Goal: Task Accomplishment & Management: Contribute content

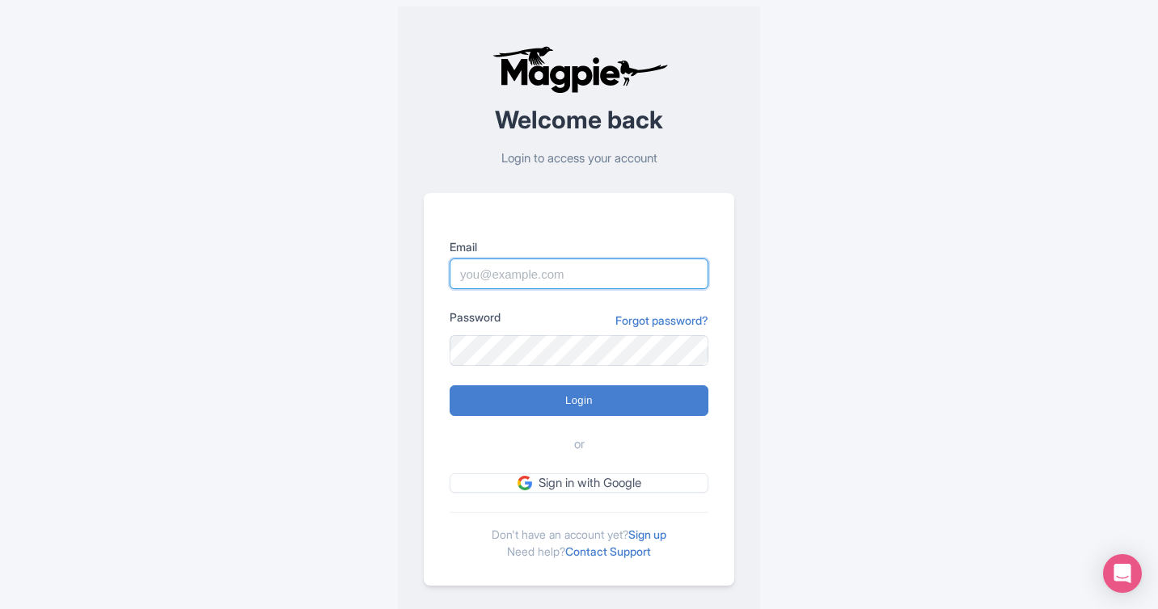
click at [583, 272] on input "Email" at bounding box center [578, 274] width 259 height 31
type input "skronwitter@graylinetoronto.tours"
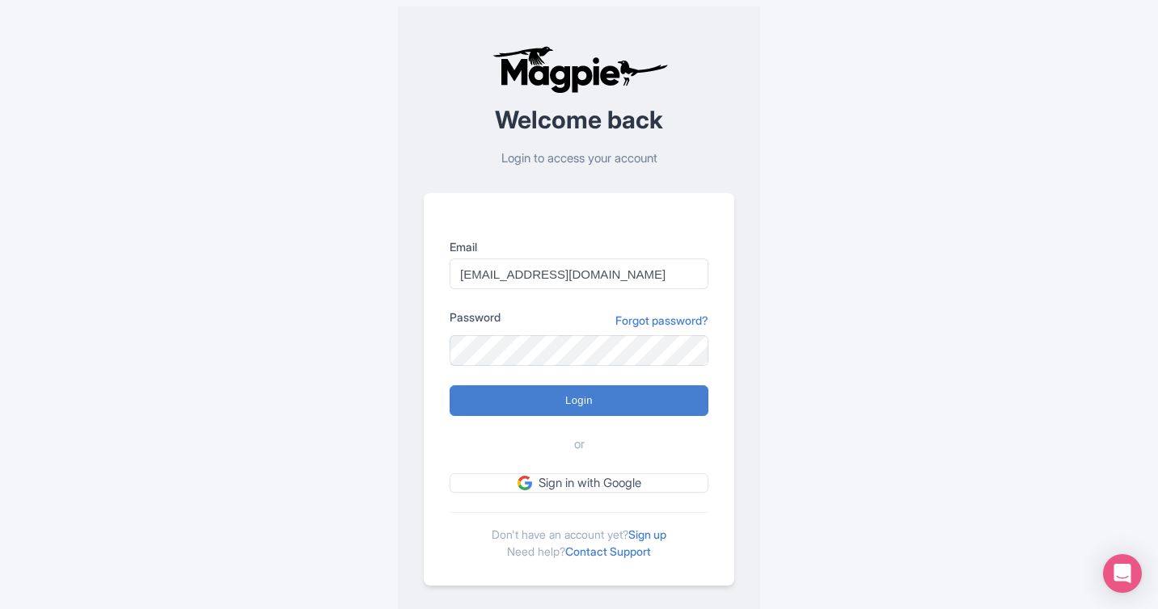
click at [813, 205] on div "Error Please login to continue Welcome back Login to access your account Email …" at bounding box center [578, 315] width 1035 height 631
click at [449, 386] on input "Login" at bounding box center [578, 401] width 259 height 31
type input "Logging in..."
click at [449, 386] on input "Login" at bounding box center [578, 401] width 259 height 31
type input "Logging in..."
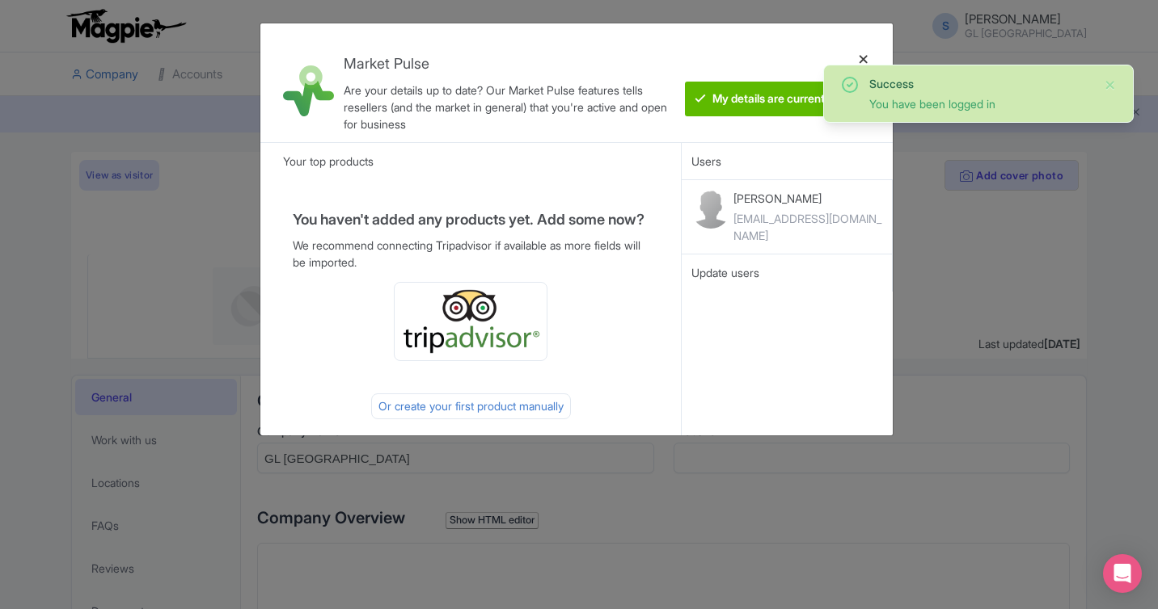
click at [865, 57] on div at bounding box center [863, 82] width 39 height 93
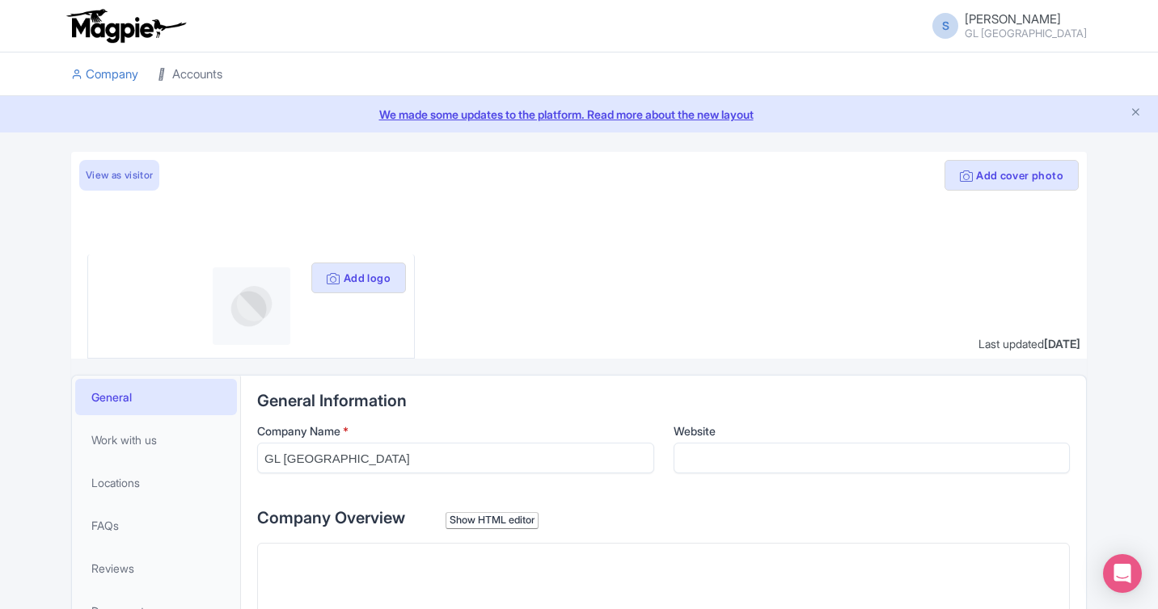
click at [178, 64] on link "Accounts" at bounding box center [190, 75] width 65 height 44
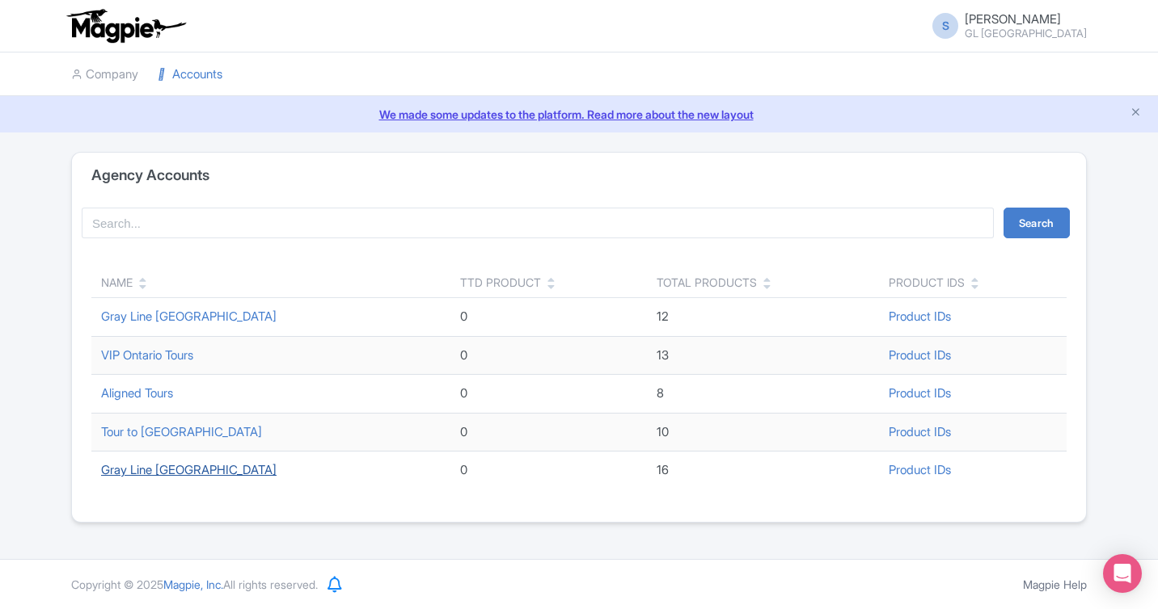
click at [159, 470] on link "Gray Line [GEOGRAPHIC_DATA]" at bounding box center [188, 469] width 175 height 15
click at [156, 474] on link "Gray Line [GEOGRAPHIC_DATA]" at bounding box center [188, 469] width 175 height 15
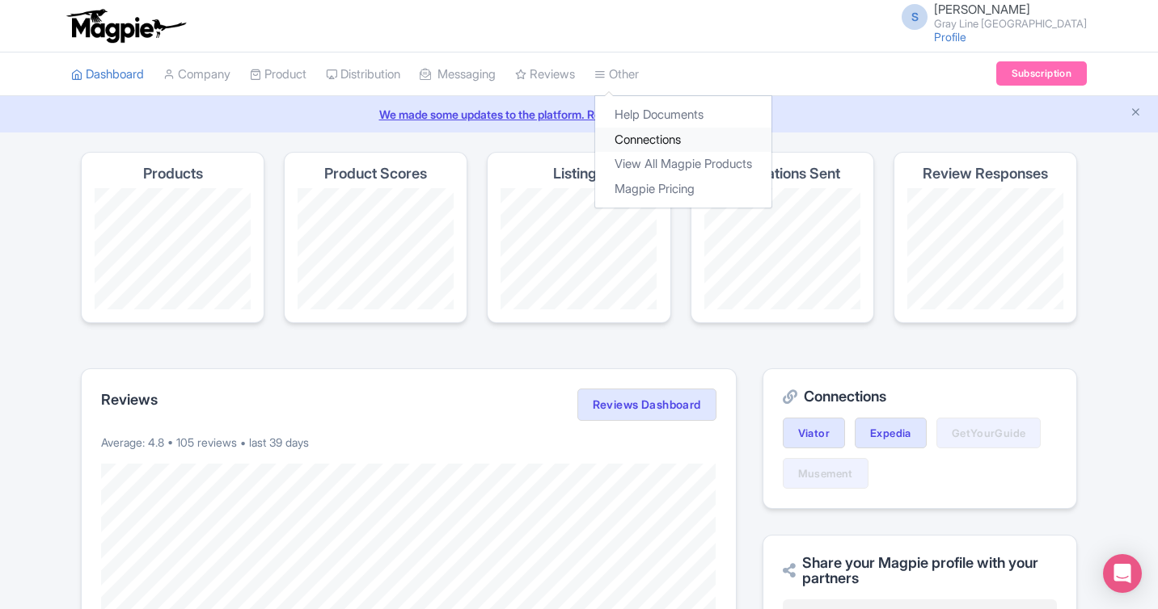
click at [650, 143] on link "Connections" at bounding box center [683, 140] width 176 height 25
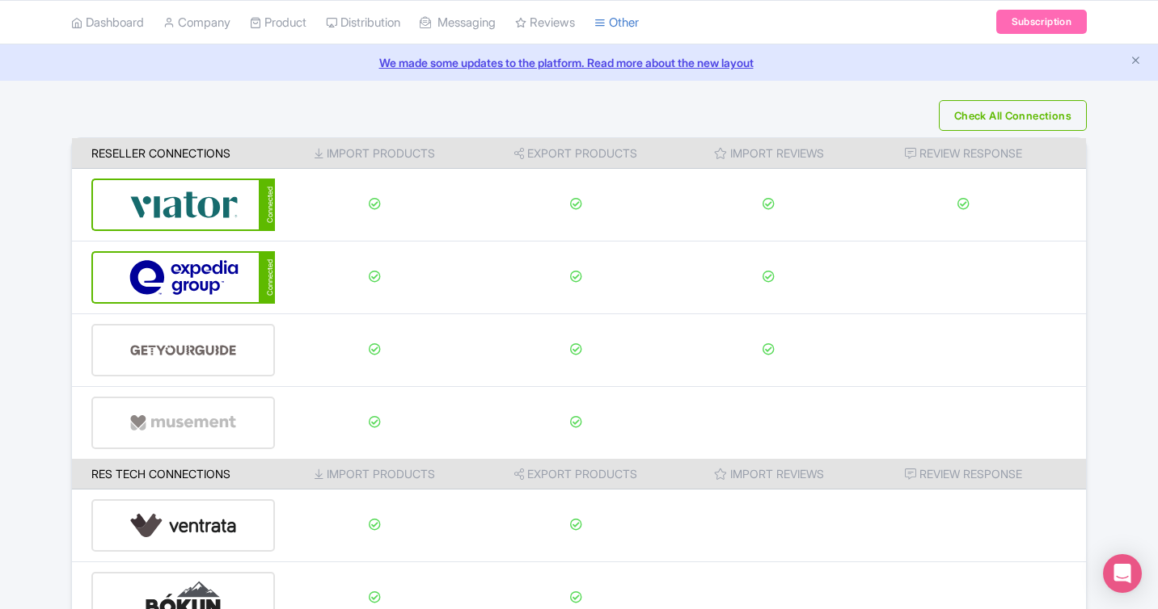
scroll to position [69, 0]
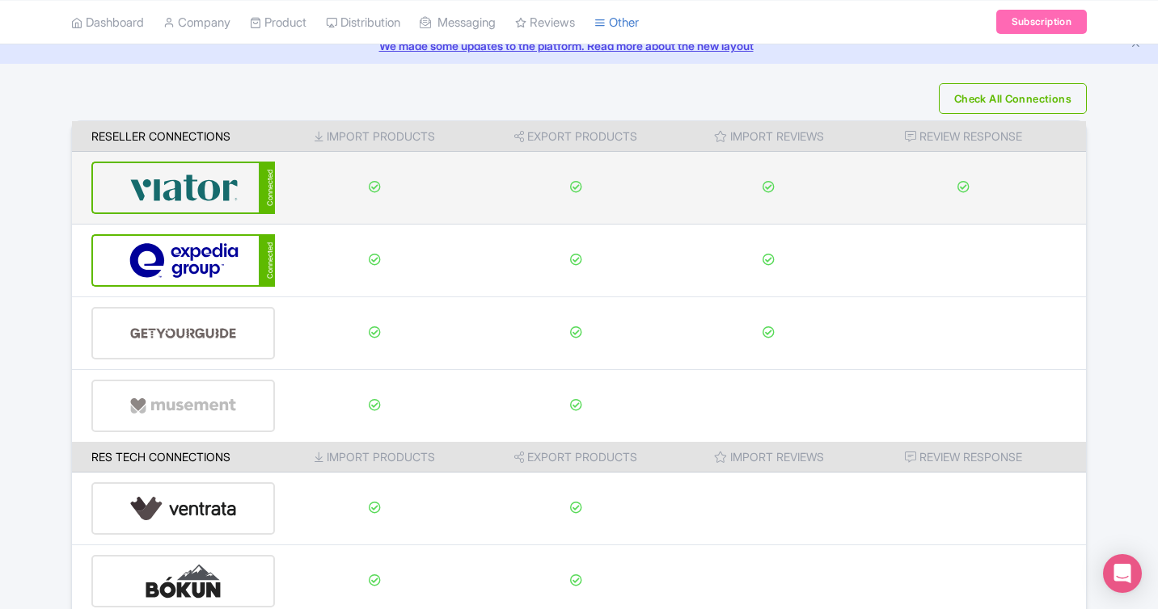
click at [210, 187] on img at bounding box center [183, 187] width 109 height 49
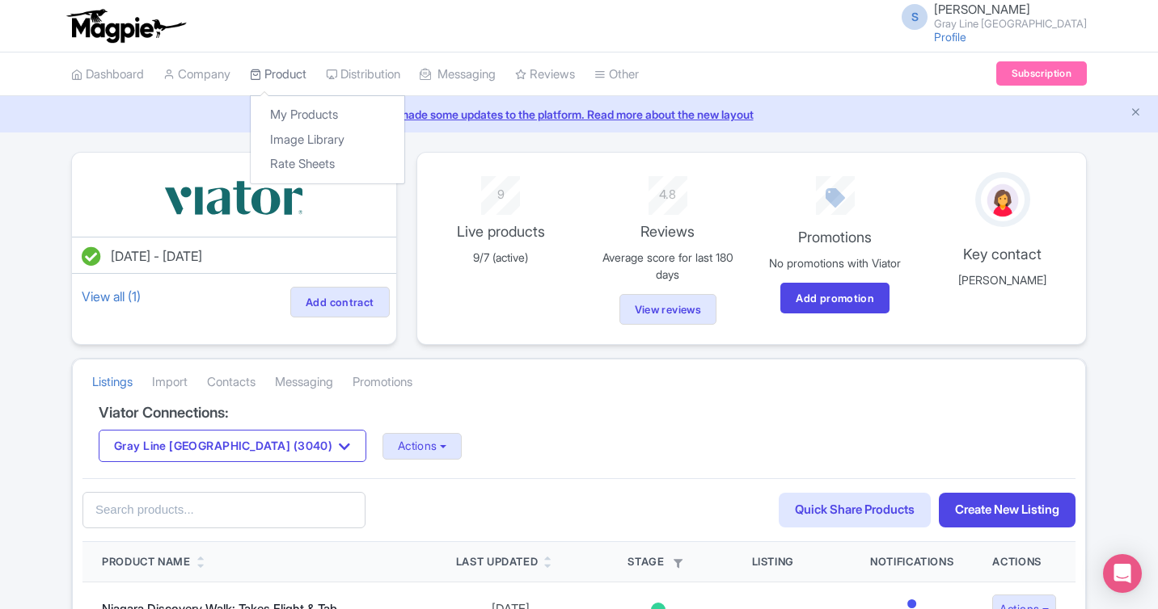
click at [296, 75] on link "Product" at bounding box center [278, 75] width 57 height 44
click at [303, 104] on link "My Products" at bounding box center [328, 115] width 154 height 25
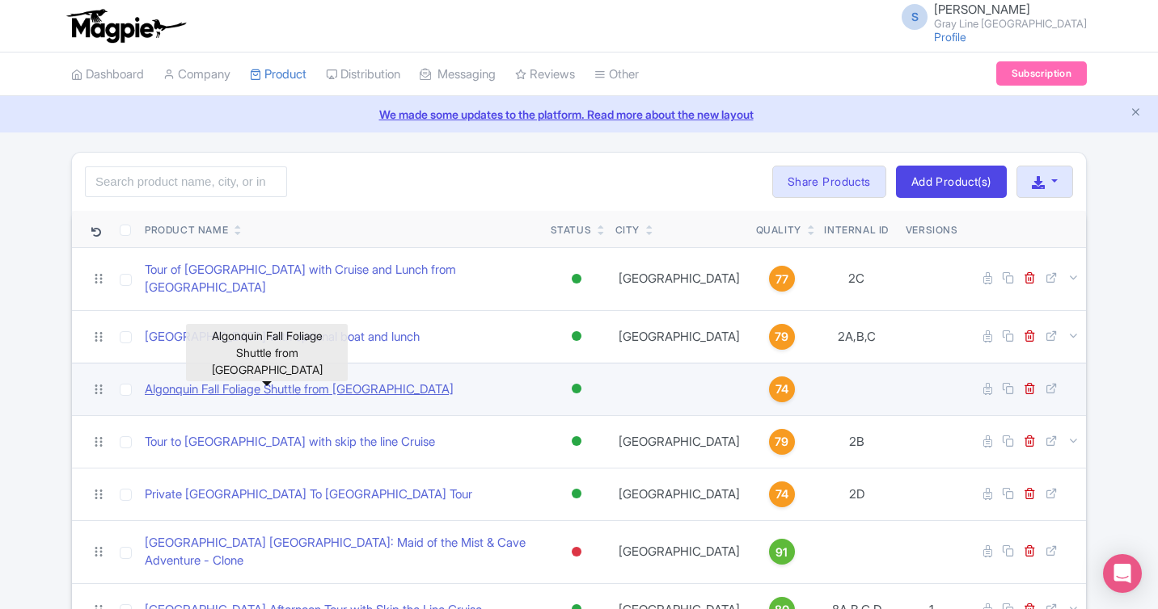
click at [312, 381] on link "Algonquin Fall Foliage Shuttle from [GEOGRAPHIC_DATA]" at bounding box center [299, 390] width 309 height 19
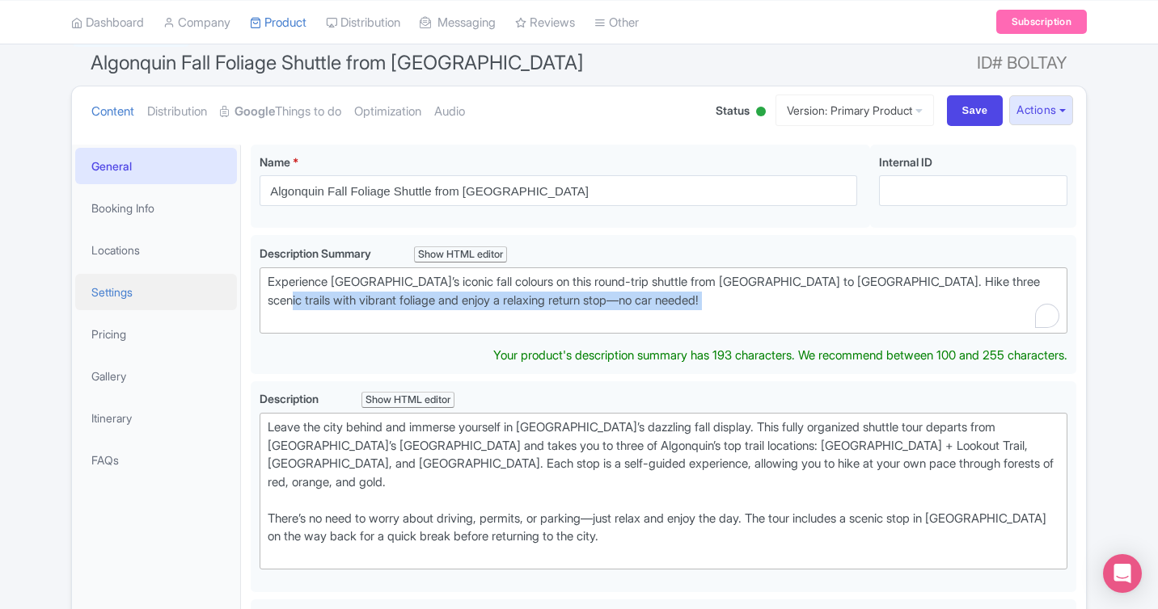
scroll to position [154, 0]
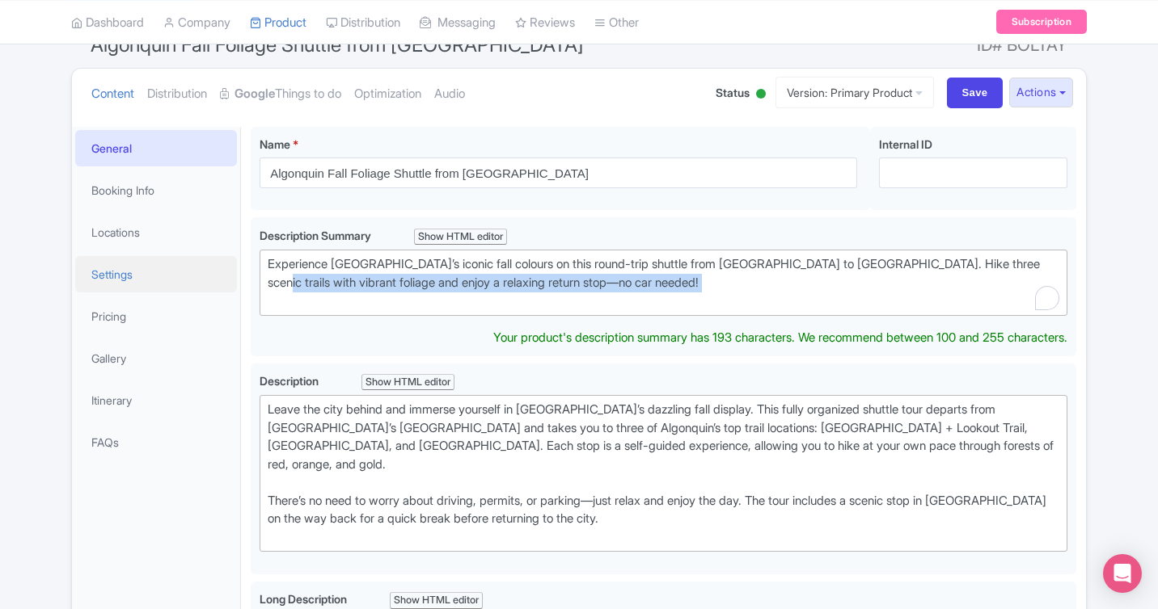
drag, startPoint x: 415, startPoint y: 297, endPoint x: 82, endPoint y: 276, distance: 333.7
type trix-editor "<div>Experience Ontario’s iconic fall colours on this round-trip shuttle from T…"
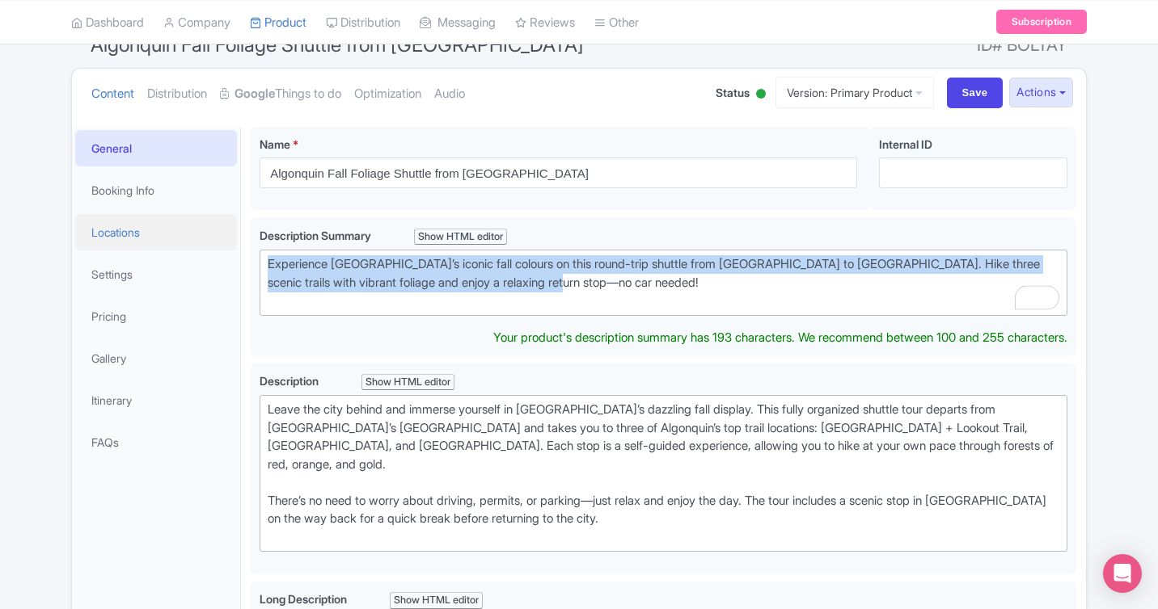
drag, startPoint x: 595, startPoint y: 285, endPoint x: 226, endPoint y: 247, distance: 371.3
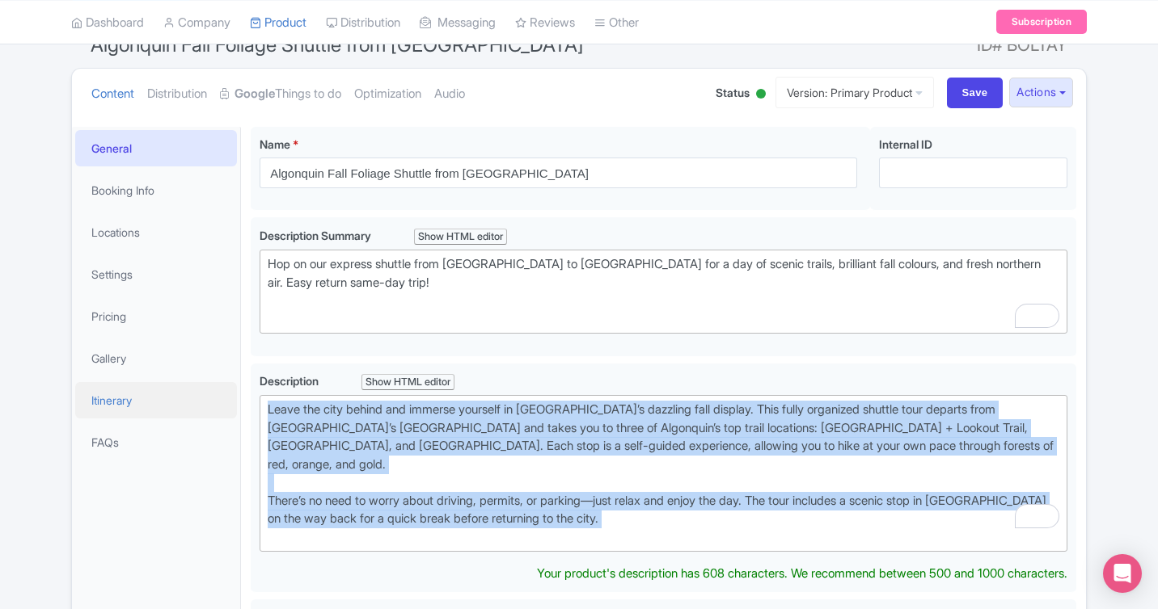
drag, startPoint x: 618, startPoint y: 525, endPoint x: 222, endPoint y: 409, distance: 412.8
paste trix-editor "Escape the city and dive into Ontario’s iconic wilderness on this full-day shut…"
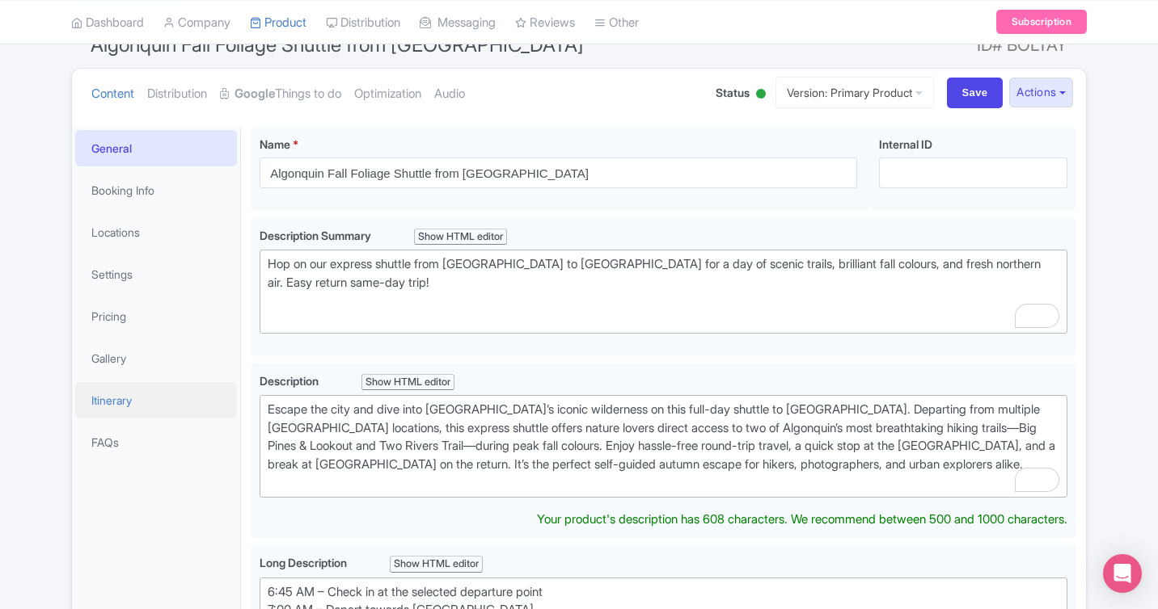
type trix-editor "<div>Escape the city and dive into Ontario’s iconic wilderness on this full-day…"
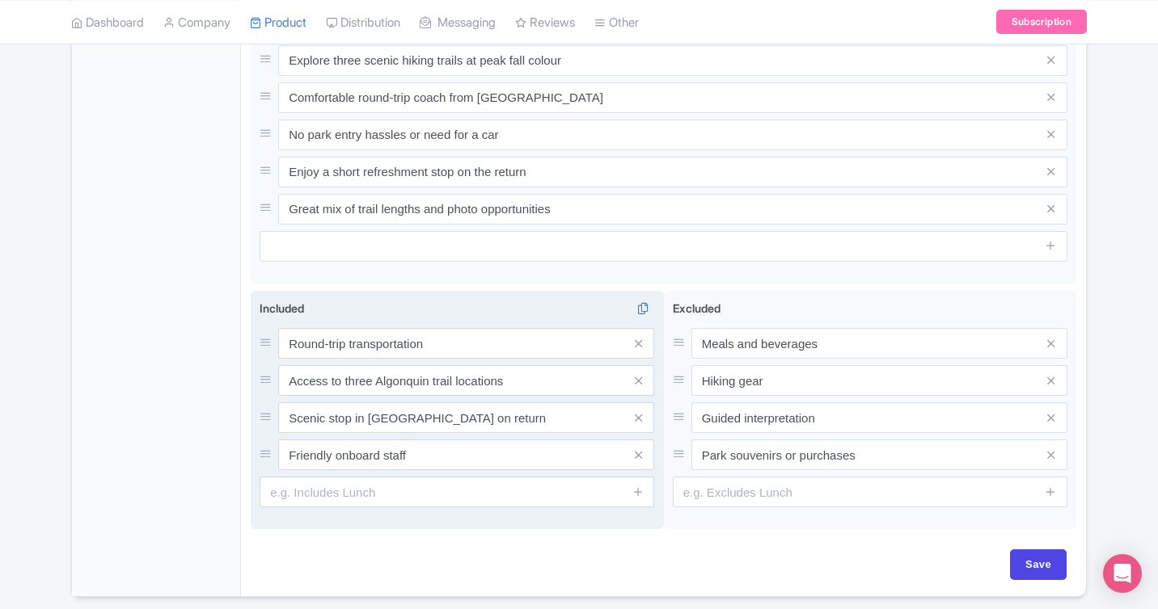
scroll to position [1316, 0]
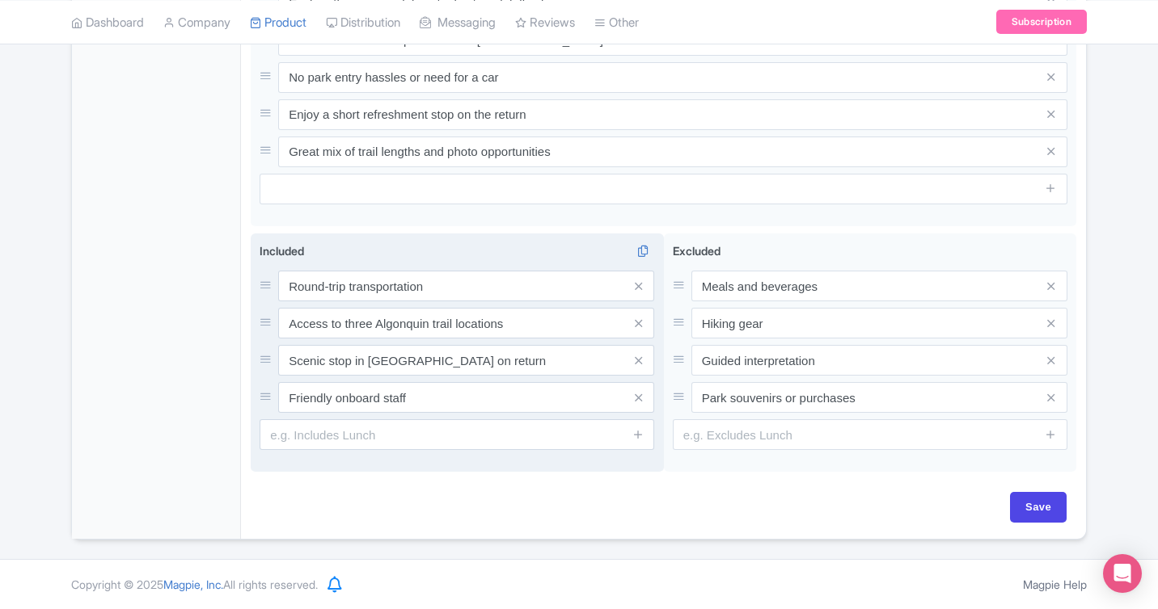
drag, startPoint x: 270, startPoint y: 186, endPoint x: 556, endPoint y: 316, distance: 314.3
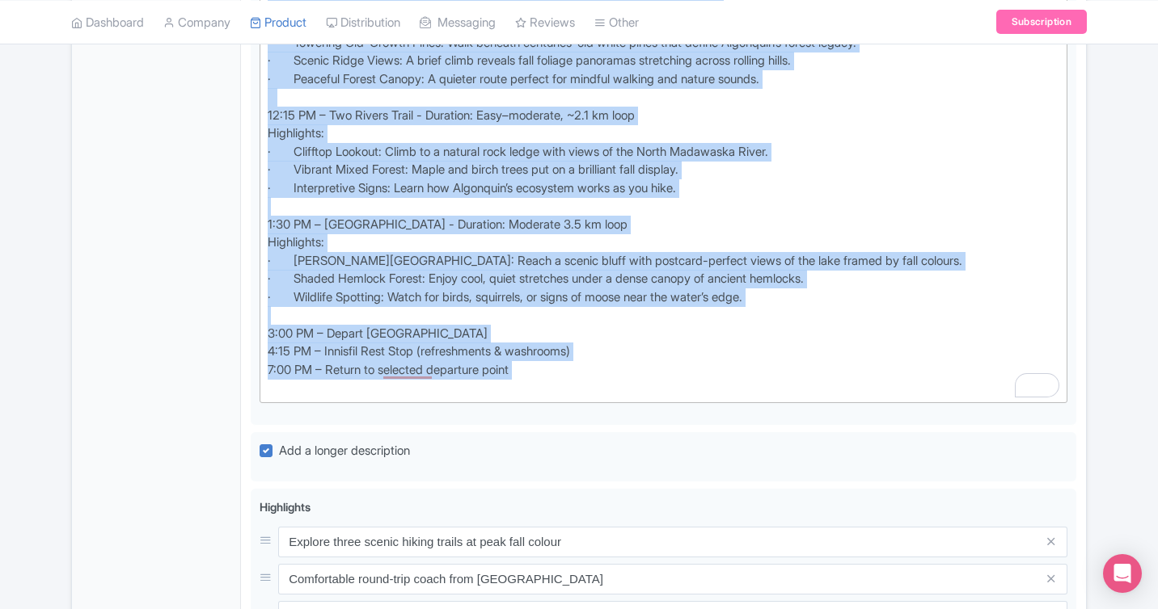
type trix-editor "<div>6:45 AM – Check in at the selected departure point&nbsp;<br>&nbsp;7:00 AM …"
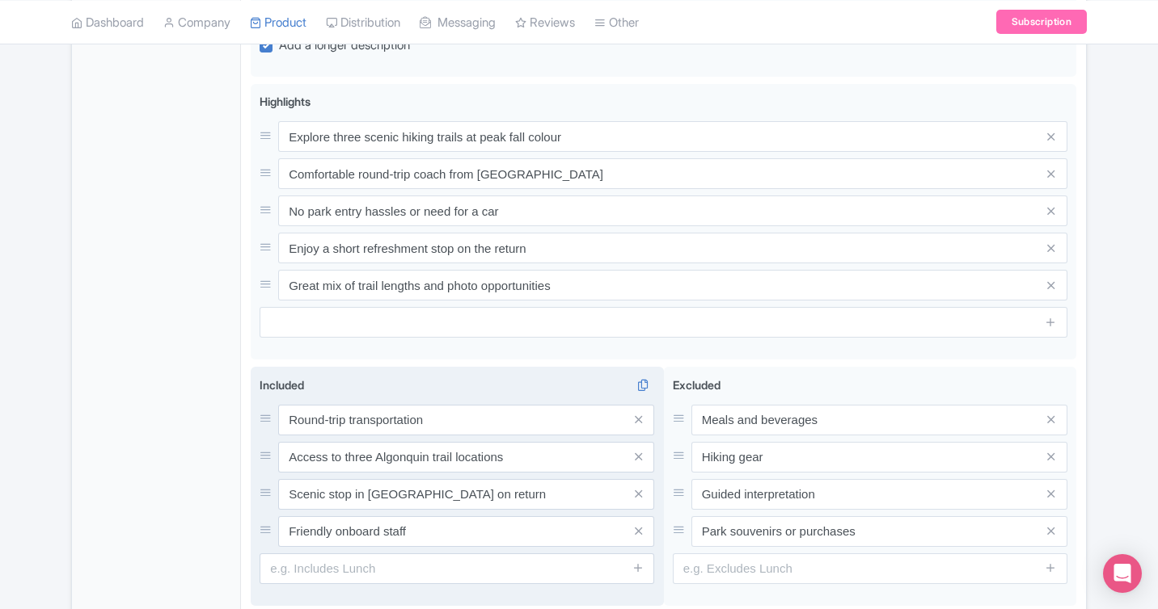
scroll to position [720, 0]
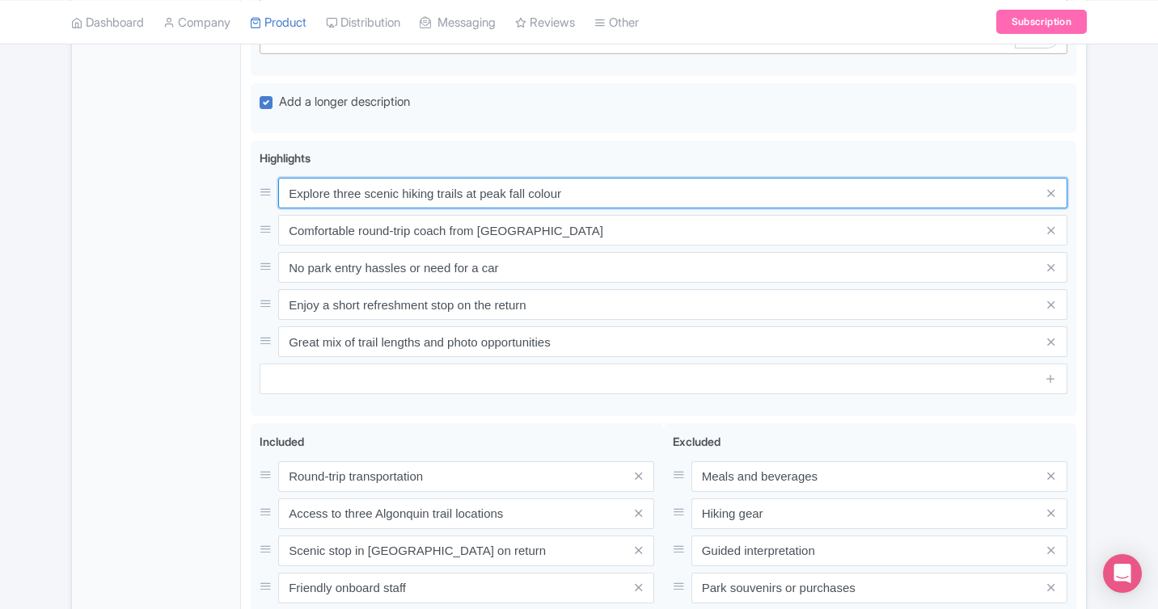
drag, startPoint x: 589, startPoint y: 192, endPoint x: 174, endPoint y: 190, distance: 415.5
click at [174, 190] on div "General Booking Info Locations Settings Pricing Gallery Itinerary FAQs Algonqui…" at bounding box center [579, 140] width 1014 height 1179
paste input "Direct round-trip shuttle to Algonquin Park"
type input "Direct round-trip shuttle to Algonquin Park"
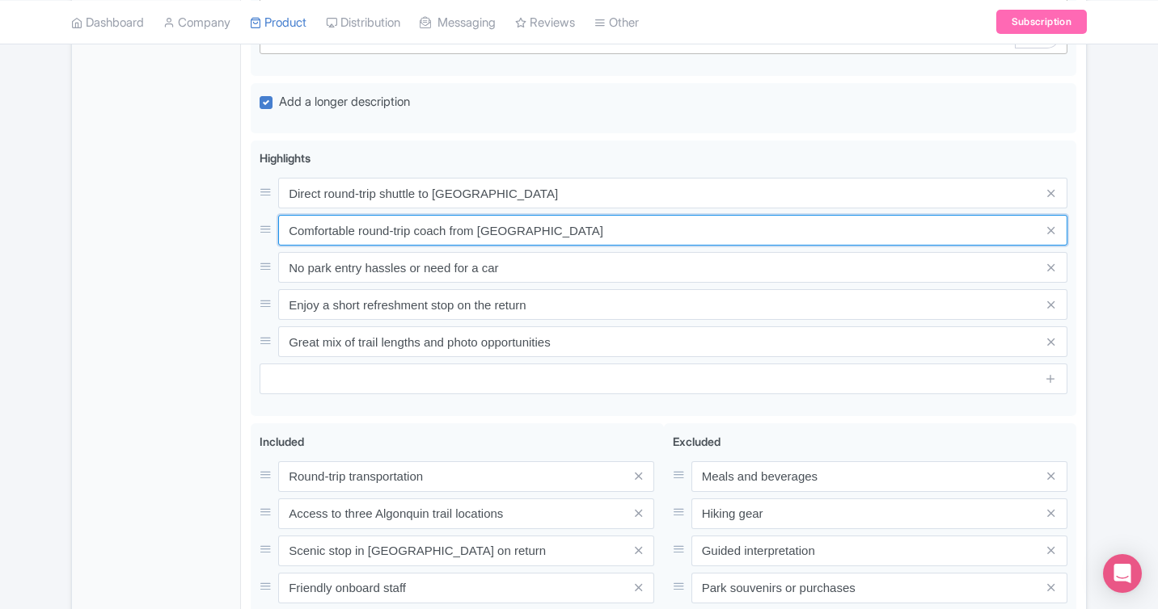
drag, startPoint x: 606, startPoint y: 234, endPoint x: 145, endPoint y: 234, distance: 461.5
click at [145, 234] on div "General Booking Info Locations Settings Pricing Gallery Itinerary FAQs Algonqui…" at bounding box center [579, 140] width 1014 height 1179
paste input "2 scenic hiking trails: Big Pines & Two Rivers"
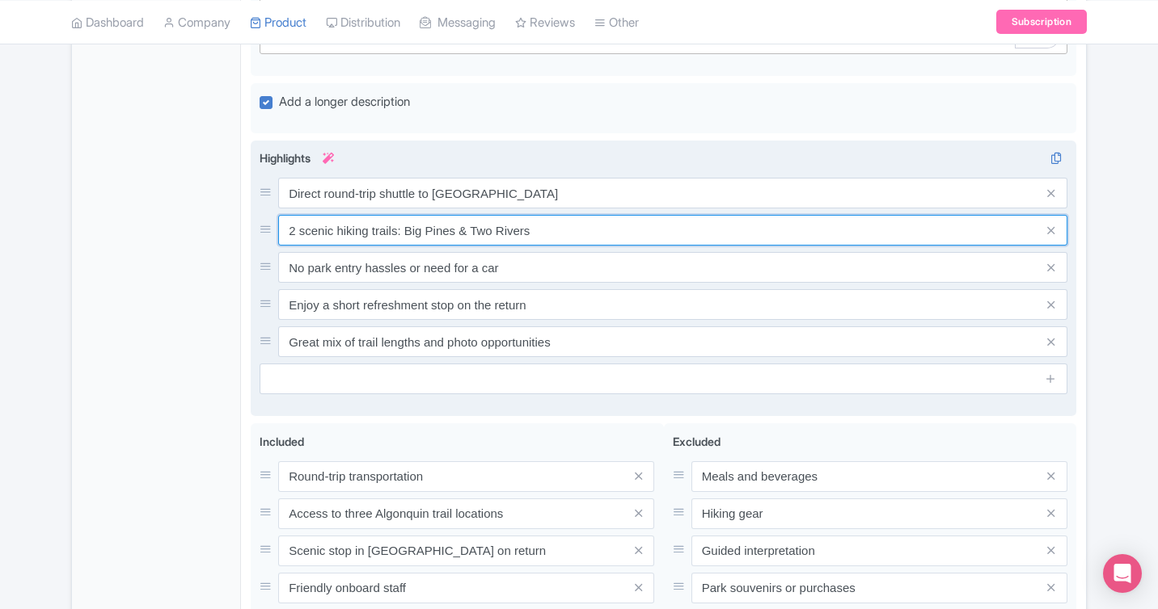
type input "2 scenic hiking trails: Big Pines & Two Rivers"
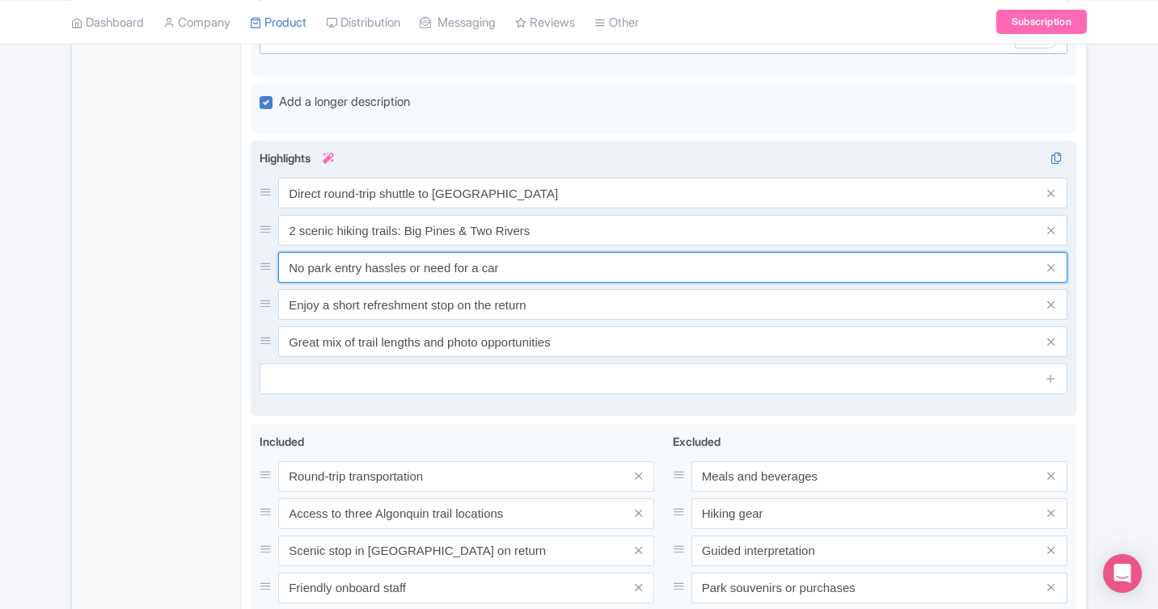
drag, startPoint x: 530, startPoint y: 274, endPoint x: 259, endPoint y: 267, distance: 271.7
click at [260, 268] on div "No park entry hassles or need for a car" at bounding box center [663, 267] width 808 height 31
paste input "Quick stop at Algonquin Visitor Centre"
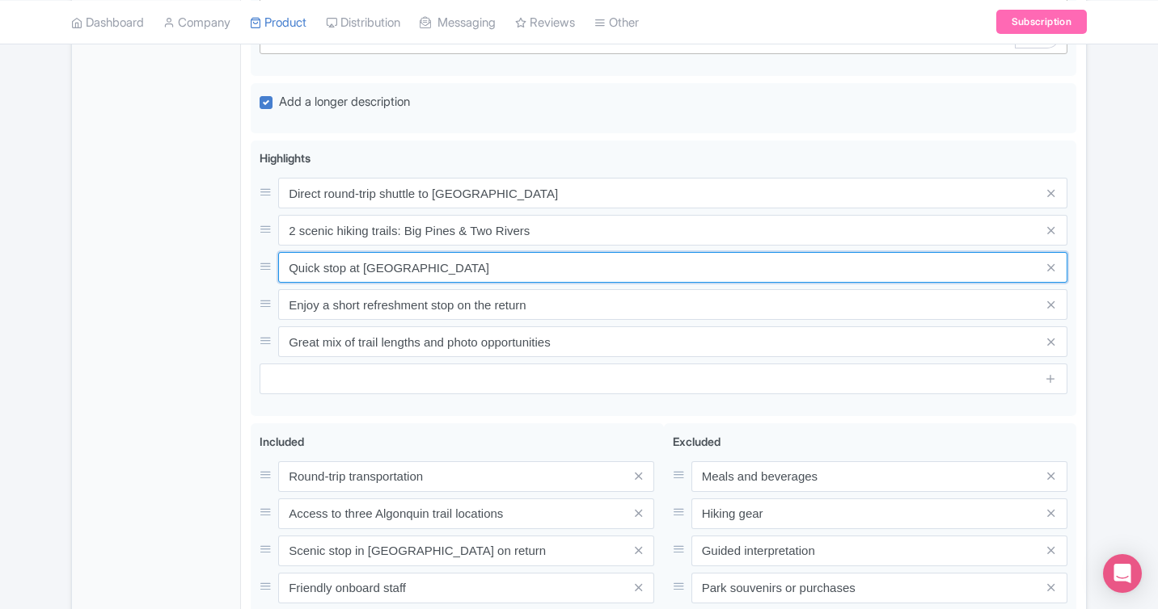
type input "Quick stop at Algonquin Visitor Centre"
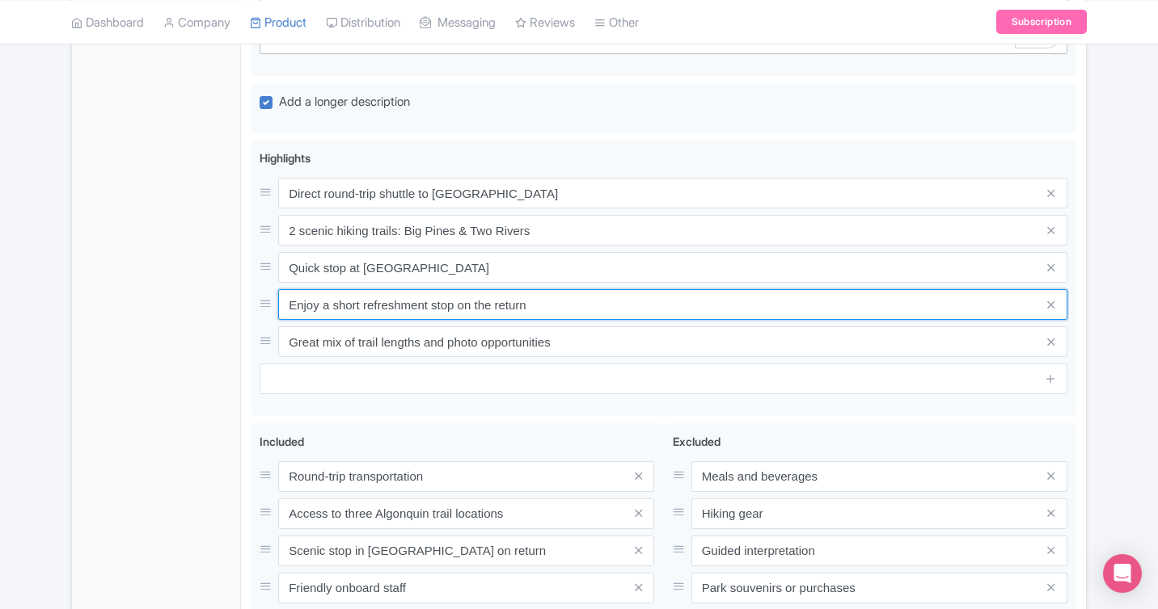
drag, startPoint x: 576, startPoint y: 309, endPoint x: 136, endPoint y: 304, distance: 440.6
click at [136, 306] on div "General Booking Info Locations Settings Pricing Gallery Itinerary FAQs Algonqui…" at bounding box center [579, 140] width 1014 height 1179
paste input "Self-guided hiking experience during peak foliage"
type input "Self-guided hiking experience during peak foliage"
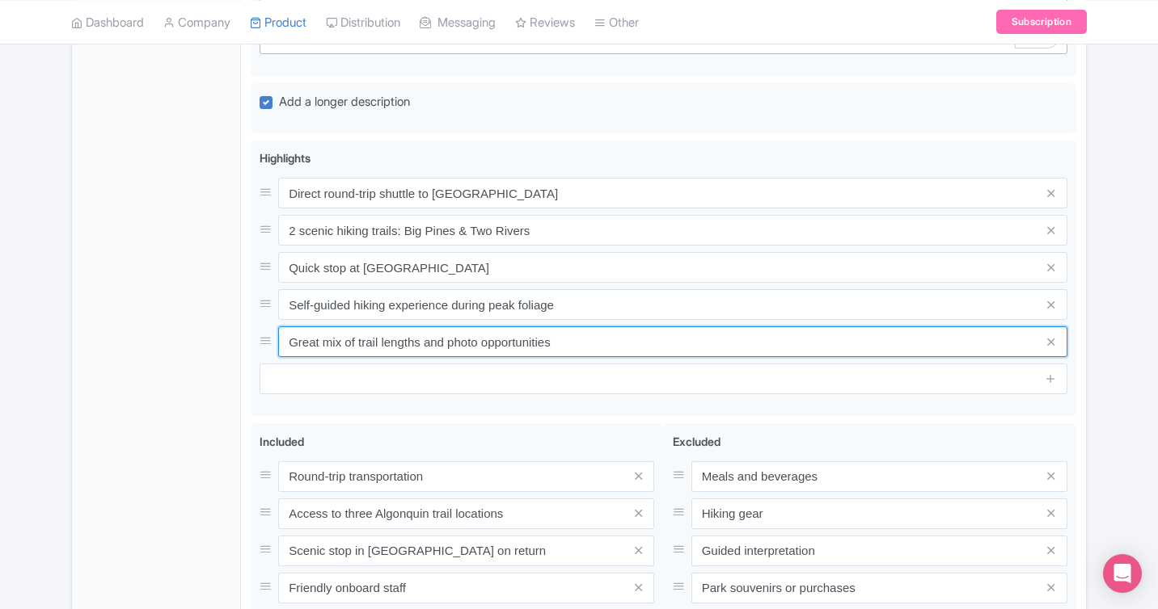
drag, startPoint x: 518, startPoint y: 342, endPoint x: 202, endPoint y: 327, distance: 316.4
click at [202, 327] on div "General Booking Info Locations Settings Pricing Gallery Itinerary FAQs Algonqui…" at bounding box center [579, 140] width 1014 height 1179
paste input "Return stop at Barrie OnRoute for food/restroom"
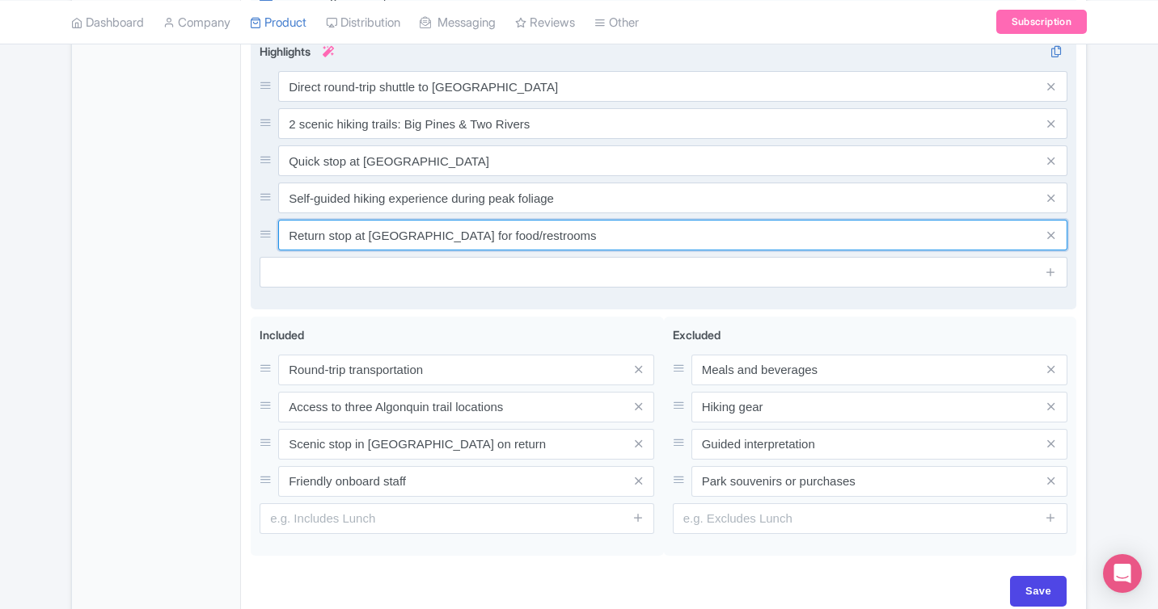
scroll to position [828, 0]
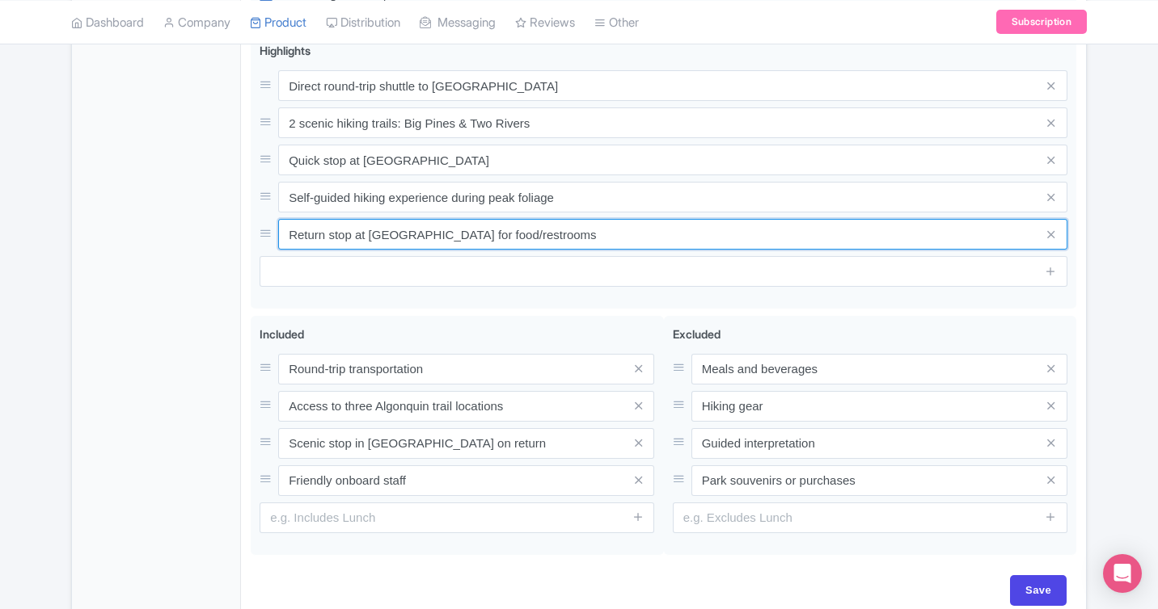
type input "Return stop at Barrie OnRoute for food/restrooms"
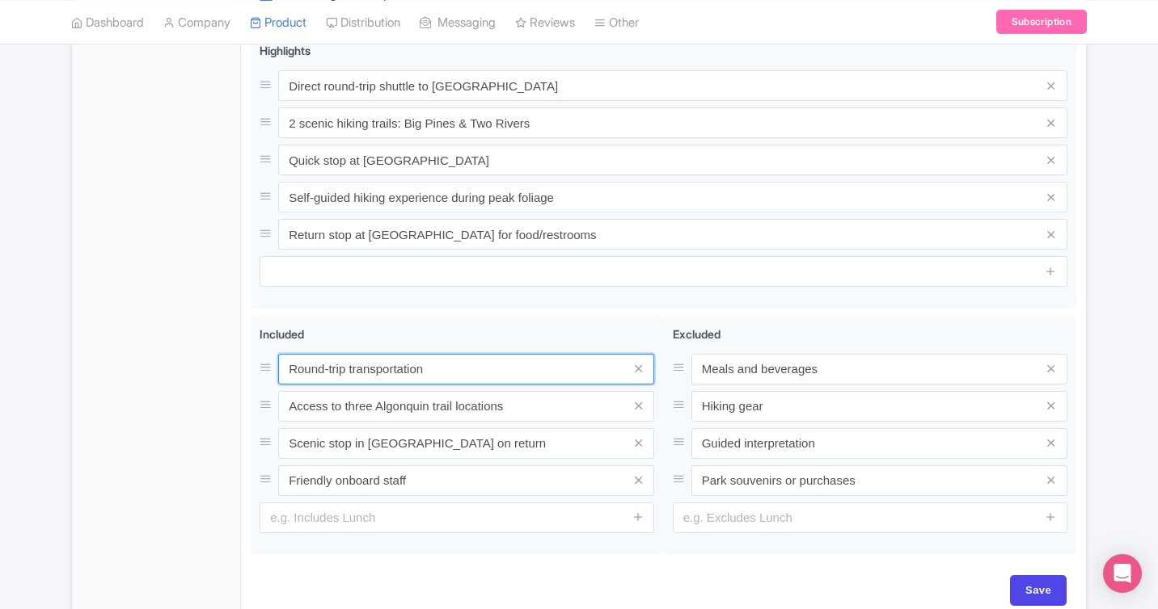
drag, startPoint x: 472, startPoint y: 374, endPoint x: 212, endPoint y: 356, distance: 260.9
click at [212, 356] on div "General Booking Info Locations Settings Pricing Gallery Itinerary FAQs Algonqui…" at bounding box center [579, 33] width 1014 height 1179
paste input "express shuttle from Toronto"
type input "Round-trip express shuttle from Toronto"
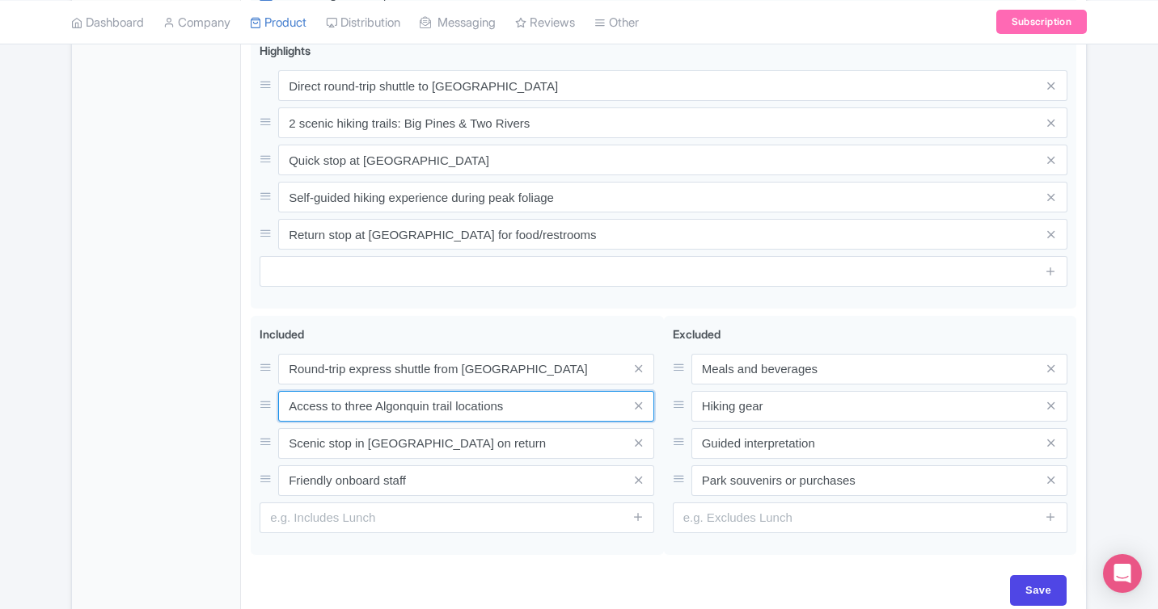
drag, startPoint x: 527, startPoint y: 409, endPoint x: 209, endPoint y: 382, distance: 318.9
click at [209, 382] on div "General Booking Info Locations Settings Pricing Gallery Itinerary FAQs Algonqui…" at bounding box center [579, 33] width 1014 height 1179
paste input "Park admission fee"
type input "Park admission fee"
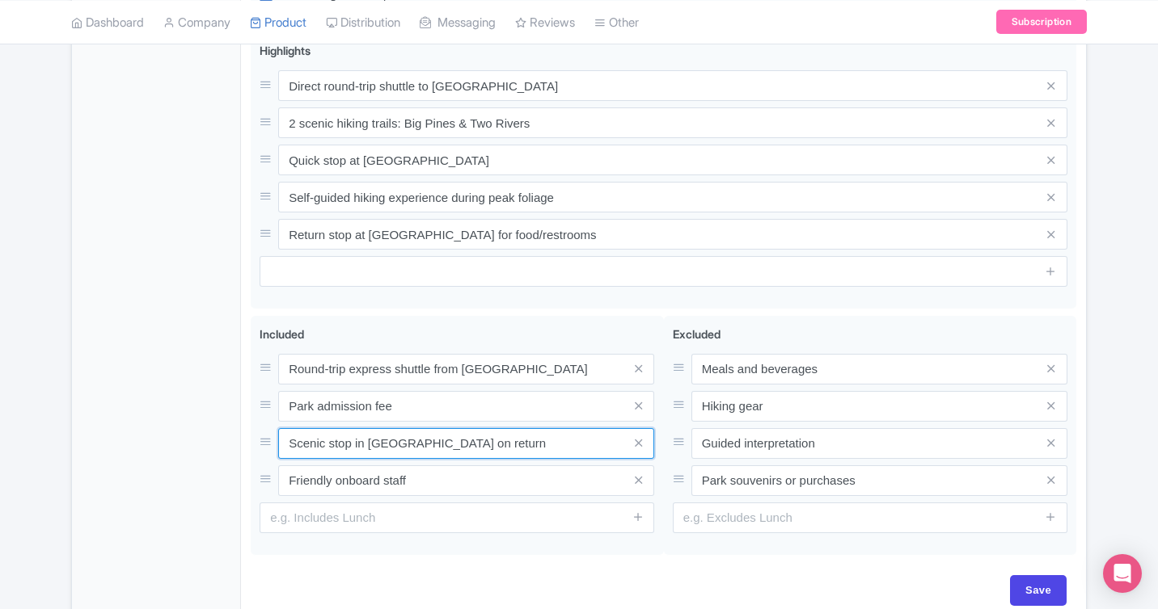
drag, startPoint x: 486, startPoint y: 445, endPoint x: 205, endPoint y: 436, distance: 280.6
click at [206, 437] on div "General Booking Info Locations Settings Pricing Gallery Itinerary FAQs Algonqui…" at bounding box center [579, 33] width 1014 height 1179
paste input "elf-guided trail maps"
type input "Self-guided trail maps"
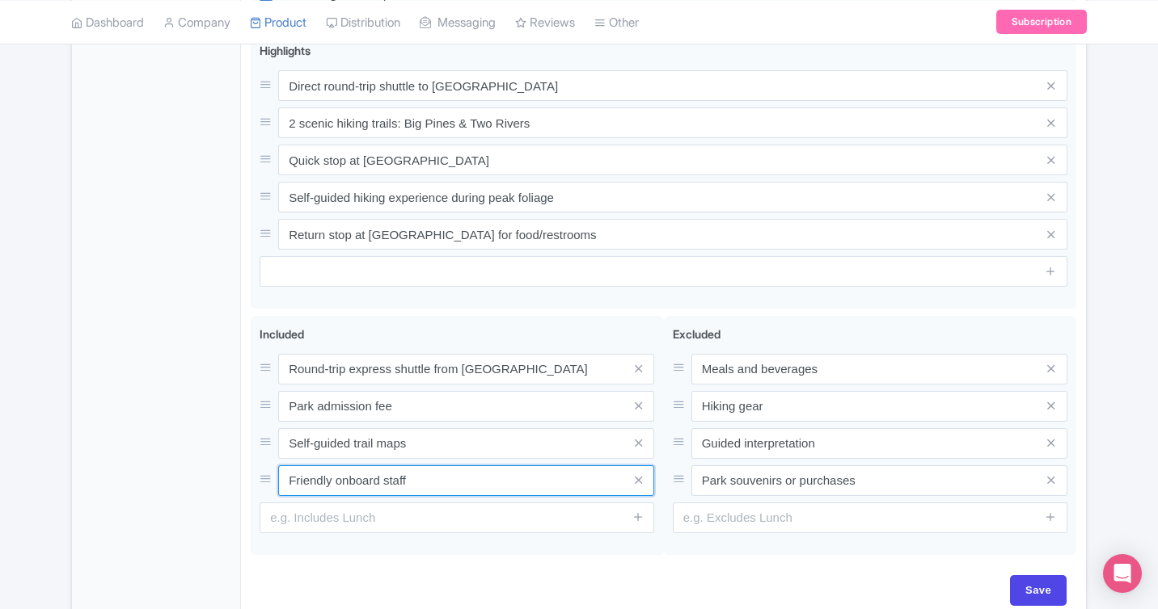
drag, startPoint x: 549, startPoint y: 474, endPoint x: 102, endPoint y: 452, distance: 447.6
click at [102, 452] on div "General Booking Info Locations Settings Pricing Gallery Itinerary FAQs Algonqui…" at bounding box center [579, 33] width 1014 height 1179
paste input "Onboard staff support"
type input "Onboard staff support"
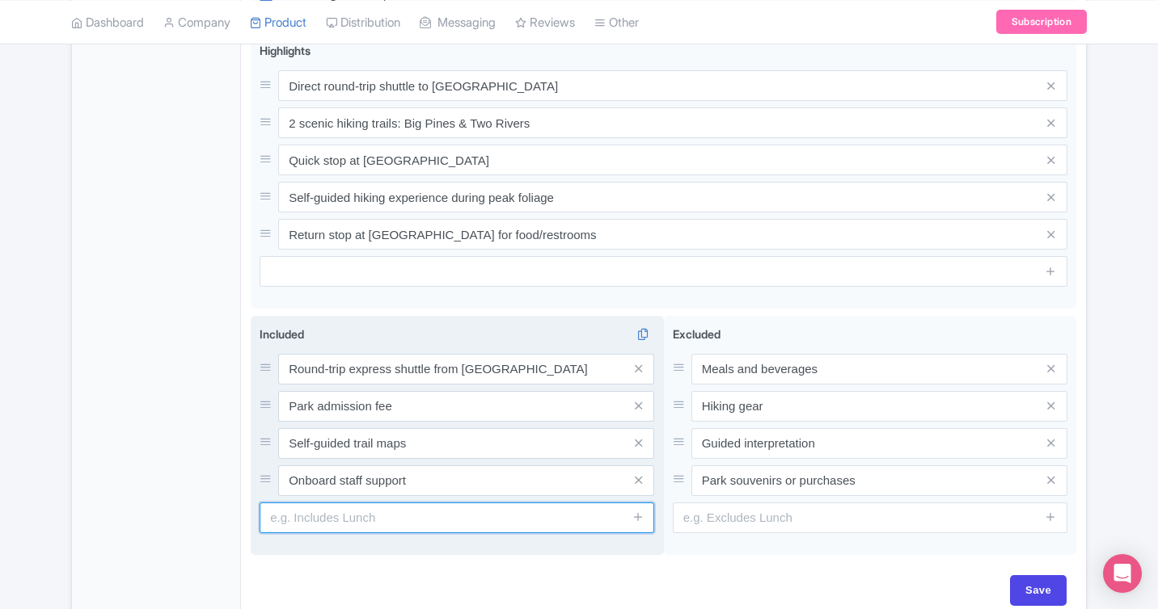
click at [528, 512] on input "text" at bounding box center [456, 518] width 394 height 31
paste input "Scheduled rest stop"
type input "Scheduled rest stop"
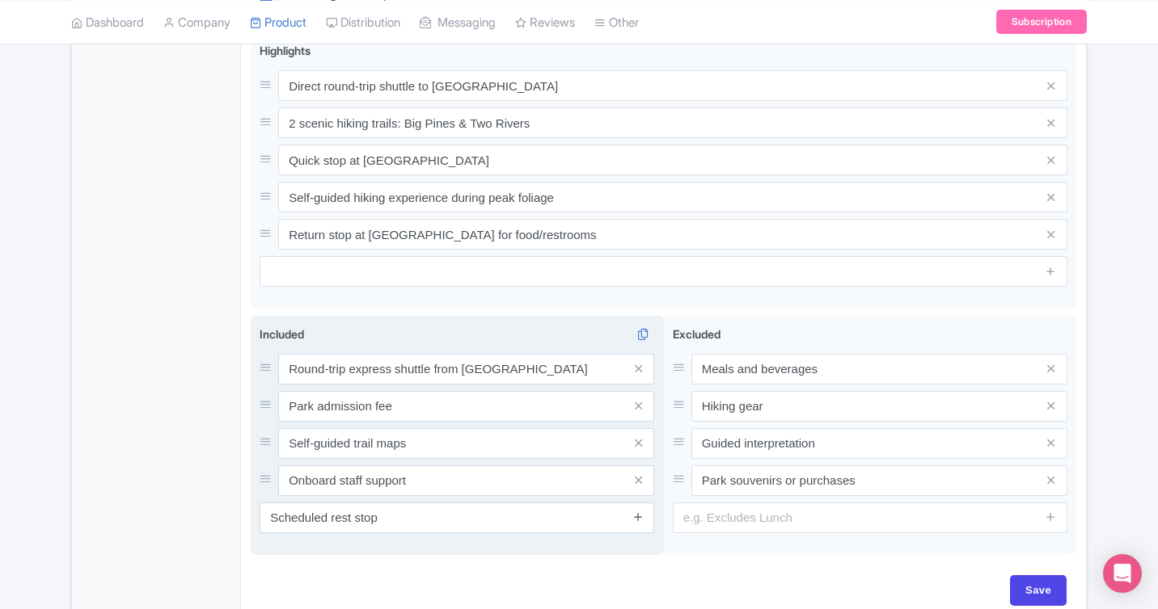
click at [639, 518] on icon at bounding box center [638, 517] width 12 height 12
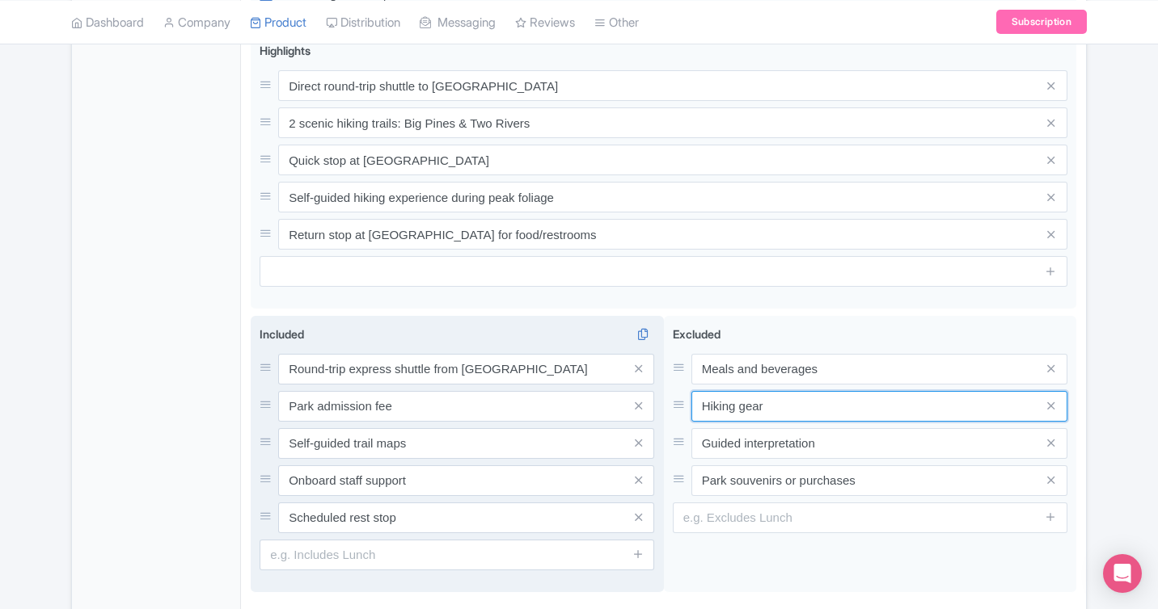
drag, startPoint x: 820, startPoint y: 411, endPoint x: 614, endPoint y: 411, distance: 206.1
click at [614, 411] on div "Round-trip transportation Access to three Algonquin trail locations Scenic stop…" at bounding box center [663, 457] width 825 height 283
paste input "Guided hiking services"
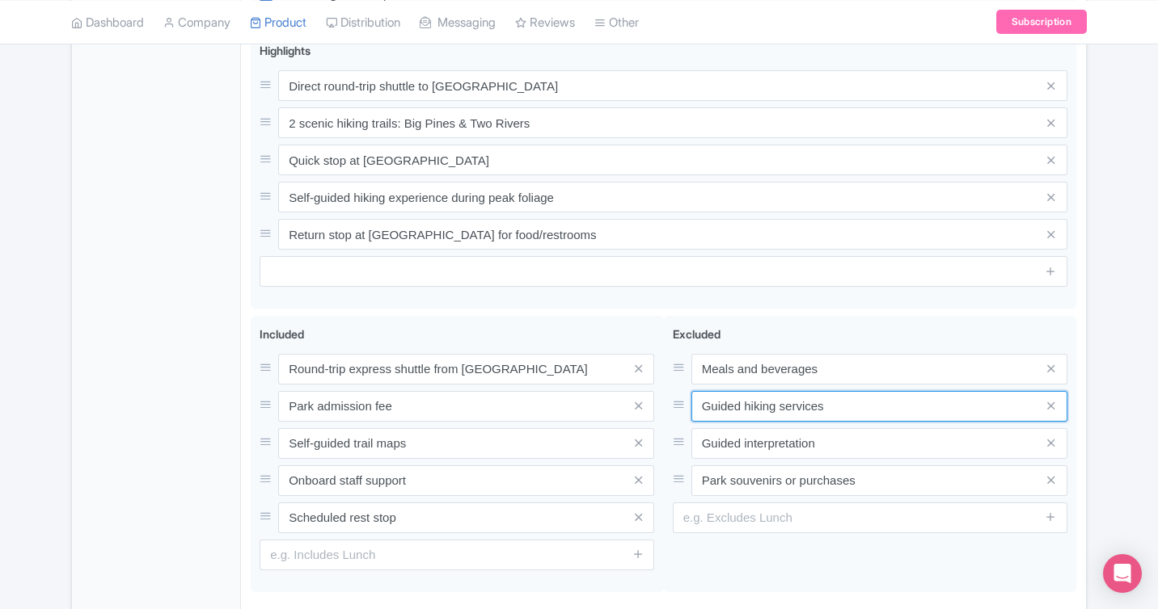
type input "Guided hiking services"
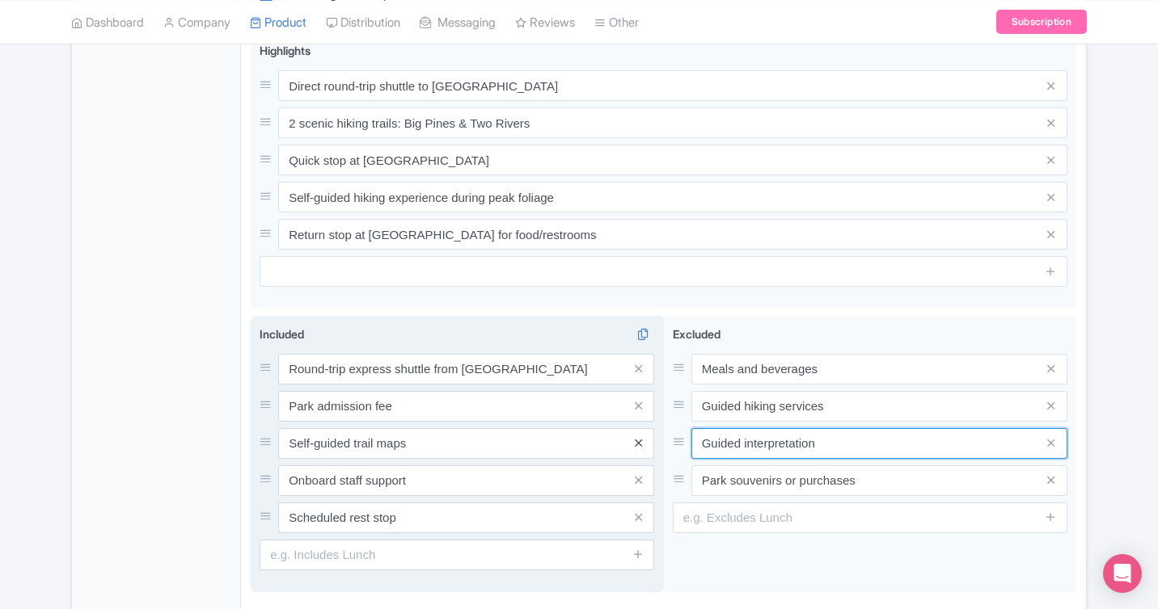
drag, startPoint x: 841, startPoint y: 449, endPoint x: 636, endPoint y: 441, distance: 205.5
click at [636, 441] on div "Round-trip transportation Access to three Algonquin trail locations Scenic stop…" at bounding box center [663, 457] width 825 height 283
paste input "Hiking gear or equipment"
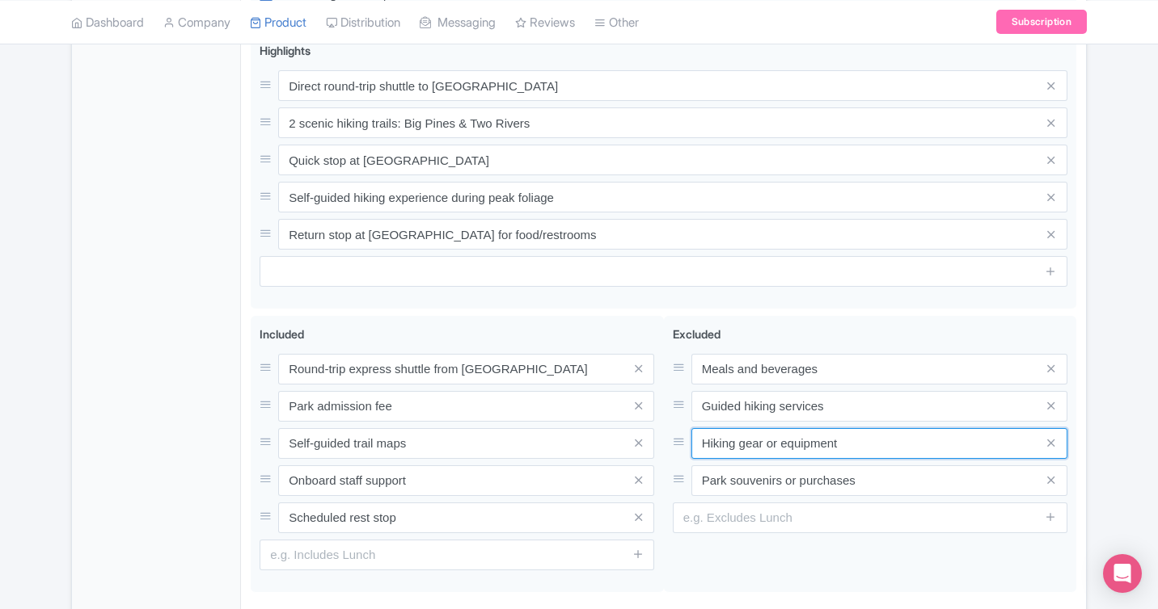
type input "Hiking gear or equipment"
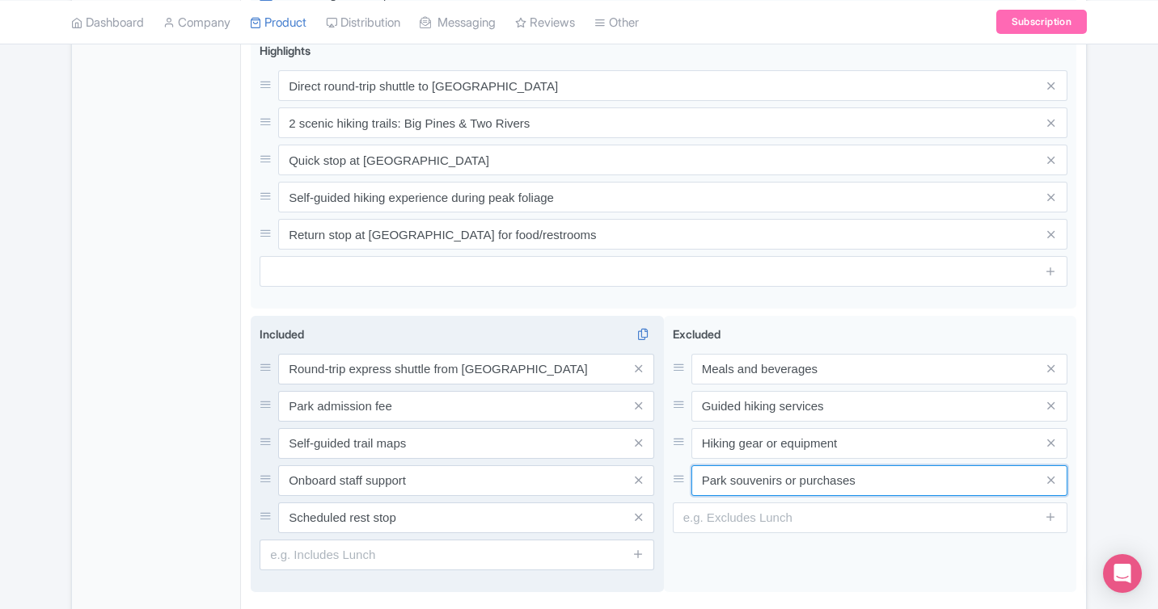
drag, startPoint x: 888, startPoint y: 484, endPoint x: 588, endPoint y: 480, distance: 300.7
click at [588, 481] on div "Round-trip transportation Access to three Algonquin trail locations Scenic stop…" at bounding box center [663, 457] width 825 height 283
paste input "ersonal"
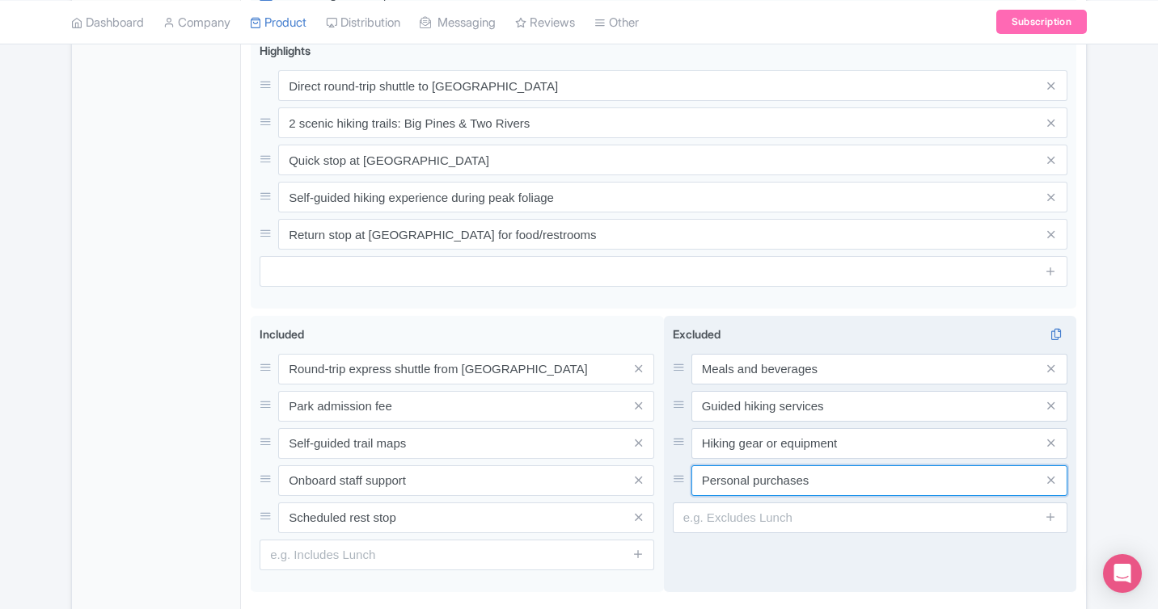
type input "Personal purchases"
click at [803, 565] on div "Excluded i Meals and beverages Guided hiking services Hiking gear or equipment …" at bounding box center [870, 454] width 413 height 276
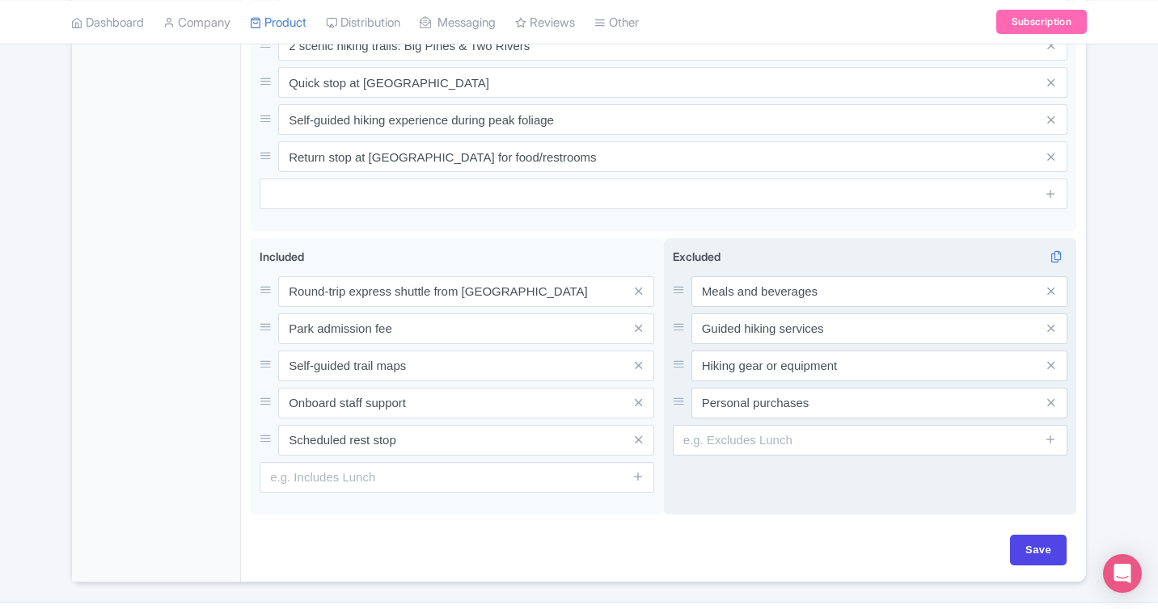
scroll to position [948, 0]
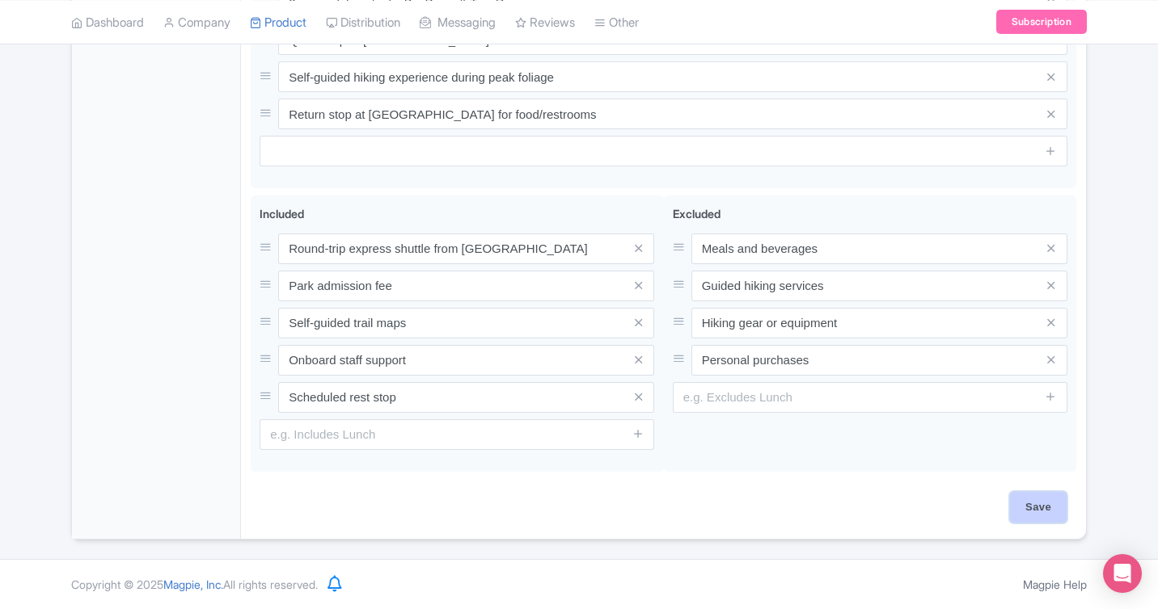
click at [1021, 516] on input "Save" at bounding box center [1038, 507] width 57 height 31
type input "Saving..."
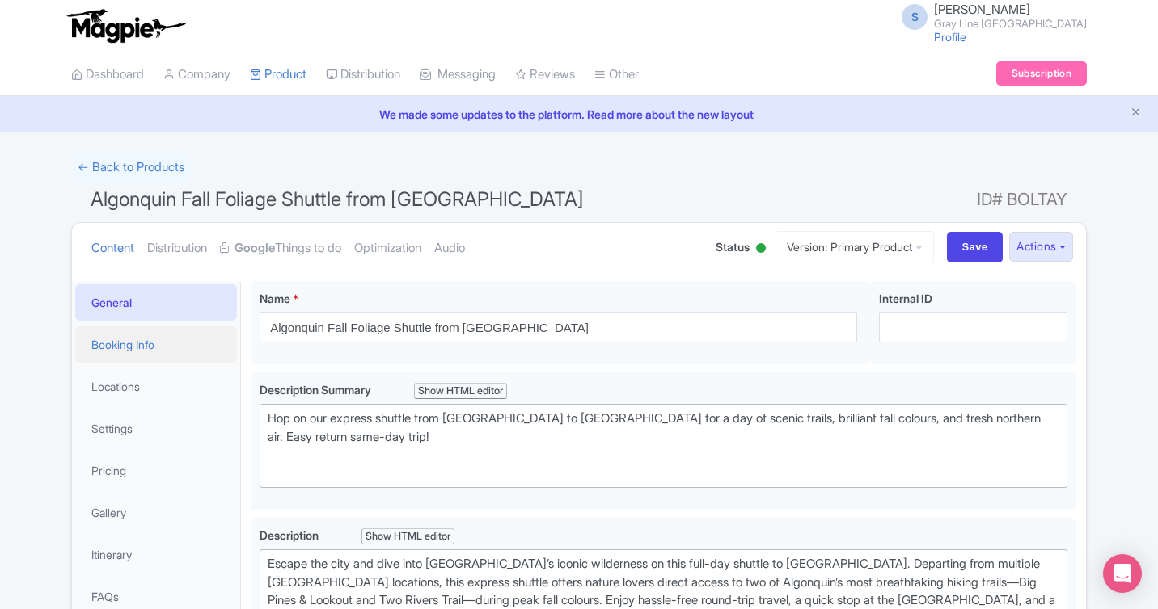
click at [122, 342] on link "Booking Info" at bounding box center [156, 345] width 162 height 36
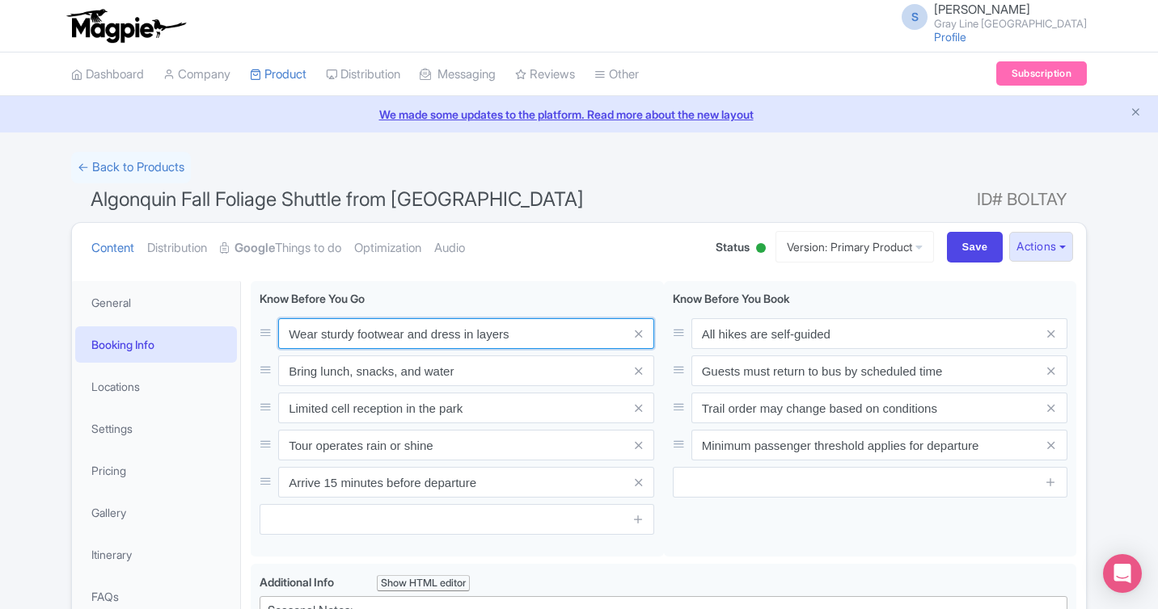
drag, startPoint x: 501, startPoint y: 330, endPoint x: 141, endPoint y: 330, distance: 360.5
paste input "Dress in layers and bring trail shoe"
type input "Dress in layers and bring trail shoes"
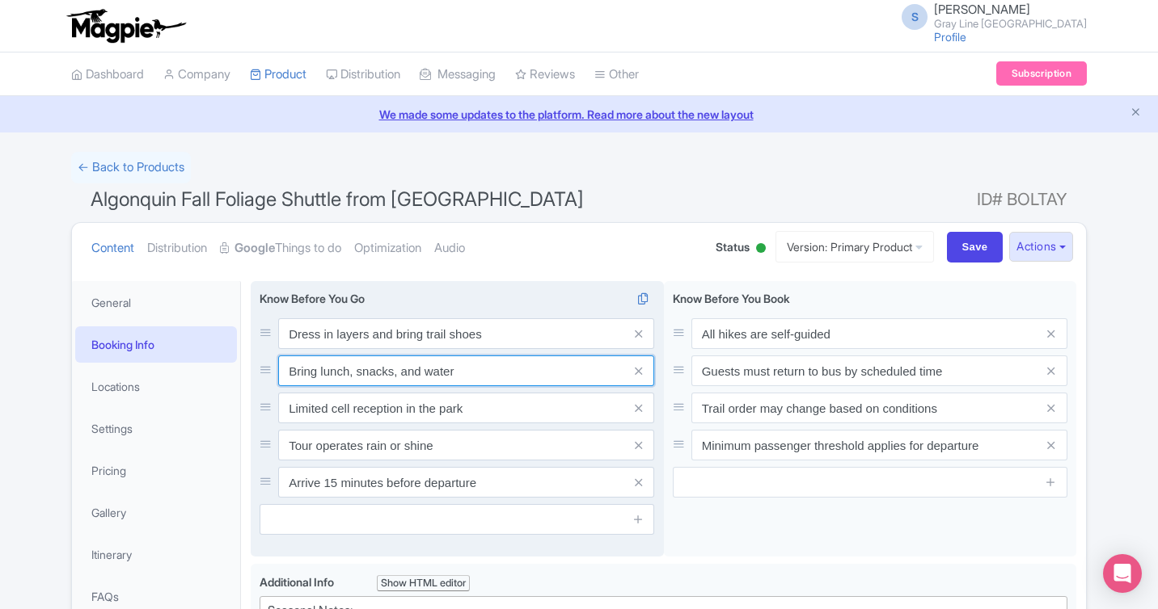
drag, startPoint x: 487, startPoint y: 360, endPoint x: 423, endPoint y: 360, distance: 63.9
click at [423, 349] on input "Bring lunch, snacks, and water" at bounding box center [466, 333] width 376 height 31
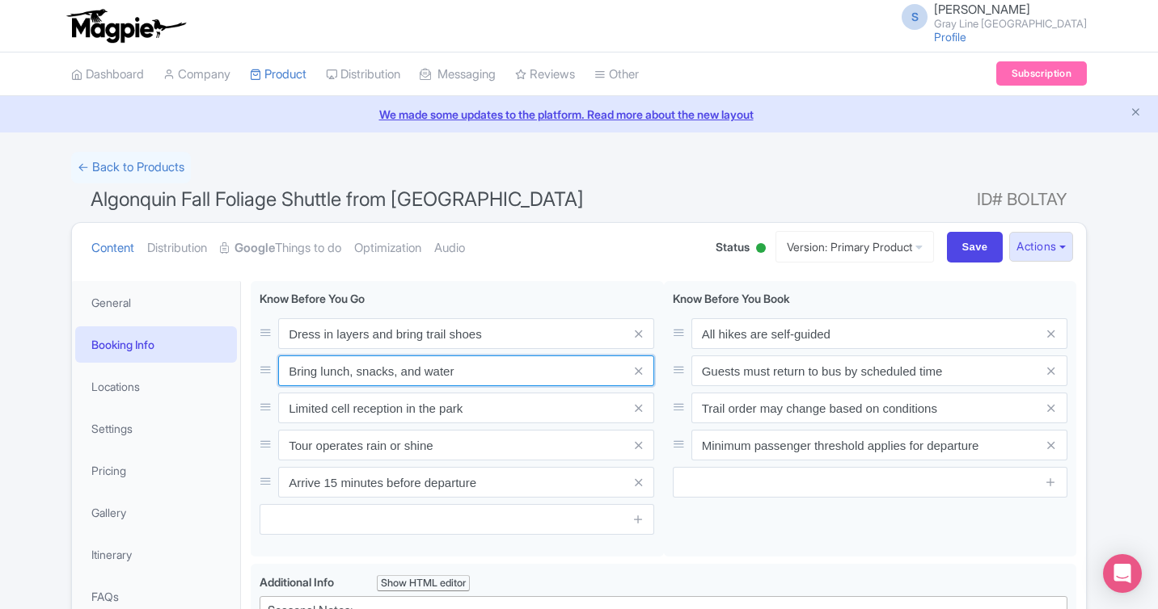
drag, startPoint x: 481, startPoint y: 377, endPoint x: 245, endPoint y: 361, distance: 236.6
paste input "No cell reception in the park"
type input "No cell reception in the park"
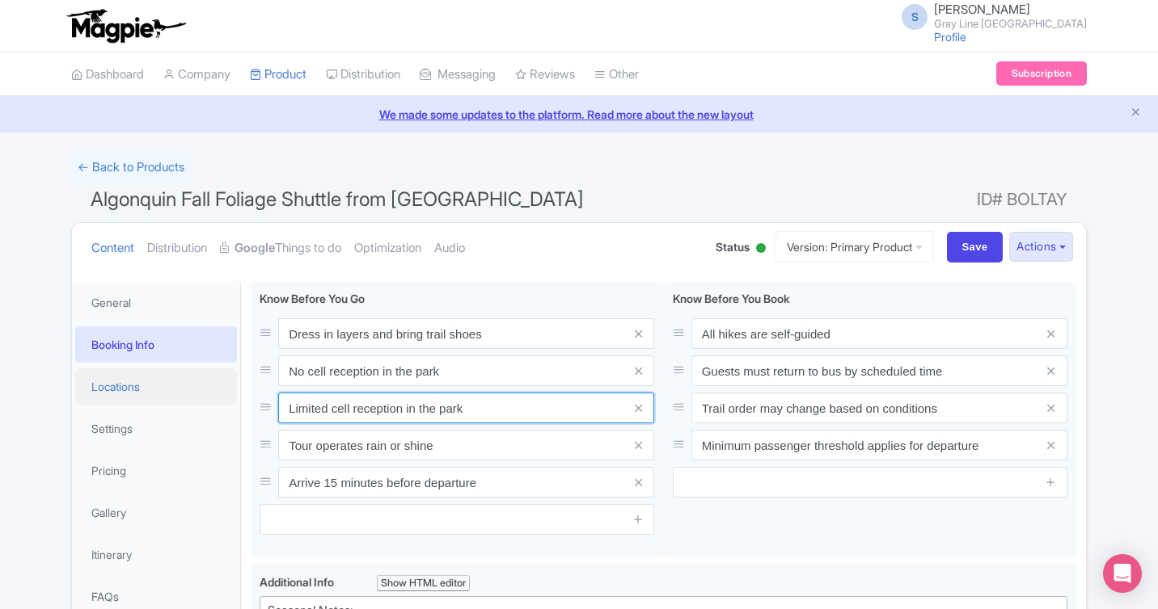
drag, startPoint x: 504, startPoint y: 410, endPoint x: 215, endPoint y: 394, distance: 289.8
paste input "Bring water, snacks, and camera"
type input "Bring water, snacks, and camera"
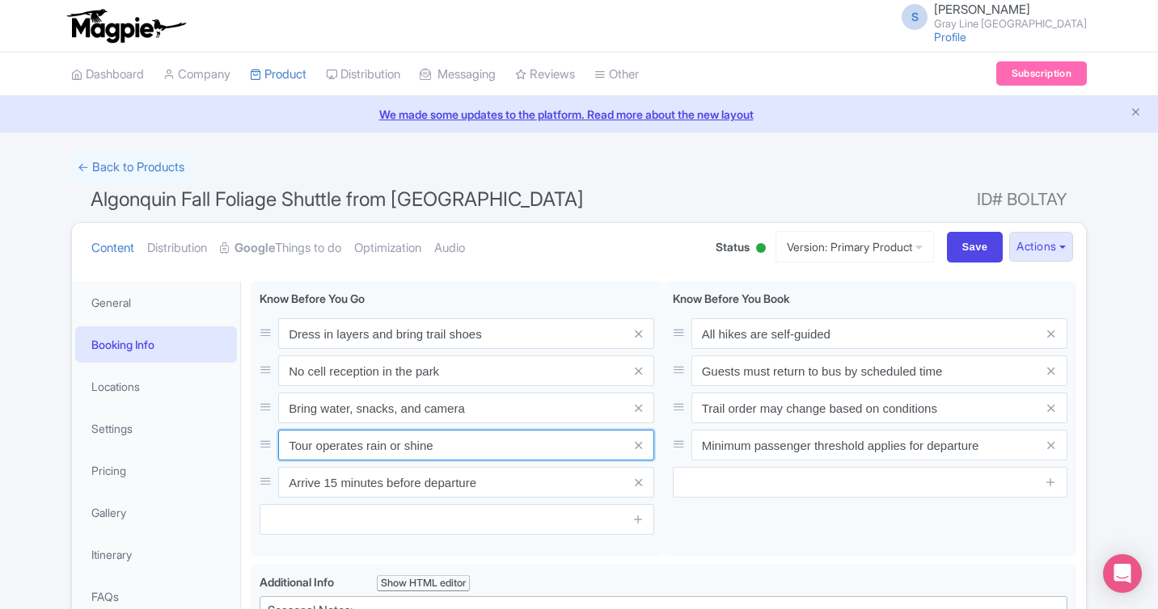
drag, startPoint x: 483, startPoint y: 451, endPoint x: 242, endPoint y: 399, distance: 246.4
paste input "Return on time—bus departs without late guests"
type input "Return on time—bus departs without late guests"
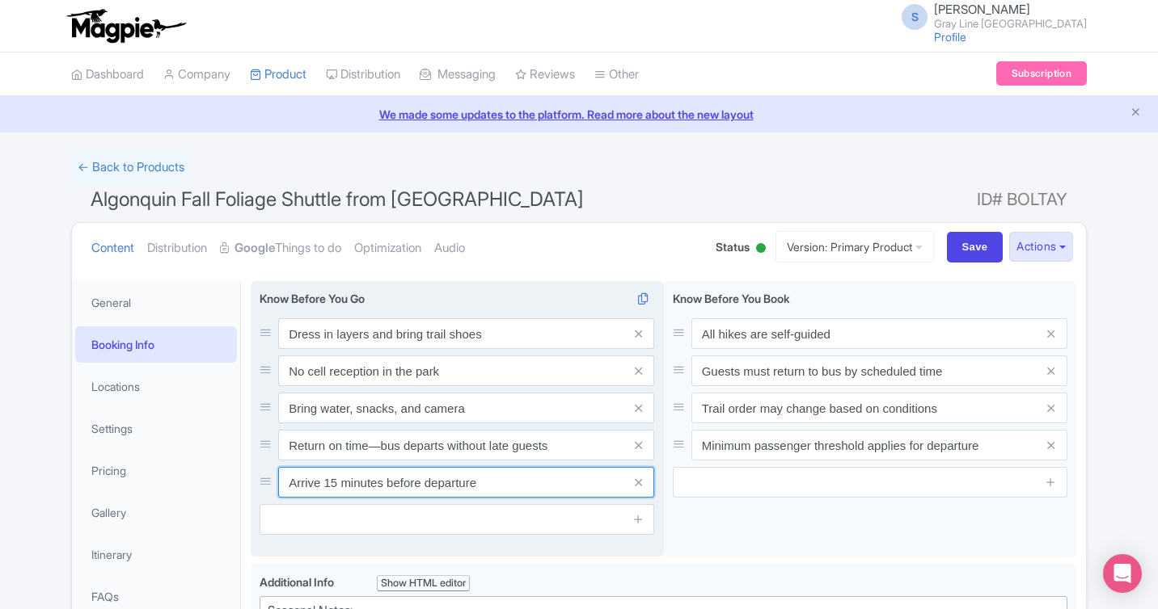
drag, startPoint x: 525, startPoint y: 485, endPoint x: 272, endPoint y: 466, distance: 253.7
click at [272, 466] on div "Dress in layers and bring trail shoes No cell reception in the park Bring water…" at bounding box center [456, 407] width 394 height 179
paste input "Trails may be wet or uneven"
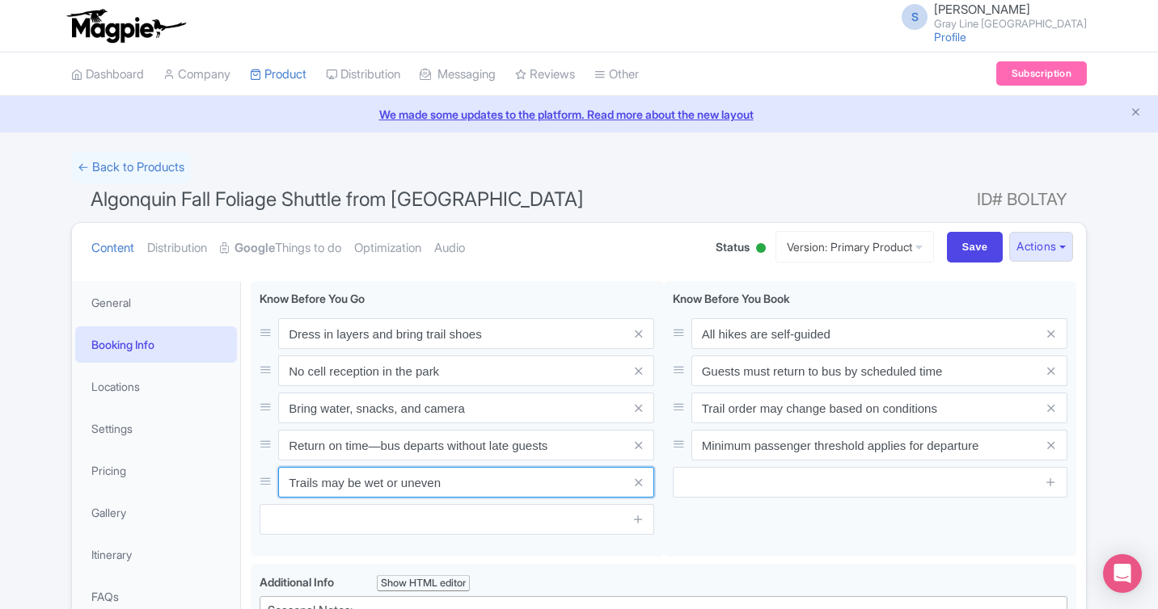
type input "Trails may be wet or uneven"
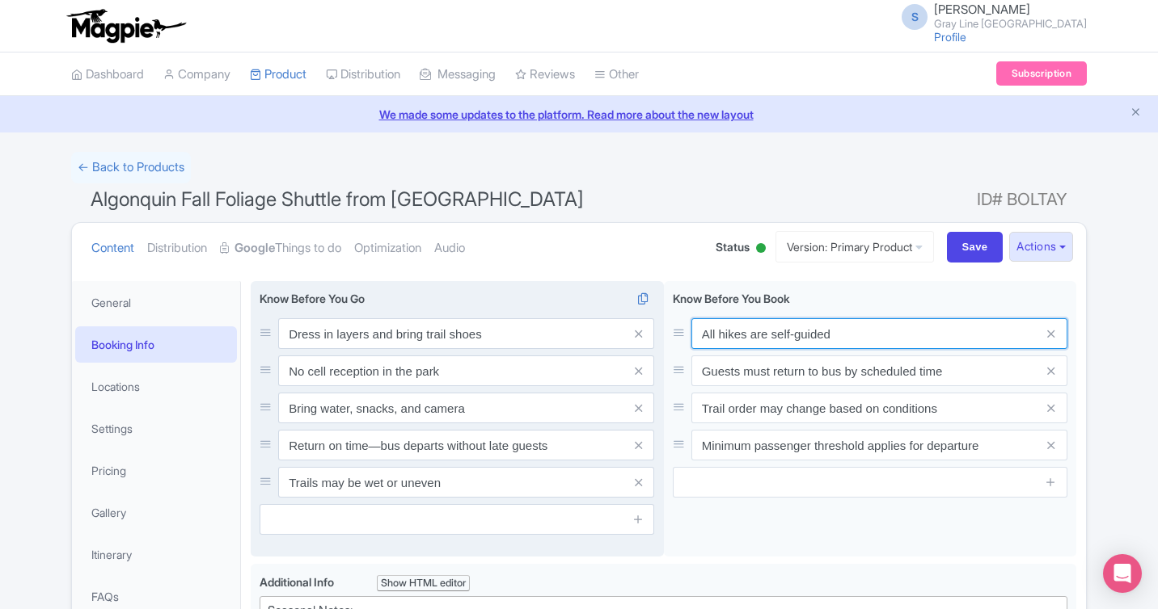
drag, startPoint x: 851, startPoint y: 345, endPoint x: 603, endPoint y: 343, distance: 248.2
click at [603, 343] on div "Wear sturdy footwear and dress in layers Bring lunch, snacks, and water Limited…" at bounding box center [663, 422] width 825 height 283
paste input "Minimum passenger count required"
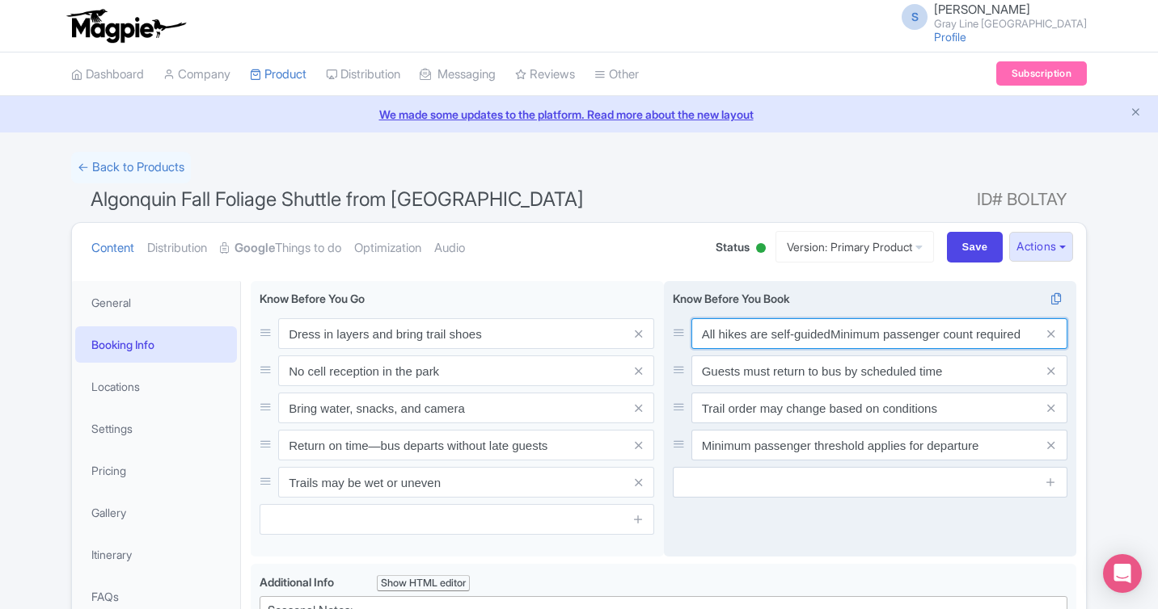
drag, startPoint x: 829, startPoint y: 334, endPoint x: 693, endPoint y: 325, distance: 136.9
click at [693, 325] on input "All hikes are self-guidedMinimum passenger count required" at bounding box center [879, 333] width 376 height 31
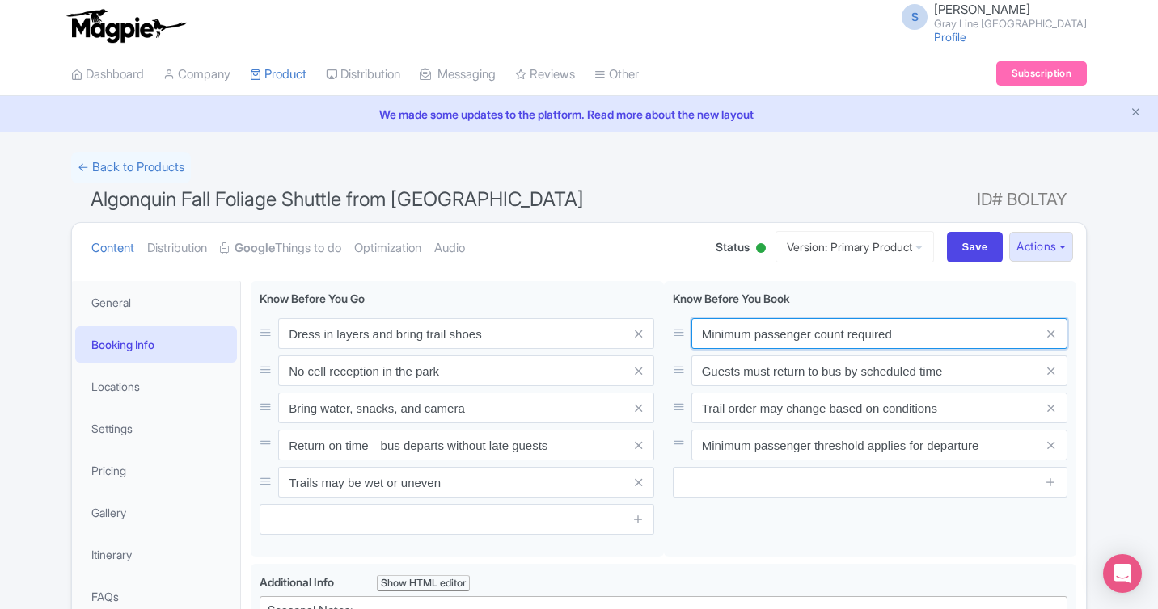
type input "Minimum passenger count required"
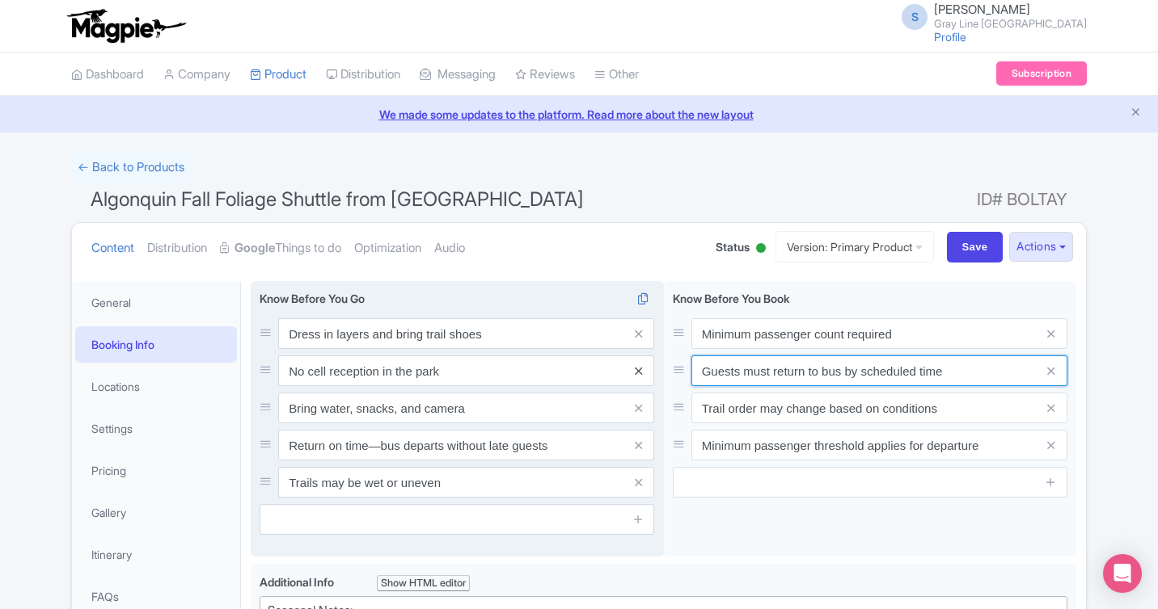
drag, startPoint x: 954, startPoint y: 377, endPoint x: 641, endPoint y: 373, distance: 312.8
click at [641, 373] on div "Wear sturdy footwear and dress in layers Bring lunch, snacks, and water Limited…" at bounding box center [663, 422] width 825 height 283
paste input "Tour runs rain or shin"
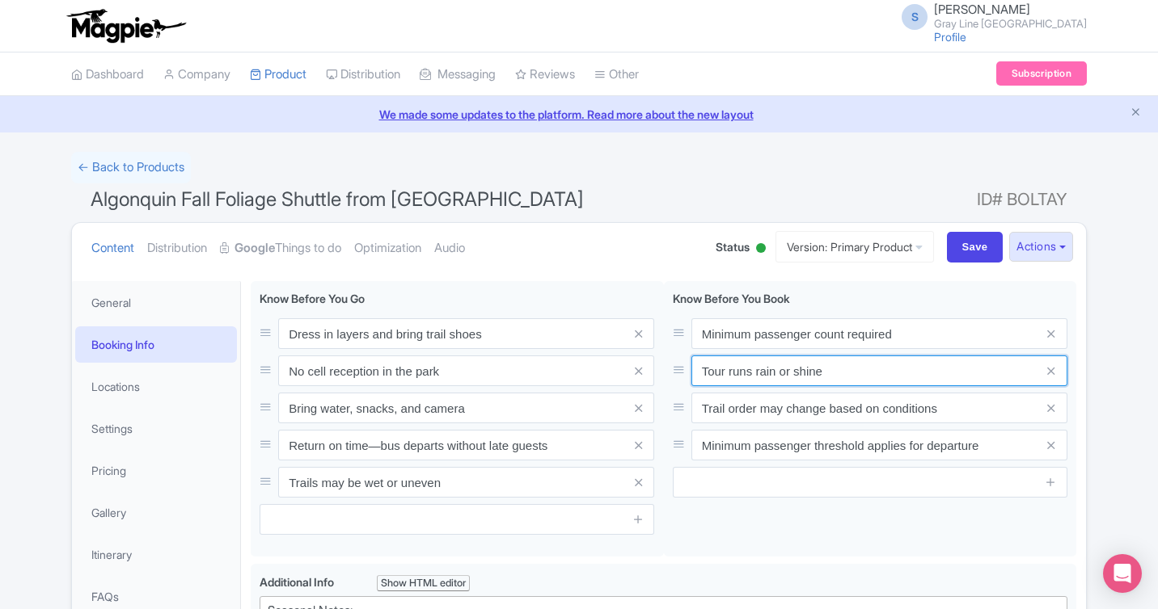
type input "Tour runs rain or shine"
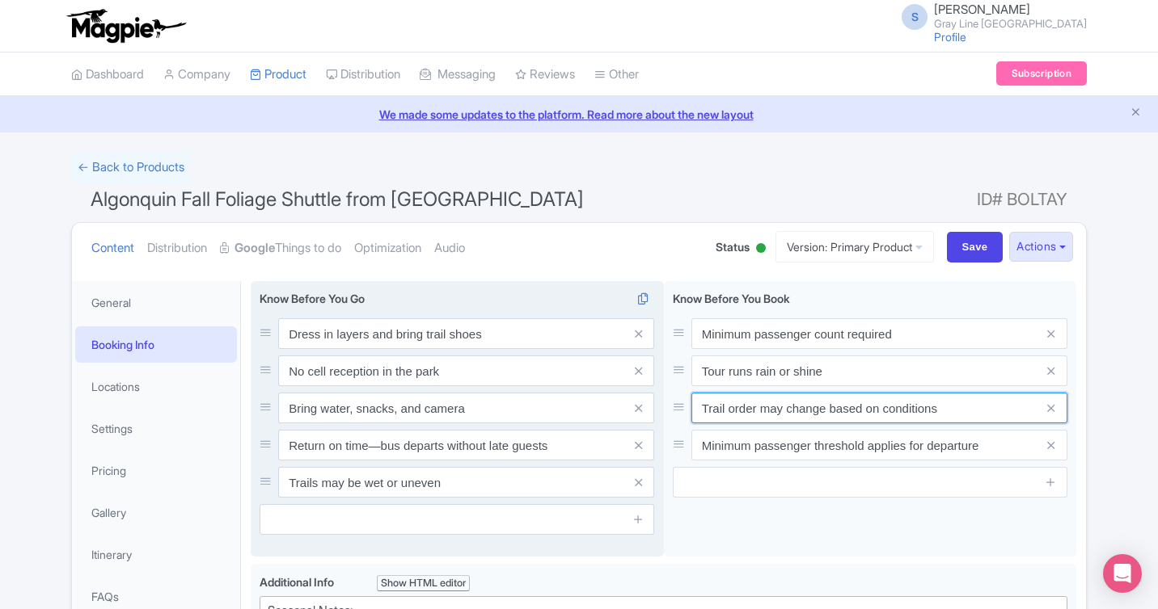
drag, startPoint x: 959, startPoint y: 412, endPoint x: 647, endPoint y: 407, distance: 312.1
click at [647, 407] on div "Wear sturdy footwear and dress in layers Bring lunch, snacks, and water Limited…" at bounding box center [663, 422] width 825 height 283
paste input "Self-guided hiking only"
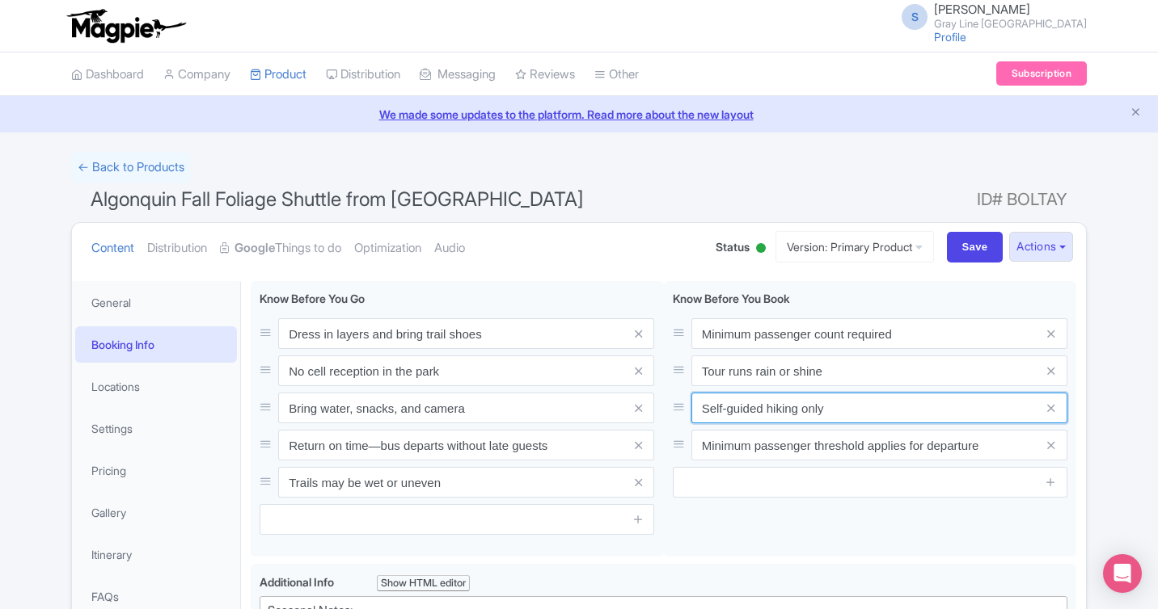
type input "Self-guided hiking only"
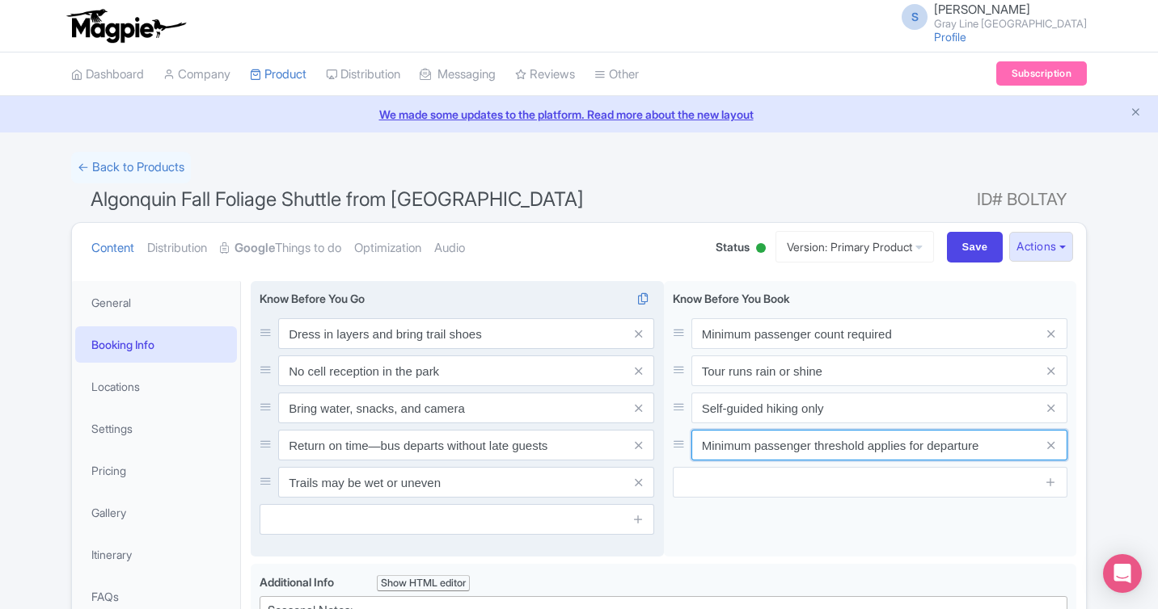
drag, startPoint x: 995, startPoint y: 446, endPoint x: 645, endPoint y: 437, distance: 350.1
click at [645, 437] on div "Wear sturdy footwear and dress in layers Bring lunch, snacks, and water Limited…" at bounding box center [663, 422] width 825 height 283
paste input "Pickup times are fixed"
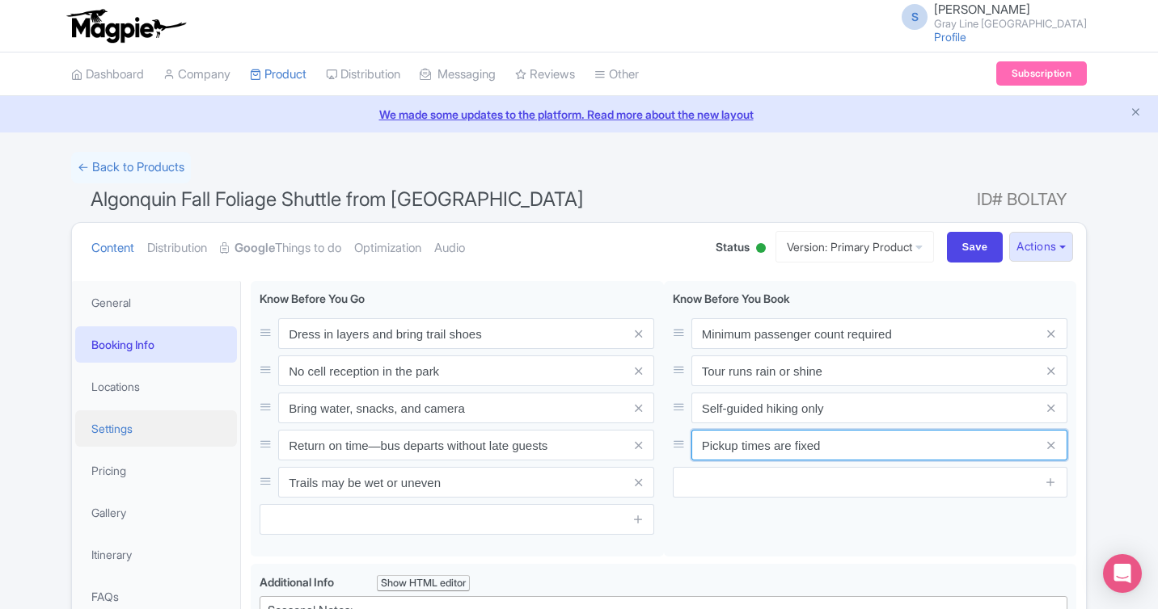
type input "Pickup times are fixed"
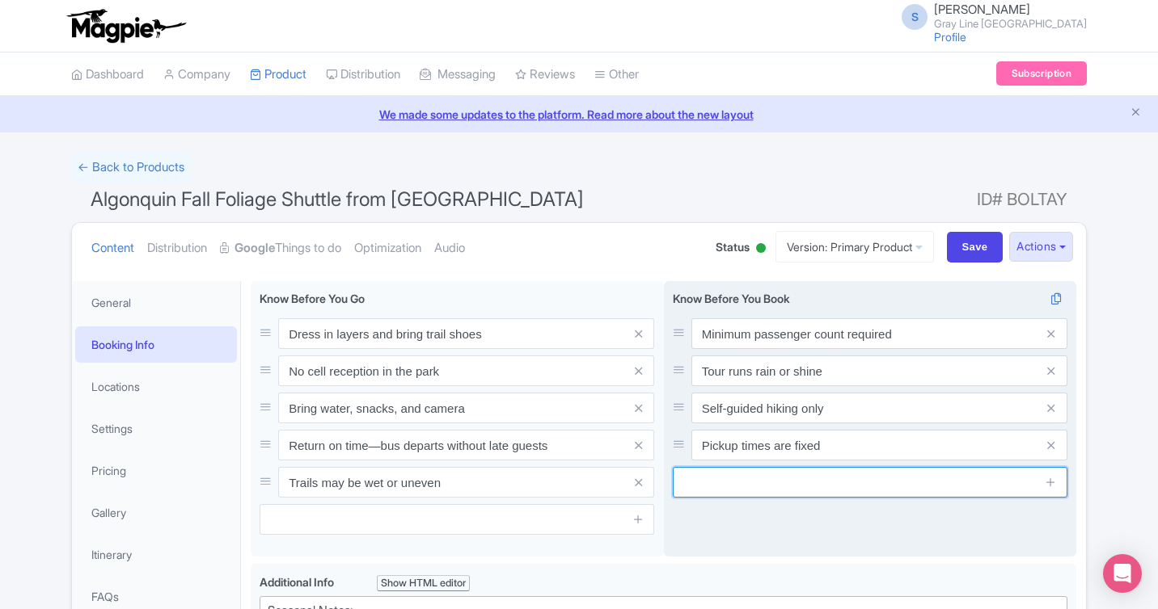
click at [788, 475] on input "text" at bounding box center [870, 482] width 394 height 31
paste input "No same-day trail switching"
type input "No same-day trail switching"
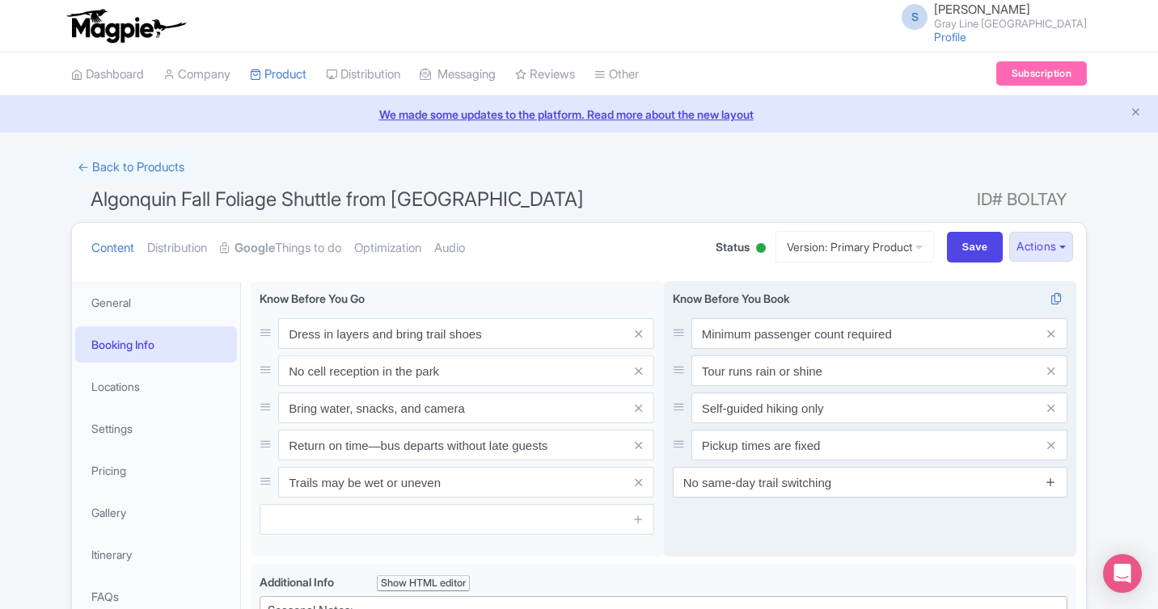
click at [1048, 484] on icon at bounding box center [1050, 482] width 12 height 12
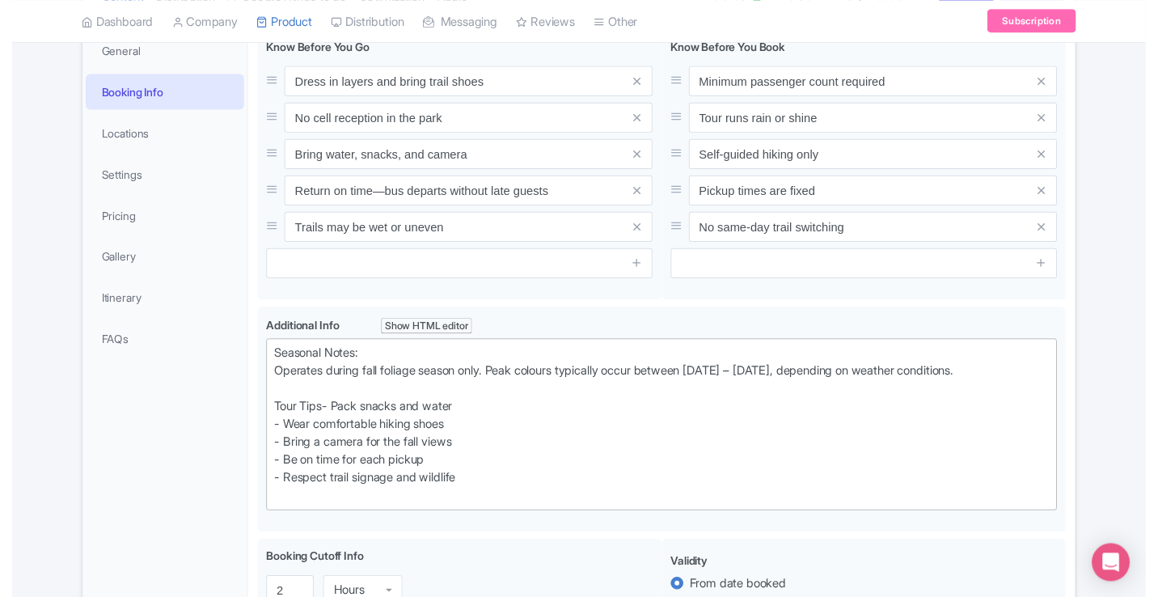
scroll to position [290, 0]
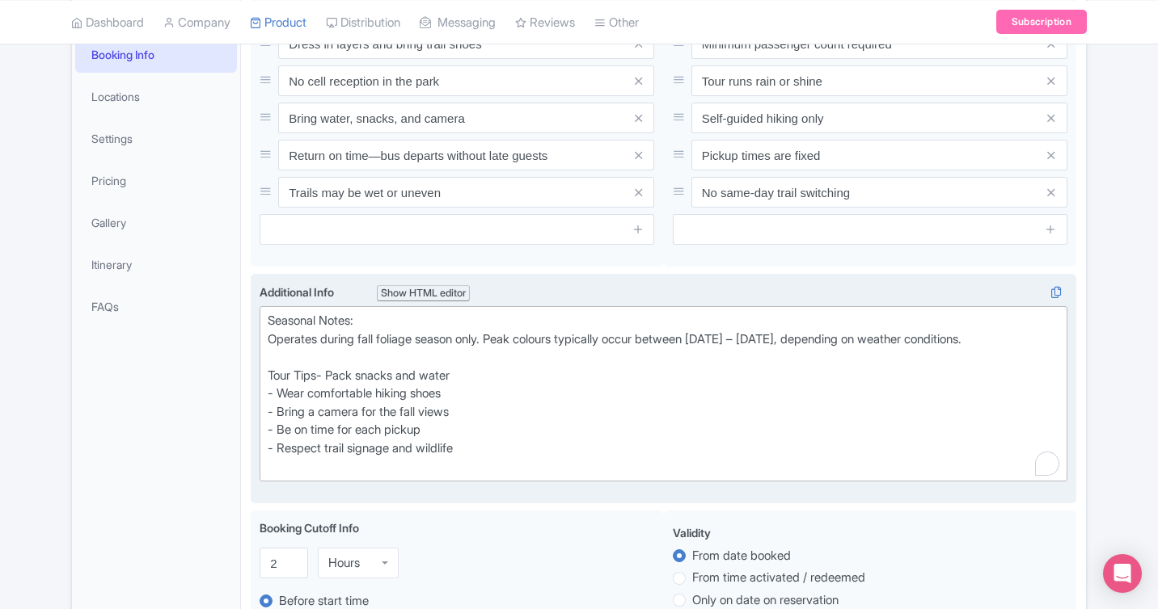
click at [488, 445] on div "Seasonal Notes: Operates during fall foliage season only. Peak colours typicall…" at bounding box center [663, 394] width 791 height 164
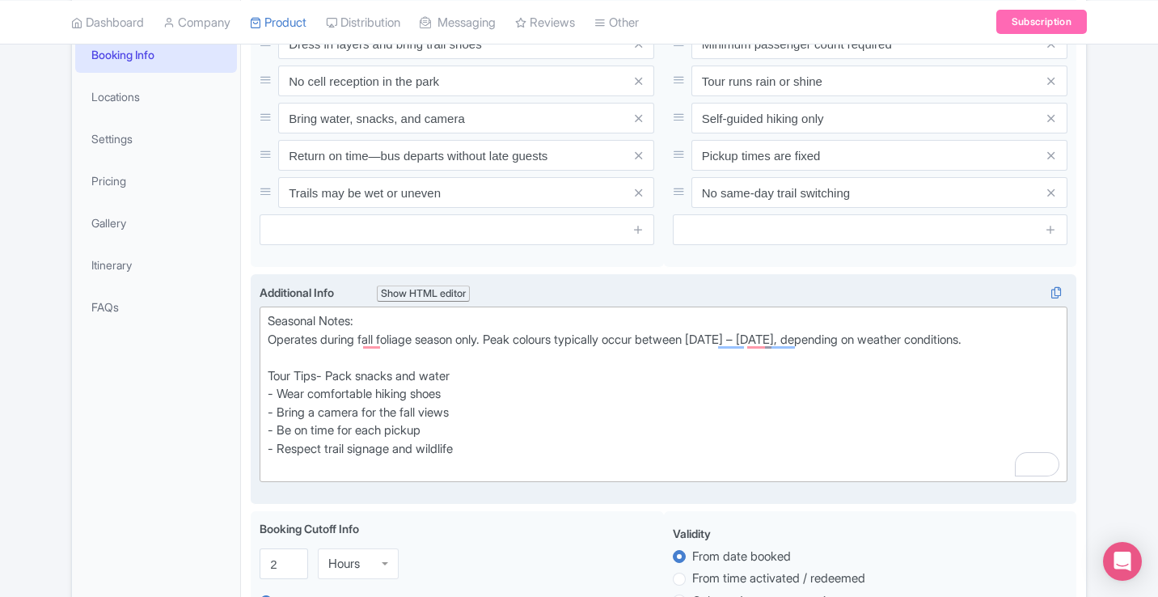
click at [500, 436] on div "Seasonal Notes: Operates during fall foliage season only. Peak colours typicall…" at bounding box center [663, 394] width 791 height 164
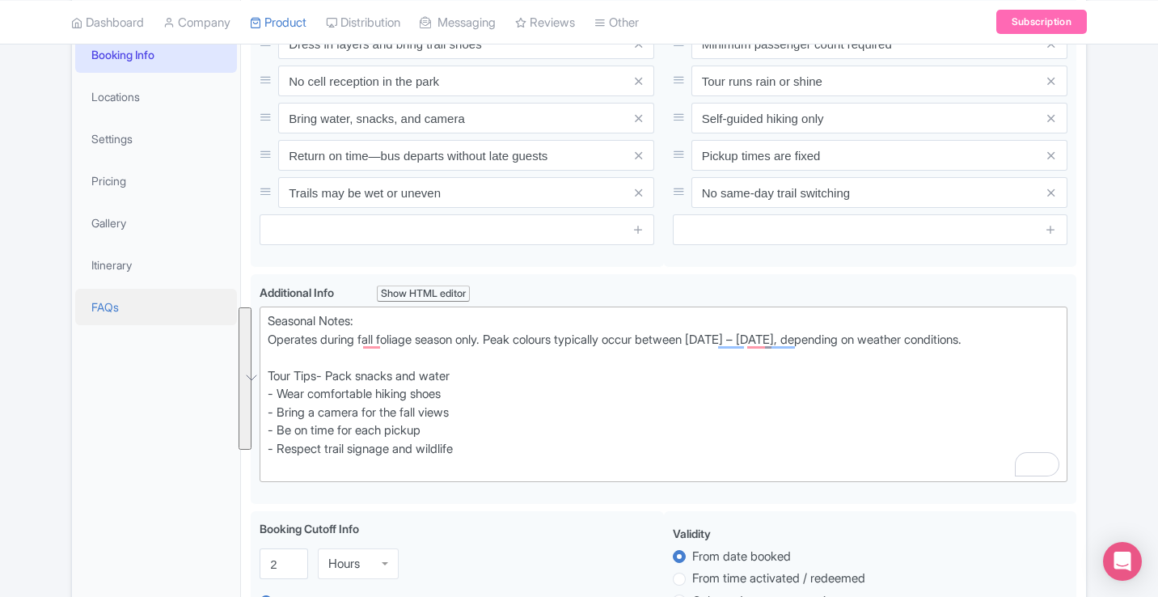
drag, startPoint x: 506, startPoint y: 441, endPoint x: 209, endPoint y: 316, distance: 322.8
paste trix-editor "<strong><br>Disclaimer</strong></div><div>Fall colours vary by year. We cannot …"
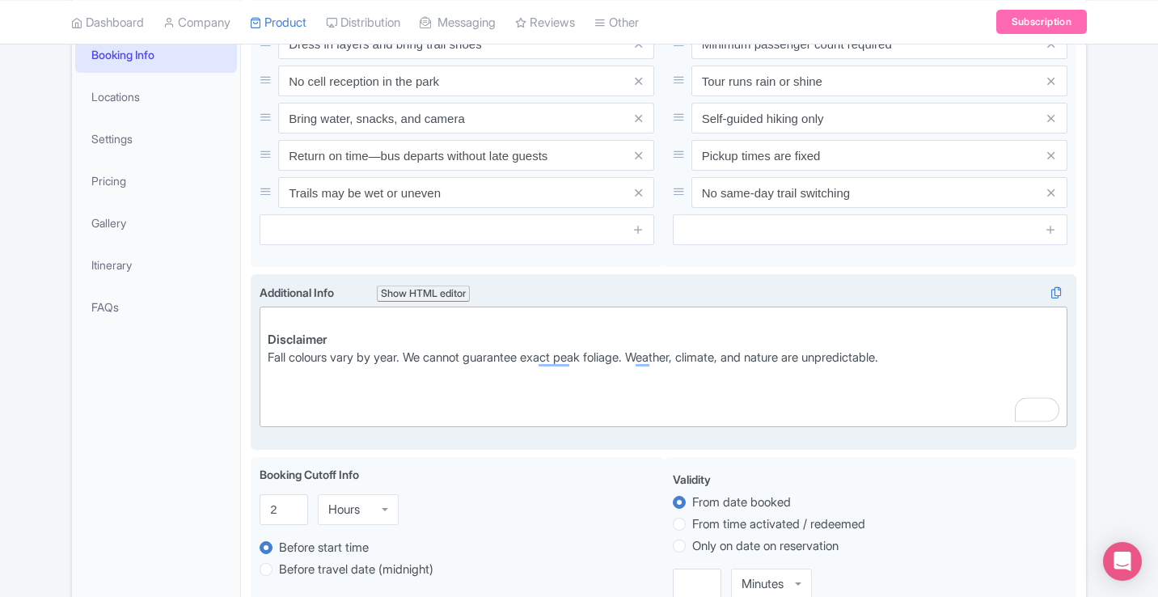
click at [267, 335] on trix-editor "Disclaimer Fall colours vary by year. We cannot guarantee exact peak foliage. W…" at bounding box center [663, 366] width 808 height 120
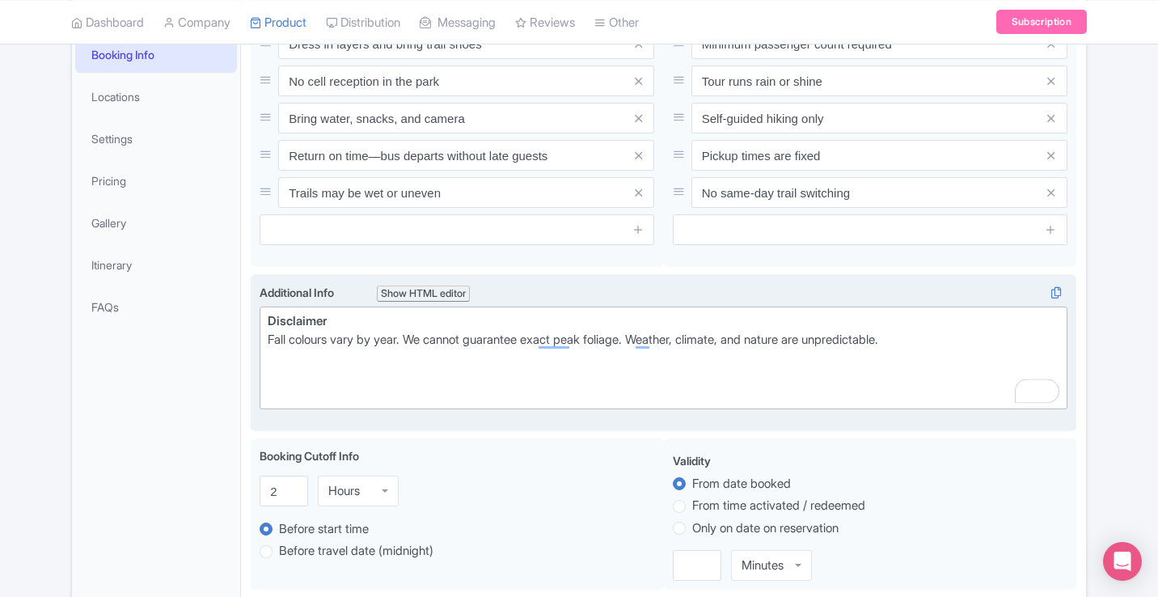
type trix-editor "<div><strong>Disclaimer</strong></div><div>Fall colours vary by year. We cannot…"
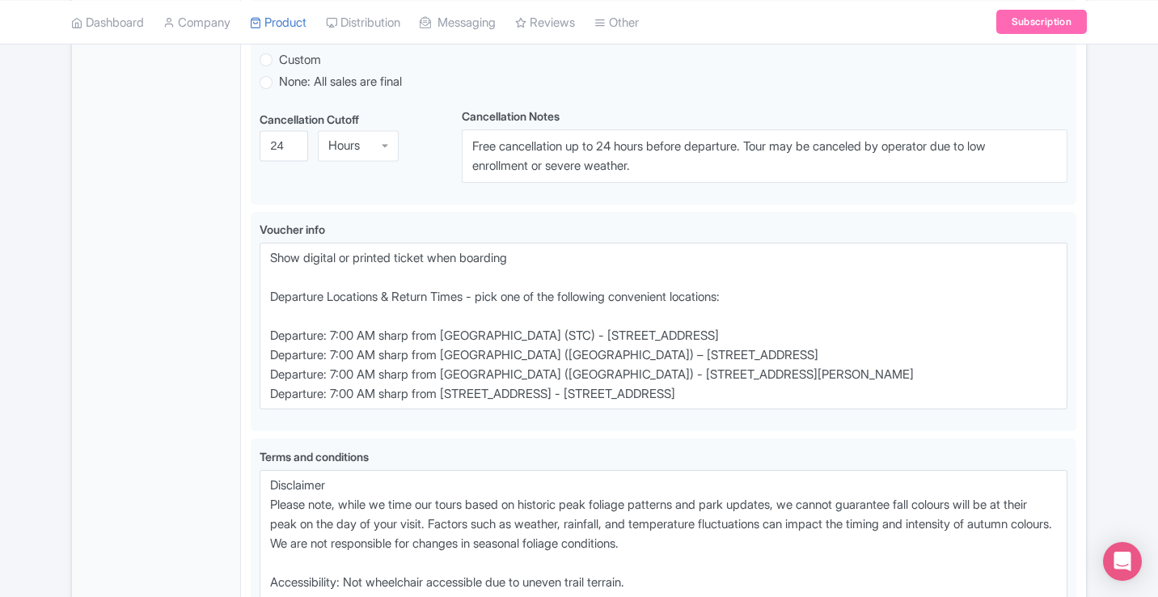
scroll to position [991, 0]
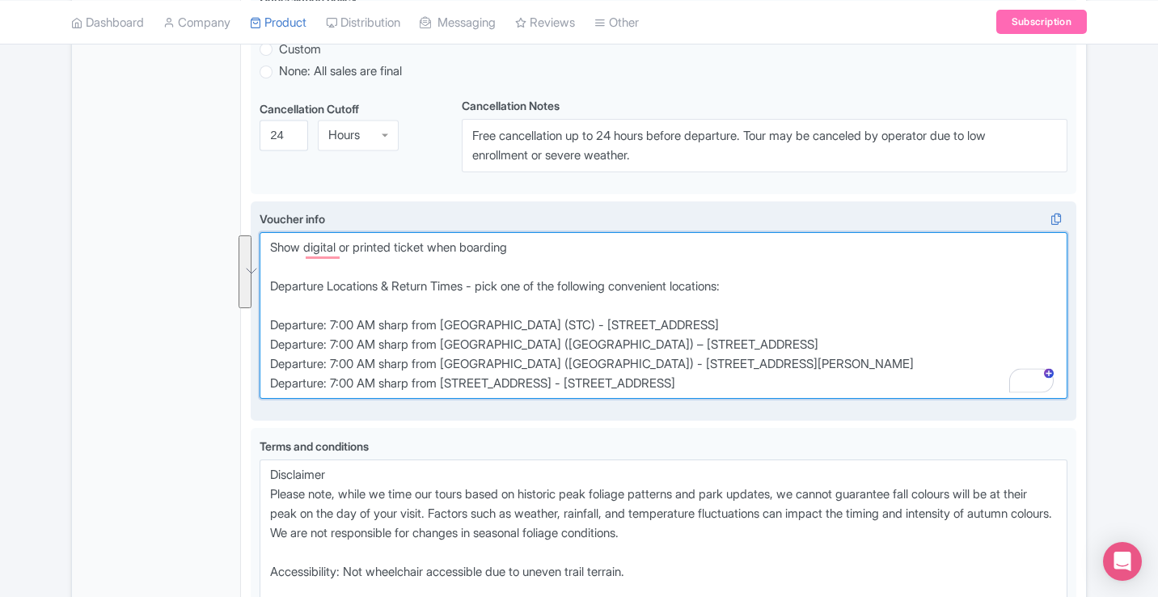
drag, startPoint x: 783, startPoint y: 386, endPoint x: 267, endPoint y: 328, distance: 519.7
click at [267, 328] on textarea "Show digital or printed ticket when boarding Departure Locations & Return Times…" at bounding box center [663, 315] width 808 height 167
click at [690, 383] on textarea "Show digital or printed ticket when boarding Departure Locations & Return Times…" at bounding box center [663, 315] width 808 height 167
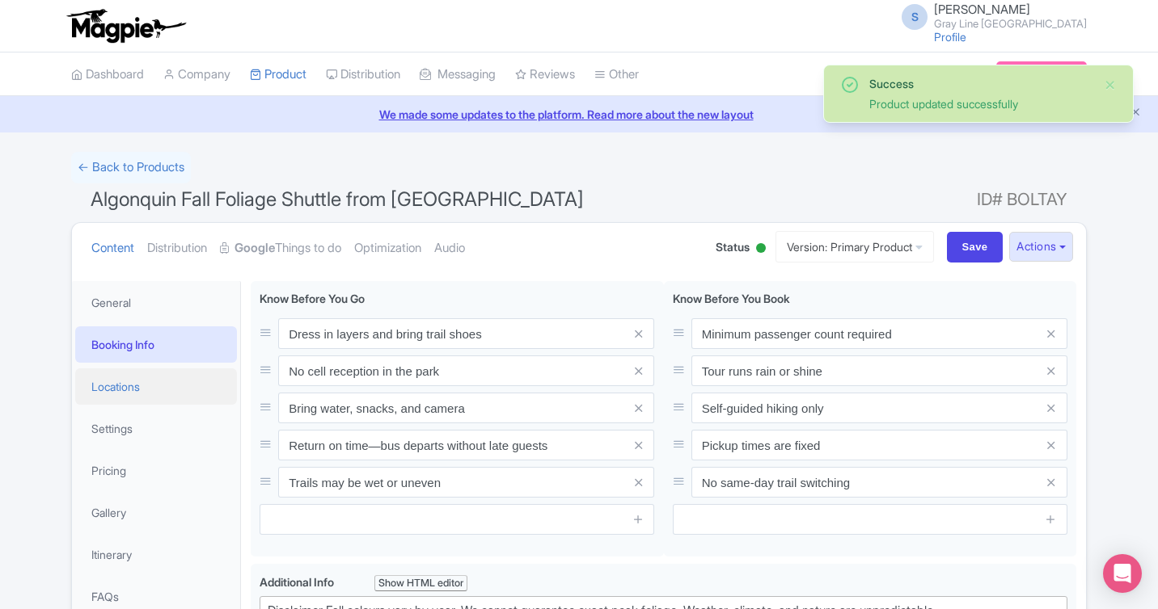
click at [151, 382] on link "Locations" at bounding box center [156, 387] width 162 height 36
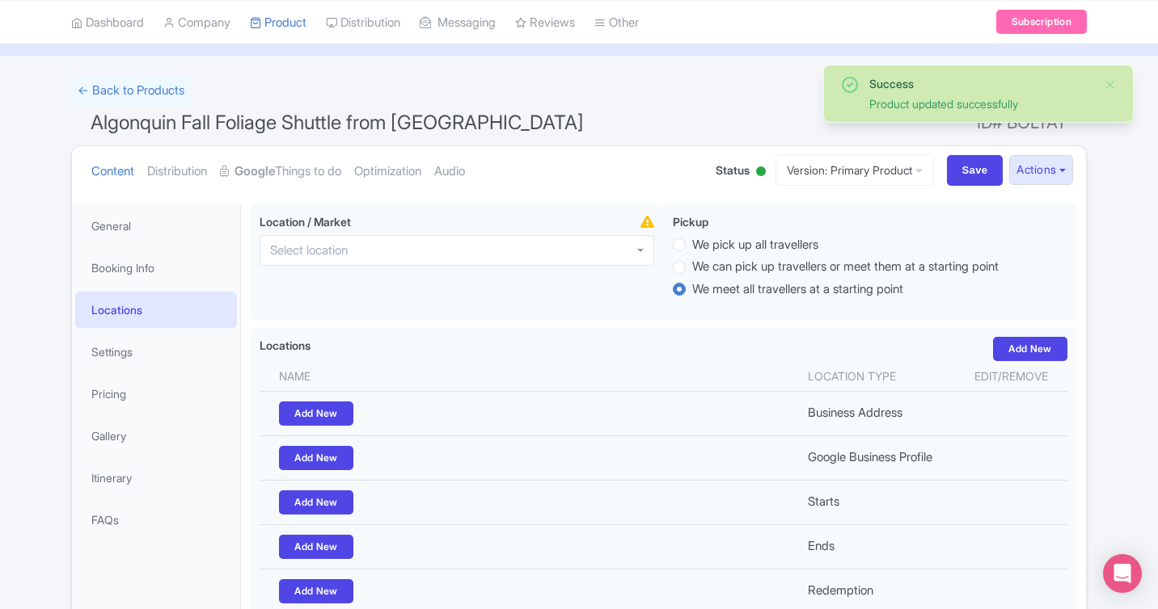
scroll to position [99, 0]
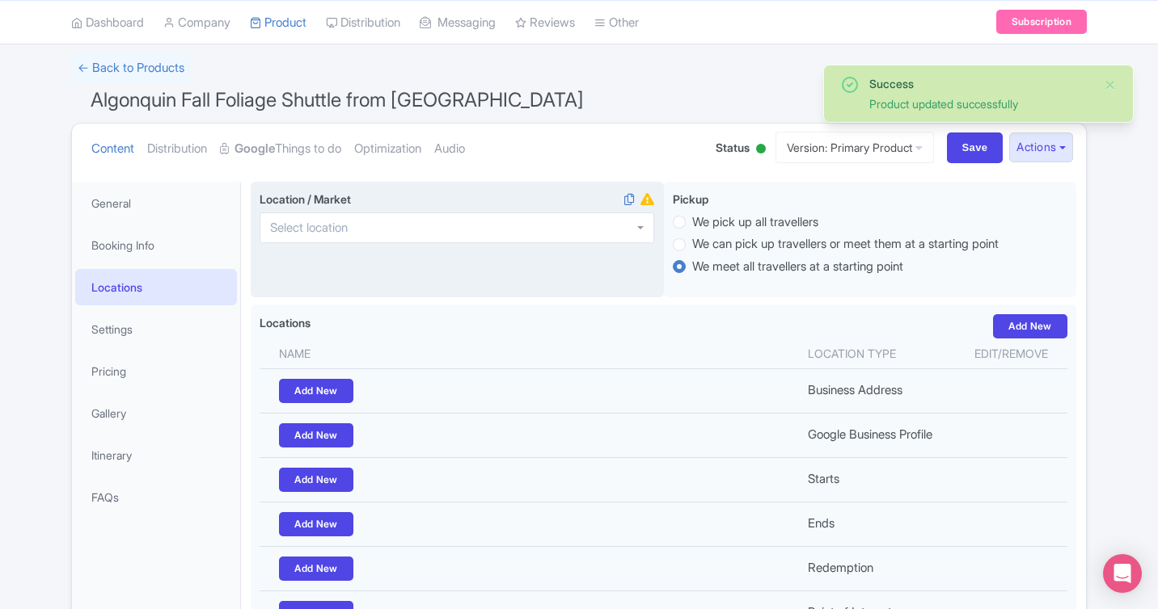
click at [409, 237] on div at bounding box center [456, 228] width 394 height 31
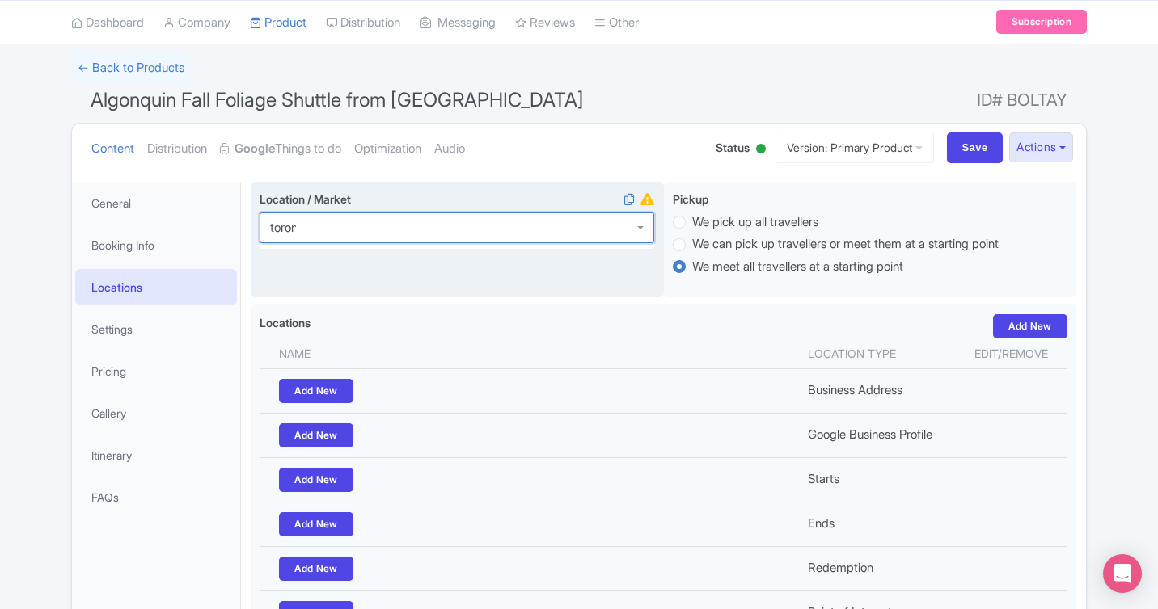
type input "[GEOGRAPHIC_DATA]"
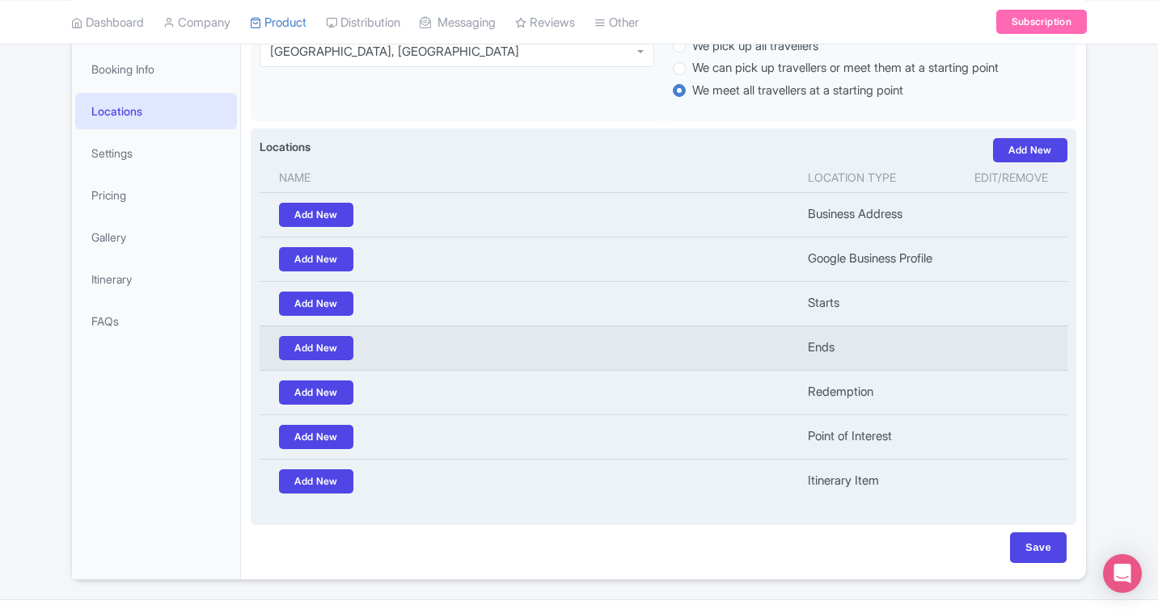
scroll to position [318, 0]
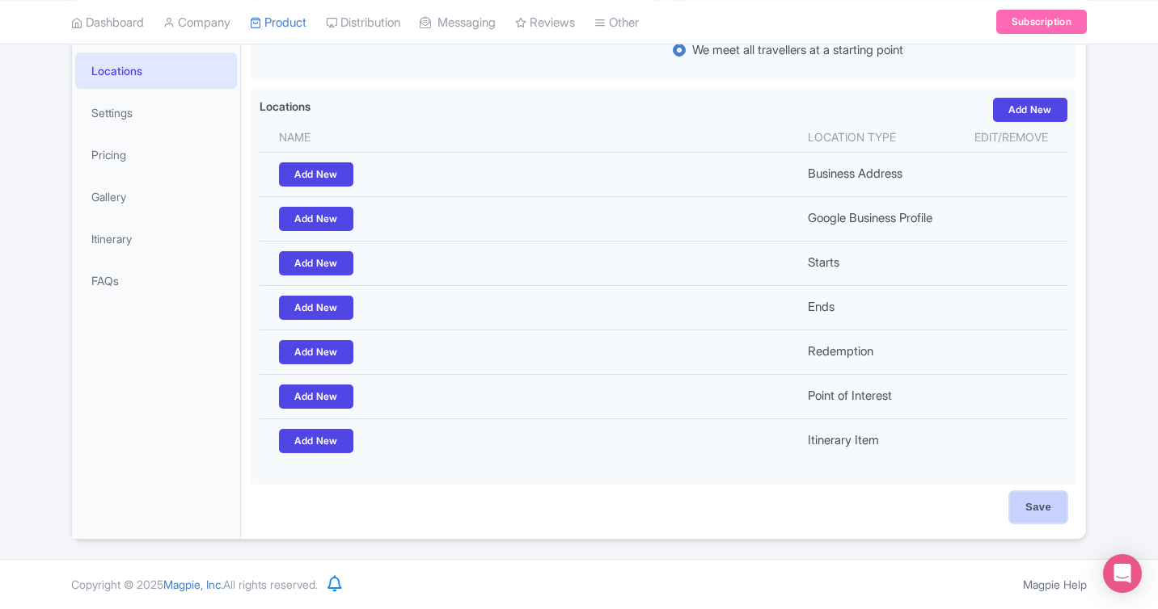
click at [1018, 510] on input "Save" at bounding box center [1038, 507] width 57 height 31
type input "Saving..."
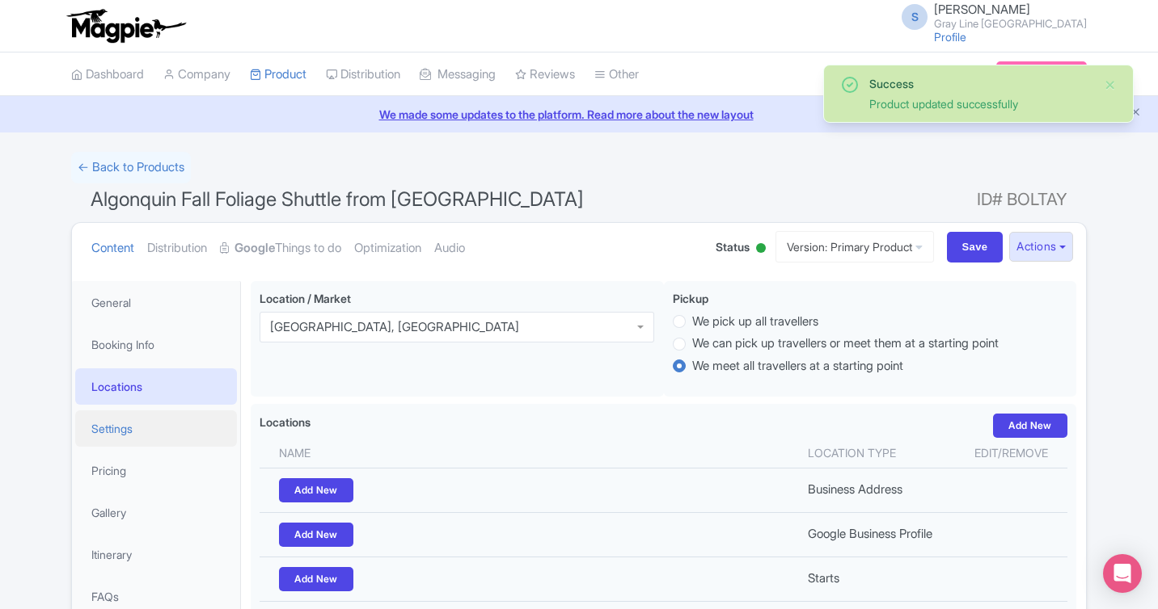
scroll to position [281, 0]
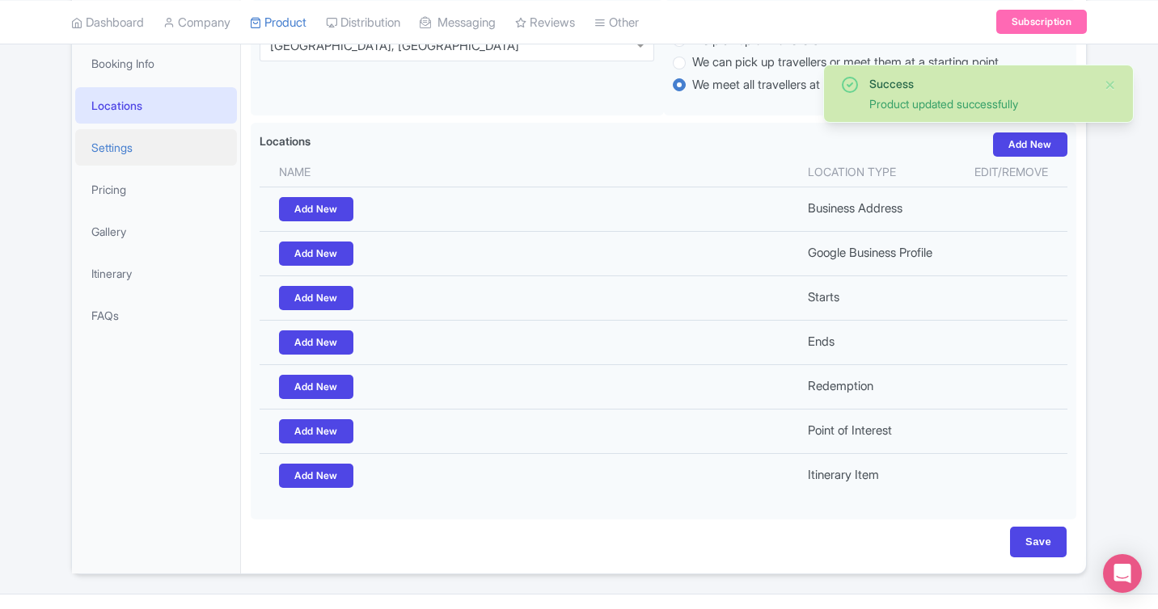
click at [111, 152] on link "Settings" at bounding box center [156, 147] width 162 height 36
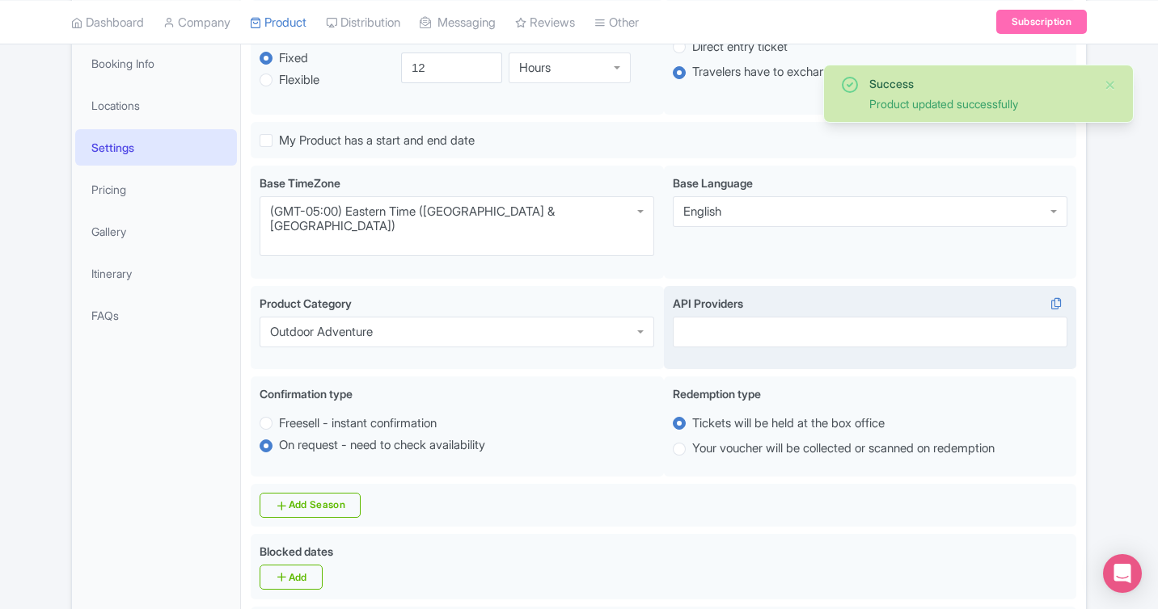
click at [711, 317] on div at bounding box center [870, 332] width 394 height 31
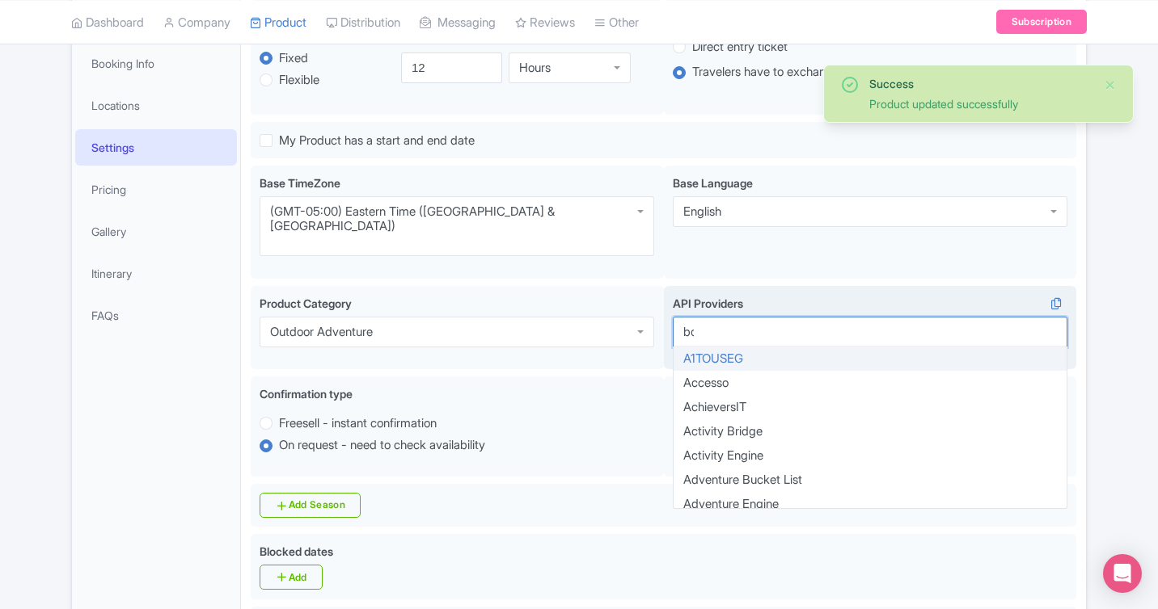
type input "bok"
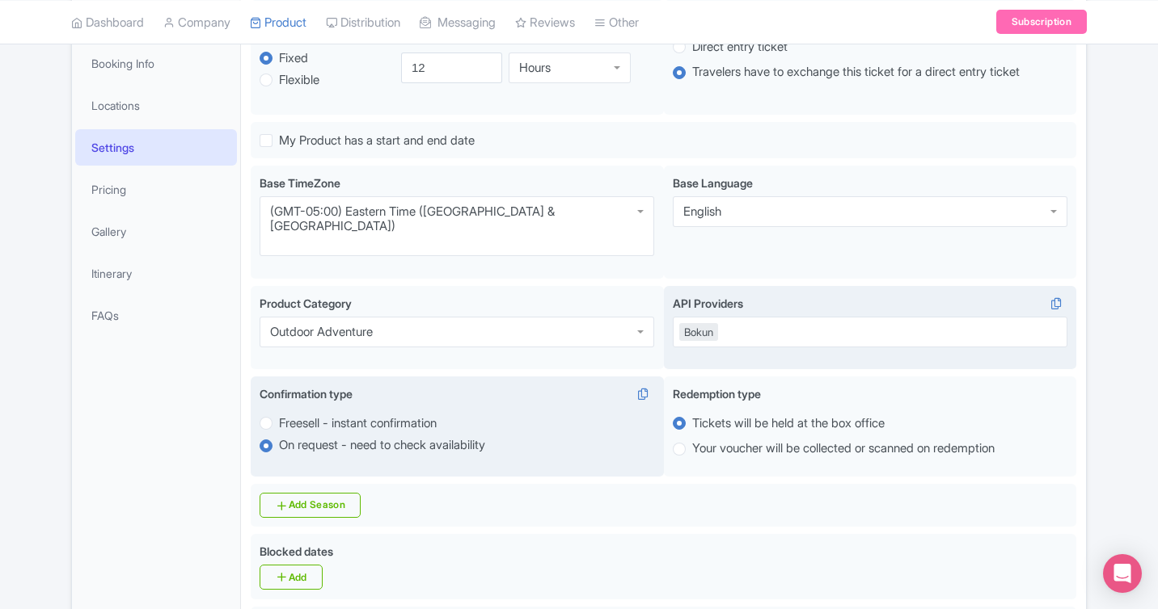
click at [620, 386] on div "Confirmation type i" at bounding box center [456, 397] width 394 height 23
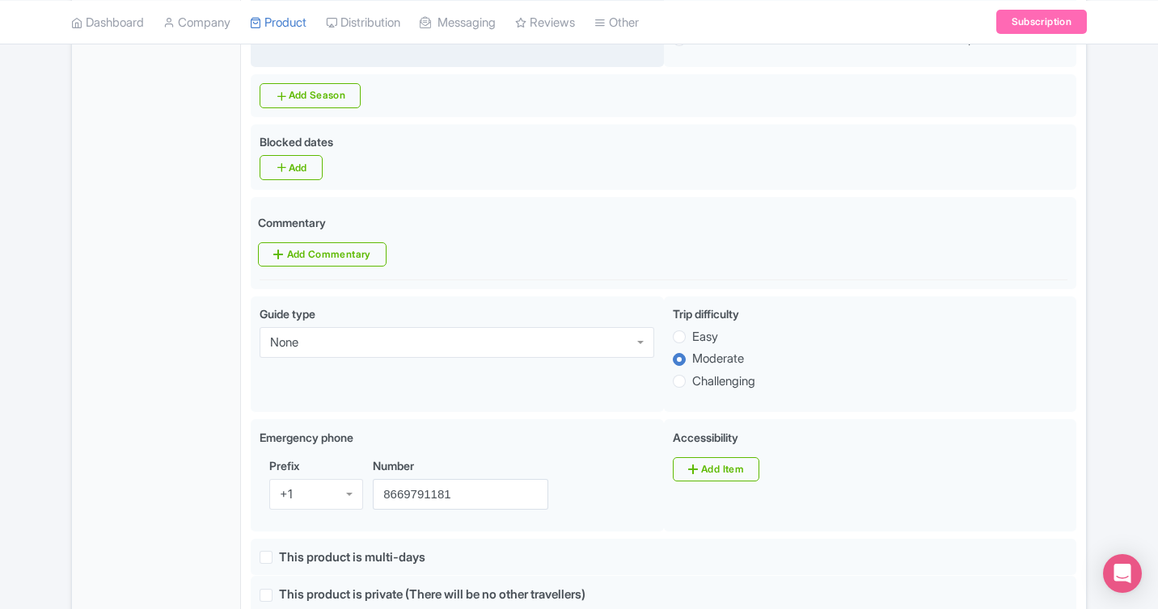
scroll to position [709, 0]
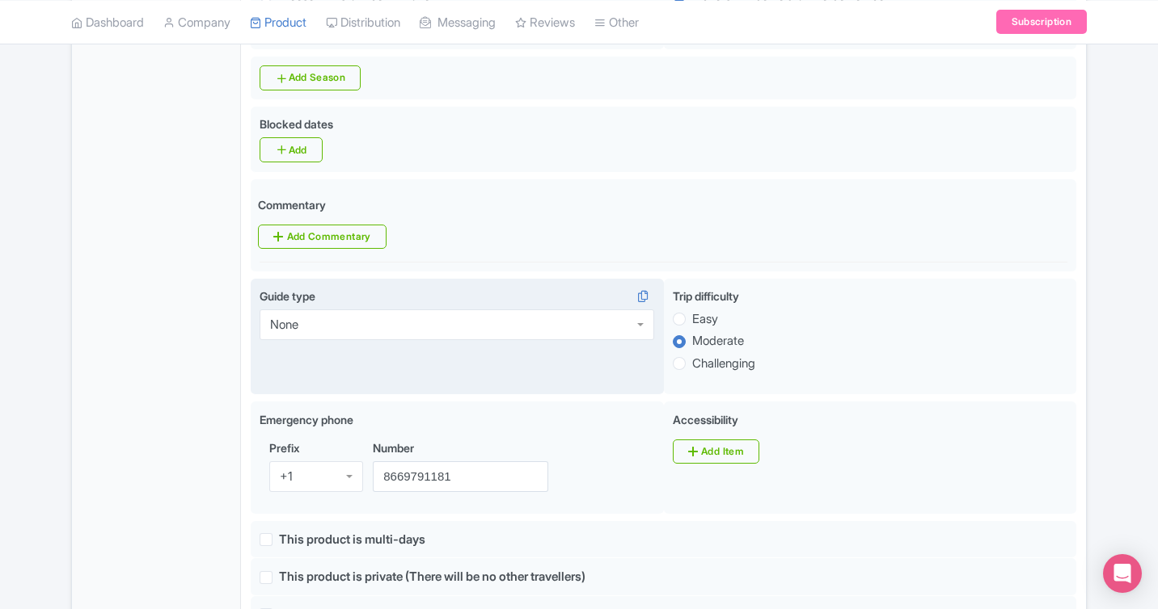
click at [561, 310] on div "None" at bounding box center [456, 325] width 394 height 31
click at [571, 279] on div "Guide type None None TourGuide Host Greeter Instructor Driver Live Audio None" at bounding box center [457, 337] width 413 height 116
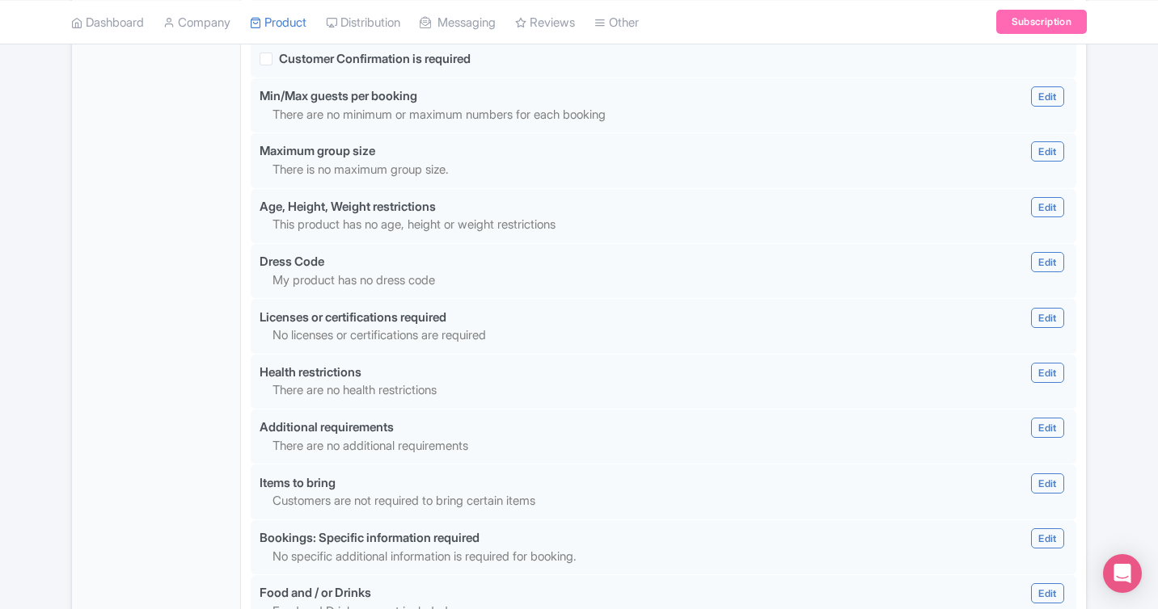
scroll to position [1484, 0]
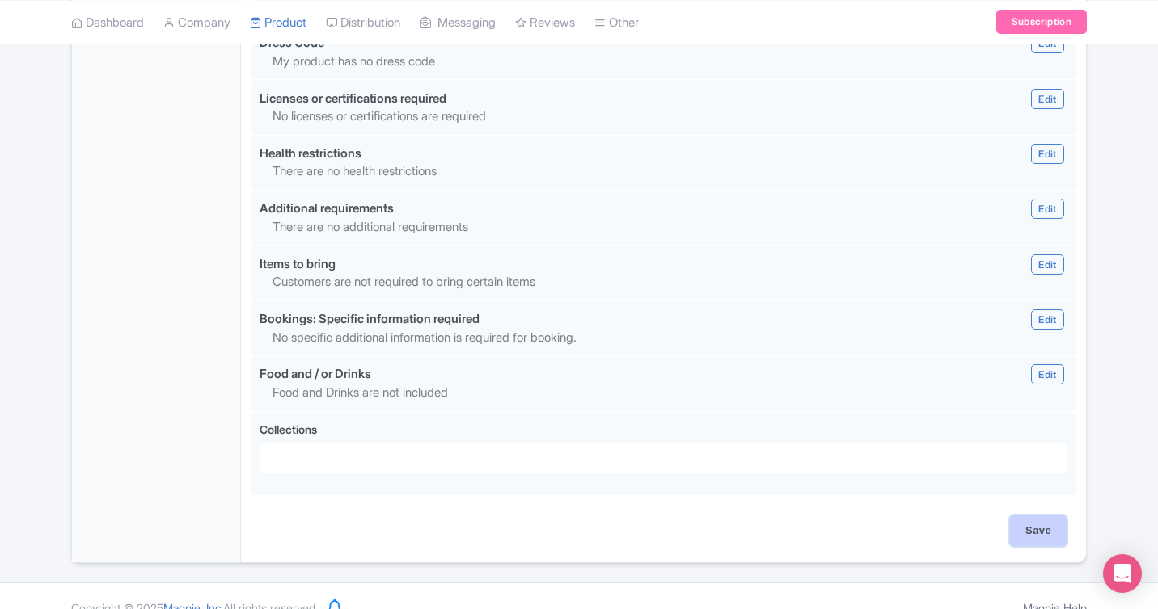
click at [1034, 516] on input "Save" at bounding box center [1038, 531] width 57 height 31
type input "Saving..."
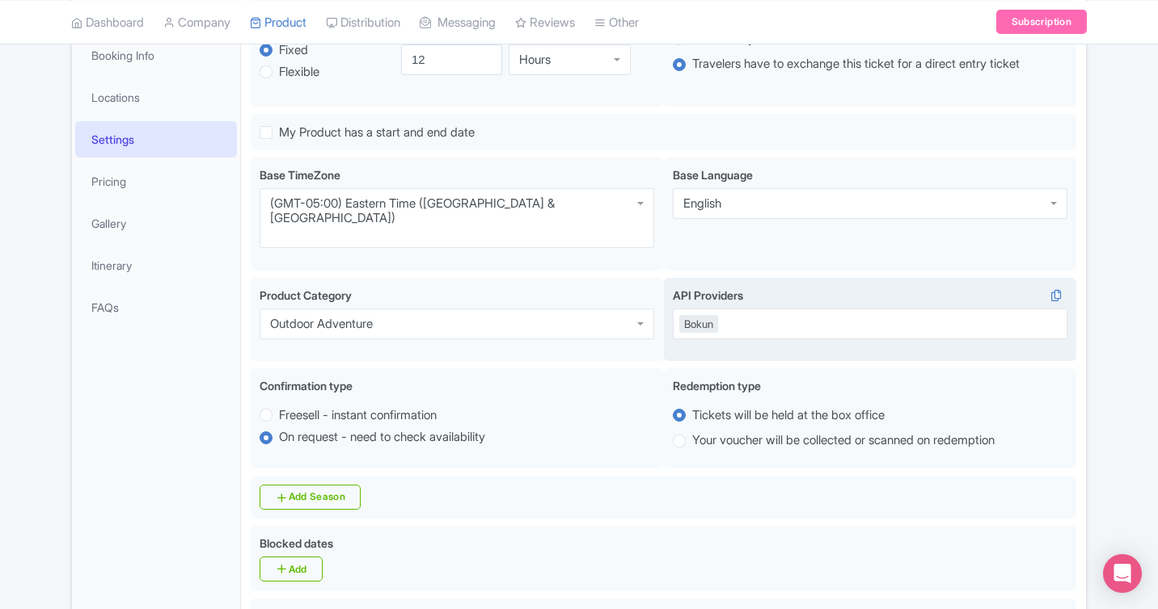
scroll to position [272, 0]
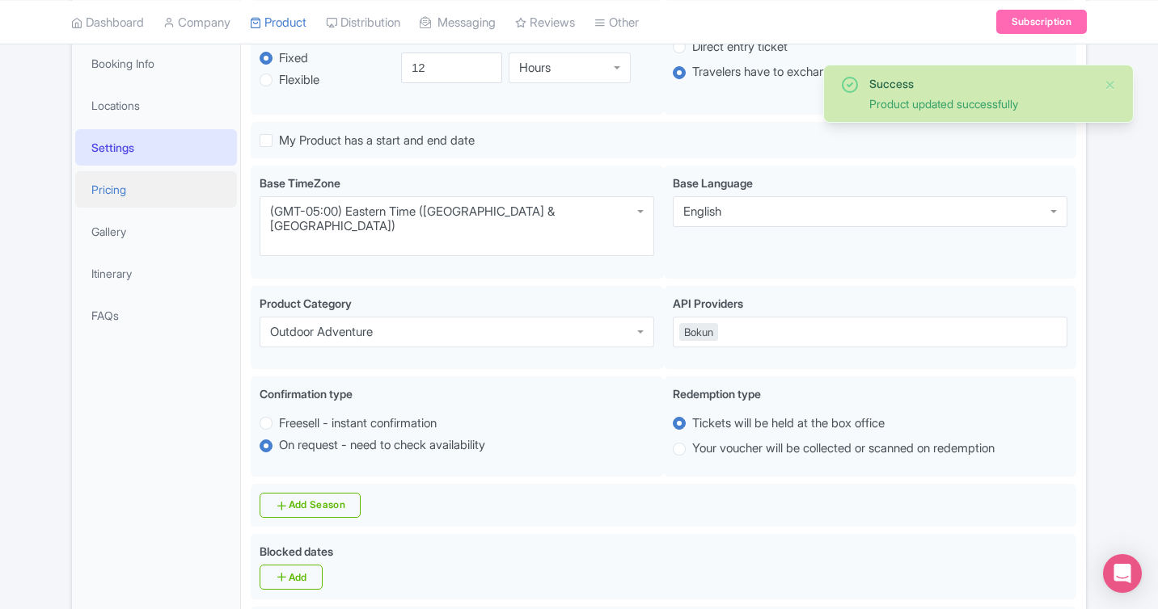
click at [113, 195] on link "Pricing" at bounding box center [156, 189] width 162 height 36
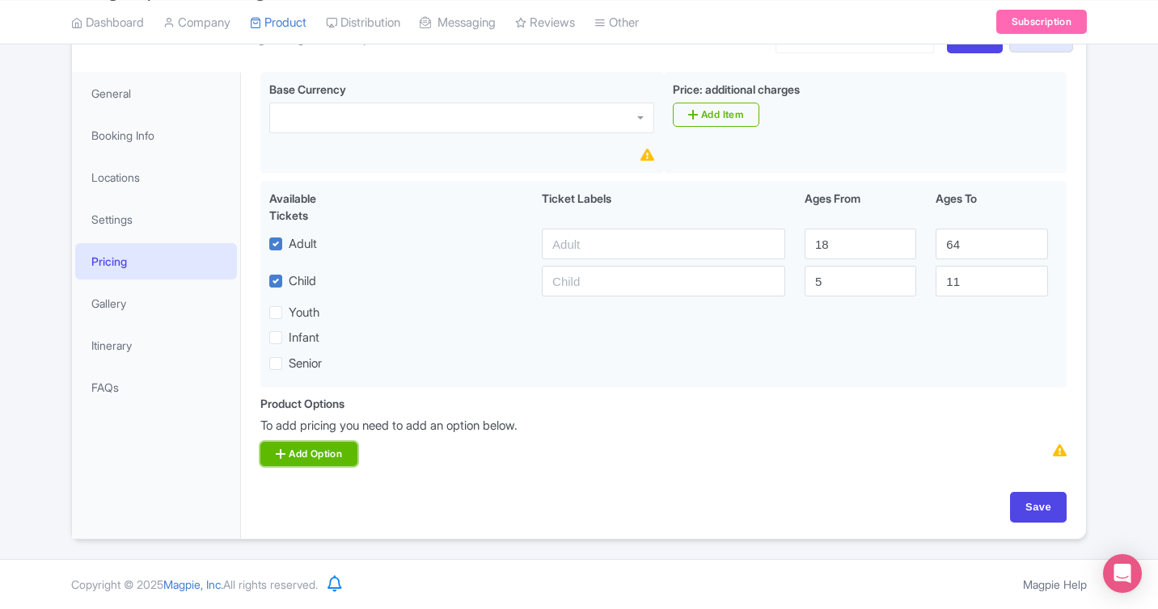
click at [341, 451] on link "Add Option" at bounding box center [308, 454] width 97 height 24
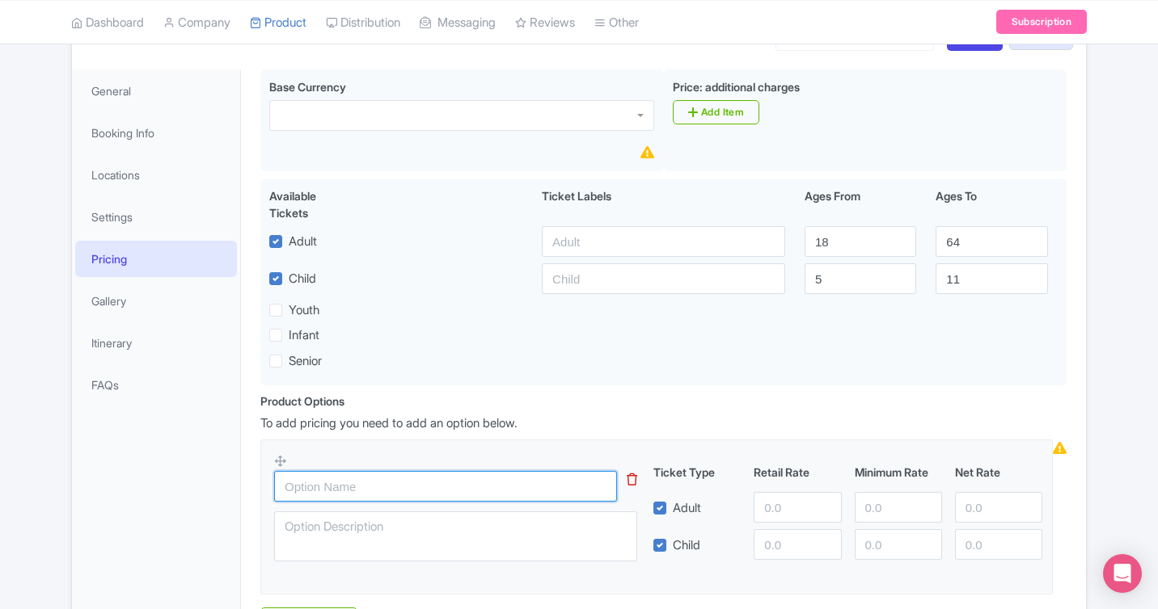
click at [452, 493] on input "text" at bounding box center [445, 486] width 343 height 31
click at [315, 500] on input "text" at bounding box center [445, 486] width 343 height 31
paste input "Scarborough pickup"
type input "Scarborough pickup"
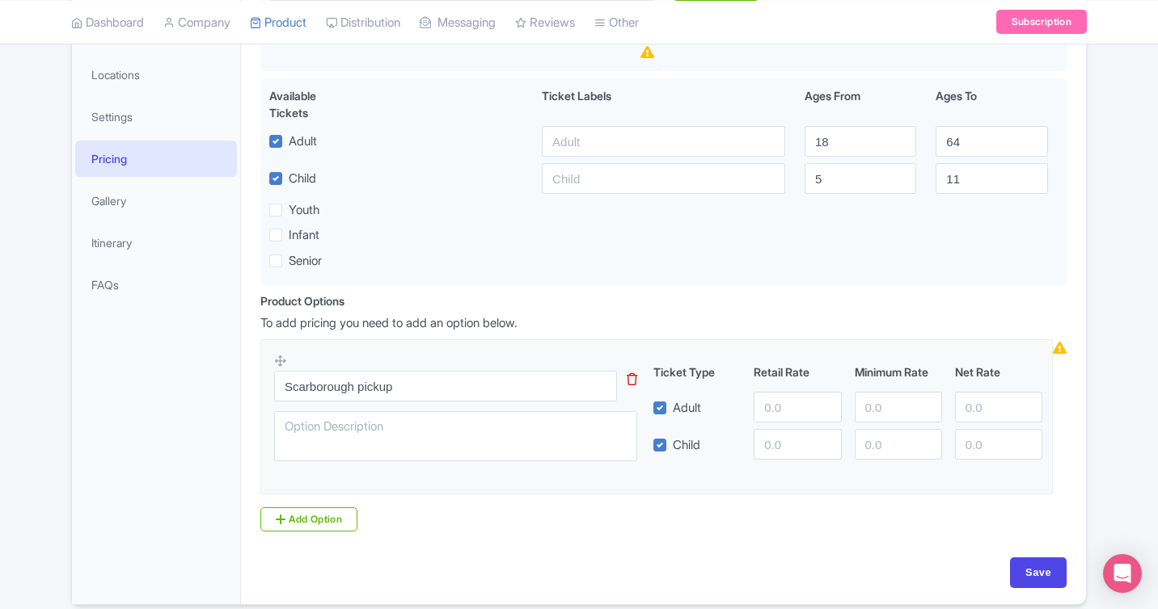
scroll to position [348, 0]
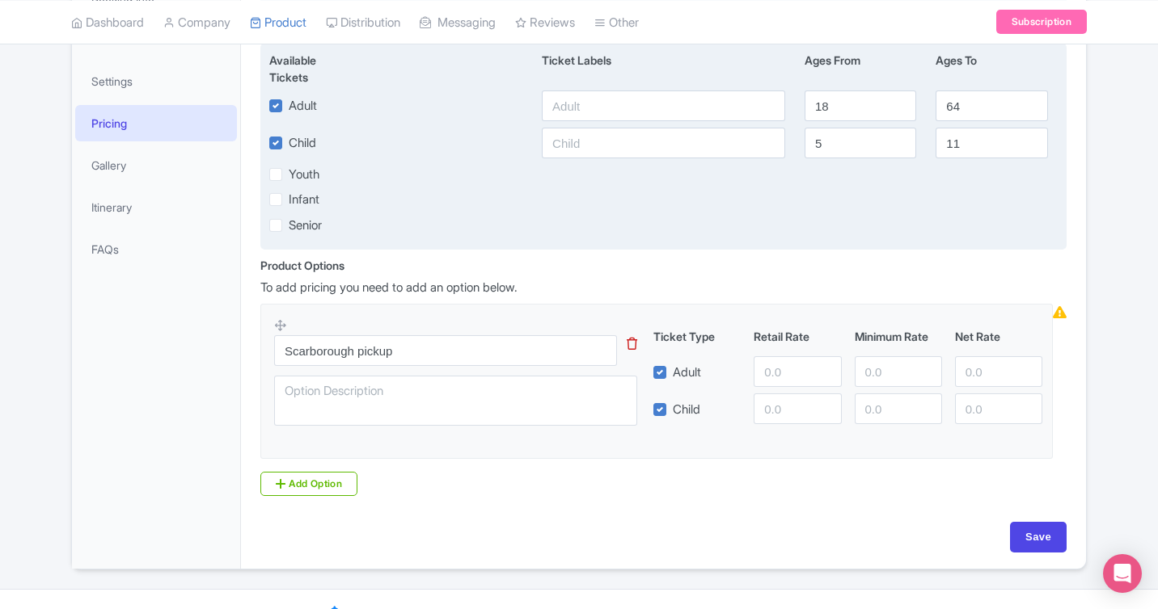
click at [300, 200] on label "Infant" at bounding box center [304, 200] width 31 height 19
click at [299, 200] on input "Infant" at bounding box center [294, 195] width 11 height 11
checkbox input "true"
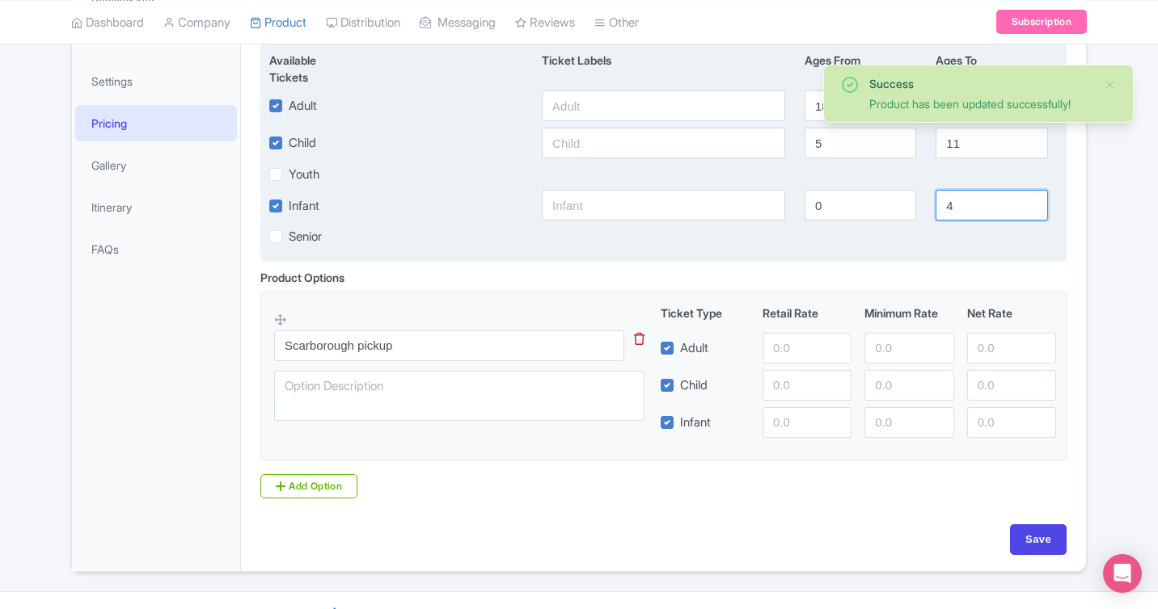
drag, startPoint x: 969, startPoint y: 206, endPoint x: 923, endPoint y: 205, distance: 46.1
click at [923, 206] on div "Infant 0 4" at bounding box center [663, 205] width 808 height 31
type input "2"
drag, startPoint x: 850, startPoint y: 150, endPoint x: 749, endPoint y: 138, distance: 101.0
click at [750, 138] on div "Child 5 11" at bounding box center [663, 143] width 808 height 31
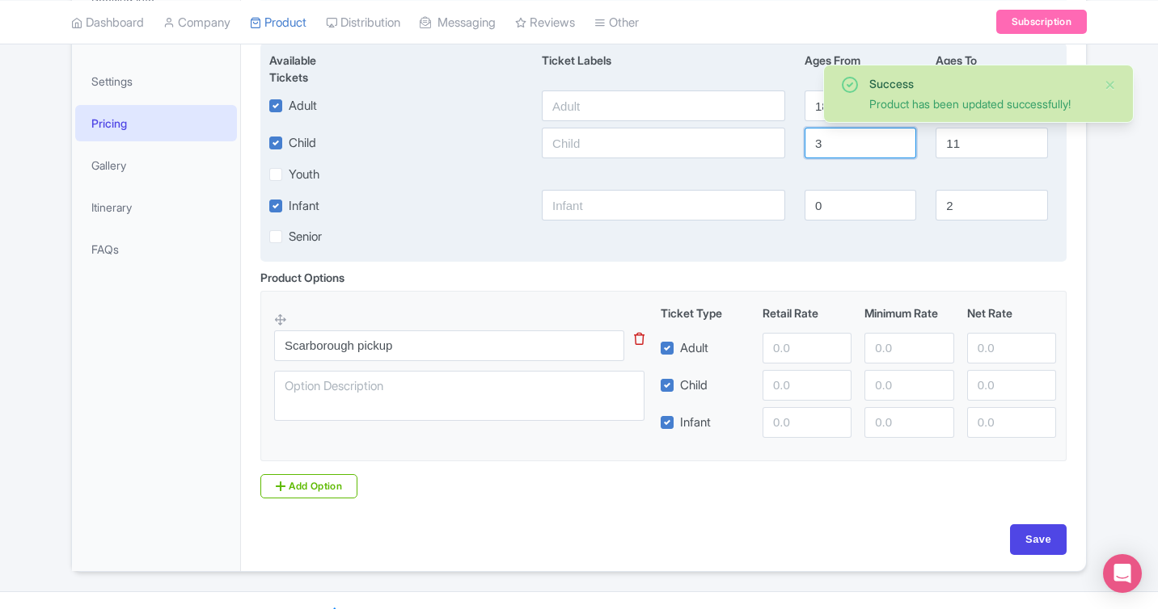
type input "3"
click at [656, 261] on div "Available Tickets i Ticket Labels Ages From Ages To Adult 18 64 Child 3 11 Yout…" at bounding box center [663, 153] width 806 height 220
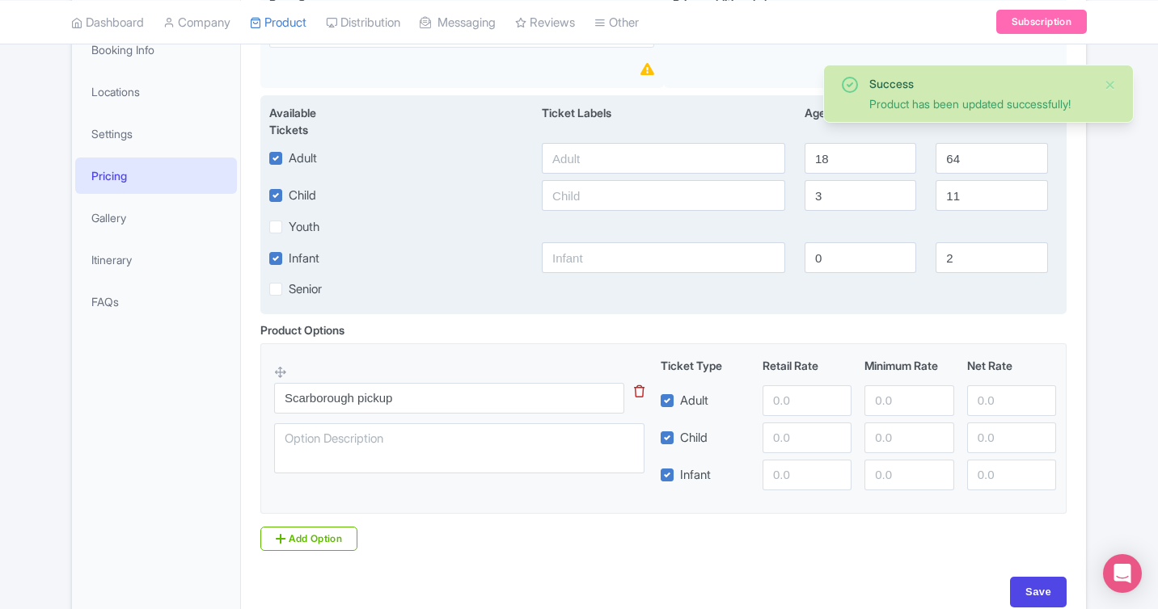
scroll to position [294, 0]
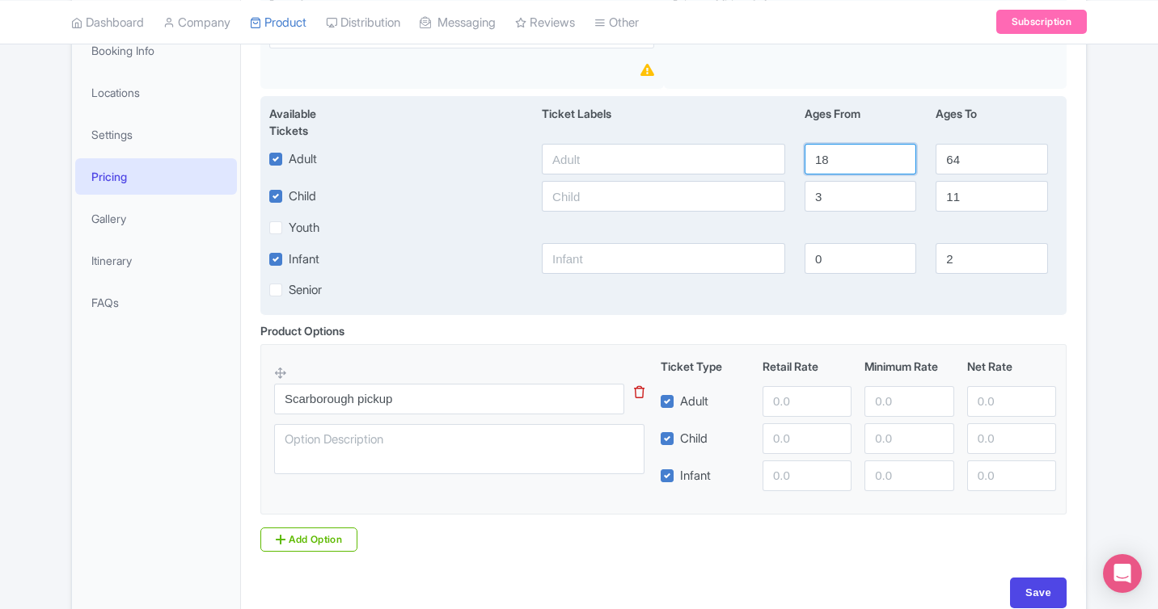
click at [859, 158] on input "18" at bounding box center [860, 159] width 112 height 31
type input "12"
drag, startPoint x: 960, startPoint y: 163, endPoint x: 857, endPoint y: 152, distance: 104.1
click at [857, 152] on div "Adult 12 64" at bounding box center [663, 159] width 808 height 31
type input "99"
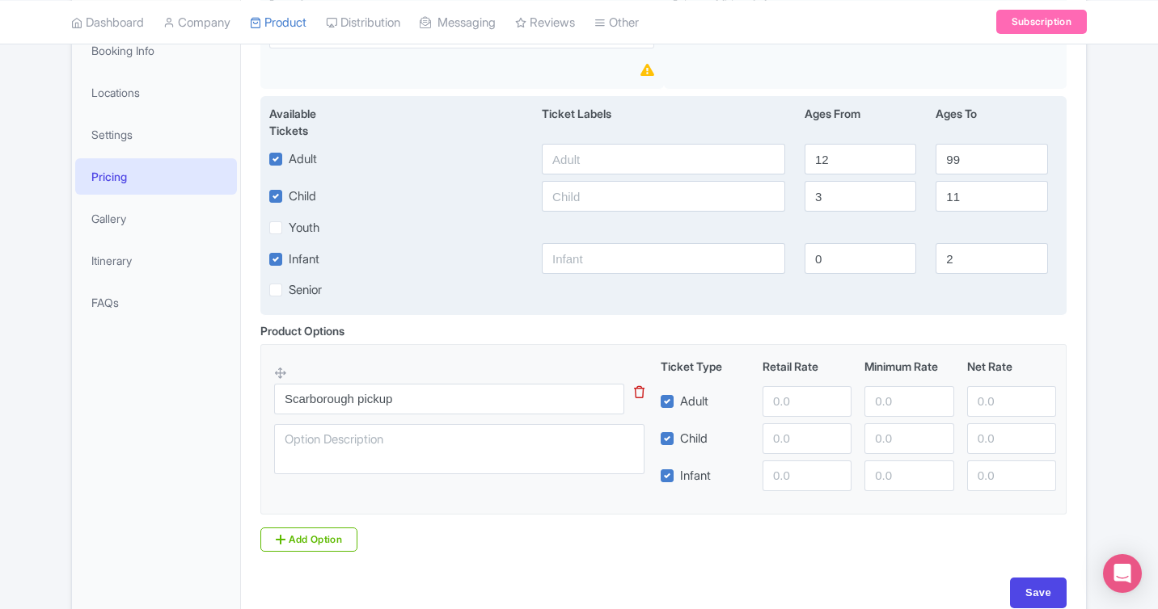
click at [673, 283] on div "Senior" at bounding box center [663, 289] width 808 height 19
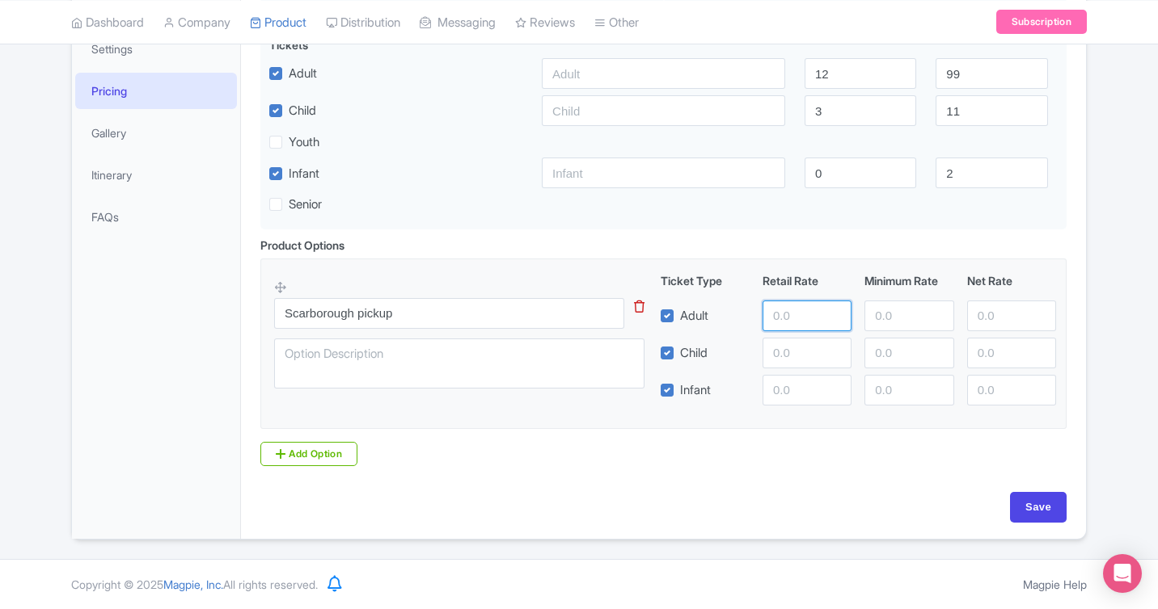
click at [808, 319] on input "number" at bounding box center [806, 316] width 89 height 31
type input "119"
click at [806, 361] on input "number" at bounding box center [806, 353] width 89 height 31
type input "109"
click at [802, 398] on input "number" at bounding box center [806, 390] width 89 height 31
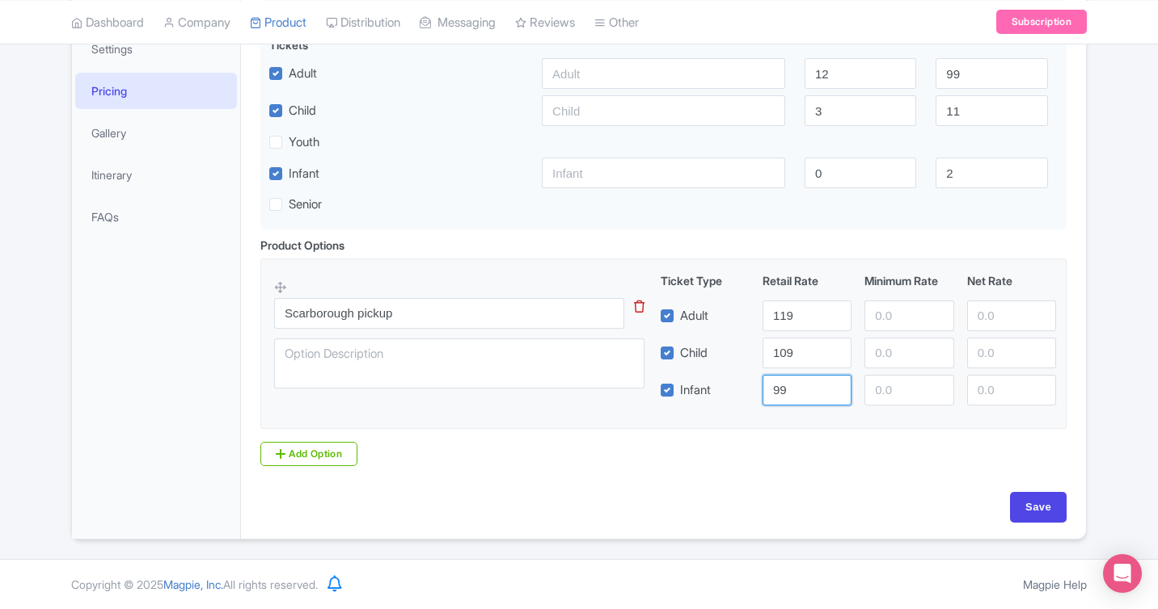
type input "99"
click at [781, 462] on div "Product Options i Scarborough pickup This tip has not data. Code: tip_option_na…" at bounding box center [663, 352] width 825 height 230
click at [342, 451] on link "Add Option" at bounding box center [308, 454] width 97 height 24
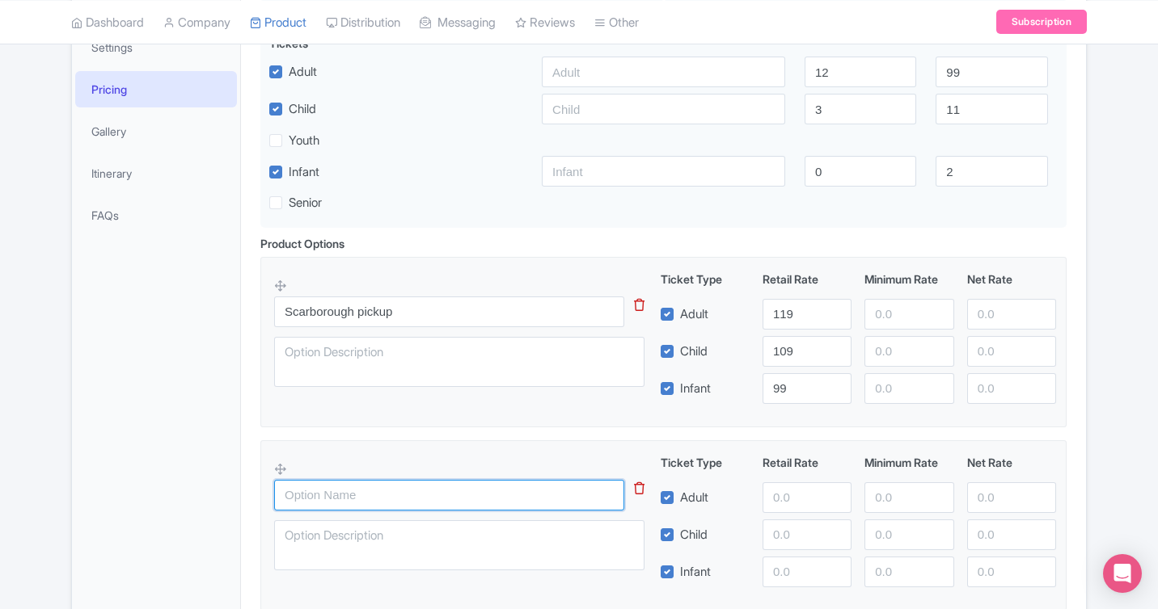
click at [359, 497] on input "text" at bounding box center [449, 495] width 350 height 31
paste input "Yorkdale Mall pickup"
type input "Yorkdale Mall pickup"
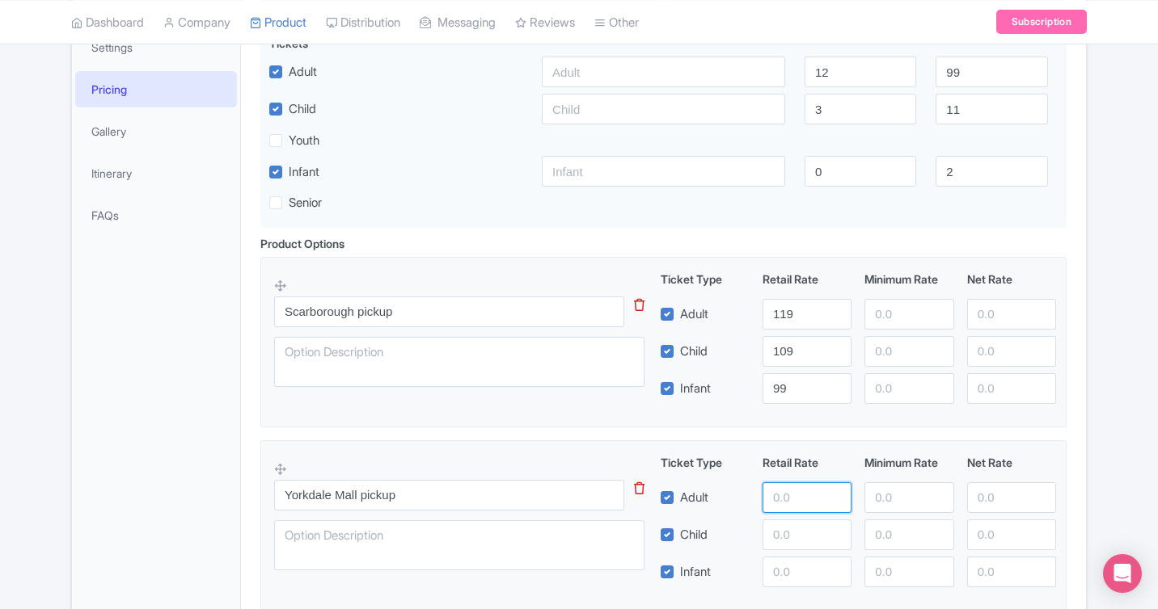
click at [795, 502] on input "number" at bounding box center [806, 498] width 89 height 31
type input "119"
click at [795, 545] on input "number" at bounding box center [806, 535] width 89 height 31
type input "109"
click at [798, 571] on input "number" at bounding box center [806, 572] width 89 height 31
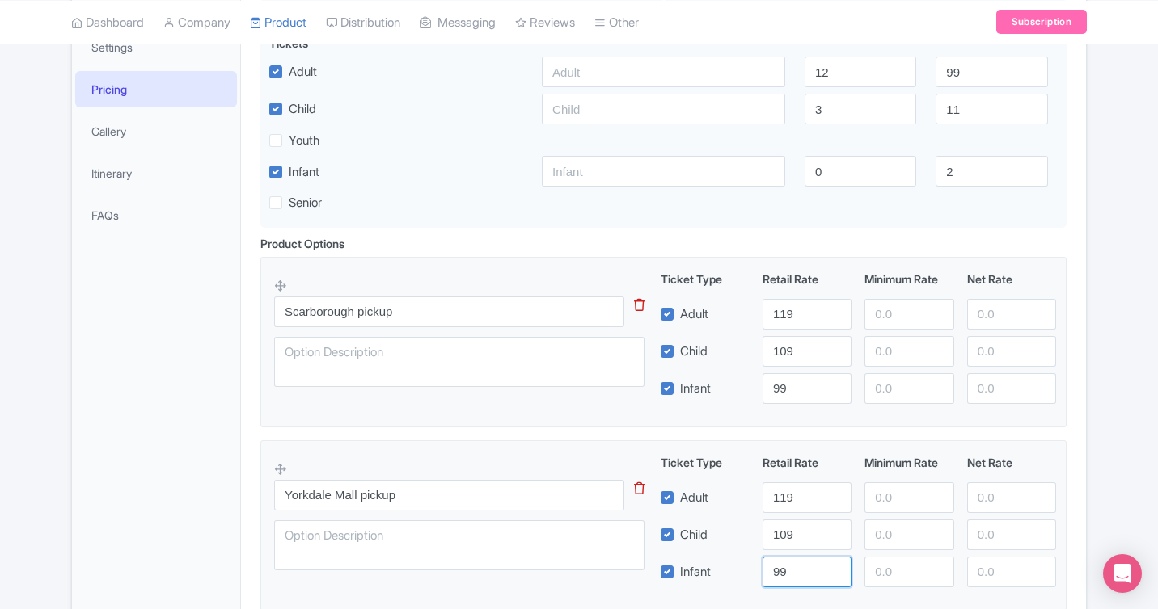
scroll to position [565, 0]
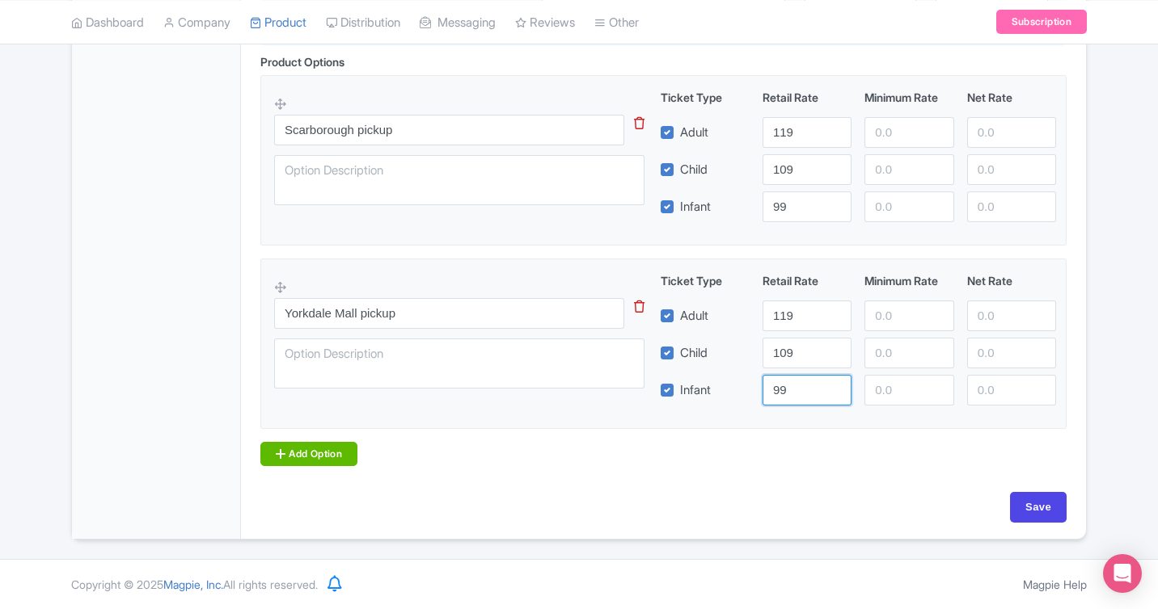
type input "99"
click at [333, 458] on link "Add Option" at bounding box center [308, 454] width 97 height 24
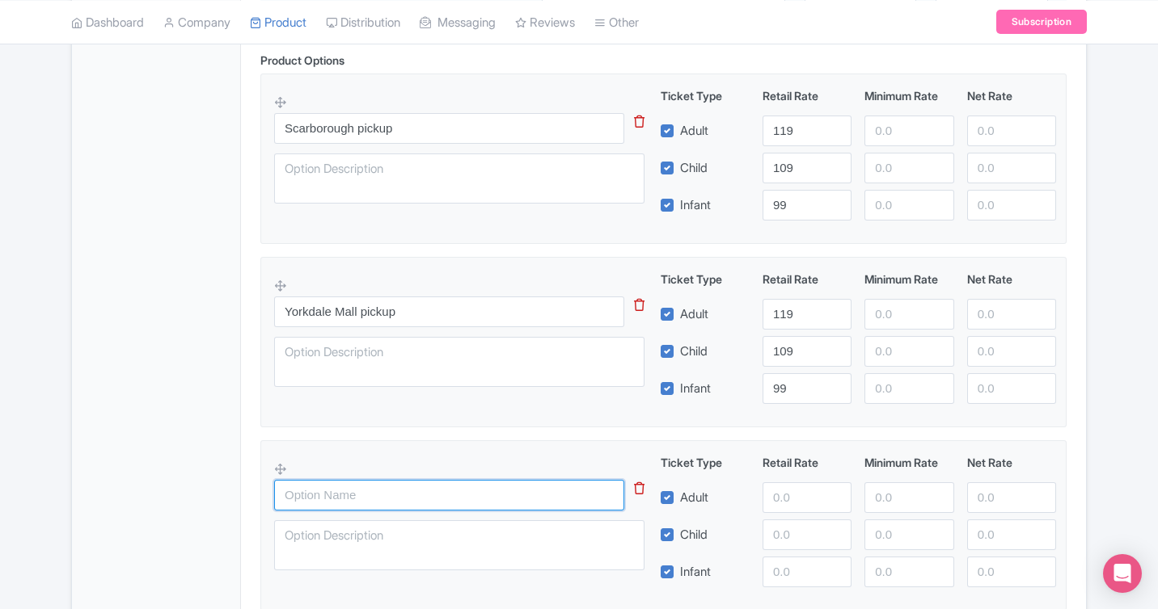
click at [344, 486] on input "text" at bounding box center [449, 495] width 350 height 31
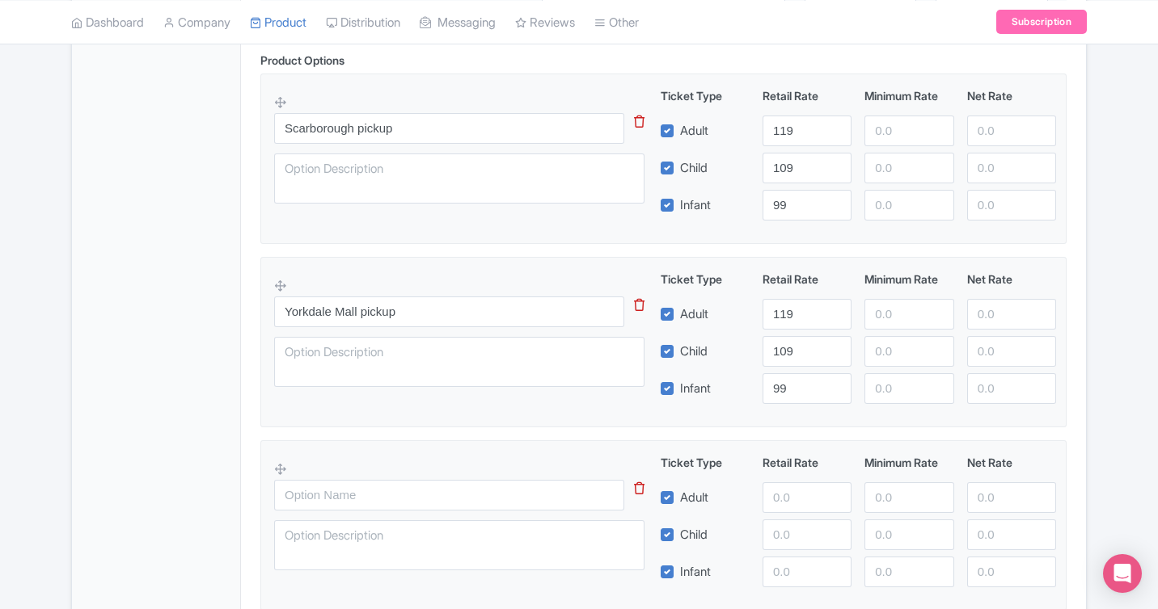
click at [419, 479] on div at bounding box center [469, 521] width 390 height 119
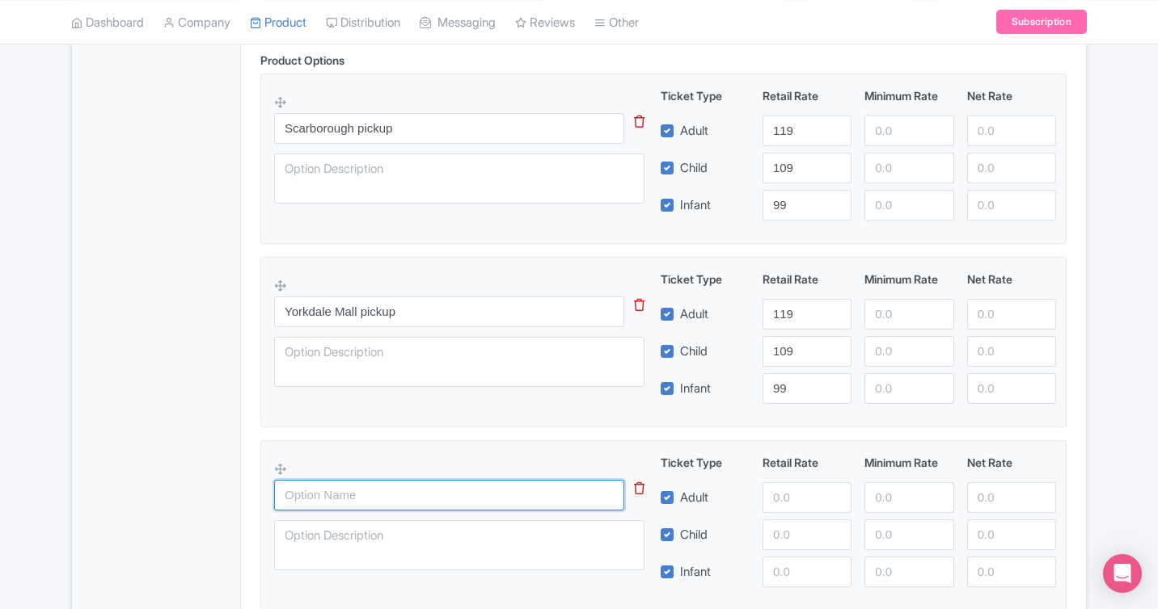
click at [439, 504] on input "text" at bounding box center [449, 495] width 350 height 31
paste input "ALT hotel pick up"
type input "ALT hotel pick up"
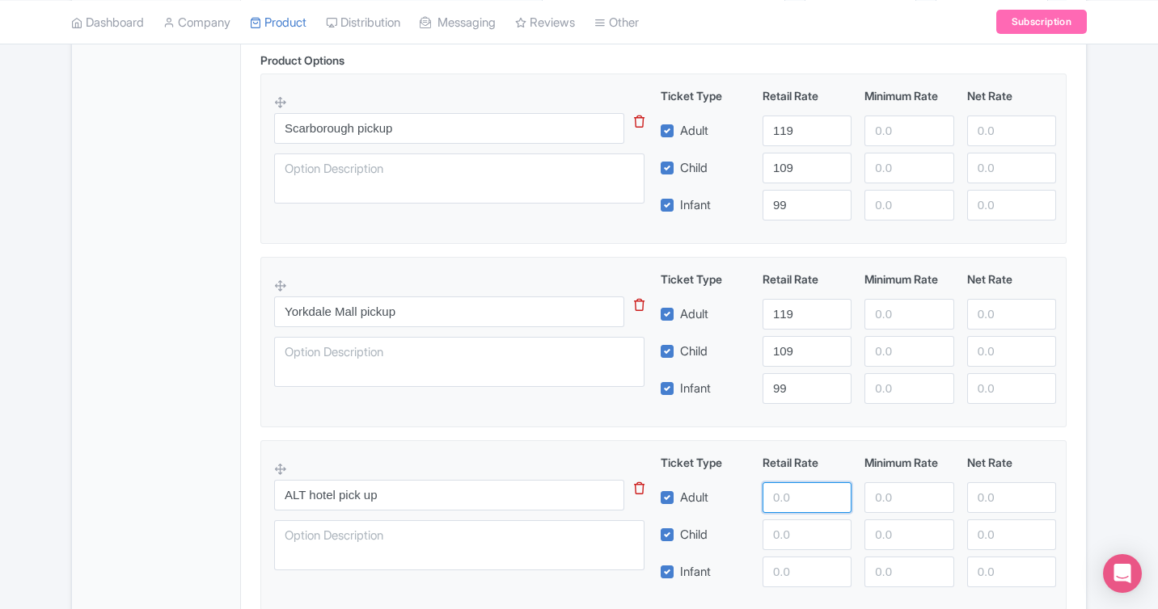
click at [780, 499] on input "number" at bounding box center [806, 498] width 89 height 31
type input "119"
click at [789, 534] on input "number" at bounding box center [806, 535] width 89 height 31
type input "109"
click at [790, 563] on input "number" at bounding box center [806, 572] width 89 height 31
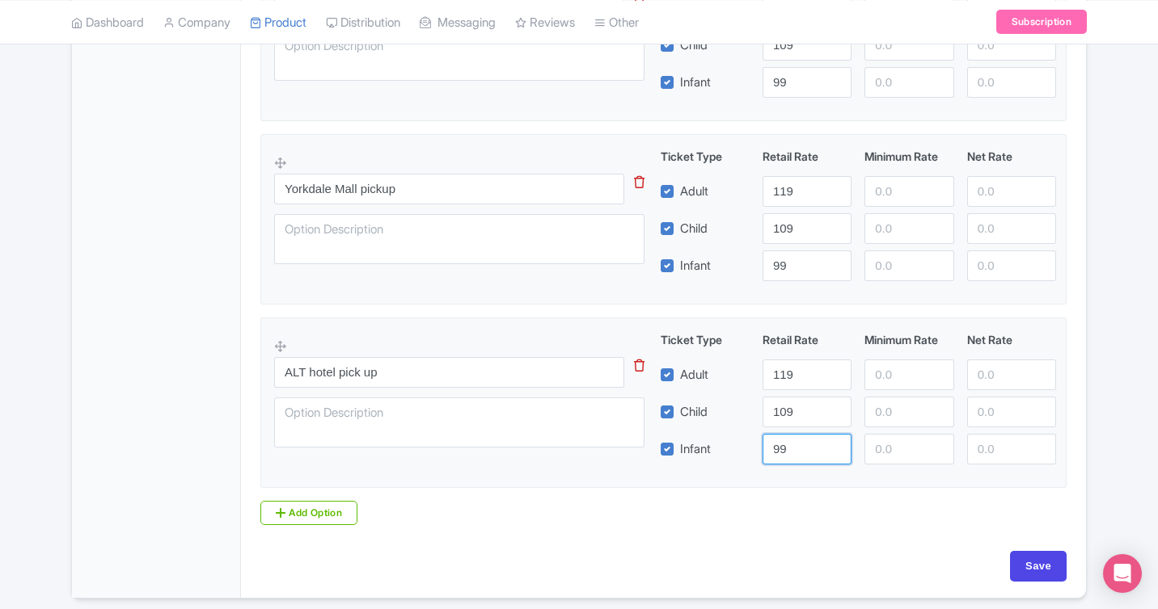
scroll to position [748, 0]
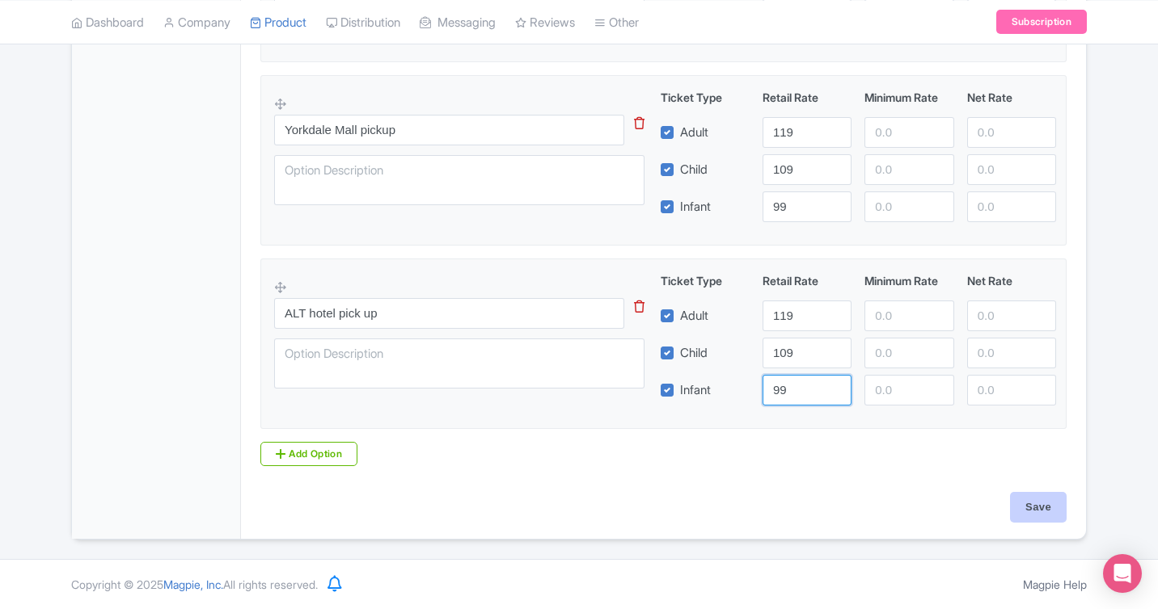
type input "99"
click at [1034, 503] on input "Save" at bounding box center [1038, 507] width 57 height 31
type input "Update Product"
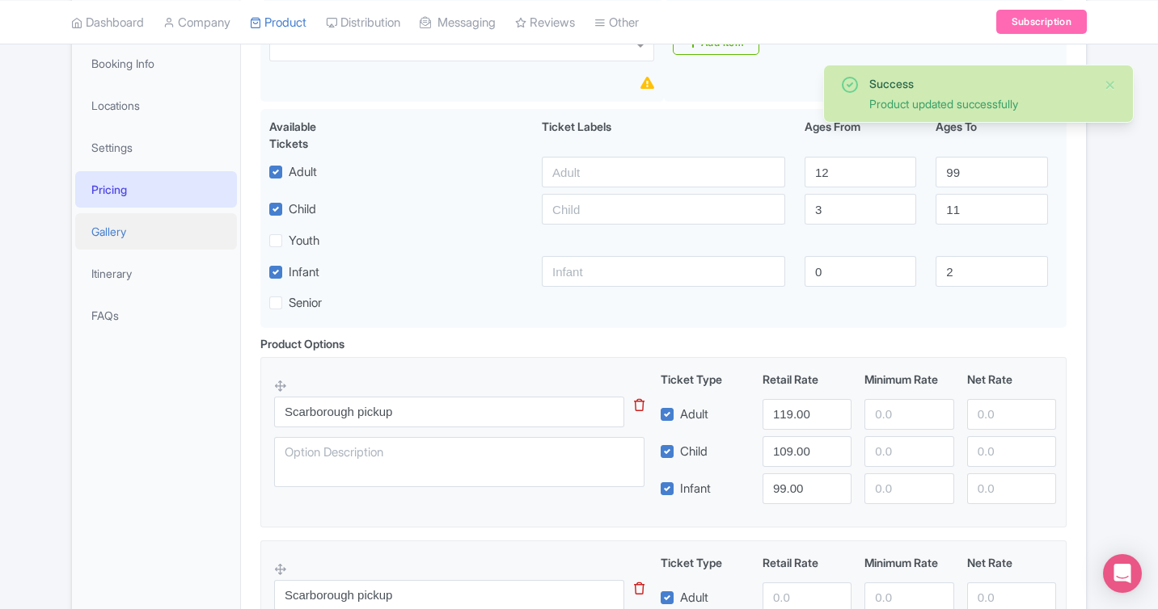
click at [138, 238] on link "Gallery" at bounding box center [156, 231] width 162 height 36
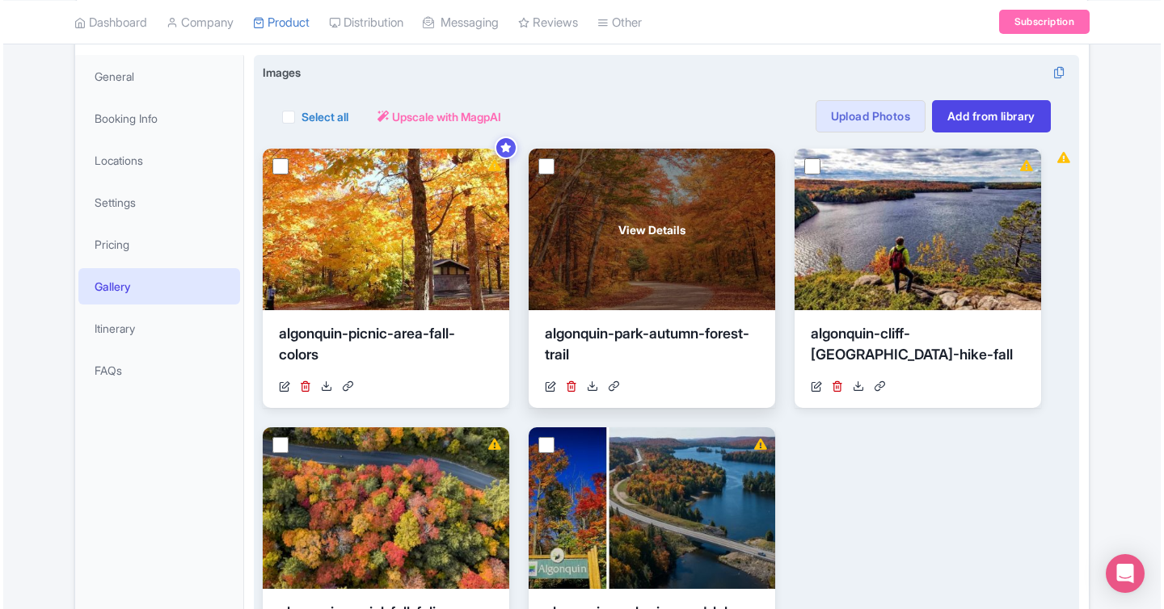
scroll to position [232, 0]
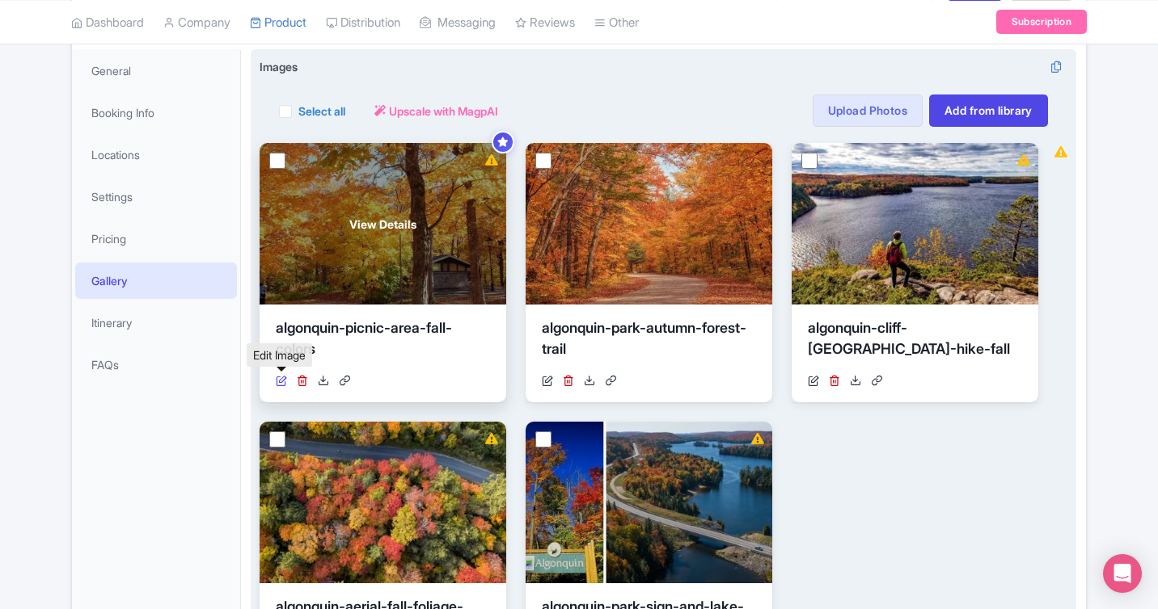
click at [282, 377] on icon at bounding box center [281, 380] width 11 height 11
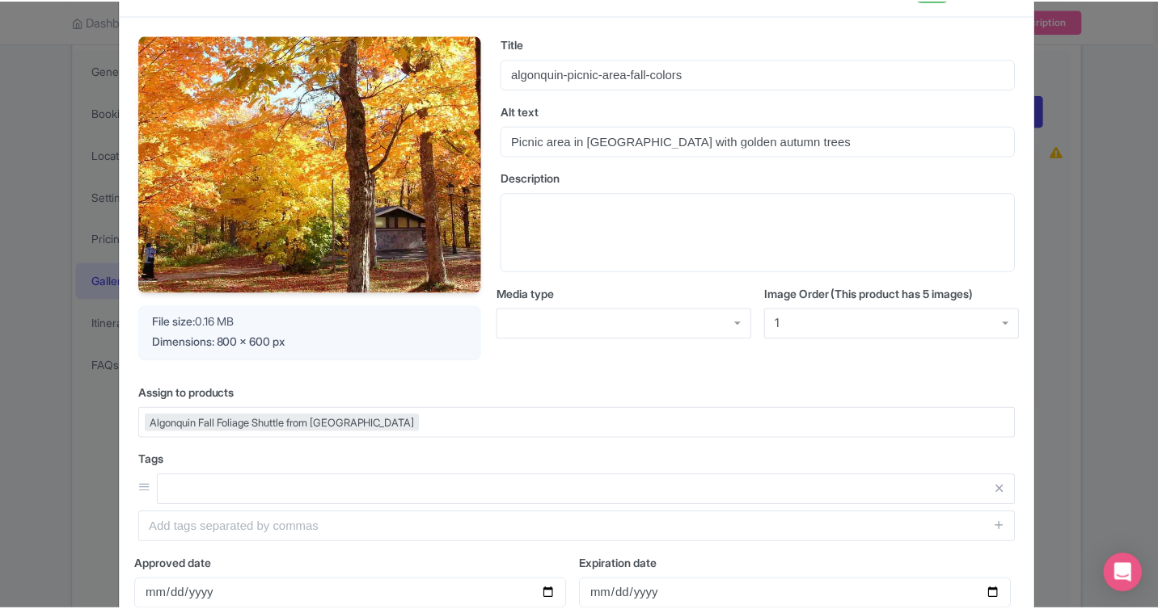
scroll to position [0, 0]
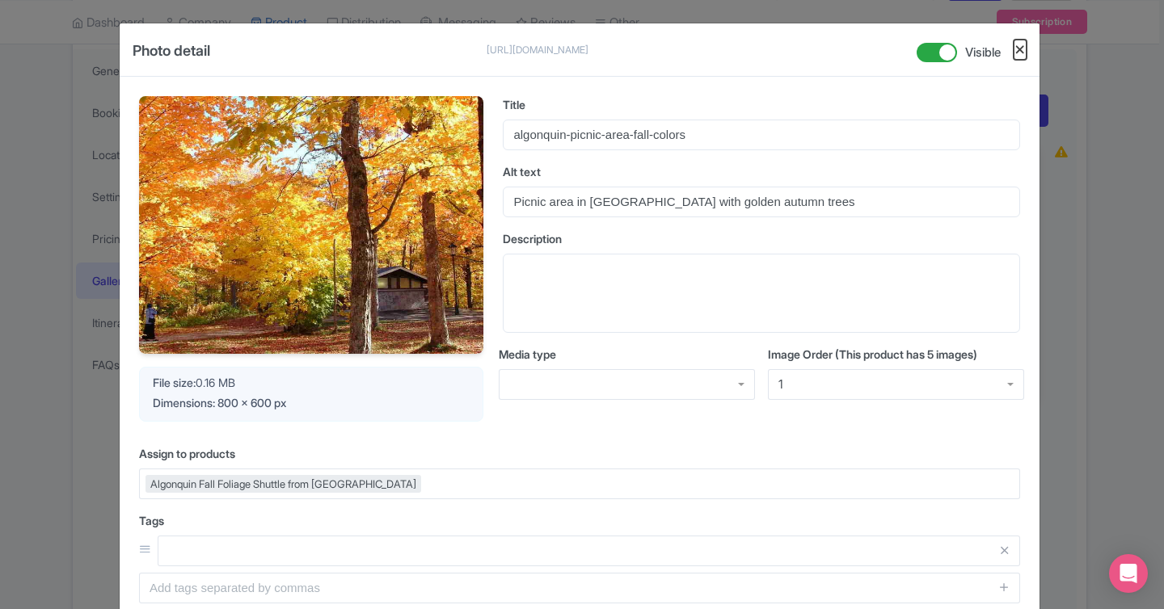
click at [1022, 43] on button "Close" at bounding box center [1020, 50] width 13 height 20
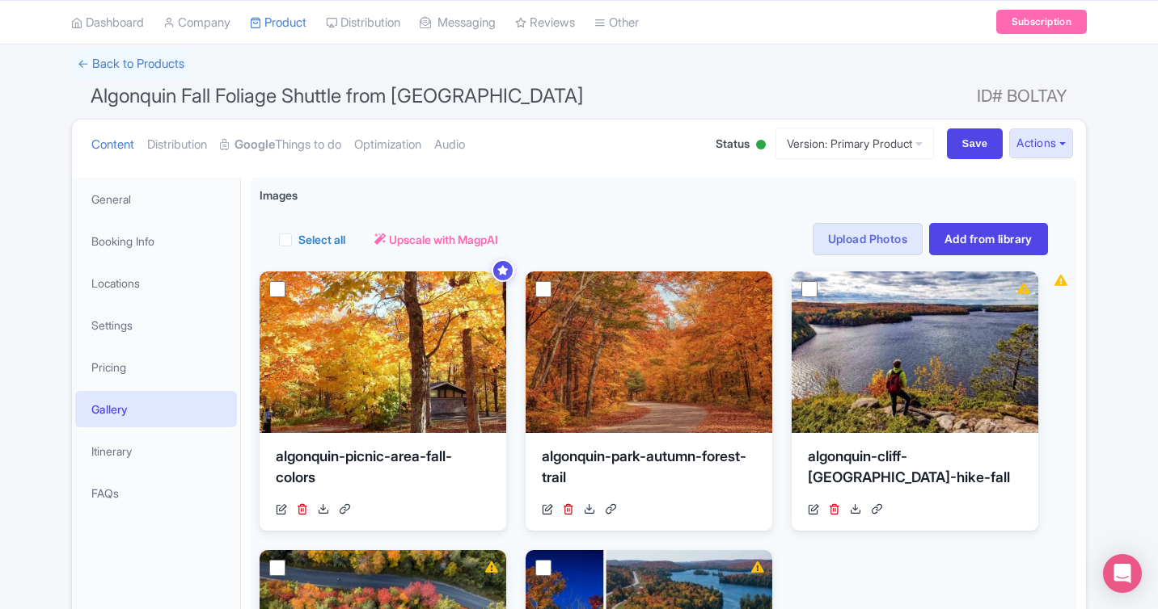
scroll to position [149, 0]
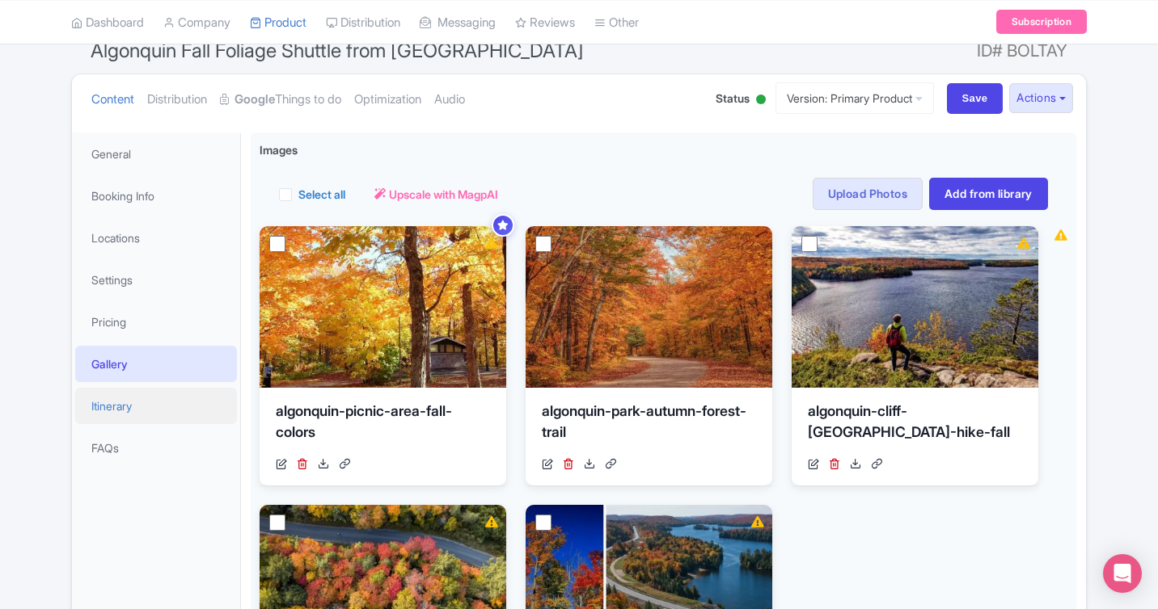
click at [133, 405] on link "Itinerary" at bounding box center [156, 406] width 162 height 36
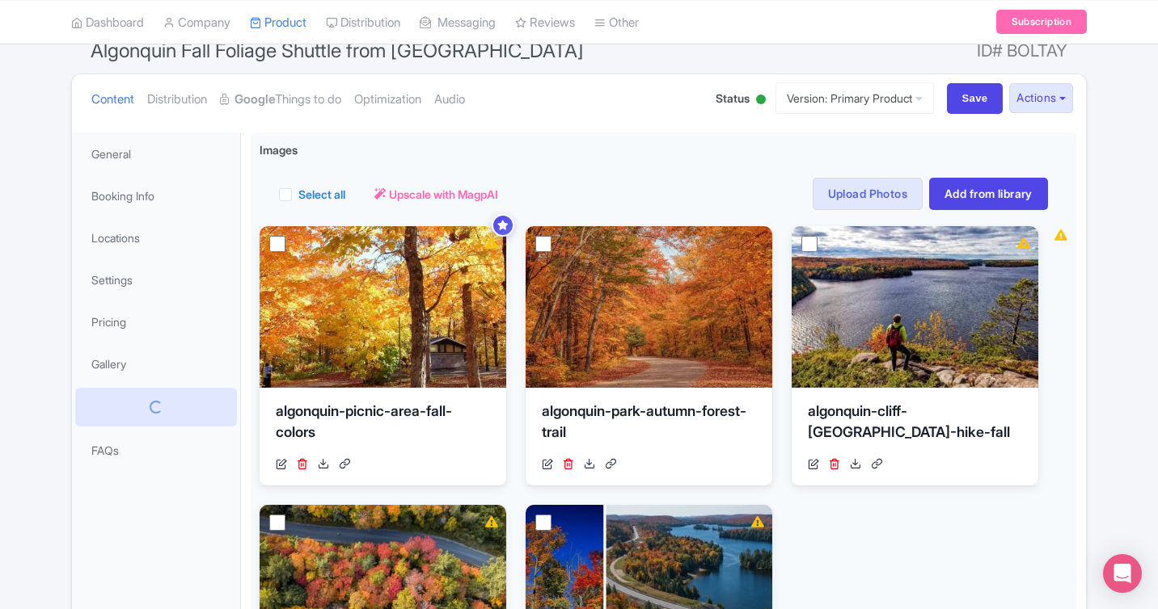
scroll to position [98, 0]
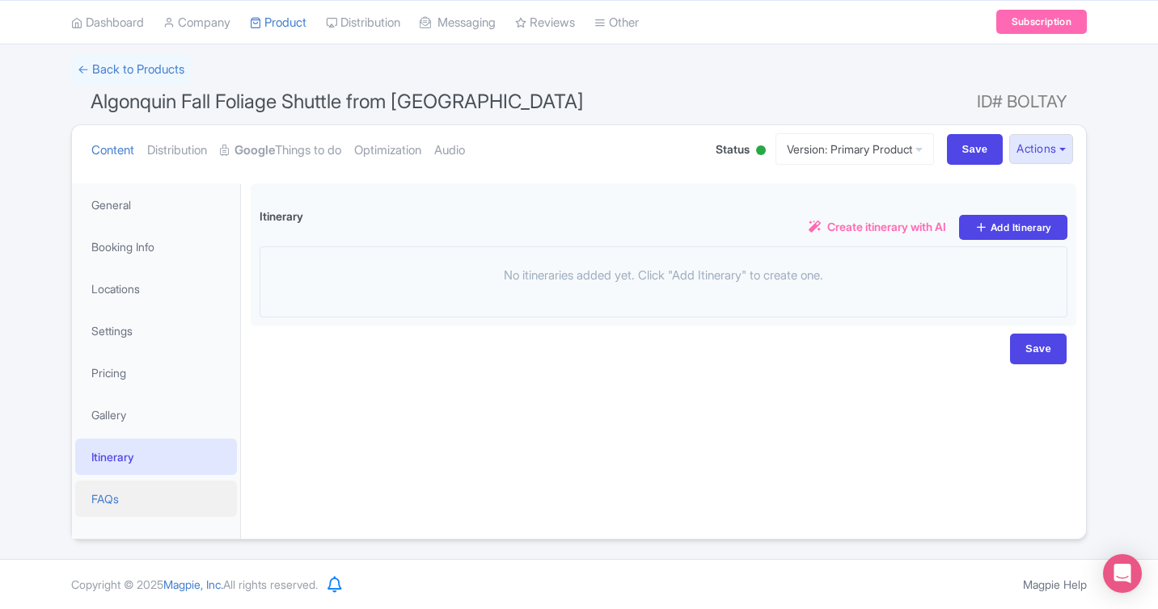
click at [126, 495] on link "FAQs" at bounding box center [156, 499] width 162 height 36
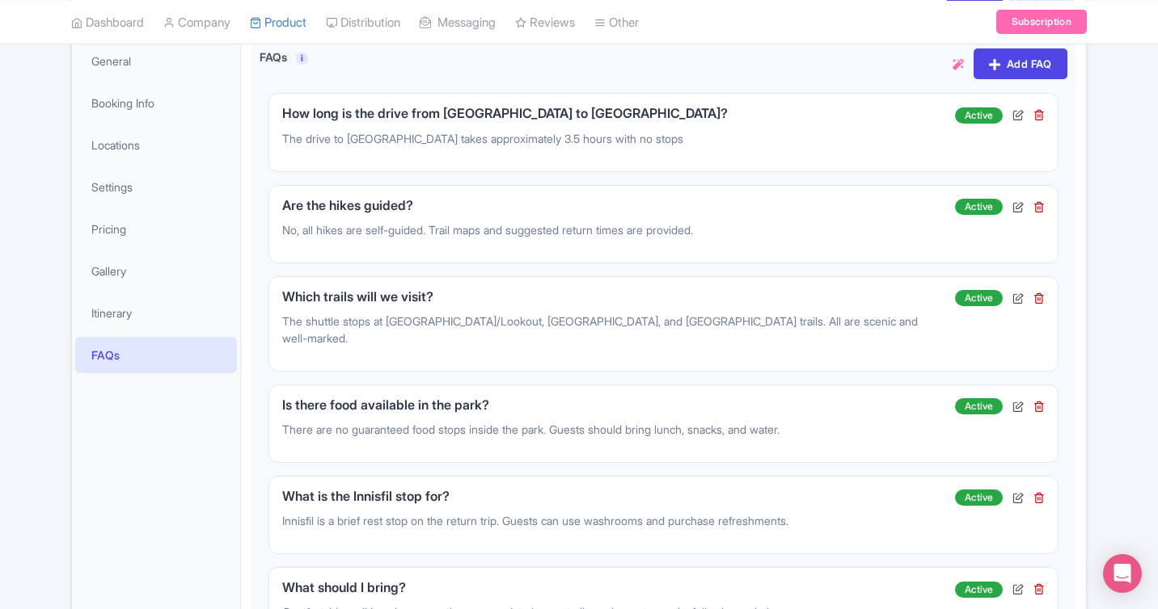
scroll to position [0, 0]
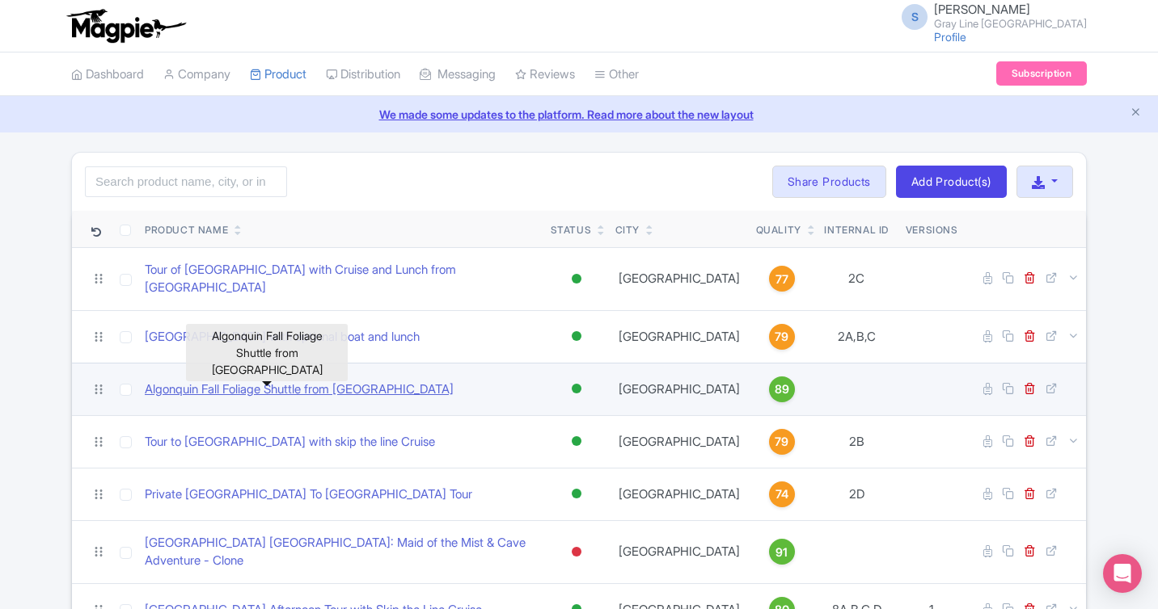
click at [366, 381] on link "Algonquin Fall Foliage Shuttle from [GEOGRAPHIC_DATA]" at bounding box center [299, 390] width 309 height 19
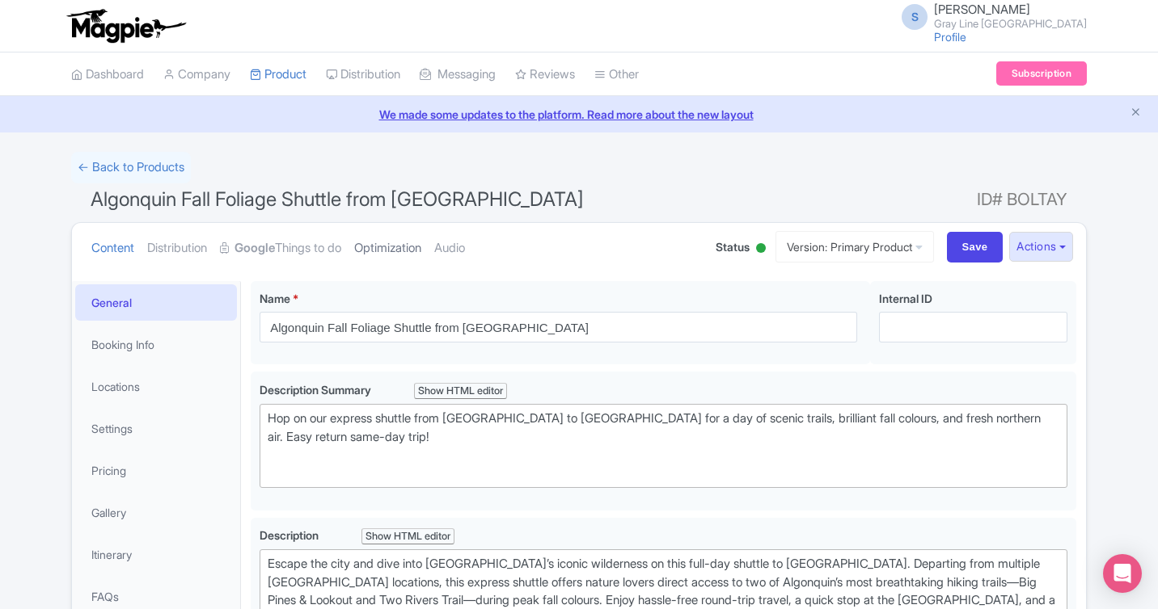
click at [403, 257] on link "Optimization" at bounding box center [387, 248] width 67 height 51
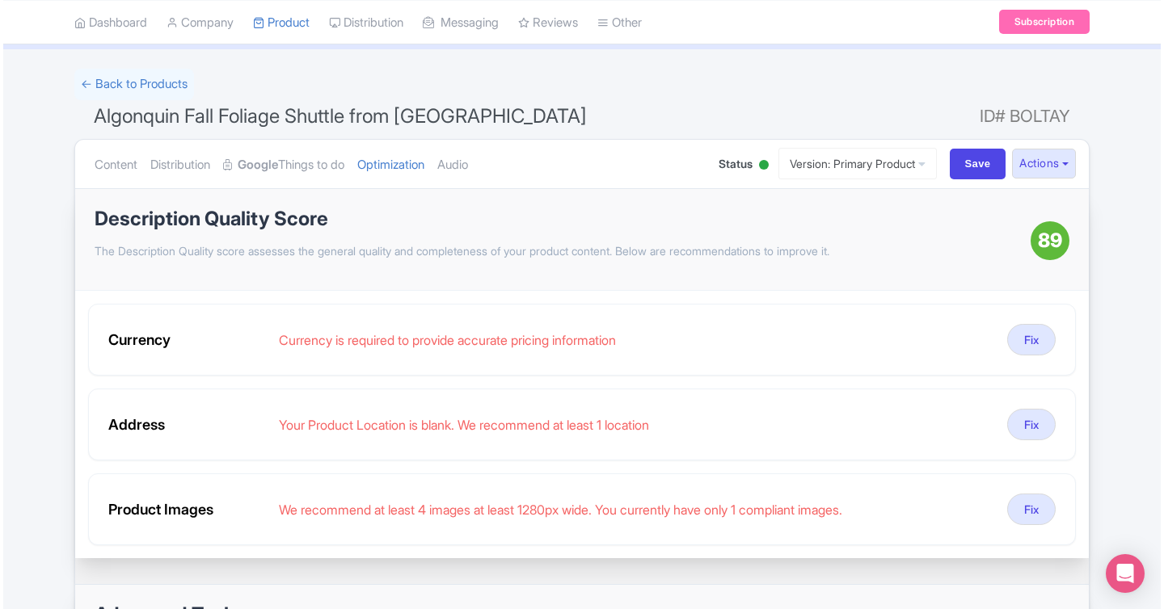
scroll to position [84, 0]
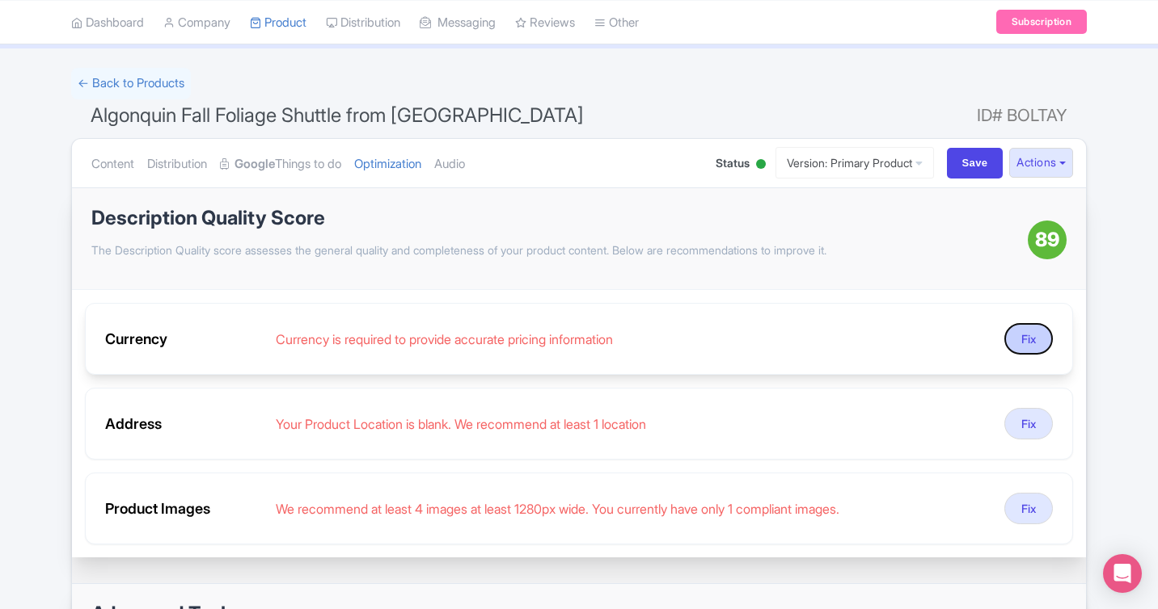
click at [1031, 352] on button "Fix" at bounding box center [1028, 339] width 48 height 32
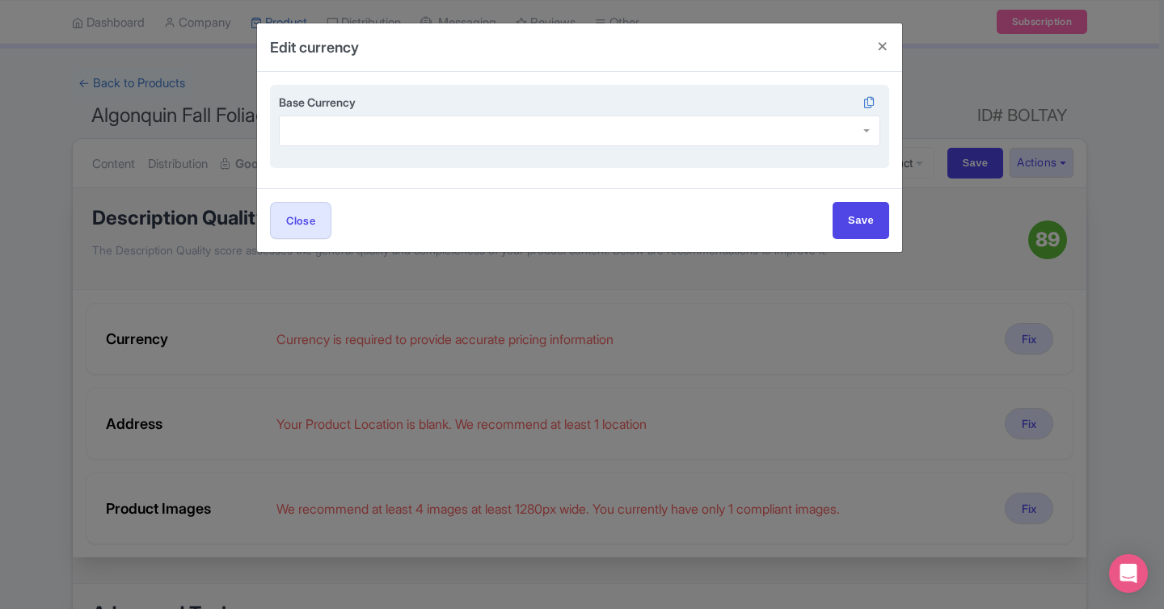
click at [480, 138] on div at bounding box center [579, 131] width 601 height 31
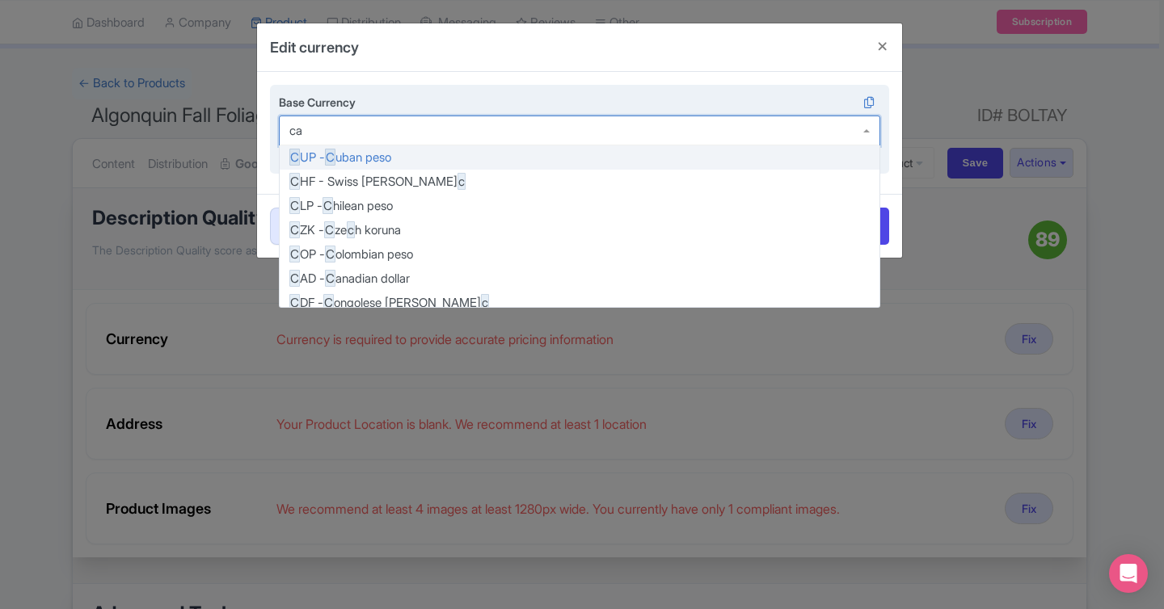
type input "cad"
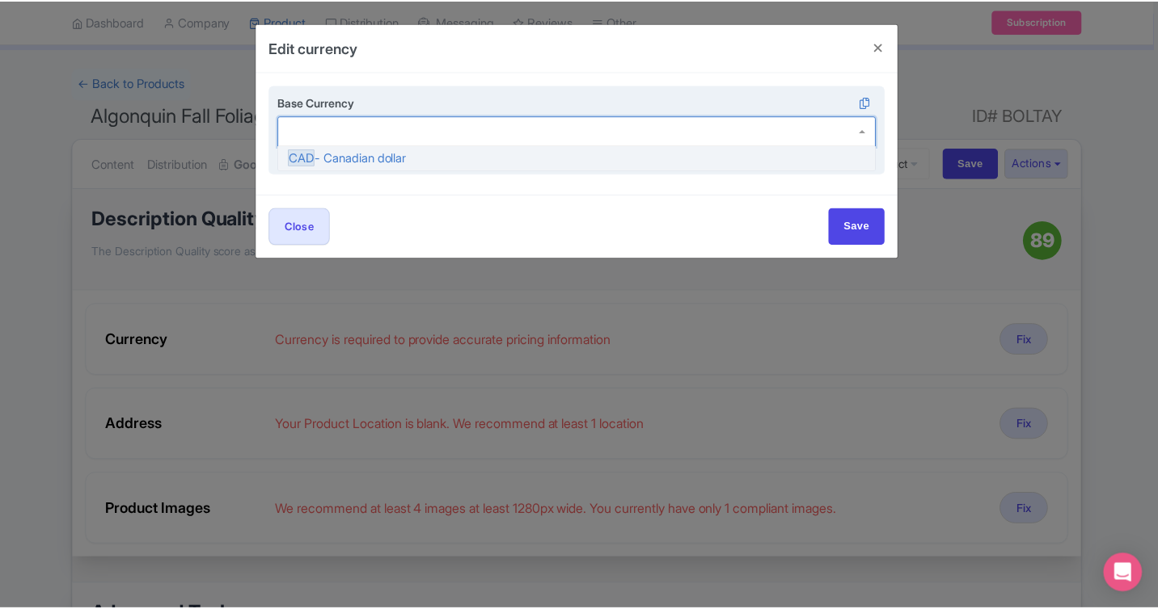
scroll to position [0, 0]
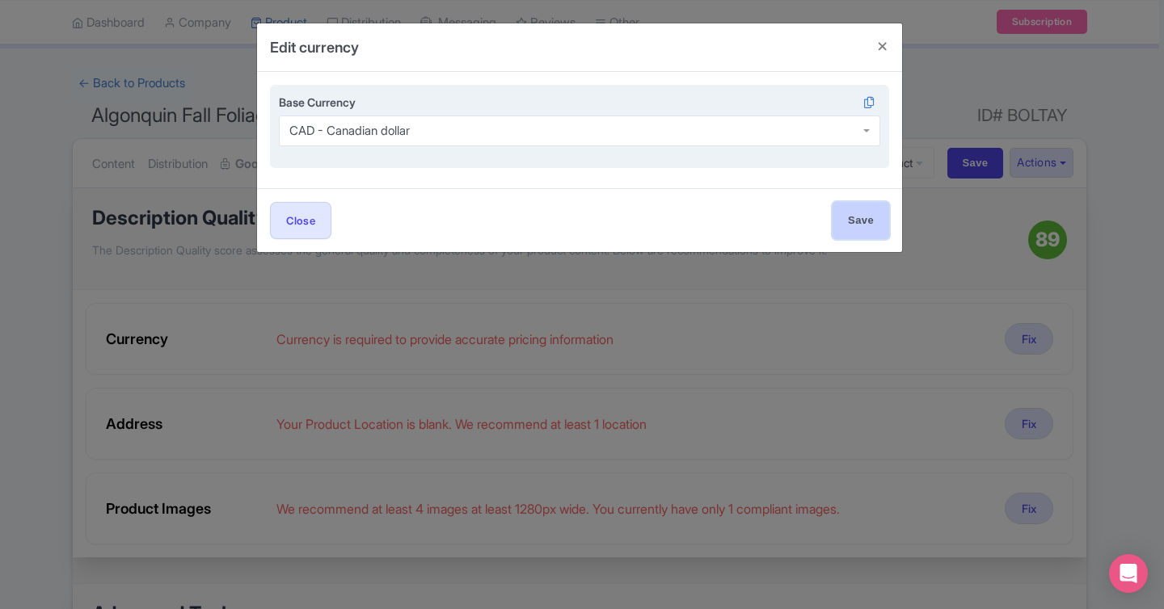
click at [864, 225] on input "Save" at bounding box center [861, 220] width 57 height 36
type input "Save"
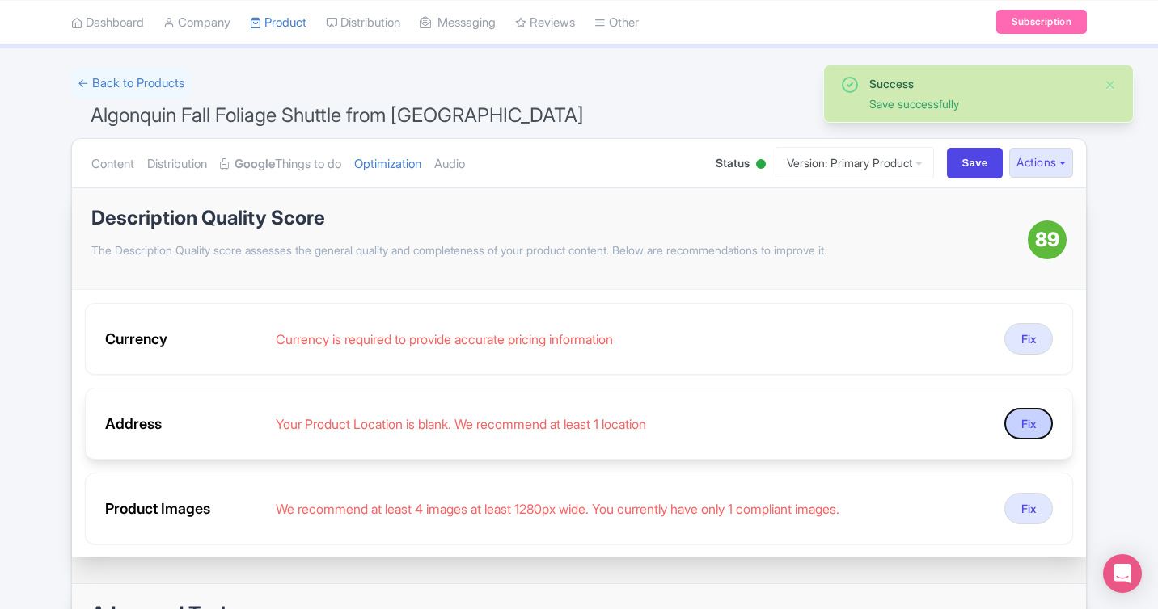
click at [1031, 424] on button "Fix" at bounding box center [1028, 424] width 48 height 32
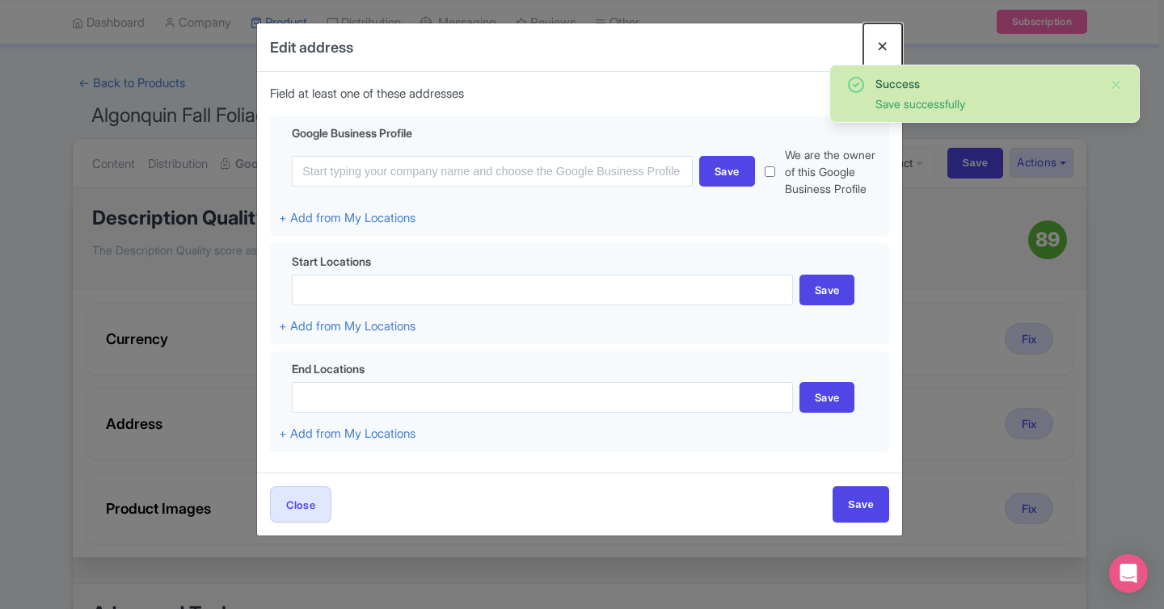
click at [879, 48] on button "Close" at bounding box center [882, 46] width 39 height 46
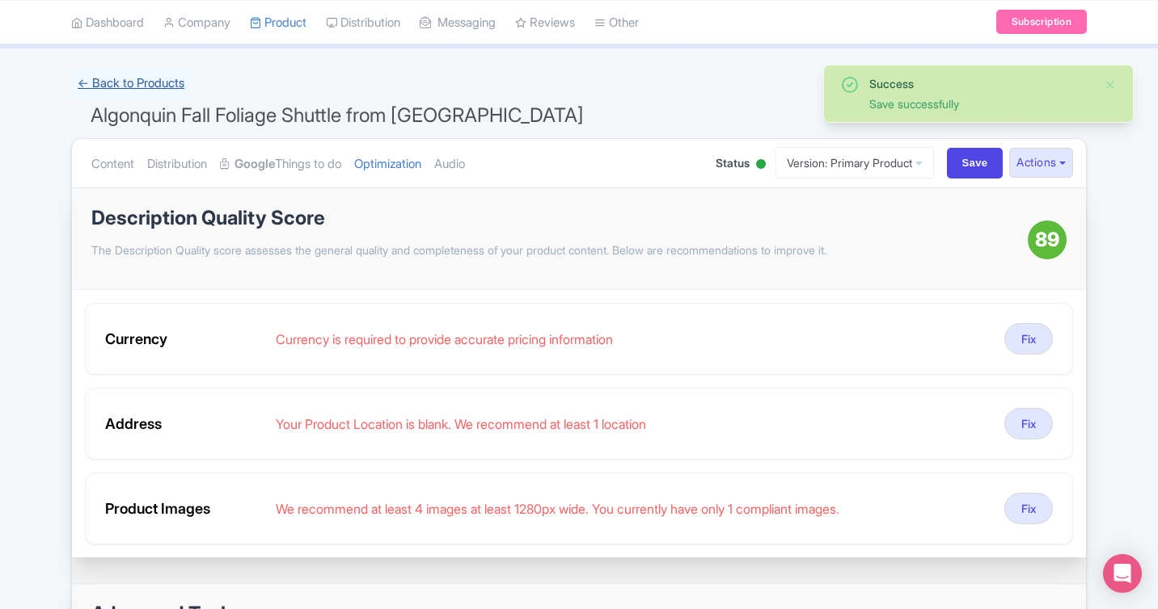
click at [154, 83] on link "← Back to Products" at bounding box center [131, 84] width 120 height 32
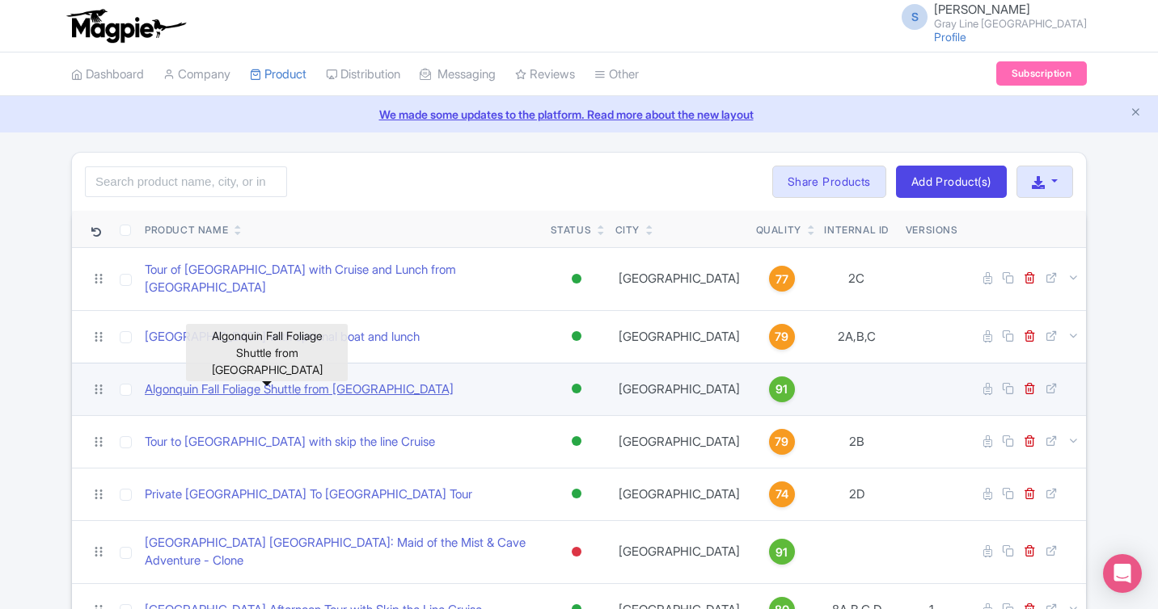
click at [286, 381] on link "Algonquin Fall Foliage Shuttle from [GEOGRAPHIC_DATA]" at bounding box center [299, 390] width 309 height 19
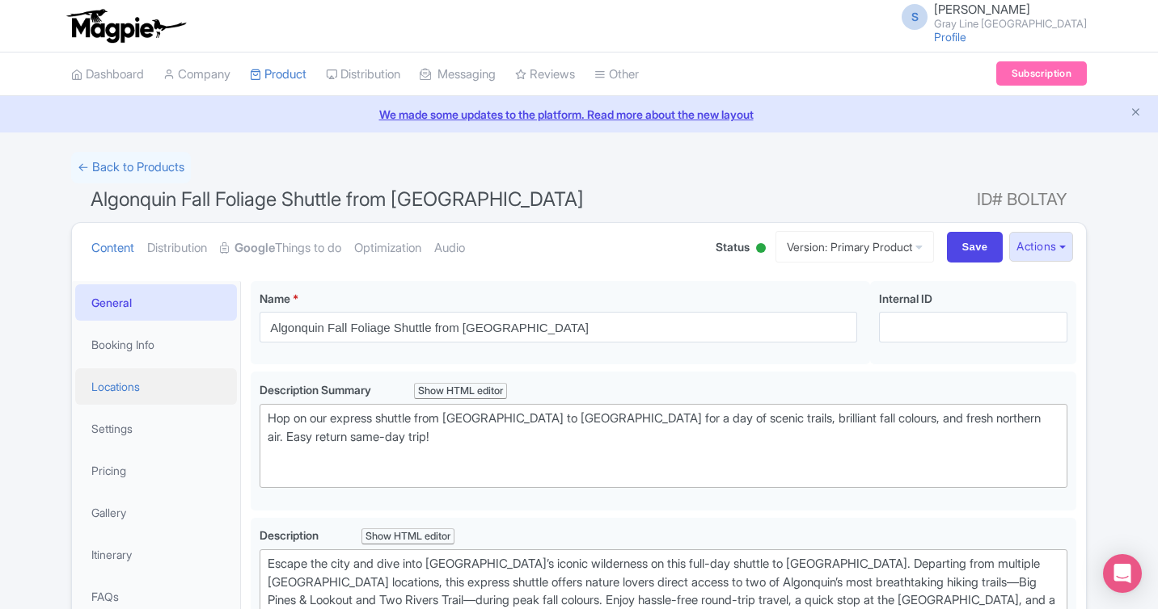
click at [124, 389] on link "Locations" at bounding box center [156, 387] width 162 height 36
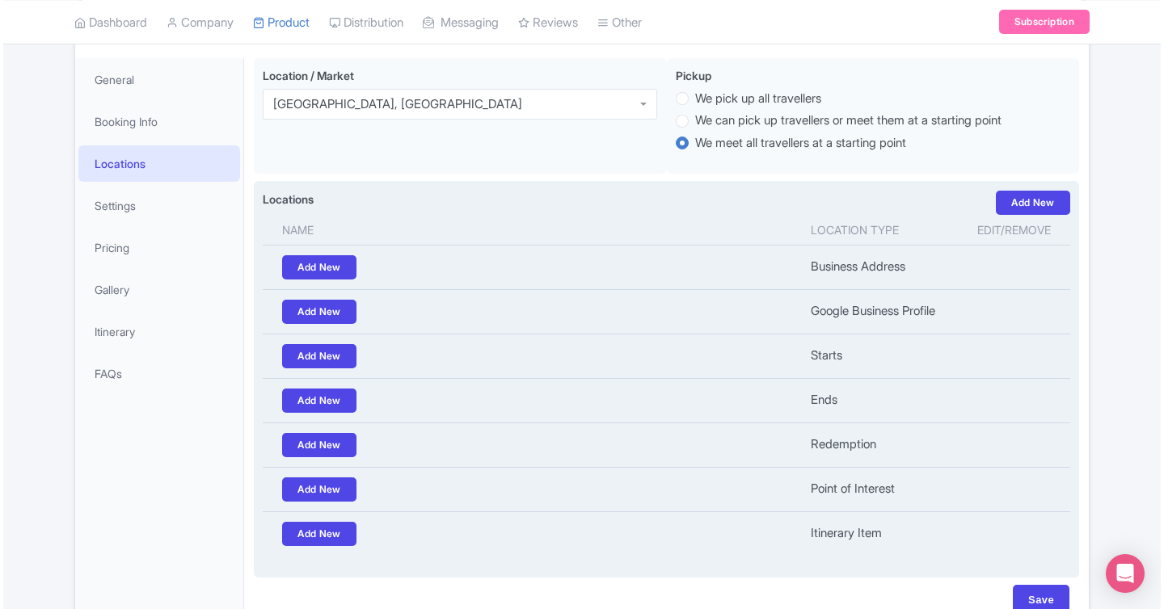
scroll to position [234, 0]
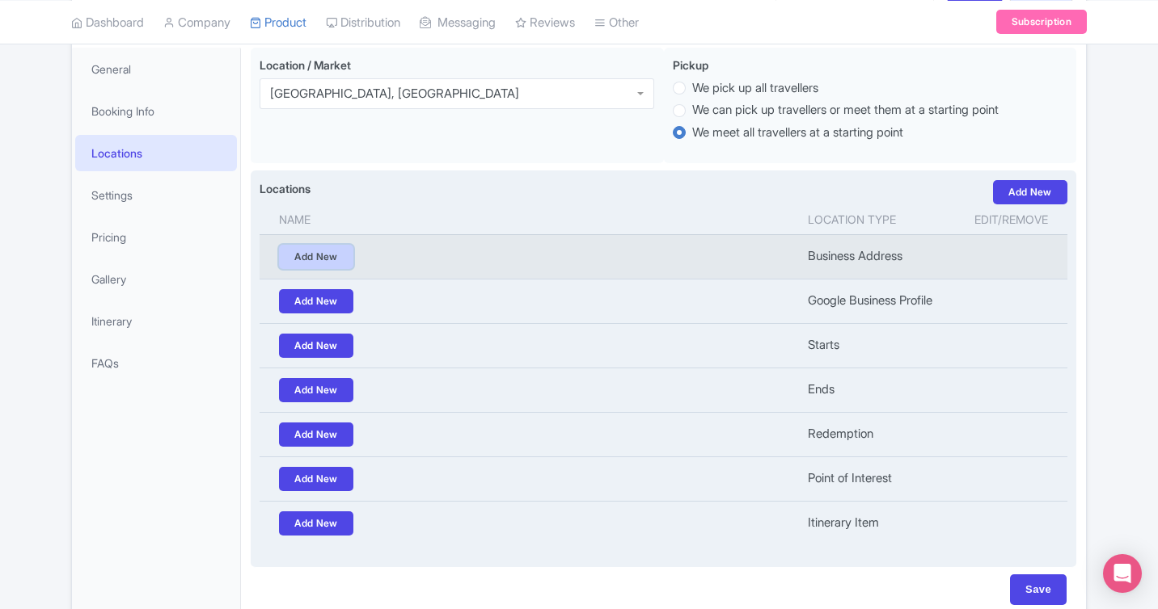
click at [310, 261] on link "Add New" at bounding box center [316, 257] width 74 height 24
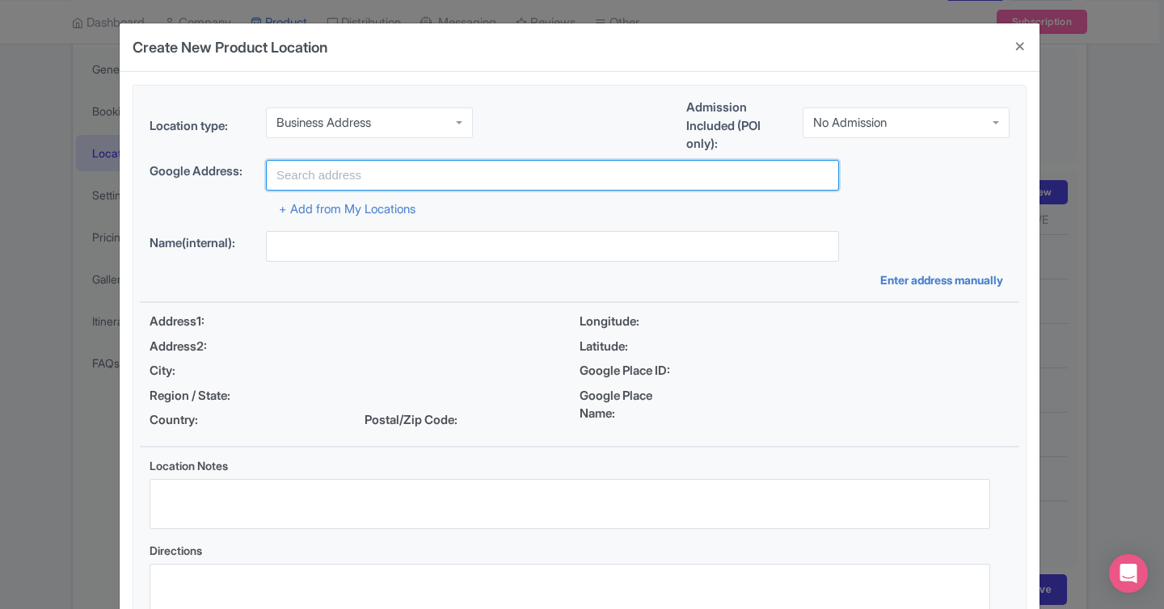
click at [468, 179] on input "text" at bounding box center [552, 175] width 573 height 31
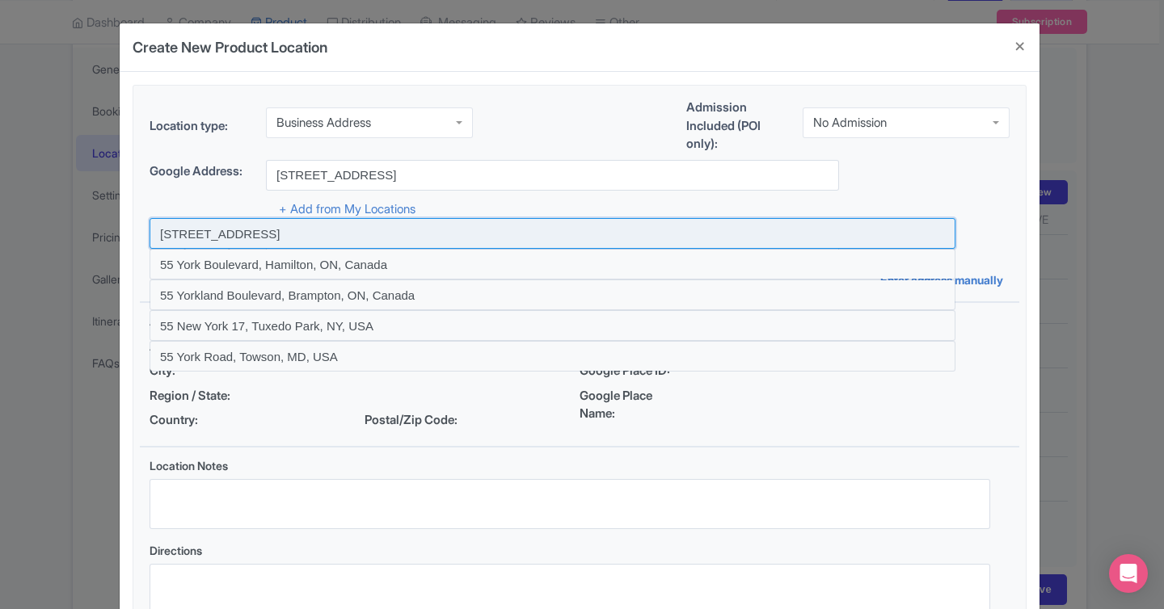
click at [380, 226] on input at bounding box center [553, 233] width 806 height 31
type input "55 York Street, Toronto, ON, Canada"
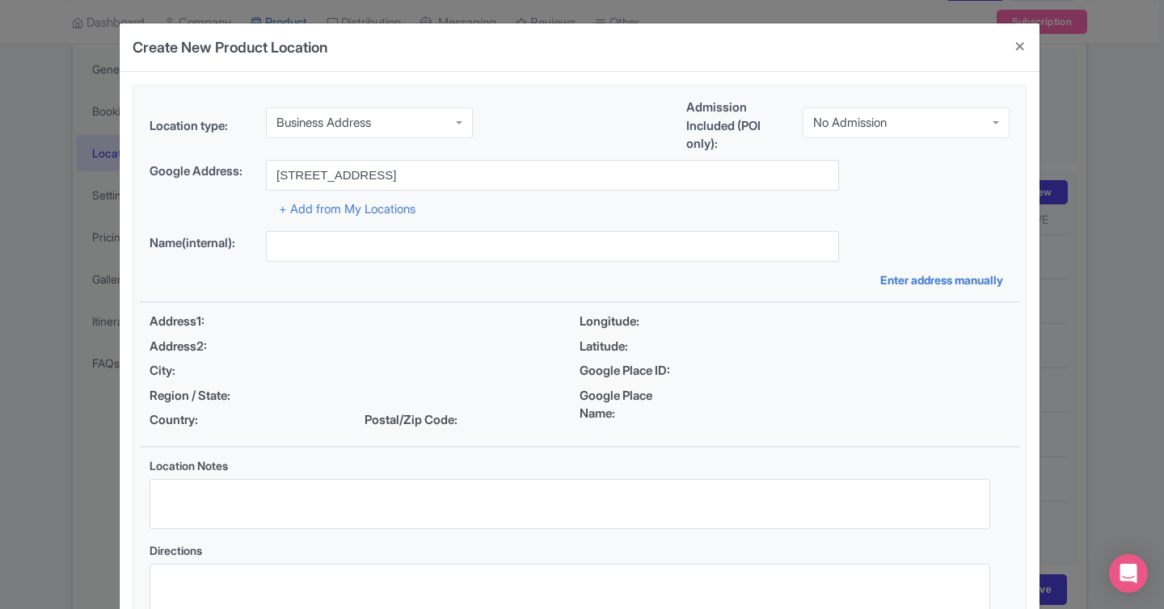
type input "55 York Street, Toronto, ON, Canada"
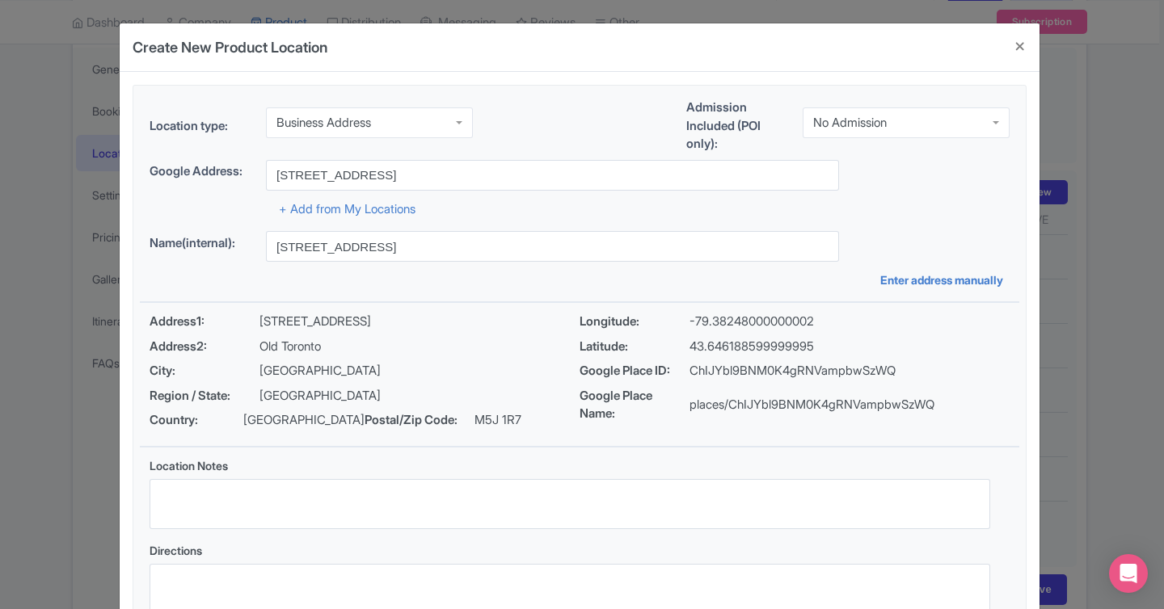
scroll to position [123, 0]
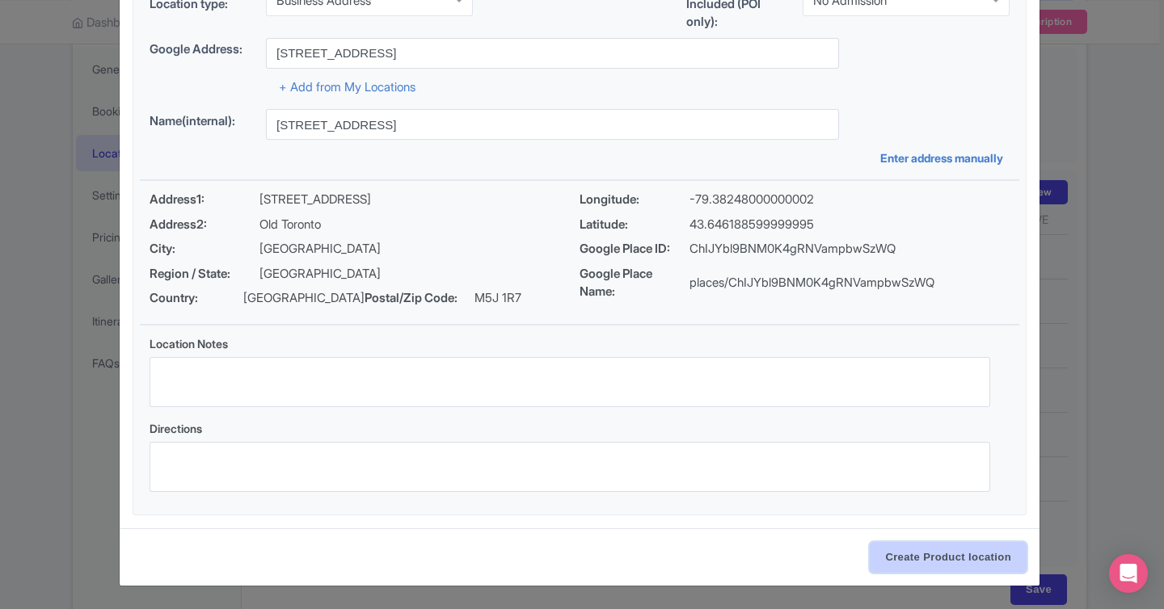
click at [900, 566] on input "Create Product location" at bounding box center [948, 557] width 157 height 31
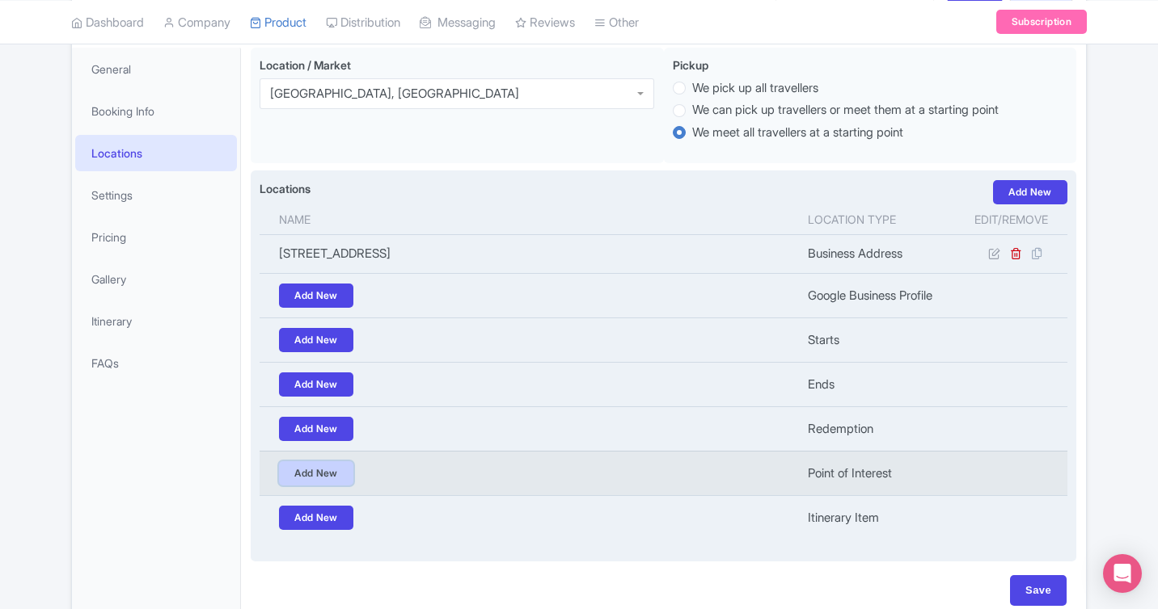
click at [332, 475] on link "Add New" at bounding box center [316, 474] width 74 height 24
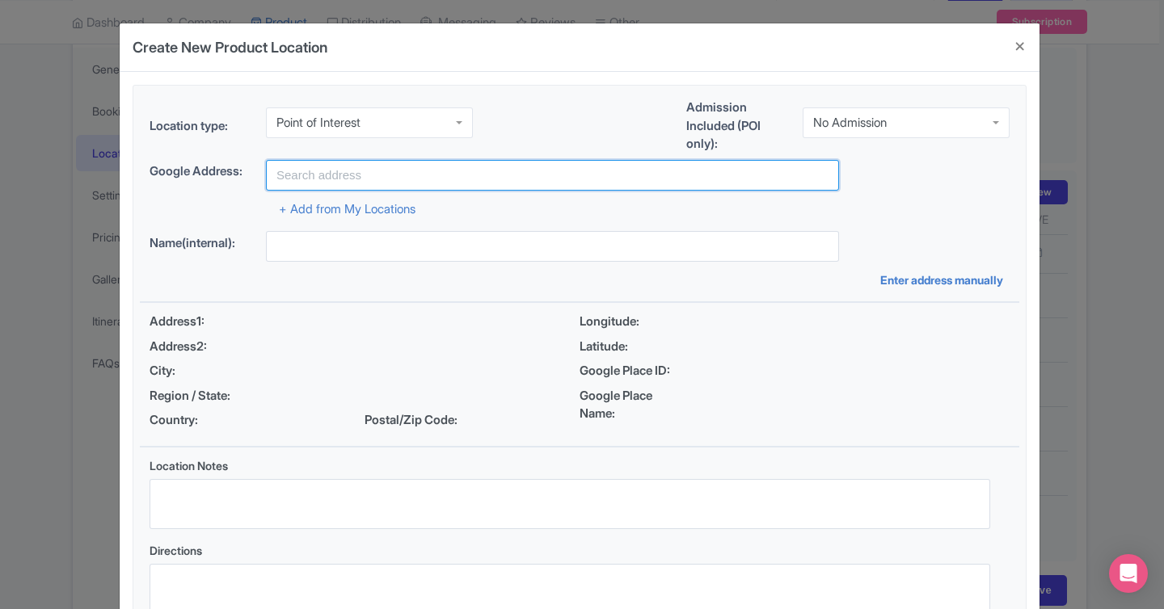
click at [402, 175] on input "text" at bounding box center [552, 175] width 573 height 31
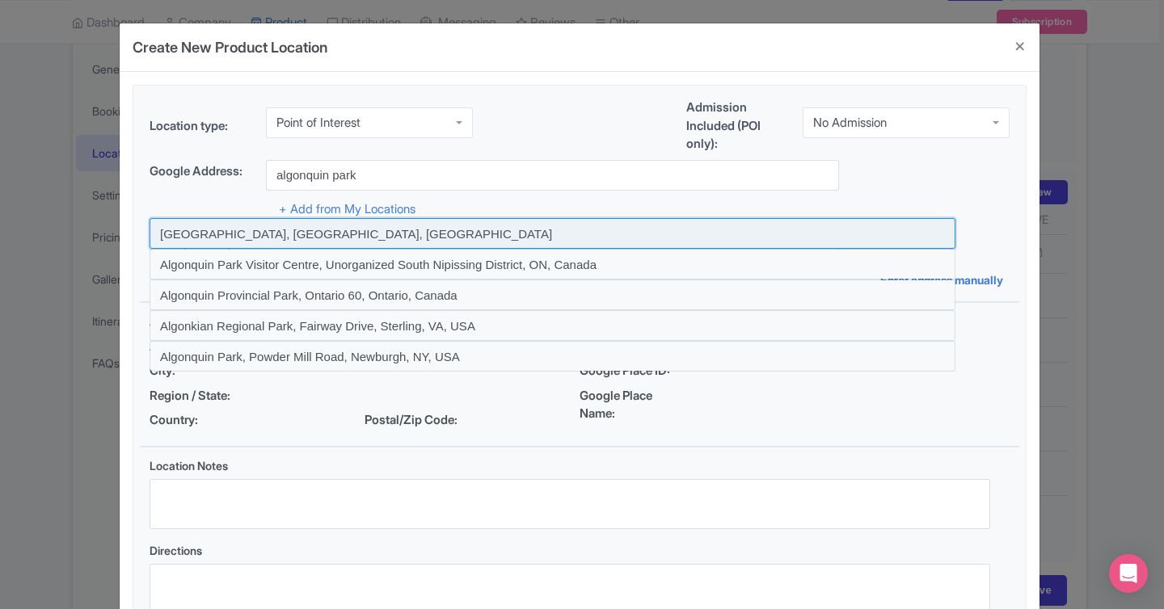
click at [303, 238] on input at bounding box center [553, 233] width 806 height 31
type input "Algonquin Park, ON, Canada"
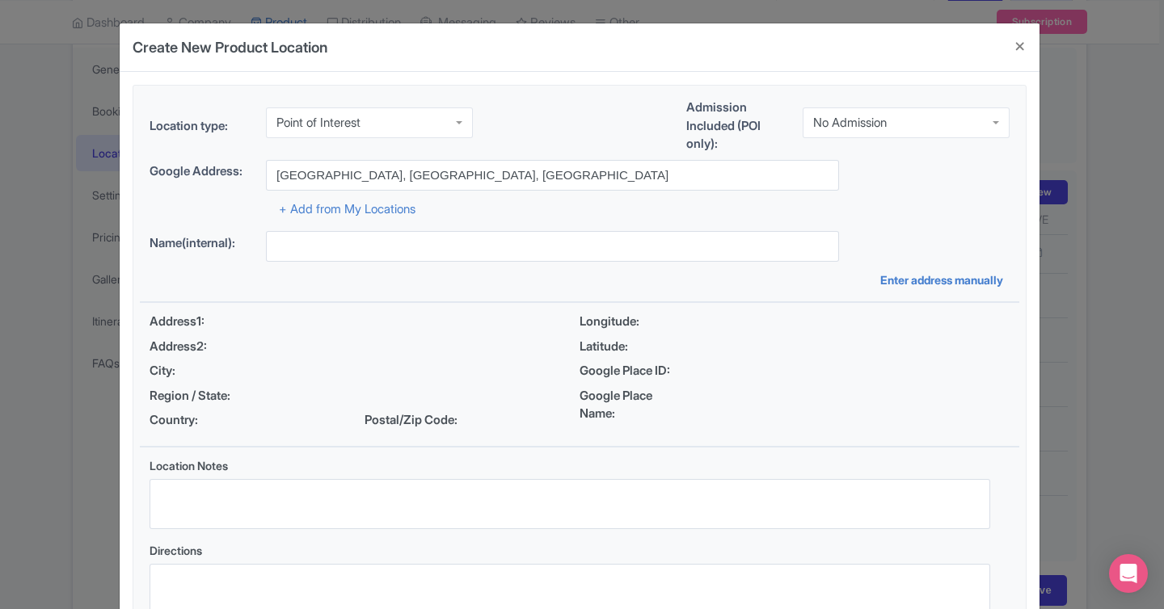
type input "Algonquin Park, ON, Canada"
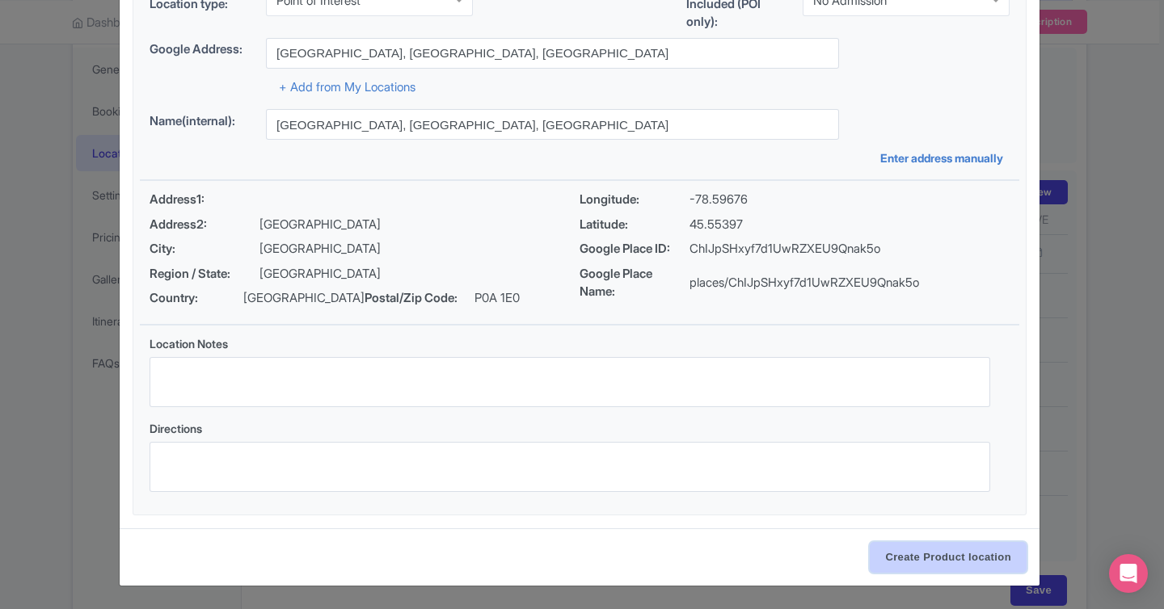
click at [913, 562] on input "Create Product location" at bounding box center [948, 557] width 157 height 31
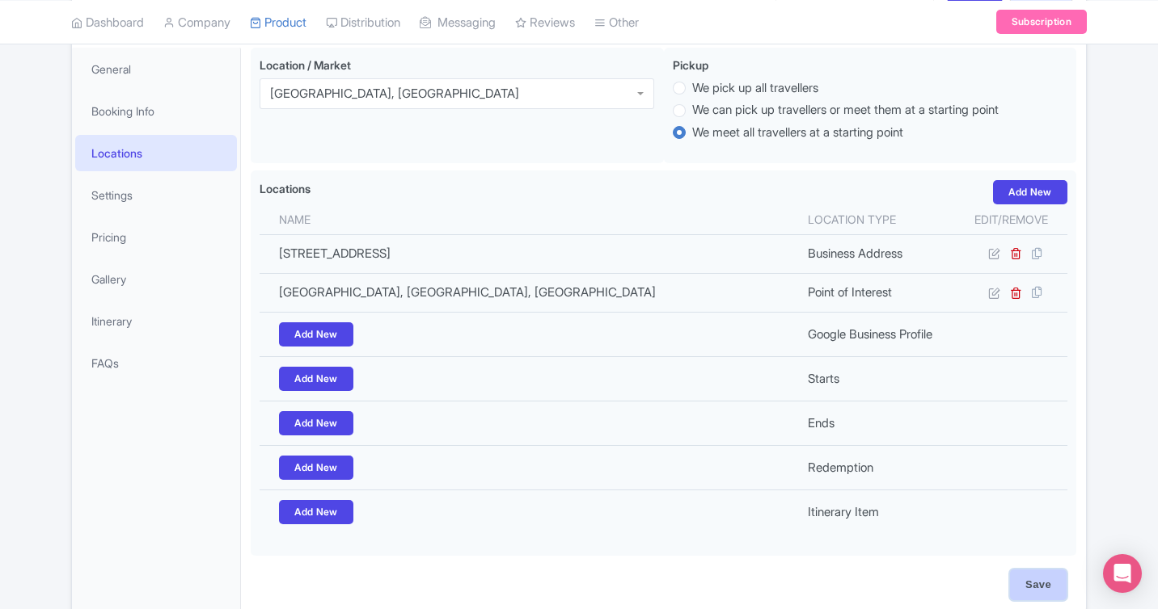
click at [1020, 581] on input "Save" at bounding box center [1038, 585] width 57 height 31
type input "Update Product"
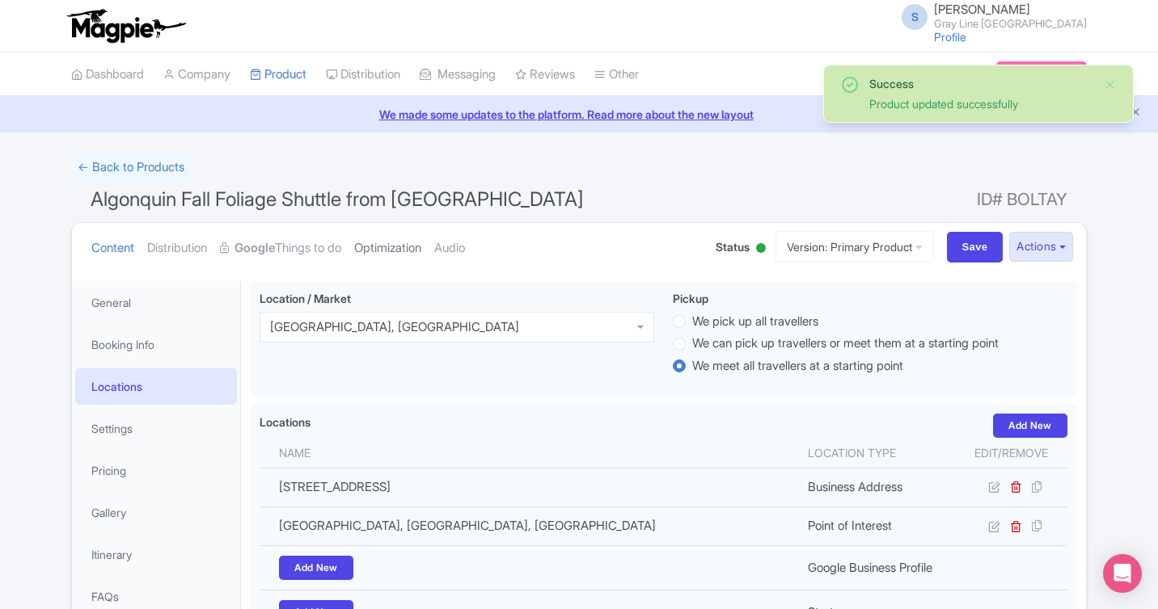
click at [421, 239] on link "Optimization" at bounding box center [387, 248] width 67 height 51
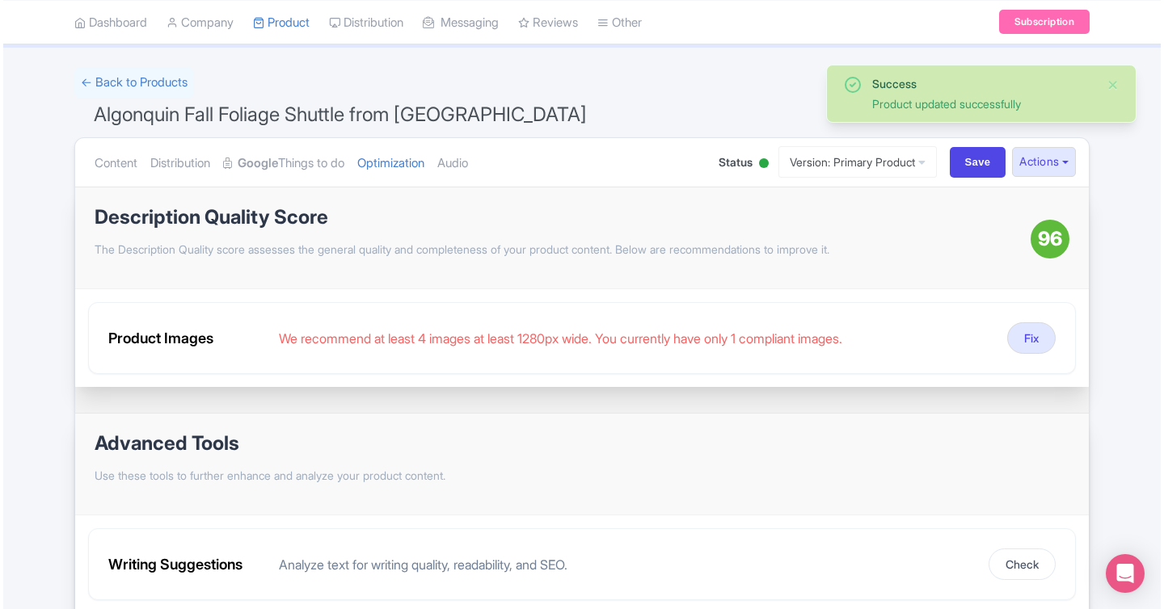
scroll to position [103, 0]
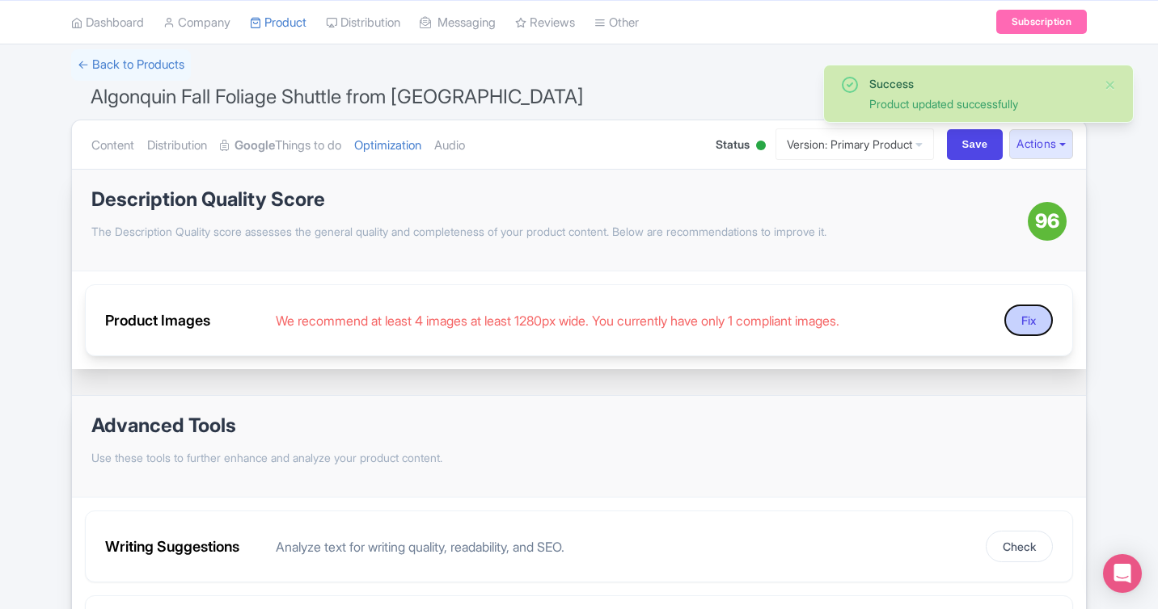
click at [1023, 319] on button "Fix" at bounding box center [1028, 321] width 48 height 32
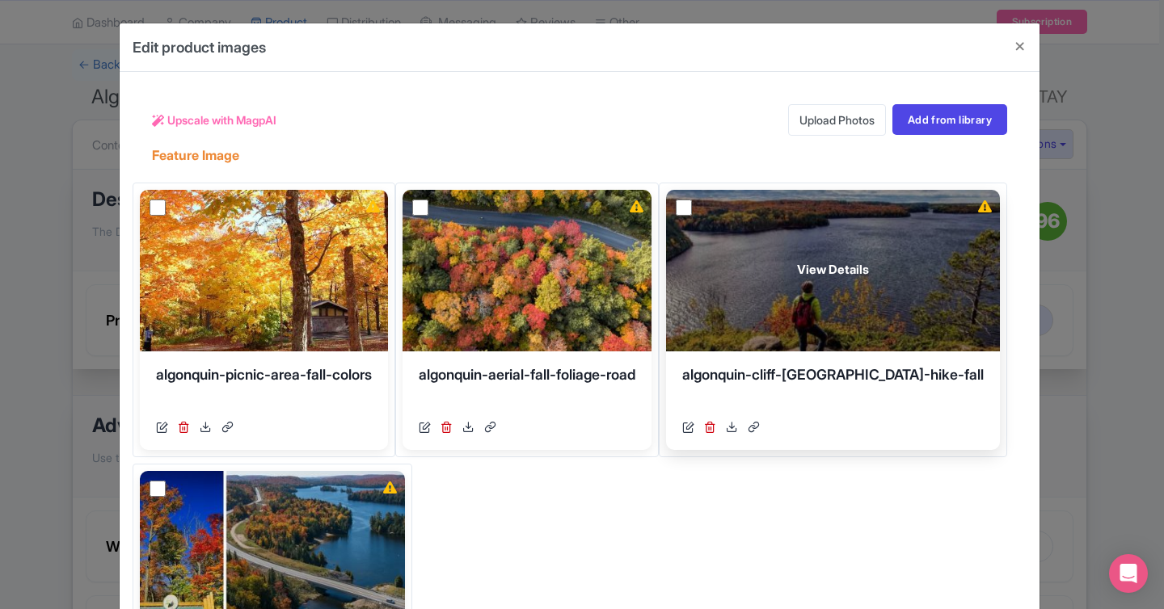
scroll to position [51, 0]
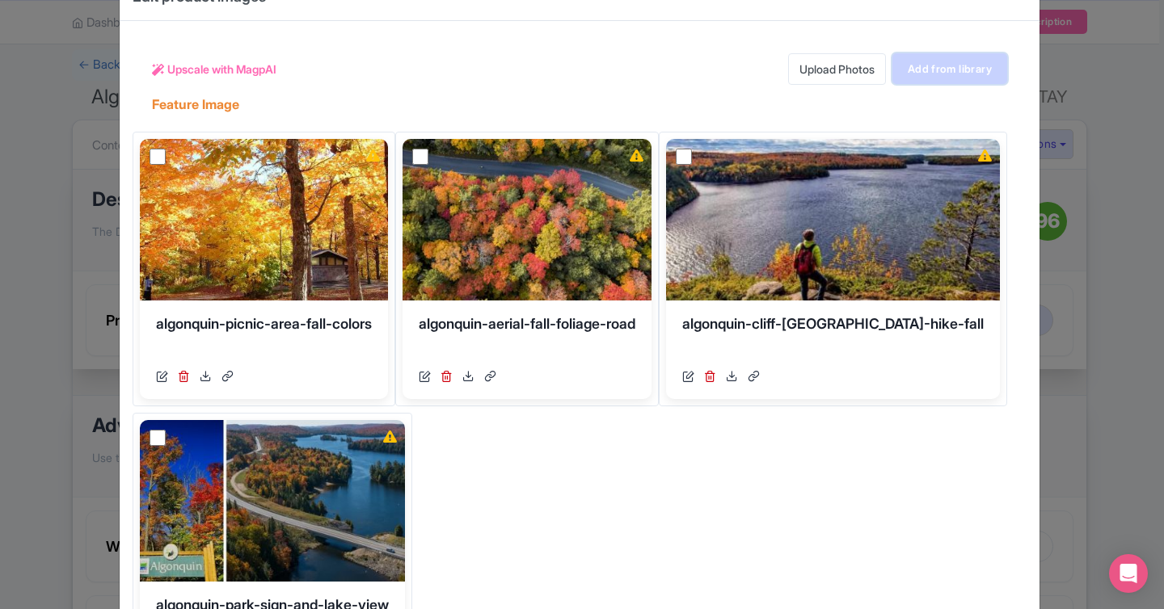
click at [932, 61] on link "Add from library" at bounding box center [949, 68] width 115 height 31
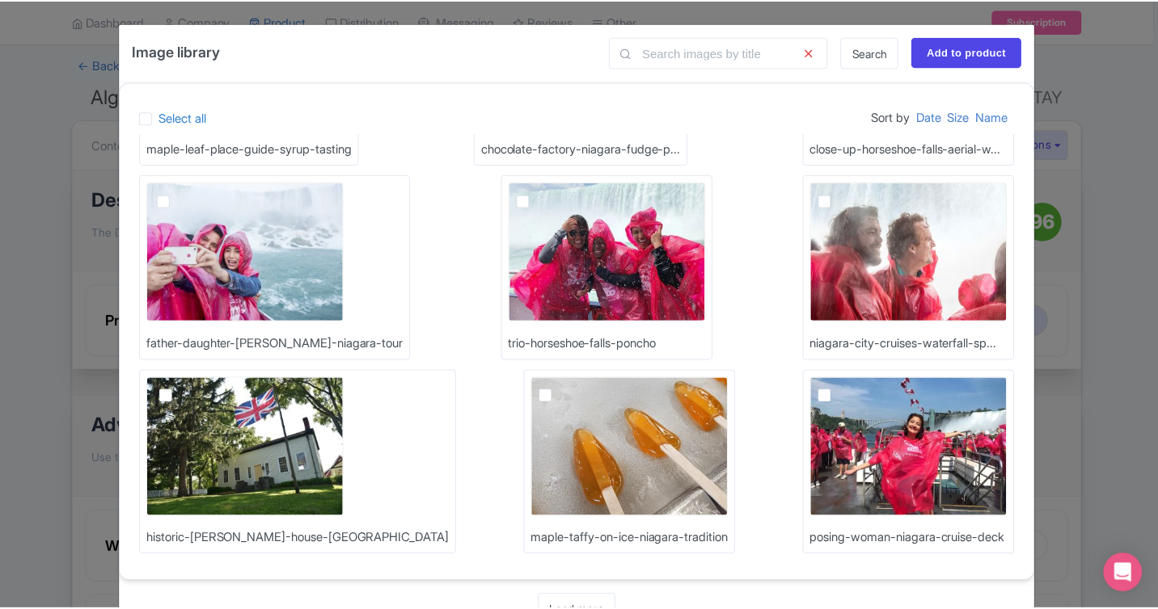
scroll to position [0, 0]
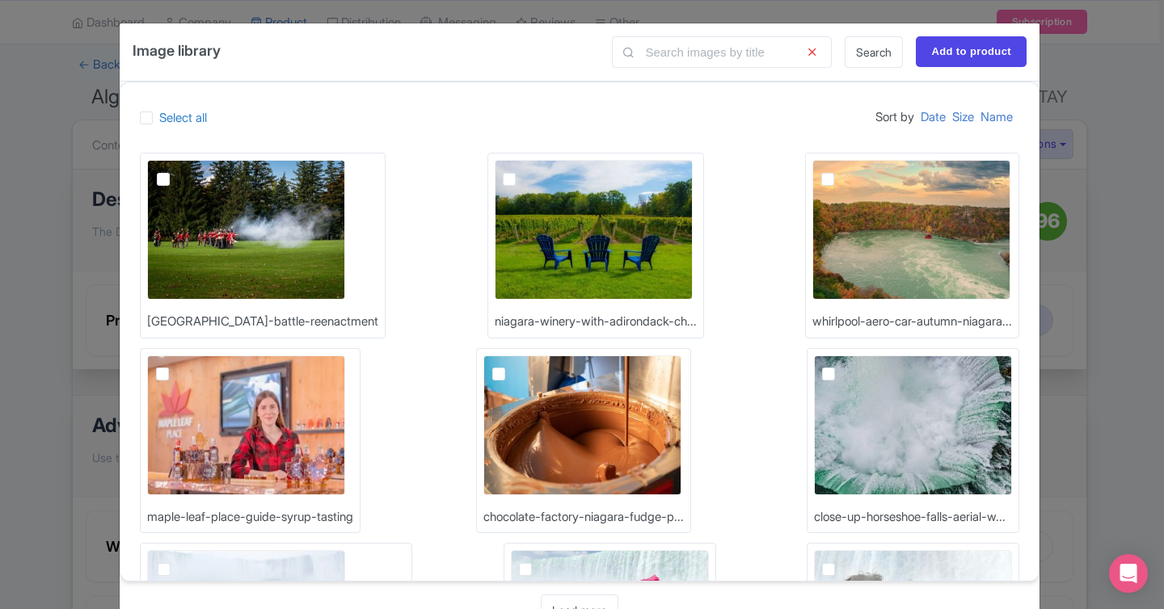
click at [1127, 255] on div "Image library Search Add to product Select all Sort by Date Size Name queenston…" at bounding box center [582, 304] width 1164 height 609
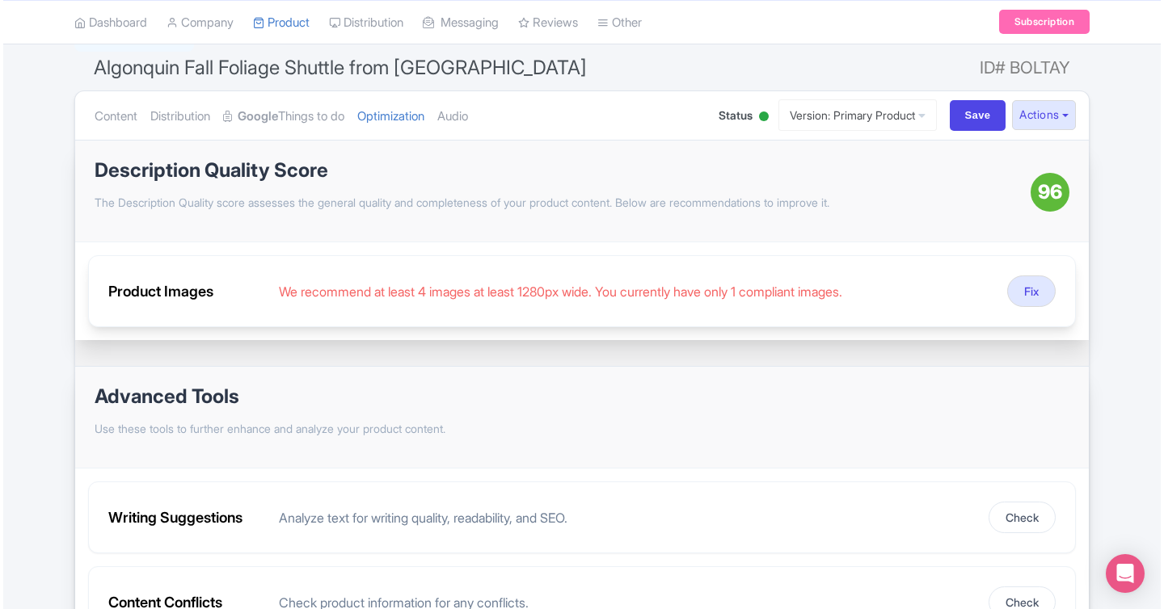
scroll to position [143, 0]
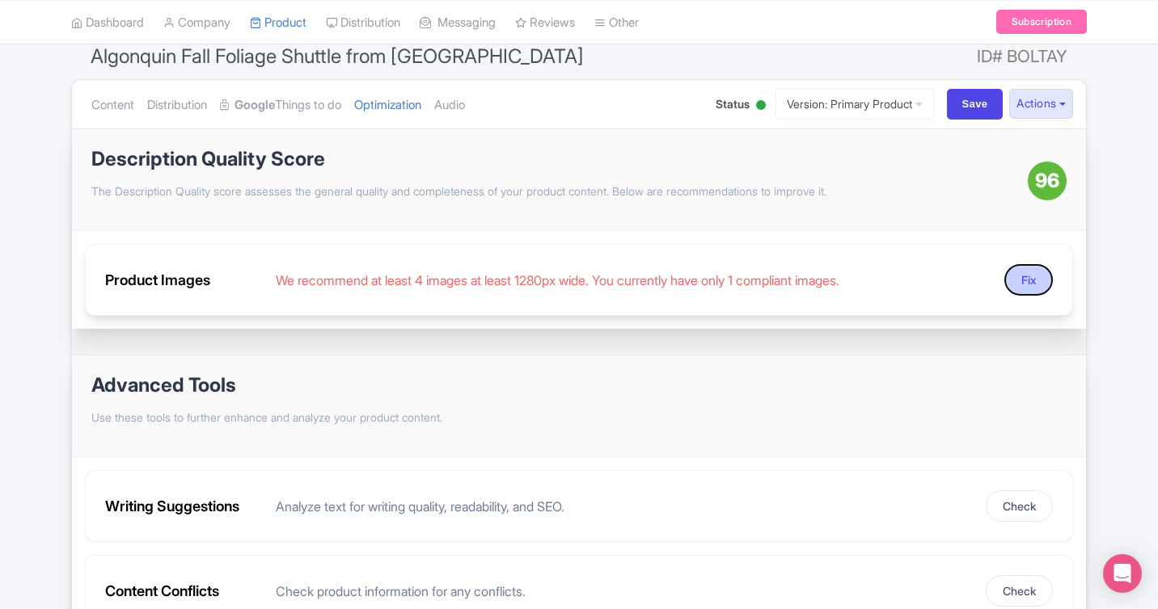
click at [1025, 282] on button "Fix" at bounding box center [1028, 280] width 48 height 32
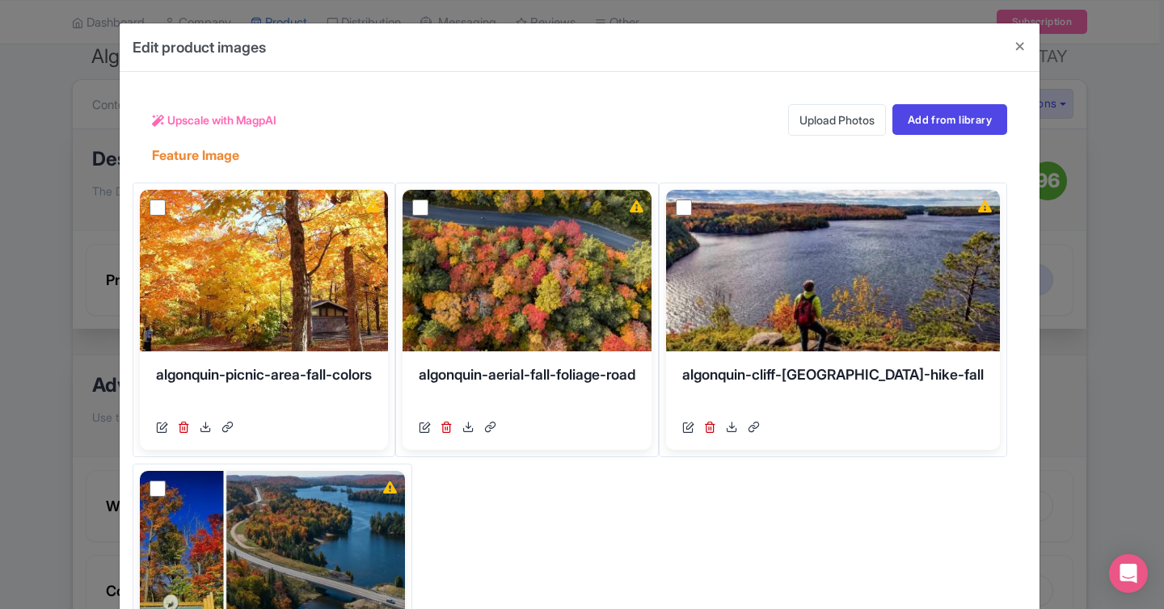
click at [841, 127] on link "Upload Photos" at bounding box center [837, 120] width 98 height 32
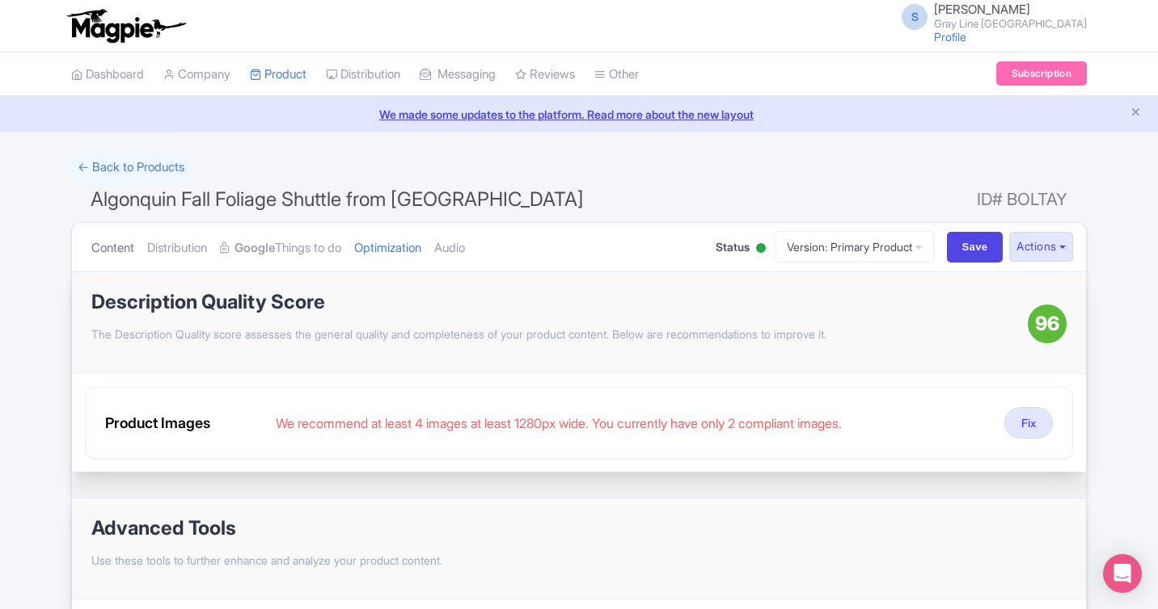
click at [116, 251] on link "Content" at bounding box center [112, 248] width 43 height 51
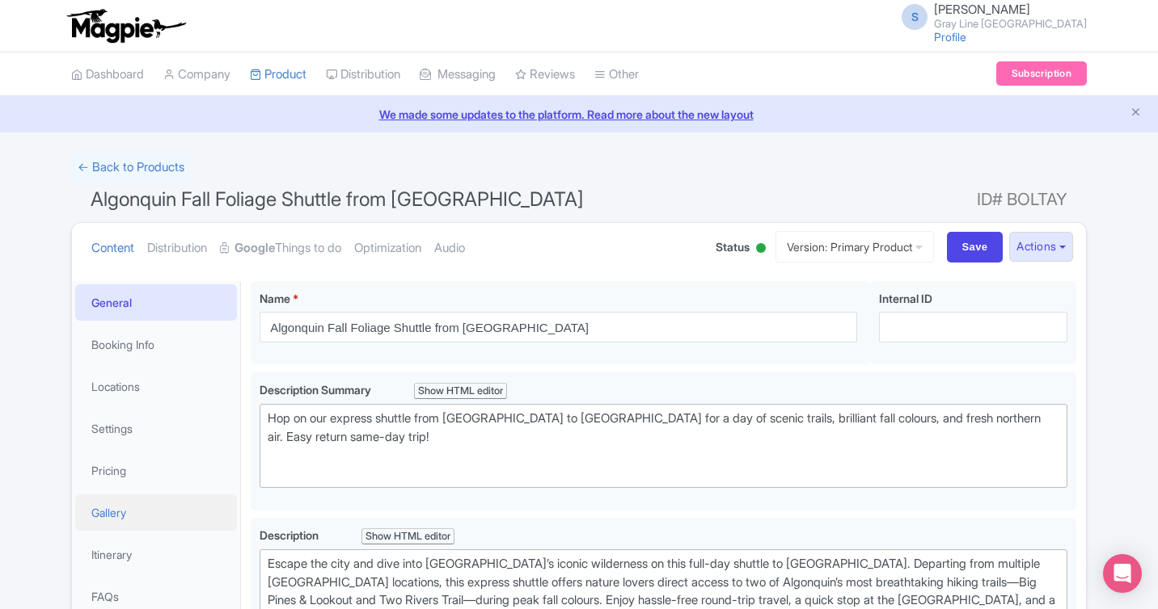
click at [103, 506] on link "Gallery" at bounding box center [156, 513] width 162 height 36
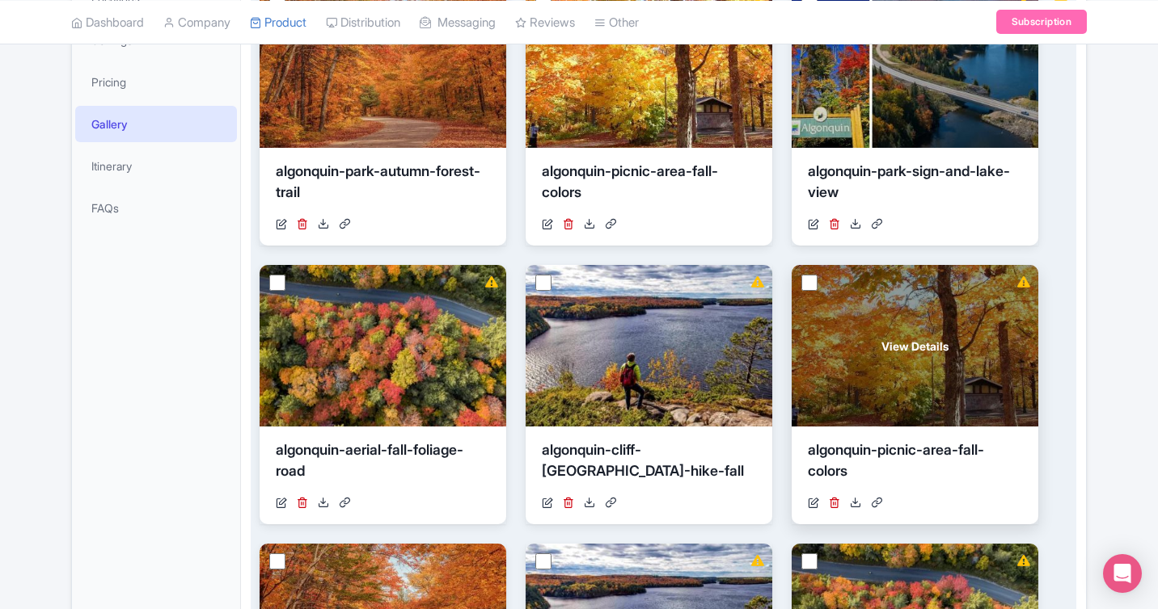
scroll to position [401, 0]
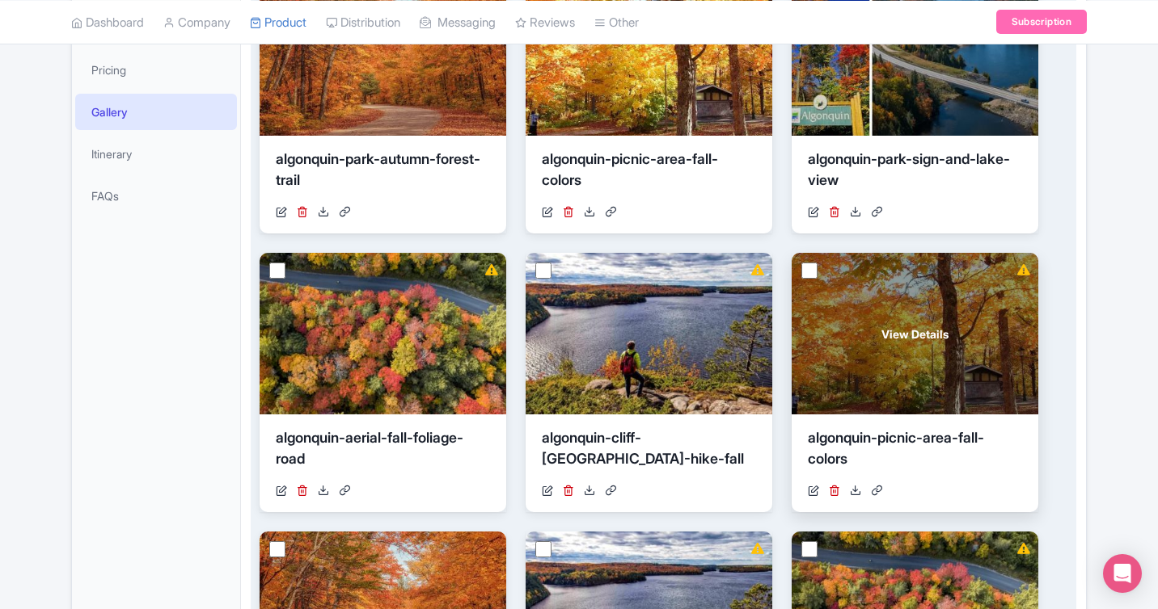
click at [813, 273] on input "checkbox" at bounding box center [809, 271] width 16 height 16
checkbox input "true"
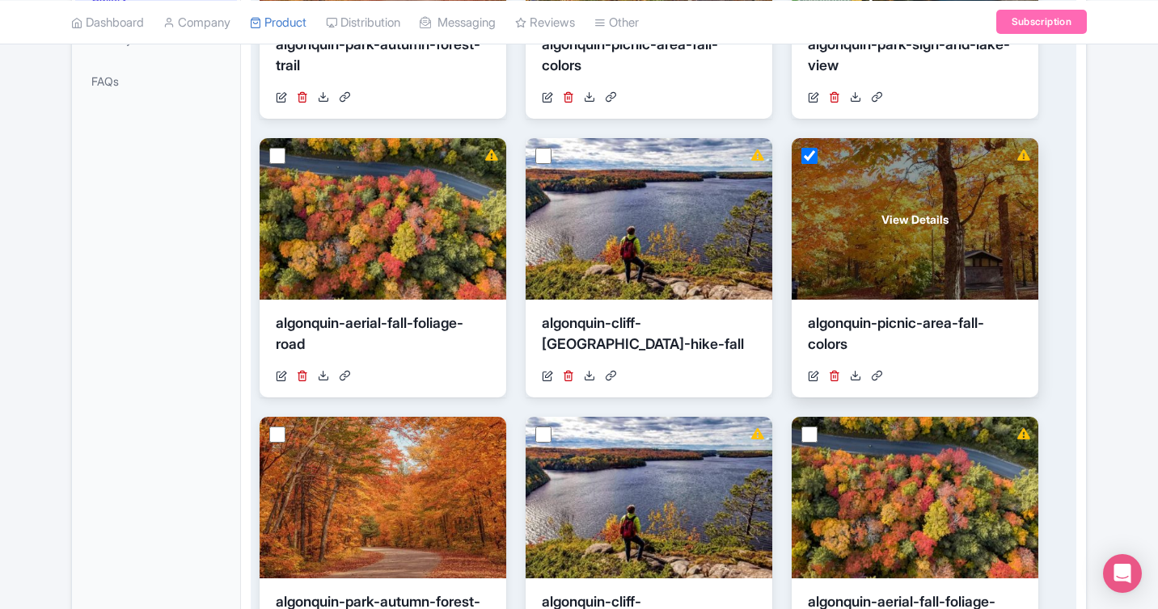
scroll to position [588, 0]
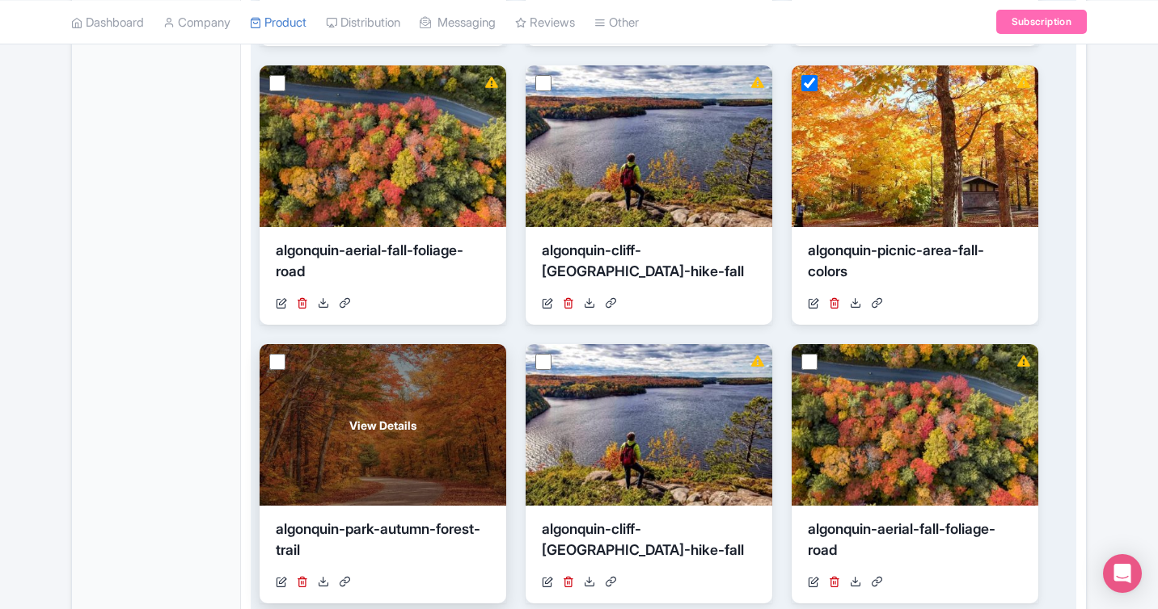
click at [281, 362] on input "checkbox" at bounding box center [277, 362] width 16 height 16
checkbox input "true"
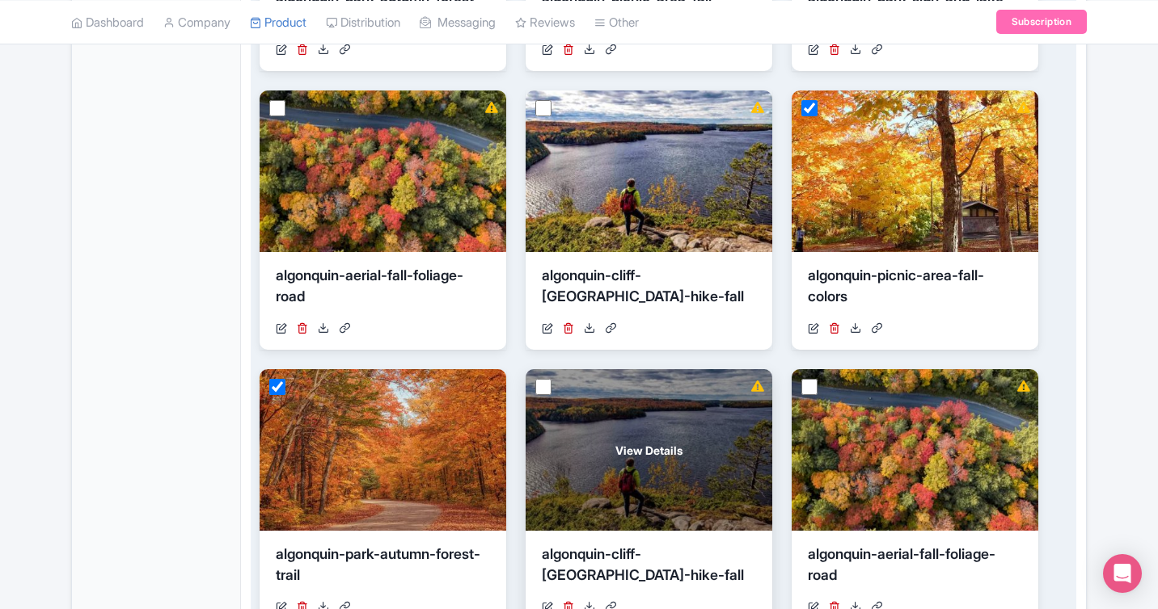
scroll to position [587, 0]
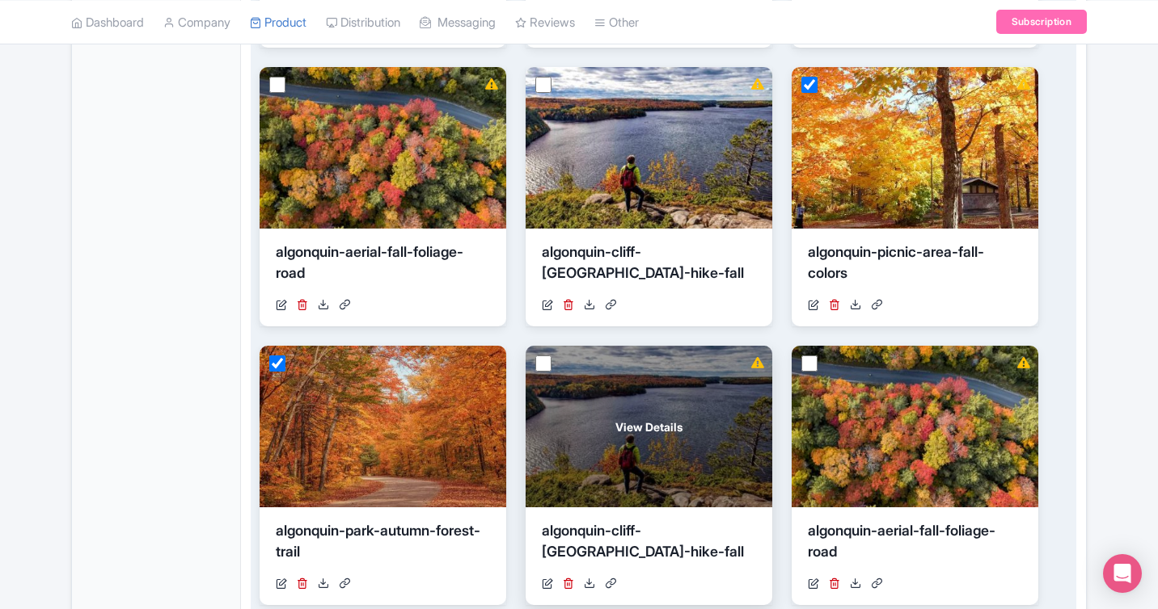
click at [538, 362] on input "checkbox" at bounding box center [543, 364] width 16 height 16
checkbox input "true"
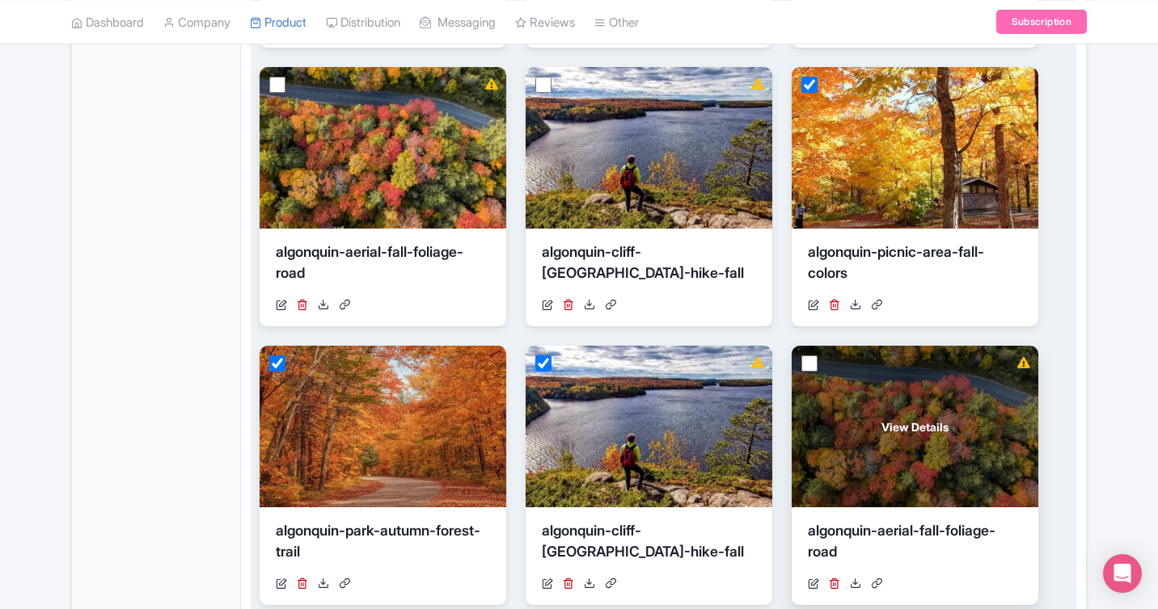
click at [812, 363] on input "checkbox" at bounding box center [809, 364] width 16 height 16
checkbox input "true"
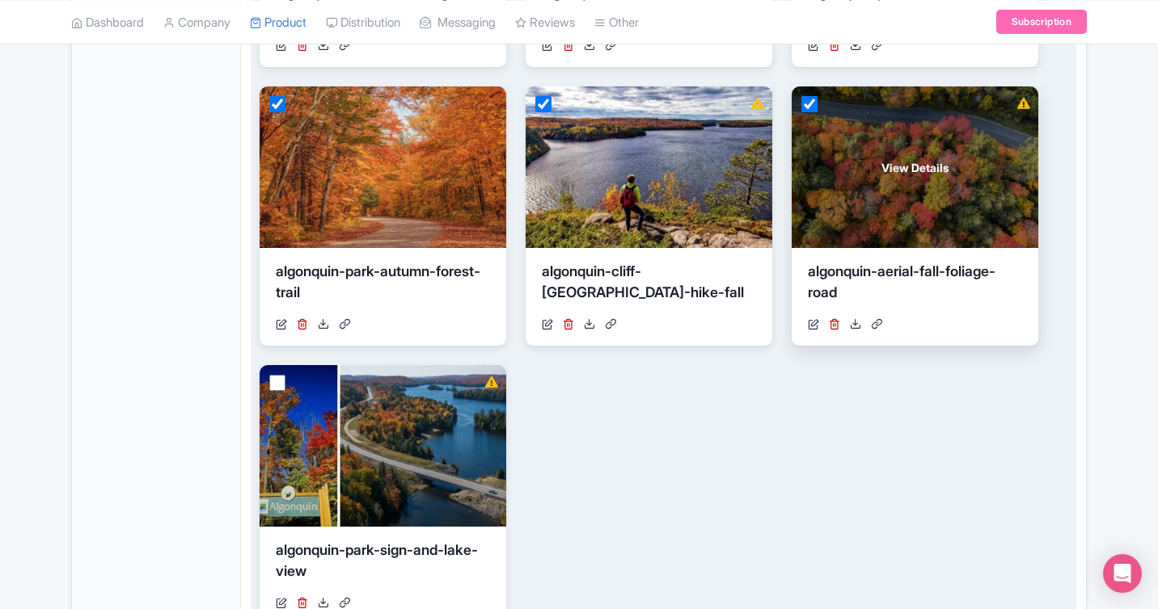
scroll to position [901, 0]
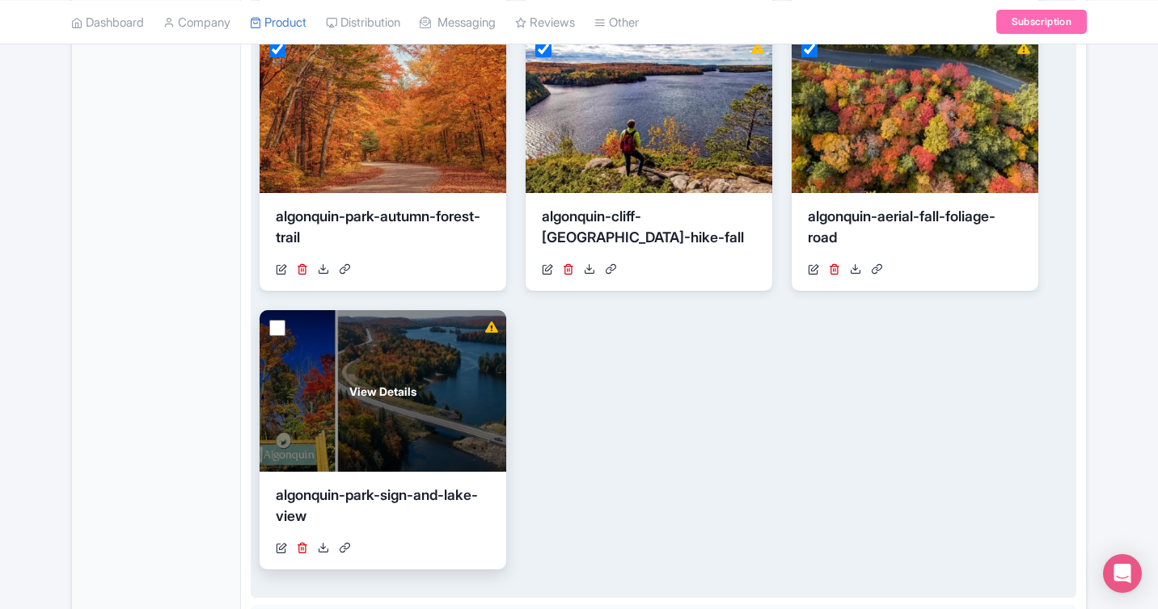
click at [270, 327] on input "checkbox" at bounding box center [277, 328] width 16 height 16
checkbox input "true"
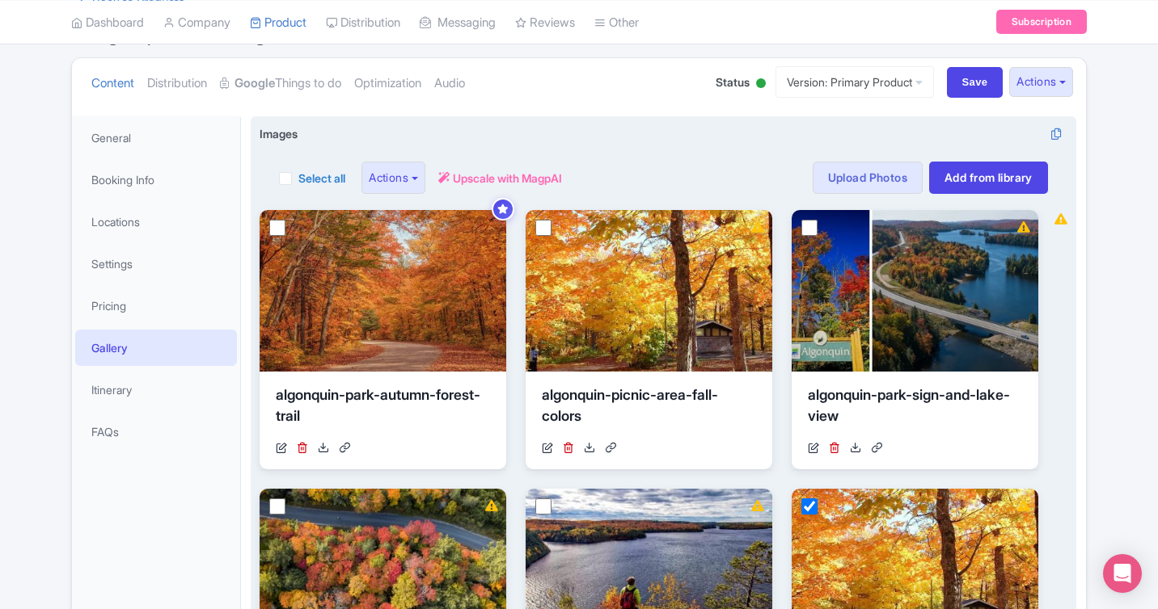
scroll to position [111, 0]
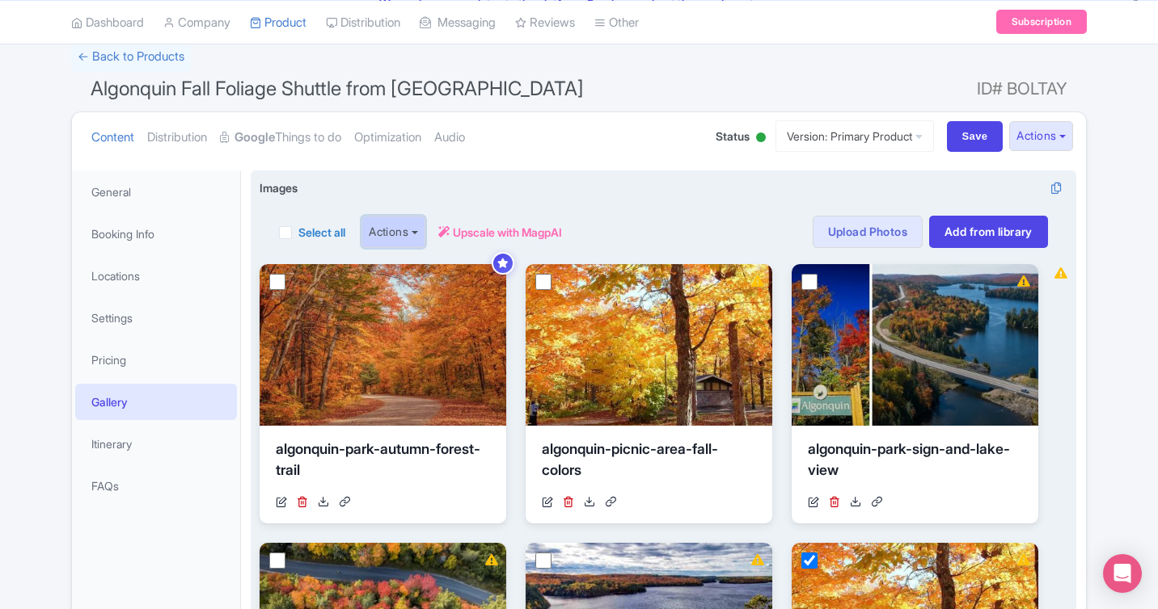
click at [418, 231] on button "Actions" at bounding box center [393, 232] width 64 height 32
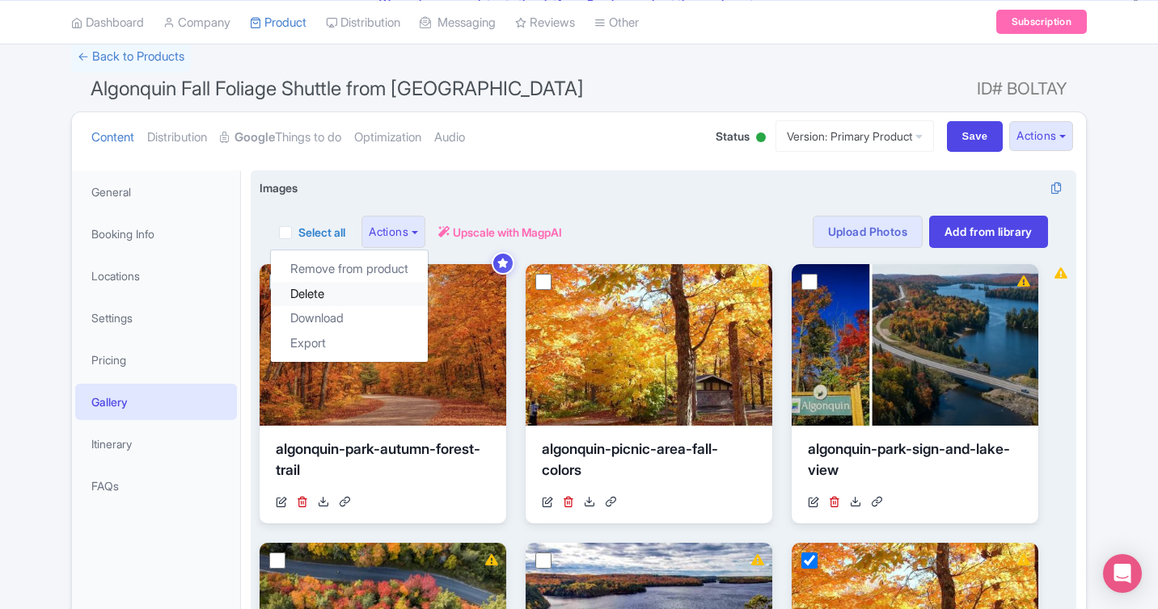
click at [365, 300] on link "Delete" at bounding box center [349, 294] width 157 height 25
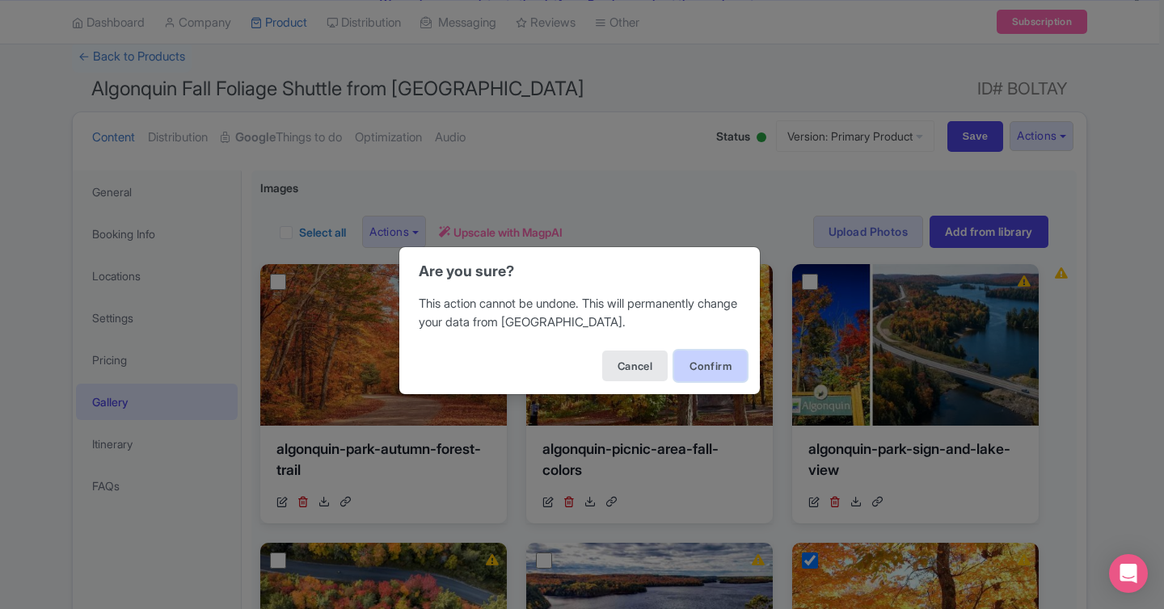
click at [722, 373] on button "Confirm" at bounding box center [710, 366] width 73 height 31
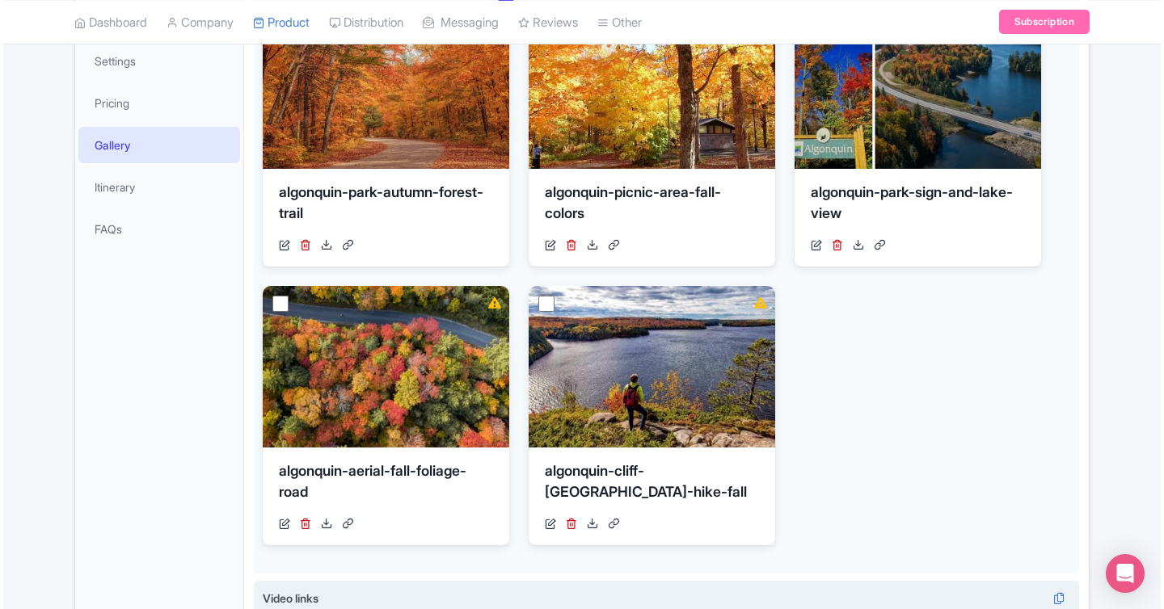
scroll to position [373, 0]
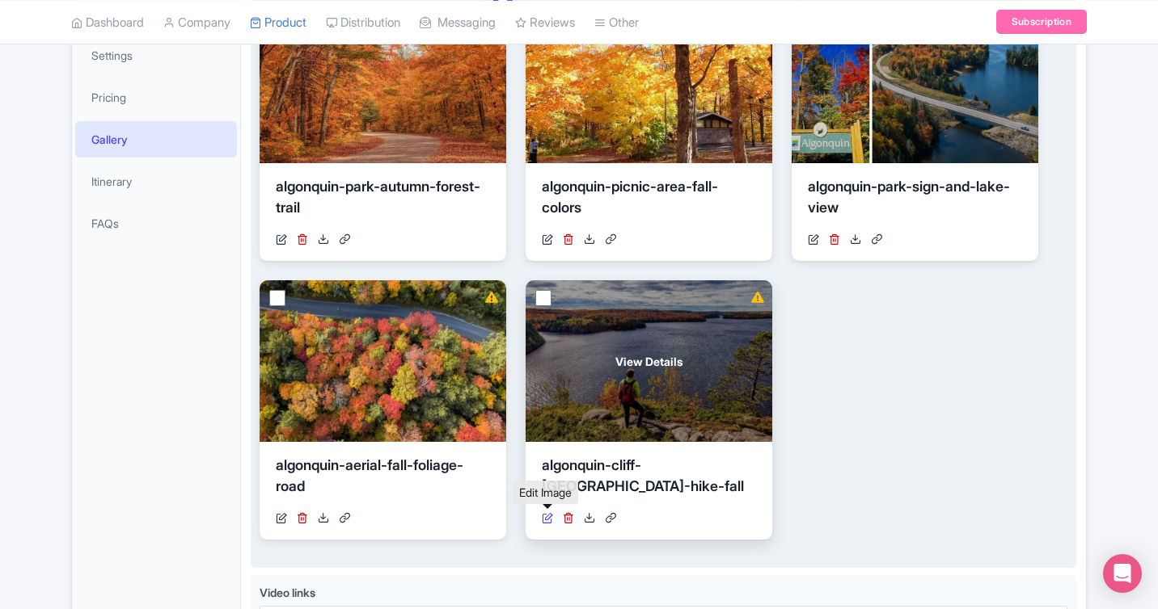
click at [548, 516] on icon at bounding box center [547, 517] width 11 height 11
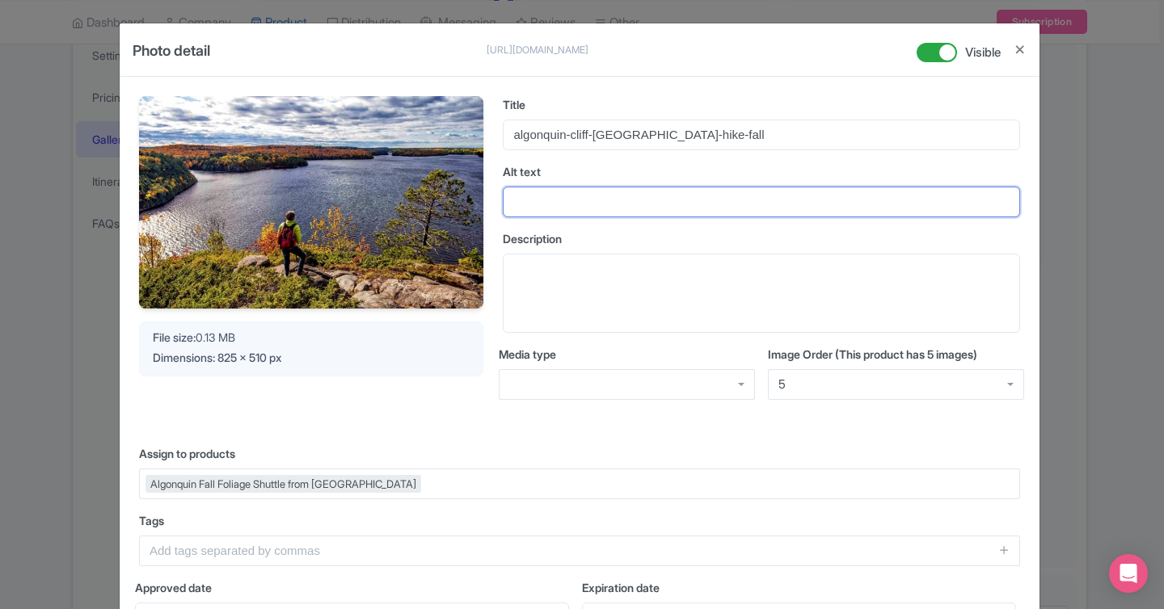
click at [743, 211] on input "Alt text" at bounding box center [761, 202] width 517 height 31
paste input "Hiker overlooking a lake from a rocky cliff in Algonquin Park during fall"
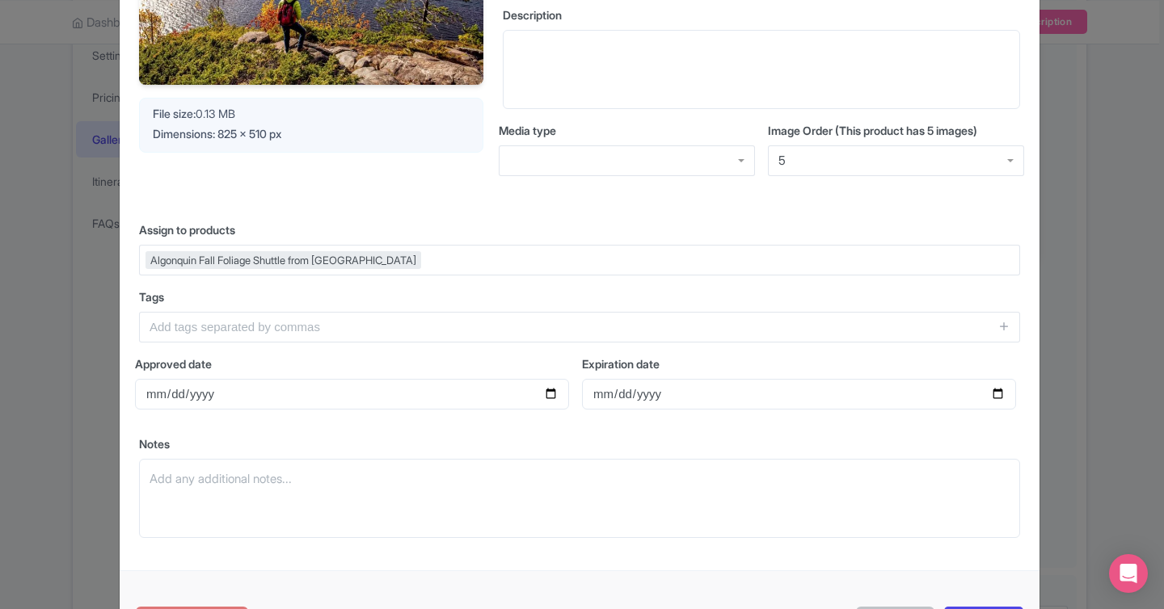
scroll to position [297, 0]
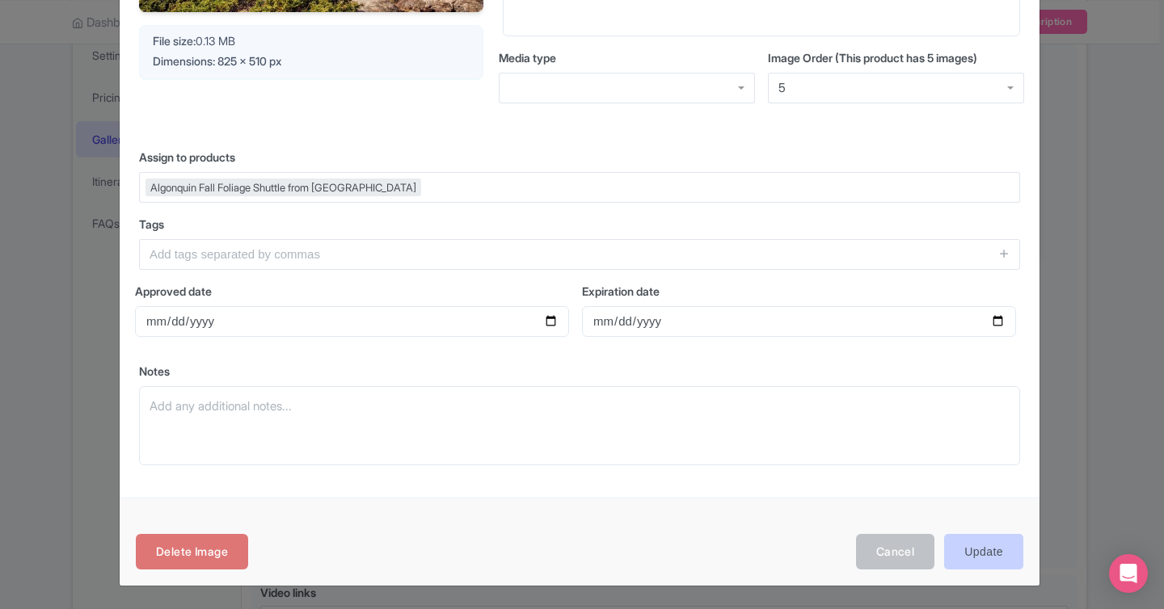
type input "Hiker overlooking a lake from a rocky cliff in Algonquin Park during fall"
click at [956, 551] on input "Update" at bounding box center [983, 552] width 79 height 36
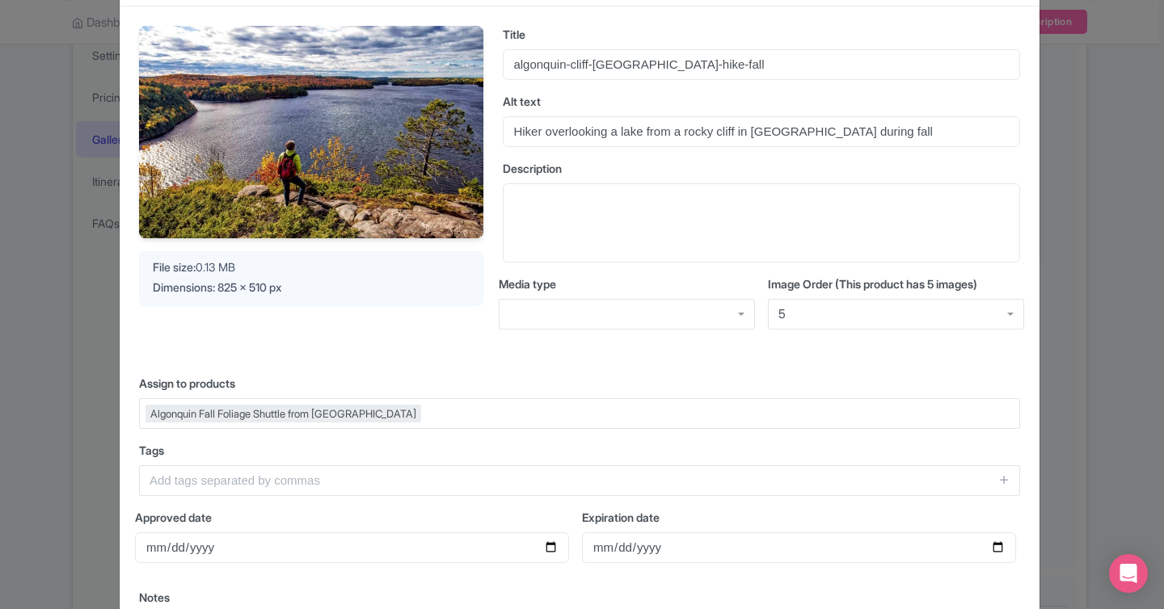
scroll to position [0, 0]
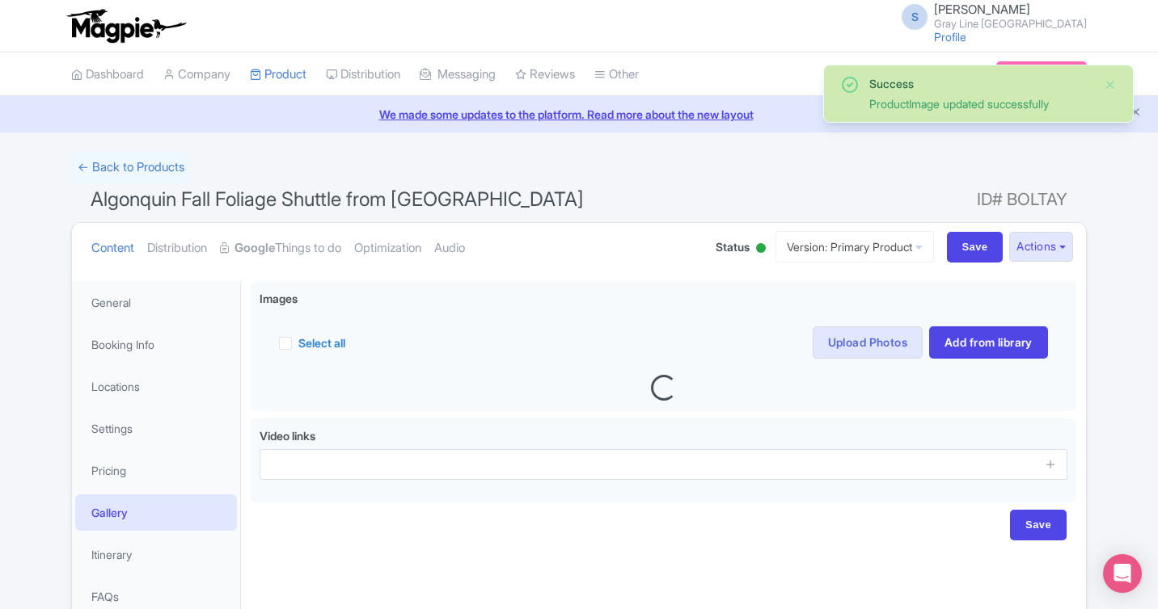
scroll to position [98, 0]
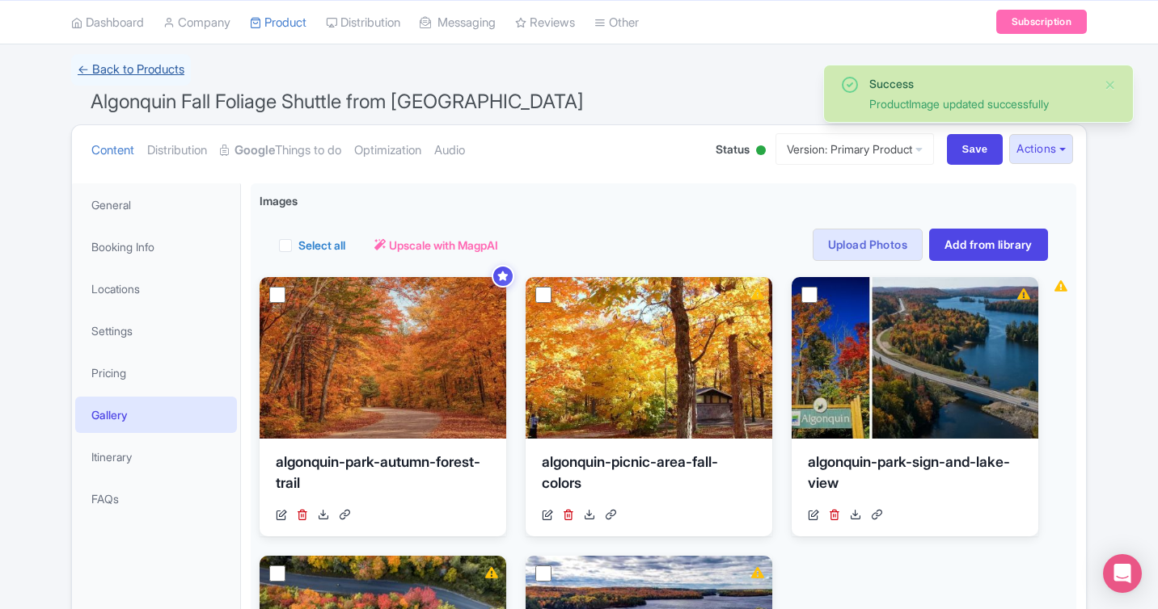
click at [160, 68] on link "← Back to Products" at bounding box center [131, 70] width 120 height 32
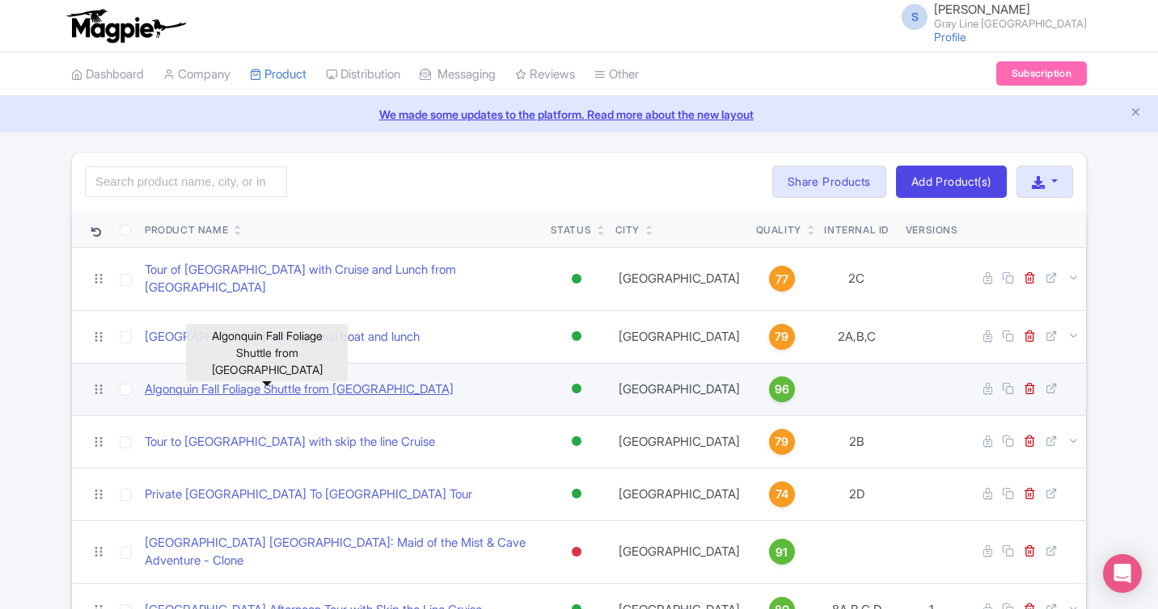
click at [331, 381] on link "Algonquin Fall Foliage Shuttle from [GEOGRAPHIC_DATA]" at bounding box center [299, 390] width 309 height 19
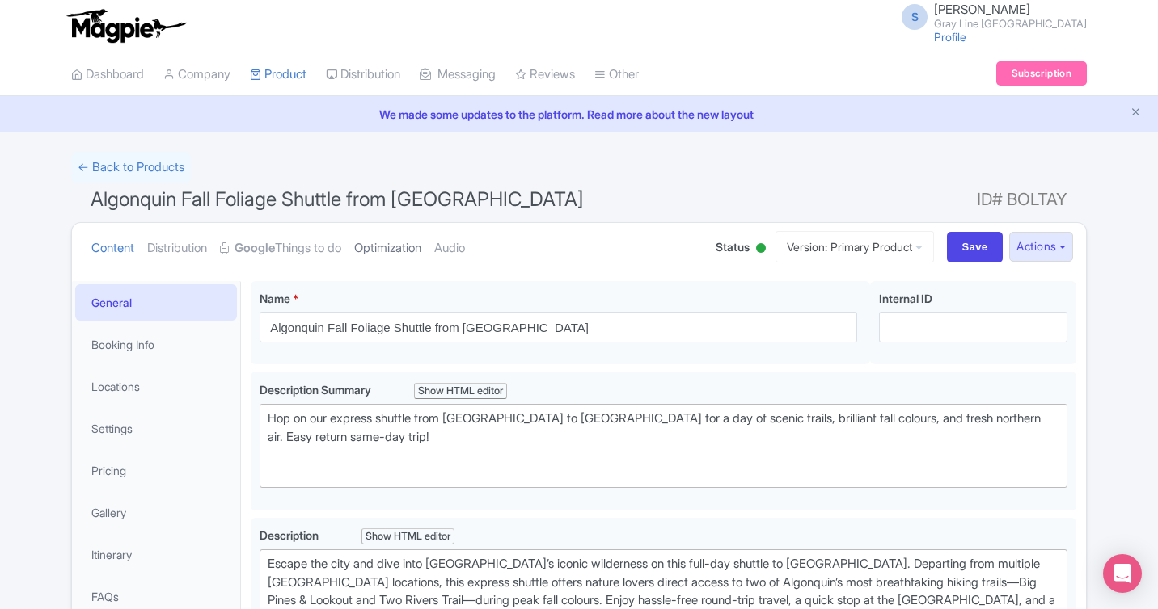
click at [415, 257] on link "Optimization" at bounding box center [387, 248] width 67 height 51
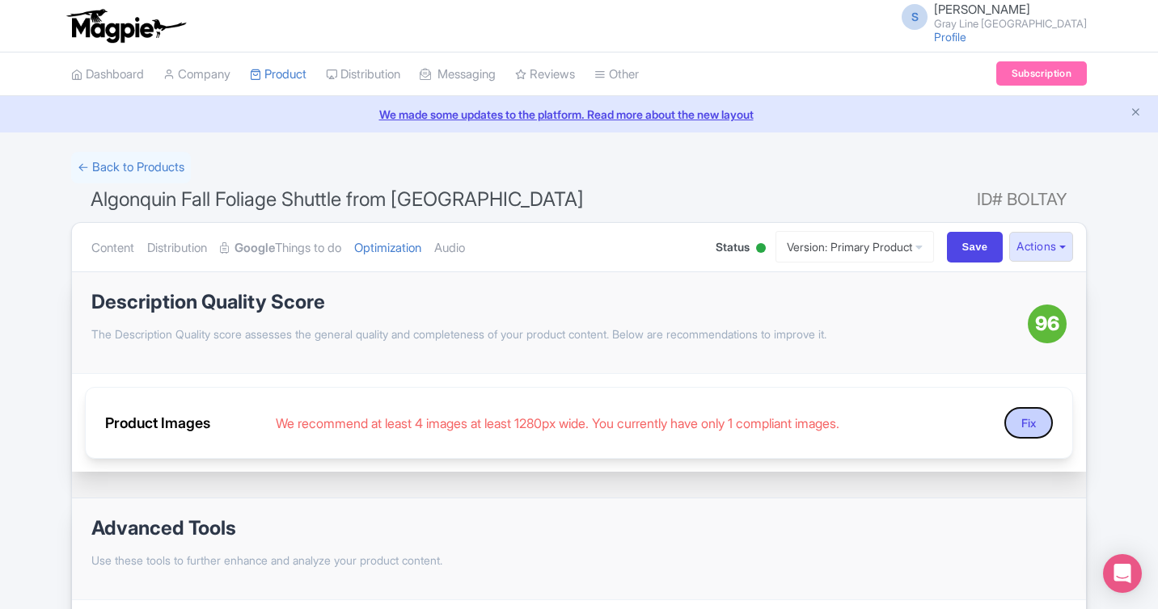
click at [1023, 427] on button "Fix" at bounding box center [1028, 423] width 48 height 32
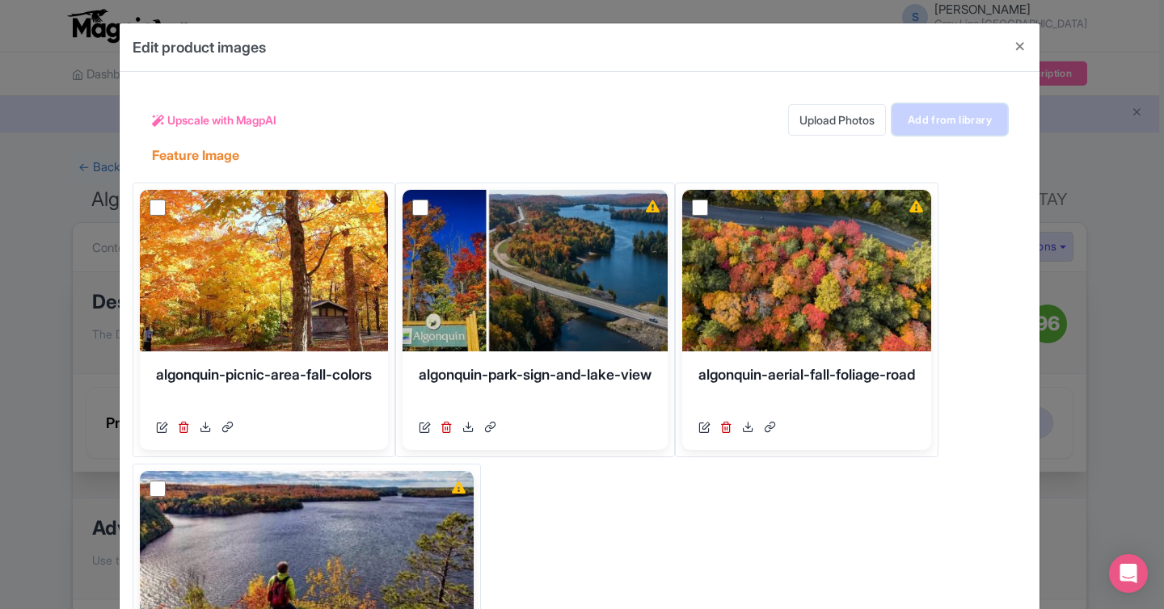
click at [982, 119] on link "Add from library" at bounding box center [949, 119] width 115 height 31
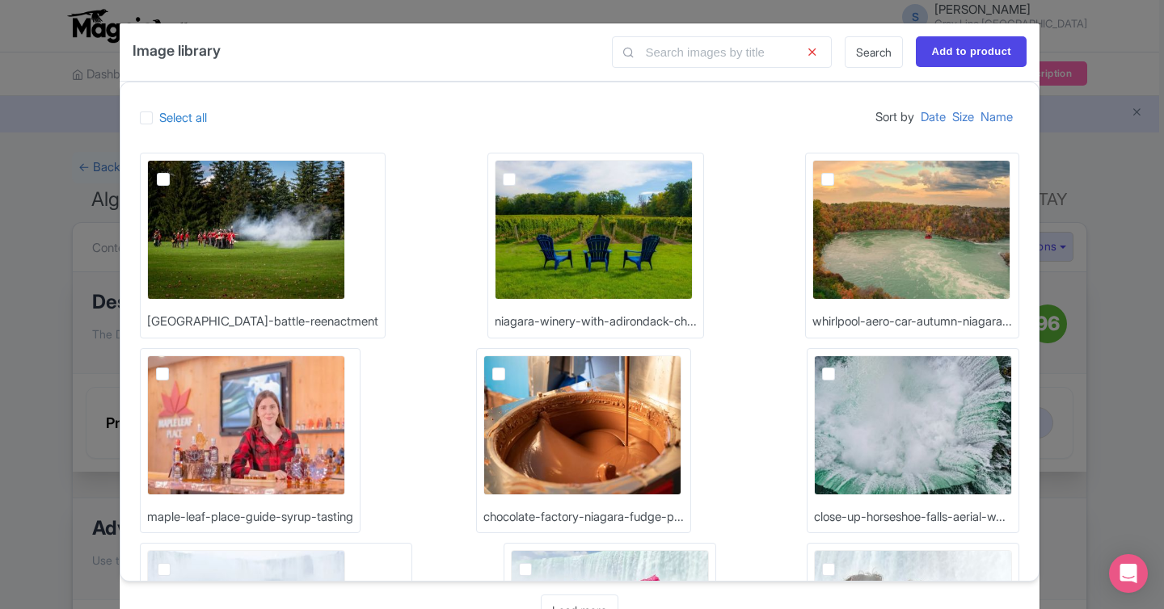
click at [1111, 192] on div "Image library Search Add to product Select all Sort by Date Size Name [GEOGRAPH…" at bounding box center [582, 304] width 1164 height 609
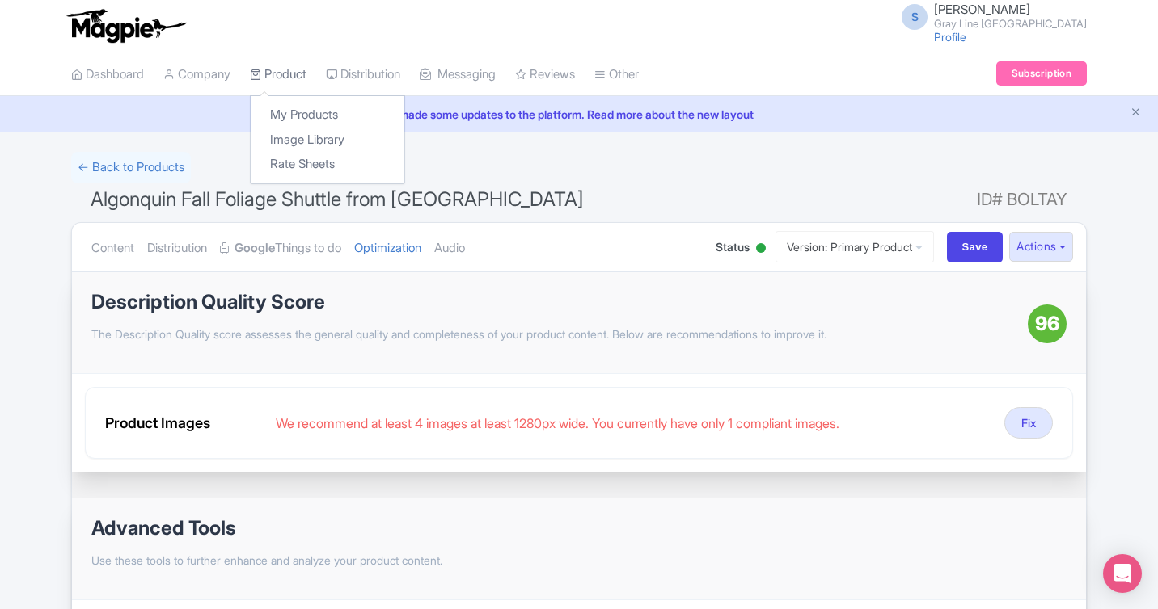
click at [293, 77] on link "Product" at bounding box center [278, 75] width 57 height 44
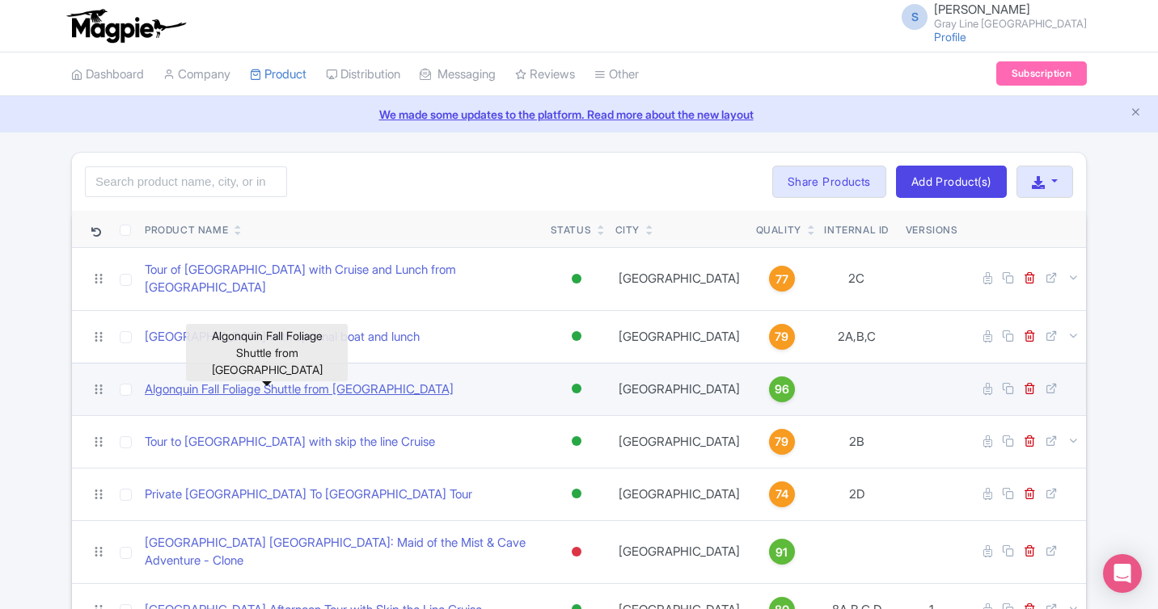
click at [225, 381] on link "Algonquin Fall Foliage Shuttle from [GEOGRAPHIC_DATA]" at bounding box center [299, 390] width 309 height 19
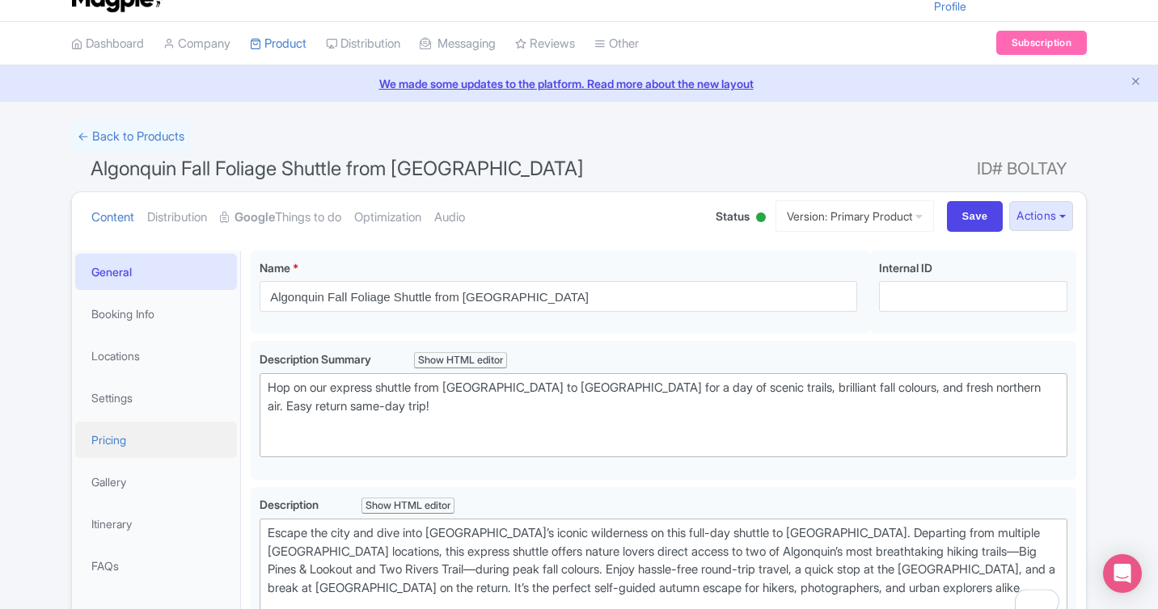
scroll to position [34, 0]
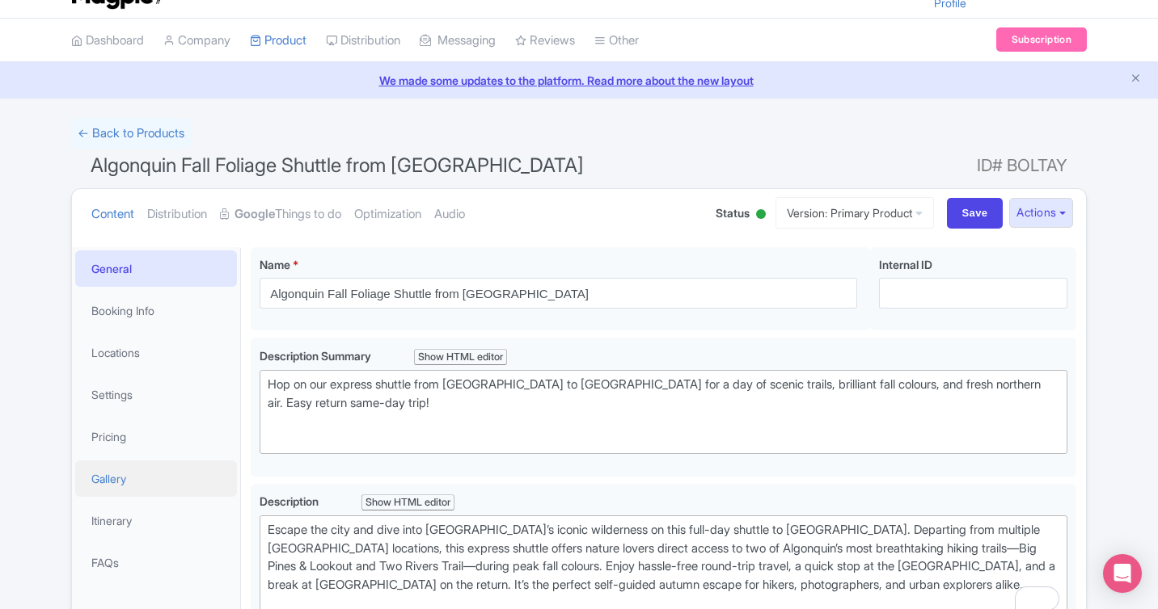
click at [116, 474] on link "Gallery" at bounding box center [156, 479] width 162 height 36
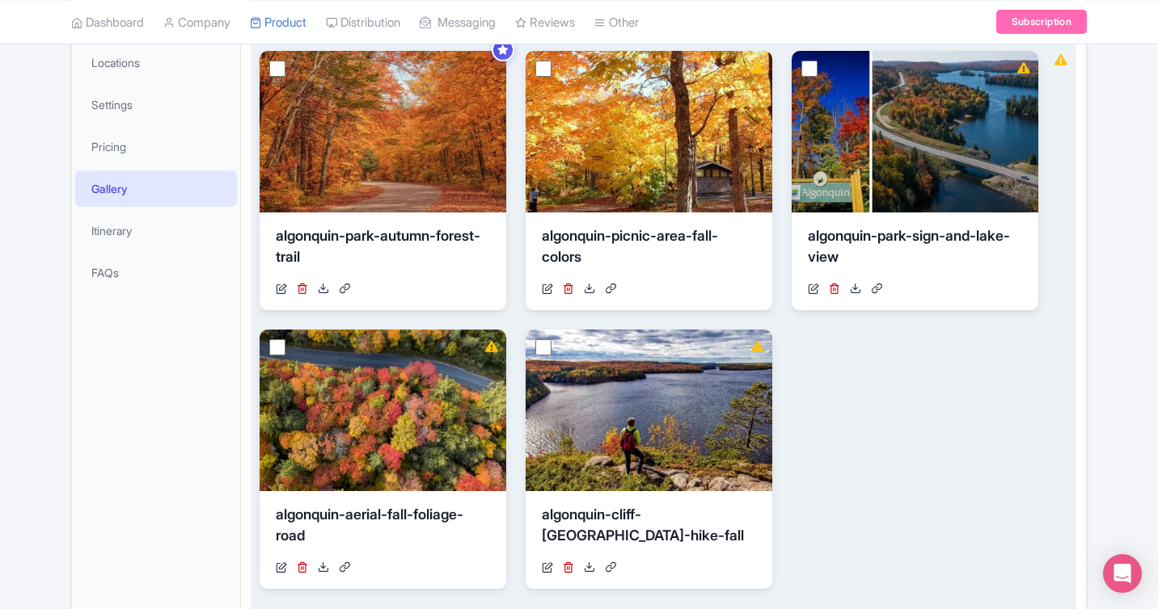
scroll to position [353, 0]
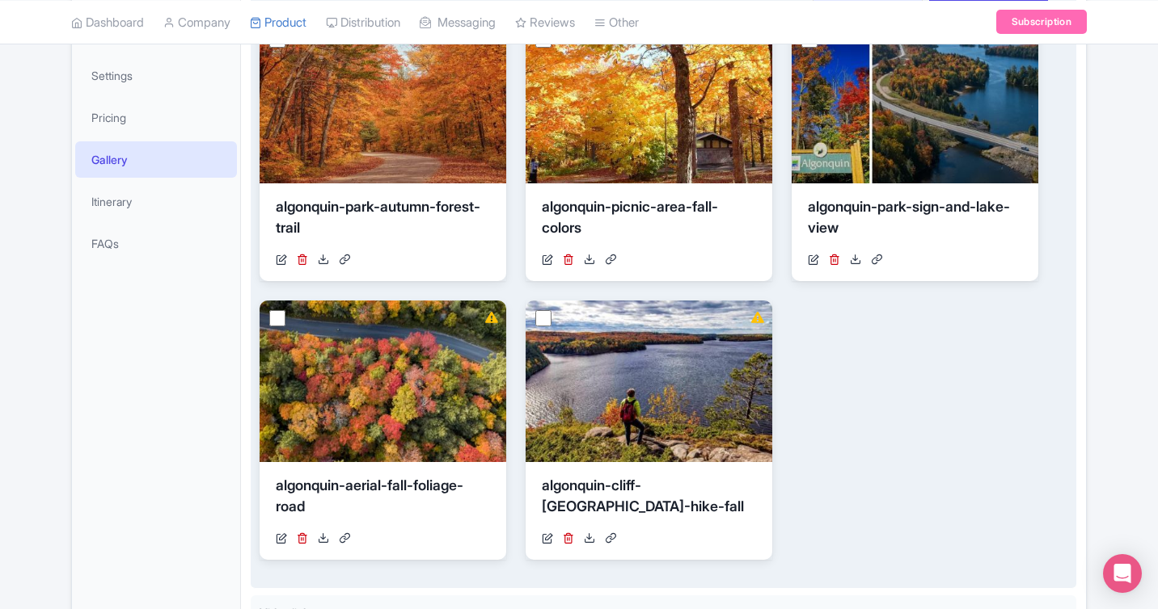
click at [909, 343] on div "View Details [GEOGRAPHIC_DATA]-park-autumn-forest-trail [URL][DOMAIN_NAME] Your…" at bounding box center [648, 291] width 778 height 538
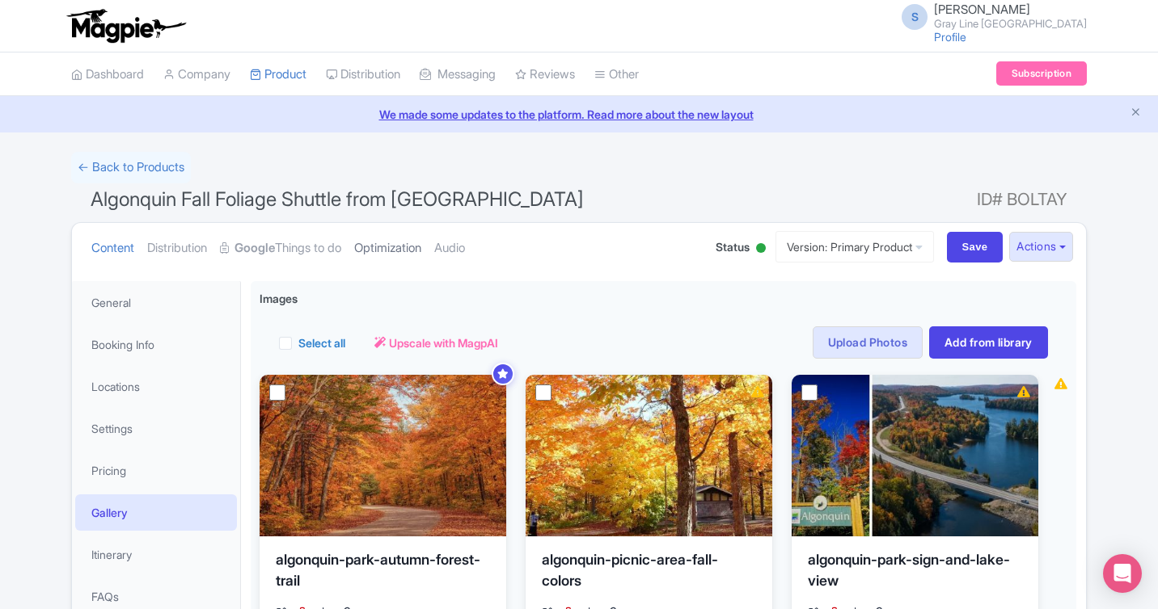
click at [421, 245] on link "Optimization" at bounding box center [387, 248] width 67 height 51
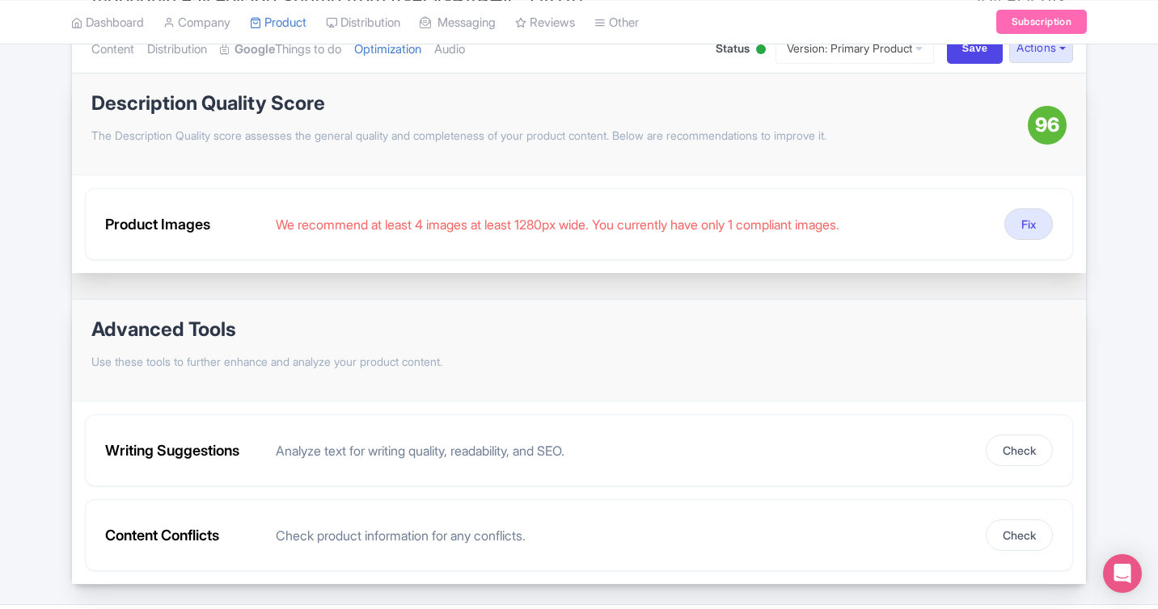
scroll to position [244, 0]
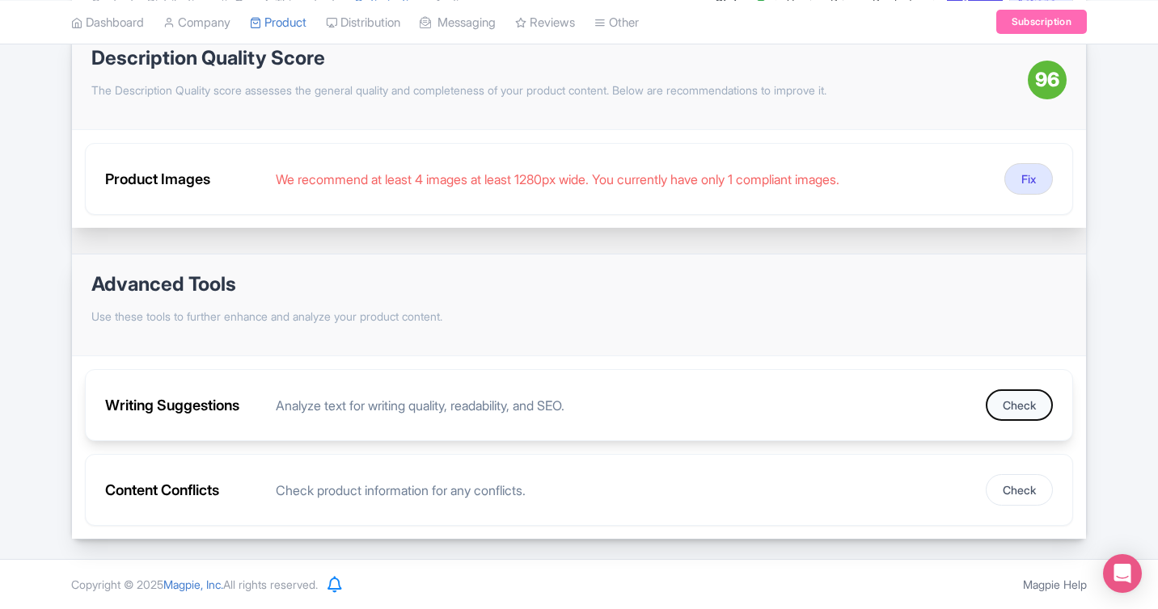
click at [1029, 406] on button "Check" at bounding box center [1018, 406] width 67 height 32
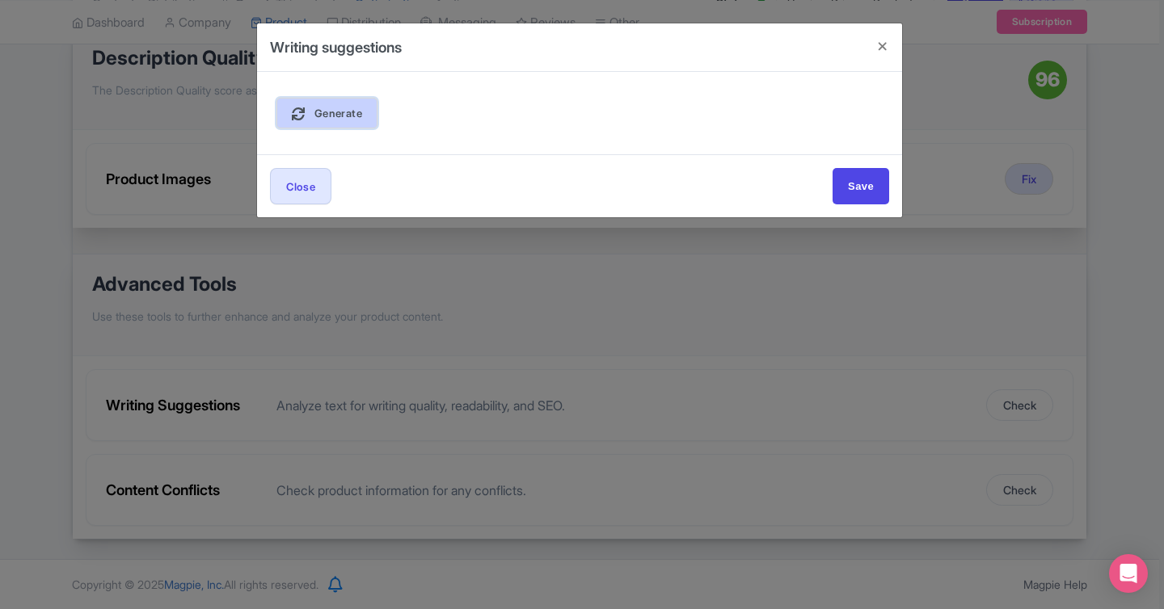
click at [355, 120] on link "Generate" at bounding box center [326, 113] width 101 height 31
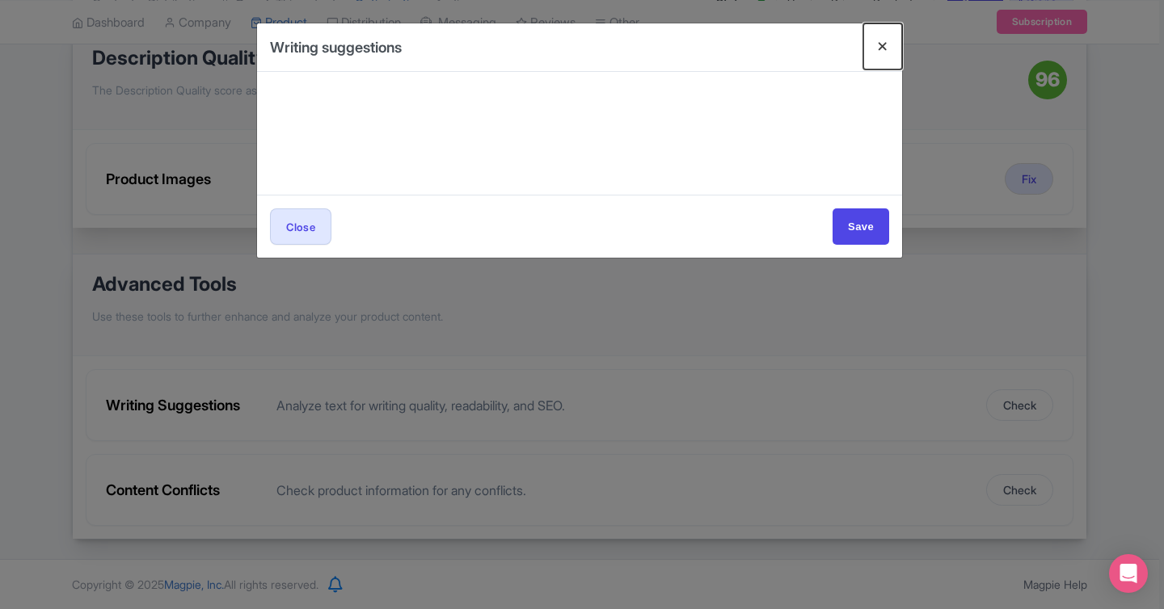
click at [880, 43] on button "Close" at bounding box center [882, 46] width 39 height 46
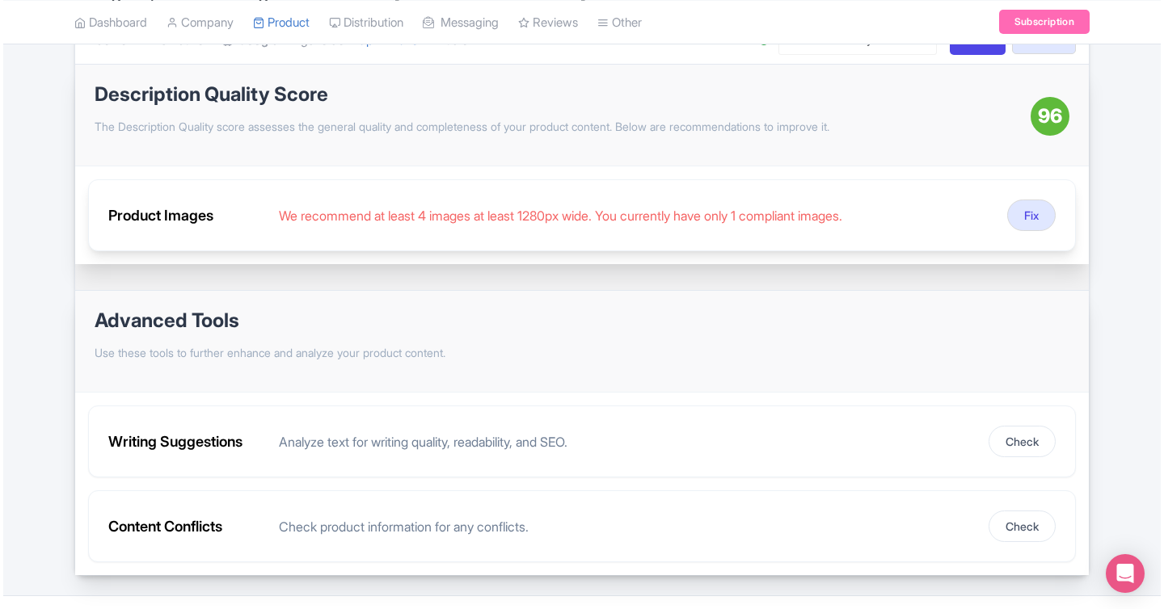
scroll to position [196, 0]
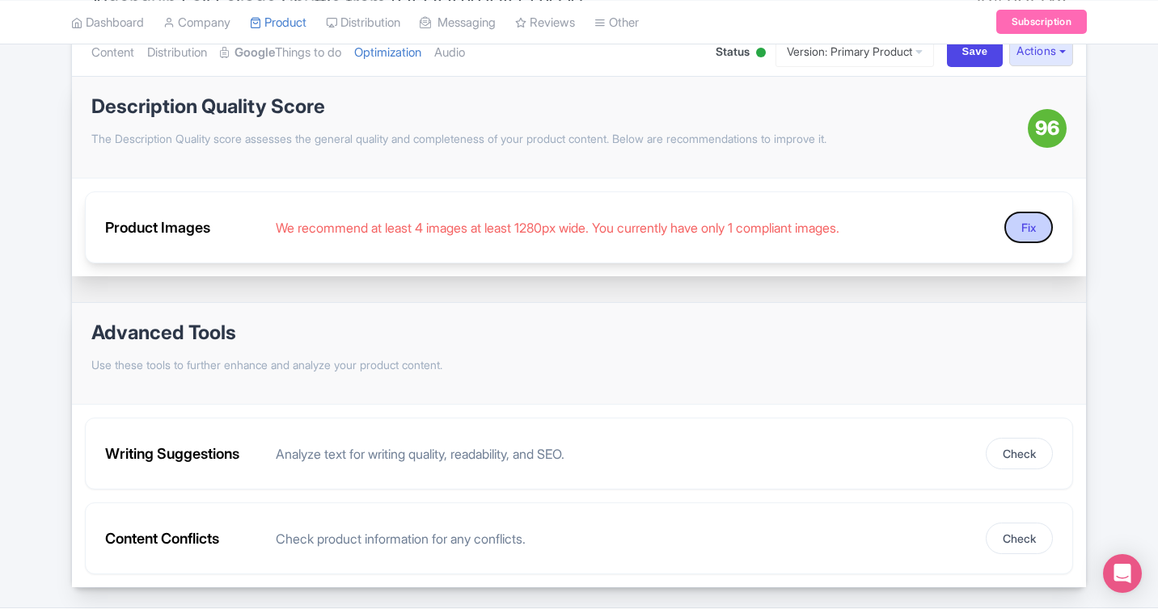
click at [1028, 227] on button "Fix" at bounding box center [1028, 228] width 48 height 32
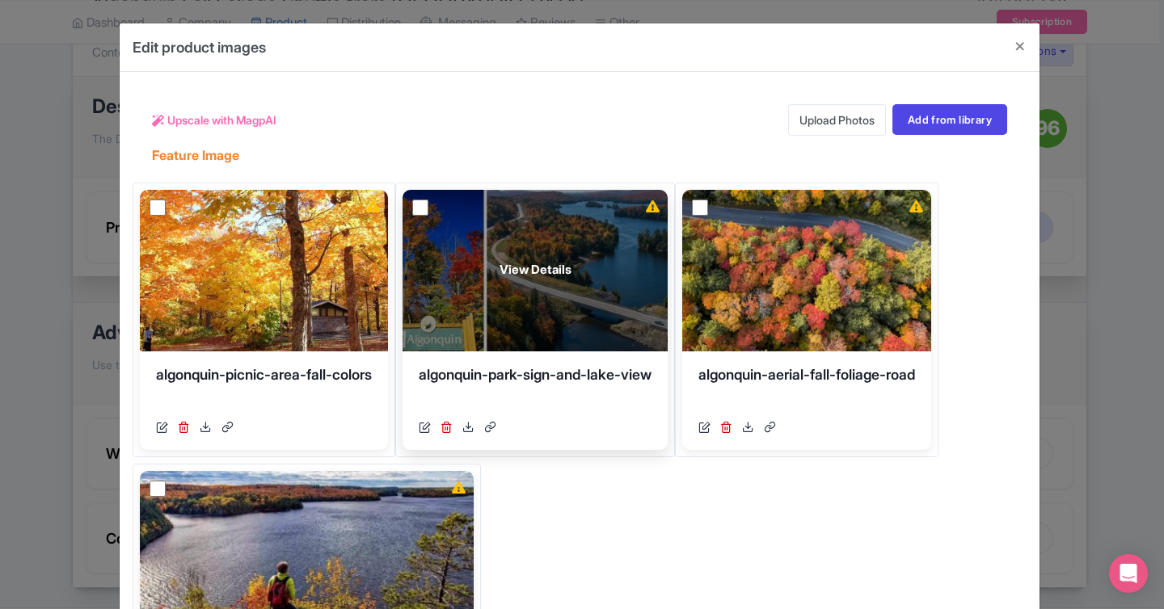
click at [428, 209] on input "checkbox" at bounding box center [420, 208] width 16 height 16
checkbox input "true"
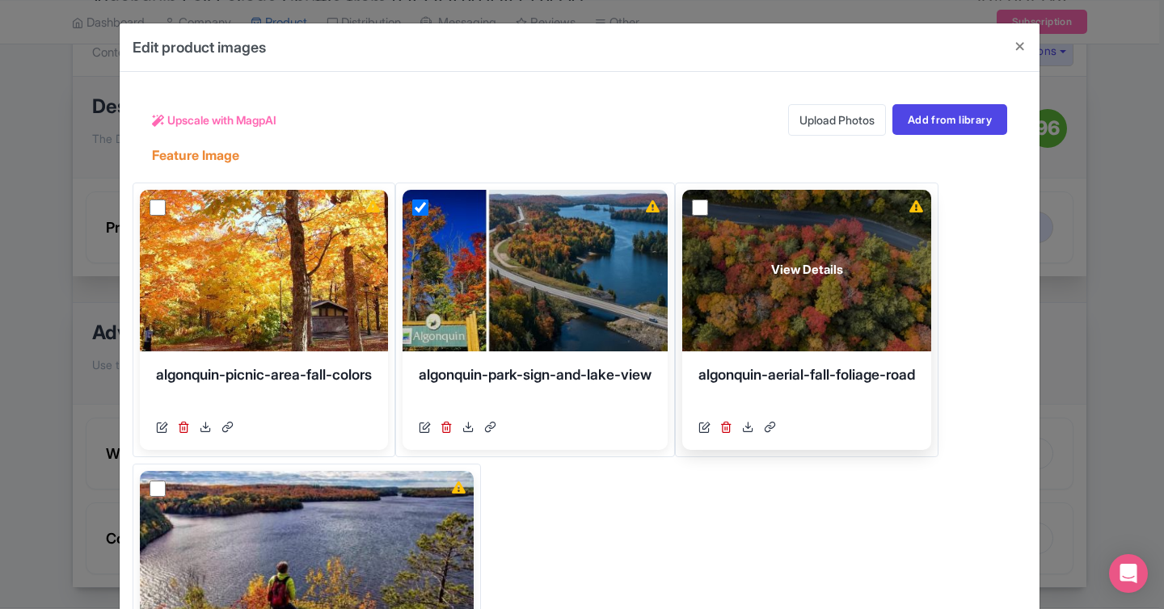
click at [708, 212] on input "checkbox" at bounding box center [700, 208] width 16 height 16
checkbox input "true"
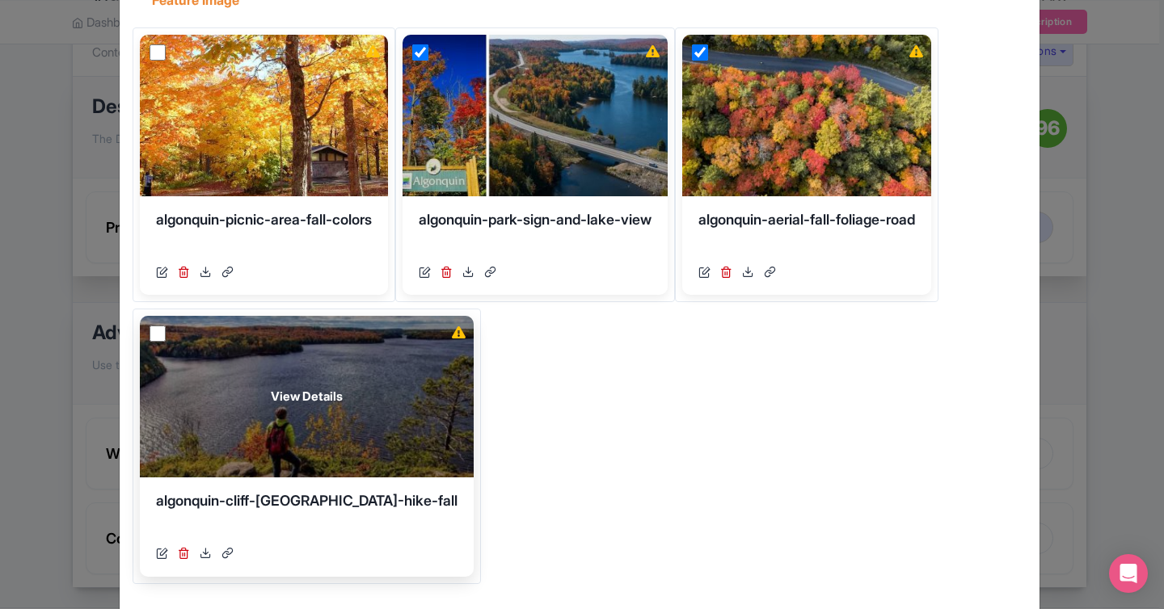
scroll to position [186, 0]
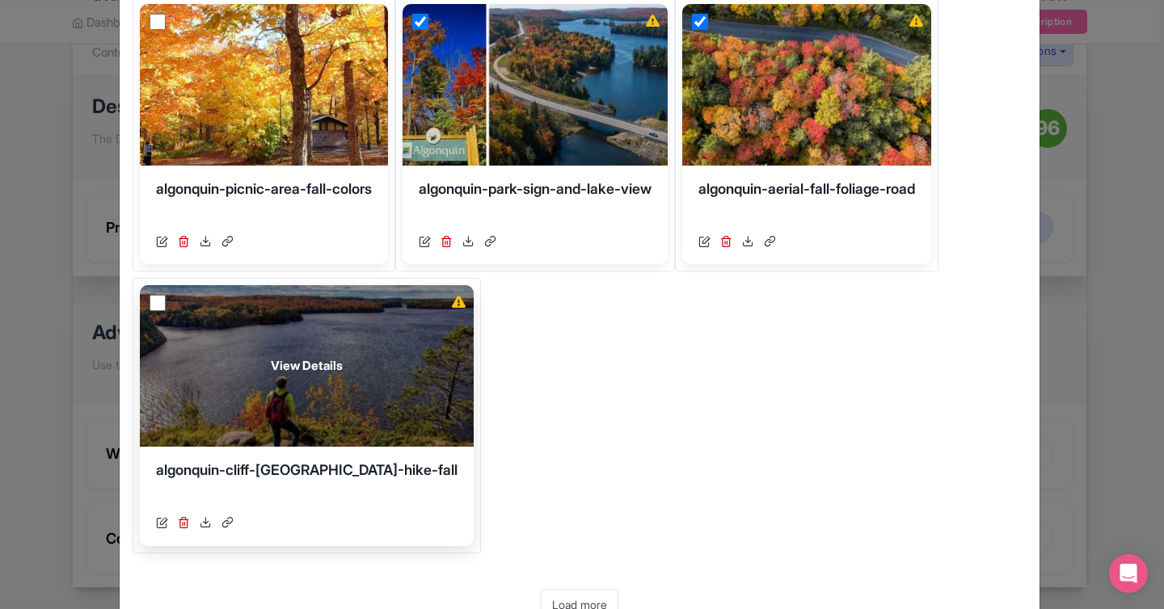
click at [158, 302] on input "checkbox" at bounding box center [158, 303] width 16 height 16
checkbox input "true"
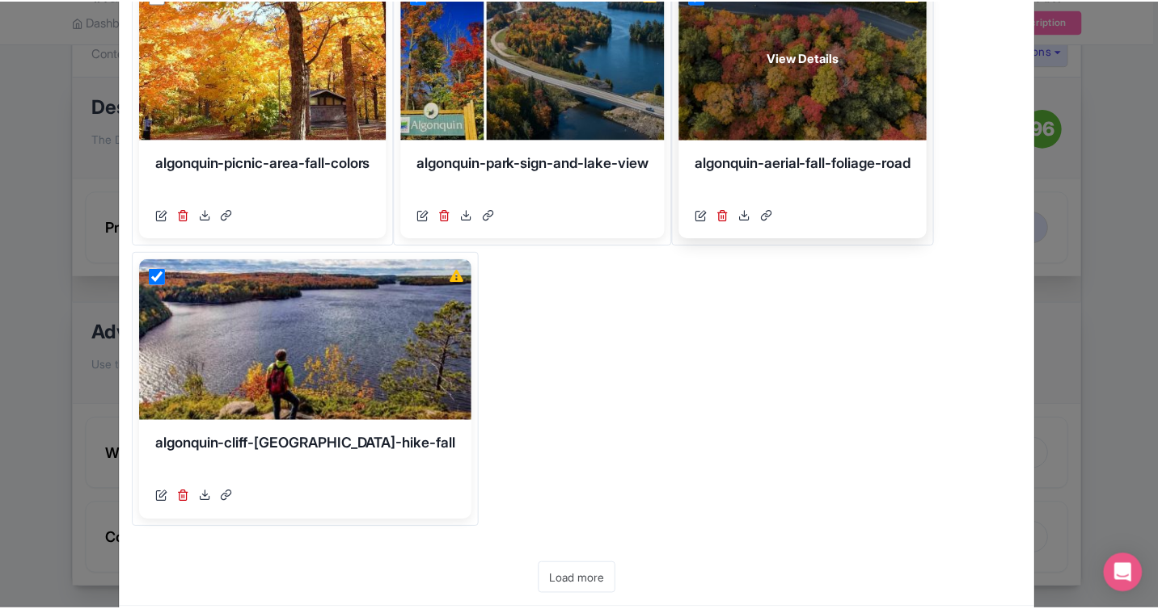
scroll to position [297, 0]
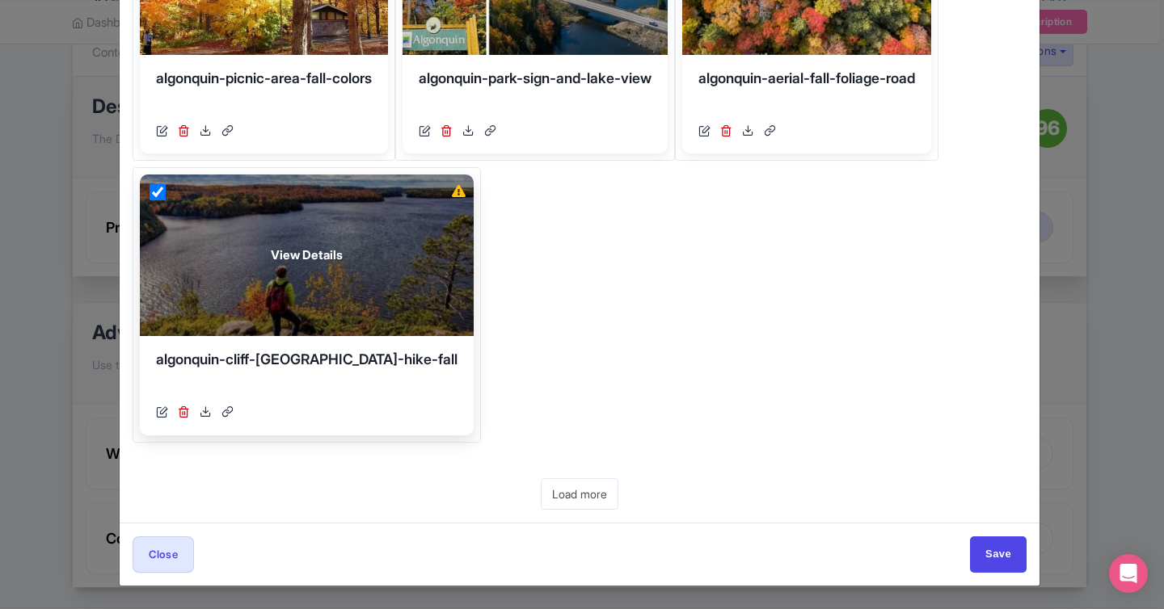
click at [174, 408] on div "https://res.cloudinary.com/hfyvkoyi1/image/upload/v1756388958/algonquin-cliff-l…" at bounding box center [307, 413] width 302 height 19
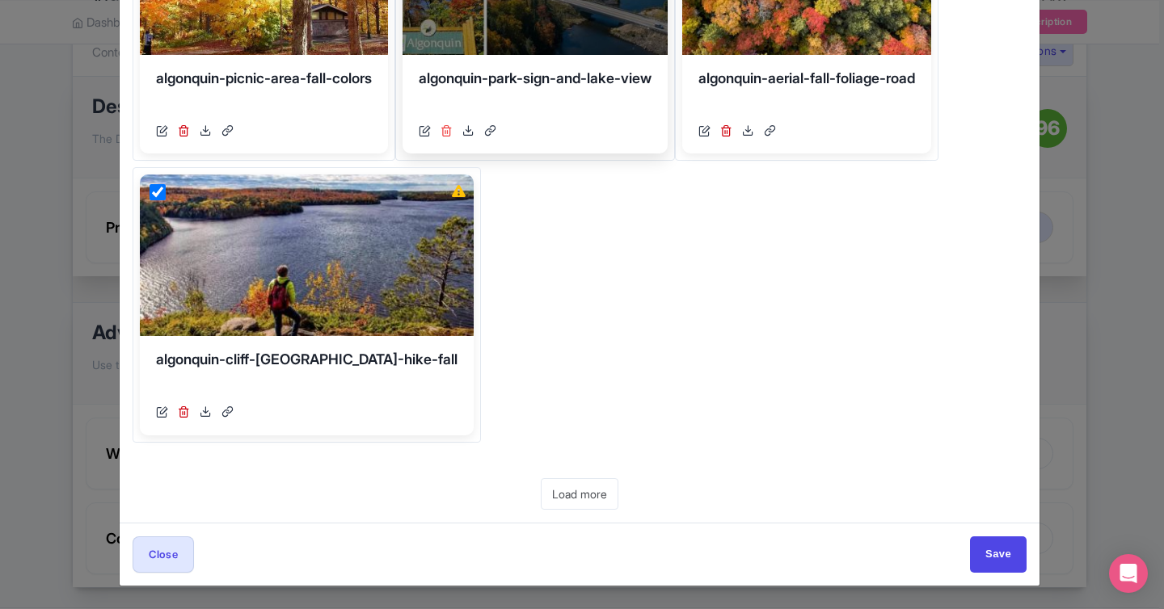
click at [453, 129] on icon at bounding box center [447, 130] width 12 height 12
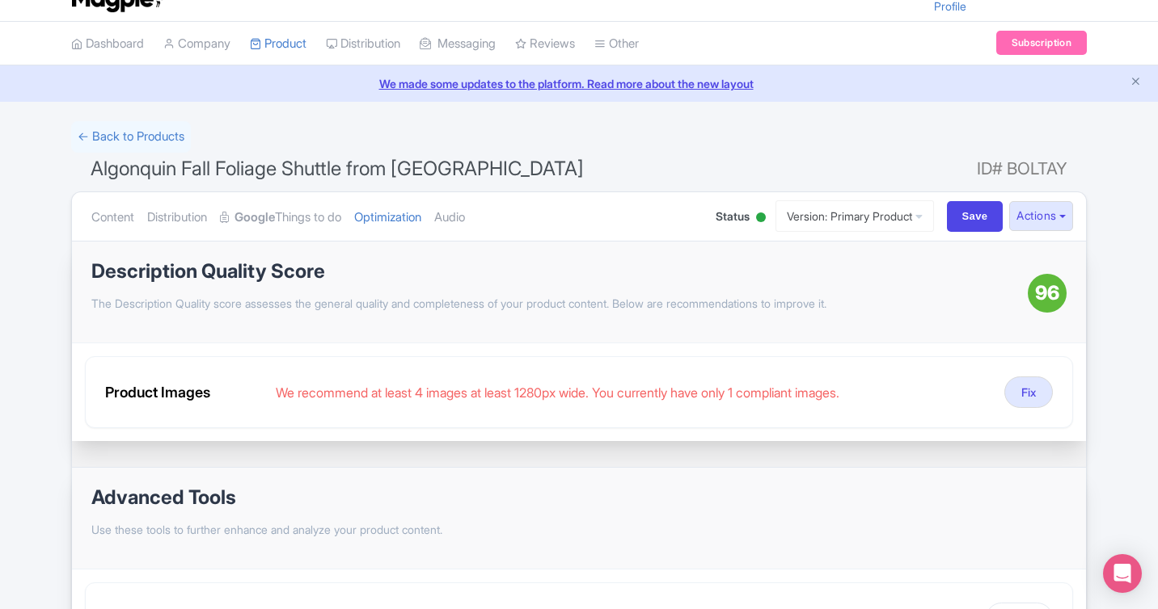
scroll to position [0, 0]
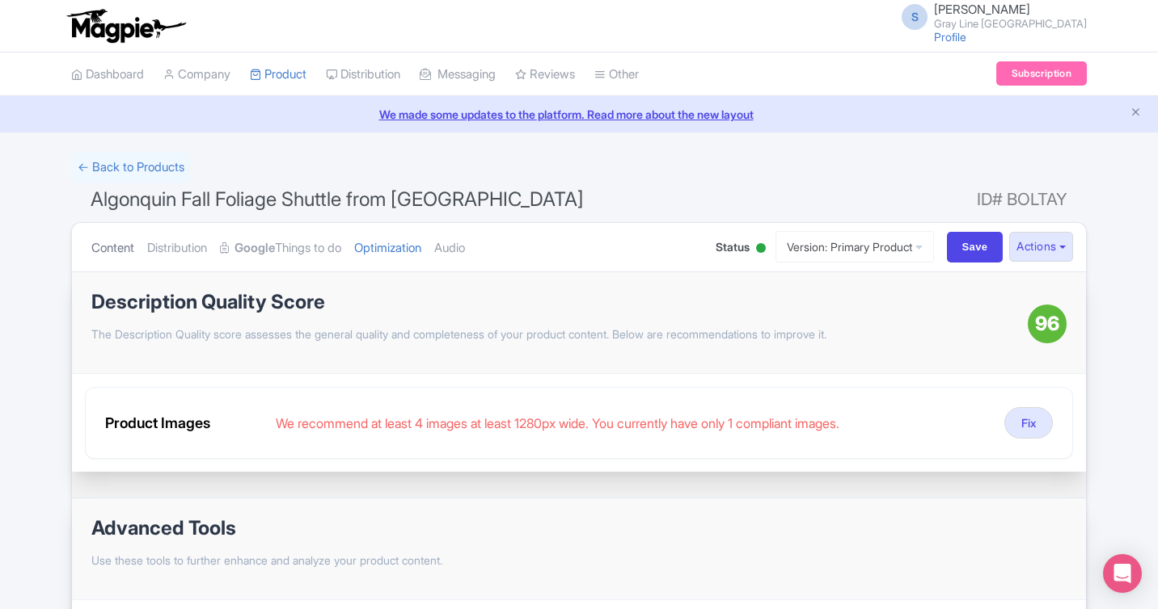
click at [117, 243] on link "Content" at bounding box center [112, 248] width 43 height 51
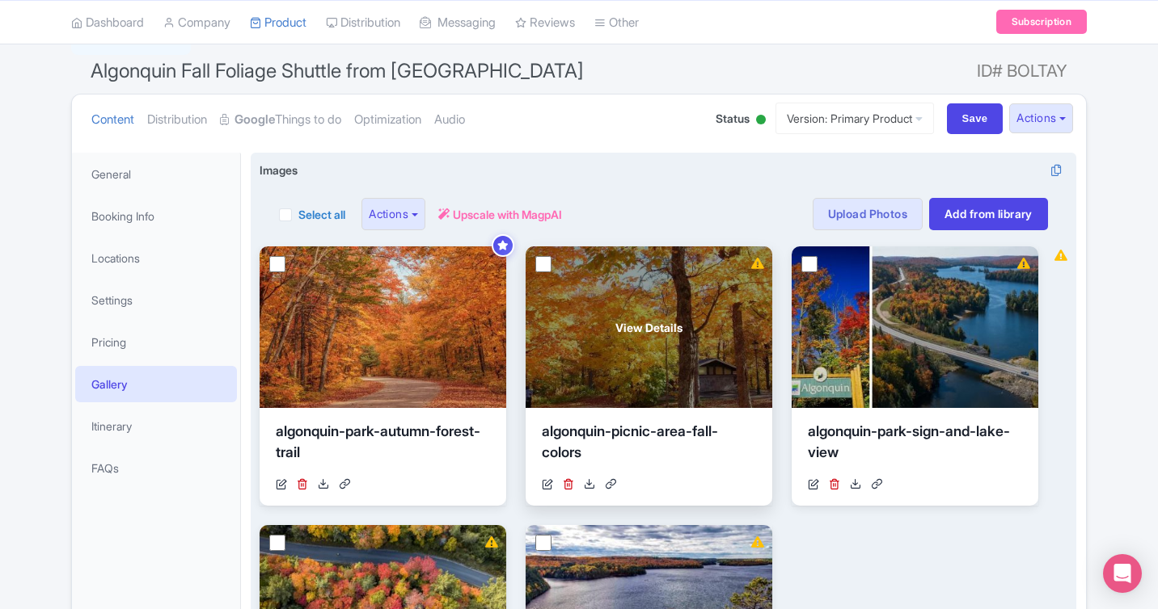
scroll to position [152, 0]
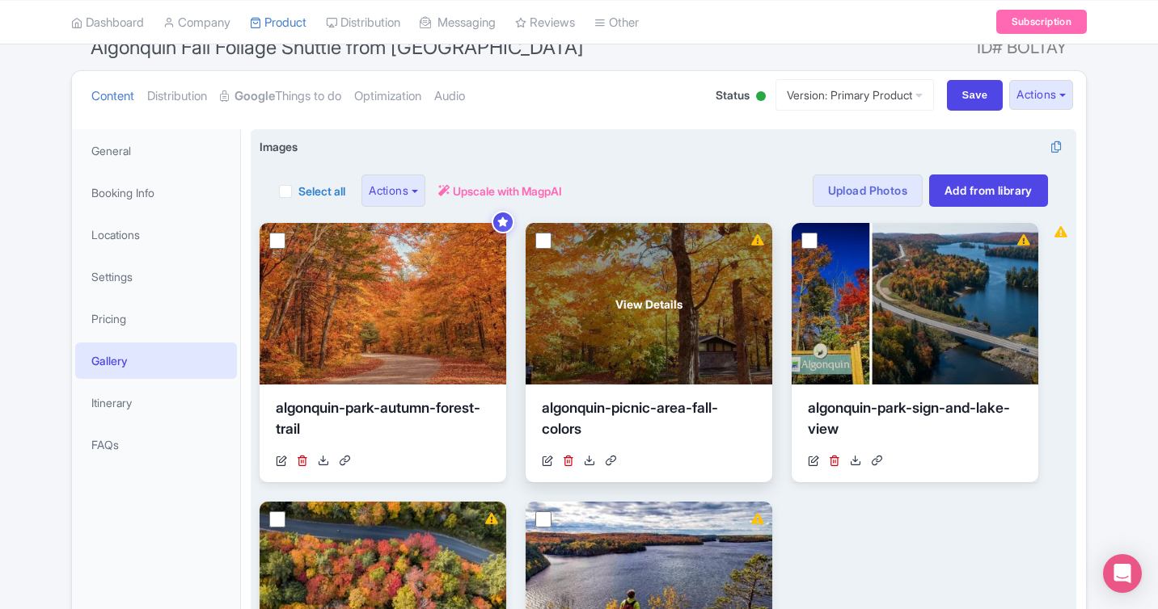
click at [546, 238] on input "checkbox" at bounding box center [543, 241] width 16 height 16
checkbox input "true"
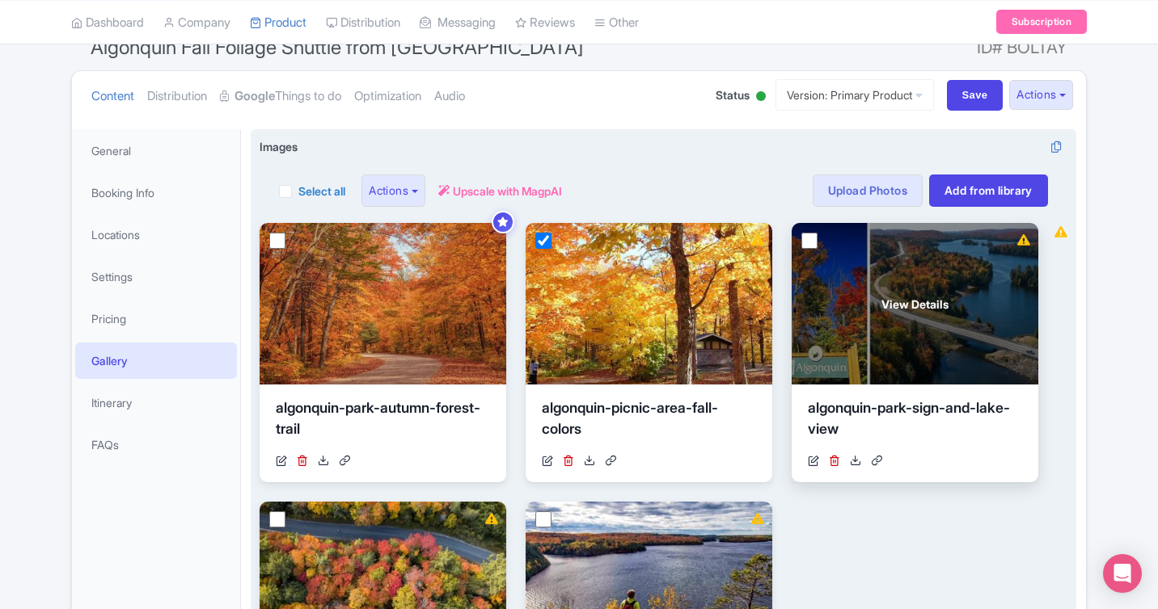
click at [805, 243] on input "checkbox" at bounding box center [809, 241] width 16 height 16
checkbox input "true"
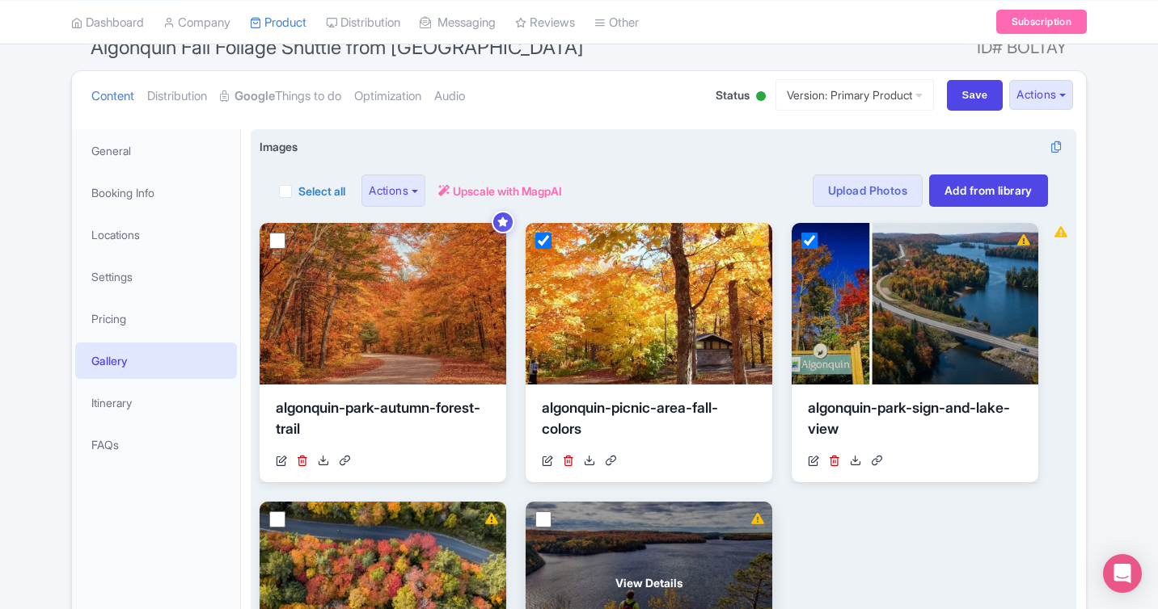
click at [546, 517] on input "checkbox" at bounding box center [543, 520] width 16 height 16
checkbox input "true"
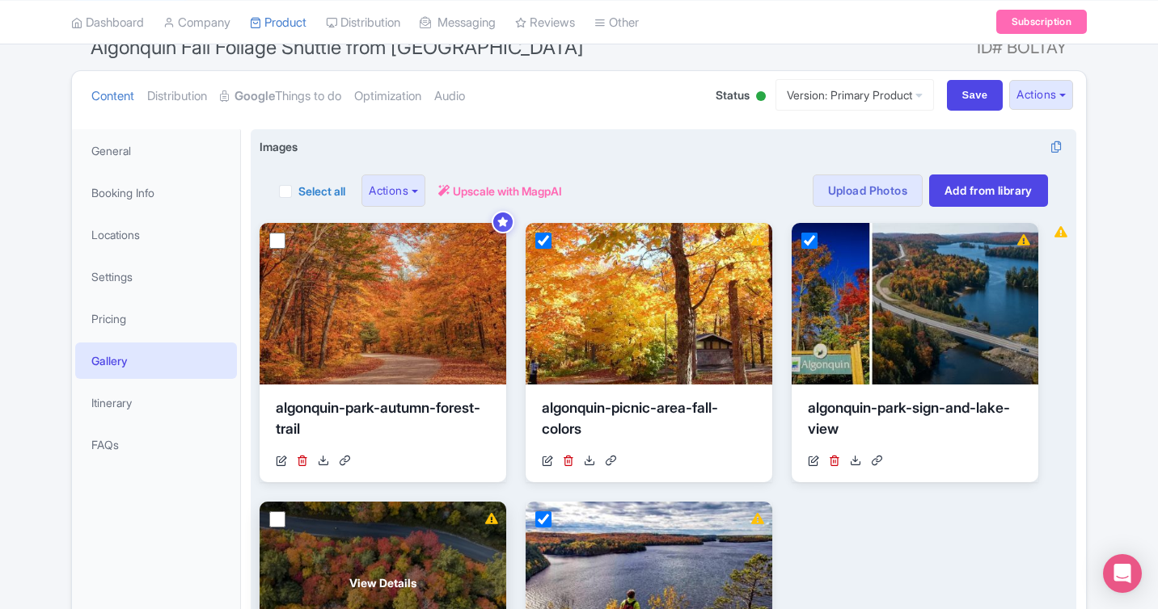
click at [283, 520] on input "checkbox" at bounding box center [277, 520] width 16 height 16
checkbox input "true"
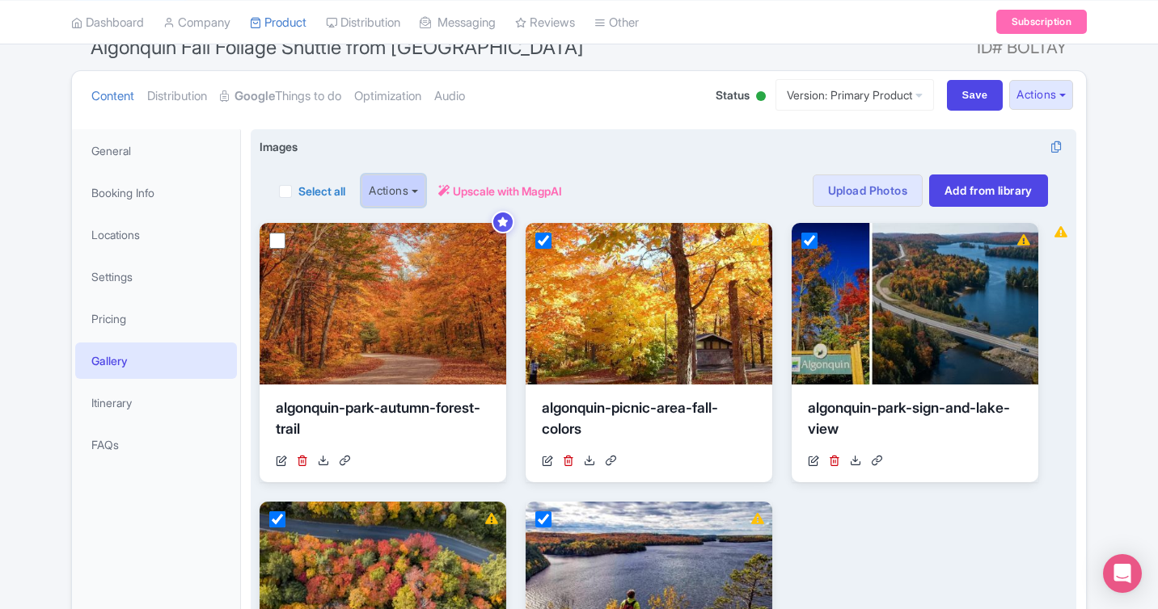
click at [420, 188] on button "Actions" at bounding box center [393, 191] width 64 height 32
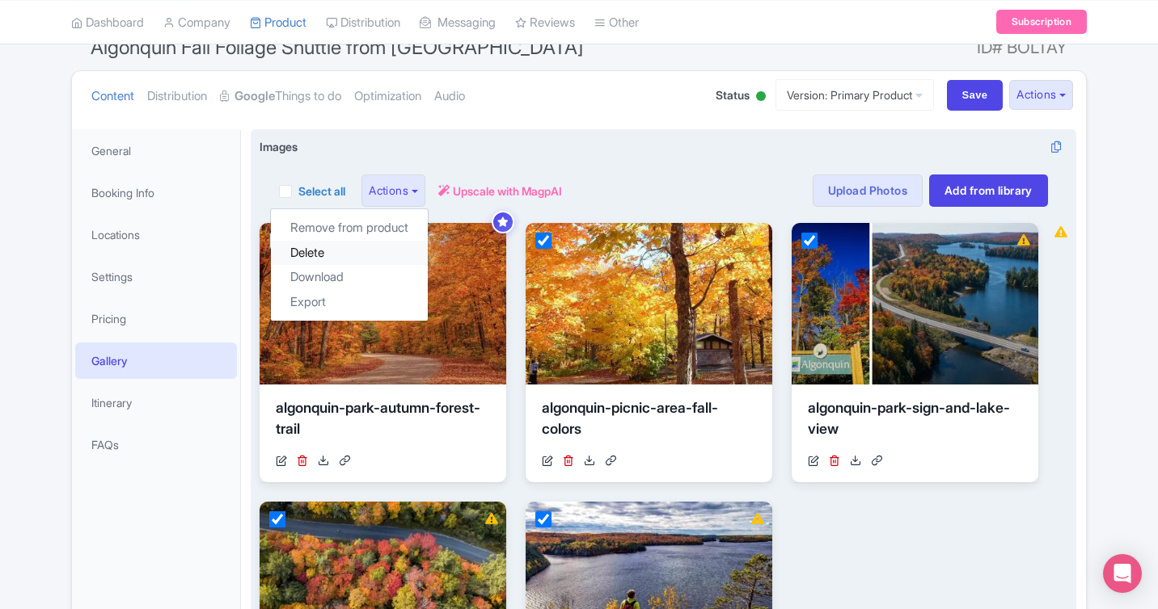
click at [386, 261] on link "Delete" at bounding box center [349, 253] width 157 height 25
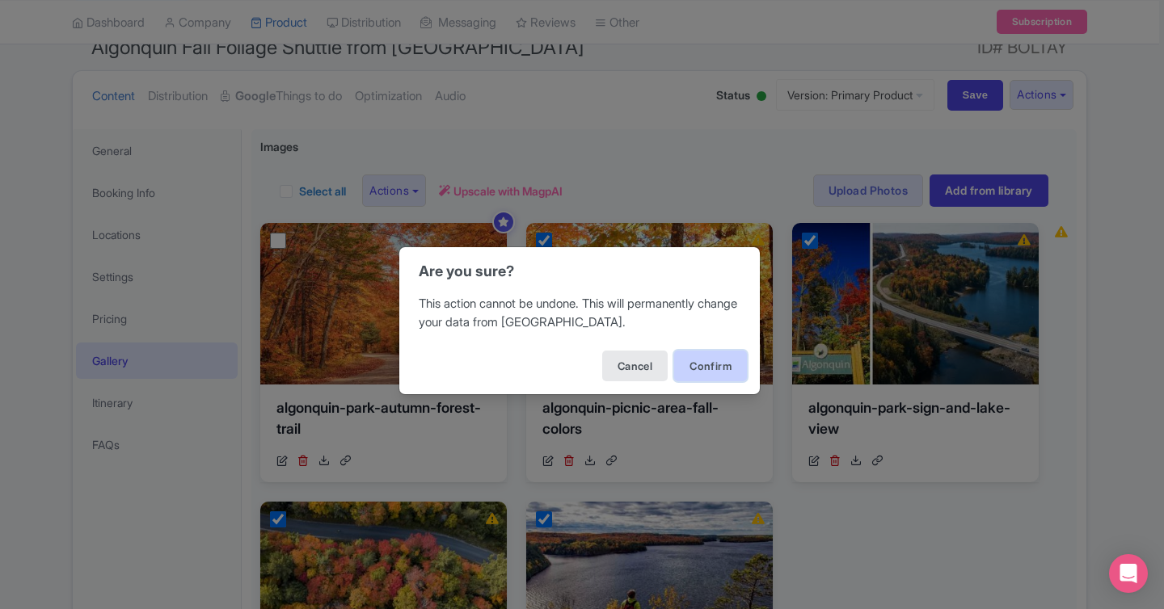
click at [702, 365] on button "Confirm" at bounding box center [710, 366] width 73 height 31
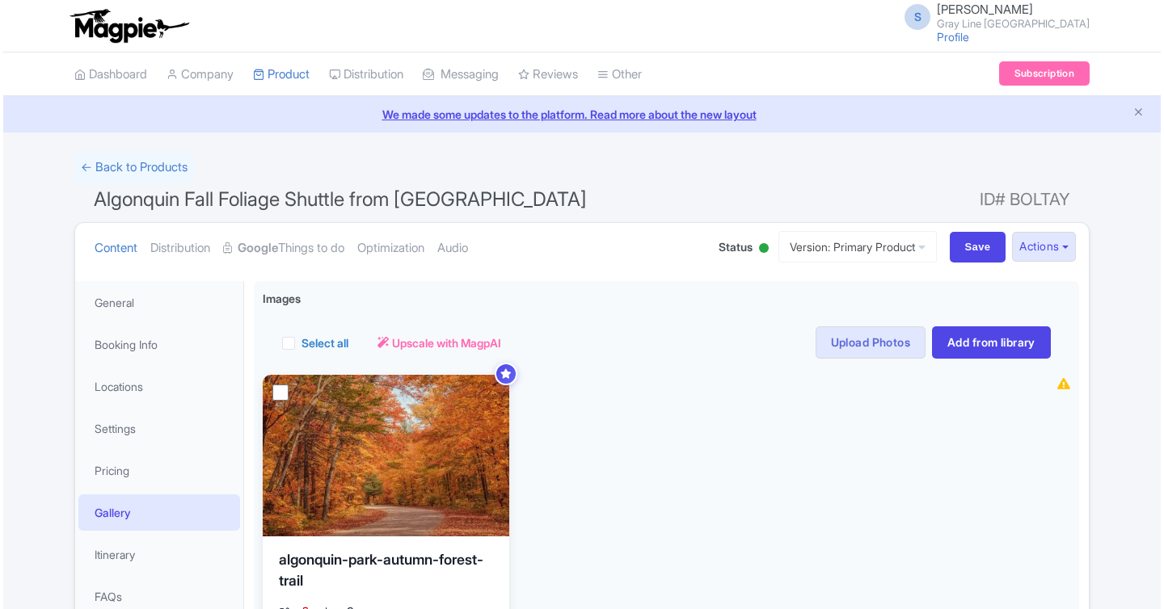
scroll to position [100, 0]
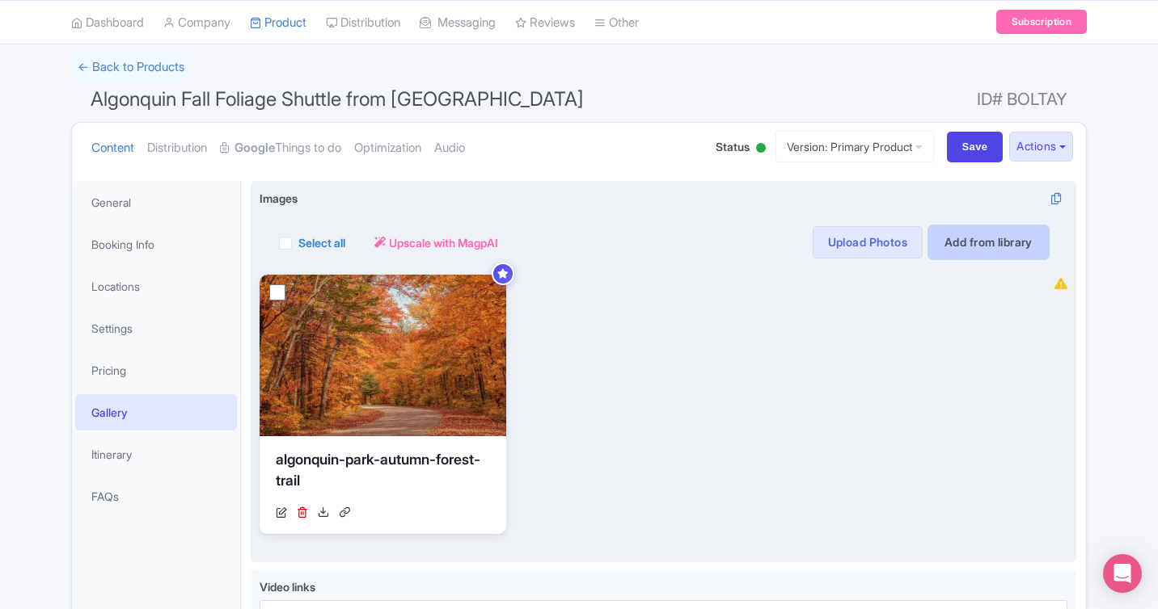
click at [974, 252] on link "Add from library" at bounding box center [988, 242] width 119 height 32
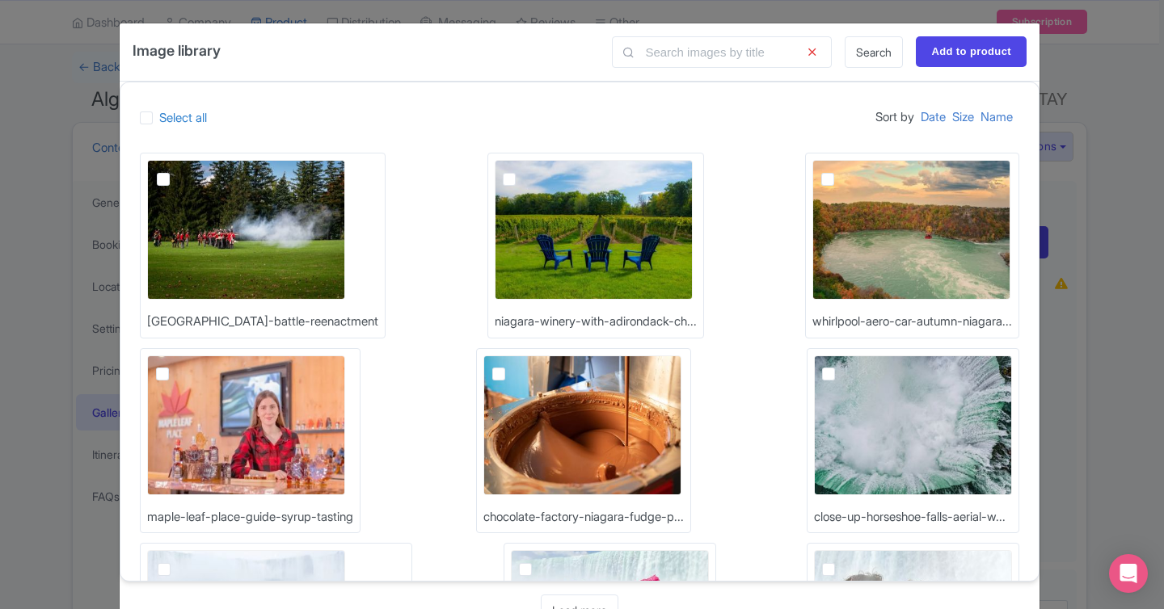
click at [1138, 246] on div "Image library Search Add to product Select all Sort by Date Size Name queenston…" at bounding box center [582, 304] width 1164 height 609
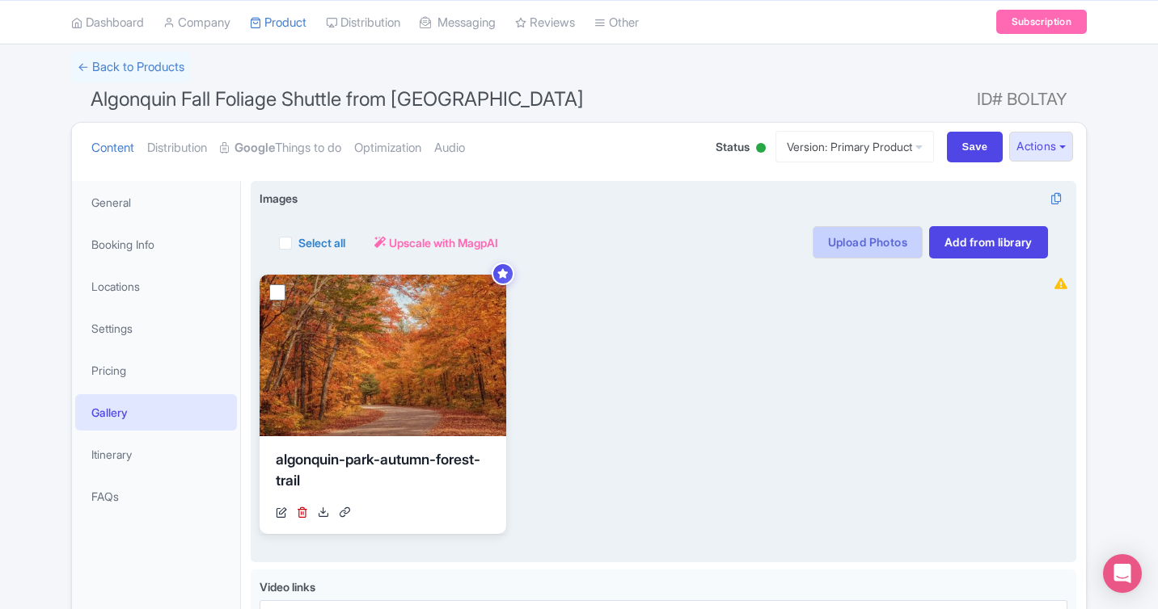
click at [862, 245] on link "Upload Photos" at bounding box center [867, 242] width 110 height 32
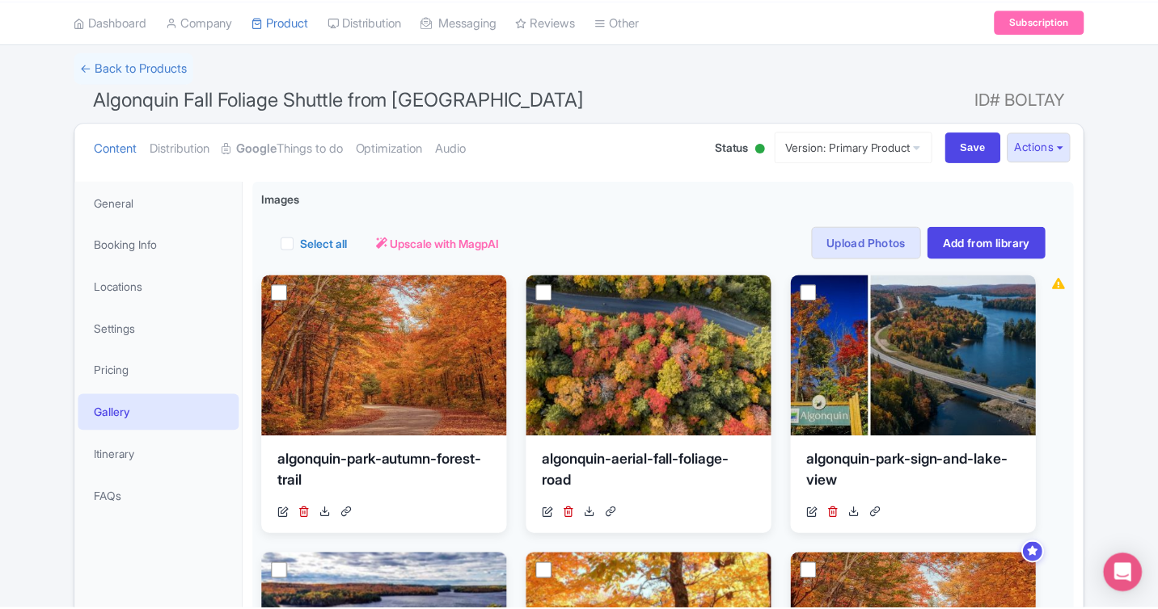
scroll to position [281, 0]
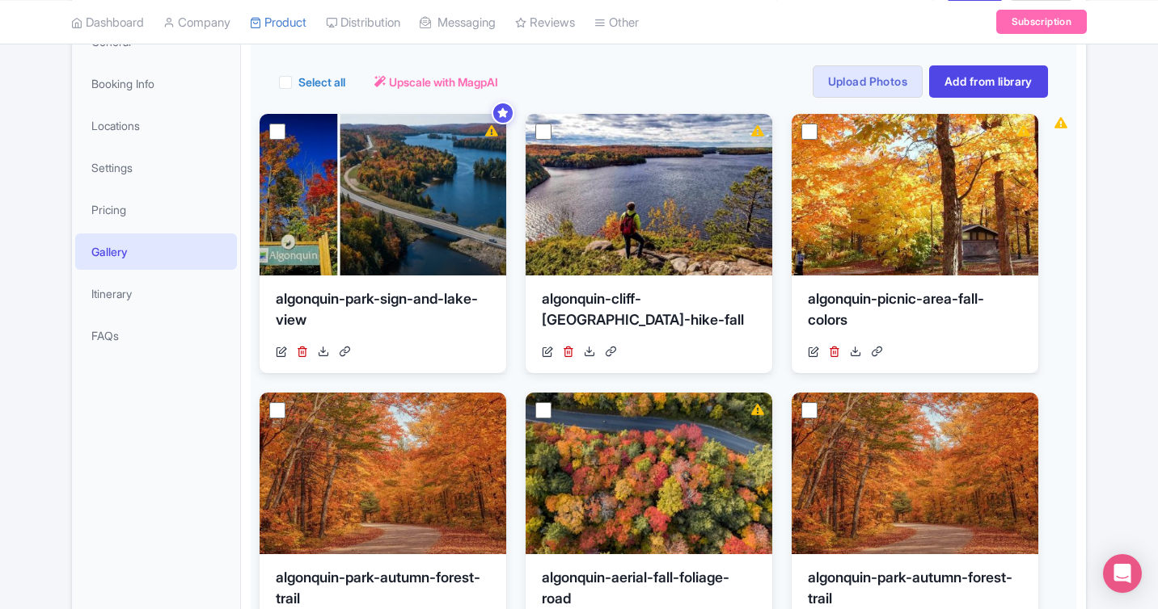
scroll to position [260, 0]
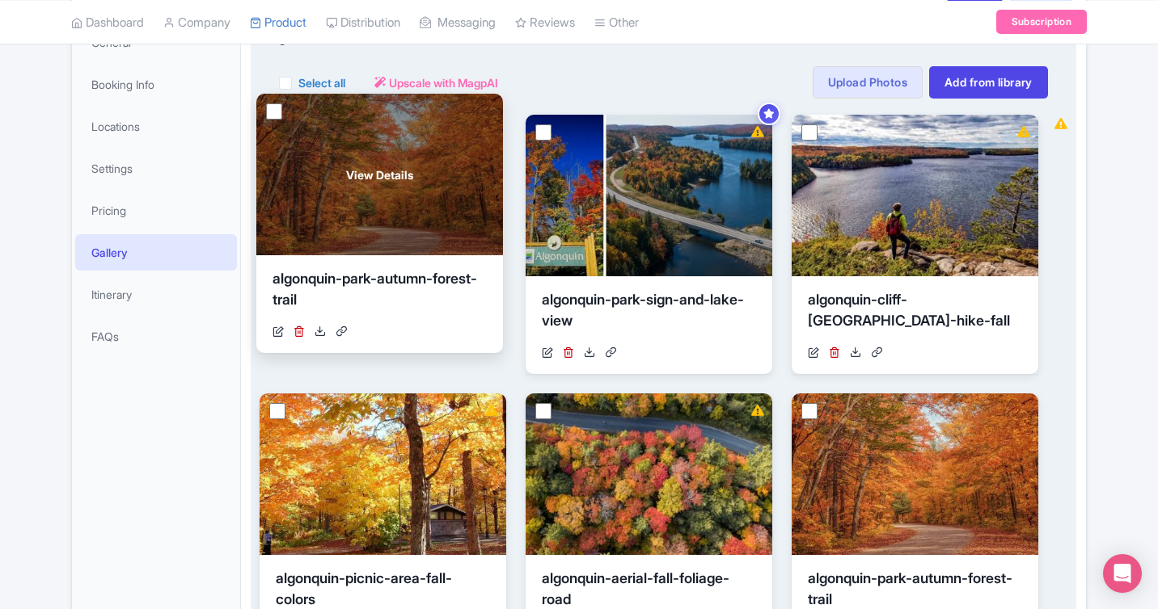
drag, startPoint x: 386, startPoint y: 441, endPoint x: 382, endPoint y: 141, distance: 299.9
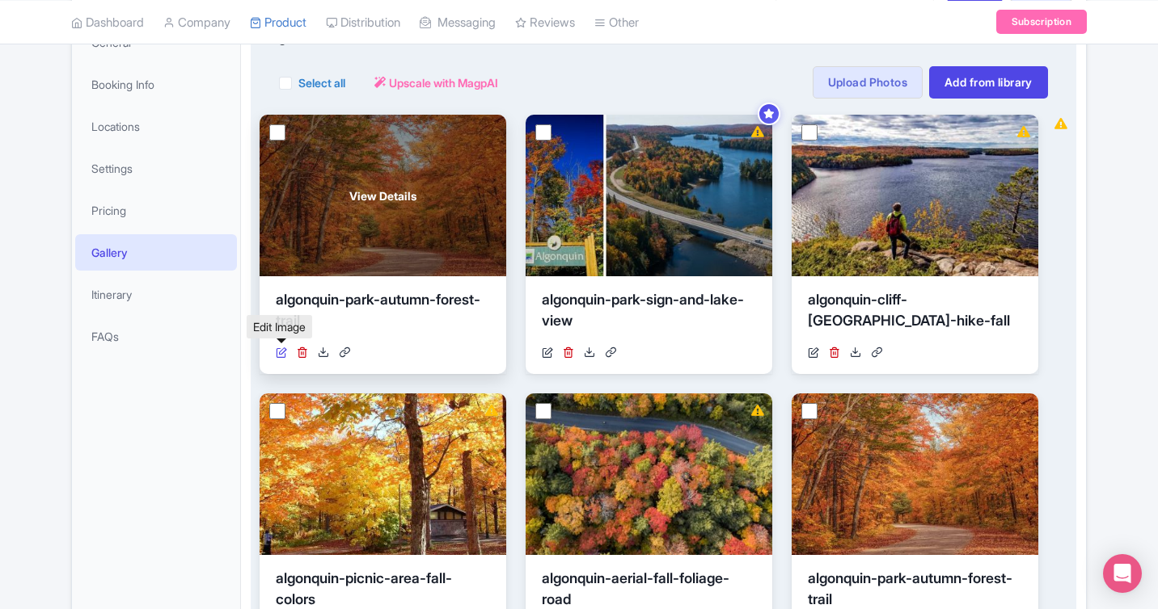
click at [278, 352] on icon at bounding box center [281, 352] width 11 height 11
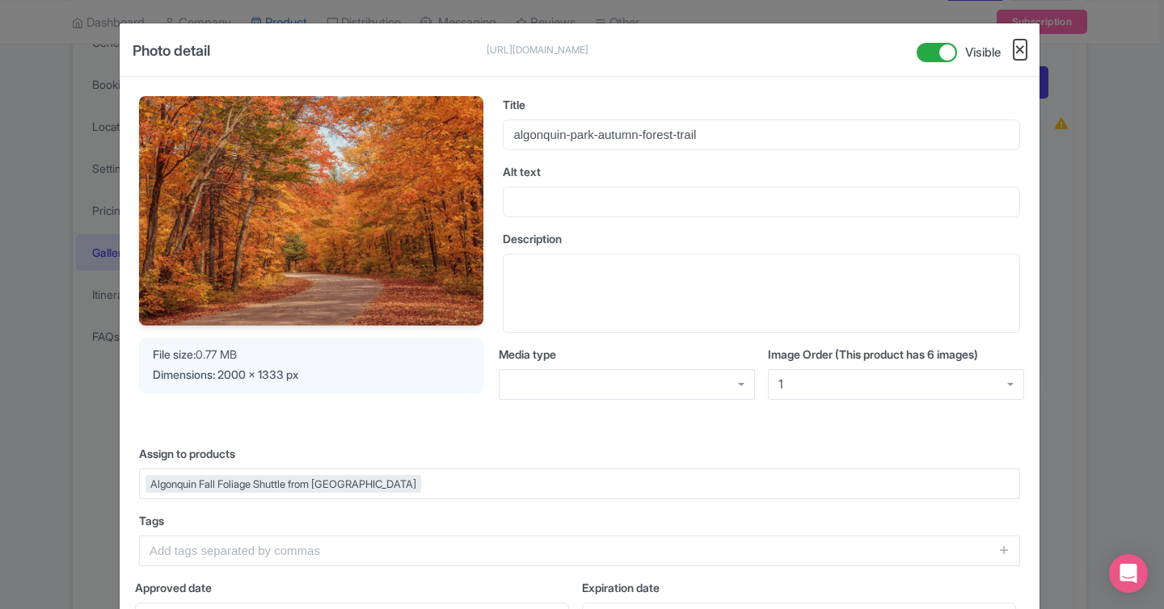
click at [1020, 54] on button "Close" at bounding box center [1020, 50] width 13 height 20
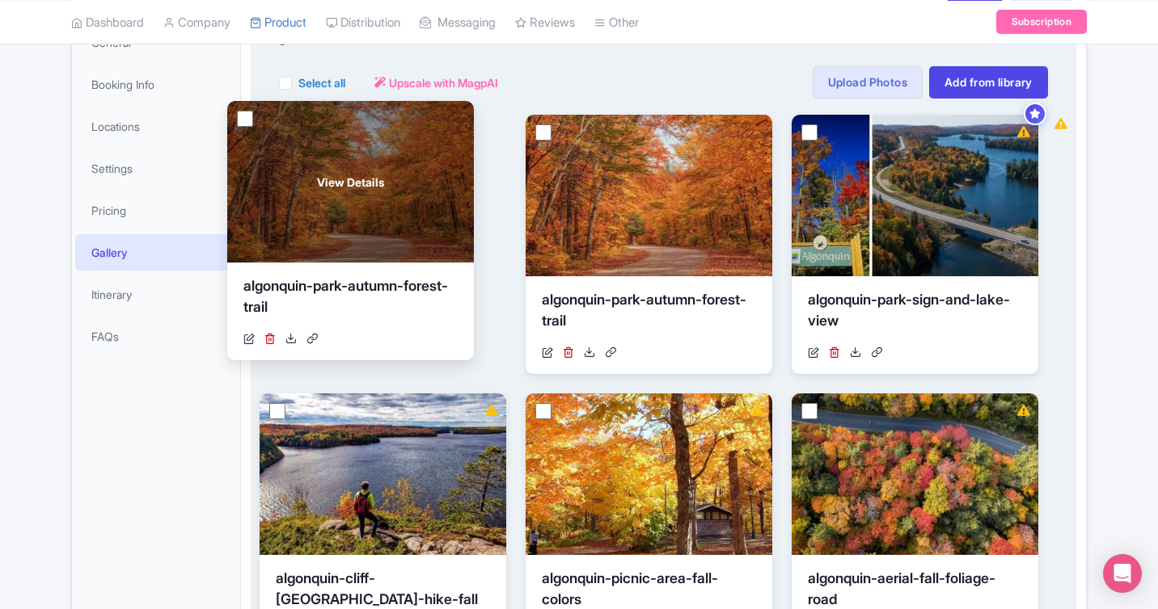
drag, startPoint x: 919, startPoint y: 431, endPoint x: 357, endPoint y: 133, distance: 636.0
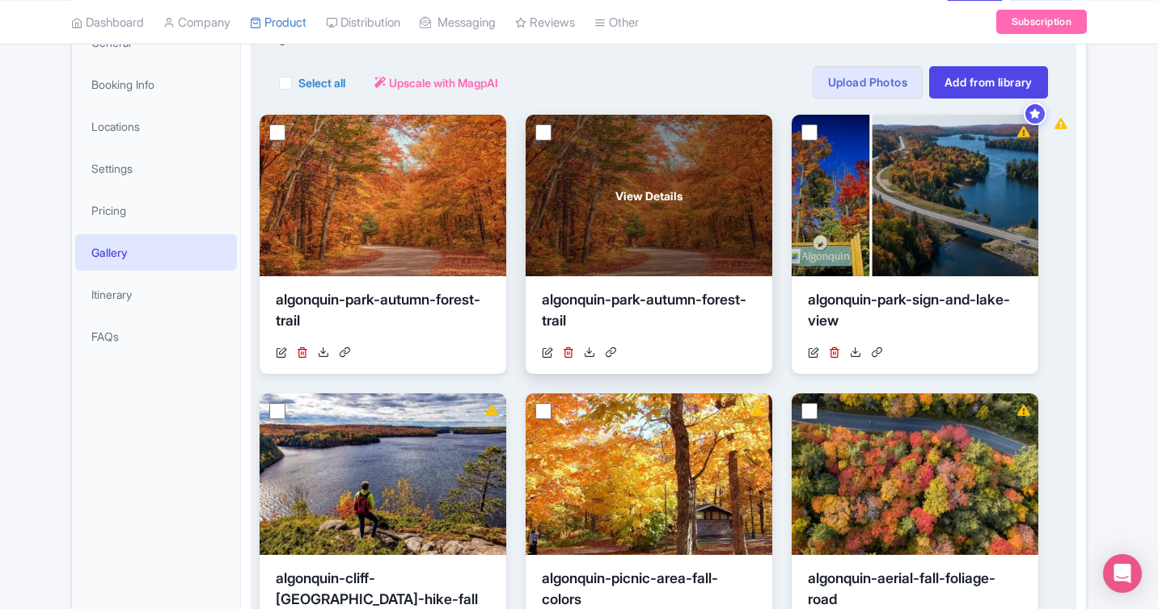
click at [550, 132] on input "checkbox" at bounding box center [543, 132] width 16 height 16
checkbox input "true"
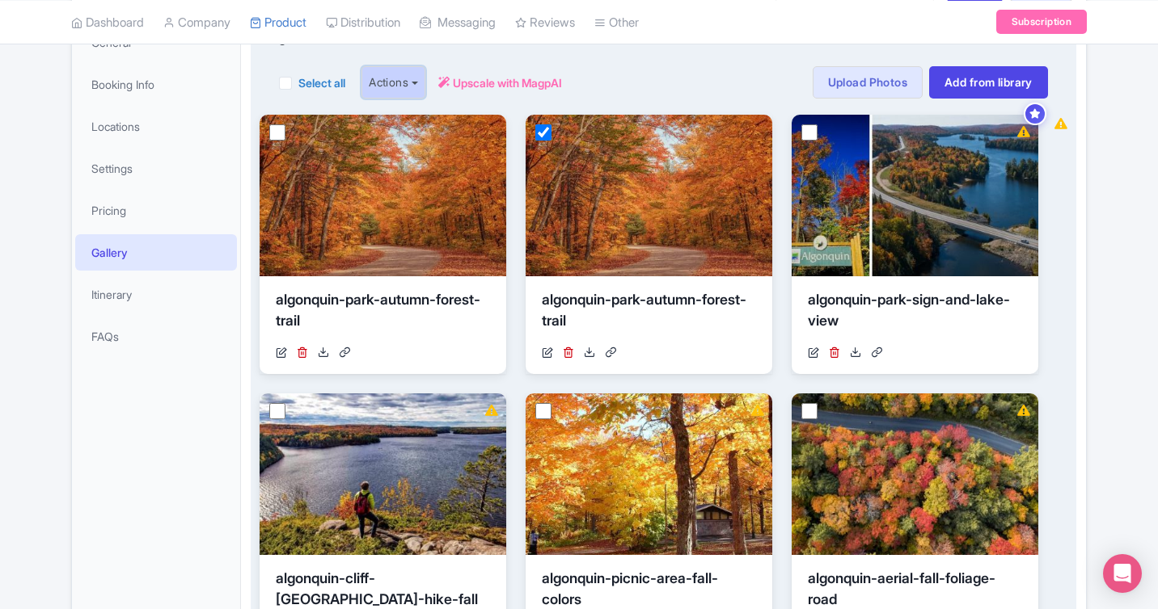
click at [420, 80] on button "Actions" at bounding box center [393, 82] width 64 height 32
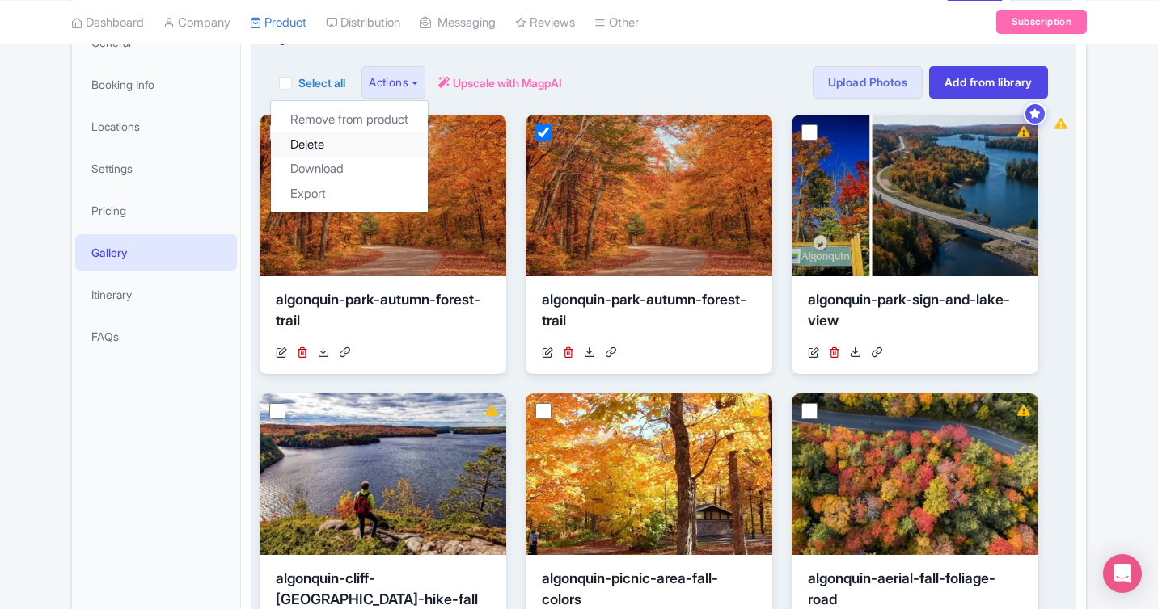
click at [378, 146] on link "Delete" at bounding box center [349, 145] width 157 height 25
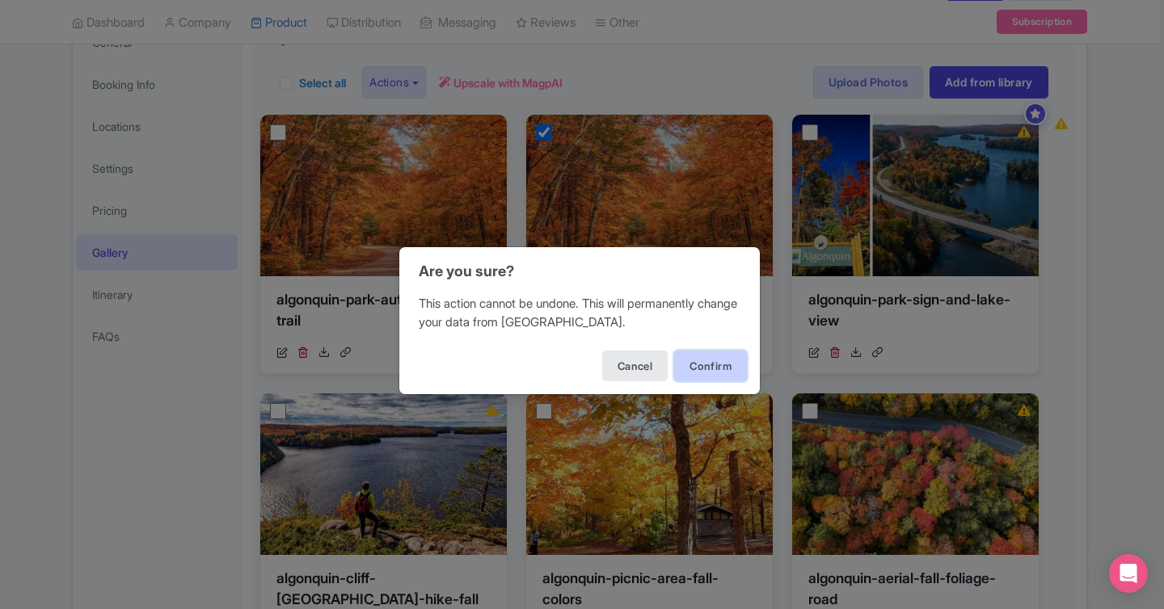
click at [701, 367] on button "Confirm" at bounding box center [710, 366] width 73 height 31
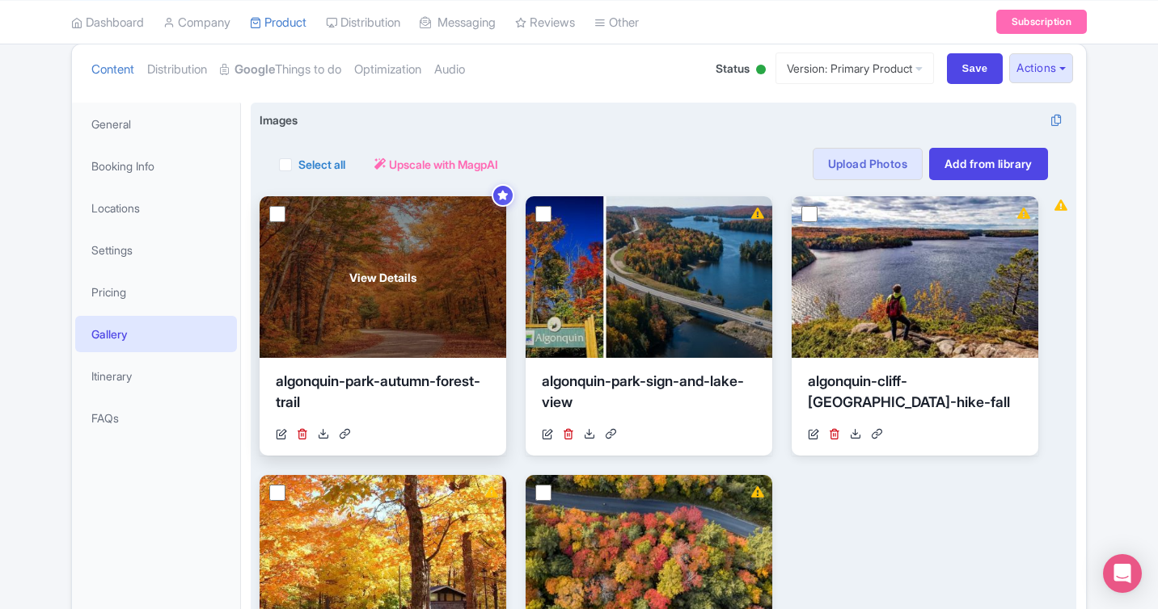
scroll to position [216, 0]
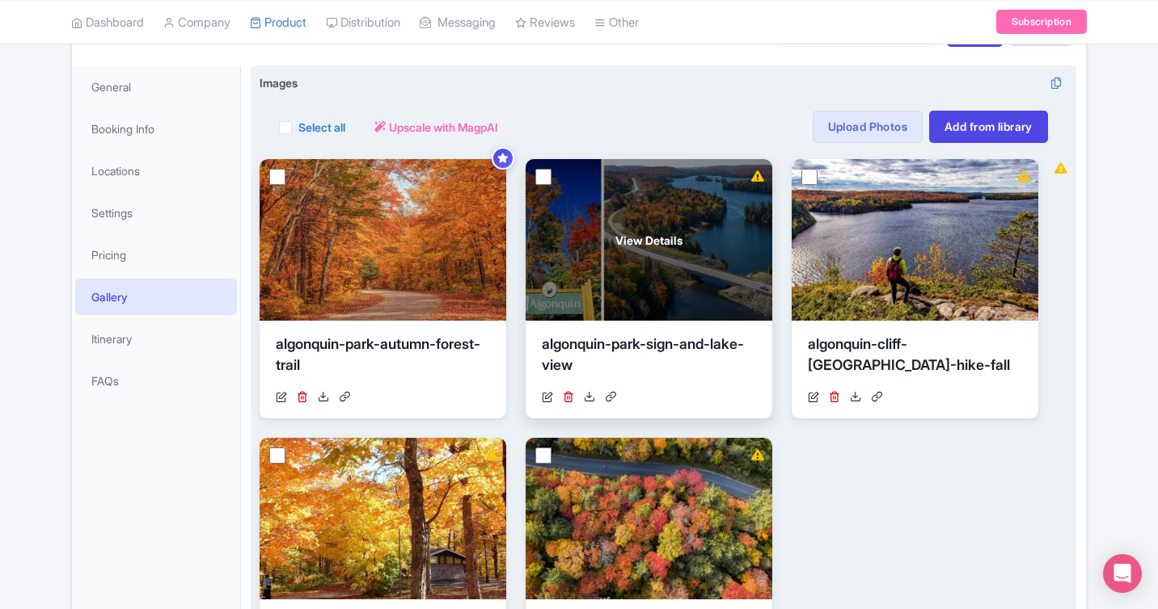
click at [542, 180] on input "checkbox" at bounding box center [543, 177] width 16 height 16
checkbox input "true"
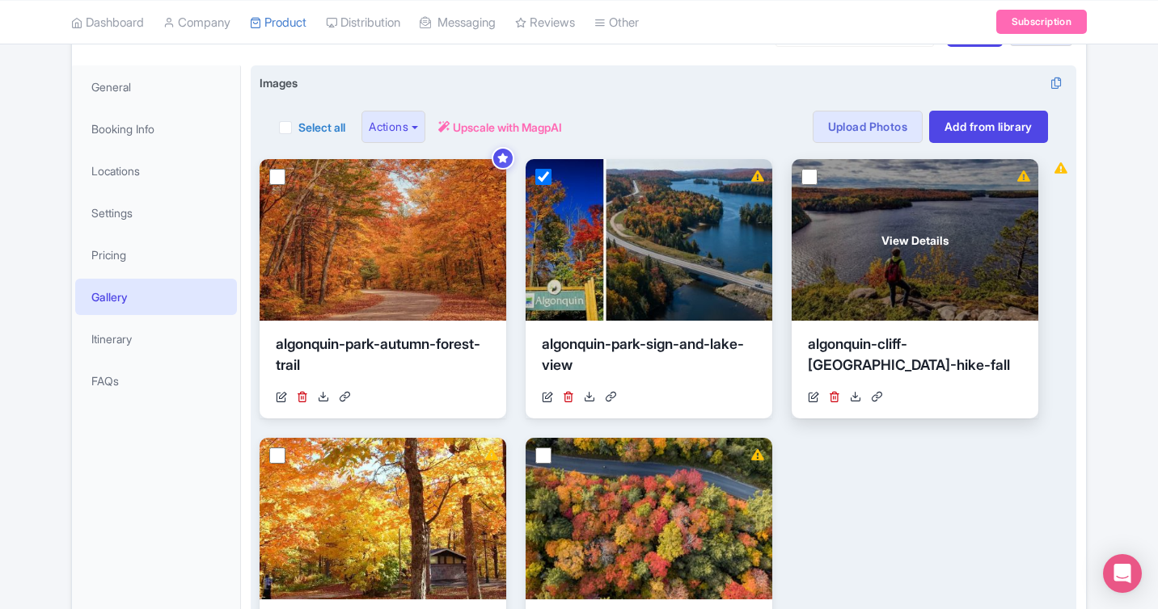
click at [808, 179] on input "checkbox" at bounding box center [809, 177] width 16 height 16
checkbox input "true"
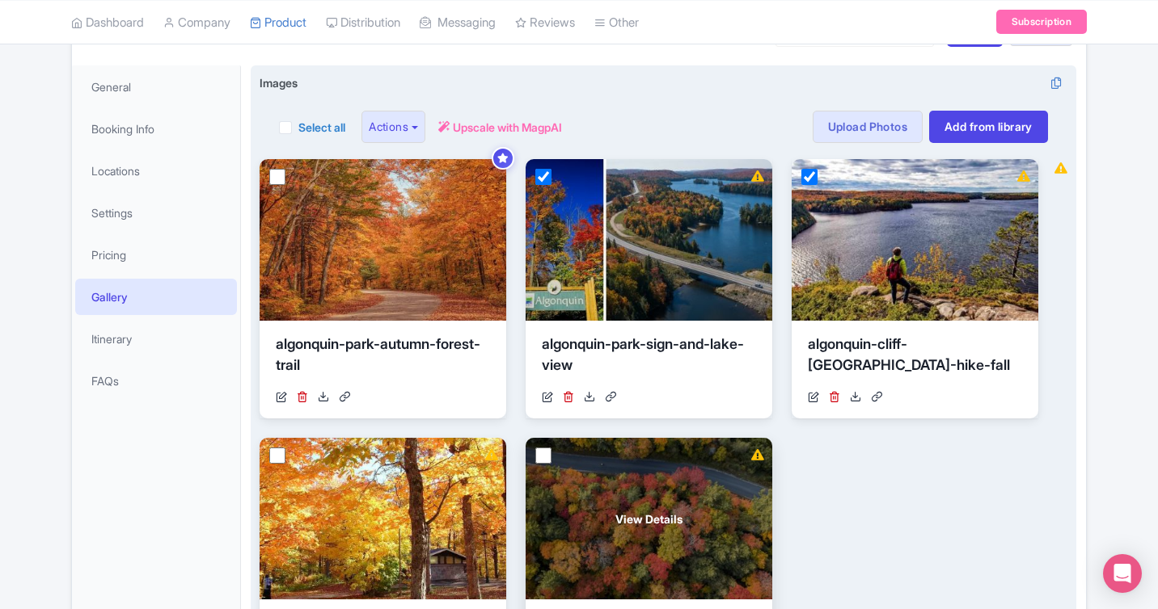
click at [540, 457] on input "checkbox" at bounding box center [543, 456] width 16 height 16
checkbox input "true"
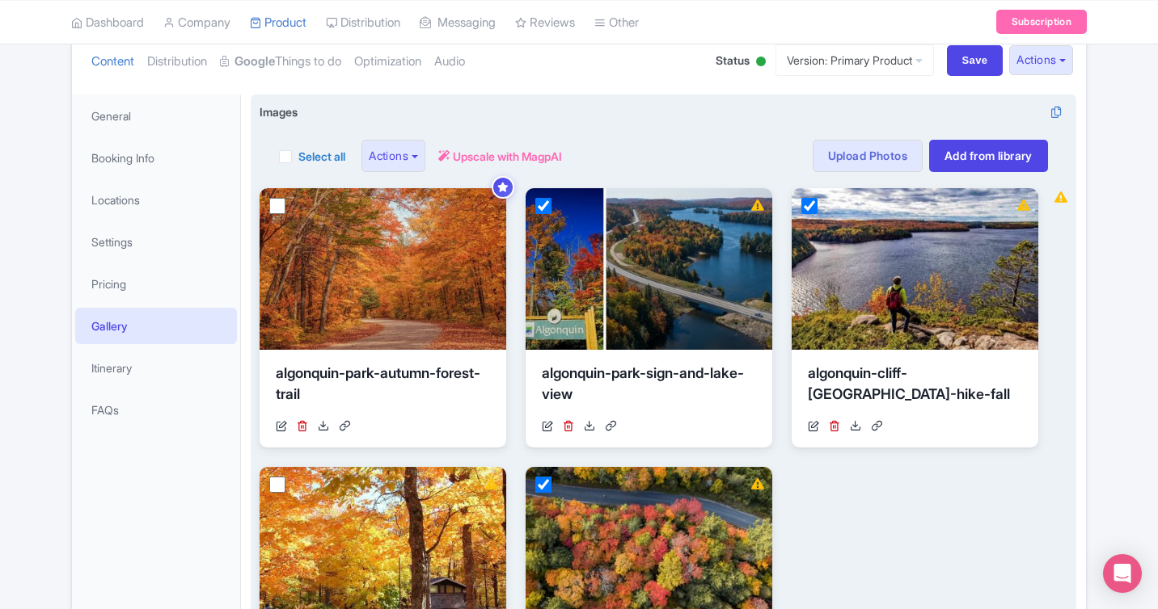
scroll to position [163, 0]
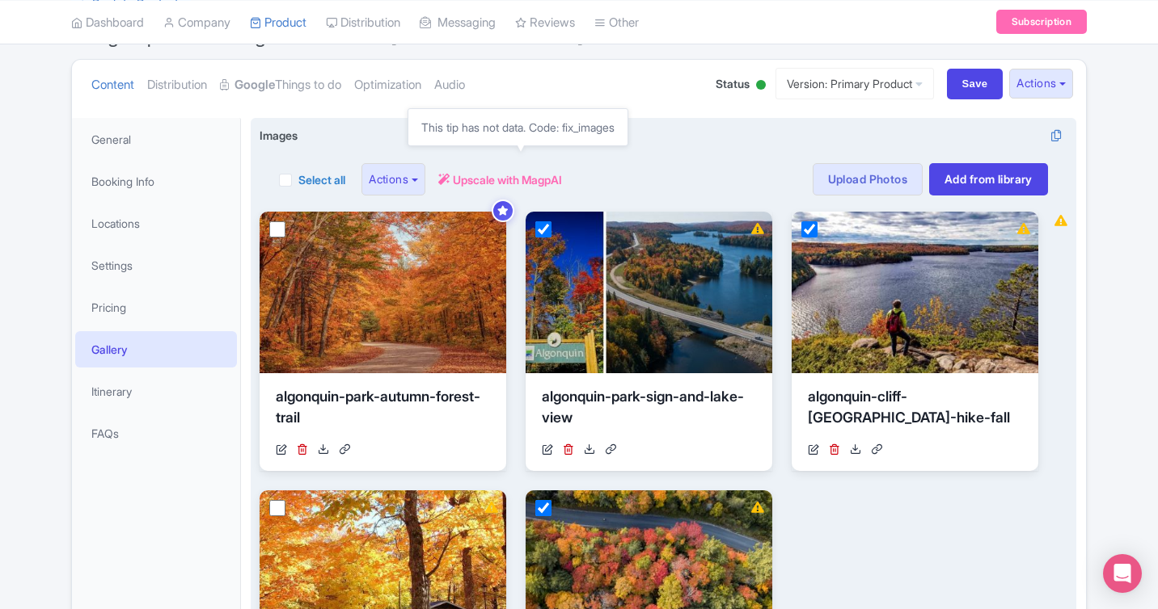
click at [528, 181] on span "Upscale with MagpAI" at bounding box center [507, 179] width 109 height 17
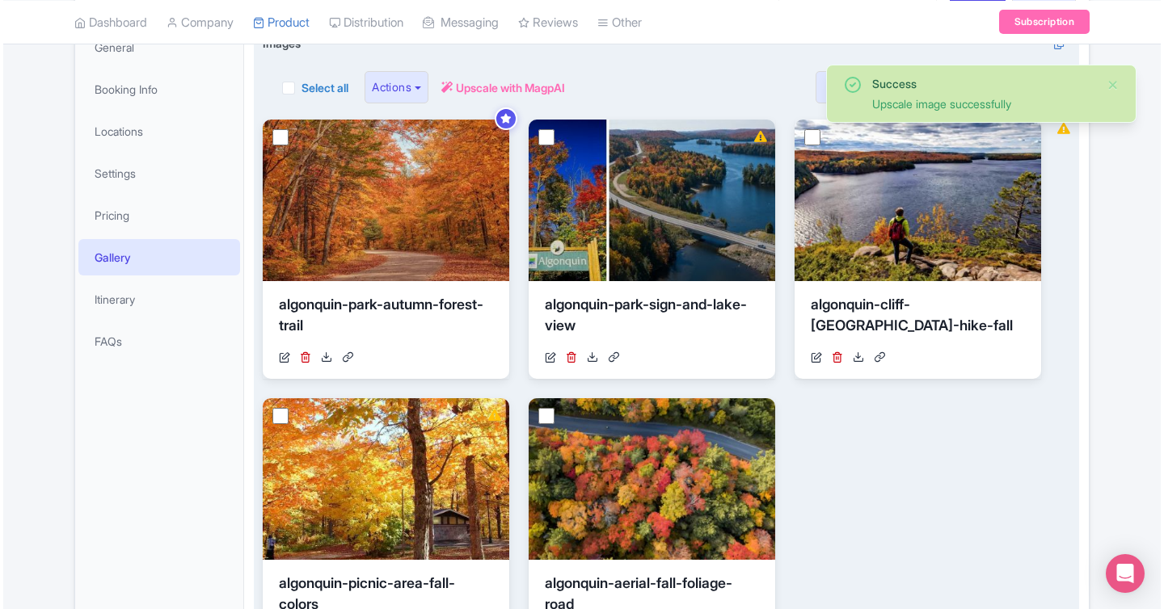
scroll to position [256, 0]
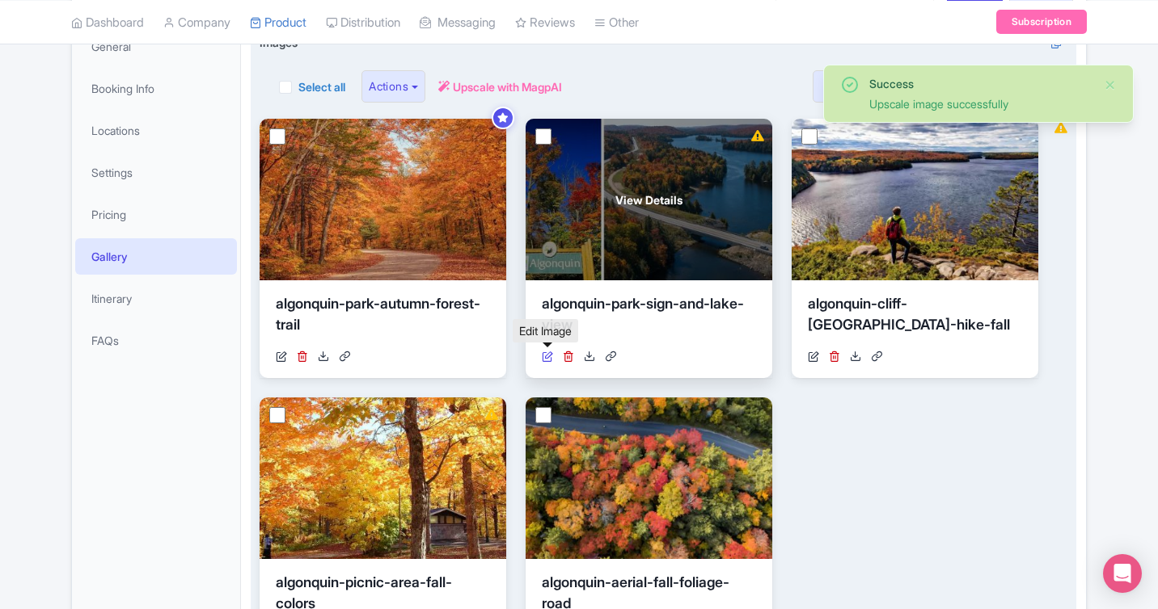
click at [547, 361] on icon at bounding box center [547, 356] width 11 height 11
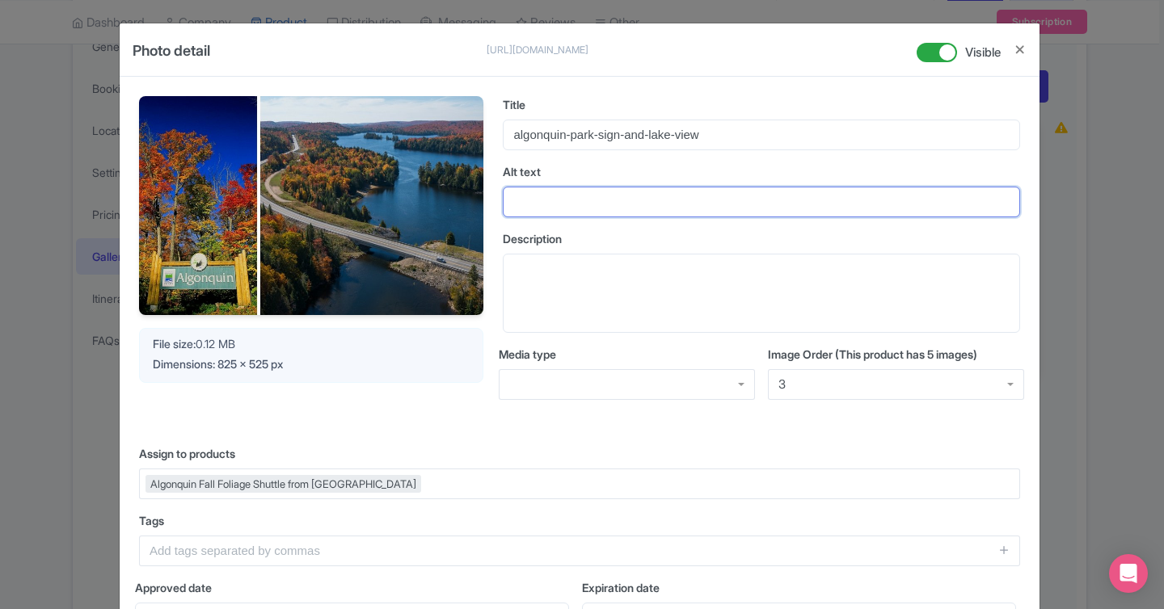
click at [655, 214] on input "Alt text" at bounding box center [761, 202] width 517 height 31
paste input "Algonquin Park sign with vibrant foliage and lake view in the background"
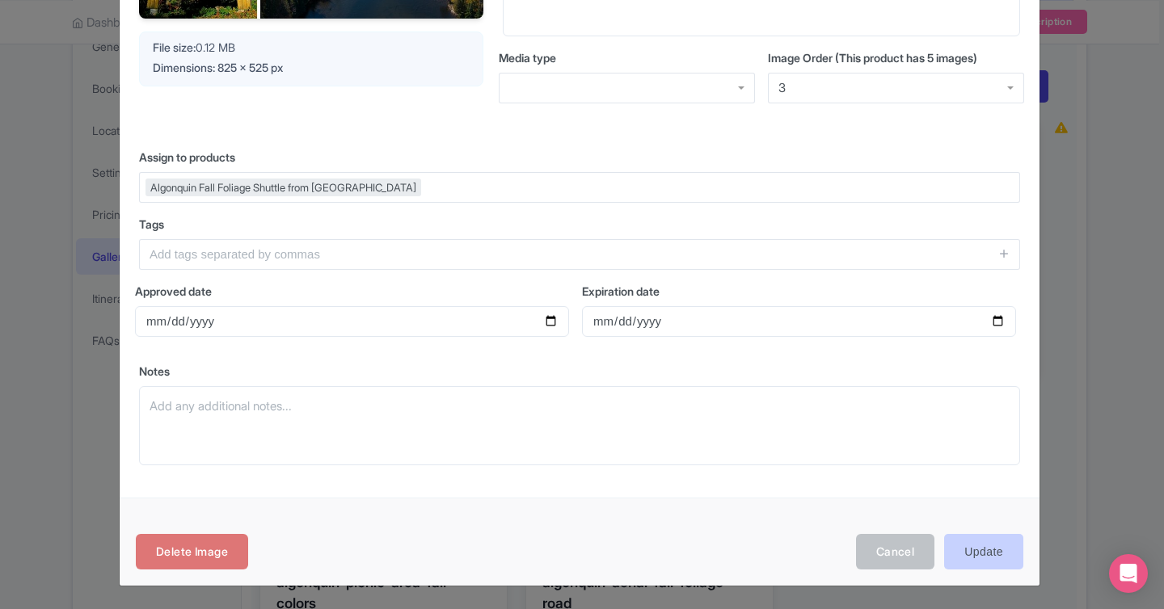
type input "Algonquin Park sign with vibrant foliage and lake view in the background"
click at [985, 553] on input "Update" at bounding box center [983, 552] width 79 height 36
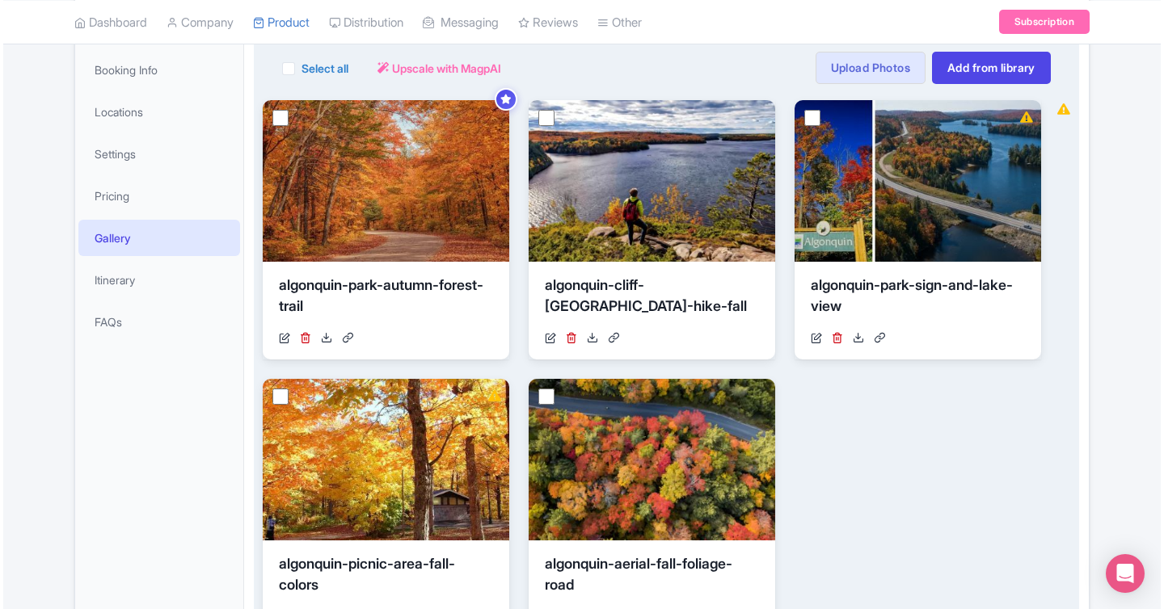
scroll to position [276, 0]
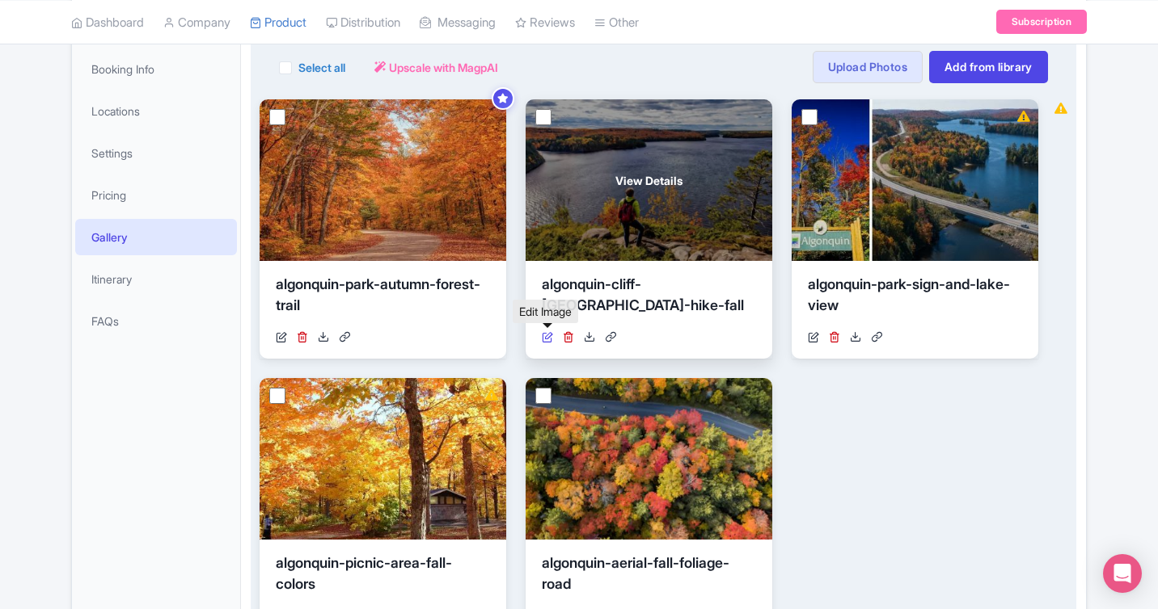
click at [546, 333] on icon at bounding box center [547, 336] width 11 height 11
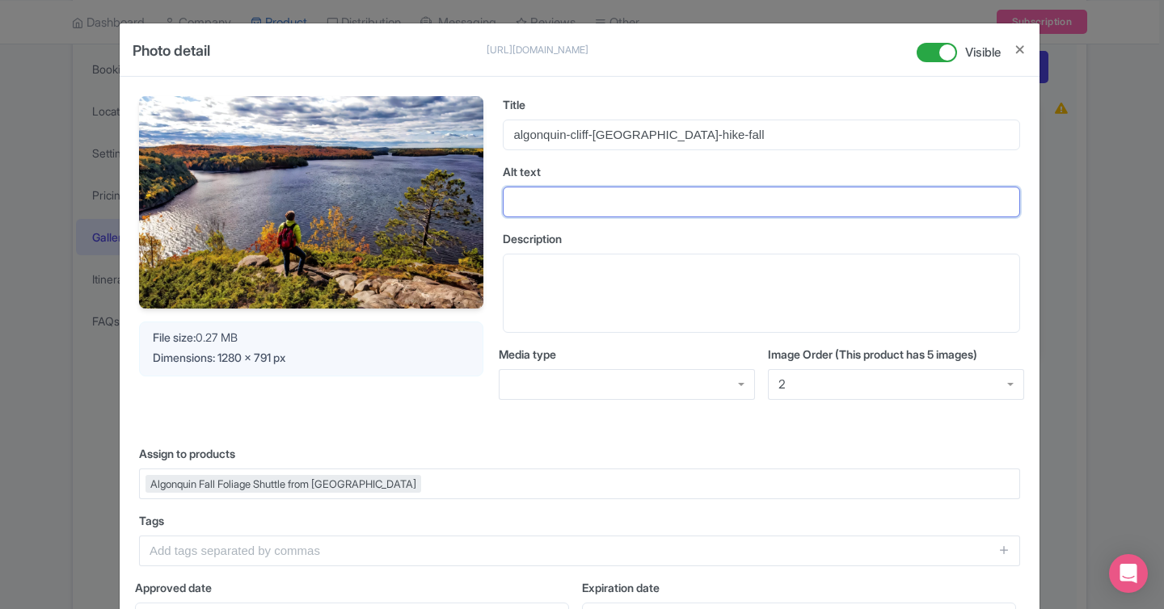
click at [646, 214] on input "Alt text" at bounding box center [761, 202] width 517 height 31
paste input "Hiker overlooking a lake from a rocky cliff in [GEOGRAPHIC_DATA] during fall"
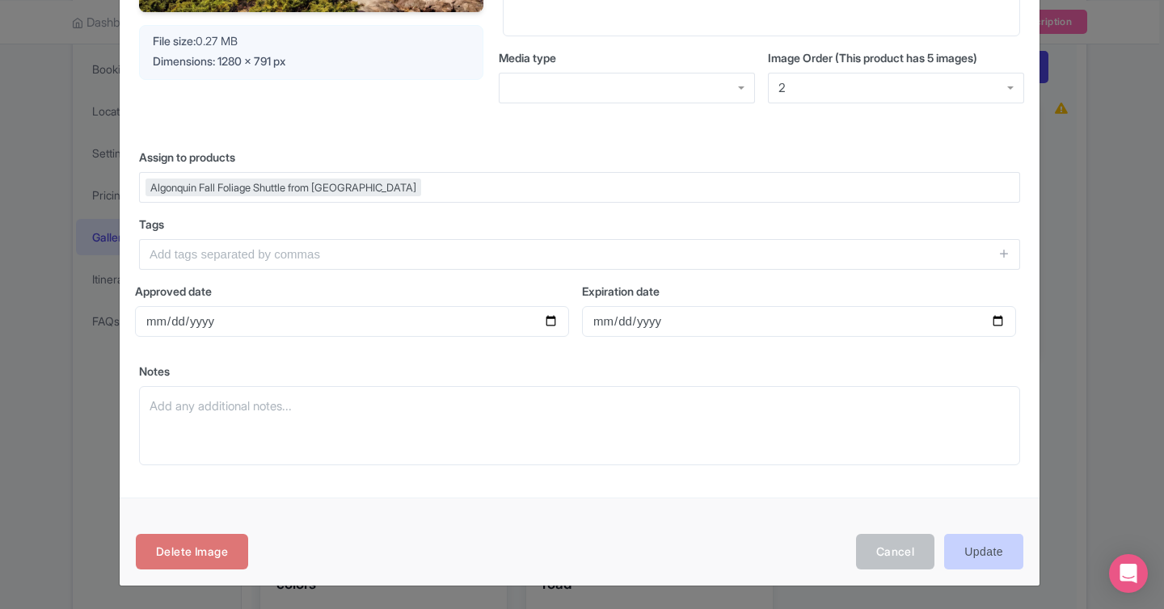
type input "Hiker overlooking a lake from a rocky cliff in [GEOGRAPHIC_DATA] during fall"
click at [997, 568] on input "Update" at bounding box center [983, 552] width 79 height 36
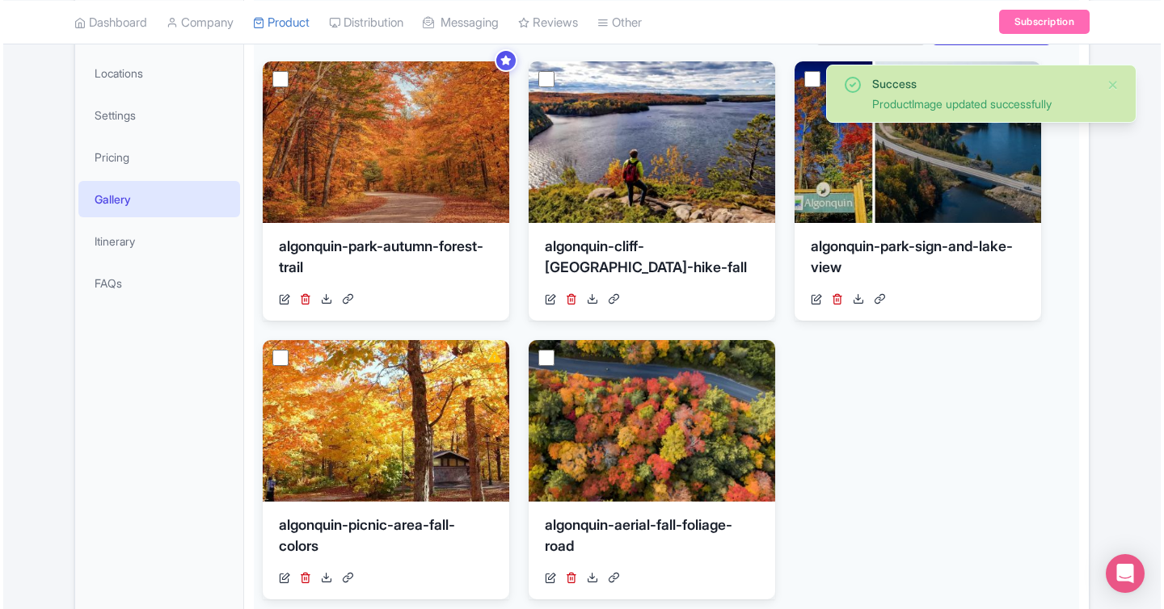
scroll to position [406, 0]
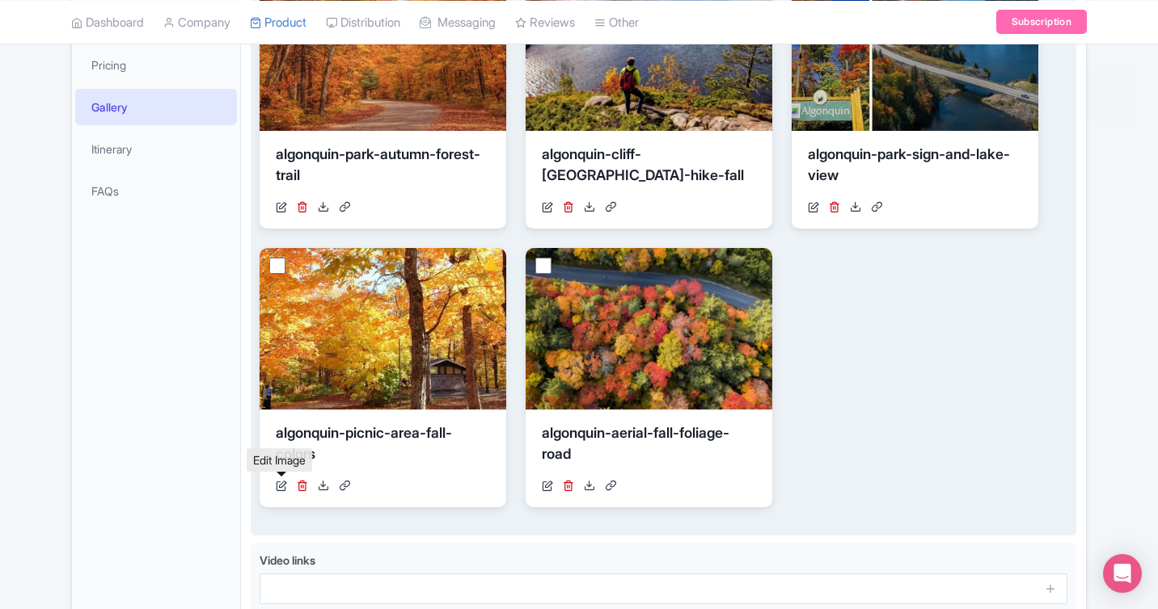
click at [282, 484] on icon at bounding box center [281, 485] width 11 height 11
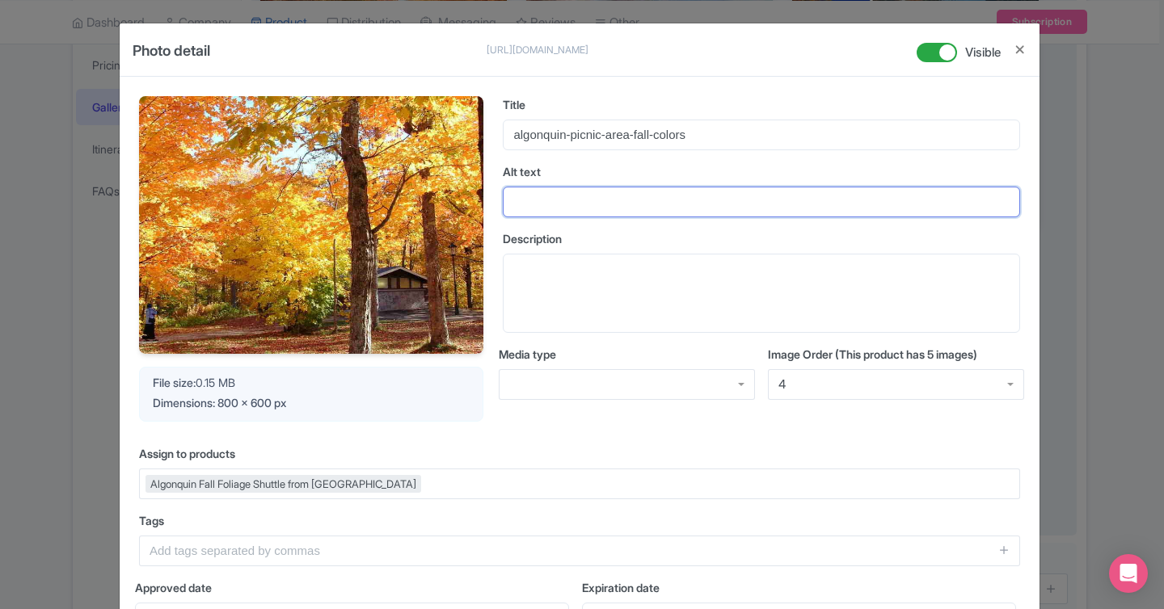
click at [694, 196] on input "Alt text" at bounding box center [761, 202] width 517 height 31
paste input "Picnic area in Algonquin Park with golden autumn trees"
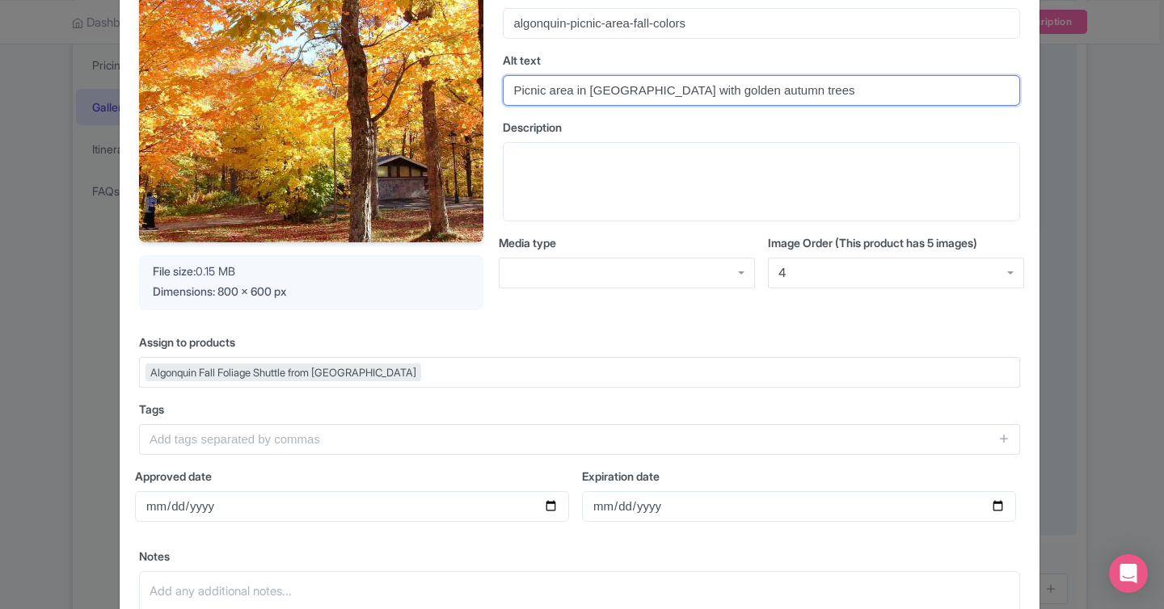
scroll to position [297, 0]
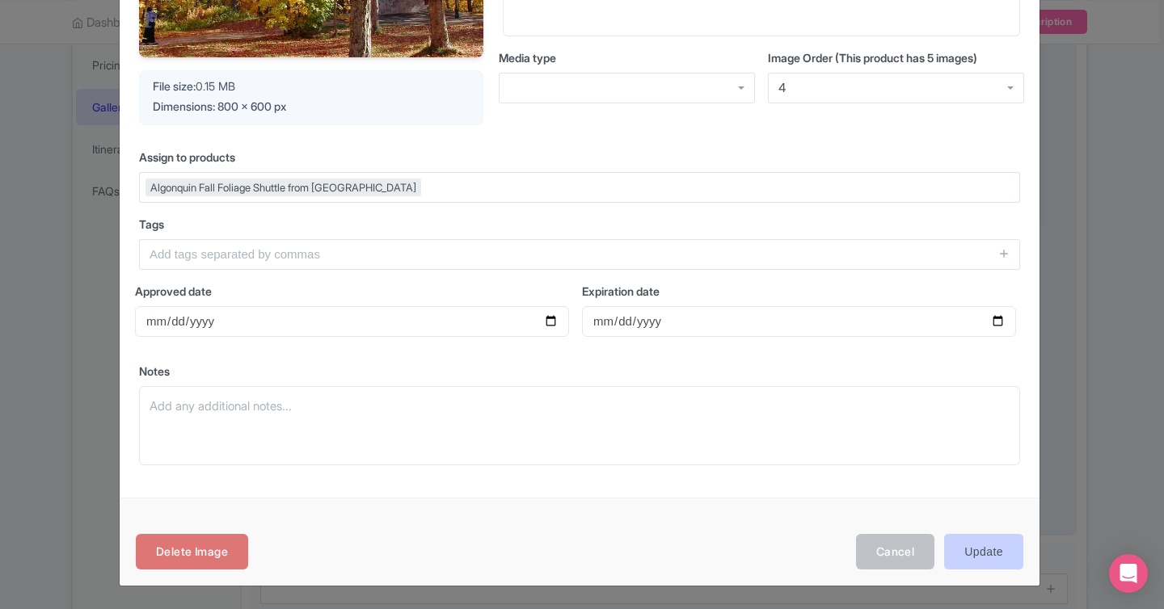
type input "Picnic area in Algonquin Park with golden autumn trees"
click at [968, 548] on input "Update" at bounding box center [983, 552] width 79 height 36
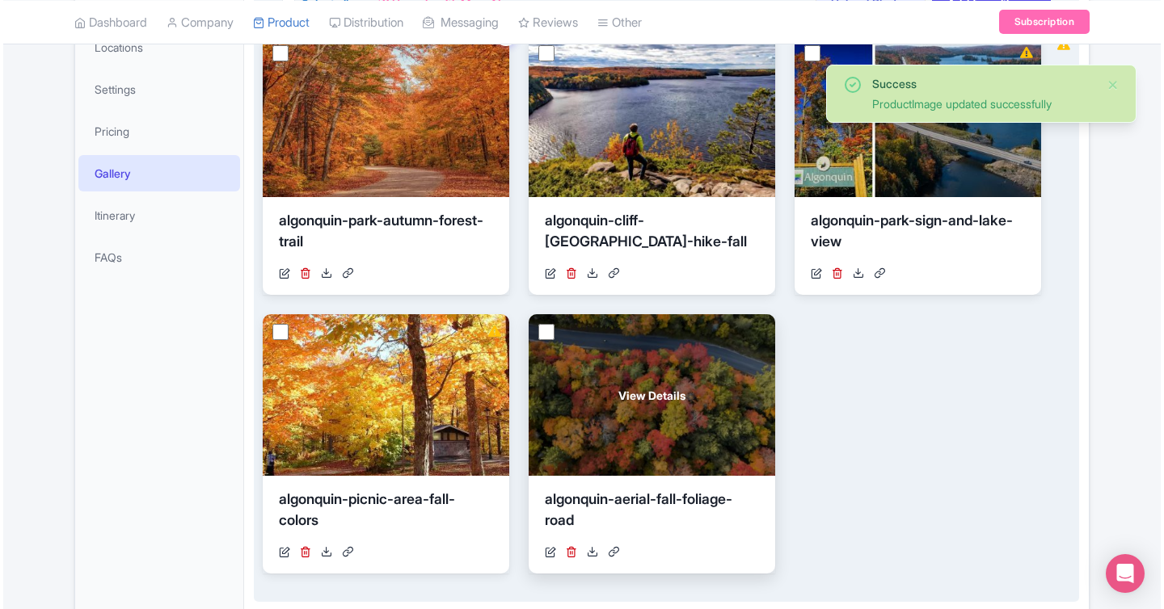
scroll to position [355, 0]
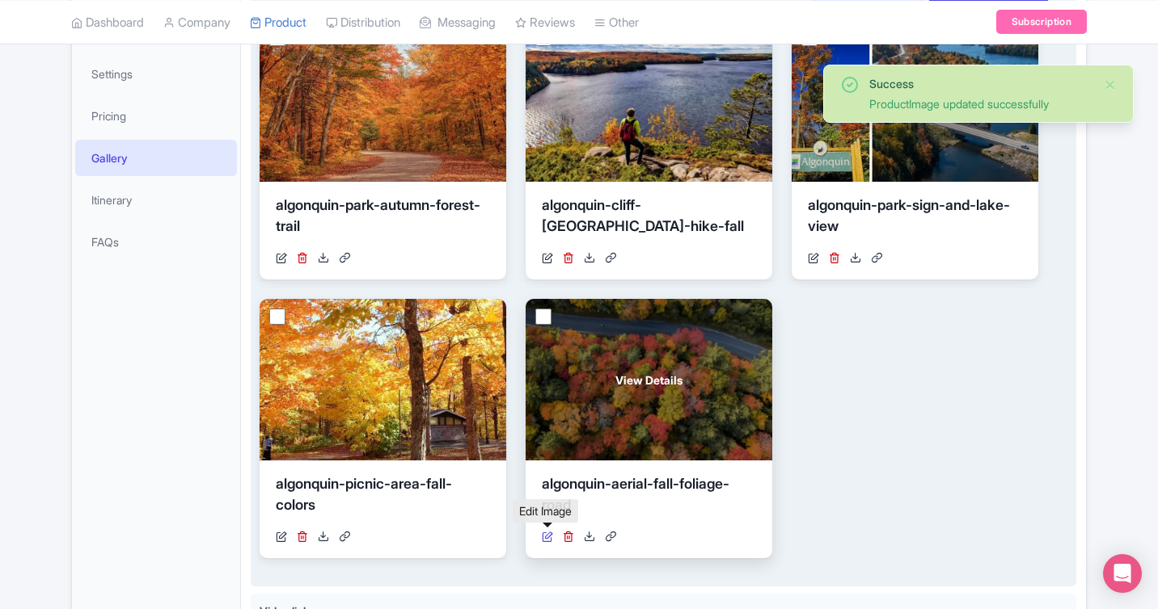
click at [548, 531] on icon at bounding box center [547, 536] width 11 height 11
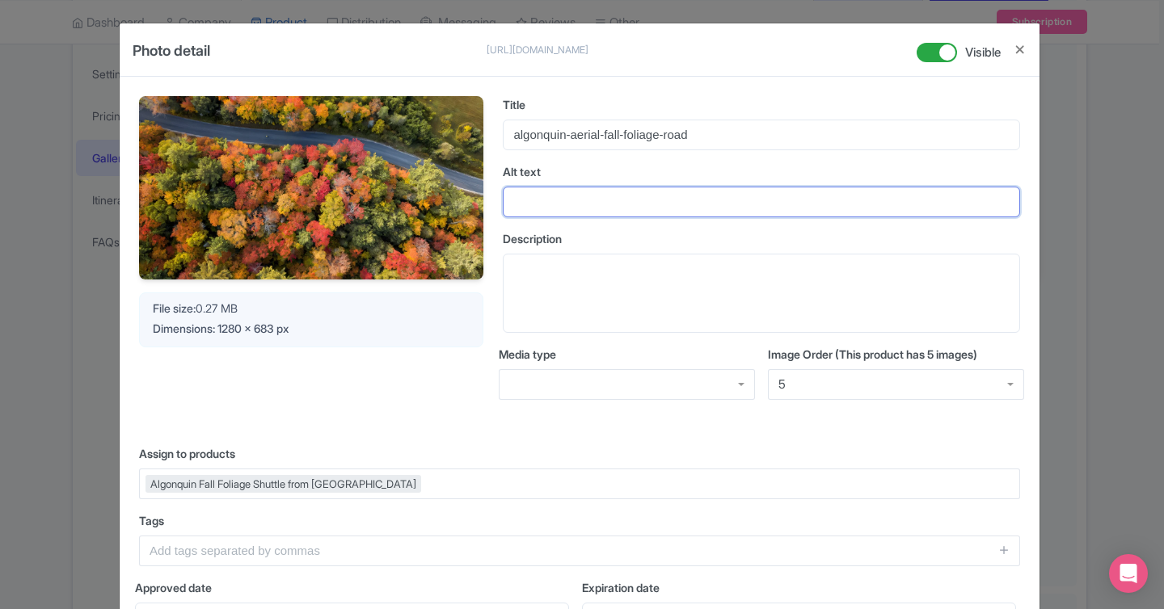
click at [551, 201] on input "Alt text" at bounding box center [761, 202] width 517 height 31
paste input "Aerial view of winding road surrounded by vibrant autumn foliage in Algonquin P…"
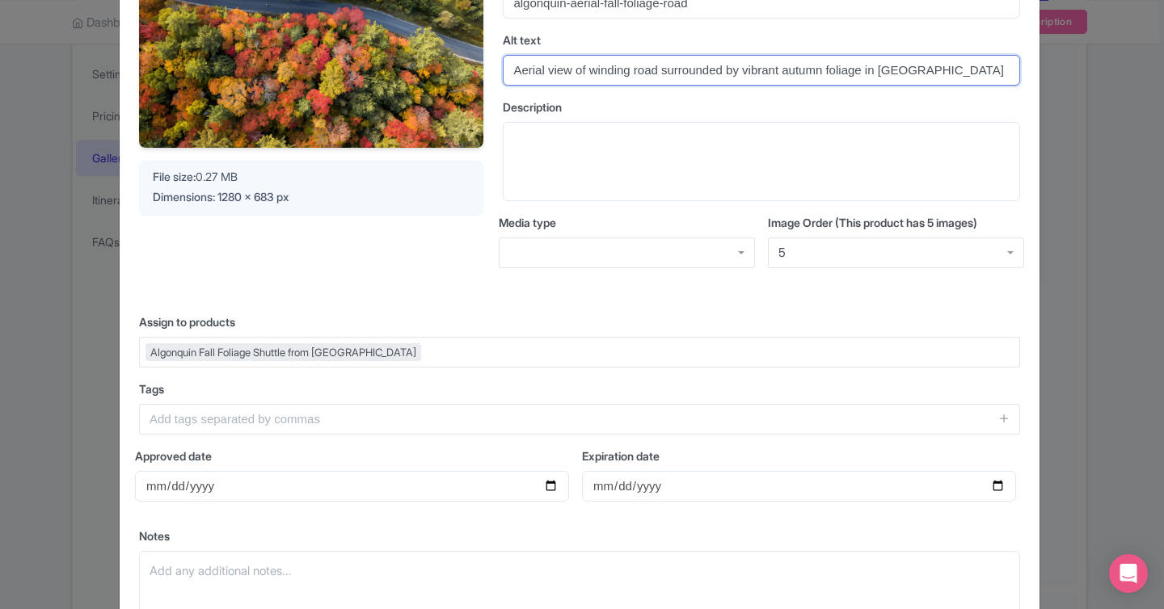
scroll to position [297, 0]
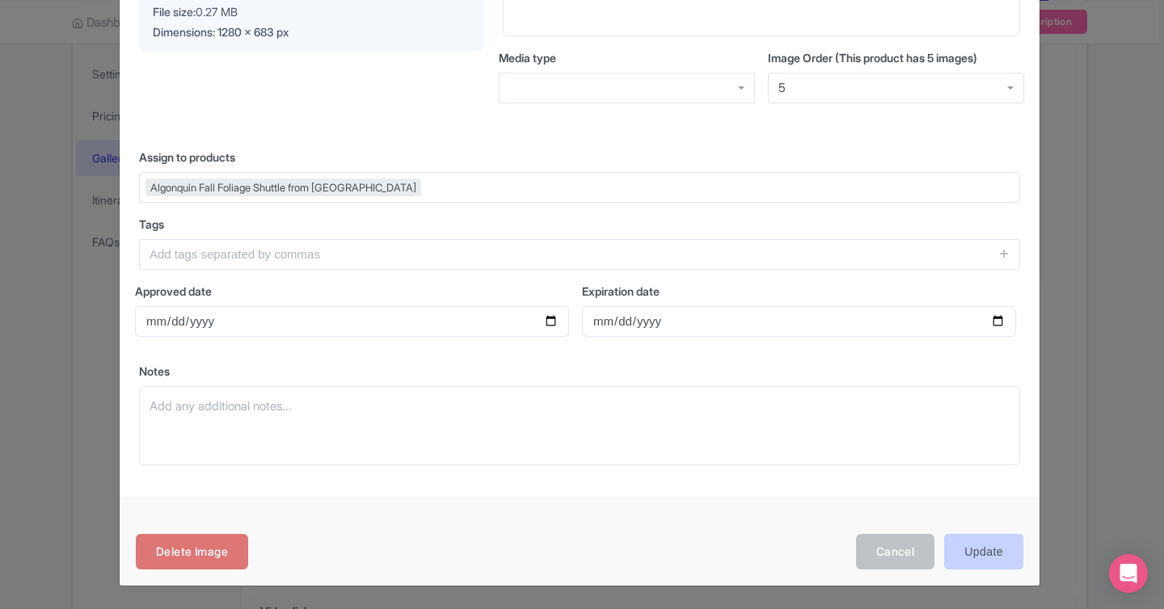
type input "Aerial view of winding road surrounded by vibrant autumn foliage in Algonquin P…"
click at [1002, 543] on input "Update" at bounding box center [983, 552] width 79 height 36
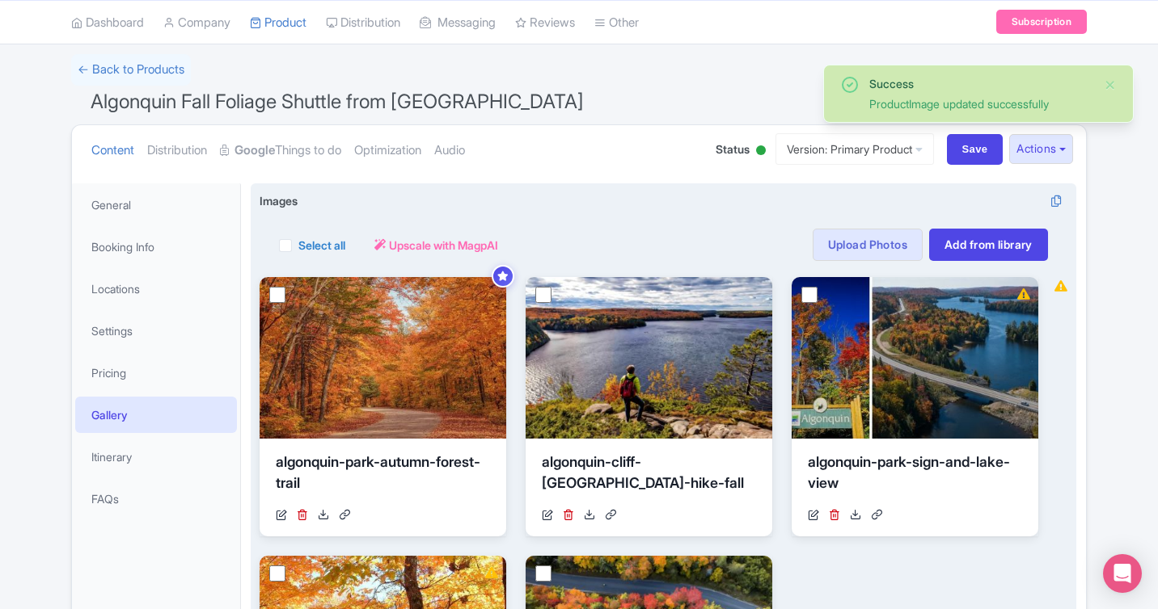
scroll to position [100, 0]
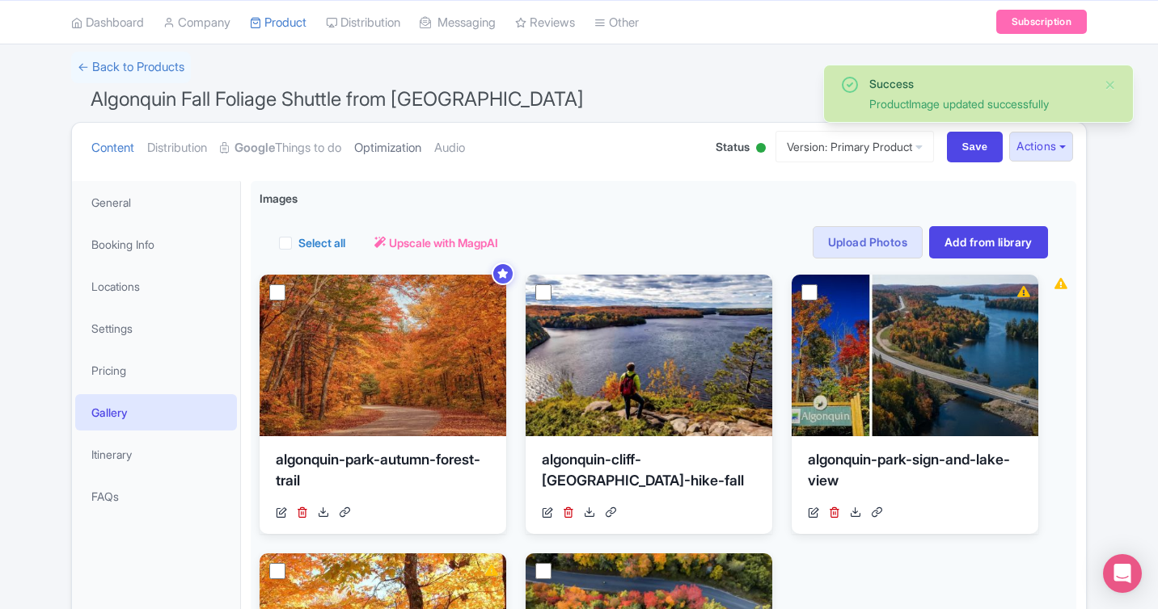
click at [404, 147] on link "Optimization" at bounding box center [387, 148] width 67 height 51
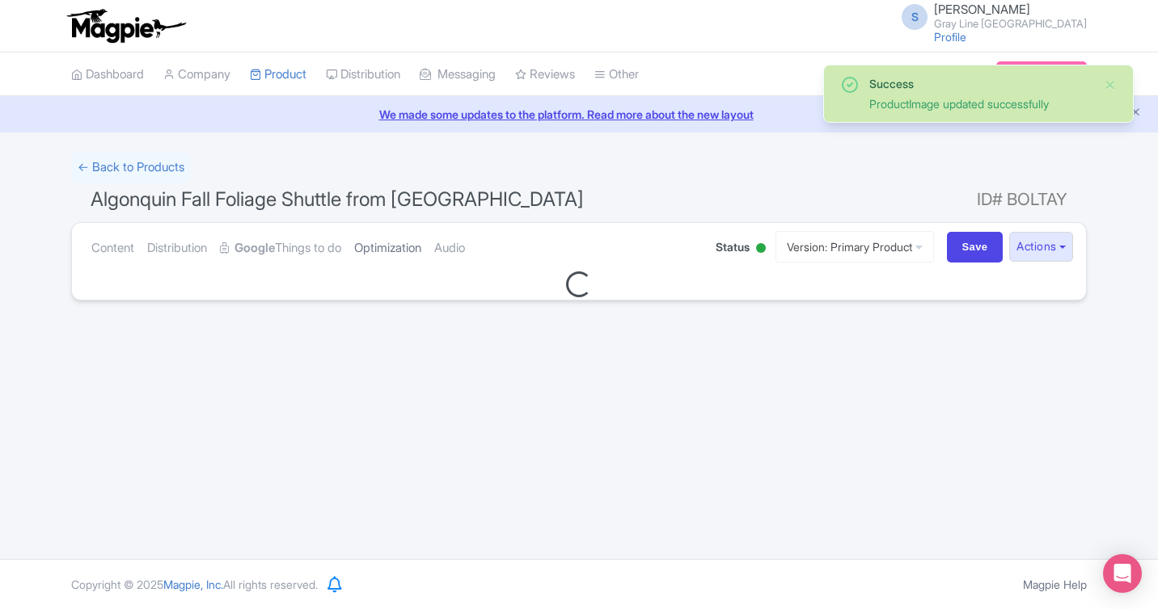
scroll to position [0, 0]
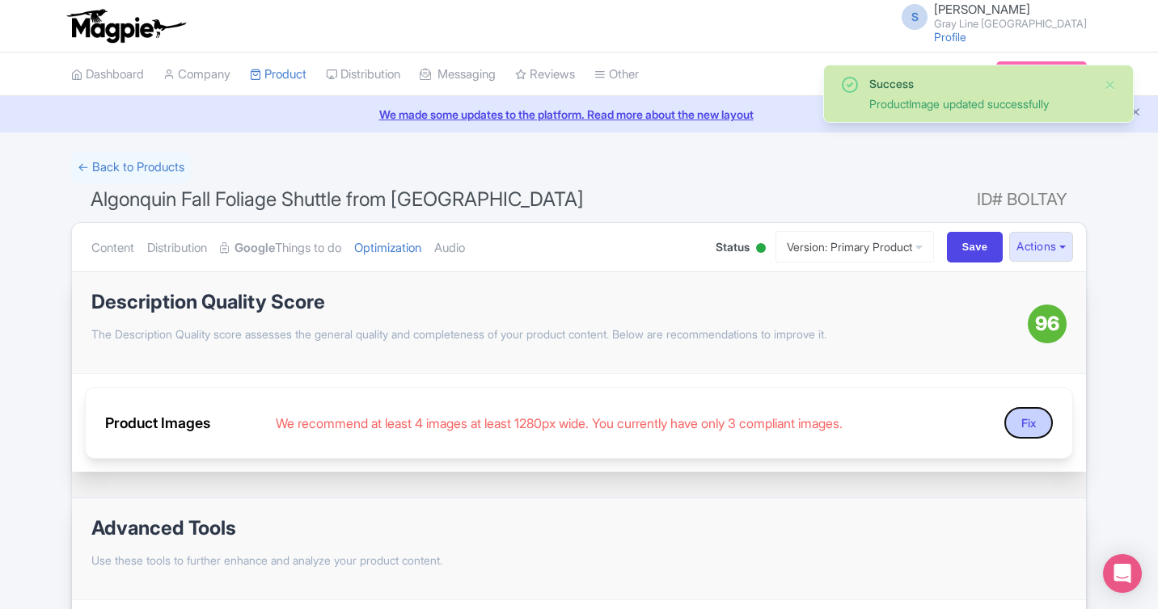
click at [1037, 422] on button "Fix" at bounding box center [1028, 423] width 48 height 32
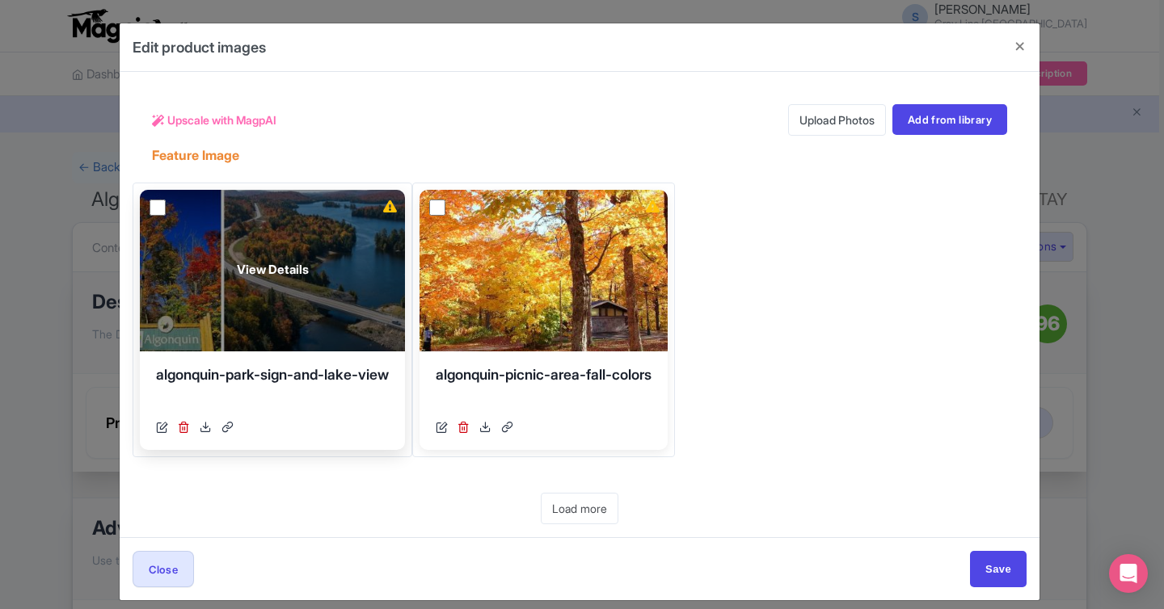
click at [158, 202] on input "checkbox" at bounding box center [158, 208] width 16 height 16
checkbox input "true"
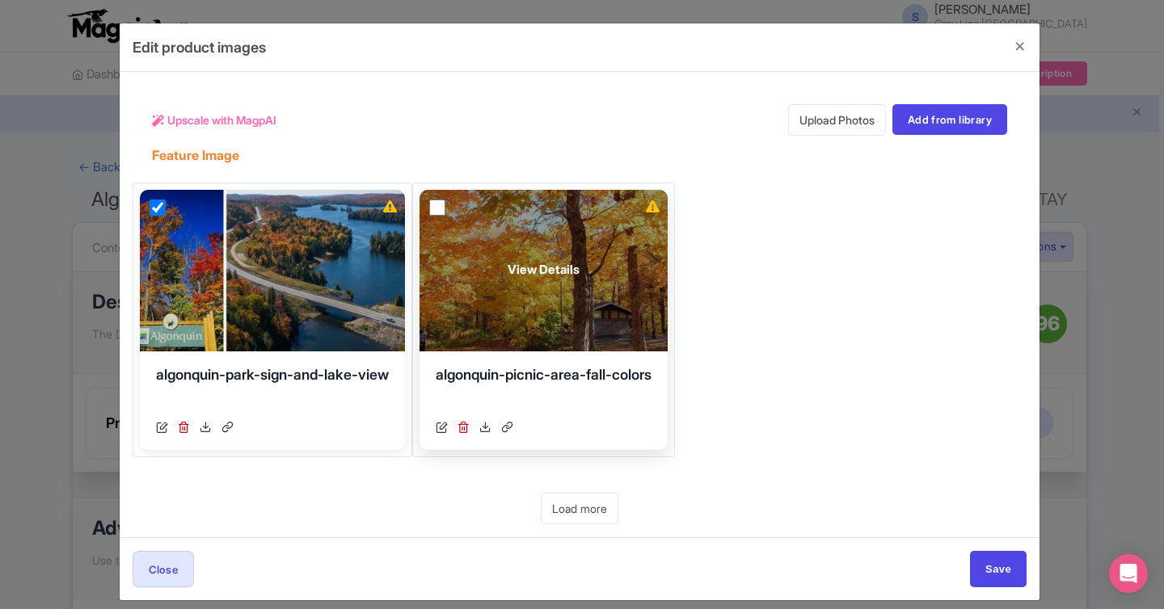
click at [445, 205] on input "checkbox" at bounding box center [437, 208] width 16 height 16
checkbox input "true"
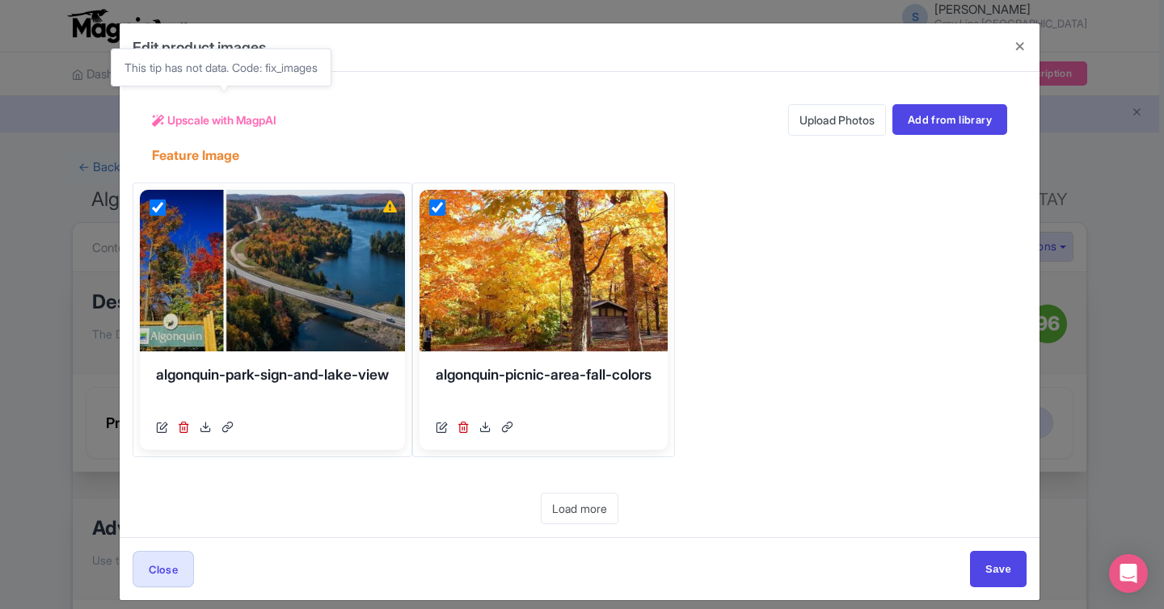
click at [224, 116] on span "Upscale with MagpAI" at bounding box center [221, 120] width 109 height 17
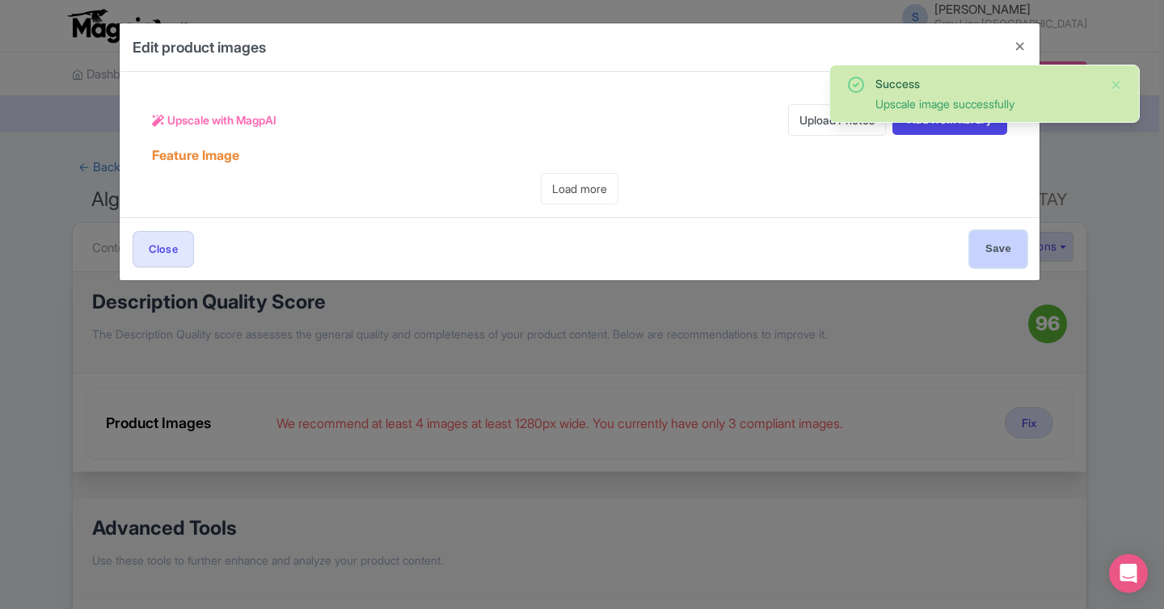
click at [986, 243] on input "Save" at bounding box center [998, 249] width 57 height 36
type input "Save"
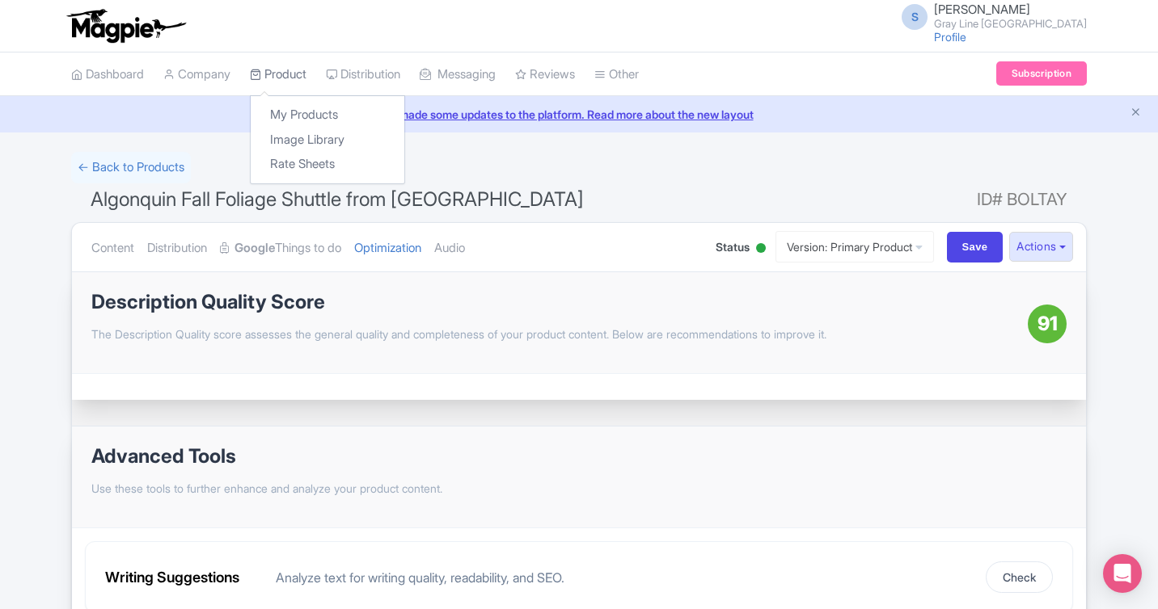
click at [279, 74] on link "Product" at bounding box center [278, 75] width 57 height 44
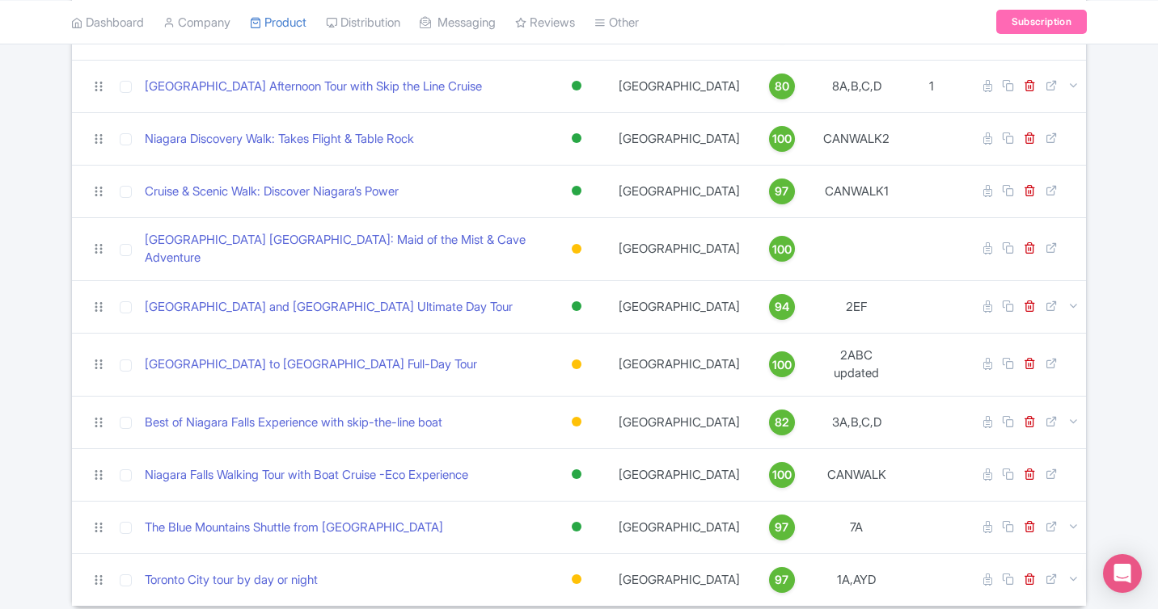
scroll to position [549, 0]
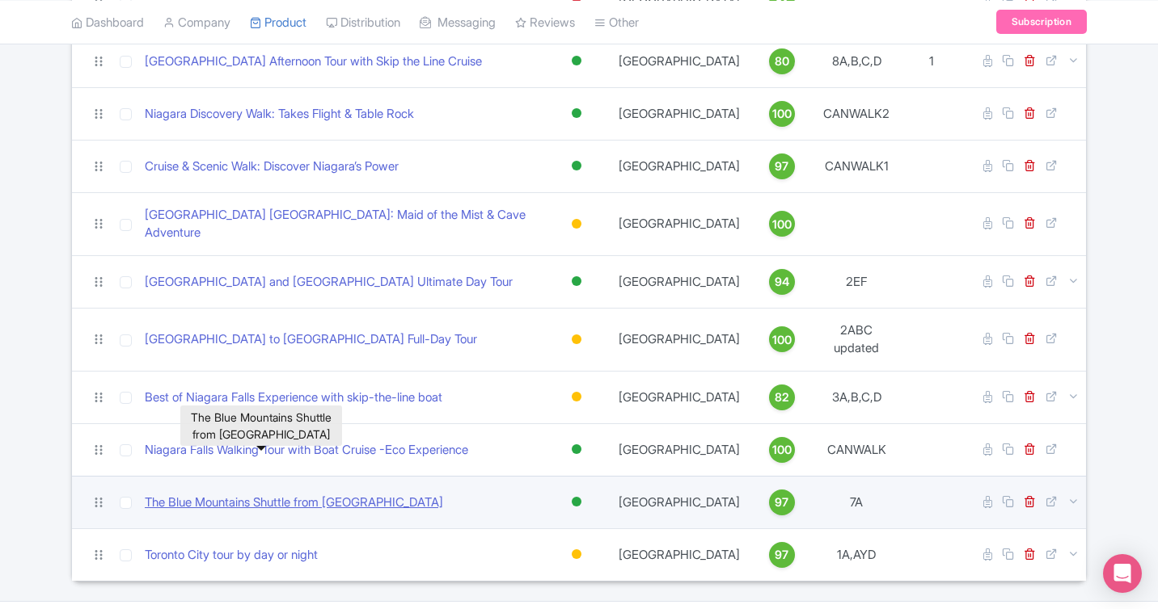
click at [348, 494] on link "The Blue Mountains Shuttle from [GEOGRAPHIC_DATA]" at bounding box center [294, 503] width 298 height 19
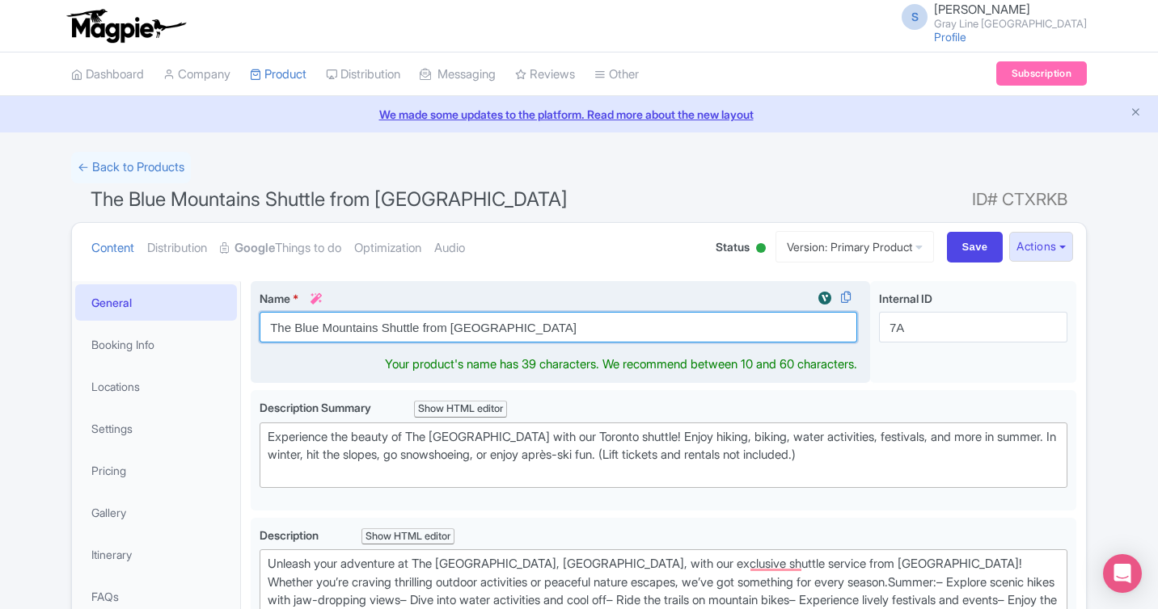
drag, startPoint x: 589, startPoint y: 330, endPoint x: 299, endPoint y: 311, distance: 290.8
click at [299, 312] on input "The Blue Mountains Shuttle from Toronto" at bounding box center [557, 327] width 597 height 31
paste input "Blue Mountains Shuttle from Toronto – Village or Scenic Caves"
click at [482, 328] on input "Blue Mountains Shuttle from Toronto – Village or Scenic Caves" at bounding box center [557, 327] width 597 height 31
click at [470, 323] on input "Blue Mountains Shuttle from Toronto –Village or Scenic Caves" at bounding box center [557, 327] width 597 height 31
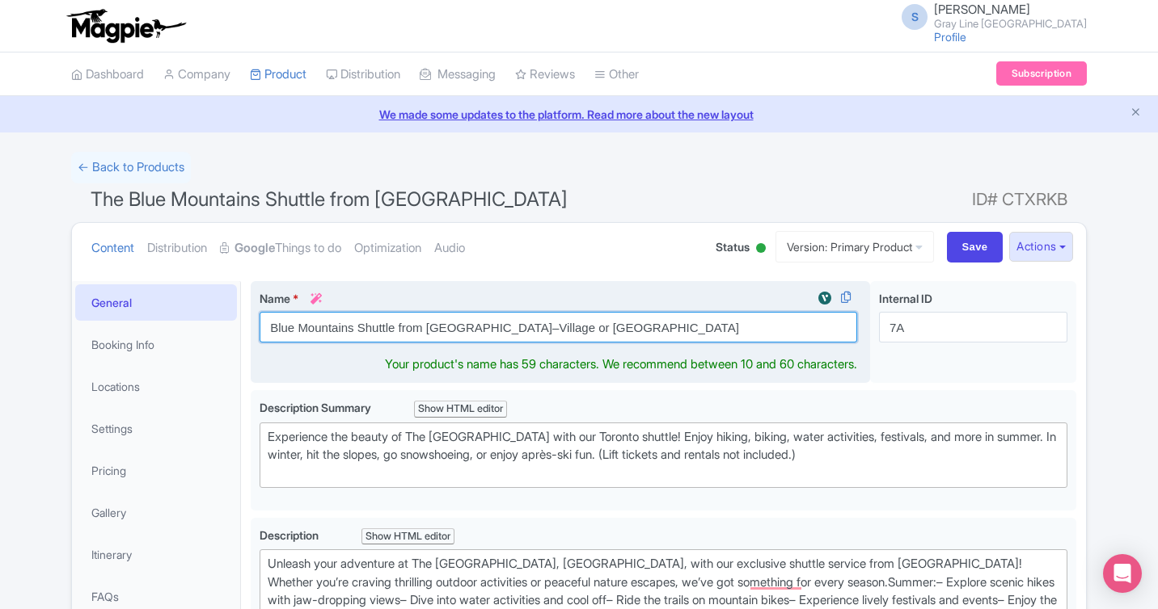
scroll to position [91, 0]
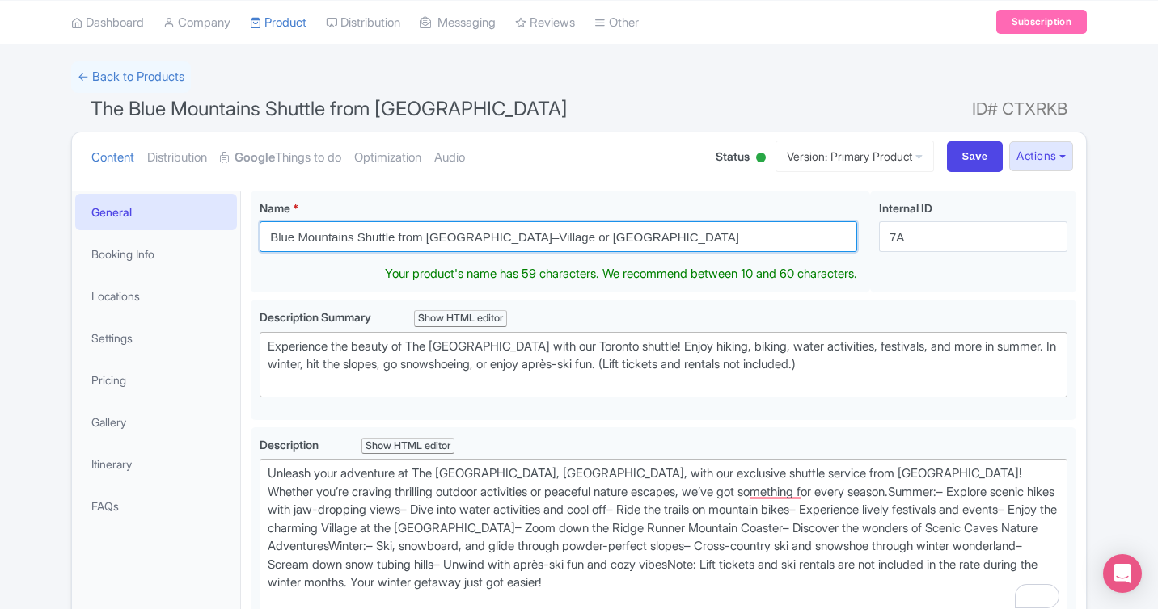
type input "Blue Mountains Shuttle from [GEOGRAPHIC_DATA]–Village or [GEOGRAPHIC_DATA]"
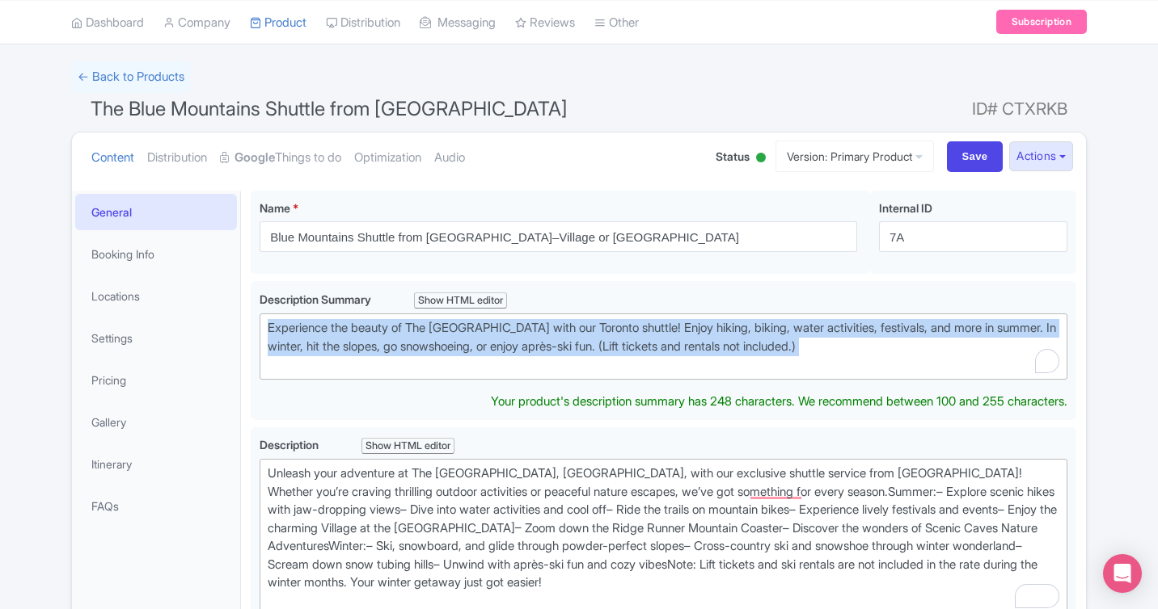
drag, startPoint x: 859, startPoint y: 369, endPoint x: 141, endPoint y: 318, distance: 719.6
paste trix-editor "scape the city and head to the Blue Mountains! Choose between free time at Blue…"
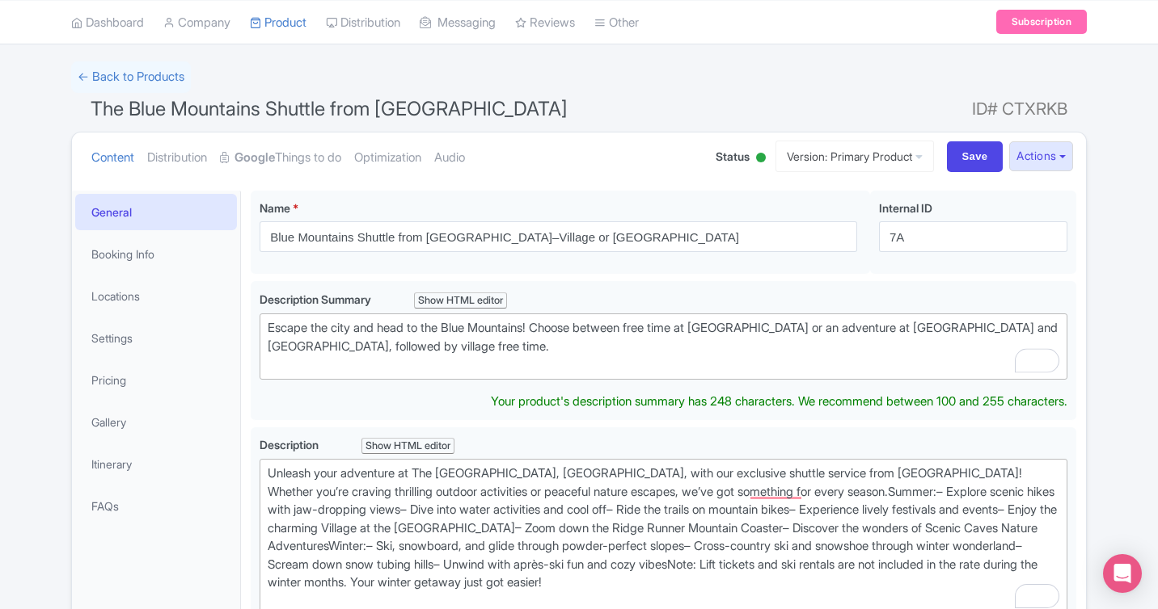
type trix-editor "<div>Escape the city and head to the Blue Mountains! Choose between free time a…"
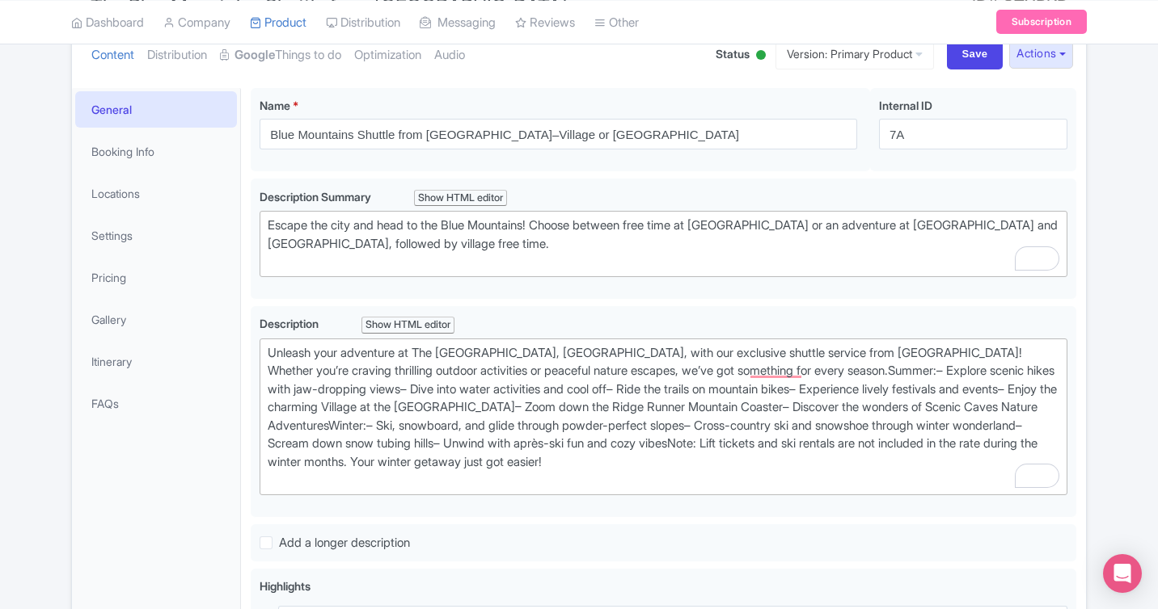
scroll to position [216, 0]
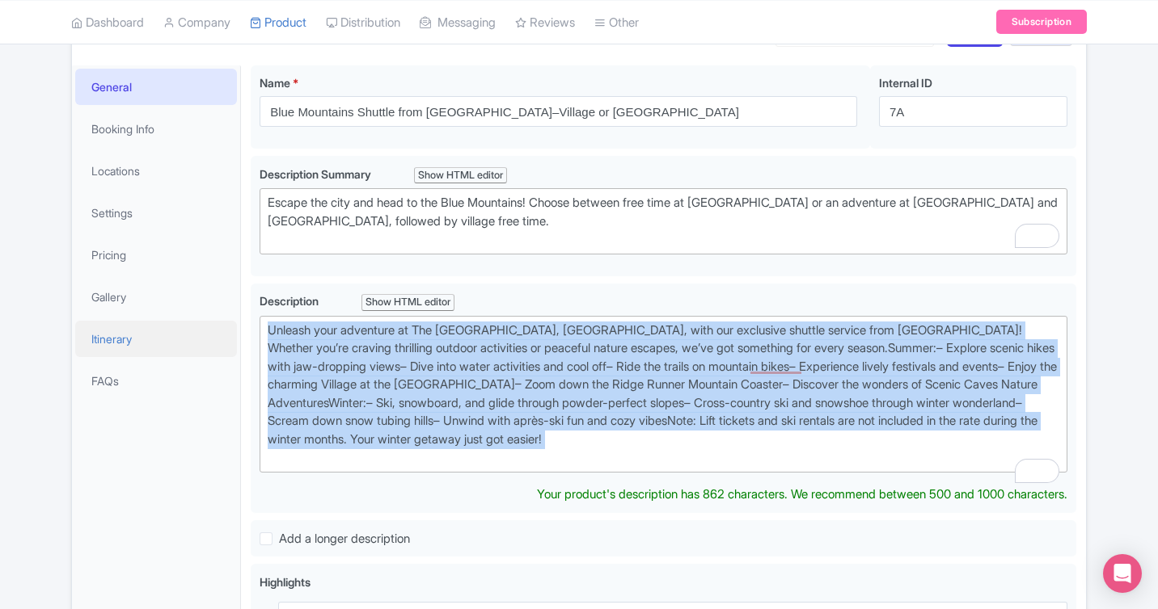
drag, startPoint x: 697, startPoint y: 465, endPoint x: 139, endPoint y: 322, distance: 575.8
click at [139, 322] on div "General Booking Info Locations Settings Pricing Gallery Itinerary FAQs The Blue…" at bounding box center [579, 605] width 1014 height 1098
paste trix-editor "Discover Ontario’s Blue Mountains on this round-trip shuttle from Toronto. Gues…"
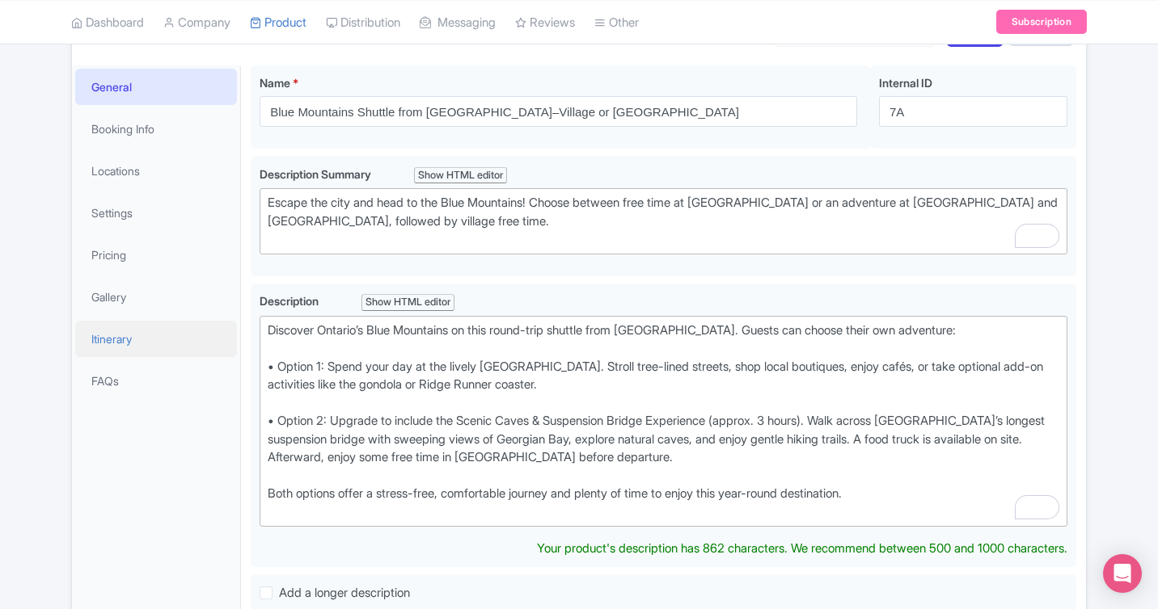
type trix-editor "<div>Discover Ontario’s Blue Mountains on this round-trip shuttle from Toronto.…"
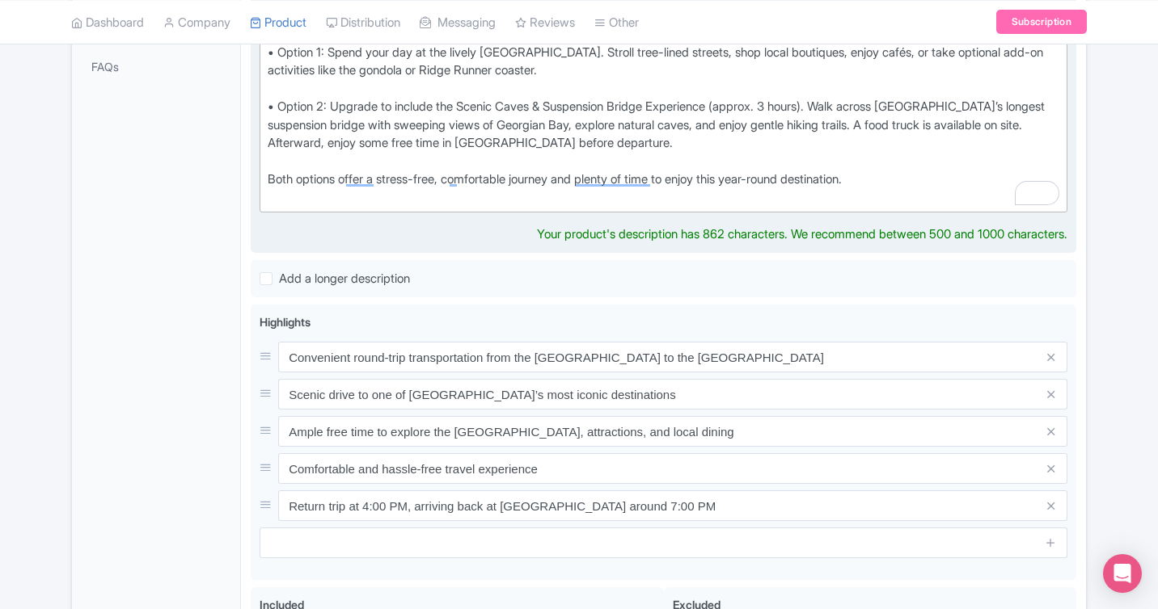
scroll to position [542, 0]
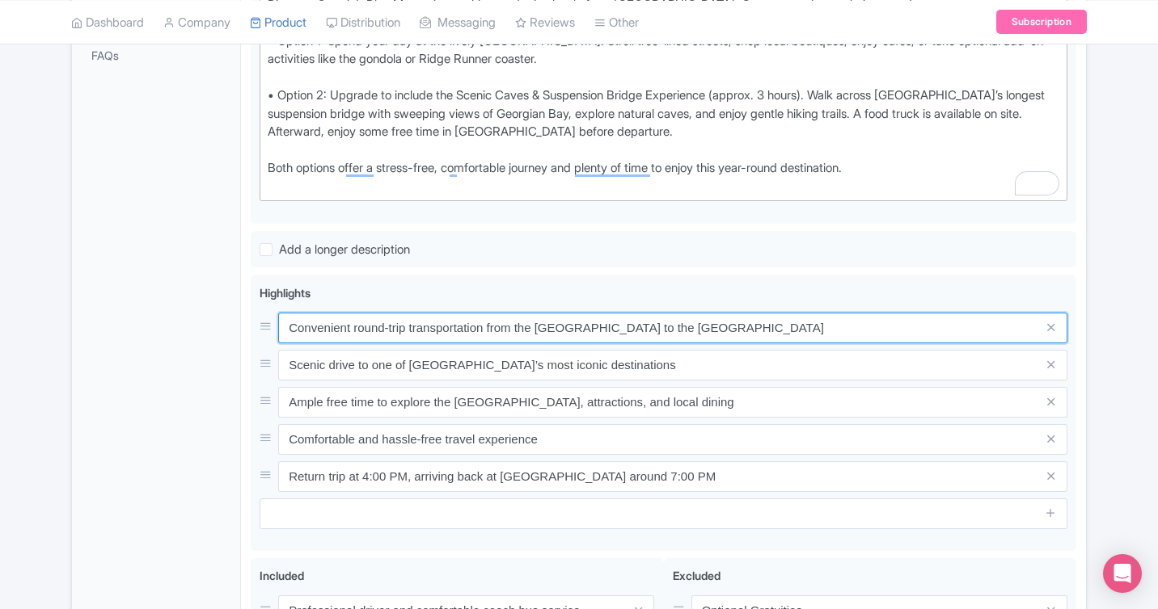
drag, startPoint x: 757, startPoint y: 345, endPoint x: 172, endPoint y: 351, distance: 584.4
click at [172, 351] on div "General Booking Info Locations Settings Pricing Gallery Itinerary FAQs The Blue…" at bounding box center [579, 297] width 1014 height 1134
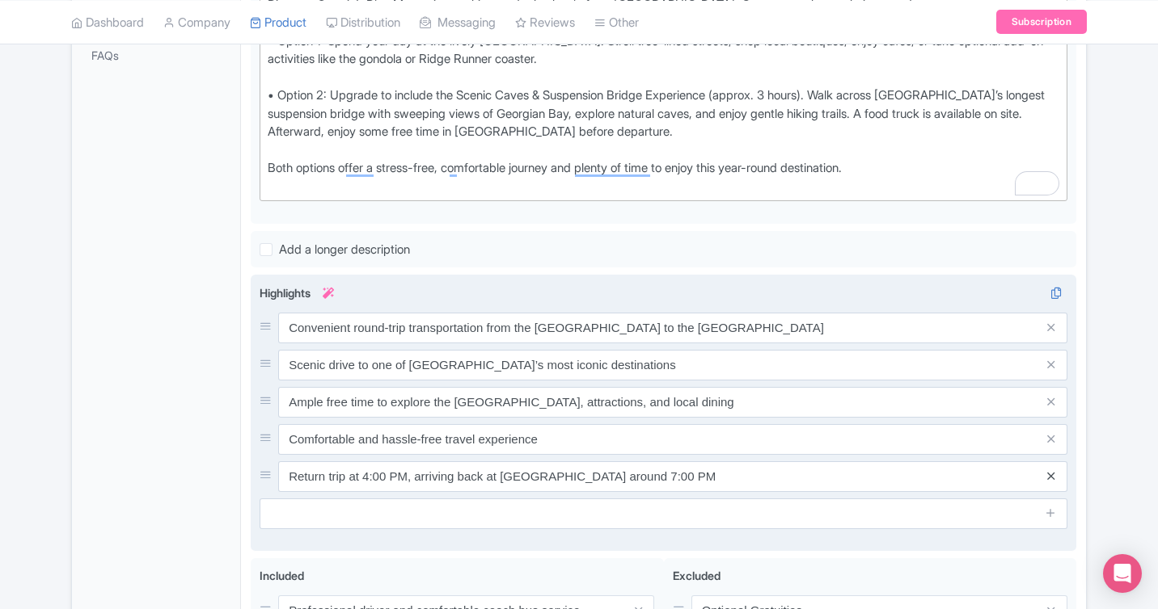
click at [1052, 475] on icon at bounding box center [1050, 476] width 7 height 12
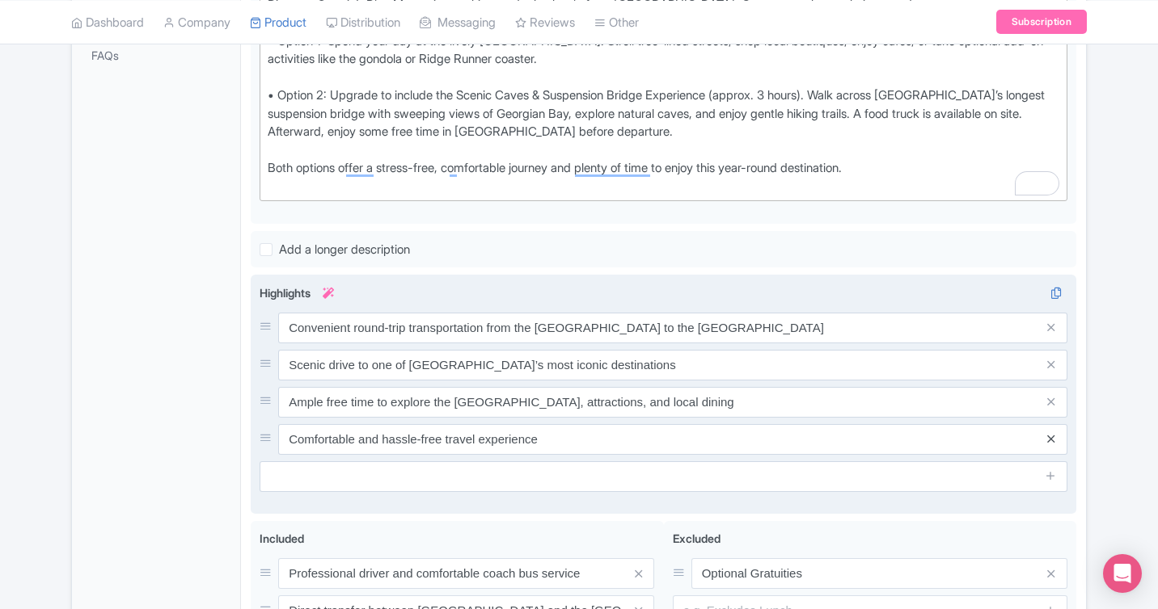
click at [1047, 441] on icon at bounding box center [1050, 439] width 7 height 12
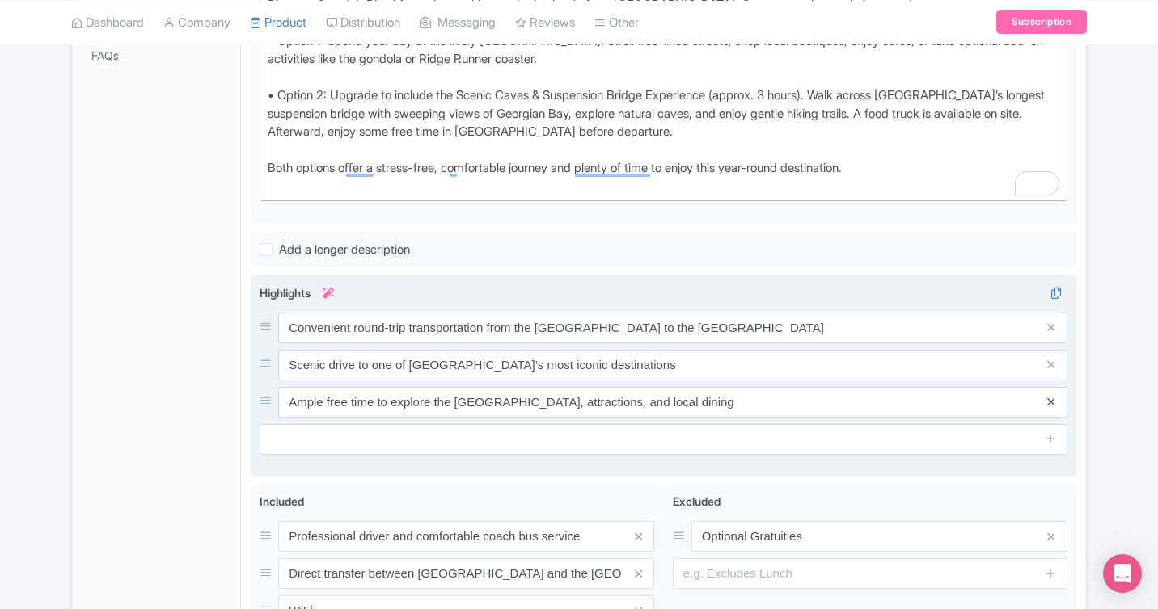
click at [1048, 403] on icon at bounding box center [1050, 402] width 7 height 12
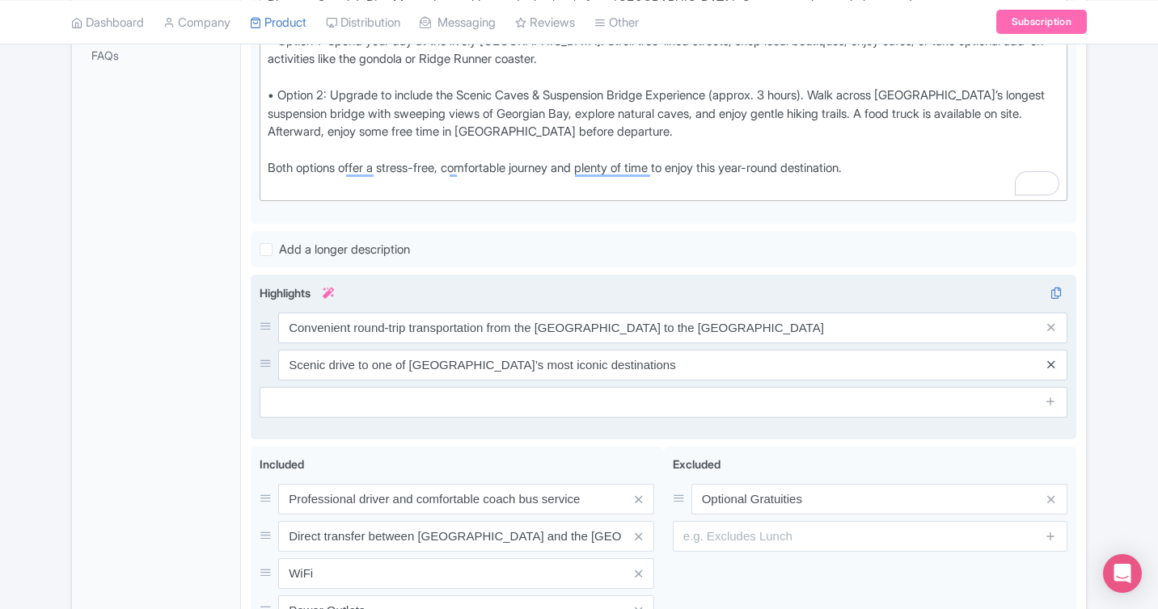
click at [1050, 366] on icon at bounding box center [1050, 365] width 7 height 12
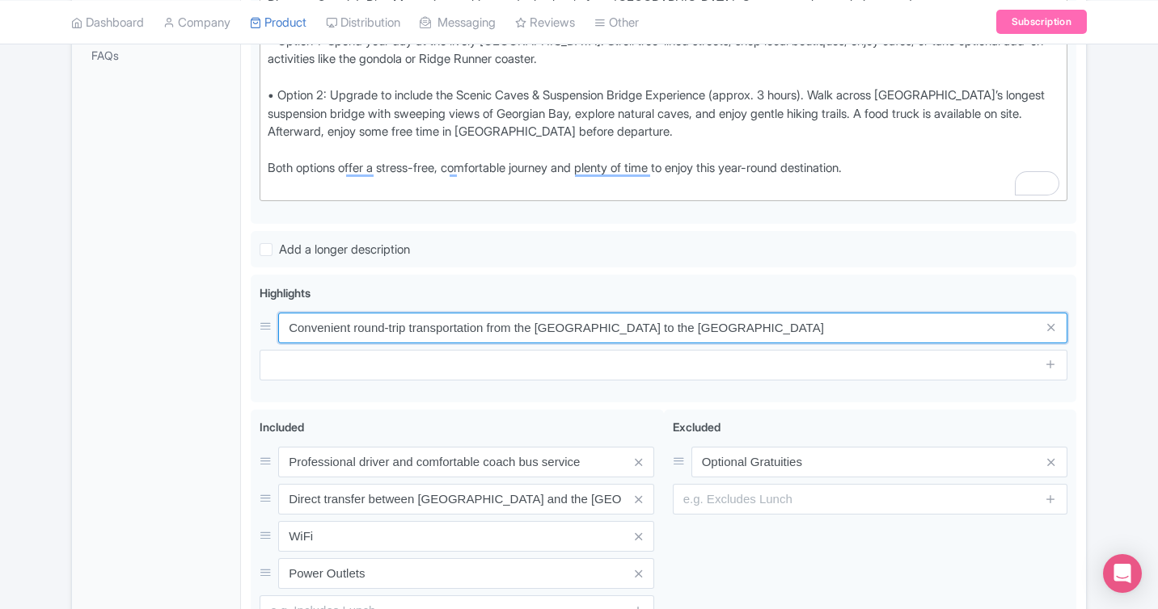
drag, startPoint x: 757, startPoint y: 336, endPoint x: 177, endPoint y: 328, distance: 579.6
click at [177, 328] on div "General Booking Info Locations Settings Pricing Gallery Itinerary FAQs The Blue…" at bounding box center [579, 222] width 1014 height 985
paste input "mfortable round-trip shuttle from Toronto to"
type input "Comfortable round-trip shuttle from Toronto to Blue Mountains"
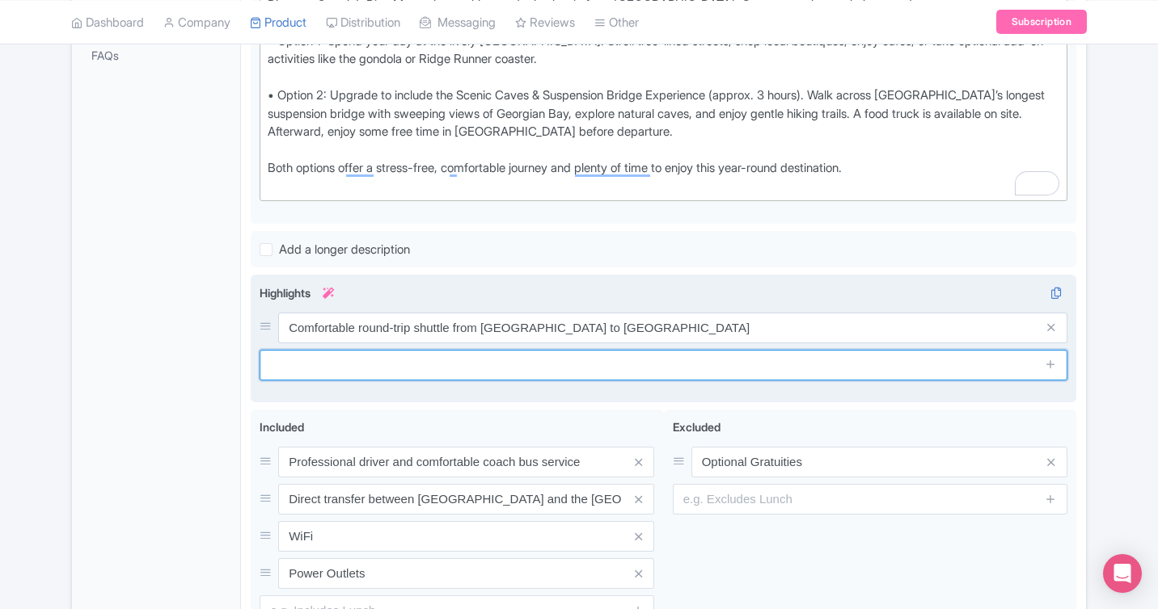
click at [360, 372] on input "text" at bounding box center [663, 365] width 808 height 31
paste input "Choose between free time at Blue Mountain Village or Scenic Caves adventure"
type input "Choose between free time at Blue Mountain Village or Scenic Caves adventure"
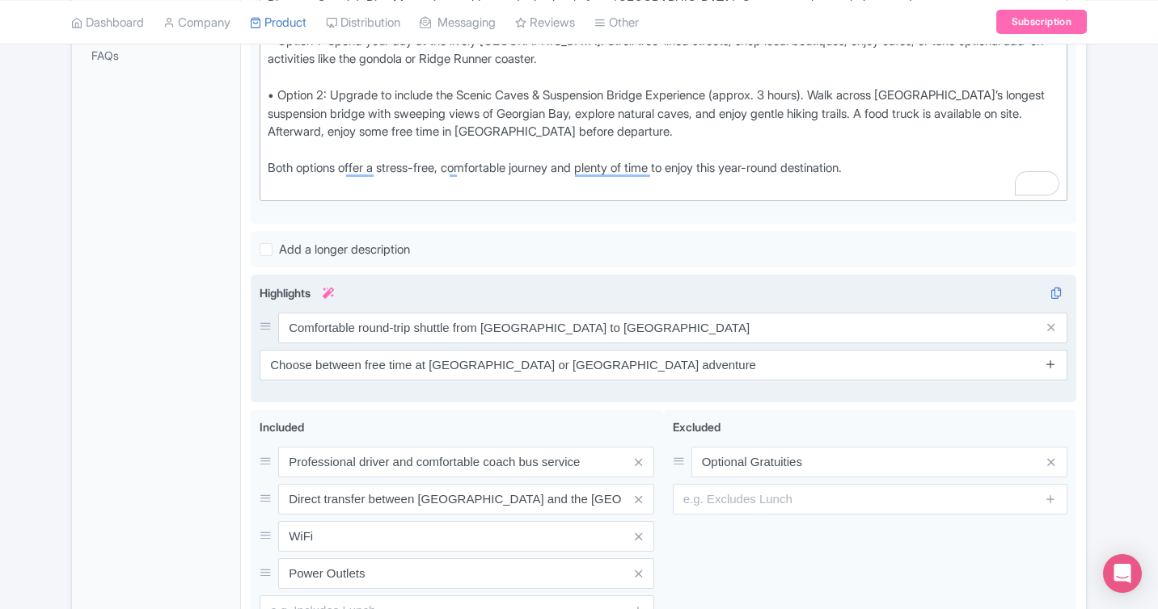
click at [1055, 361] on icon at bounding box center [1050, 364] width 12 height 12
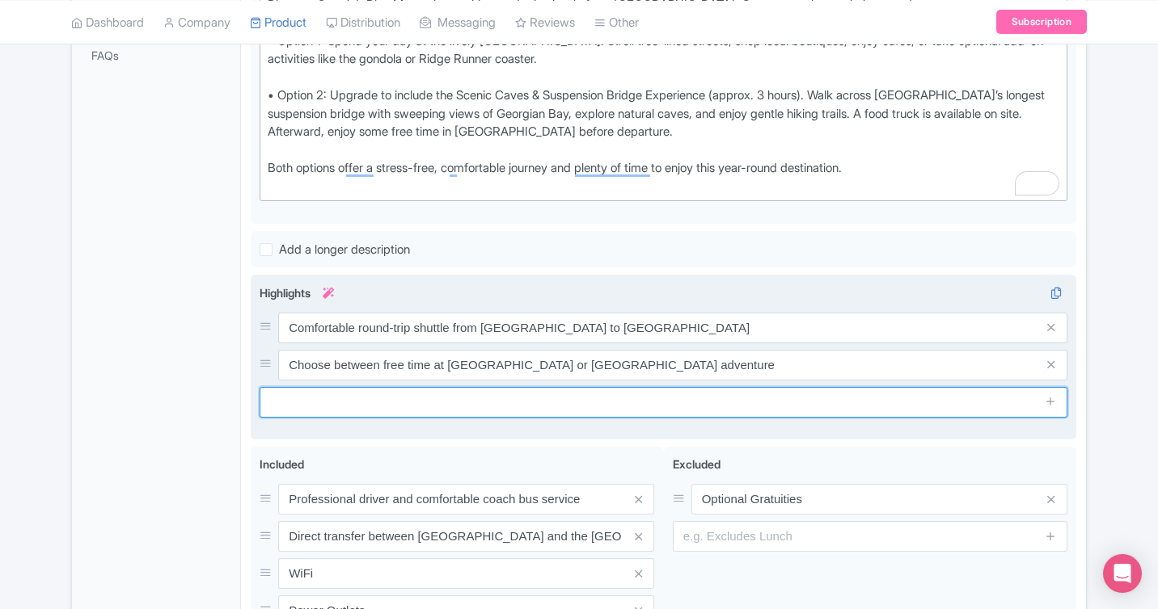
click at [591, 402] on input "text" at bounding box center [663, 402] width 808 height 31
paste input "Walk Ontario’s longest suspension bridge with Scenic Caves option"
type input "Walk Ontario’s longest suspension bridge with Scenic Caves option"
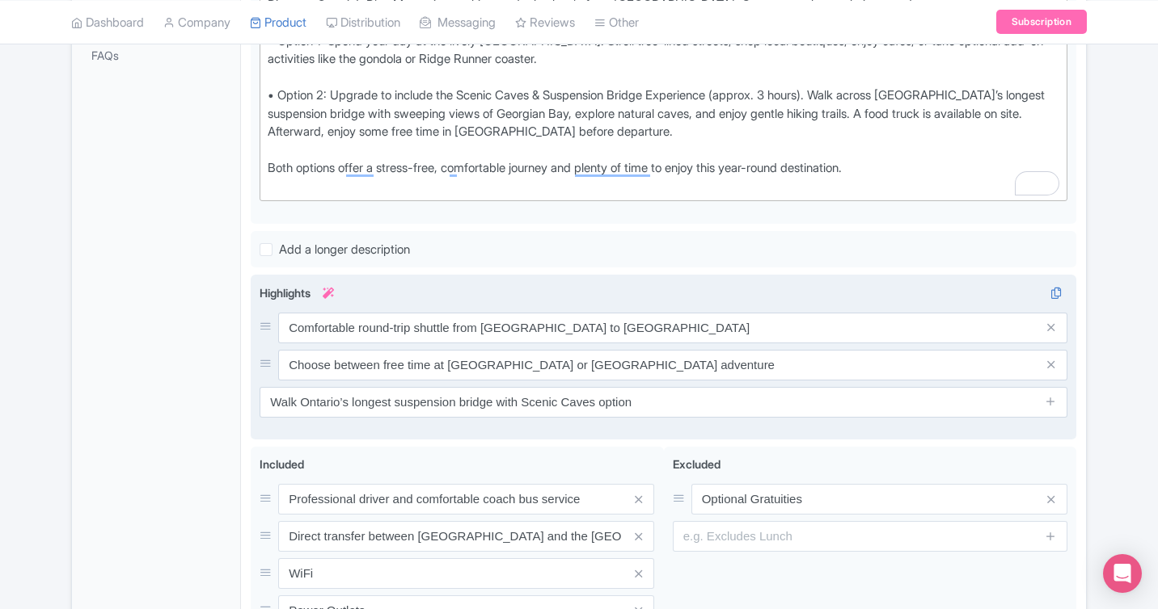
click at [1057, 398] on span at bounding box center [1051, 402] width 32 height 31
click at [1051, 399] on icon at bounding box center [1050, 401] width 12 height 12
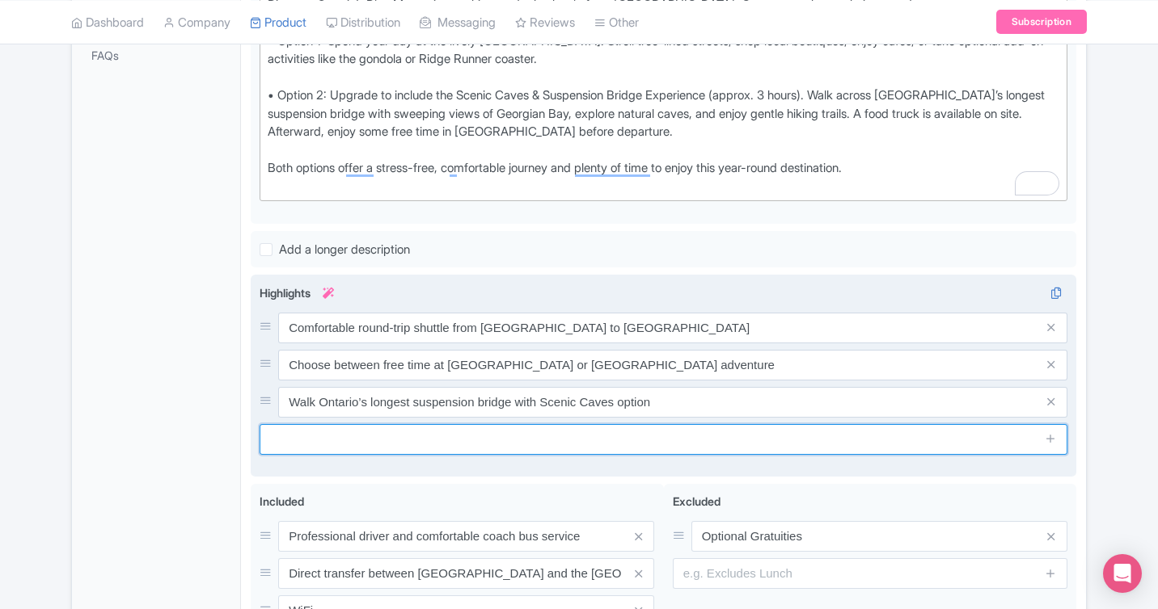
click at [586, 446] on input "text" at bounding box center [663, 439] width 808 height 31
paste input "Cafés, shops, and optional attractions in the Village"
type input "Cafés, shops, and optional attractions in the Village"
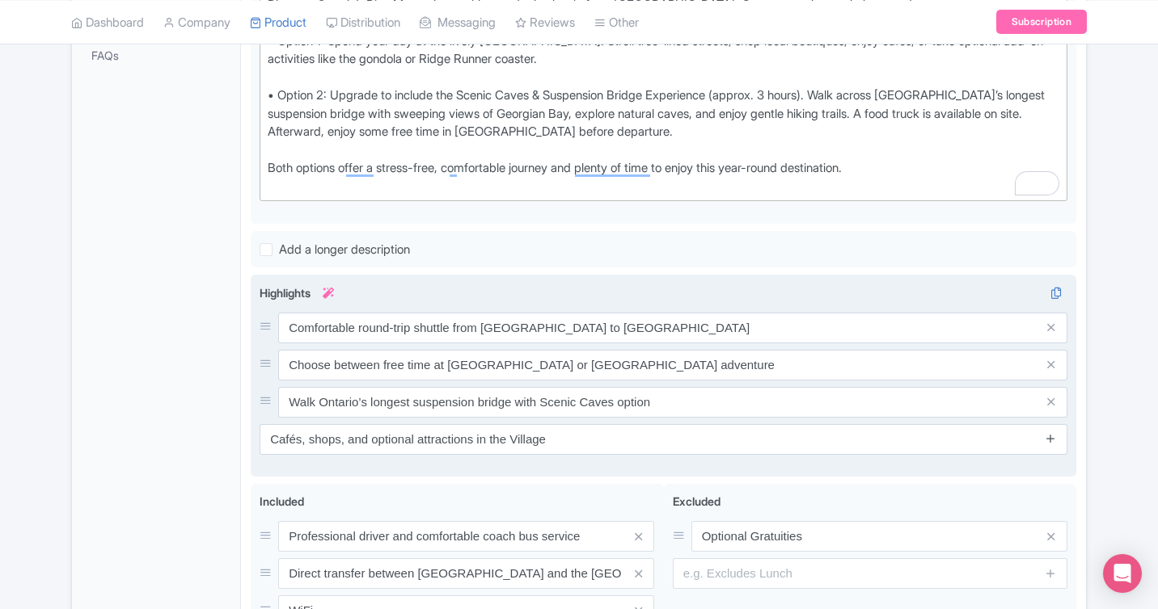
click at [1054, 437] on icon at bounding box center [1050, 438] width 12 height 12
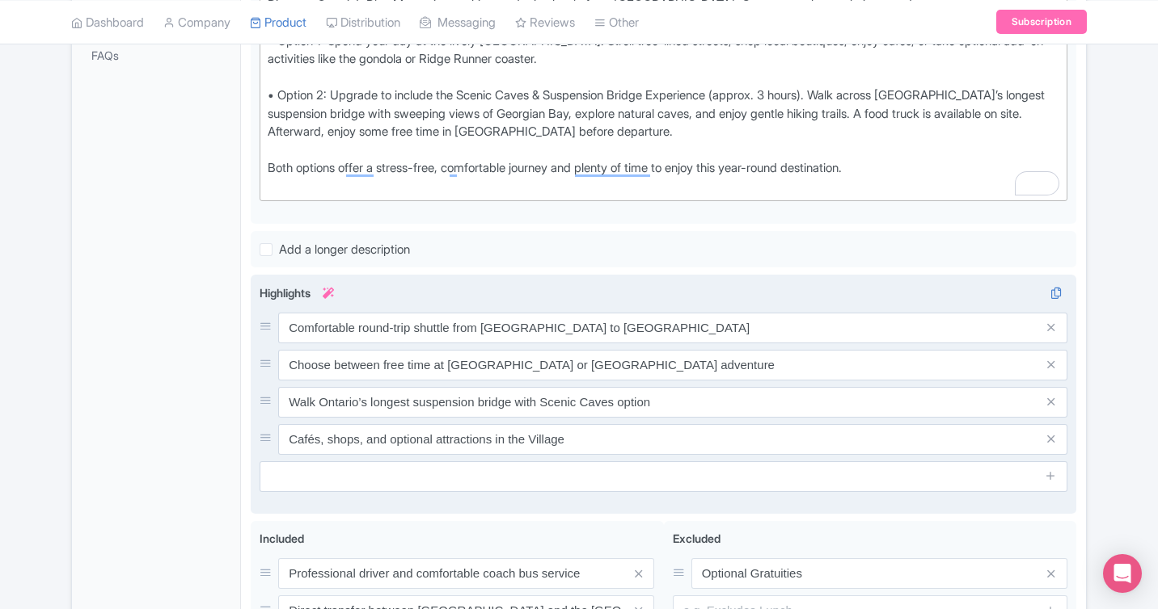
click at [479, 491] on div at bounding box center [663, 477] width 808 height 31
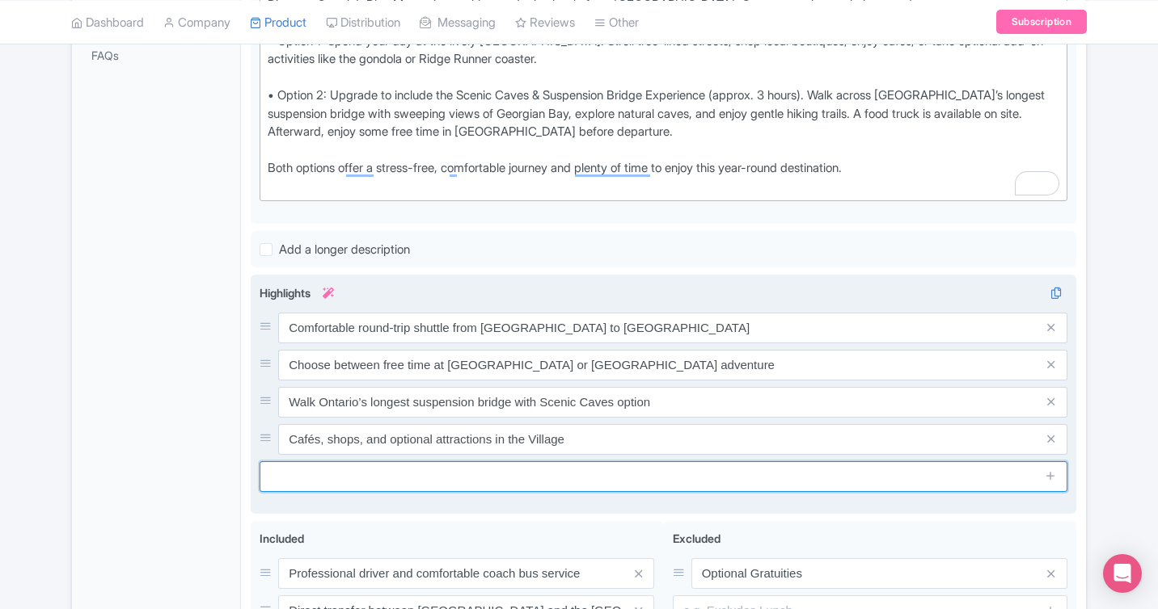
click at [475, 486] on input "text" at bounding box center [663, 477] width 808 height 31
paste input "Stress-free, car-free day trip for families and couples"
type input "Stress-free, car-free day trip for families and couples"
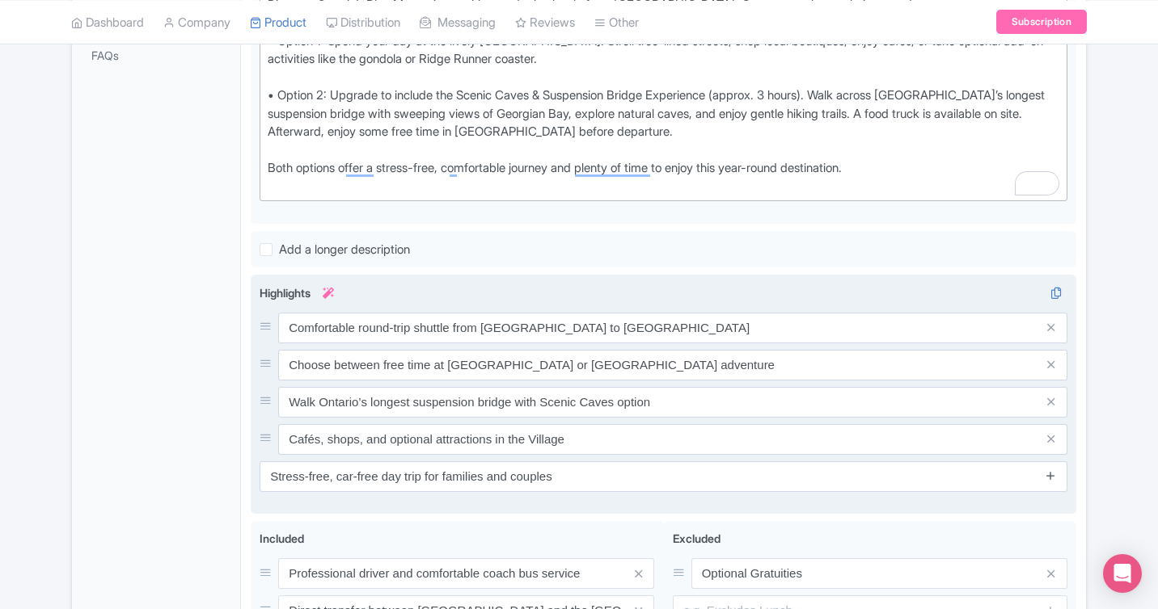
click at [1052, 474] on icon at bounding box center [1050, 476] width 12 height 12
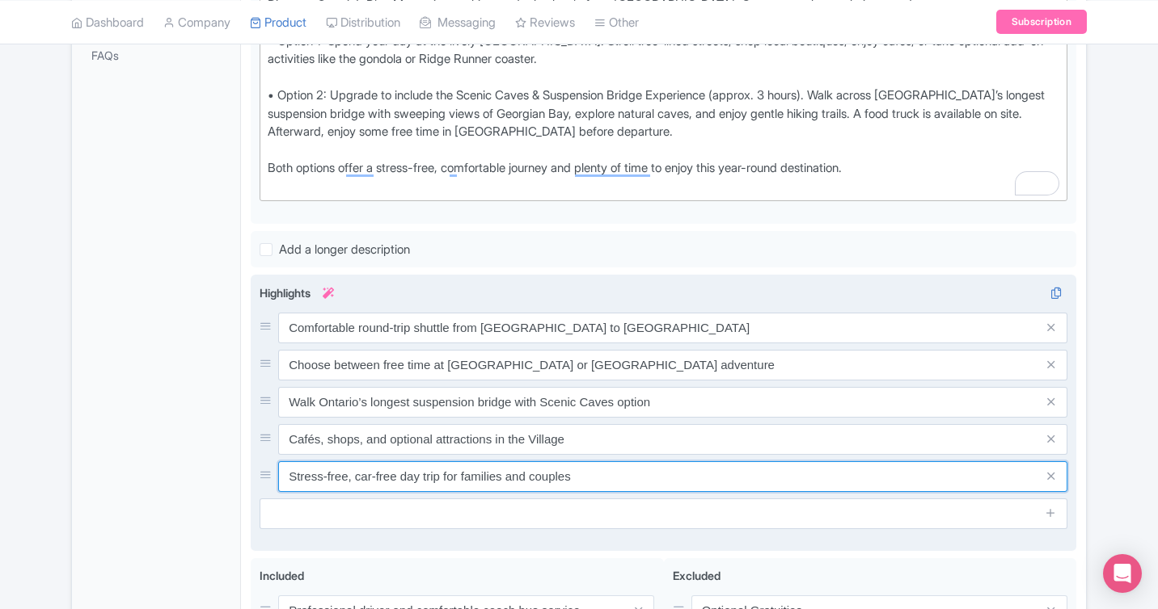
click at [502, 344] on input "Stress-free, car-free day trip for families and couples" at bounding box center [672, 328] width 789 height 31
click at [673, 344] on input "Stress-free, car-free day trip for families, solo travellers and couples" at bounding box center [672, 328] width 789 height 31
drag, startPoint x: 587, startPoint y: 477, endPoint x: 501, endPoint y: 476, distance: 85.7
click at [501, 344] on input "Stress-free, car-free day trip for families, solo travellers and couples" at bounding box center [672, 328] width 789 height 31
type input "Stress-free, car-free day trip for families and couples"
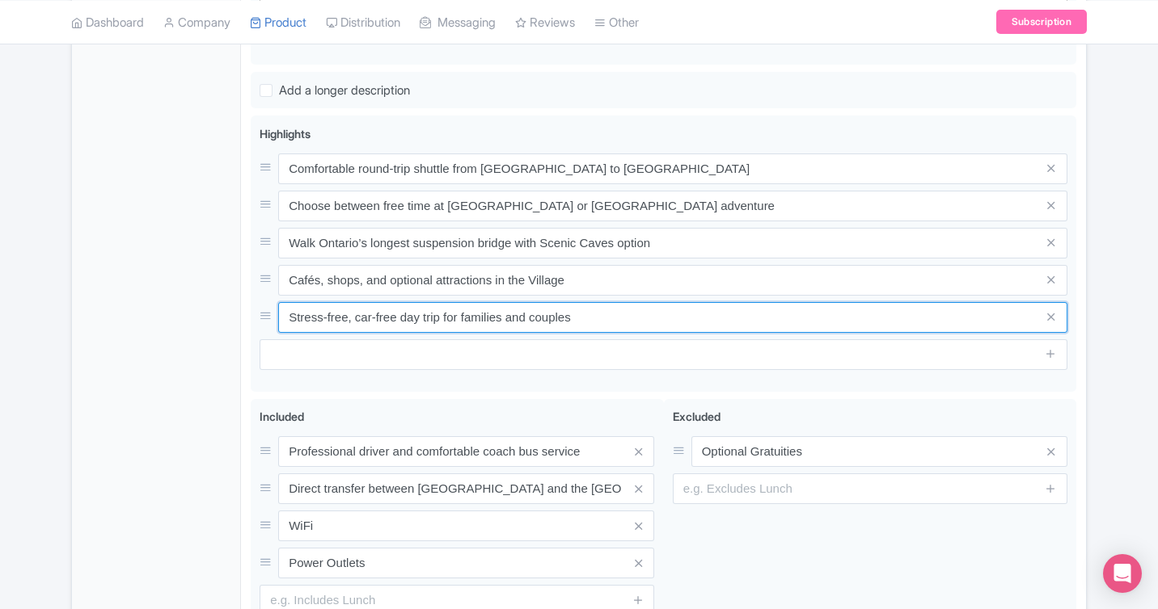
scroll to position [729, 0]
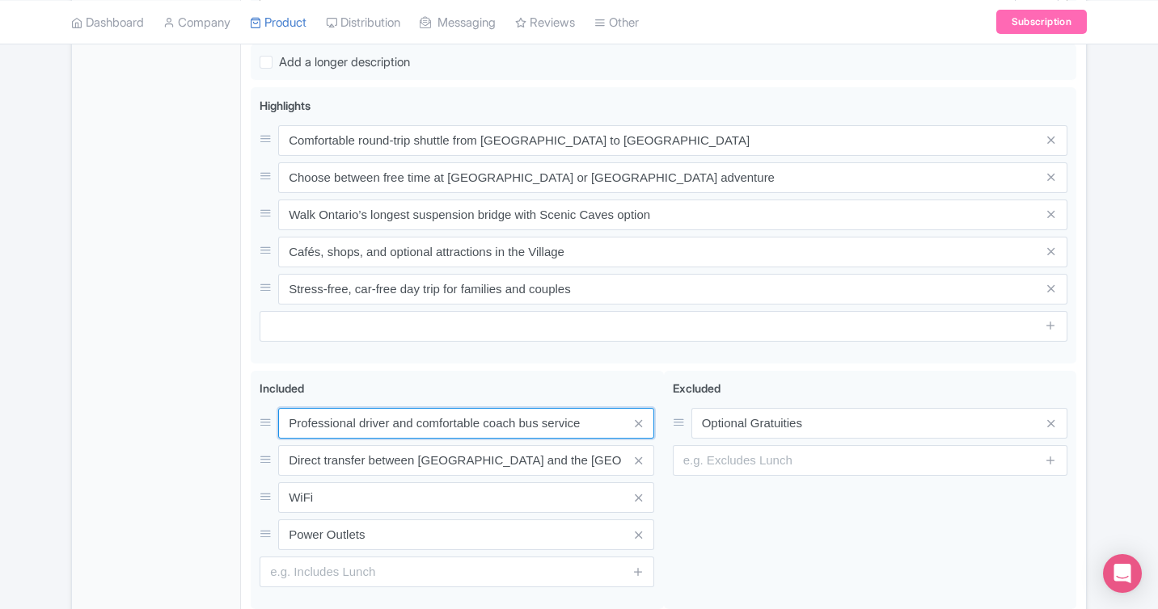
drag, startPoint x: 606, startPoint y: 424, endPoint x: 86, endPoint y: 428, distance: 520.6
click at [86, 428] on div "General Booking Info Locations Settings Pricing Gallery Itinerary FAQs The Blue…" at bounding box center [579, 109] width 1014 height 1134
paste input "Round-trip transportation"
type input "Round-trip transportation"
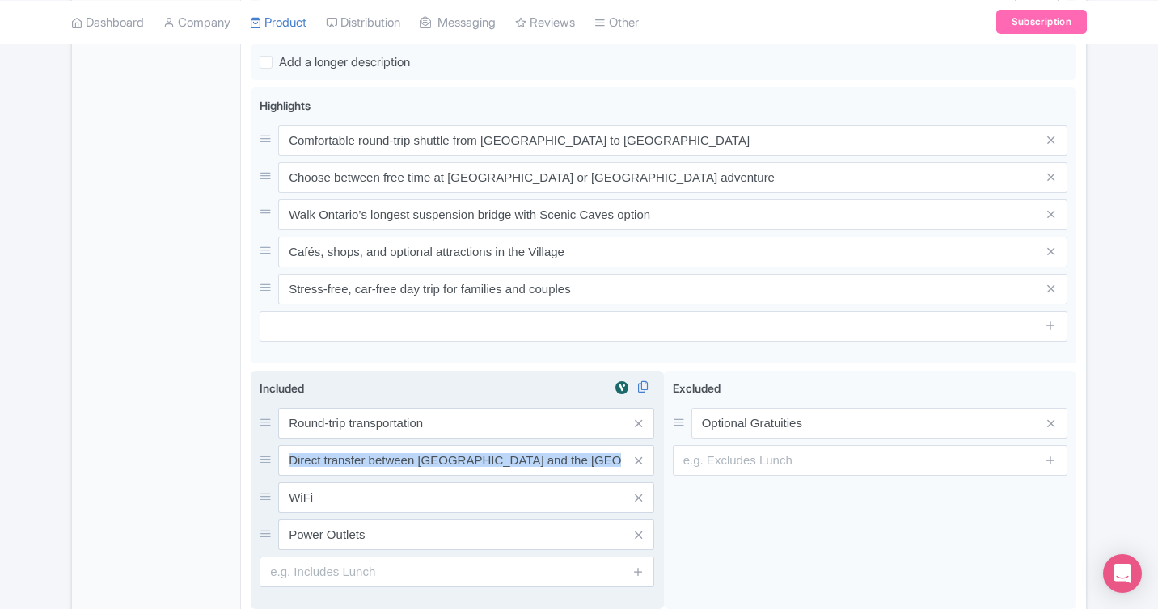
drag, startPoint x: 623, startPoint y: 461, endPoint x: 609, endPoint y: 461, distance: 13.7
click at [612, 461] on div "Direct transfer between Yorkdale Mall and the Blue Mountains" at bounding box center [466, 460] width 376 height 31
drag, startPoint x: 623, startPoint y: 461, endPoint x: 460, endPoint y: 455, distance: 163.4
click at [460, 455] on div "Direct transfer between Yorkdale Mall and the Blue Mountains" at bounding box center [466, 460] width 376 height 31
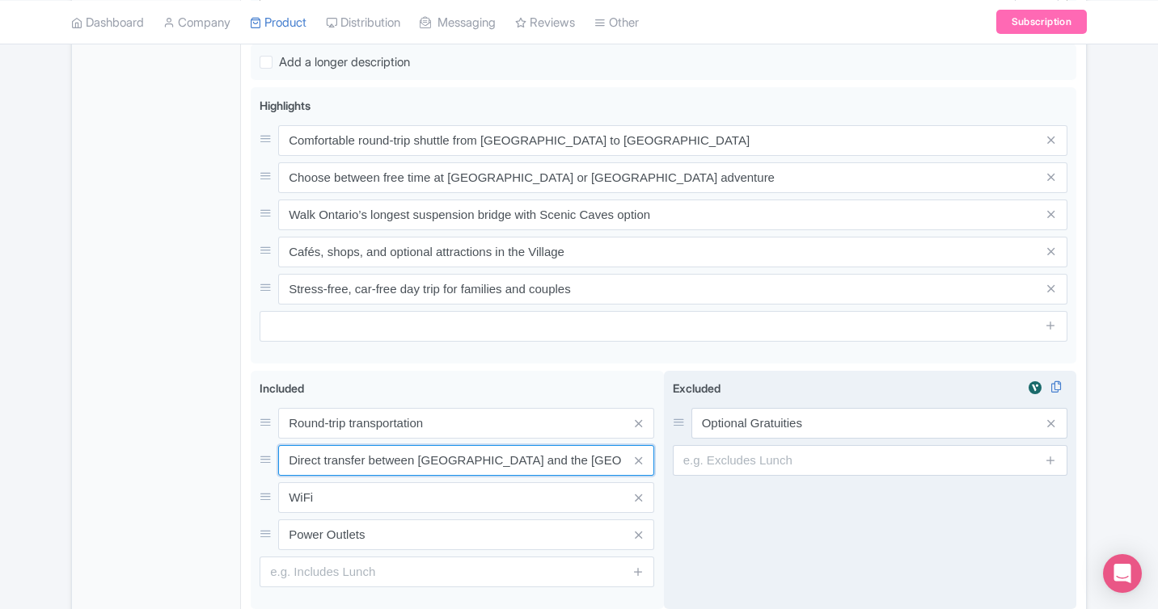
drag, startPoint x: 291, startPoint y: 457, endPoint x: 668, endPoint y: 466, distance: 377.6
click at [670, 466] on div "Professional driver and comfortable coach bus service Direct transfer between Y…" at bounding box center [663, 494] width 825 height 246
paste input "Free time at Blue Mountain Village (all guests)"
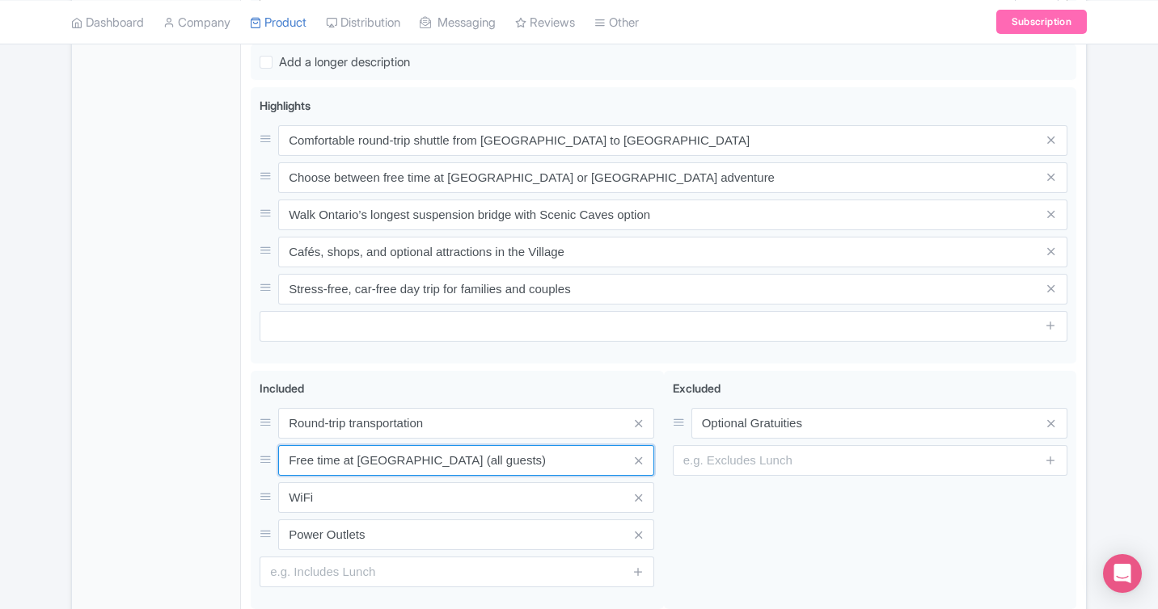
type input "Free time at Blue Mountain Village (all guests)"
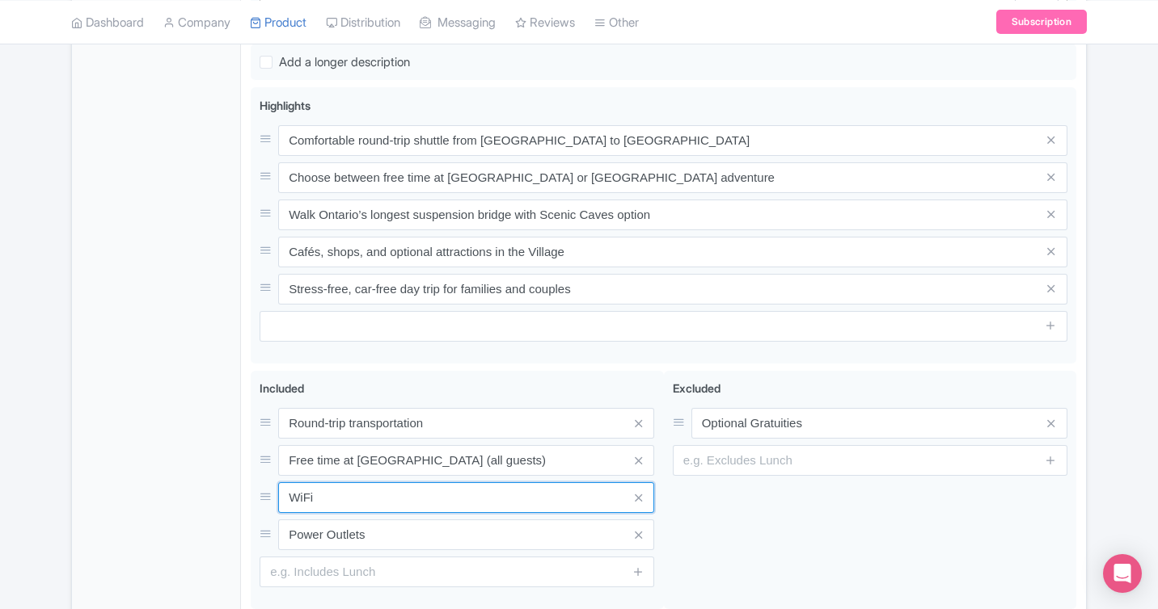
drag, startPoint x: 510, startPoint y: 495, endPoint x: 157, endPoint y: 495, distance: 353.2
click at [157, 495] on div "General Booking Info Locations Settings Pricing Gallery Itinerary FAQs The Blue…" at bounding box center [579, 109] width 1014 height 1134
paste input "Admission to Scenic Caves & Suspension Bridge (if option selected)"
type input "Admission to Scenic Caves & Suspension Bridge (if option selected)"
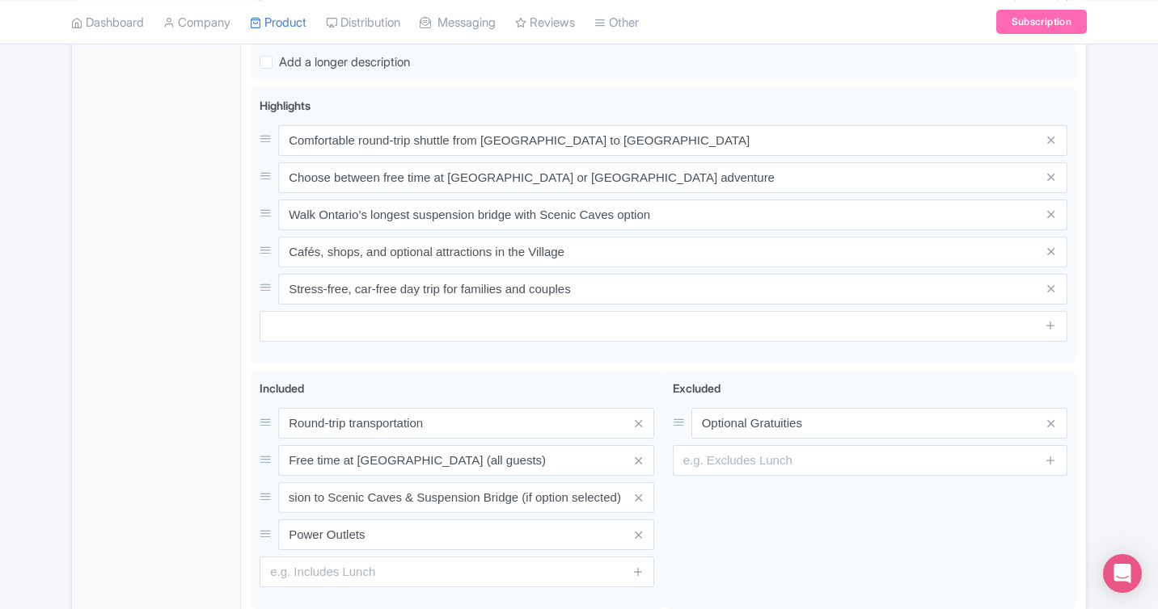
scroll to position [0, 0]
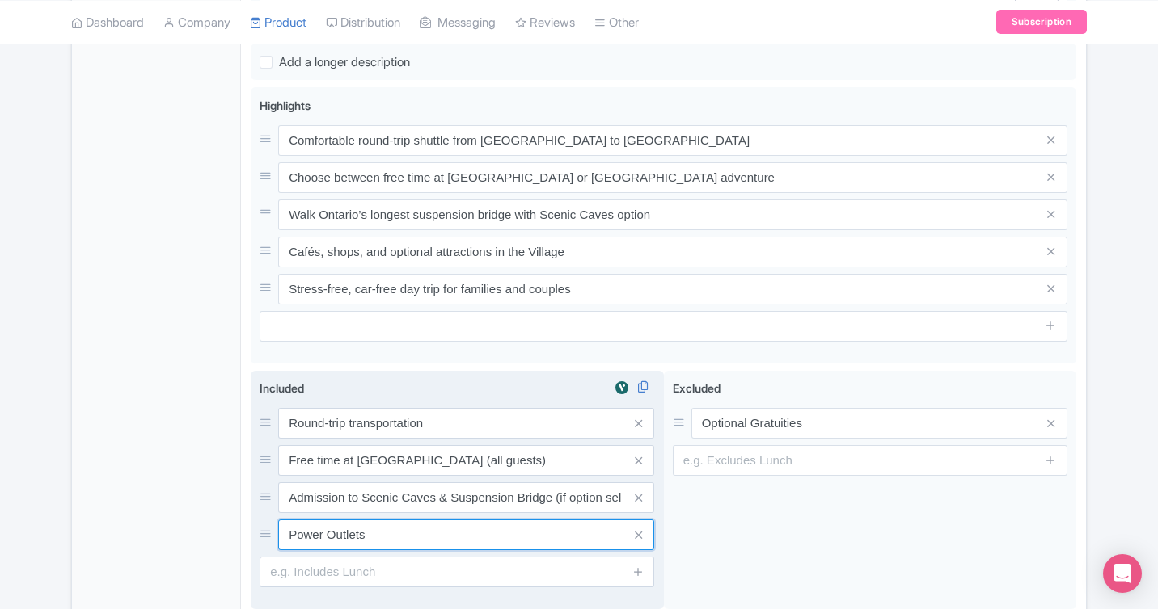
drag, startPoint x: 520, startPoint y: 533, endPoint x: 250, endPoint y: 533, distance: 270.0
click at [251, 533] on div "Included i Round-trip transportation Free time at Blue Mountain Village (all gu…" at bounding box center [457, 490] width 413 height 239
paste input "Friendly onboard staff"
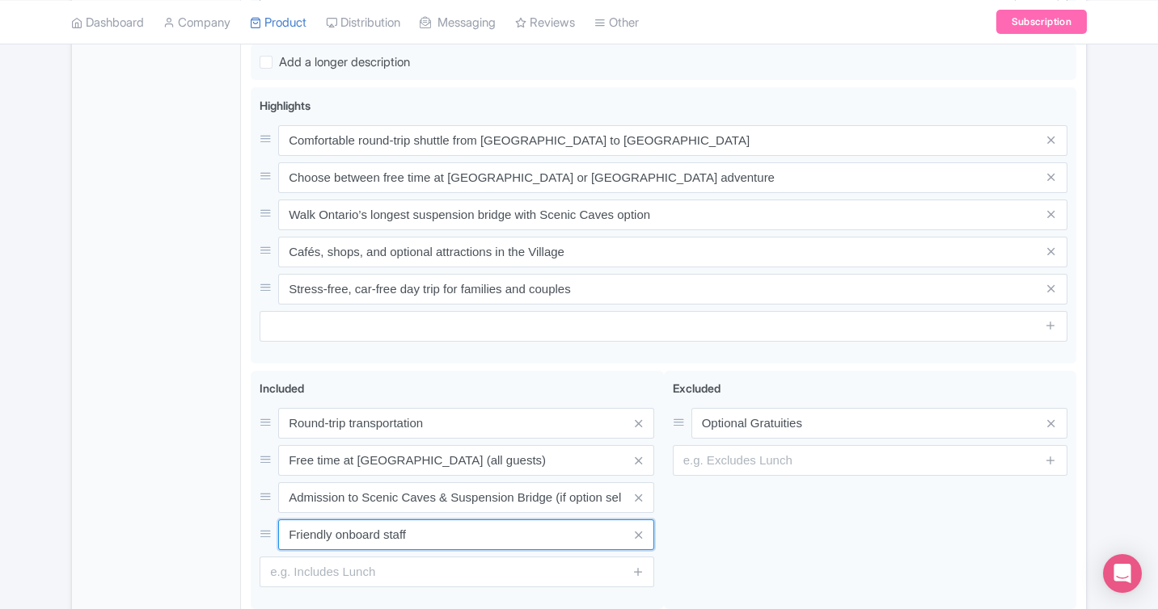
type input "Friendly onboard staff"
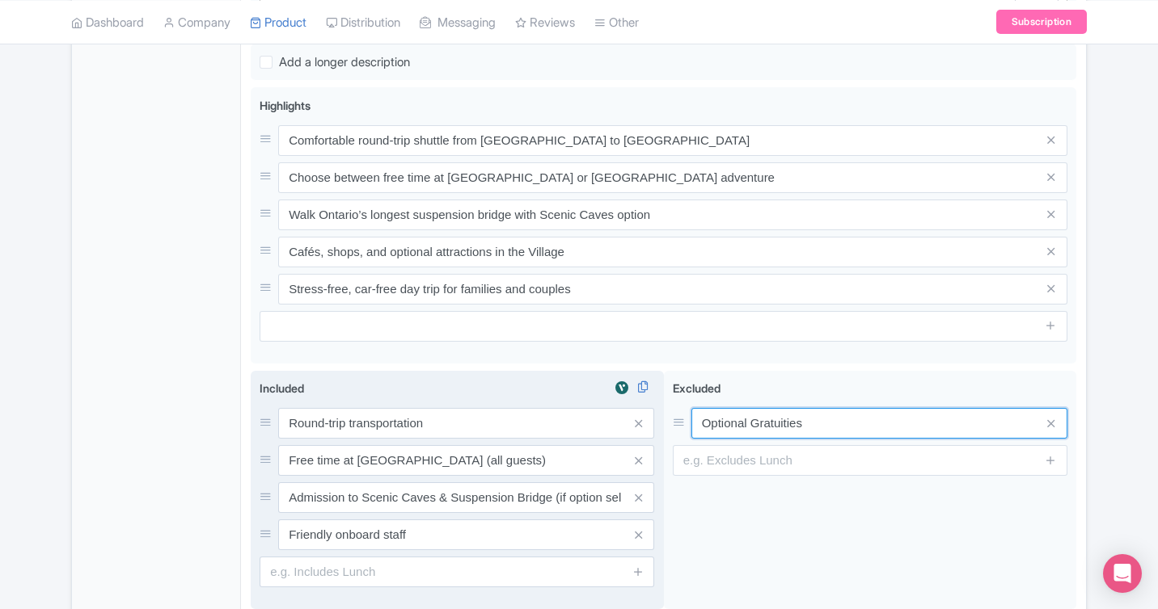
drag, startPoint x: 847, startPoint y: 429, endPoint x: 623, endPoint y: 425, distance: 223.9
click at [625, 426] on div "Professional driver and comfortable coach bus service Direct transfer between Y…" at bounding box center [663, 494] width 825 height 246
paste input "Meals and beverag"
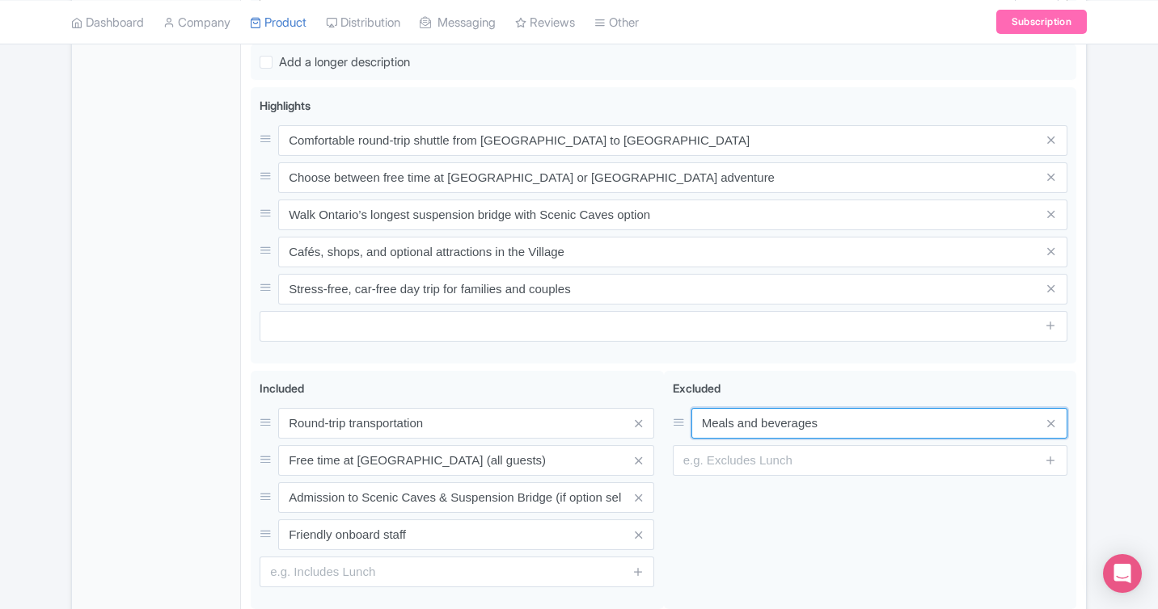
type input "Meals and beverages"
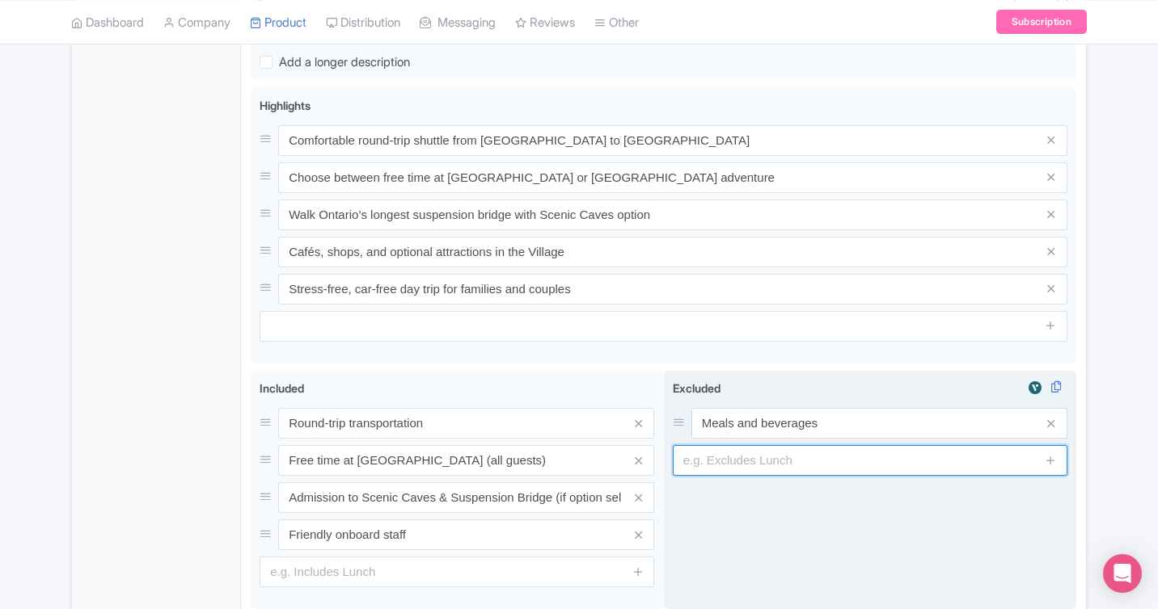
click at [938, 459] on input "text" at bounding box center [870, 460] width 394 height 31
paste input "Optional Blue Mountain Village activities (e.g., gondola, Ridge Runner)"
type input "Optional Blue Mountain Village activities (e.g., gondola, Ridge Runner)"
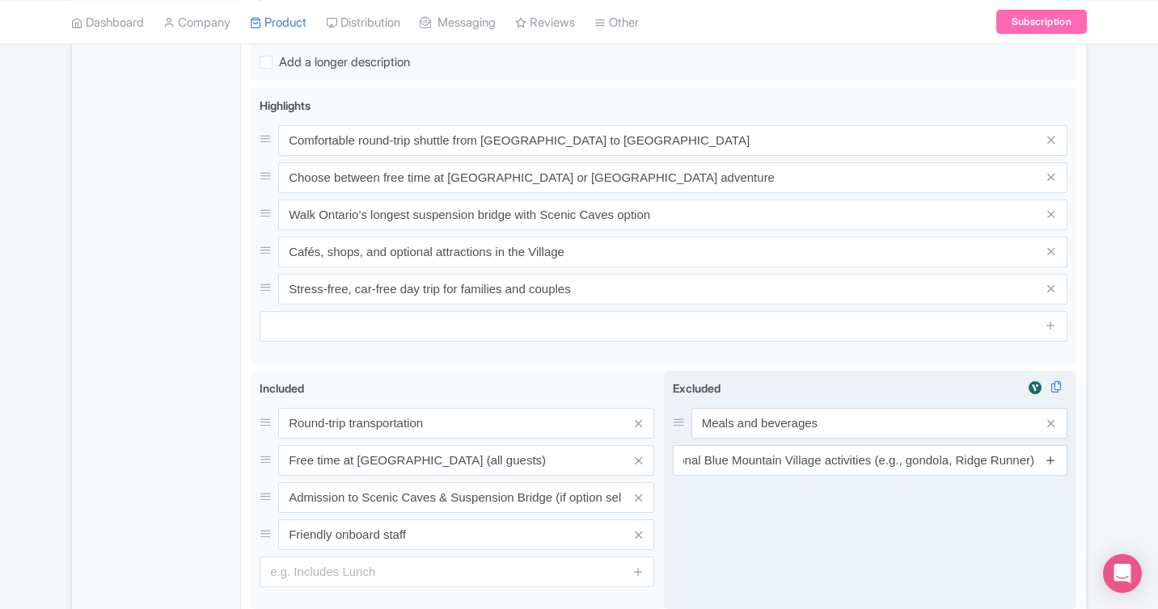
click at [1050, 462] on icon at bounding box center [1050, 460] width 12 height 12
click at [761, 492] on input "text" at bounding box center [870, 498] width 394 height 31
paste input "Gratuities"
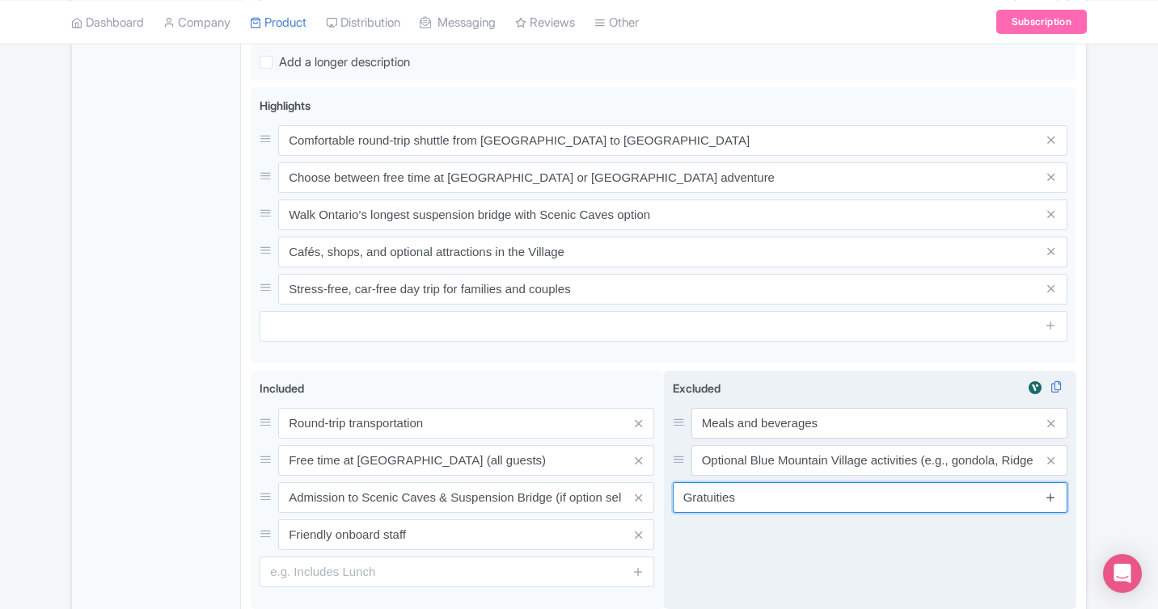
type input "Gratuities"
click at [1050, 499] on icon at bounding box center [1050, 497] width 12 height 12
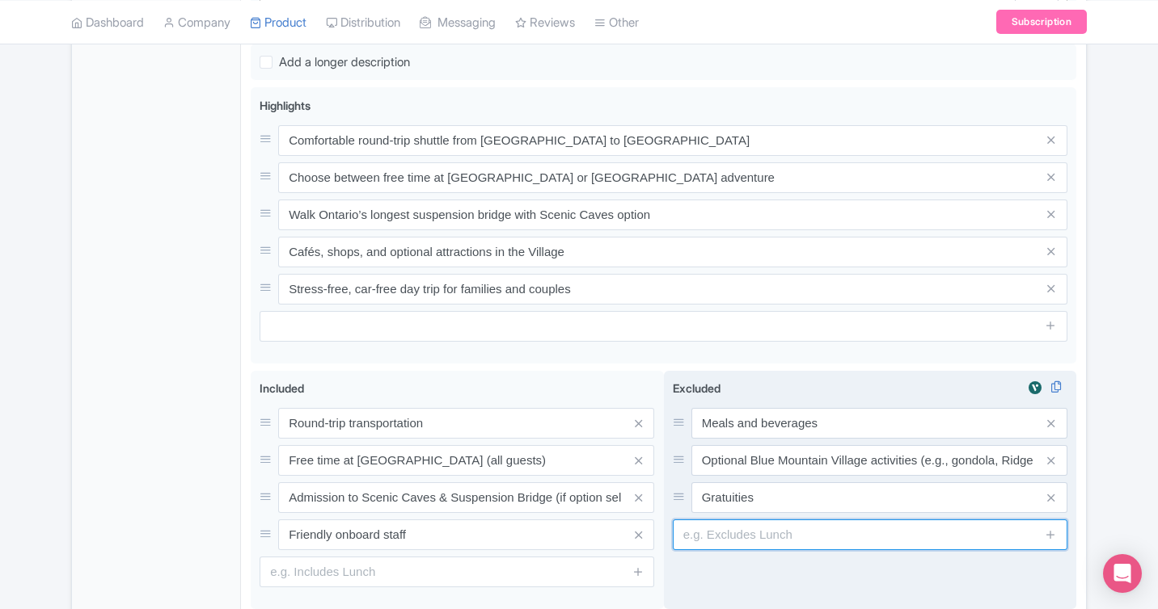
click at [875, 535] on input "text" at bounding box center [870, 535] width 394 height 31
paste input "Personal purchases"
type input "Personal purchases"
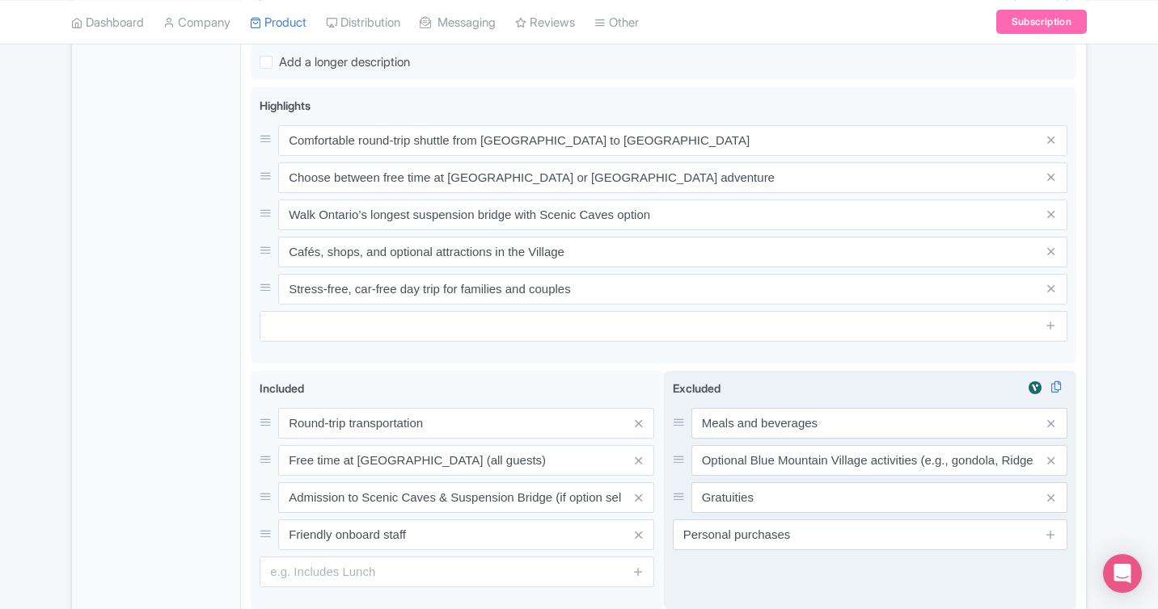
click at [1056, 534] on span at bounding box center [1051, 535] width 32 height 31
click at [1050, 535] on icon at bounding box center [1050, 535] width 12 height 12
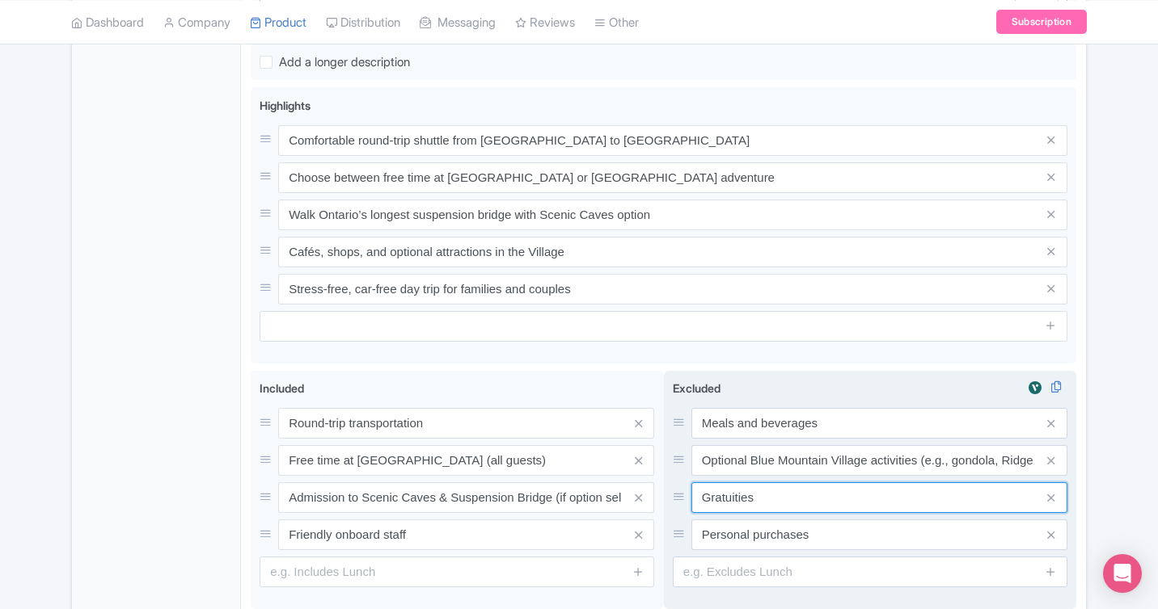
click at [705, 439] on input "Gratuities" at bounding box center [879, 423] width 376 height 31
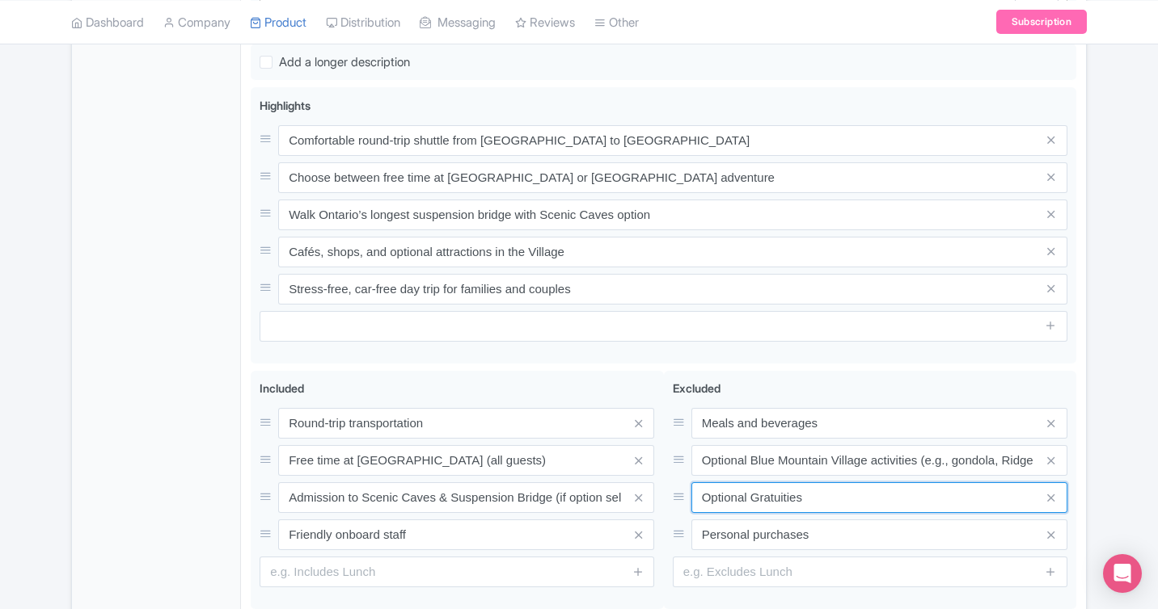
type input "Optional Gratuities"
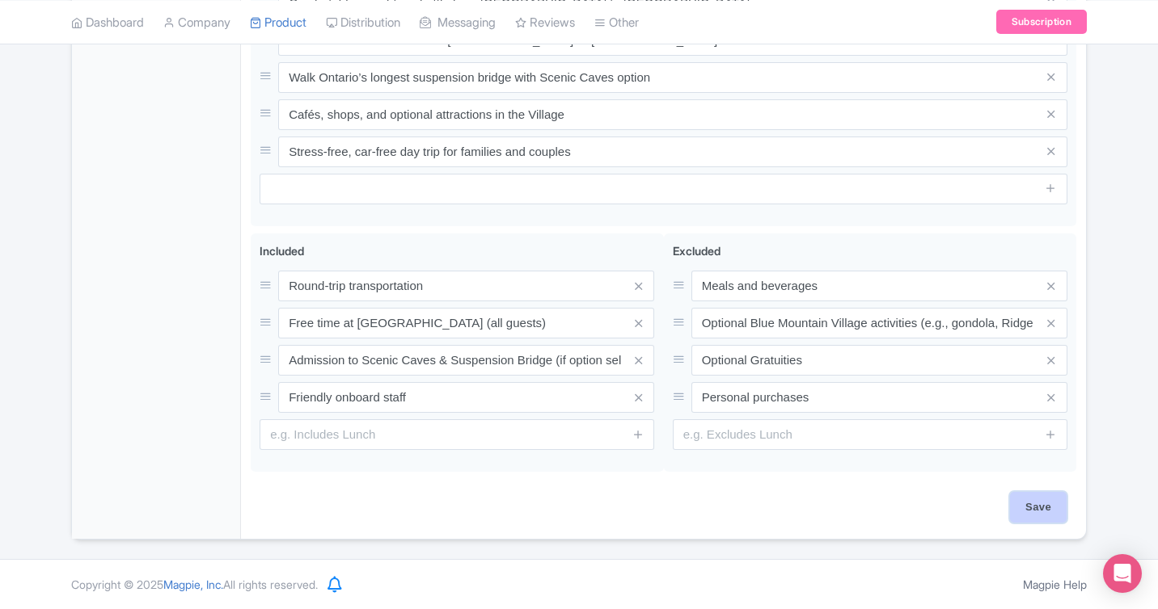
click at [1030, 506] on input "Save" at bounding box center [1038, 507] width 57 height 31
type input "Saving..."
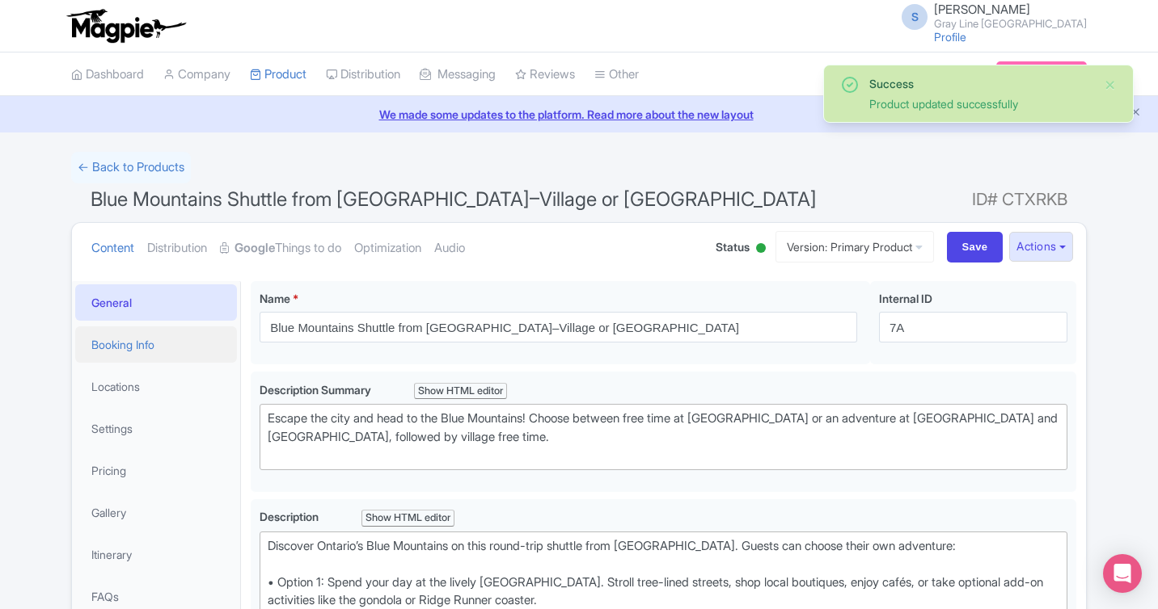
click at [131, 350] on link "Booking Info" at bounding box center [156, 345] width 162 height 36
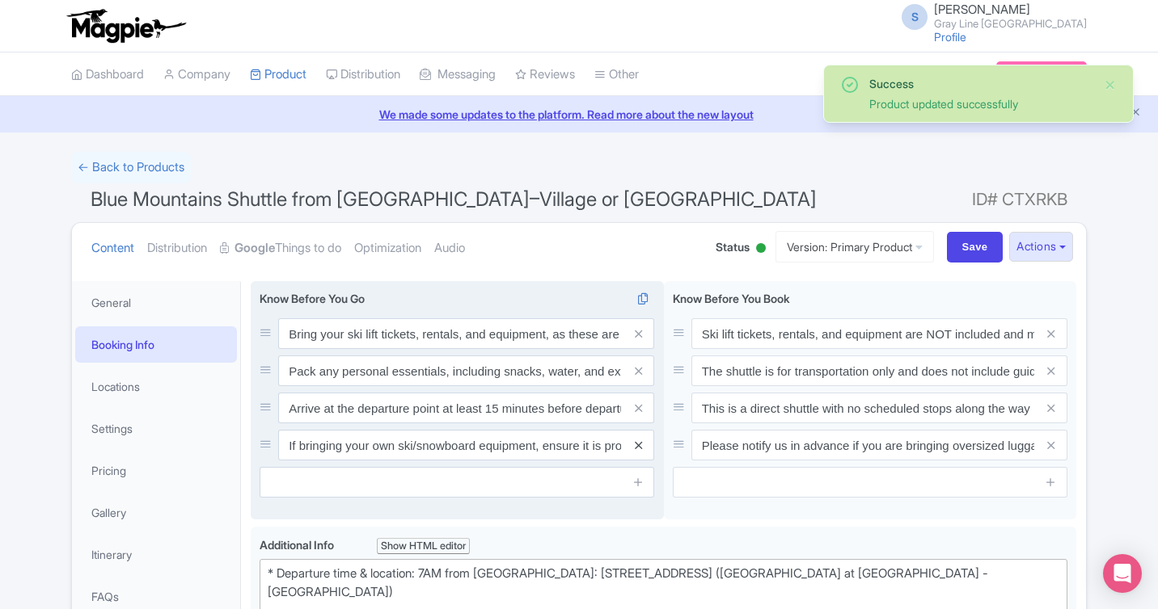
click at [637, 453] on link at bounding box center [638, 445] width 7 height 19
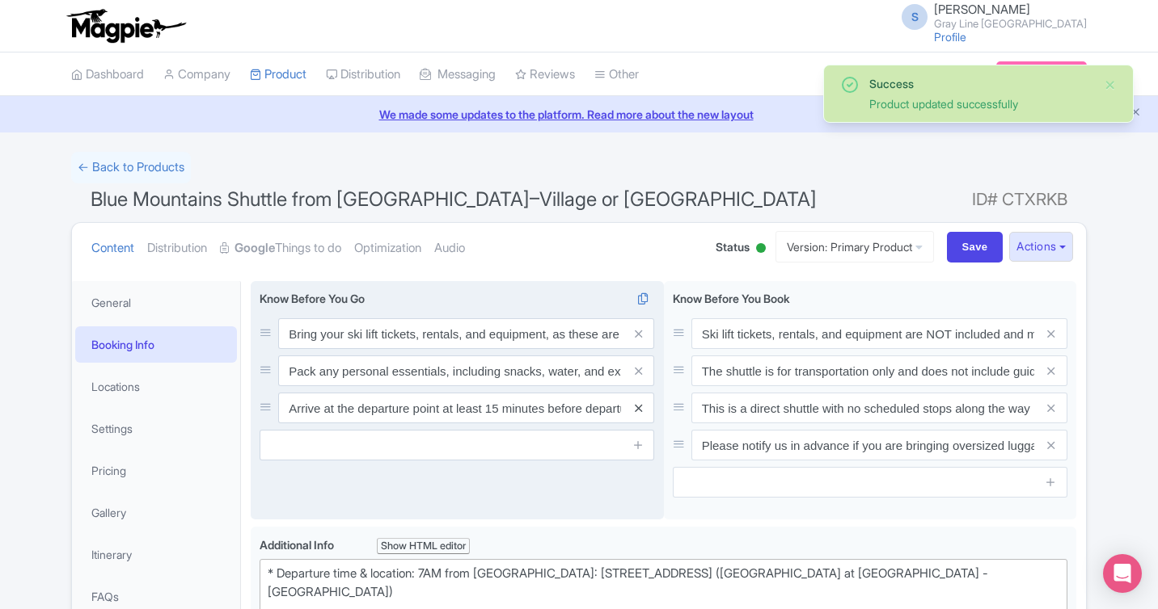
click at [637, 404] on icon at bounding box center [638, 409] width 7 height 12
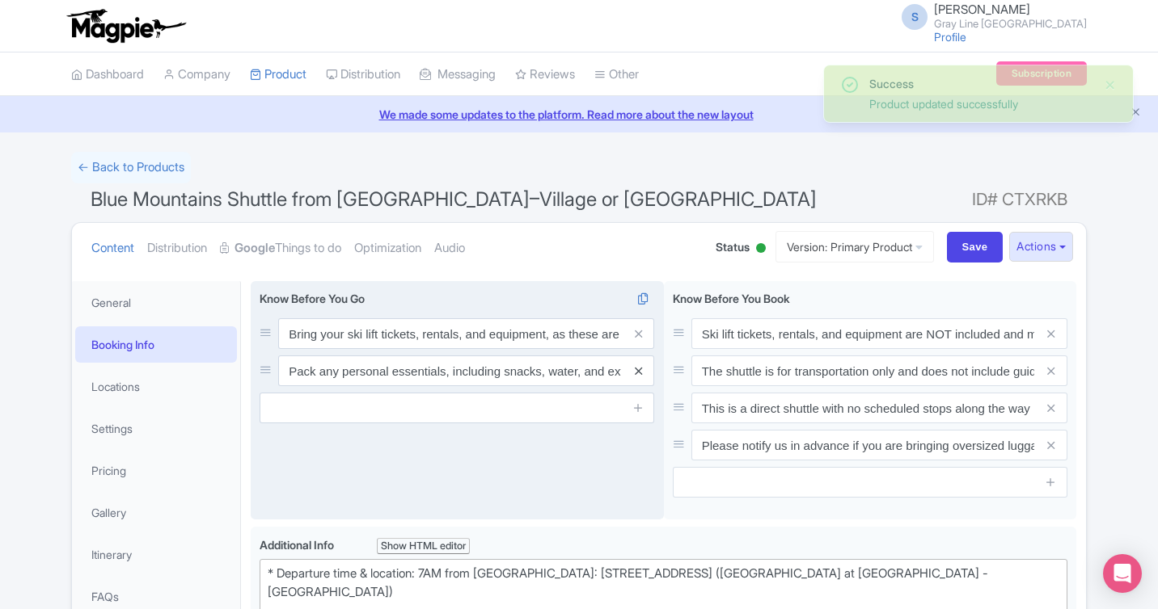
click at [635, 376] on icon at bounding box center [638, 371] width 7 height 12
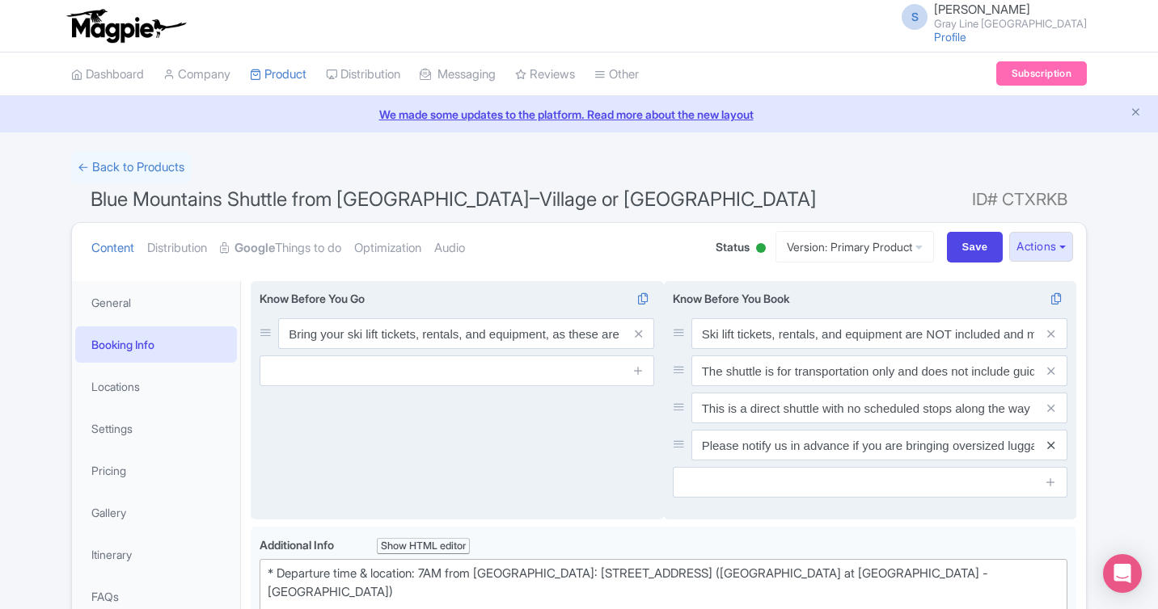
click at [1048, 447] on icon at bounding box center [1050, 446] width 7 height 12
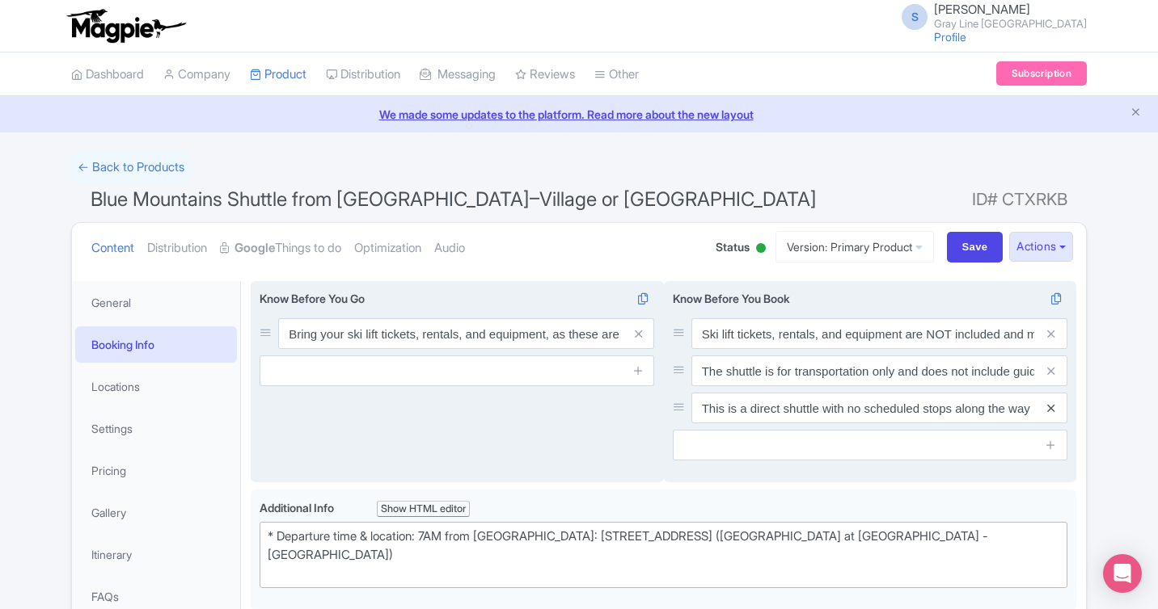
click at [1048, 405] on icon at bounding box center [1050, 409] width 7 height 12
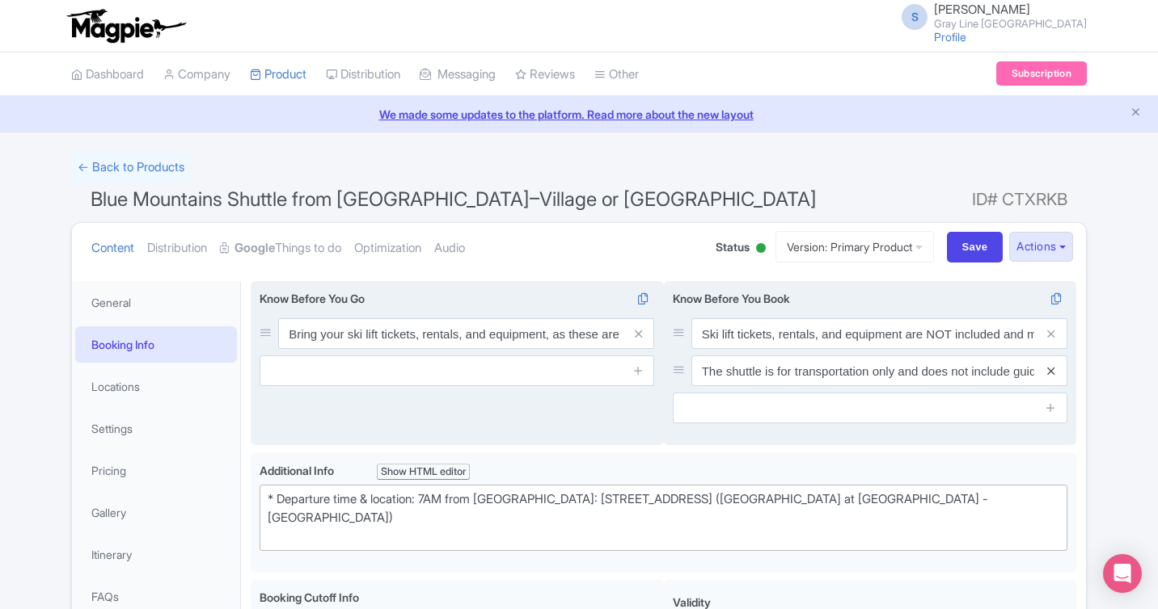
click at [1049, 374] on icon at bounding box center [1050, 371] width 7 height 12
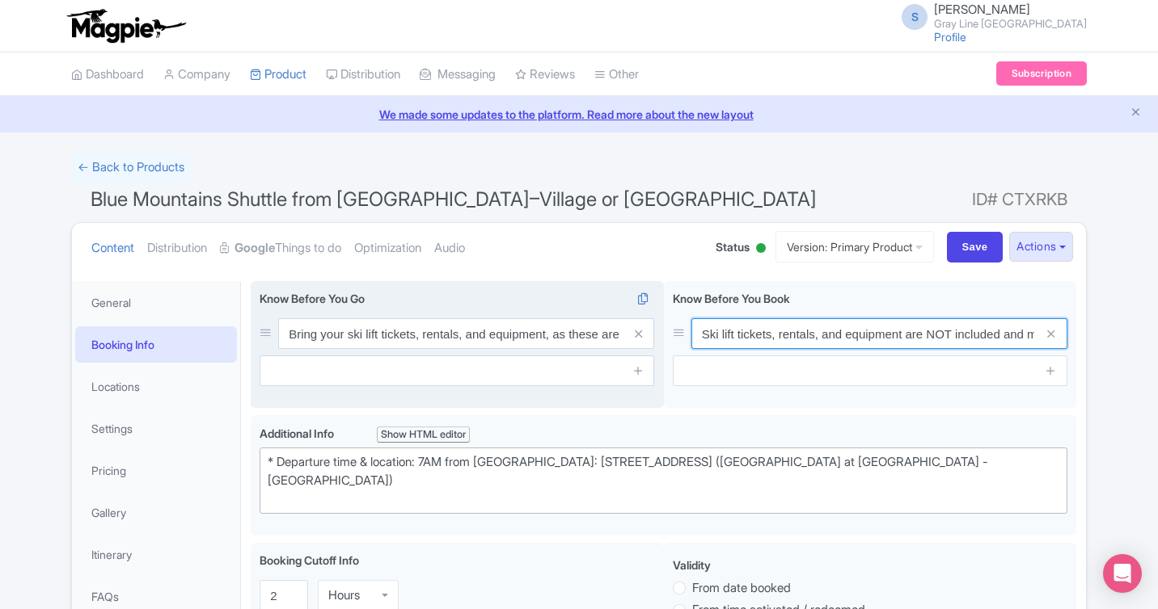
scroll to position [0, 147]
drag, startPoint x: 701, startPoint y: 338, endPoint x: 1188, endPoint y: 285, distance: 490.3
click at [1157, 285] on html "S Stephanie Kronwitter Gray Line Toronto Profile Users Settings Sign out Dashbo…" at bounding box center [579, 304] width 1158 height 609
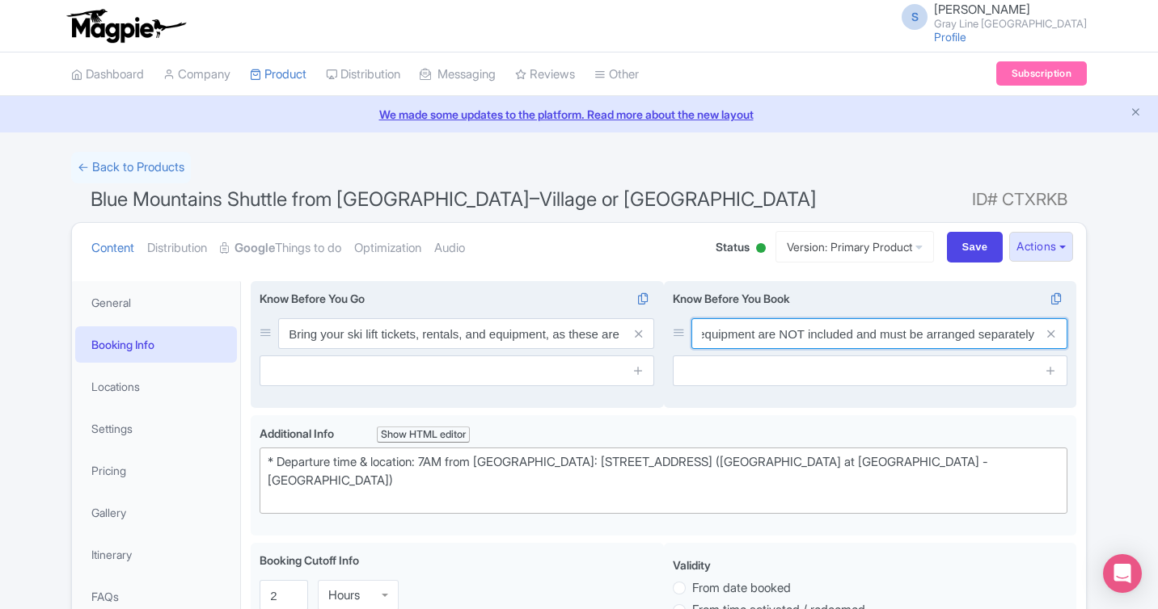
click at [1032, 332] on input "Ski lift tickets, rentals, and equipment are NOT included and must be arranged …" at bounding box center [879, 333] width 376 height 31
paste input "cenic Caves option requires sturdy footwear and moderate mobilit"
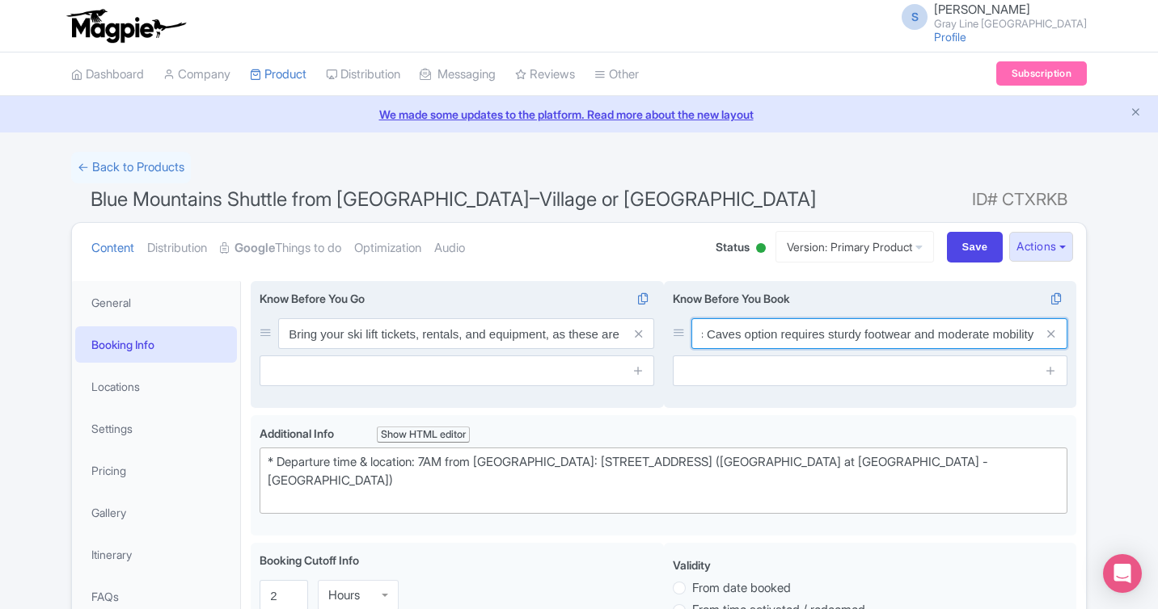
type input "Scenic Caves option requires sturdy footwear and moderate mobility"
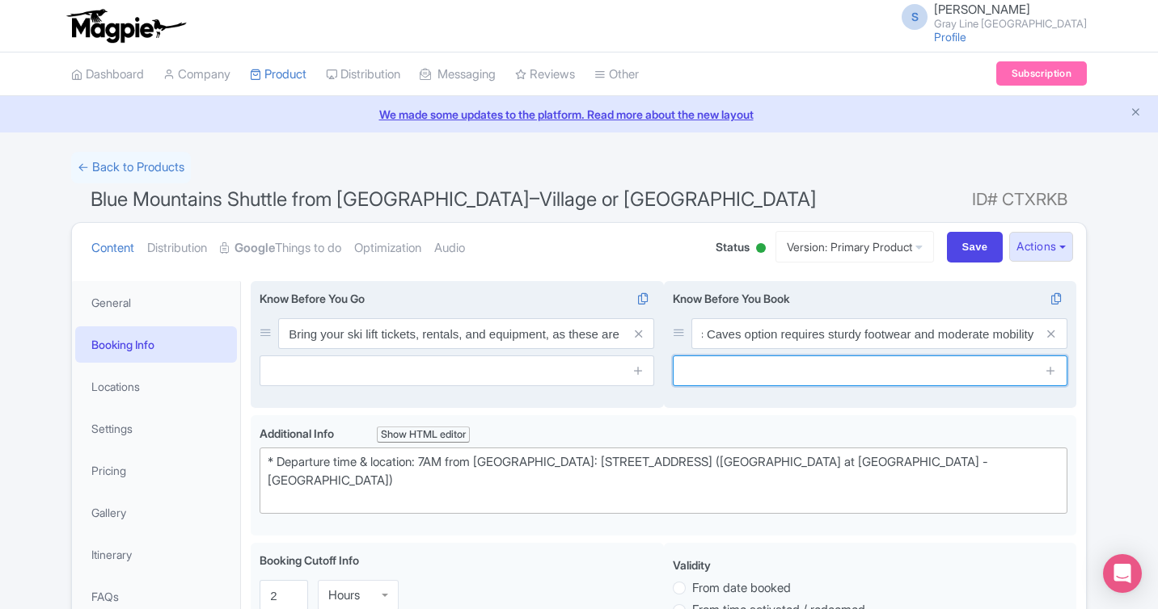
click at [1010, 370] on input "text" at bounding box center [870, 371] width 394 height 31
click at [857, 372] on input "text" at bounding box center [870, 371] width 394 height 31
paste input "Food truck available at [GEOGRAPHIC_DATA] site"
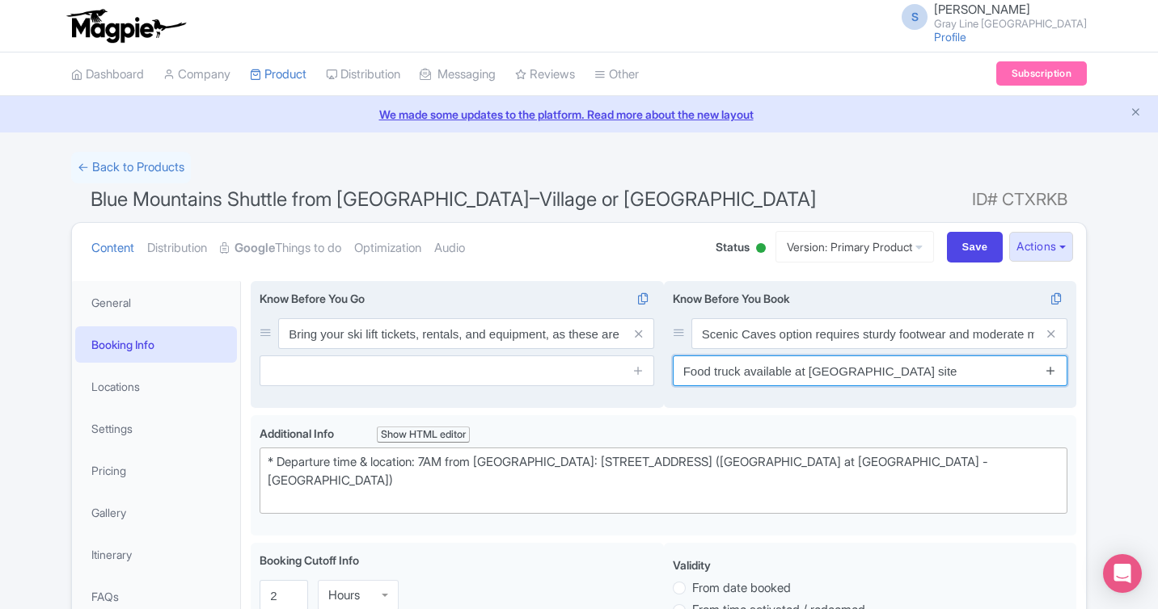
type input "Food truck available at [GEOGRAPHIC_DATA] site"
click at [1055, 366] on icon at bounding box center [1050, 371] width 12 height 12
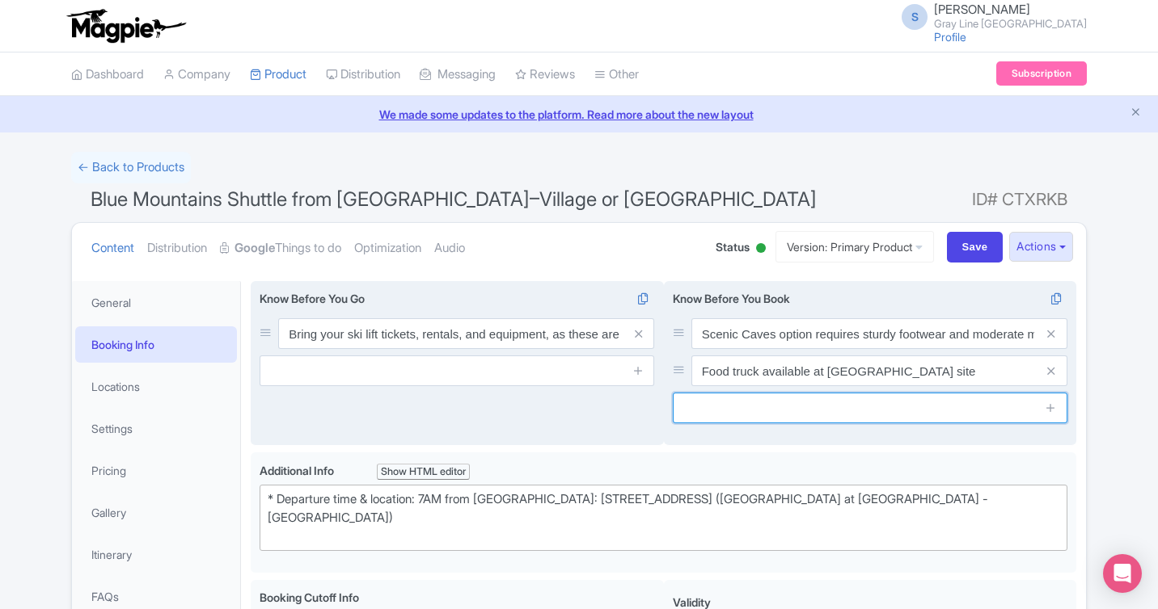
click at [951, 403] on input "text" at bounding box center [870, 408] width 394 height 31
paste input "Tour operates rain or shine"
type input "Tour operates rain or shine"
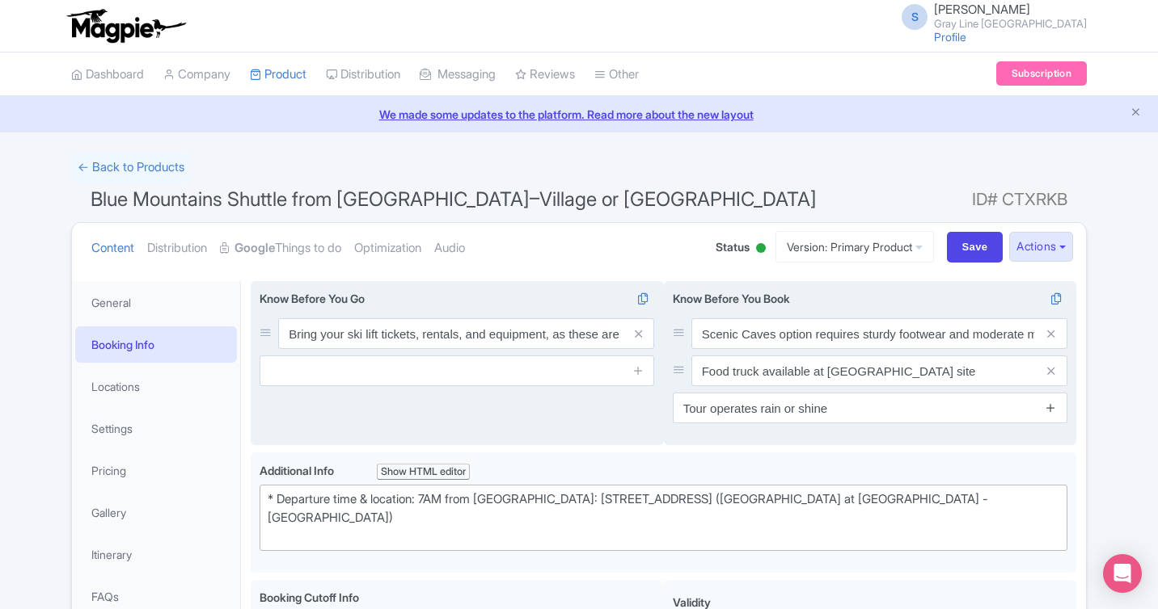
click at [1048, 409] on icon at bounding box center [1050, 408] width 12 height 12
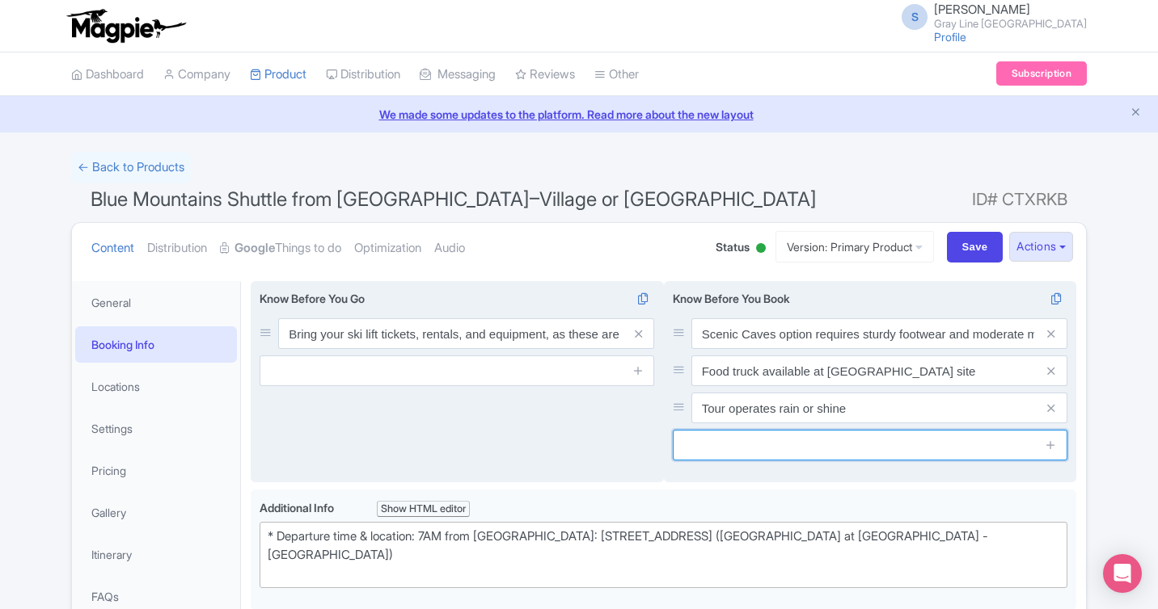
click at [802, 438] on input "text" at bounding box center [870, 445] width 394 height 31
paste input "Minimum passenger threshold applies"
type input "Minimum passenger threshold applies"
click at [1052, 444] on icon at bounding box center [1050, 445] width 12 height 12
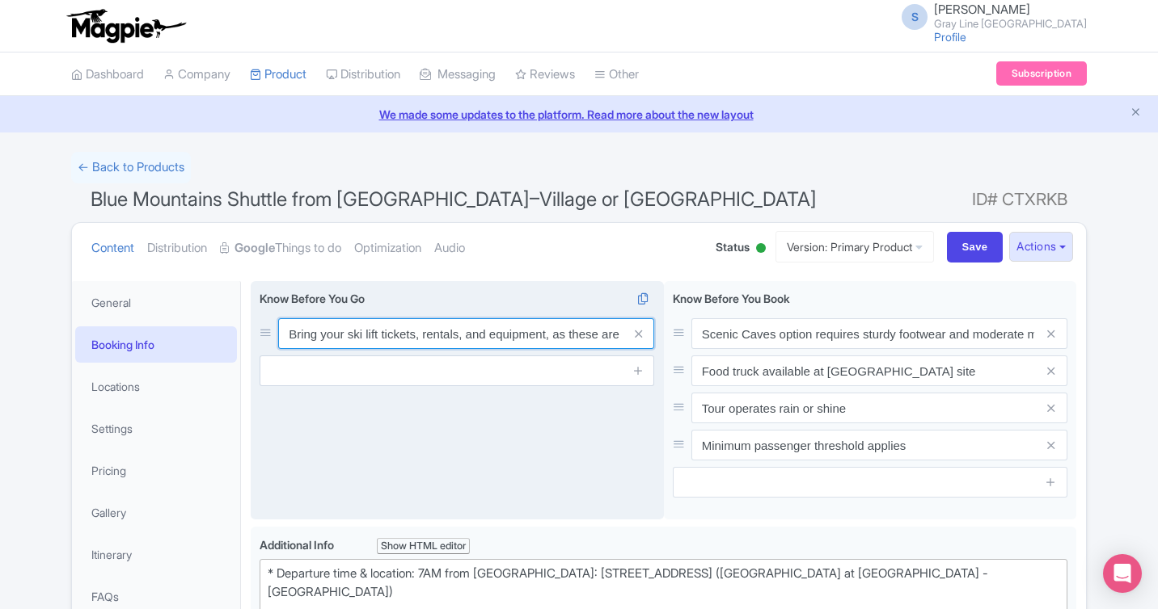
click at [290, 333] on input "Bring your ski lift tickets, rentals, and equipment, as these are not included …" at bounding box center [466, 333] width 376 height 31
paste input "Wear comfortable walking shoes and dress for the weather"
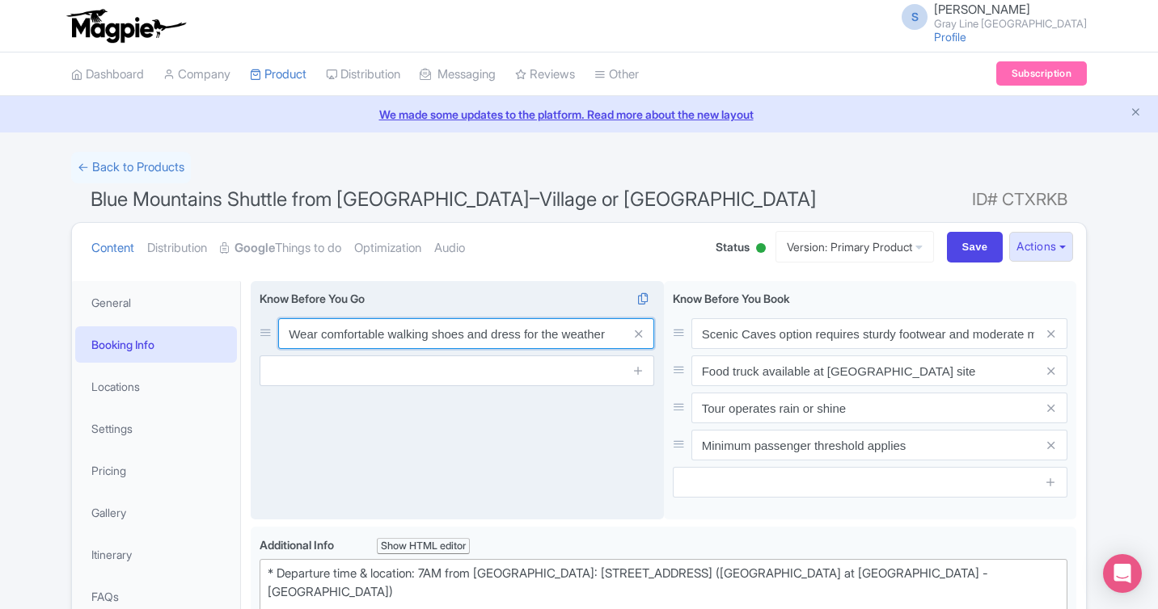
type input "Wear comfortable walking shoes and dress for the weather"
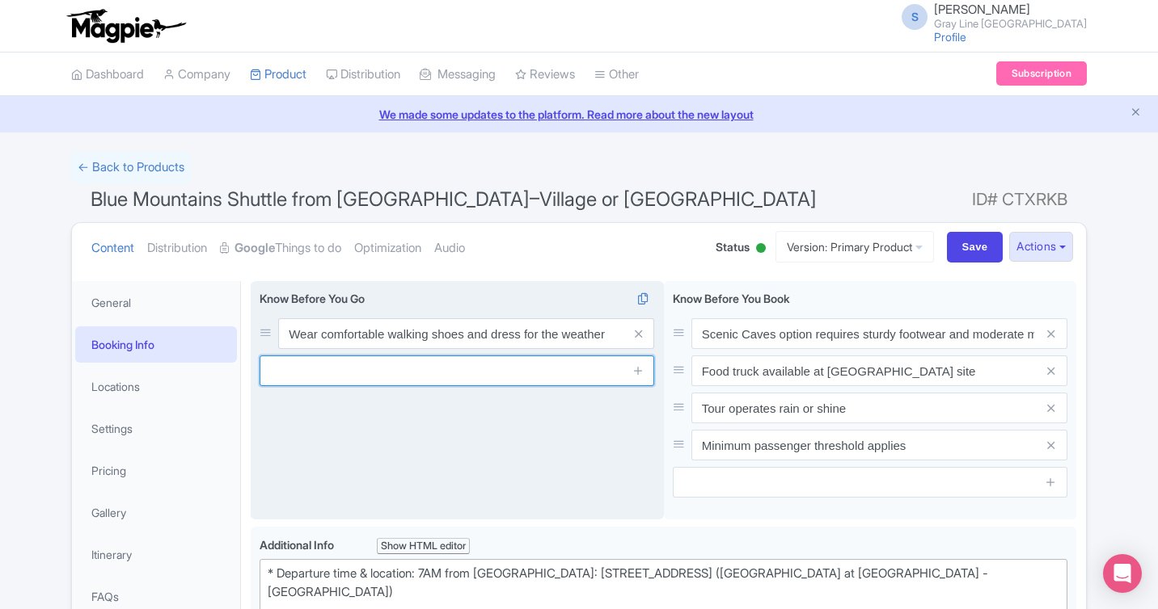
click at [441, 376] on input "text" at bounding box center [456, 371] width 394 height 31
click at [544, 365] on input "text" at bounding box center [456, 371] width 394 height 31
paste input "Bring snacks or lunch (Village and [GEOGRAPHIC_DATA] both have food options)"
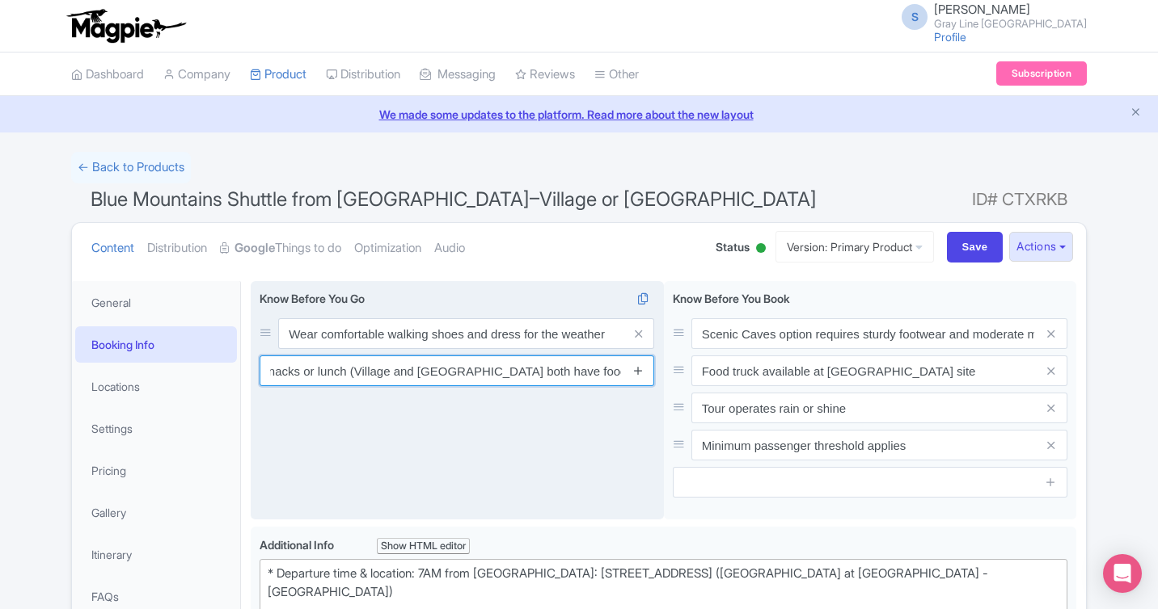
type input "Bring snacks or lunch (Village and [GEOGRAPHIC_DATA] both have food options)"
click at [636, 370] on icon at bounding box center [638, 371] width 12 height 12
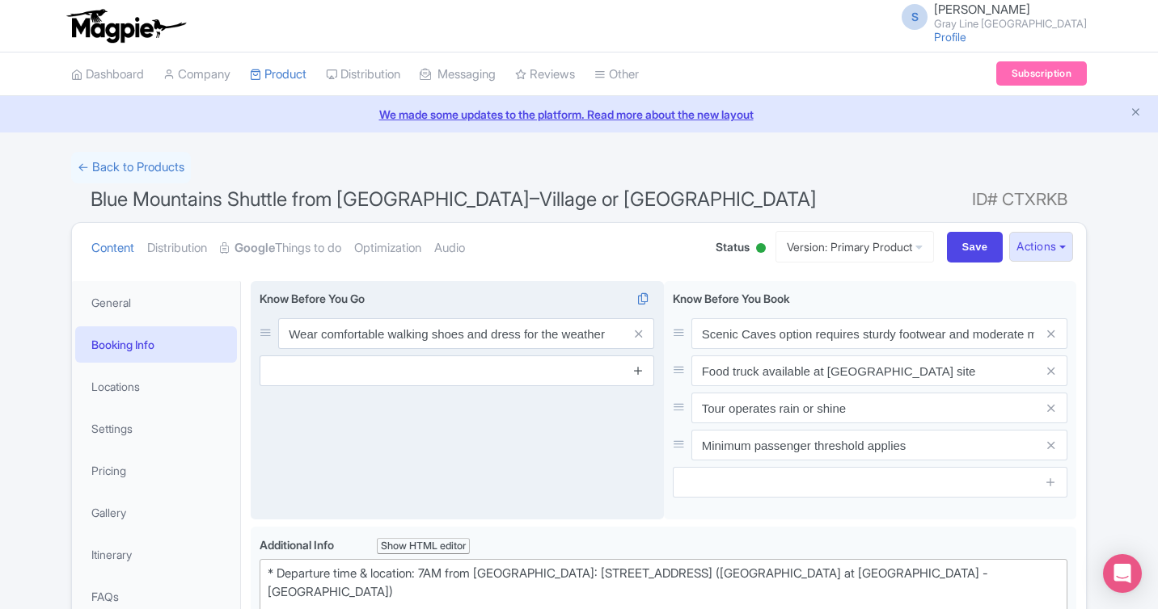
scroll to position [0, 0]
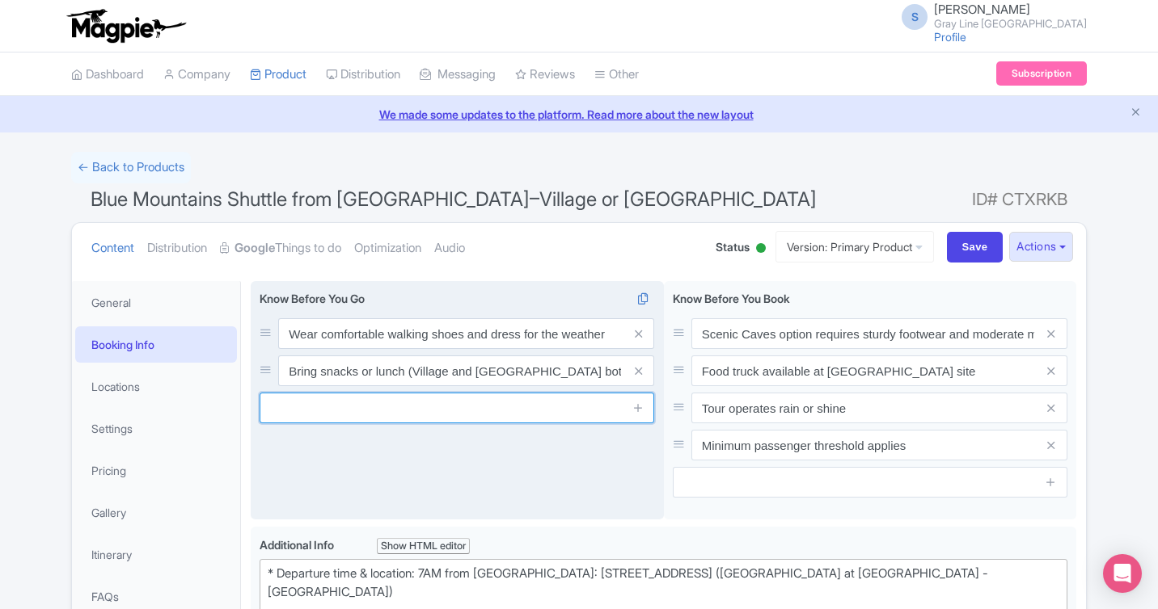
click at [557, 407] on input "text" at bounding box center [456, 408] width 394 height 31
paste input "Arrive 15 minutes before departure"
type input "Arrive 15 minutes before departure"
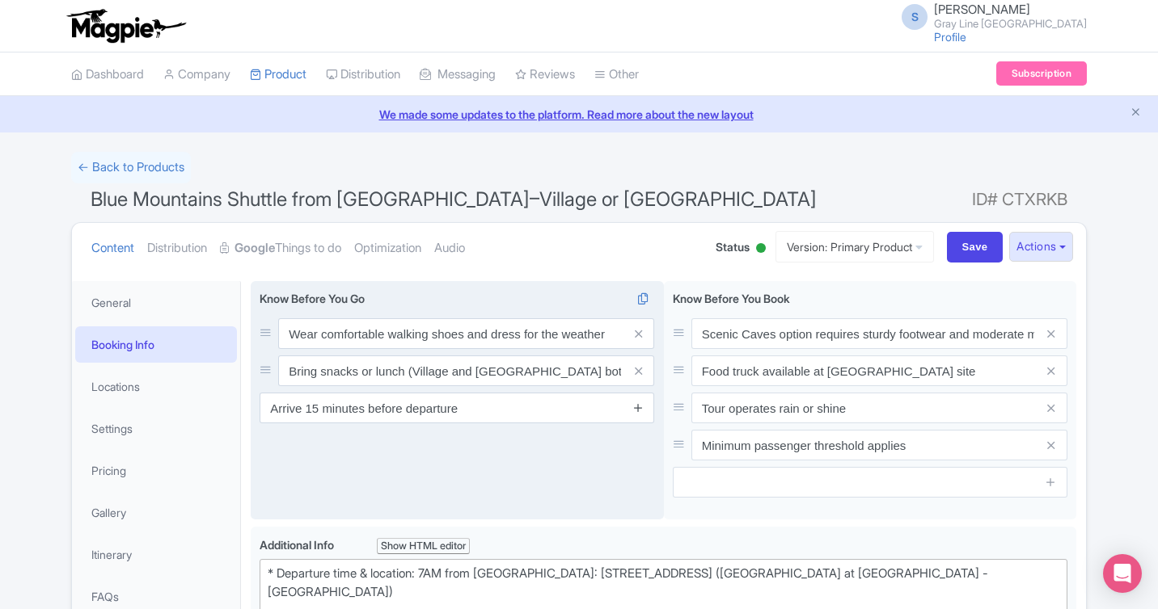
click at [643, 404] on icon at bounding box center [638, 408] width 12 height 12
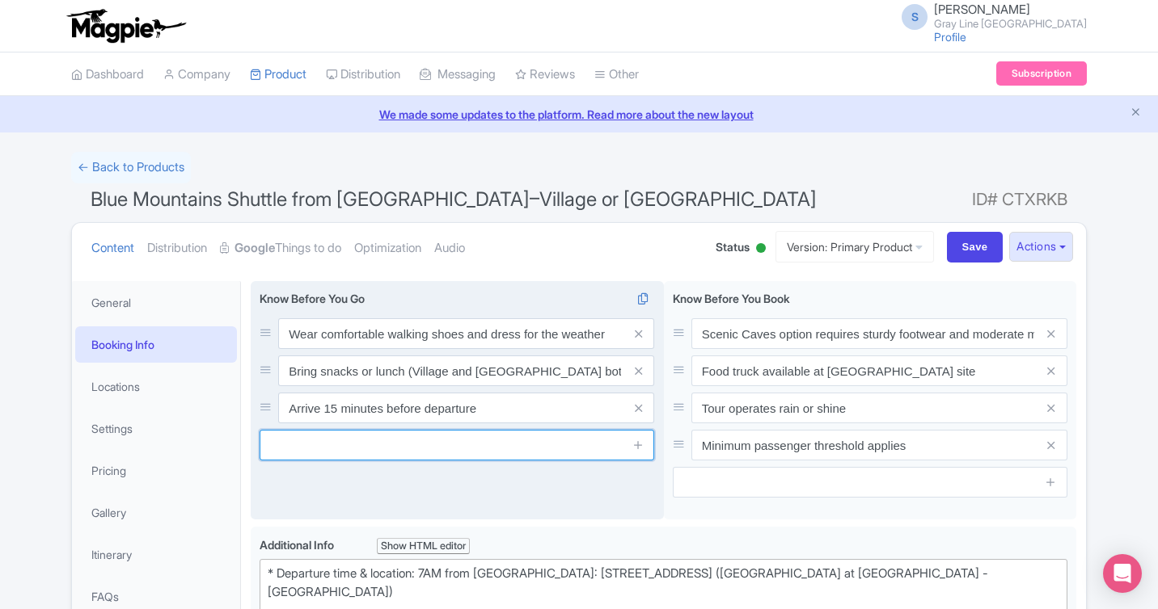
click at [343, 443] on input "text" at bounding box center [456, 445] width 394 height 31
paste input "Respect all site rules and return on time to bus"
type input "Respect all site rules and return on time to bus"
click at [636, 448] on icon at bounding box center [638, 445] width 12 height 12
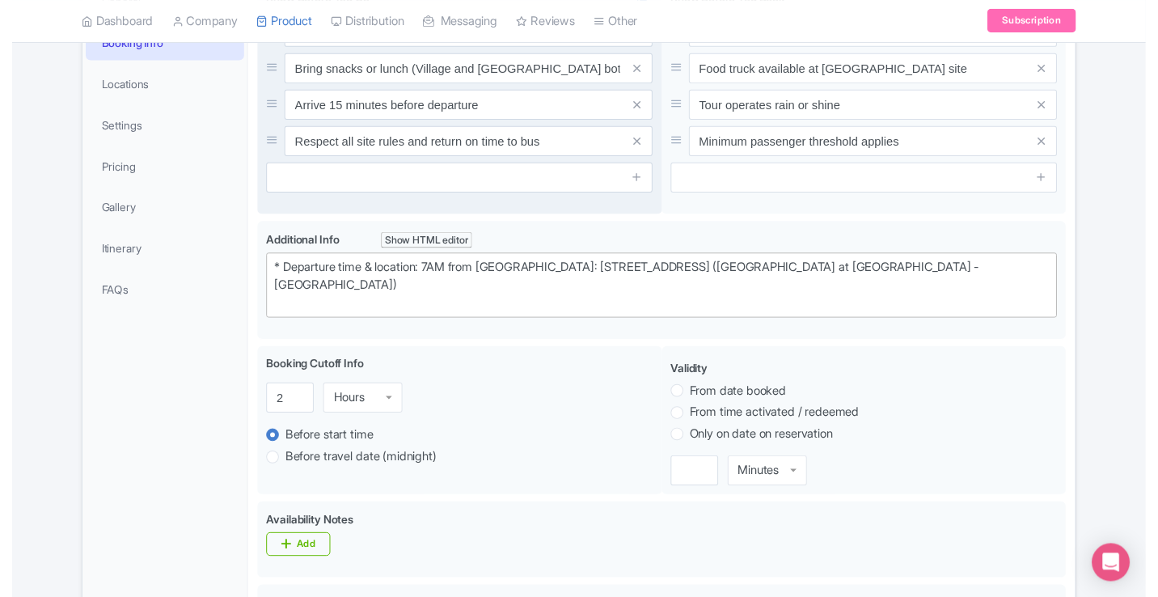
scroll to position [303, 0]
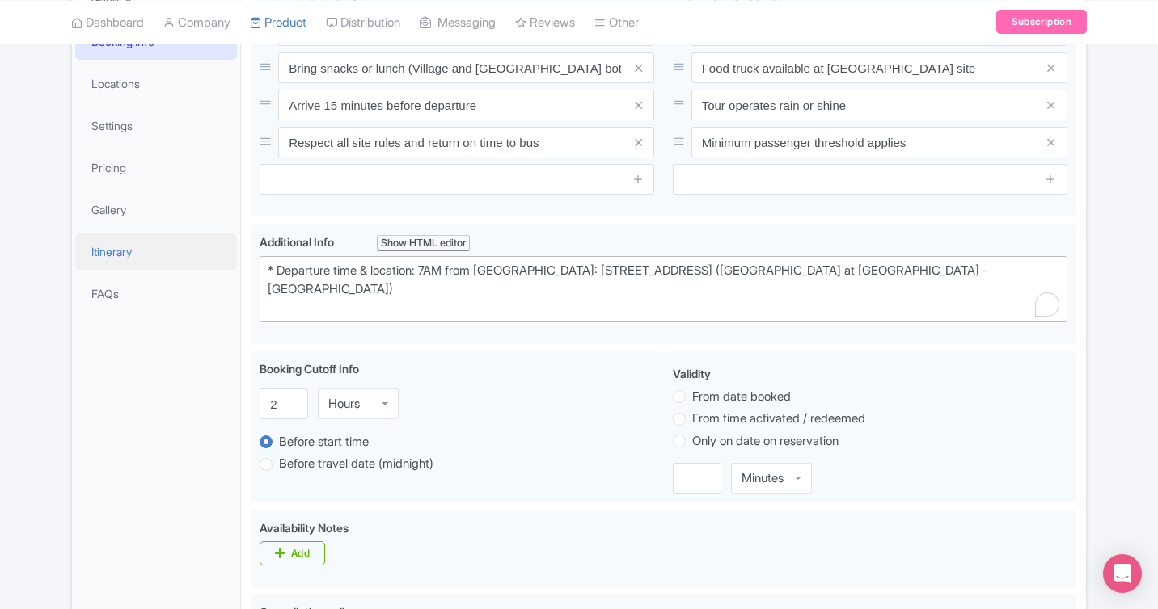
drag, startPoint x: 394, startPoint y: 297, endPoint x: 218, endPoint y: 255, distance: 181.3
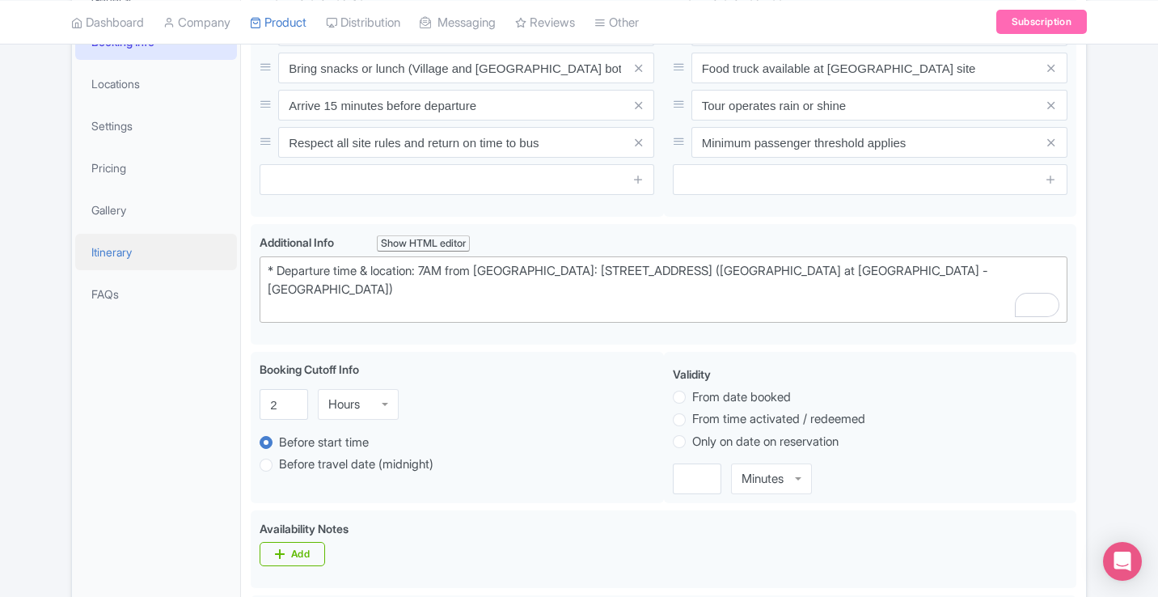
type trix-editor "<div><br><br></div>"
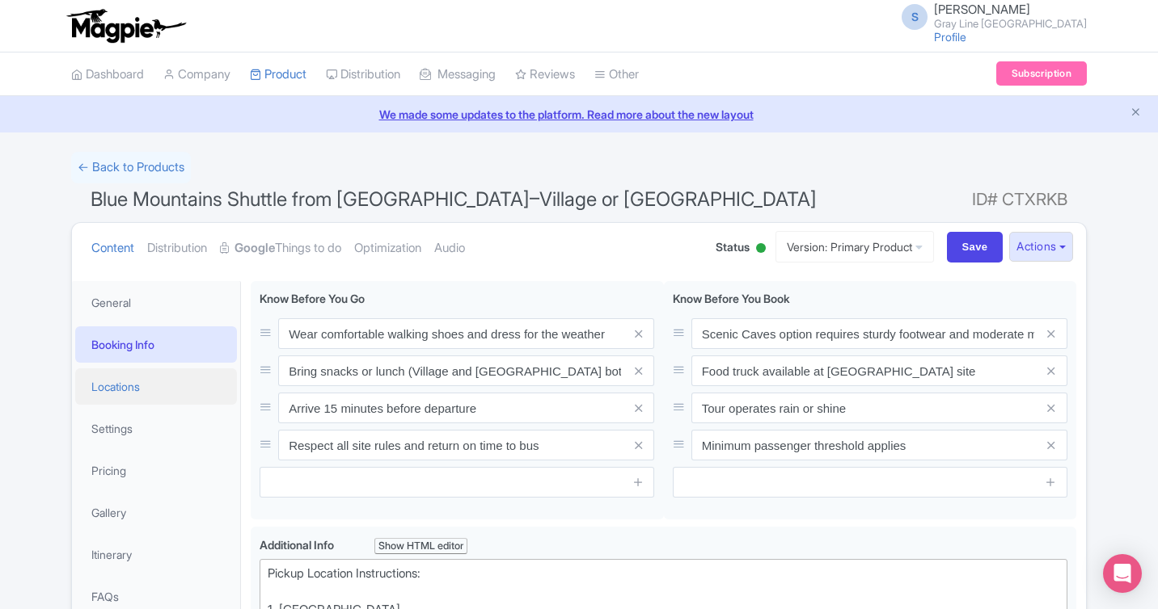
click at [148, 394] on link "Locations" at bounding box center [156, 387] width 162 height 36
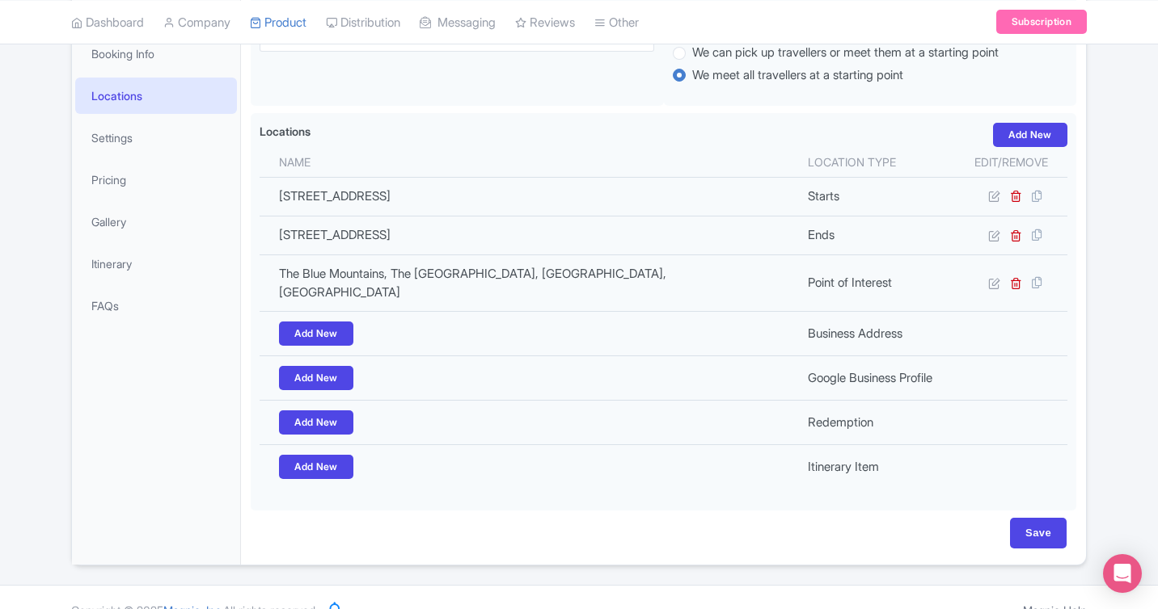
scroll to position [293, 0]
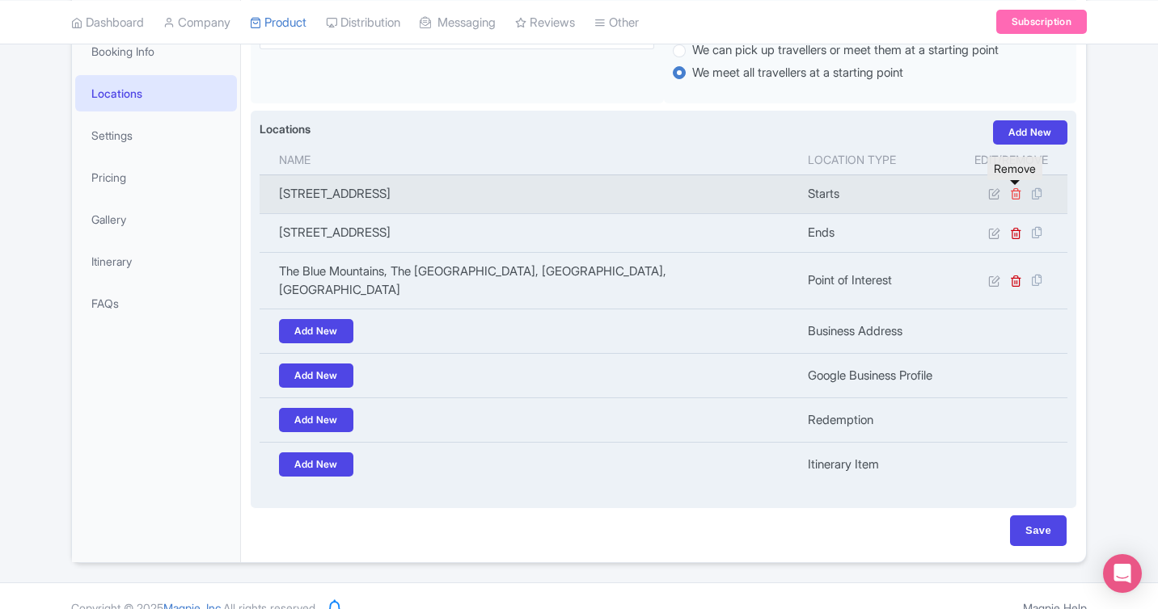
click at [1018, 195] on icon at bounding box center [1016, 194] width 12 height 12
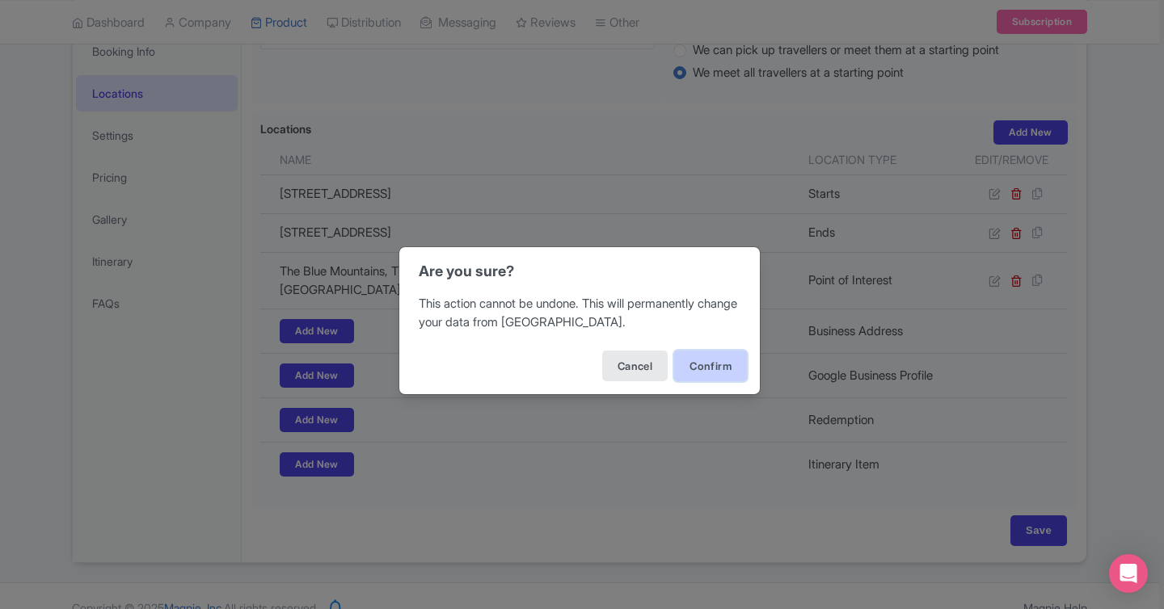
click at [725, 368] on button "Confirm" at bounding box center [710, 366] width 73 height 31
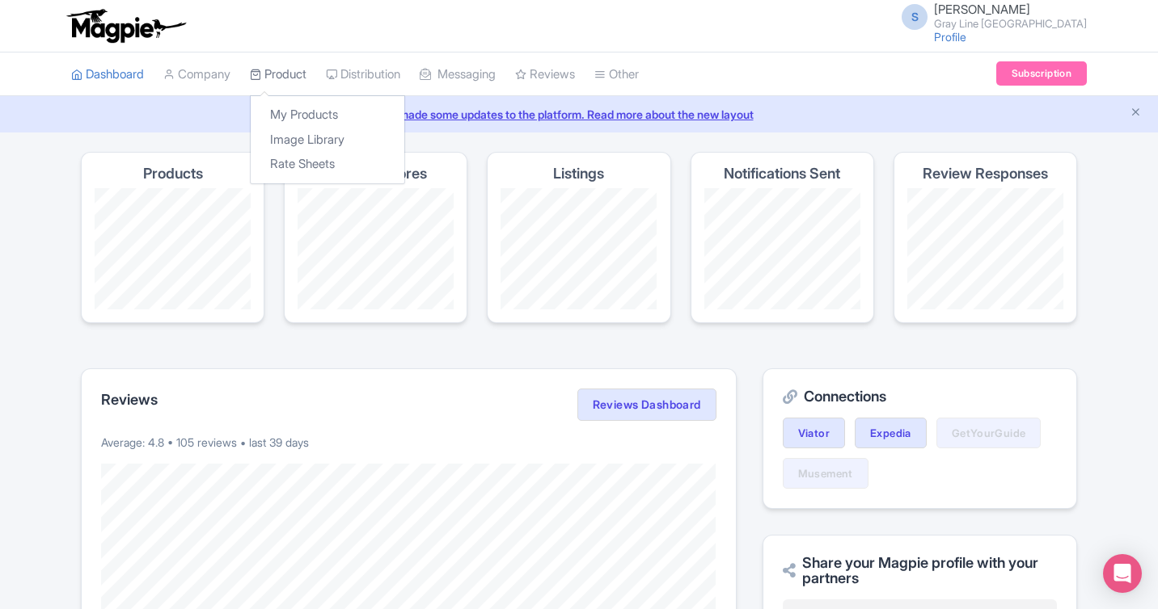
click at [268, 79] on link "Product" at bounding box center [278, 75] width 57 height 44
click at [278, 114] on link "My Products" at bounding box center [328, 115] width 154 height 25
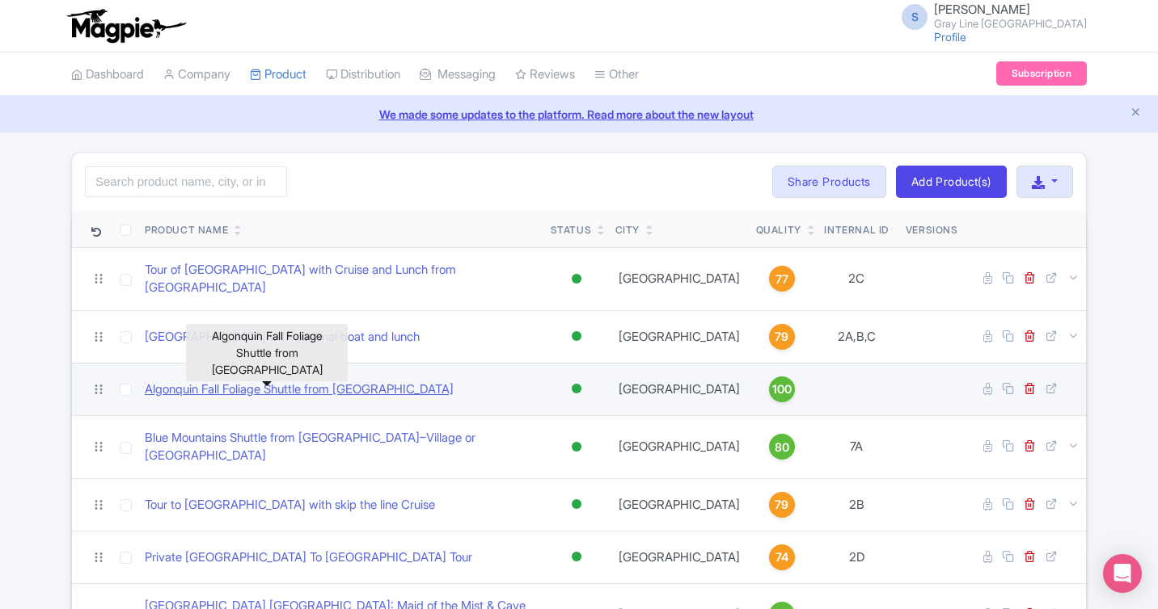
click at [315, 381] on link "Algonquin Fall Foliage Shuttle from [GEOGRAPHIC_DATA]" at bounding box center [299, 390] width 309 height 19
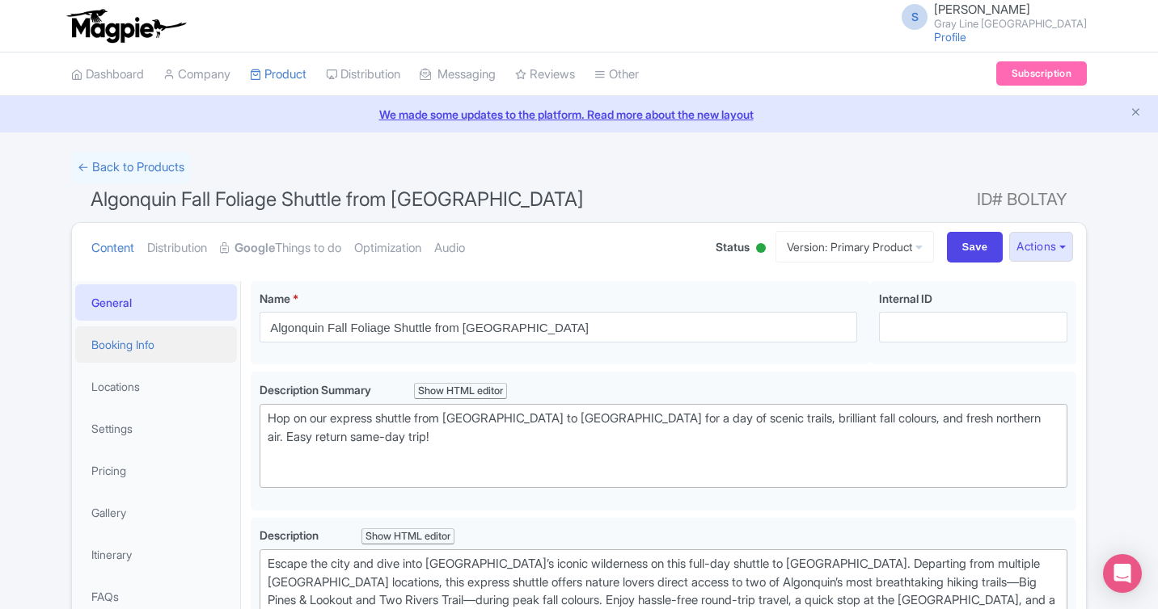
click at [142, 355] on link "Booking Info" at bounding box center [156, 345] width 162 height 36
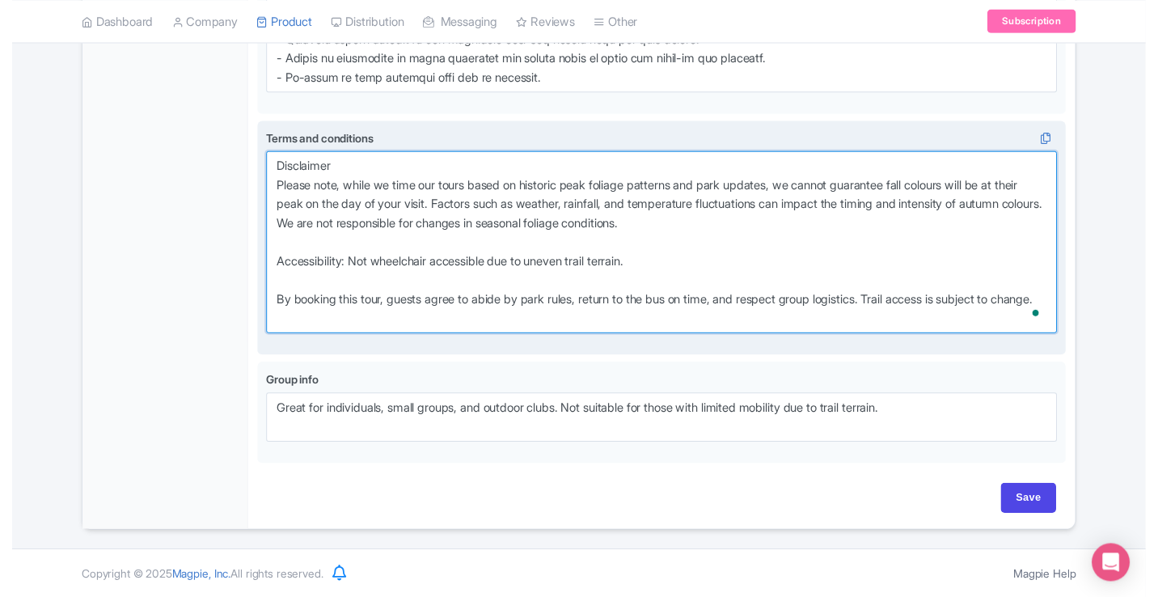
scroll to position [1736, 0]
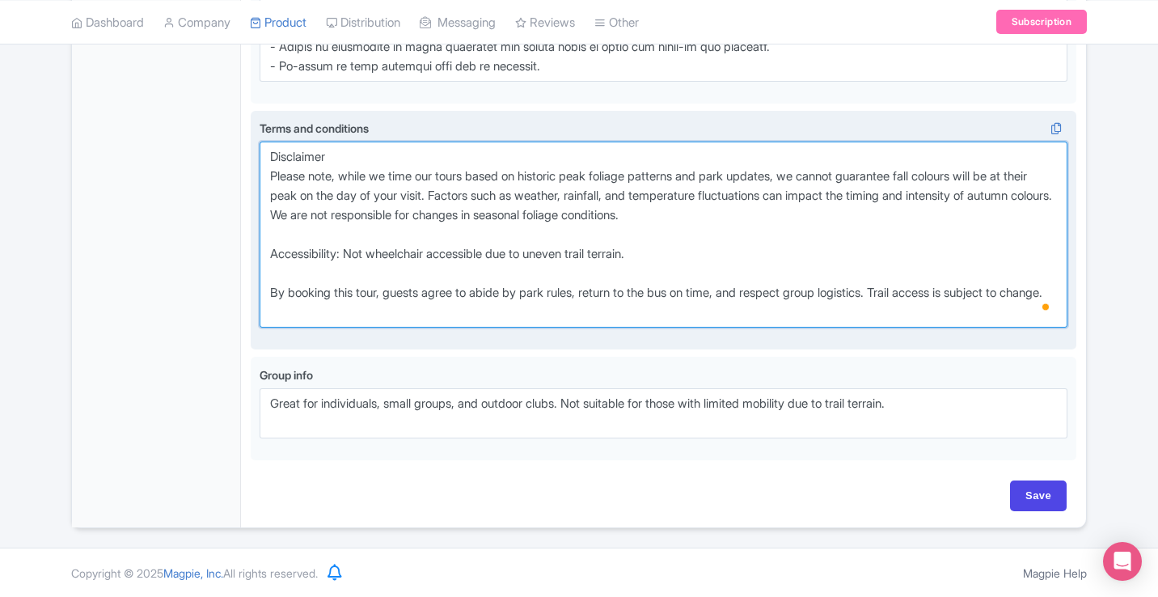
drag, startPoint x: 269, startPoint y: 153, endPoint x: 362, endPoint y: 318, distance: 190.0
click at [362, 318] on textarea "Disclaimer Please note, while we time our tours based on historic peak foliage …" at bounding box center [663, 234] width 808 height 186
click at [386, 294] on textarea "Disclaimer Please note, while we time our tours based on historic peak foliage …" at bounding box center [663, 234] width 808 height 186
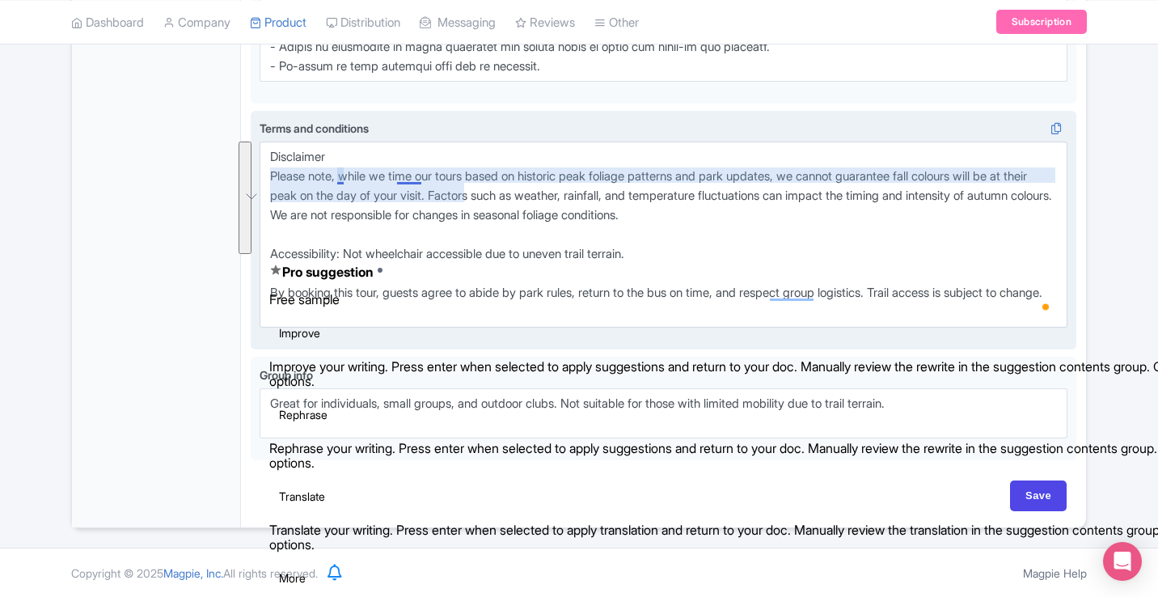
click at [401, 174] on textarea "Disclaimer Please note, while we time our tours based on historic peak foliage …" at bounding box center [663, 234] width 808 height 186
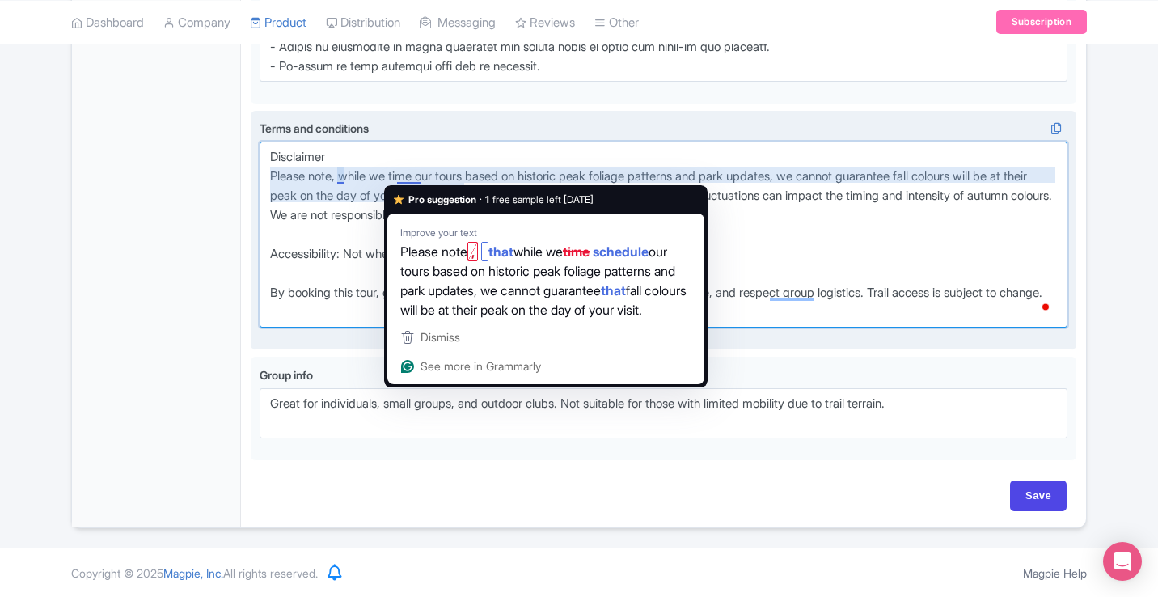
click at [789, 192] on textarea "Disclaimer Please note, while we time our tours based on historic peak foliage …" at bounding box center [663, 234] width 808 height 186
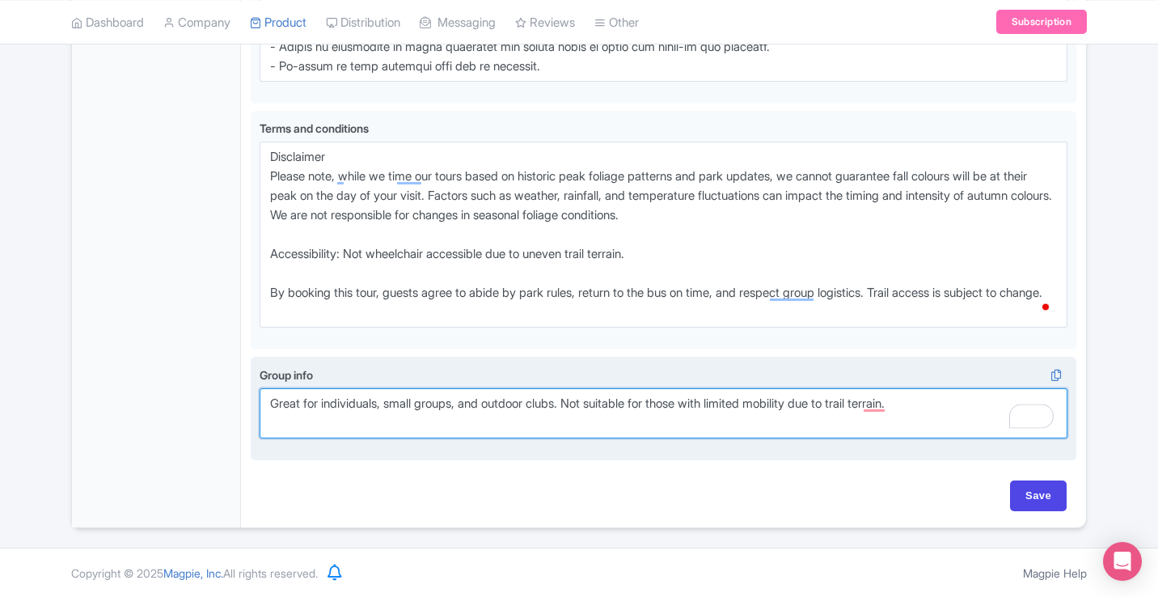
drag, startPoint x: 938, startPoint y: 405, endPoint x: 251, endPoint y: 408, distance: 686.3
click at [251, 408] on div "Group info i Great for individuals, small groups, and outdoor clubs. Not suitab…" at bounding box center [663, 407] width 825 height 103
click at [512, 408] on textarea "Great for individuals, small groups, and outdoor clubs. Not suitable for those …" at bounding box center [663, 413] width 808 height 50
drag, startPoint x: 580, startPoint y: 400, endPoint x: 267, endPoint y: 404, distance: 312.8
click at [267, 404] on textarea "Great for individuals, small groups, and outdoor clubs. Not suitable for those …" at bounding box center [663, 413] width 808 height 50
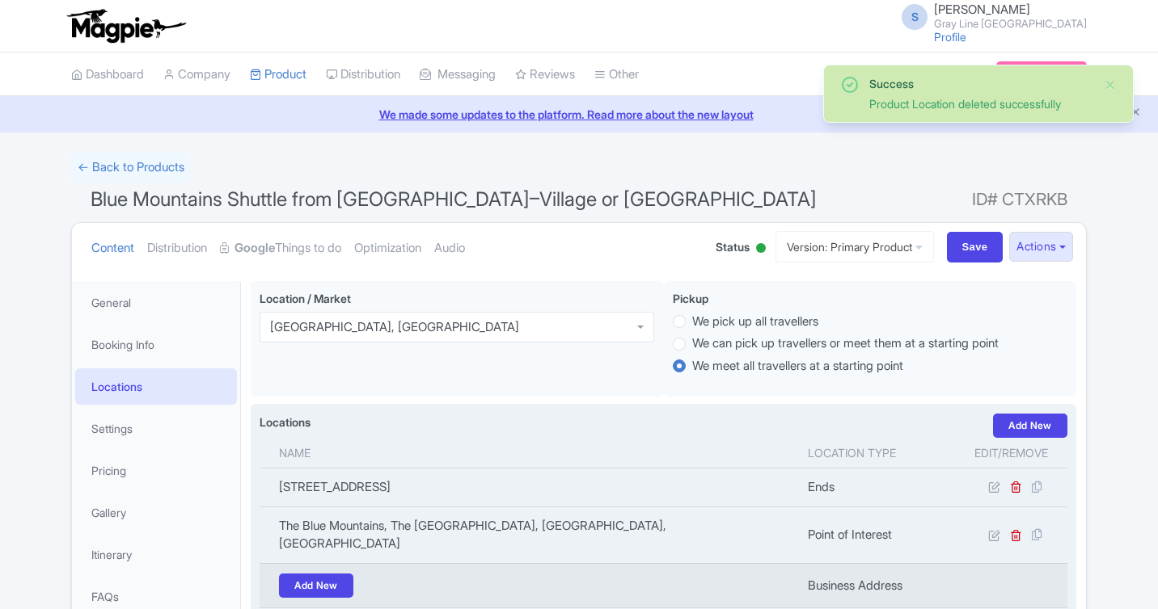
scroll to position [281, 0]
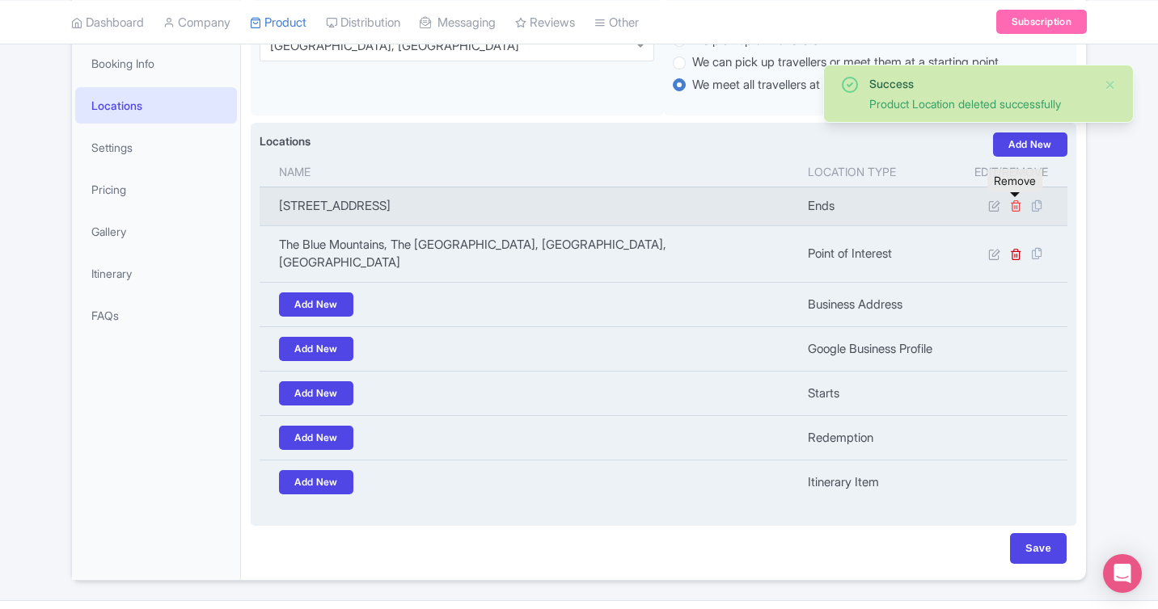
click at [1016, 208] on icon at bounding box center [1016, 206] width 12 height 12
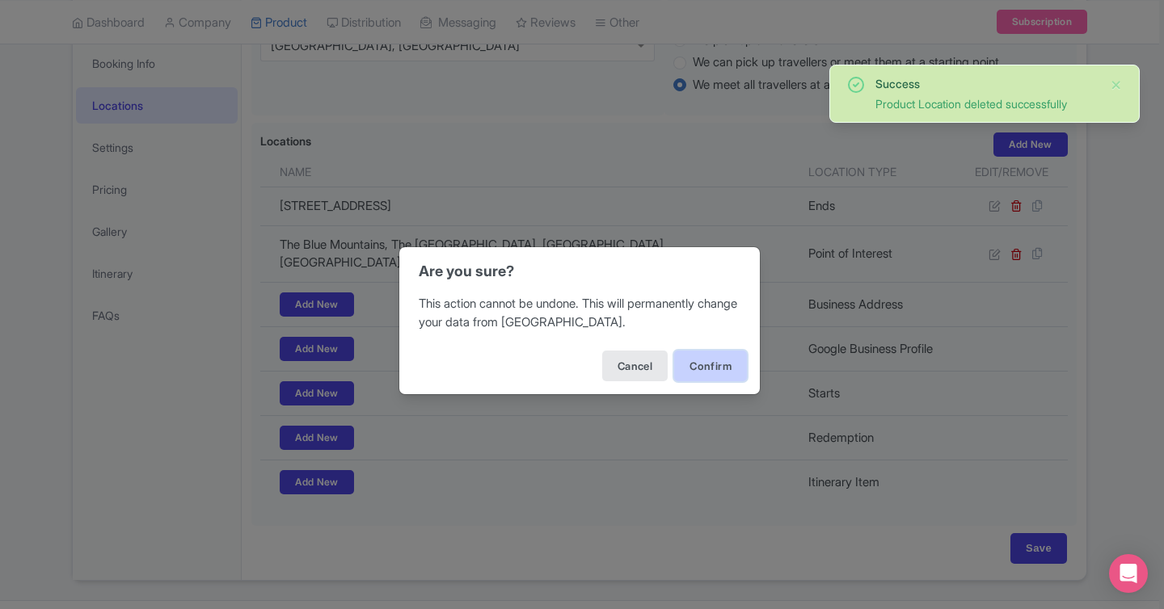
click at [722, 375] on button "Confirm" at bounding box center [710, 366] width 73 height 31
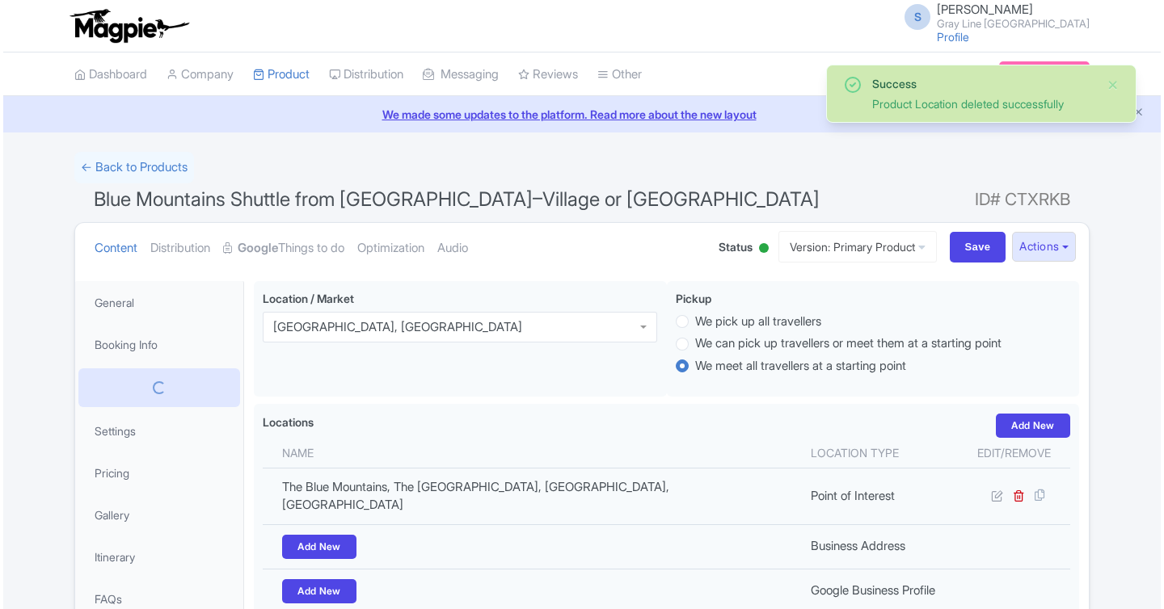
scroll to position [281, 0]
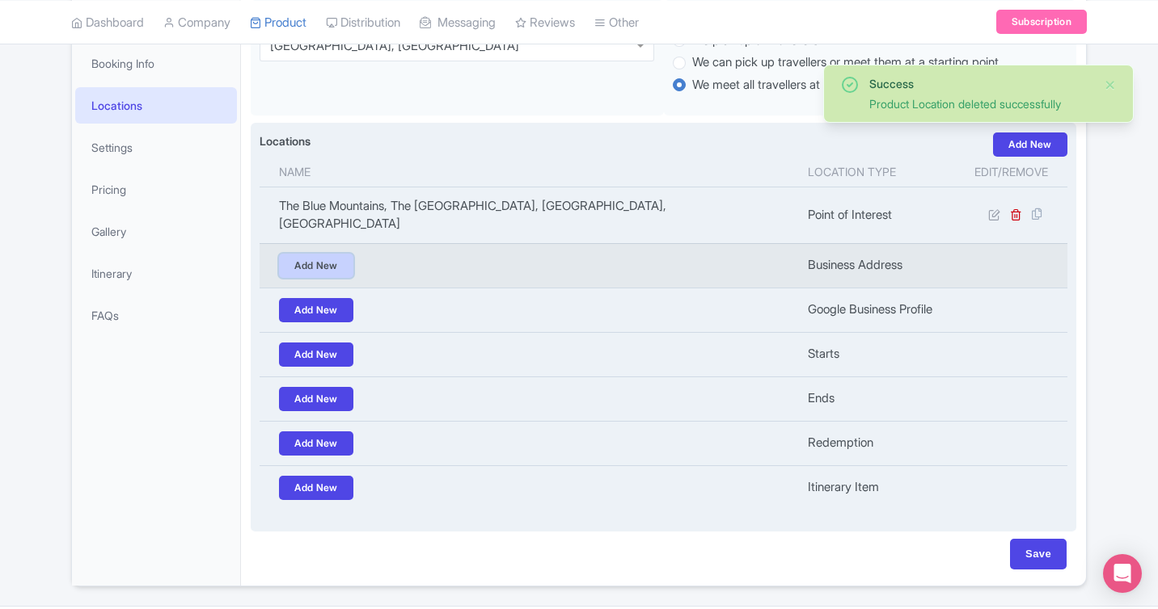
click at [327, 254] on link "Add New" at bounding box center [316, 266] width 74 height 24
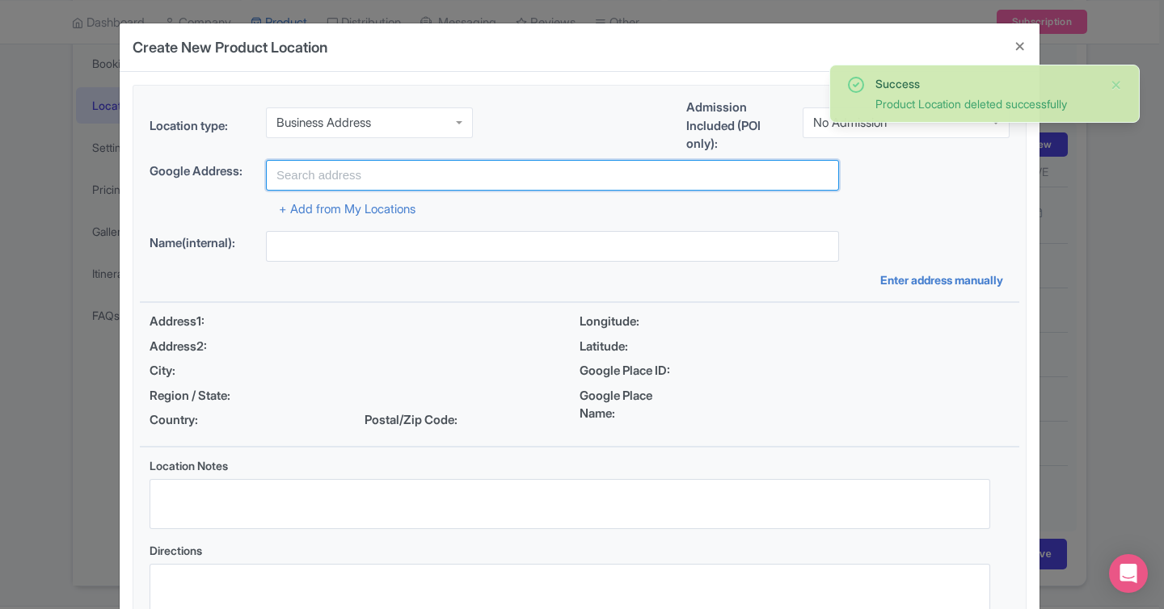
click at [353, 171] on input "text" at bounding box center [552, 175] width 573 height 31
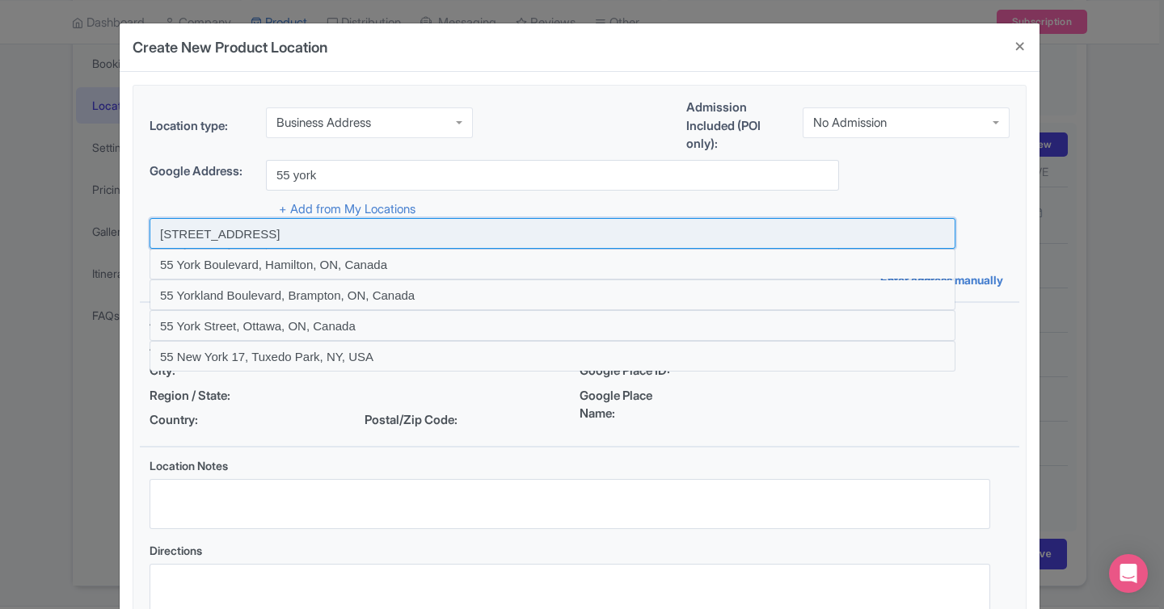
click at [259, 232] on input at bounding box center [553, 233] width 806 height 31
type input "[STREET_ADDRESS]"
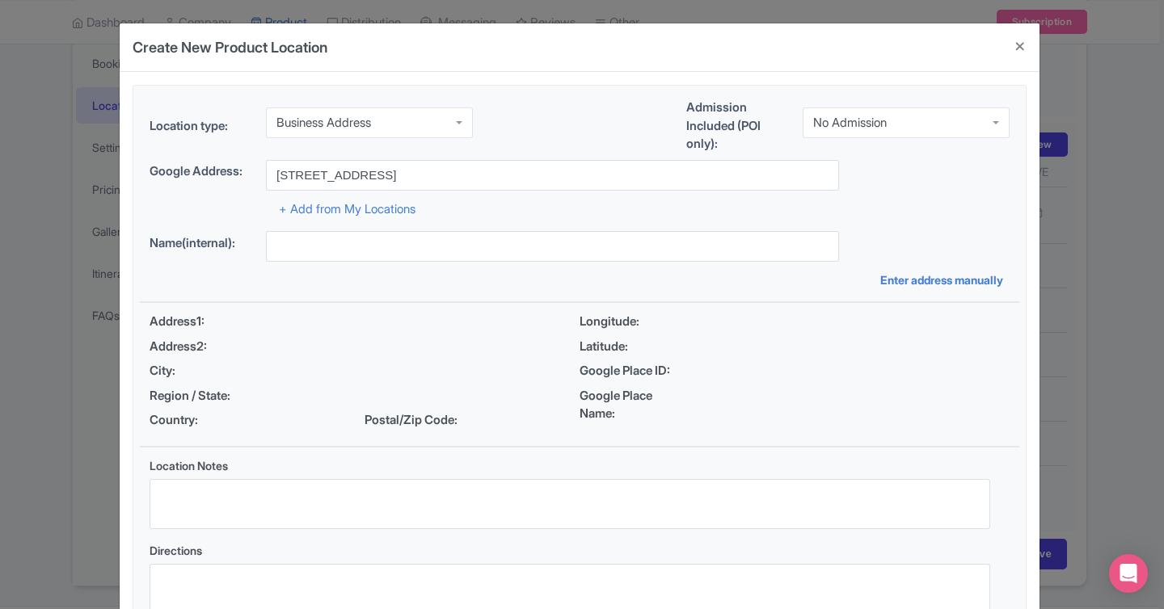
type input "[STREET_ADDRESS]"
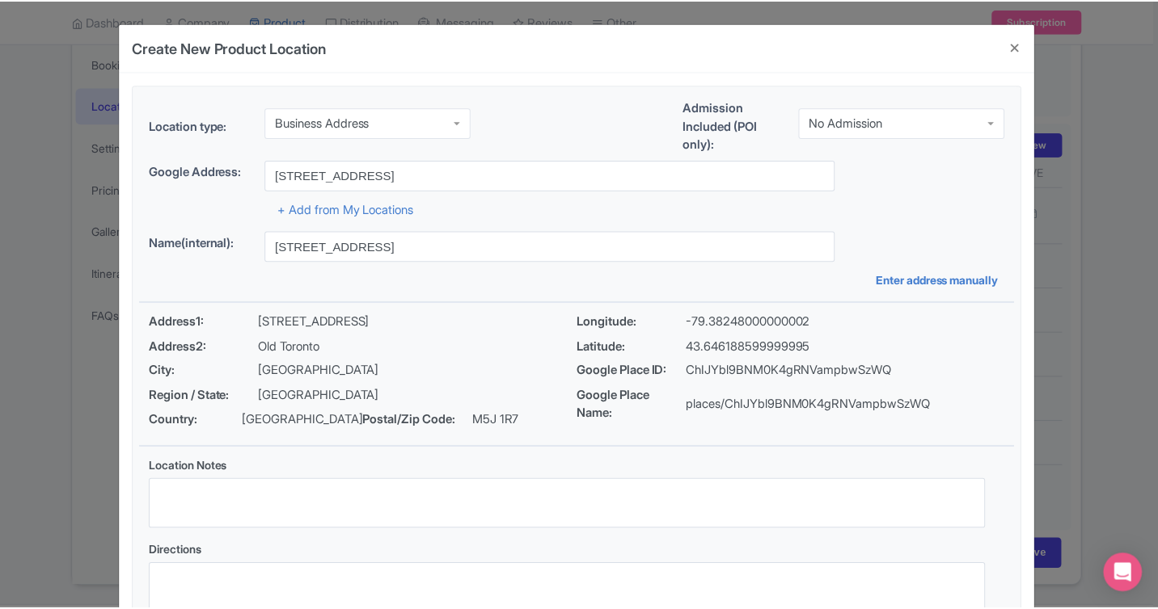
scroll to position [122, 0]
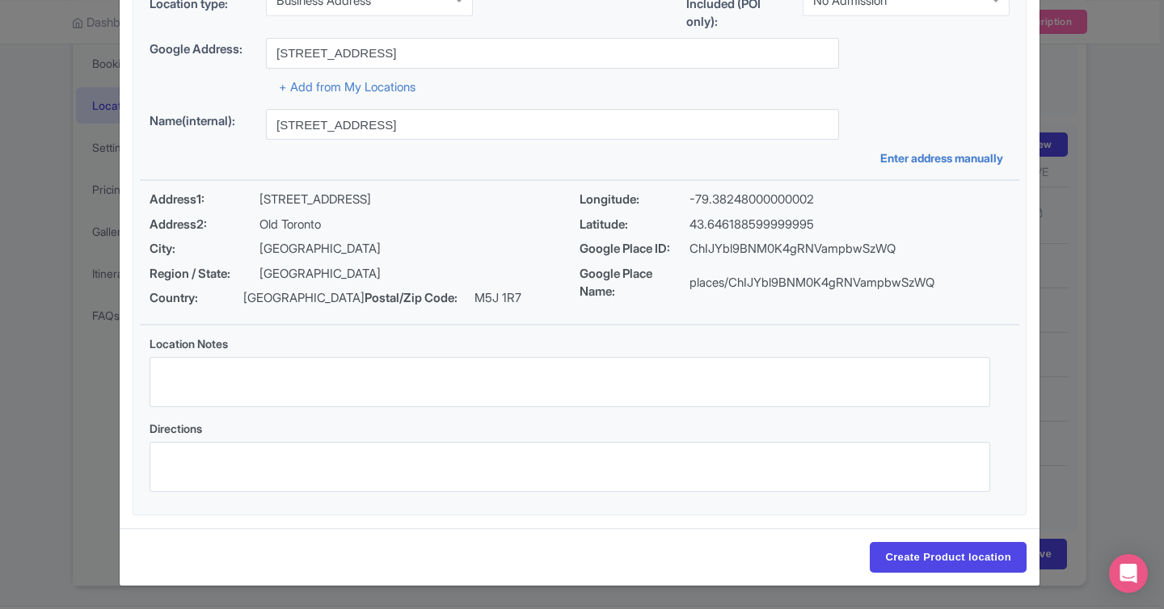
click at [955, 578] on div "Create Product location" at bounding box center [580, 557] width 920 height 57
click at [953, 563] on input "Create Product location" at bounding box center [948, 557] width 157 height 31
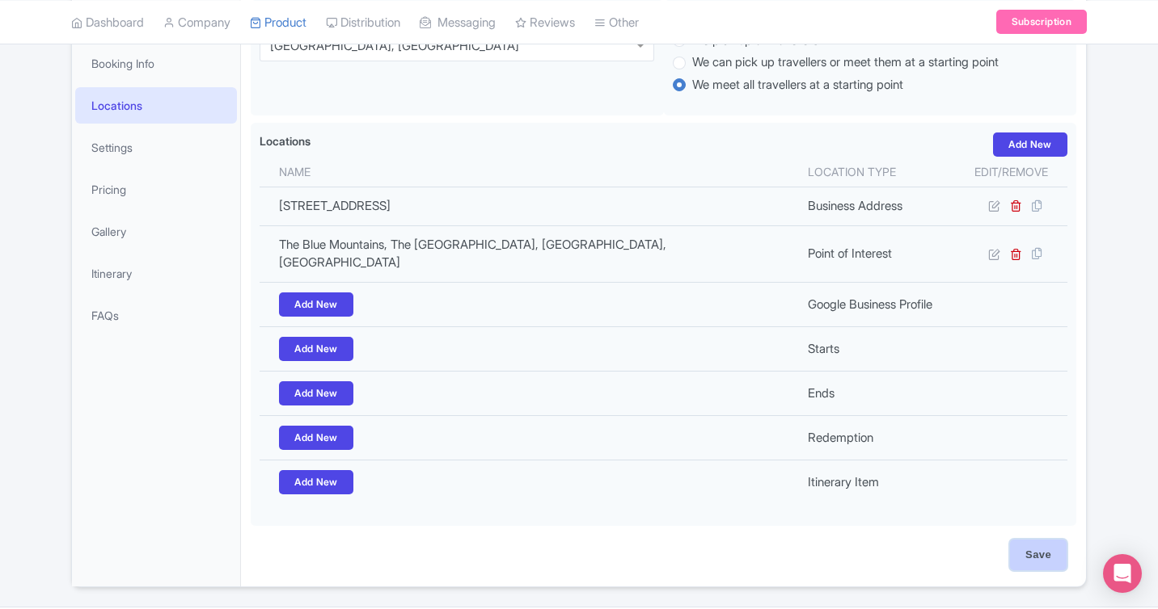
click at [1035, 540] on input "Save" at bounding box center [1038, 555] width 57 height 31
type input "Update Product"
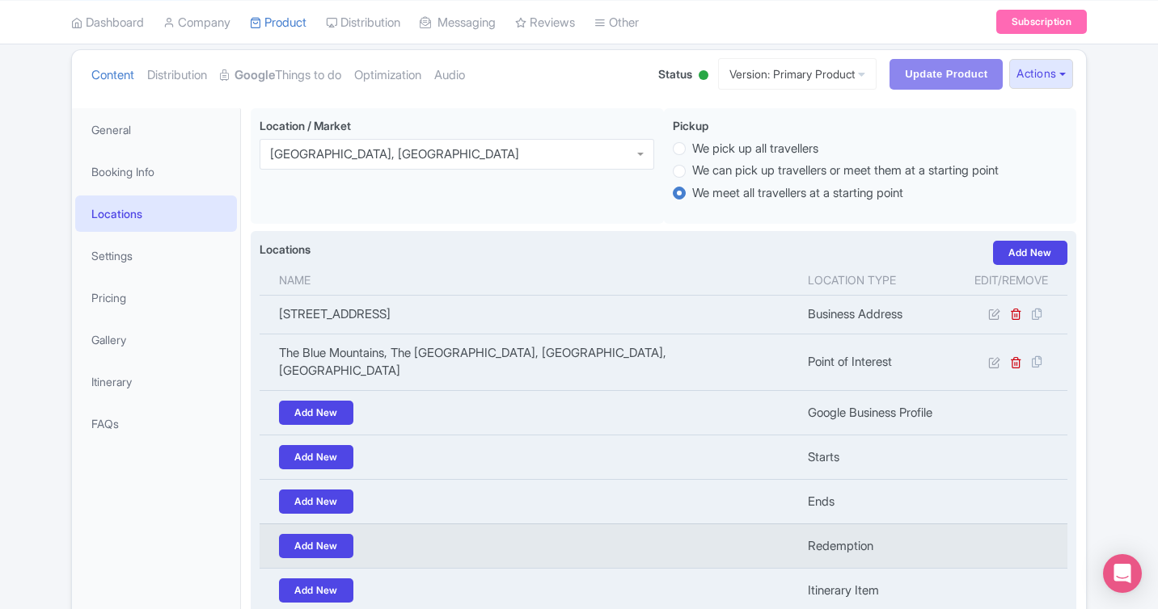
scroll to position [0, 0]
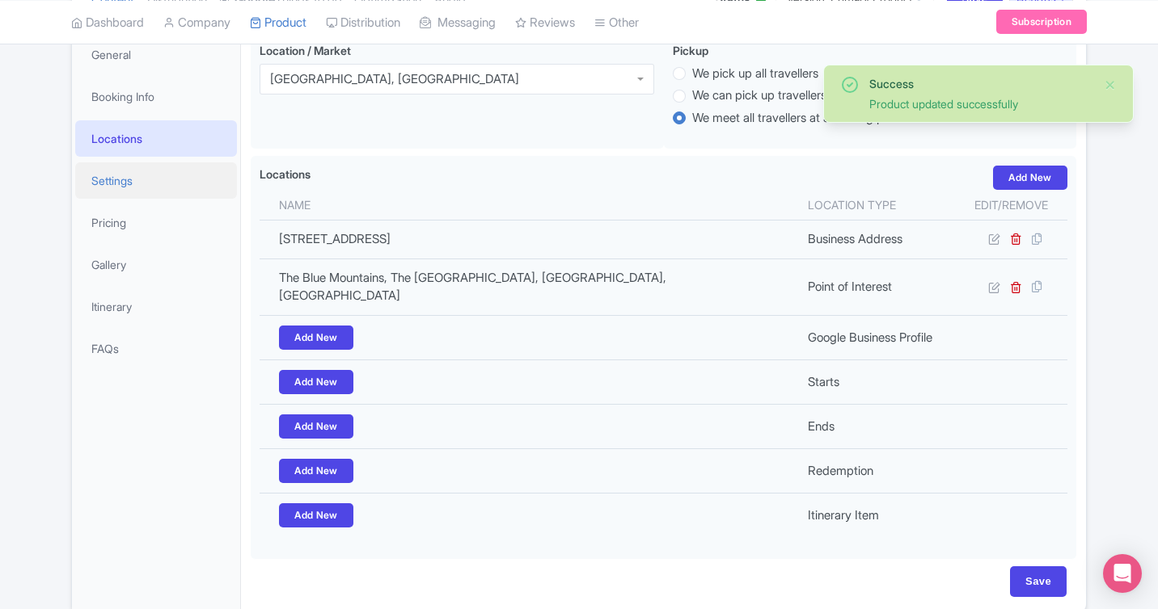
scroll to position [247, 0]
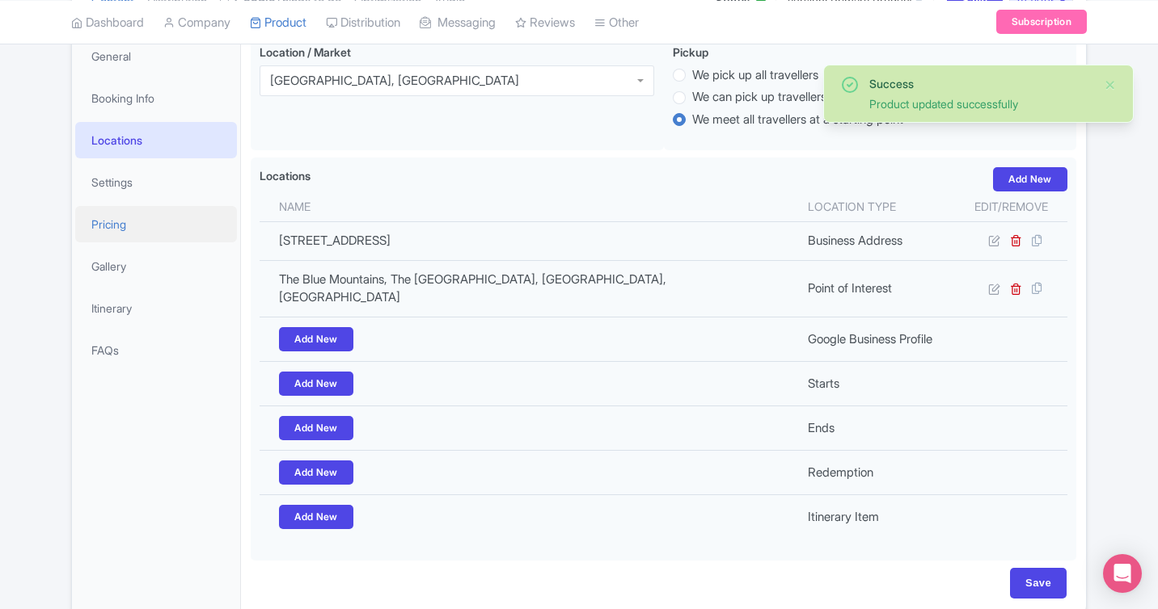
click at [124, 223] on link "Pricing" at bounding box center [156, 224] width 162 height 36
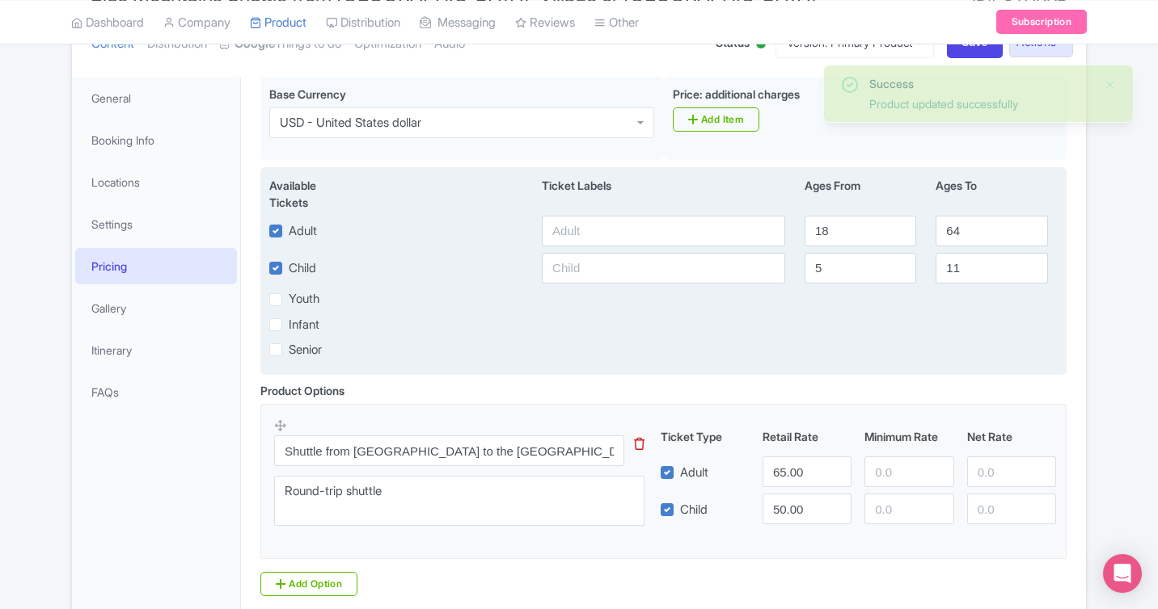
scroll to position [204, 0]
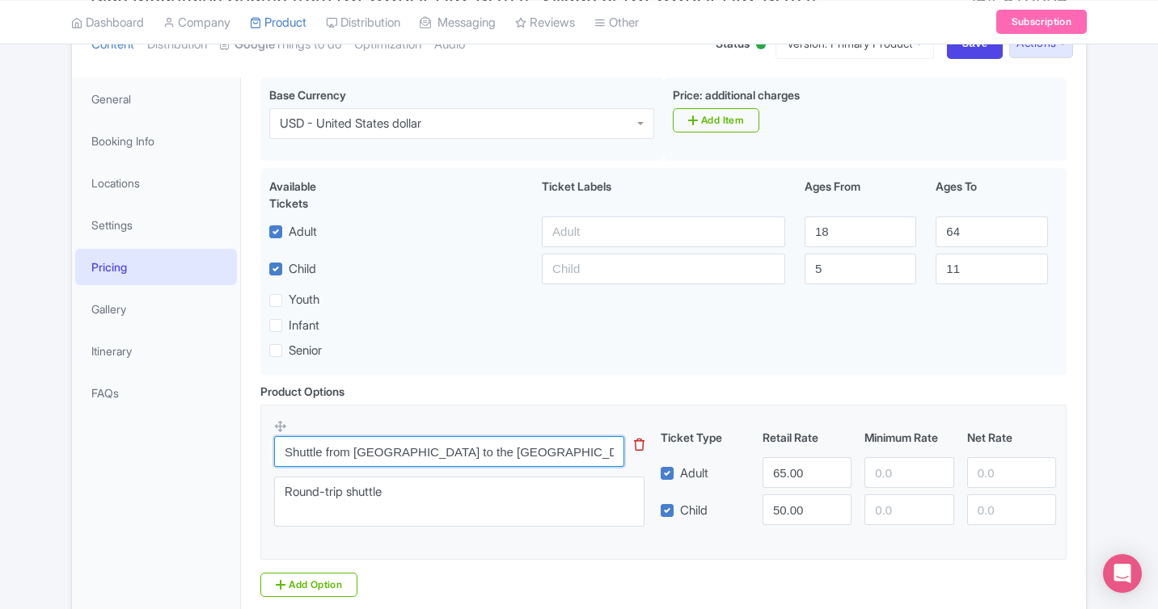
drag, startPoint x: 560, startPoint y: 452, endPoint x: 117, endPoint y: 440, distance: 443.1
click at [117, 440] on div "General Booking Info Locations Settings Pricing Gallery Itinerary FAQs Wear com…" at bounding box center [579, 369] width 1014 height 602
paste input "Cave - ALT hotel pick up"
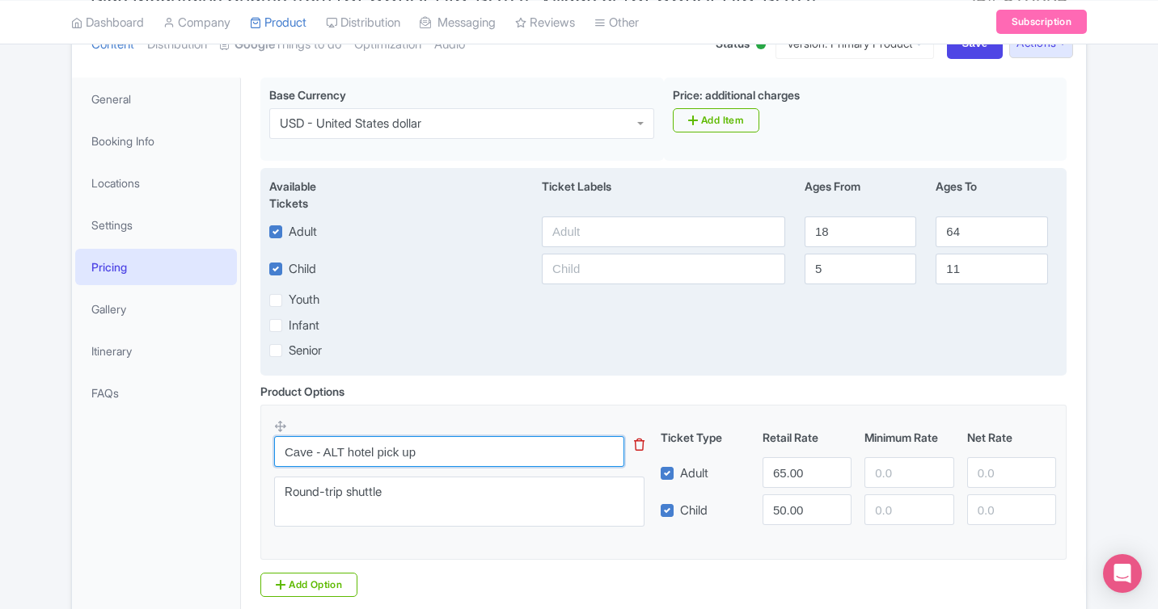
type input "Cave - ALT hotel pick up"
click at [289, 323] on label "Infant" at bounding box center [304, 326] width 31 height 19
click at [289, 323] on input "Infant" at bounding box center [294, 321] width 11 height 11
checkbox input "true"
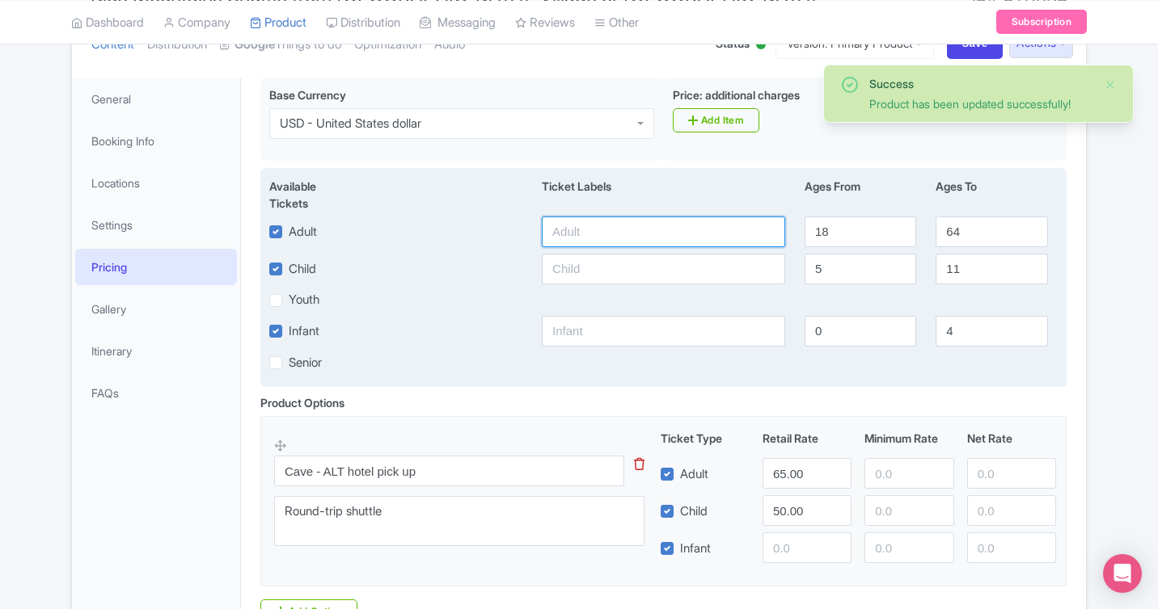
click at [626, 236] on input "text" at bounding box center [663, 232] width 243 height 31
drag, startPoint x: 978, startPoint y: 330, endPoint x: 875, endPoint y: 330, distance: 103.5
click at [875, 330] on div "Infant 0 4" at bounding box center [663, 331] width 808 height 31
type input "2"
drag, startPoint x: 822, startPoint y: 272, endPoint x: 797, endPoint y: 272, distance: 25.1
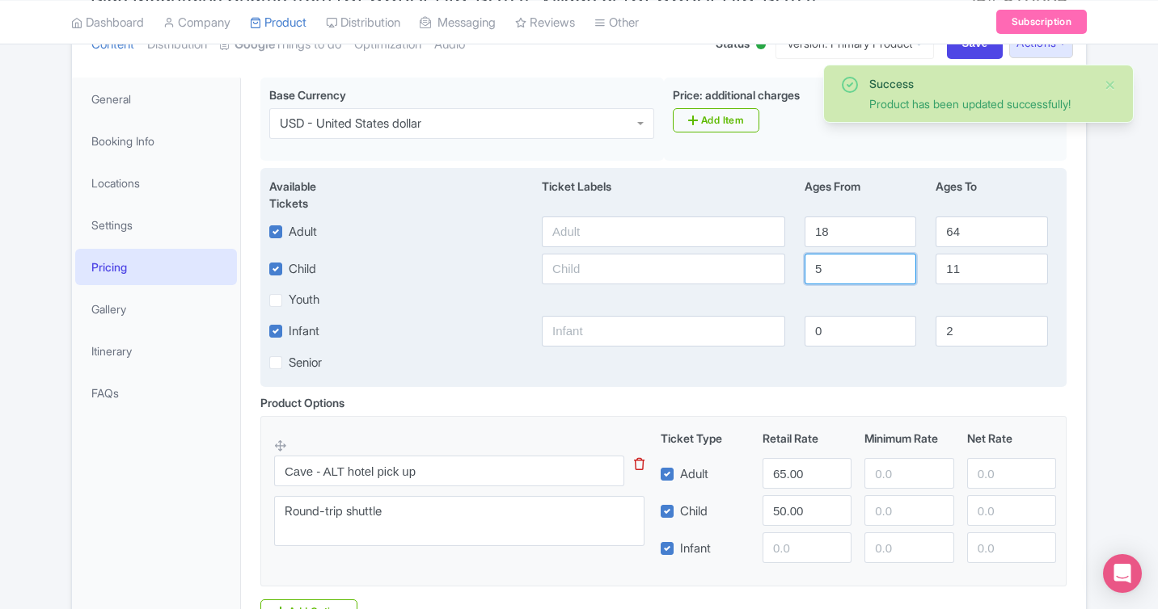
click at [797, 272] on div "5" at bounding box center [860, 269] width 131 height 31
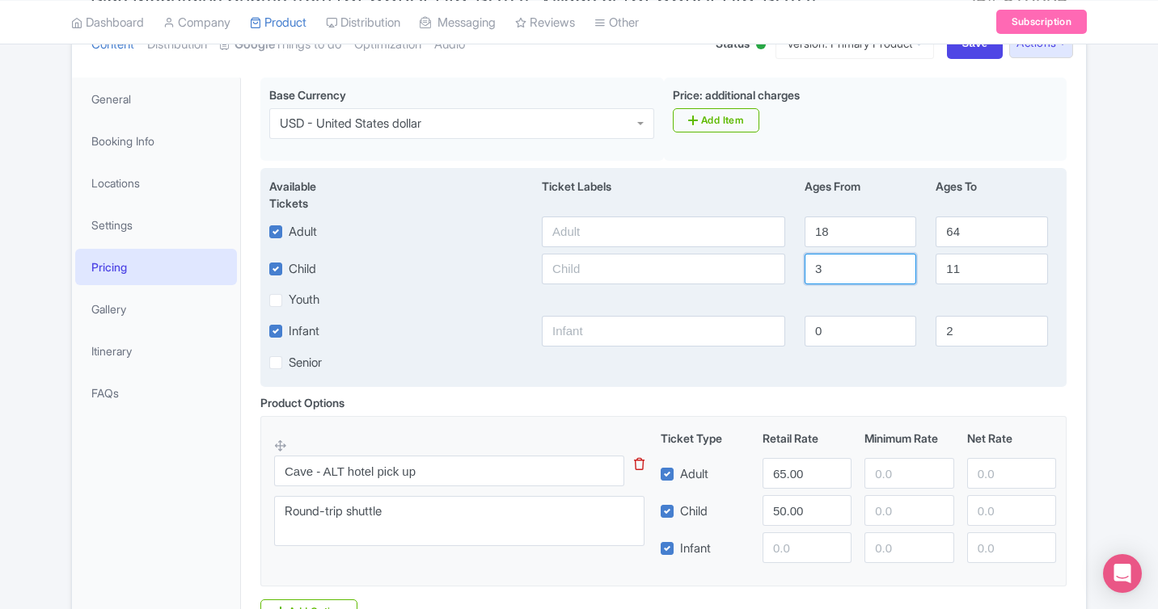
type input "3"
drag, startPoint x: 844, startPoint y: 234, endPoint x: 801, endPoint y: 234, distance: 42.8
click at [801, 234] on div "18" at bounding box center [860, 232] width 131 height 31
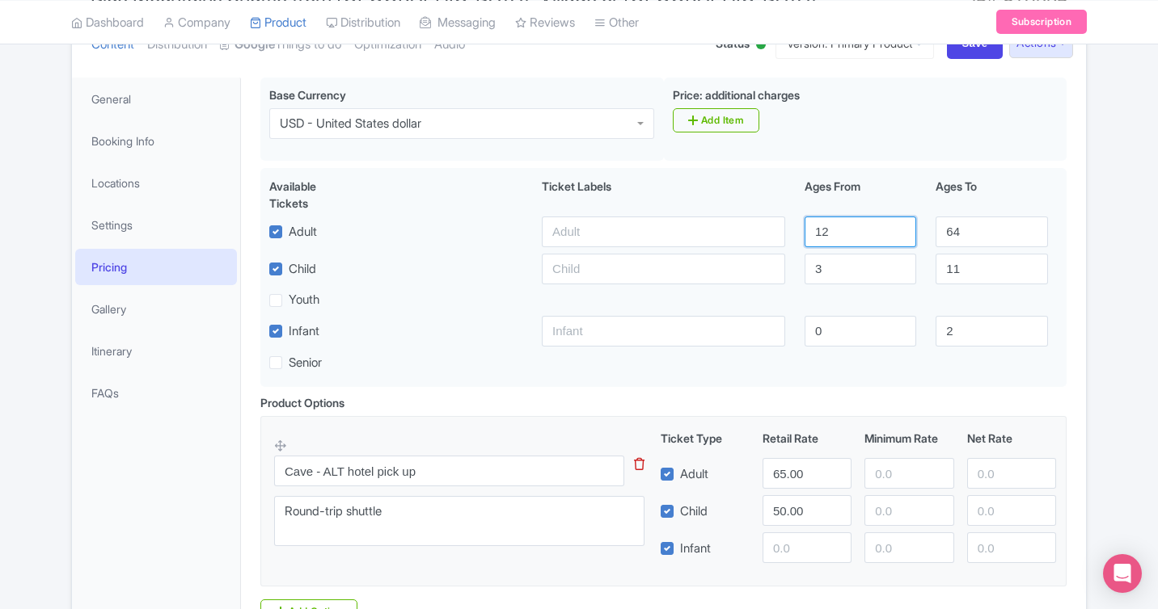
type input "12"
click at [779, 396] on div "Product Options i Cave - ALT hotel pick up This tip has not data. Code: tip_opt…" at bounding box center [663, 509] width 825 height 230
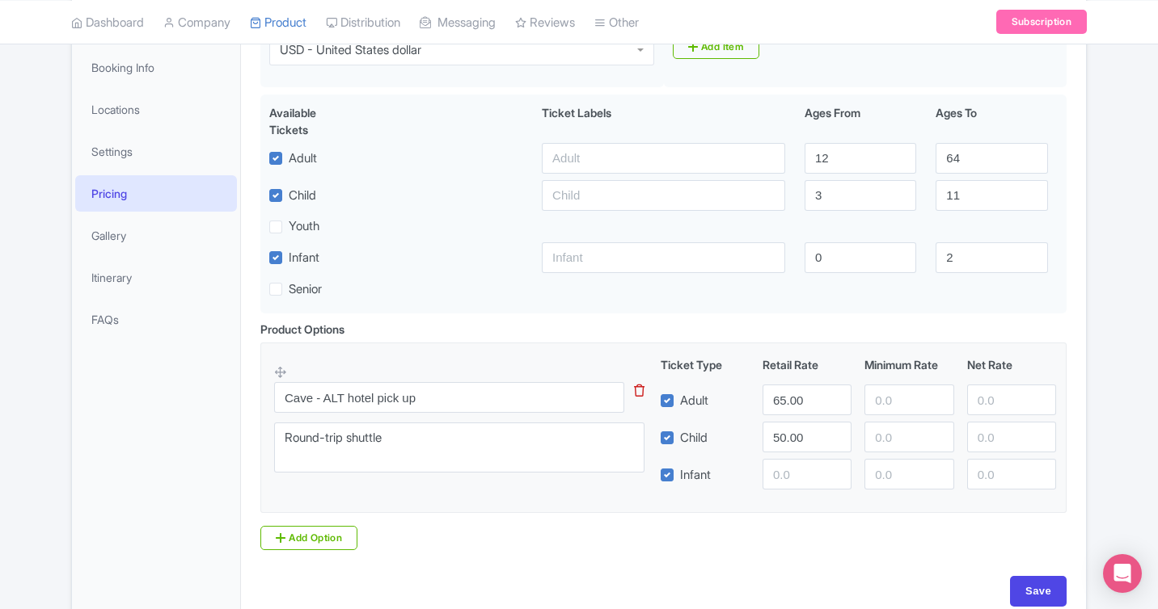
scroll to position [279, 0]
drag, startPoint x: 824, startPoint y: 403, endPoint x: 734, endPoint y: 394, distance: 91.0
click at [734, 394] on div "Adult 65.00" at bounding box center [858, 398] width 409 height 31
type input "140"
drag, startPoint x: 819, startPoint y: 435, endPoint x: 740, endPoint y: 435, distance: 79.2
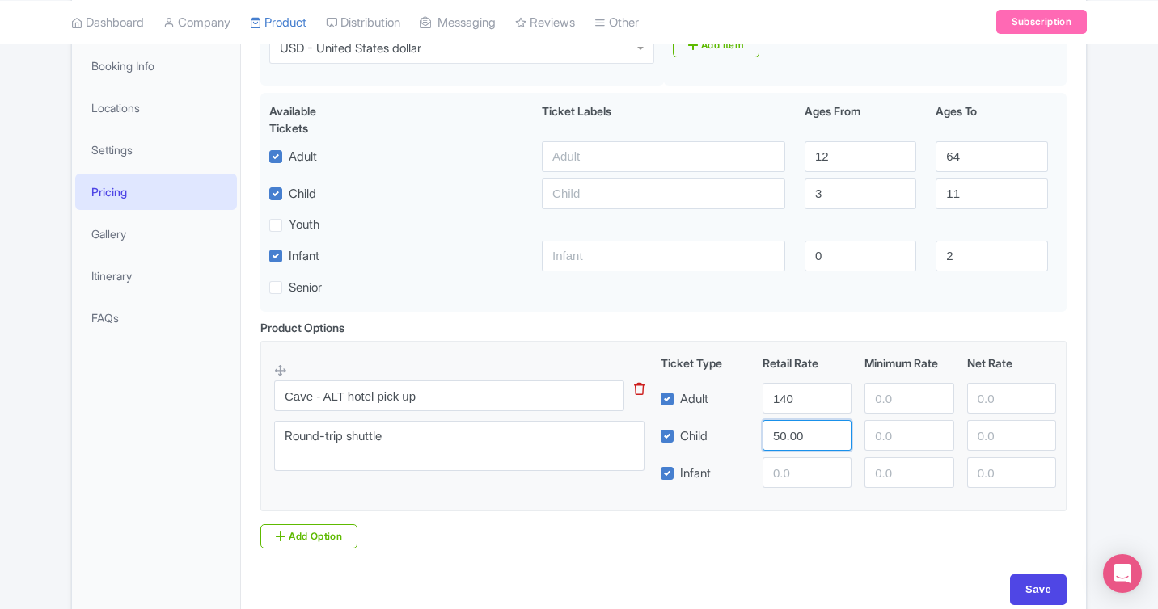
click at [740, 435] on div "Child 50.00" at bounding box center [858, 435] width 409 height 31
type input "90"
drag, startPoint x: 820, startPoint y: 479, endPoint x: 808, endPoint y: 479, distance: 11.3
click at [816, 479] on input "number" at bounding box center [806, 473] width 89 height 31
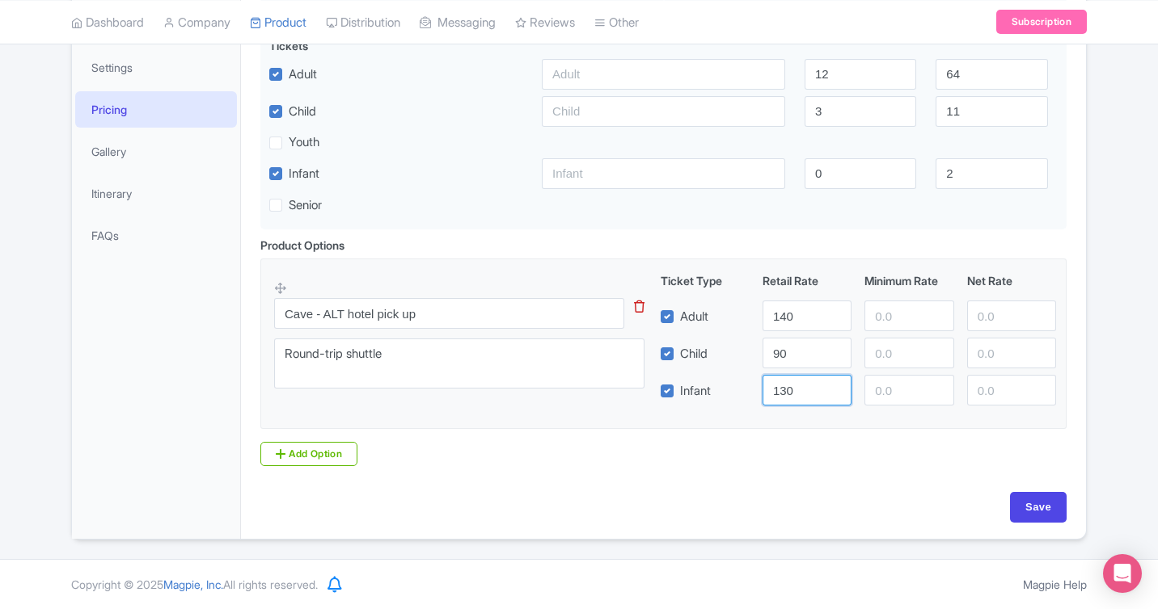
type input "130"
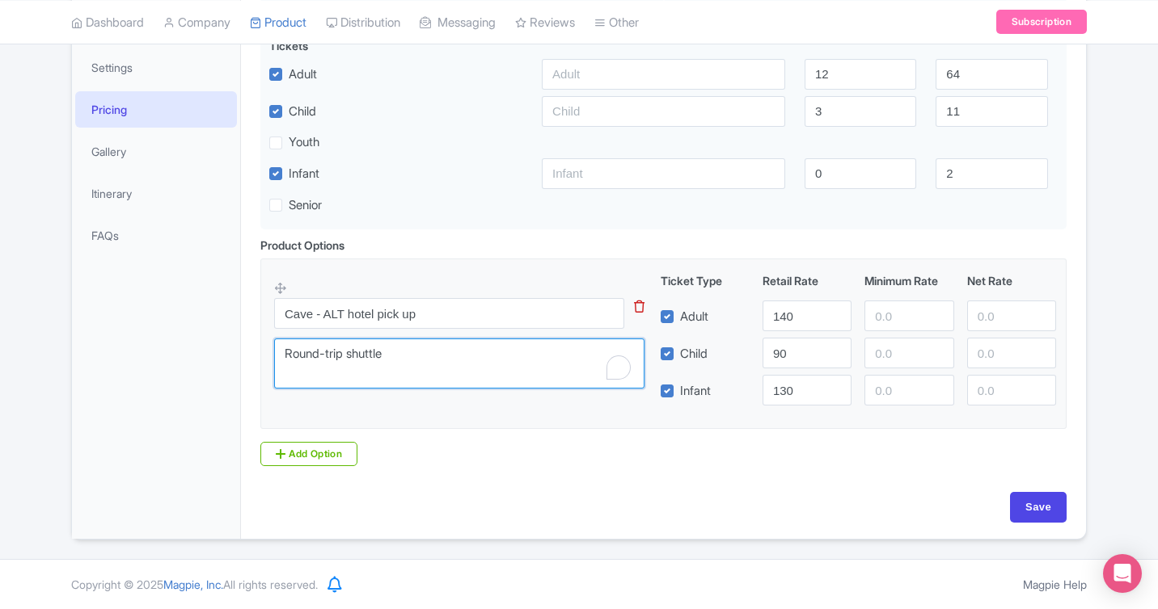
drag, startPoint x: 433, startPoint y: 348, endPoint x: 240, endPoint y: 348, distance: 193.2
click at [241, 348] on div "Wear comfortable walking shoes and dress for the weather Bring snacks or lunch …" at bounding box center [663, 224] width 845 height 629
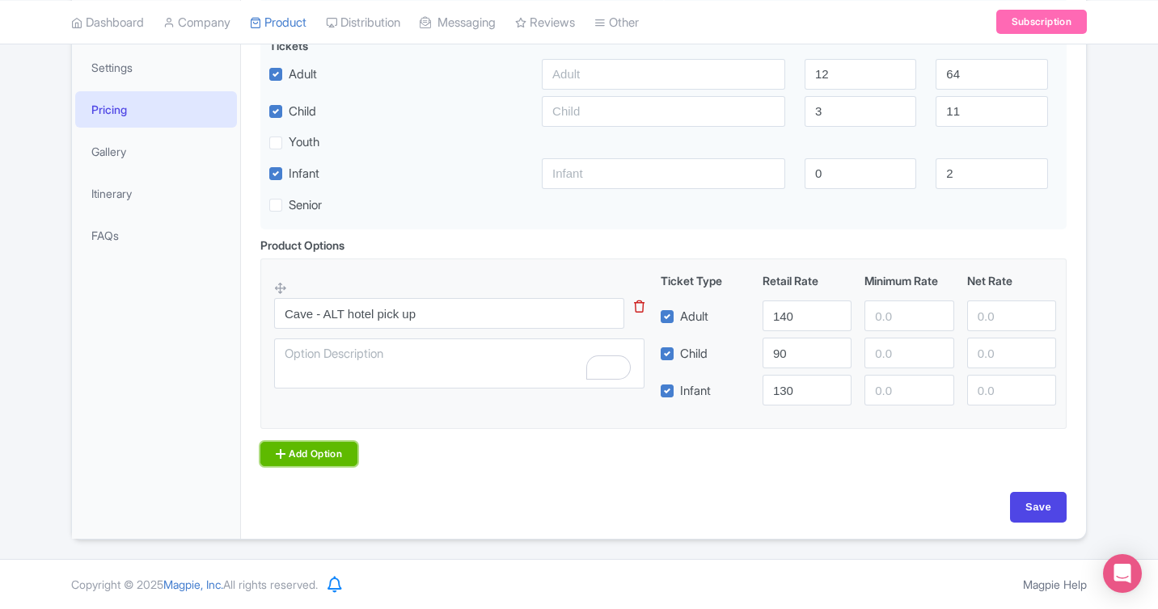
click at [323, 451] on link "Add Option" at bounding box center [308, 454] width 97 height 24
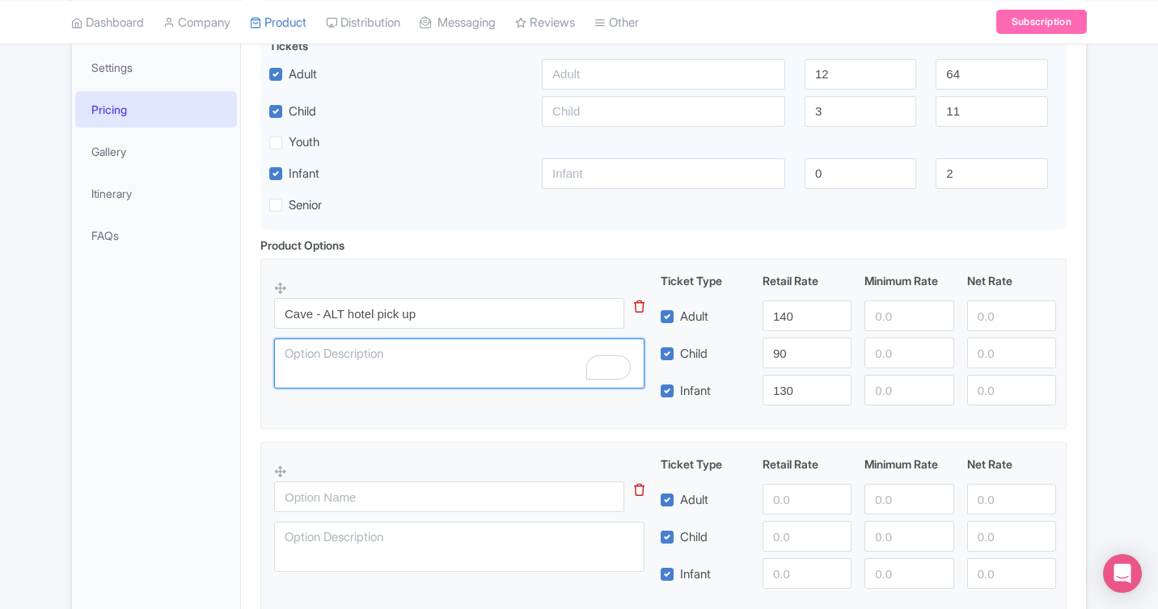
click at [437, 371] on textarea "Round-trip shuttle" at bounding box center [459, 364] width 370 height 50
paste textarea "Scenic Cave and Suspension Bridge admission included"
type textarea "Scenic Cave and Suspension Bridge admission included"
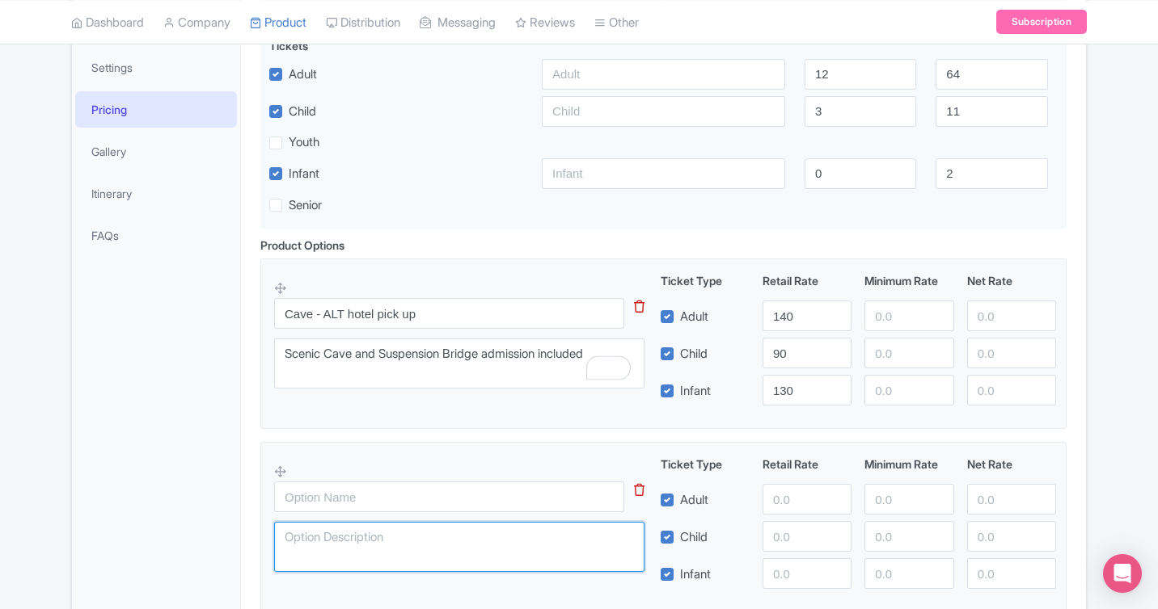
click at [410, 544] on textarea at bounding box center [459, 547] width 370 height 50
paste textarea "Scenic Cave and Suspension Bridge admission included"
type textarea "Scenic Cave and Suspension Bridge admission included"
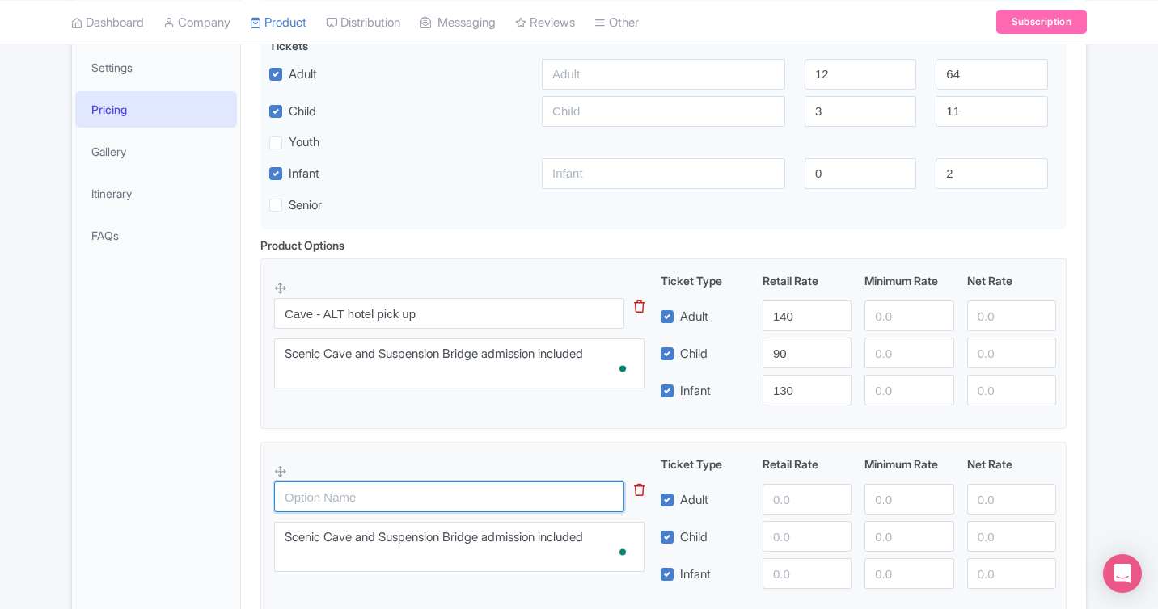
click at [432, 493] on input "text" at bounding box center [449, 497] width 350 height 31
paste input "Cave - Yorkdale pick up"
type input "Cave - Yorkdale pick up"
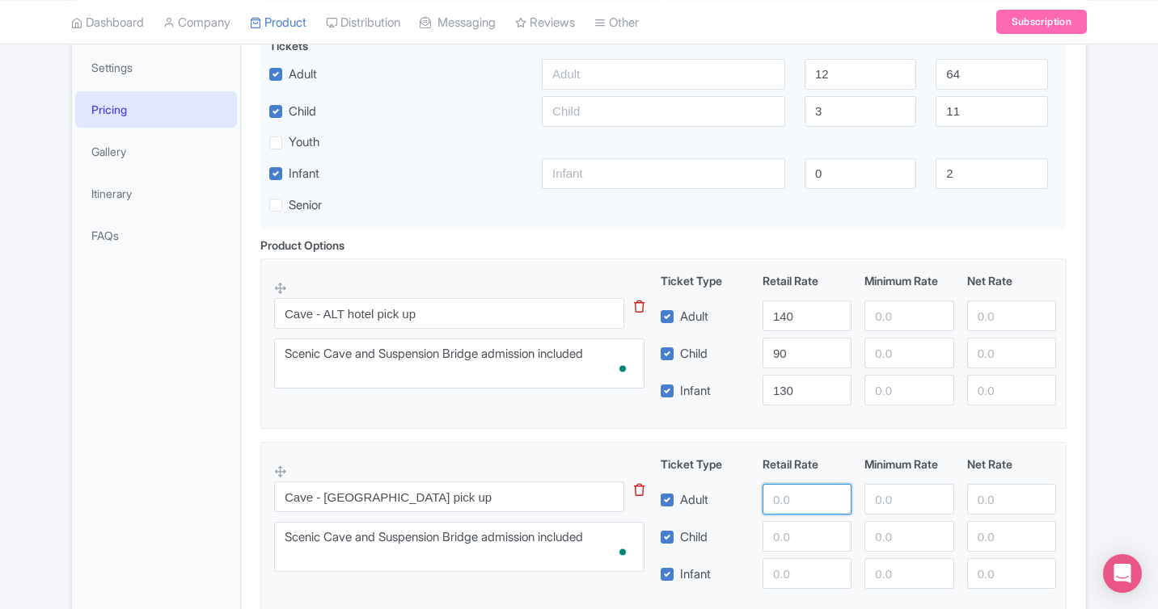
click at [776, 497] on input "number" at bounding box center [806, 499] width 89 height 31
type input "140"
click at [817, 548] on input "number" at bounding box center [806, 536] width 89 height 31
type input "130"
click at [804, 580] on input "number" at bounding box center [806, 574] width 89 height 31
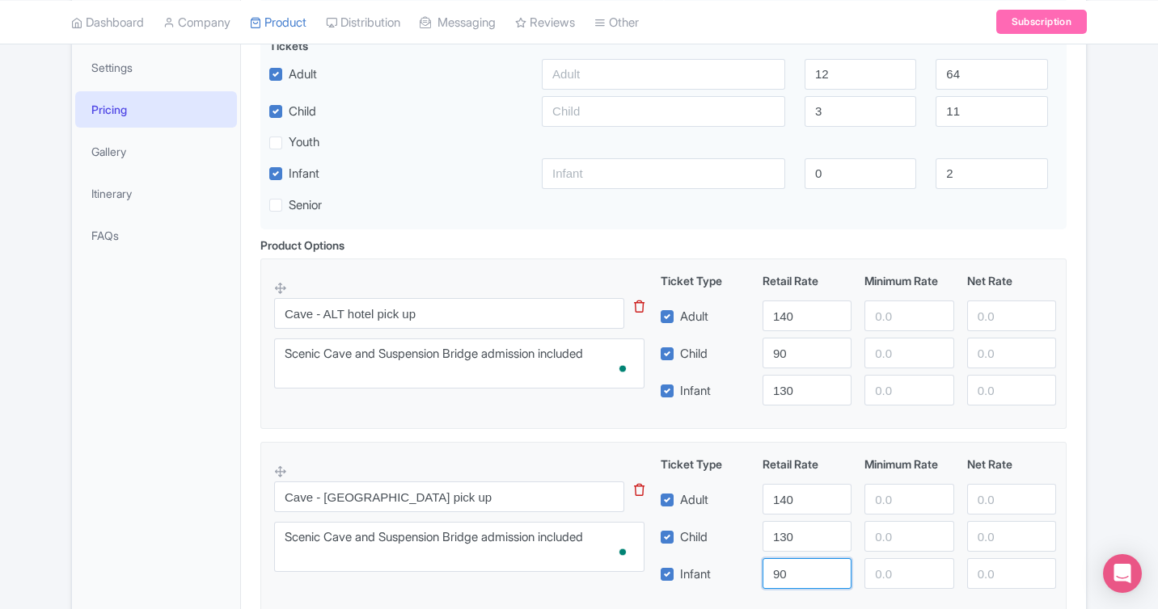
type input "90"
click at [750, 498] on div "Adult" at bounding box center [705, 499] width 102 height 31
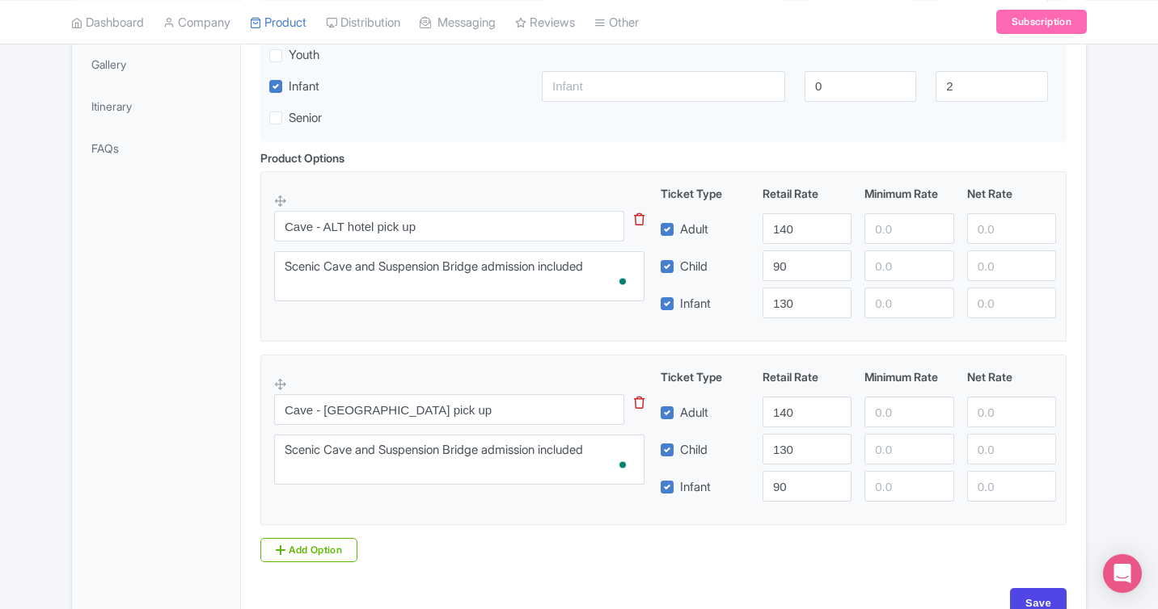
scroll to position [545, 0]
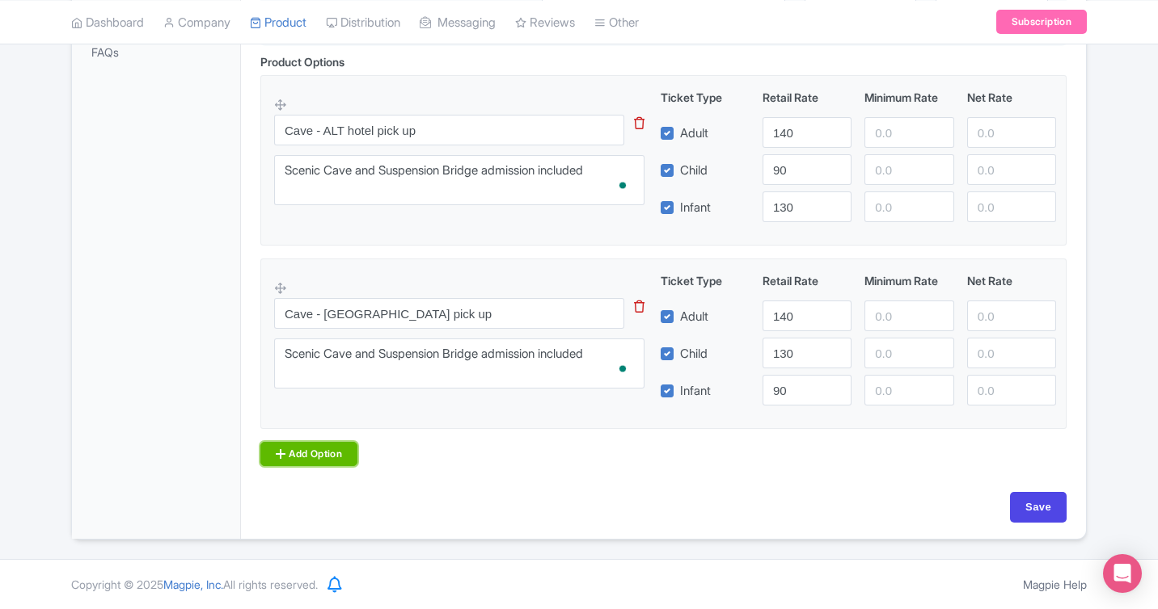
click at [327, 453] on link "Add Option" at bounding box center [308, 454] width 97 height 24
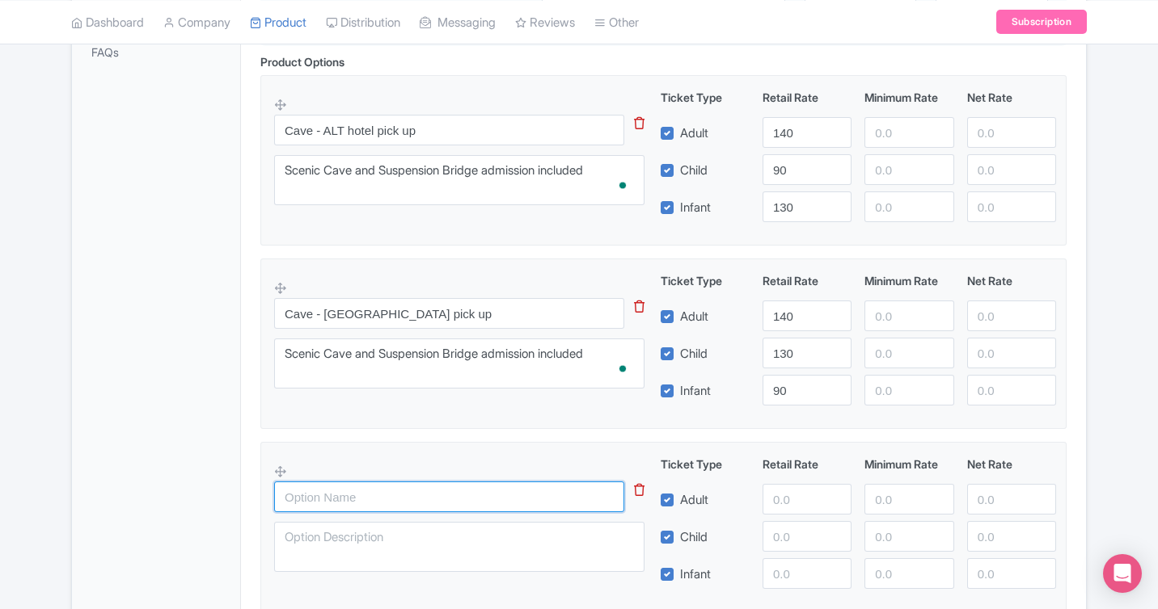
click at [428, 499] on input "text" at bounding box center [449, 497] width 350 height 31
paste input "Cave - Scarborough pick up"
type input "Cave - Scarborough pick up"
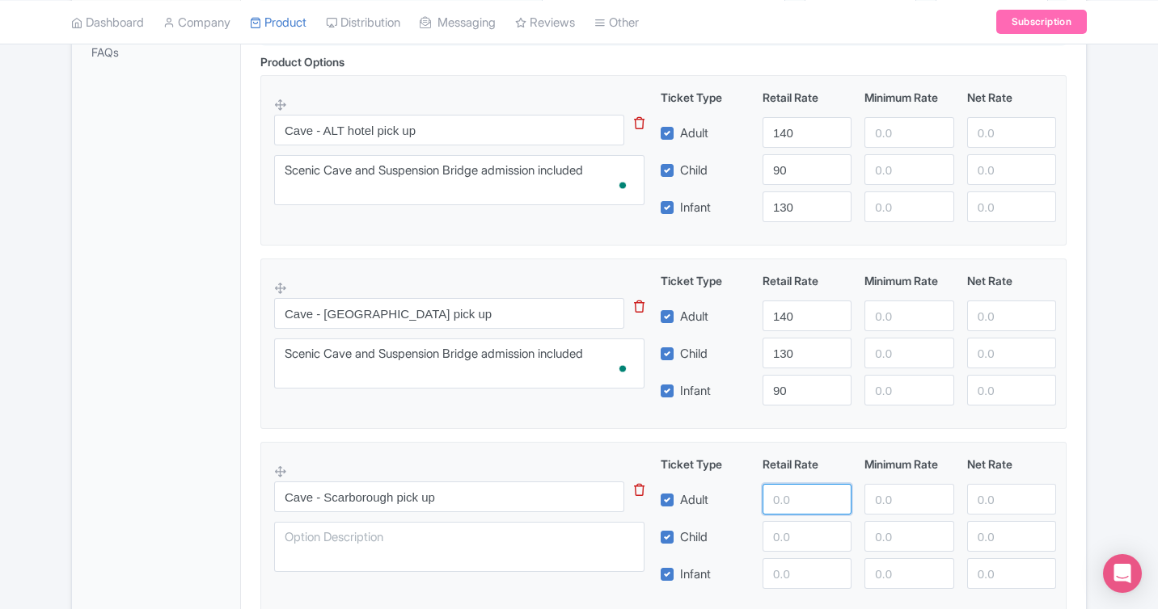
click at [798, 495] on input "number" at bounding box center [806, 499] width 89 height 31
type input "140"
click at [806, 550] on input "number" at bounding box center [806, 536] width 89 height 31
type input "90"
click at [808, 582] on input "number" at bounding box center [806, 574] width 89 height 31
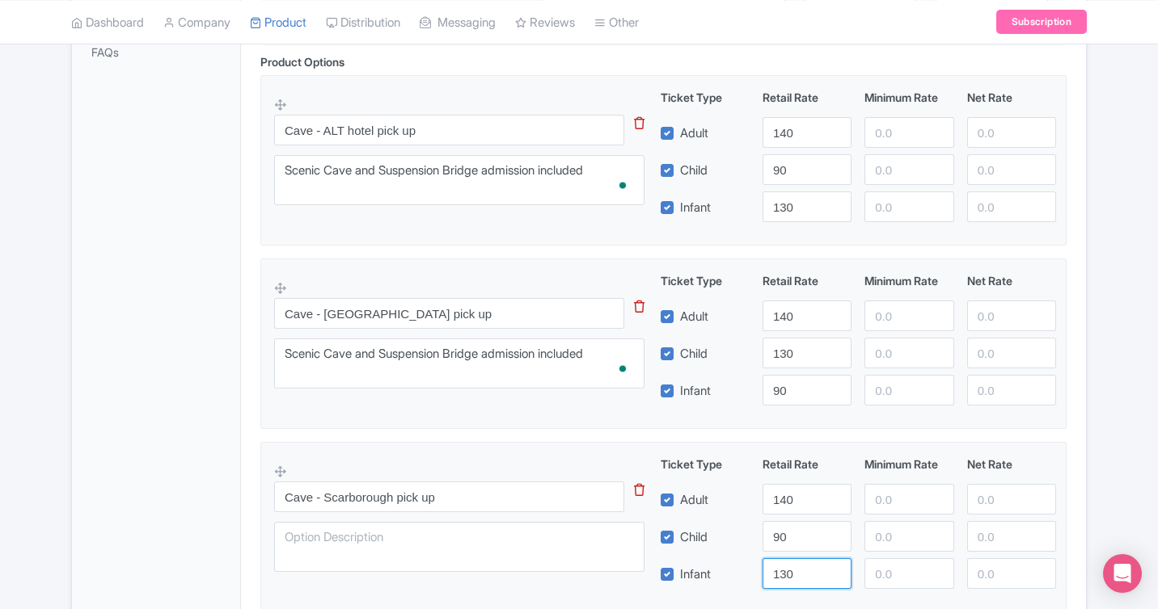
type input "130"
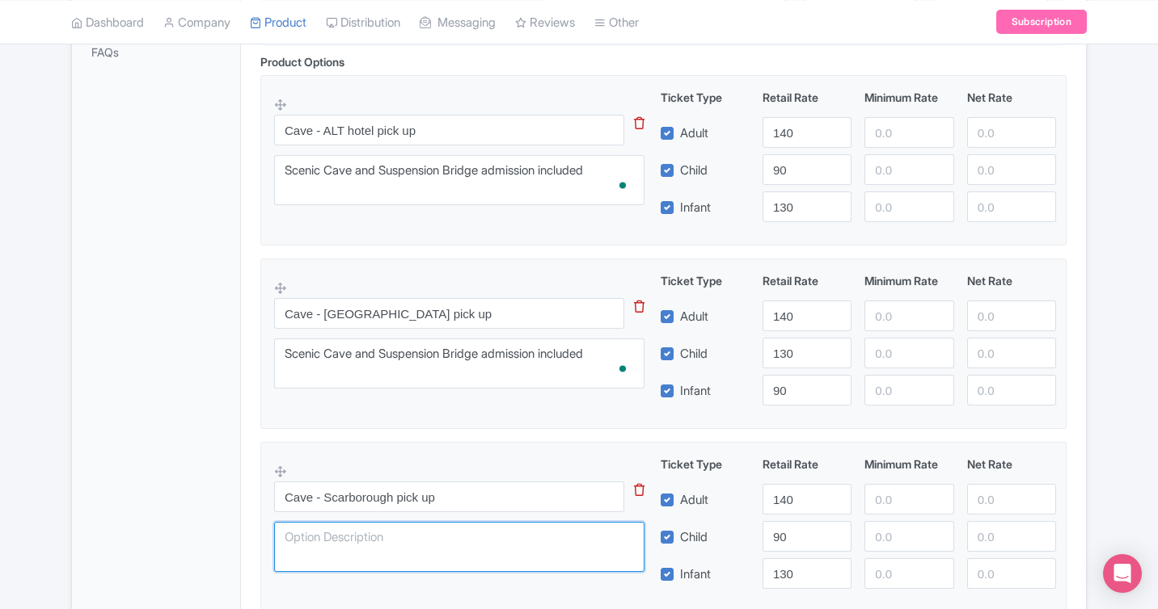
click at [381, 552] on textarea at bounding box center [459, 547] width 370 height 50
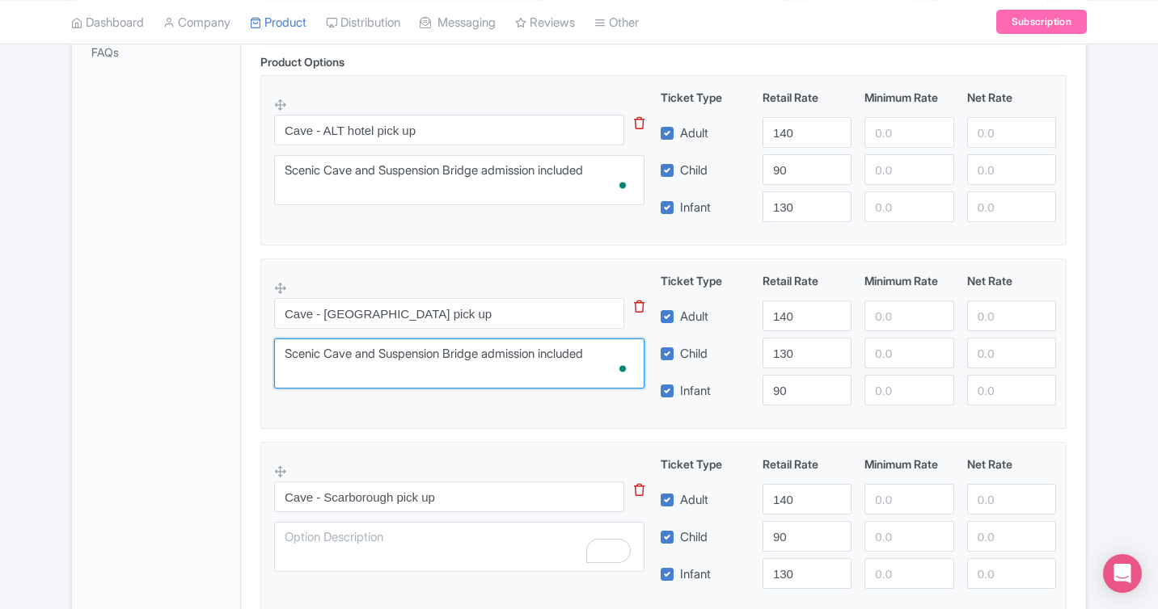
click at [438, 369] on textarea "Scenic Cave and Suspension Bridge admission included" at bounding box center [459, 364] width 370 height 50
drag, startPoint x: 605, startPoint y: 356, endPoint x: 234, endPoint y: 353, distance: 371.0
click at [234, 353] on div "General Booking Info Locations Settings Pricing Gallery Itinerary FAQs Wear com…" at bounding box center [579, 225] width 1014 height 996
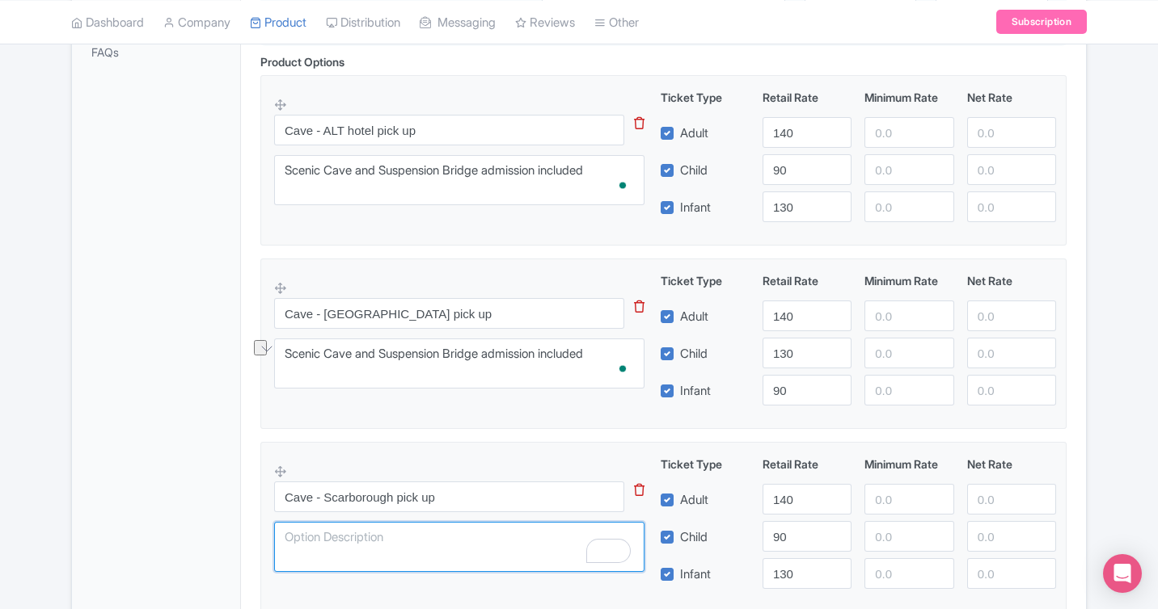
click at [336, 550] on textarea "To enrich screen reader interactions, please activate Accessibility in Grammarl…" at bounding box center [459, 547] width 370 height 50
paste textarea "Scenic Cave and Suspension Bridge admission included"
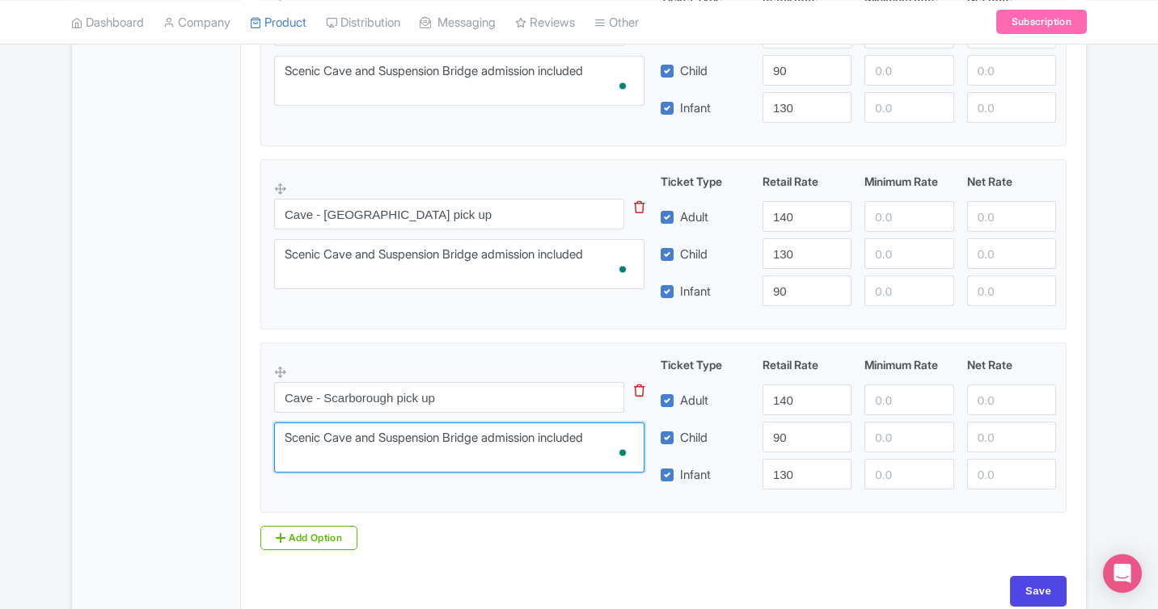
scroll to position [728, 0]
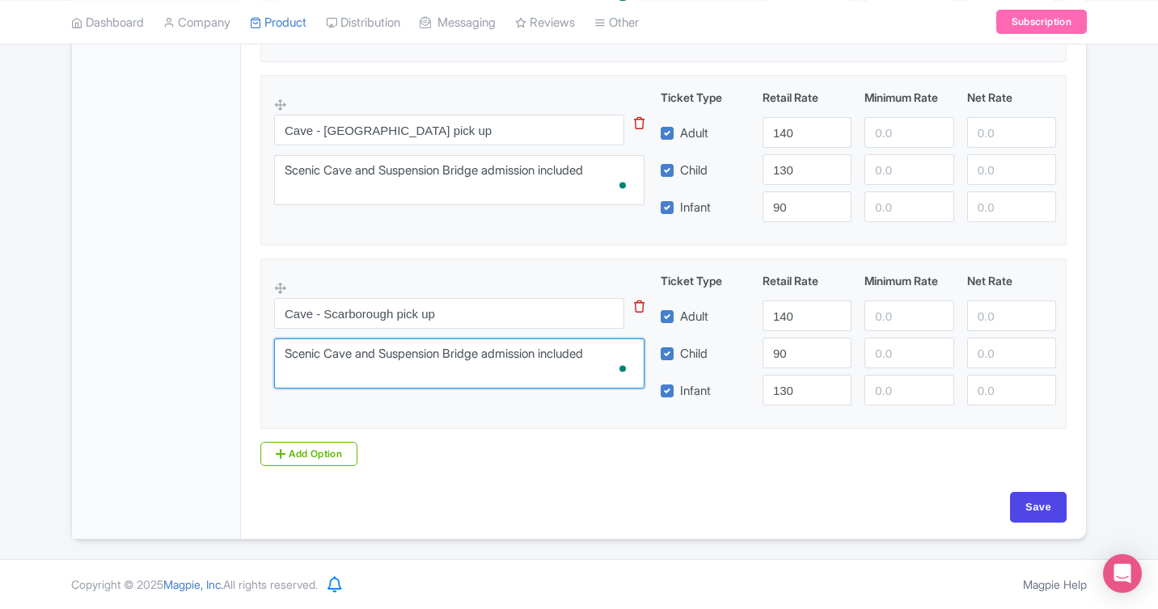
type textarea "Scenic Cave and Suspension Bridge admission included"
click at [376, 458] on div "Product Options i Cave - ALT hotel pick up This tip has not data. Code: tip_opt…" at bounding box center [663, 168] width 825 height 597
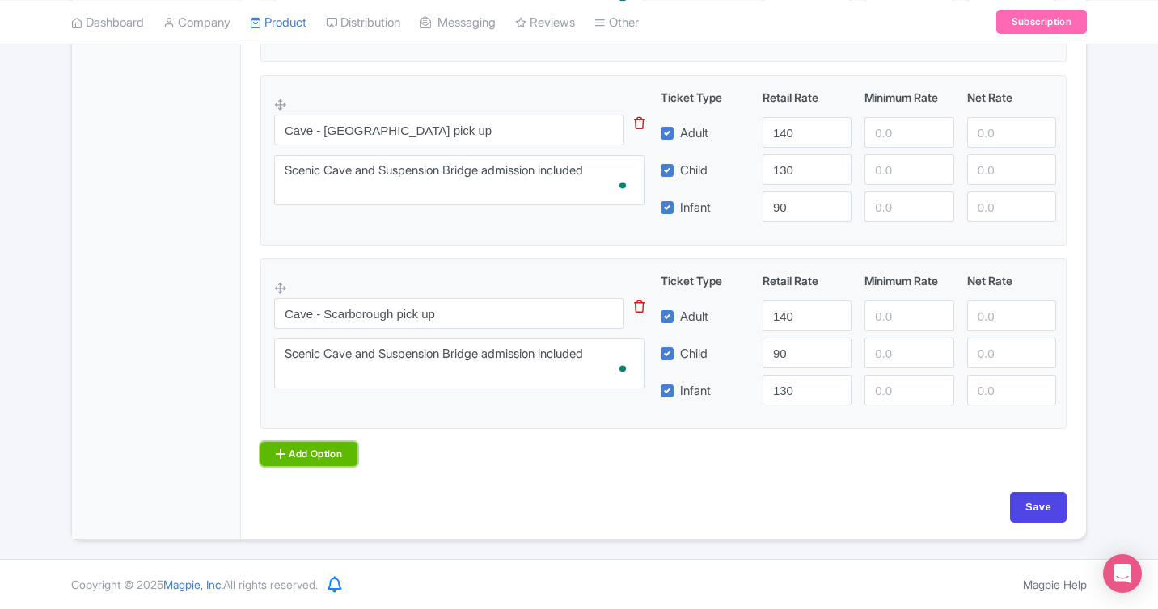
click at [327, 458] on link "Add Option" at bounding box center [308, 454] width 97 height 24
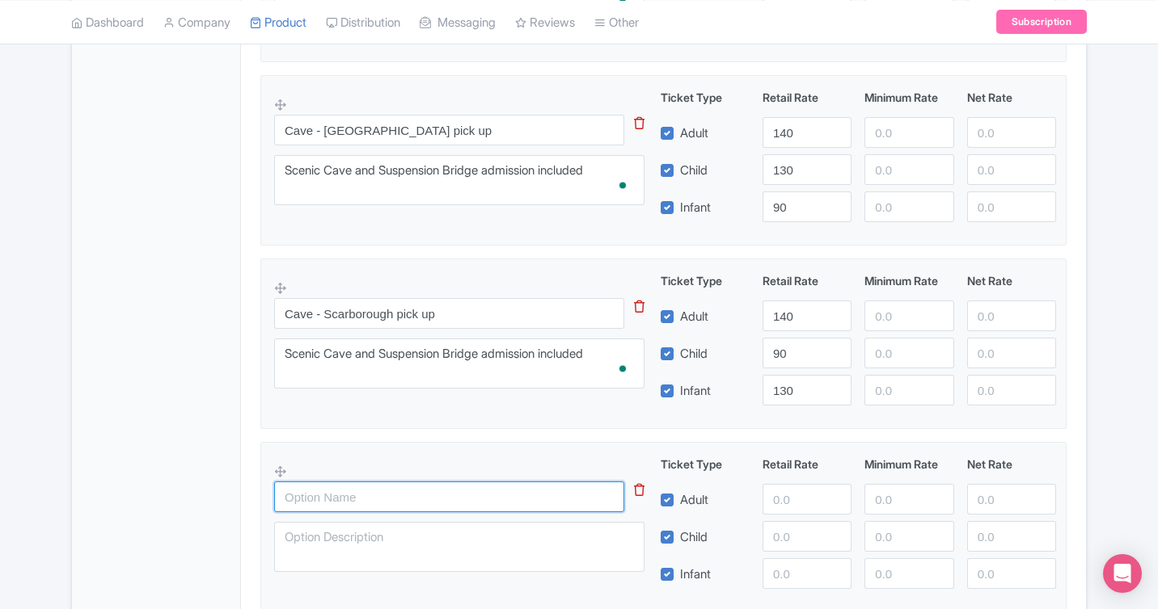
click at [525, 502] on input "text" at bounding box center [449, 497] width 350 height 31
paste input "Village - Scarborough pick up"
type input "Village - Scarborough pick up"
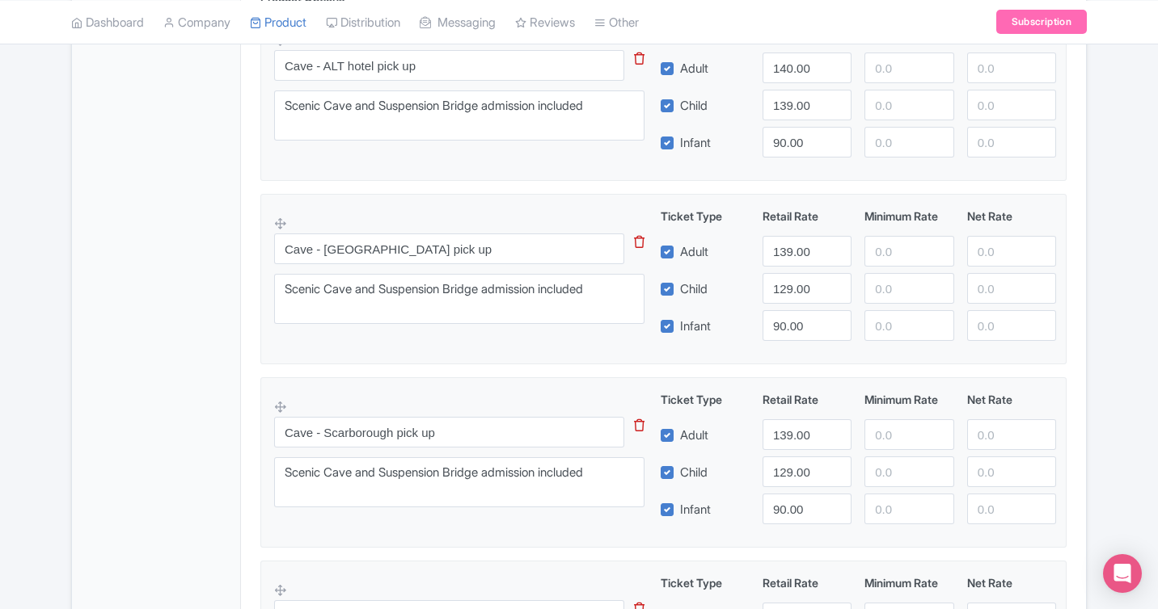
scroll to position [912, 0]
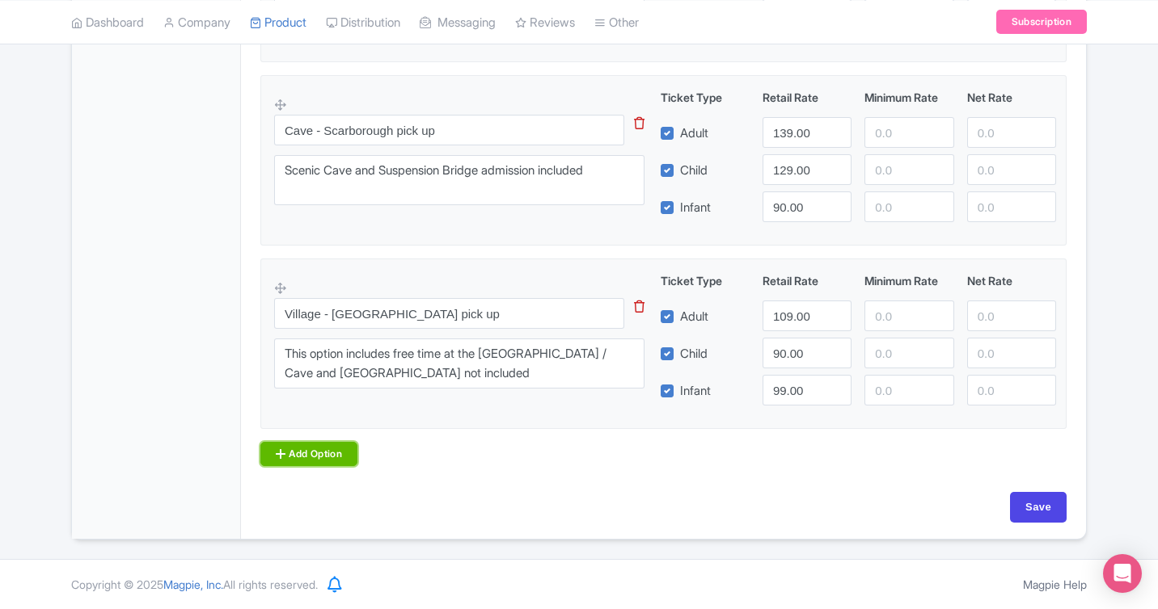
click at [346, 451] on link "Add Option" at bounding box center [308, 454] width 97 height 24
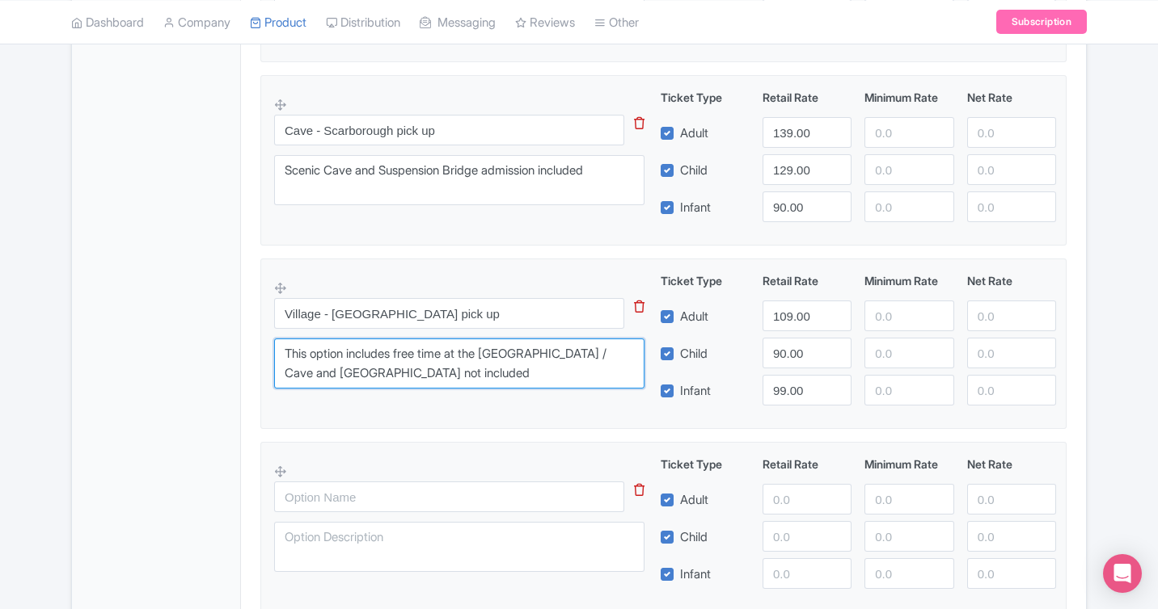
drag, startPoint x: 492, startPoint y: 373, endPoint x: 184, endPoint y: 332, distance: 310.6
click at [184, 332] on div "General Booking Info Locations Settings Pricing Gallery Itinerary FAQs Wear com…" at bounding box center [579, 41] width 1014 height 1363
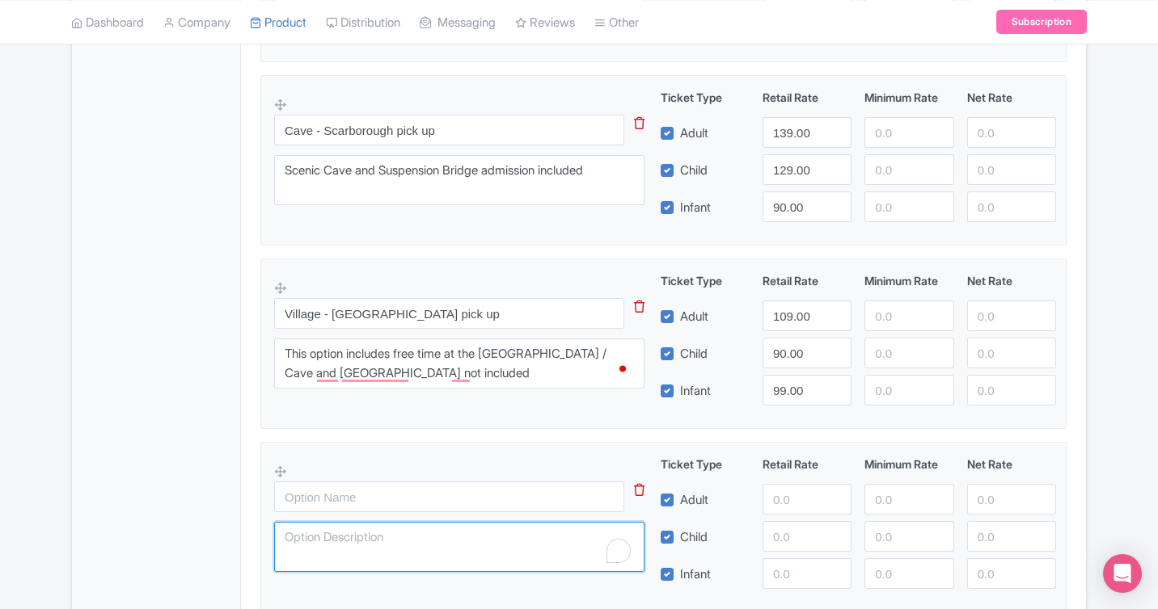
click at [348, 542] on textarea "To enrich screen reader interactions, please activate Accessibility in Grammarl…" at bounding box center [459, 547] width 370 height 50
paste textarea "This option includes free time at the [GEOGRAPHIC_DATA] / Cave and [GEOGRAPHIC_…"
type textarea "This option includes free time at the [GEOGRAPHIC_DATA] / Cave and [GEOGRAPHIC_…"
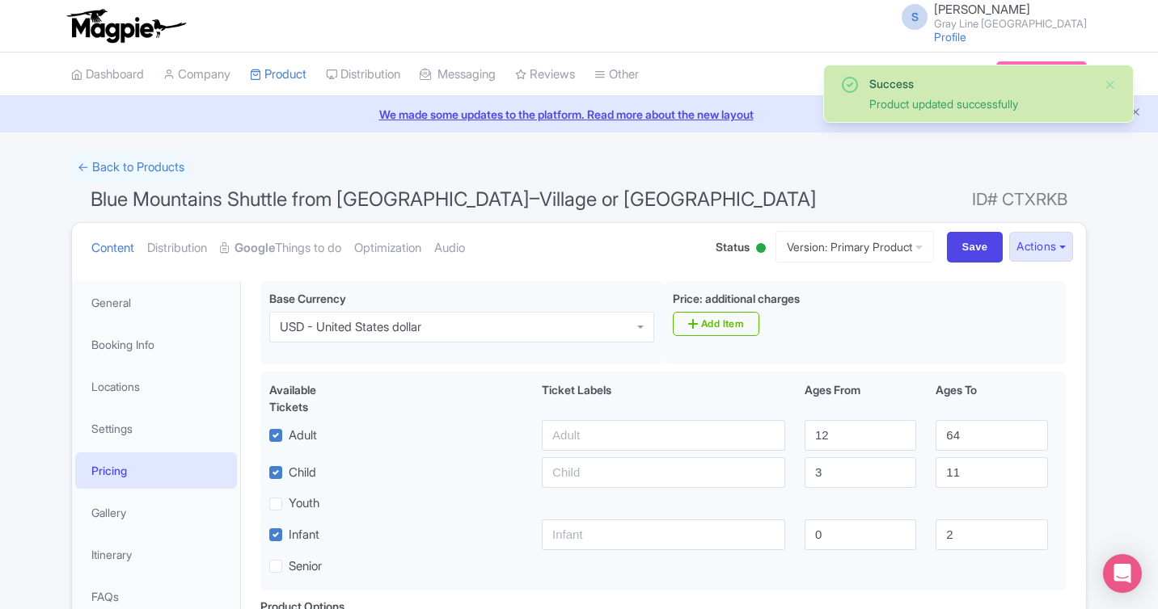
scroll to position [281, 0]
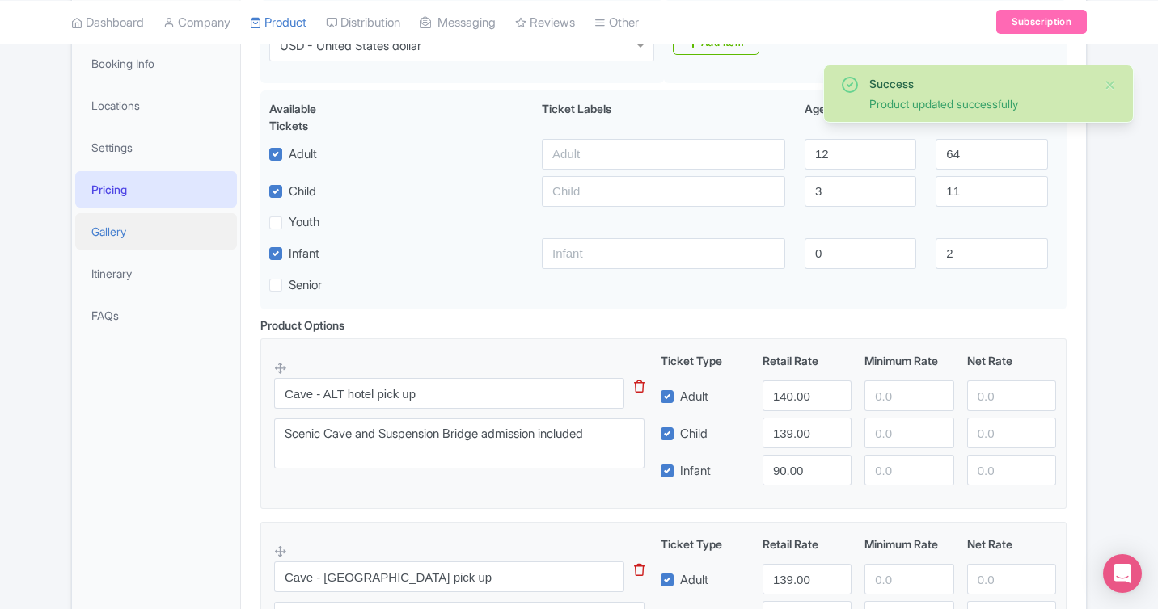
click at [130, 236] on link "Gallery" at bounding box center [156, 231] width 162 height 36
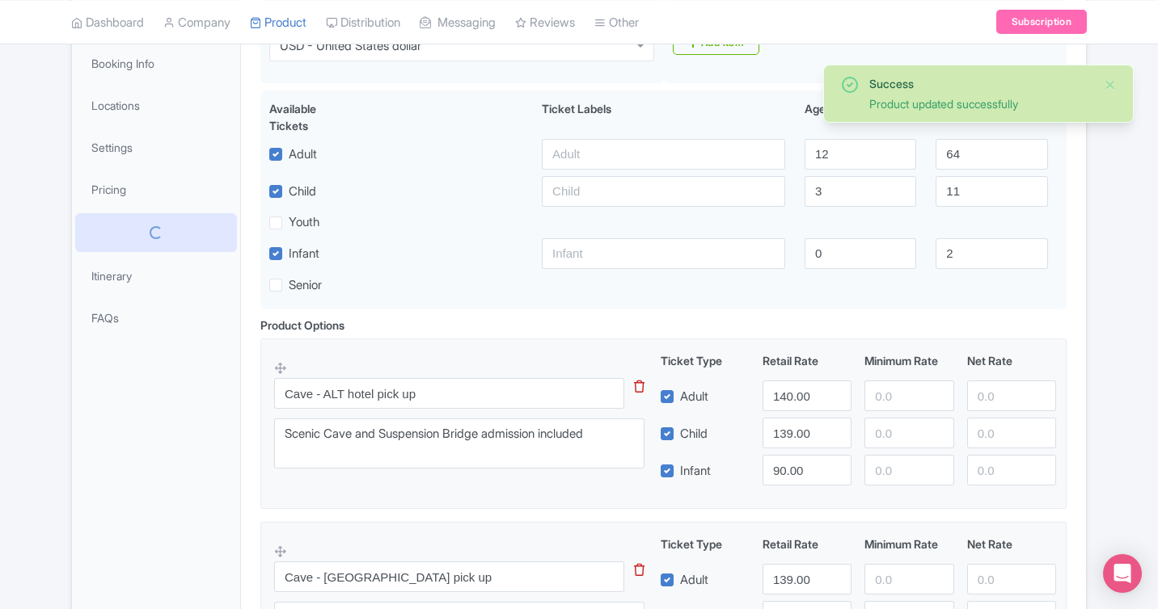
scroll to position [98, 0]
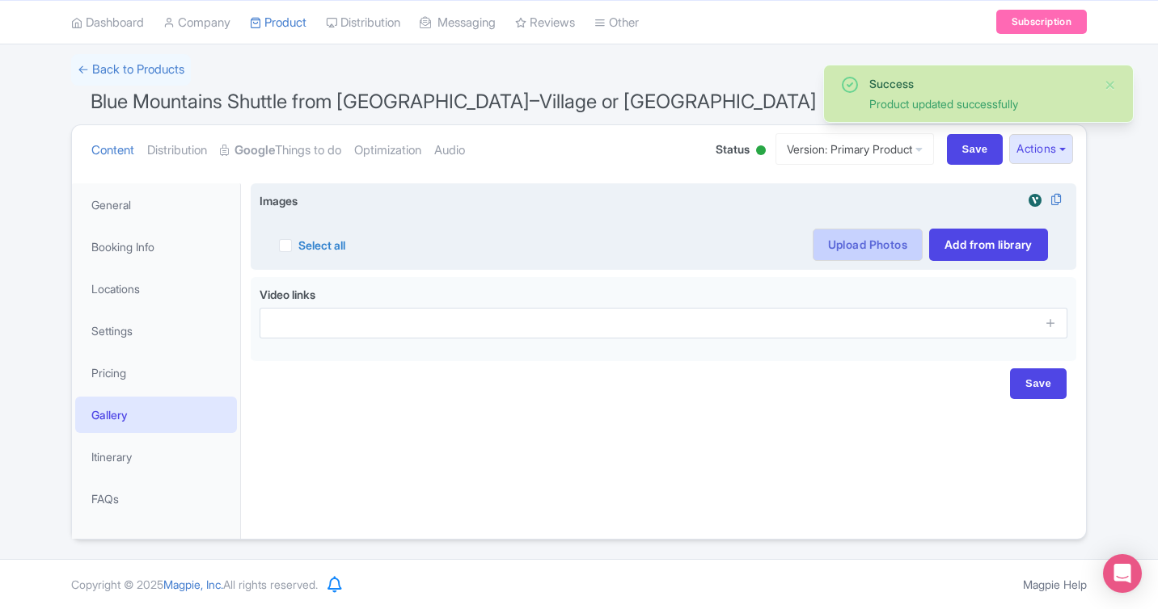
click at [890, 245] on link "Upload Photos" at bounding box center [867, 245] width 110 height 32
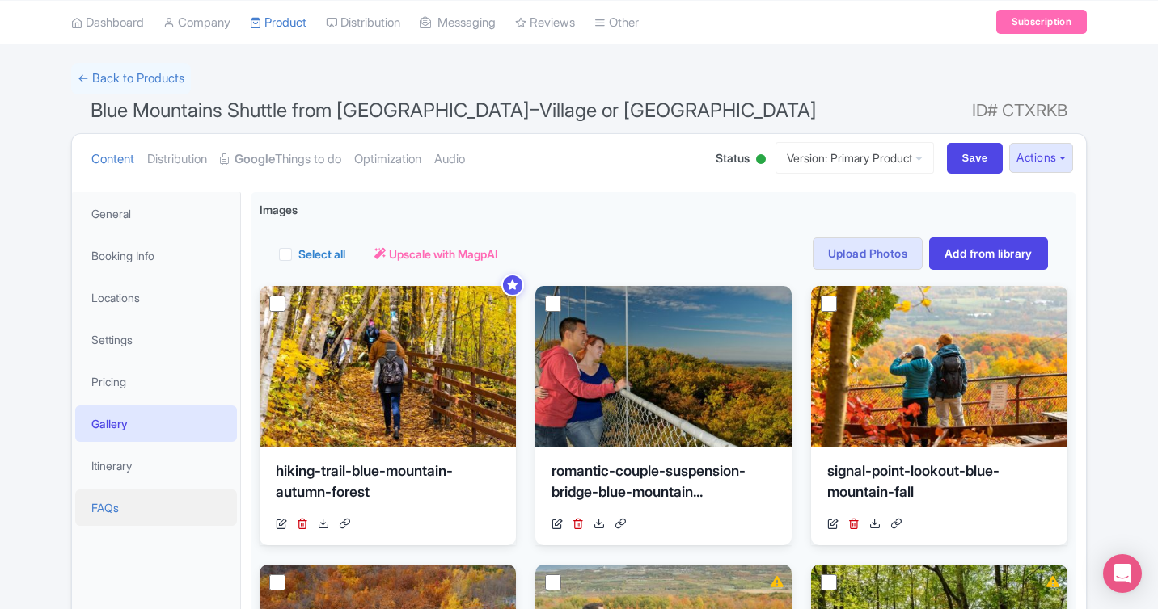
scroll to position [97, 0]
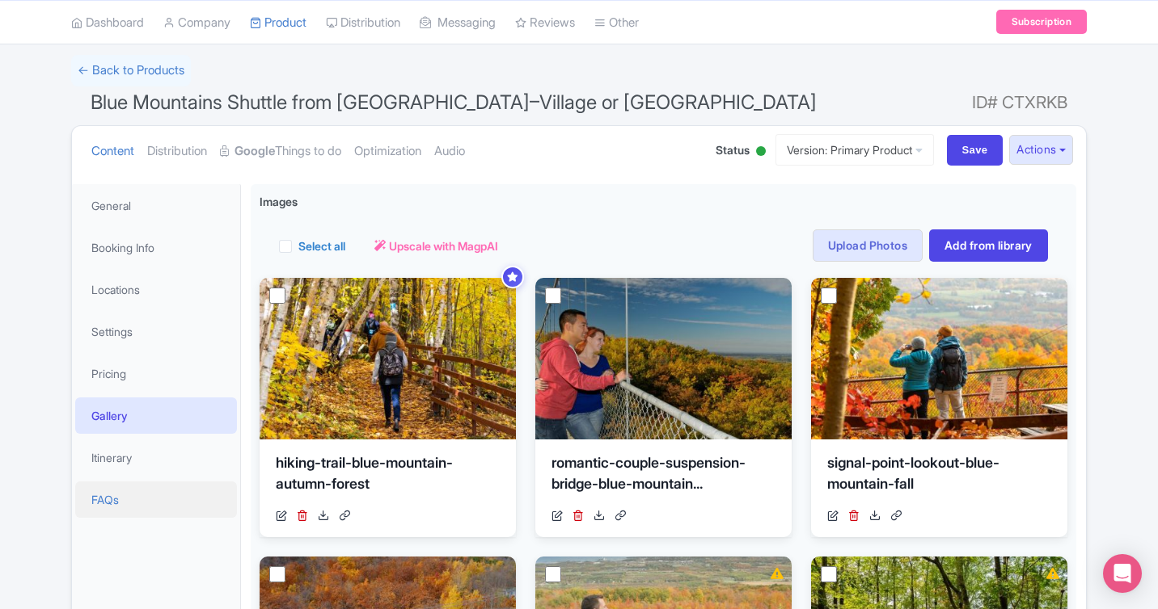
click at [116, 498] on link "FAQs" at bounding box center [156, 500] width 162 height 36
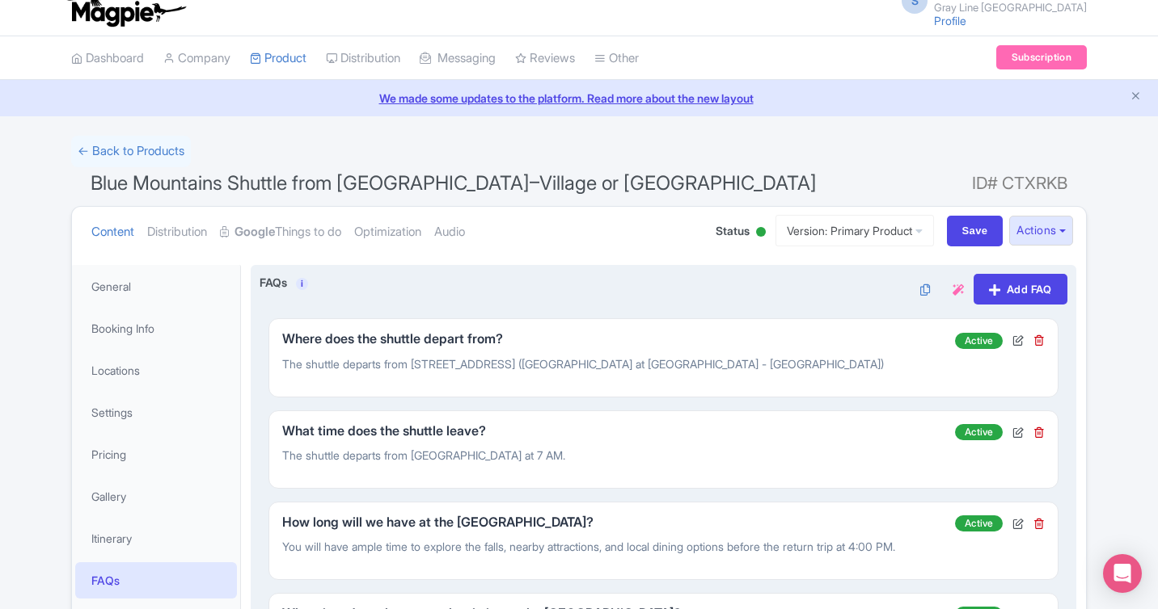
scroll to position [0, 0]
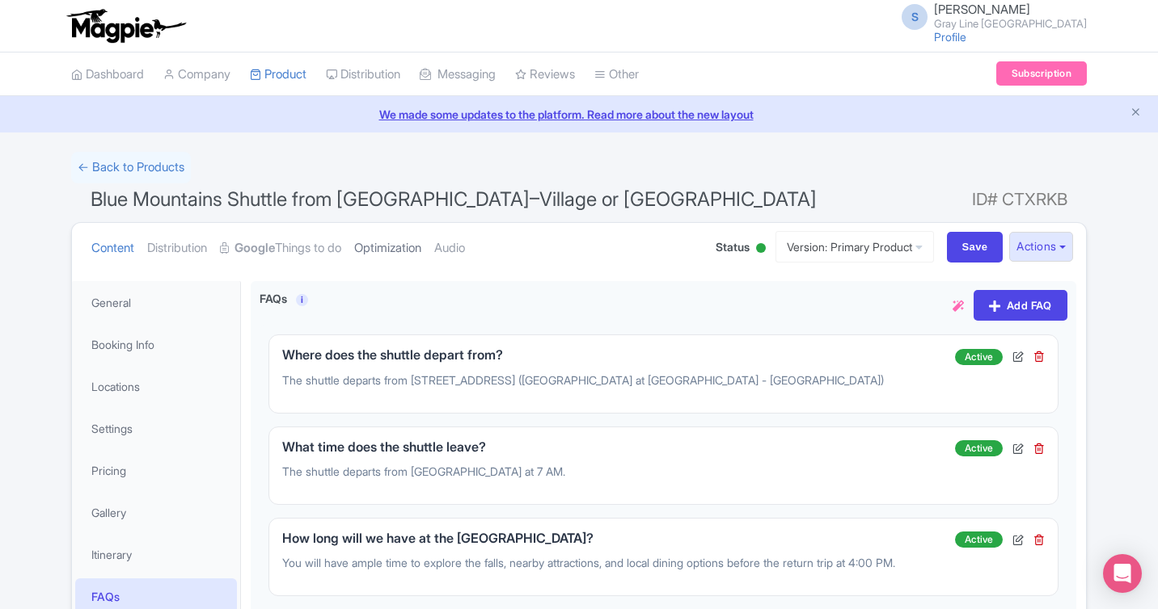
click at [398, 255] on link "Optimization" at bounding box center [387, 248] width 67 height 51
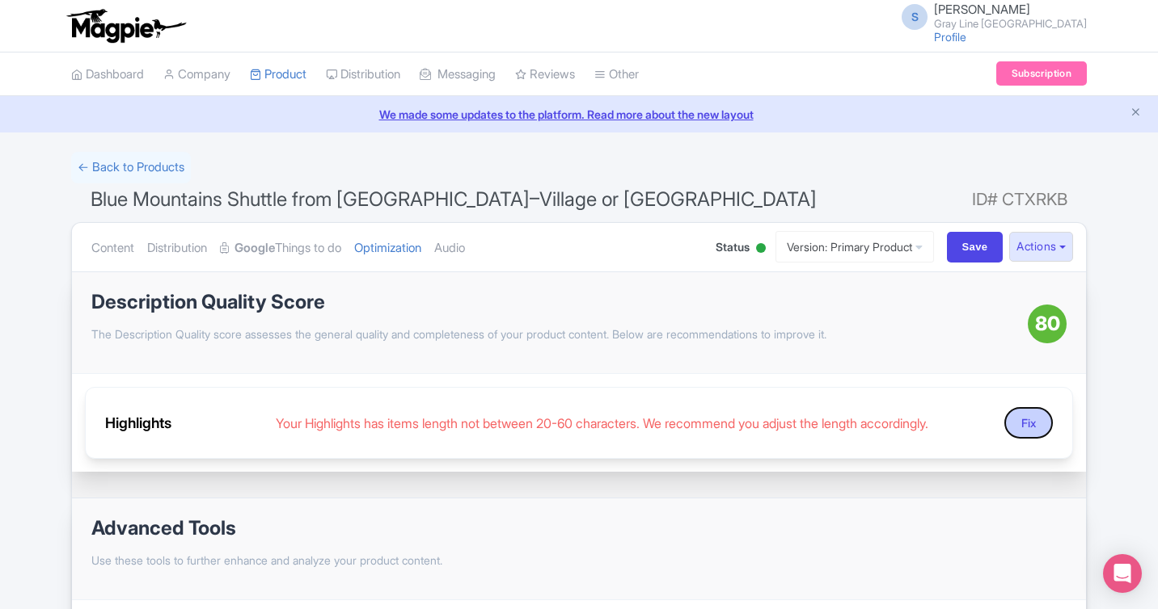
click at [1033, 428] on button "Fix" at bounding box center [1028, 423] width 48 height 32
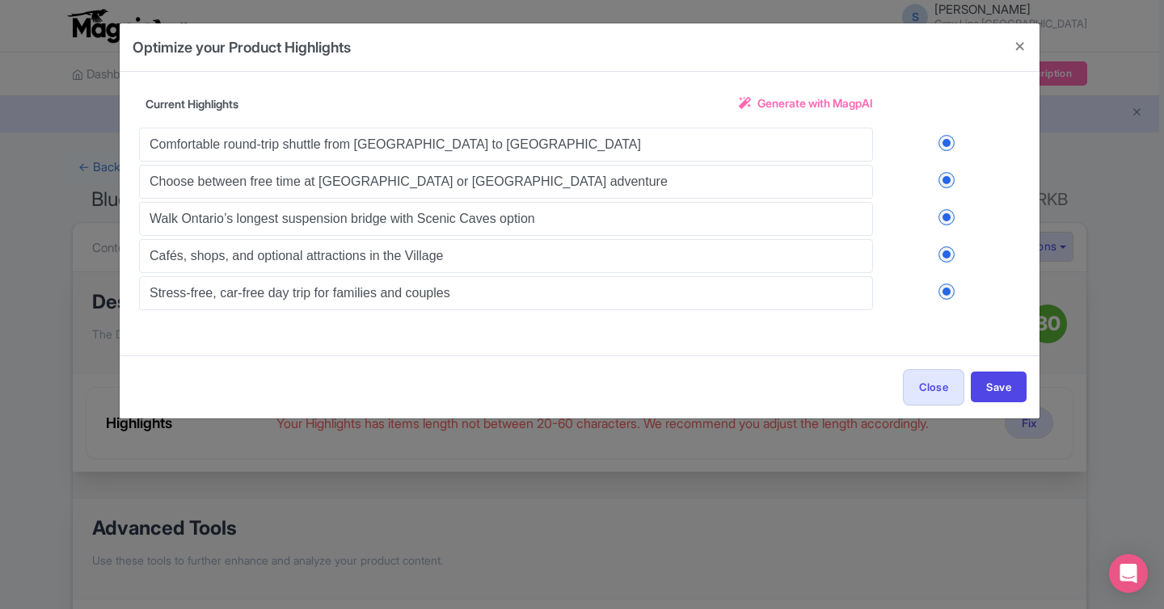
click at [827, 101] on span "Generate with MagpAI" at bounding box center [815, 103] width 116 height 17
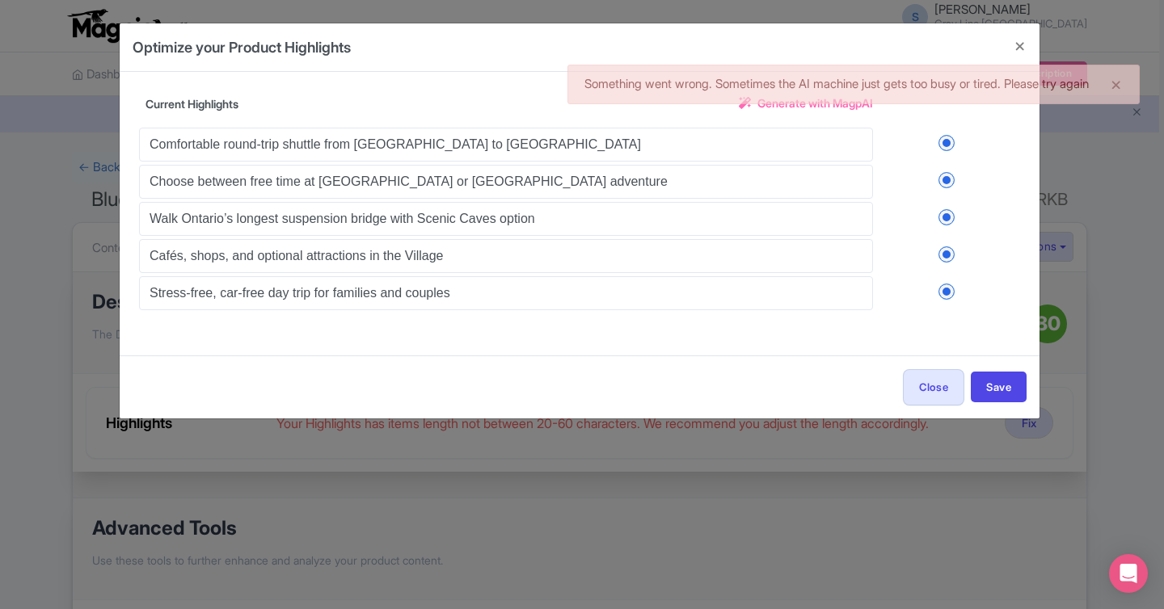
click at [900, 144] on label at bounding box center [946, 143] width 147 height 16
click at [0, 0] on input "checkbox" at bounding box center [0, 0] width 0 height 0
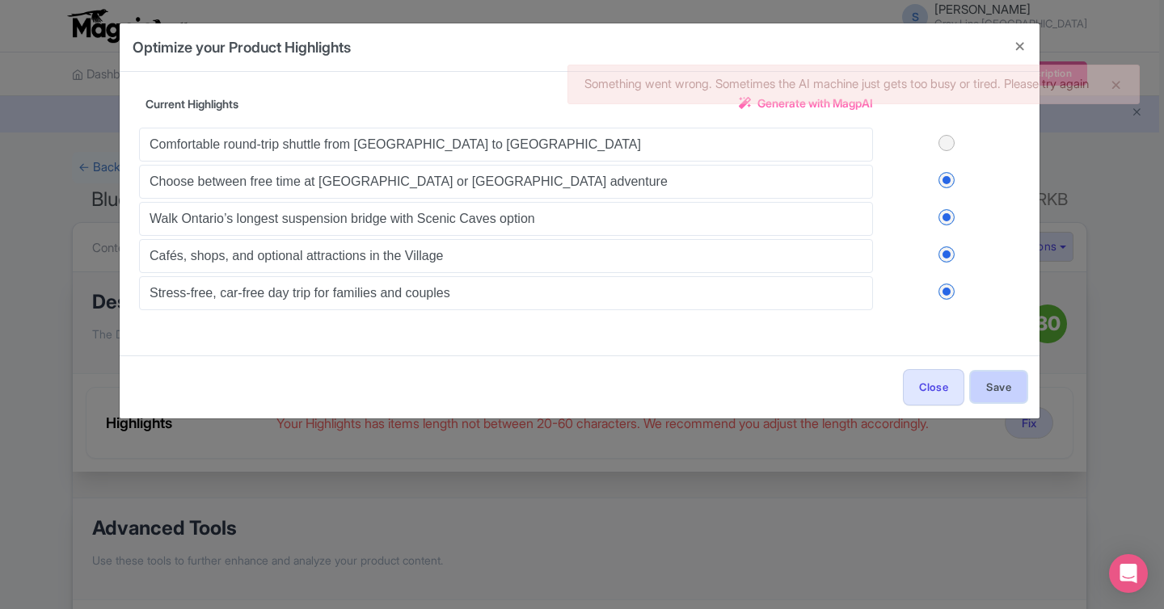
click at [1006, 386] on button "Save" at bounding box center [999, 387] width 56 height 31
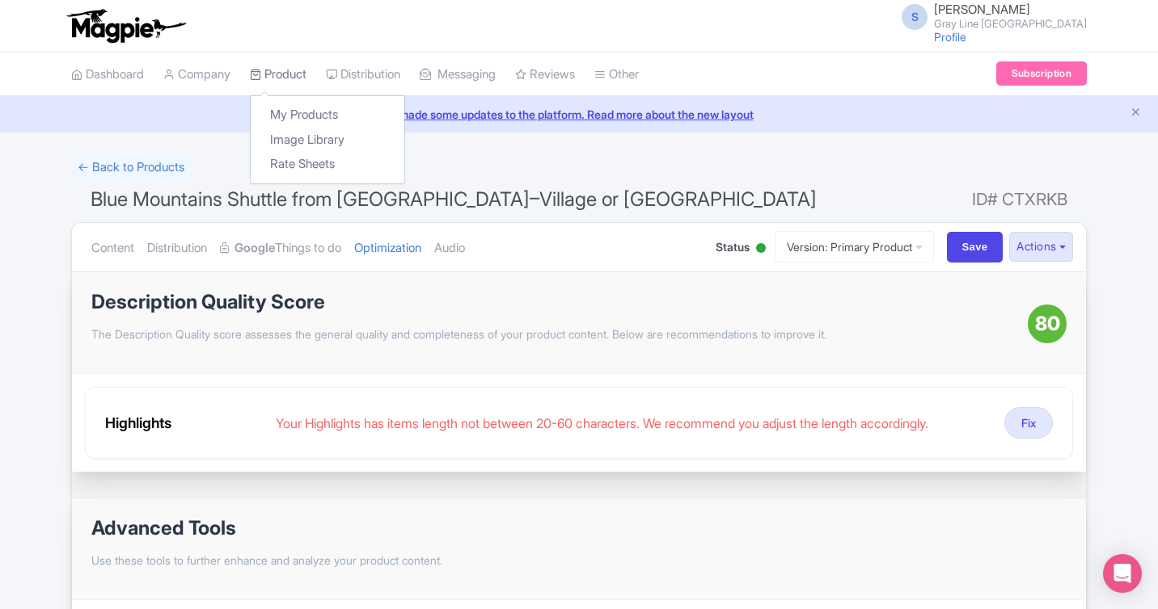
click at [288, 74] on link "Product" at bounding box center [278, 75] width 57 height 44
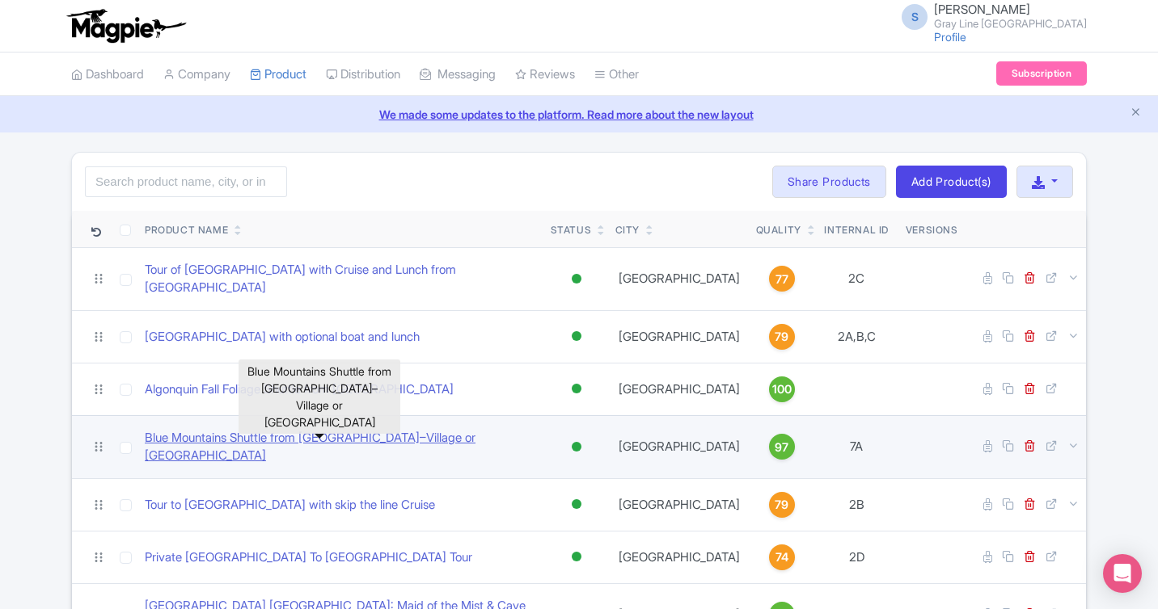
click at [450, 429] on link "Blue Mountains Shuttle from [GEOGRAPHIC_DATA]–Village or [GEOGRAPHIC_DATA]" at bounding box center [341, 447] width 393 height 36
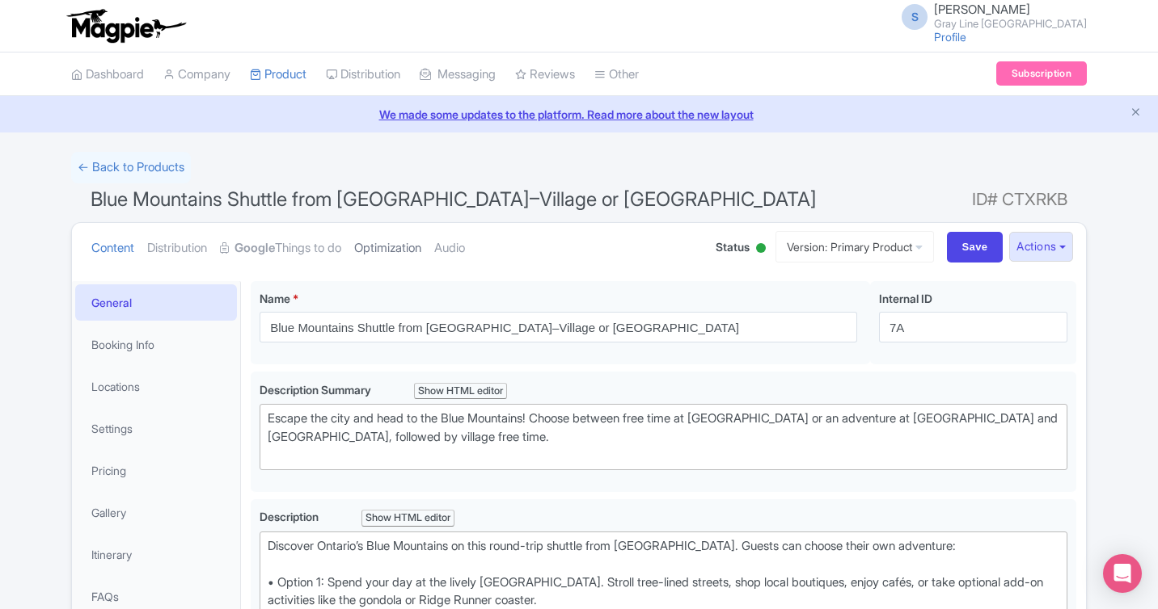
click at [417, 251] on link "Optimization" at bounding box center [387, 248] width 67 height 51
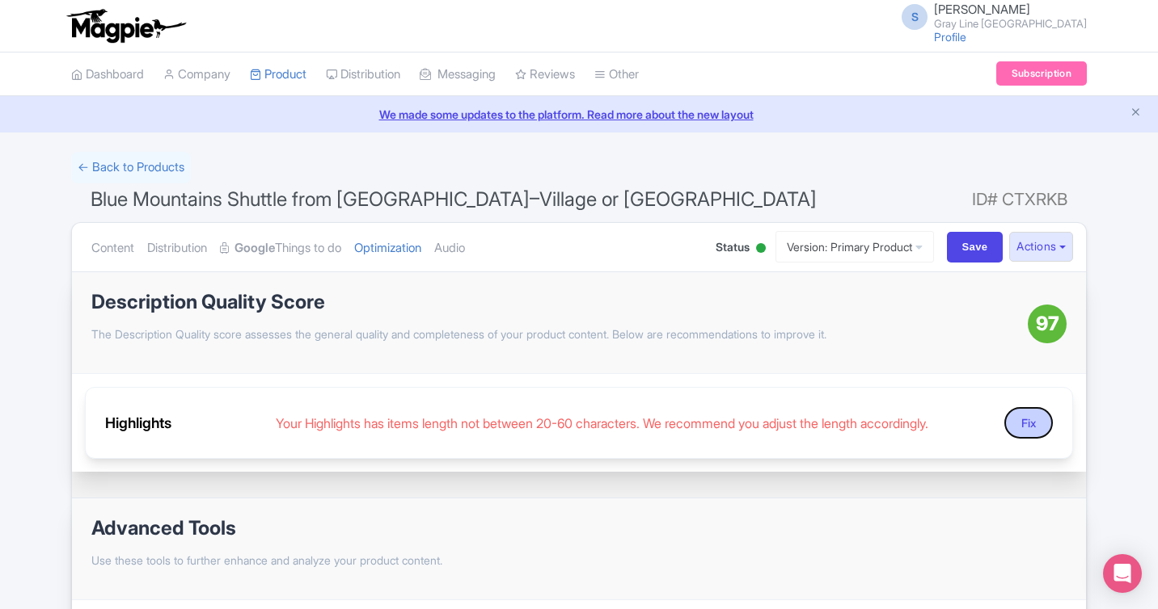
click at [1016, 423] on button "Fix" at bounding box center [1028, 423] width 48 height 32
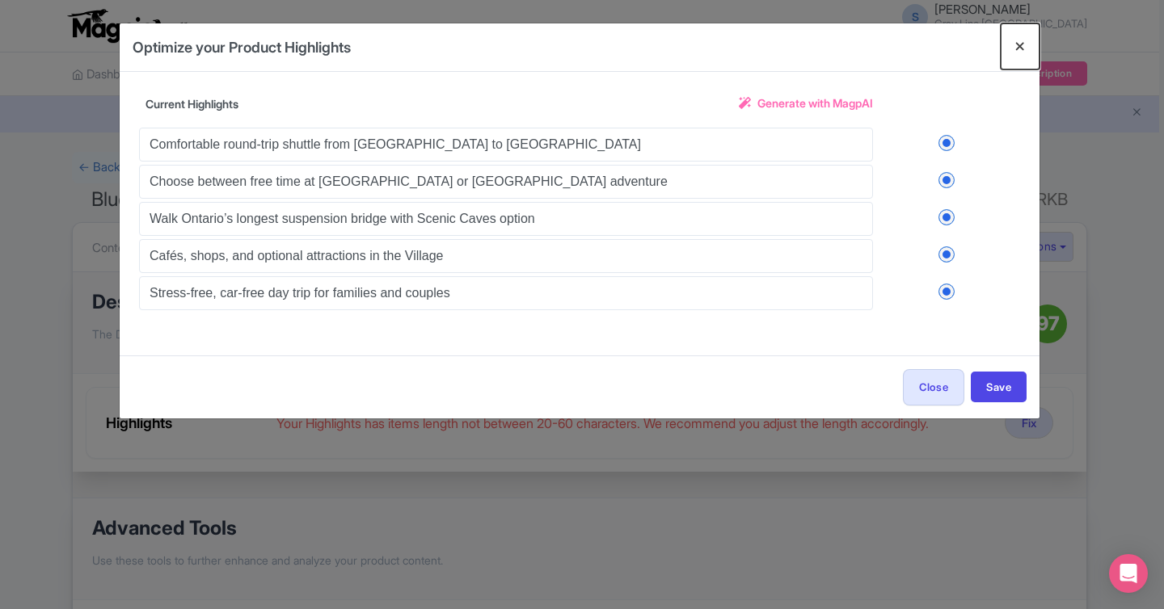
click at [1014, 49] on button "Close" at bounding box center [1020, 46] width 39 height 46
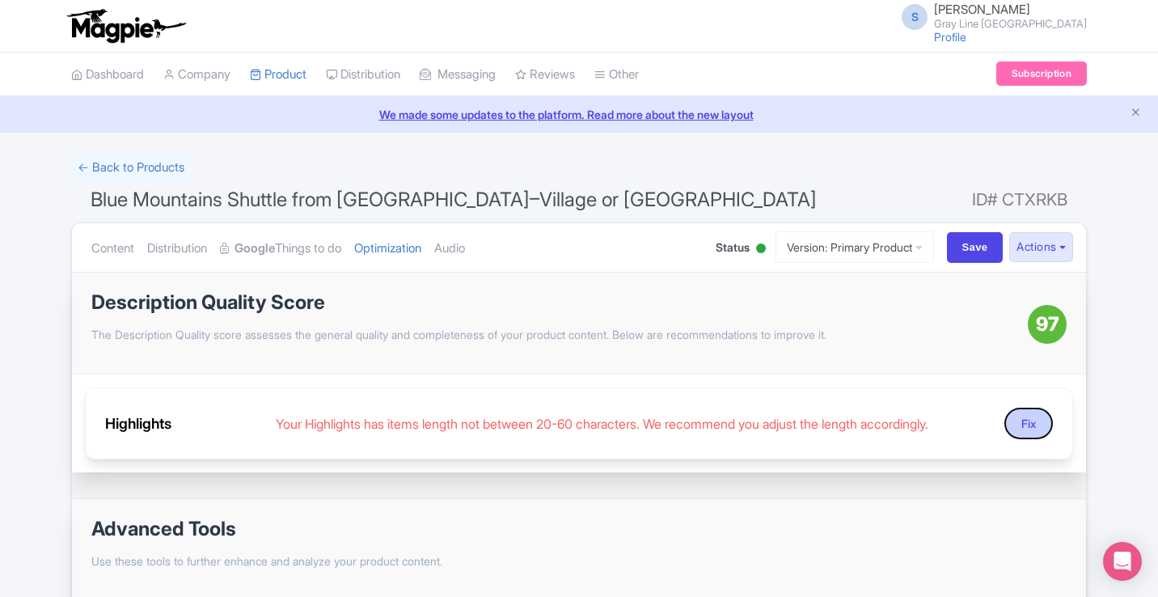
click at [1024, 425] on button "Fix" at bounding box center [1028, 423] width 48 height 32
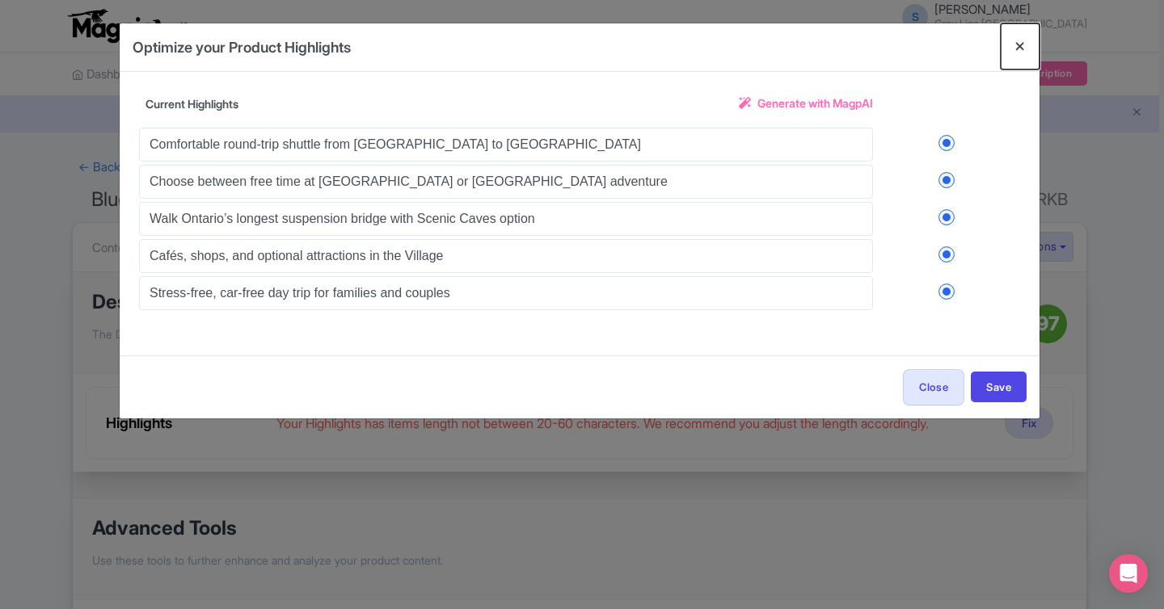
click at [1018, 41] on button "Close" at bounding box center [1020, 46] width 39 height 46
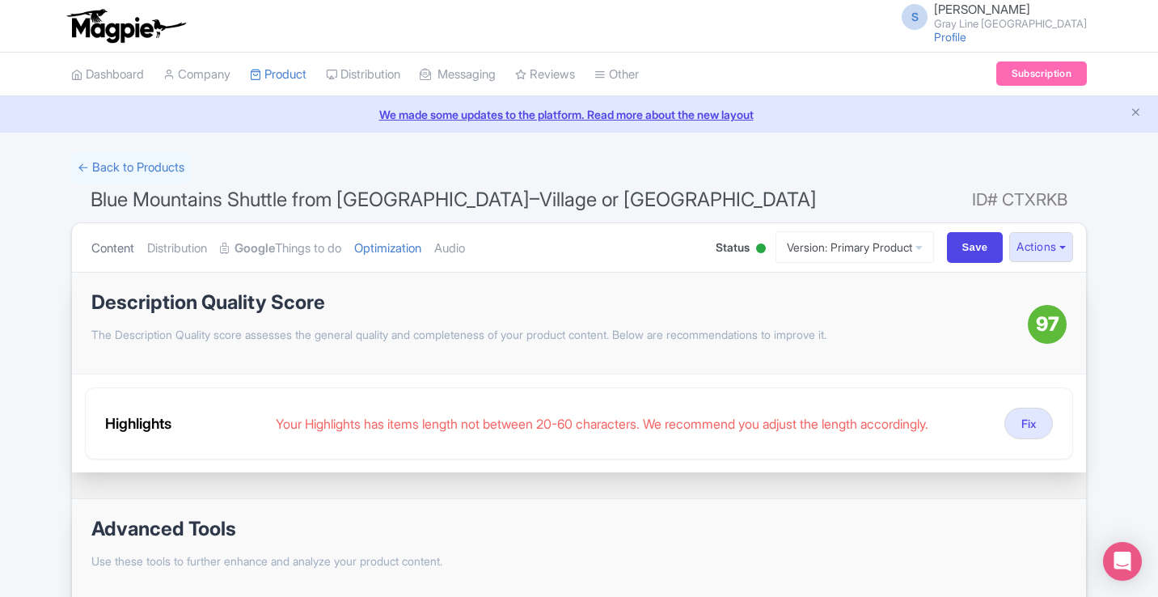
click at [126, 251] on link "Content" at bounding box center [112, 248] width 43 height 51
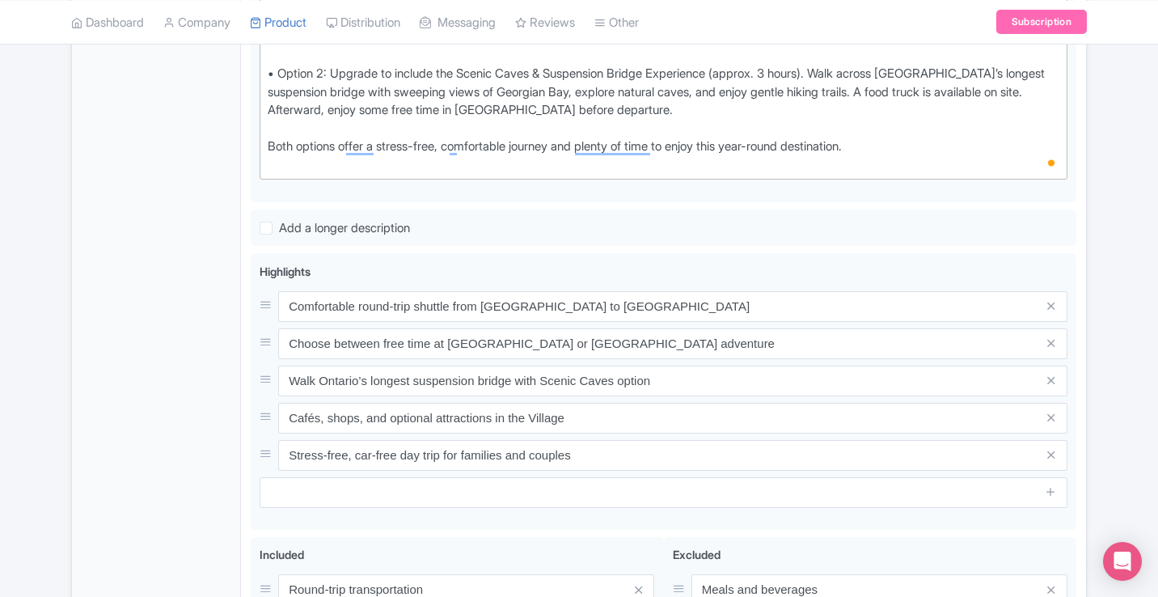
scroll to position [637, 0]
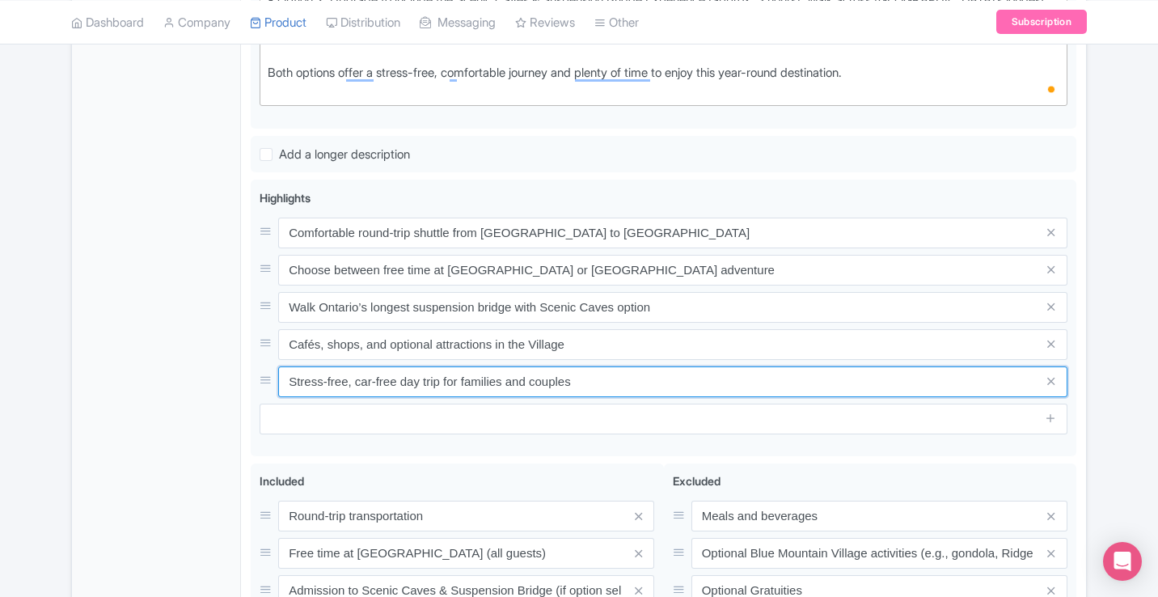
drag, startPoint x: 602, startPoint y: 385, endPoint x: 191, endPoint y: 379, distance: 411.5
click at [191, 379] on div "General Booking Info Locations Settings Pricing Gallery Itinerary FAQs Blue Mou…" at bounding box center [579, 202] width 1014 height 1134
paste input "day trip for couples & famili"
type input "Stress-free day trip for couples & families"
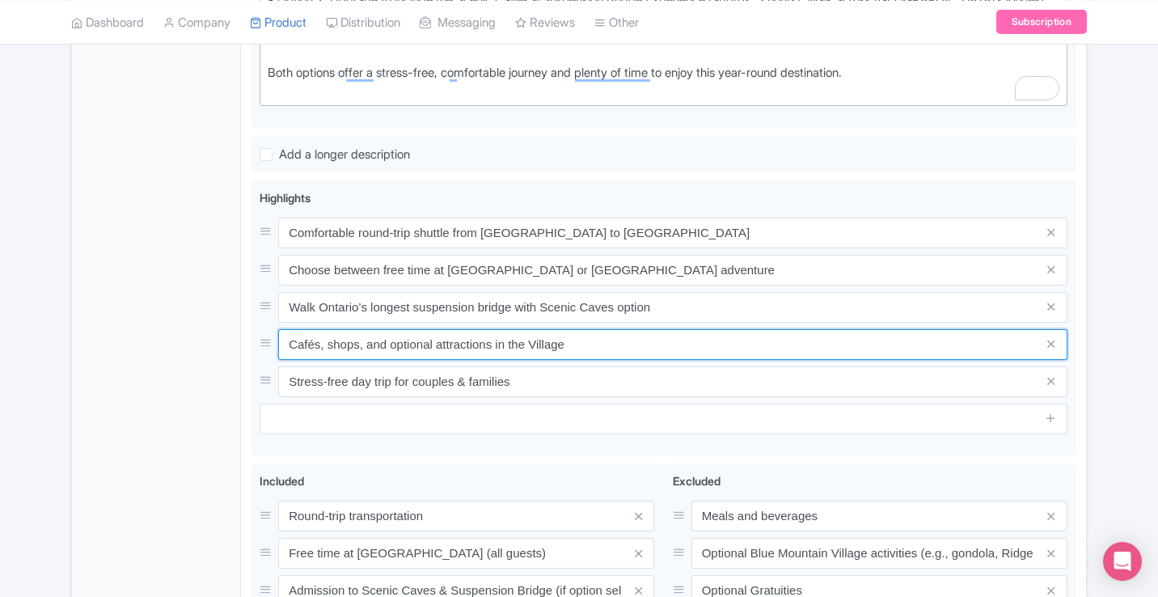
drag, startPoint x: 672, startPoint y: 348, endPoint x: 213, endPoint y: 347, distance: 459.1
click at [213, 347] on div "General Booking Info Locations Settings Pricing Gallery Itinerary FAQs Blue Mou…" at bounding box center [579, 202] width 1014 height 1134
paste input "& attractions in"
type input "Cafés, shops & attractions in Village"
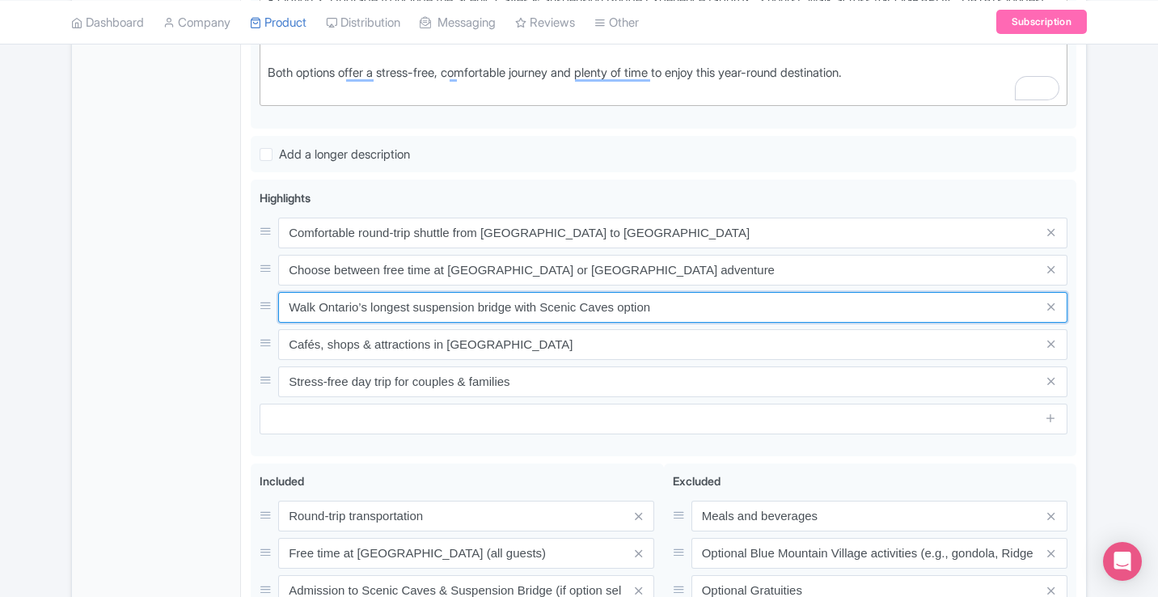
drag, startPoint x: 660, startPoint y: 300, endPoint x: 239, endPoint y: 300, distance: 420.3
click at [244, 300] on div "Blue Mountains Shuttle from Toronto–Village or Scenic Caves Name * i Blue Mount…" at bounding box center [663, 202] width 845 height 1134
paste input "Suspension bridge at Scenic Caves"
type input "Suspension bridge at Scenic Caves"
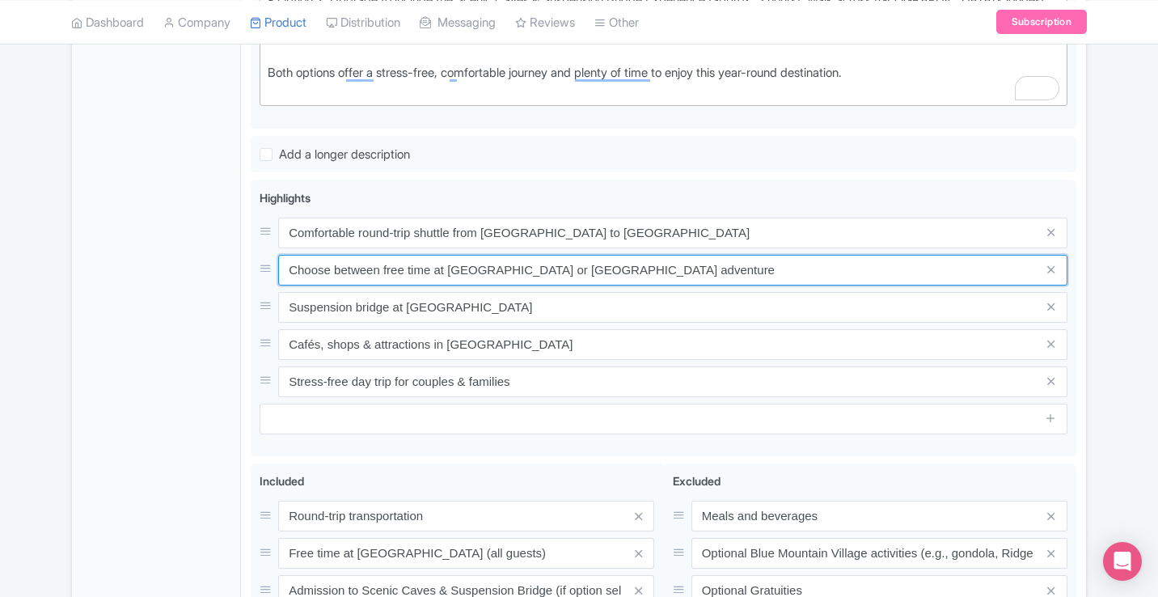
drag, startPoint x: 728, startPoint y: 269, endPoint x: 128, endPoint y: 278, distance: 600.6
click at [129, 278] on div "General Booking Info Locations Settings Pricing Gallery Itinerary FAQs Blue Mou…" at bounding box center [579, 202] width 1014 height 1134
paste input "Free time in Village or Scenic Caves option"
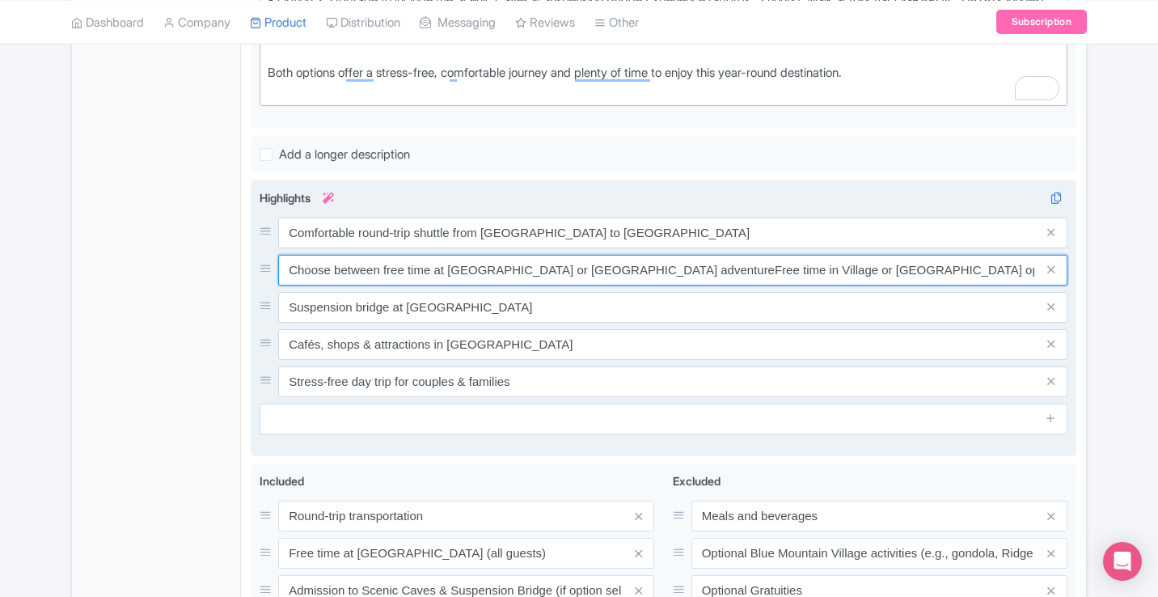
drag, startPoint x: 715, startPoint y: 268, endPoint x: 254, endPoint y: 259, distance: 460.8
click at [254, 259] on div "Comfortable round-trip shuttle from Toronto to Blue Mountains Choose between fr…" at bounding box center [663, 317] width 825 height 276
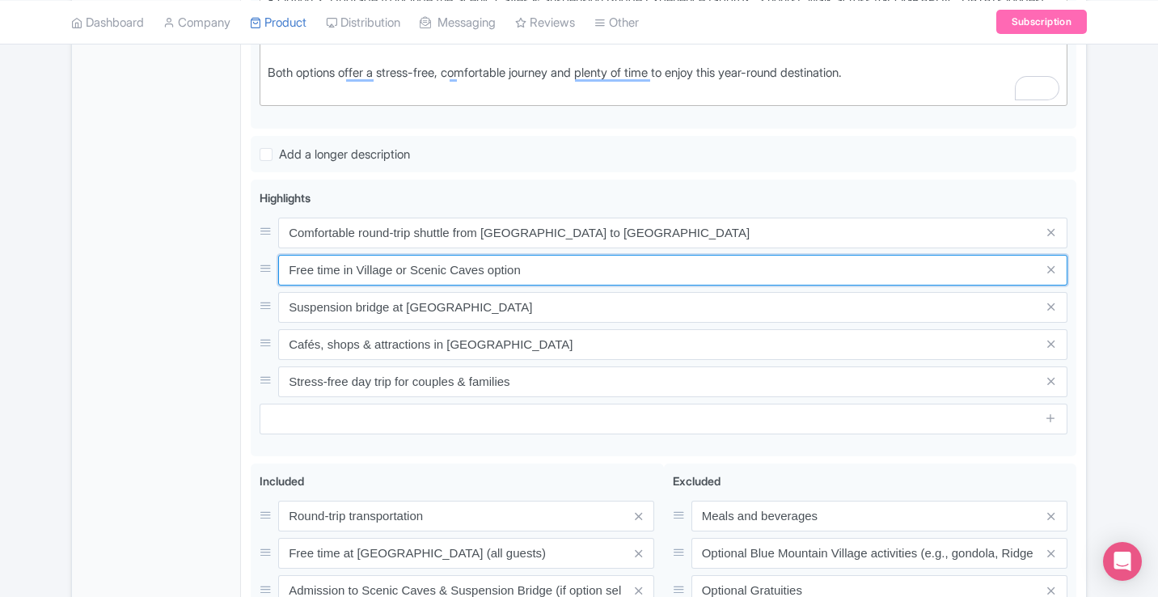
type input "Free time in Village or Scenic Caves option"
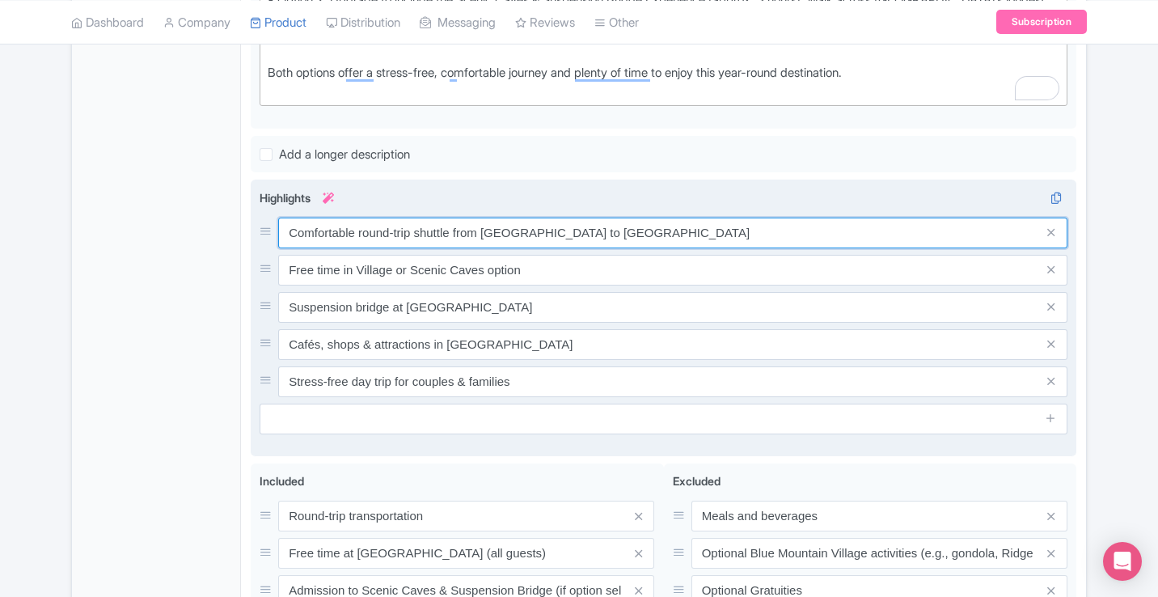
drag, startPoint x: 639, startPoint y: 237, endPoint x: 268, endPoint y: 237, distance: 371.8
click at [268, 237] on div "Comfortable round-trip shuttle from Toronto to Blue Mountains" at bounding box center [663, 232] width 808 height 31
paste input "Toronto shuttle"
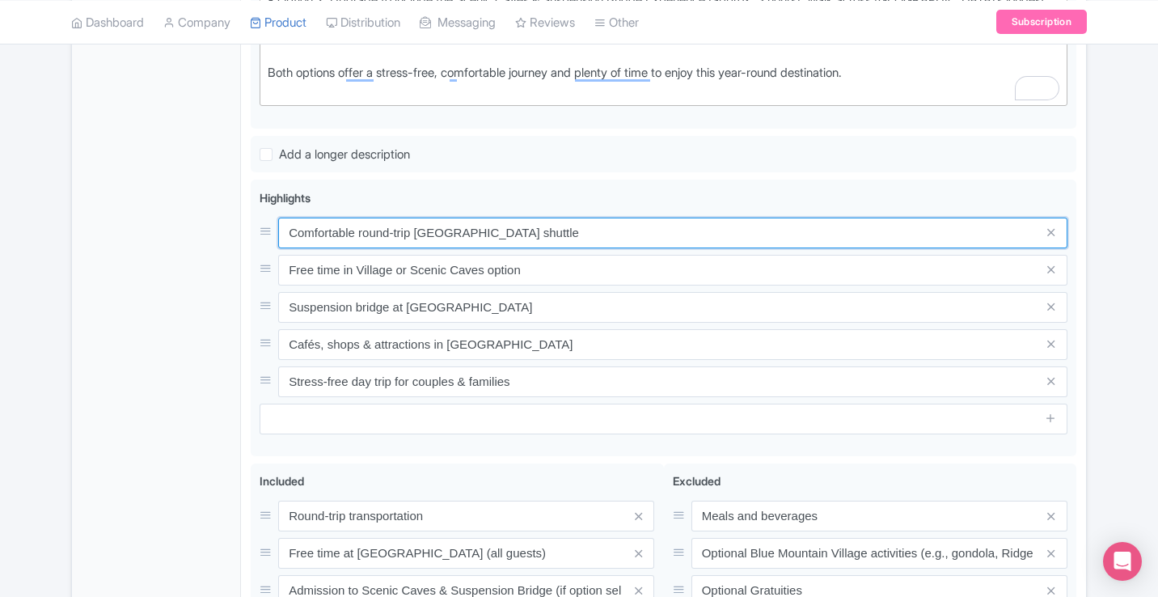
type input "Comfortable round-trip Toronto shuttle"
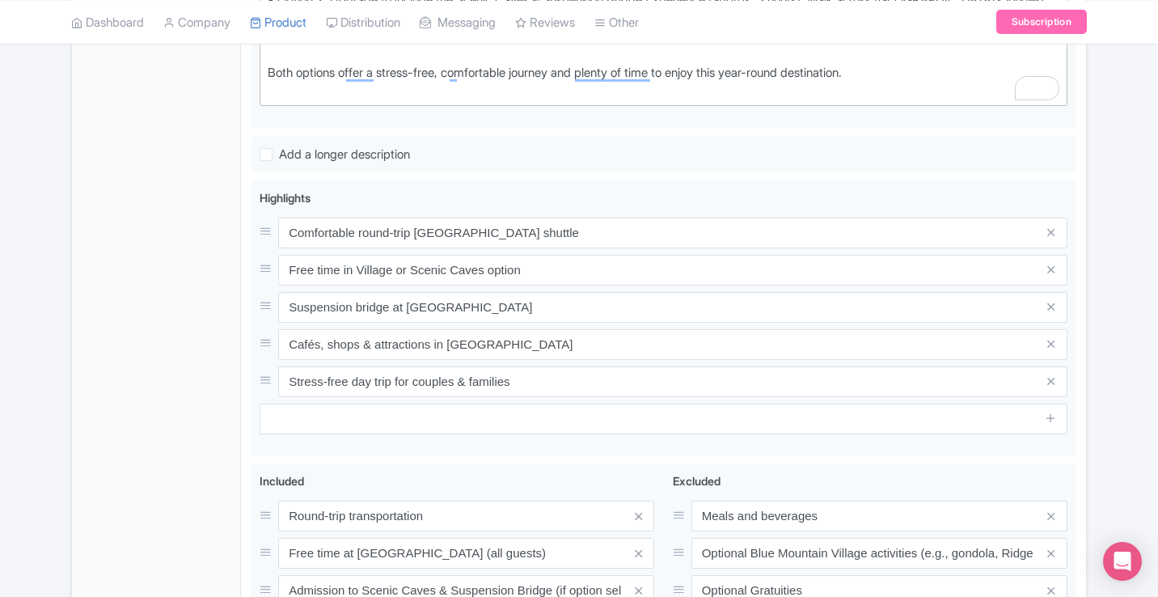
click at [208, 276] on div "General Booking Info Locations Settings Pricing Gallery Itinerary FAQs" at bounding box center [156, 206] width 169 height 1124
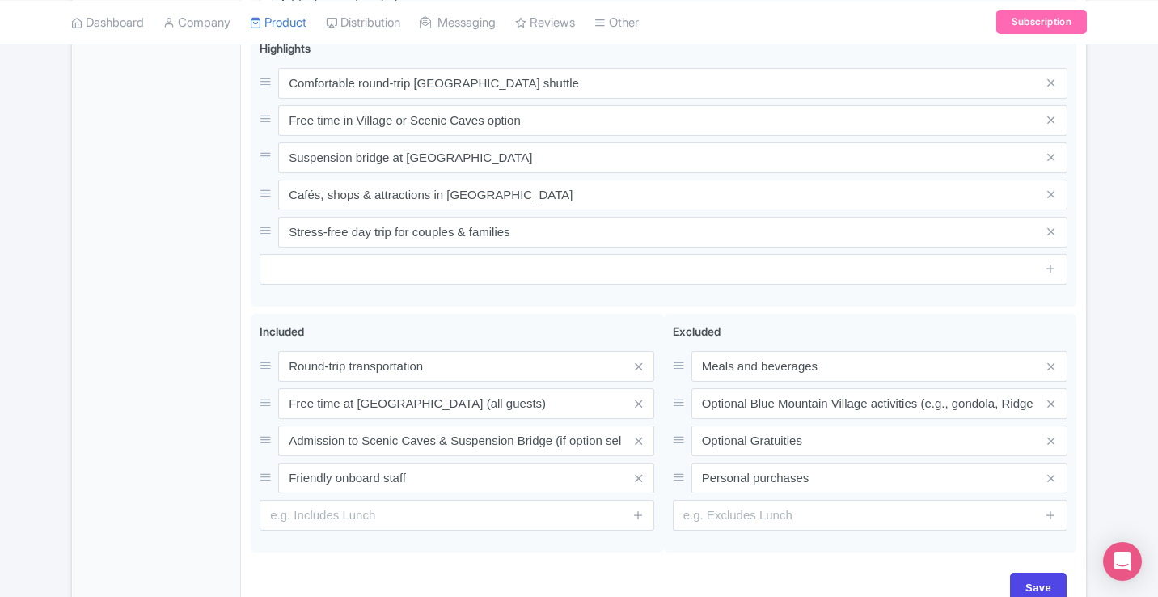
scroll to position [879, 0]
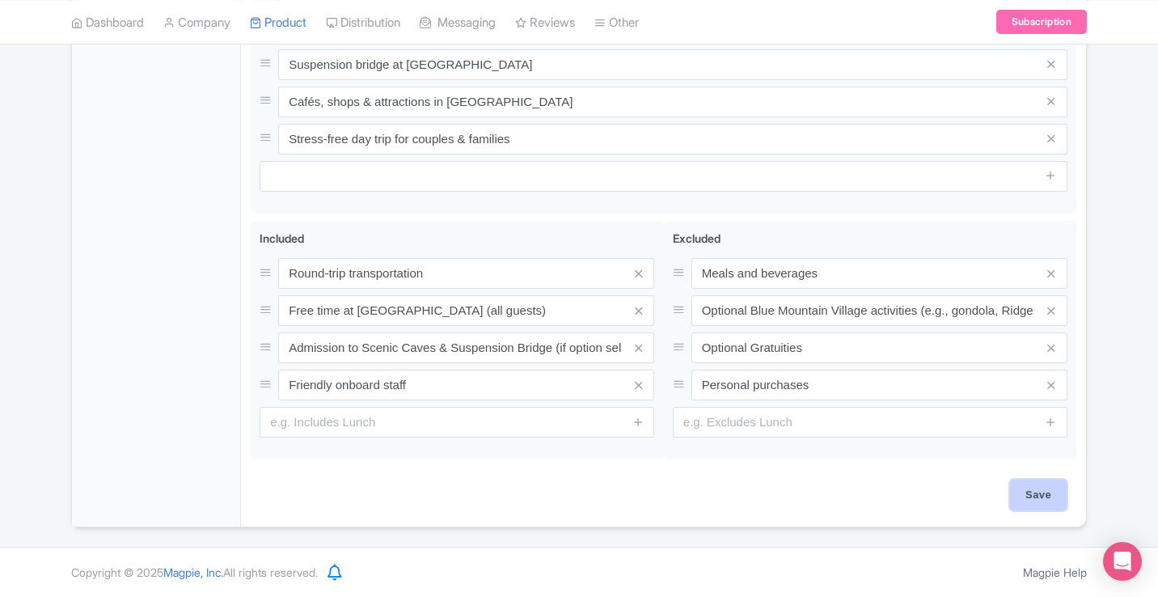
click at [1046, 493] on input "Save" at bounding box center [1038, 494] width 57 height 31
type input "Saving..."
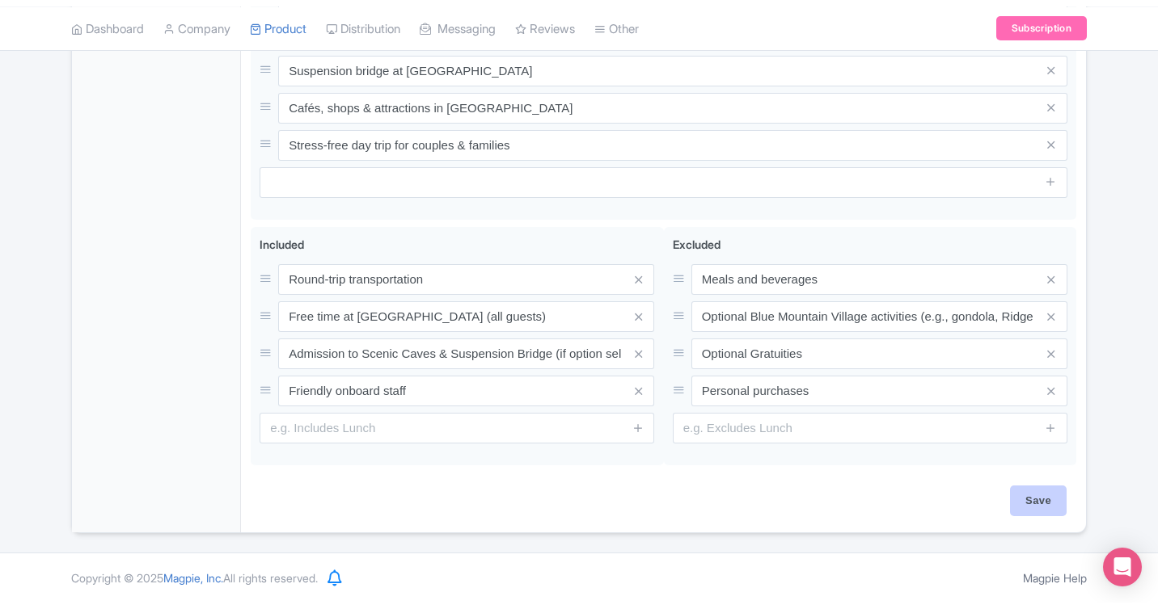
scroll to position [867, 0]
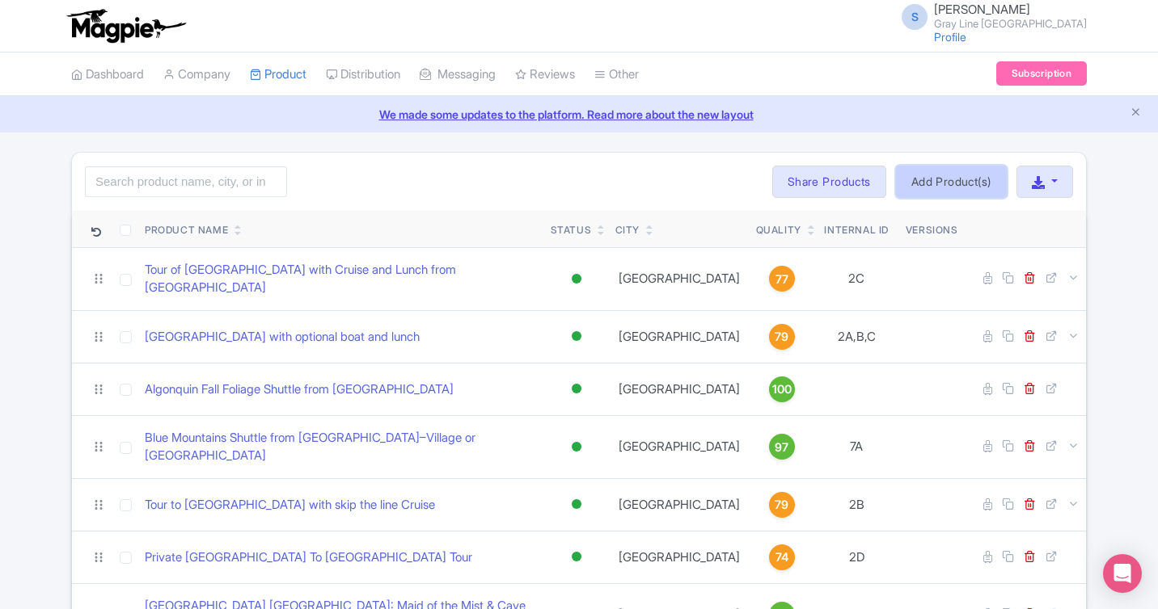
click at [966, 175] on link "Add Product(s)" at bounding box center [951, 182] width 111 height 32
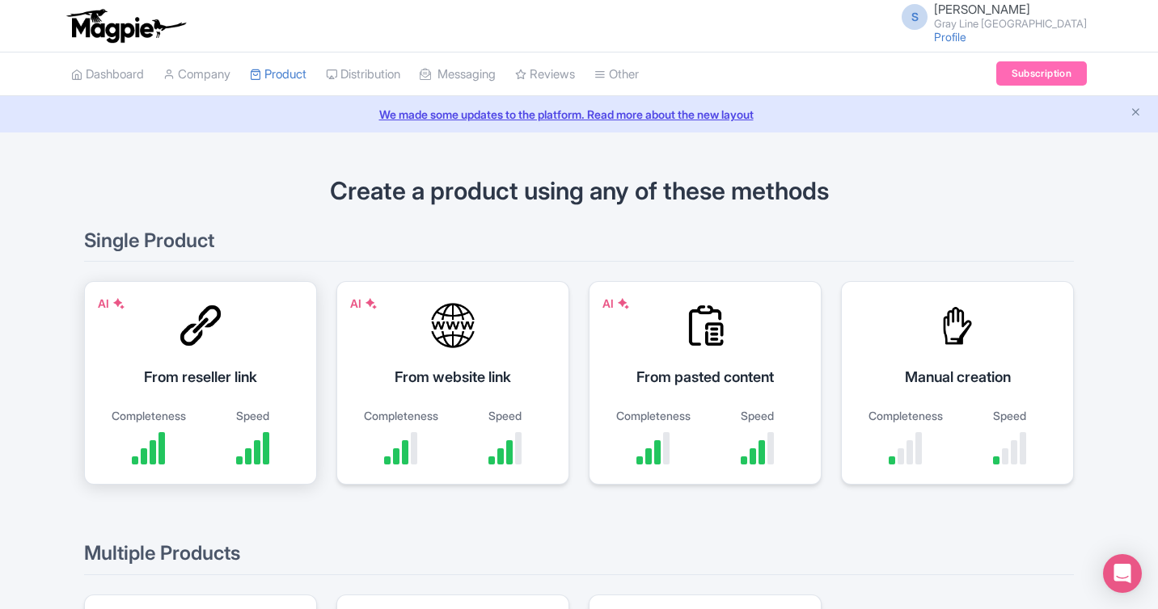
click at [235, 377] on div "From reseller link" at bounding box center [200, 377] width 192 height 22
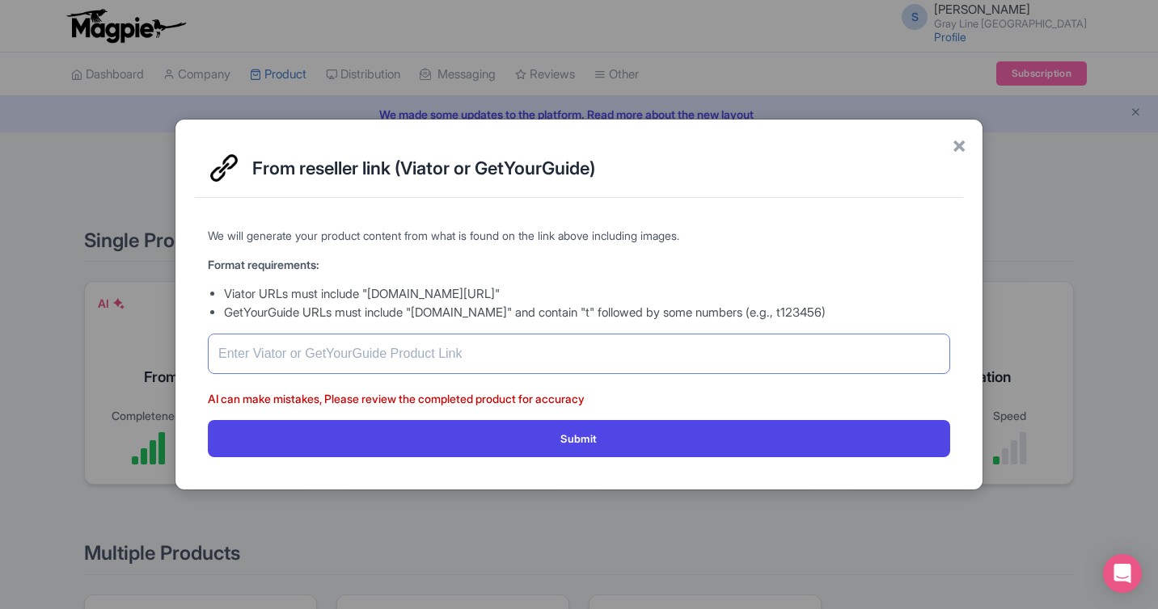
click at [501, 352] on input "text" at bounding box center [579, 354] width 742 height 40
paste input "[URL][DOMAIN_NAME]"
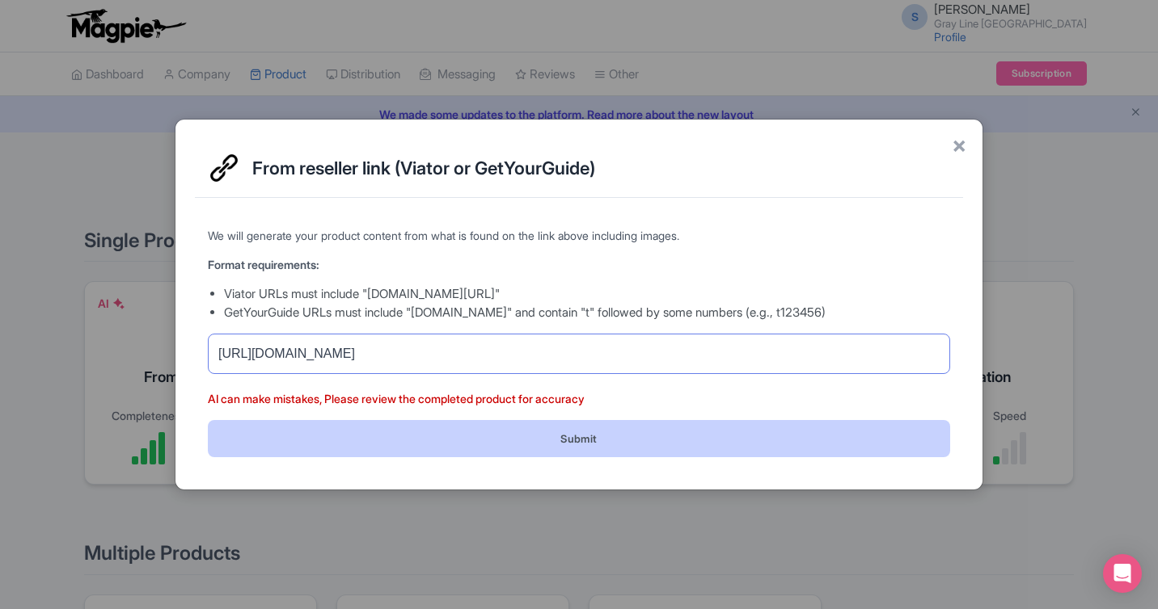
type input "[URL][DOMAIN_NAME]"
click at [538, 444] on button "Submit" at bounding box center [579, 438] width 742 height 36
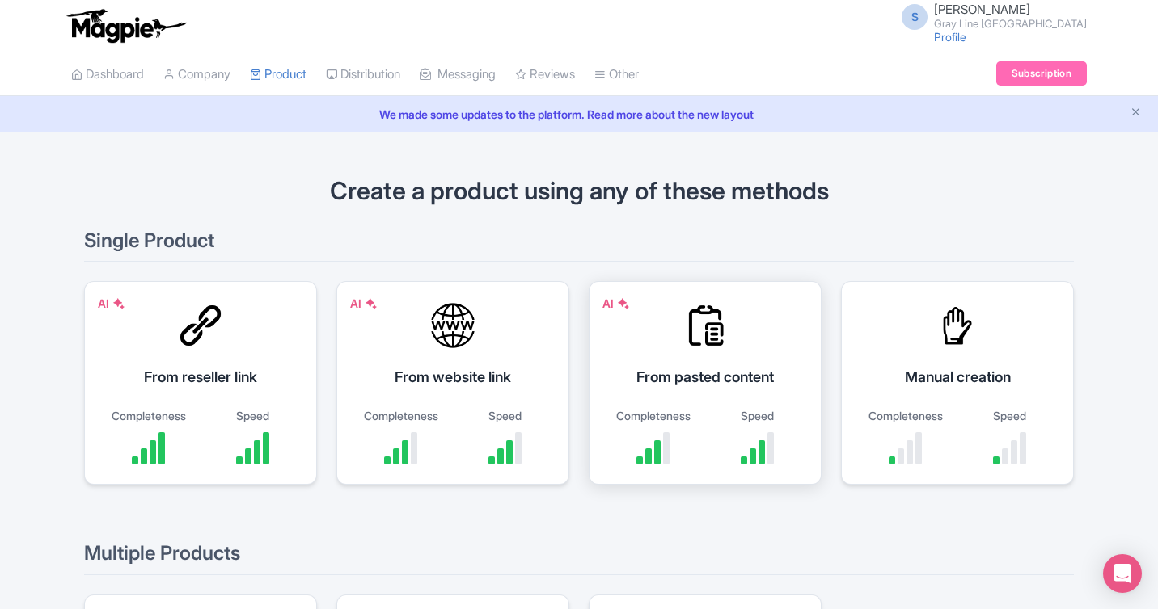
click at [740, 379] on div "From pasted content" at bounding box center [705, 377] width 192 height 22
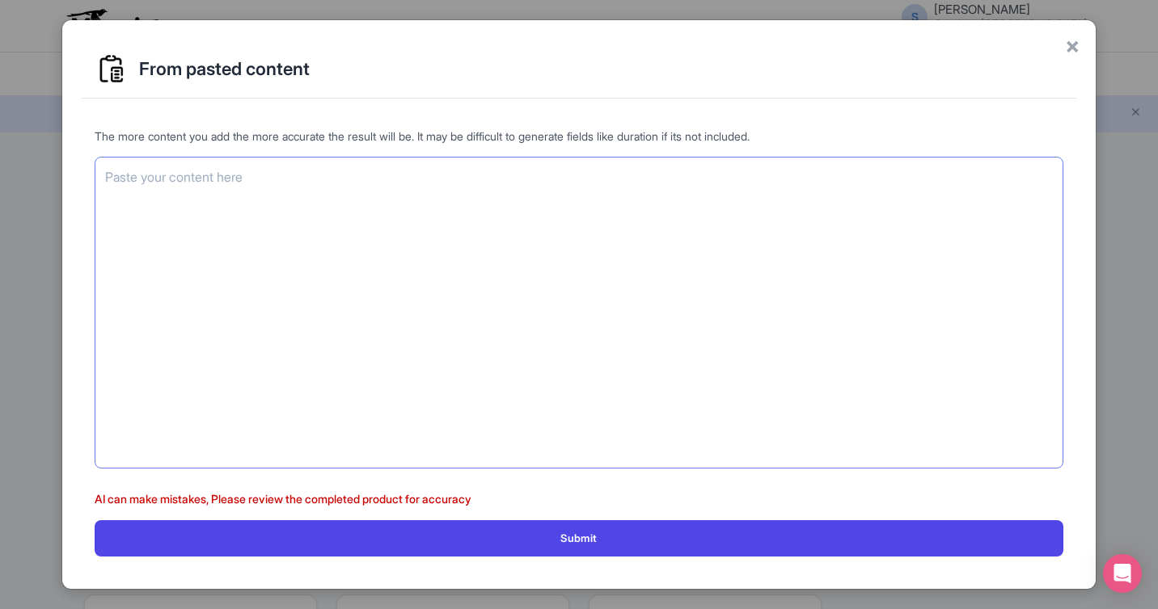
click at [576, 212] on textarea at bounding box center [579, 313] width 968 height 312
paste textarea "Loremips Dolorsitam & Cons Adipisc Elitseddoe temp Incidid Utlab Etdoloremag Al…"
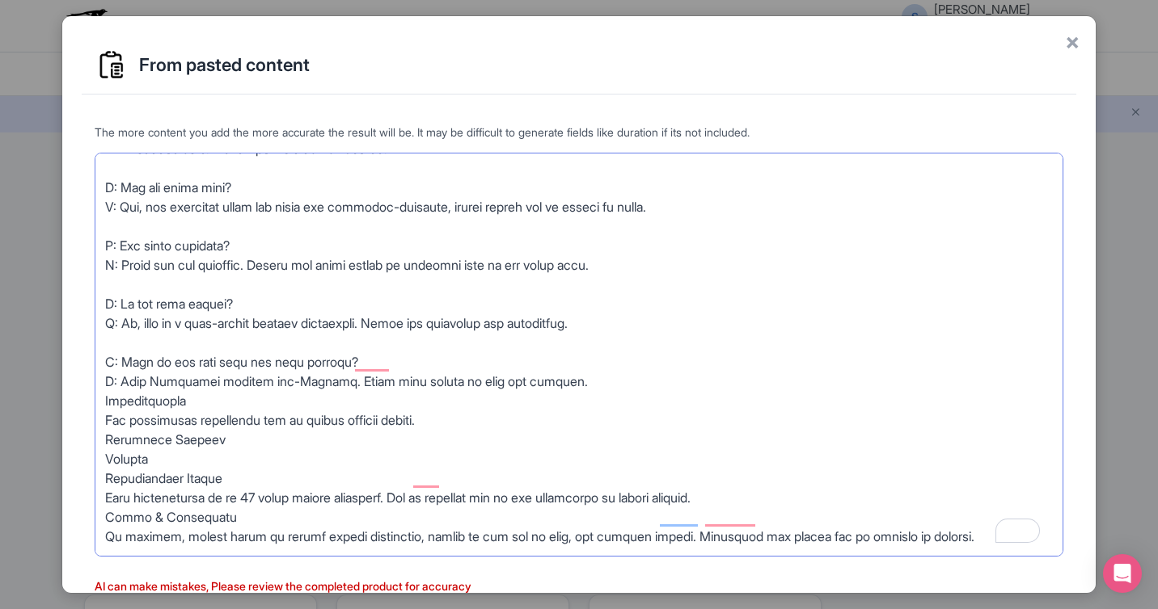
scroll to position [84, 0]
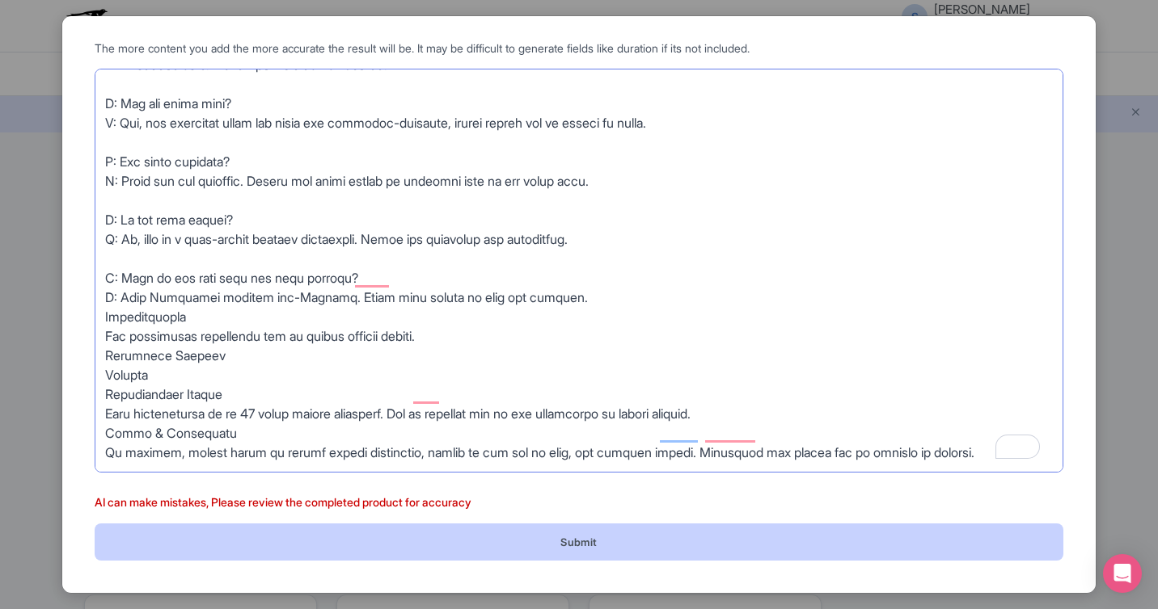
type textarea "Loremips Dolorsitam & Cons Adipisc Elitseddoe temp Incidid Utlab Etdoloremag Al…"
click at [784, 548] on button "Submit" at bounding box center [579, 542] width 968 height 36
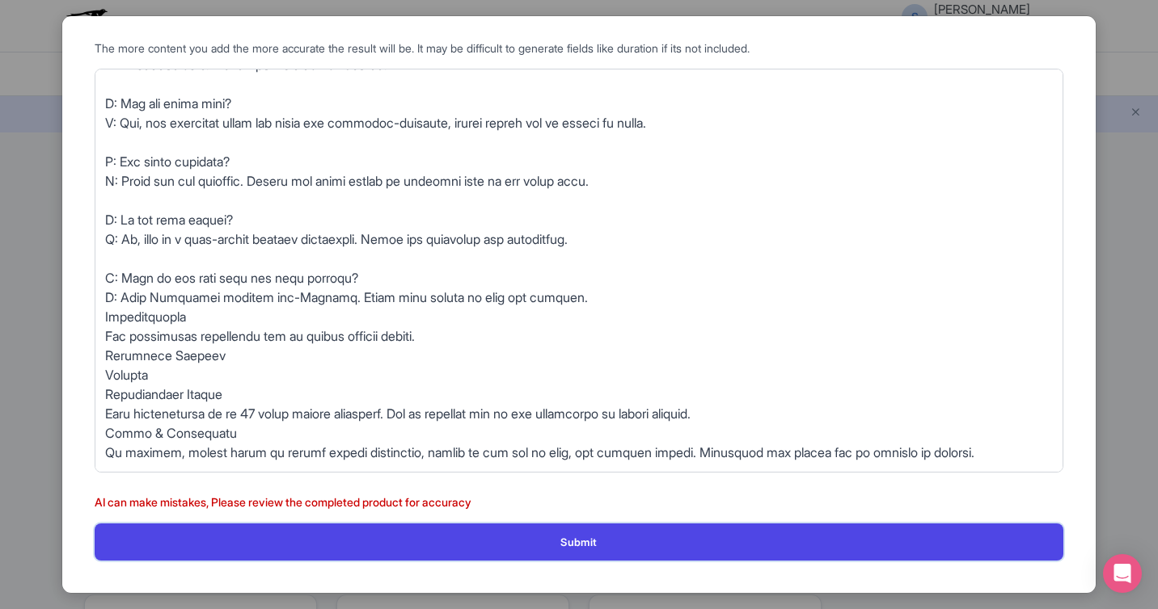
scroll to position [304, 0]
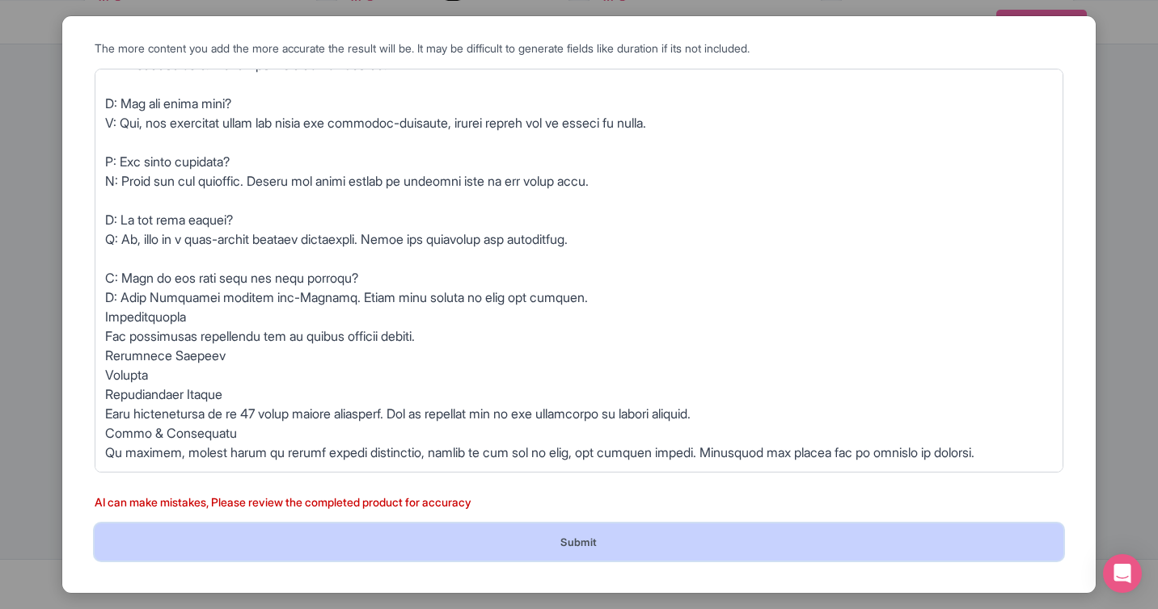
click at [710, 533] on button "Submit" at bounding box center [579, 542] width 968 height 36
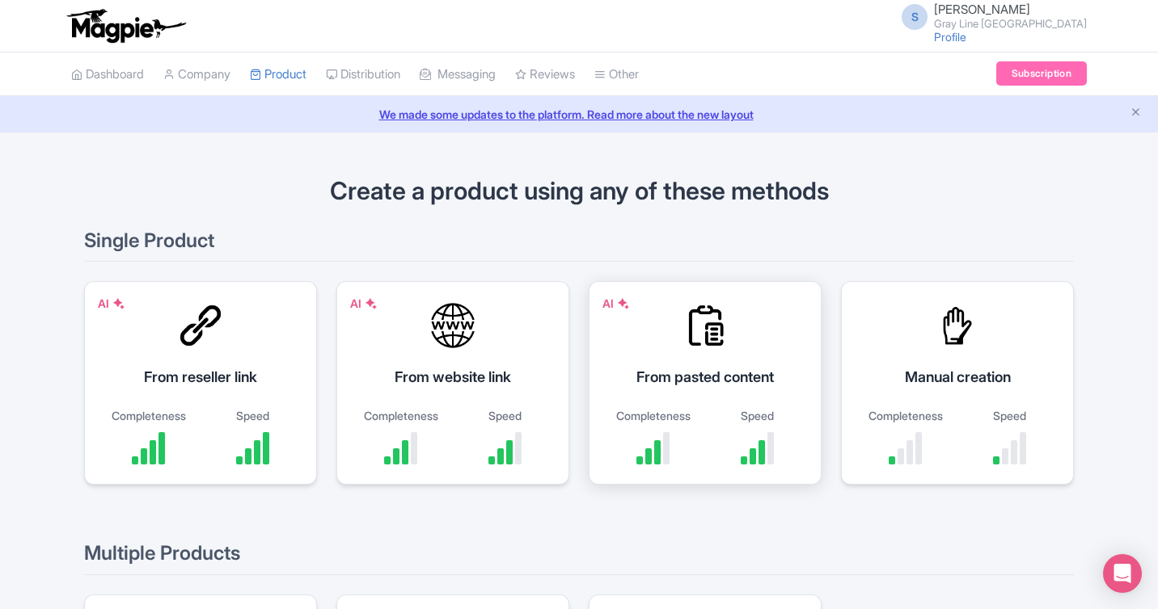
click at [697, 376] on div "From pasted content" at bounding box center [705, 377] width 192 height 22
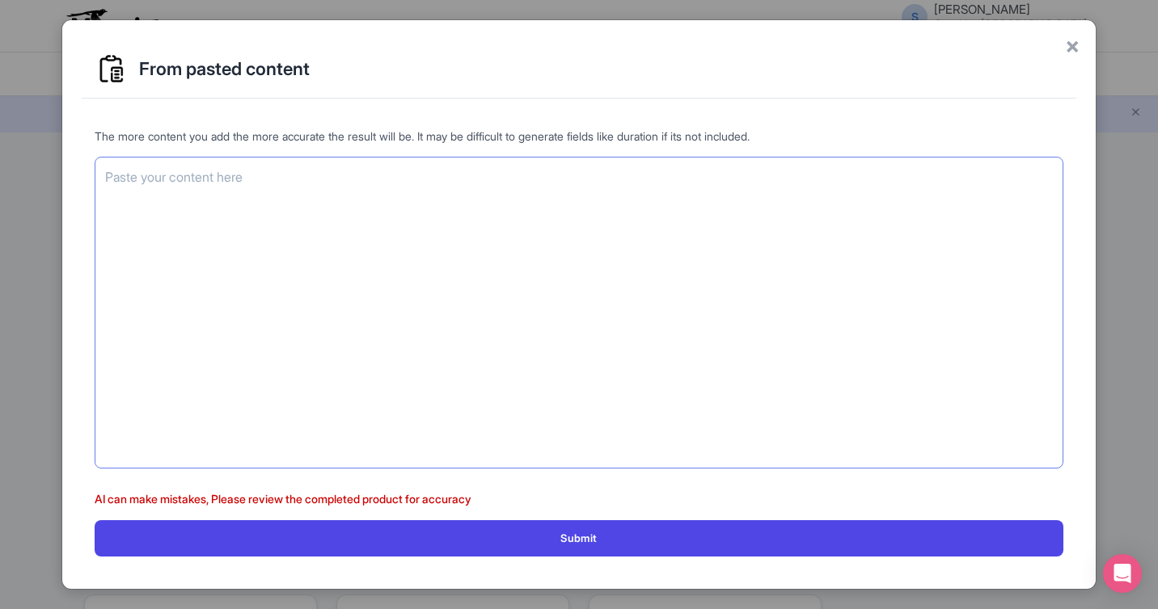
click at [548, 234] on textarea at bounding box center [579, 313] width 968 height 312
paste textarea "Terms & Conditions By booking, guests agree to follow safety guidelines, return…"
type textarea "Terms & Conditions By booking, guests agree to follow safety guidelines, return…"
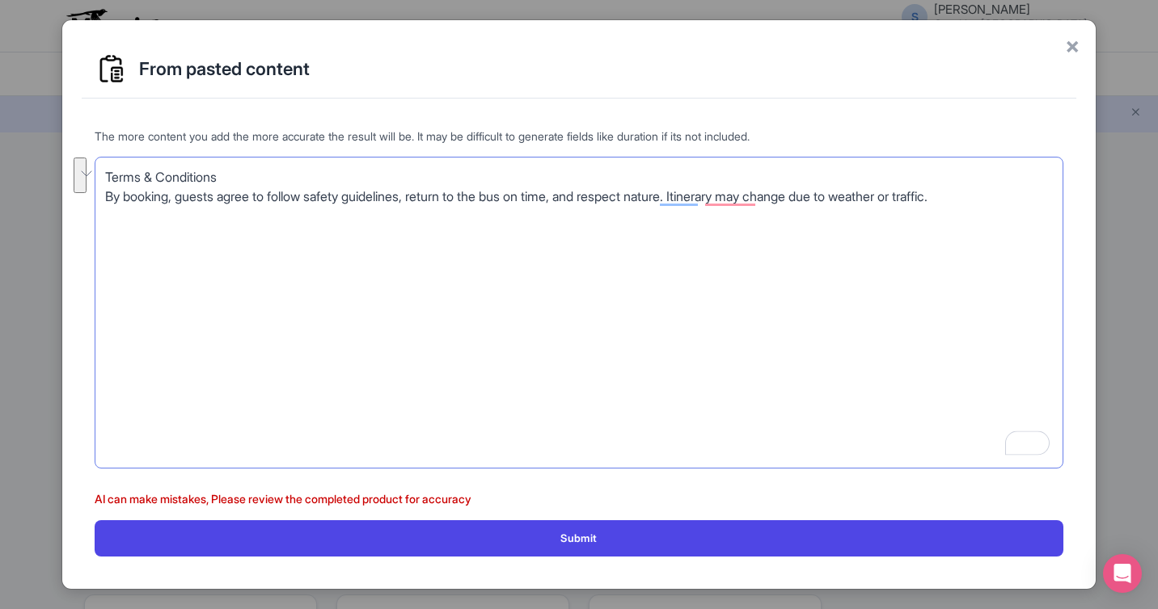
click at [98, 173] on div "The more content you add the more accurate the result will be. It may be diffic…" at bounding box center [579, 342] width 994 height 455
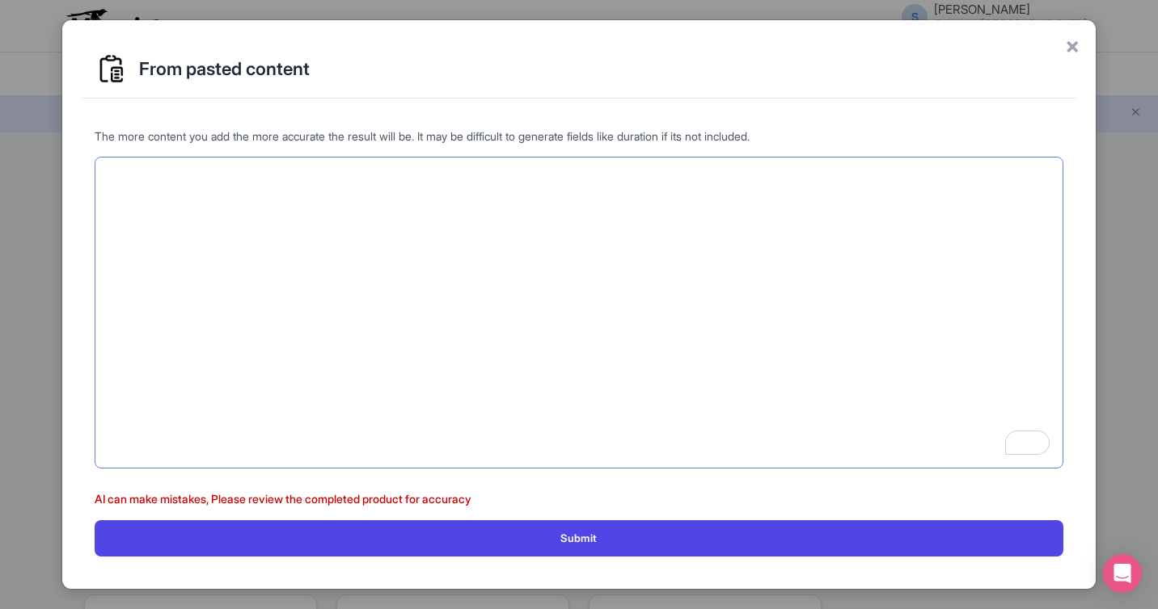
paste textarea "Loremips Dolorsitam & Cons Adipisc Elitseddoe temp Incidid Utlab Etdoloremag Al…"
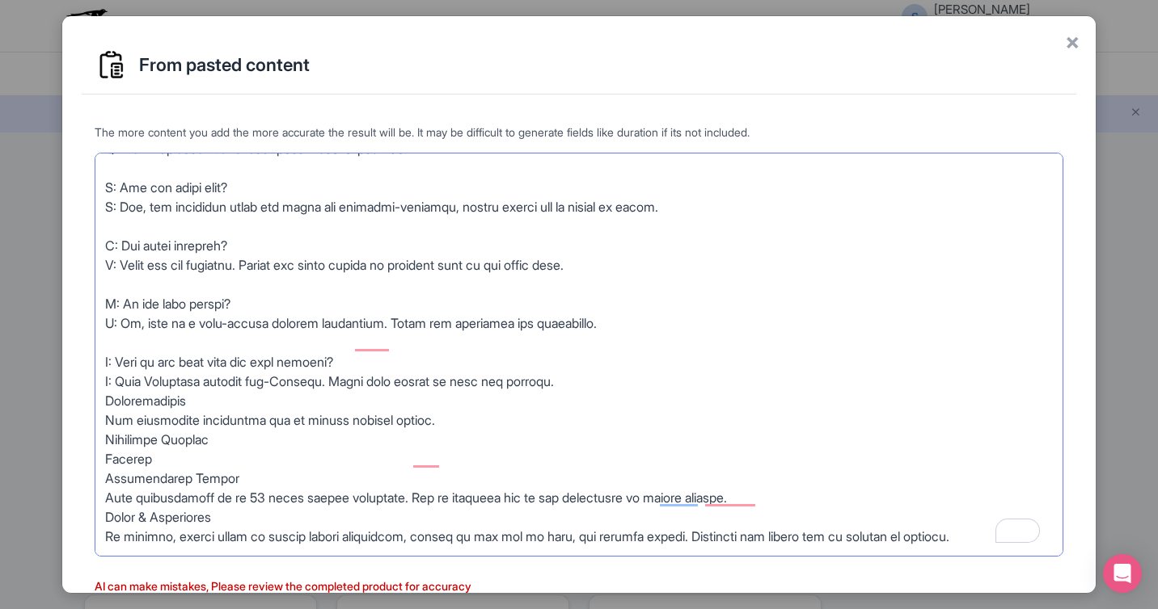
scroll to position [82, 0]
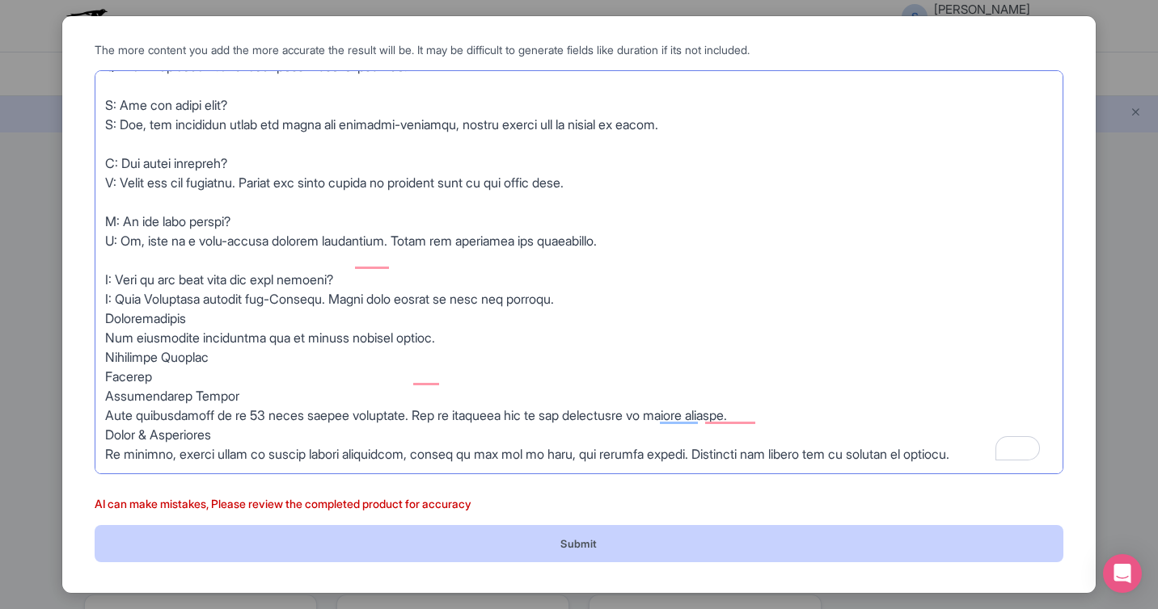
type textarea "Hamilton Waterfalls & Fall Colours Experience from Toronto Short Description Ex…"
click at [580, 542] on button "Submit" at bounding box center [579, 543] width 968 height 36
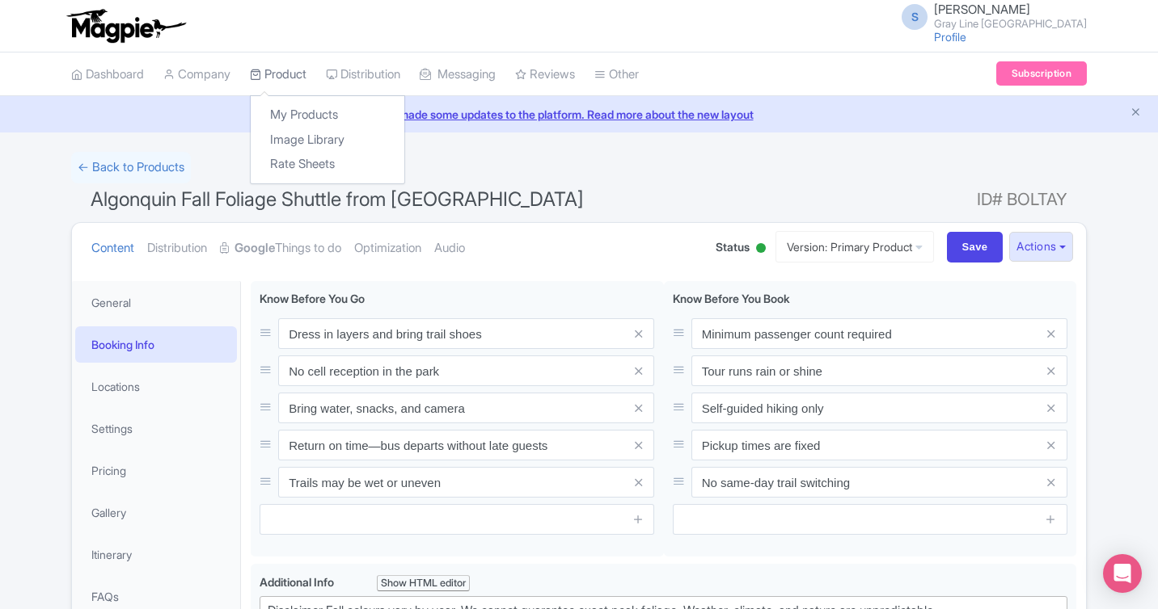
click at [294, 78] on link "Product" at bounding box center [278, 75] width 57 height 44
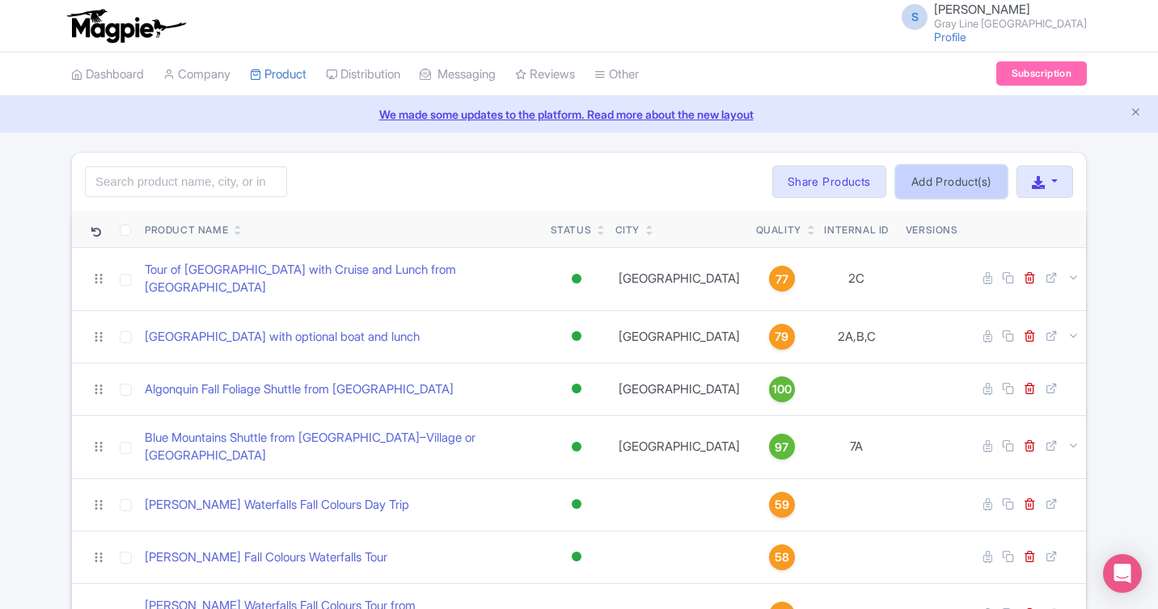
click at [985, 179] on link "Add Product(s)" at bounding box center [951, 182] width 111 height 32
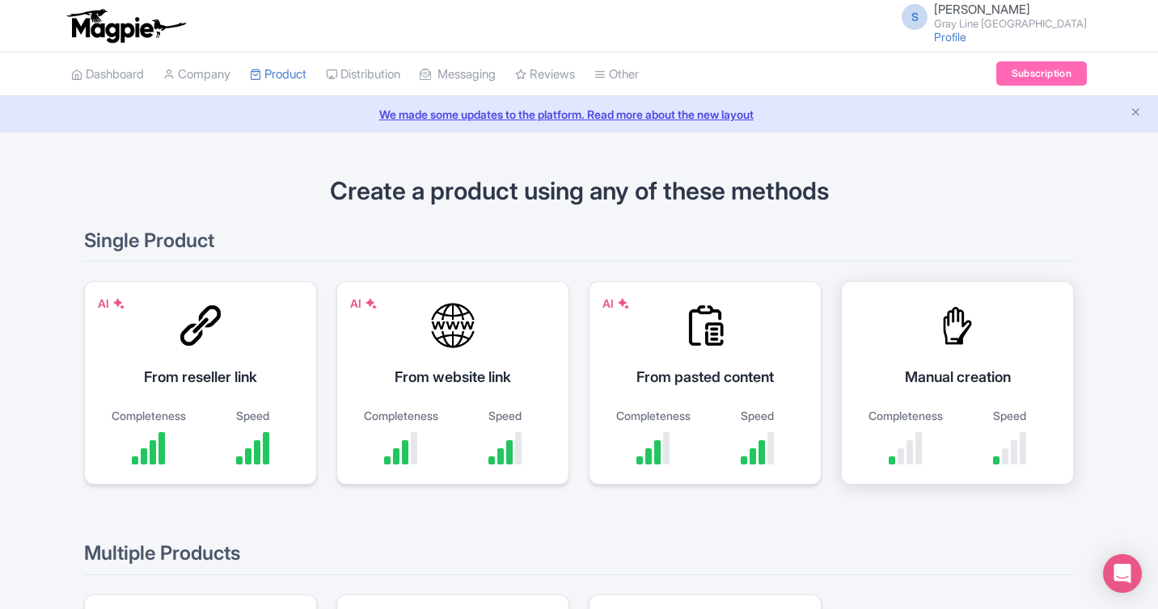
click at [1002, 352] on div "Manual creation Completeness Speed" at bounding box center [957, 383] width 233 height 204
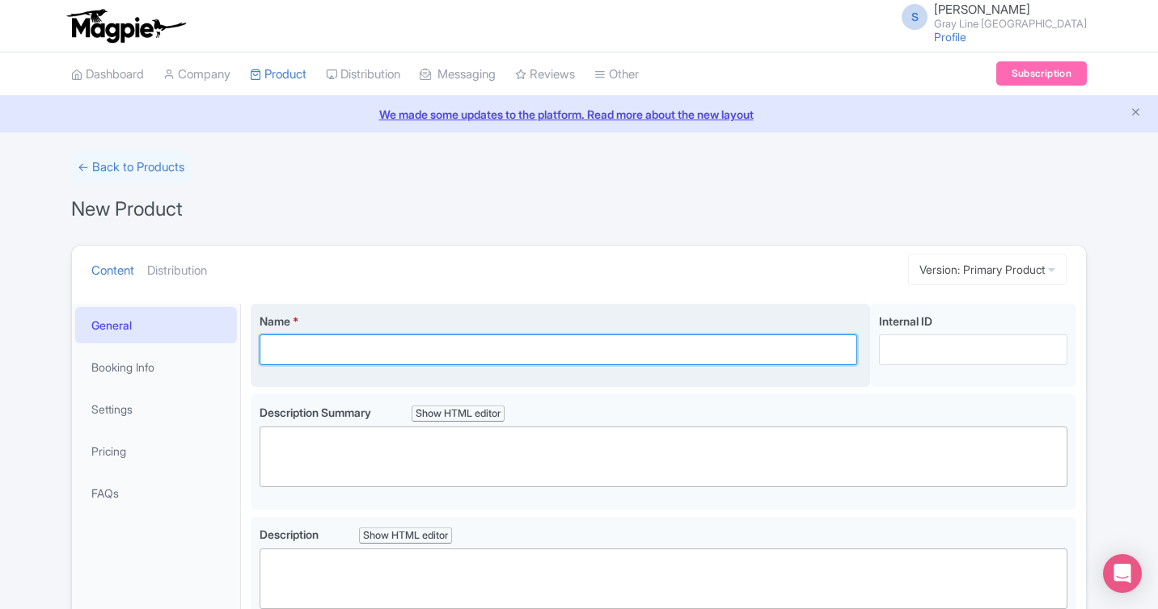
click at [460, 362] on input "Name *" at bounding box center [557, 350] width 597 height 31
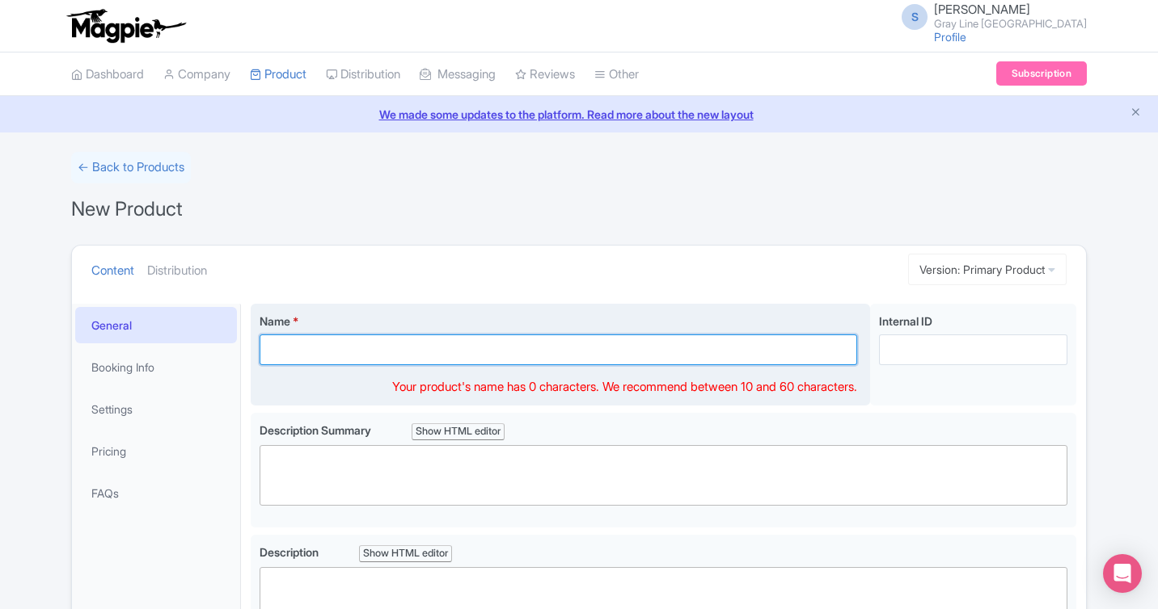
click at [460, 362] on input "Name *" at bounding box center [557, 350] width 597 height 31
paste input "[PERSON_NAME] Waterfalls & Fall Colours Experience from [GEOGRAPHIC_DATA]"
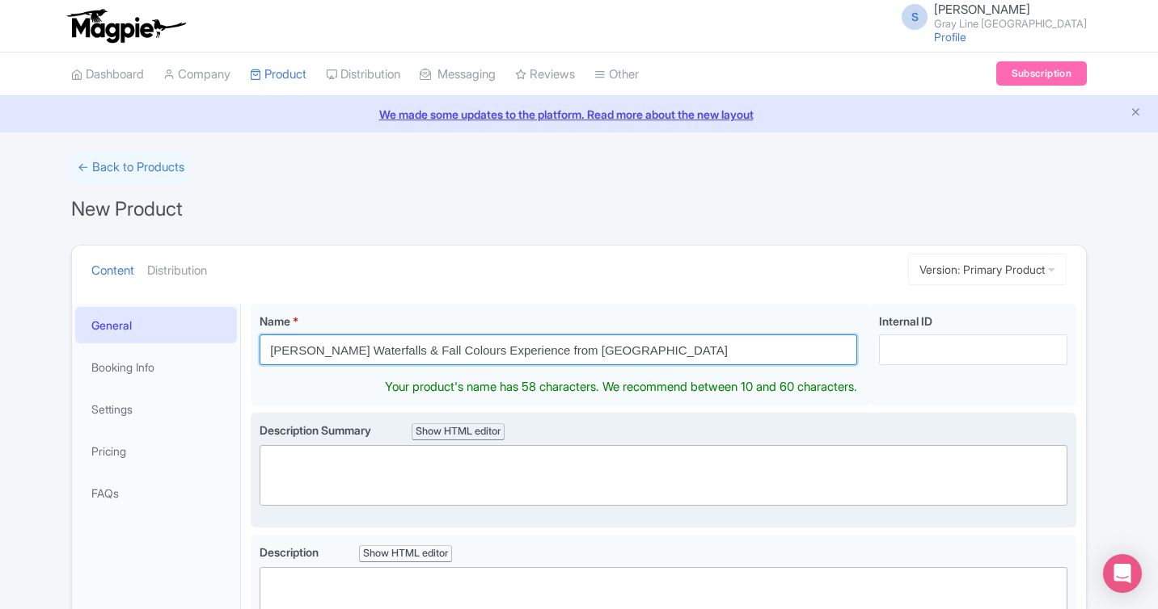
type input "[PERSON_NAME] Waterfalls & Fall Colours Experience from [GEOGRAPHIC_DATA]"
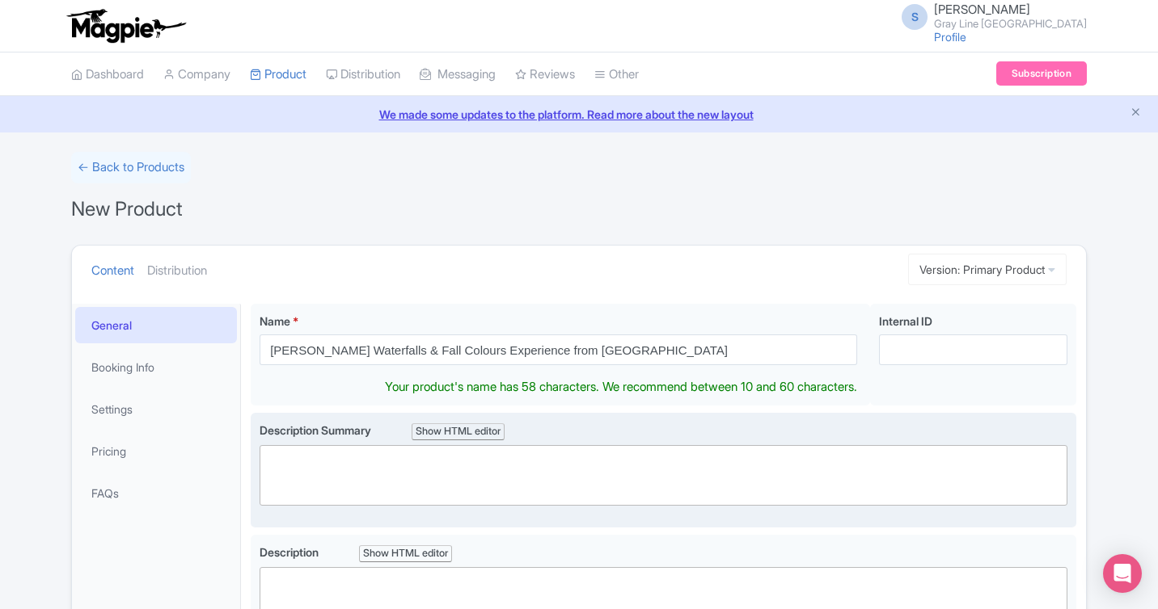
click at [341, 491] on div "Description Summary Show HTML editor Bold Italic Strikethrough Link Heading Quo…" at bounding box center [663, 470] width 808 height 97
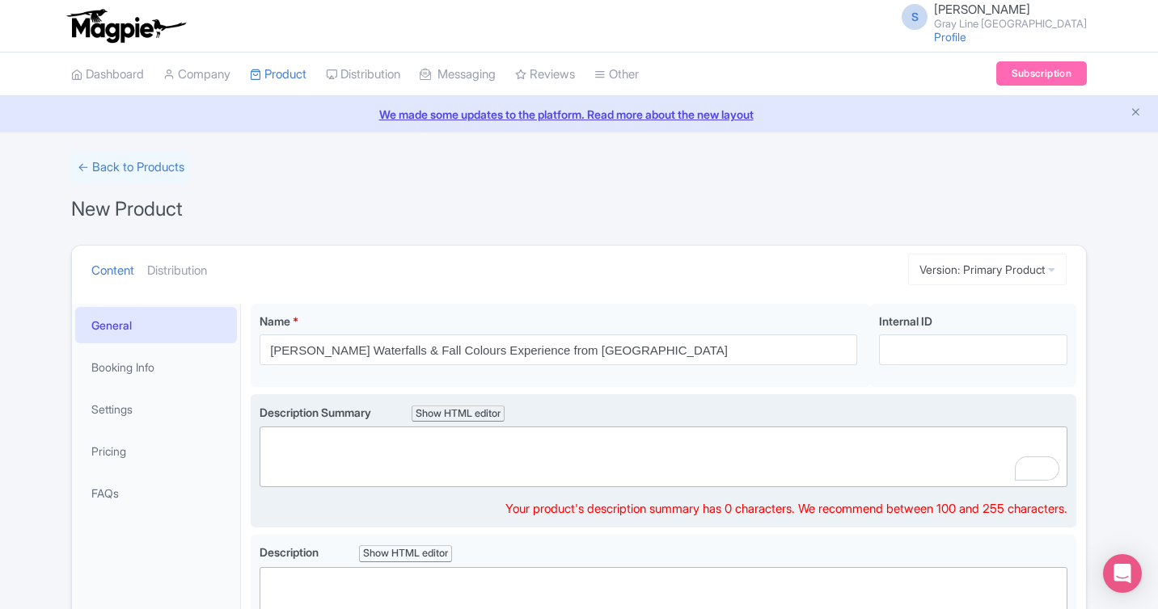
click at [424, 459] on trix-editor at bounding box center [663, 457] width 808 height 61
paste trix-editor "<div>Experience Ontario’s fall colours and waterfalls on a small-group tour fro…"
type trix-editor "<div>Experience Ontario’s fall colours and waterfalls on a small-group tour fro…"
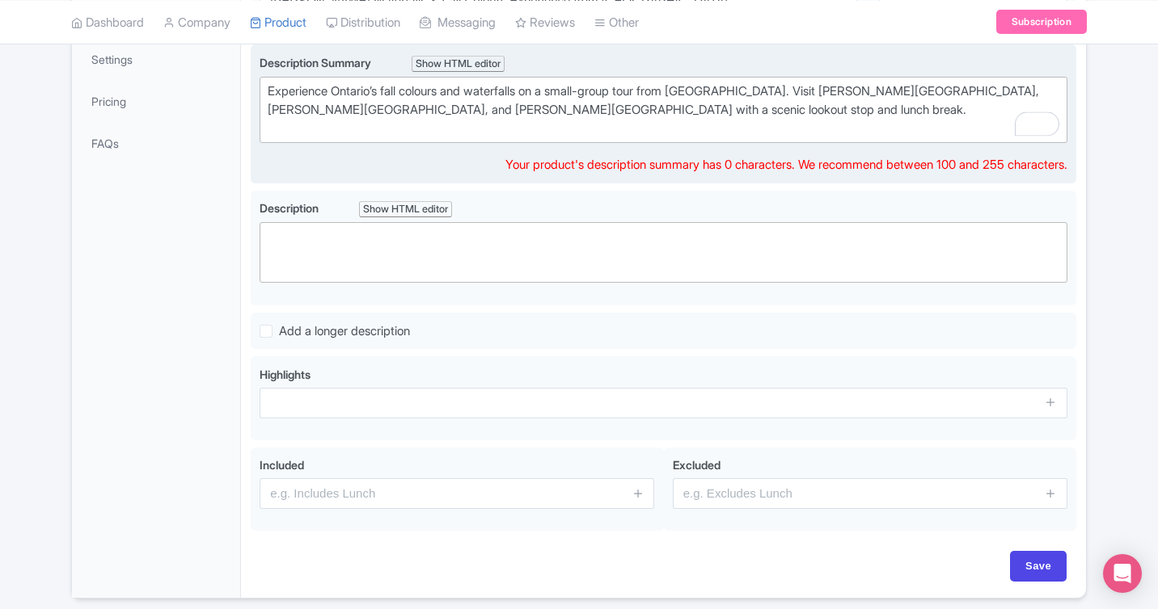
scroll to position [356, 0]
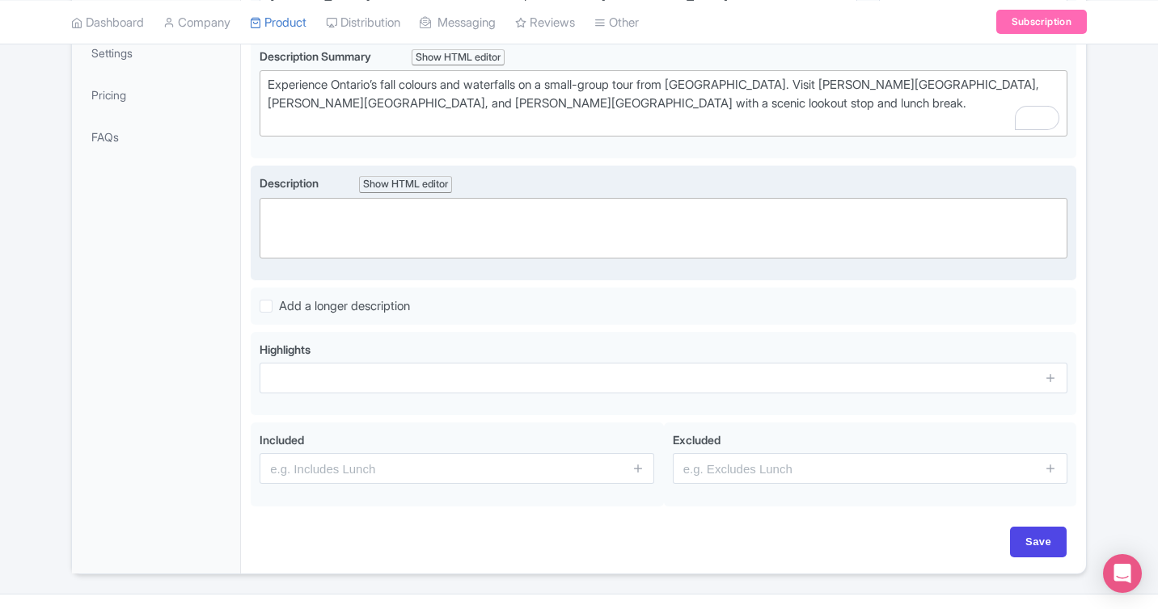
click at [462, 235] on trix-editor at bounding box center [663, 228] width 808 height 61
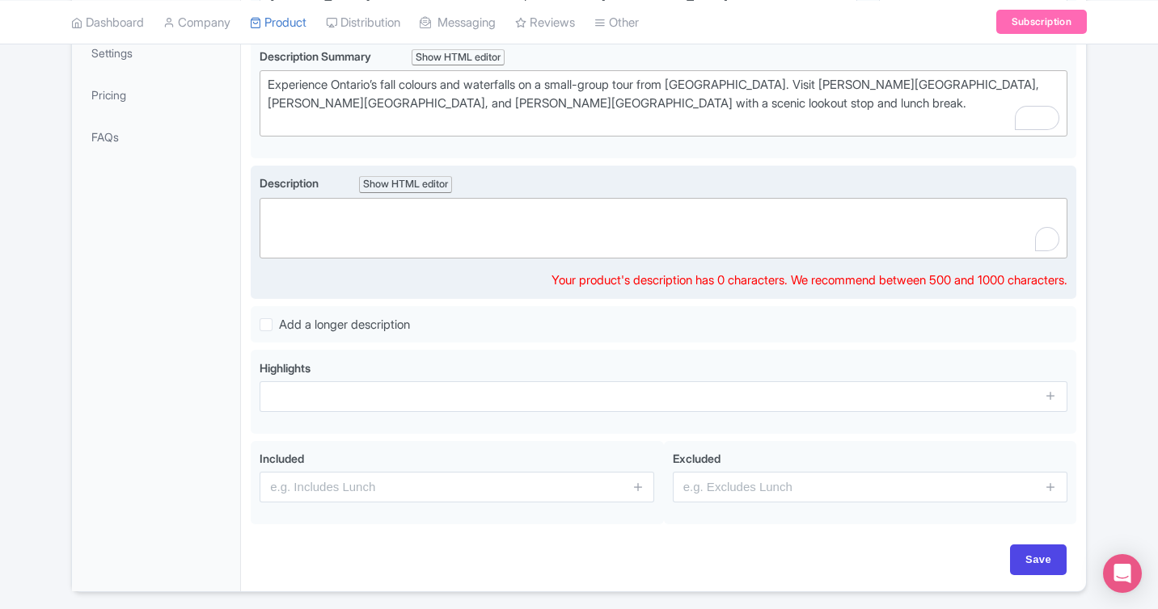
paste trix-editor "<div>Celebrate autumn with a journey into Hamilton—the “Waterfall Capital of th…"
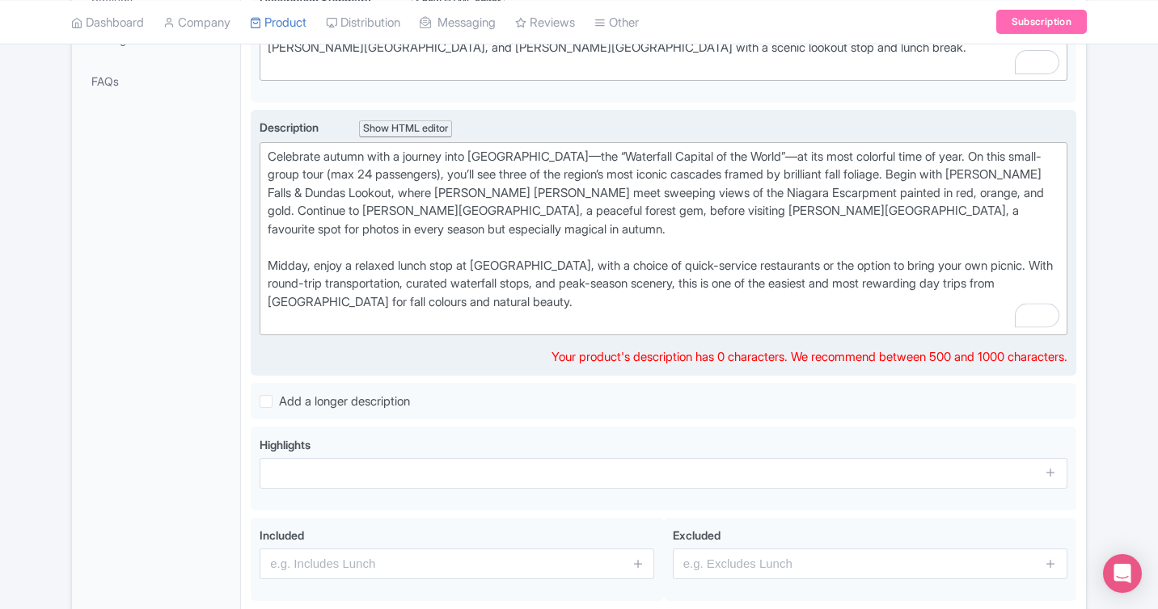
scroll to position [434, 0]
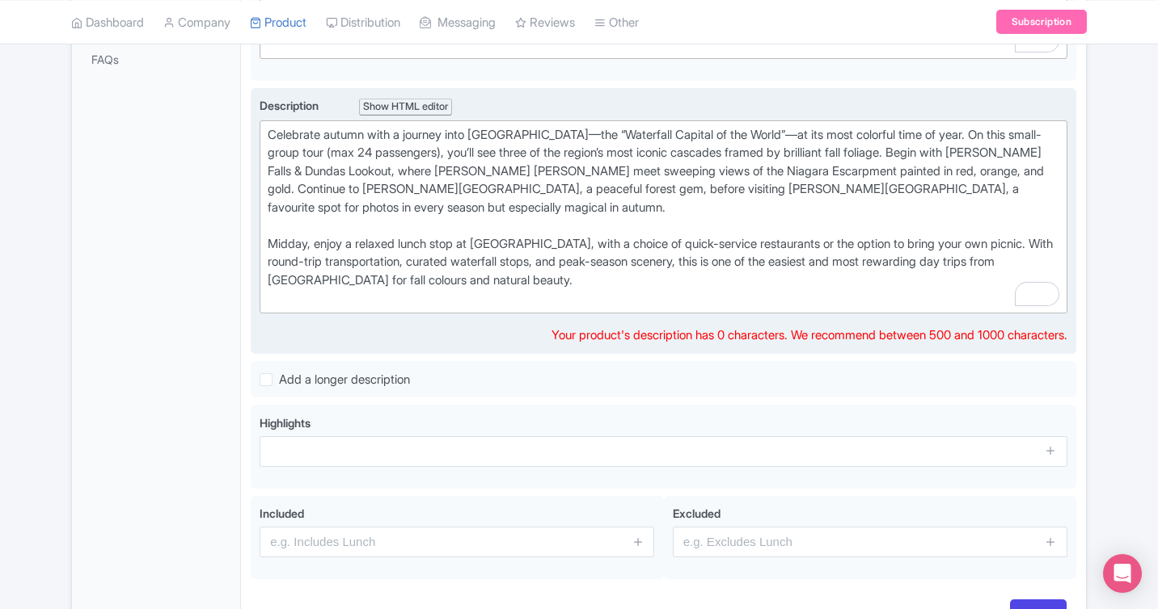
type trix-editor "<div>Celebrate autumn with a journey into Hamilton—the “Waterfall Capital of th…"
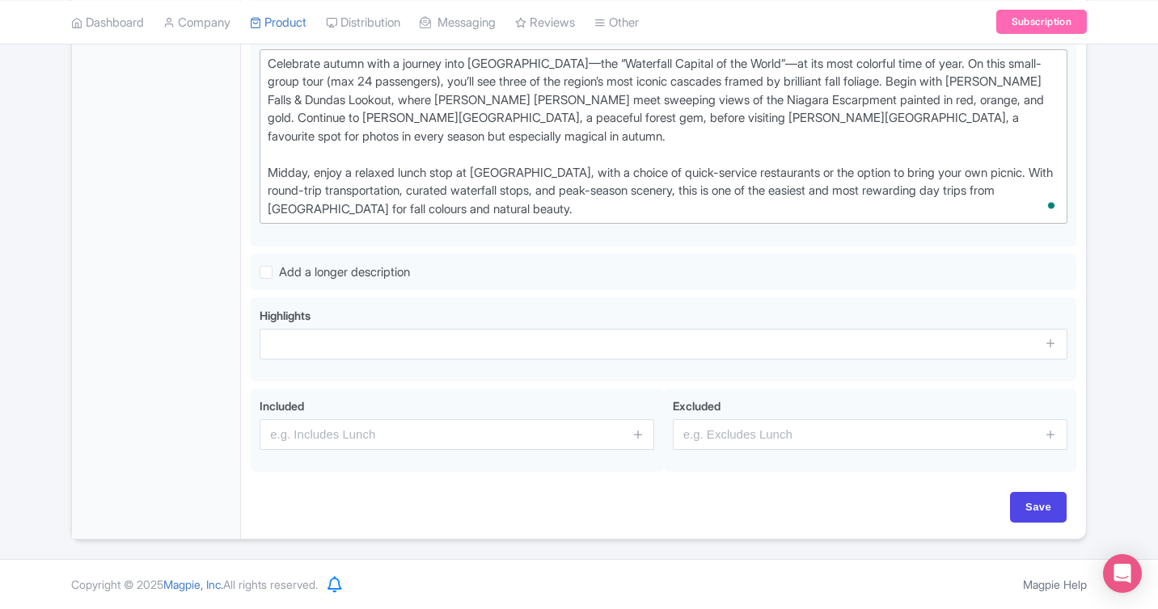
scroll to position [505, 0]
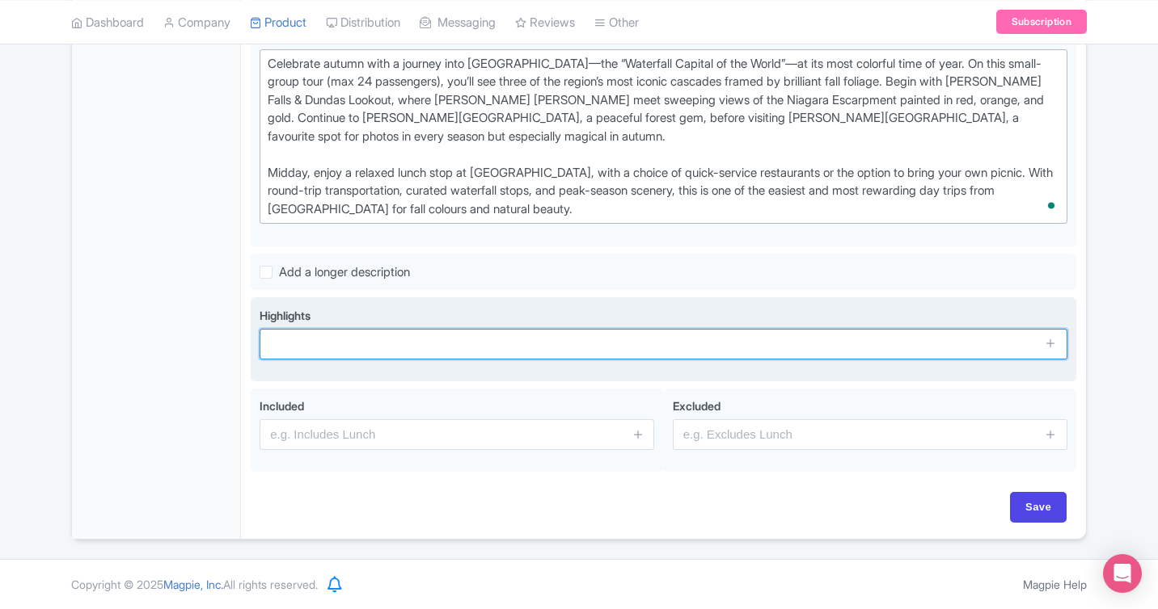
click at [510, 337] on input "text" at bounding box center [663, 344] width 808 height 31
paste input "See [PERSON_NAME] Falls & Dundas Lookout surrounded by vibrant fall colours"
type input "See [PERSON_NAME] Falls & Dundas Lookout surrounded by vibrant fall colours"
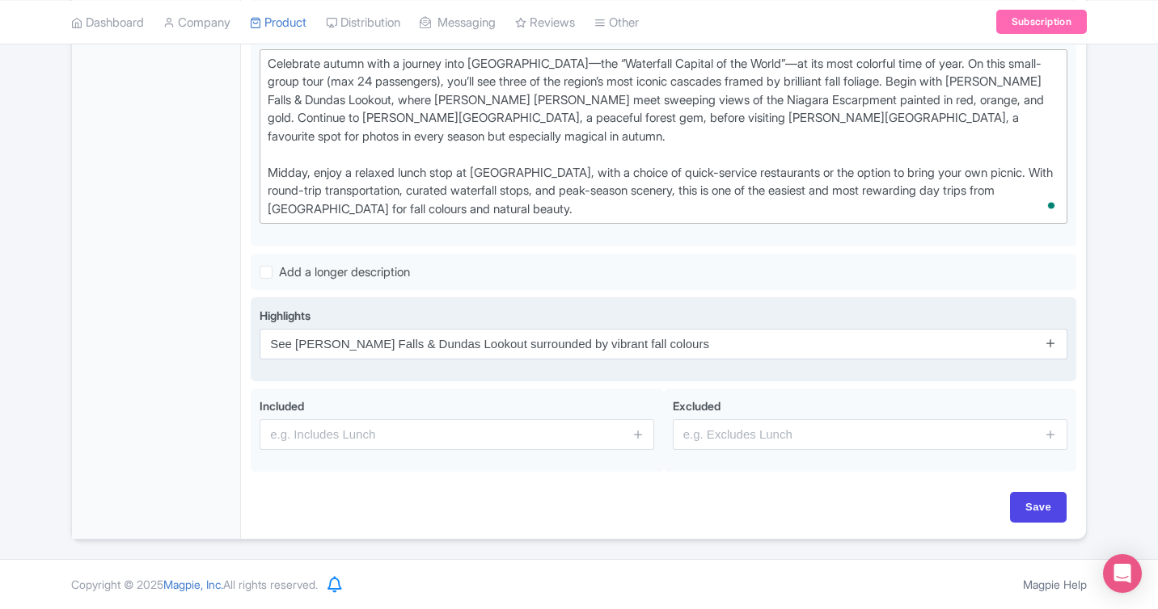
click at [1047, 349] on link at bounding box center [1050, 344] width 12 height 19
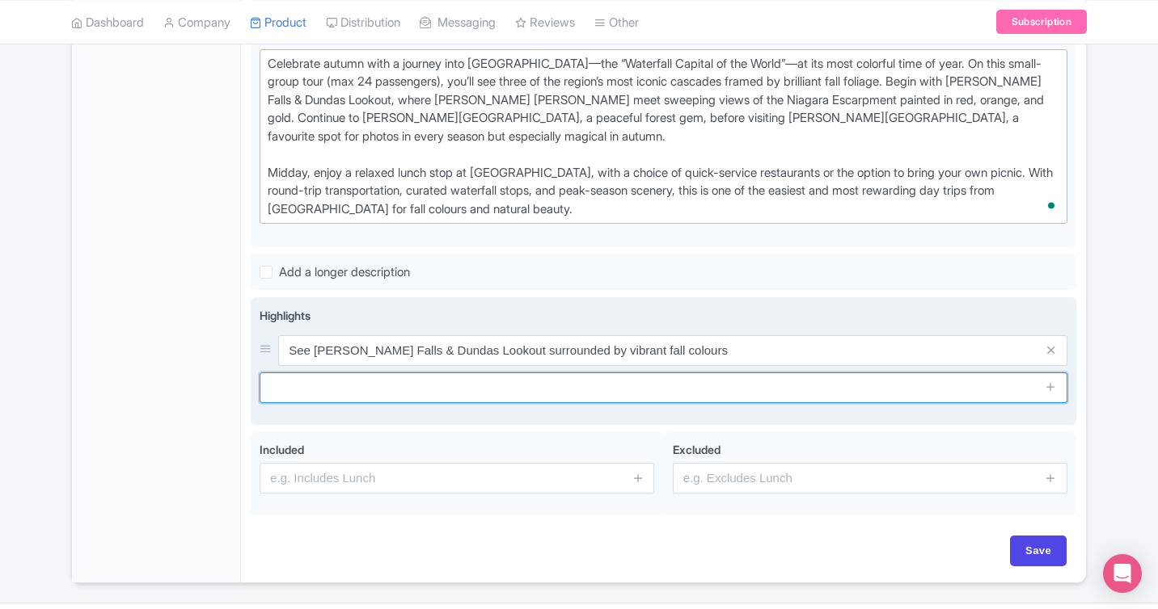
click at [332, 394] on input "text" at bounding box center [663, 388] width 808 height 31
paste input "Visit [PERSON_NAME][GEOGRAPHIC_DATA], a forest-framed cascade with a tranquil s…"
type input "Visit [PERSON_NAME][GEOGRAPHIC_DATA], a forest-framed cascade with a tranquil s…"
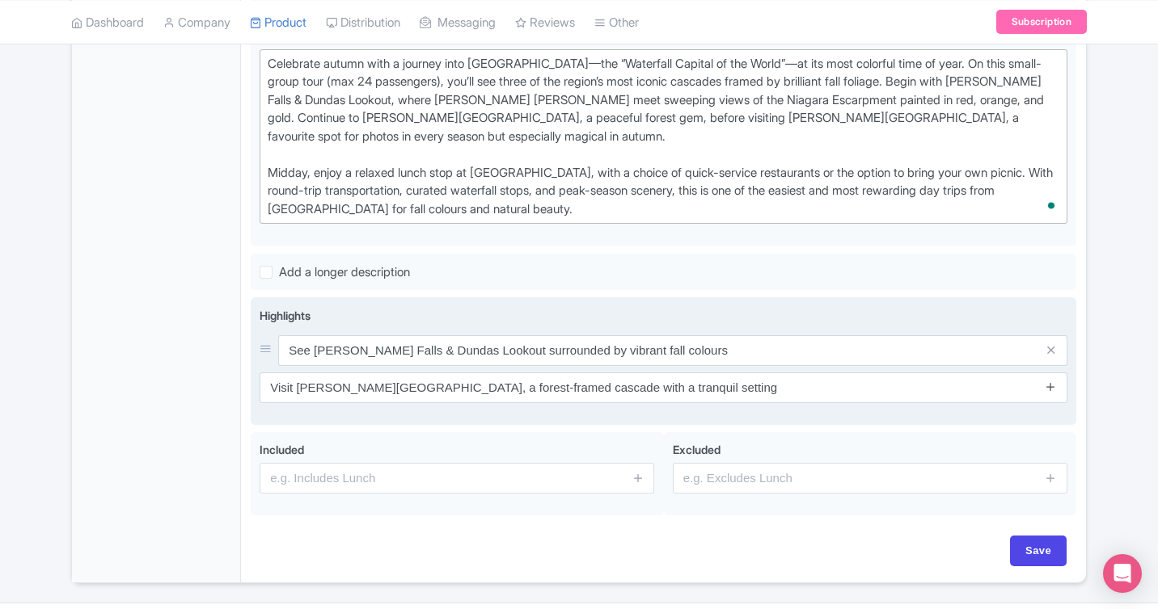
click at [1050, 394] on link at bounding box center [1050, 387] width 12 height 19
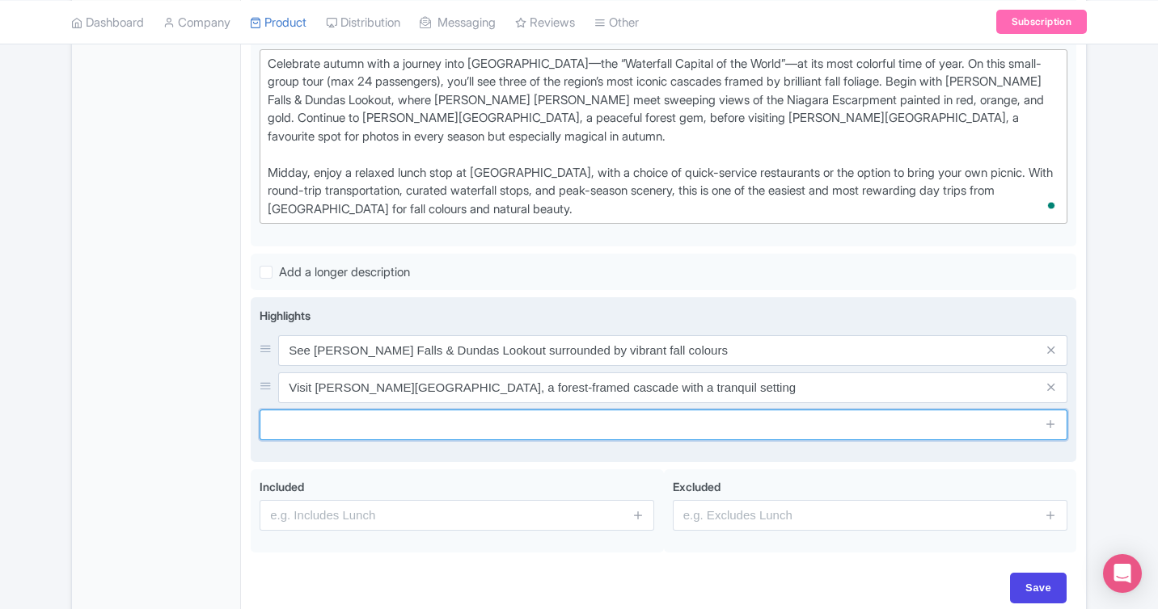
click at [604, 419] on input "text" at bounding box center [663, 425] width 808 height 31
paste input "Walk to [PERSON_NAME][GEOGRAPHIC_DATA], a popular spot for fall photography"
type input "Walk to [PERSON_NAME][GEOGRAPHIC_DATA], a popular spot for fall photography"
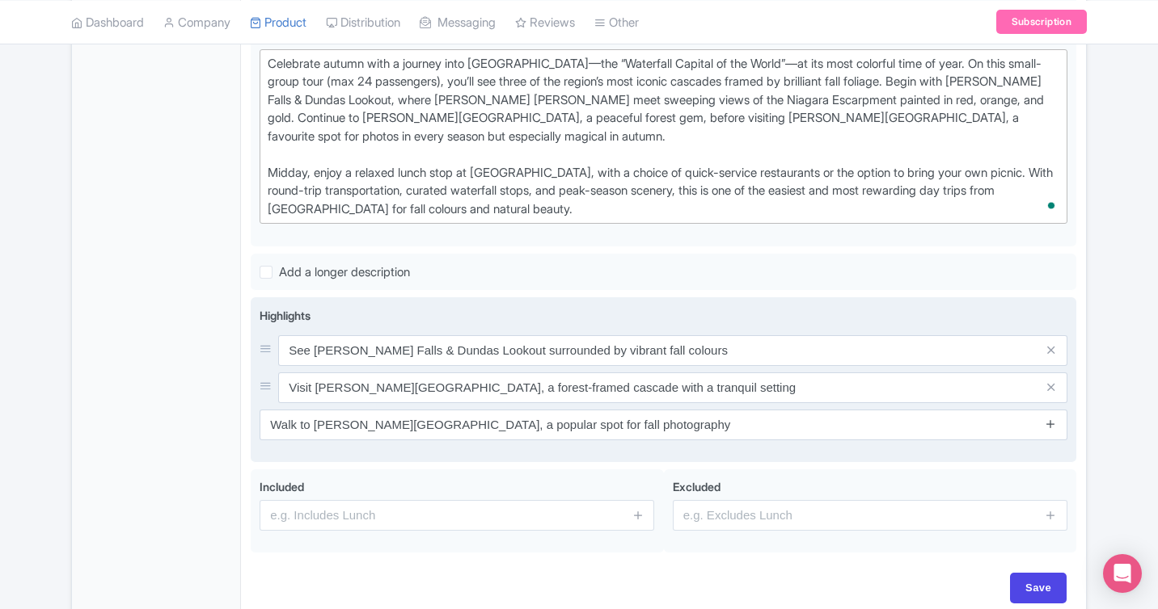
click at [1052, 422] on icon at bounding box center [1050, 424] width 12 height 12
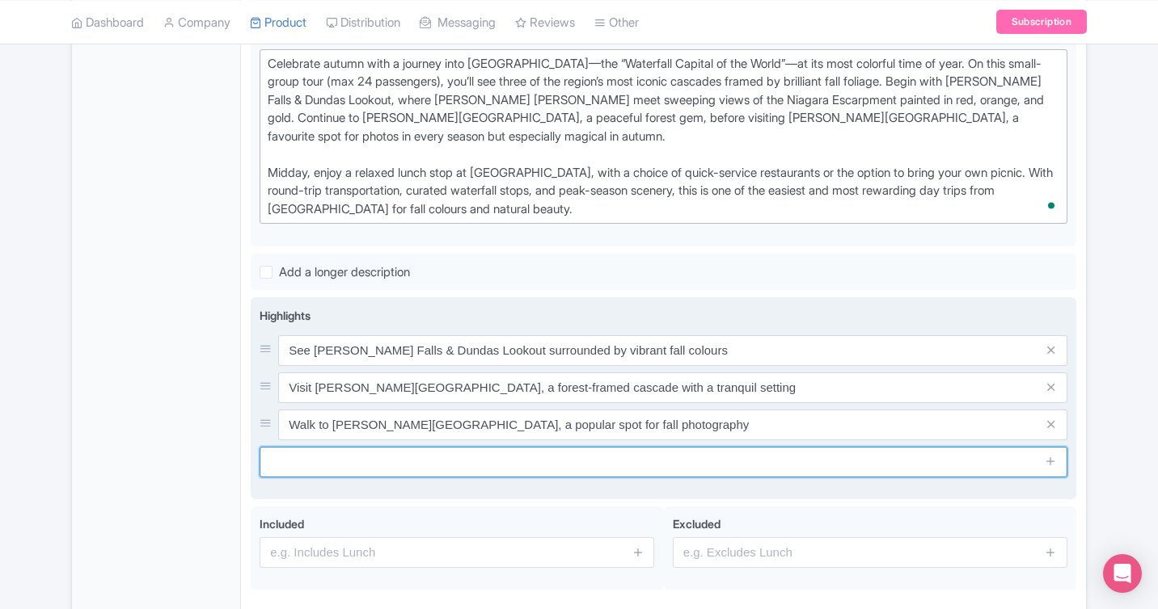
click at [502, 453] on input "text" at bounding box center [663, 462] width 808 height 31
paste input "Enjoy a lunch break with dining options or bring-your-own picnic"
type input "Enjoy a lunch break with dining options or bring-your-own picnic"
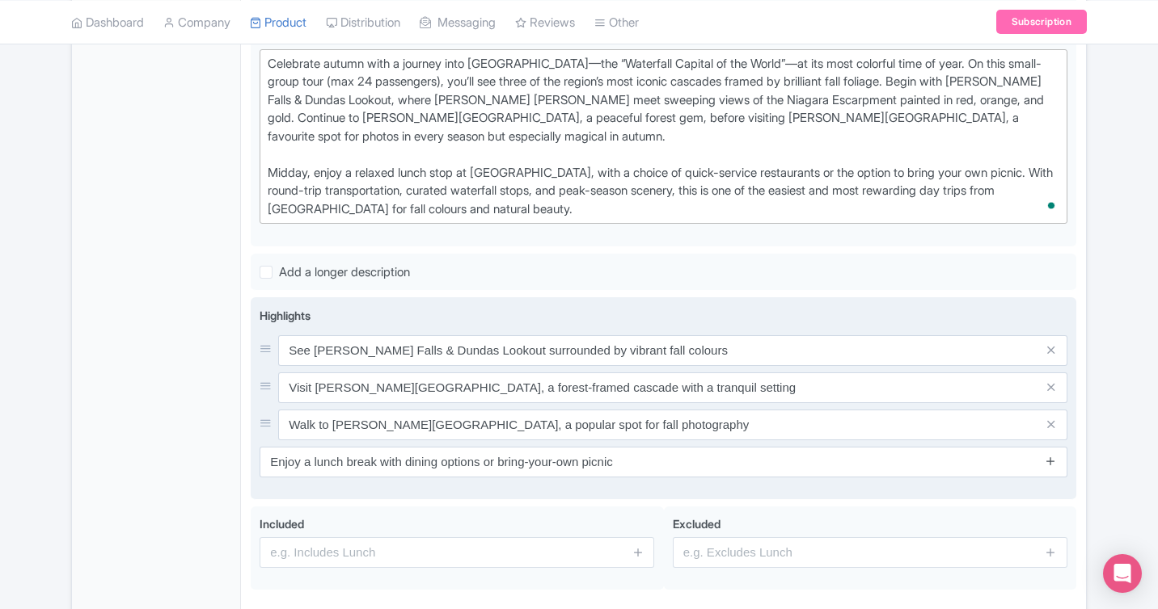
click at [1046, 463] on icon at bounding box center [1050, 461] width 12 height 12
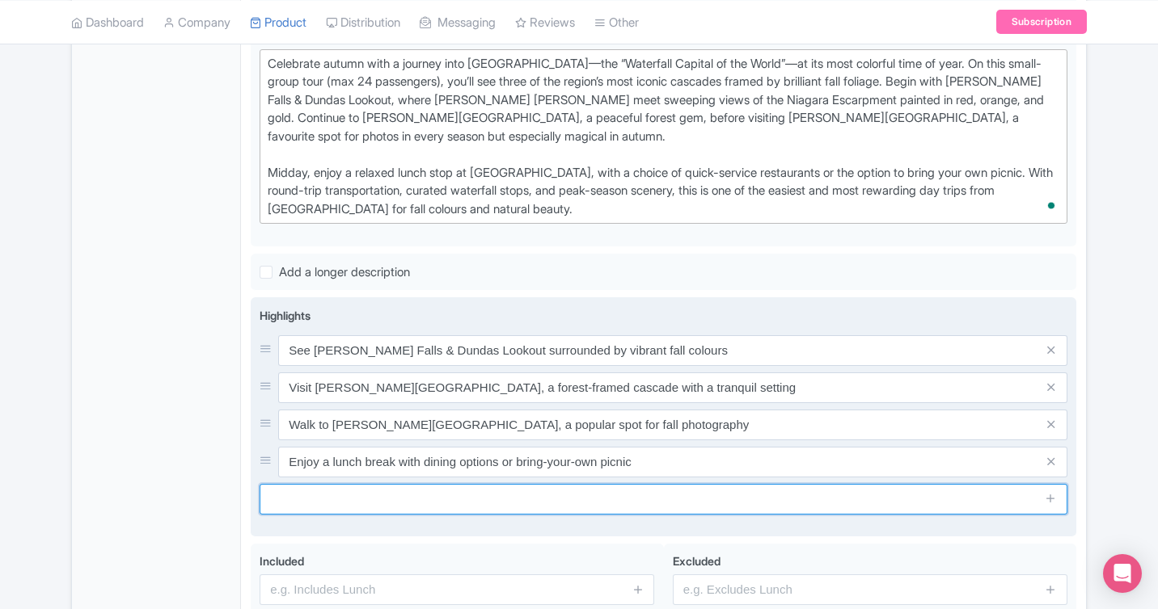
click at [470, 500] on input "text" at bounding box center [663, 499] width 808 height 31
paste input "Travel comfortably in a small-group coach (max 24 passengers)"
type input "Travel comfortably in a small-group coach (max 24 passengers)"
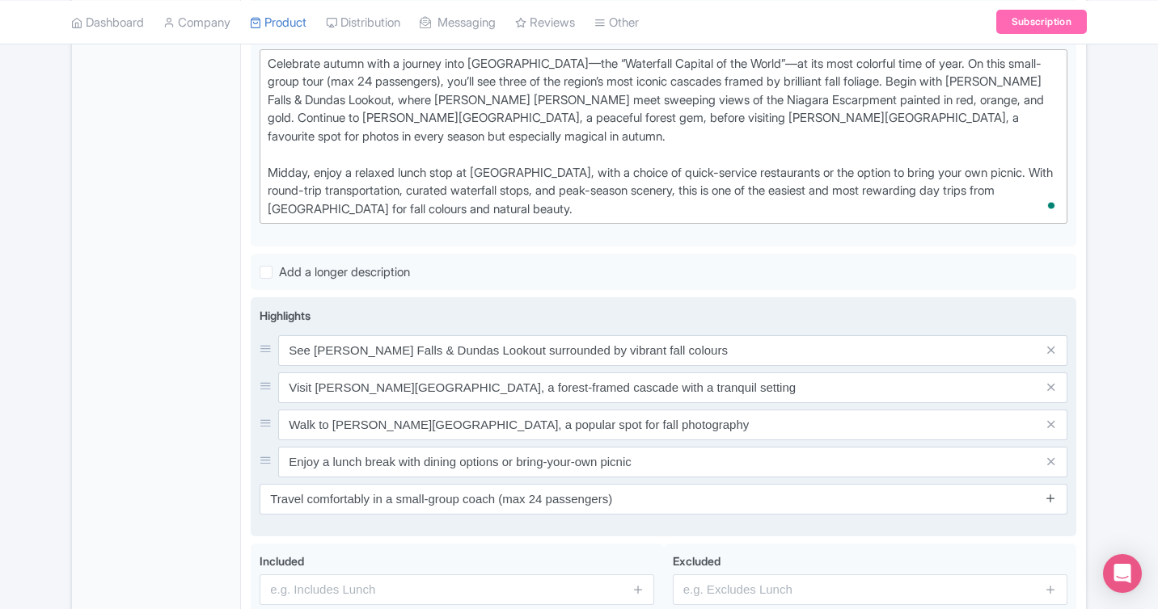
click at [1053, 498] on icon at bounding box center [1050, 498] width 12 height 12
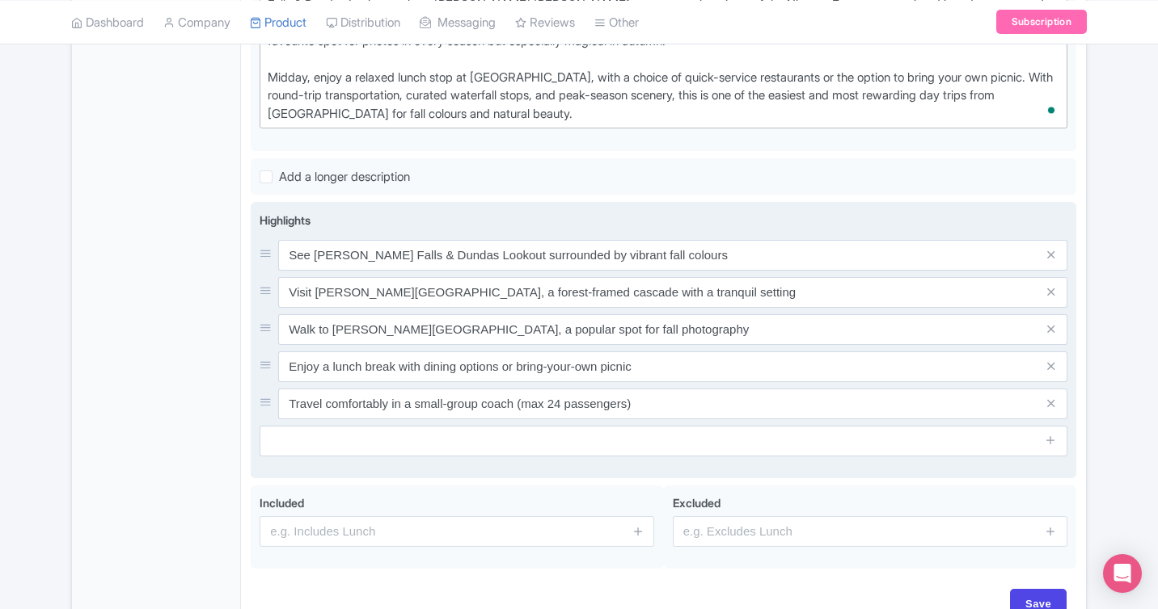
scroll to position [698, 0]
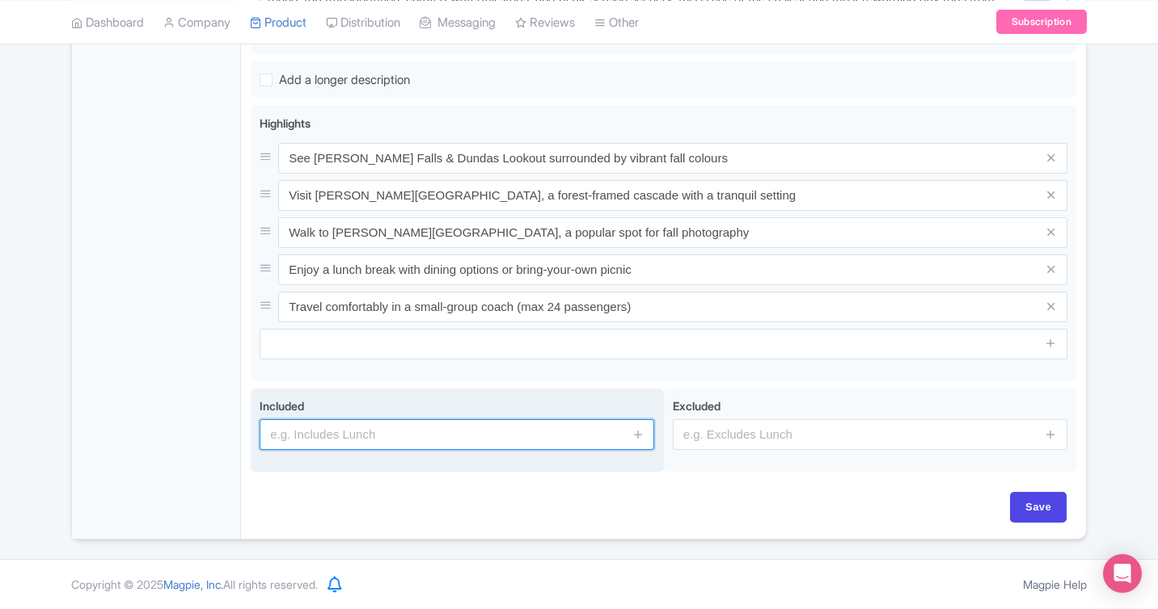
click at [433, 432] on input "text" at bounding box center [456, 435] width 394 height 31
paste input "Round-trip transportation"
type input "Round-trip transportation"
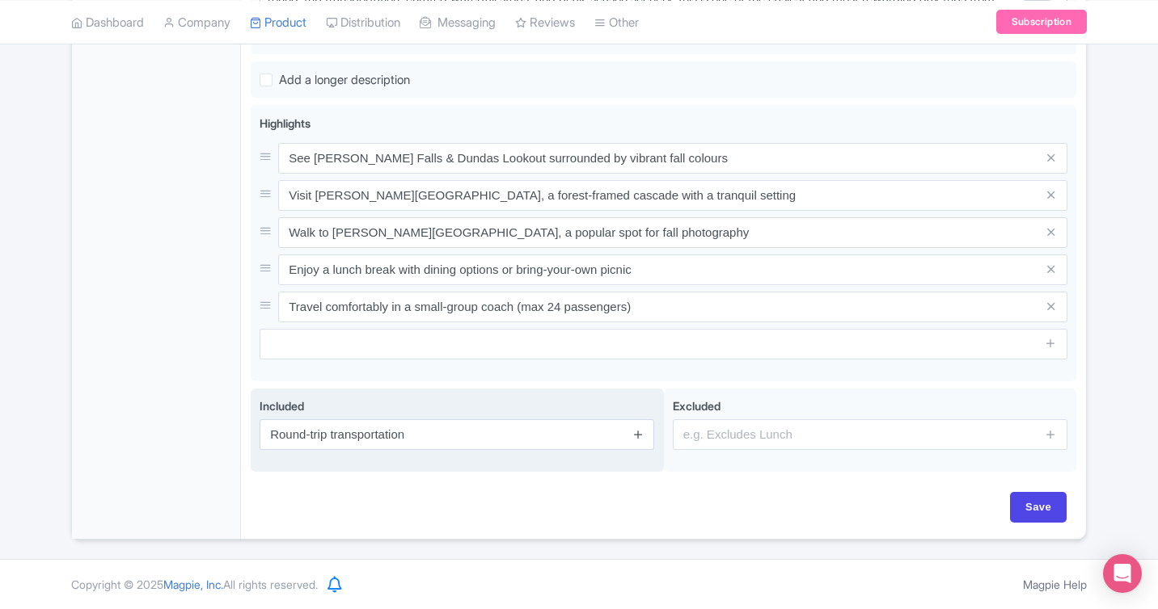
click at [640, 432] on icon at bounding box center [638, 434] width 12 height 12
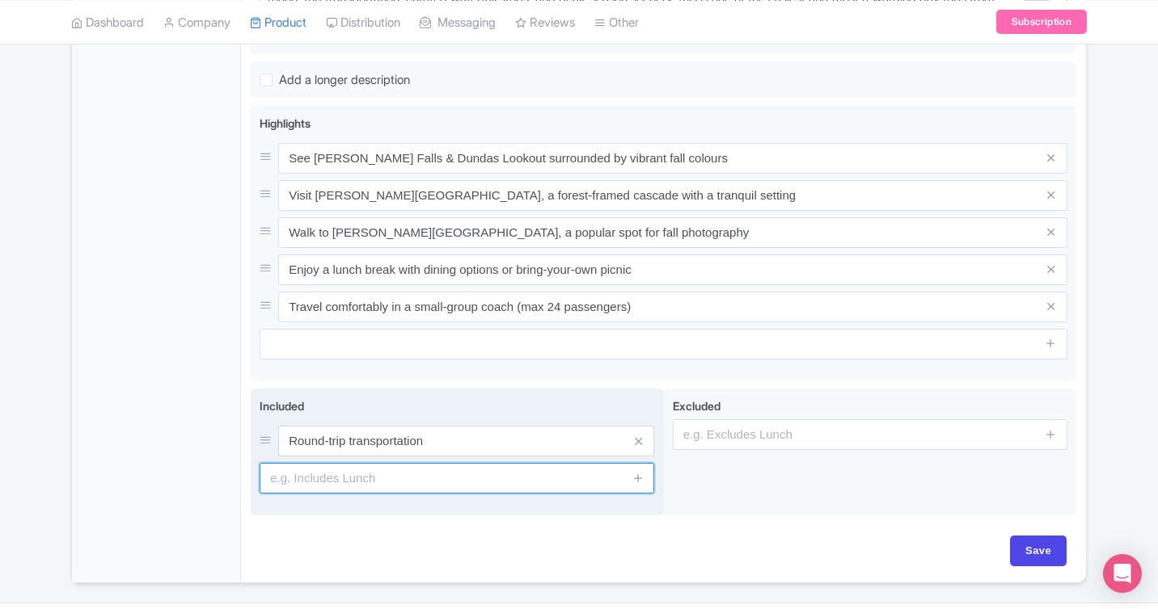
click at [451, 483] on input "text" at bounding box center [456, 478] width 394 height 31
paste input "Visits to three waterfalls and lookout points"
type input "Visits to three waterfalls and lookout points"
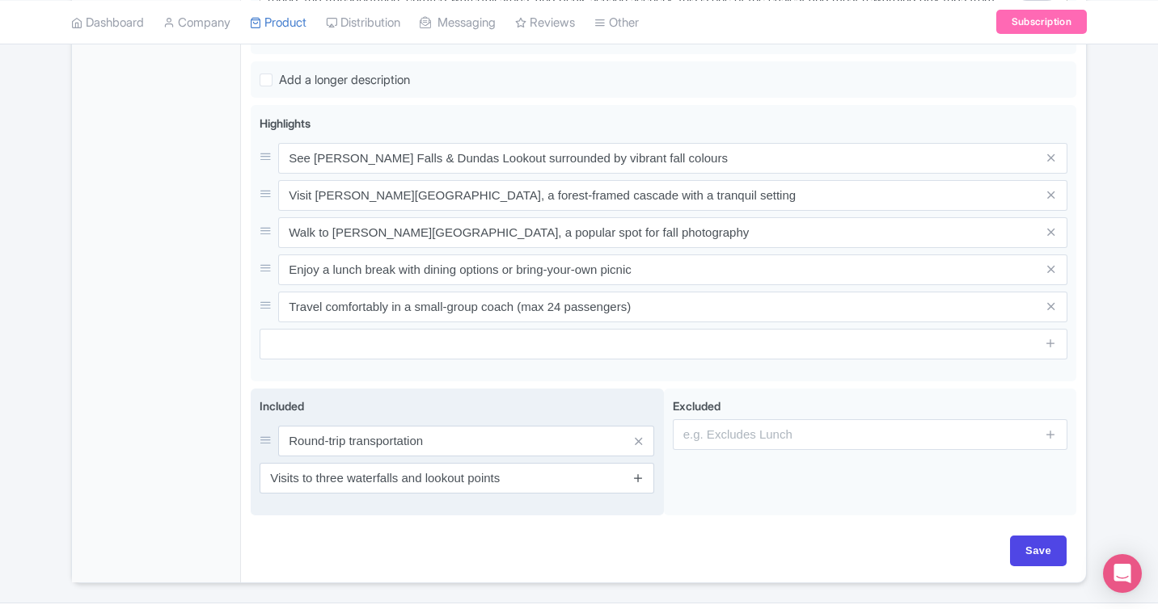
click at [637, 478] on icon at bounding box center [638, 478] width 12 height 12
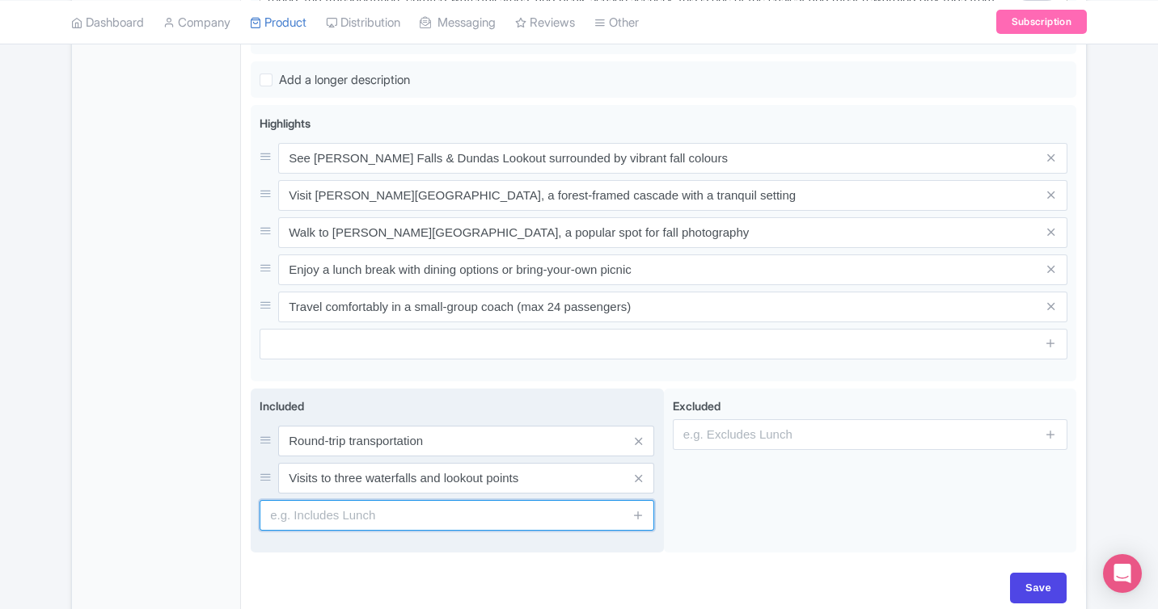
click at [393, 519] on input "text" at bounding box center [456, 515] width 394 height 31
paste input "Lunch stop at RioCan Plaza"
type input "Lunch stop at RioCan Plaza"
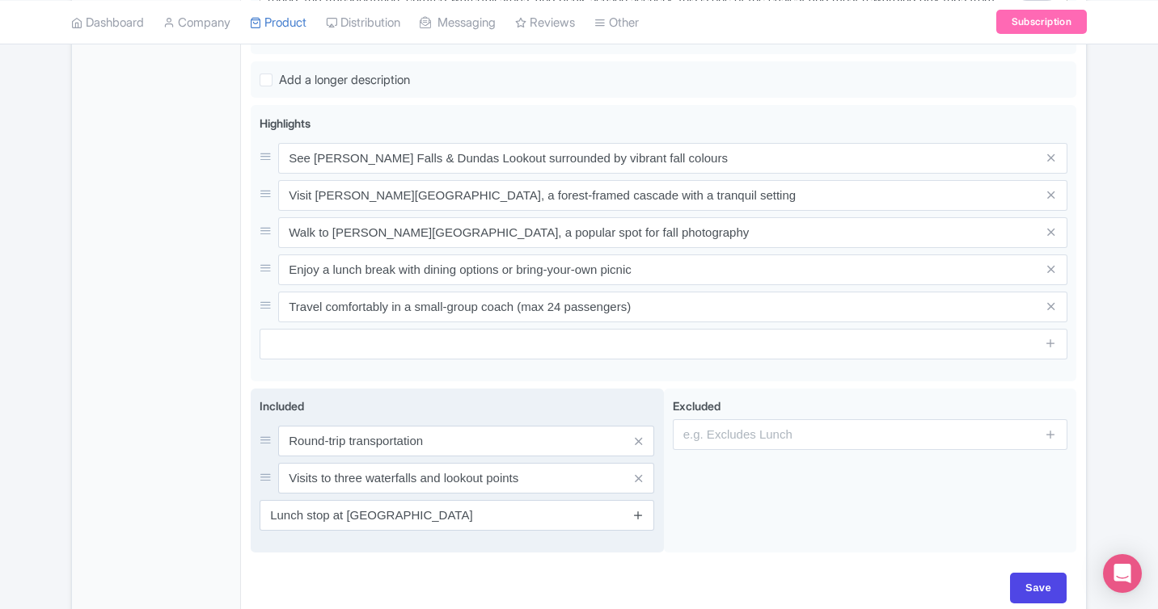
click at [641, 512] on icon at bounding box center [638, 515] width 12 height 12
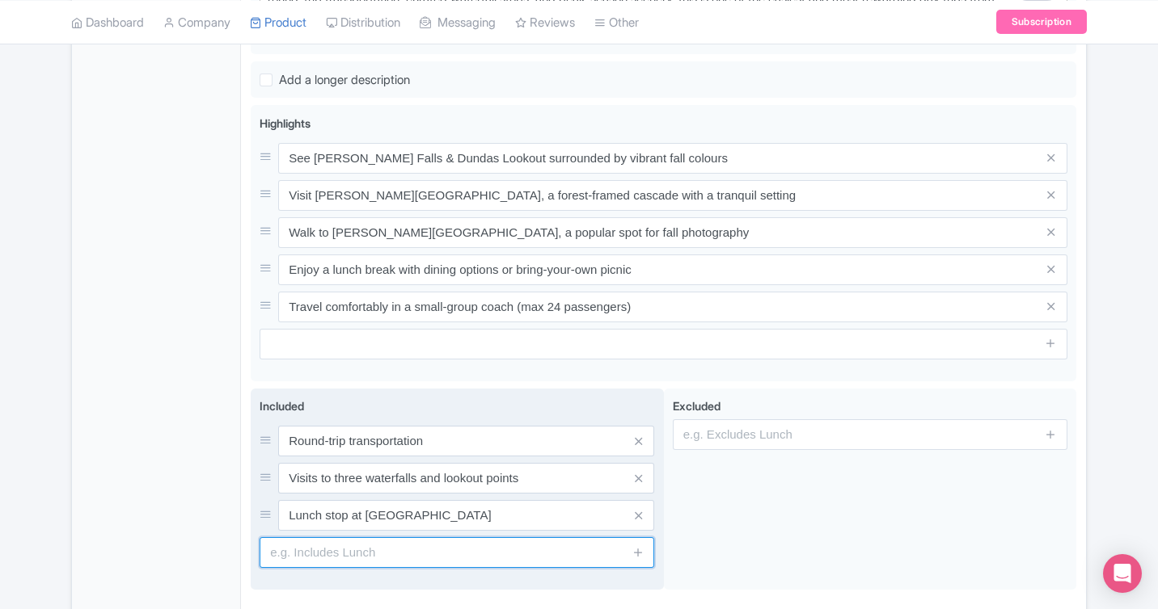
click at [346, 561] on input "text" at bounding box center [456, 553] width 394 height 31
paste input "Small-group coach (max 24 passengers)"
type input "Small-group coach (max 24 passengers)"
click at [642, 547] on icon at bounding box center [638, 552] width 12 height 12
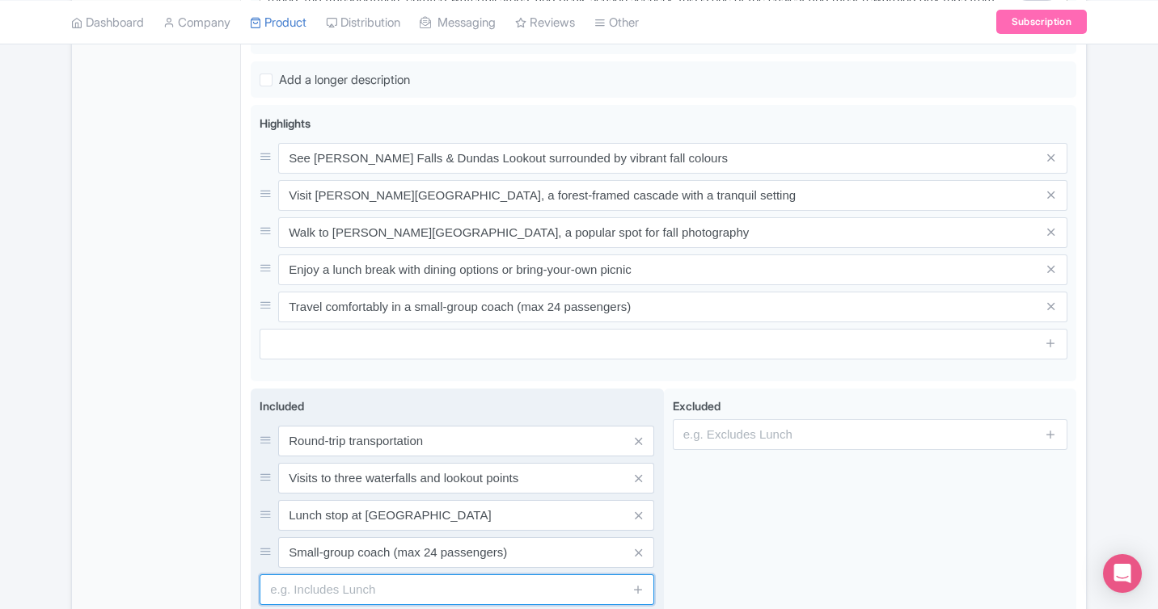
click at [315, 595] on input "text" at bounding box center [456, 590] width 394 height 31
paste input "Onboard staff assistance"
type input "Onboard staff assistance"
click at [638, 593] on icon at bounding box center [638, 590] width 12 height 12
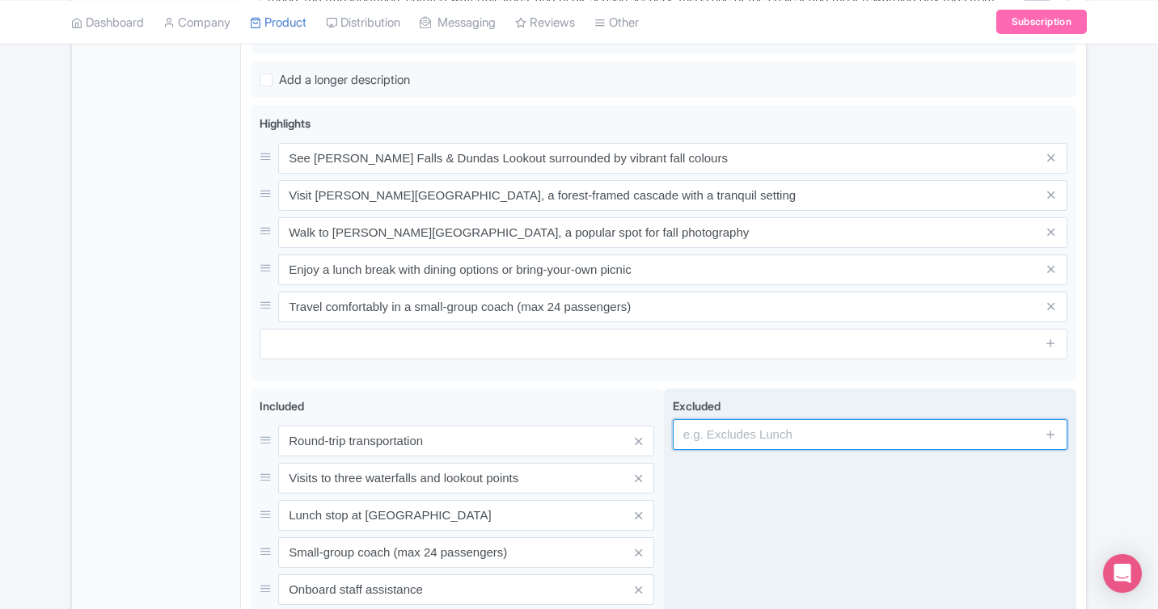
click at [803, 436] on input "text" at bounding box center [870, 435] width 394 height 31
paste input "Meals and beverages"
type input "Meals and beverages"
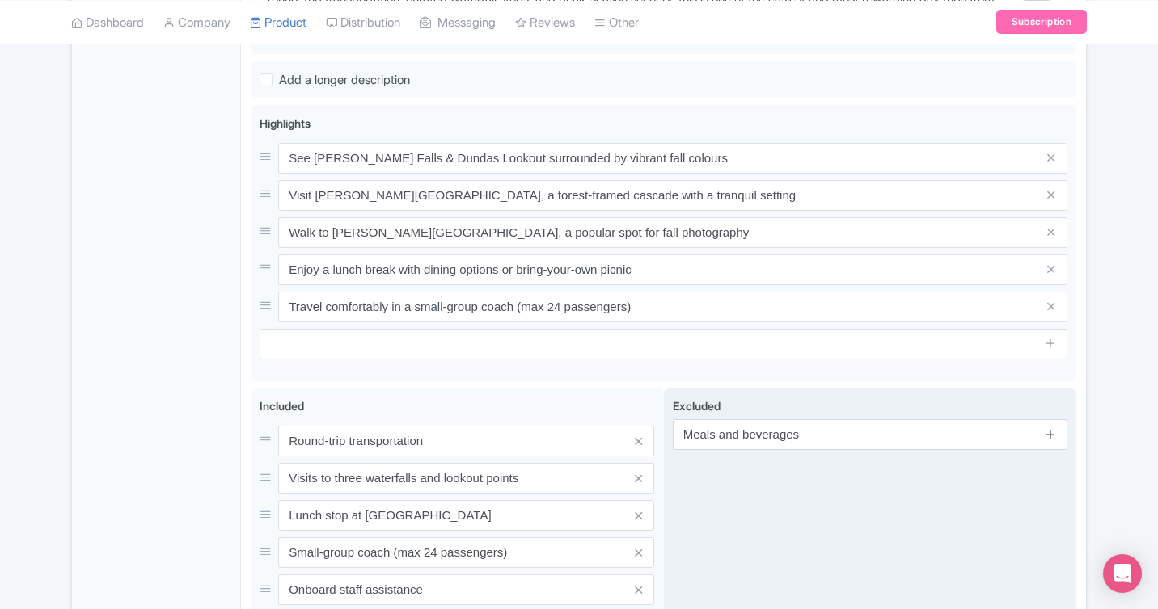
click at [1051, 436] on icon at bounding box center [1050, 434] width 12 height 12
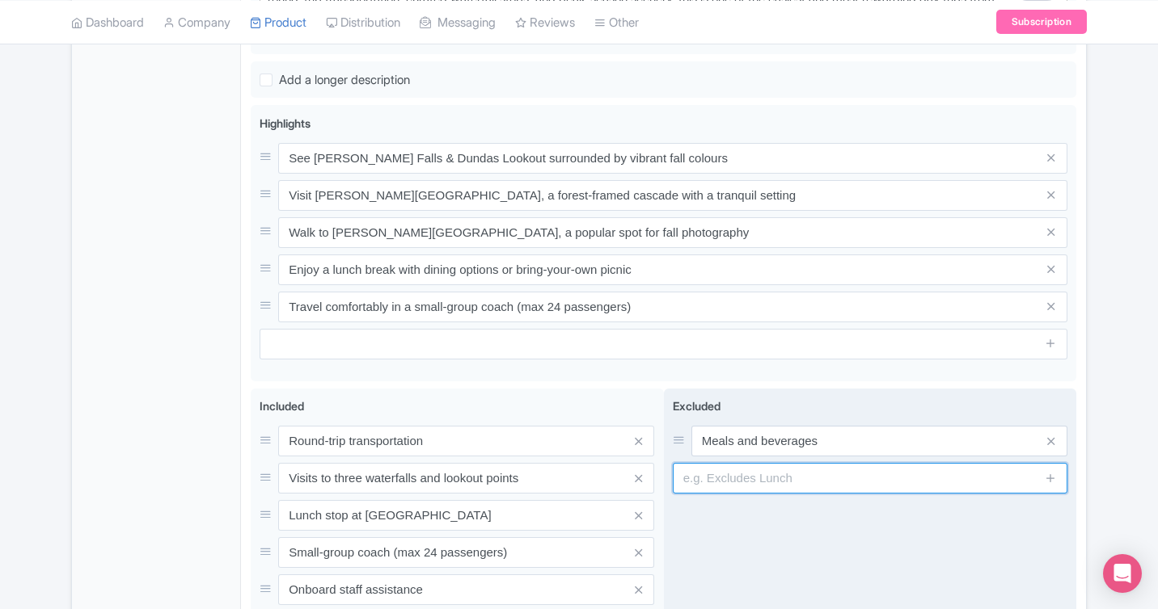
click at [817, 472] on input "text" at bounding box center [870, 478] width 394 height 31
paste input "Personal expenses and souvenirs"
type input "Personal expenses and souvenirs"
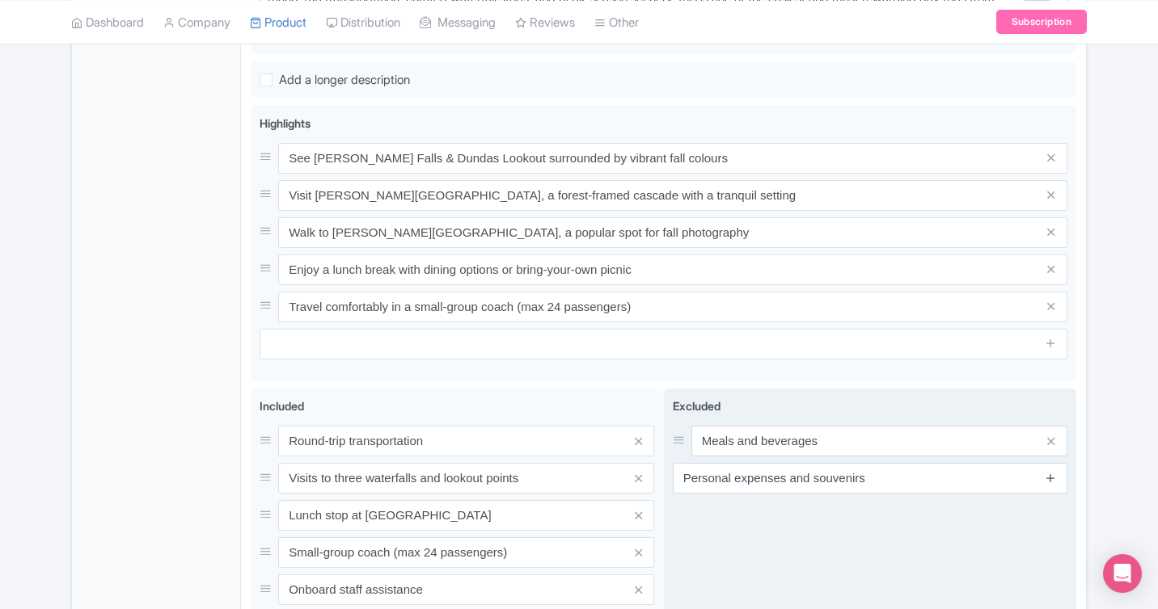
click at [1050, 479] on icon at bounding box center [1050, 478] width 12 height 12
click at [770, 513] on input "text" at bounding box center [870, 515] width 394 height 31
paste input "Gratuities"
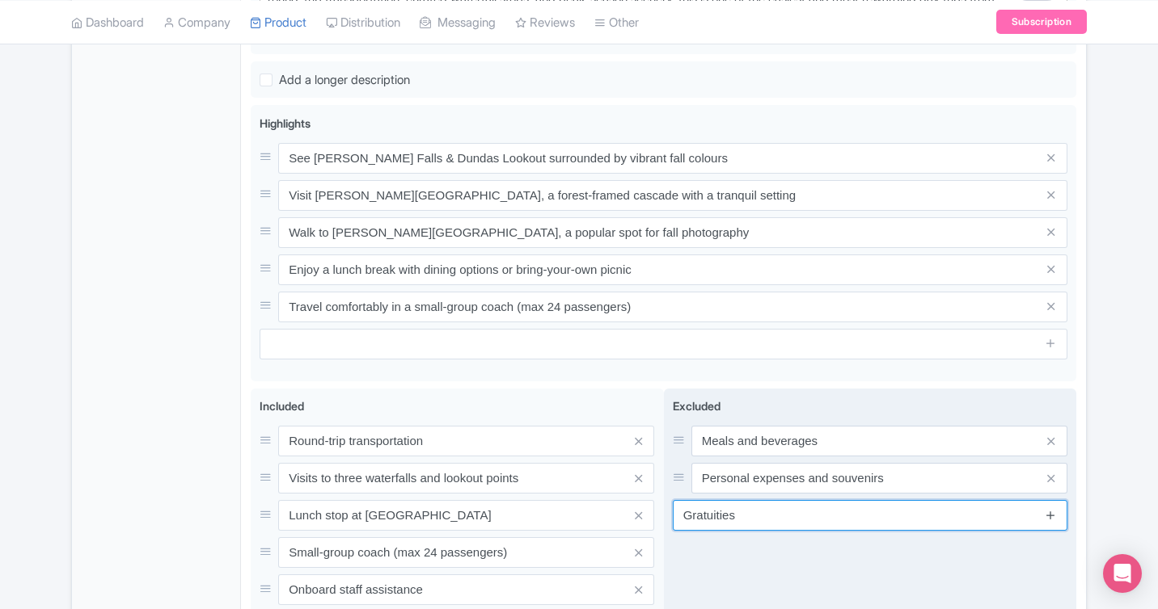
type input "Gratuities"
click at [1050, 514] on icon at bounding box center [1050, 515] width 12 height 12
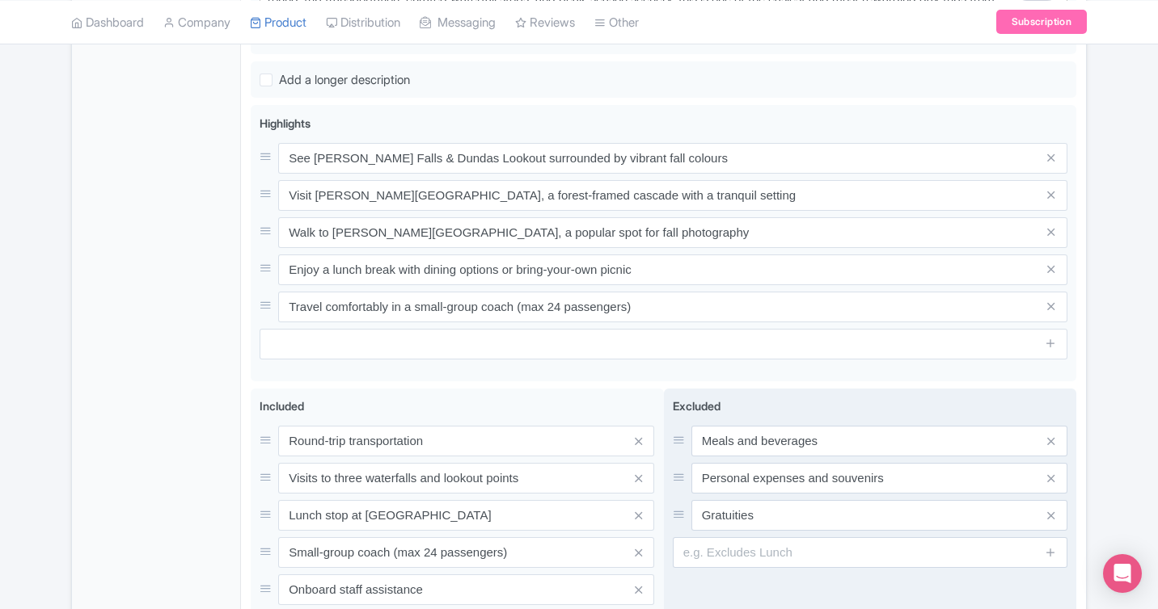
scroll to position [890, 0]
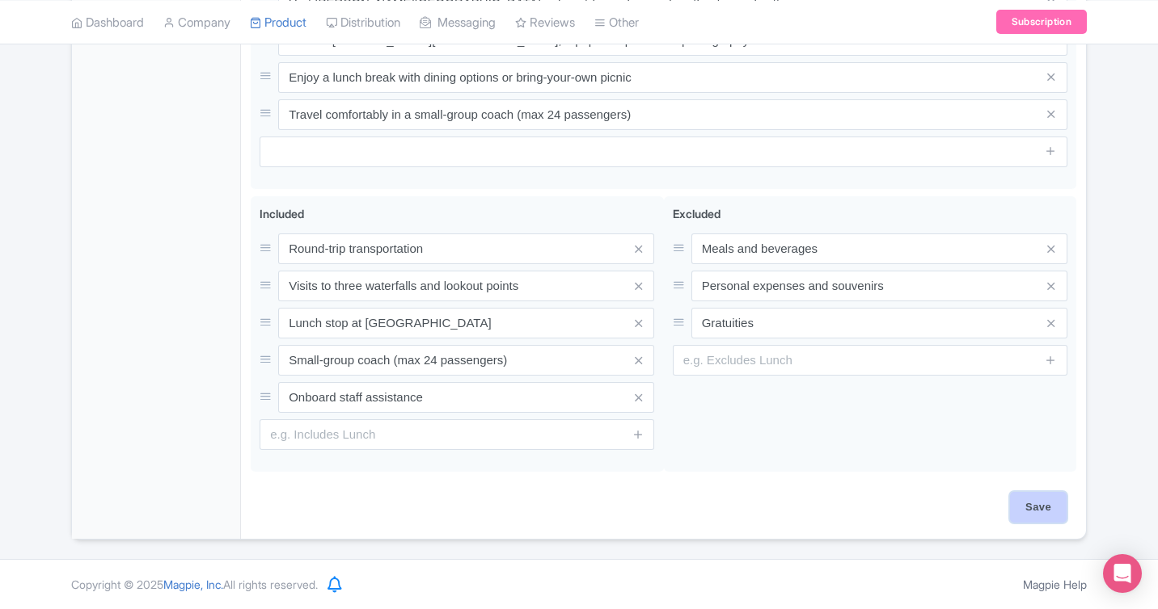
click at [1035, 511] on input "Save" at bounding box center [1038, 507] width 57 height 31
type input "Saving..."
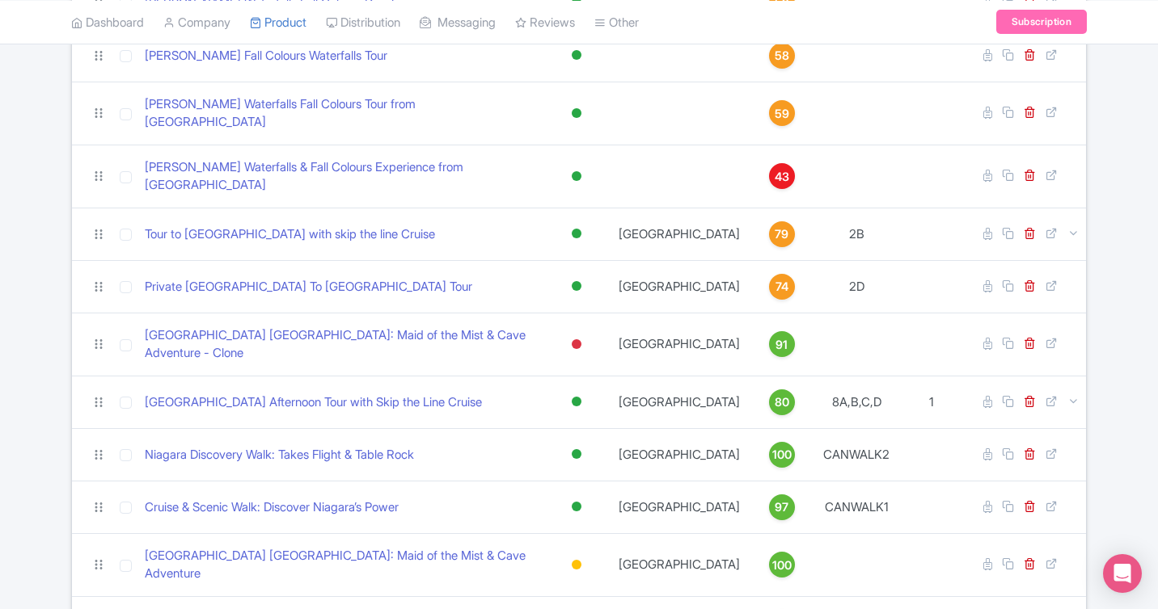
scroll to position [480, 0]
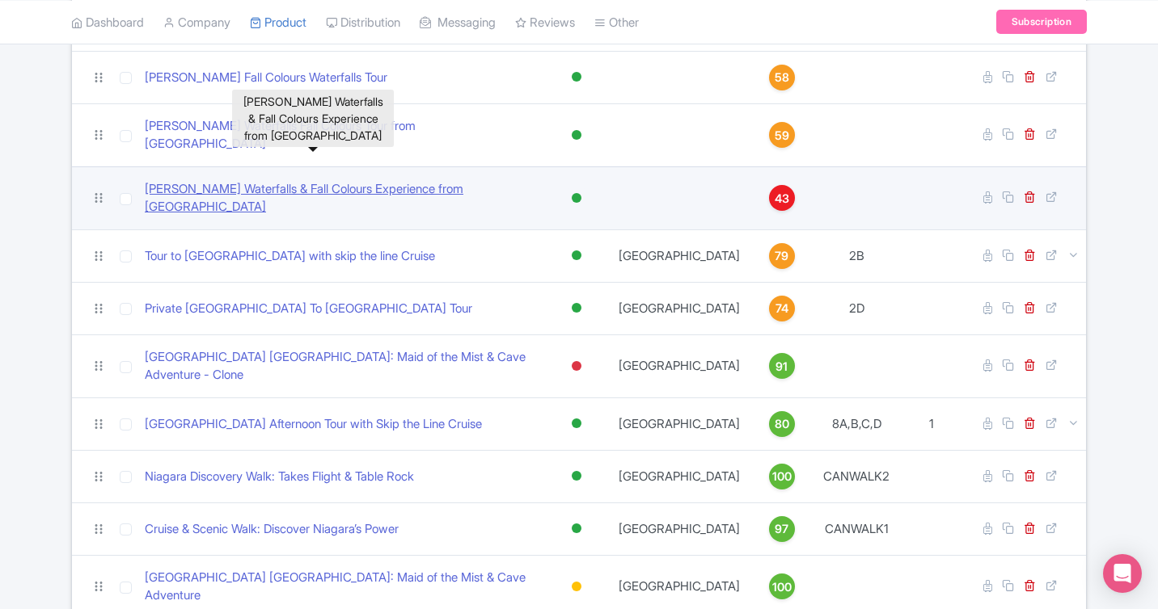
click at [368, 180] on link "[PERSON_NAME] Waterfalls & Fall Colours Experience from [GEOGRAPHIC_DATA]" at bounding box center [341, 198] width 393 height 36
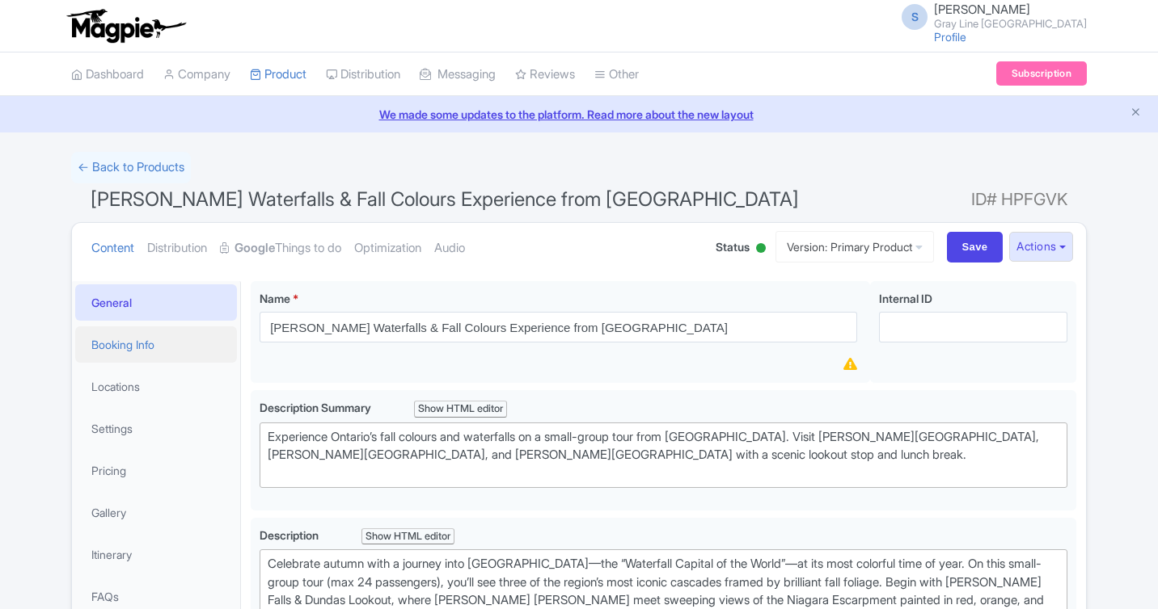
click at [159, 337] on link "Booking Info" at bounding box center [156, 345] width 162 height 36
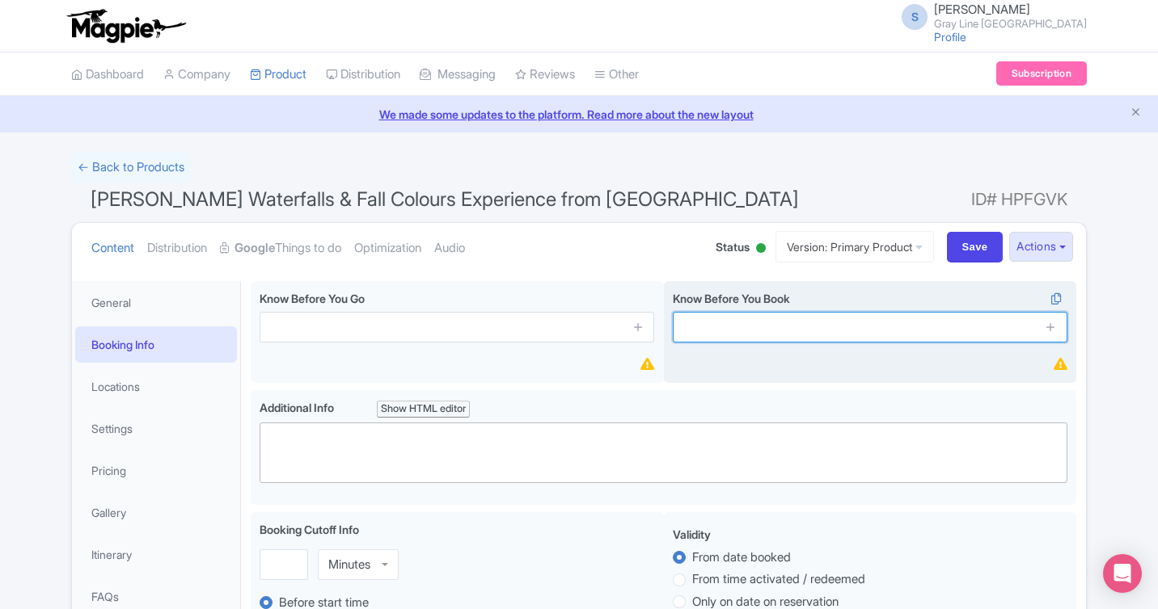
click at [837, 321] on input "text" at bounding box center [870, 327] width 394 height 31
paste input "Tour operates rain or shine; waterfalls and fall colours look spectacular in al…"
type input "Tour operates rain or shine; waterfalls and fall colours look spectacular in al…"
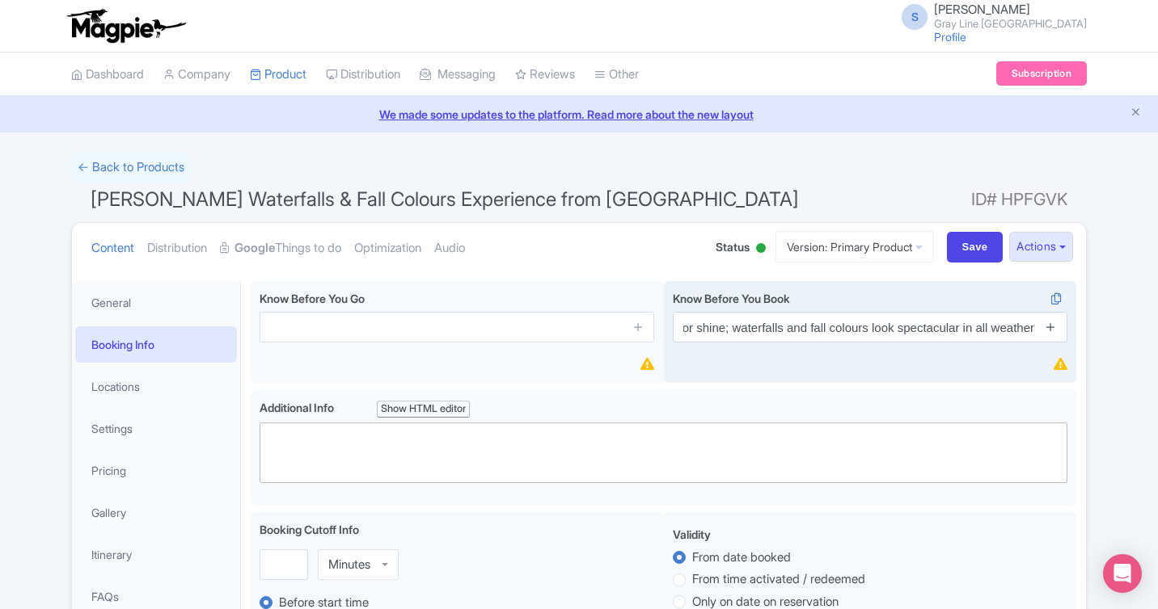
click at [1050, 332] on icon at bounding box center [1050, 327] width 12 height 12
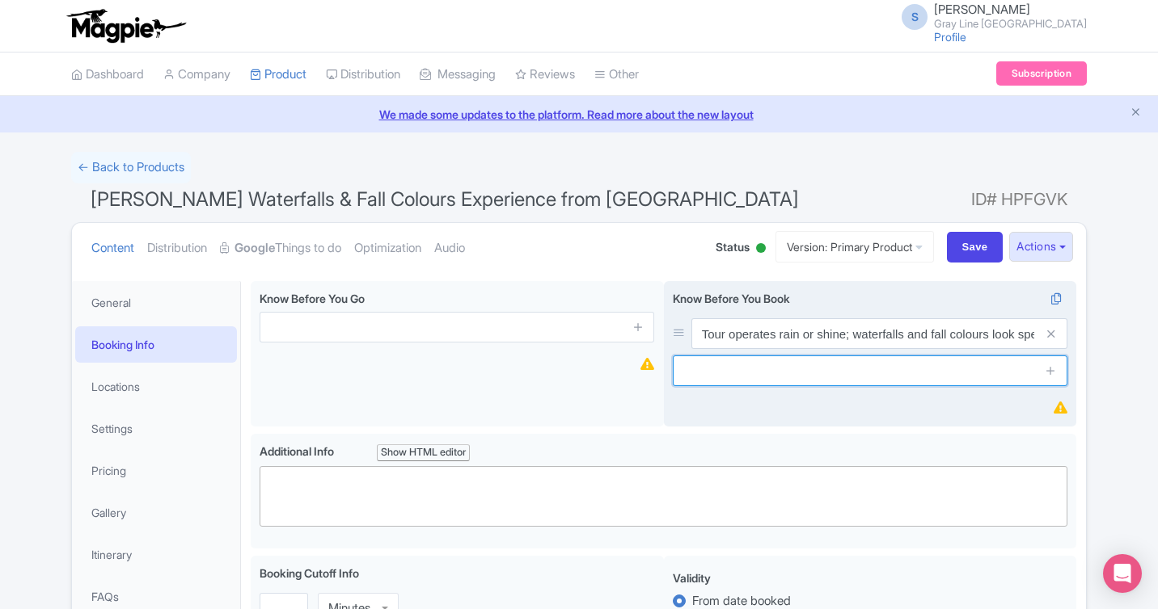
click at [809, 370] on input "text" at bounding box center [870, 371] width 394 height 31
paste input "Guests must return to the bus by scheduled time at each stop"
type input "Guests must return to the bus by scheduled time at each stop"
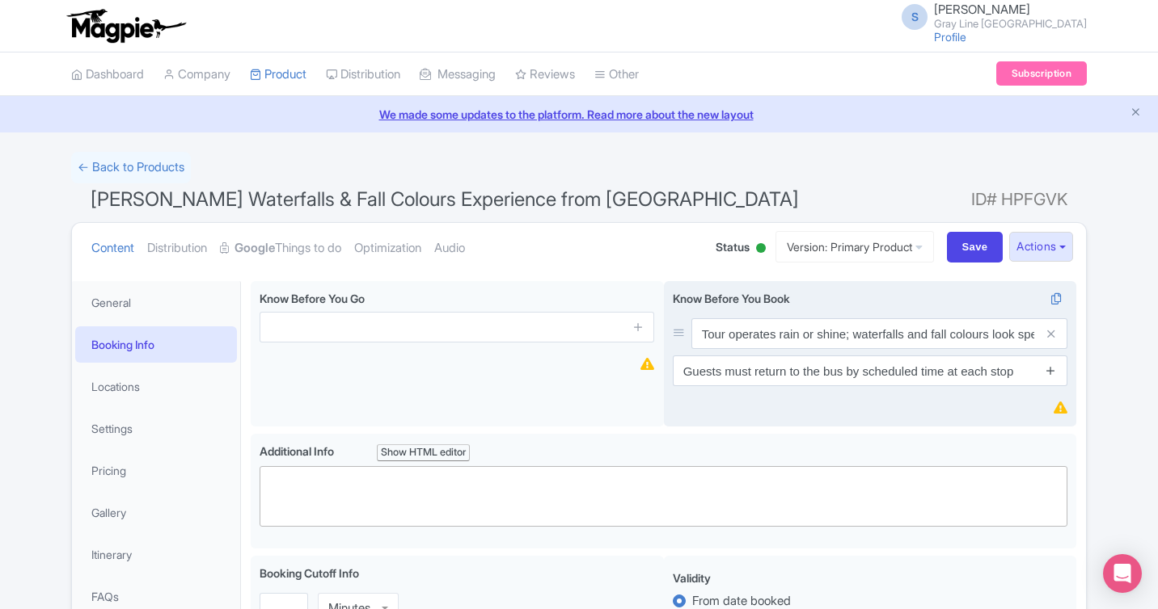
click at [1047, 373] on icon at bounding box center [1050, 371] width 12 height 12
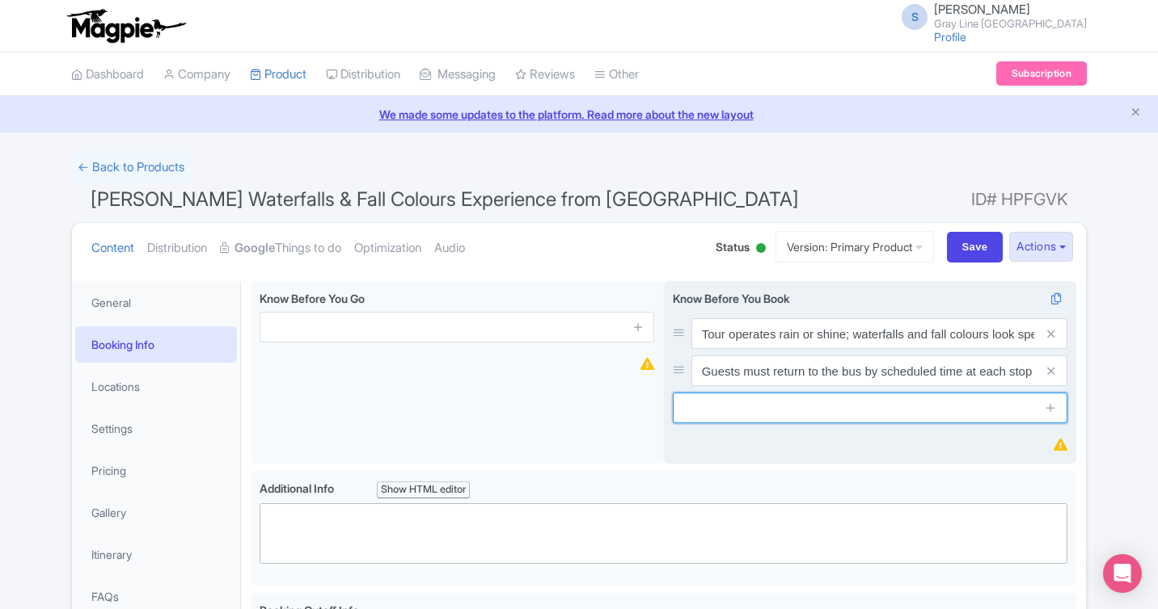
click at [752, 413] on input "text" at bounding box center [870, 408] width 394 height 31
paste input "Itinerary order may adjust due to conditions or traffic"
type input "Itinerary order may adjust due to conditions or traffic"
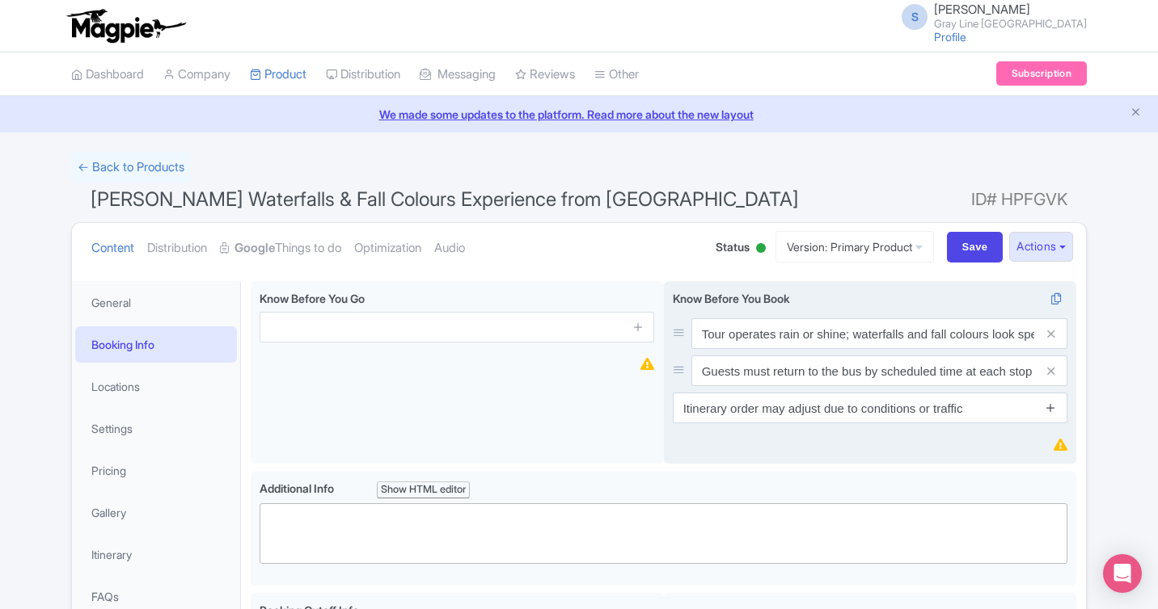
click at [1050, 411] on icon at bounding box center [1050, 408] width 12 height 12
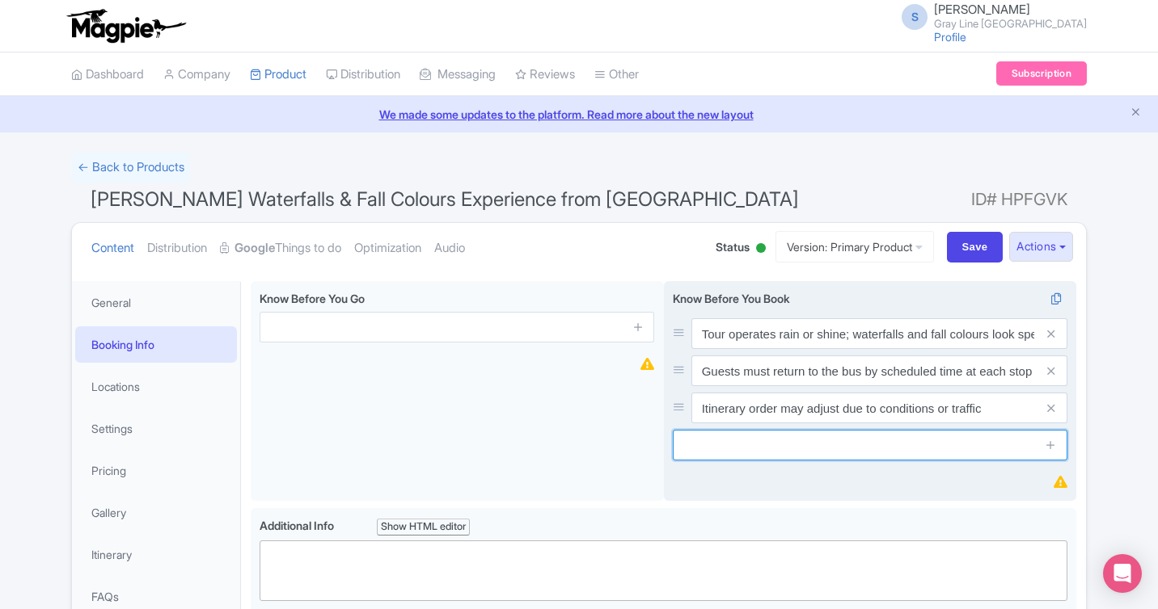
click at [754, 451] on input "text" at bounding box center [870, 445] width 394 height 31
paste input "Minimum passenger threshold applies for departure"
type input "Minimum passenger threshold applies for departure"
click at [1048, 449] on icon at bounding box center [1050, 445] width 12 height 12
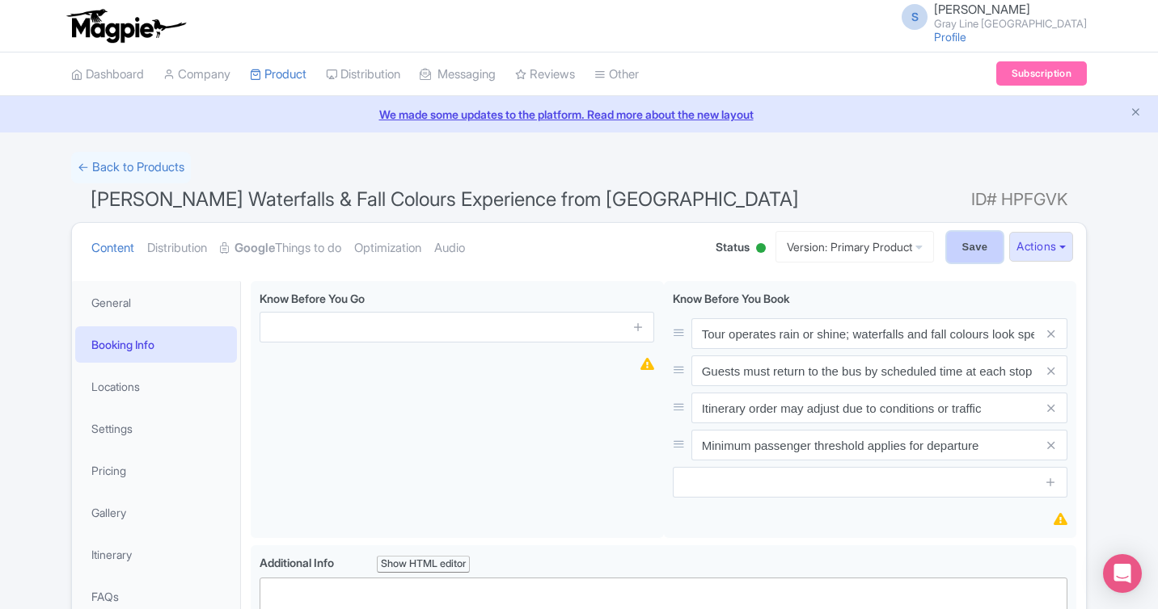
click at [964, 246] on input "Save" at bounding box center [975, 247] width 57 height 31
type input "Saving..."
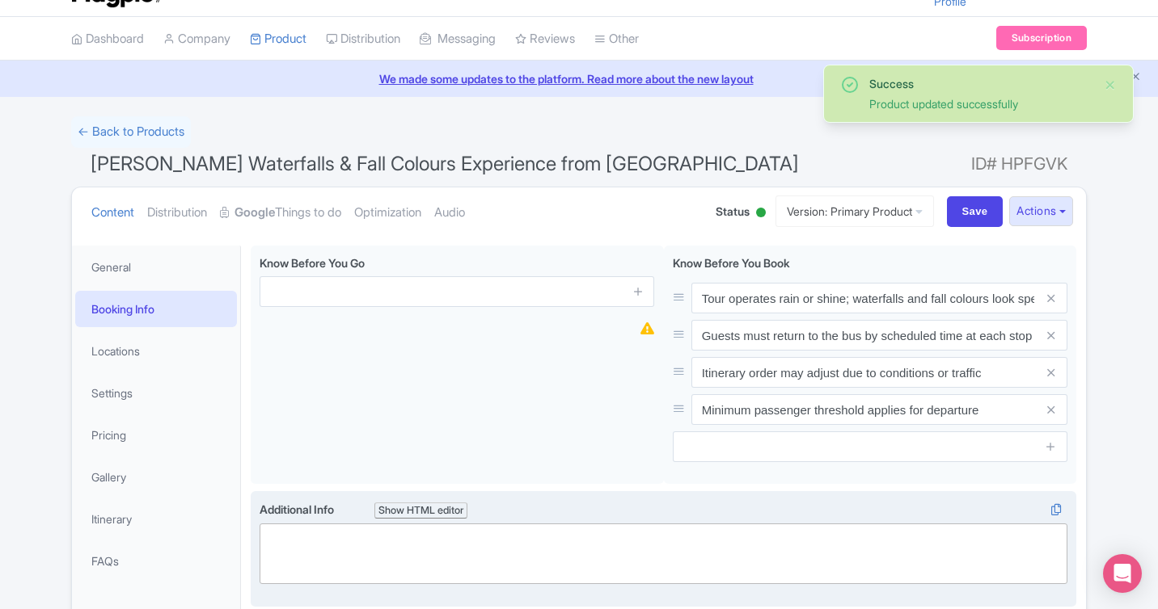
scroll to position [27, 0]
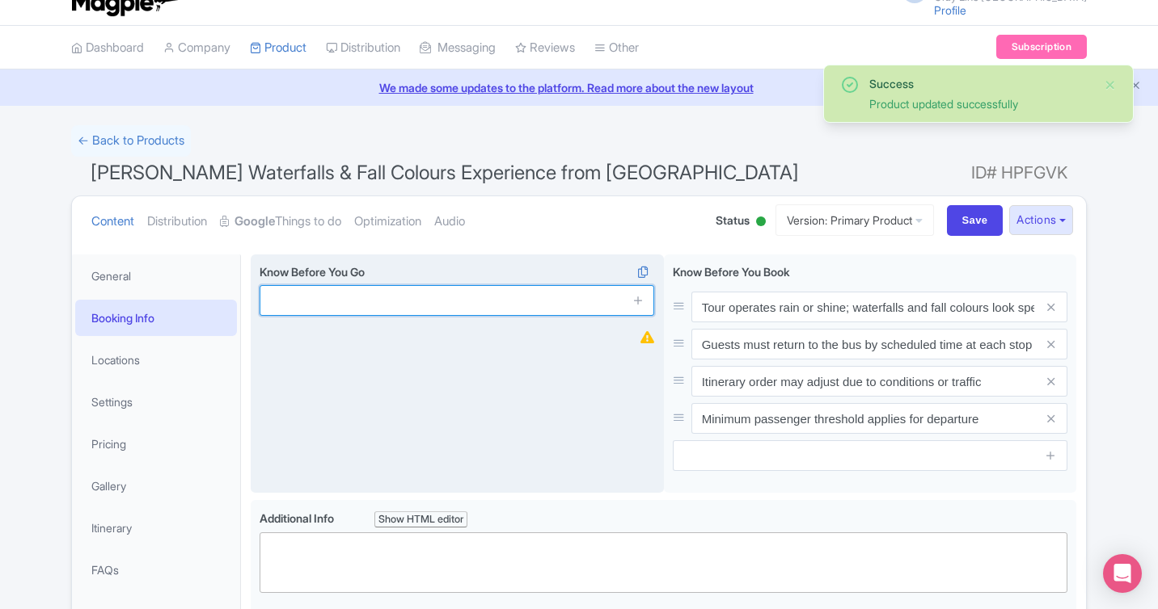
click at [567, 300] on input "text" at bounding box center [456, 300] width 394 height 31
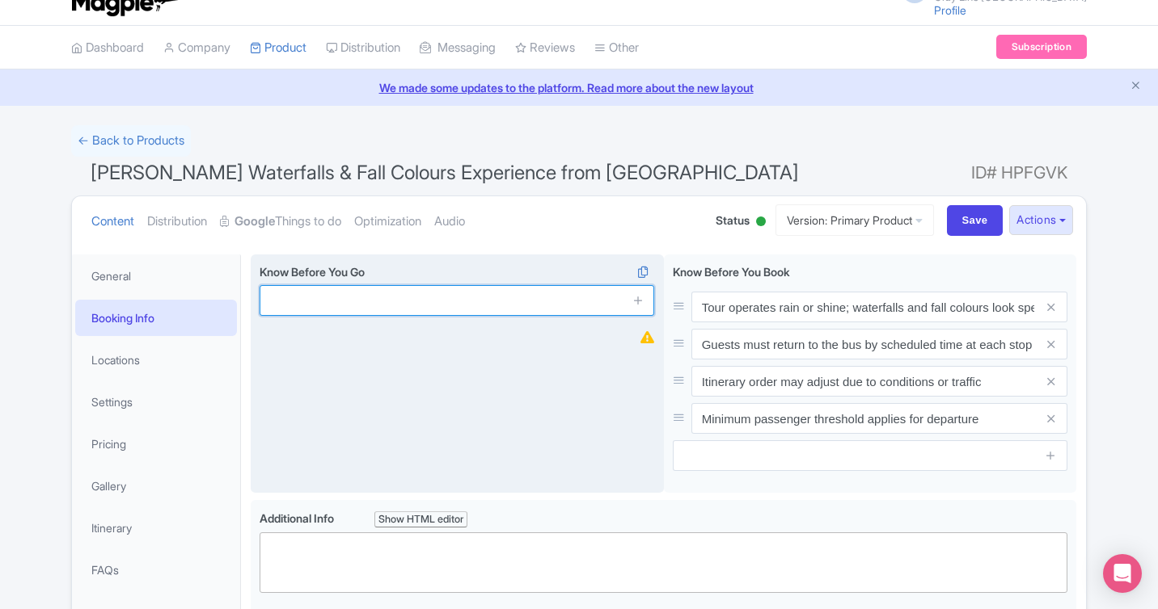
click at [403, 296] on input "text" at bounding box center [456, 300] width 394 height 31
paste input "Wear sturdy footwear and weather-appropriate layers"
type input "Wear sturdy footwear and weather-appropriate layers"
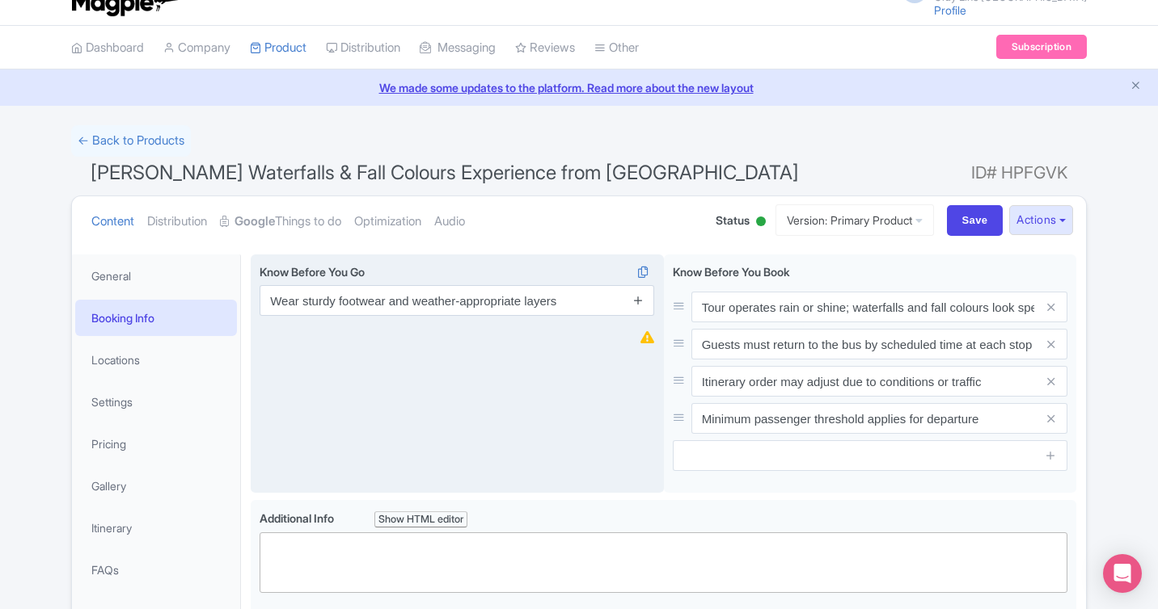
click at [635, 302] on icon at bounding box center [638, 300] width 12 height 12
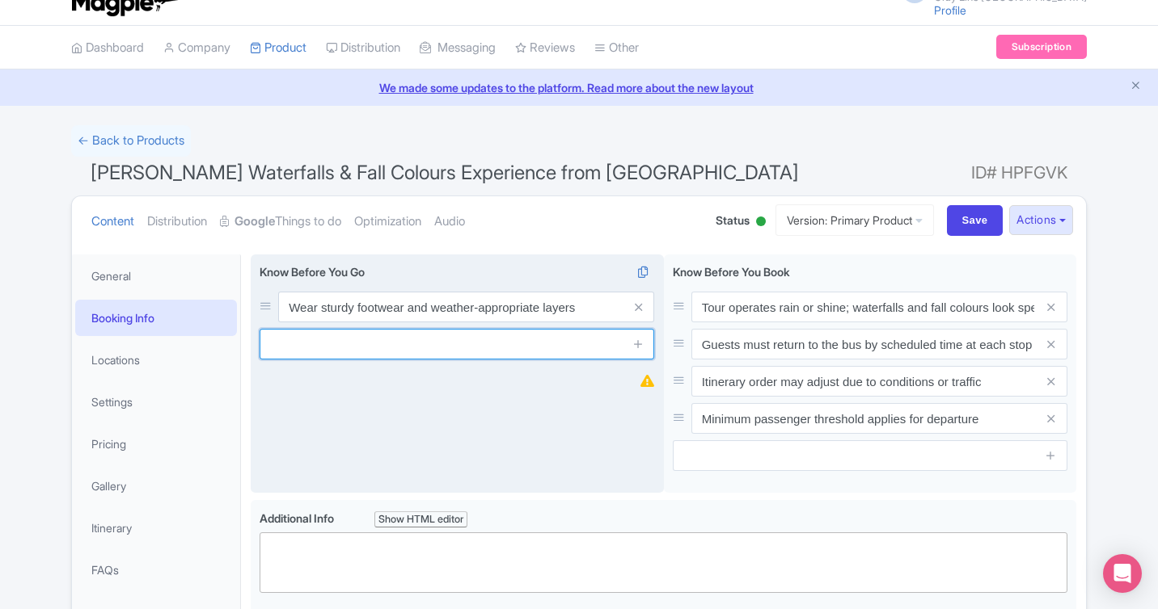
click at [361, 352] on input "text" at bounding box center [456, 344] width 394 height 31
paste input "Bring snacks, water, and a camera"
type input "Bring snacks, water, and a camera"
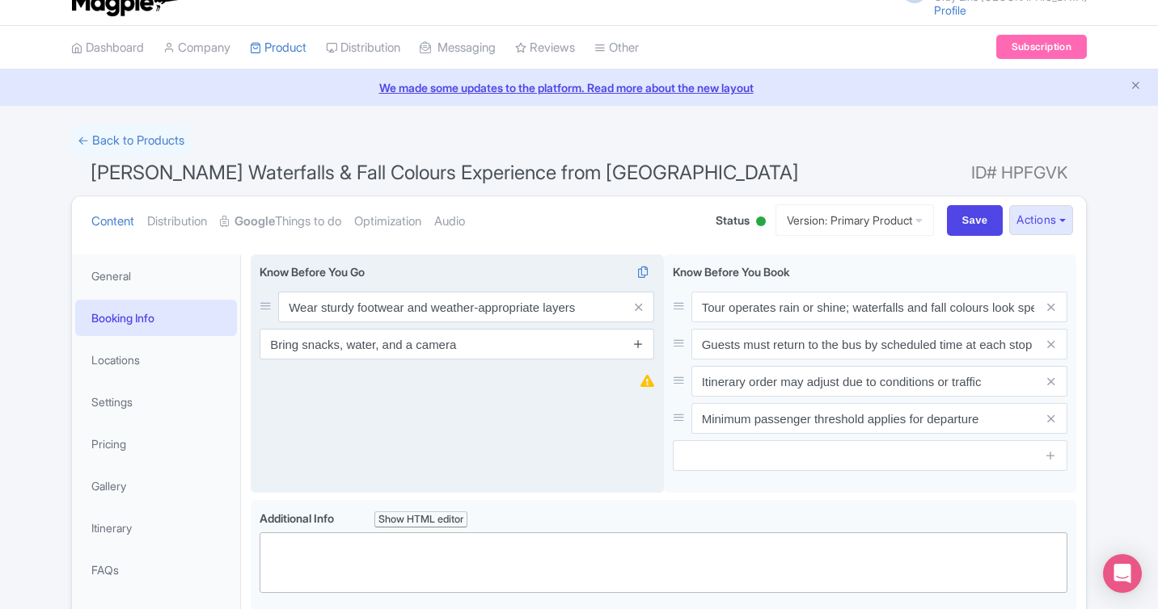
click at [642, 343] on icon at bounding box center [638, 344] width 12 height 12
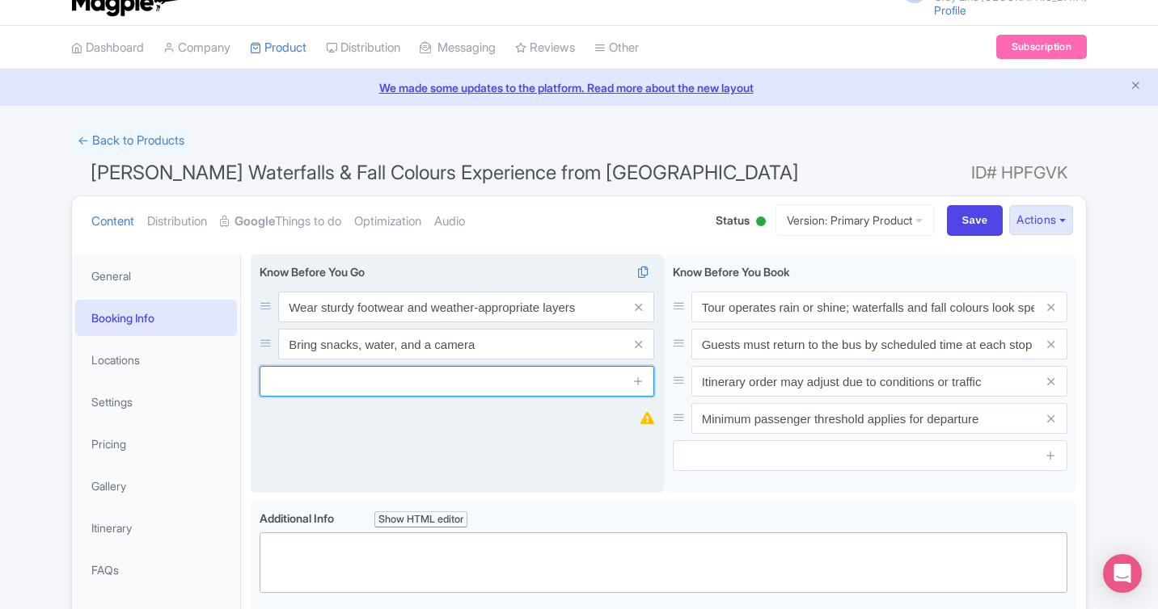
click at [421, 385] on input "text" at bounding box center [456, 381] width 394 height 31
paste input "Some trails may be uneven or muddy"
type input "Some trails may be uneven or muddy"
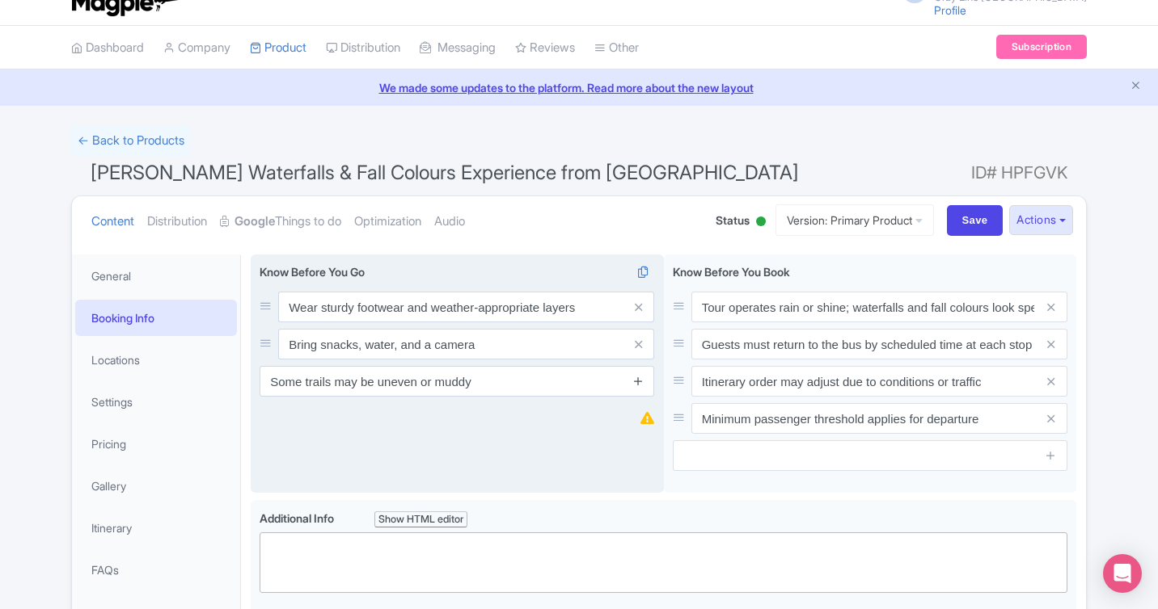
click at [632, 383] on icon at bounding box center [638, 381] width 12 height 12
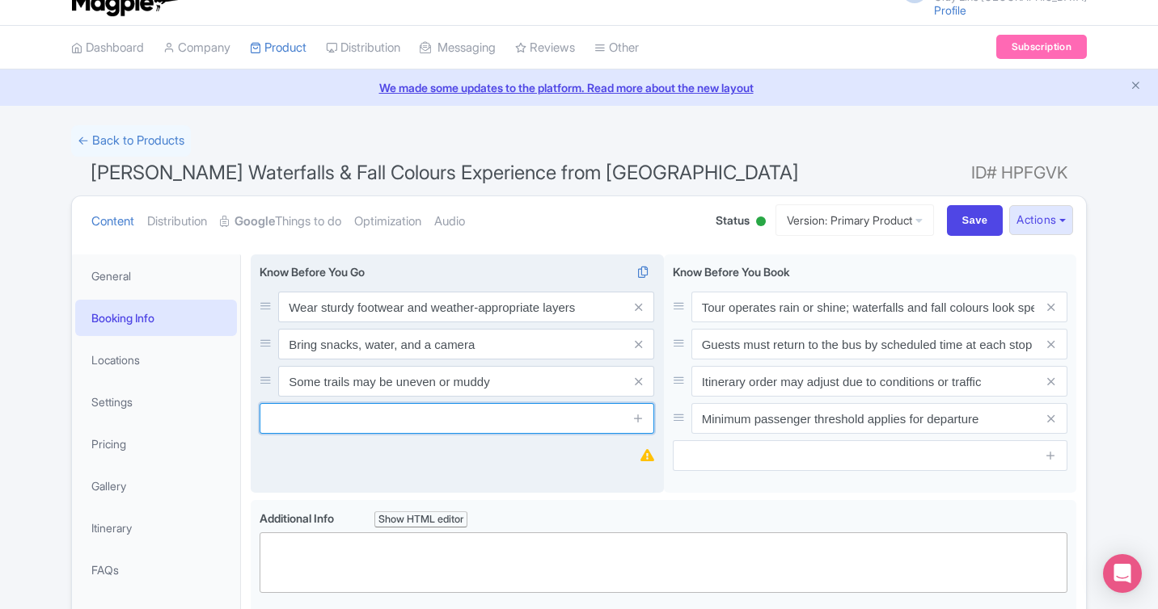
click at [415, 420] on input "text" at bounding box center [456, 418] width 394 height 31
paste input "Arrive 15 minutes before departure"
type input "Arrive 15 minutes before departure"
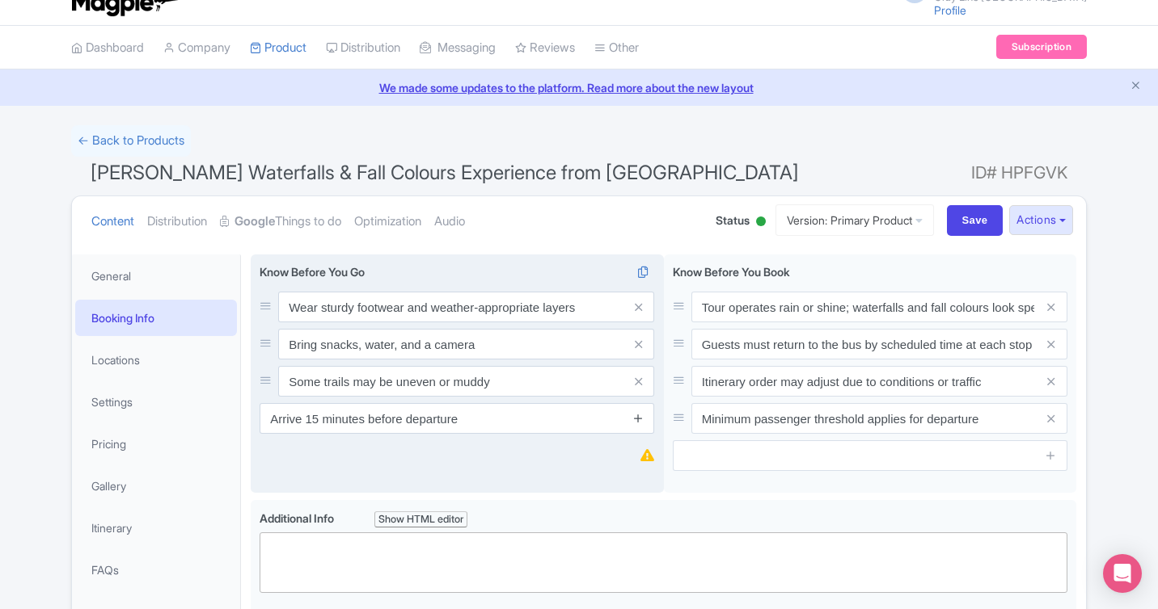
click at [637, 417] on icon at bounding box center [638, 418] width 12 height 12
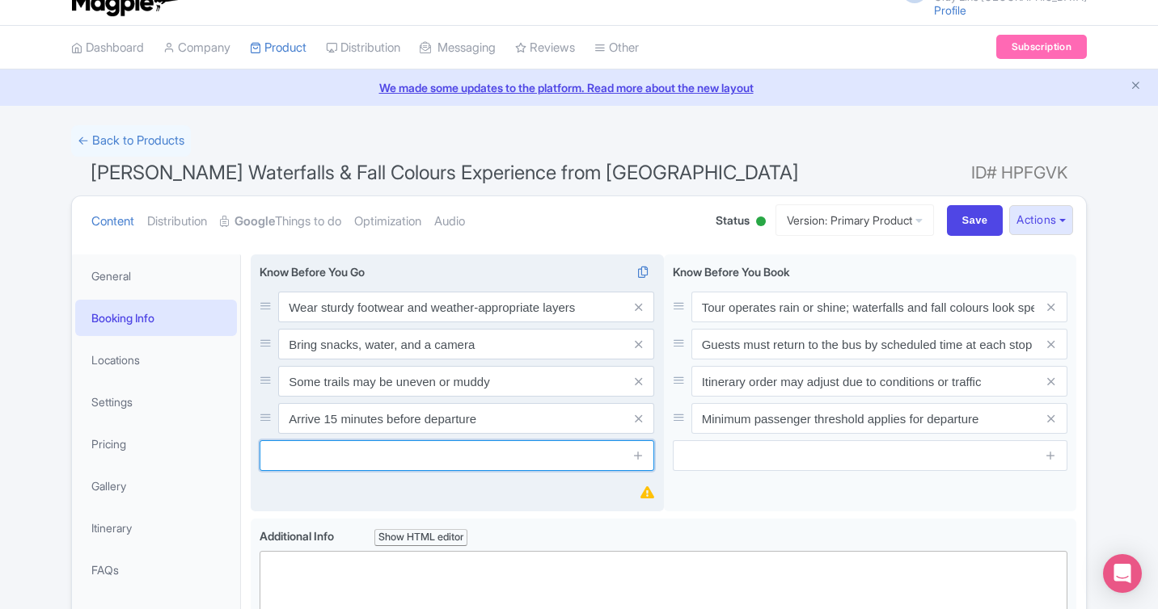
click at [356, 458] on input "text" at bounding box center [456, 456] width 394 height 31
paste input "Fall colours vary yearly; peak season not guaranteed"
type input "Fall colours vary yearly; peak season not guaranteed"
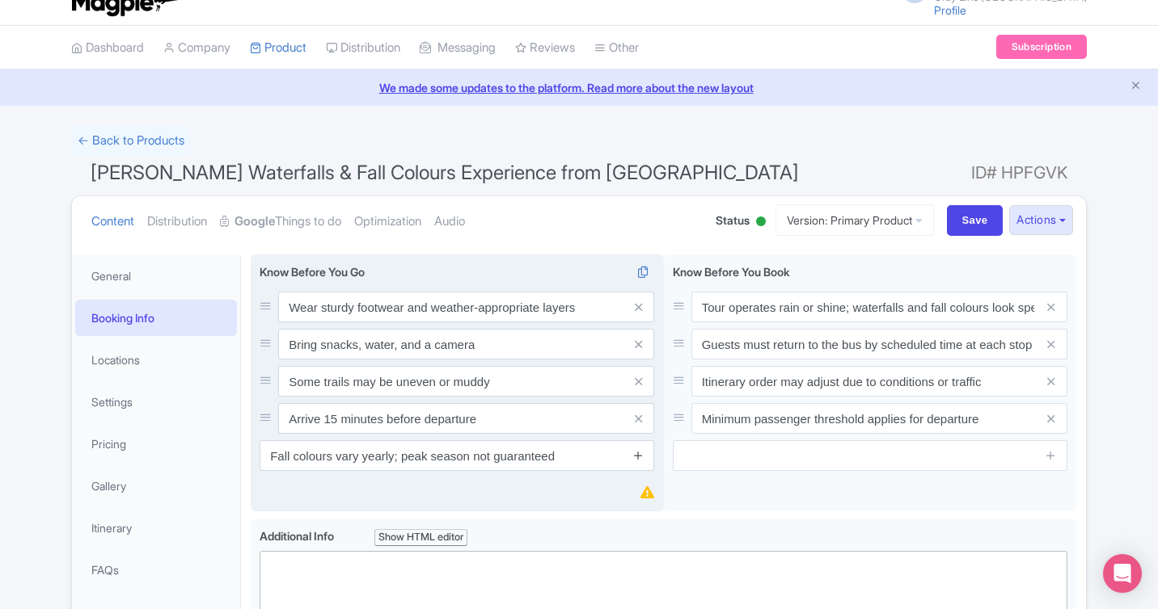
click at [637, 462] on icon at bounding box center [638, 455] width 12 height 12
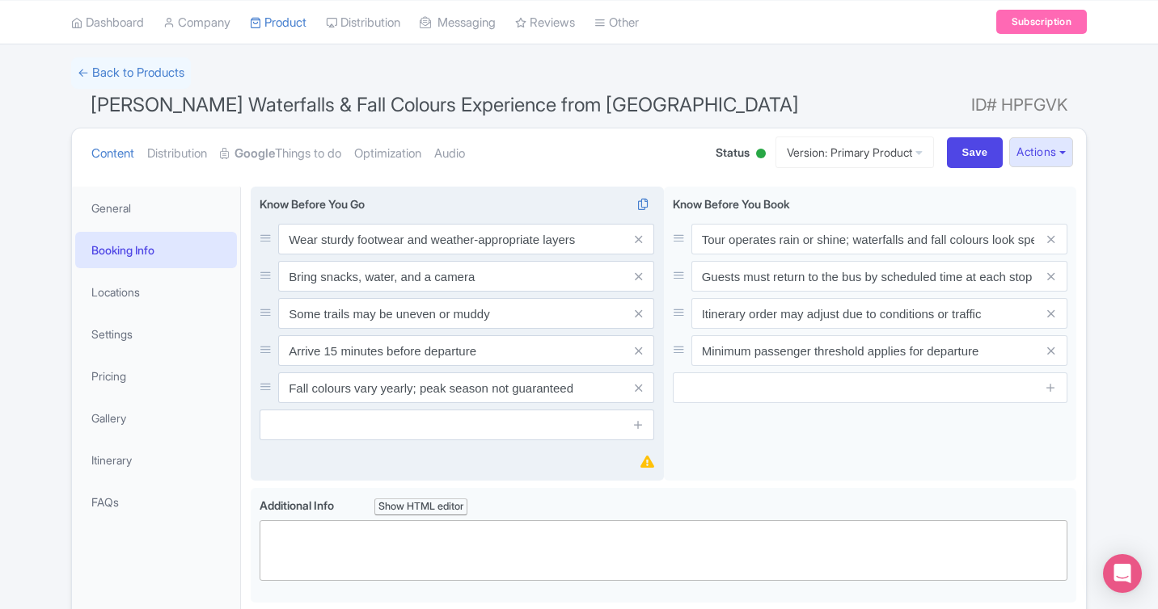
scroll to position [134, 0]
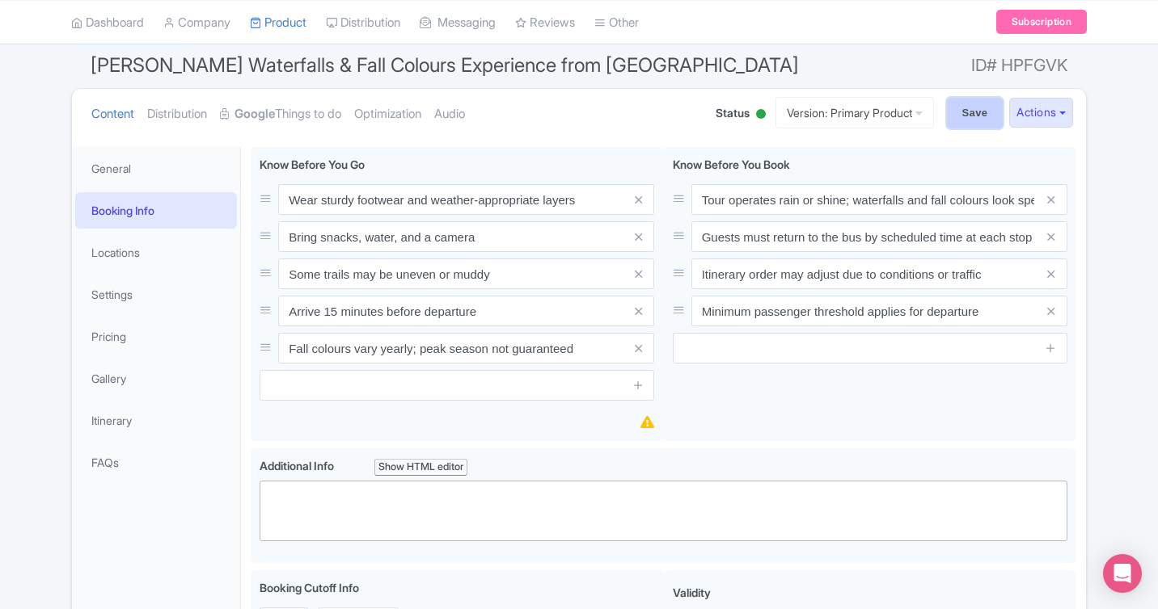
click at [973, 112] on input "Save" at bounding box center [975, 113] width 57 height 31
type input "Saving..."
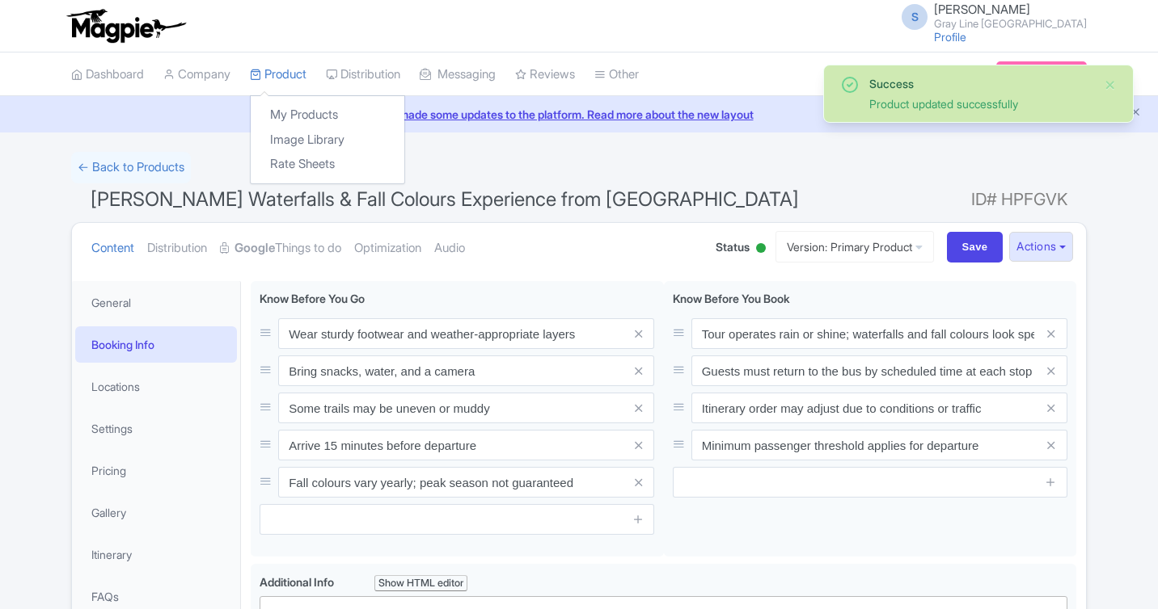
scroll to position [281, 0]
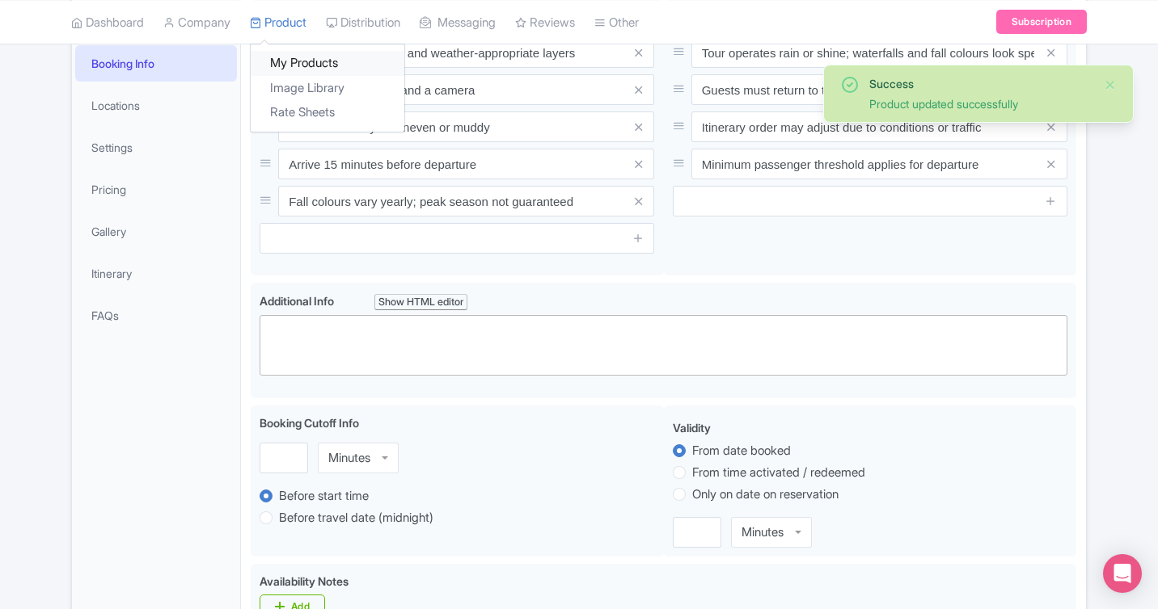
click at [283, 67] on link "My Products" at bounding box center [328, 63] width 154 height 25
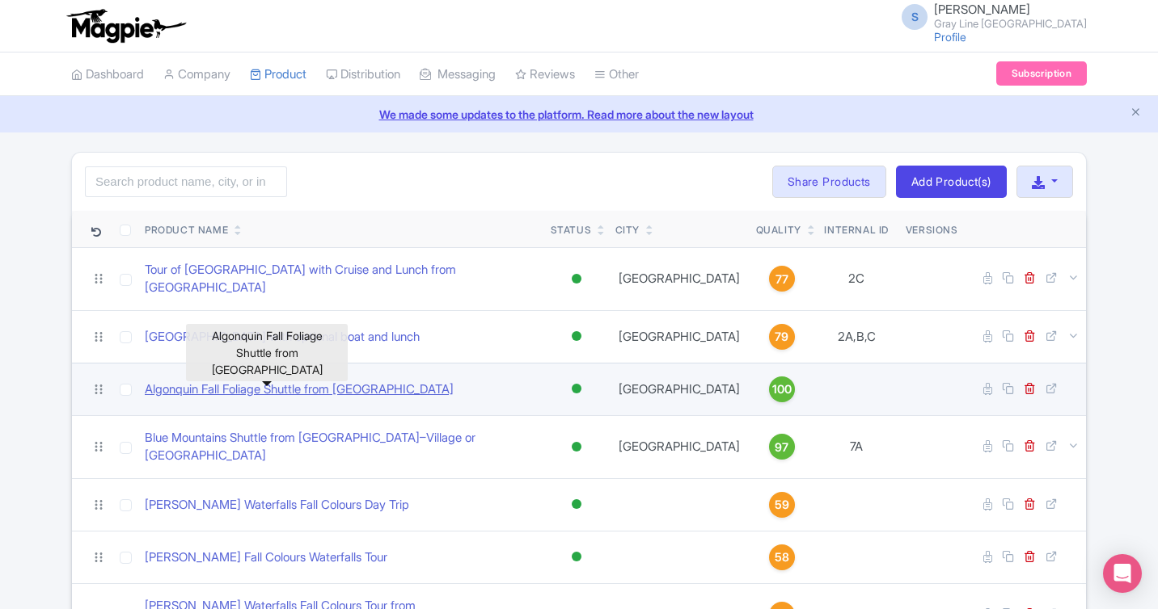
click at [289, 381] on link "Algonquin Fall Foliage Shuttle from [GEOGRAPHIC_DATA]" at bounding box center [299, 390] width 309 height 19
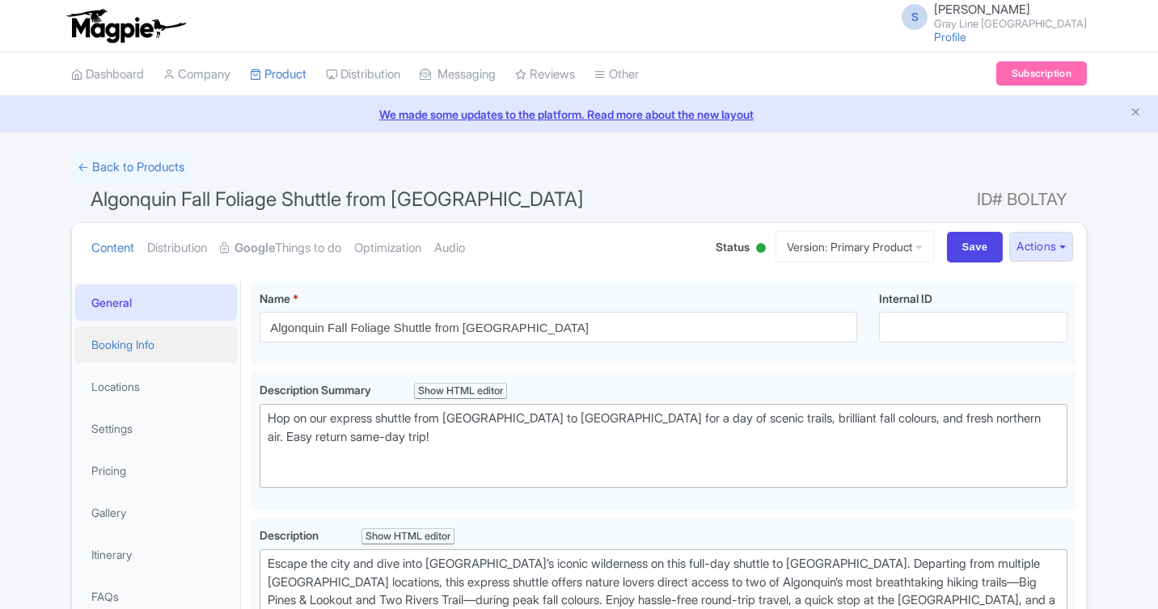
click at [167, 344] on link "Booking Info" at bounding box center [156, 345] width 162 height 36
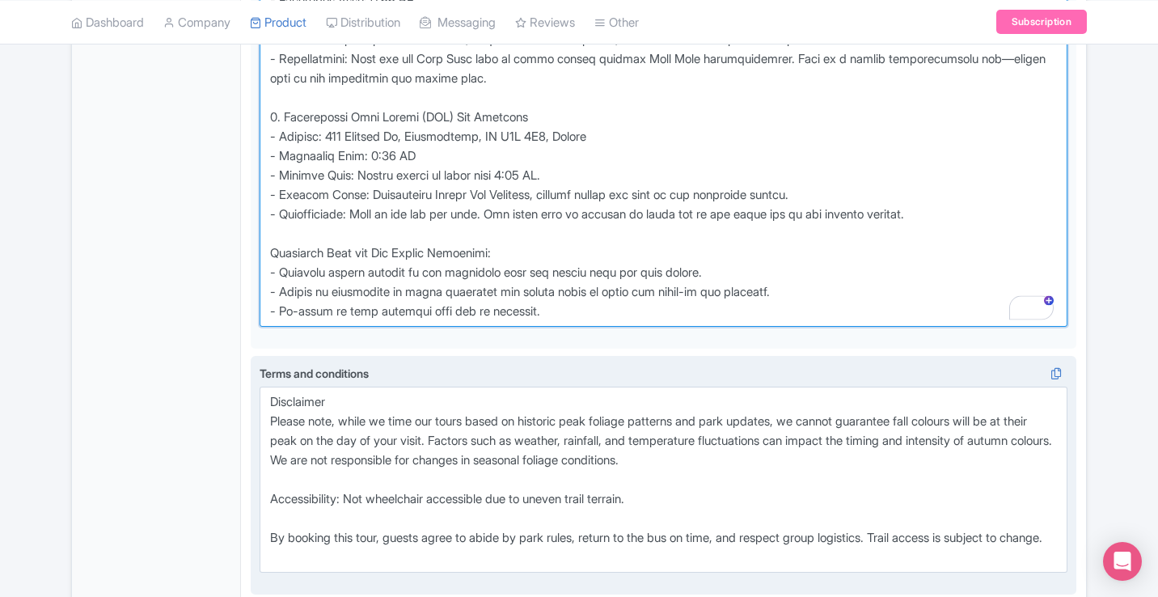
scroll to position [1495, 0]
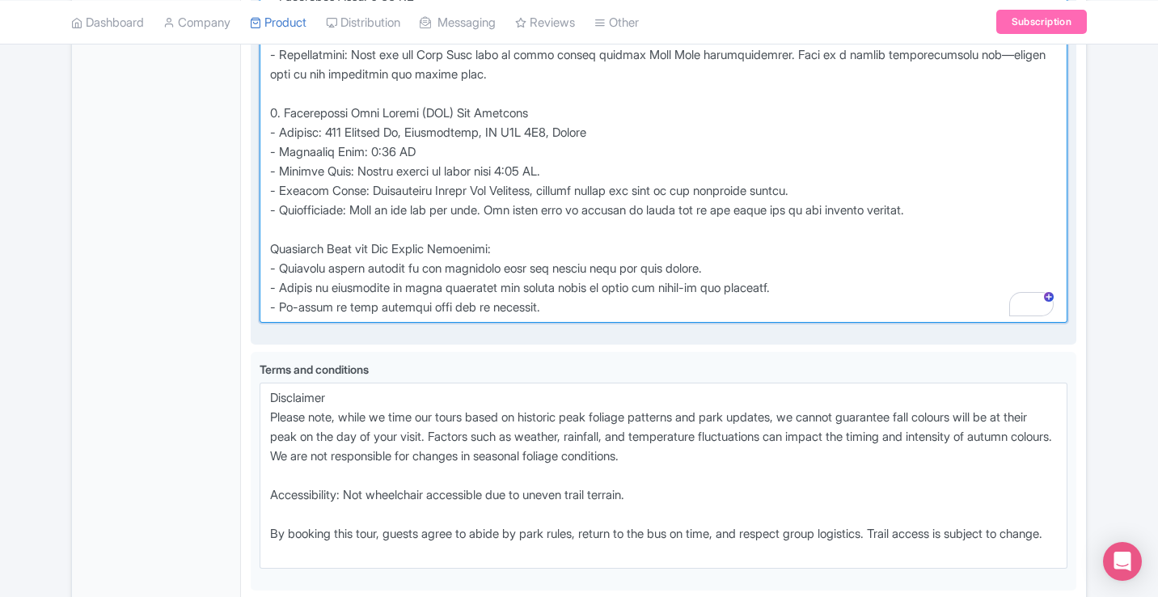
drag, startPoint x: 271, startPoint y: 351, endPoint x: 553, endPoint y: 270, distance: 293.5
click at [553, 270] on textarea "Voucher info i" at bounding box center [663, 16] width 808 height 613
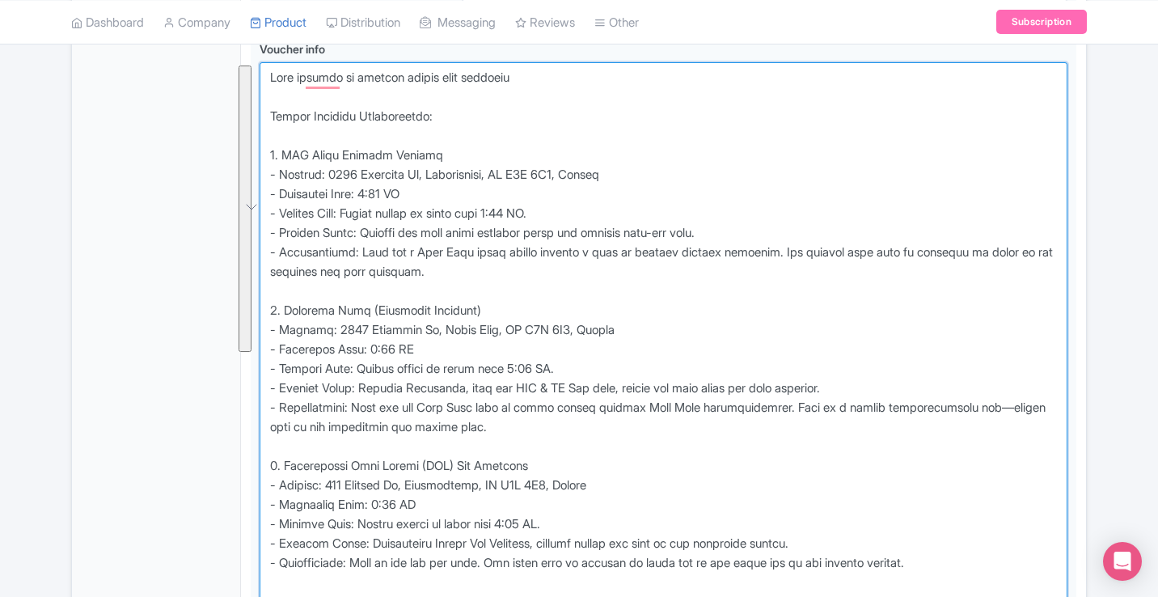
scroll to position [1054, 0]
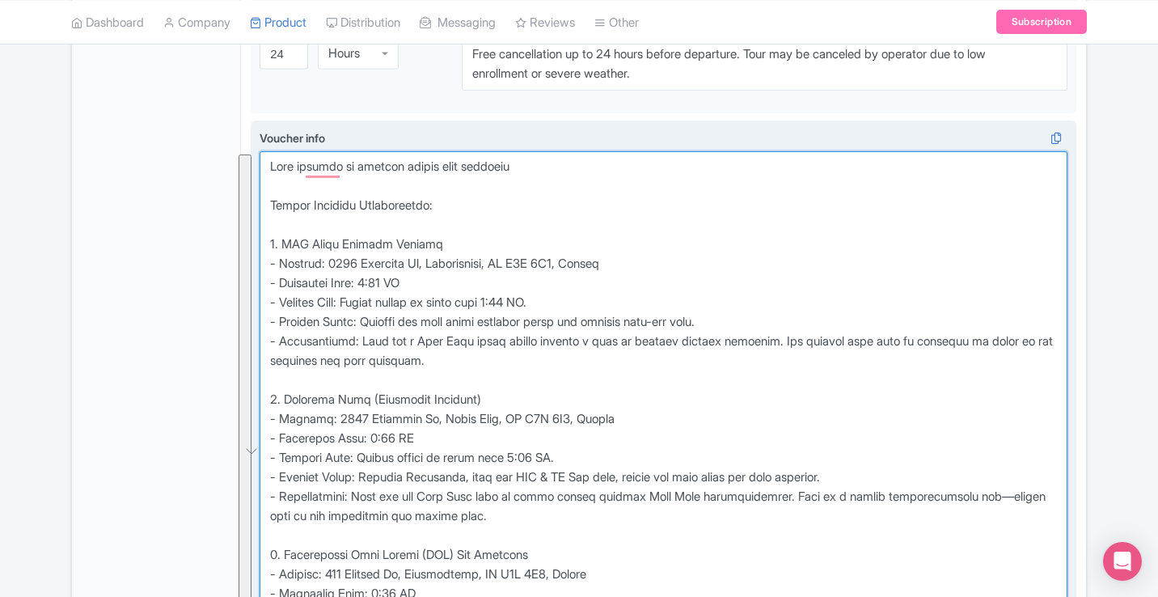
drag, startPoint x: 567, startPoint y: 316, endPoint x: 285, endPoint y: 159, distance: 322.8
click at [286, 158] on textarea "Voucher info i" at bounding box center [663, 457] width 808 height 613
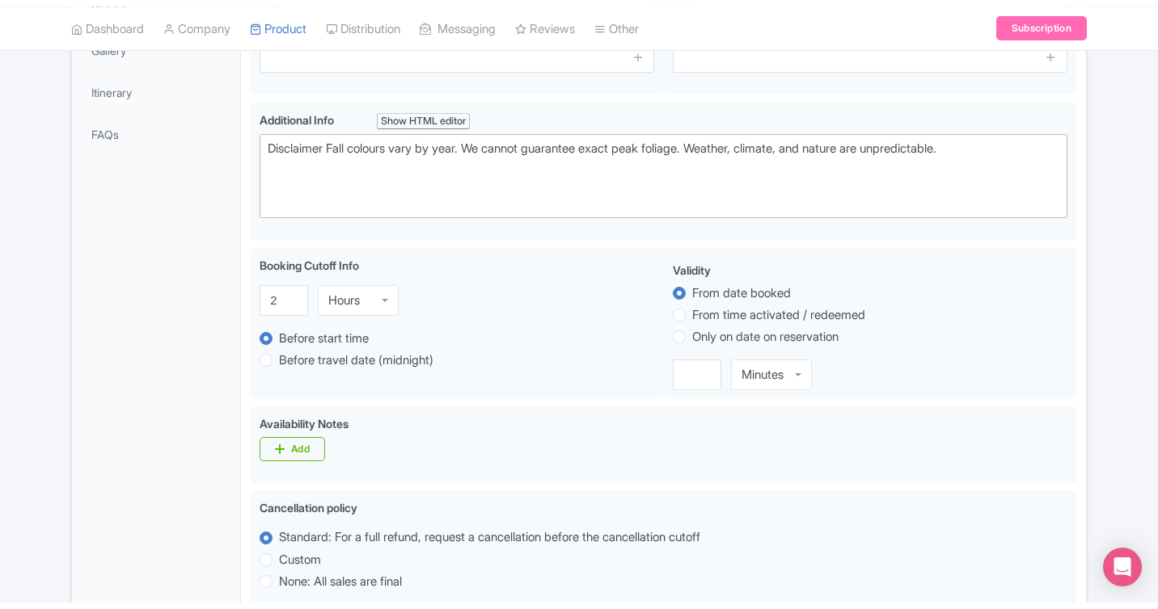
scroll to position [141, 0]
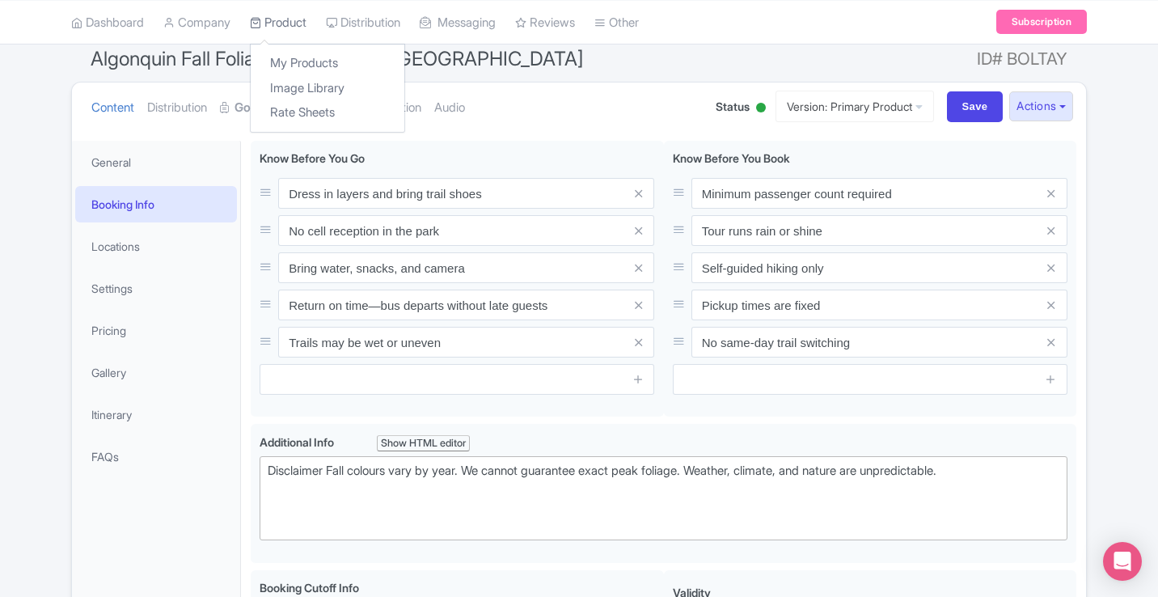
click at [286, 25] on link "Product" at bounding box center [278, 22] width 57 height 44
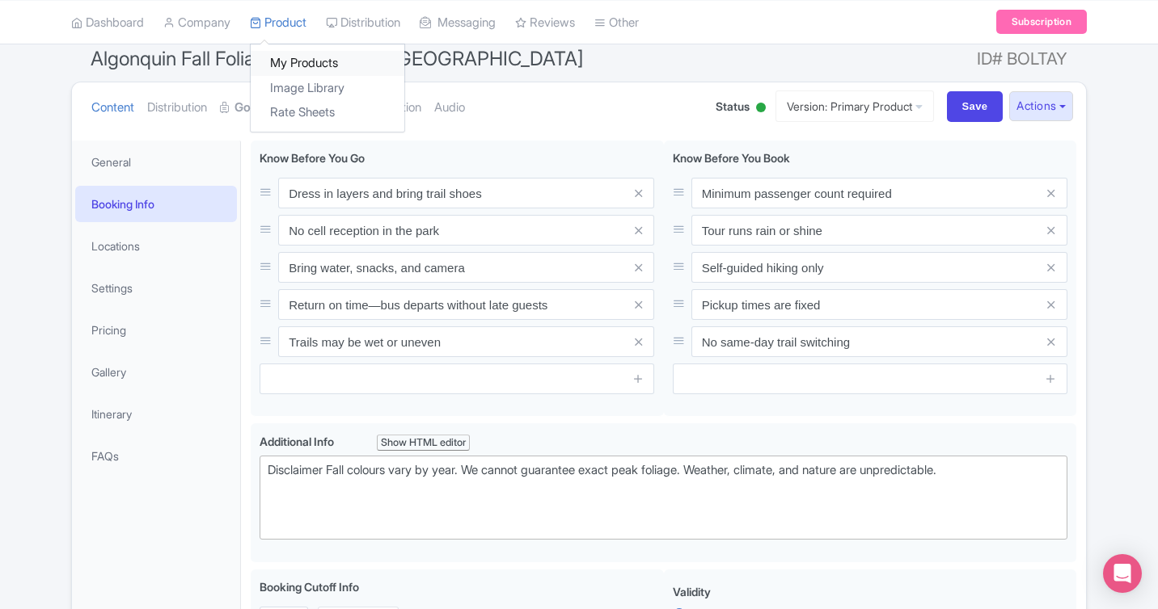
click at [288, 61] on link "My Products" at bounding box center [328, 63] width 154 height 25
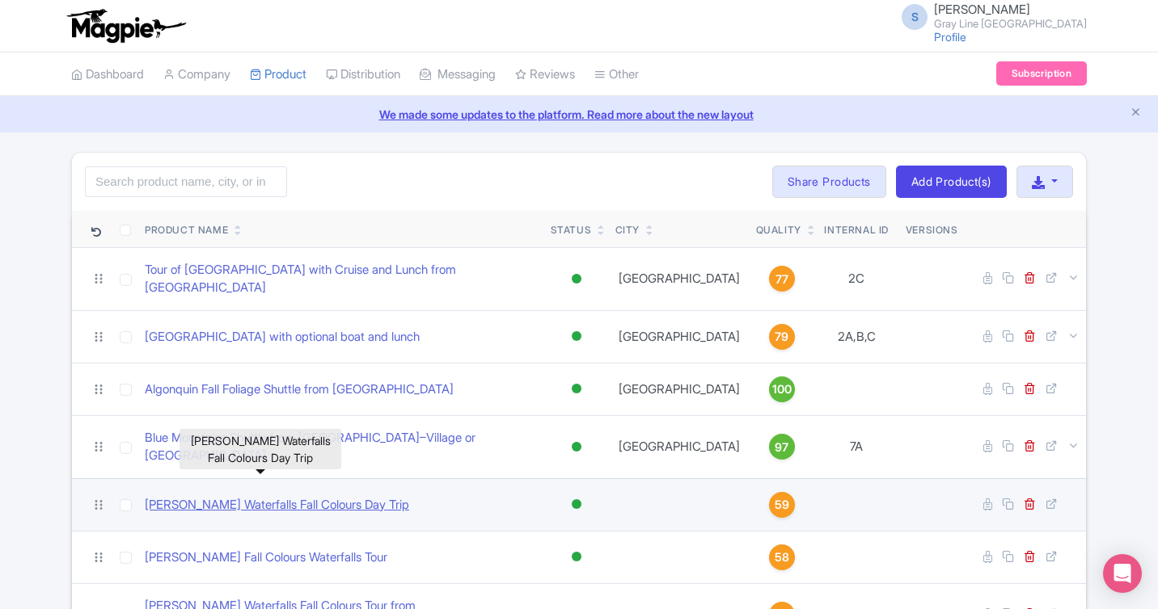
click at [308, 496] on link "[PERSON_NAME] Waterfalls Fall Colours Day Trip" at bounding box center [277, 505] width 264 height 19
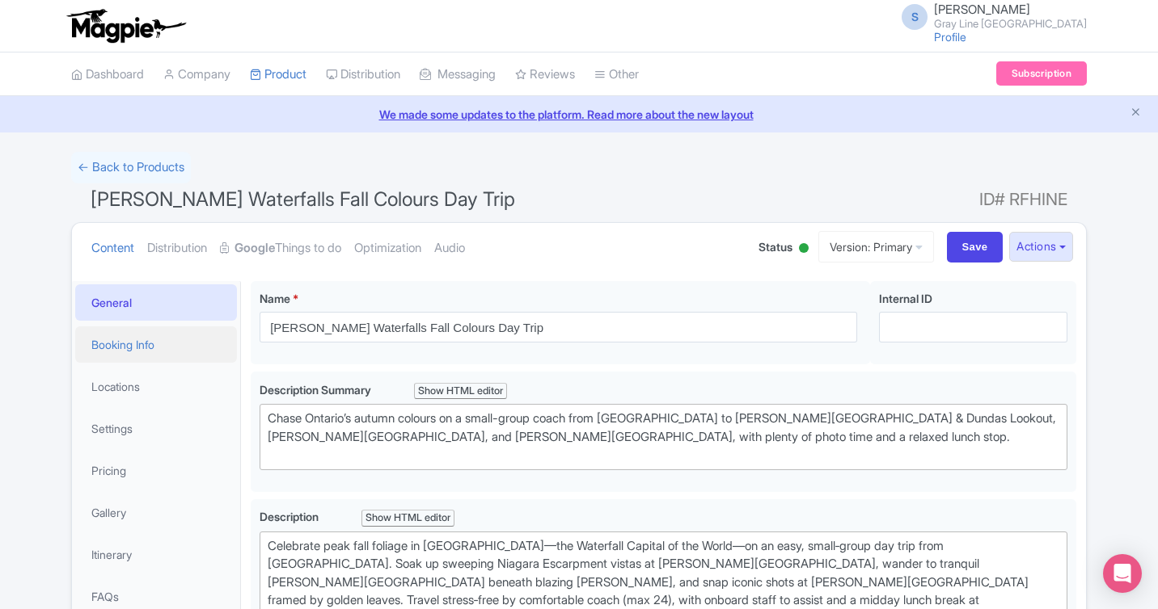
click at [175, 346] on link "Booking Info" at bounding box center [156, 345] width 162 height 36
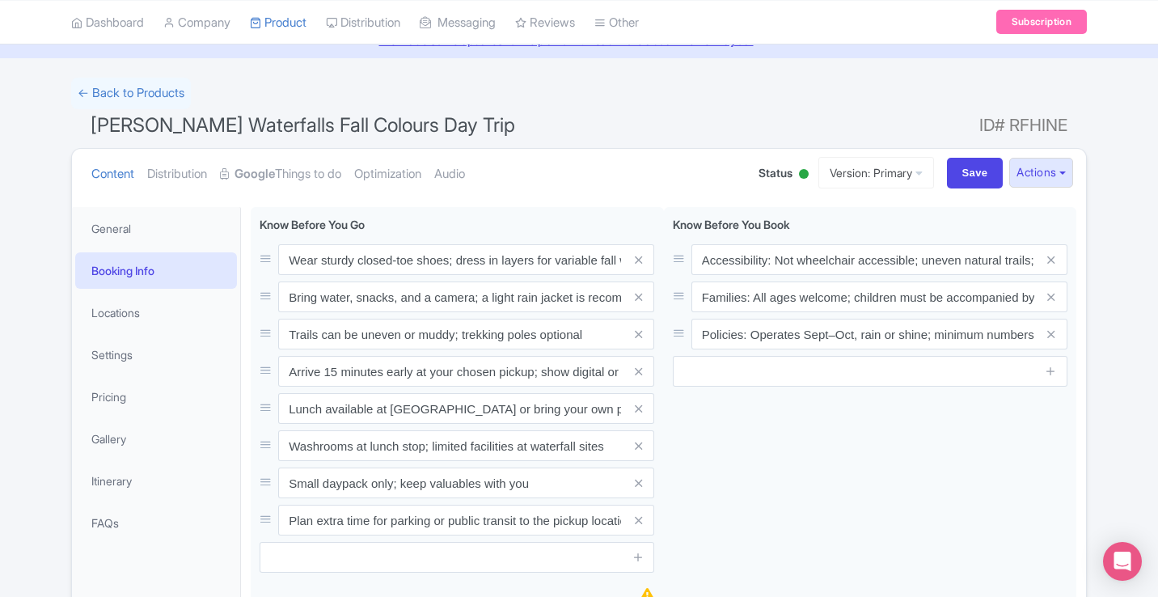
scroll to position [74, 0]
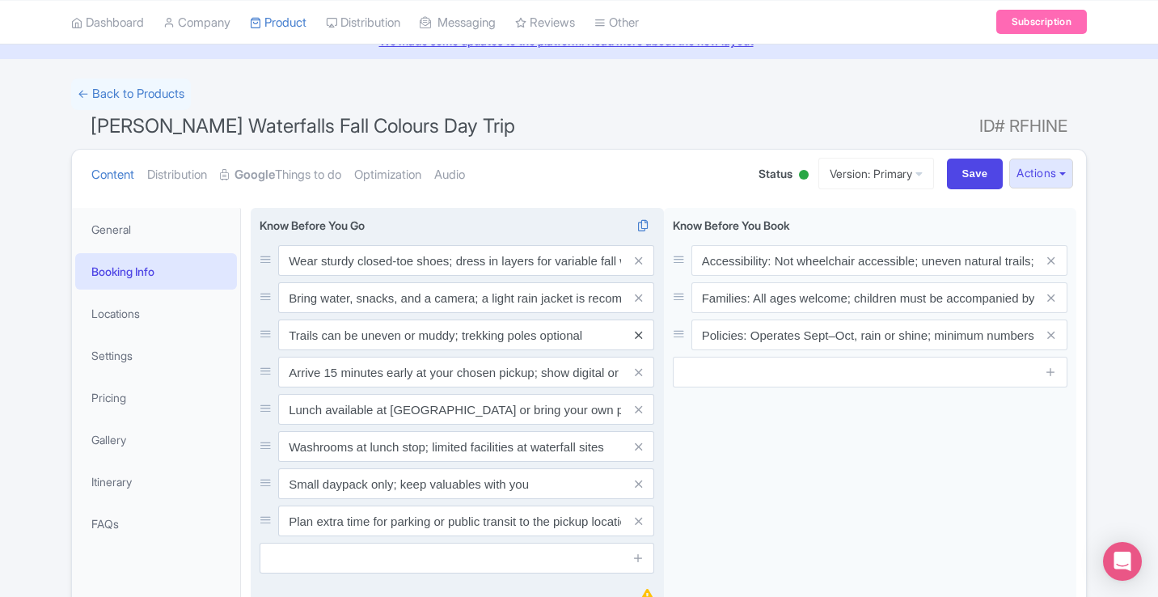
click at [635, 326] on link at bounding box center [638, 335] width 7 height 19
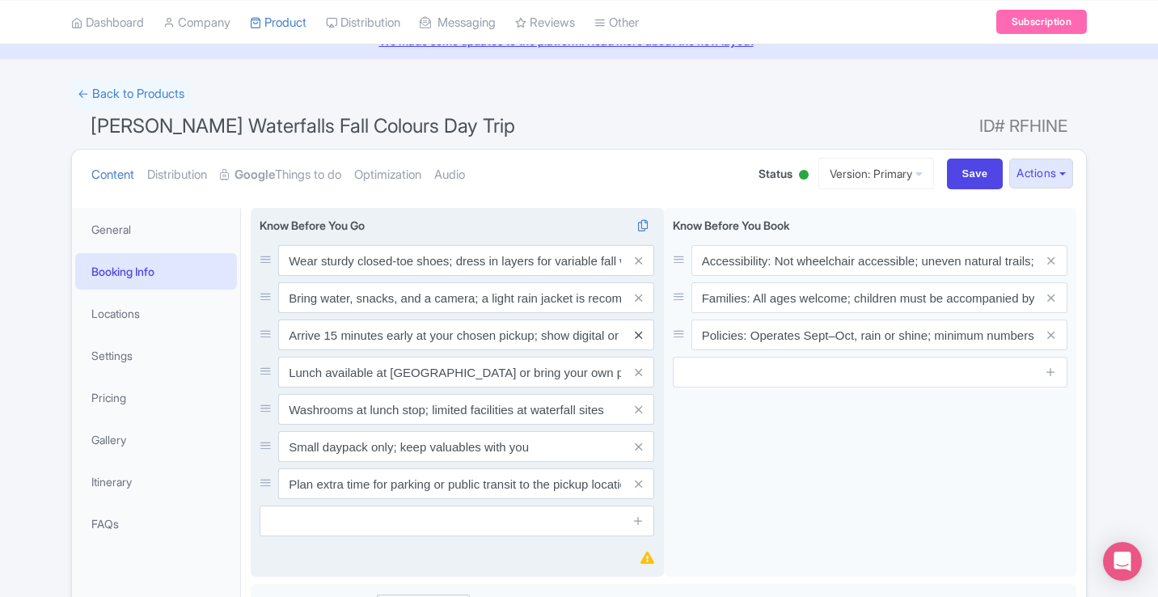
click at [635, 338] on icon at bounding box center [638, 335] width 7 height 12
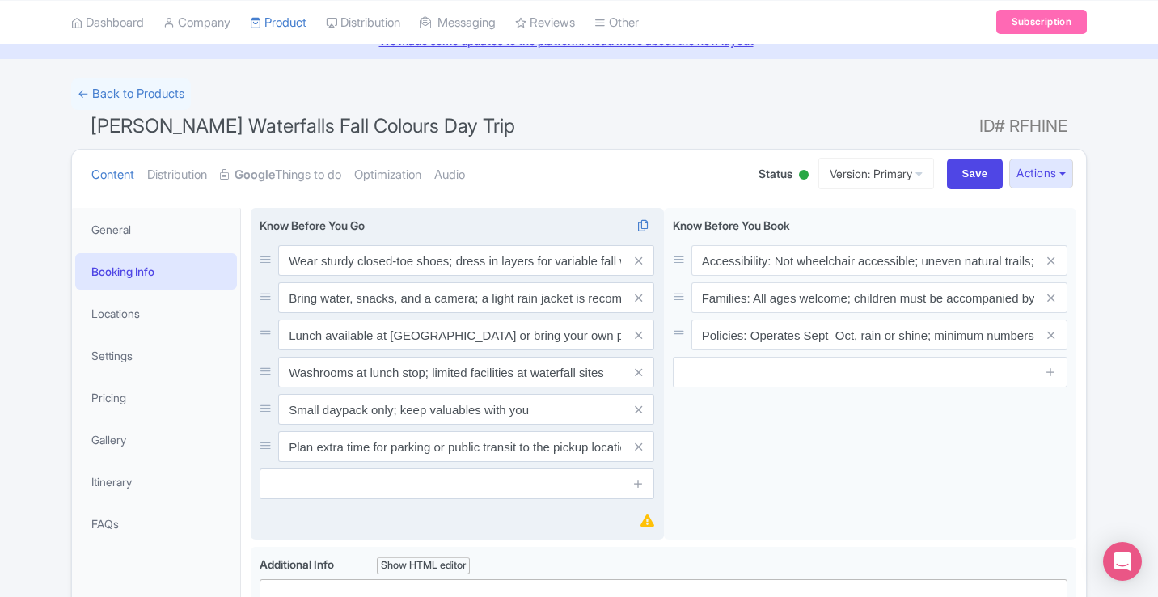
click at [635, 338] on icon at bounding box center [638, 335] width 7 height 12
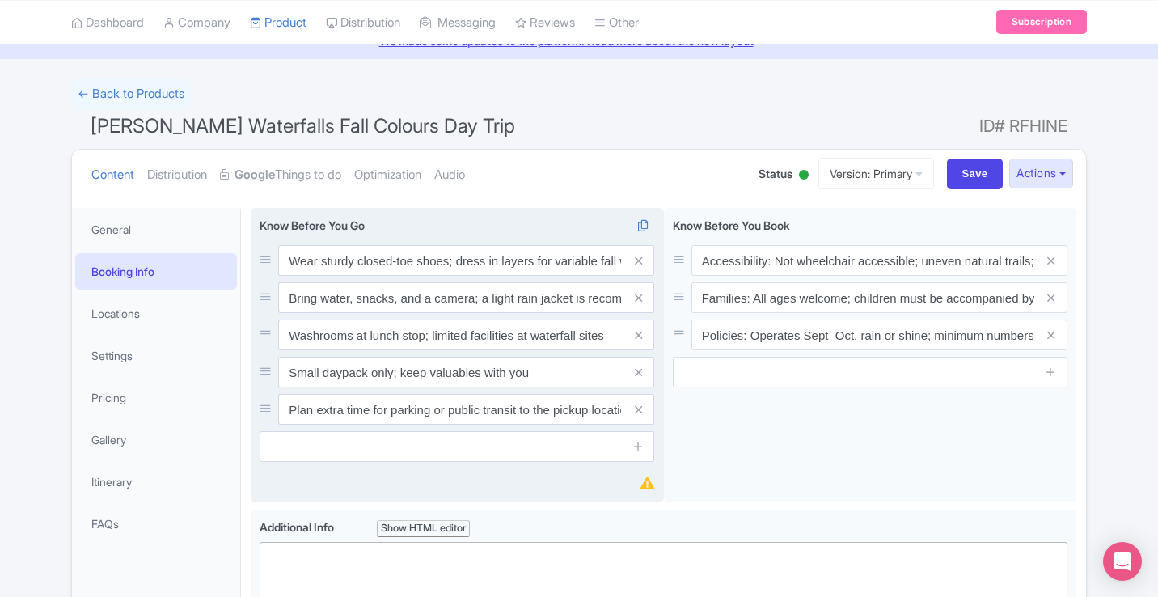
click at [635, 338] on icon at bounding box center [638, 335] width 7 height 12
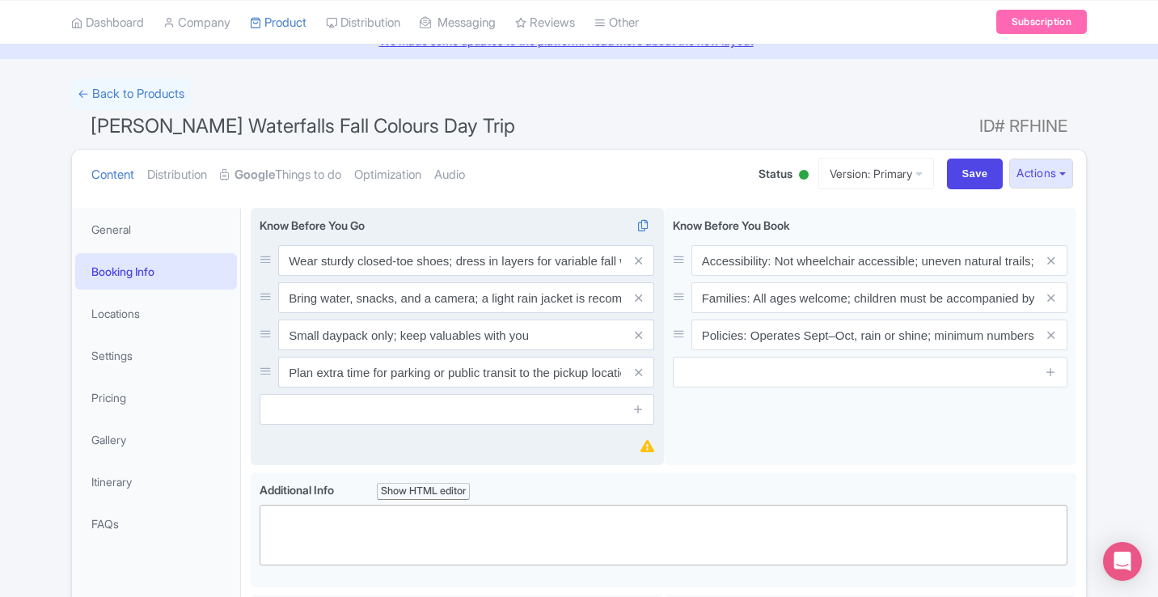
click at [635, 338] on icon at bounding box center [638, 335] width 7 height 12
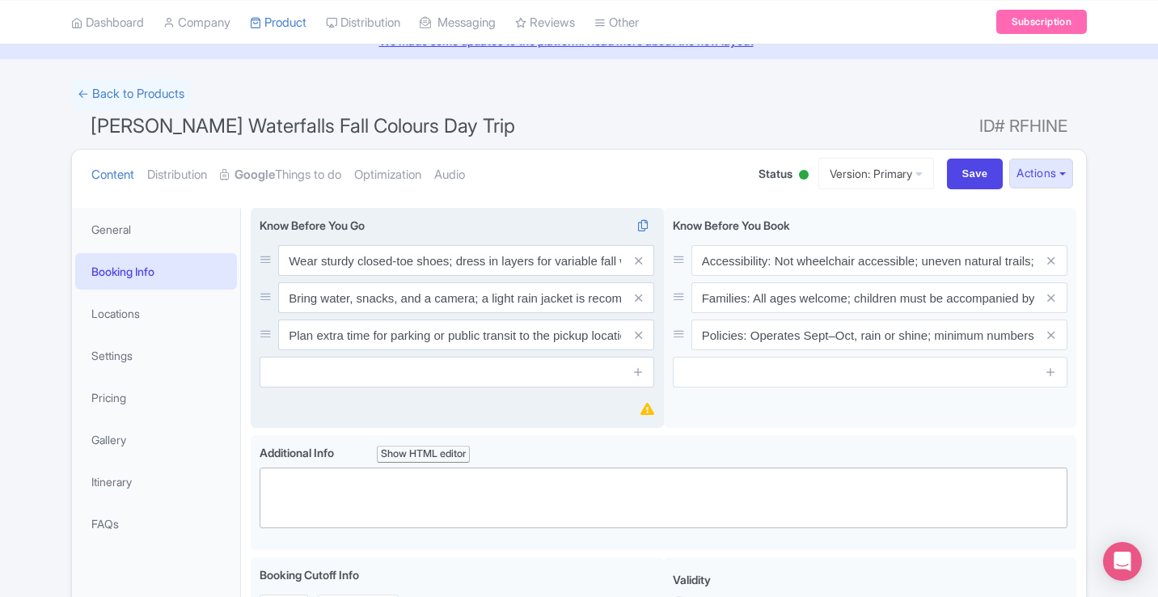
click at [635, 338] on icon at bounding box center [638, 335] width 7 height 12
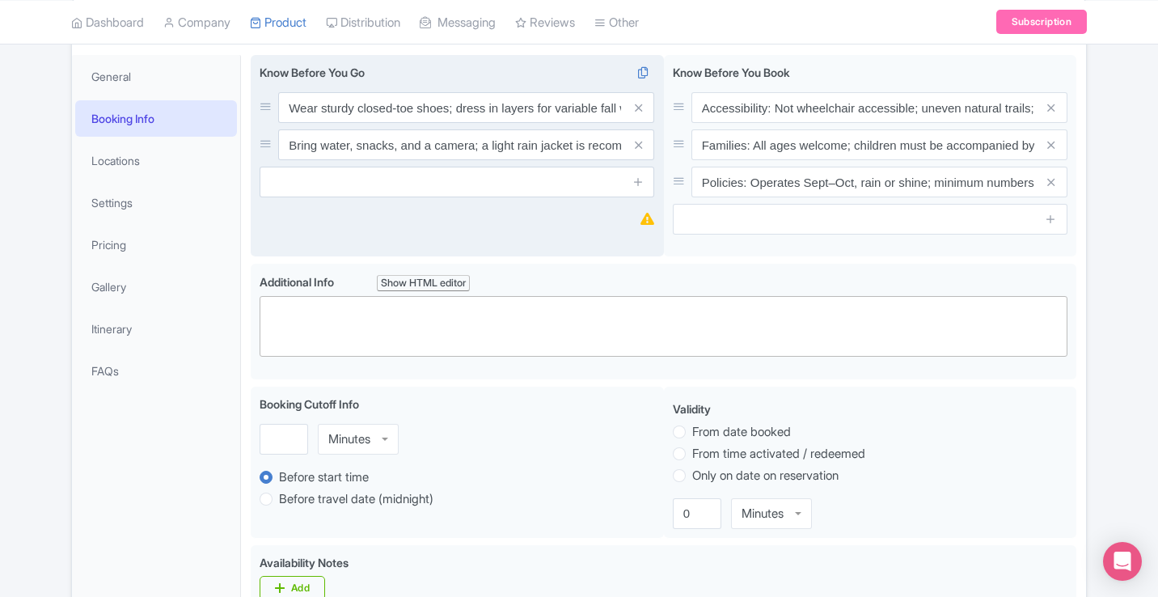
scroll to position [230, 0]
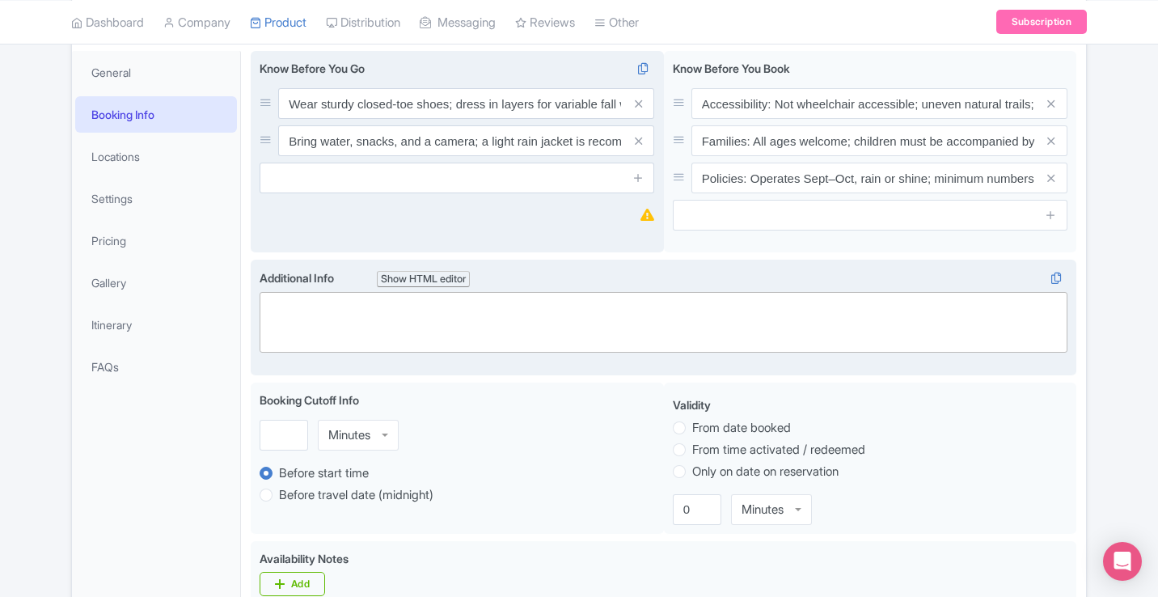
click at [380, 339] on trix-editor at bounding box center [663, 322] width 808 height 61
paste trix-editor "<lor>Ipsu dolorsi am consect adipis elit seddoeiu<te><in>Utlabo Etdolore Magnaa…"
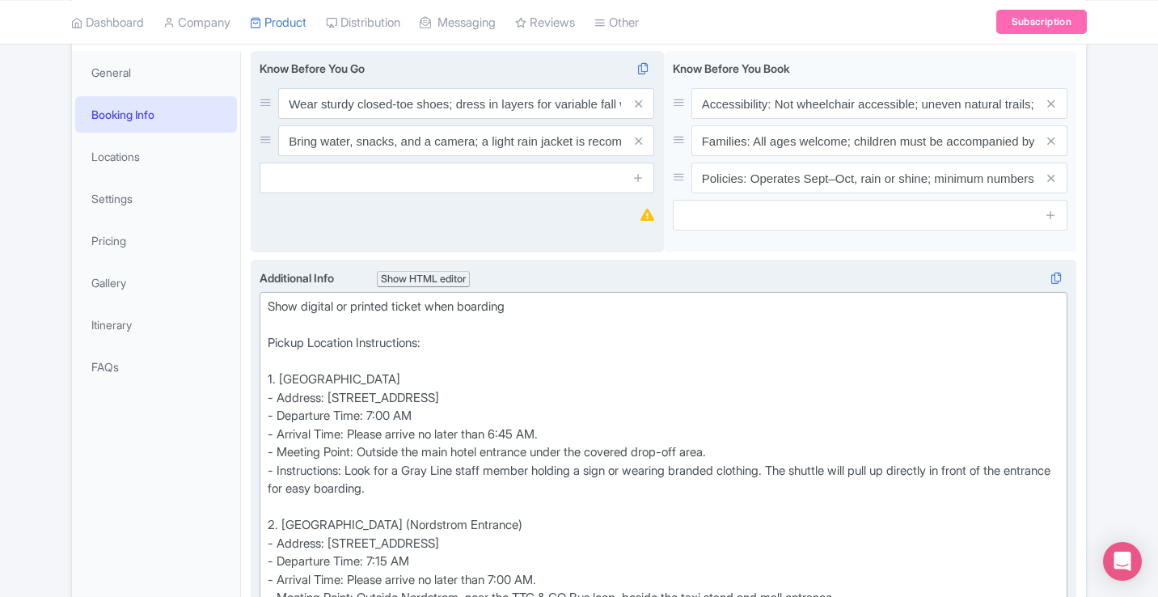
type trix-editor "<lor>Ipsu dolorsi am consect adipis elit seddoeiu<te><in>Utlabo Etdolore Magnaa…"
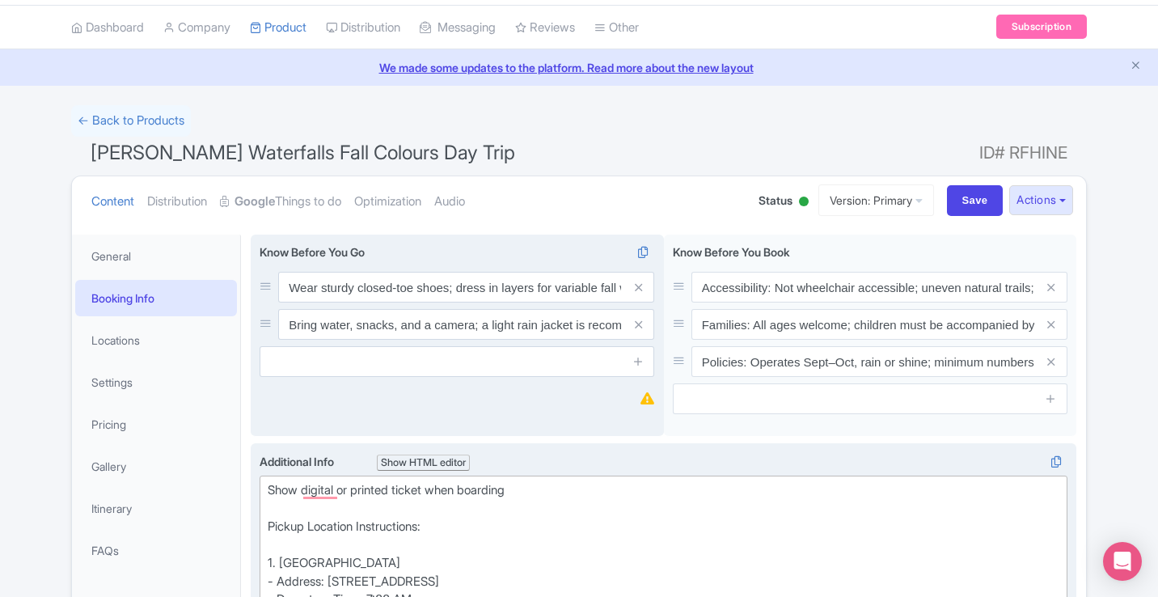
scroll to position [0, 0]
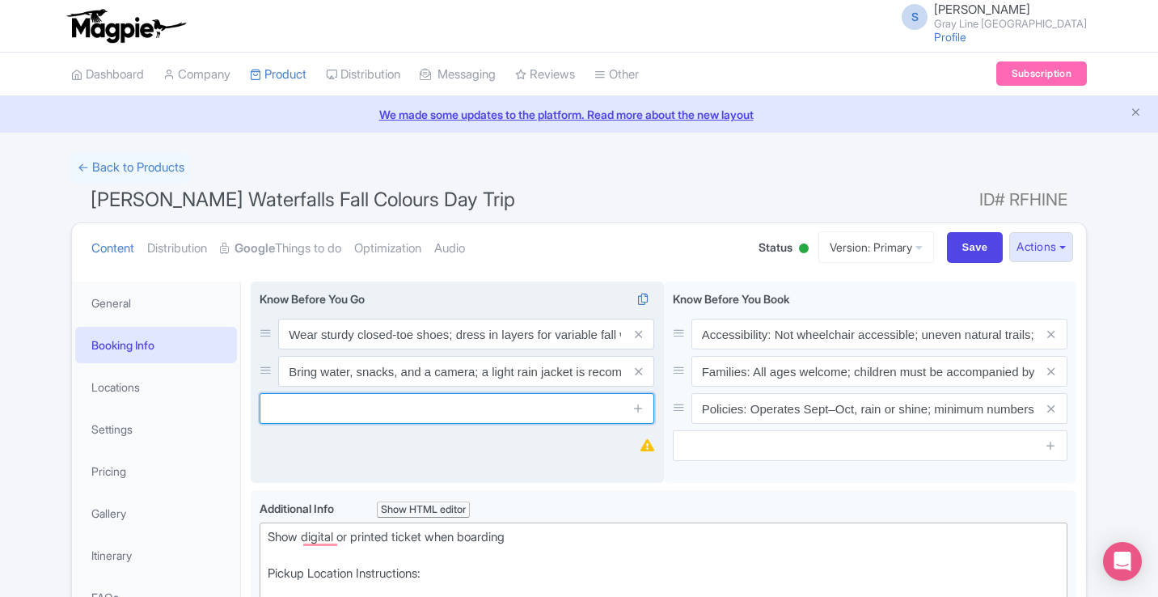
click at [479, 399] on input "text" at bounding box center [456, 408] width 394 height 31
paste input "Some trails may be uneven or muddy"
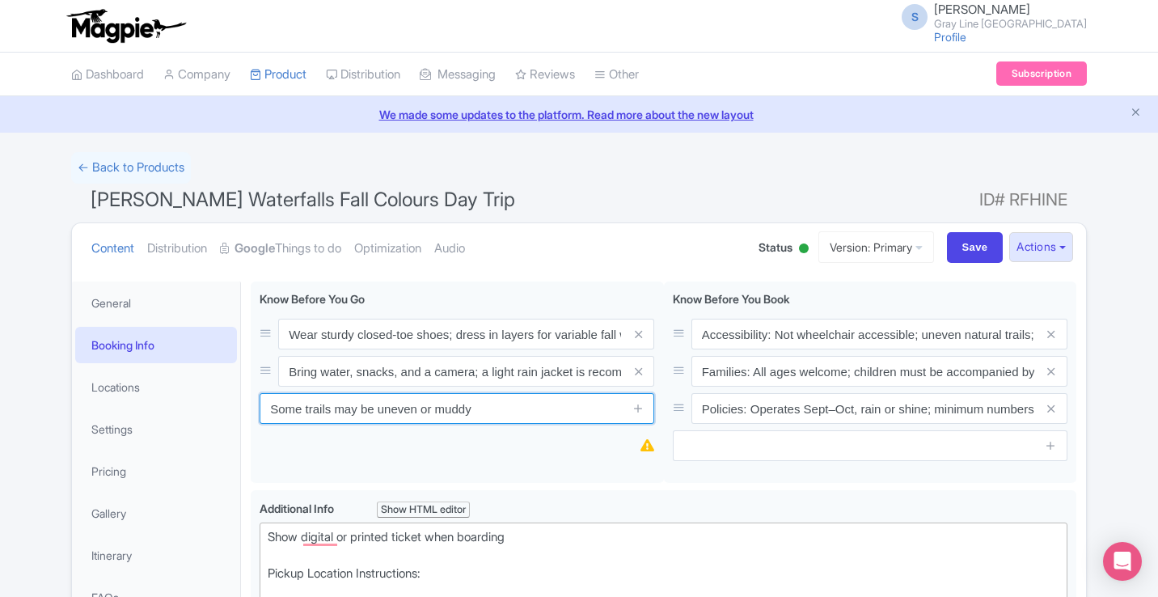
type input "Some trails may be uneven or muddy"
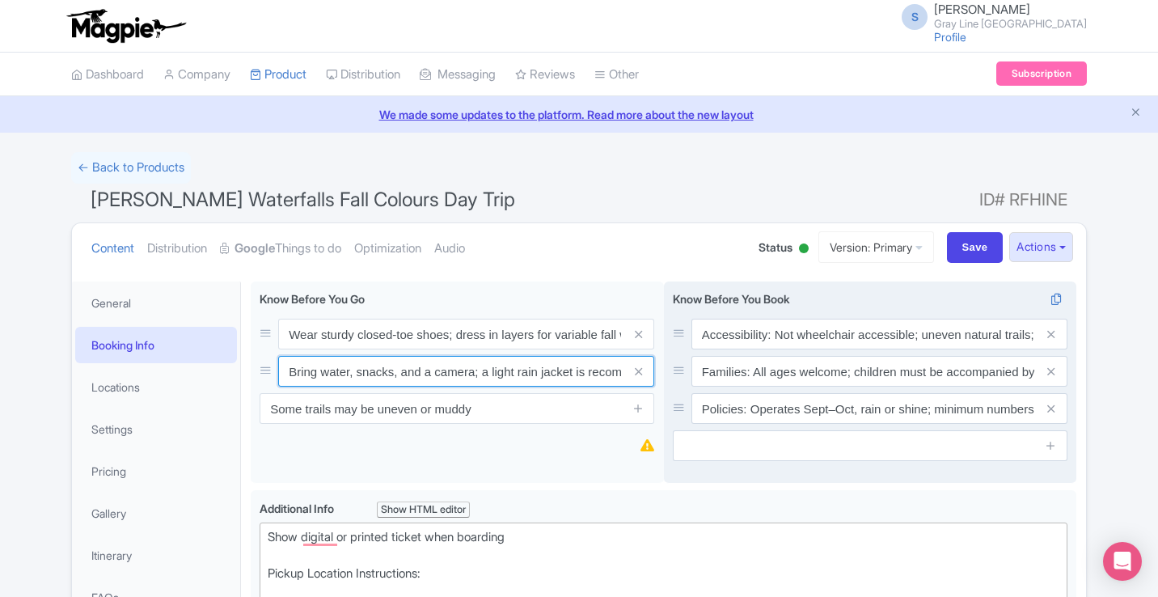
scroll to position [0, 44]
drag, startPoint x: 290, startPoint y: 369, endPoint x: 732, endPoint y: 398, distance: 443.2
click at [735, 400] on div "Wear sturdy closed-toe shoes; dress in layers for variable fall weather Bring w…" at bounding box center [663, 385] width 825 height 209
paste input "snacks, water, and a camera"
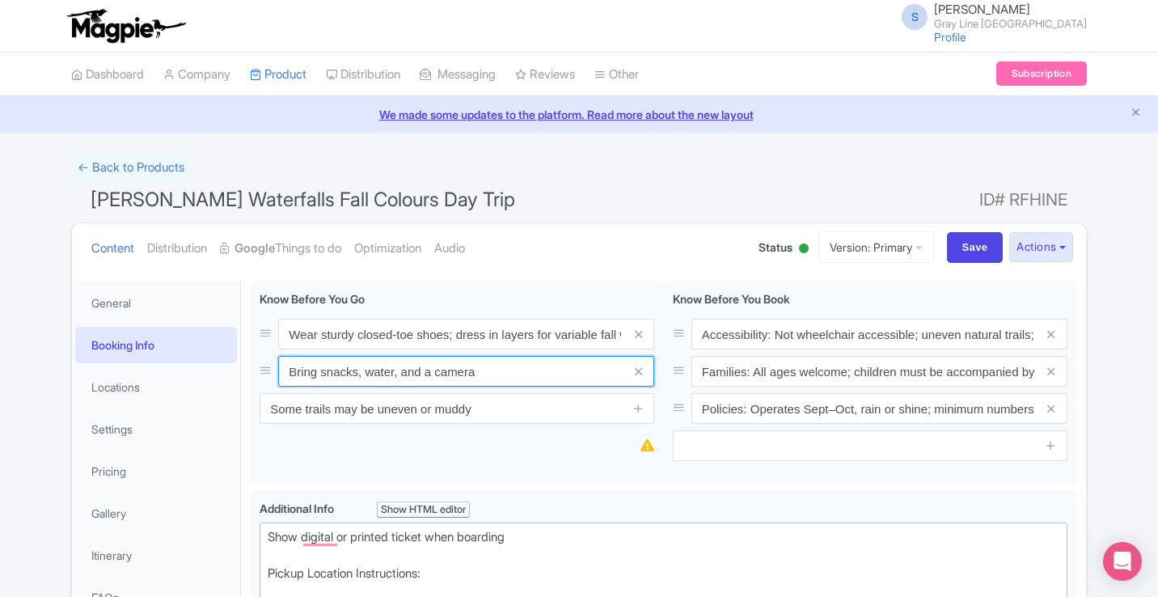
type input "Bring snacks, water, and a camera"
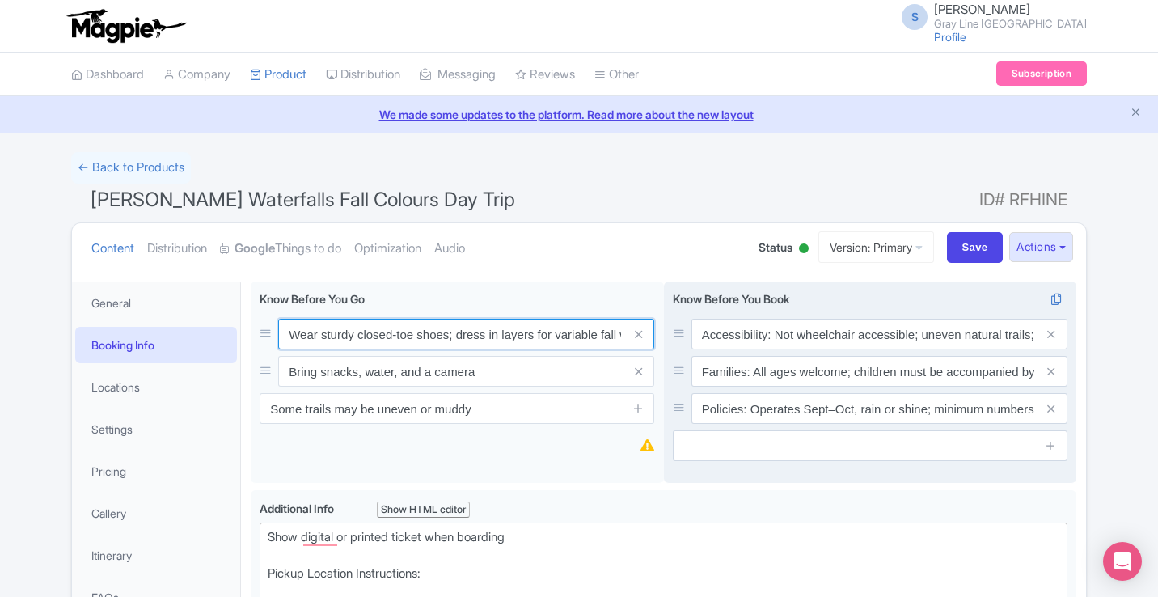
scroll to position [0, 41]
drag, startPoint x: 289, startPoint y: 331, endPoint x: 754, endPoint y: 363, distance: 465.8
click at [754, 363] on div "Wear sturdy closed-toe shoes; dress in layers for variable fall weather Bring w…" at bounding box center [663, 385] width 825 height 209
paste input "footwear and weather-appropriate layers"
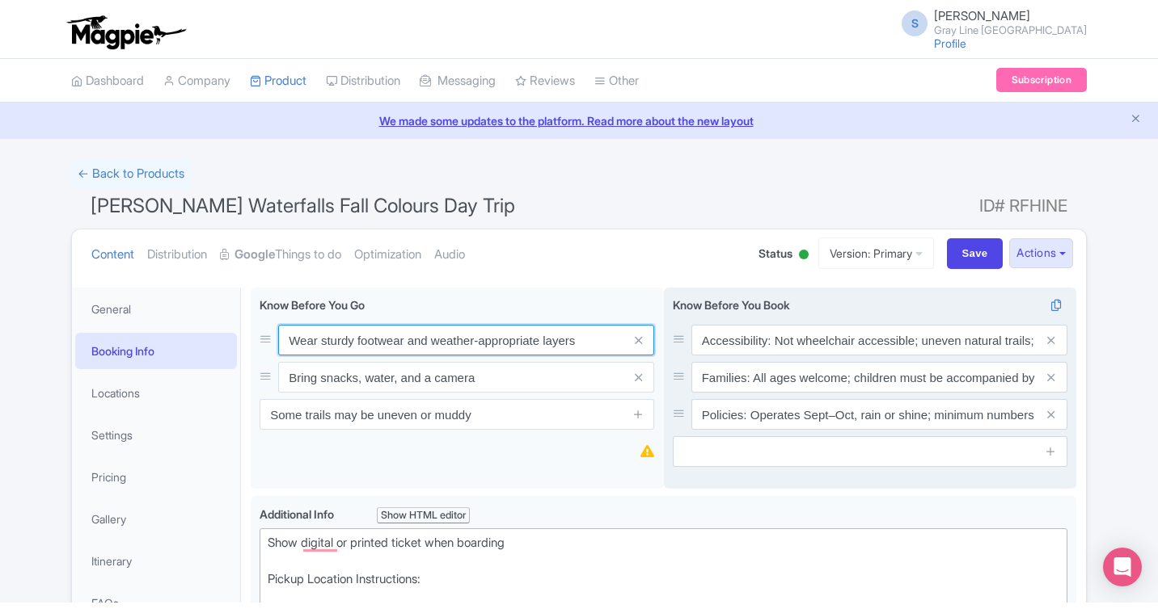
scroll to position [0, 0]
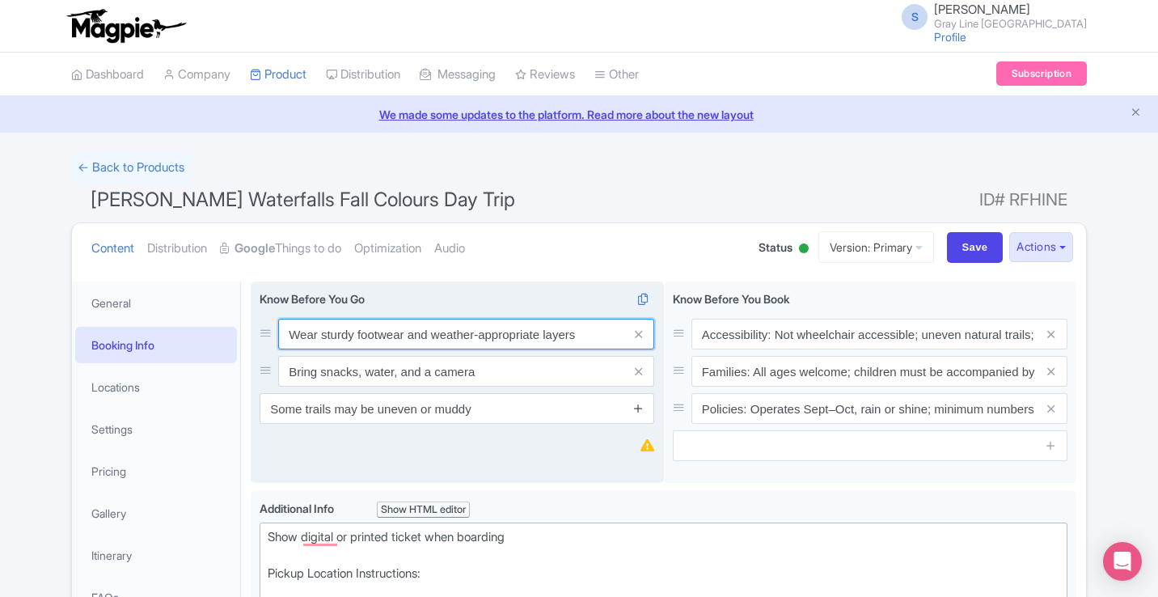
type input "Wear sturdy footwear and weather-appropriate layers"
click at [642, 411] on icon at bounding box center [638, 408] width 12 height 12
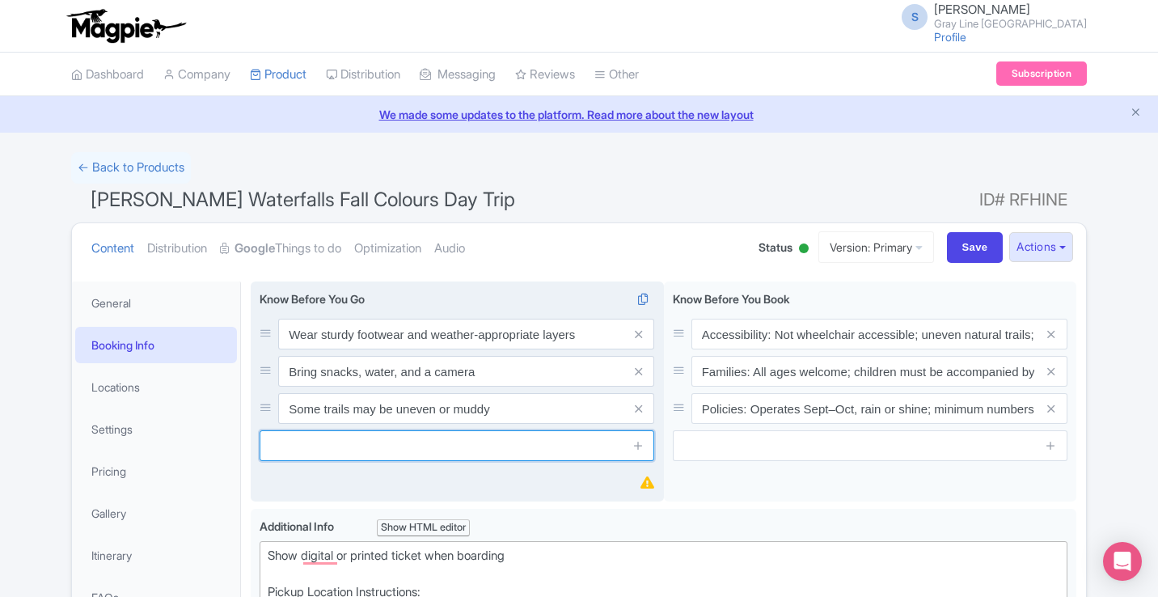
click at [445, 439] on input "text" at bounding box center [456, 445] width 394 height 31
paste input "Arrive 15 minutes before departure"
type input "Arrive 15 minutes before departure"
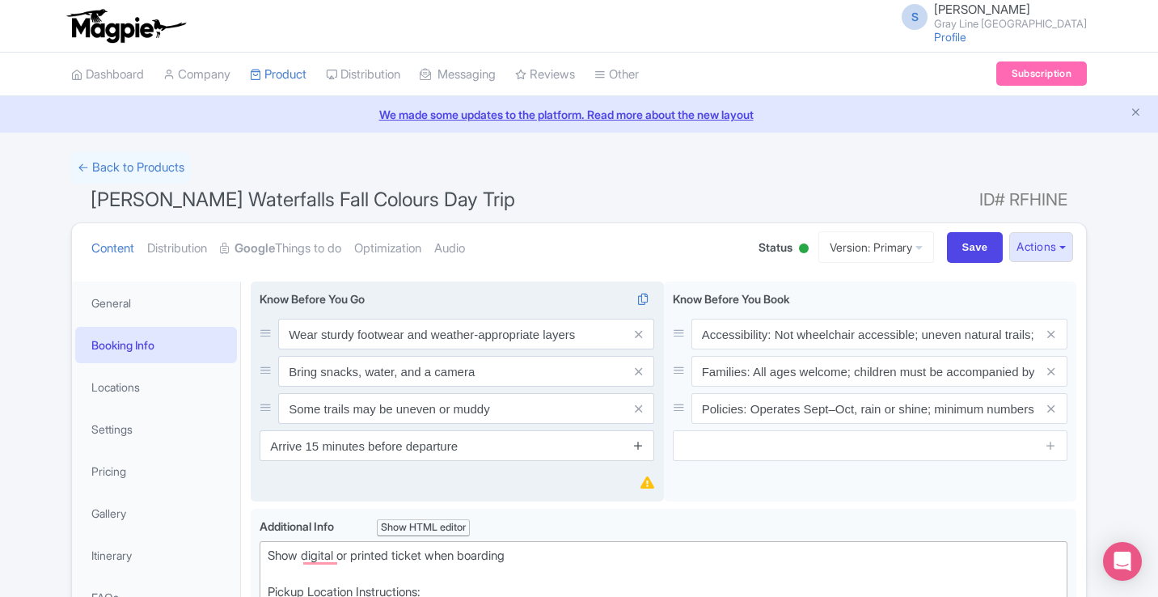
click at [637, 450] on icon at bounding box center [638, 445] width 12 height 12
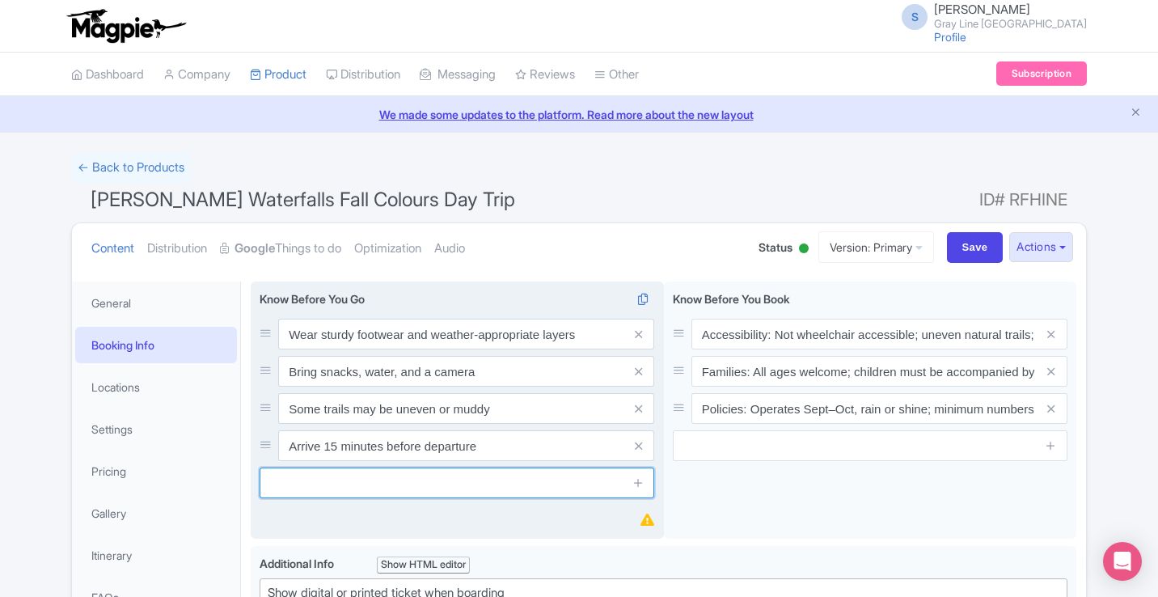
click at [440, 472] on input "text" at bounding box center [456, 482] width 394 height 31
paste input "Fall colours vary yearly; peak season not guaranteed"
type input "Fall colours vary yearly; peak season not guaranteed"
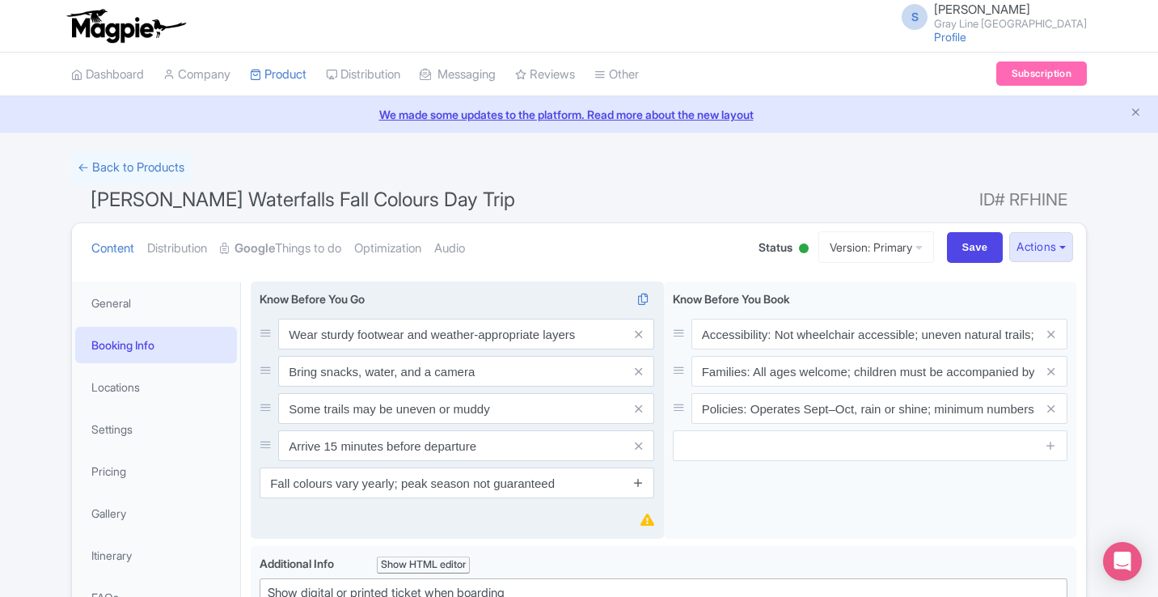
click at [637, 480] on icon at bounding box center [638, 482] width 12 height 12
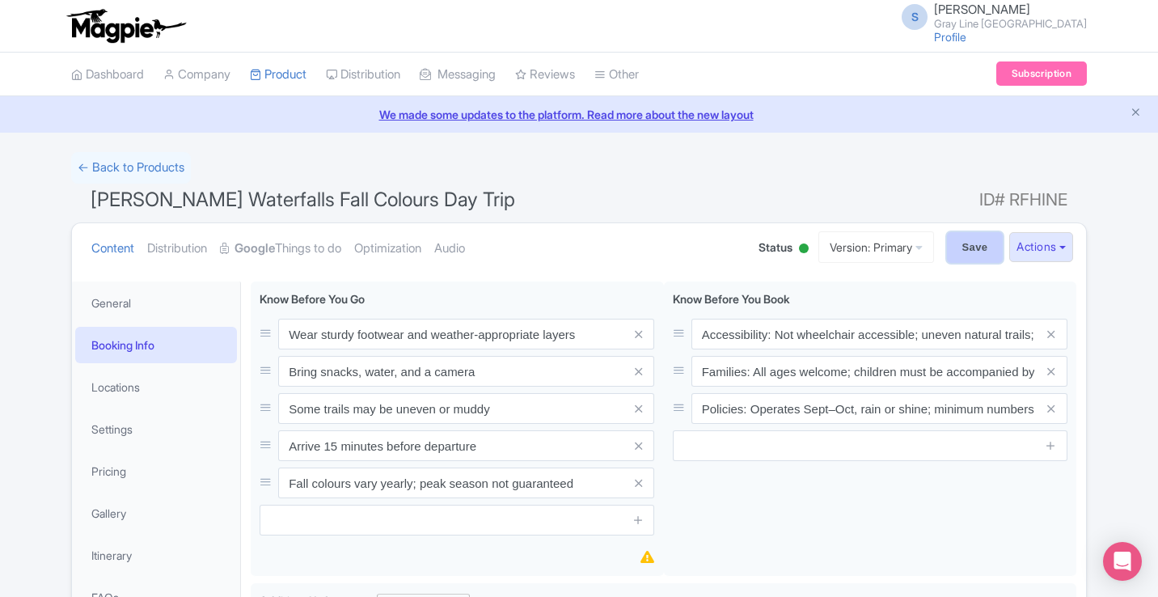
click at [947, 255] on input "Save" at bounding box center [975, 247] width 57 height 31
type input "Saving..."
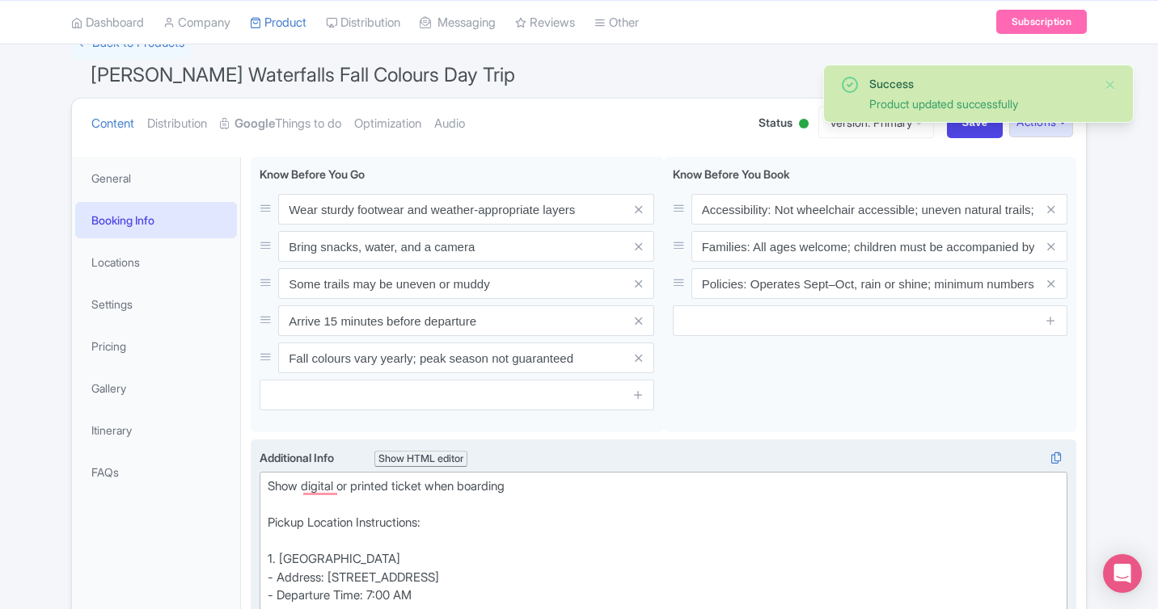
scroll to position [120, 0]
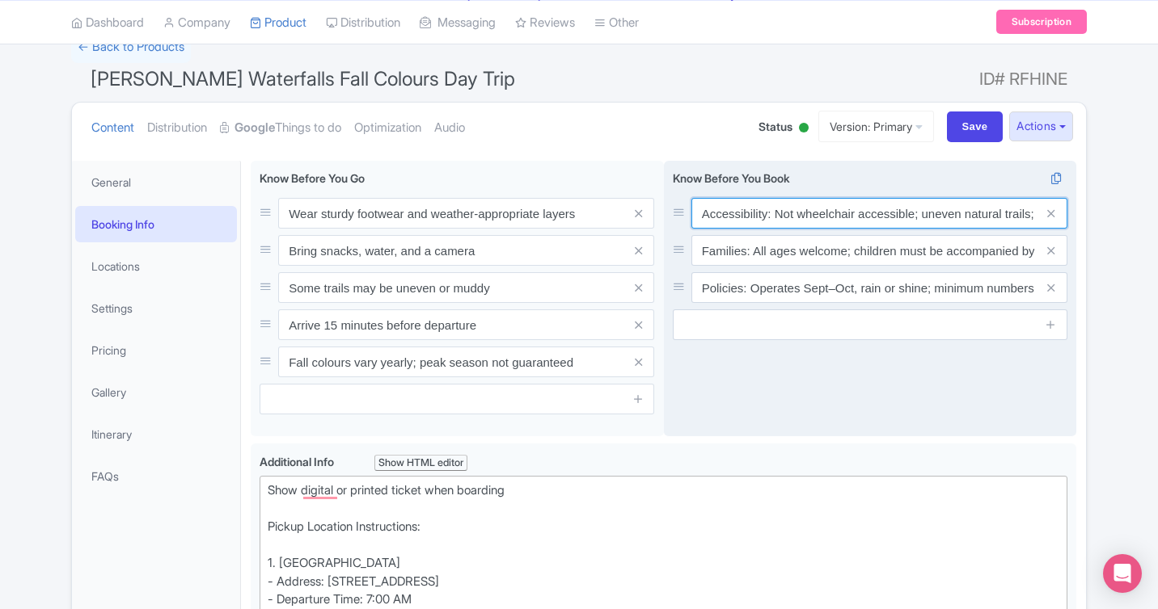
click at [817, 215] on input "Accessibility: Not wheelchair accessible; uneven natural trails; self‑guided wa…" at bounding box center [879, 213] width 376 height 31
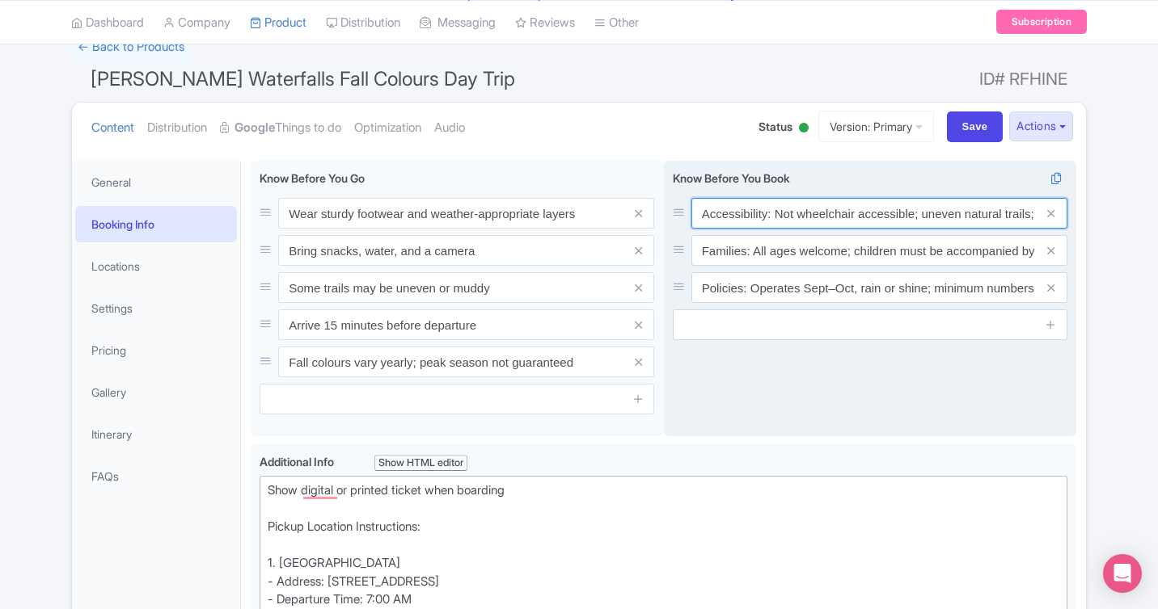
click at [817, 215] on input "Accessibility: Not wheelchair accessible; uneven natural trails; self‑guided wa…" at bounding box center [879, 213] width 376 height 31
paste input "Tour operates rain or shine; waterfalls and fall colours look spectacular in al…"
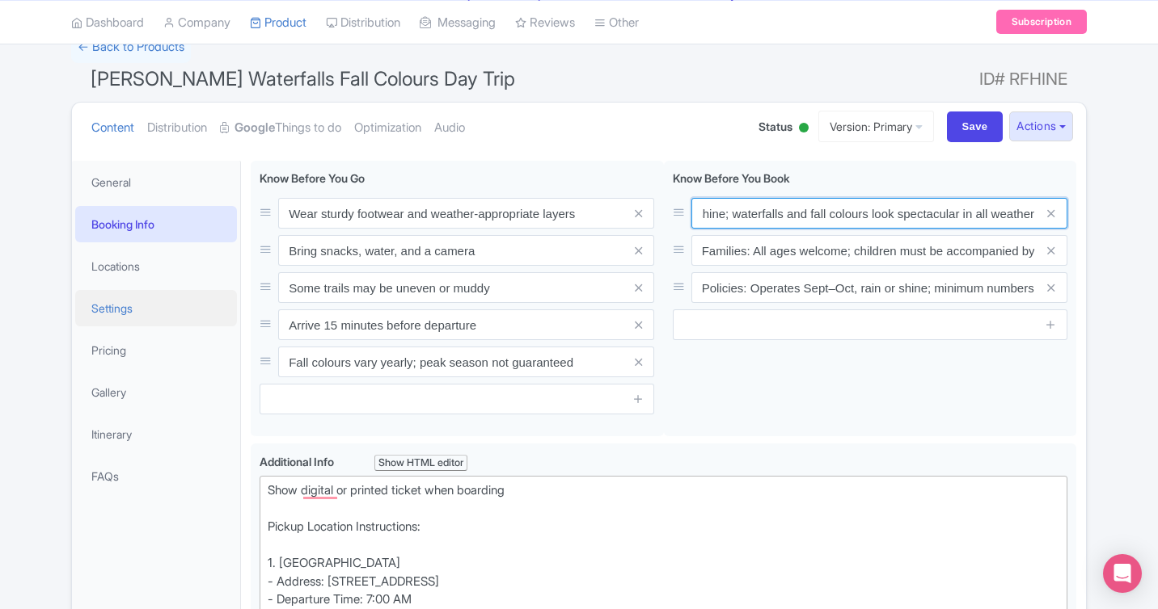
type input "Tour operates rain or shine; waterfalls and fall colours look spectacular in al…"
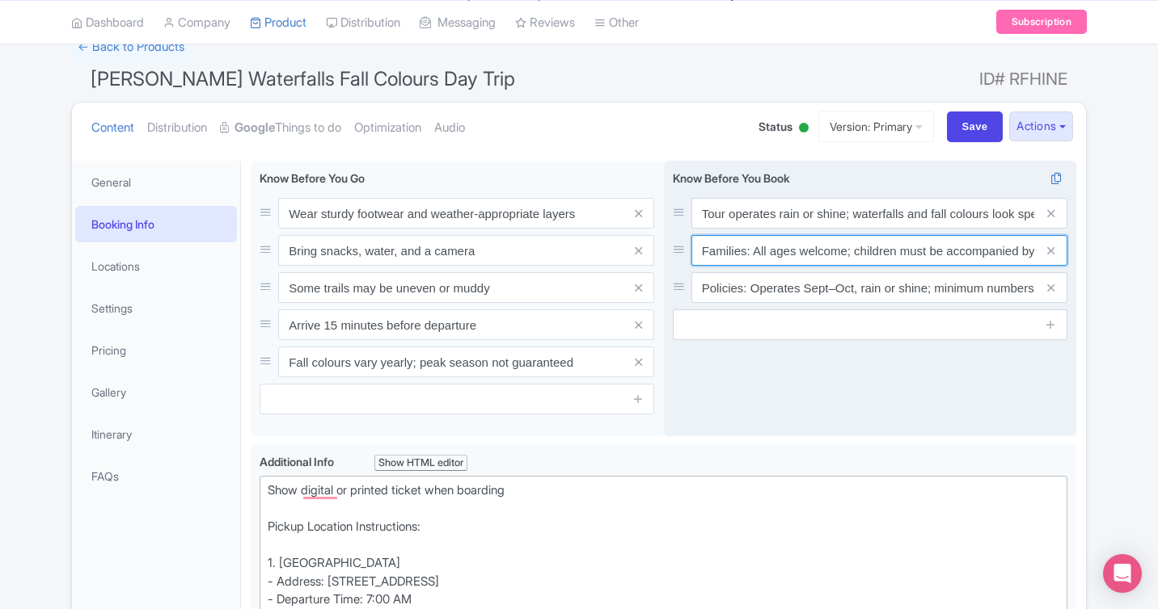
click at [885, 229] on input "Families: All ages welcome; children must be accompanied by an adult; strollers…" at bounding box center [879, 213] width 376 height 31
paste input "Guests must return to the bus by scheduled time at each stop"
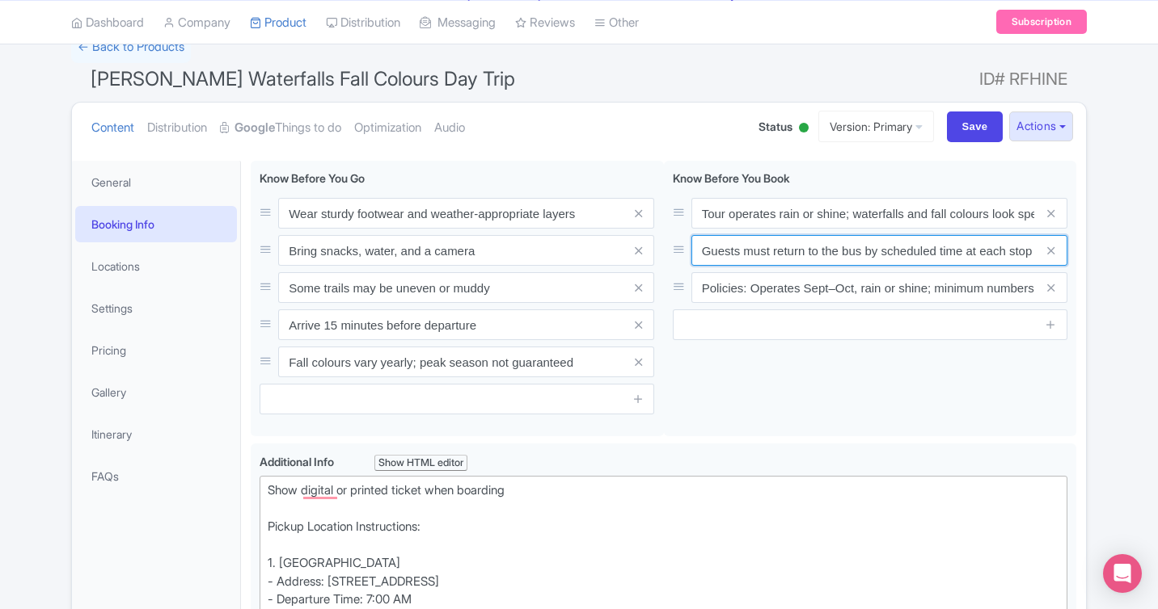
type input "Guests must return to the bus by scheduled time at each stop"
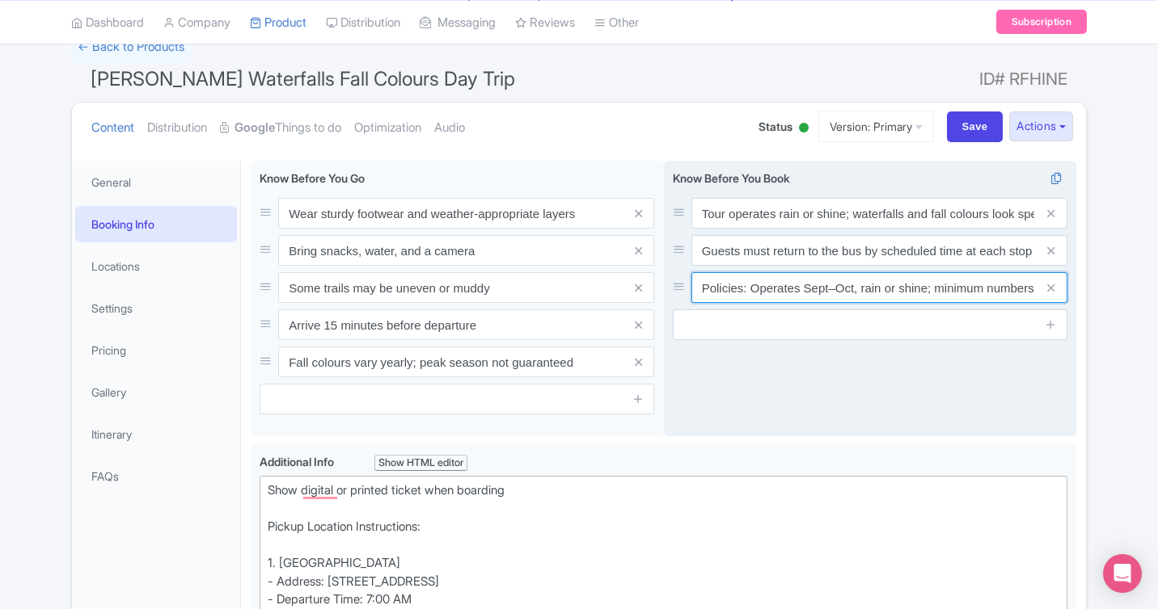
click at [841, 229] on input "Policies: Operates Sept–Oct, rain or shine; minimum numbers may apply; free can…" at bounding box center [879, 213] width 376 height 31
paste input "Itinerary order may adjust due to conditions or traffic"
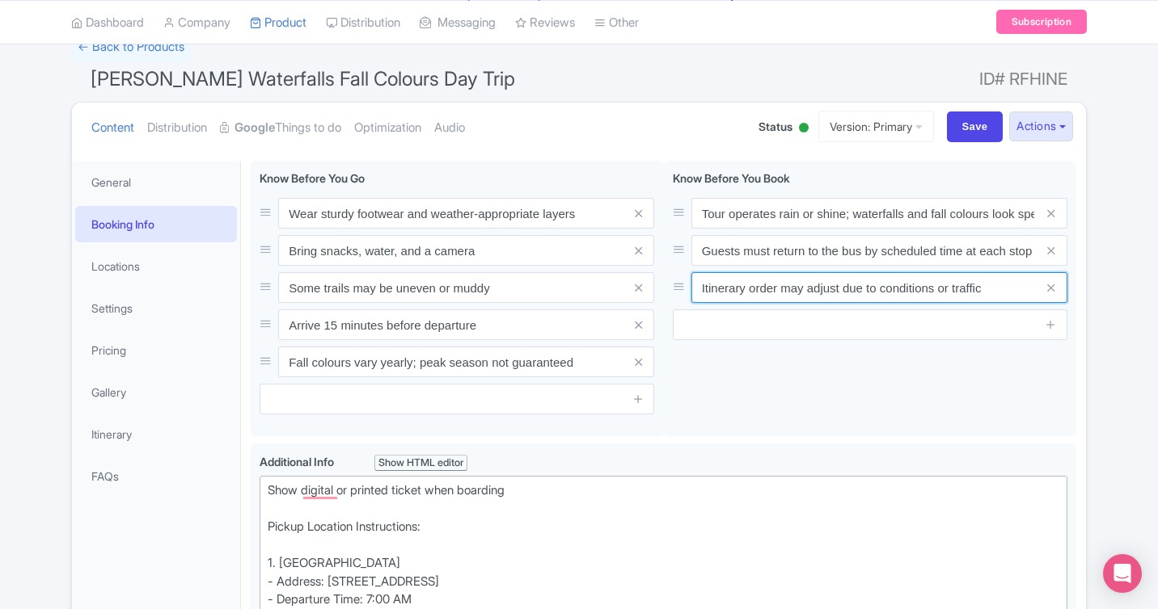
type input "Itinerary order may adjust due to conditions or traffic"
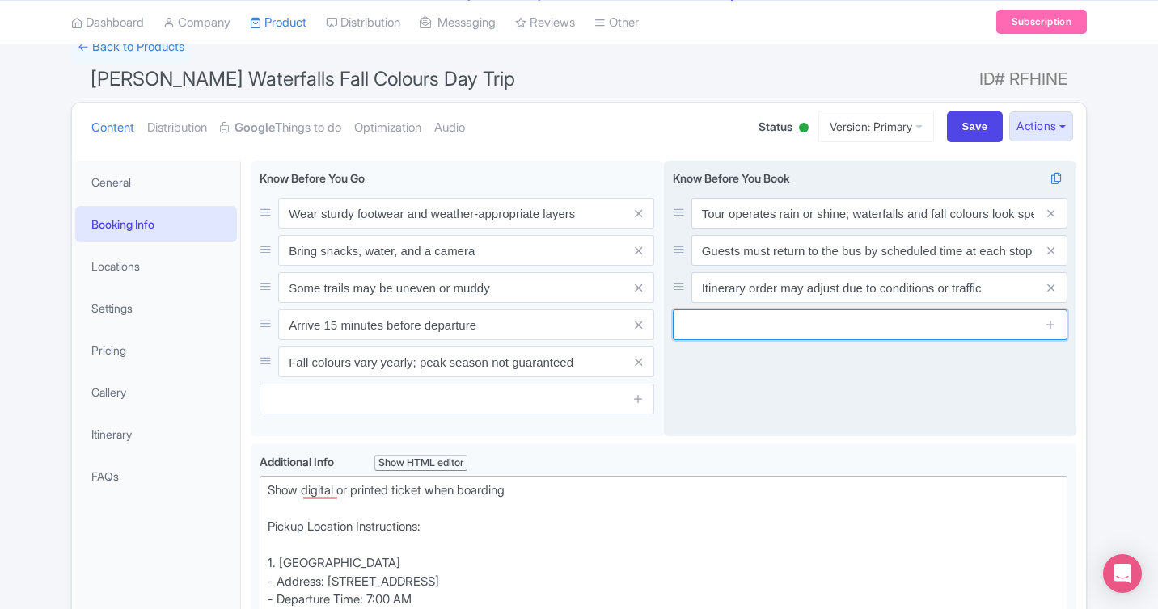
click at [759, 333] on input "text" at bounding box center [870, 325] width 394 height 31
paste input "Minimum passenger threshold applies for departure"
type input "Minimum passenger threshold applies for departure"
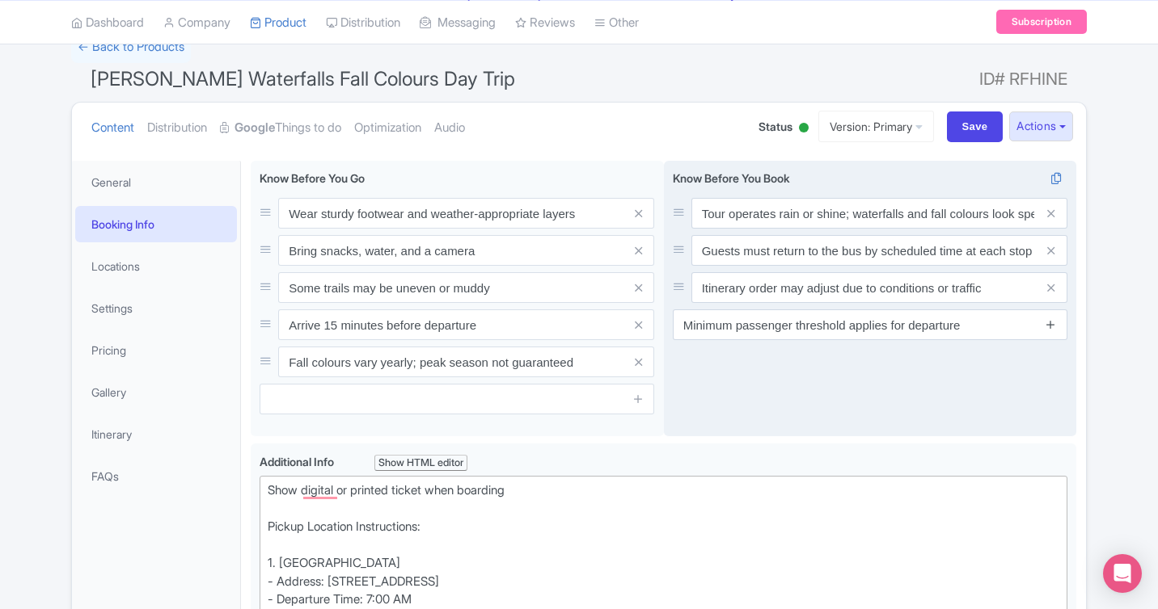
click at [1052, 330] on icon at bounding box center [1050, 324] width 12 height 12
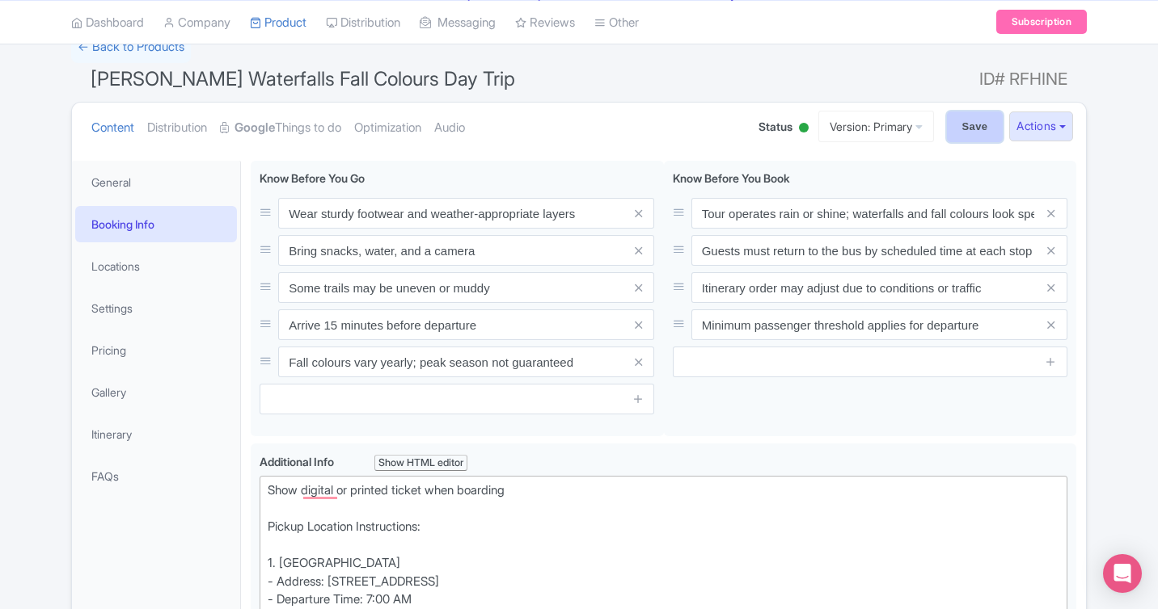
click at [966, 127] on input "Save" at bounding box center [975, 127] width 57 height 31
type input "Saving..."
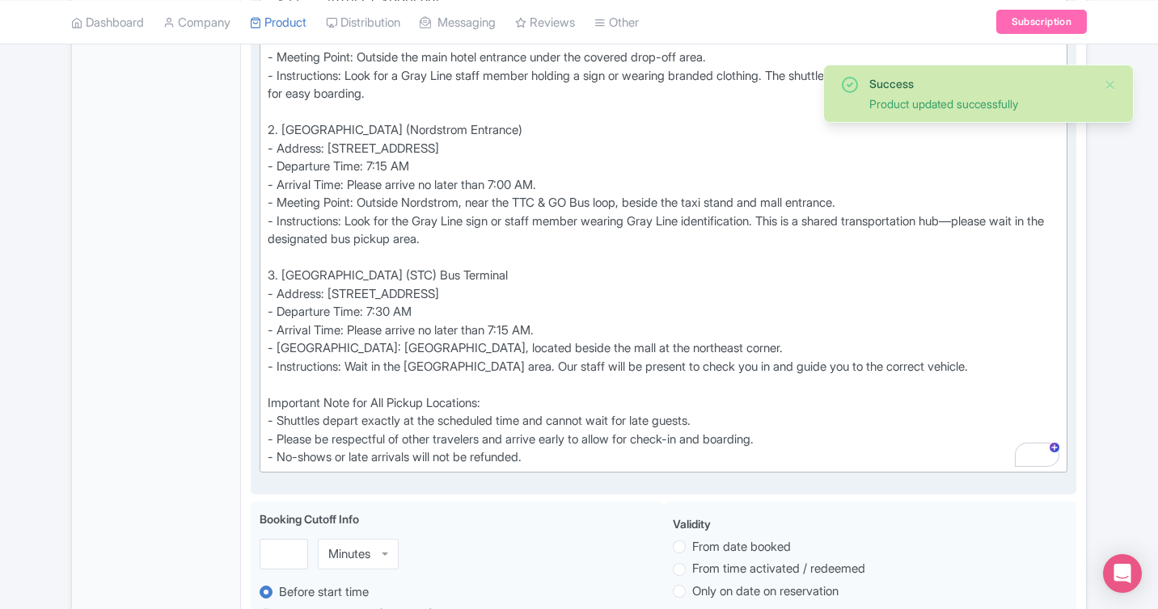
scroll to position [705, 0]
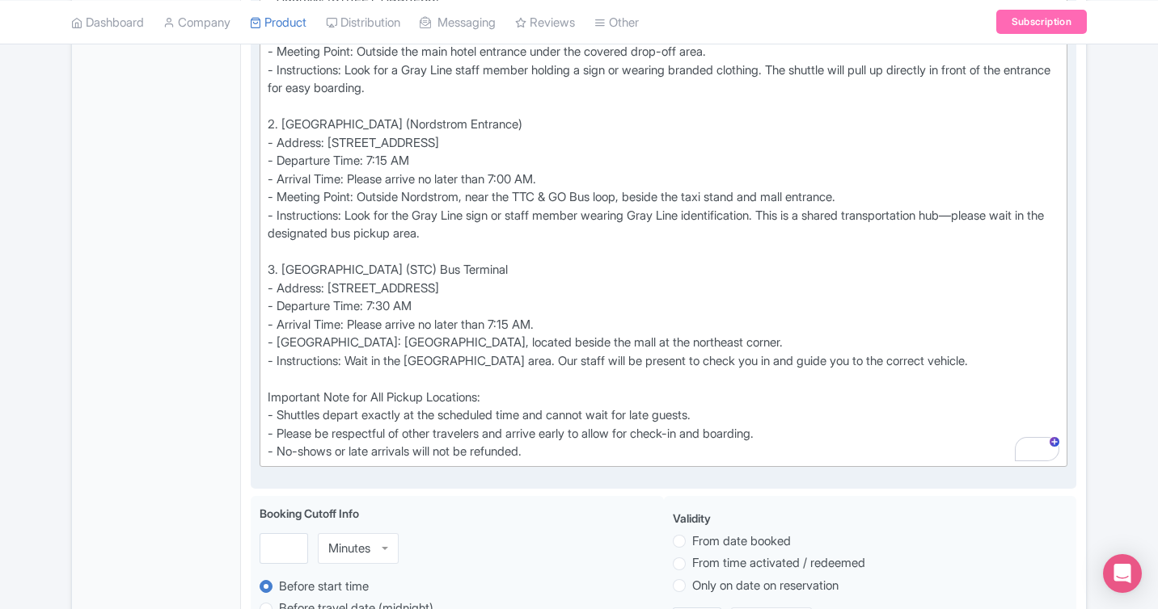
click at [939, 355] on div "Show digital or printed ticket when boarding Pickup Location Instructions: 1. […" at bounding box center [663, 179] width 791 height 564
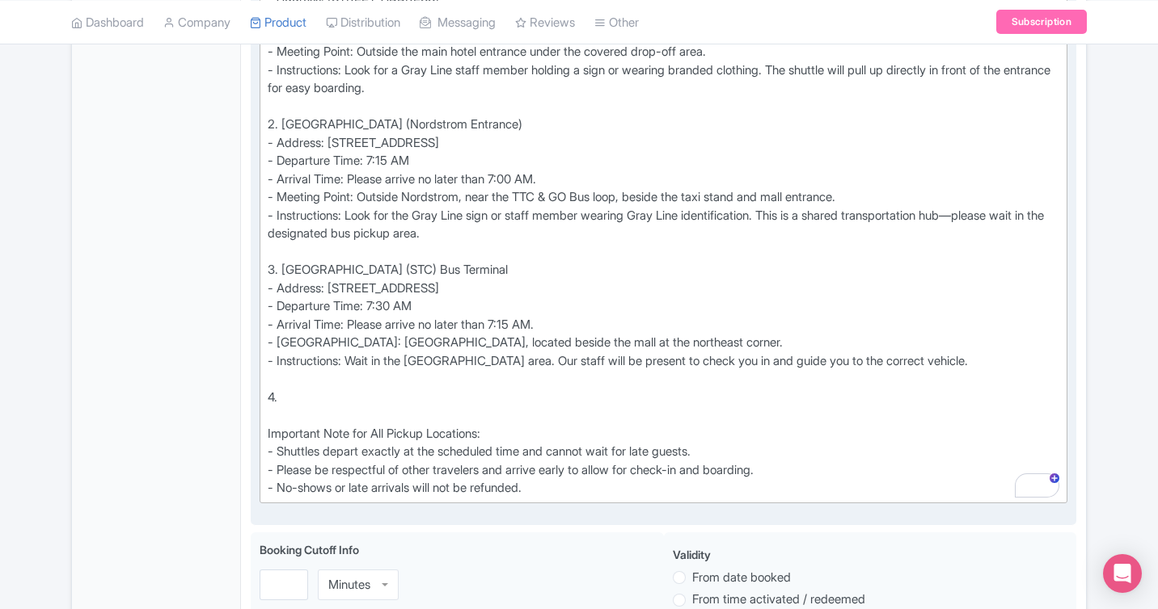
paste trix-editor "<lor>Ipsu dolorsi am consect adipis elit seddoeiu<te><in>Utlabo Etdolore Magnaa…"
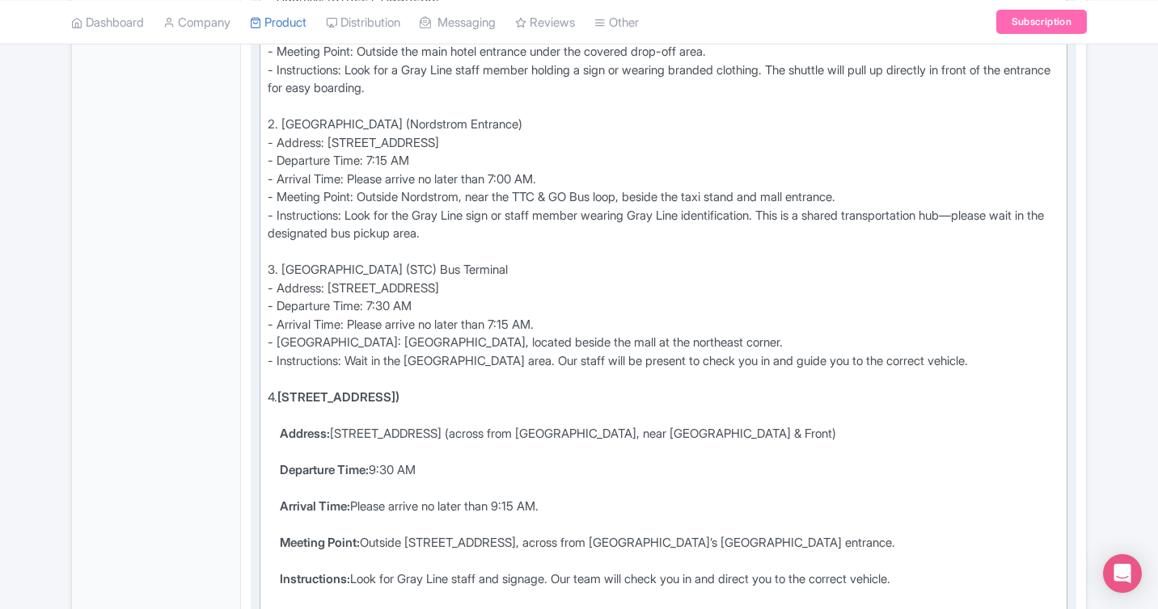
type trix-editor "<lor>Ipsu dolorsi am consect adipis elit seddoeiu<te><in>Utlabo Etdolore Magnaa…"
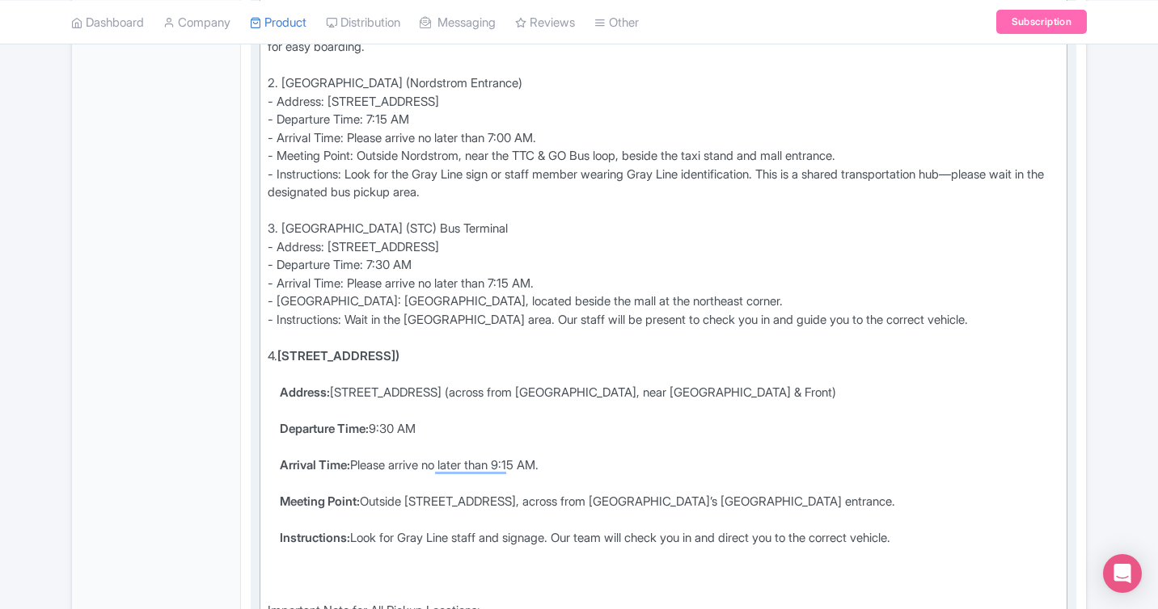
scroll to position [747, 0]
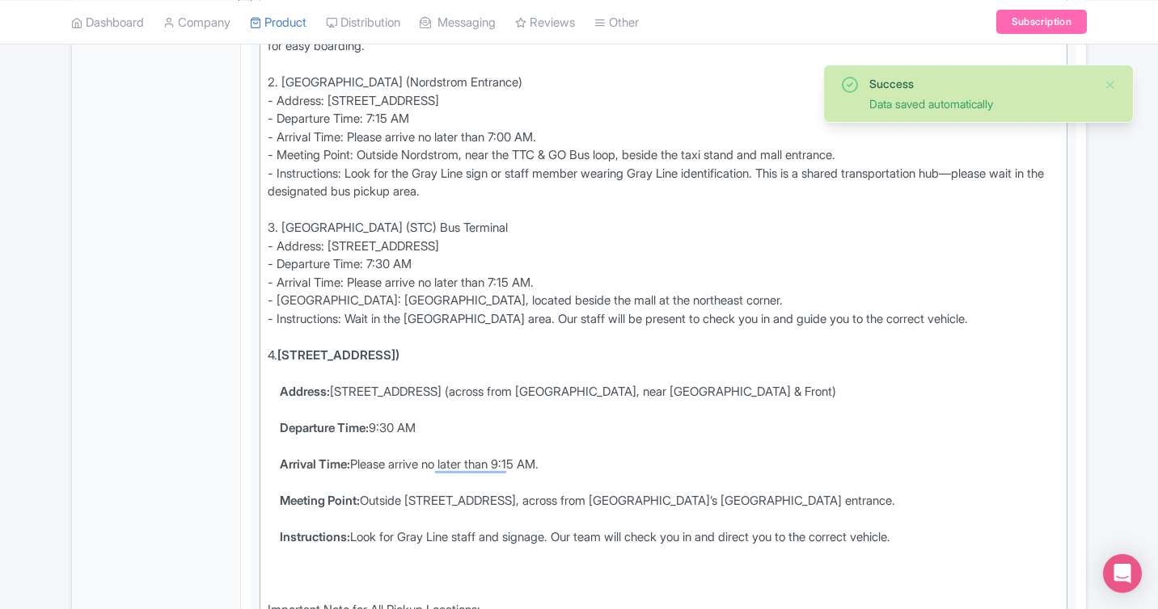
drag, startPoint x: 969, startPoint y: 535, endPoint x: 266, endPoint y: 390, distance: 718.1
click at [266, 390] on div "Wear sturdy footwear and weather-appropriate layers Bring snacks, water, and a …" at bounding box center [663, 544] width 845 height 2039
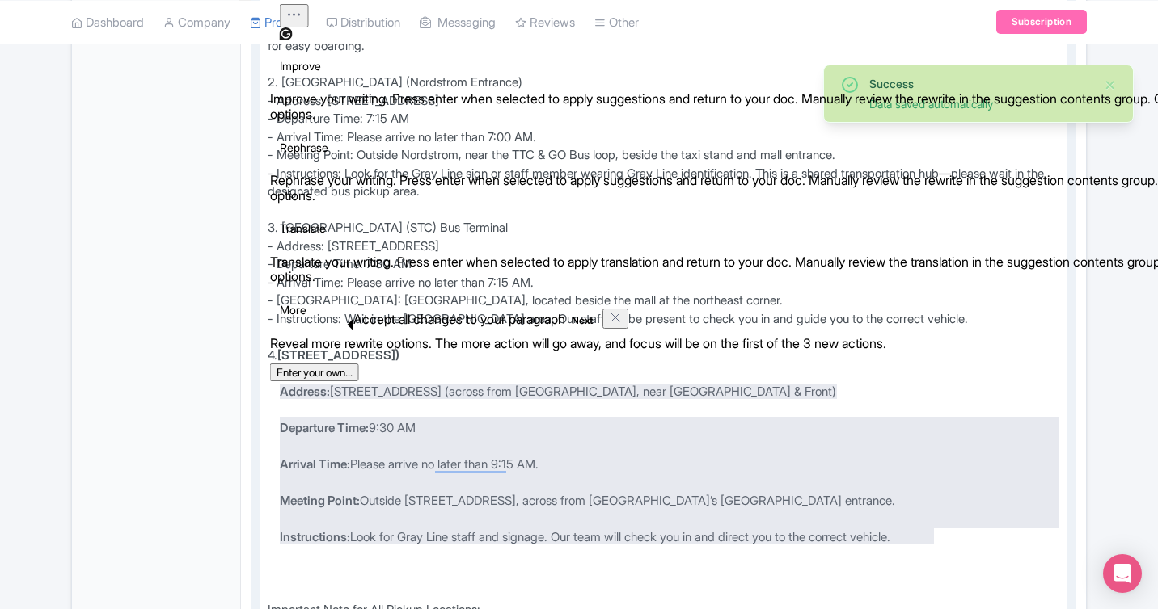
click at [428, 451] on li "Departure Time: 9:30 AM" at bounding box center [669, 438] width 779 height 36
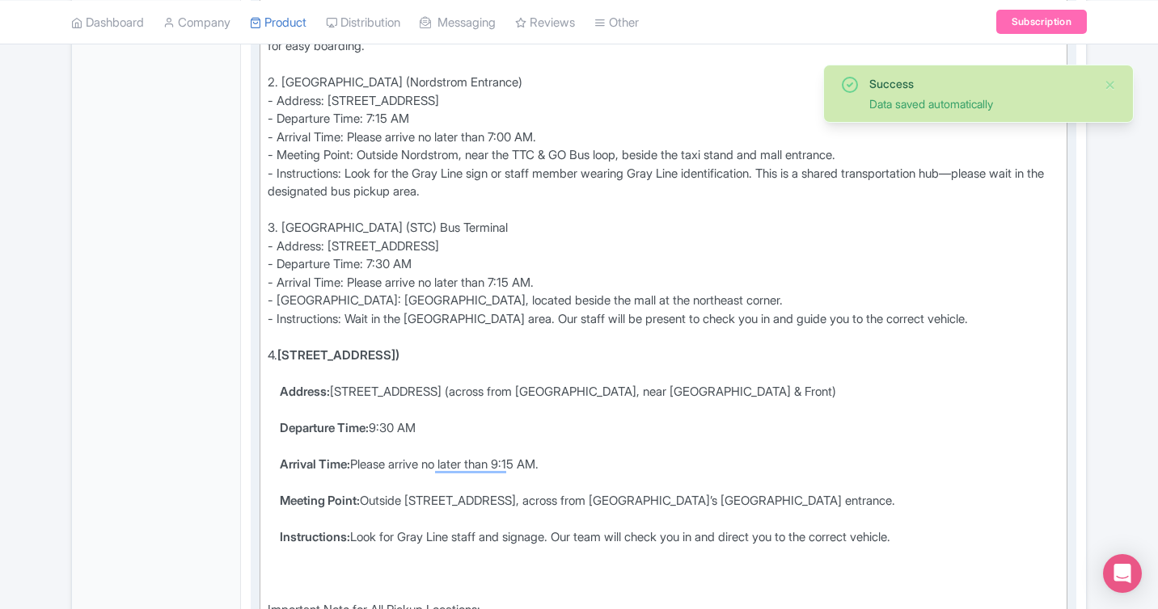
click at [627, 446] on li "Departure Time: 9:30 AM" at bounding box center [669, 438] width 779 height 36
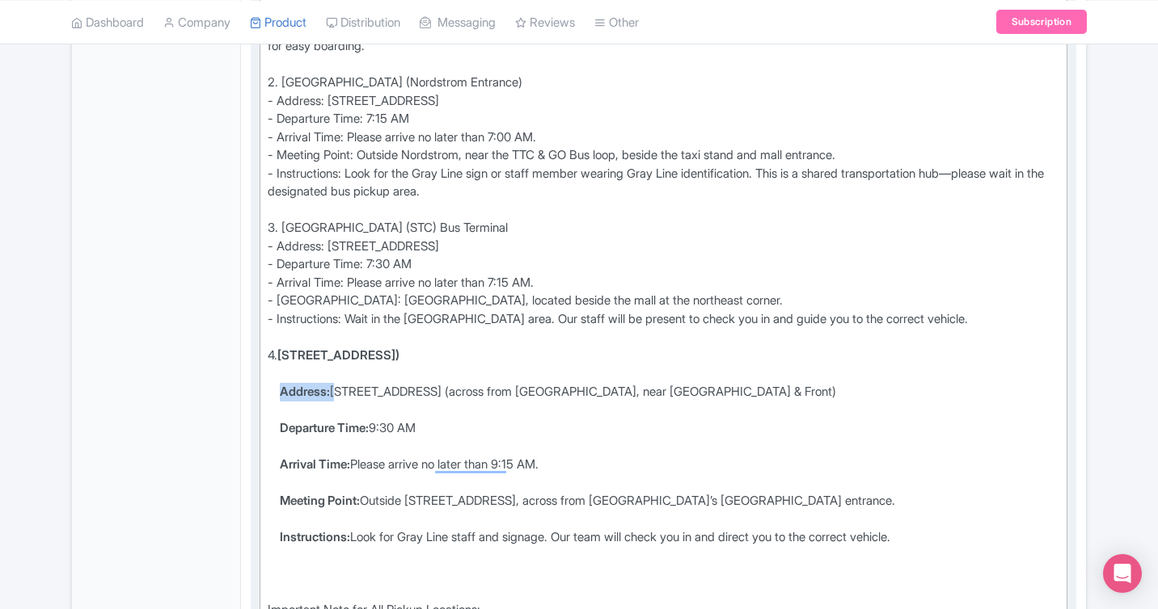
drag, startPoint x: 335, startPoint y: 391, endPoint x: 258, endPoint y: 388, distance: 77.7
click at [258, 388] on div "Additional Info Show HTML editor Bold Italic Strikethrough Link Heading Quote C…" at bounding box center [663, 259] width 825 height 885
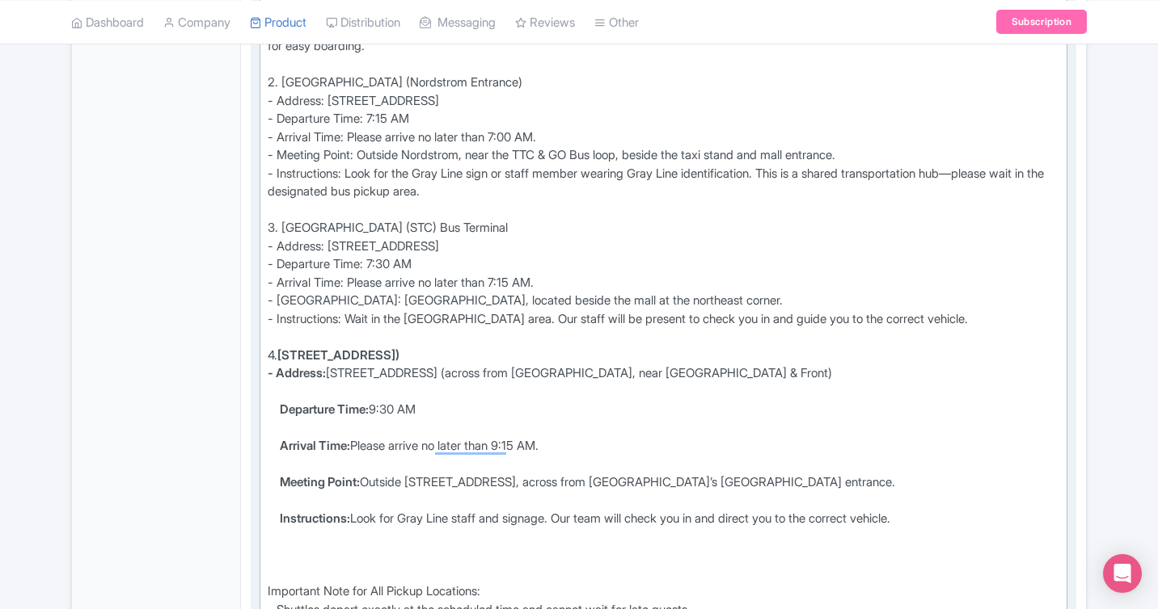
click at [277, 413] on ul "Departure Time: 9:30 AM Arrival Time: Please arrive no later than 9:15 AM. [GEO…" at bounding box center [663, 473] width 791 height 145
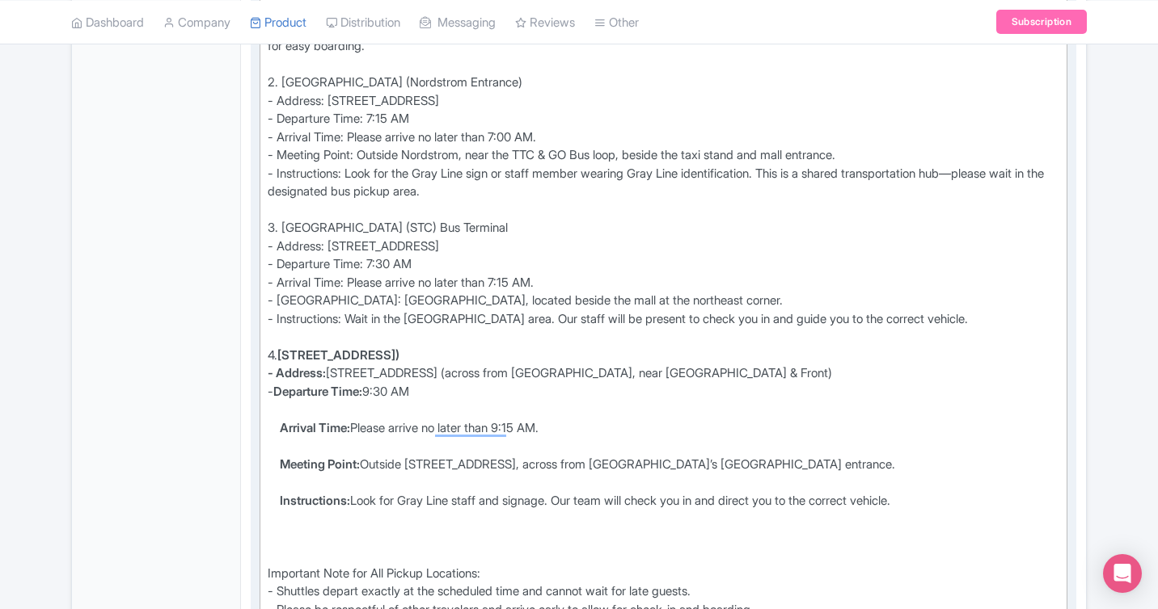
click at [282, 432] on strong "Arrival Time:" at bounding box center [315, 427] width 70 height 15
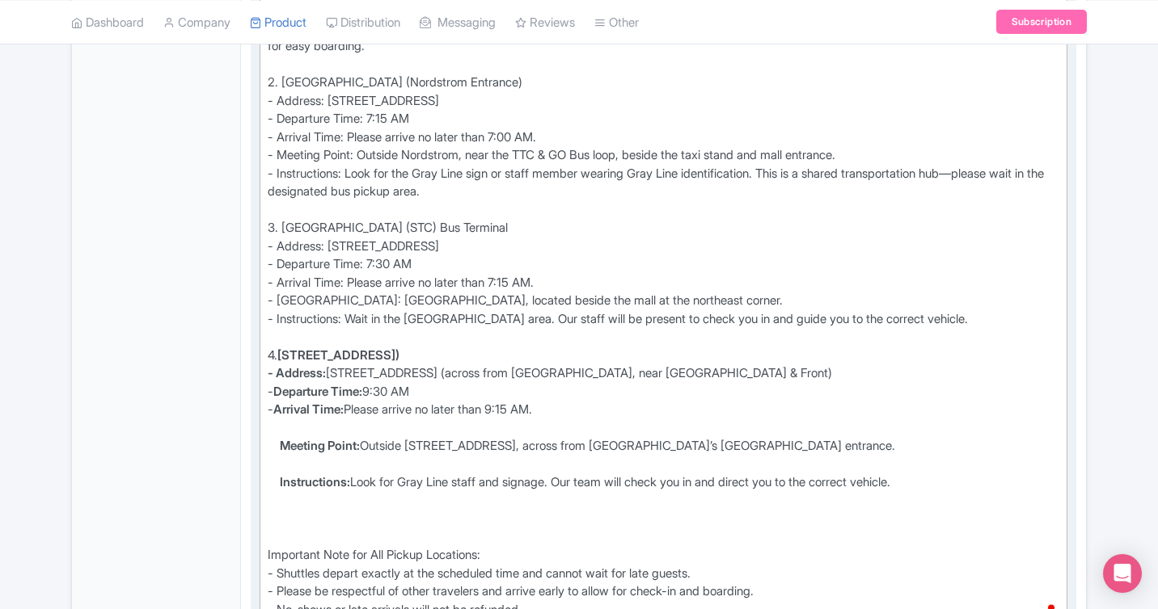
click at [280, 452] on strong "Meeting Point:" at bounding box center [320, 445] width 80 height 15
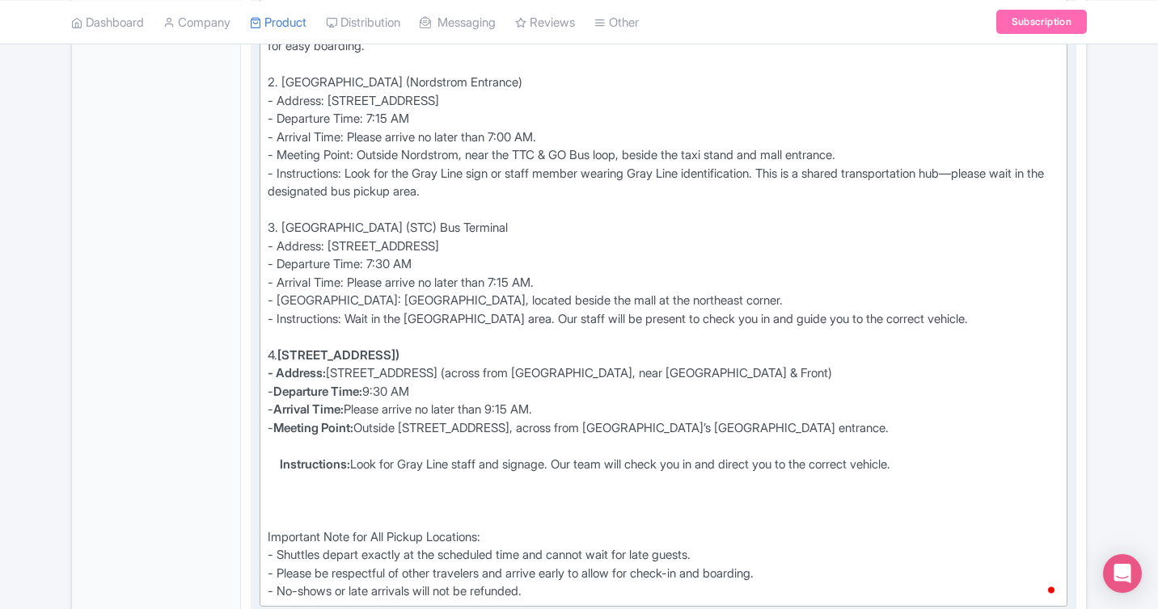
click at [280, 466] on strong "Instructions:" at bounding box center [315, 464] width 70 height 15
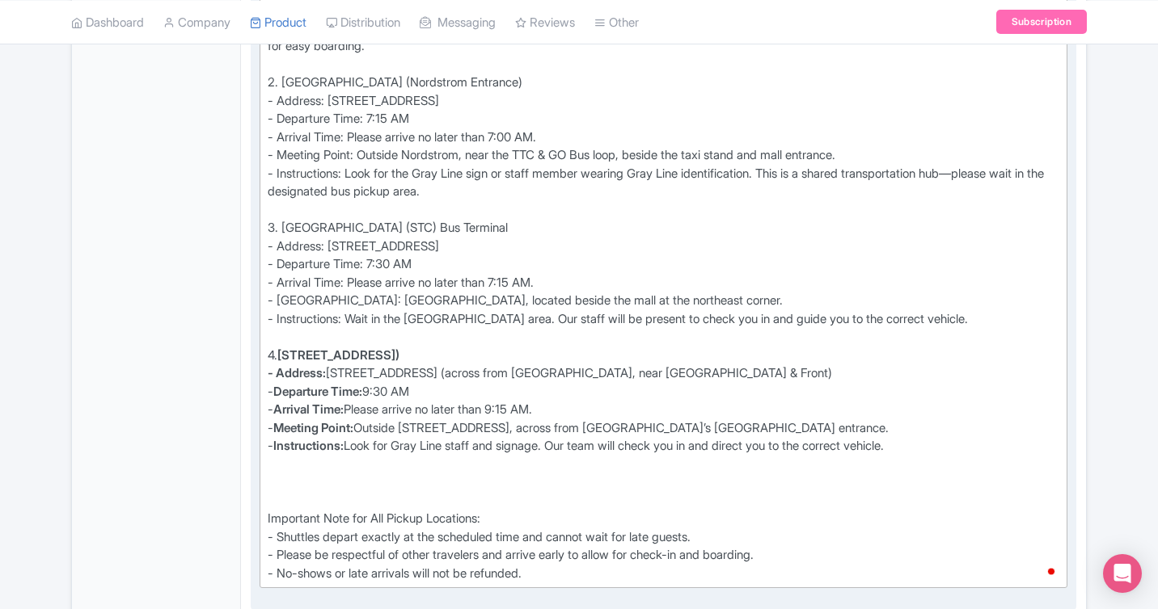
click at [300, 509] on div "Important Note for All Pickup Locations: - Shuttles depart exactly at the sched…" at bounding box center [663, 528] width 791 height 109
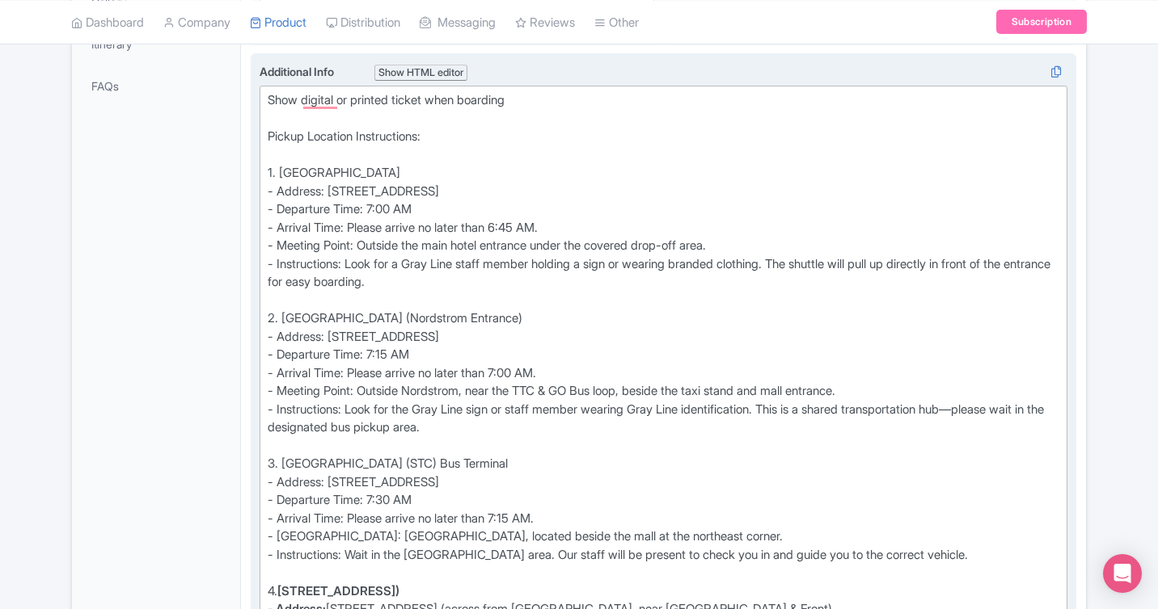
scroll to position [508, 0]
click at [379, 213] on div "Show digital or printed ticket when boarding Pickup Location Instructions: 1. A…" at bounding box center [663, 403] width 791 height 618
click at [509, 229] on div "Show digital or printed ticket when boarding Pickup Location Instructions: 1. A…" at bounding box center [663, 403] width 791 height 618
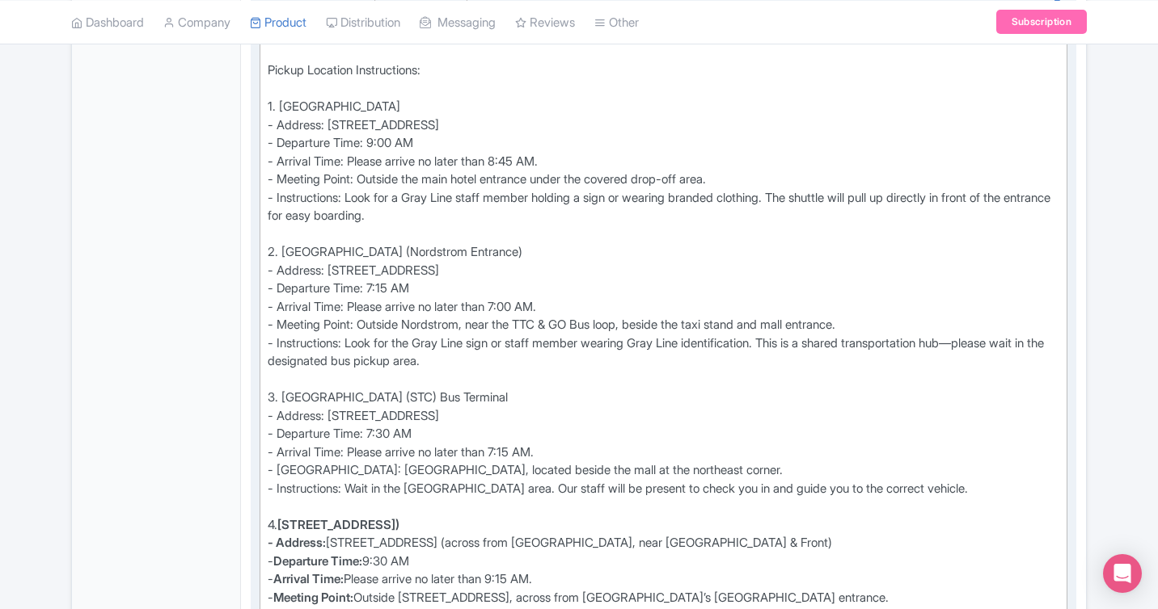
click at [390, 290] on div "Show digital or printed ticket when boarding Pickup Location Instructions: 1. A…" at bounding box center [663, 334] width 791 height 618
click at [530, 303] on div "Show digital or printed ticket when boarding Pickup Location Instructions: 1. A…" at bounding box center [663, 334] width 791 height 618
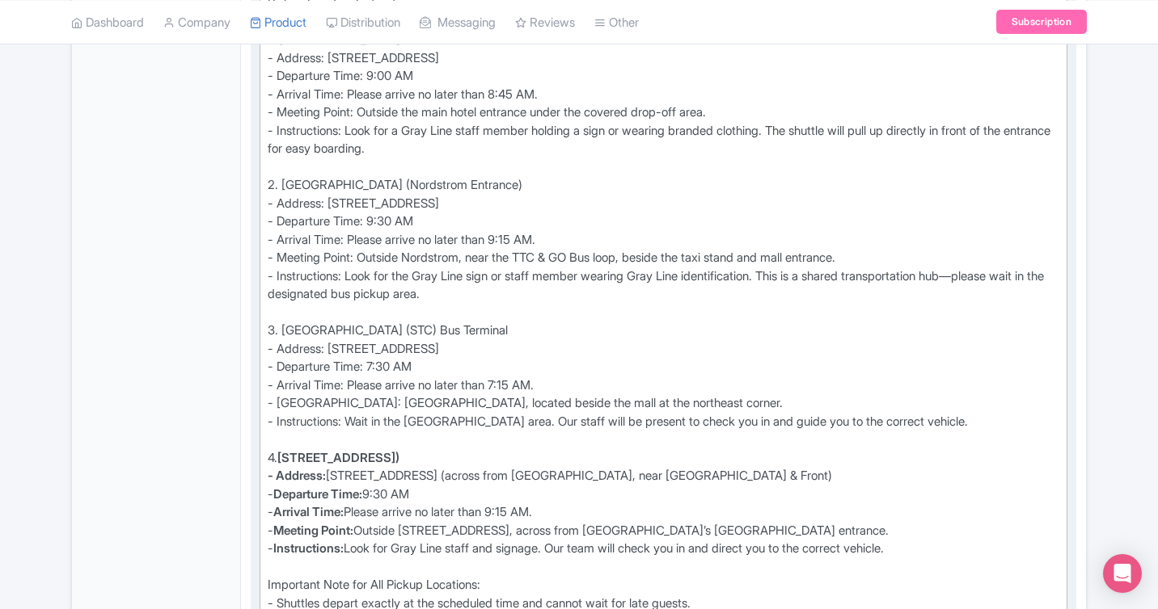
scroll to position [645, 0]
click at [398, 362] on div "Show digital or printed ticket when boarding Pickup Location Instructions: 1. A…" at bounding box center [663, 266] width 791 height 618
click at [525, 386] on div "Show digital or printed ticket when boarding Pickup Location Instructions: 1. A…" at bounding box center [663, 266] width 791 height 618
type trix-editor "<div>Show digital or printed ticket when boarding<br><br>Pickup Location Instru…"
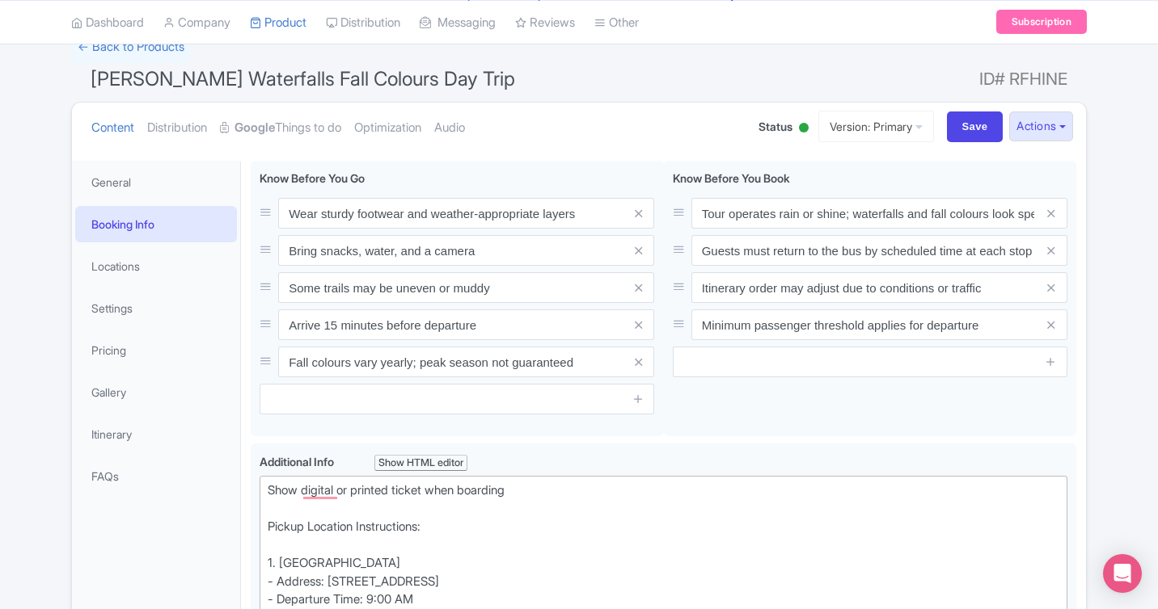
scroll to position [0, 0]
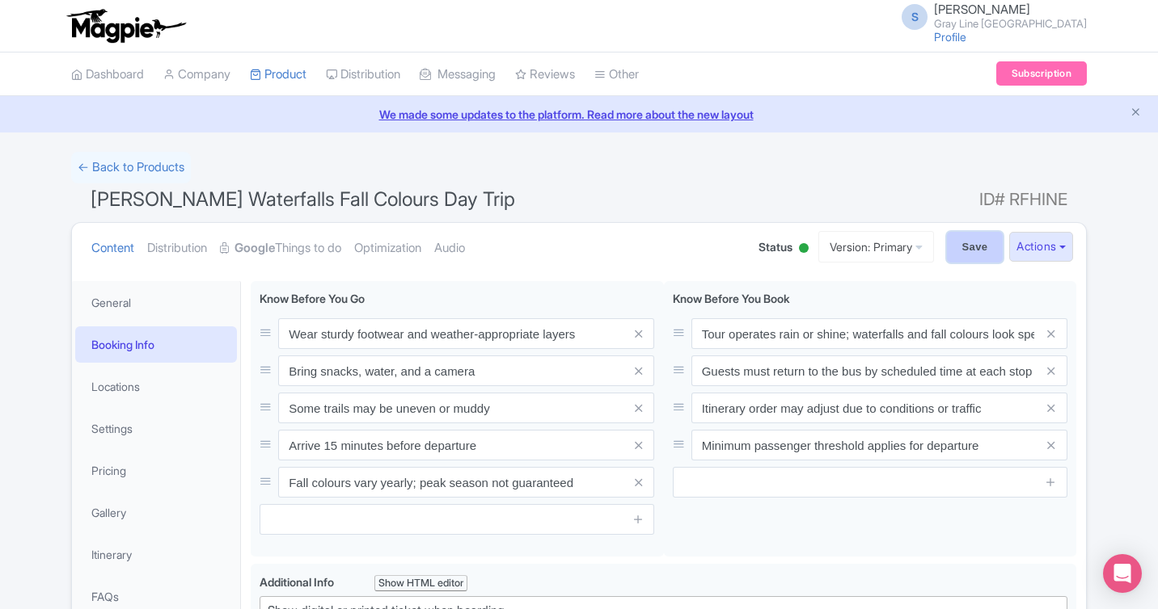
click at [958, 249] on input "Save" at bounding box center [975, 247] width 57 height 31
type input "Saving..."
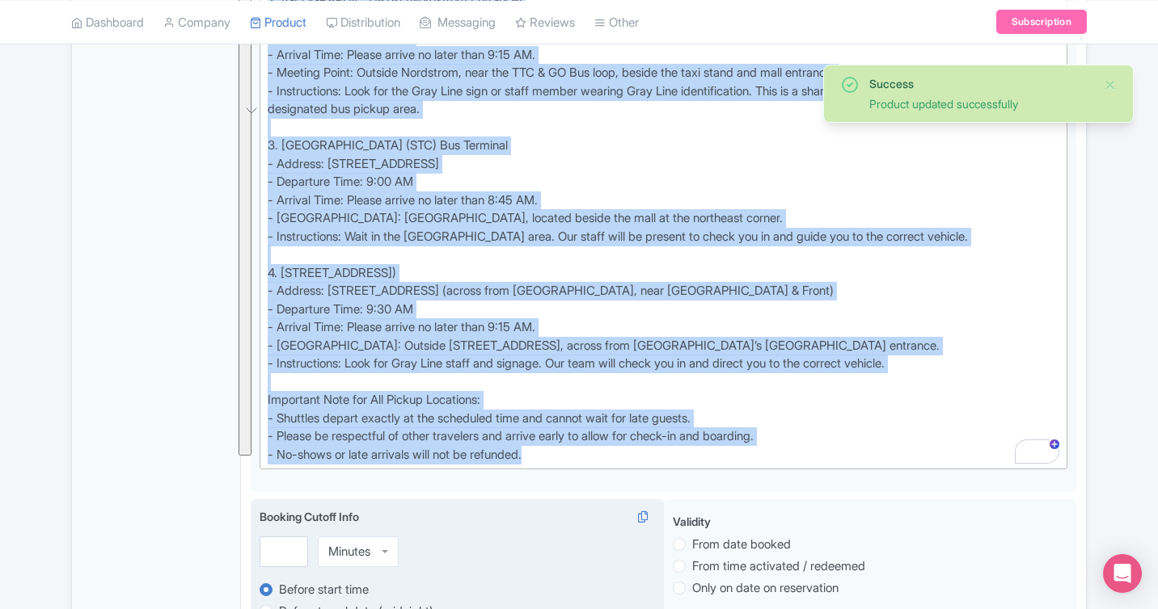
scroll to position [858, 0]
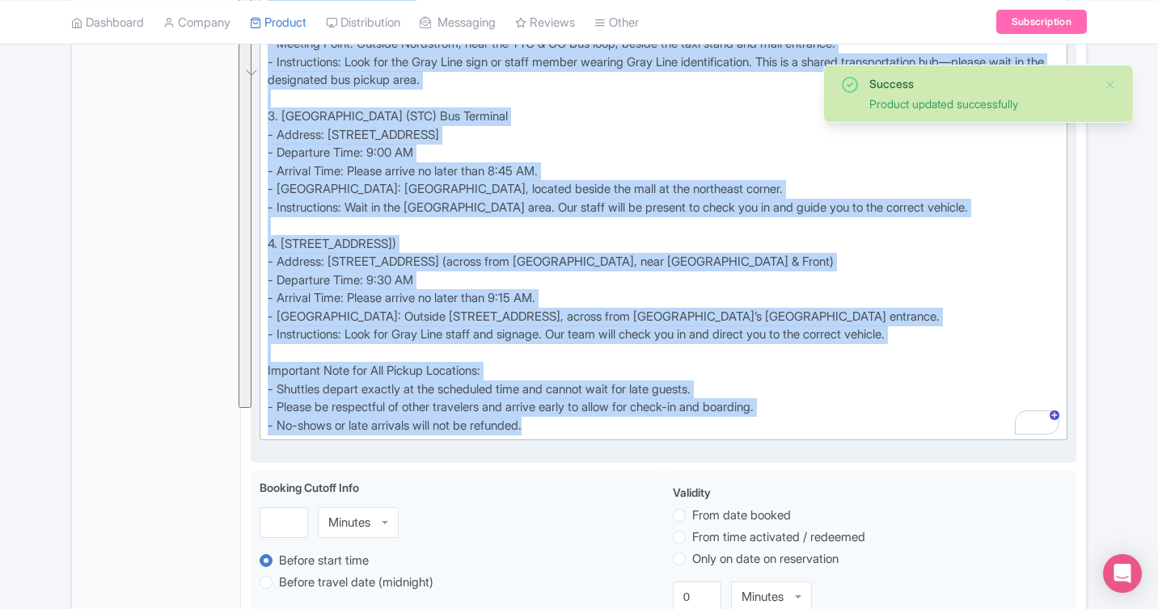
drag, startPoint x: 266, startPoint y: 178, endPoint x: 711, endPoint y: 429, distance: 510.7
click at [711, 429] on trix-editor "Show digital or printed ticket when boarding Pickup Location Instructions: 1. A…" at bounding box center [663, 89] width 808 height 702
type trix-editor "<lor>Ipsu dolorsi am consect adipis elit seddoeiu<te><in>Utlabo Etdolore Magnaa…"
copy div "Show digital or printed ticket when boarding Pickup Location Instructions: 1. A…"
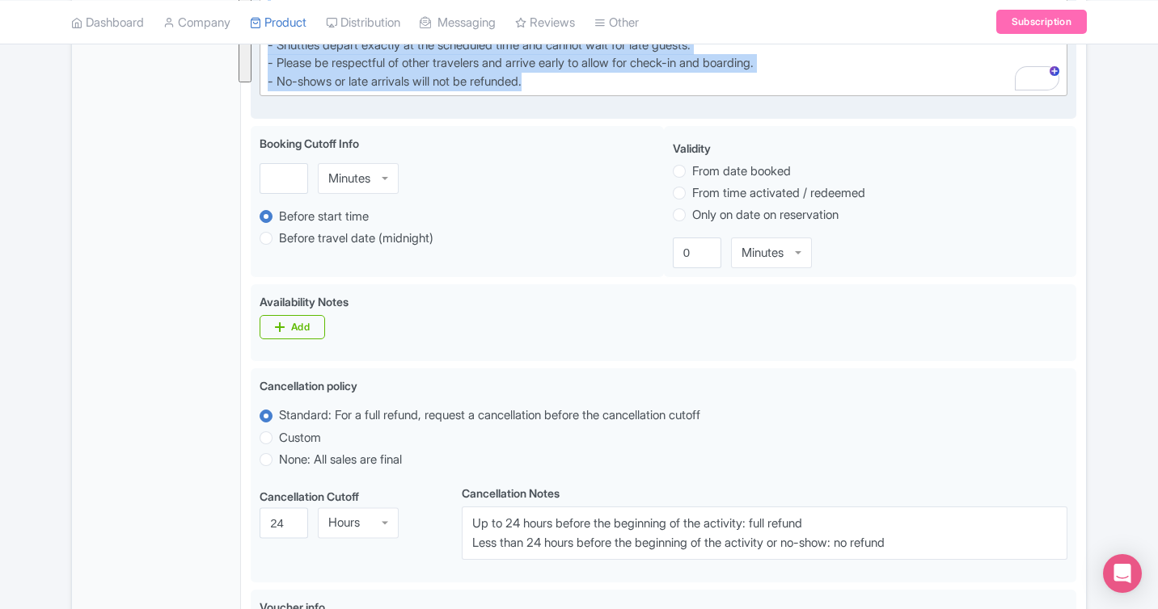
scroll to position [1217, 0]
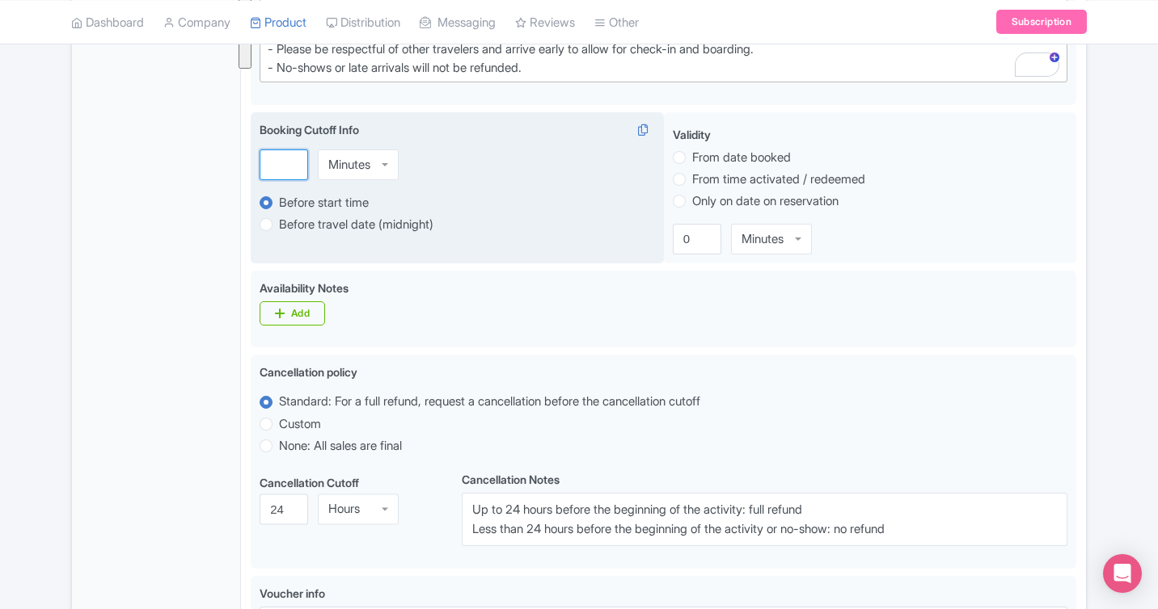
click at [281, 169] on input "number" at bounding box center [283, 165] width 48 height 31
type input "2"
click at [364, 167] on div "Minutes" at bounding box center [349, 165] width 42 height 15
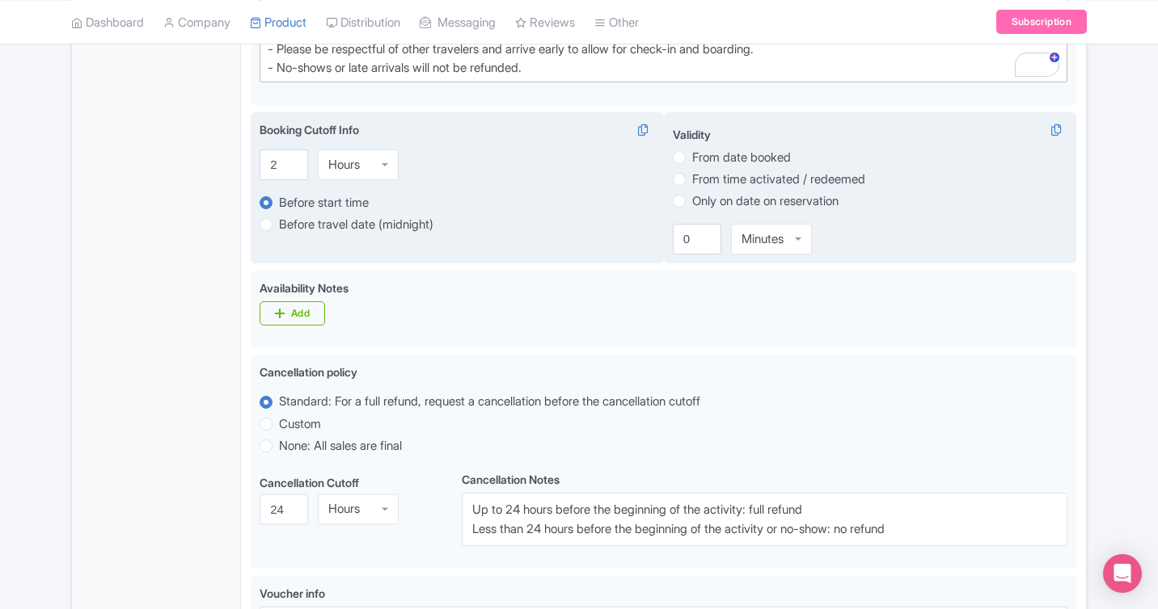
click at [705, 165] on label "From date booked" at bounding box center [741, 158] width 99 height 19
click at [705, 164] on input "From date booked" at bounding box center [700, 156] width 16 height 16
radio input "true"
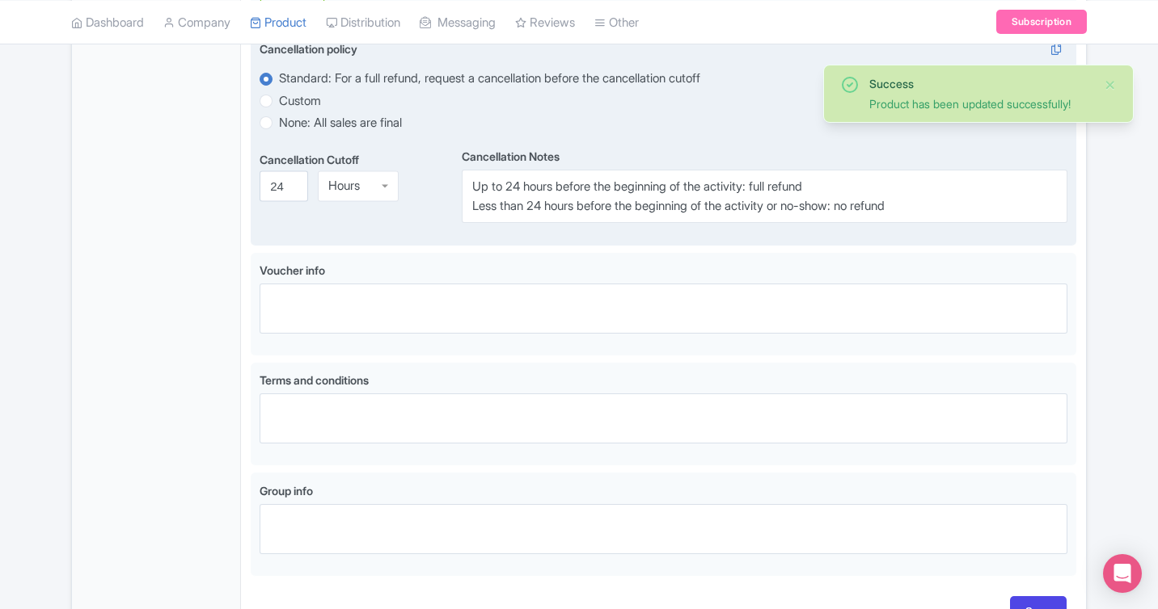
scroll to position [1544, 0]
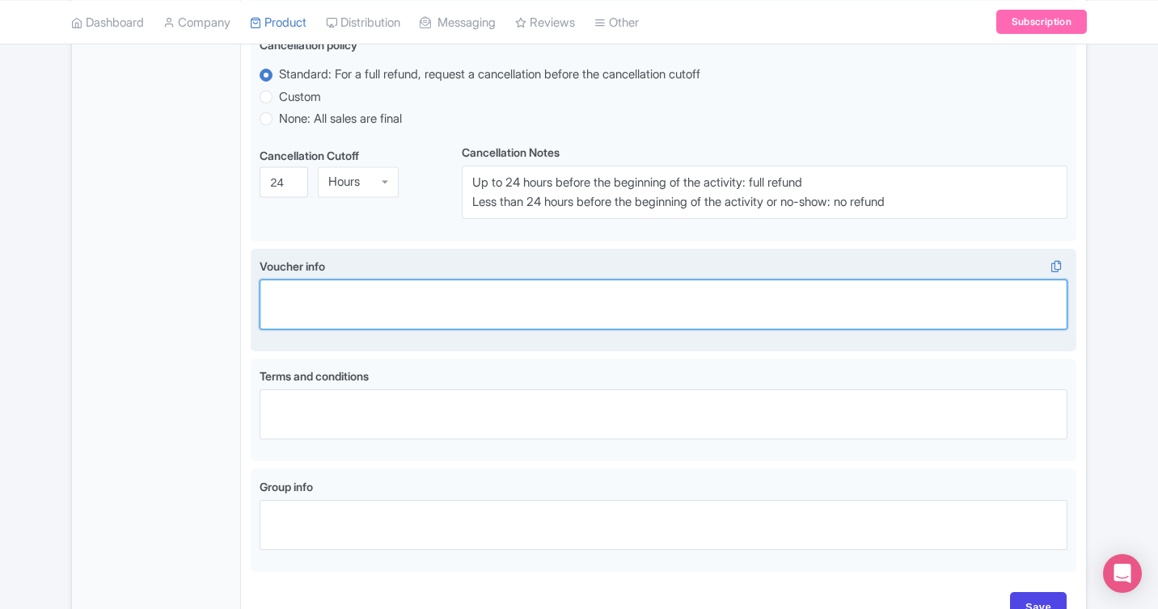
click at [382, 296] on textarea "Voucher info" at bounding box center [663, 305] width 808 height 50
paste textarea "* E-ticket with Photo ID is mandatory * Emergency phone number: 1-866-979-1181 …"
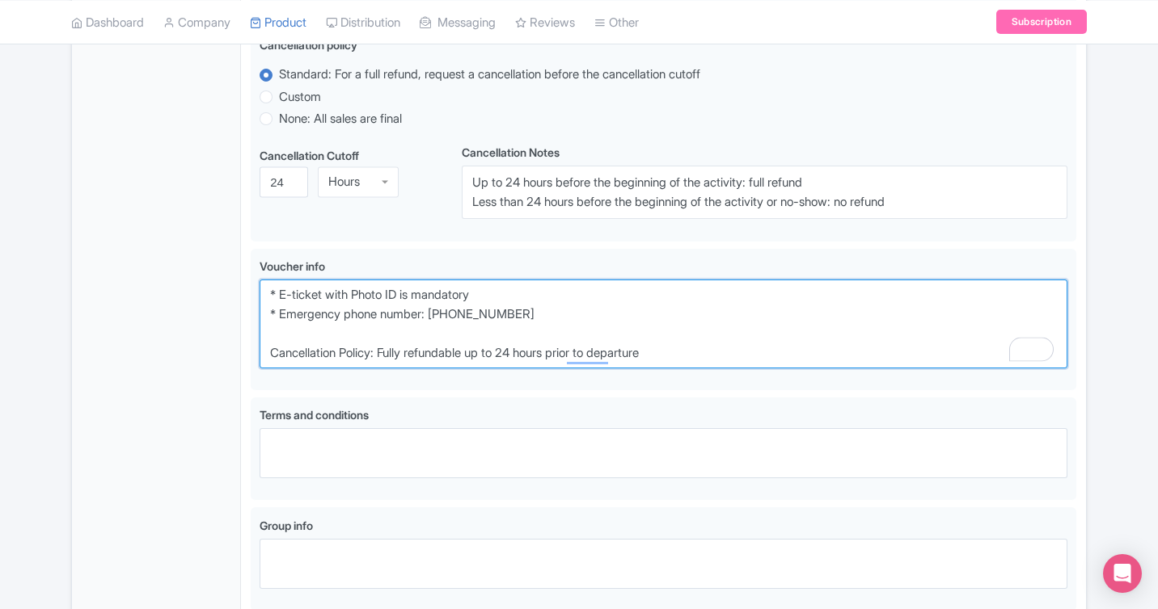
type textarea "* E-ticket with Photo ID is mandatory * Emergency phone number: 1-866-979-1181 …"
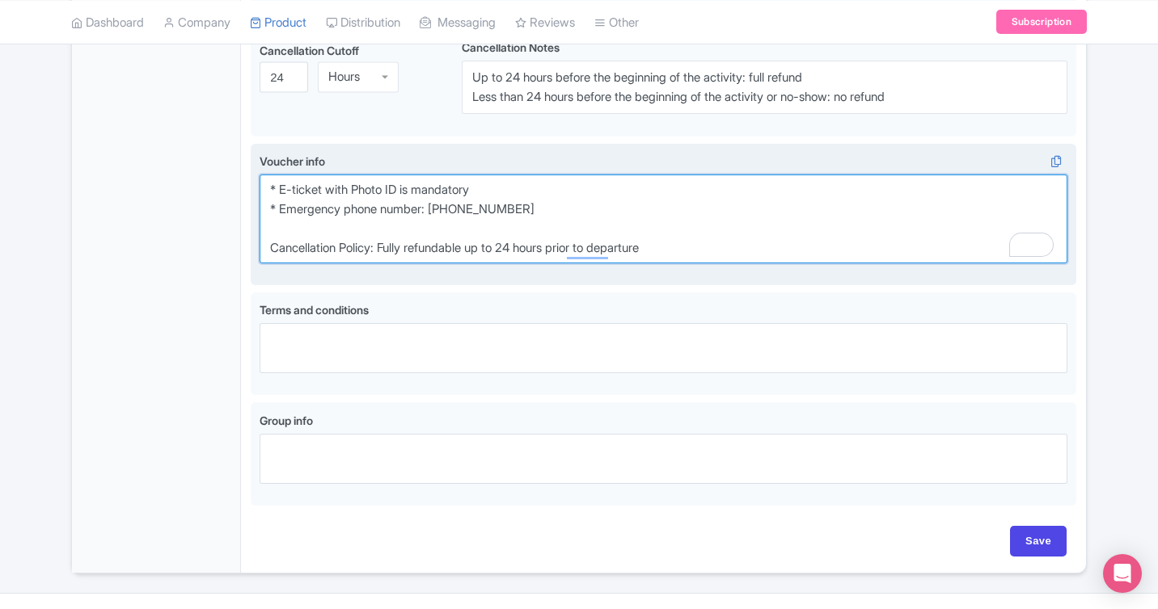
scroll to position [1650, 0]
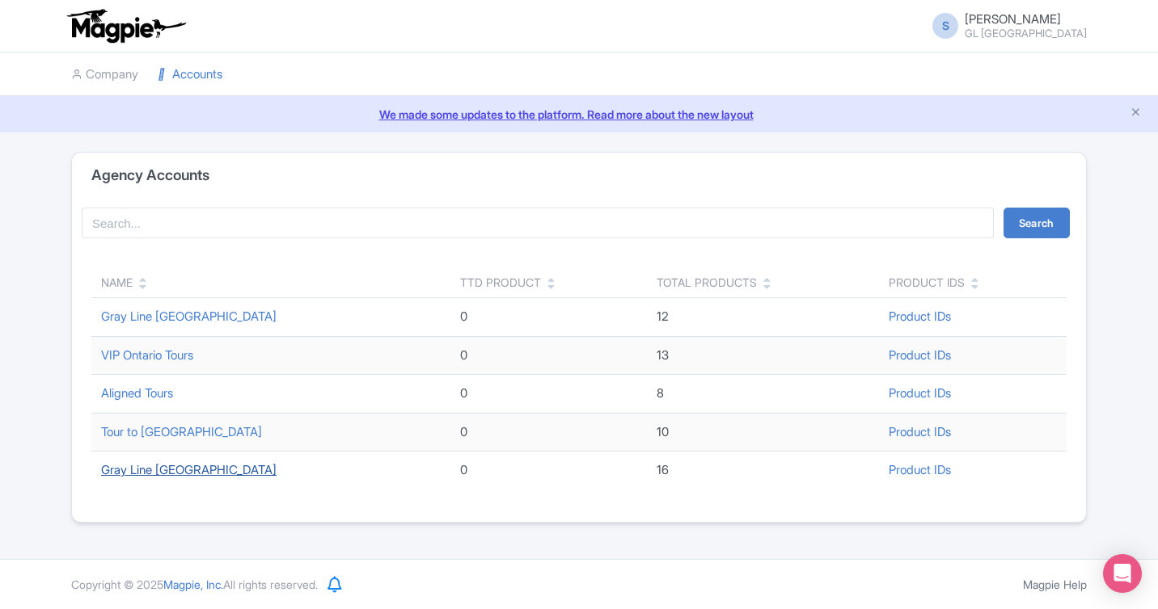
click at [169, 469] on link "Gray Line [GEOGRAPHIC_DATA]" at bounding box center [188, 469] width 175 height 15
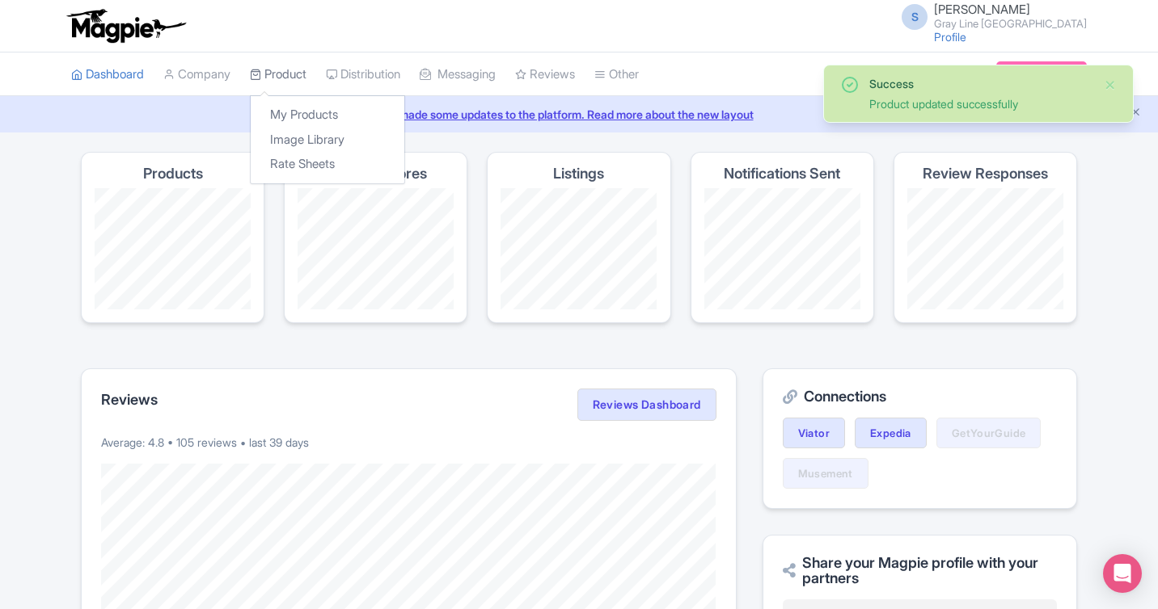
click at [302, 74] on link "Product" at bounding box center [278, 75] width 57 height 44
click at [311, 114] on link "My Products" at bounding box center [328, 115] width 154 height 25
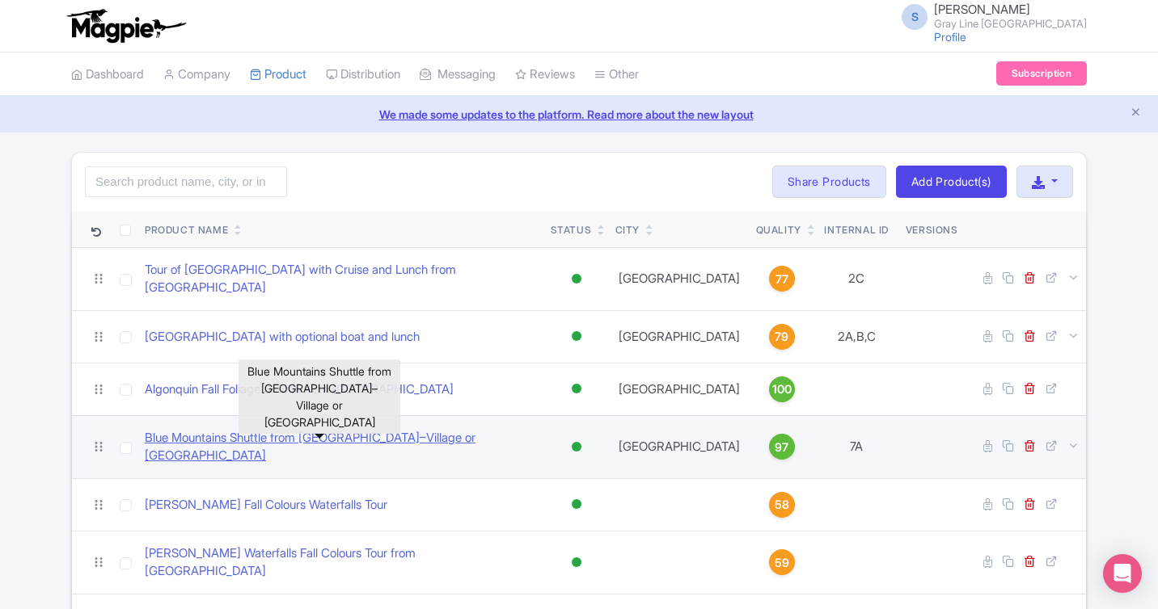
click at [263, 431] on link "Blue Mountains Shuttle from [GEOGRAPHIC_DATA]–Village or [GEOGRAPHIC_DATA]" at bounding box center [341, 447] width 393 height 36
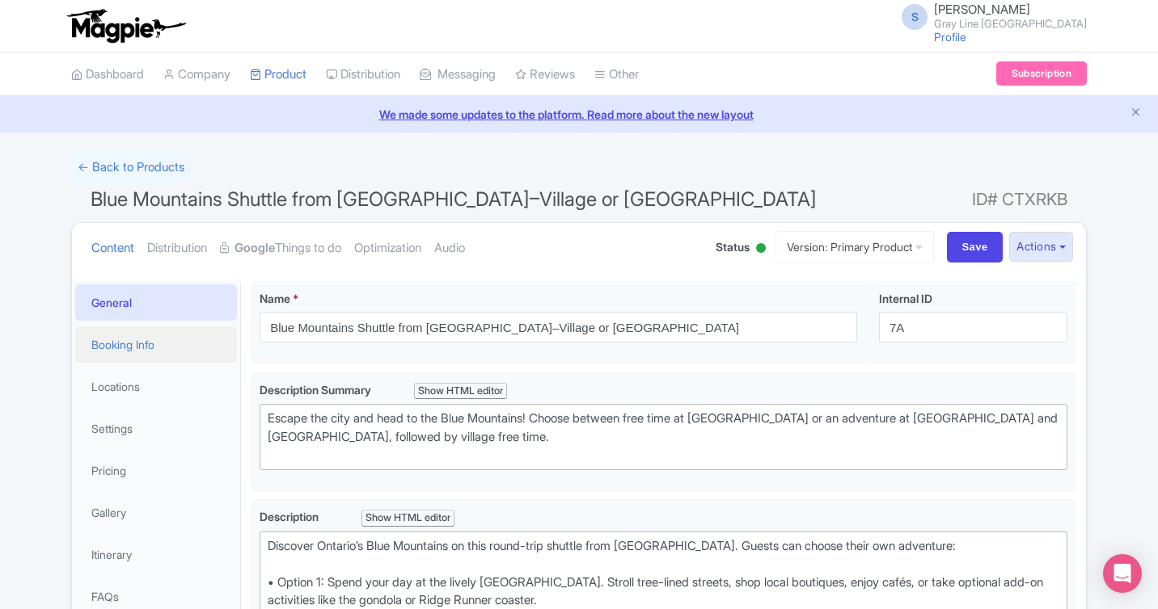
click at [149, 348] on link "Booking Info" at bounding box center [156, 345] width 162 height 36
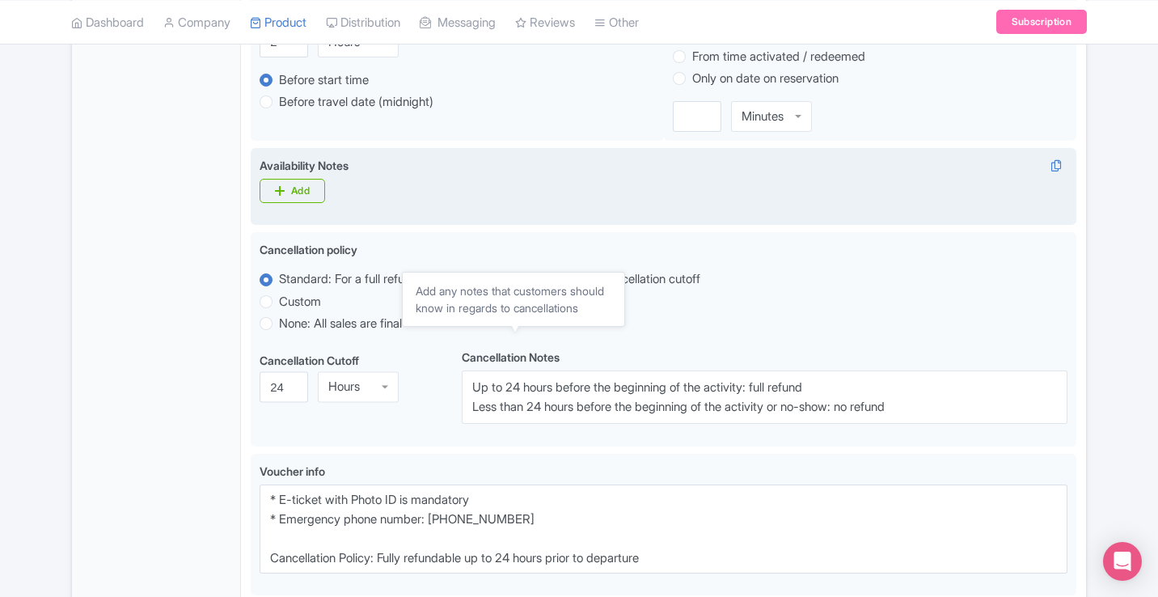
scroll to position [1198, 0]
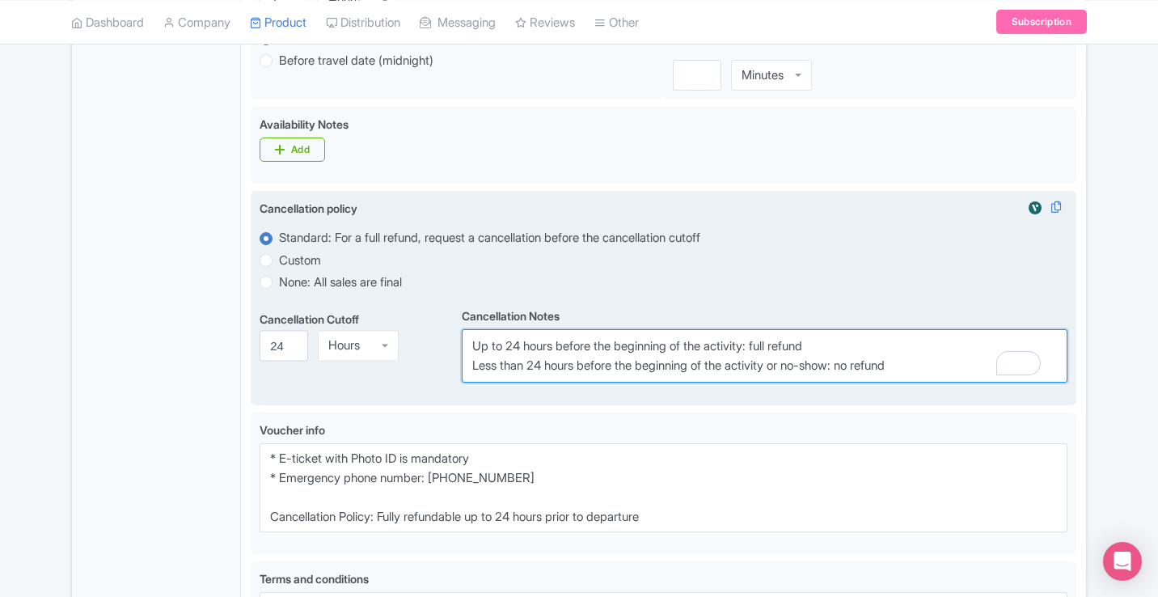
drag, startPoint x: 925, startPoint y: 369, endPoint x: 435, endPoint y: 331, distance: 491.4
click at [435, 331] on div "Cancellation Cutoff i 24 Hours Hours Cancellation Notes i Up to 24 hours before…" at bounding box center [663, 343] width 808 height 78
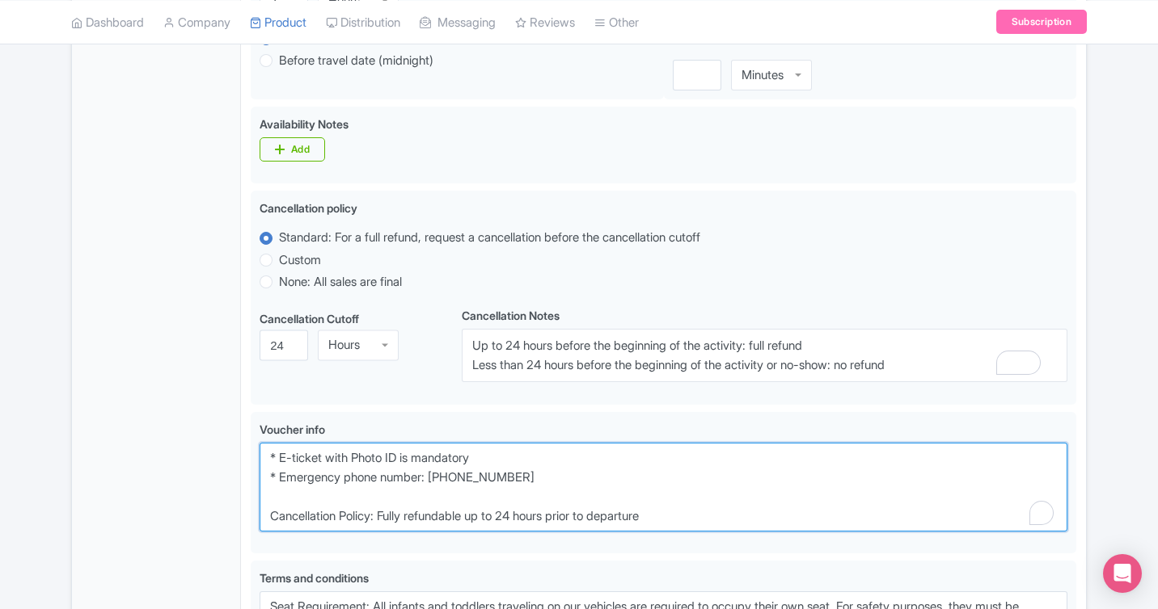
drag, startPoint x: 674, startPoint y: 515, endPoint x: 160, endPoint y: 414, distance: 523.9
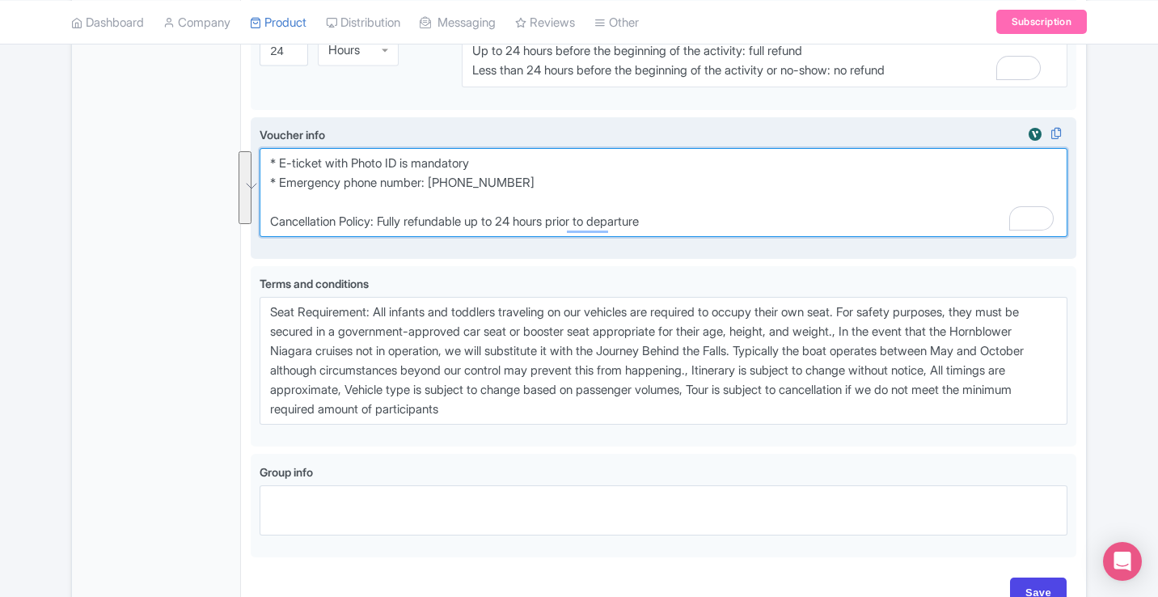
scroll to position [1503, 0]
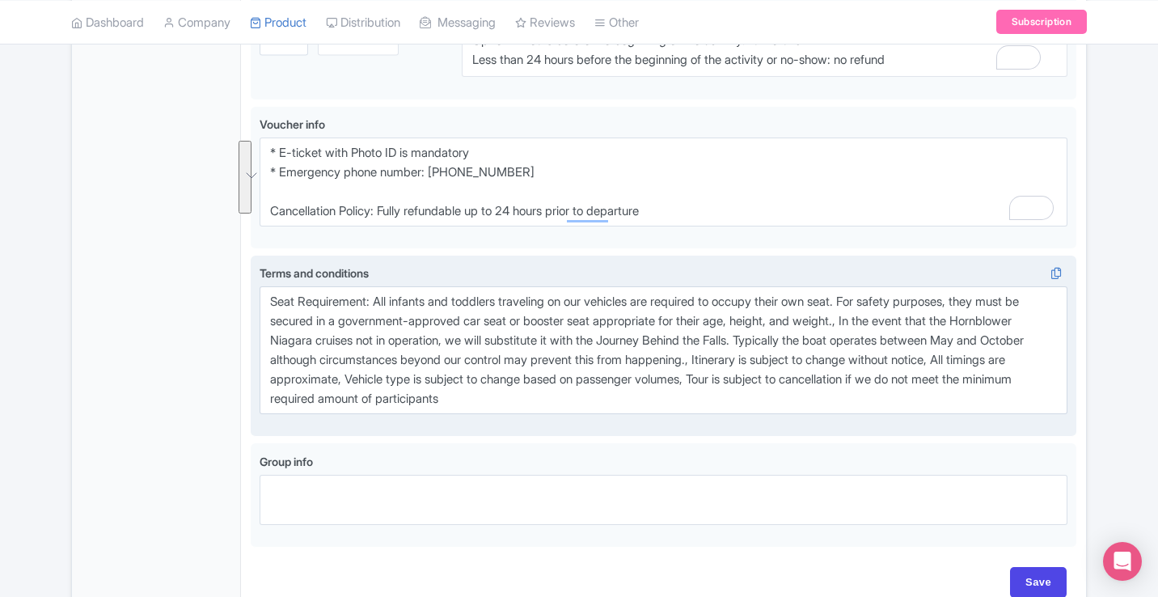
click at [601, 418] on div "Terms and conditions i Seat Requirement: All infants and toddlers traveling on …" at bounding box center [663, 345] width 808 height 162
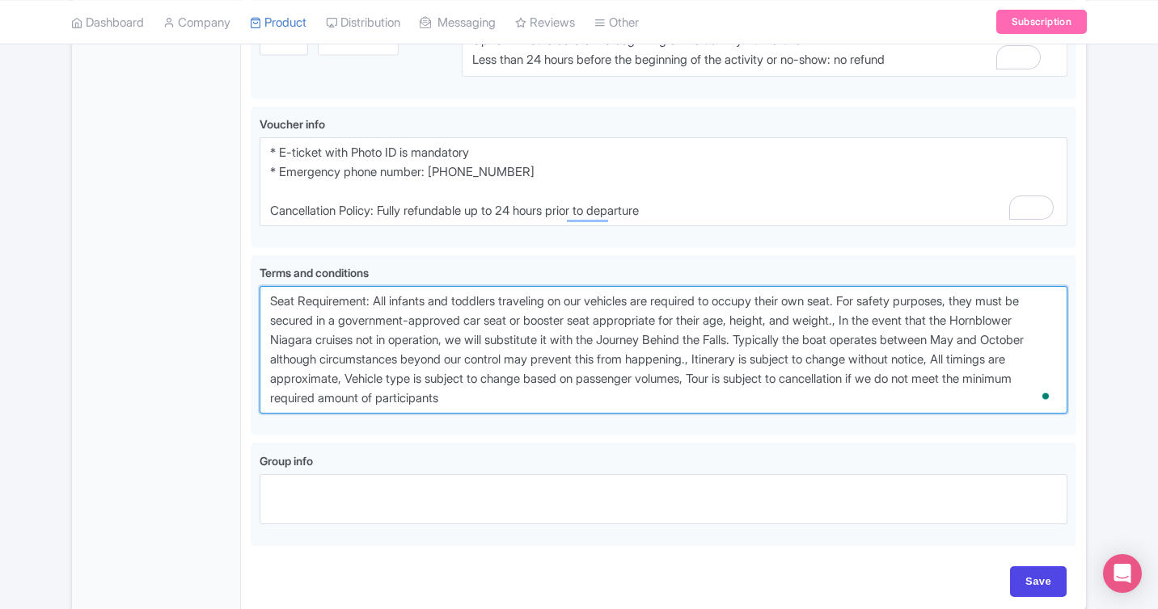
drag, startPoint x: 610, startPoint y: 411, endPoint x: 238, endPoint y: 290, distance: 391.1
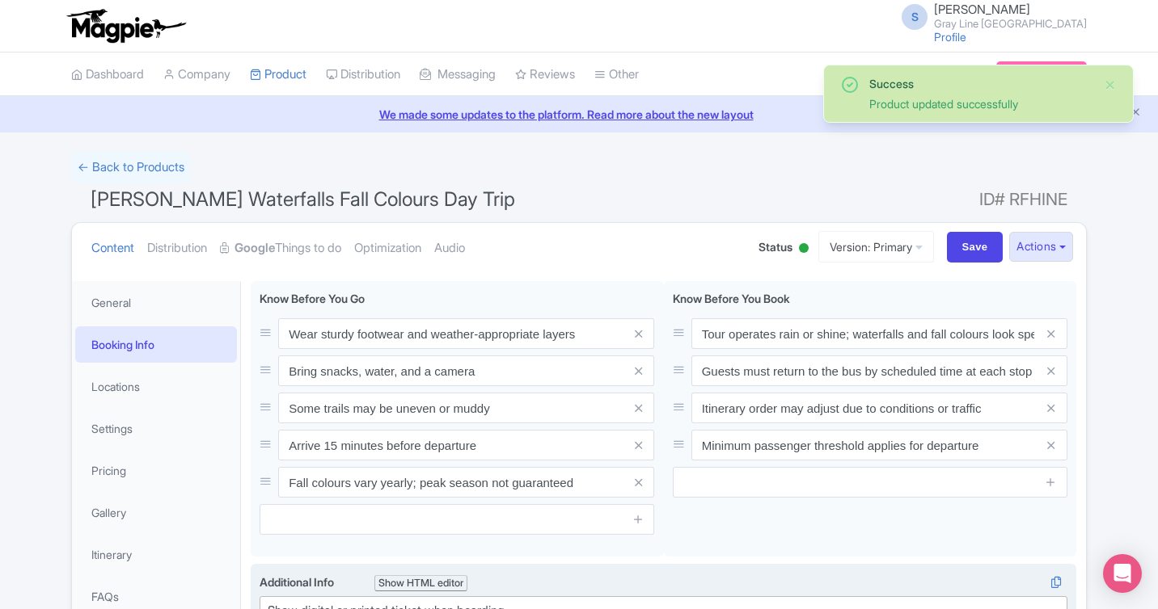
scroll to position [281, 0]
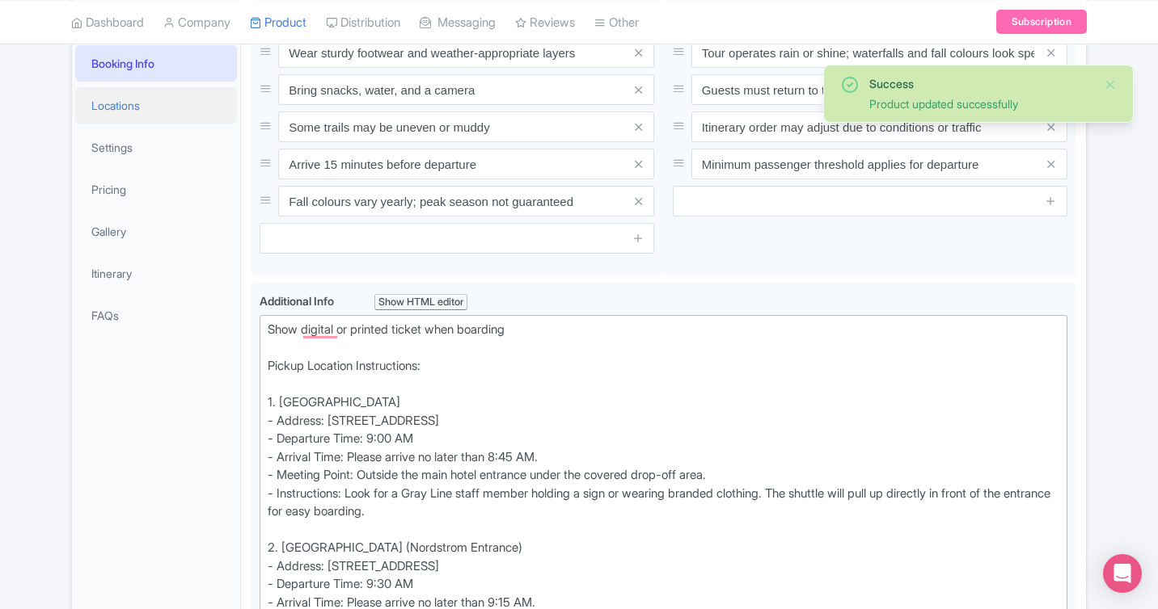
click at [137, 114] on link "Locations" at bounding box center [156, 105] width 162 height 36
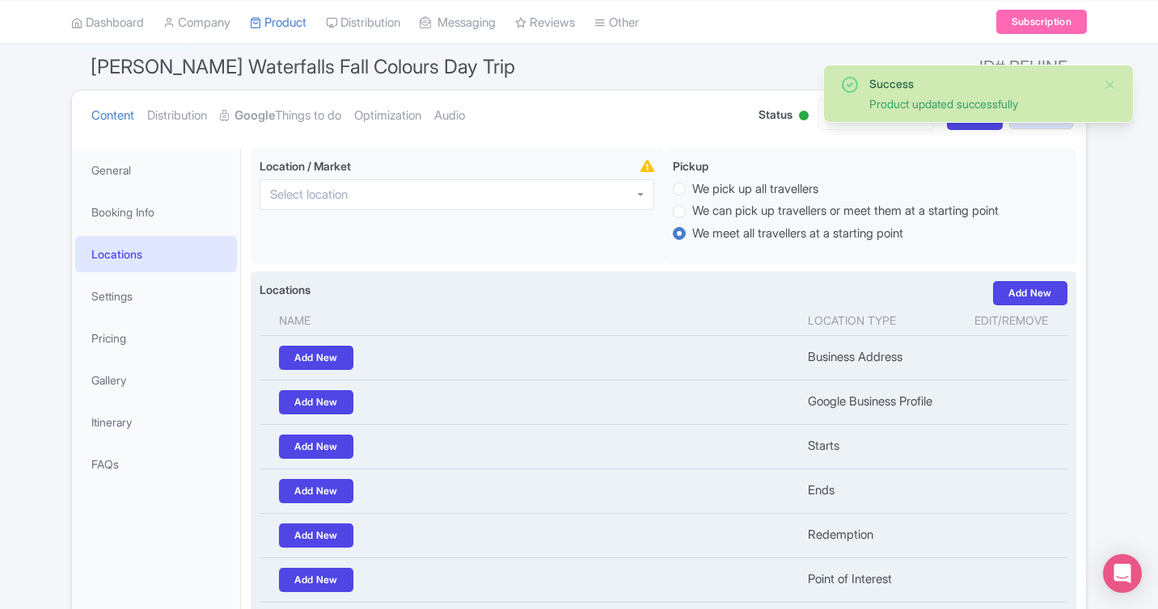
scroll to position [120, 0]
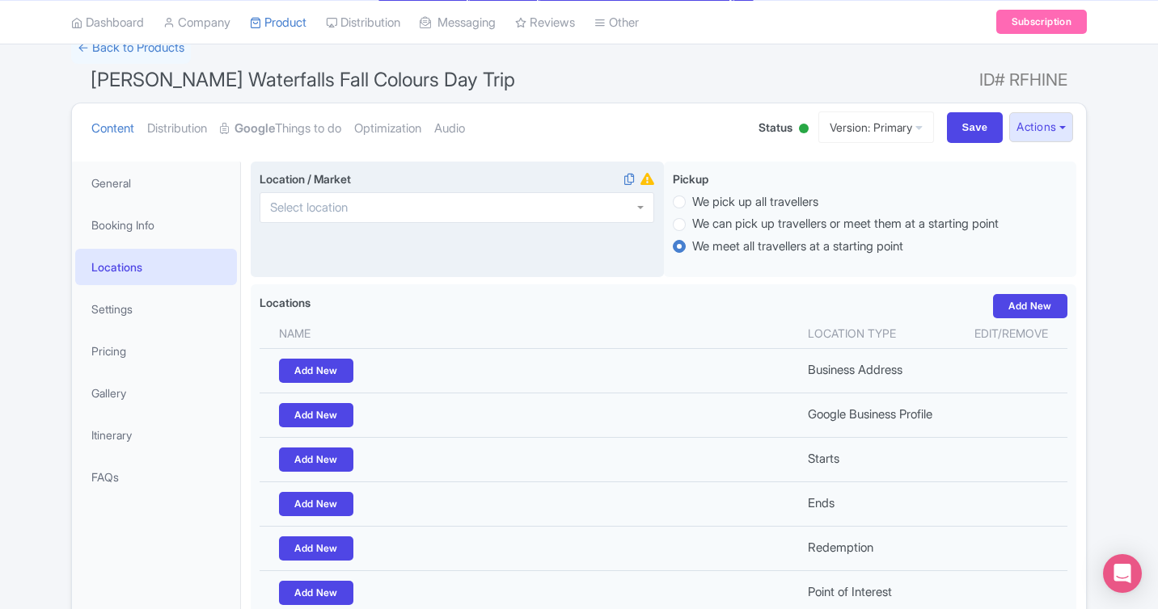
click at [475, 209] on div at bounding box center [456, 207] width 394 height 31
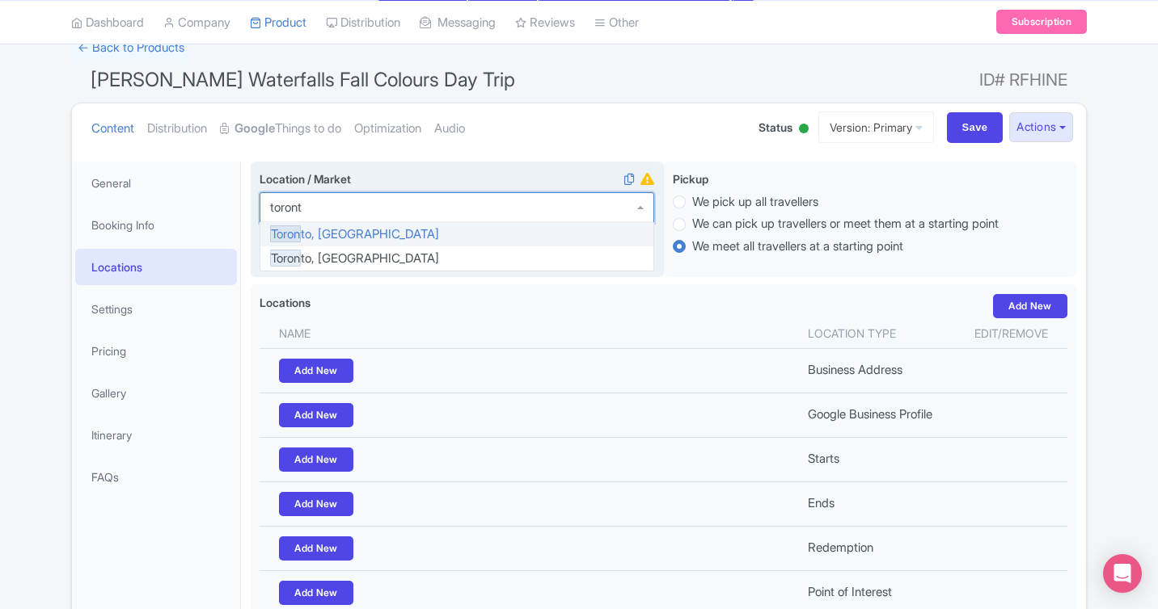
type input "toronto"
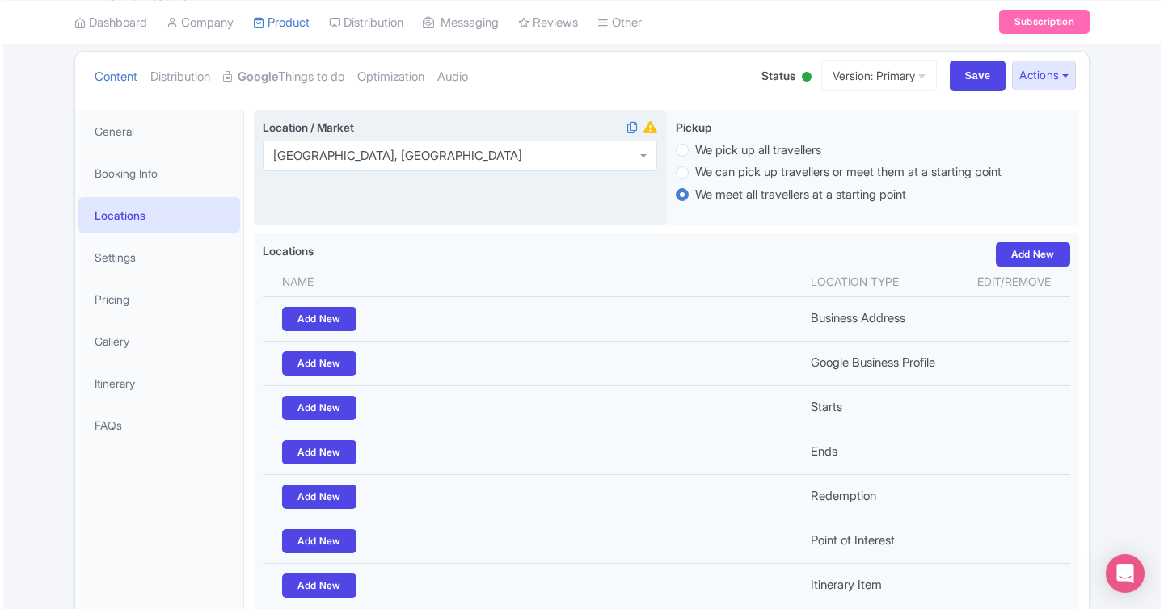
scroll to position [179, 0]
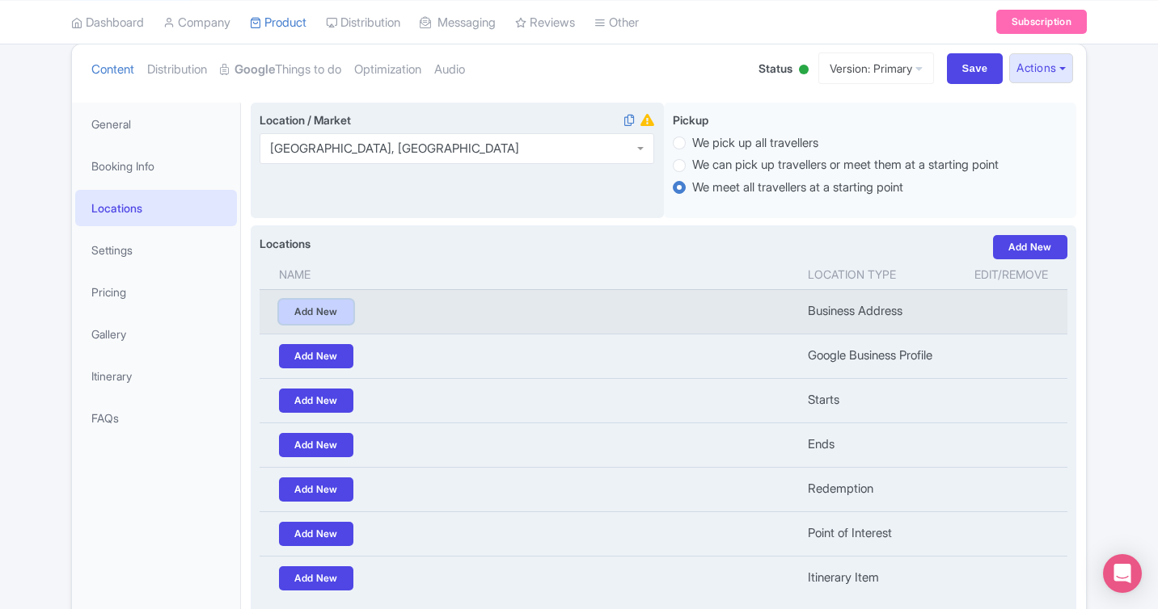
click at [317, 309] on link "Add New" at bounding box center [316, 312] width 74 height 24
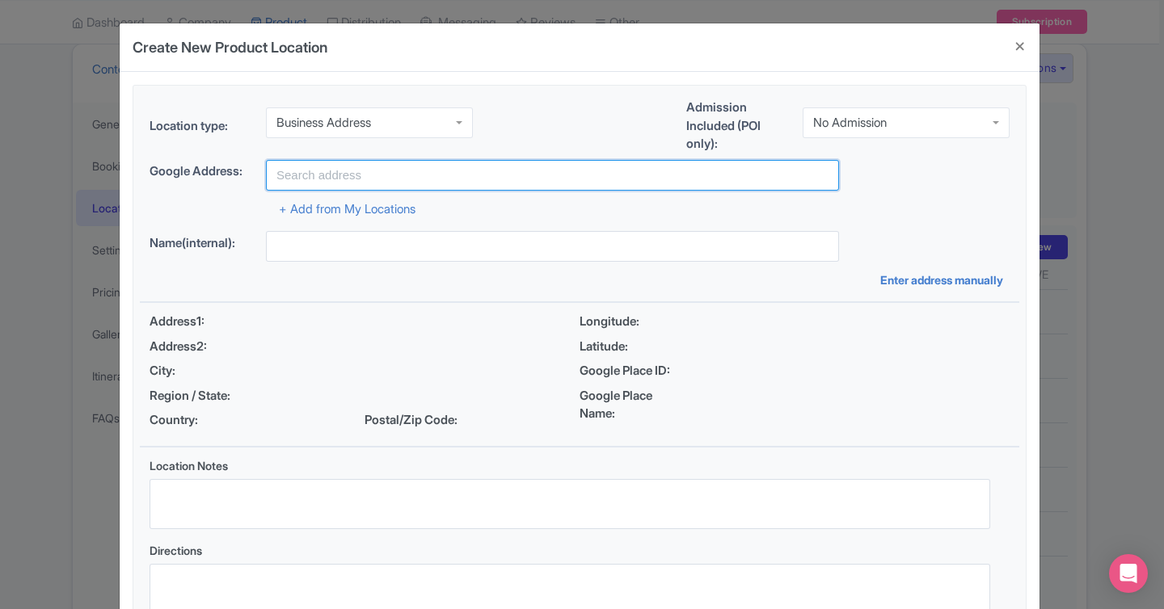
click at [366, 169] on input "text" at bounding box center [552, 175] width 573 height 31
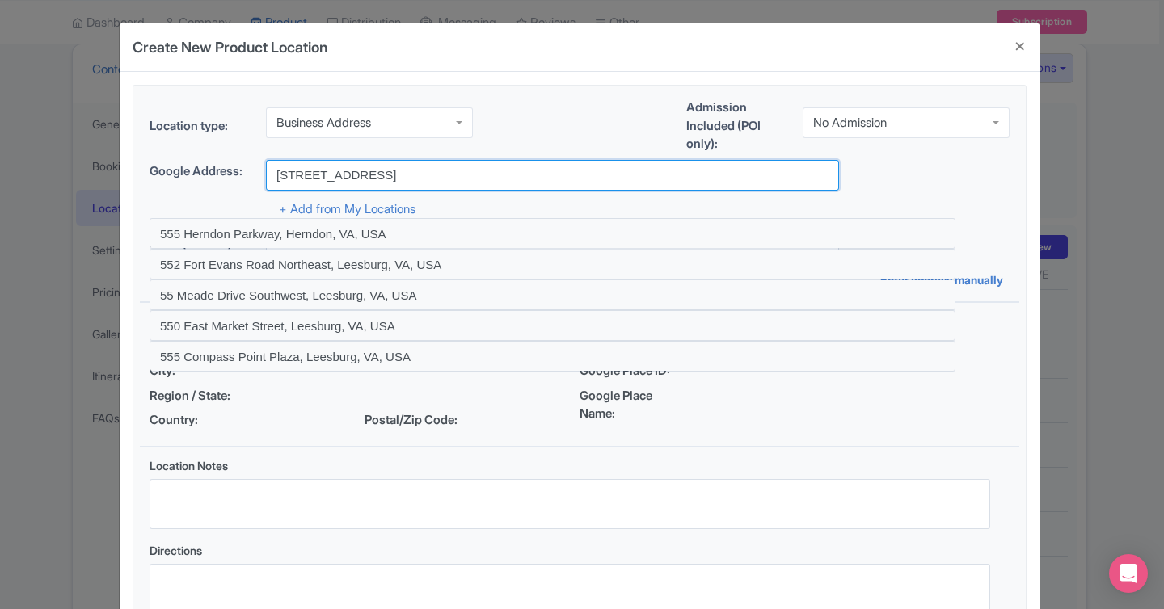
scroll to position [123, 0]
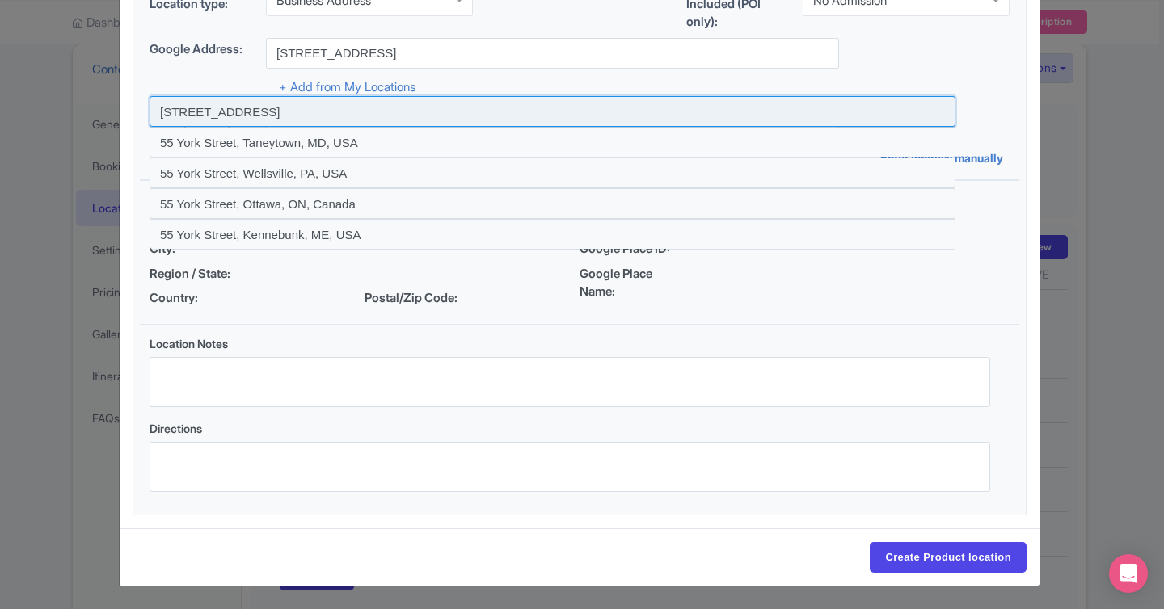
click at [416, 110] on input at bounding box center [553, 111] width 806 height 31
type input "[STREET_ADDRESS]"
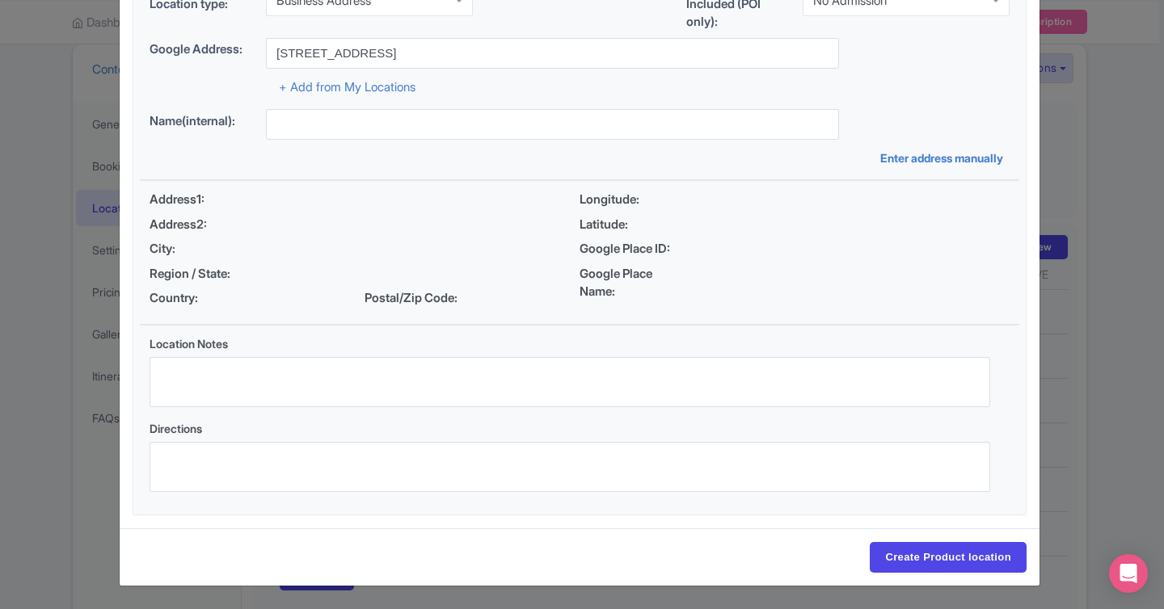
type input "[STREET_ADDRESS]"
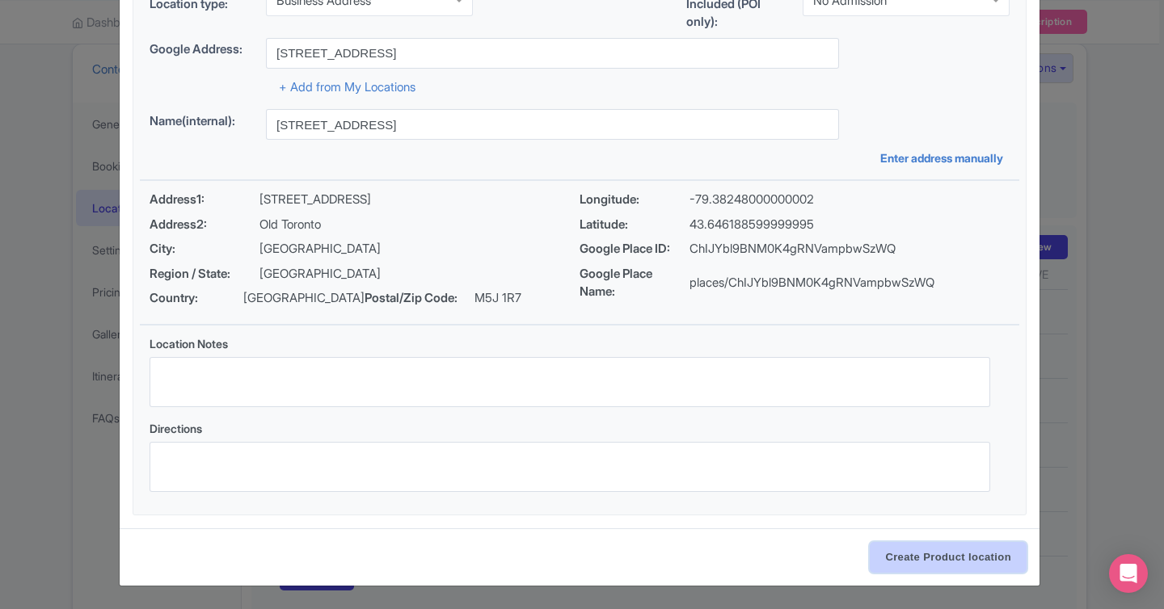
click at [900, 563] on input "Create Product location" at bounding box center [948, 557] width 157 height 31
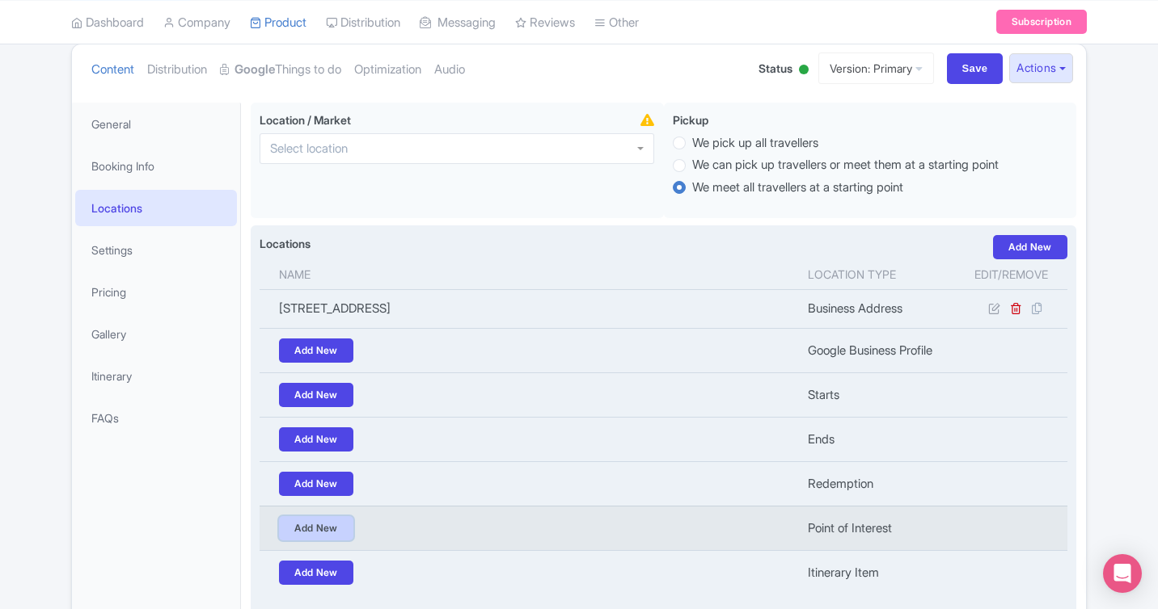
click at [313, 524] on link "Add New" at bounding box center [316, 529] width 74 height 24
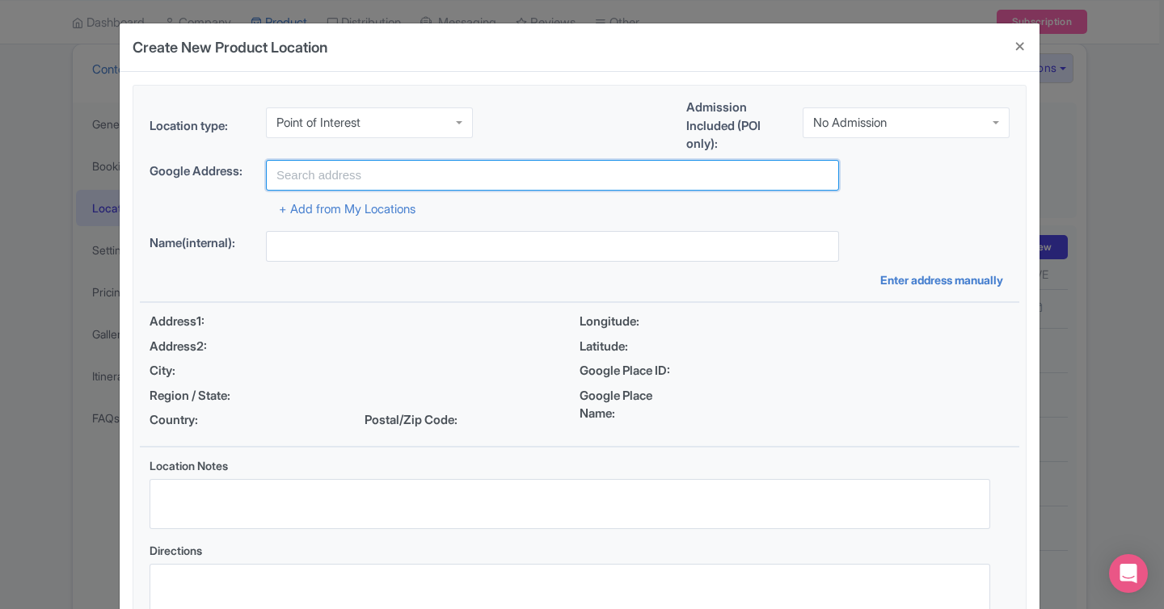
click at [401, 179] on input "text" at bounding box center [552, 175] width 573 height 31
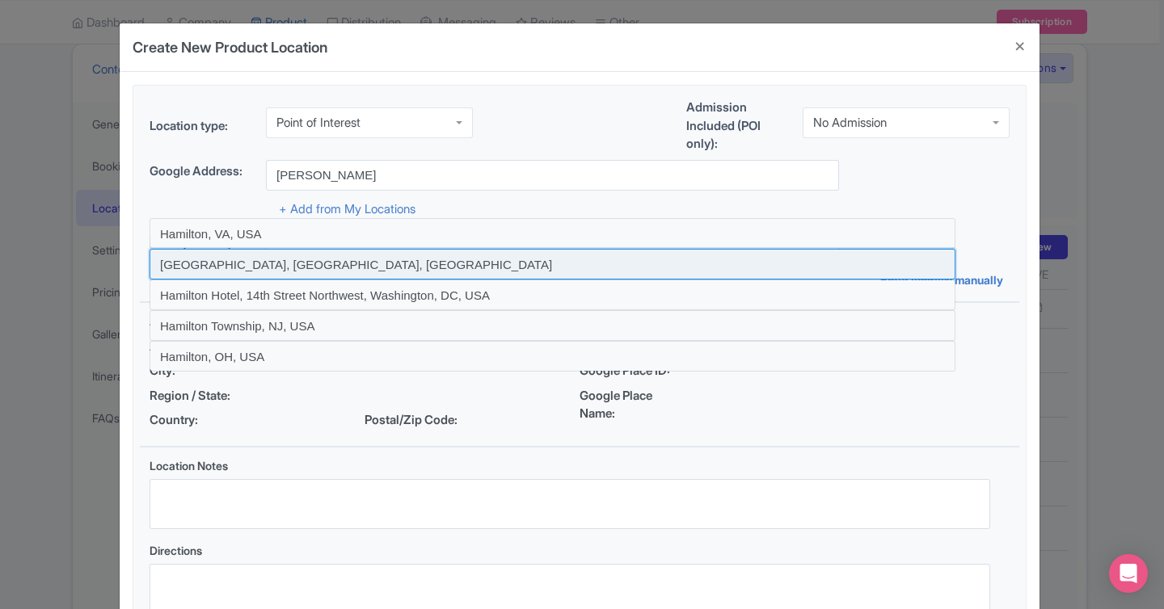
click at [339, 262] on input at bounding box center [553, 264] width 806 height 31
type input "Hamilton, ON, Canada"
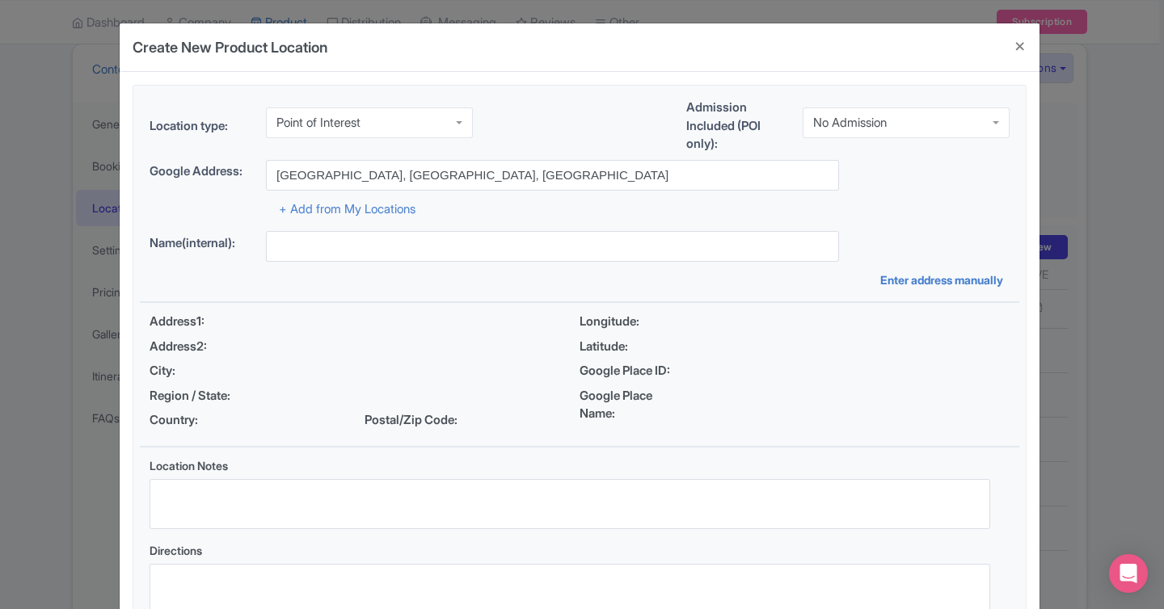
type input "Hamilton, ON, Canada"
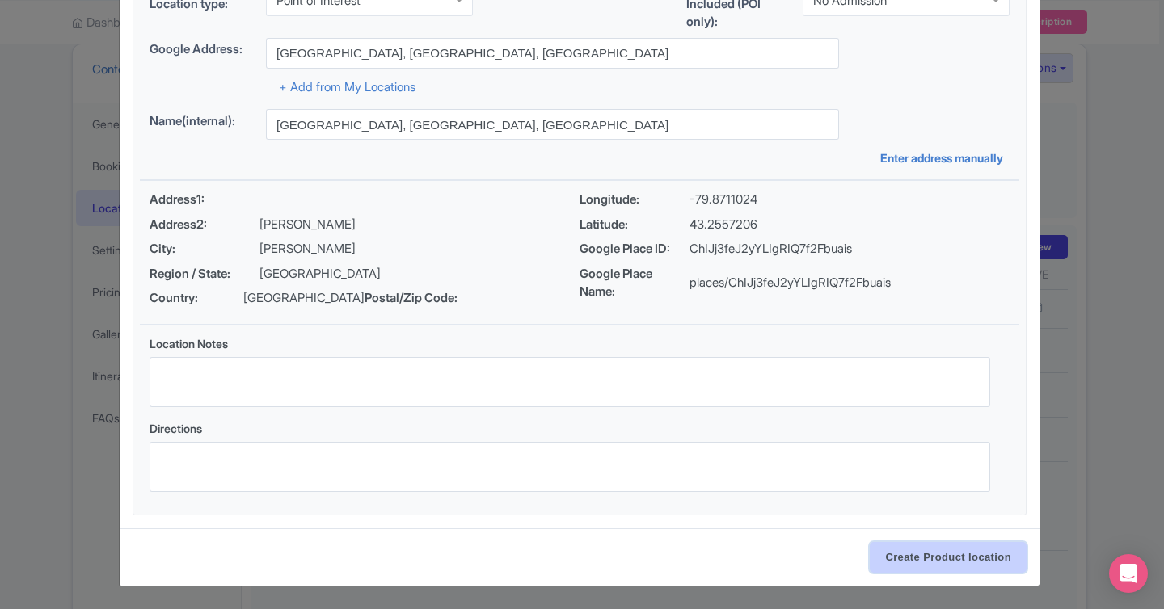
click at [942, 567] on input "Create Product location" at bounding box center [948, 557] width 157 height 31
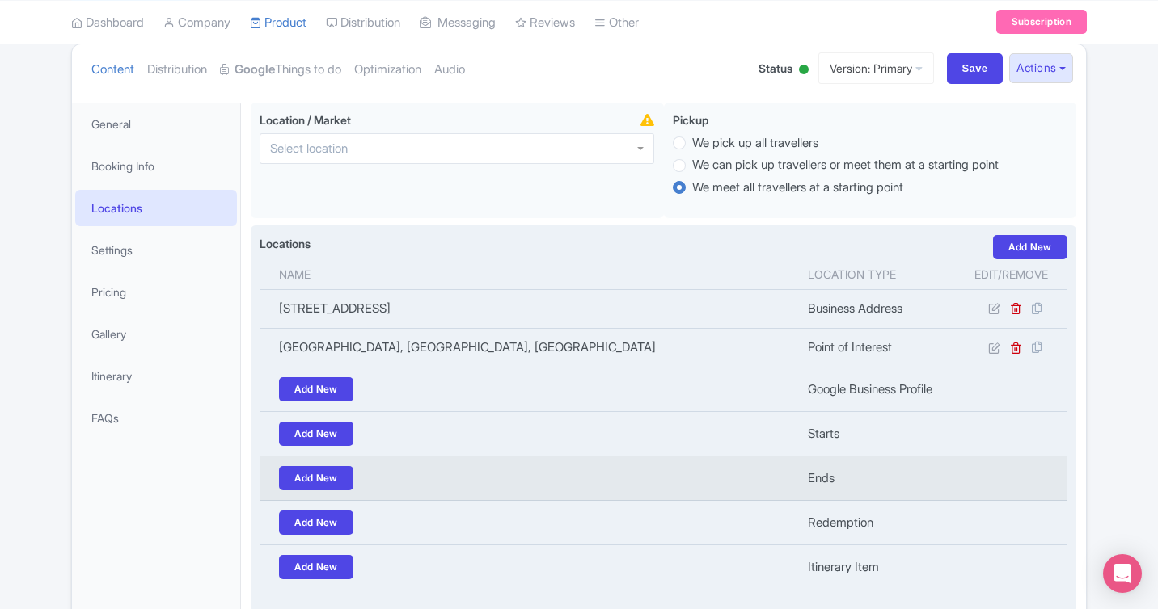
scroll to position [314, 0]
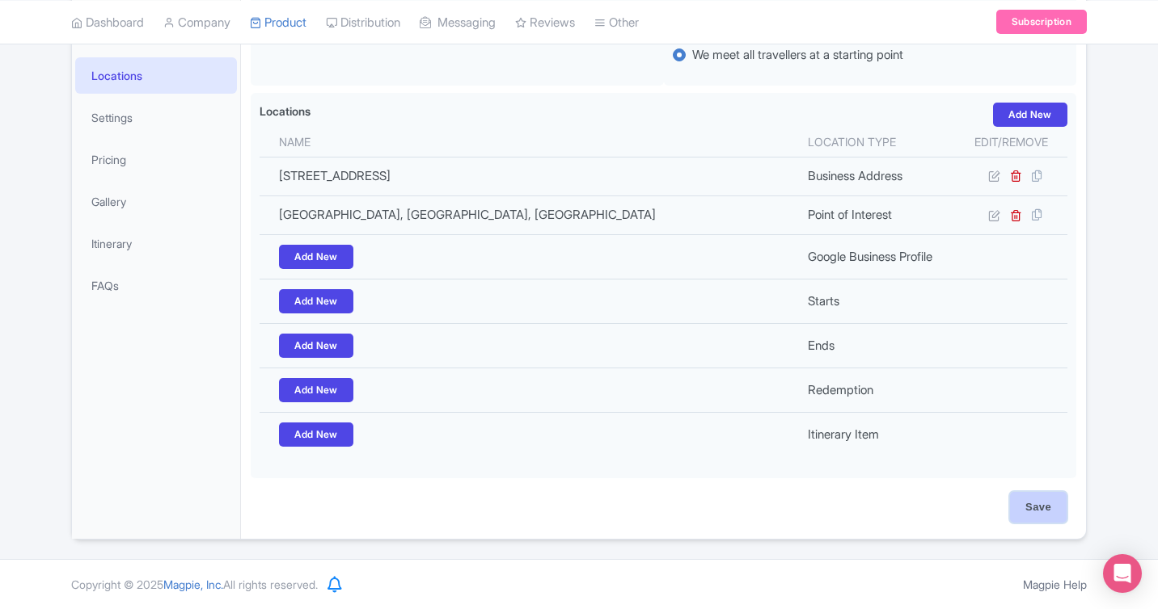
click at [1032, 499] on input "Save" at bounding box center [1038, 507] width 57 height 31
type input "Update Product"
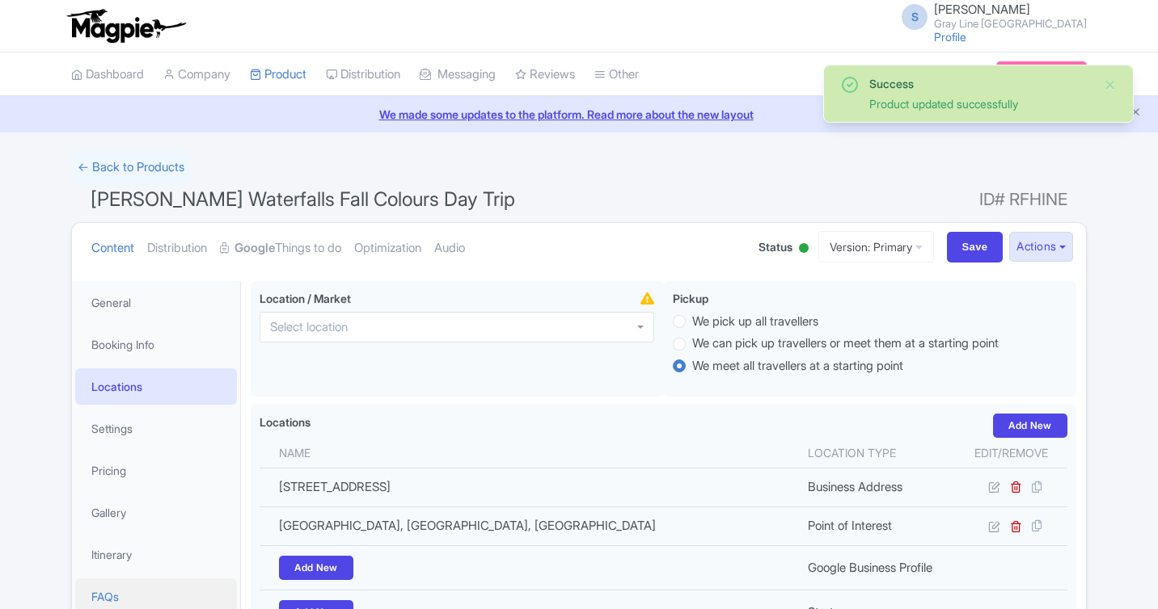
scroll to position [281, 0]
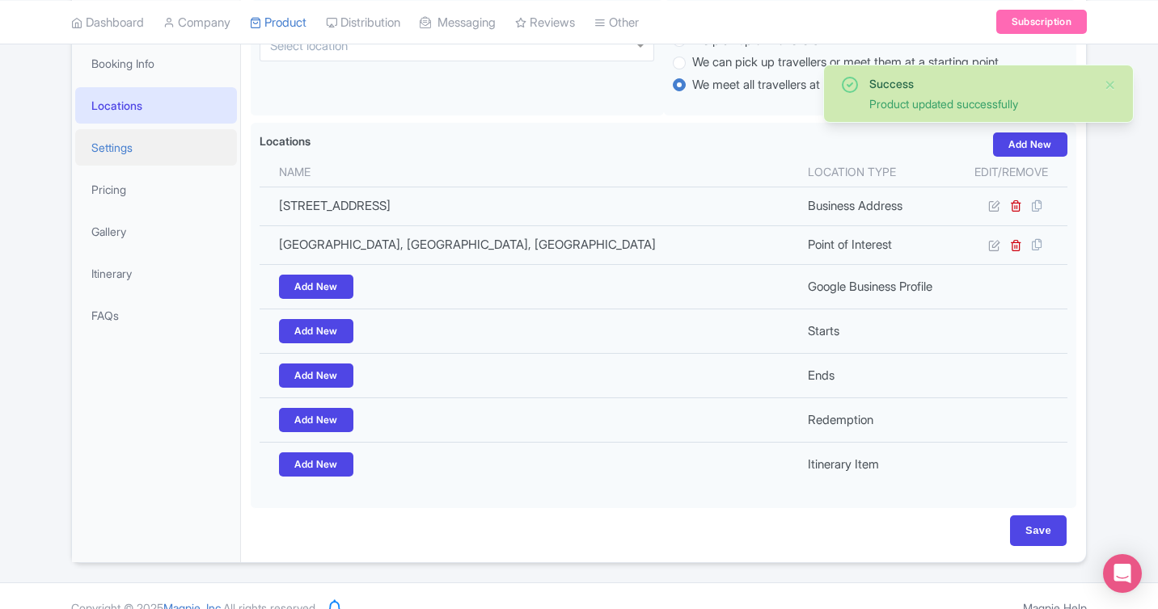
click at [123, 152] on link "Settings" at bounding box center [156, 147] width 162 height 36
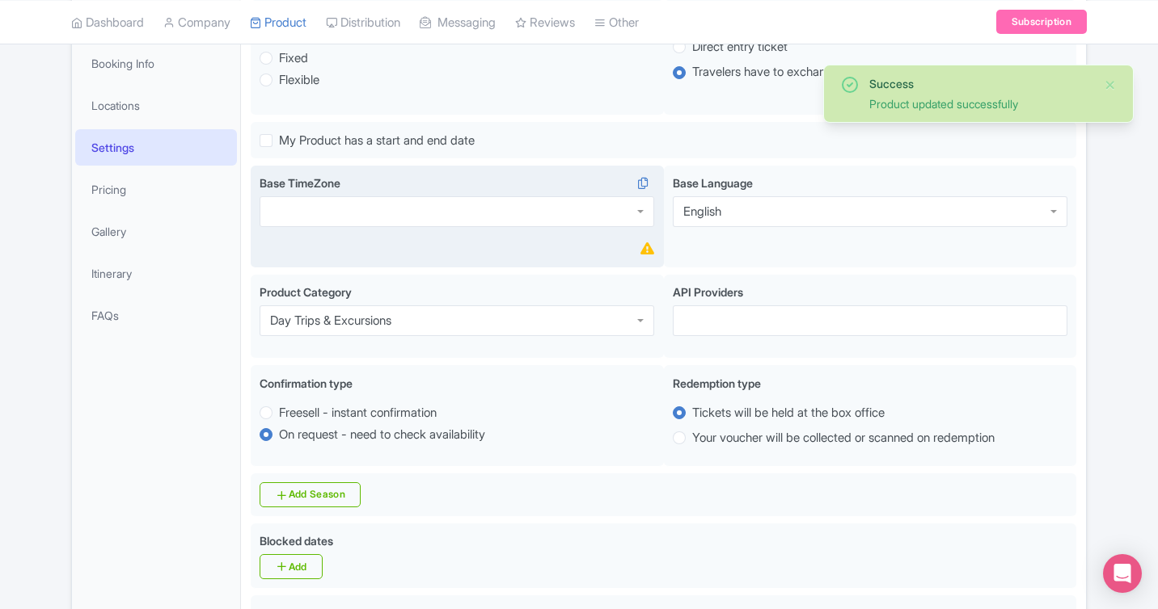
click at [423, 211] on div at bounding box center [456, 211] width 394 height 31
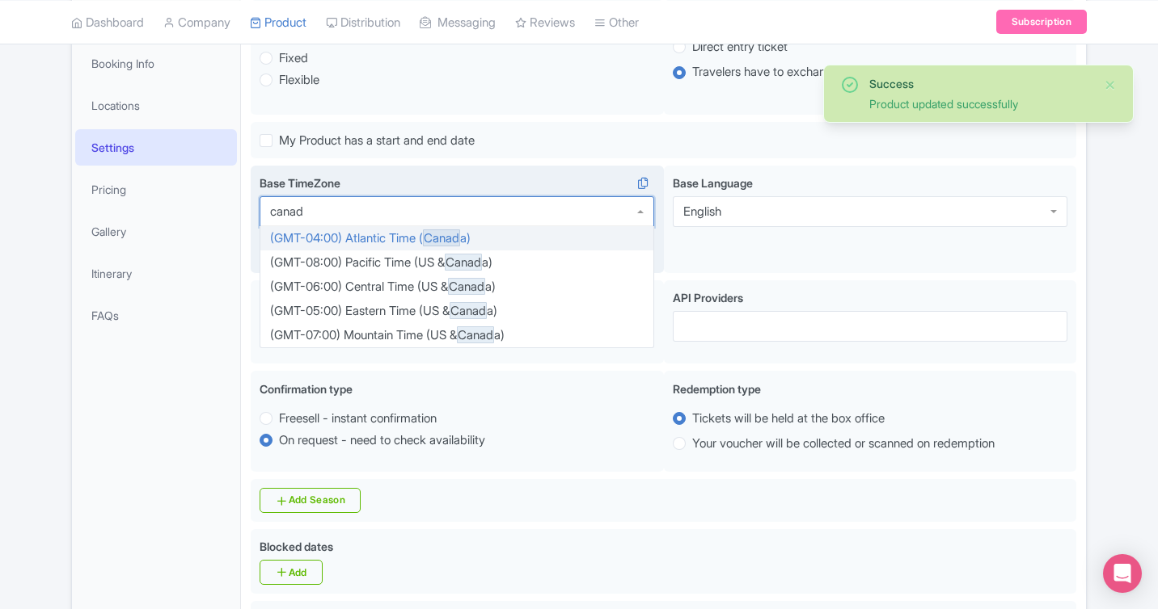
type input "canada"
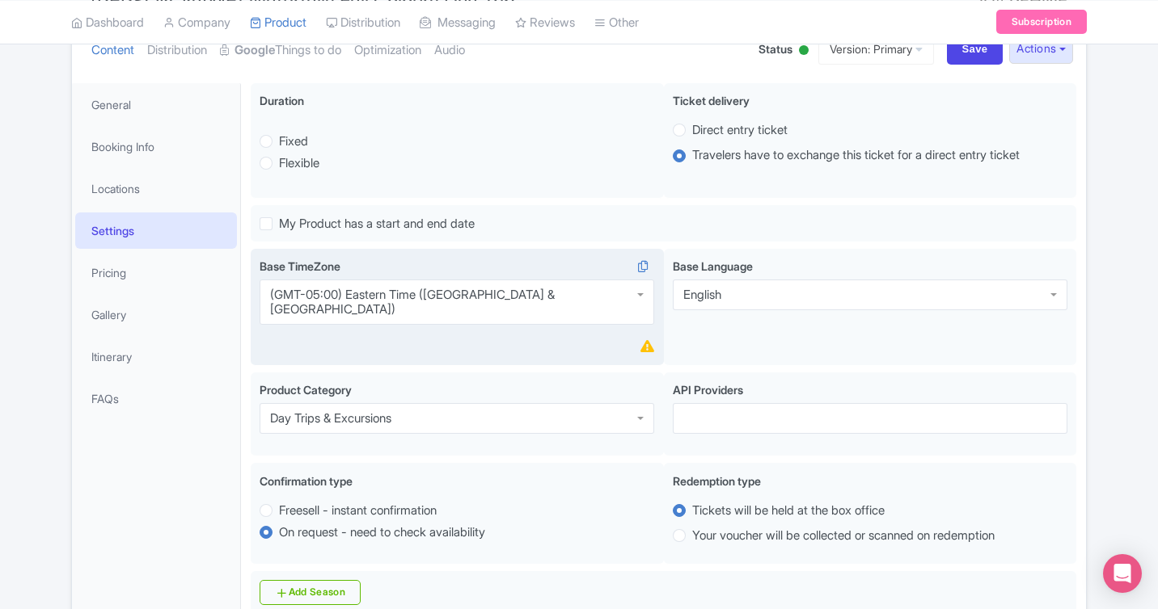
scroll to position [195, 0]
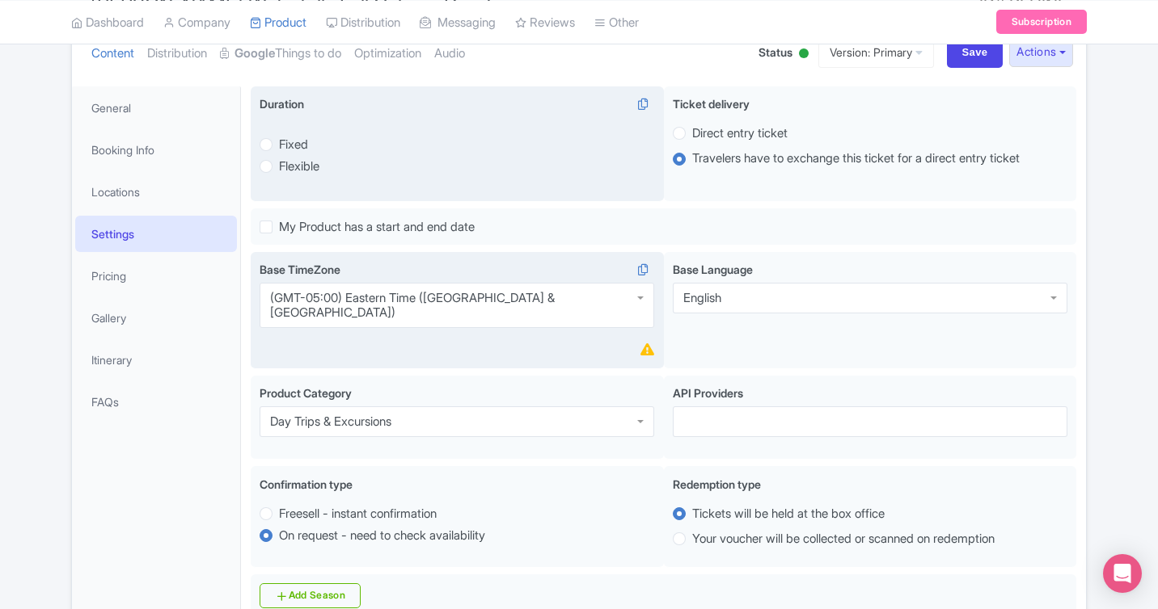
click at [279, 145] on label "Fixed" at bounding box center [293, 145] width 29 height 19
click at [279, 145] on input "Fixed" at bounding box center [287, 143] width 16 height 16
radio input "true"
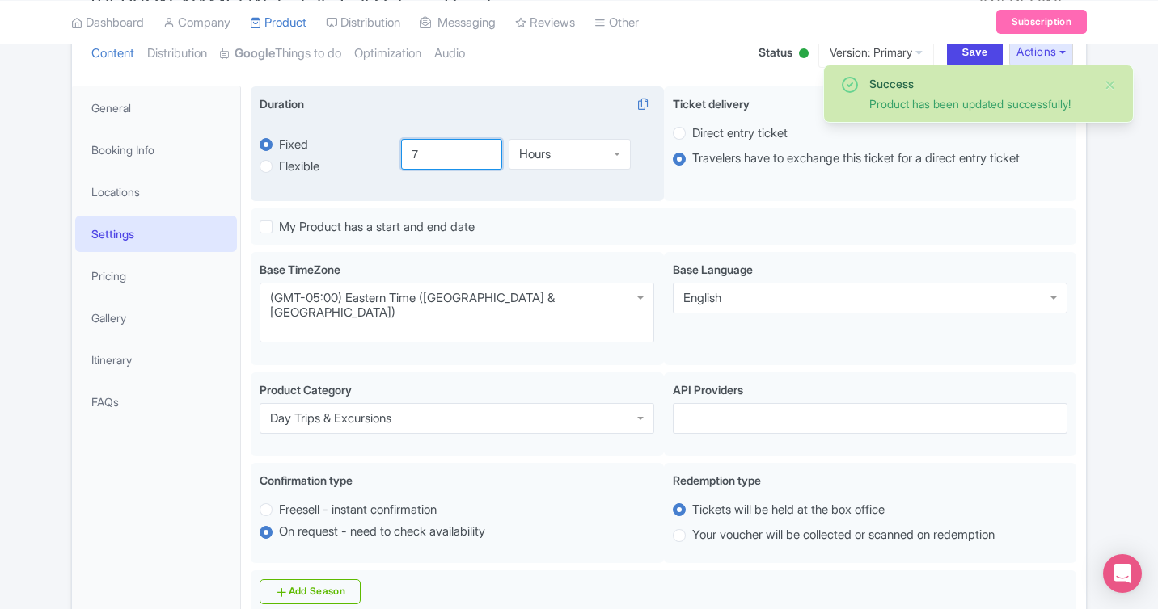
click at [449, 161] on input "7" at bounding box center [452, 154] width 102 height 31
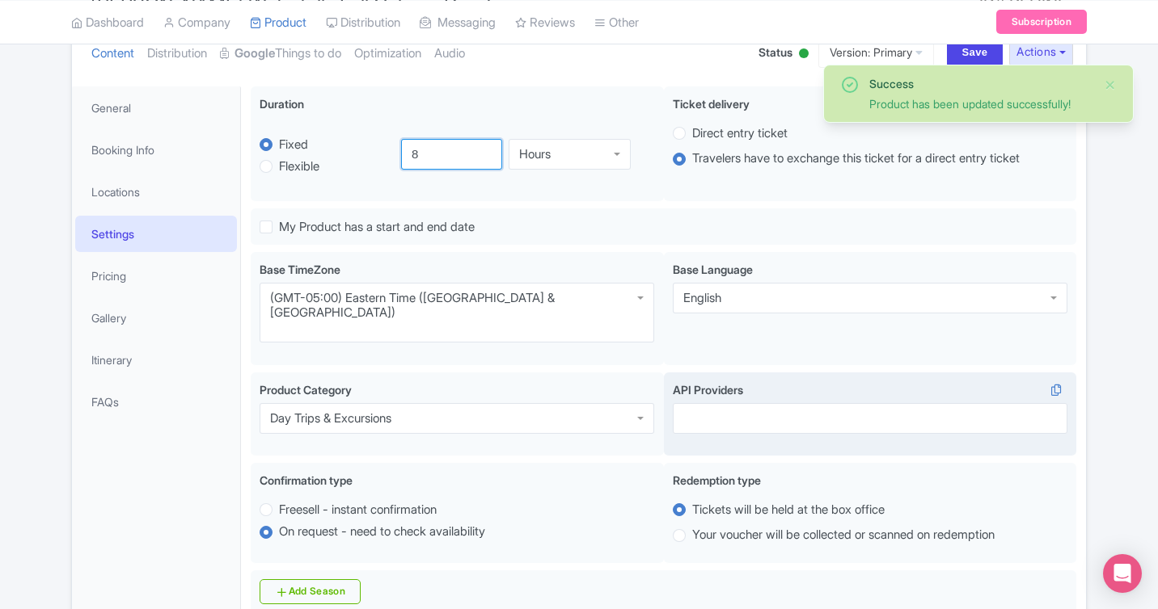
type input "8"
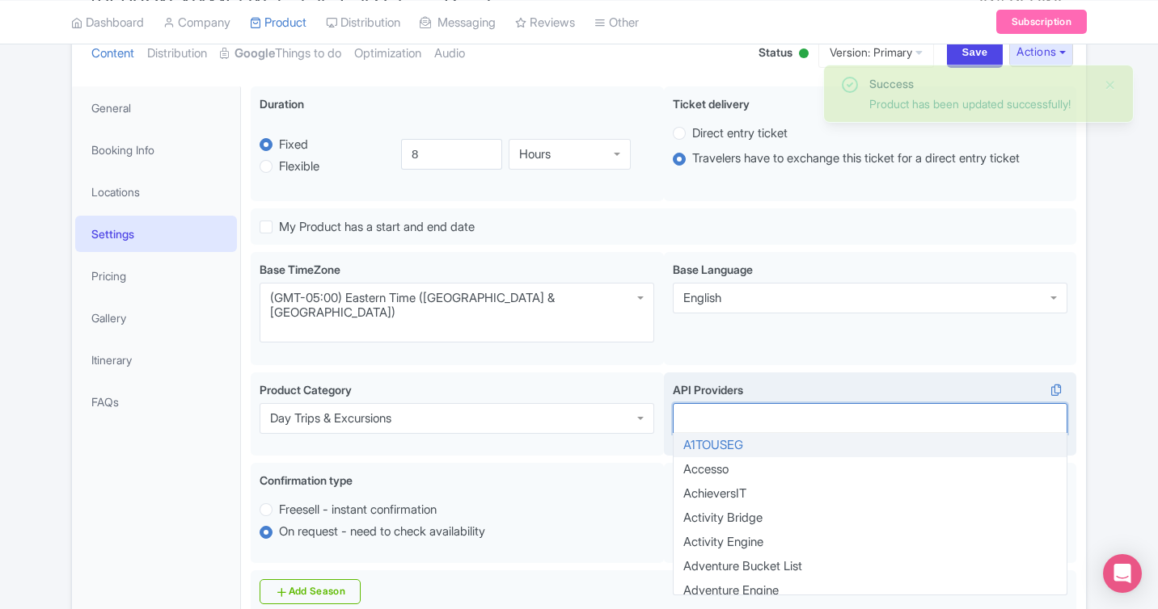
click at [770, 403] on div at bounding box center [870, 418] width 394 height 31
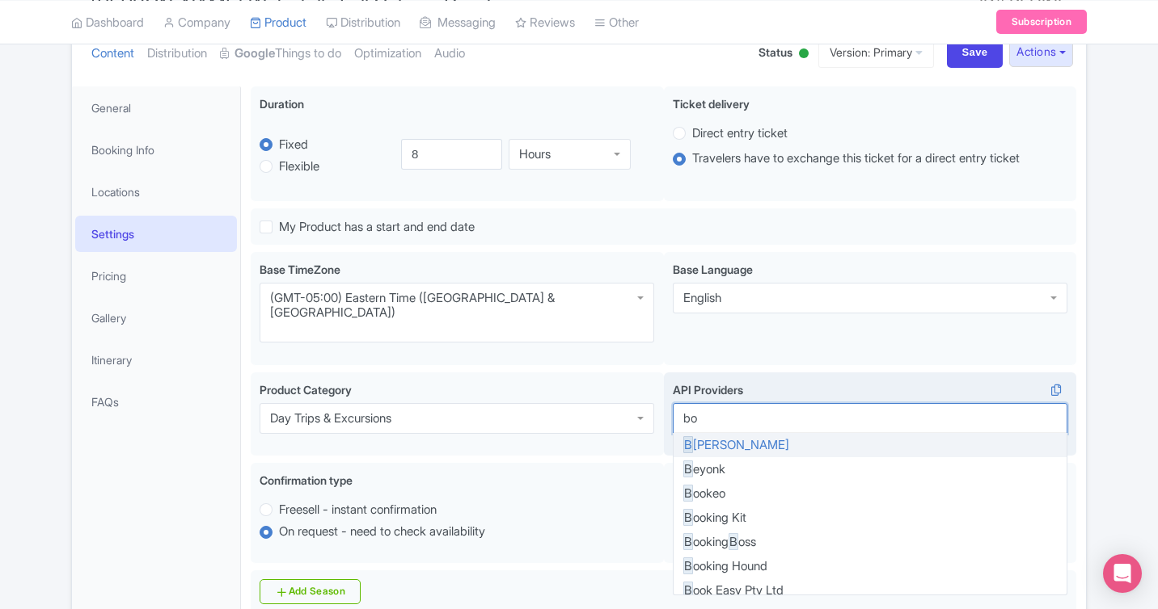
type input "bok"
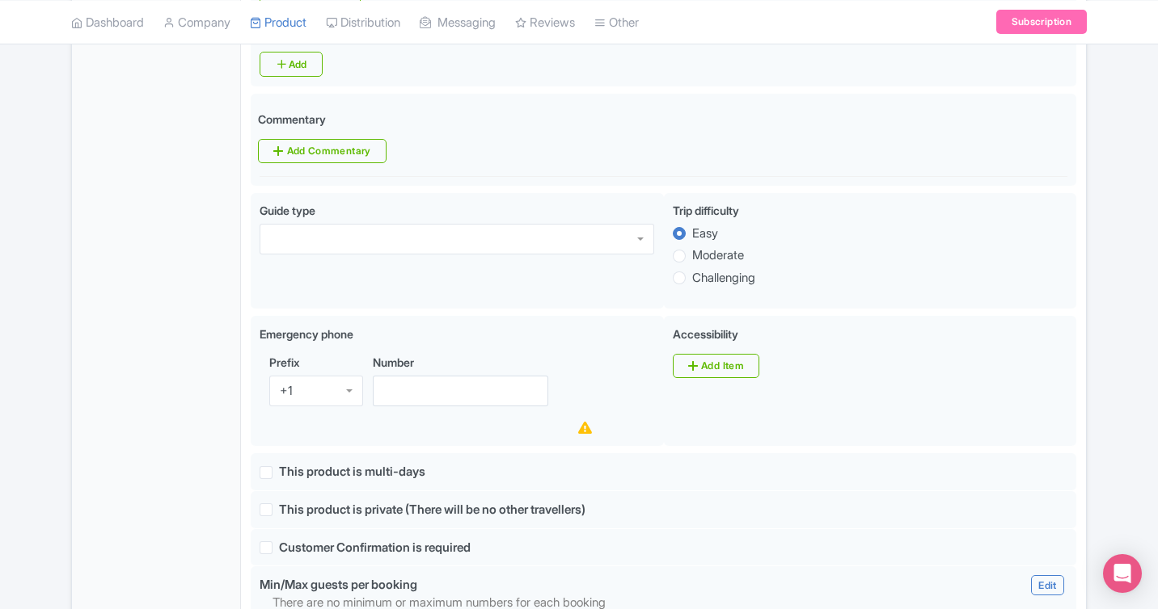
scroll to position [879, 0]
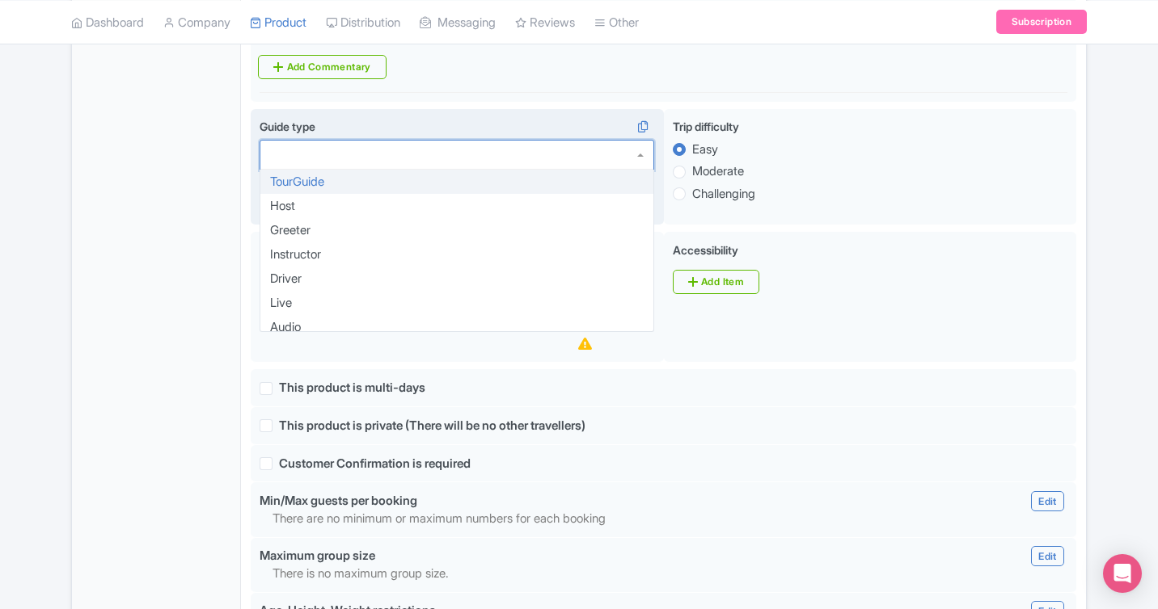
click at [570, 140] on div at bounding box center [456, 155] width 394 height 31
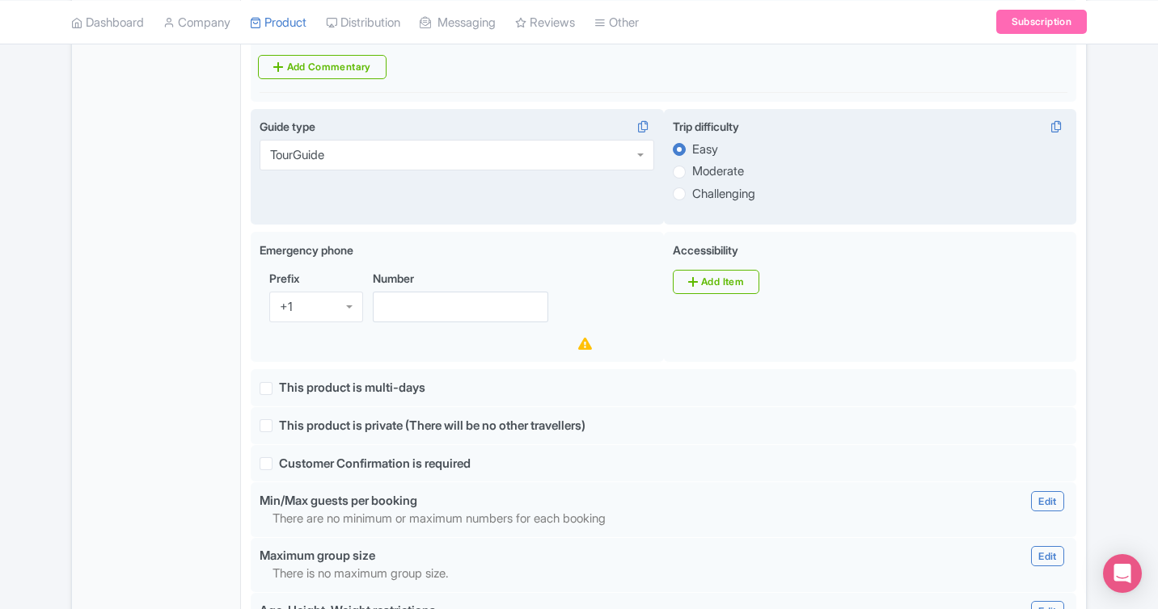
click at [733, 162] on label "Moderate" at bounding box center [718, 171] width 52 height 19
click at [708, 162] on input "Moderate" at bounding box center [700, 170] width 16 height 16
radio input "true"
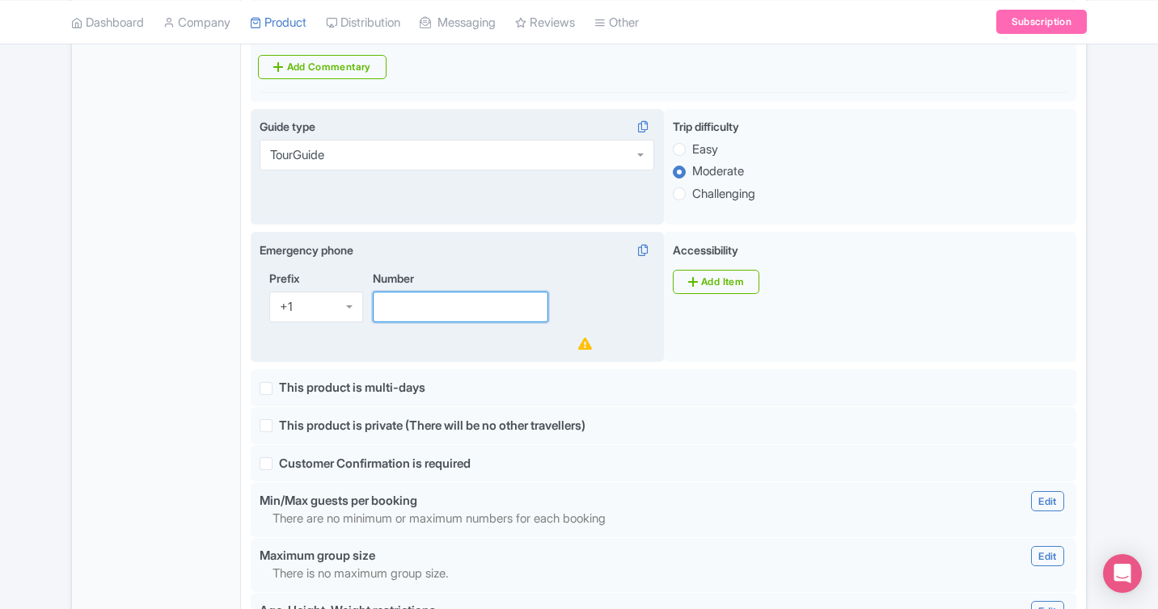
click at [468, 292] on input "Number" at bounding box center [460, 307] width 175 height 31
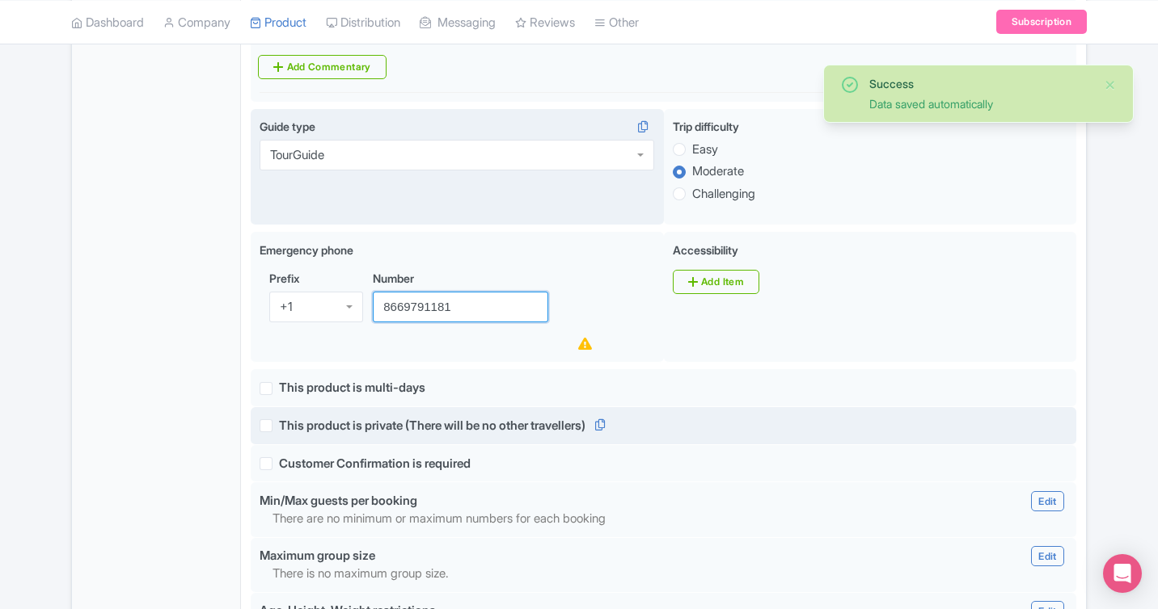
type input "8669791181"
click at [688, 414] on div "This product is private (There will be no other travellers)" at bounding box center [663, 426] width 825 height 38
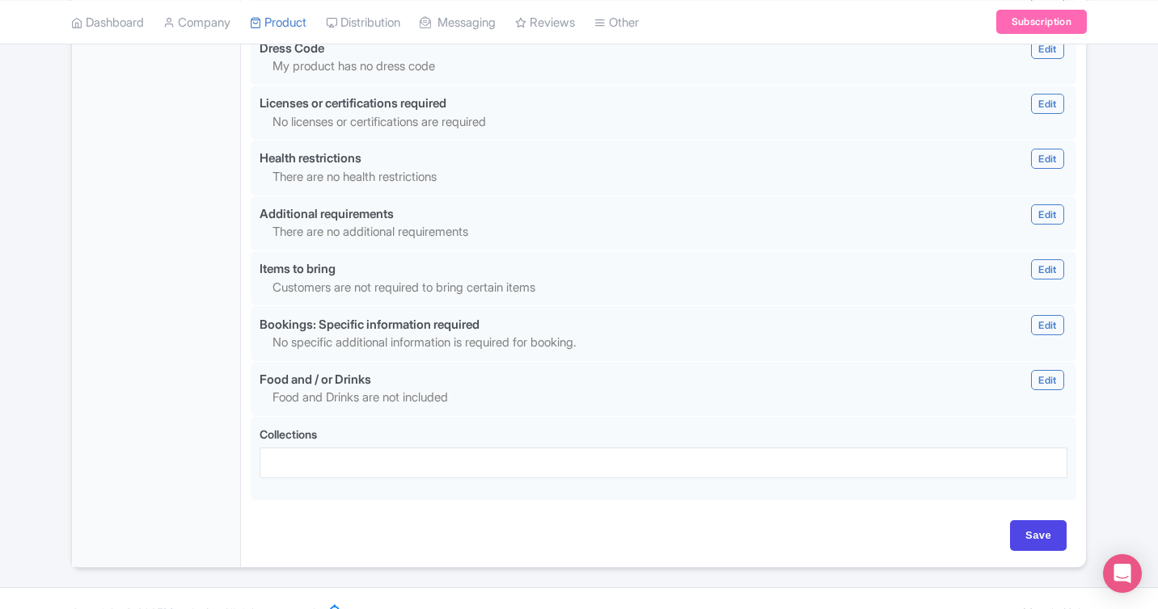
scroll to position [1503, 0]
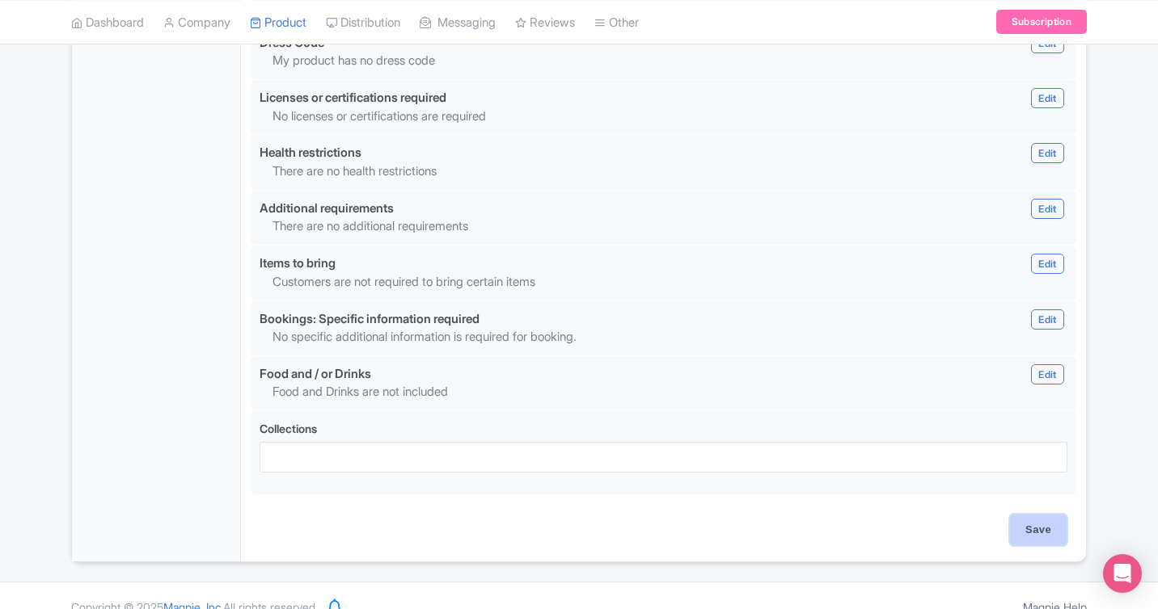
click at [1055, 515] on input "Save" at bounding box center [1038, 530] width 57 height 31
type input "Update Product"
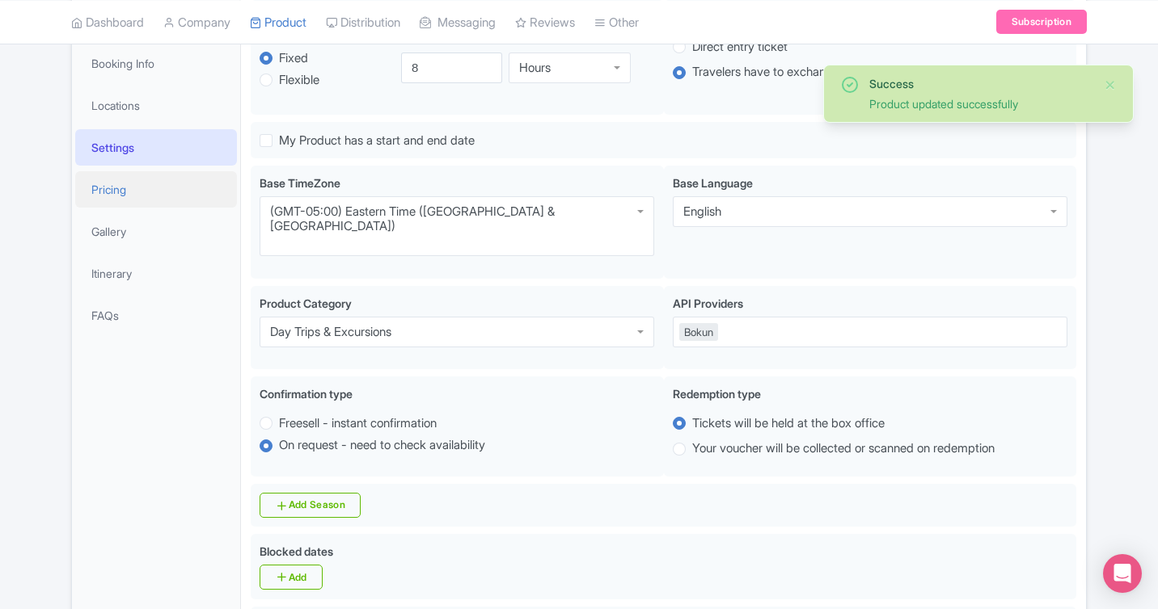
click at [133, 187] on link "Pricing" at bounding box center [156, 189] width 162 height 36
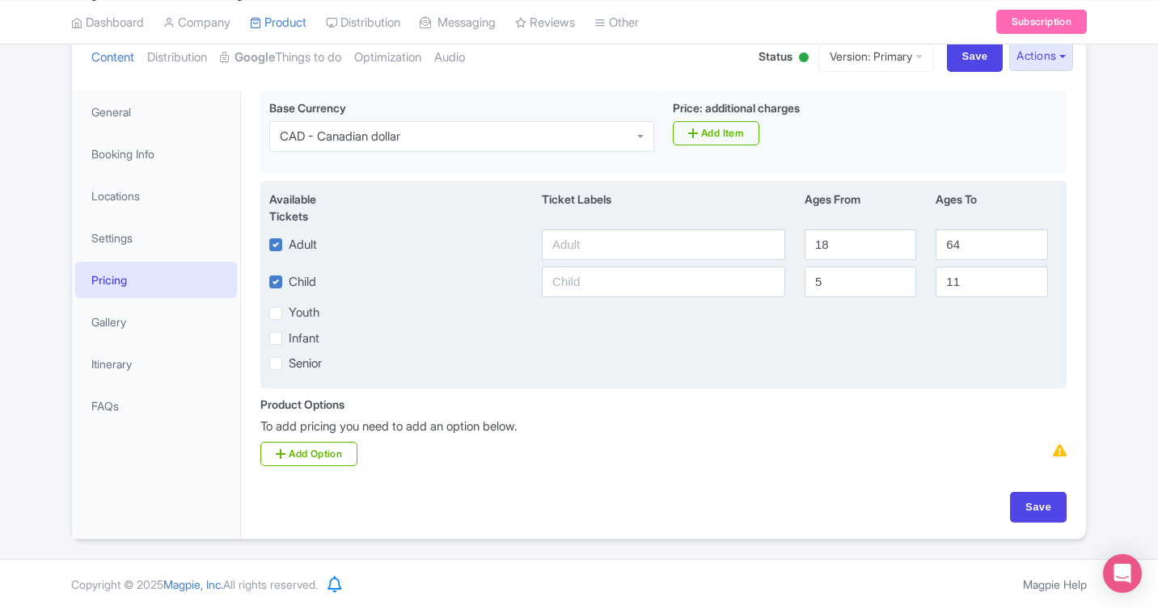
click at [289, 336] on label "Infant" at bounding box center [304, 339] width 31 height 19
click at [289, 336] on input "Infant" at bounding box center [294, 334] width 11 height 11
checkbox input "true"
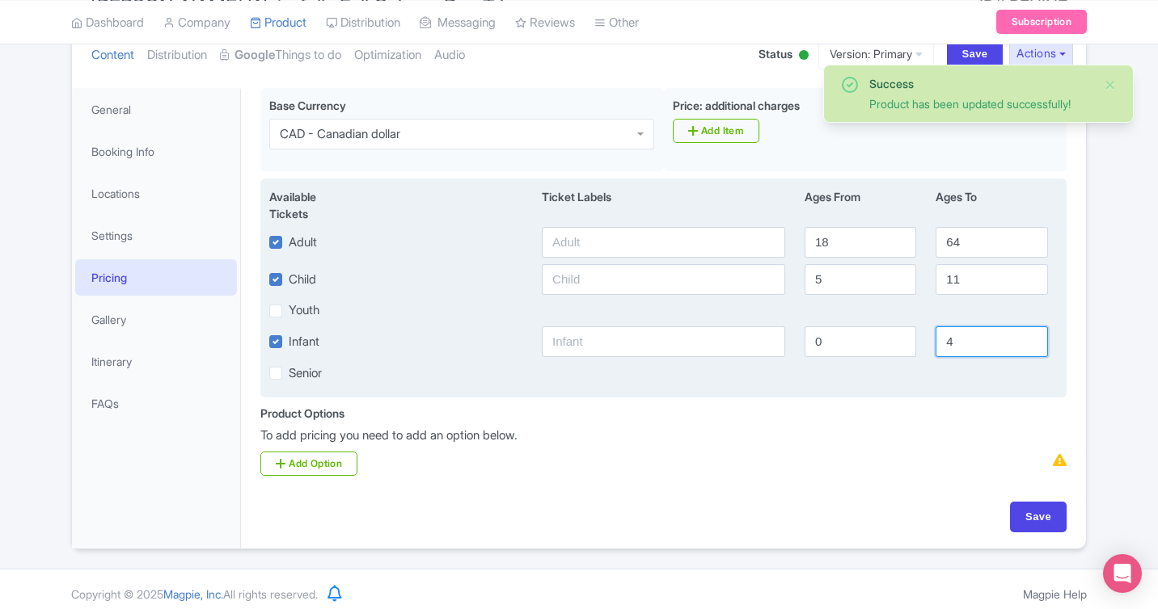
click at [969, 349] on input "4" at bounding box center [991, 342] width 112 height 31
type input "2"
drag, startPoint x: 867, startPoint y: 280, endPoint x: 778, endPoint y: 280, distance: 88.9
click at [779, 280] on div "Child [DEMOGRAPHIC_DATA] 11" at bounding box center [663, 279] width 808 height 31
type input "3"
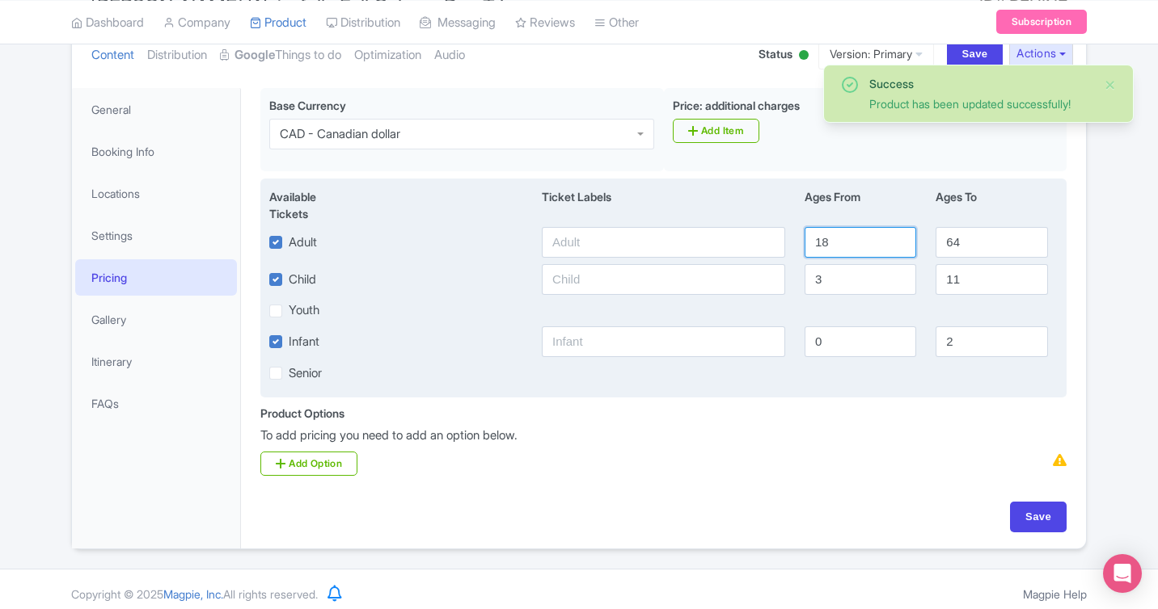
drag, startPoint x: 846, startPoint y: 247, endPoint x: 765, endPoint y: 216, distance: 87.5
click at [765, 216] on div "Available Tickets i Ticket Labels Ages From Ages To Adult 18 64 Child 3 11 Yout…" at bounding box center [663, 289] width 806 height 220
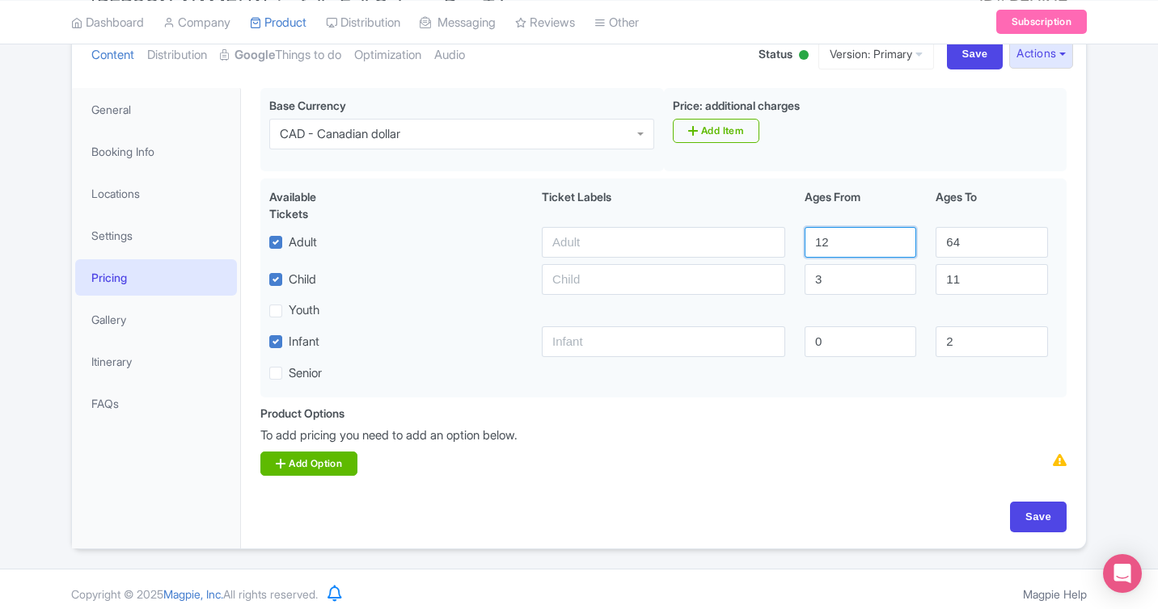
type input "12"
click at [338, 464] on link "Add Option" at bounding box center [308, 464] width 97 height 24
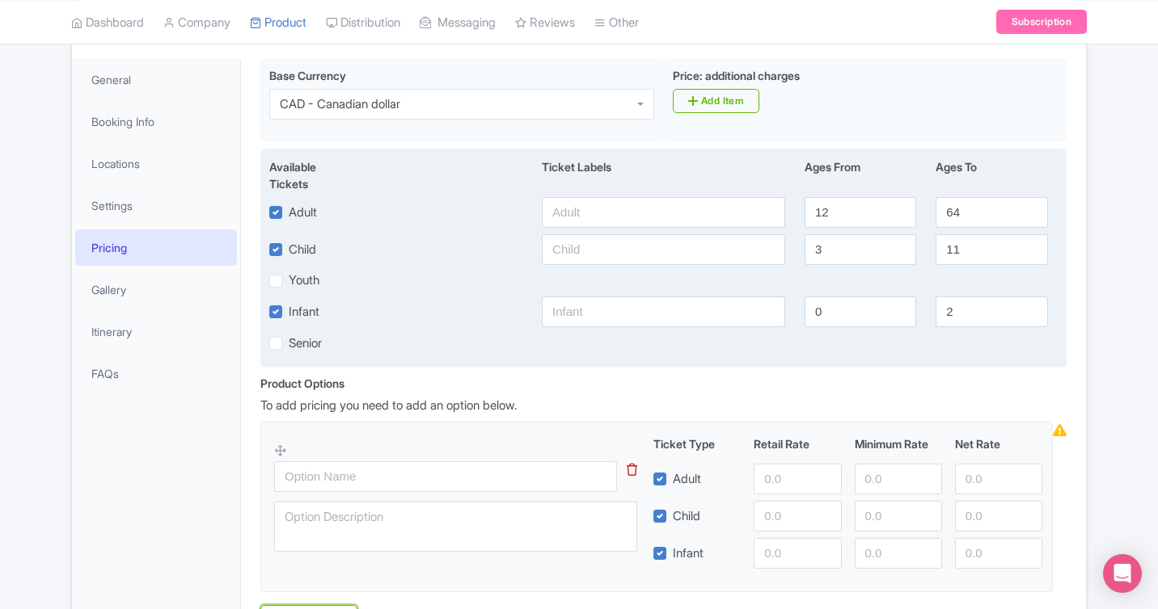
scroll to position [250, 0]
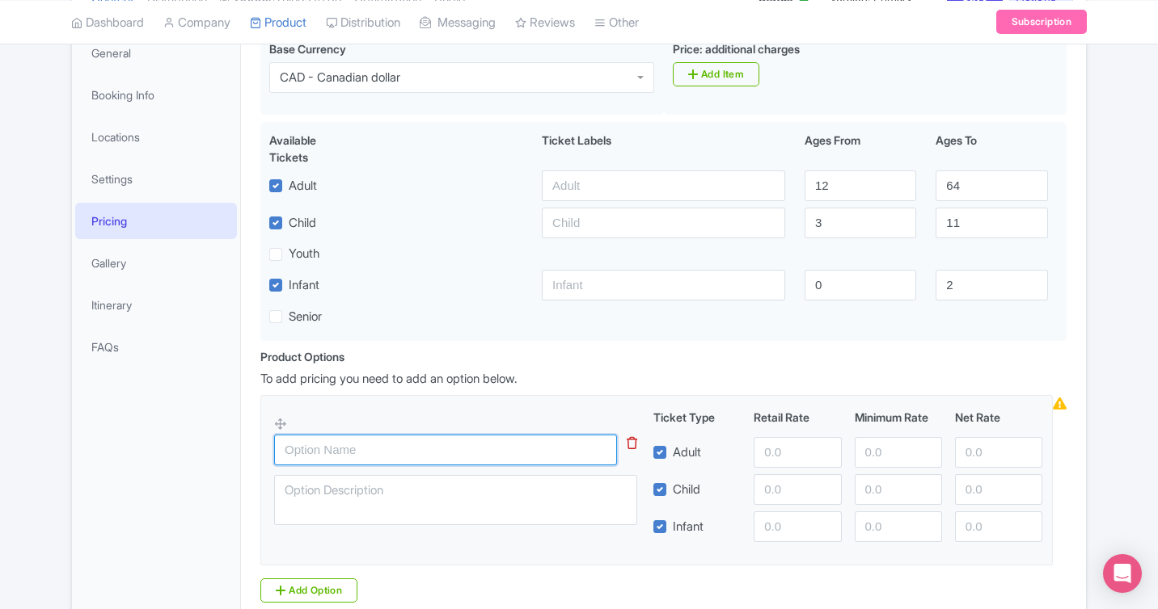
click at [333, 450] on input "text" at bounding box center [445, 450] width 343 height 31
paste input "Yorkdale Mall pick up"
type input "Yorkdale Mall pick up"
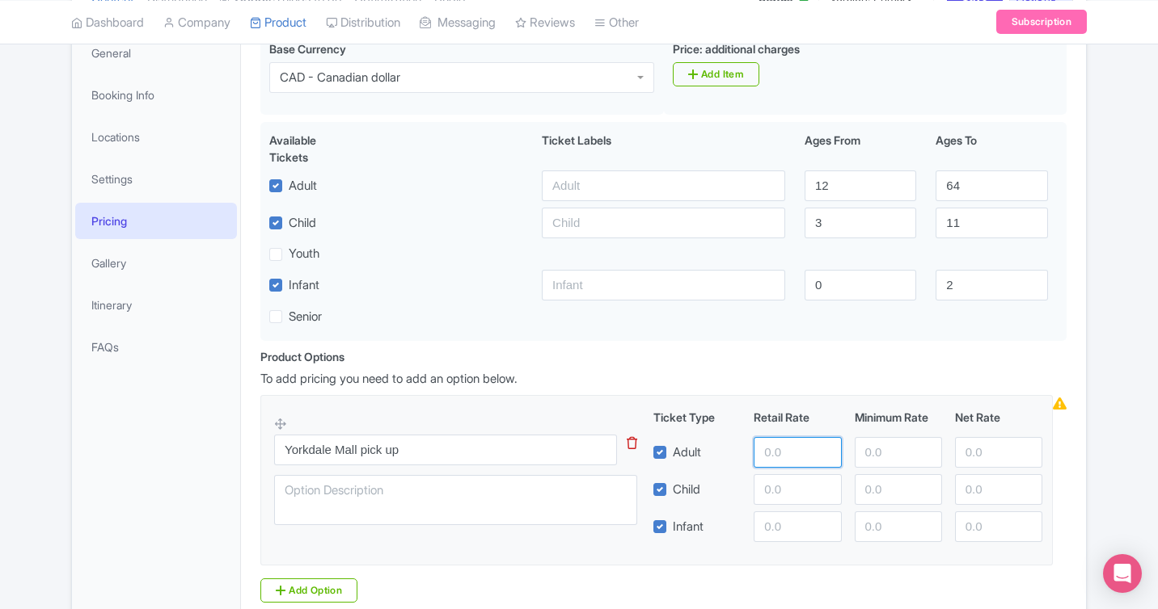
click at [782, 450] on input "number" at bounding box center [796, 452] width 87 height 31
type input "105"
click at [803, 490] on input "number" at bounding box center [796, 489] width 87 height 31
type input "99"
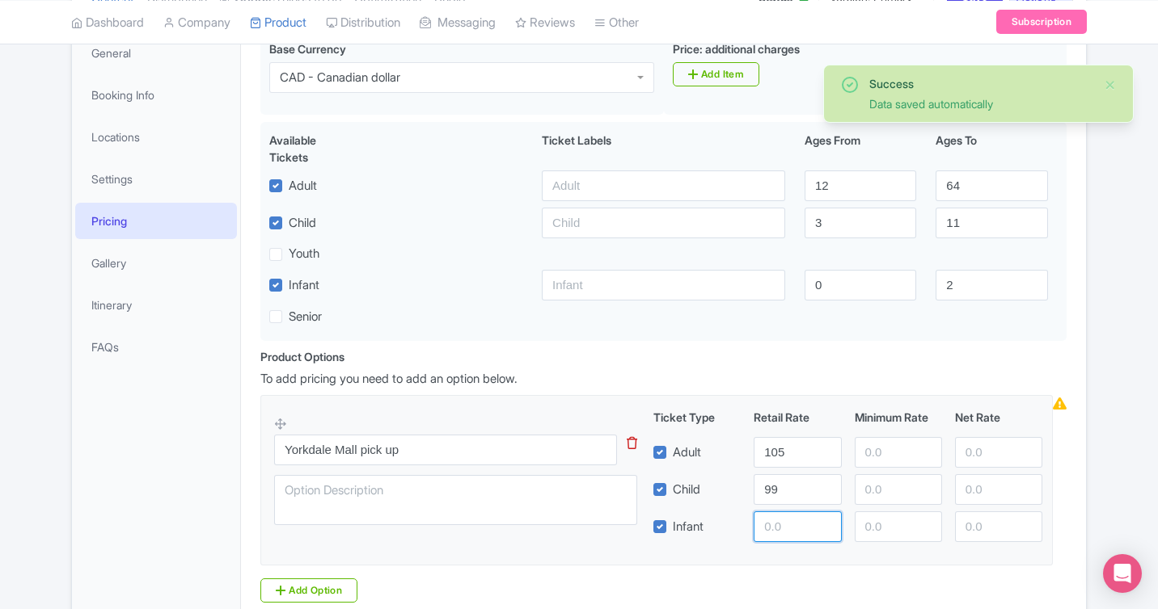
click at [799, 521] on input "number" at bounding box center [796, 527] width 87 height 31
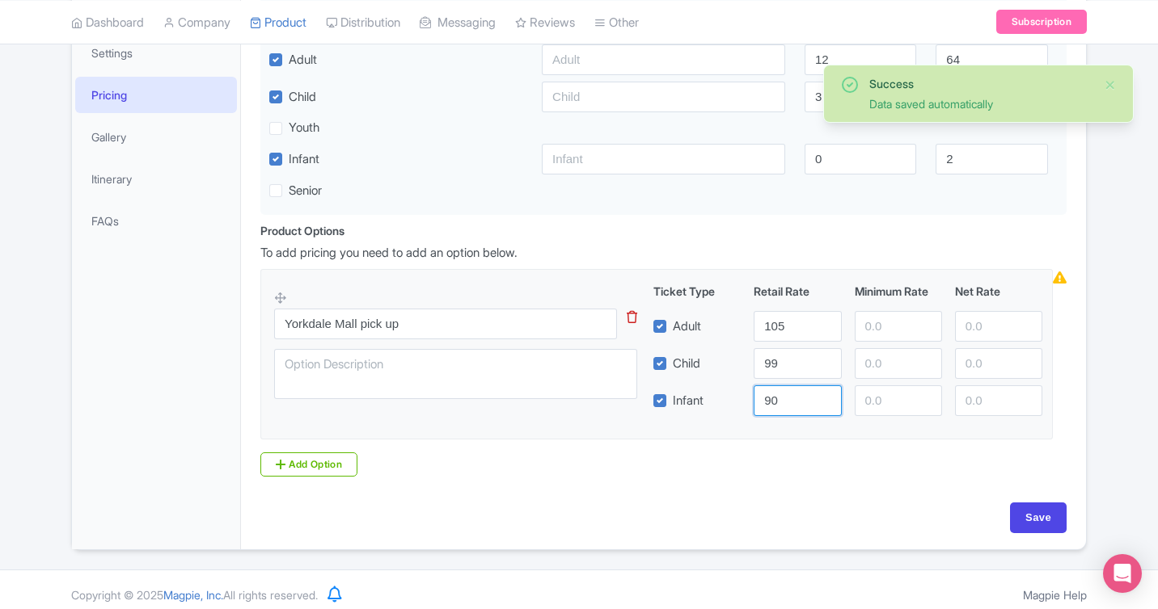
scroll to position [382, 0]
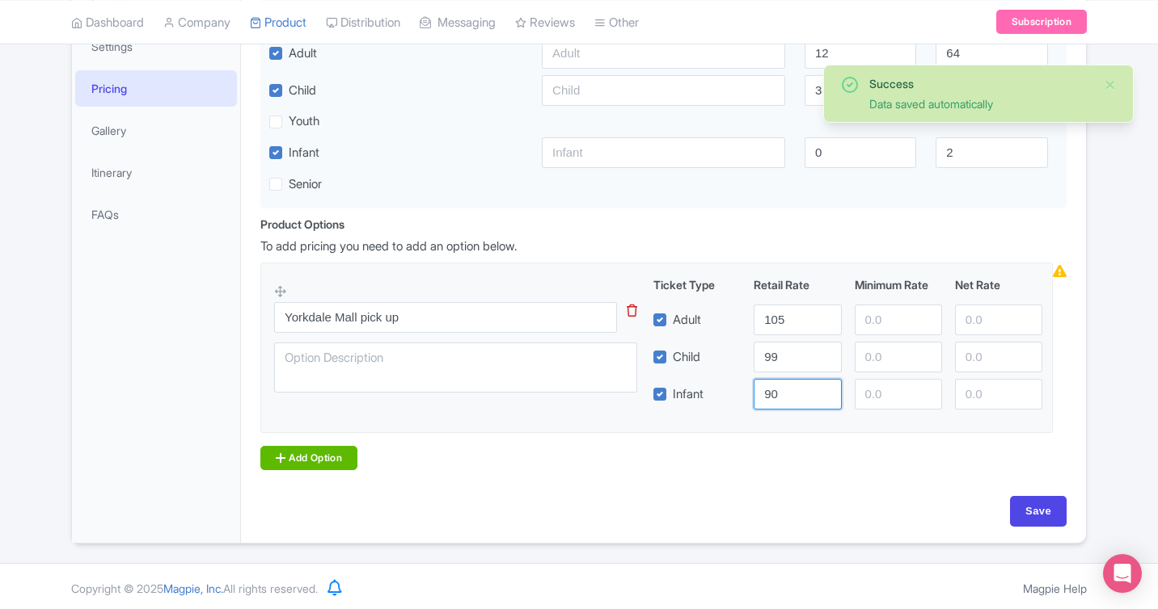
type input "90"
click at [309, 453] on link "Add Option" at bounding box center [308, 458] width 97 height 24
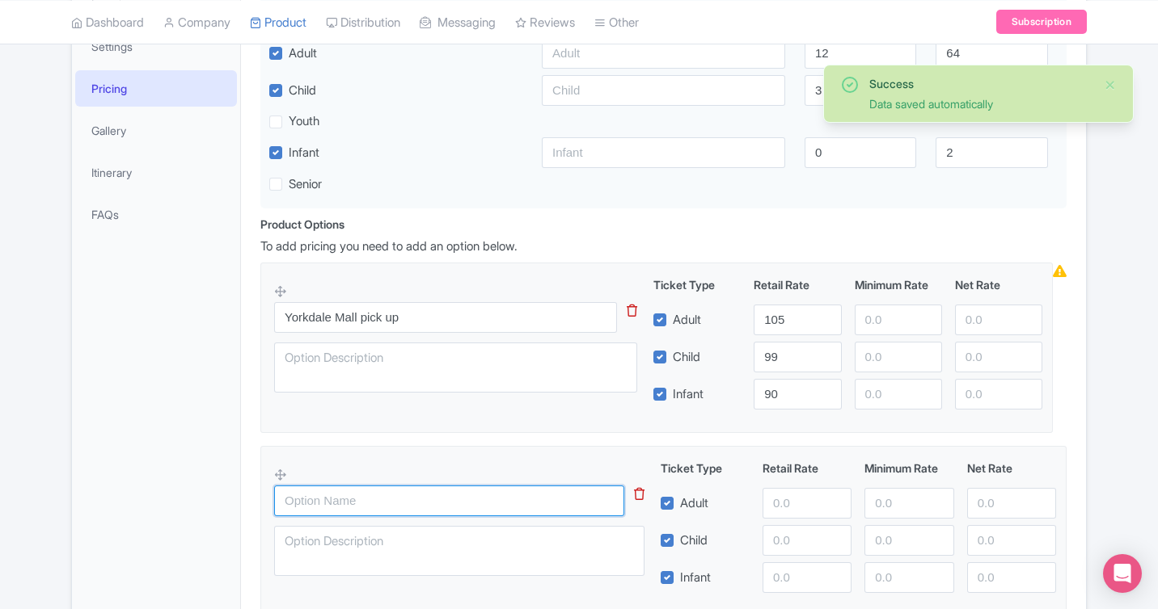
click at [335, 506] on input "text" at bounding box center [449, 501] width 350 height 31
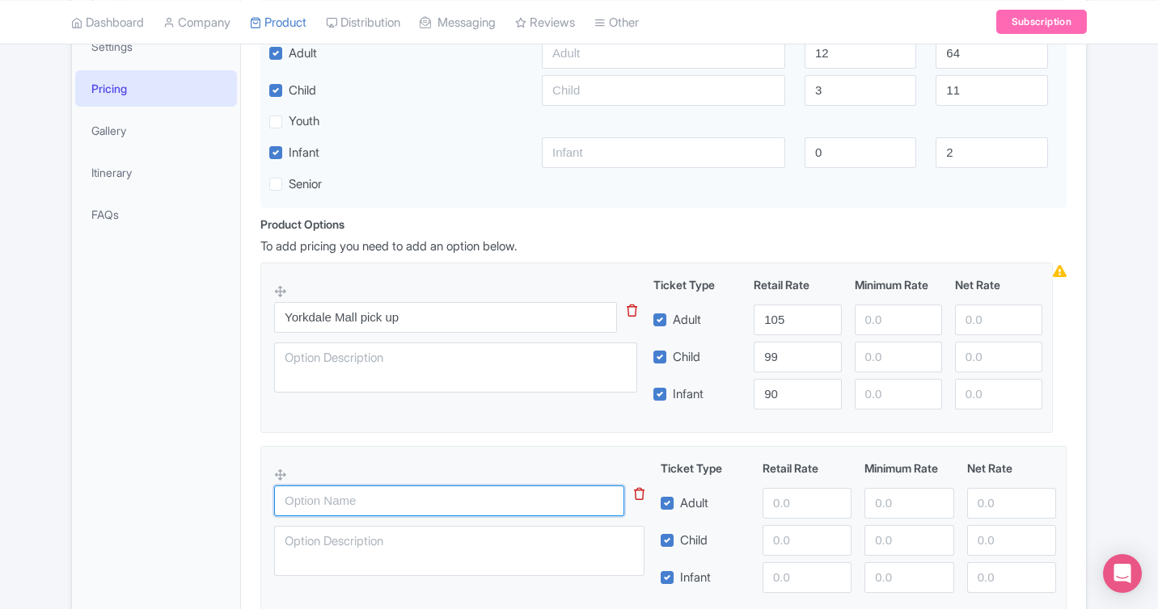
scroll to position [571, 0]
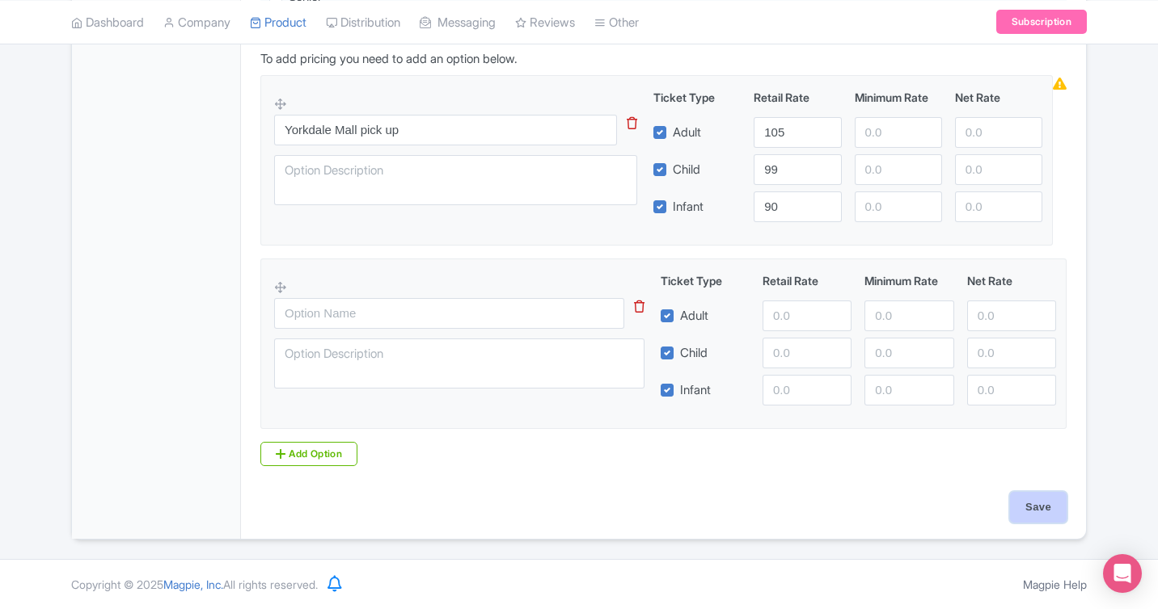
click at [1039, 517] on input "Save" at bounding box center [1038, 507] width 57 height 31
type input "Update Product"
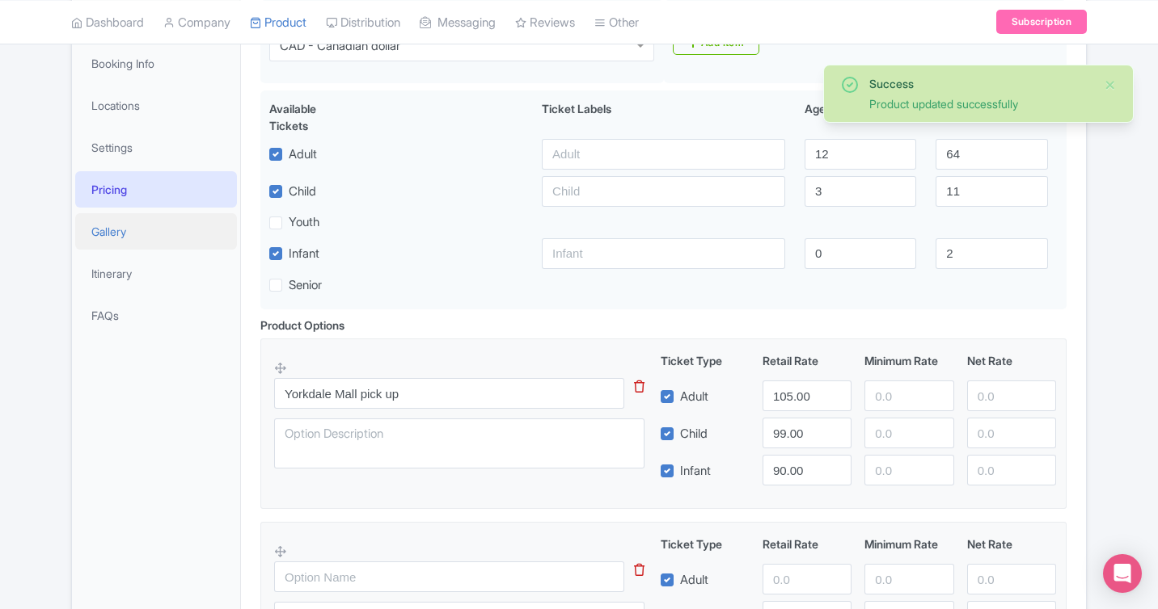
click at [136, 231] on link "Gallery" at bounding box center [156, 231] width 162 height 36
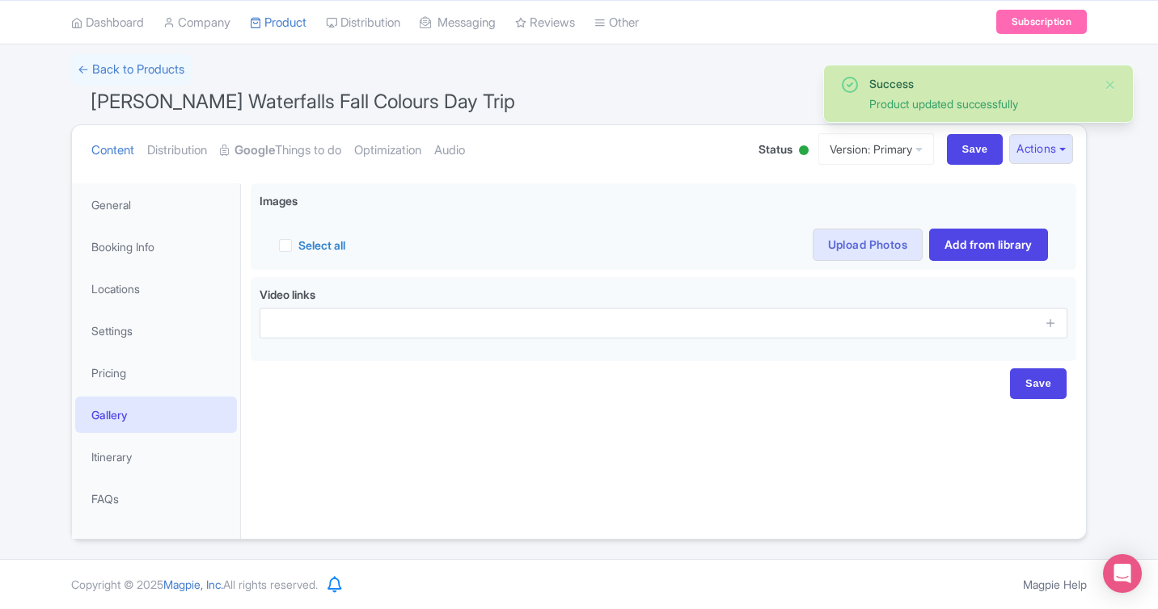
scroll to position [98, 0]
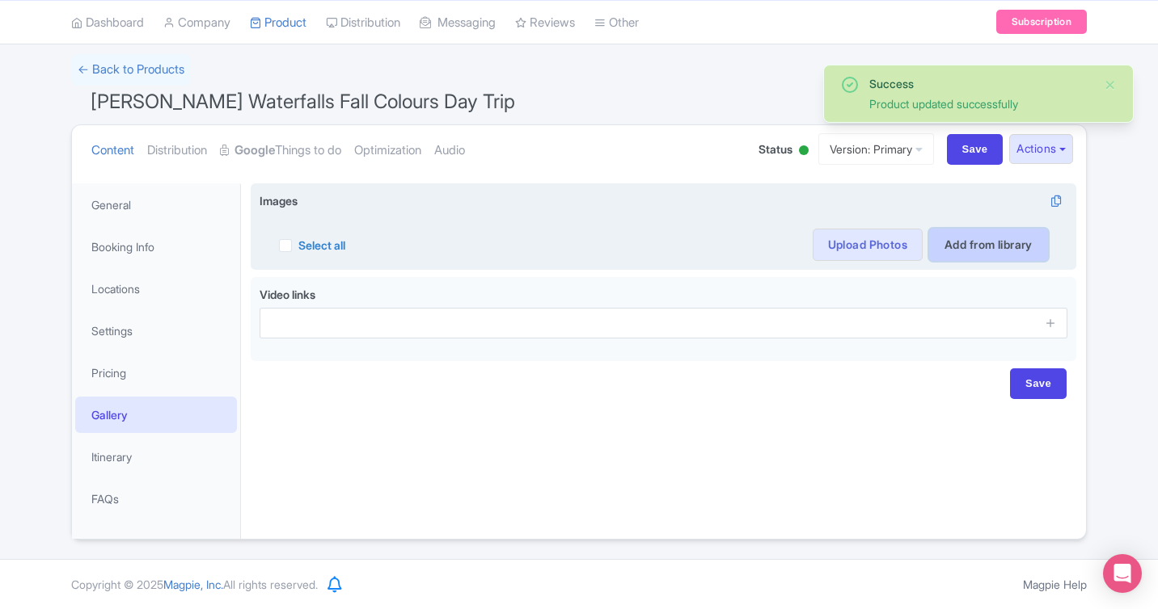
click at [954, 250] on link "Add from library" at bounding box center [988, 245] width 119 height 32
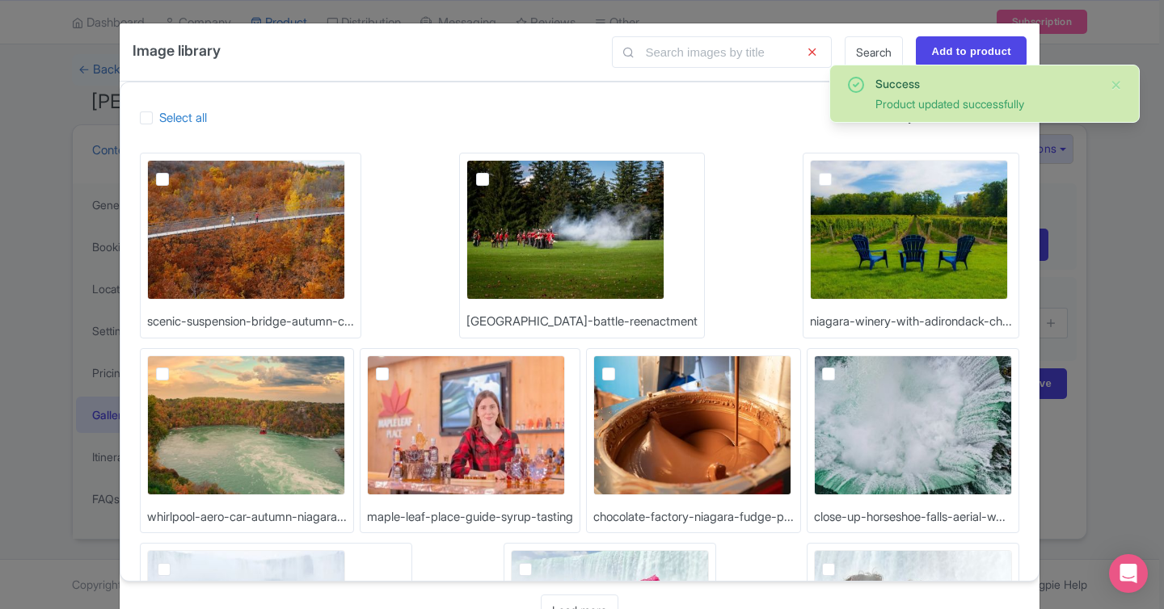
click at [1059, 353] on div "Image library Search Add to product Select all Sort by Date Size Name scenic-su…" at bounding box center [582, 304] width 1164 height 609
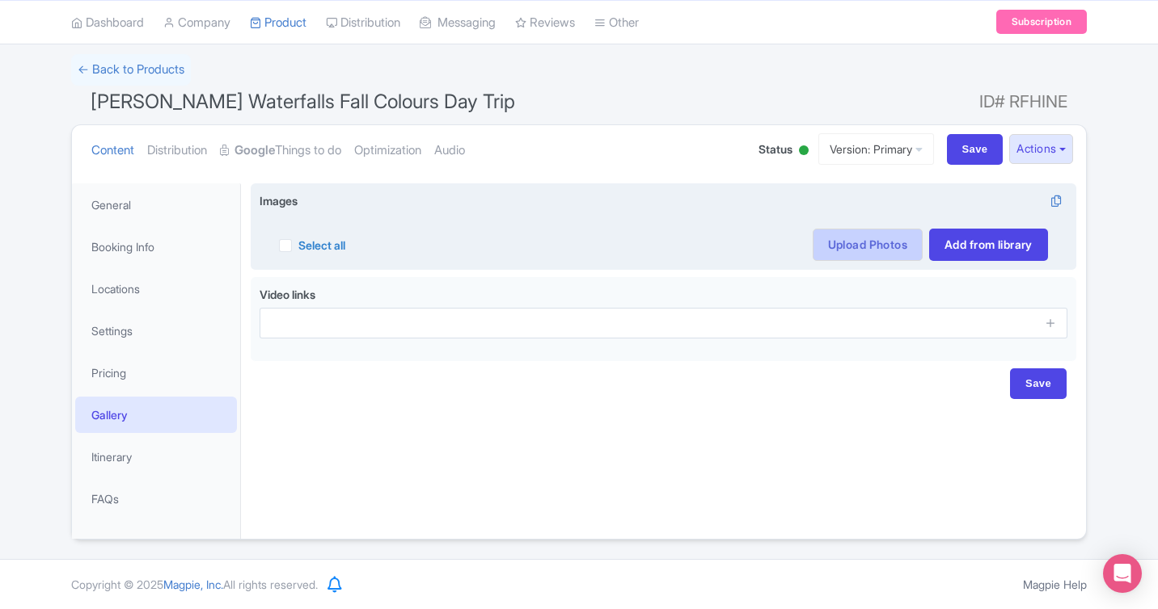
click at [867, 249] on link "Upload Photos" at bounding box center [867, 245] width 110 height 32
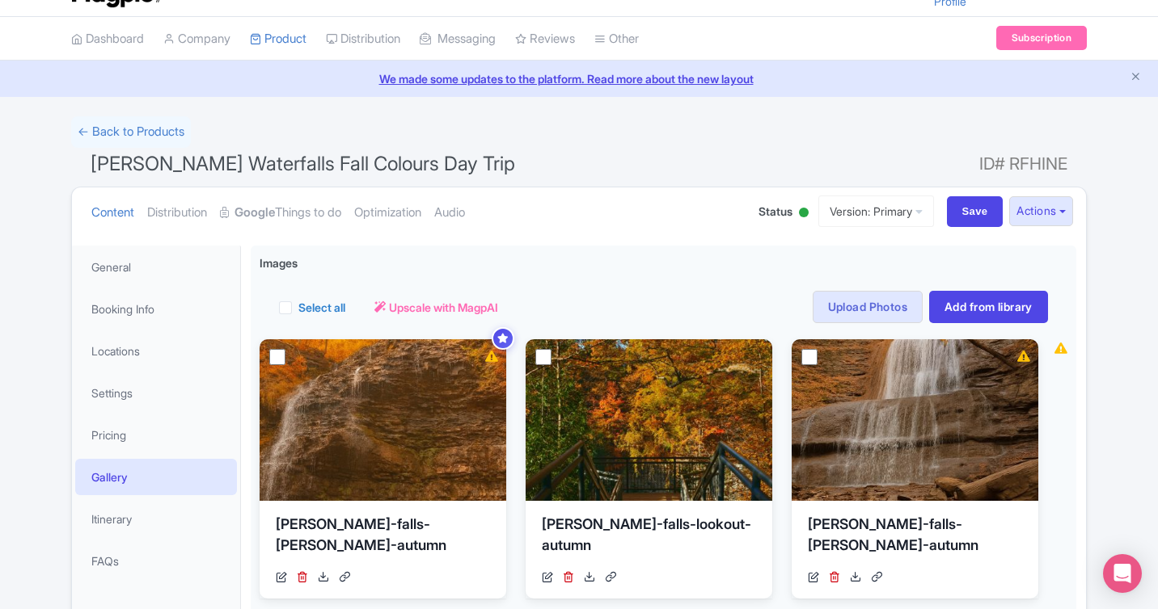
scroll to position [6, 0]
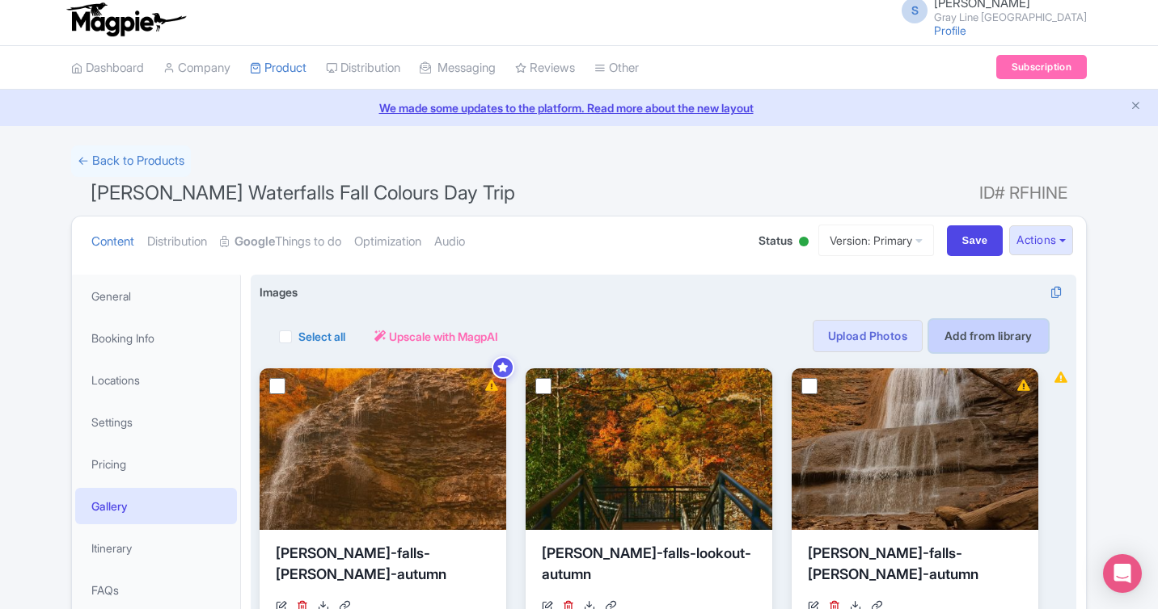
click at [990, 327] on link "Add from library" at bounding box center [988, 336] width 119 height 32
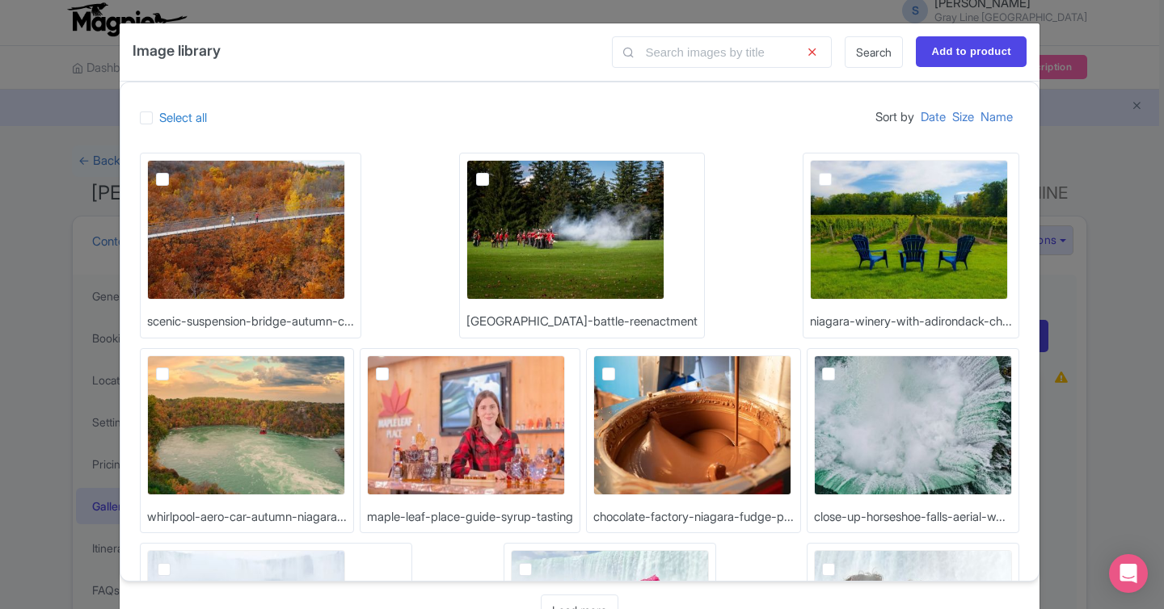
click at [1117, 255] on div "Image library Search Add to product Select all Sort by Date Size Name scenic-su…" at bounding box center [582, 304] width 1164 height 609
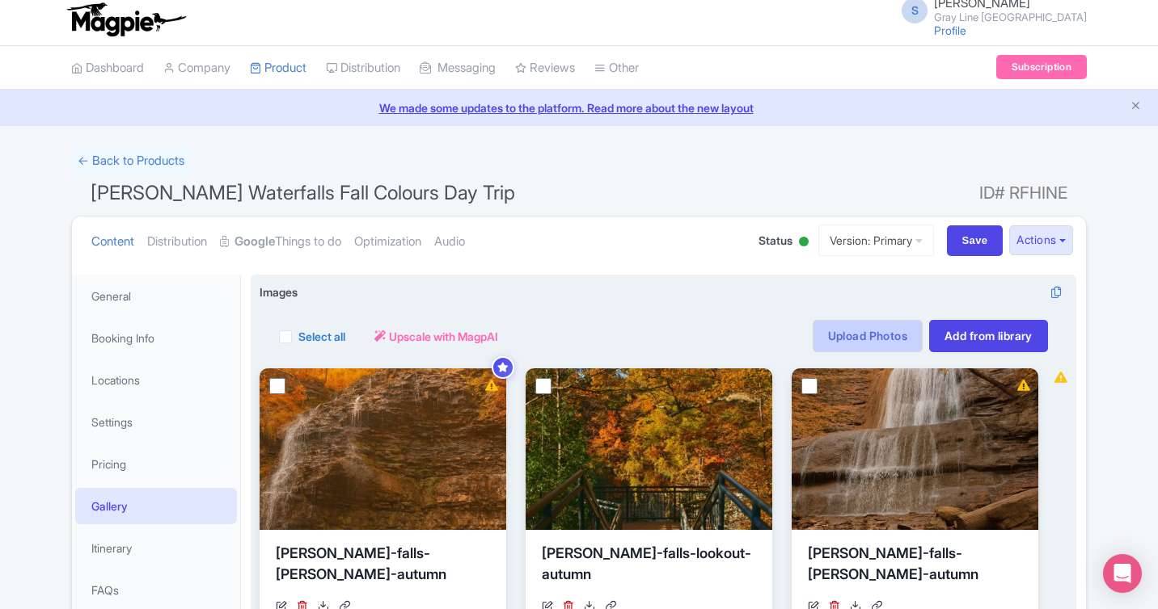
click at [880, 328] on link "Upload Photos" at bounding box center [867, 336] width 110 height 32
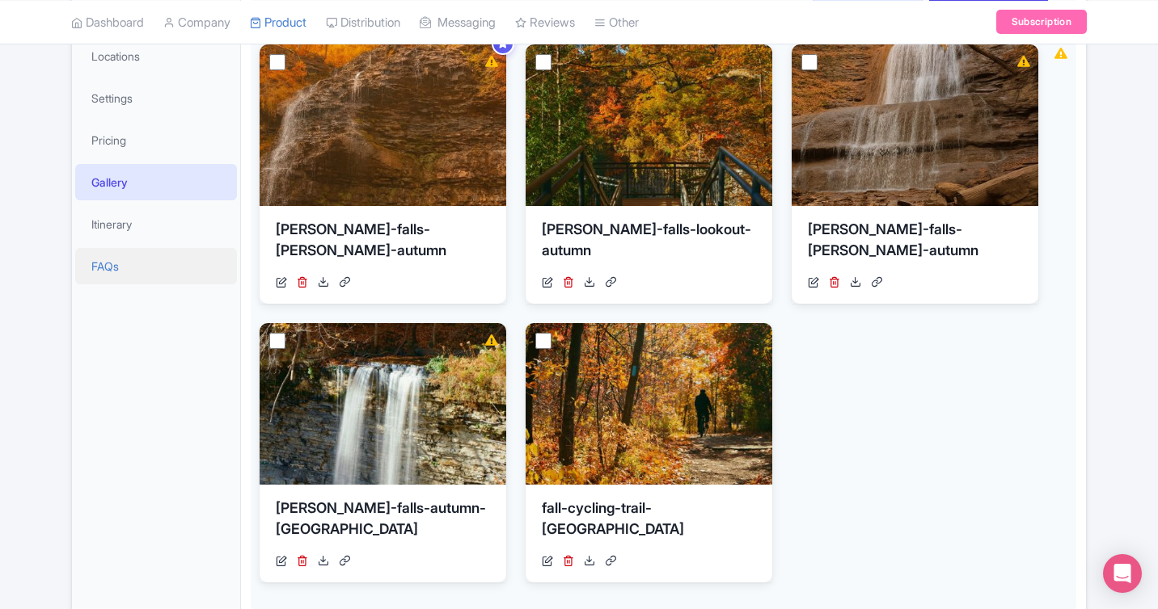
click at [155, 266] on link "FAQs" at bounding box center [156, 266] width 162 height 36
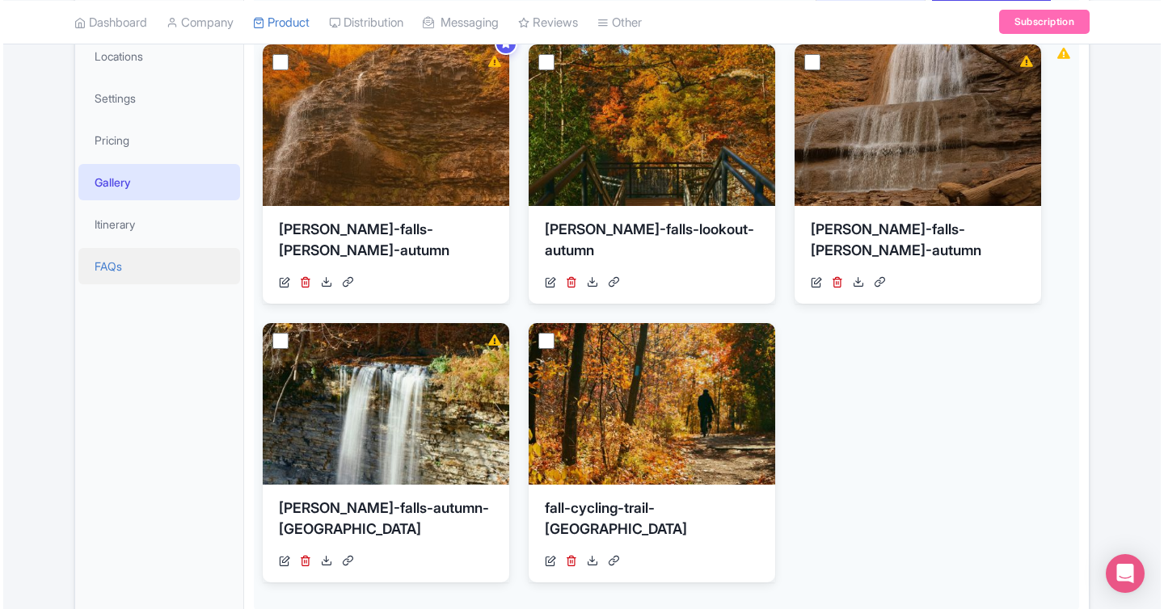
scroll to position [98, 0]
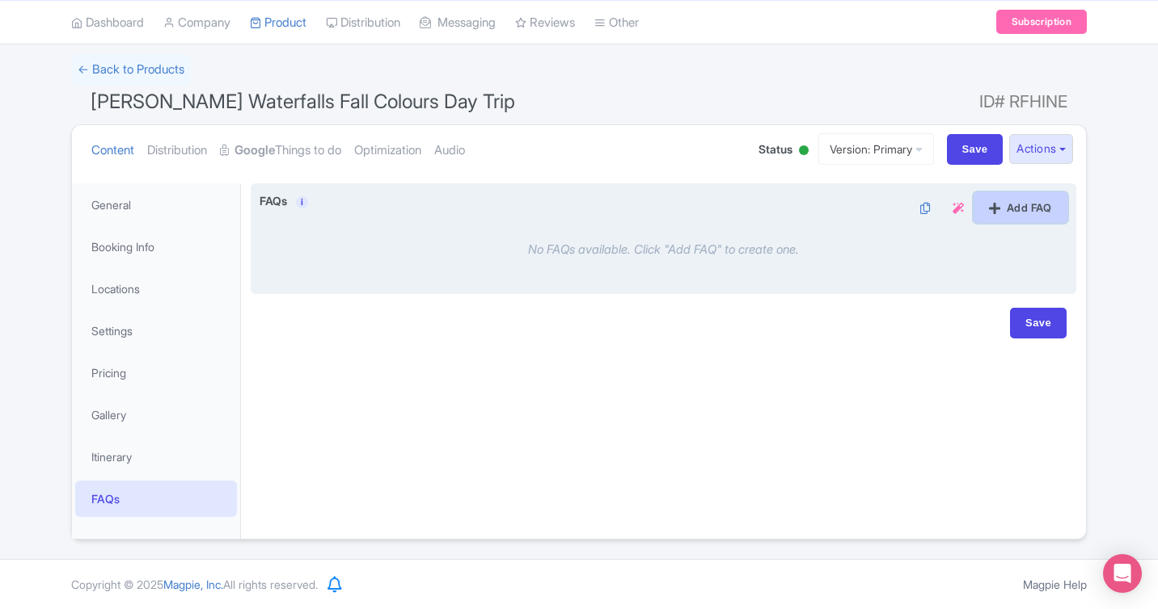
click at [997, 217] on link "Add FAQ" at bounding box center [1020, 207] width 94 height 31
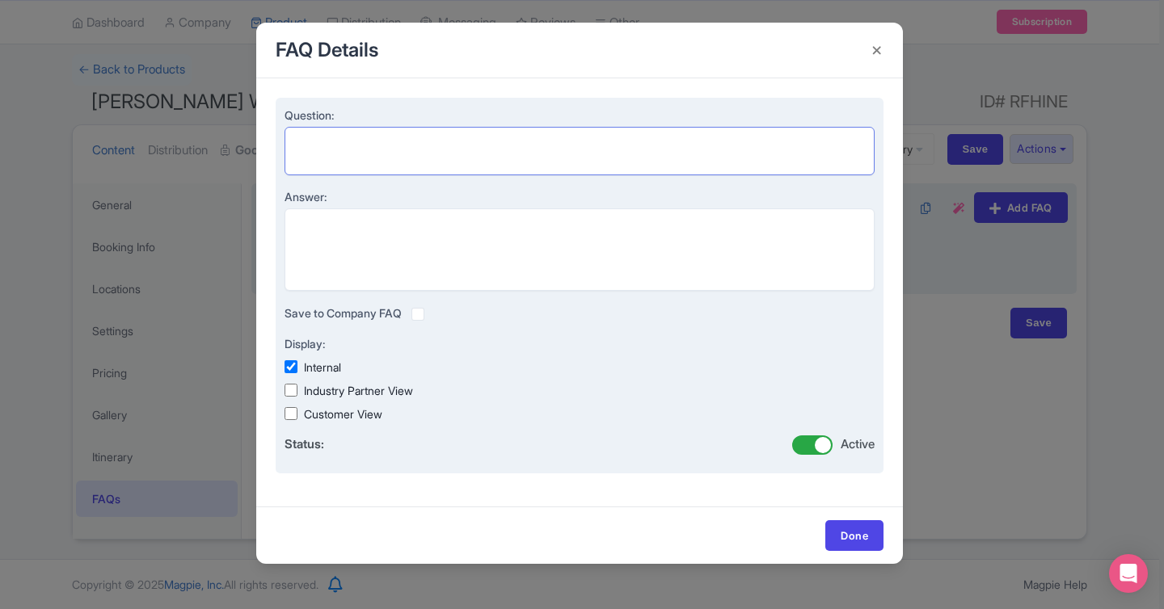
click at [352, 146] on textarea "Question:" at bounding box center [580, 151] width 590 height 48
paste textarea "How long is the drive from Toronto to Hamilton?"
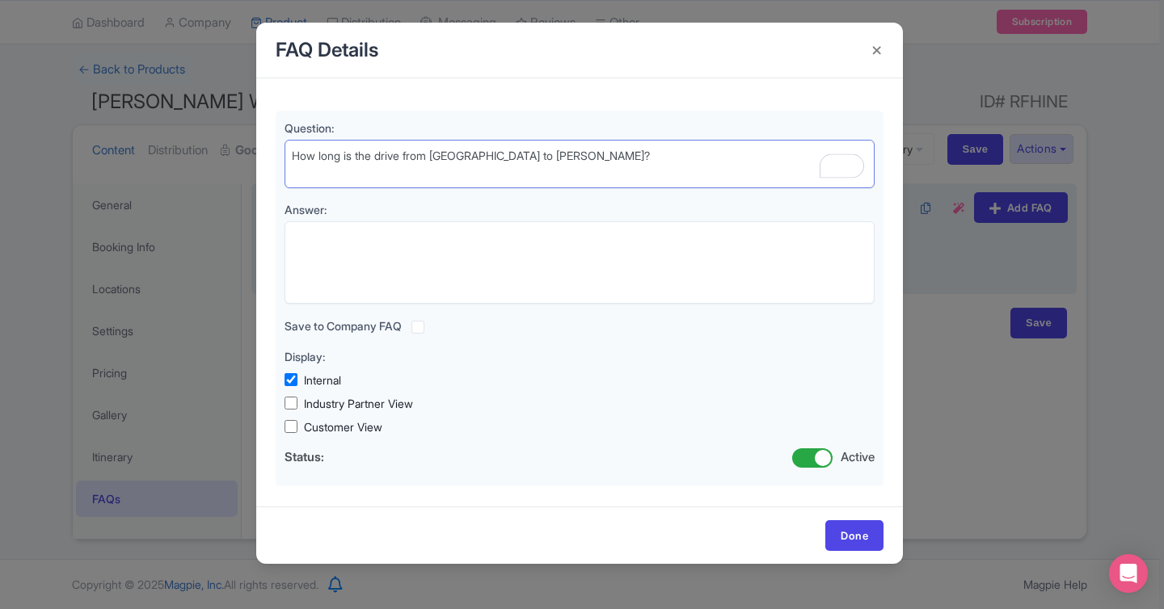
type textarea "How long is the drive from Toronto to Hamilton?"
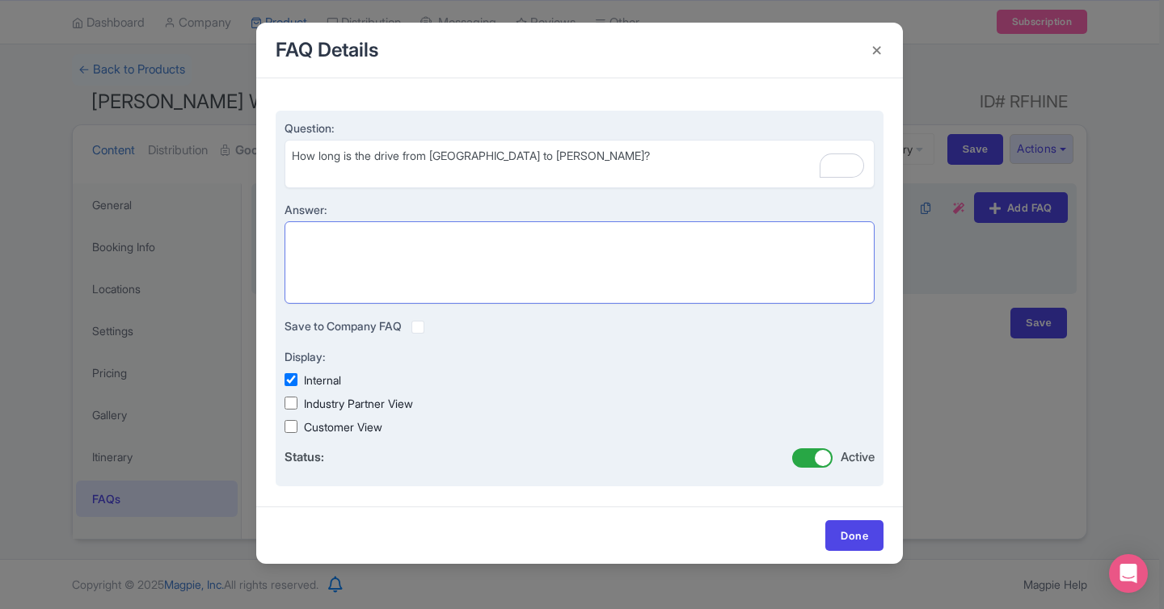
click at [380, 257] on textarea "Answer:" at bounding box center [580, 262] width 590 height 82
paste textarea "Approximately 1.5–2 hours depending on traffic."
type textarea "Approximately 1.5–2 hours depending on traffic."
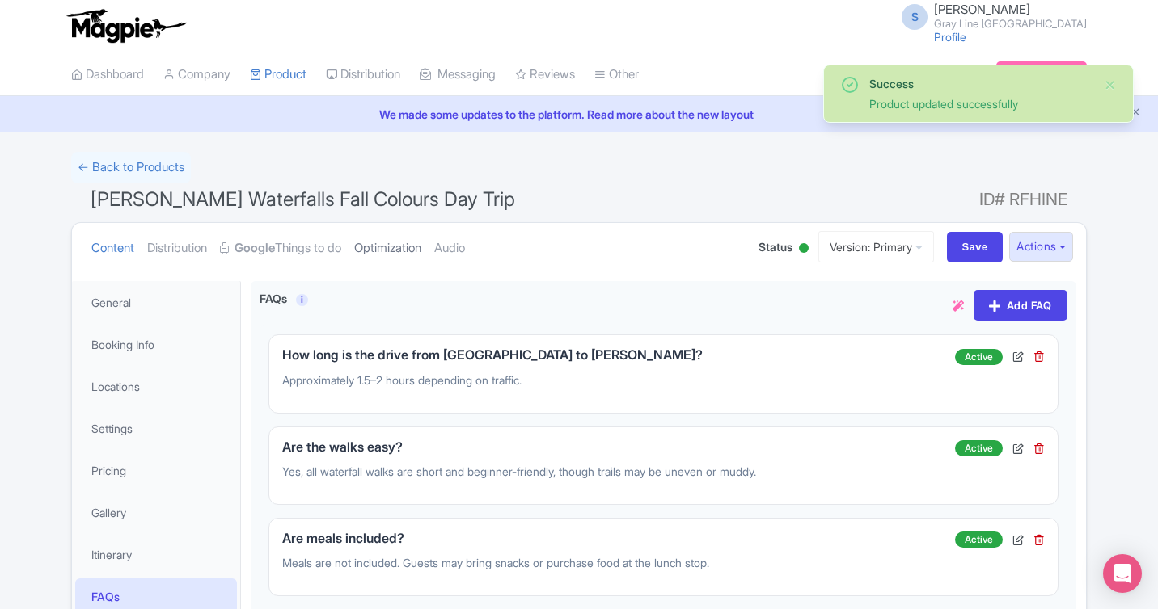
click at [411, 247] on link "Optimization" at bounding box center [387, 248] width 67 height 51
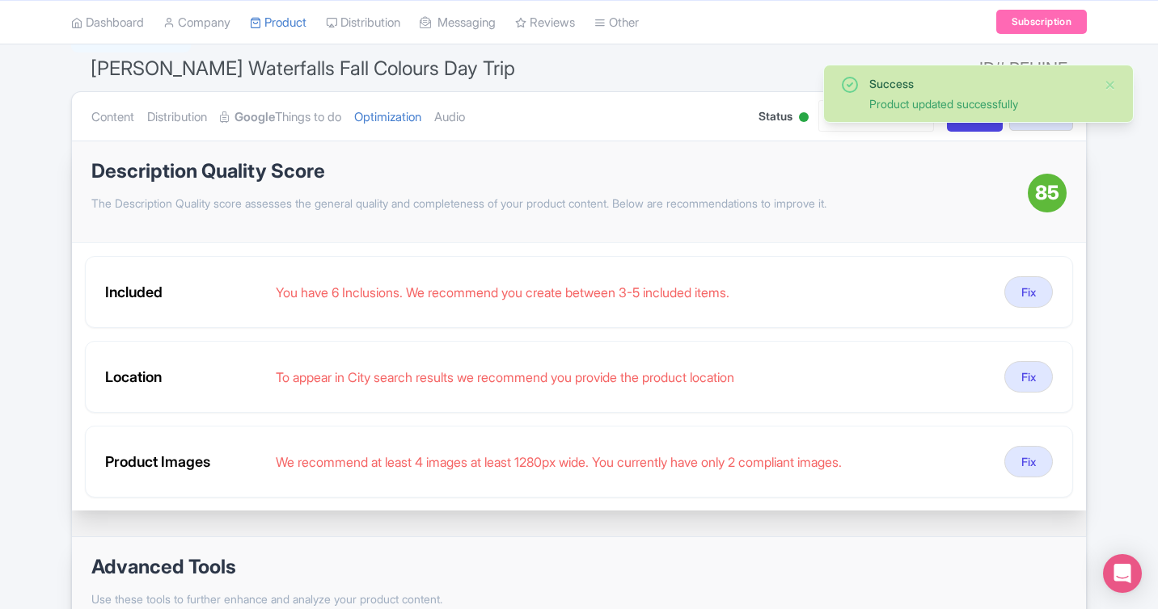
scroll to position [133, 0]
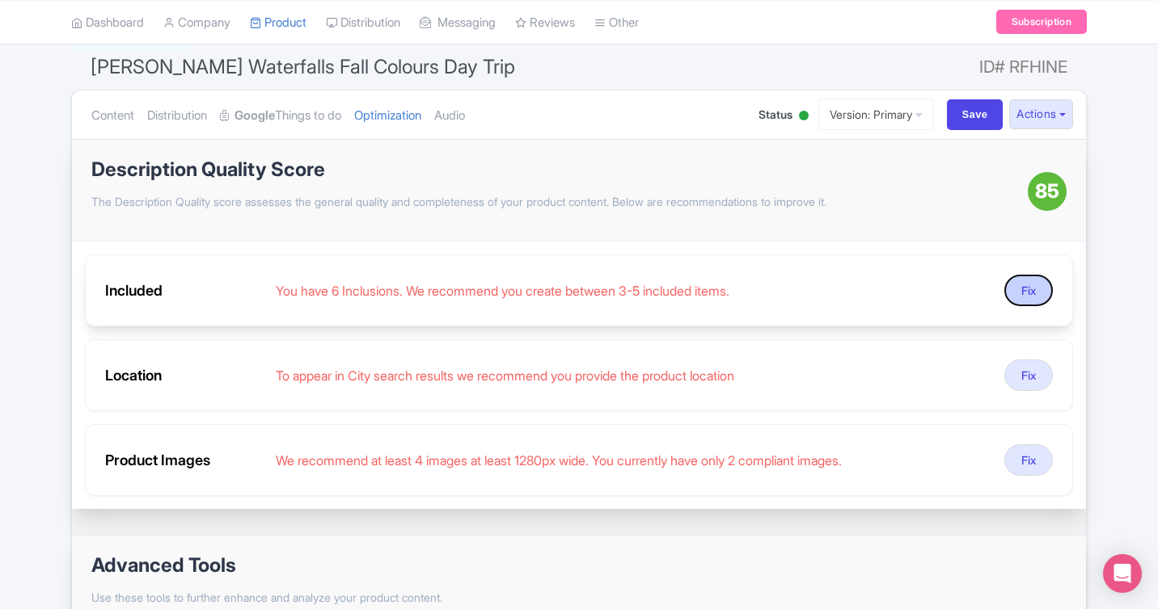
click at [1023, 297] on button "Fix" at bounding box center [1028, 291] width 48 height 32
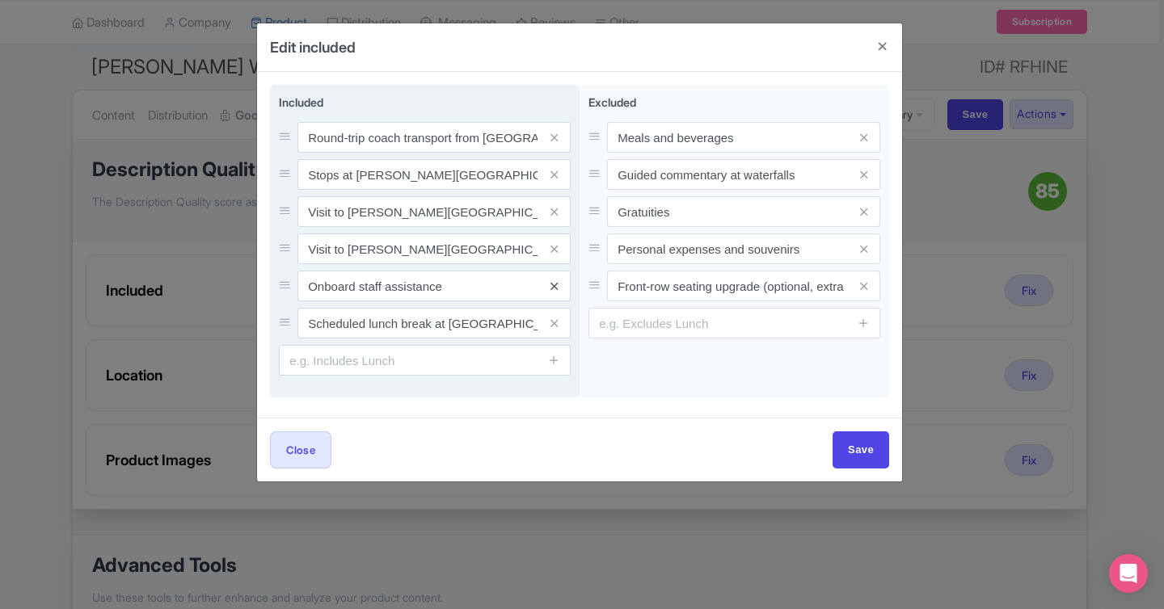
click at [554, 284] on icon at bounding box center [553, 286] width 7 height 12
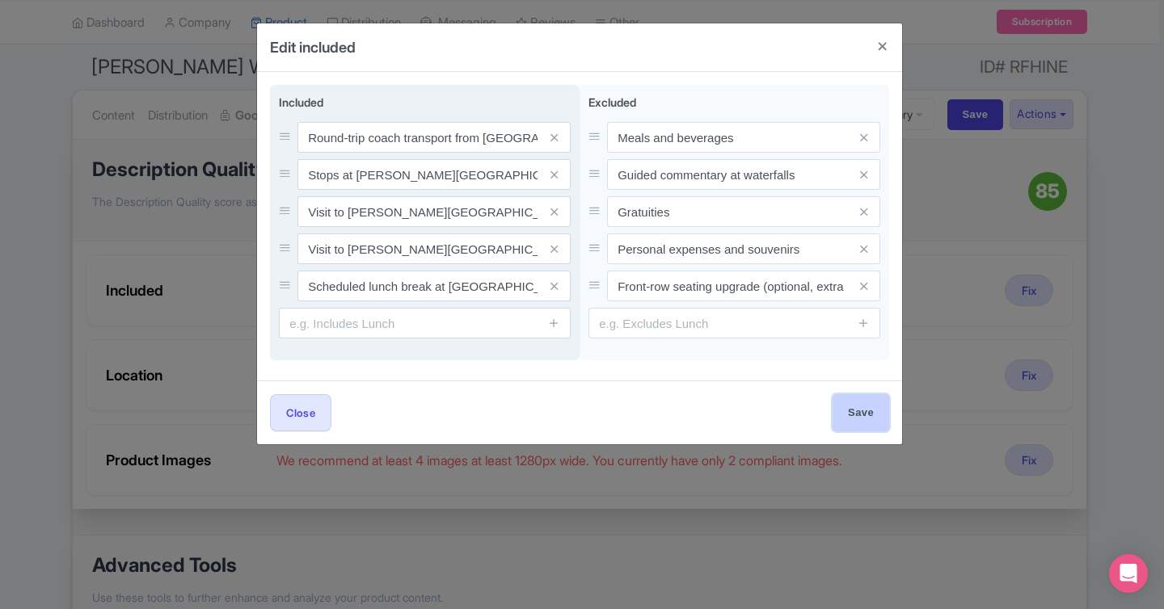
click at [871, 407] on input "Save" at bounding box center [861, 412] width 57 height 36
type input "Save"
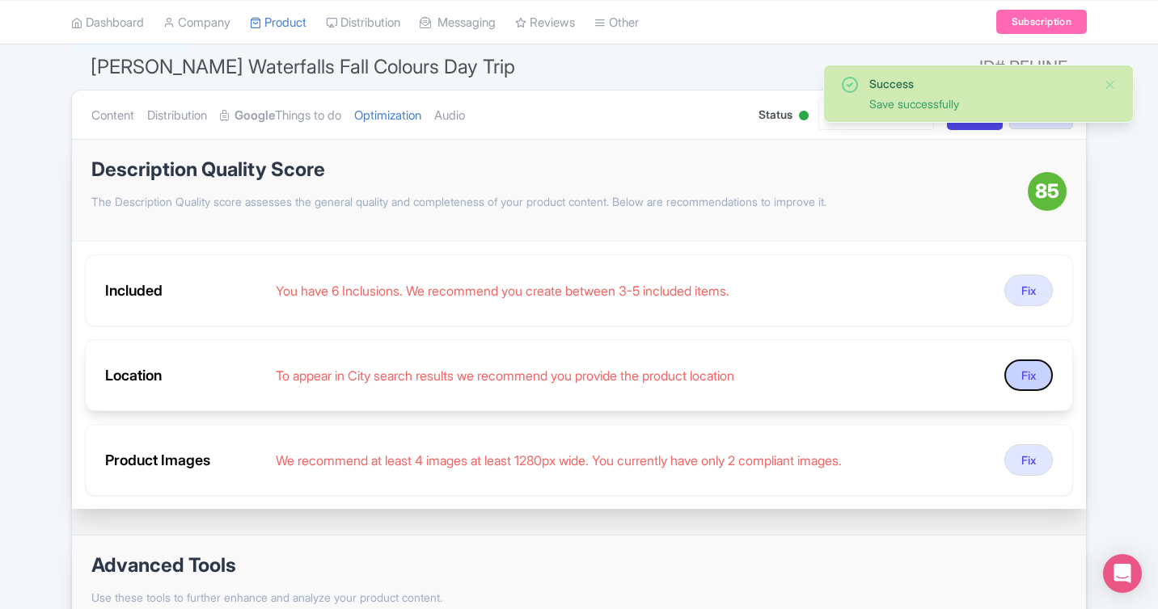
click at [1022, 382] on button "Fix" at bounding box center [1028, 376] width 48 height 32
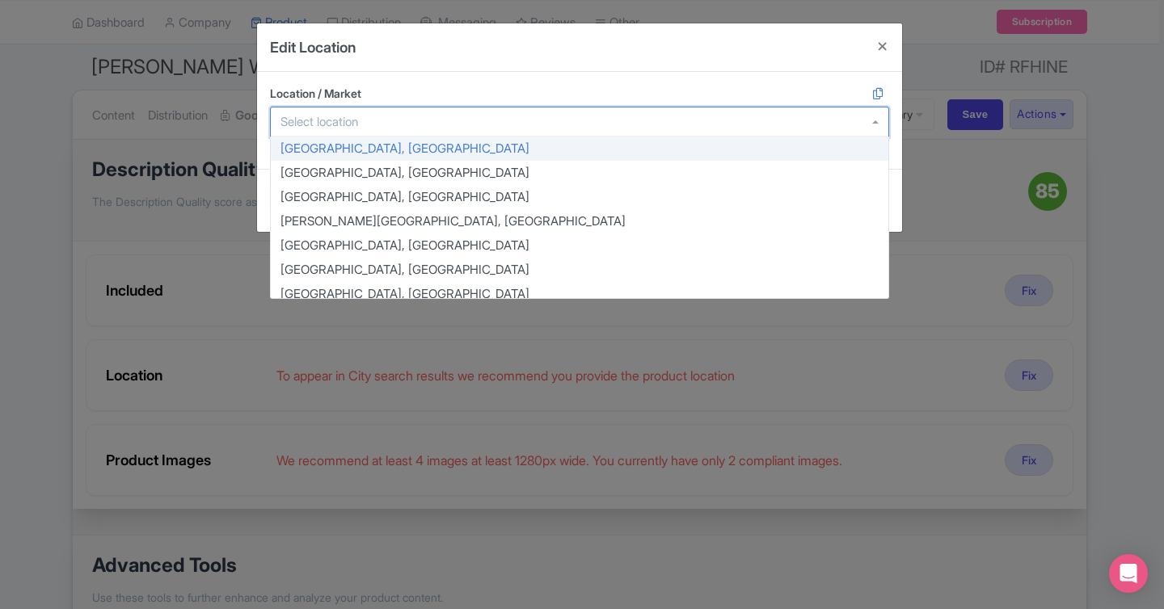
click at [782, 114] on div at bounding box center [579, 122] width 619 height 31
type input "h"
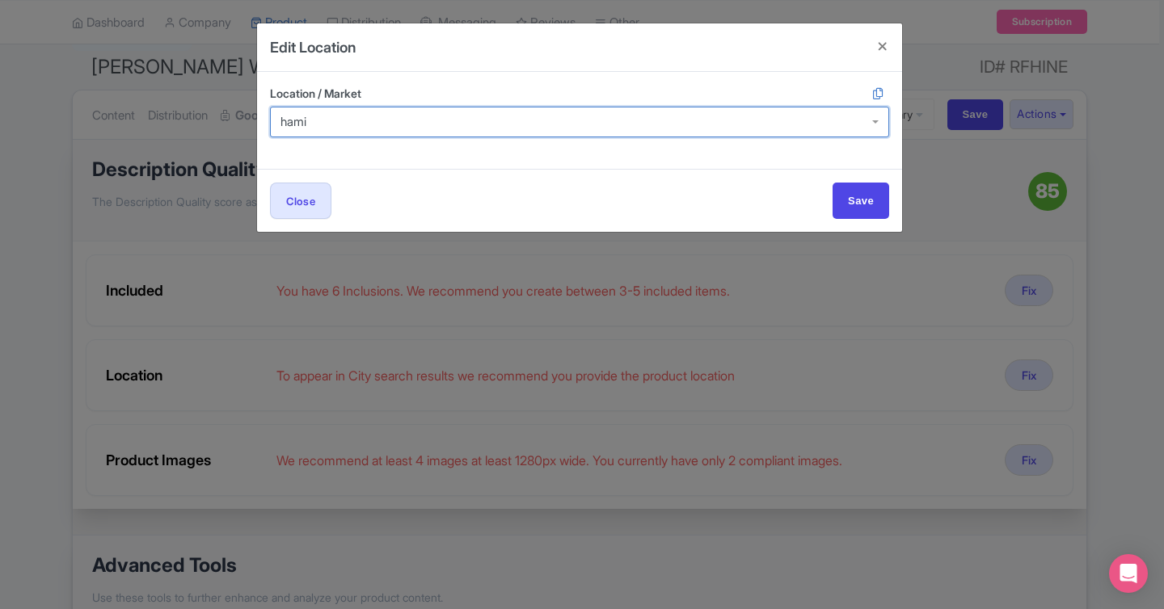
type input "hamil"
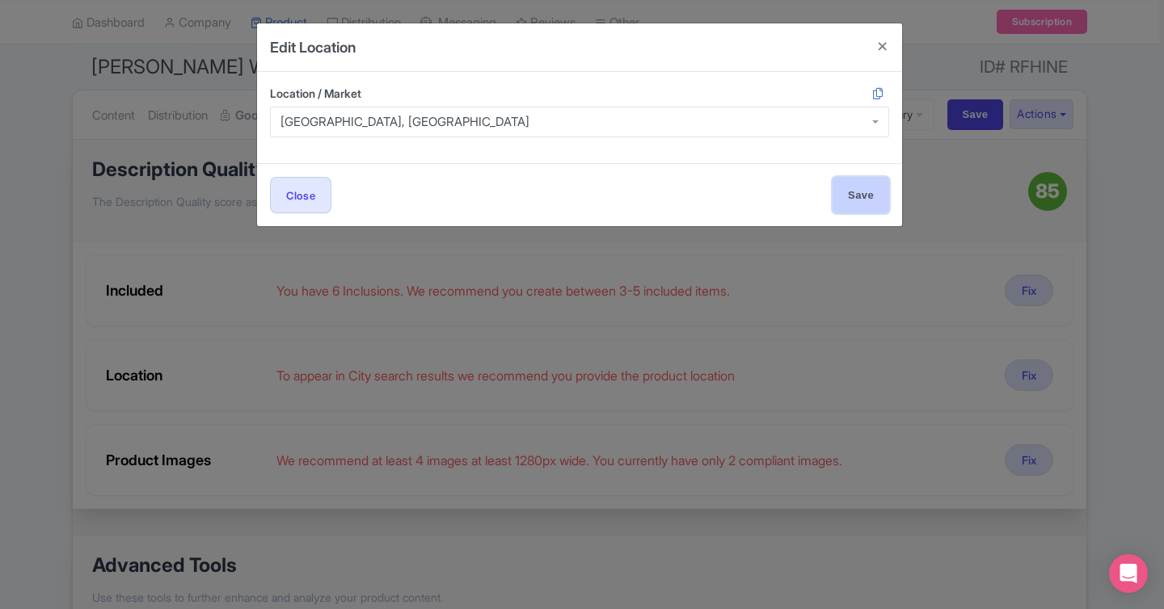
click at [872, 195] on input "Save" at bounding box center [861, 195] width 57 height 36
type input "Save"
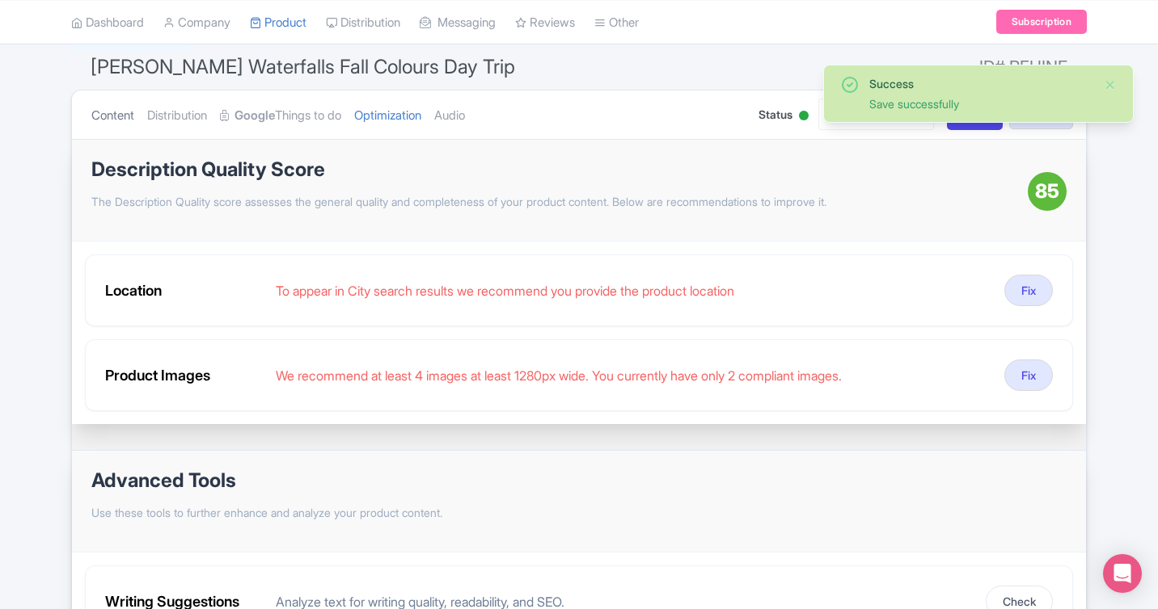
click at [133, 113] on link "Content" at bounding box center [112, 116] width 43 height 51
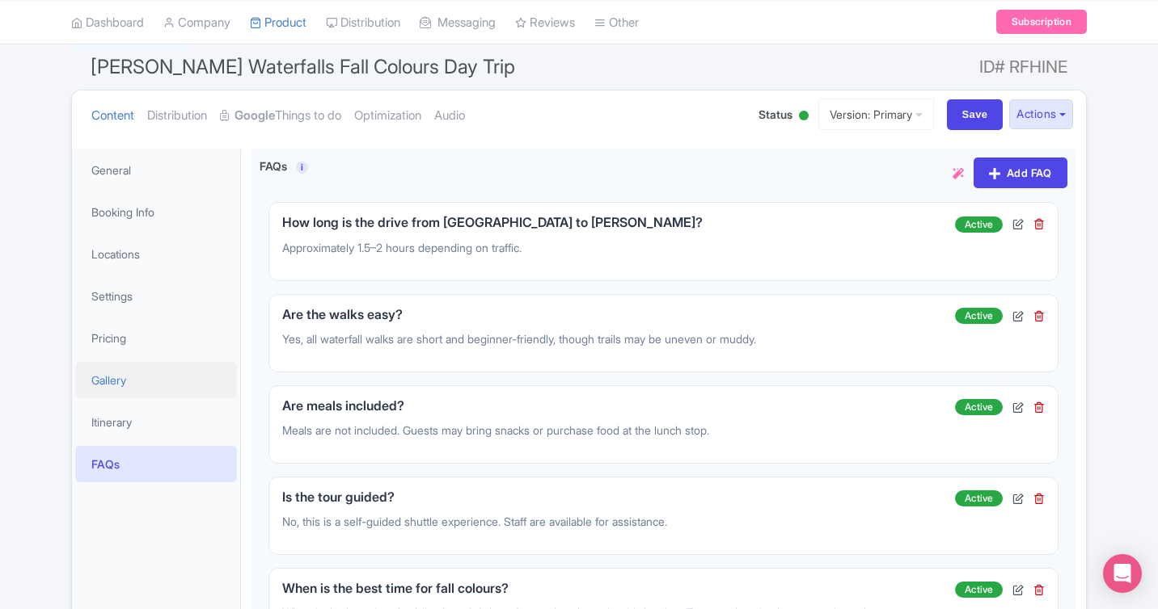
click at [158, 373] on link "Gallery" at bounding box center [156, 380] width 162 height 36
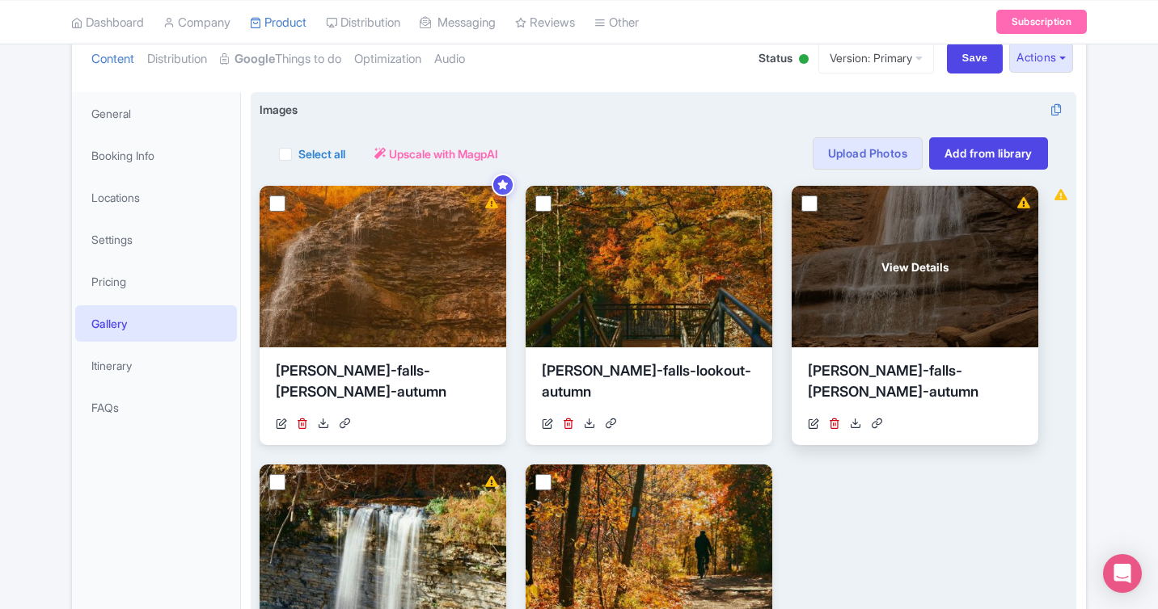
scroll to position [210, 0]
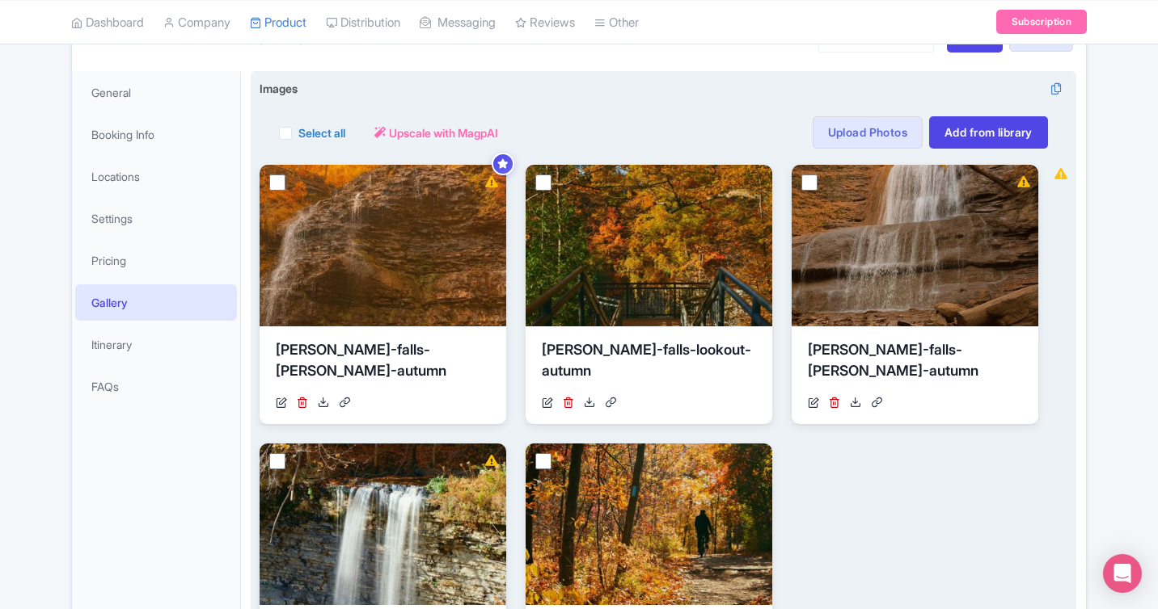
click at [298, 135] on label "Select all" at bounding box center [321, 132] width 47 height 17
click at [298, 133] on input "Select all" at bounding box center [303, 128] width 11 height 11
checkbox input "true"
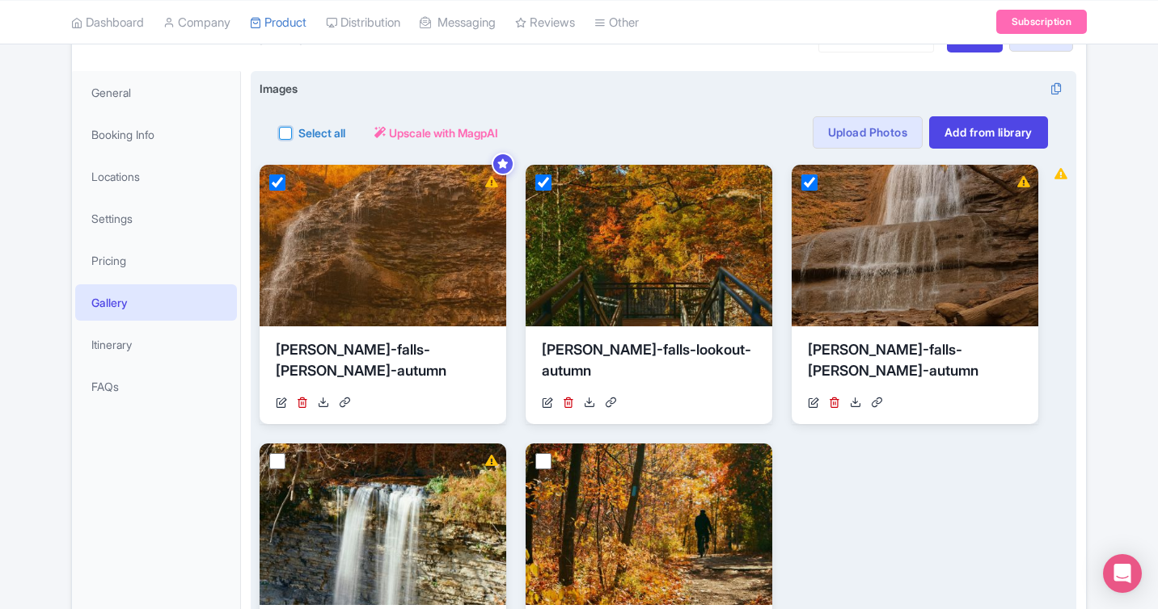
checkbox input "true"
click at [487, 136] on span "Upscale with MagpAI" at bounding box center [507, 132] width 109 height 17
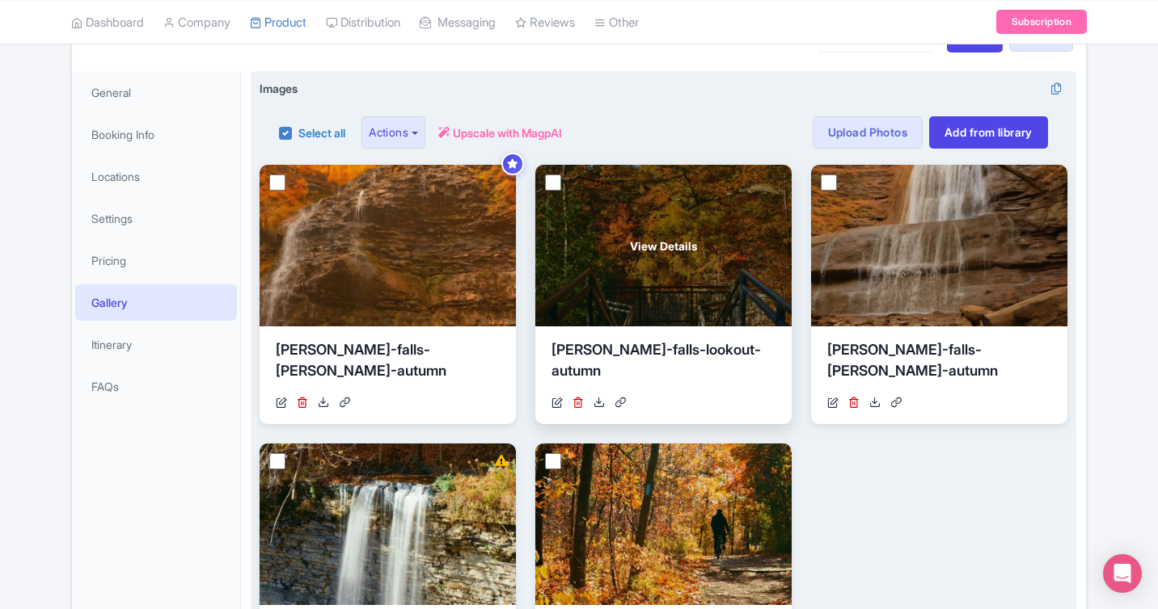
scroll to position [315, 0]
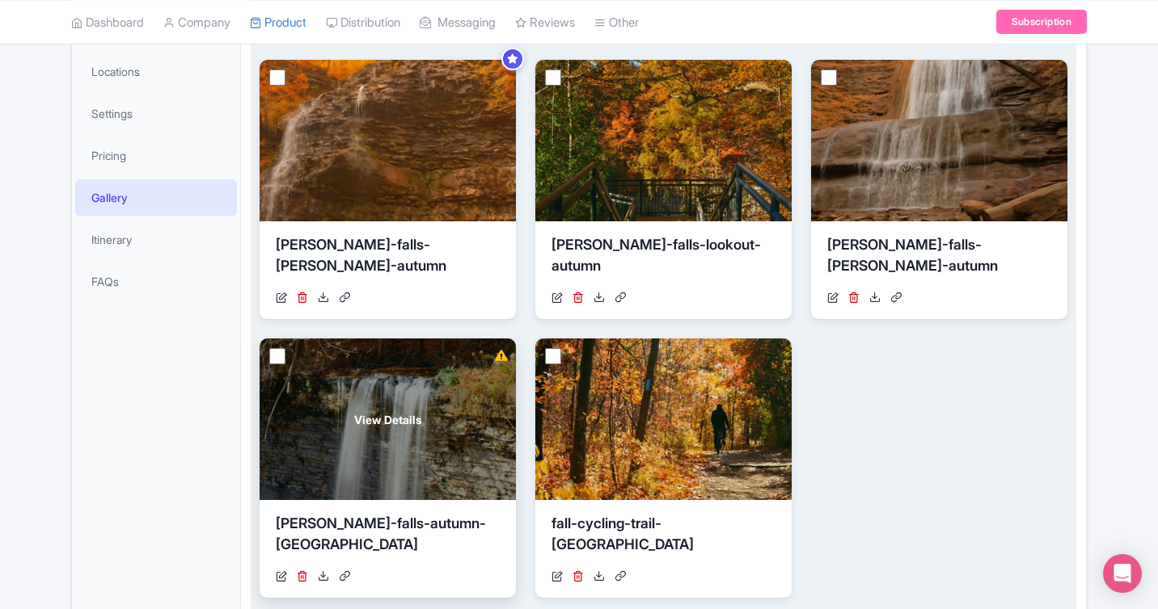
click at [273, 360] on input "checkbox" at bounding box center [277, 356] width 16 height 16
checkbox input "true"
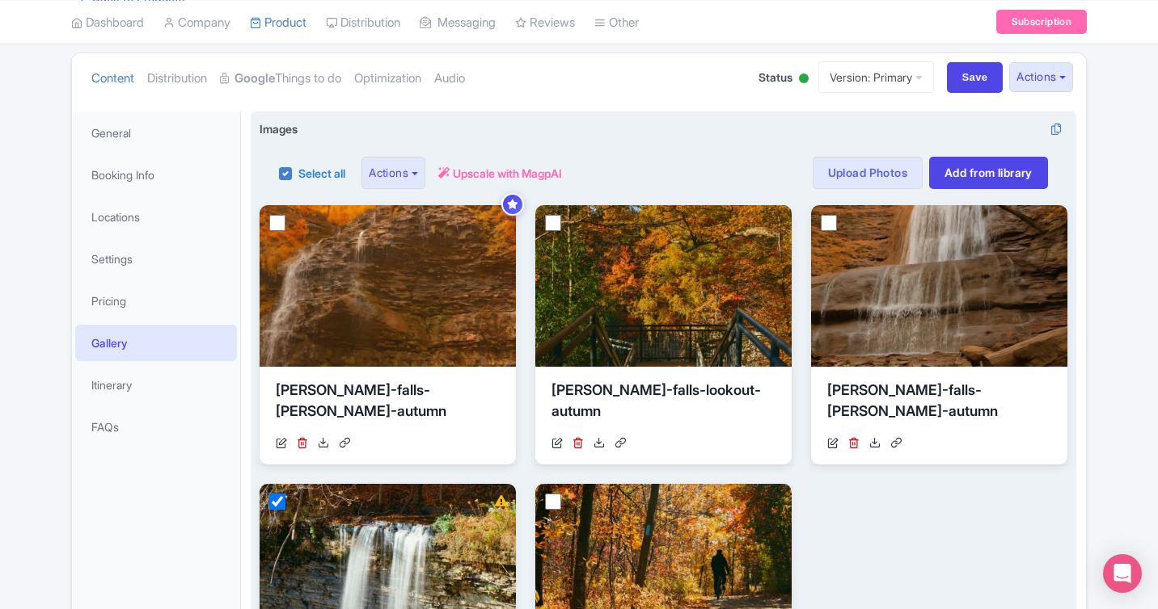
scroll to position [165, 0]
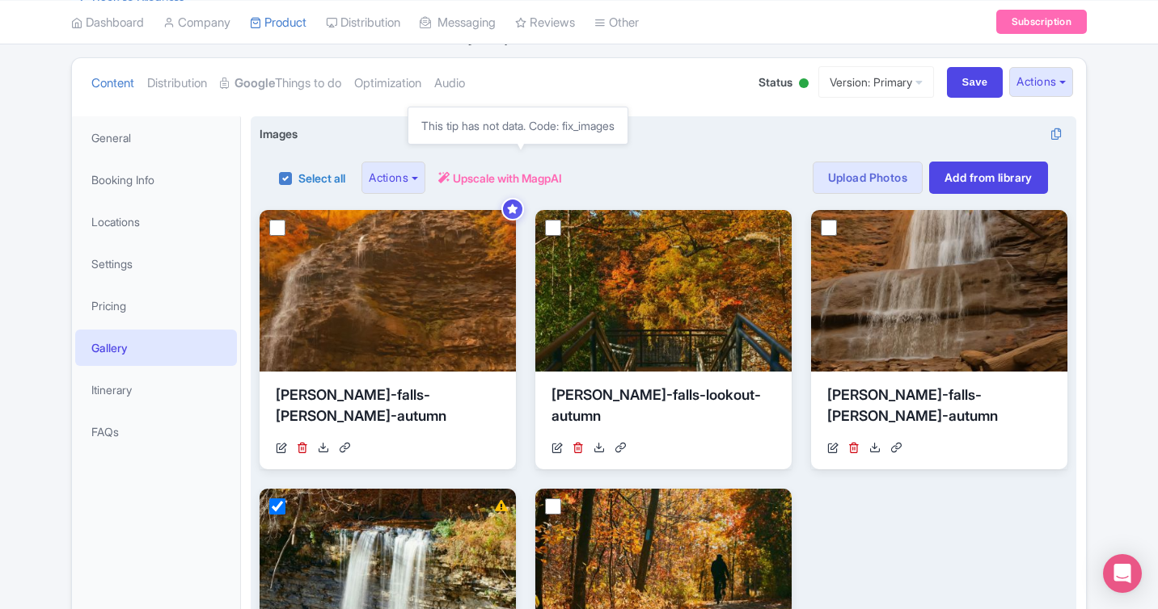
click at [542, 179] on span "Upscale with MagpAI" at bounding box center [507, 178] width 109 height 17
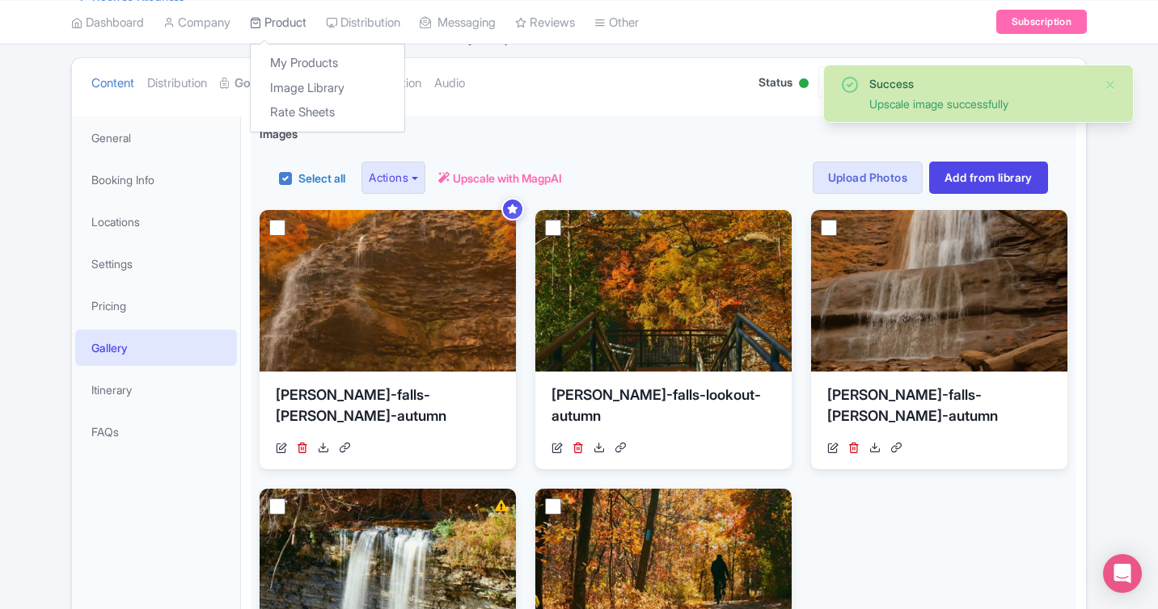
click at [293, 23] on link "Product" at bounding box center [278, 22] width 57 height 44
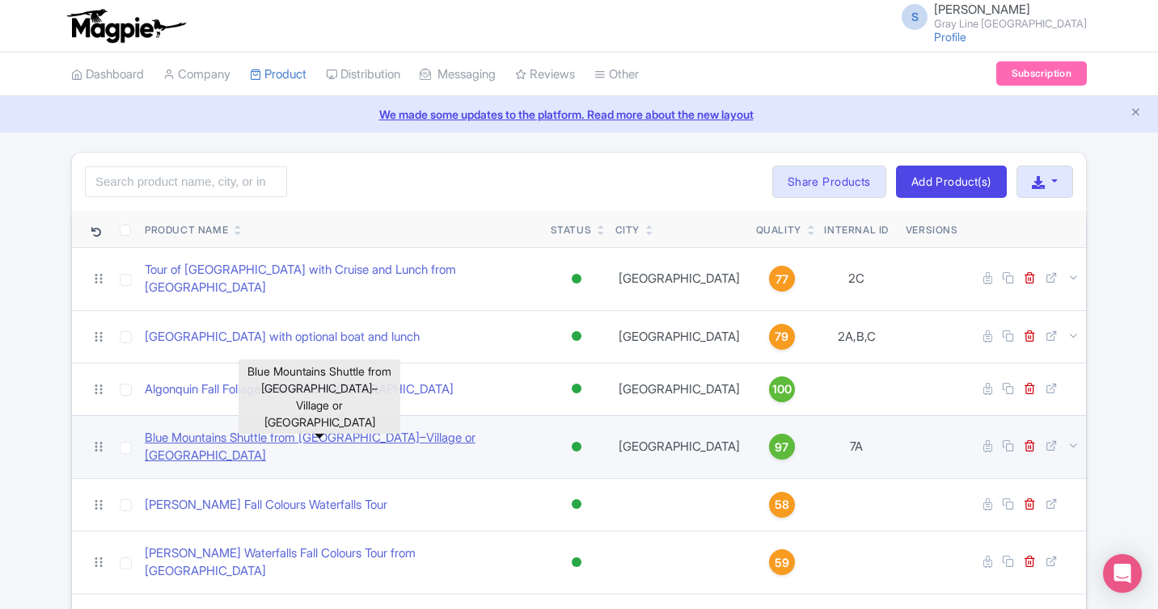
click at [362, 431] on link "Blue Mountains Shuttle from [GEOGRAPHIC_DATA]–Village or [GEOGRAPHIC_DATA]" at bounding box center [341, 447] width 393 height 36
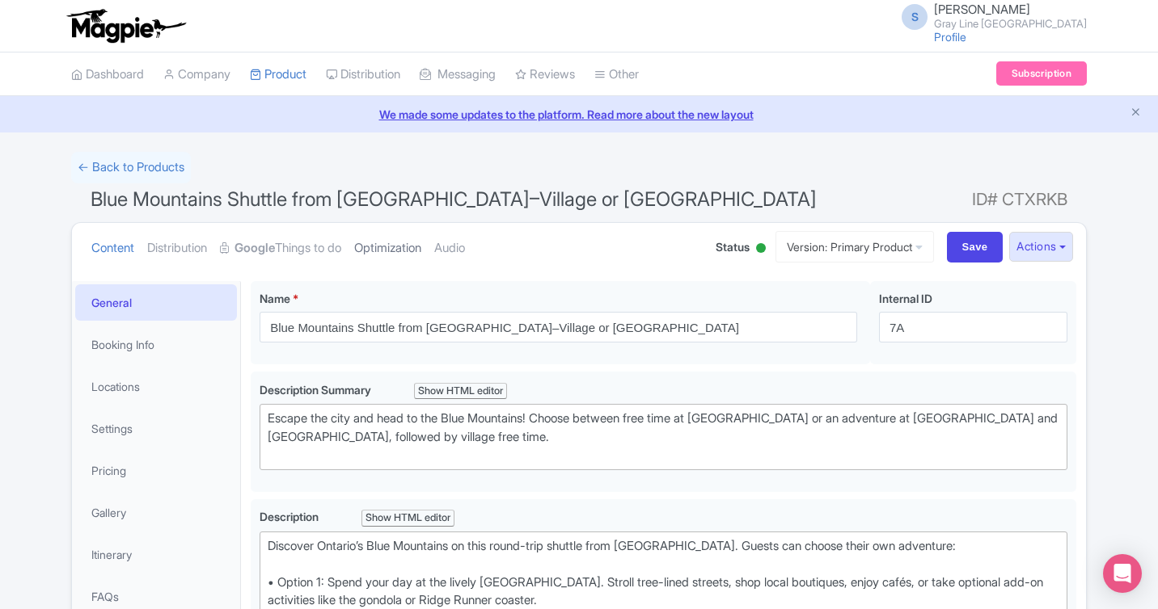
click at [420, 245] on link "Optimization" at bounding box center [387, 248] width 67 height 51
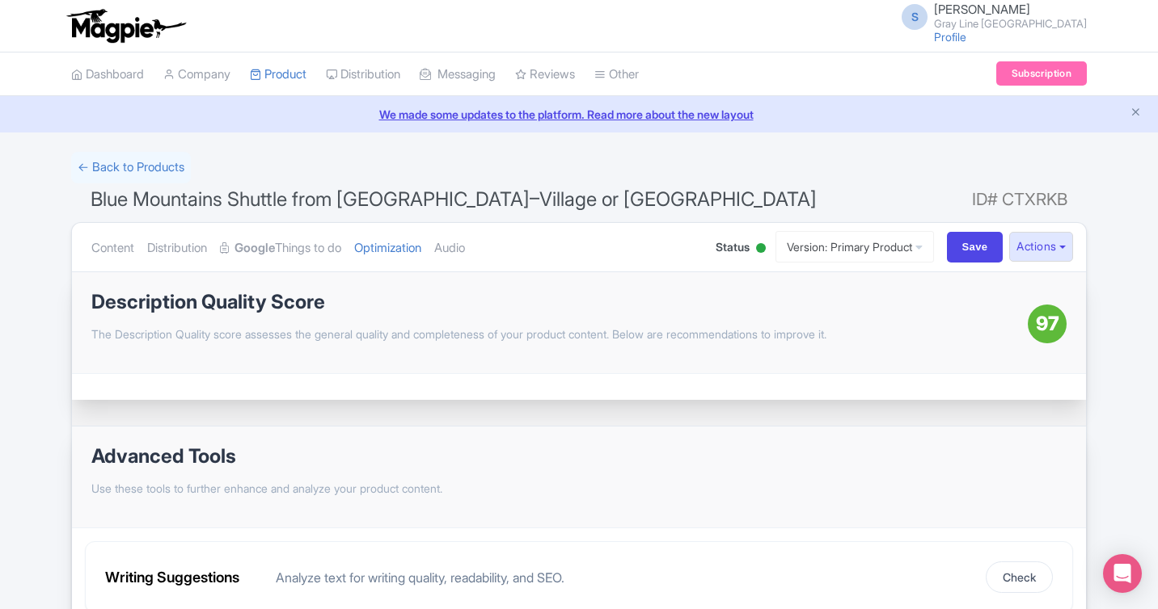
scroll to position [56, 0]
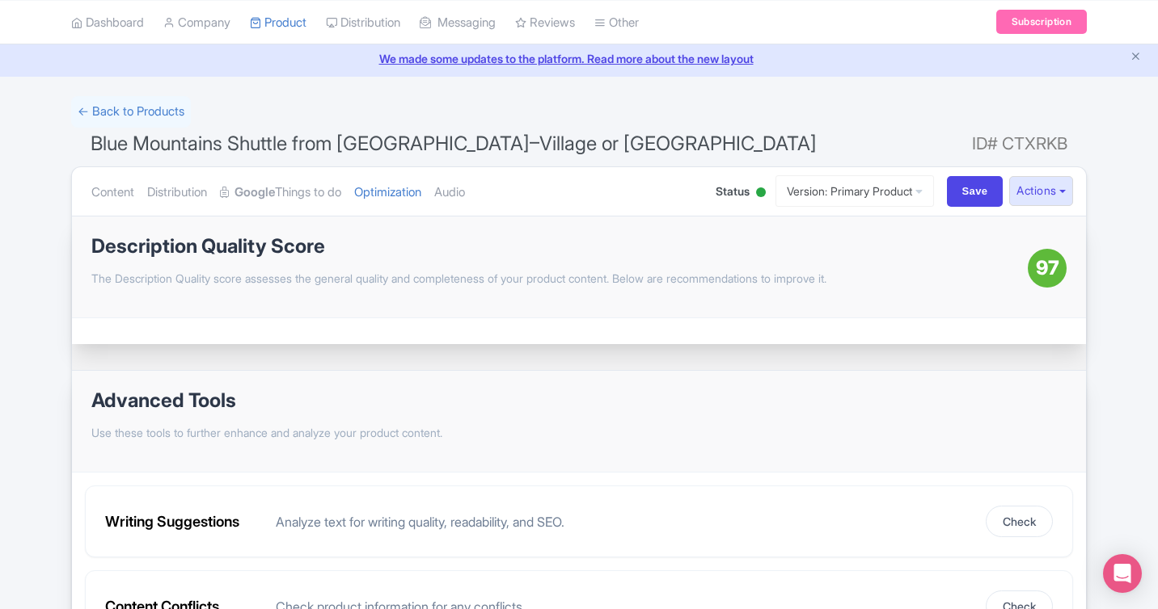
click at [702, 282] on p "The Description Quality score assesses the general quality and completeness of …" at bounding box center [559, 278] width 936 height 17
click at [1044, 268] on span "97" at bounding box center [1046, 268] width 23 height 29
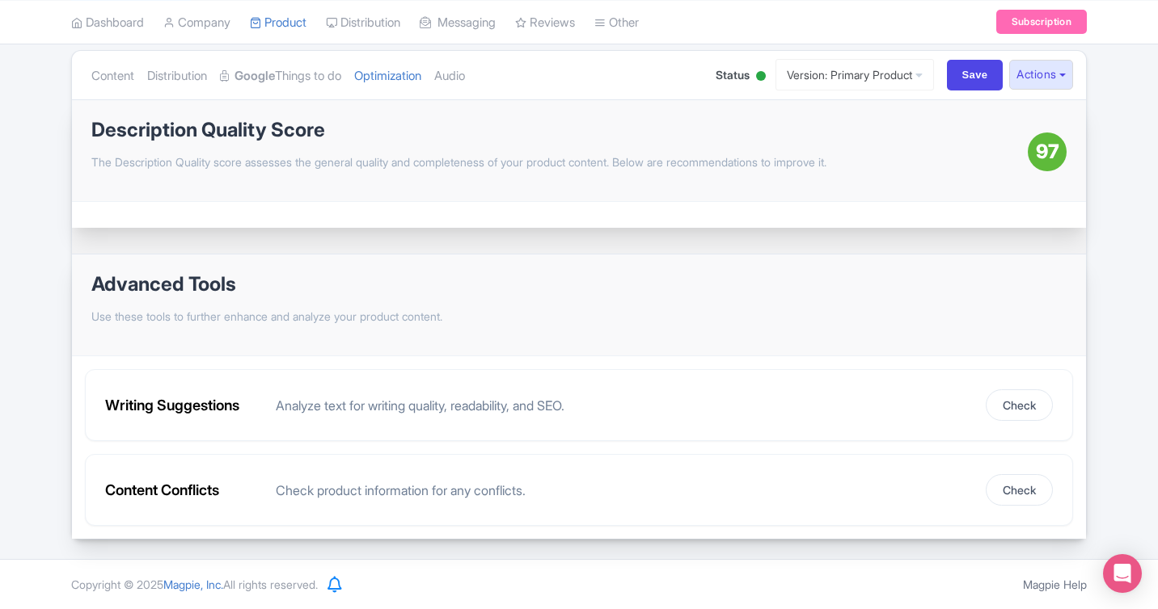
scroll to position [0, 0]
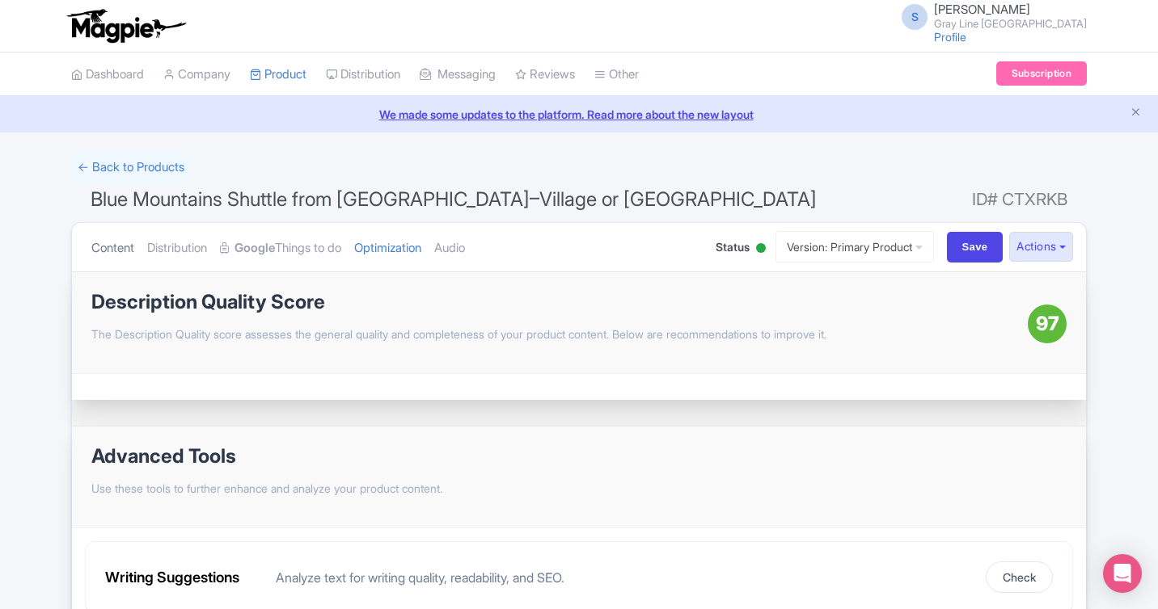
click at [123, 251] on link "Content" at bounding box center [112, 248] width 43 height 51
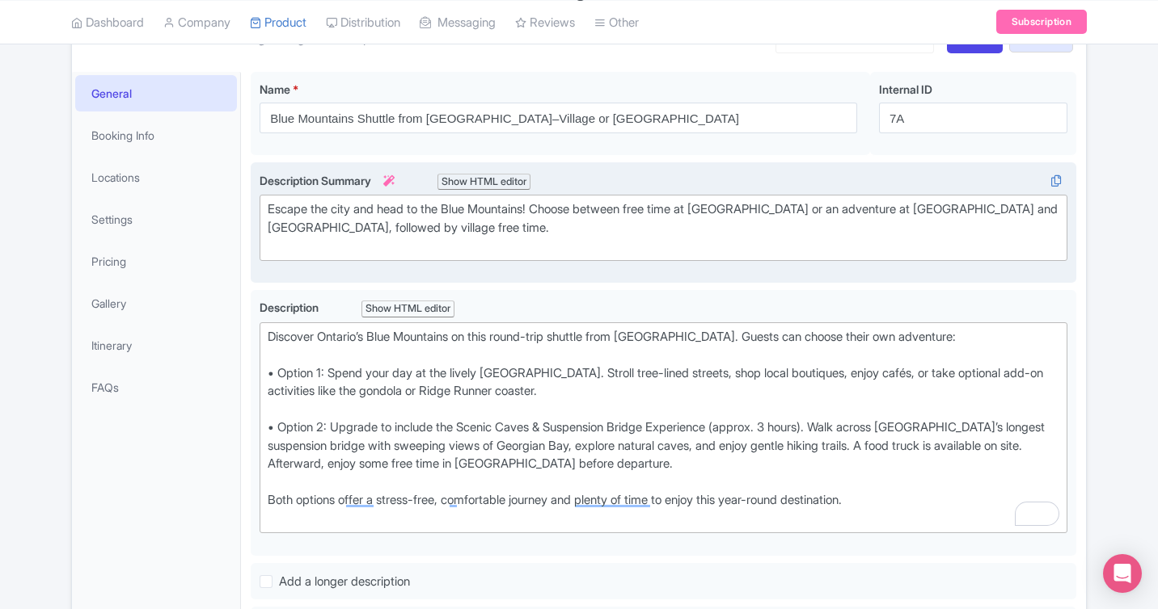
scroll to position [246, 0]
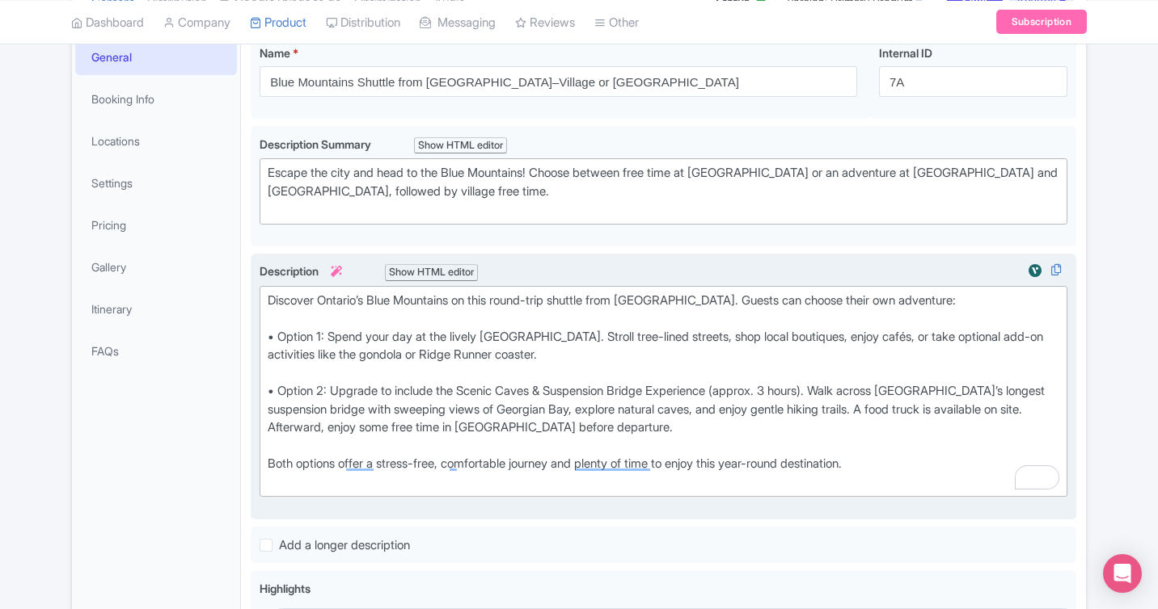
click at [282, 328] on div "Discover Ontario’s Blue Mountains on this round-trip shuttle from Toronto. Gues…" at bounding box center [663, 392] width 791 height 200
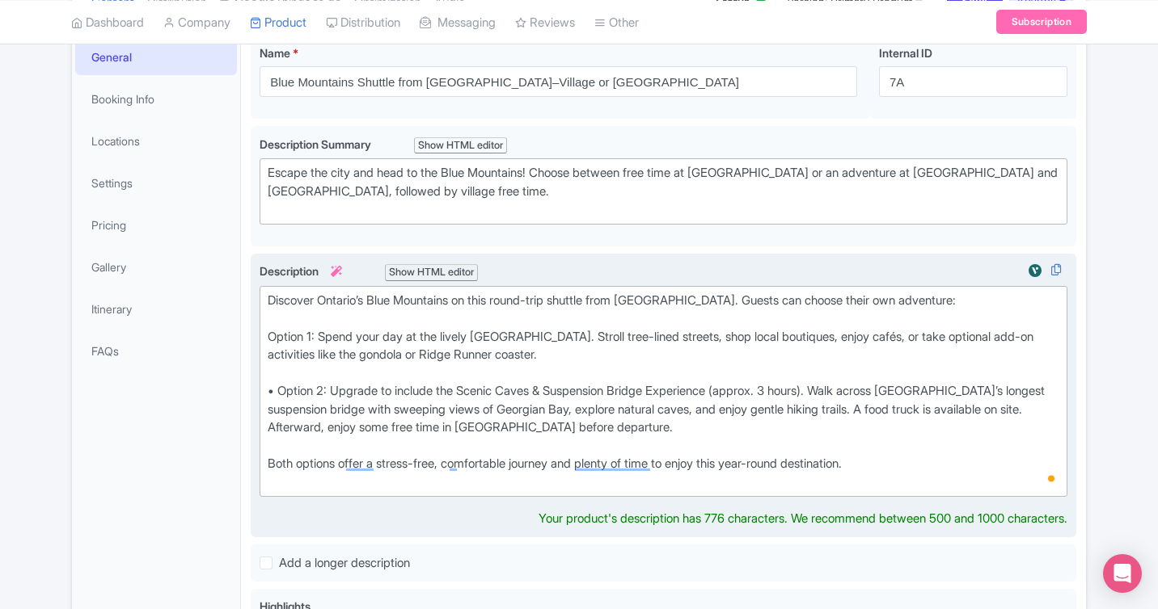
click at [278, 388] on div "Discover Ontario’s Blue Mountains on this round-trip shuttle from Toronto. Gues…" at bounding box center [663, 392] width 791 height 200
click at [286, 388] on div "Discover Ontario’s Blue Mountains on this round-trip shuttle from Toronto. Gues…" at bounding box center [663, 392] width 791 height 200
click at [280, 385] on div "Discover Ontario’s Blue Mountains on this round-trip shuttle from Toronto. Gues…" at bounding box center [663, 392] width 791 height 200
type trix-editor "<div>Discover Ontario’s Blue Mountains on this round-trip shuttle from Toronto.…"
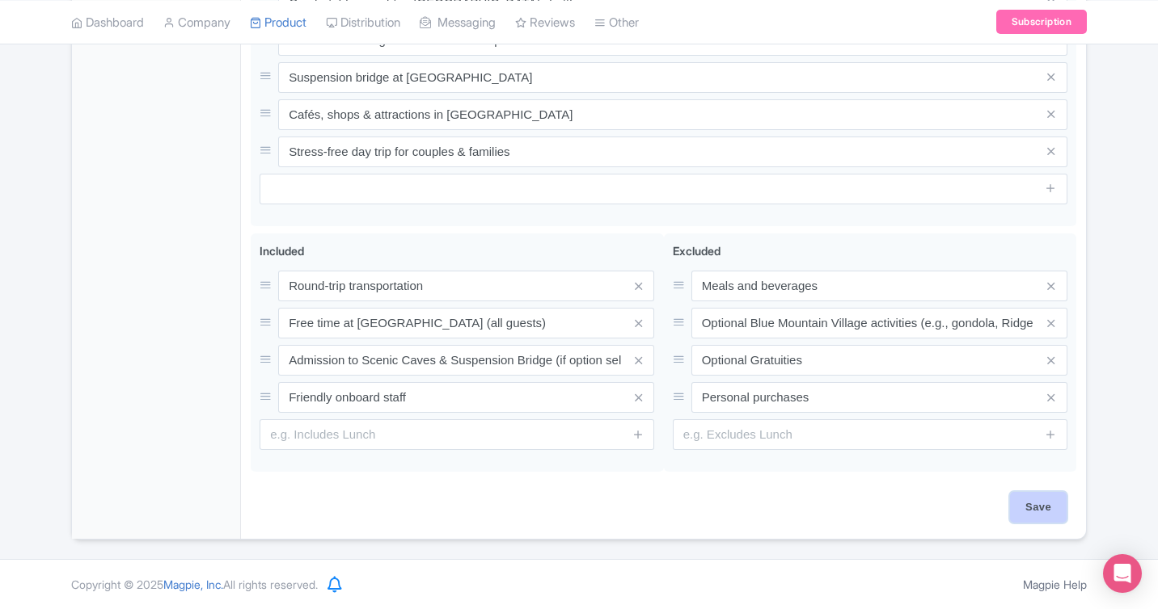
scroll to position [867, 0]
click at [1034, 502] on input "Save" at bounding box center [1038, 507] width 57 height 31
type input "Saving..."
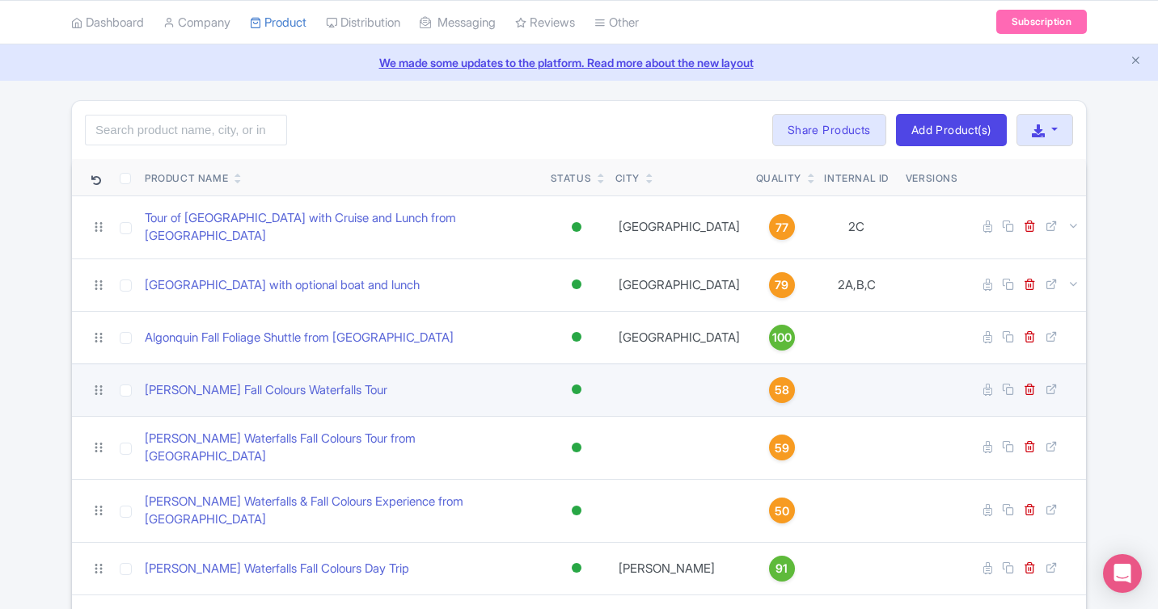
scroll to position [60, 0]
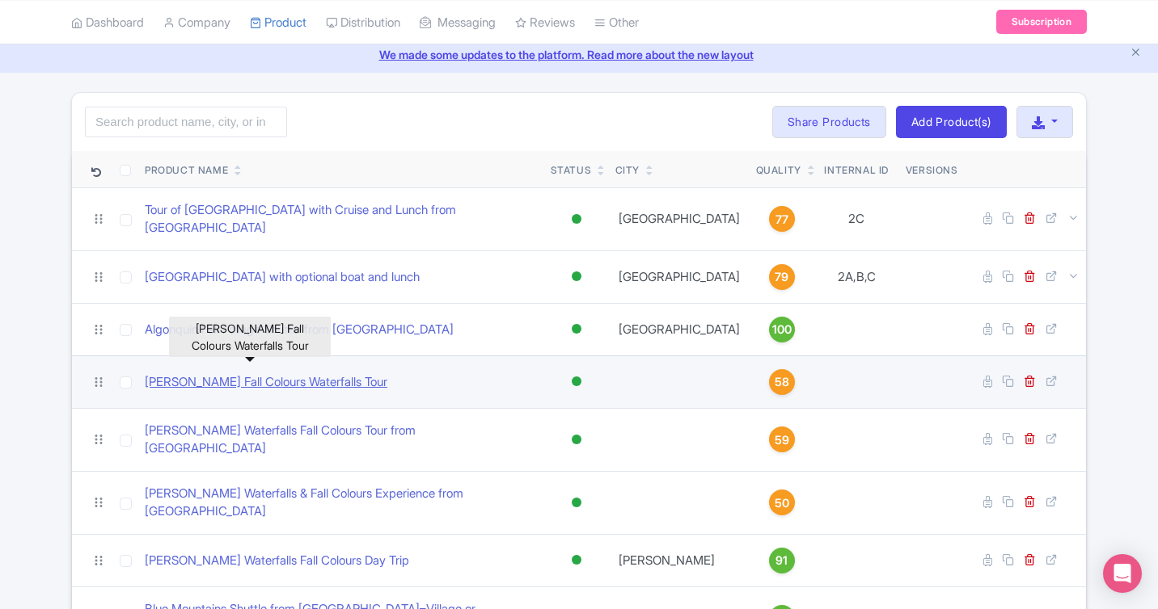
click at [331, 373] on link "[PERSON_NAME] Fall Colours Waterfalls Tour" at bounding box center [266, 382] width 242 height 19
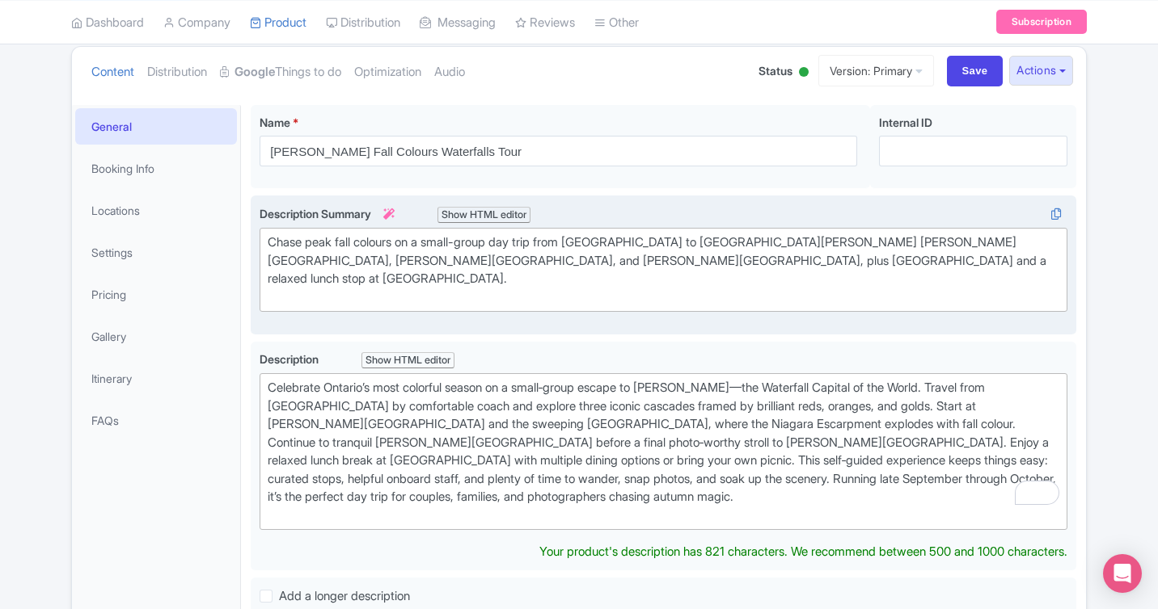
scroll to position [140, 0]
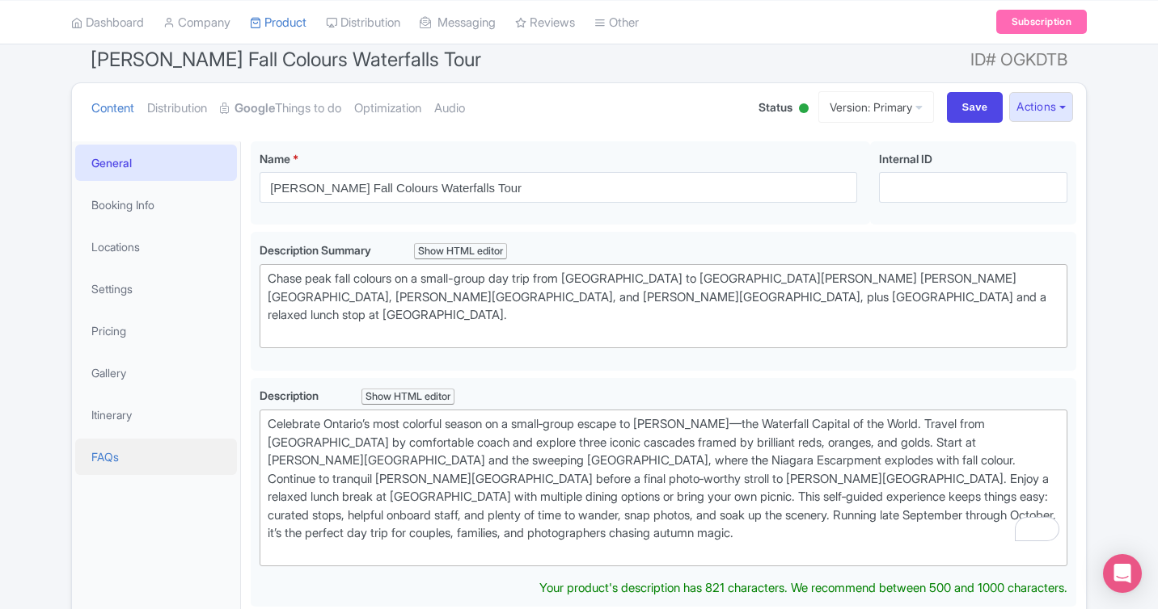
click at [111, 463] on link "FAQs" at bounding box center [156, 457] width 162 height 36
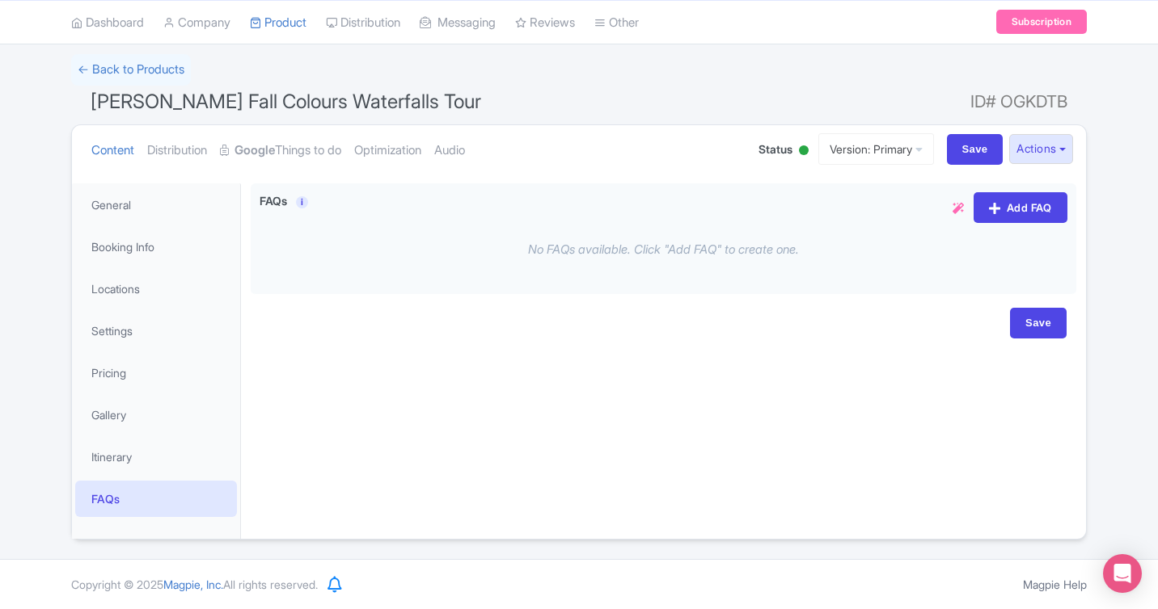
scroll to position [98, 0]
click at [122, 342] on link "Settings" at bounding box center [156, 331] width 162 height 36
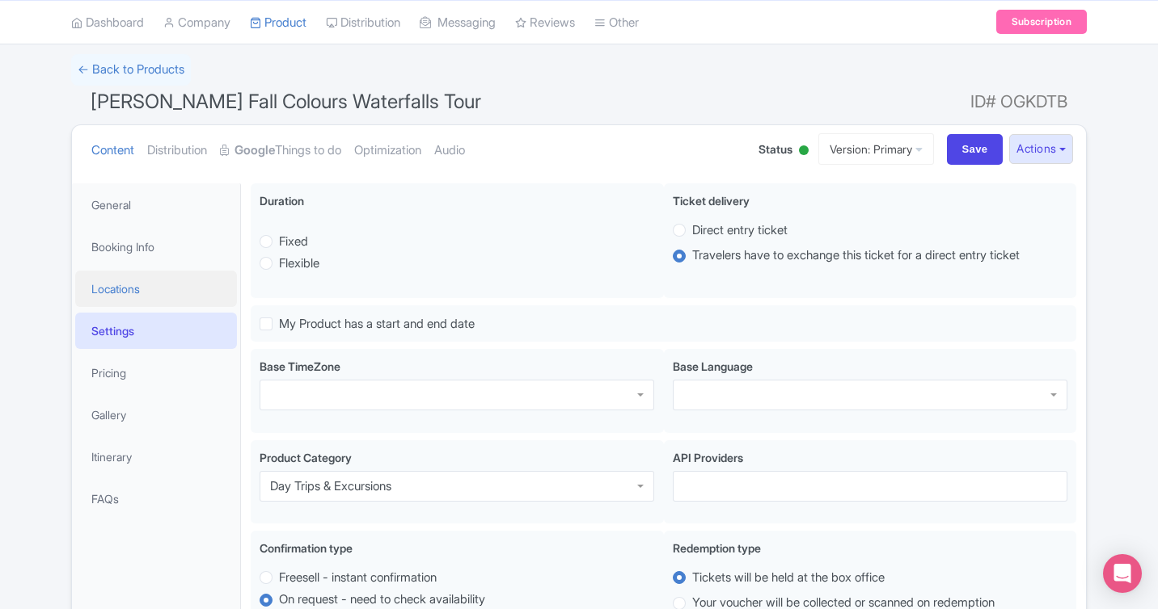
click at [127, 292] on link "Locations" at bounding box center [156, 289] width 162 height 36
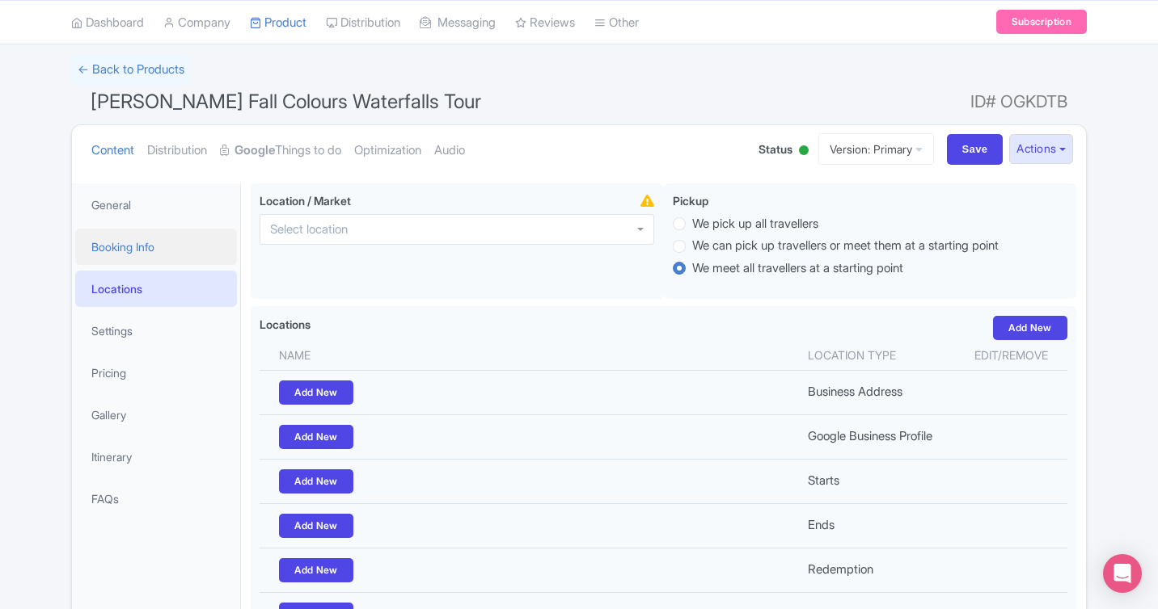
click at [135, 255] on link "Booking Info" at bounding box center [156, 247] width 162 height 36
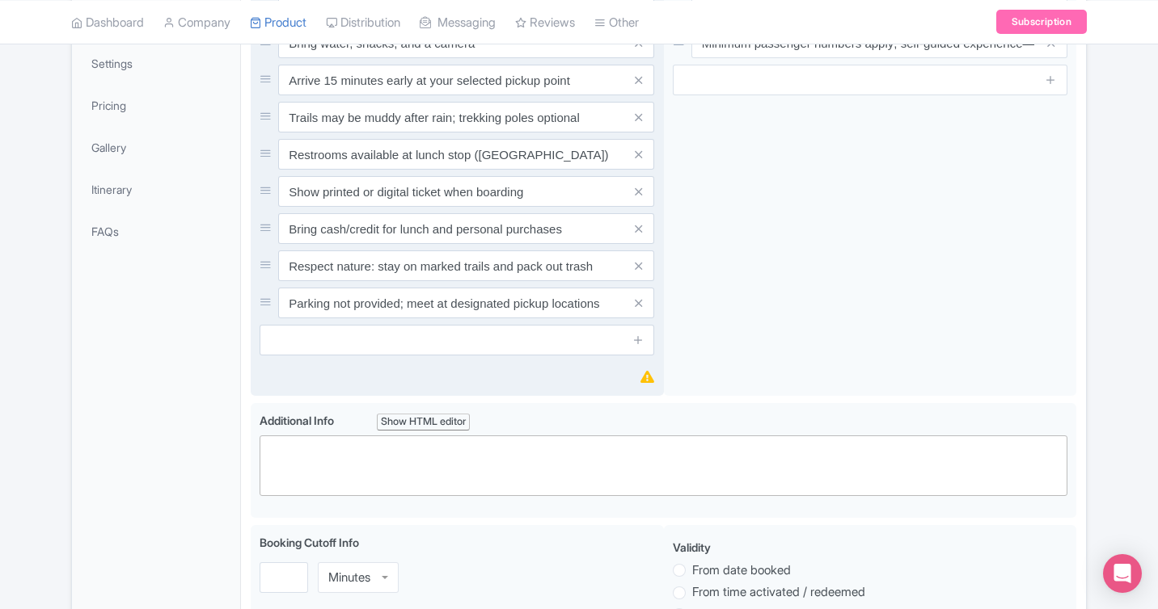
scroll to position [0, 0]
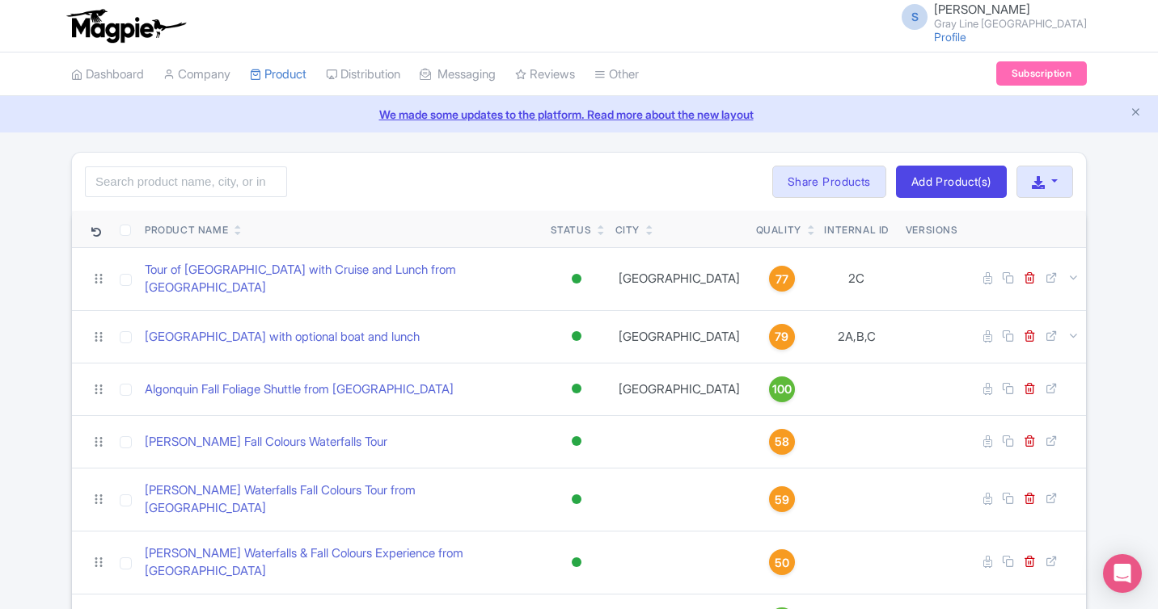
scroll to position [60, 0]
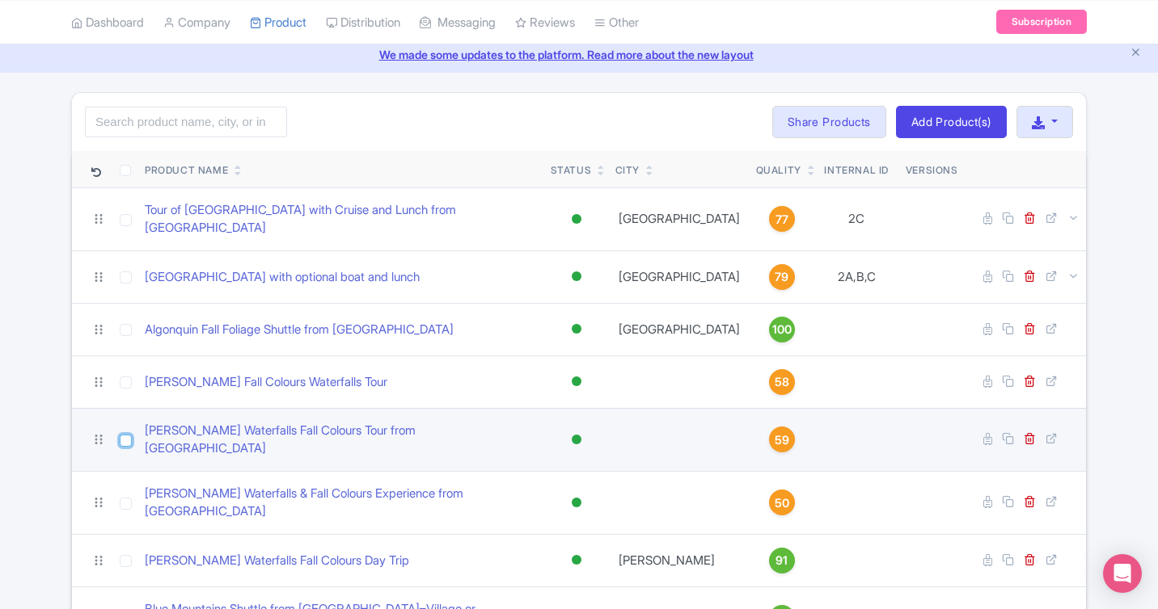
click at [129, 435] on input "checkbox" at bounding box center [126, 441] width 12 height 12
checkbox input "true"
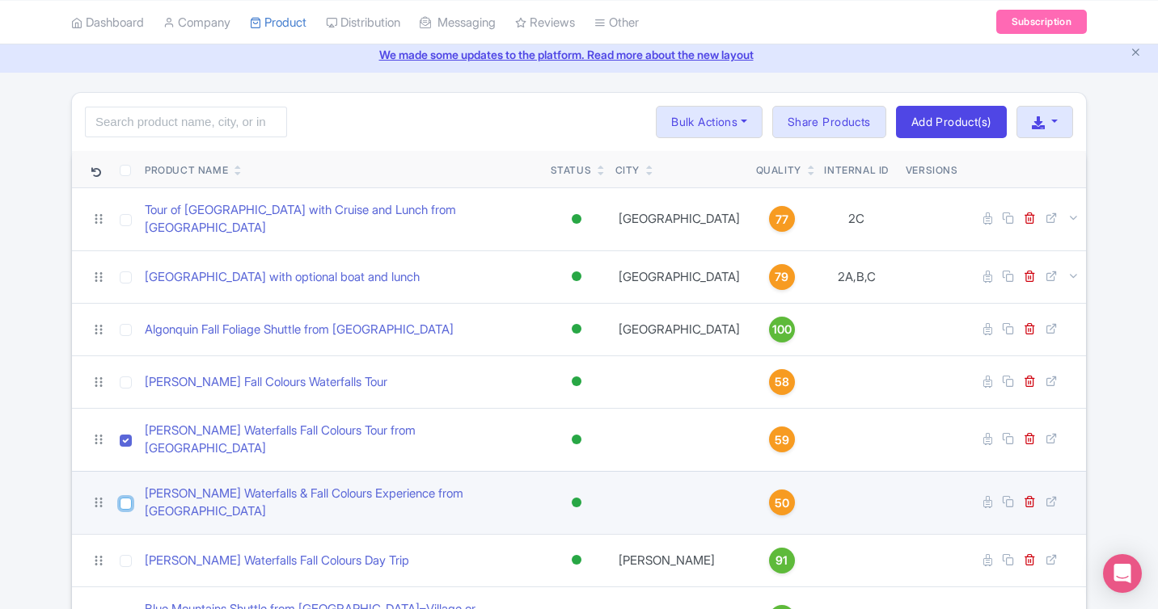
click at [125, 498] on input "checkbox" at bounding box center [126, 504] width 12 height 12
checkbox input "true"
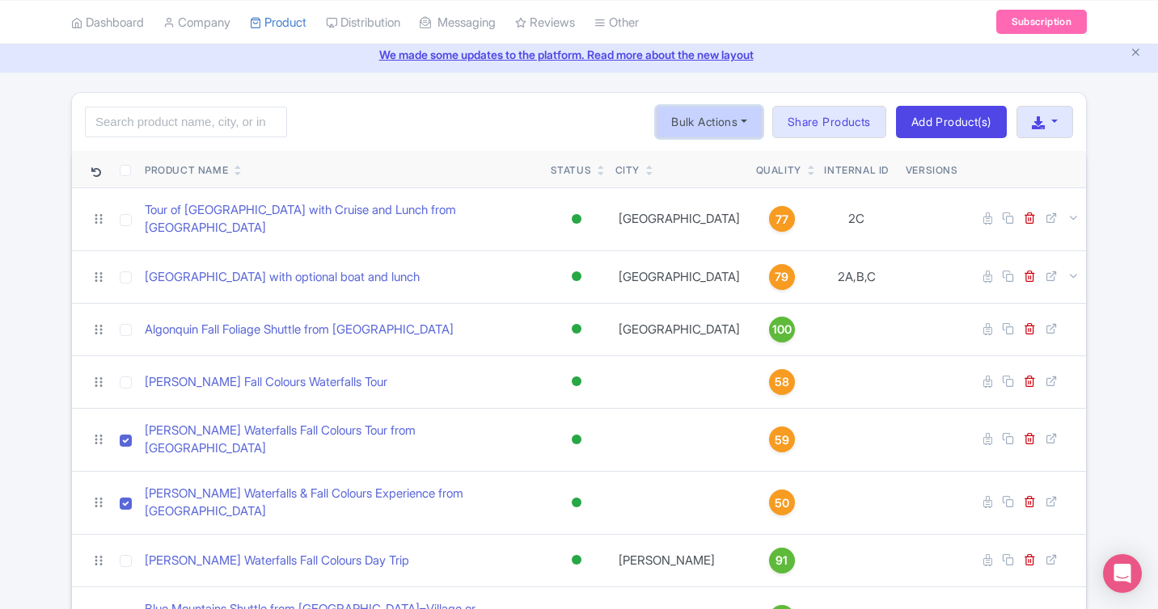
click at [715, 120] on button "Bulk Actions" at bounding box center [709, 122] width 107 height 32
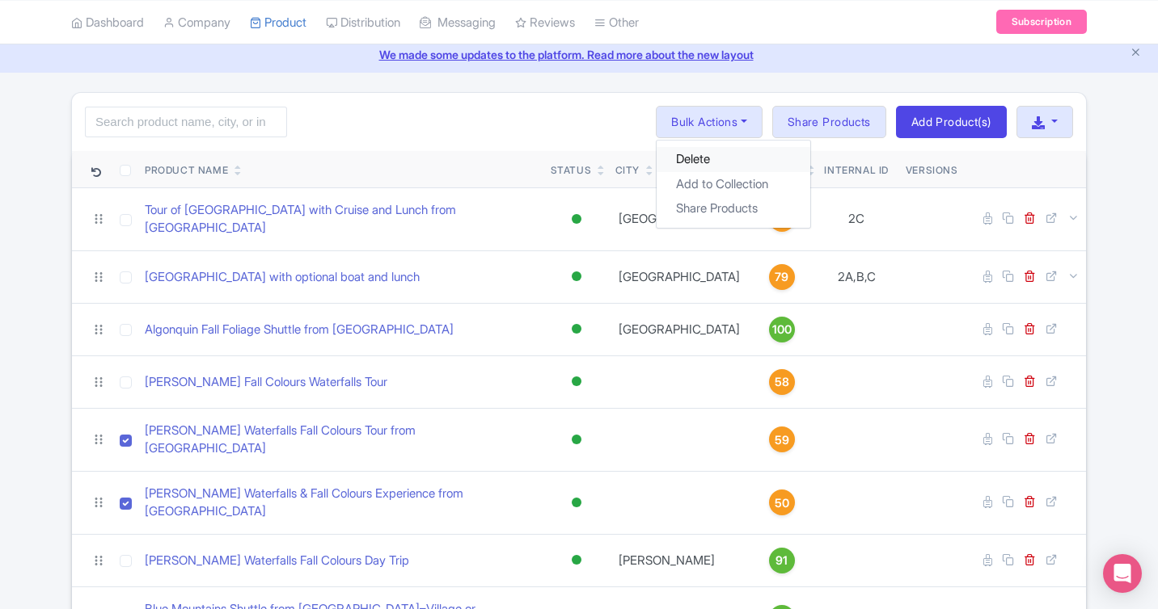
click at [685, 159] on link "Delete" at bounding box center [733, 159] width 154 height 25
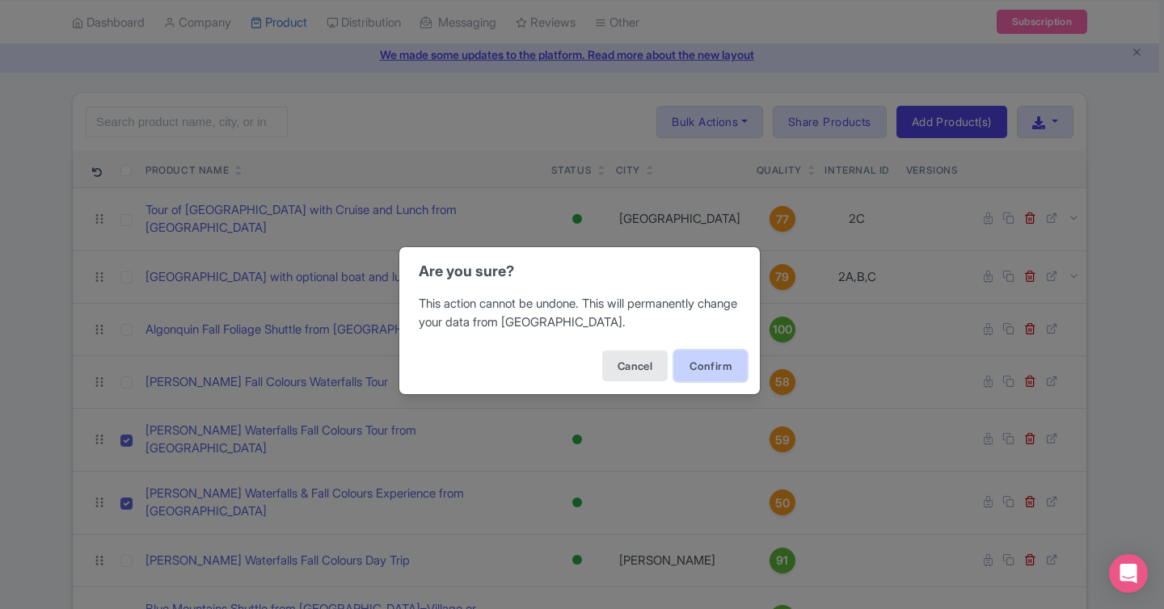
click at [701, 365] on button "Confirm" at bounding box center [710, 366] width 73 height 31
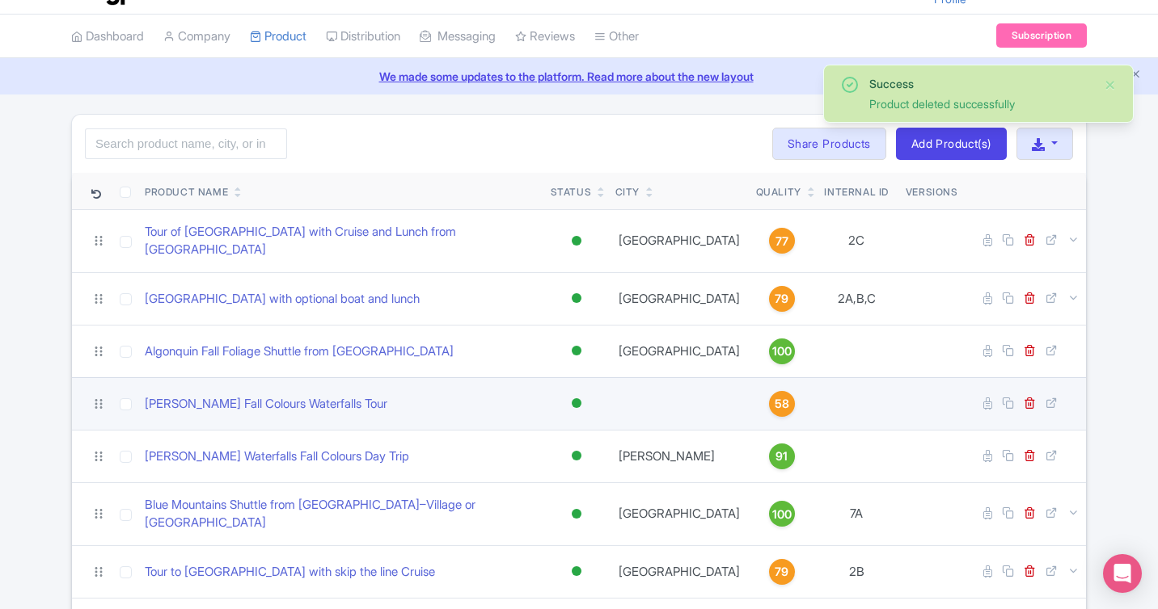
scroll to position [37, 0]
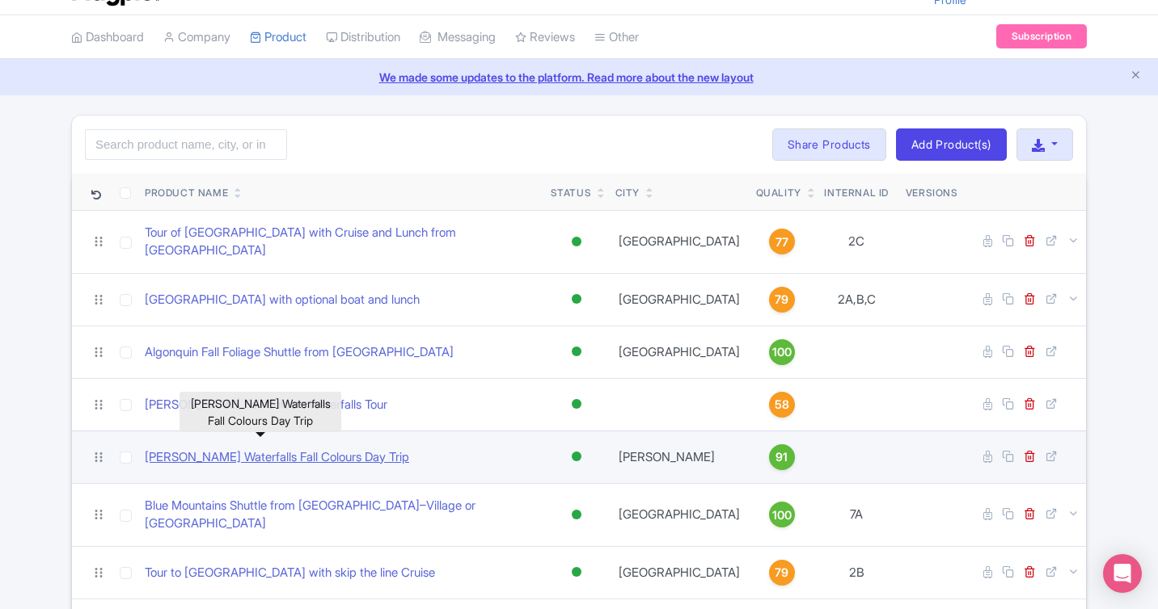
click at [252, 449] on link "[PERSON_NAME] Waterfalls Fall Colours Day Trip" at bounding box center [277, 458] width 264 height 19
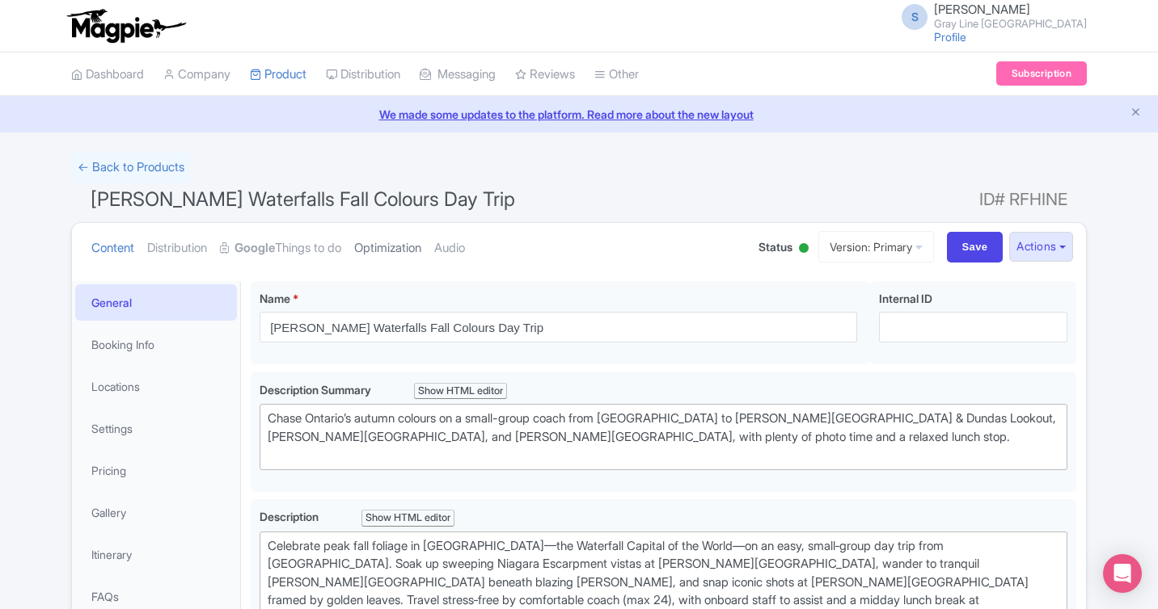
click at [415, 255] on link "Optimization" at bounding box center [387, 248] width 67 height 51
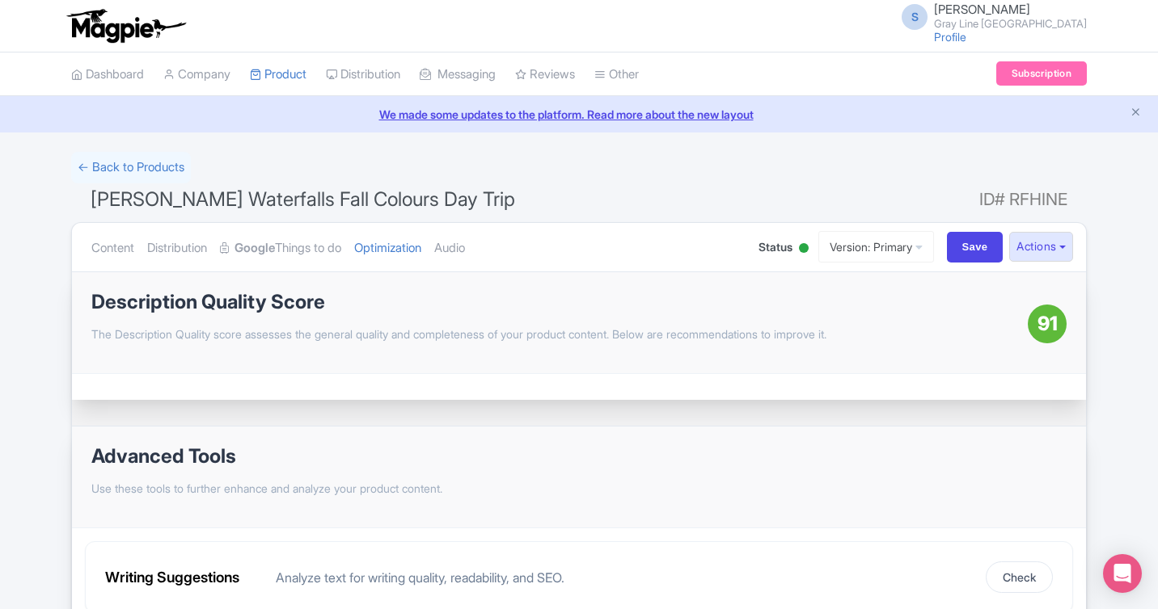
scroll to position [19, 0]
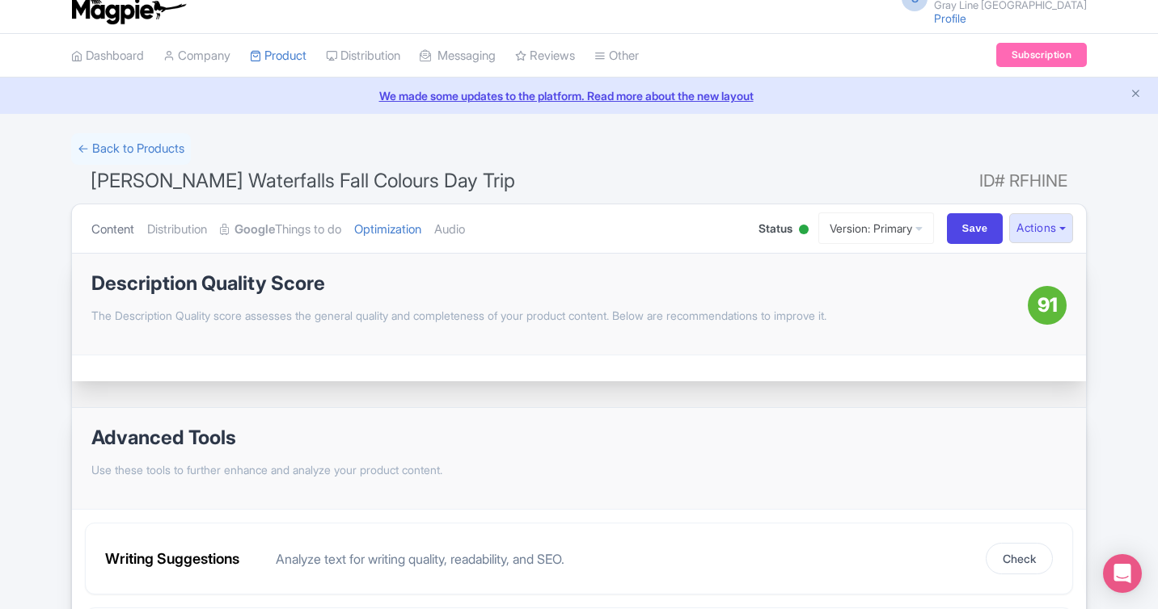
click at [120, 229] on link "Content" at bounding box center [112, 230] width 43 height 51
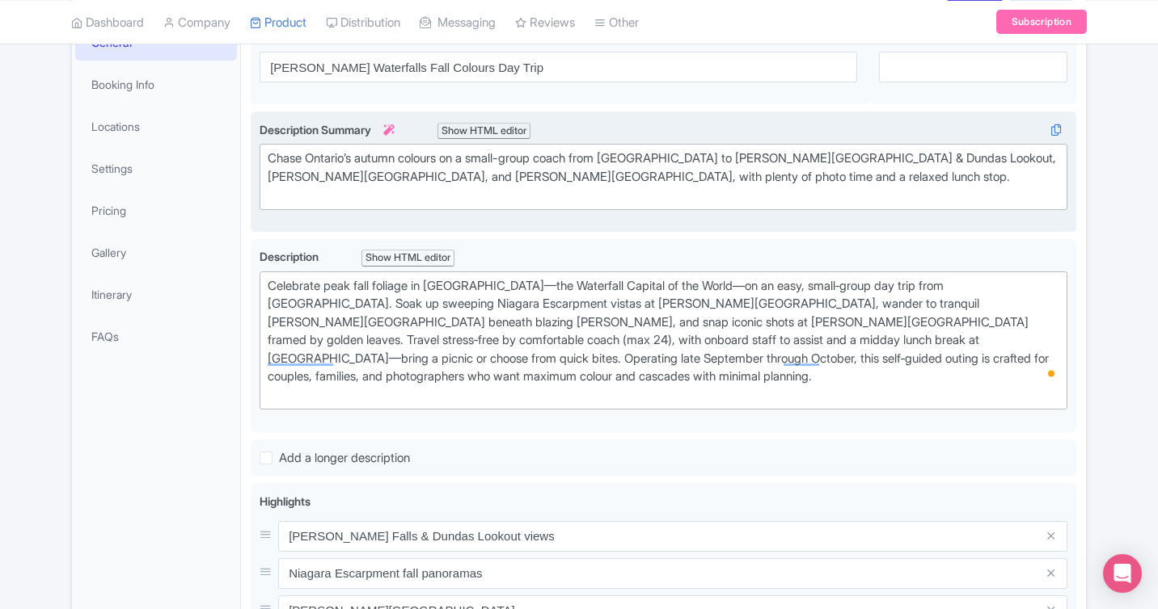
scroll to position [291, 0]
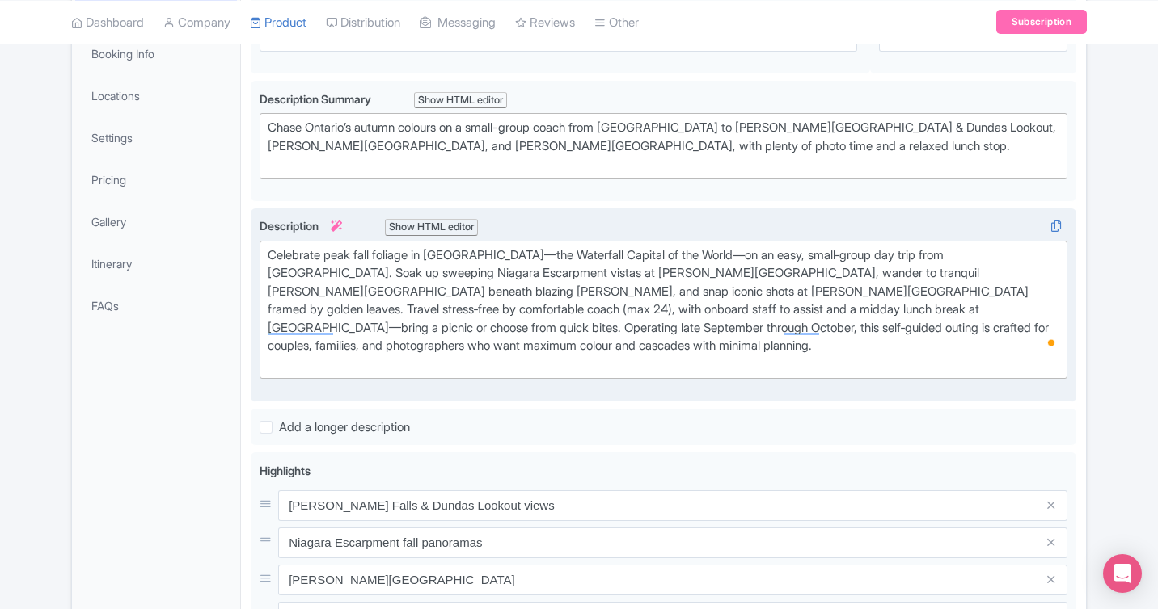
click at [710, 310] on div "Celebrate peak fall foliage in Hamilton—the Waterfall Capital of the World—on a…" at bounding box center [663, 311] width 791 height 128
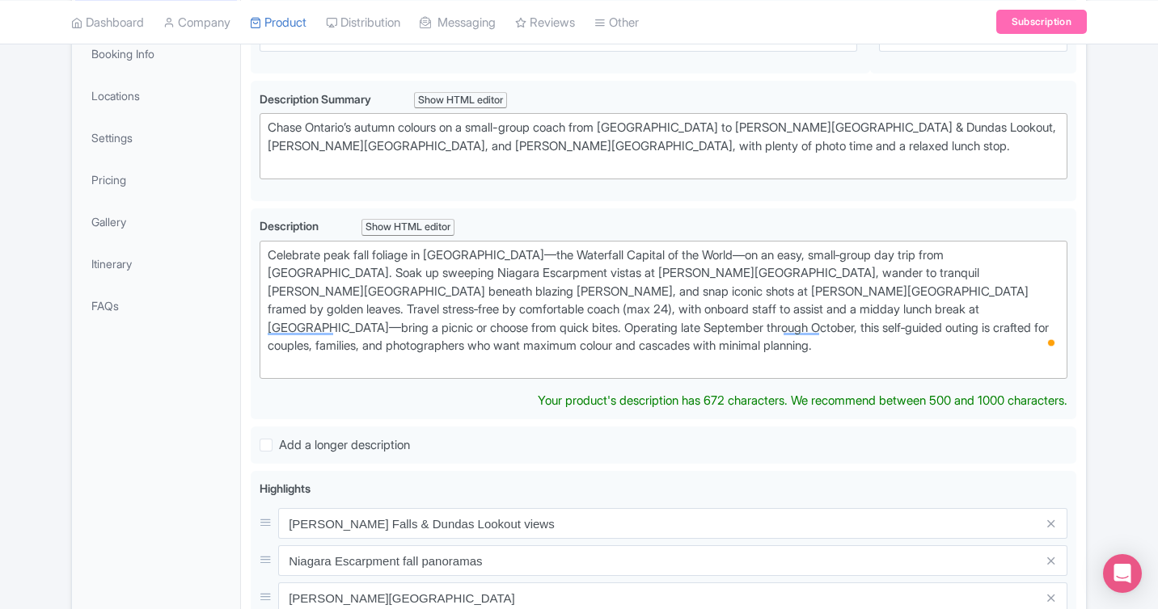
scroll to position [0, 0]
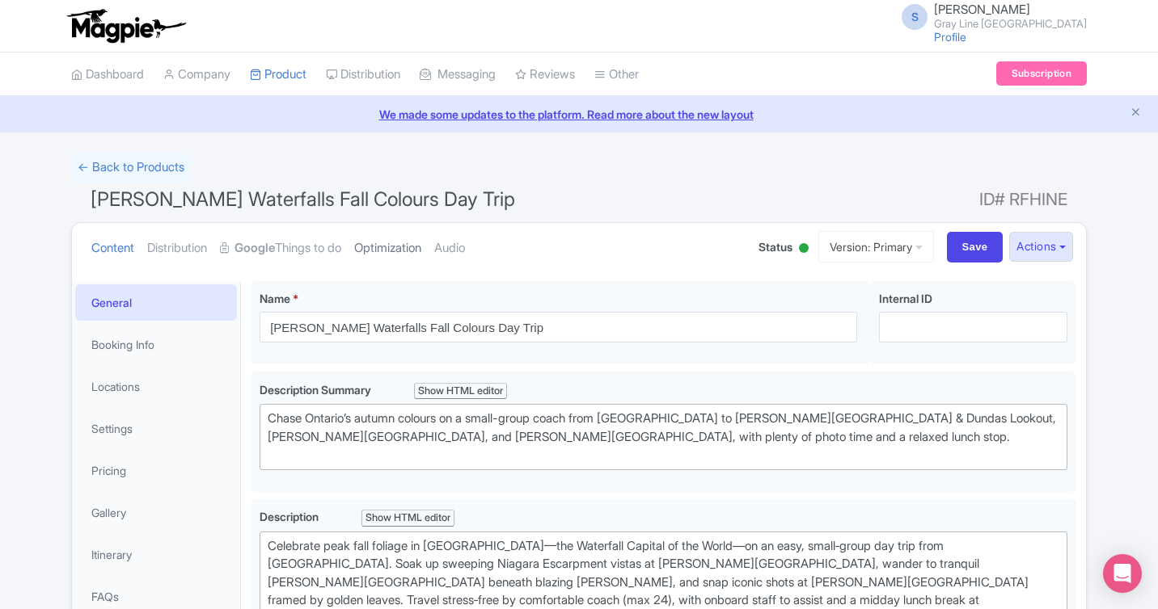
click at [410, 247] on link "Optimization" at bounding box center [387, 248] width 67 height 51
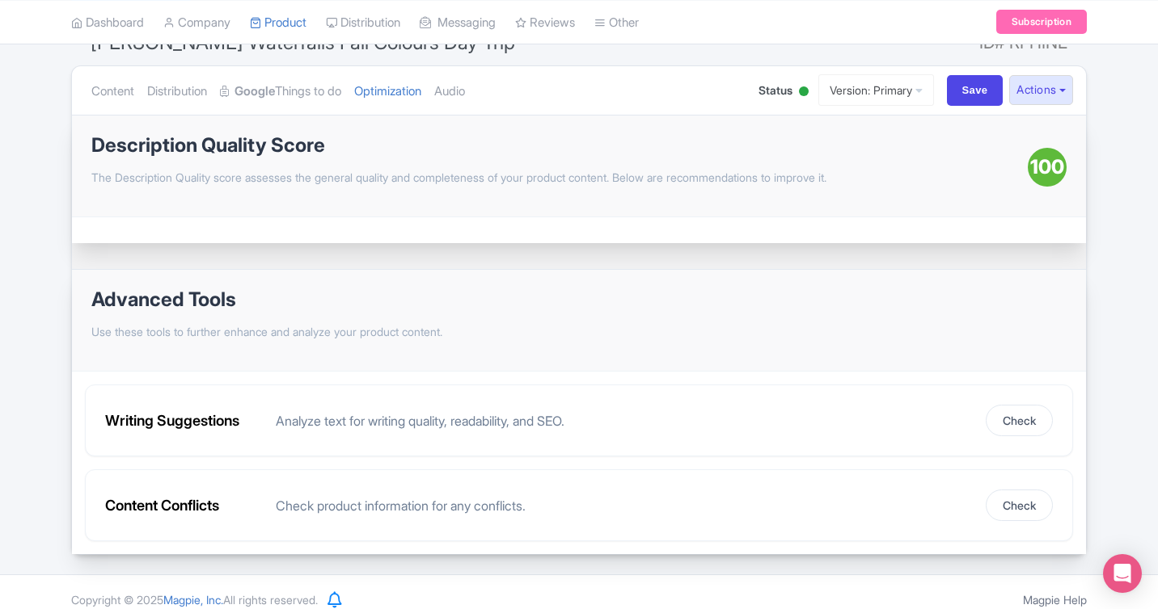
scroll to position [172, 0]
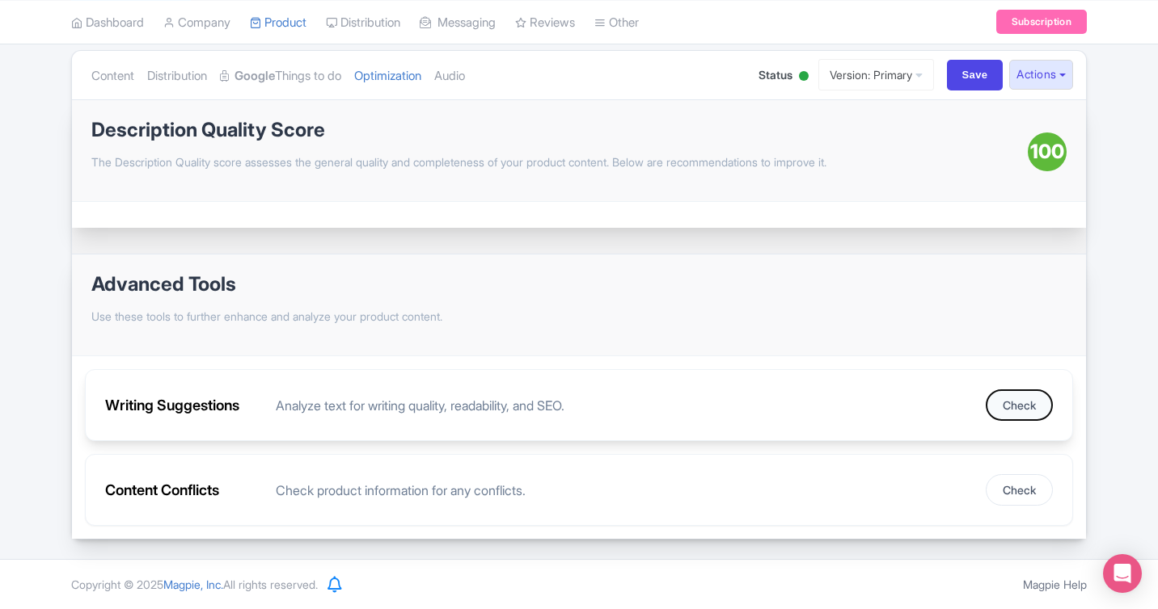
click at [1022, 409] on button "Check" at bounding box center [1018, 406] width 67 height 32
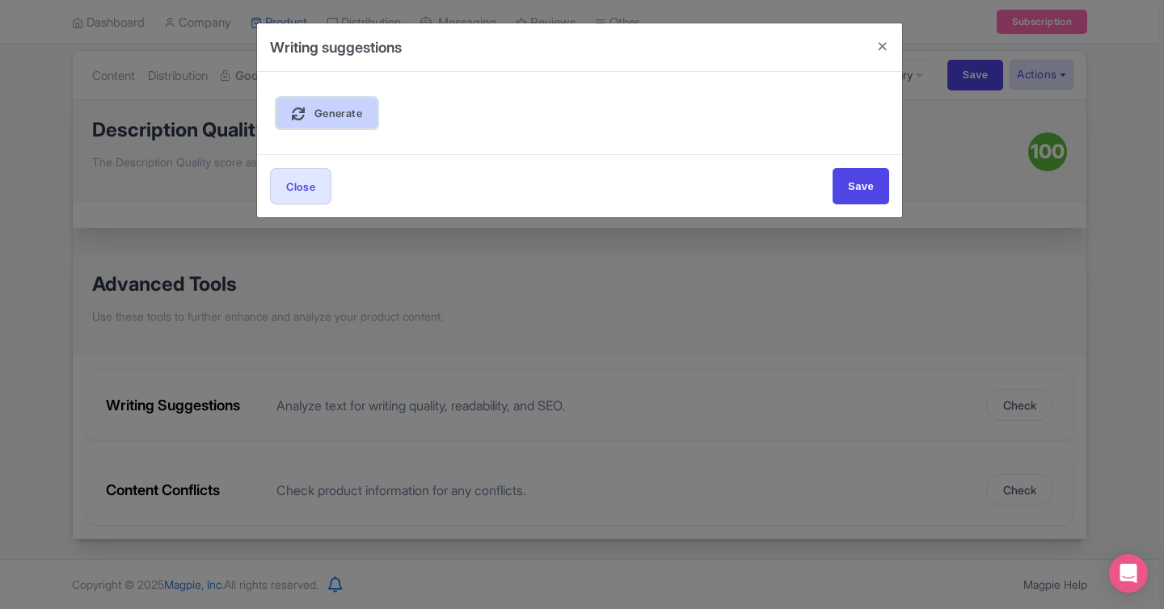
click at [336, 104] on link "Generate" at bounding box center [326, 113] width 101 height 31
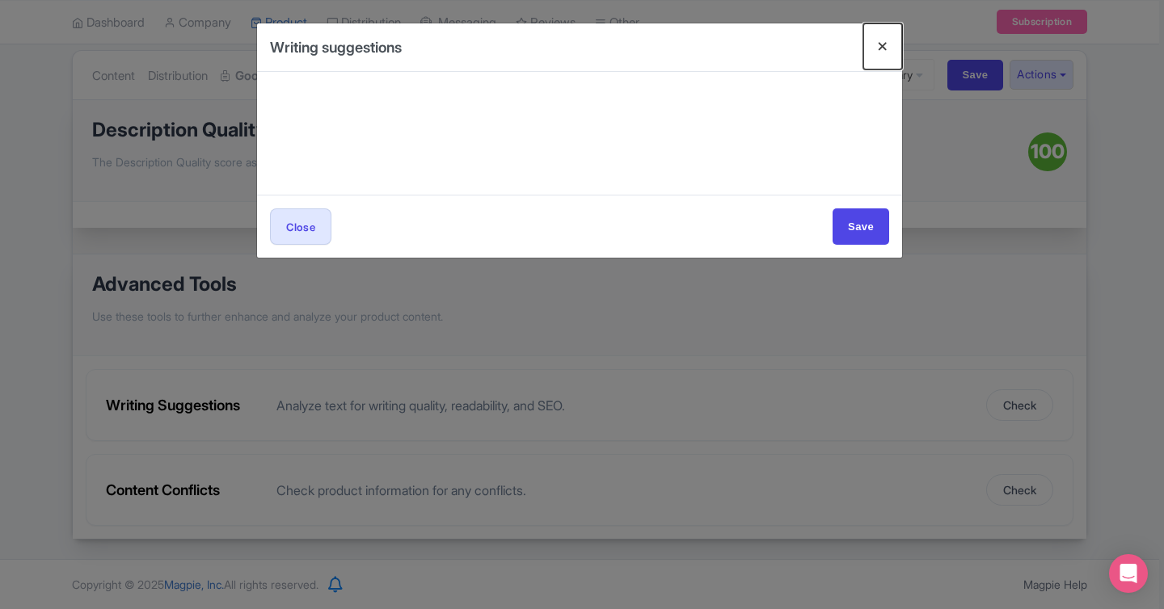
click at [883, 47] on button "Close" at bounding box center [882, 46] width 39 height 46
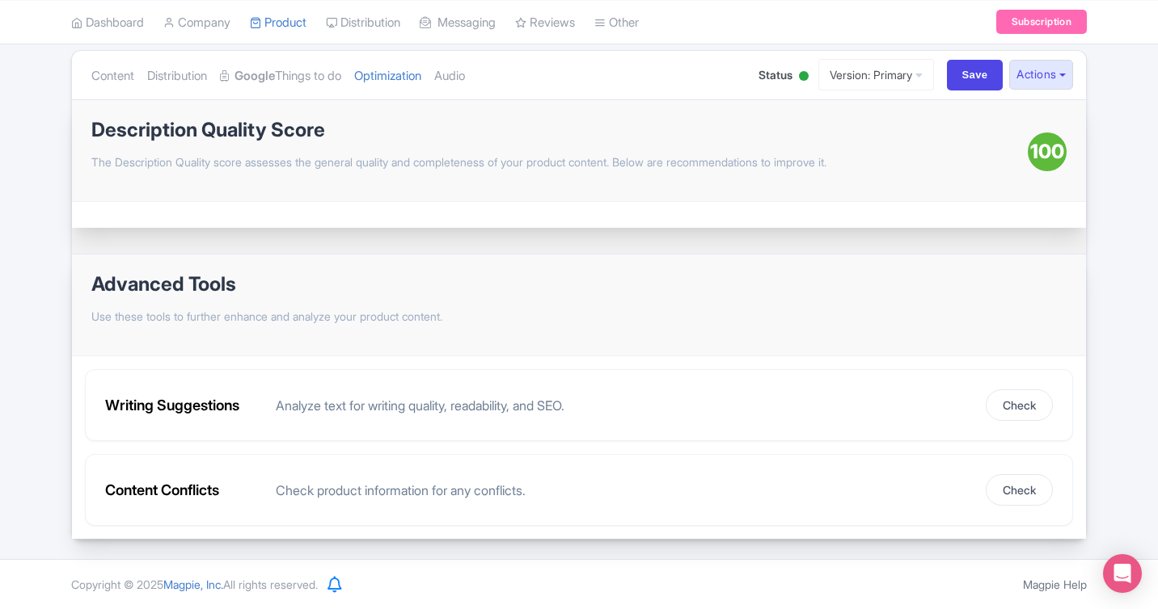
scroll to position [0, 0]
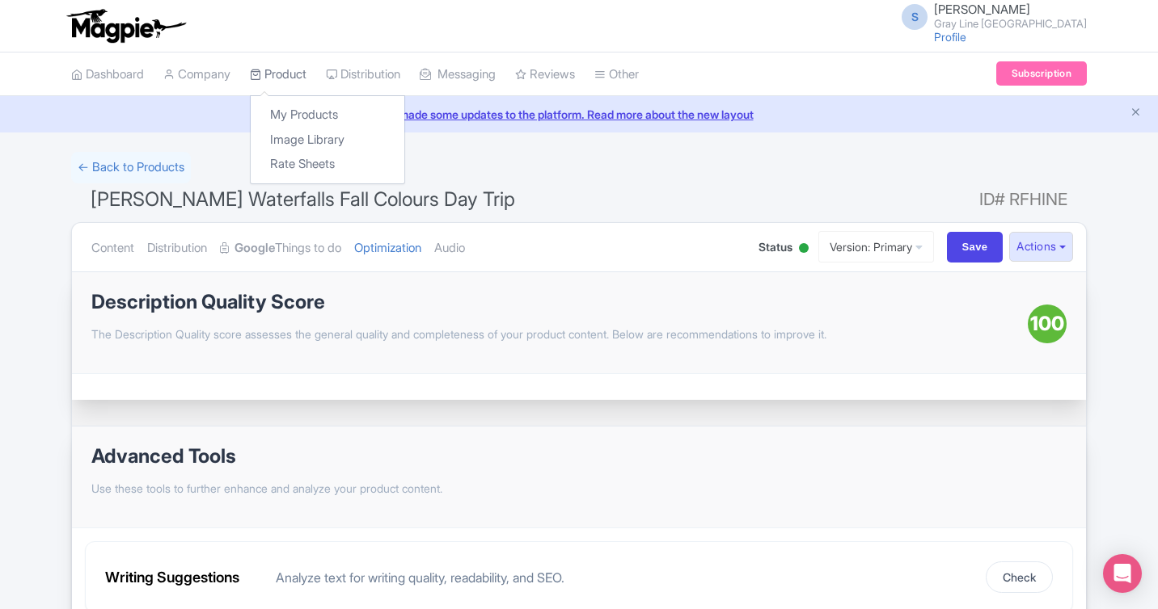
click at [288, 74] on link "Product" at bounding box center [278, 75] width 57 height 44
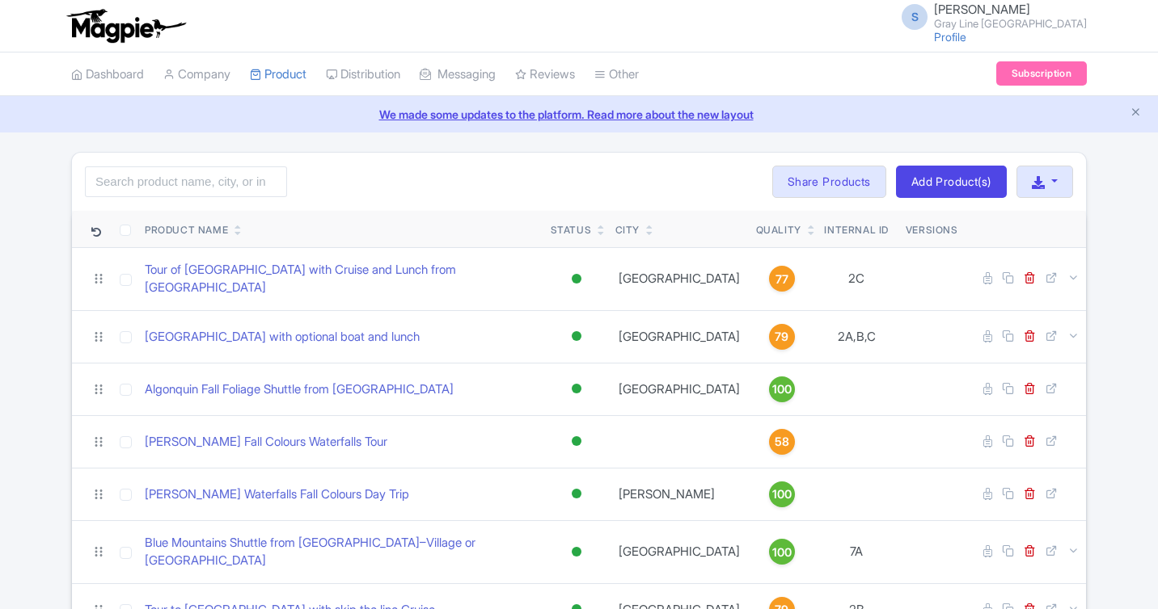
click at [0, 0] on link "My Products" at bounding box center [0, 0] width 0 height 0
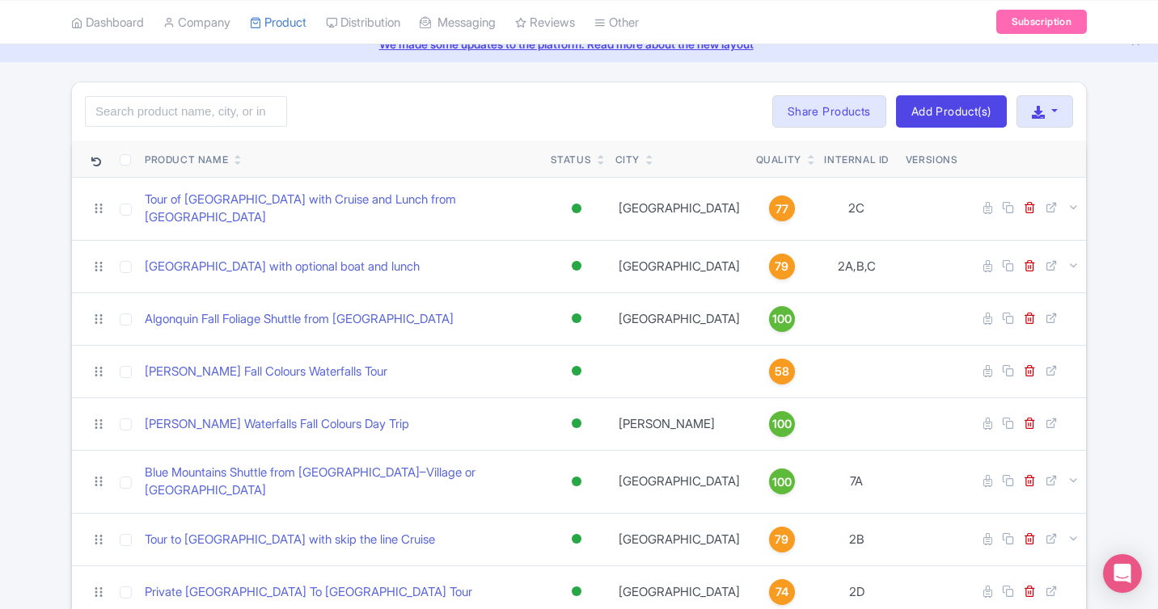
scroll to position [74, 0]
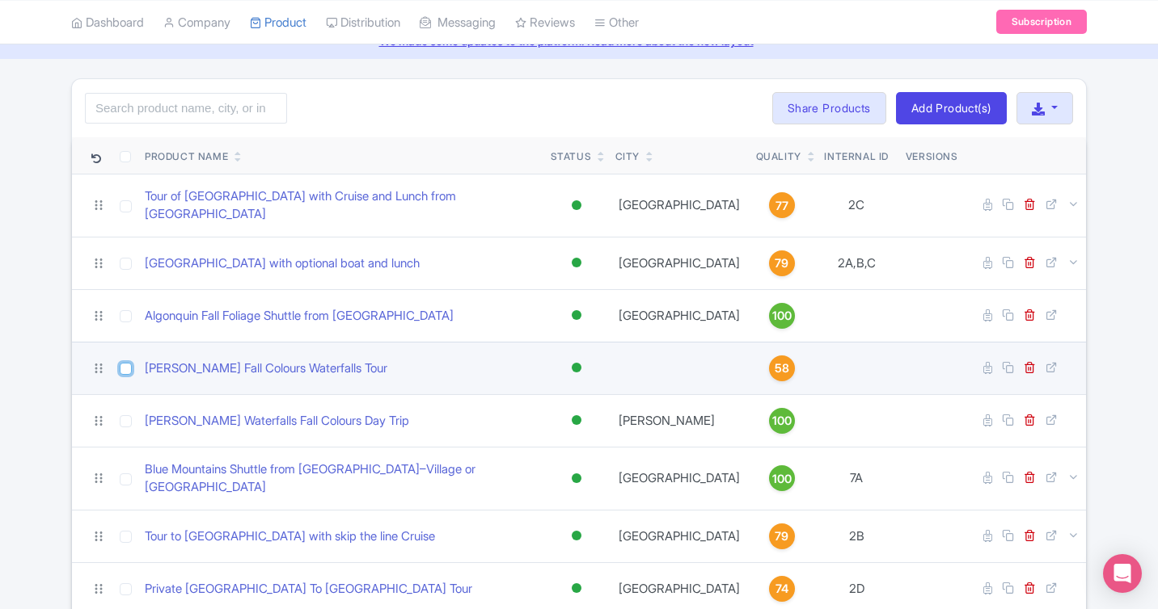
click at [126, 363] on input "checkbox" at bounding box center [126, 369] width 12 height 12
checkbox input "true"
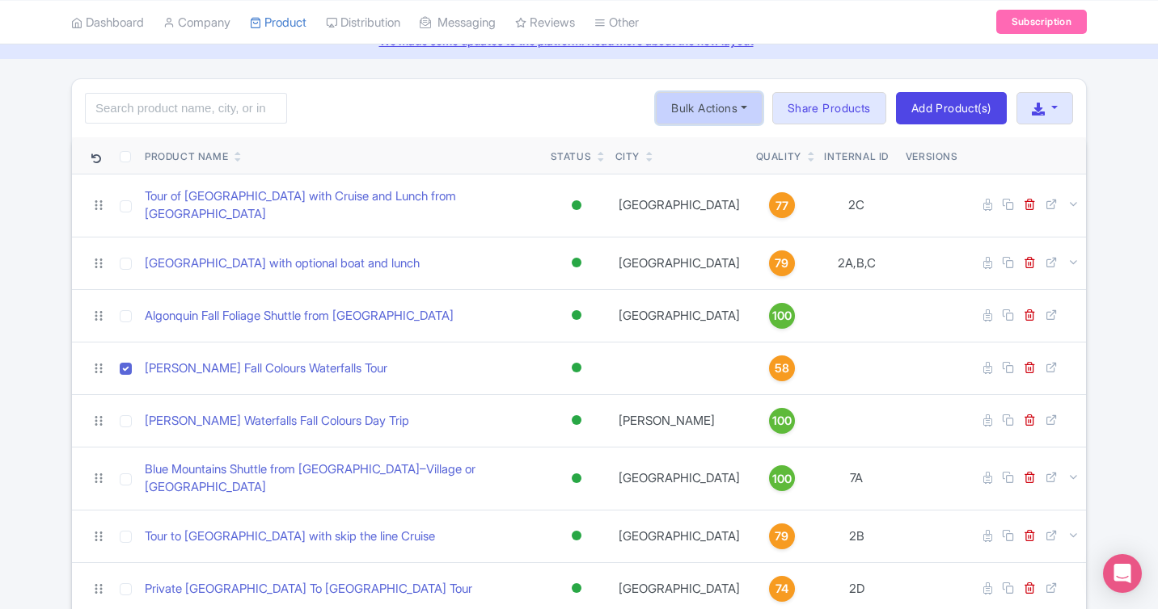
click at [733, 104] on button "Bulk Actions" at bounding box center [709, 108] width 107 height 32
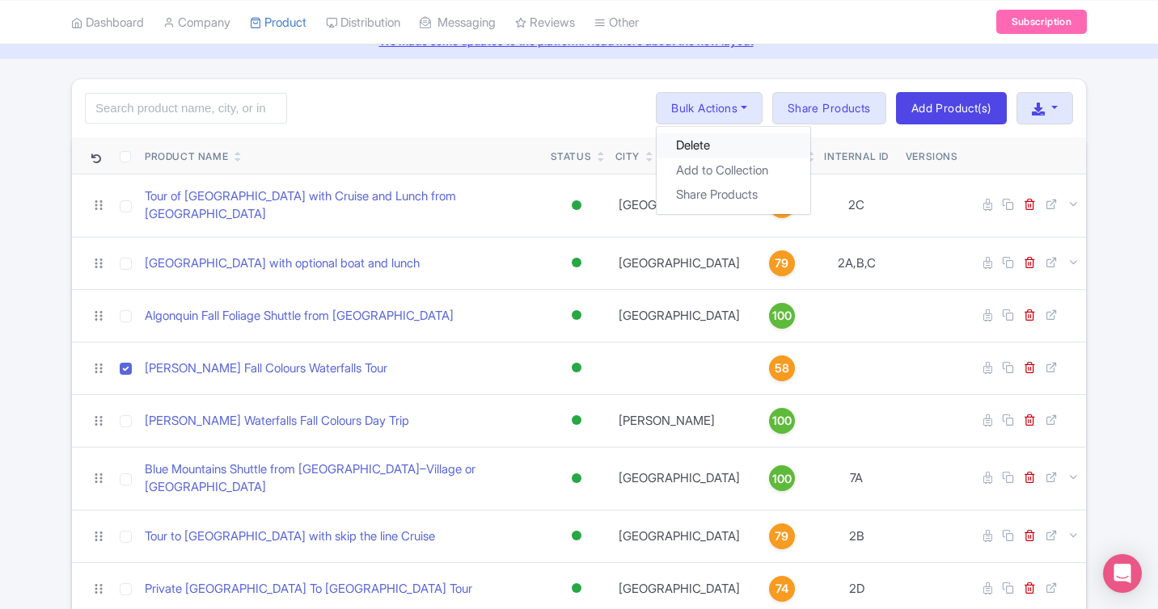
click at [695, 149] on link "Delete" at bounding box center [733, 145] width 154 height 25
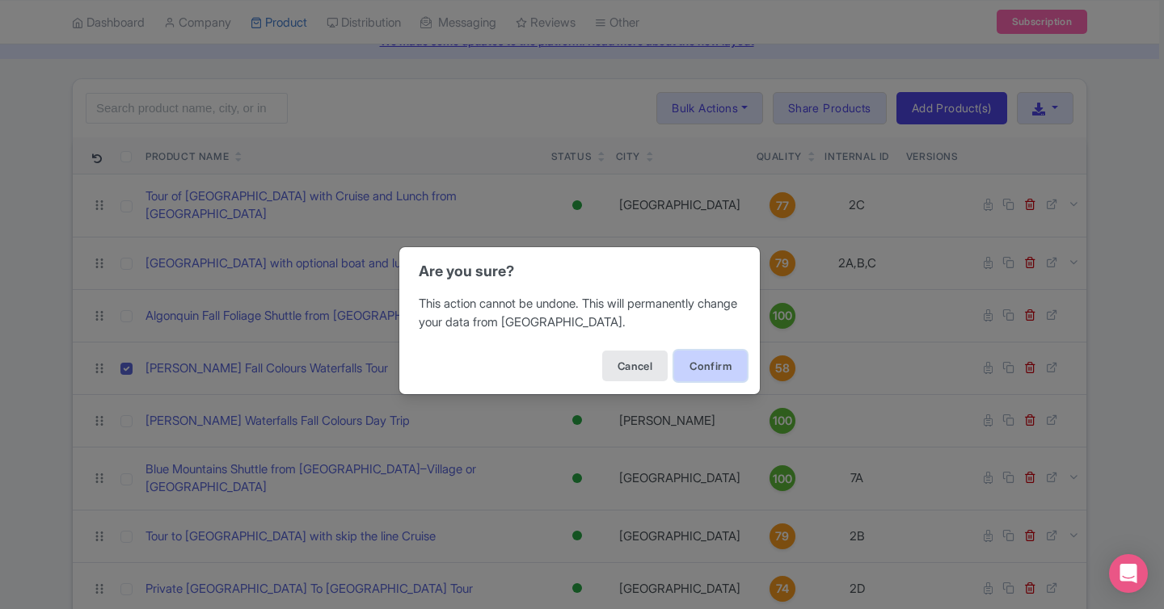
click at [701, 361] on button "Confirm" at bounding box center [710, 366] width 73 height 31
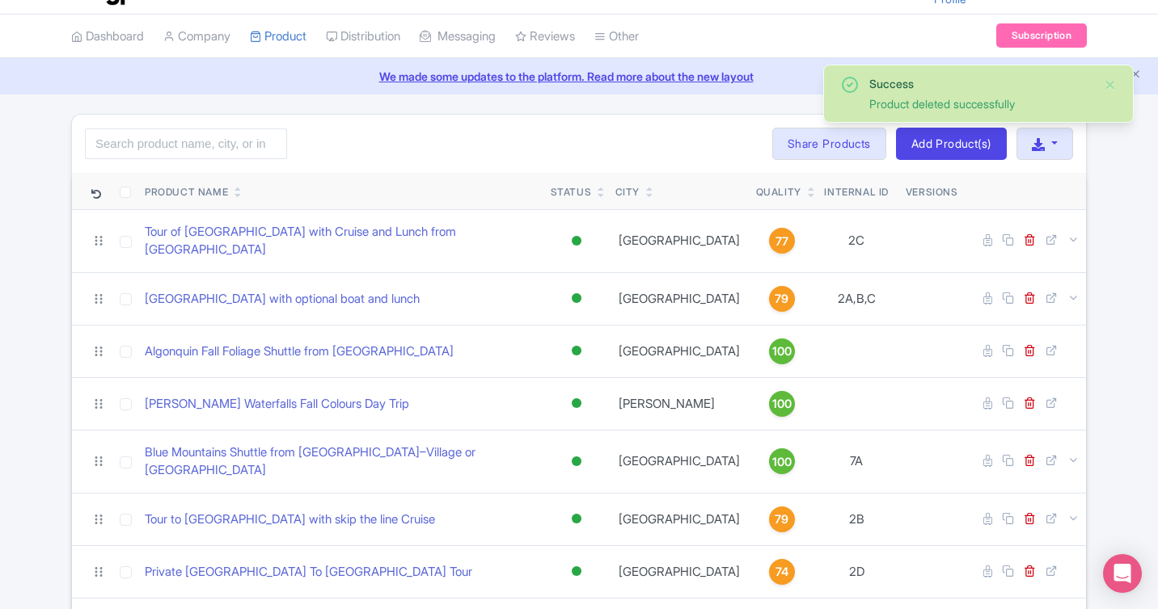
scroll to position [40, 0]
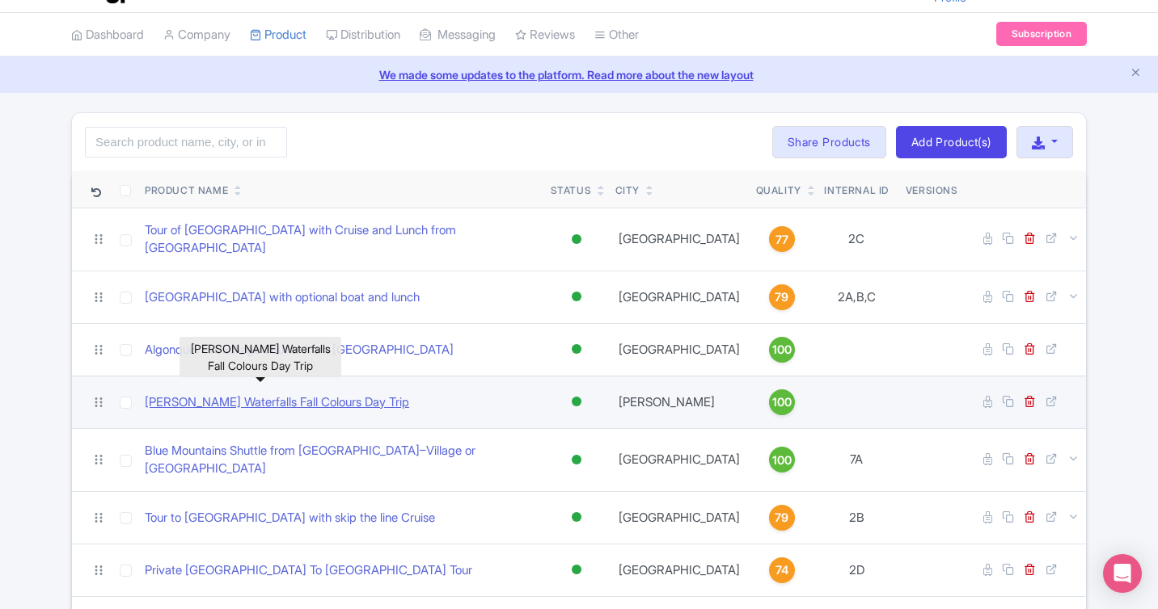
click at [323, 394] on link "[PERSON_NAME] Waterfalls Fall Colours Day Trip" at bounding box center [277, 403] width 264 height 19
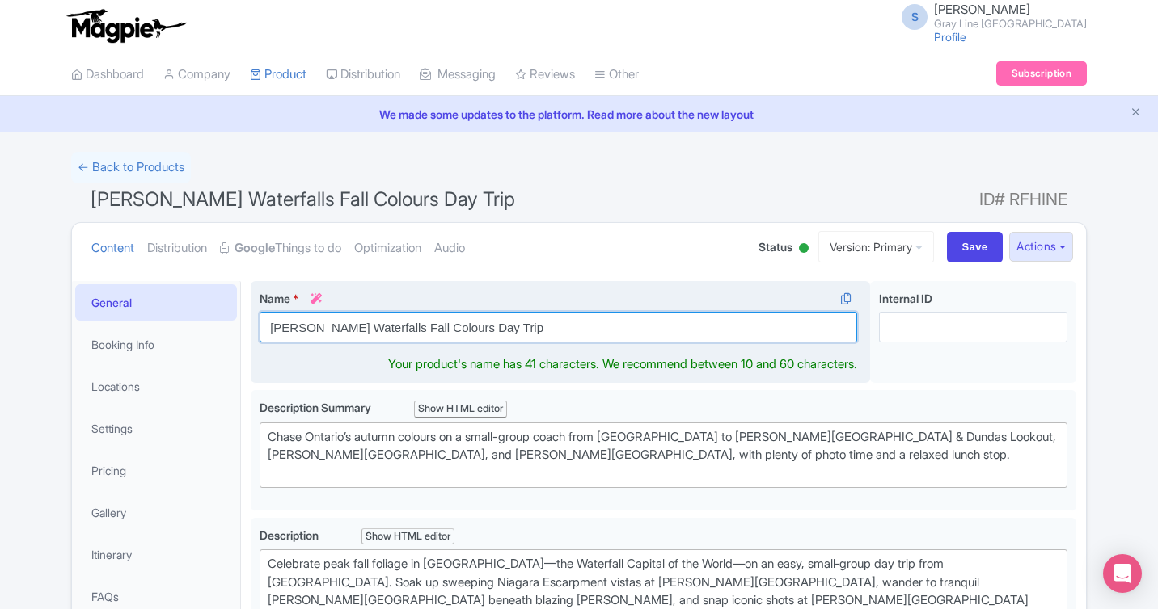
drag, startPoint x: 499, startPoint y: 333, endPoint x: 257, endPoint y: 320, distance: 242.0
click at [257, 320] on div "Name * i Hamilton Waterfalls Fall Colours Day Trip Your product's name has 41 c…" at bounding box center [560, 332] width 619 height 103
paste input "& Fall Colours Experience from Toronto"
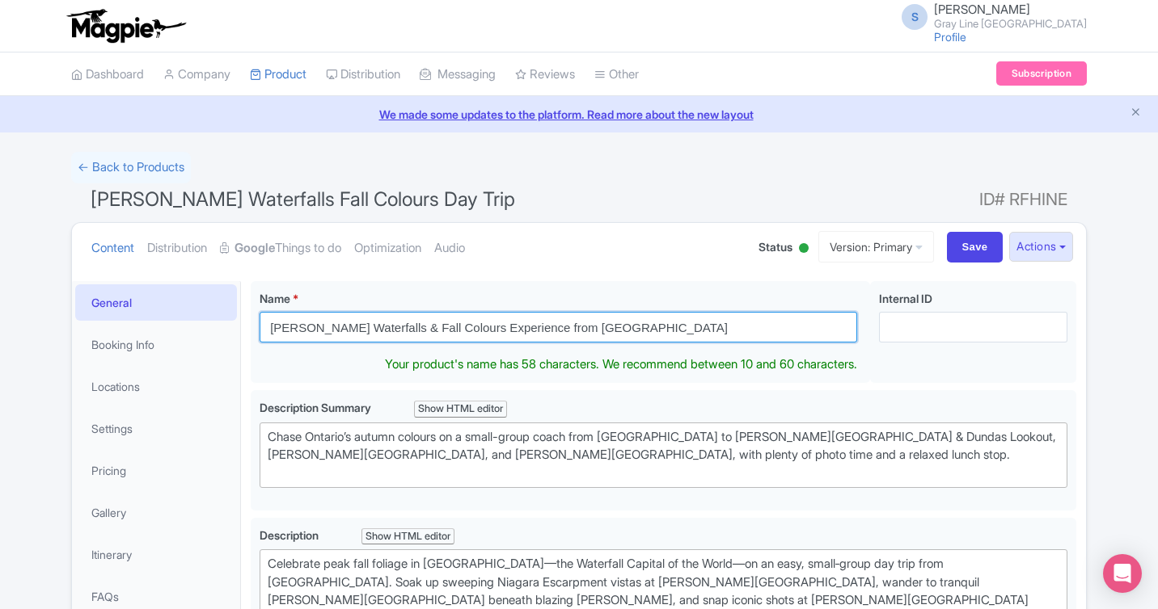
drag, startPoint x: 599, startPoint y: 328, endPoint x: 240, endPoint y: 323, distance: 358.9
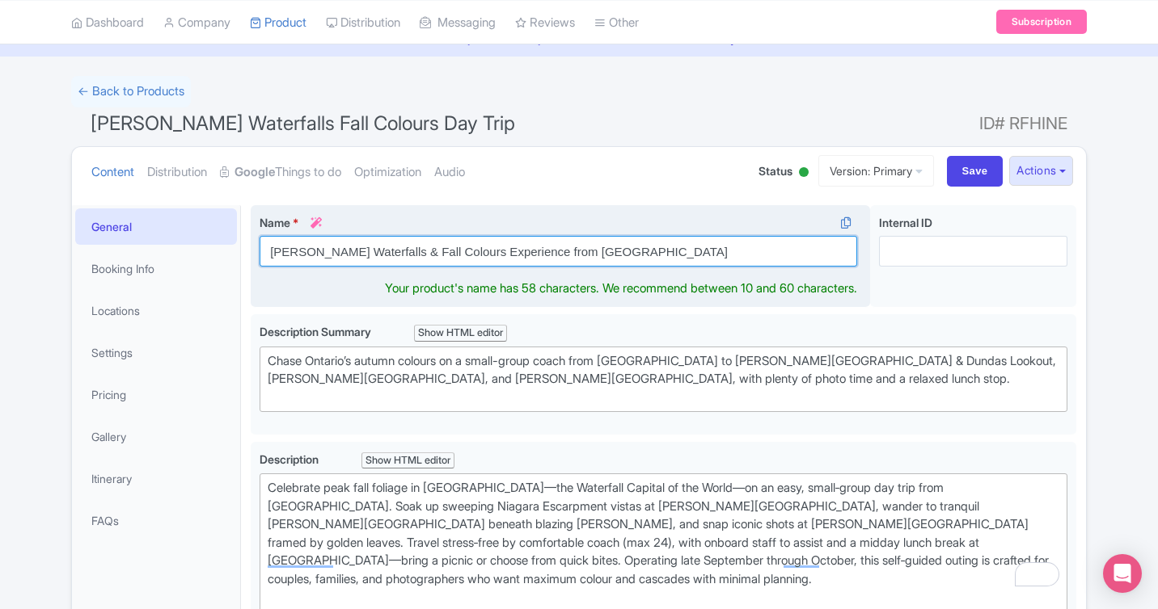
scroll to position [78, 0]
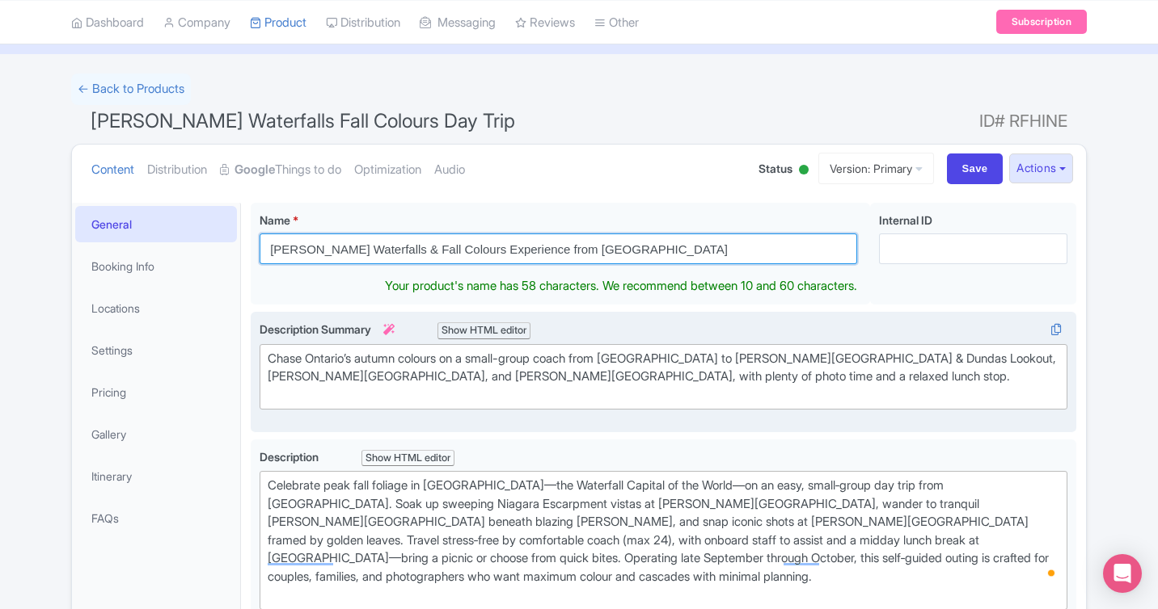
type input "[PERSON_NAME] Waterfalls & Fall Colours Experience from [GEOGRAPHIC_DATA]"
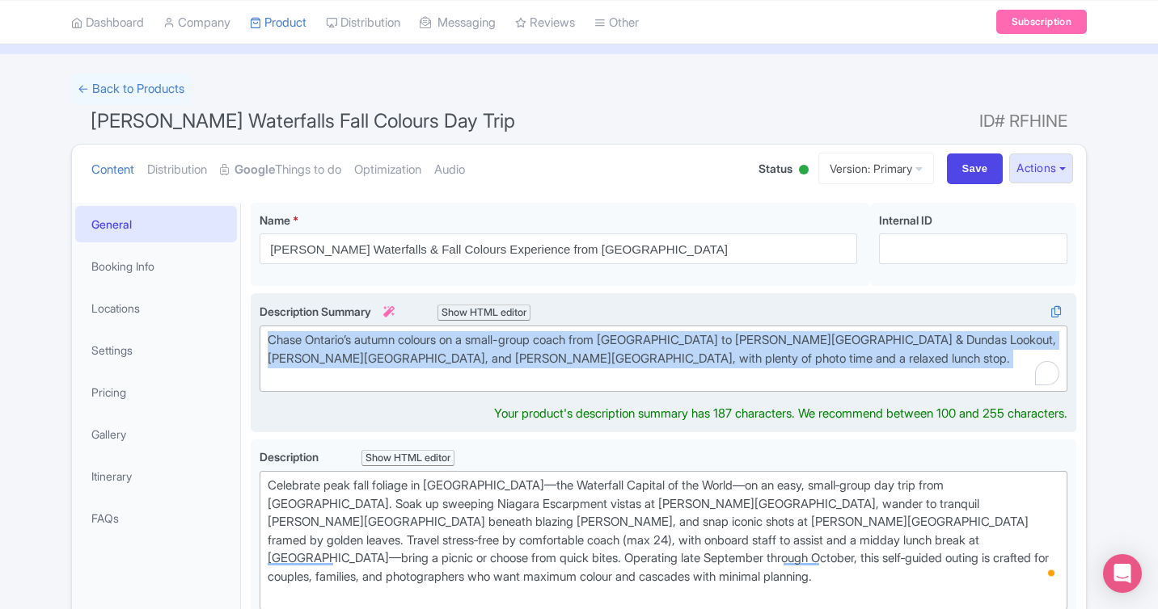
drag, startPoint x: 567, startPoint y: 383, endPoint x: 273, endPoint y: 322, distance: 300.6
click at [273, 322] on div "Description Summary i Show HTML editor Bold Italic Strikethrough Link Heading Q…" at bounding box center [663, 347] width 808 height 89
type trix-editor "<div>Chase Ontario’s autumn colours on a small-group coach from Toronto to Tew …"
copy div "Chase Ontario’s autumn colours on a small-group coach from Toronto to Tew Falls…"
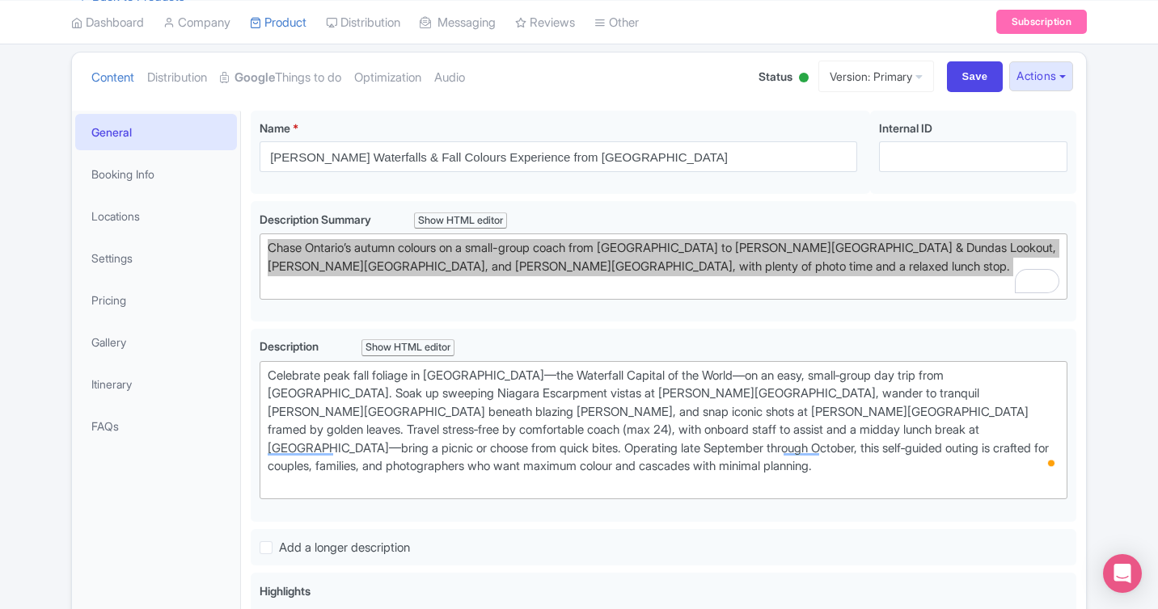
scroll to position [182, 0]
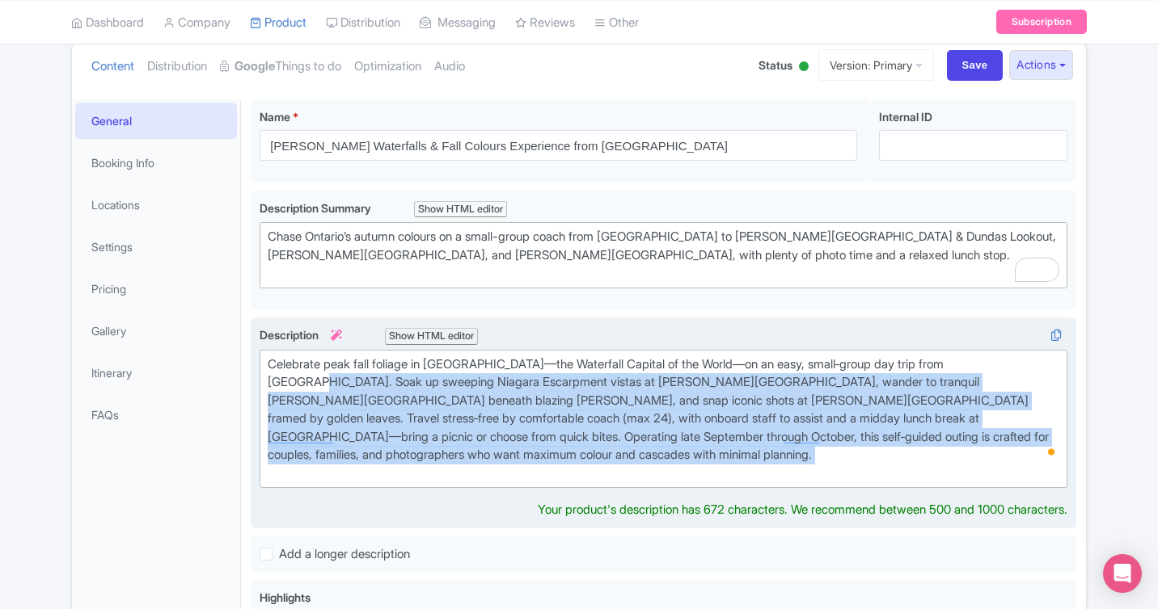
drag, startPoint x: 267, startPoint y: 375, endPoint x: 990, endPoint y: 485, distance: 731.7
click at [990, 485] on div "Description i Show HTML editor Bold Italic Strikethrough Link Heading Quote Cod…" at bounding box center [663, 423] width 808 height 193
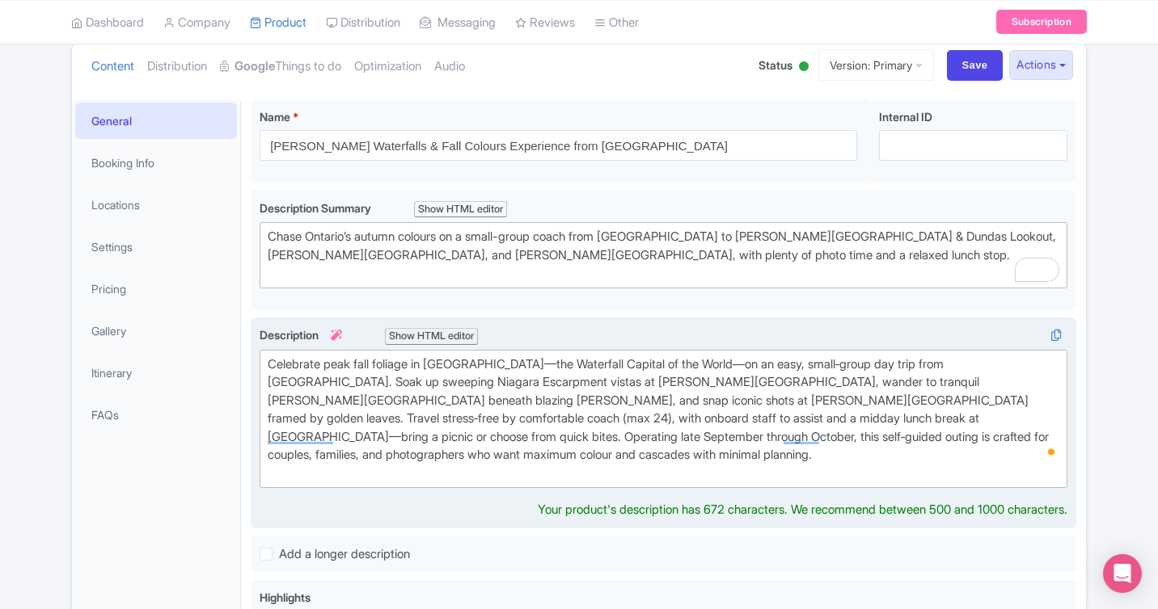
click at [725, 393] on div "Celebrate peak fall foliage in [GEOGRAPHIC_DATA]—the Waterfall Capital of the W…" at bounding box center [663, 420] width 791 height 128
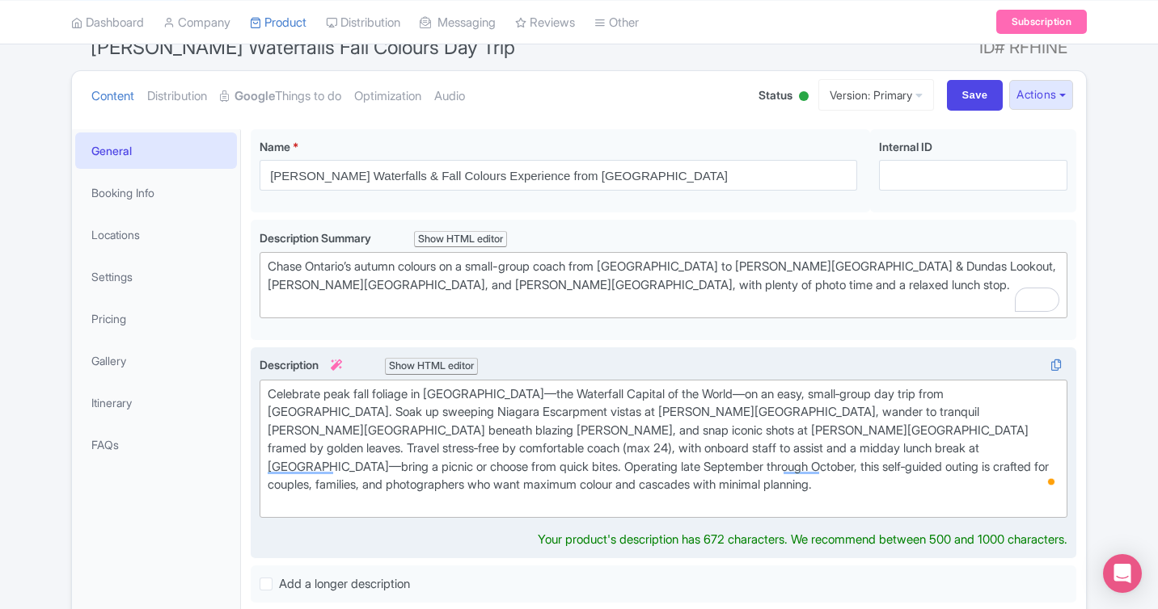
scroll to position [140, 0]
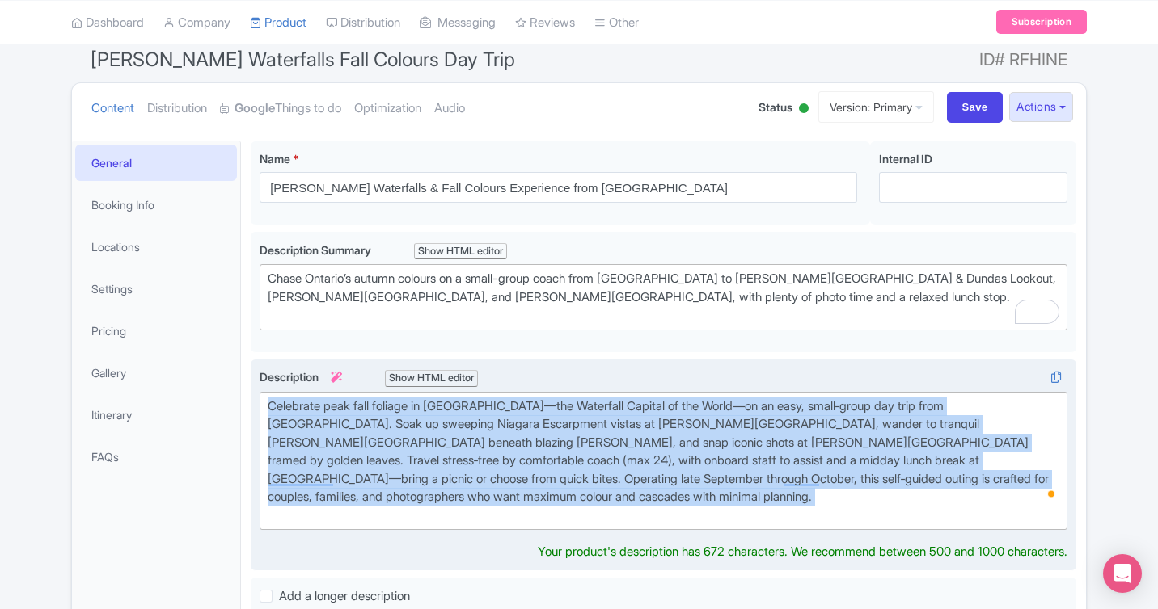
drag, startPoint x: 272, startPoint y: 402, endPoint x: 1034, endPoint y: 491, distance: 767.5
click at [1035, 492] on div "Celebrate peak fall foliage in [GEOGRAPHIC_DATA]—the Waterfall Capital of the W…" at bounding box center [663, 462] width 791 height 128
type trix-editor "<div>Celebrate peak fall foliage in Hamilton—the Waterfall Capital of the World…"
copy div "Celebrate peak fall foliage in [GEOGRAPHIC_DATA]—the Waterfall Capital of the W…"
click at [449, 439] on div "Celebrate peak fall foliage in [GEOGRAPHIC_DATA]—the Waterfall Capital of the W…" at bounding box center [663, 462] width 791 height 128
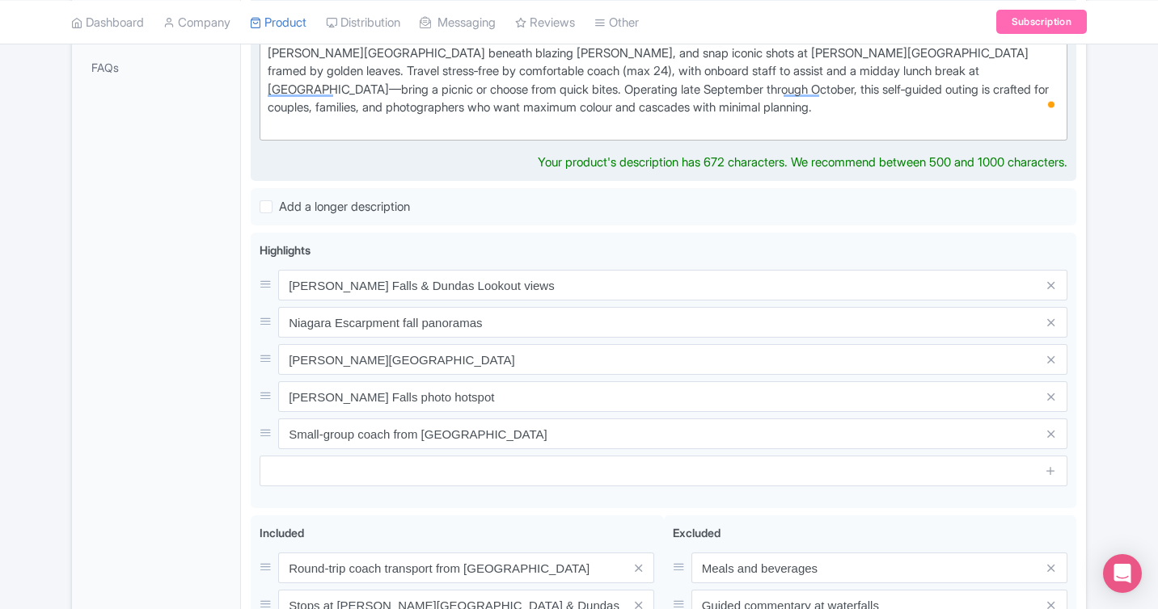
scroll to position [537, 0]
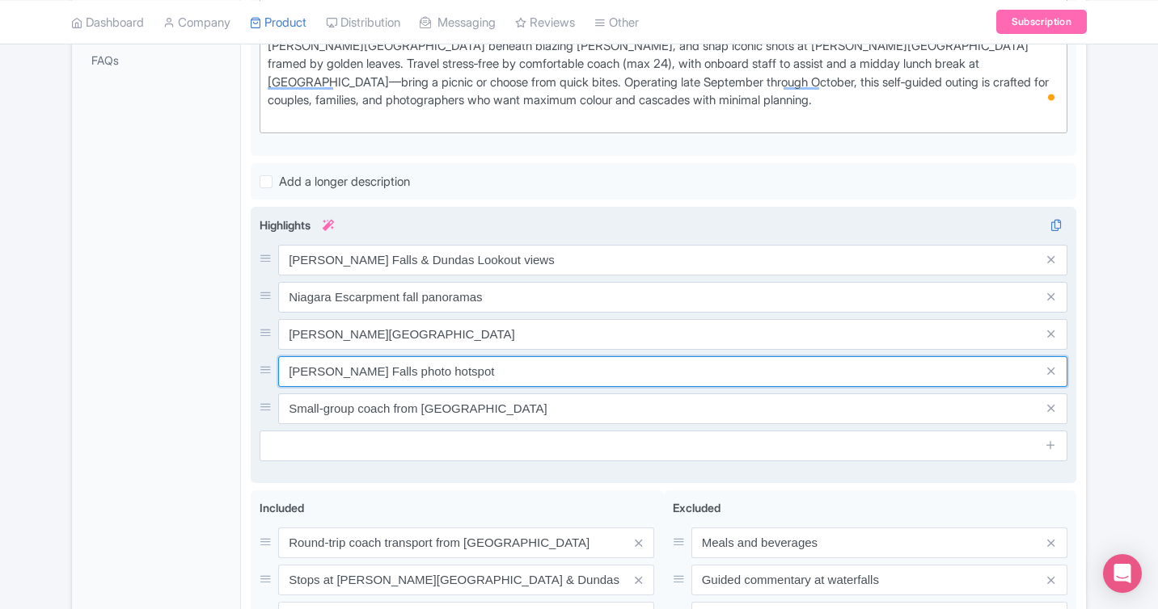
click at [467, 381] on div "Tew Falls & Dundas Lookout views Niagara Escarpment fall panoramas Sherman Fall…" at bounding box center [663, 334] width 808 height 179
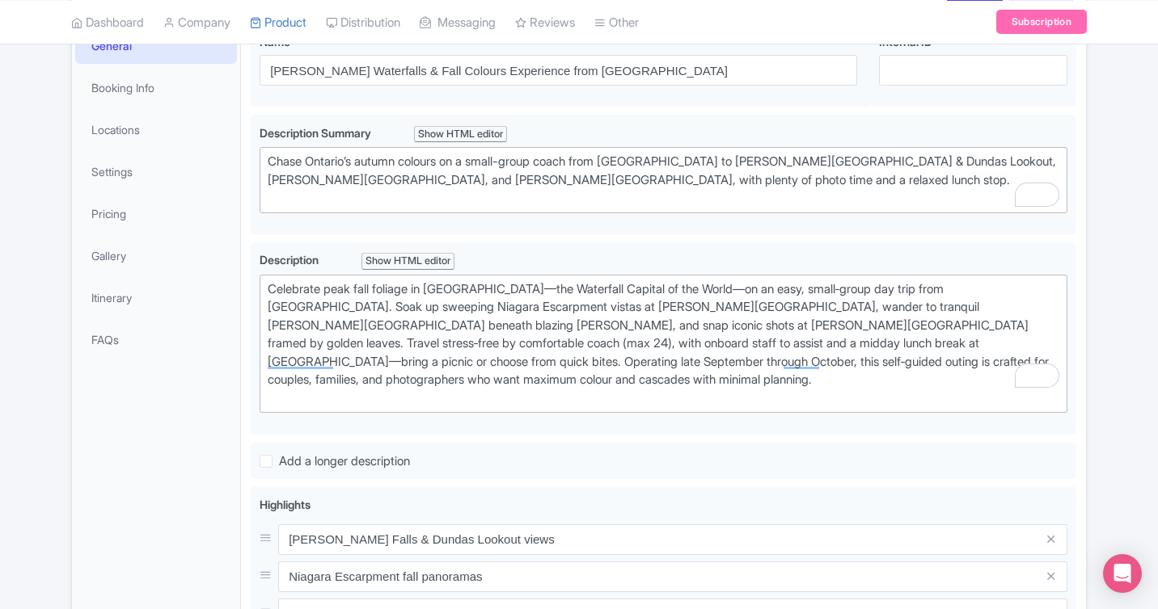
scroll to position [255, 0]
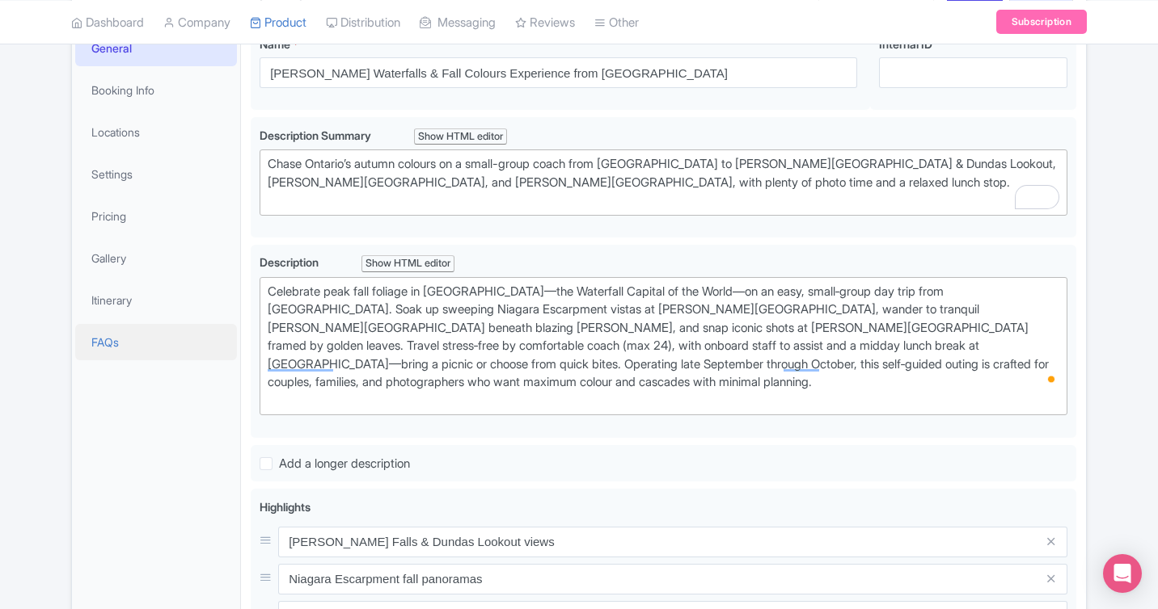
click at [112, 332] on link "FAQs" at bounding box center [156, 342] width 162 height 36
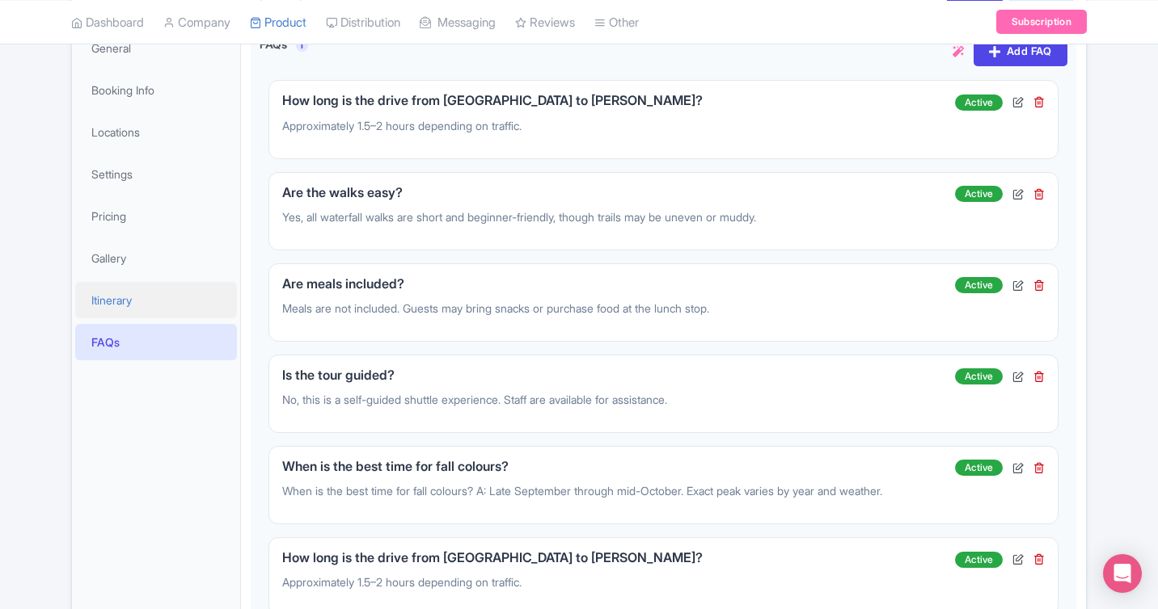
click at [114, 307] on link "Itinerary" at bounding box center [156, 300] width 162 height 36
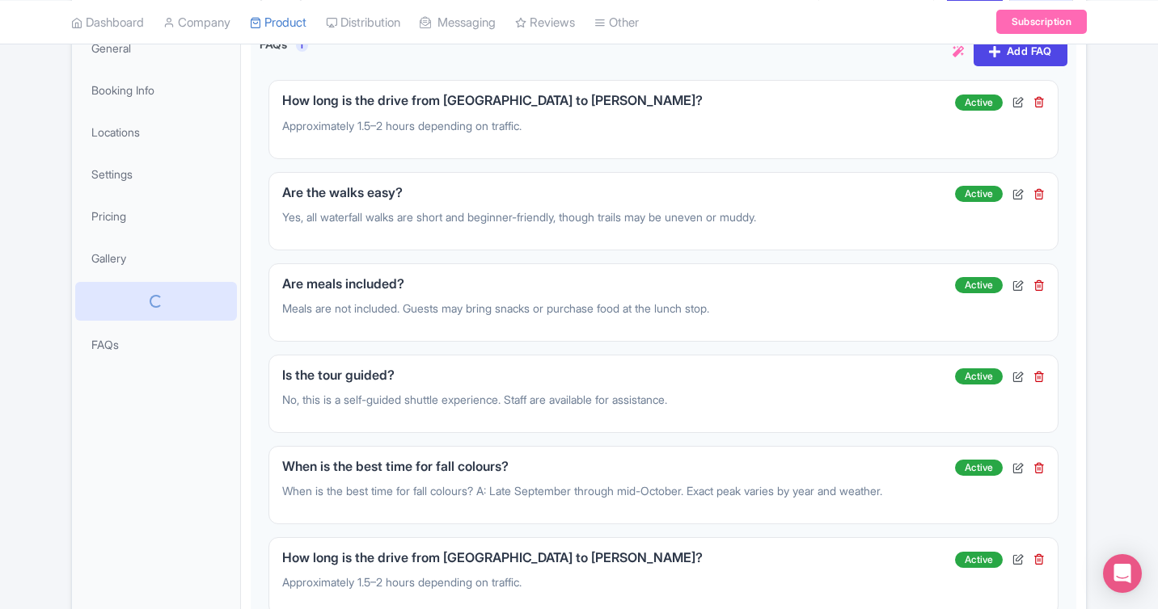
scroll to position [98, 0]
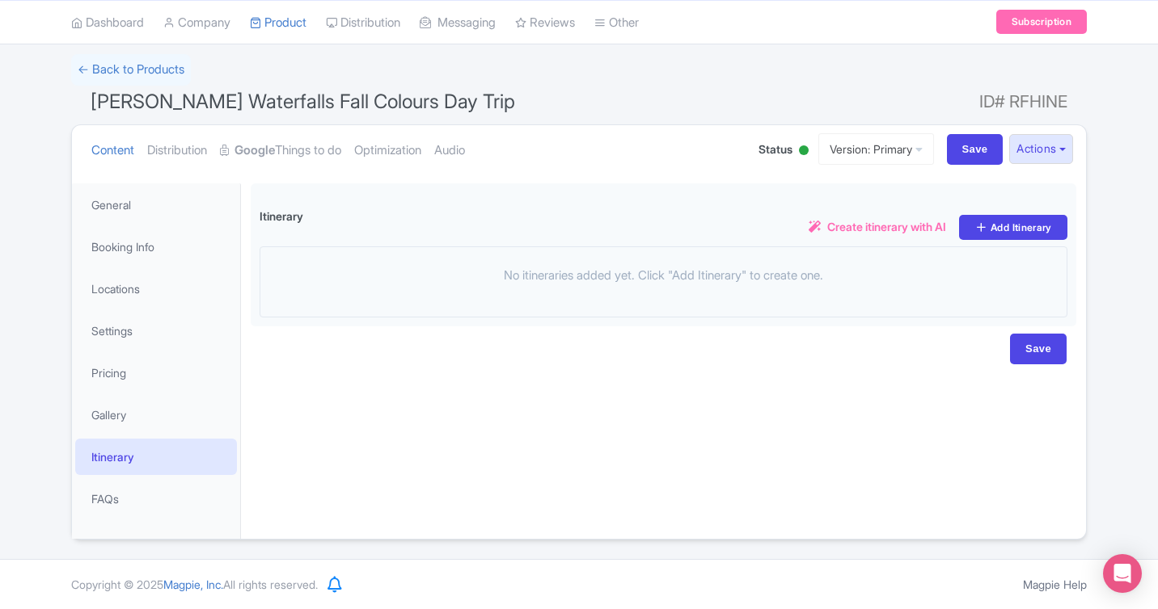
click at [121, 268] on li "Locations" at bounding box center [156, 289] width 168 height 43
click at [105, 418] on link "Gallery" at bounding box center [156, 415] width 162 height 36
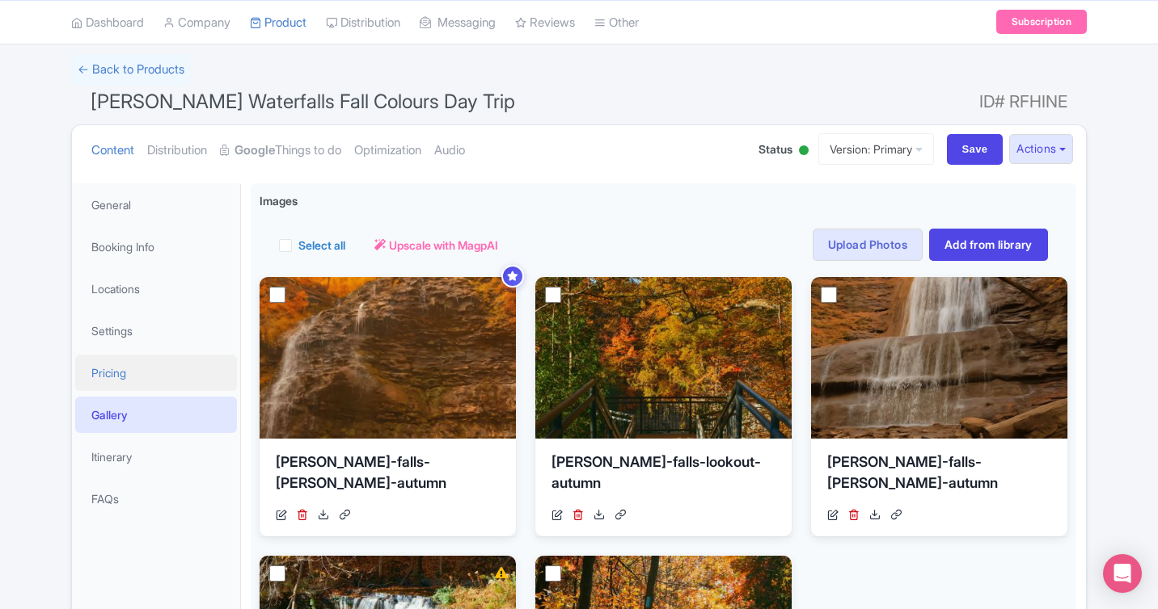
click at [114, 377] on link "Pricing" at bounding box center [156, 373] width 162 height 36
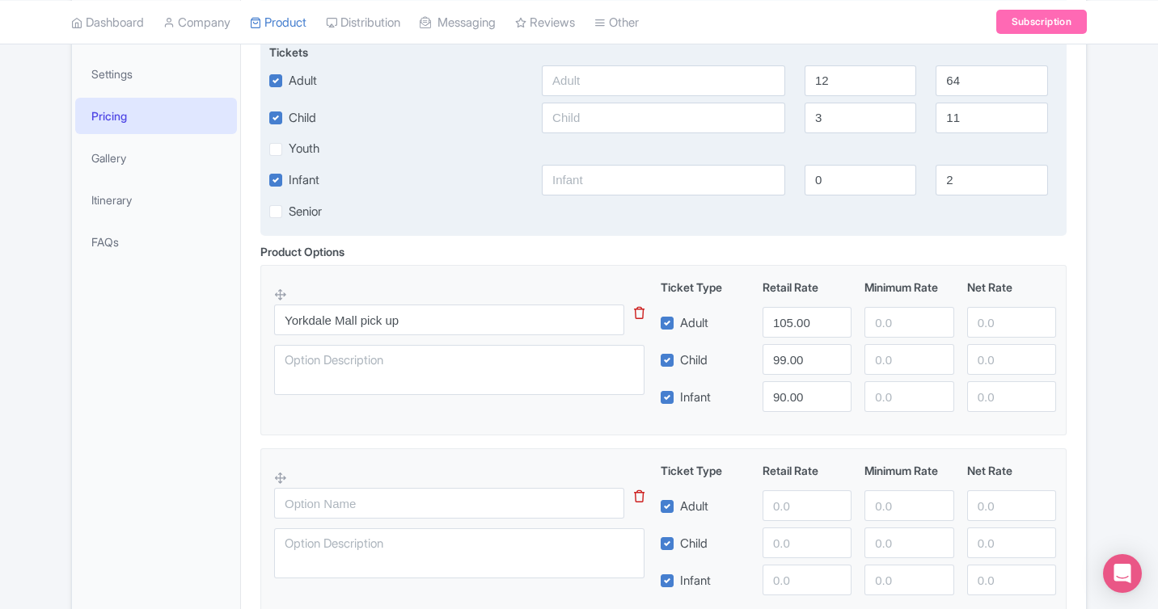
scroll to position [0, 0]
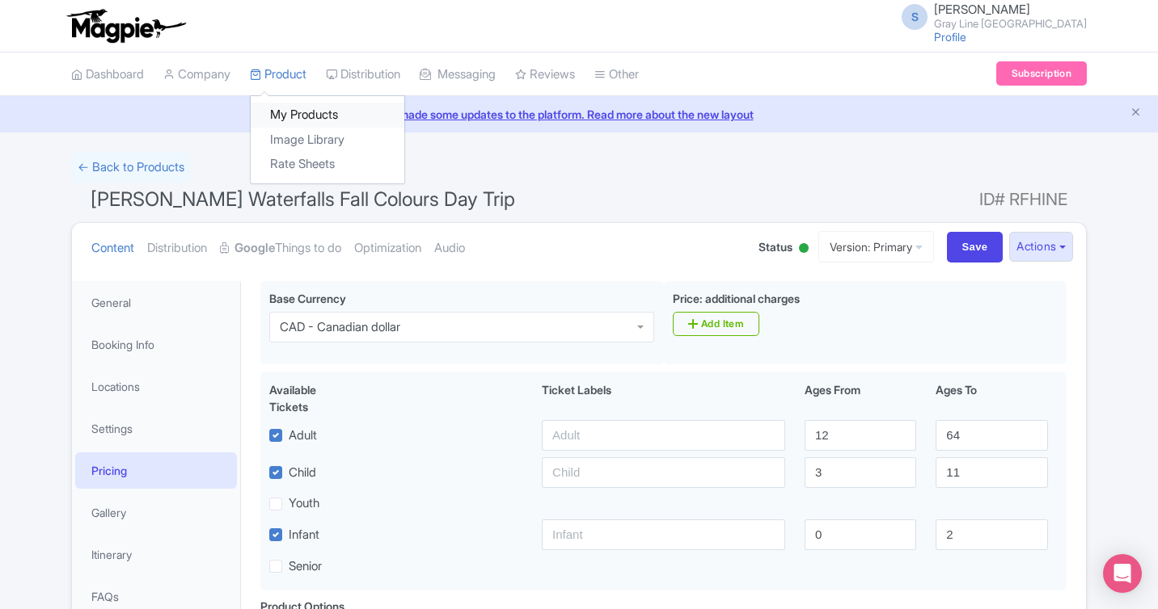
click at [284, 113] on link "My Products" at bounding box center [328, 115] width 154 height 25
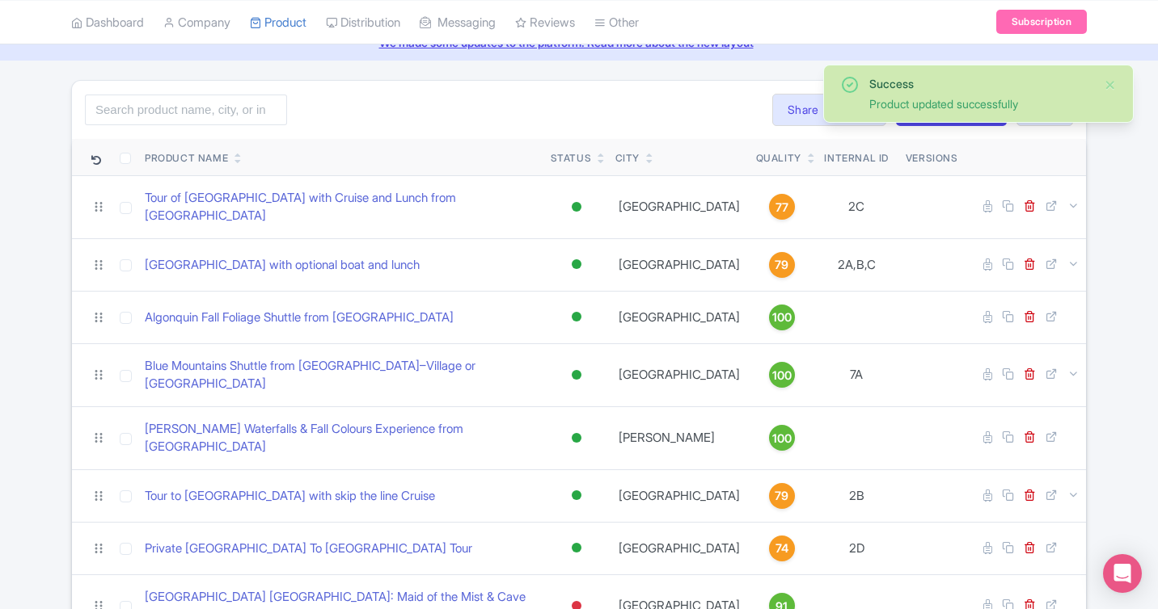
scroll to position [98, 0]
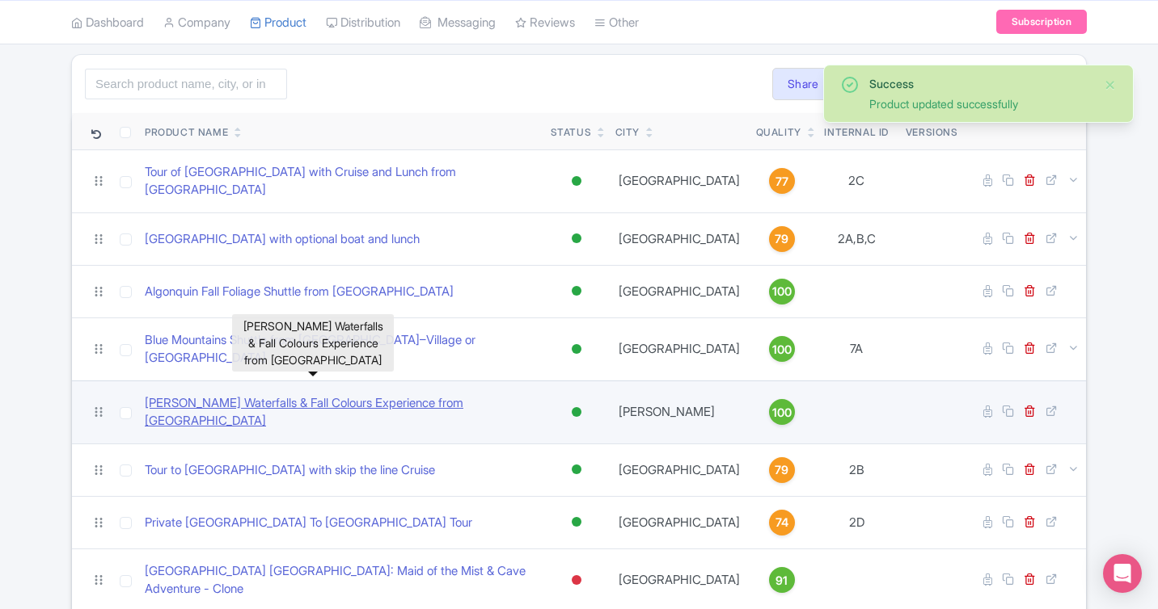
click at [358, 394] on link "[PERSON_NAME] Waterfalls & Fall Colours Experience from [GEOGRAPHIC_DATA]" at bounding box center [341, 412] width 393 height 36
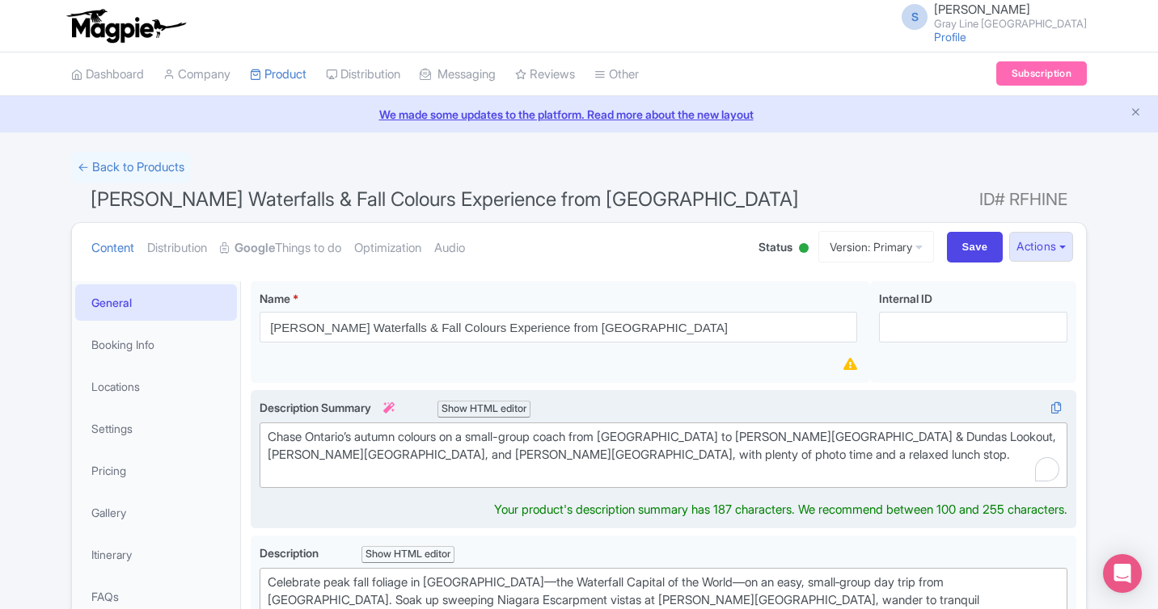
click at [586, 432] on div "Chase Ontario’s autumn colours on a small-group coach from [GEOGRAPHIC_DATA] to…" at bounding box center [663, 455] width 791 height 55
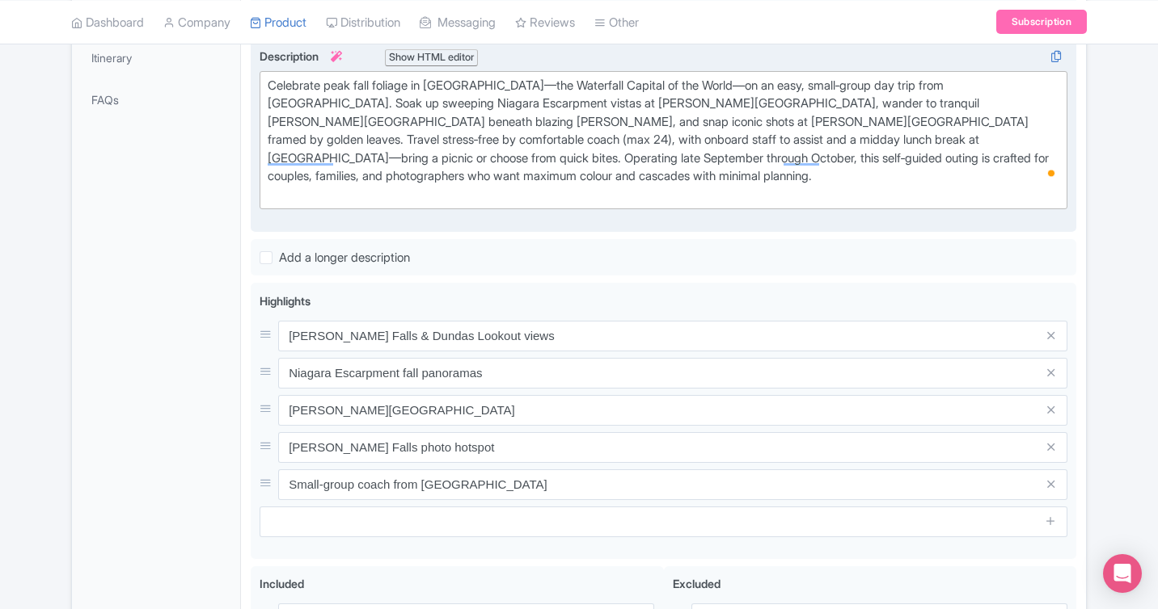
scroll to position [508, 0]
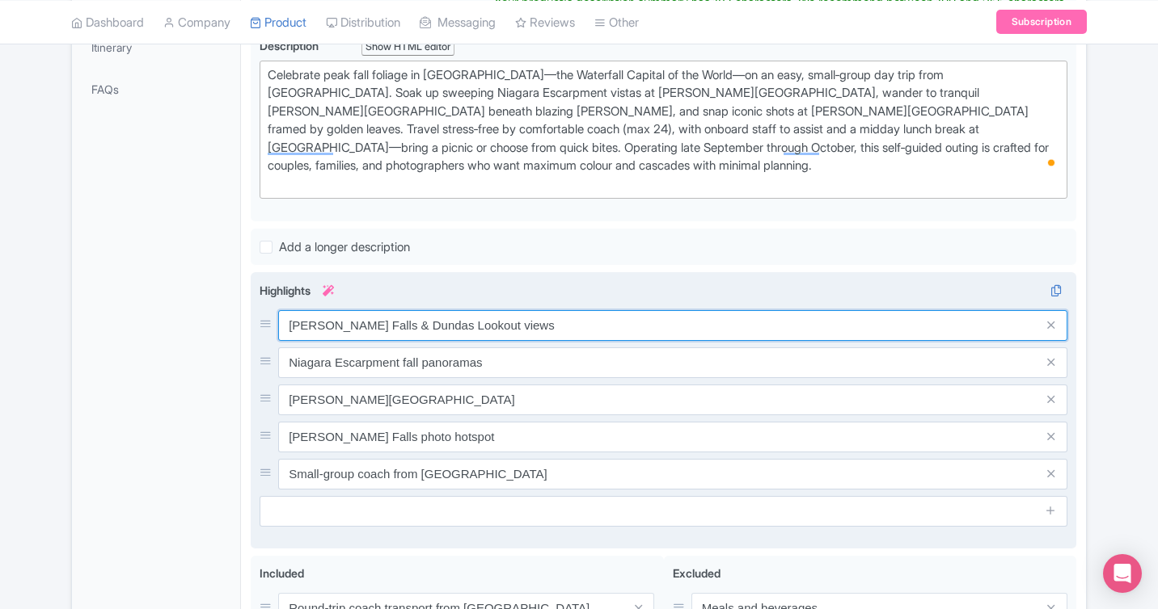
click at [481, 319] on div "Tew Falls & Dundas Lookout views Niagara Escarpment fall panoramas Sherman Fall…" at bounding box center [663, 399] width 808 height 179
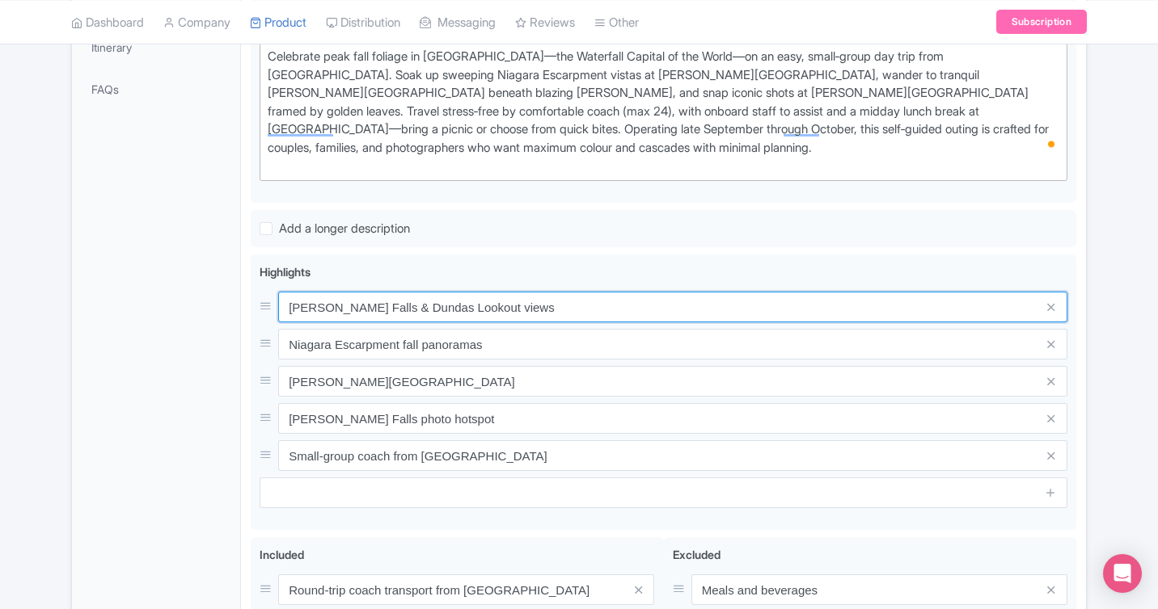
drag, startPoint x: 485, startPoint y: 293, endPoint x: 235, endPoint y: 278, distance: 250.2
click at [235, 278] on div "General Booking Info Locations Settings Pricing Gallery Itinerary FAQs Hamilton…" at bounding box center [579, 322] width 1014 height 1117
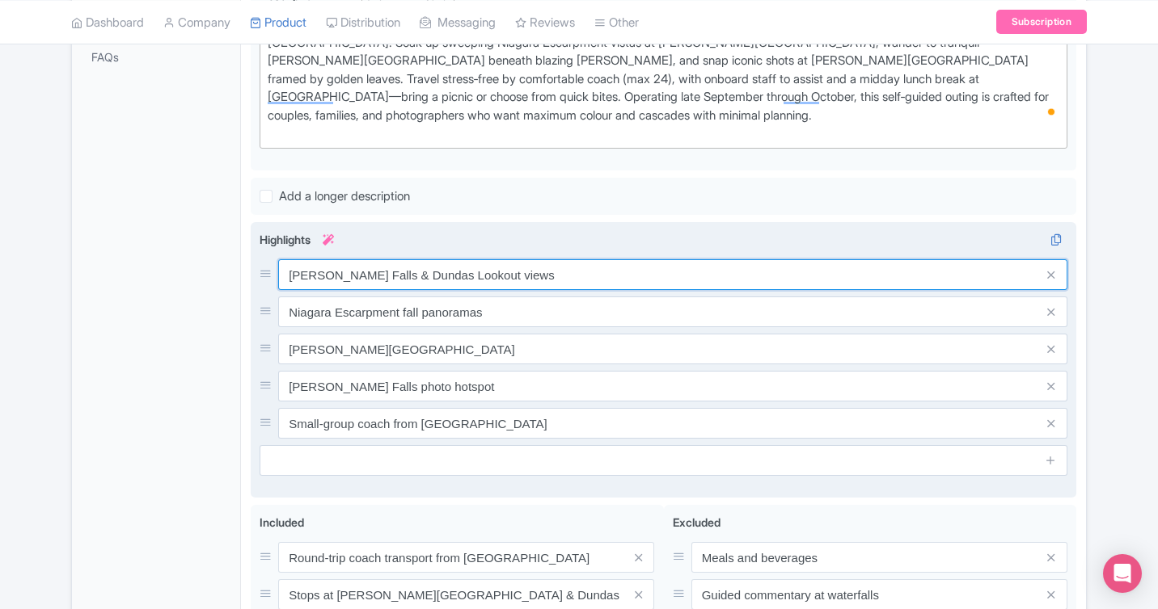
scroll to position [548, 0]
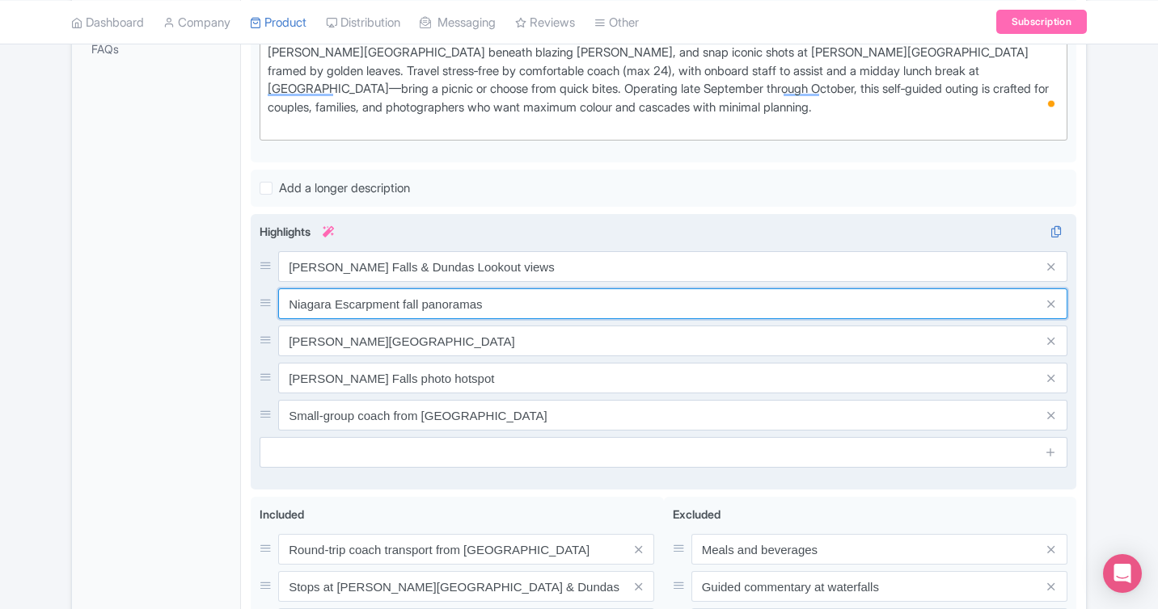
drag, startPoint x: 491, startPoint y: 292, endPoint x: 298, endPoint y: 264, distance: 195.2
click at [298, 264] on div "Tew Falls & Dundas Lookout views Niagara Escarpment fall panoramas Sherman Fall…" at bounding box center [663, 340] width 808 height 179
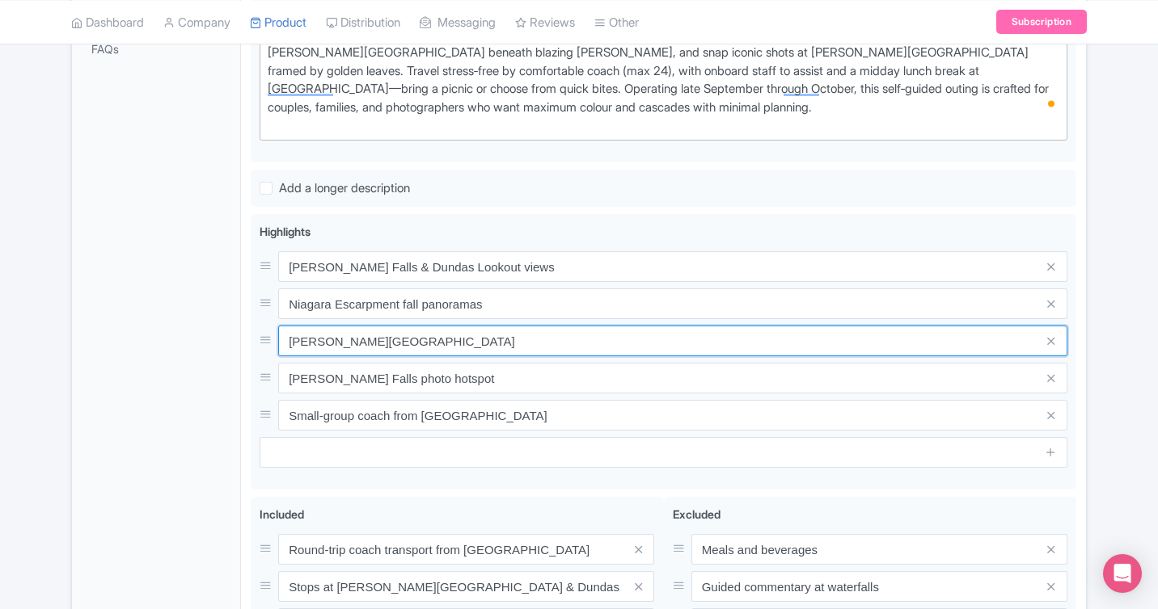
drag, startPoint x: 476, startPoint y: 327, endPoint x: 207, endPoint y: 324, distance: 269.2
click at [207, 324] on div "General Booking Info Locations Settings Pricing Gallery Itinerary FAQs [PERSON_…" at bounding box center [579, 282] width 1014 height 1117
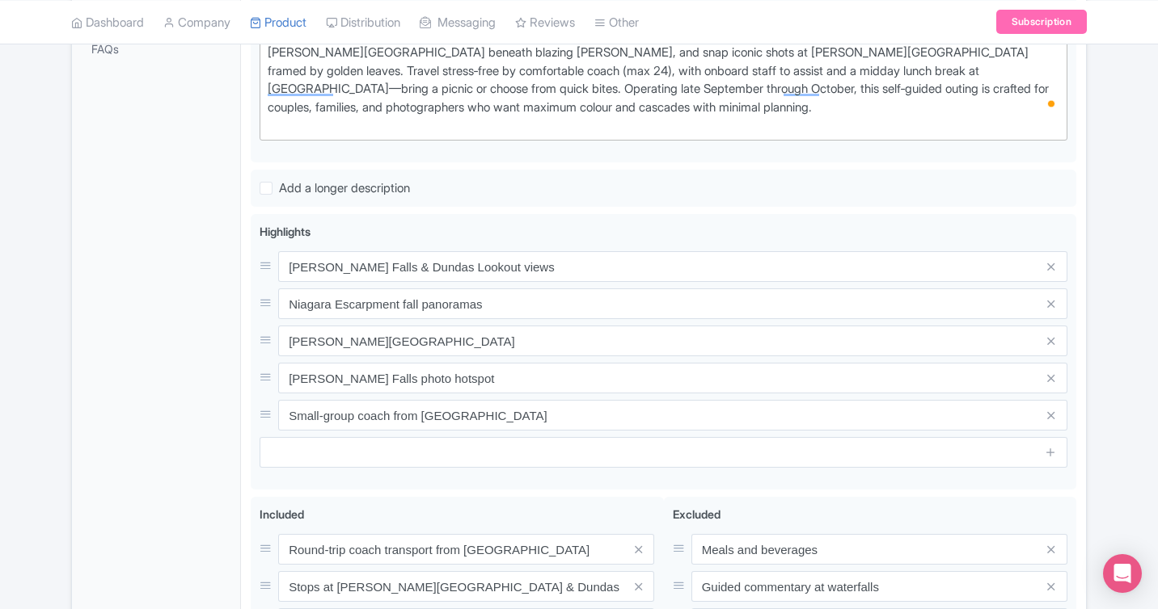
click at [179, 238] on div "General Booking Info Locations Settings Pricing Gallery Itinerary FAQs" at bounding box center [156, 286] width 169 height 1107
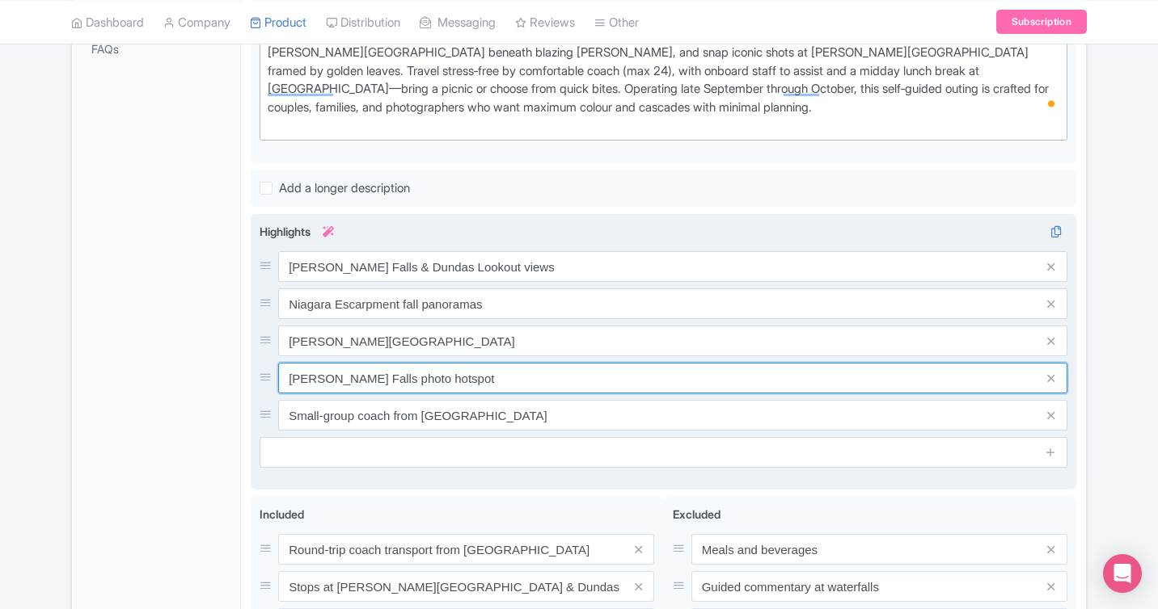
click at [474, 282] on input "[PERSON_NAME] Falls photo hotspot" at bounding box center [672, 266] width 789 height 31
drag, startPoint x: 470, startPoint y: 361, endPoint x: 280, endPoint y: 353, distance: 190.1
click at [280, 282] on input "[PERSON_NAME] Falls photo hotspot" at bounding box center [672, 266] width 789 height 31
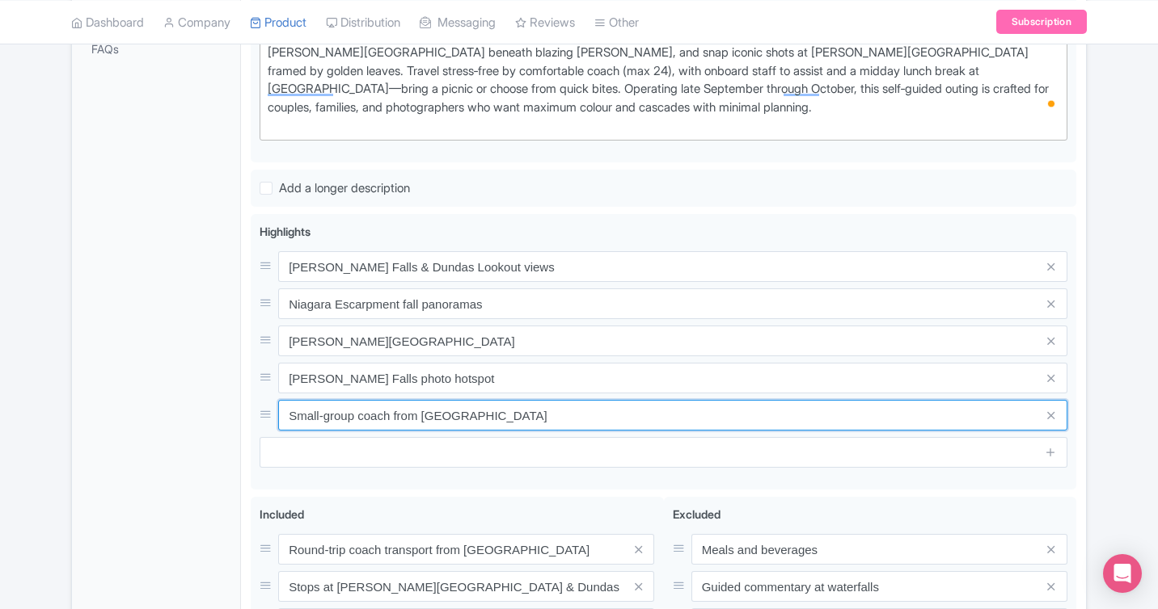
drag, startPoint x: 494, startPoint y: 396, endPoint x: 232, endPoint y: 395, distance: 261.9
click at [232, 395] on div "General Booking Info Locations Settings Pricing Gallery Itinerary FAQs Hamilton…" at bounding box center [579, 282] width 1014 height 1117
paste input "Tiffany Falls photo hotspot"
type input "Tiffany Falls photo hotspot"
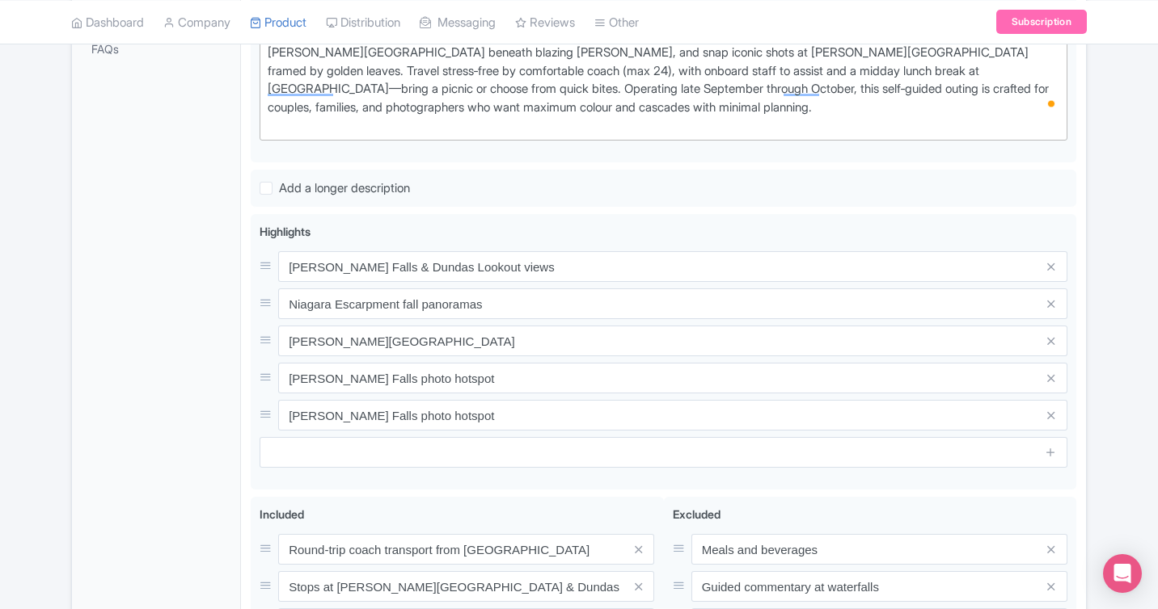
click at [131, 252] on div "General Booking Info Locations Settings Pricing Gallery Itinerary FAQs" at bounding box center [156, 286] width 169 height 1107
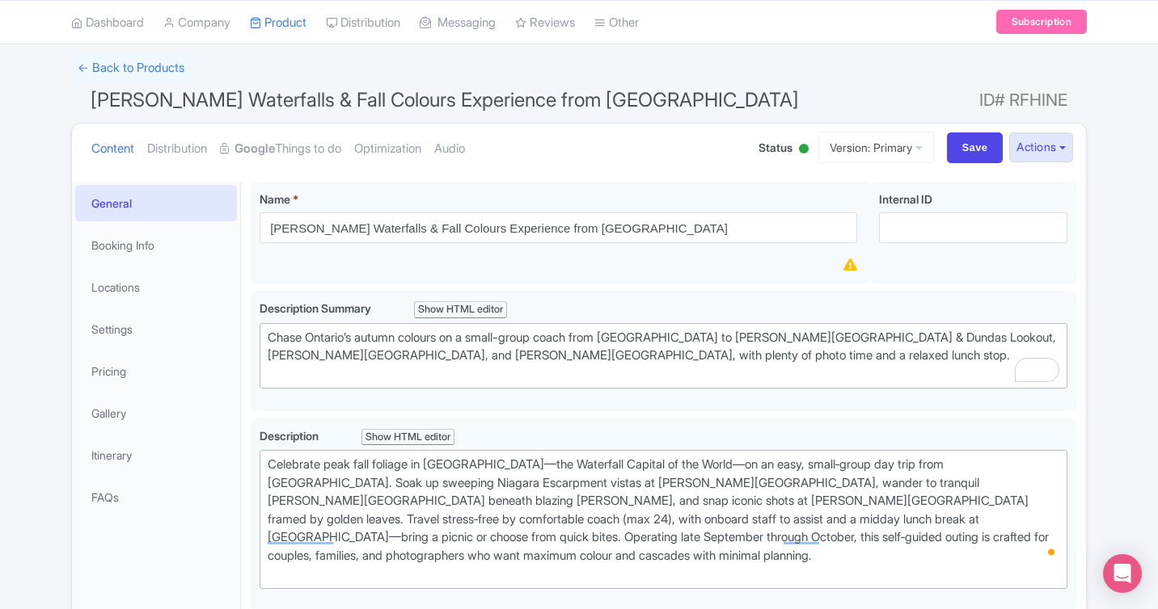
scroll to position [0, 0]
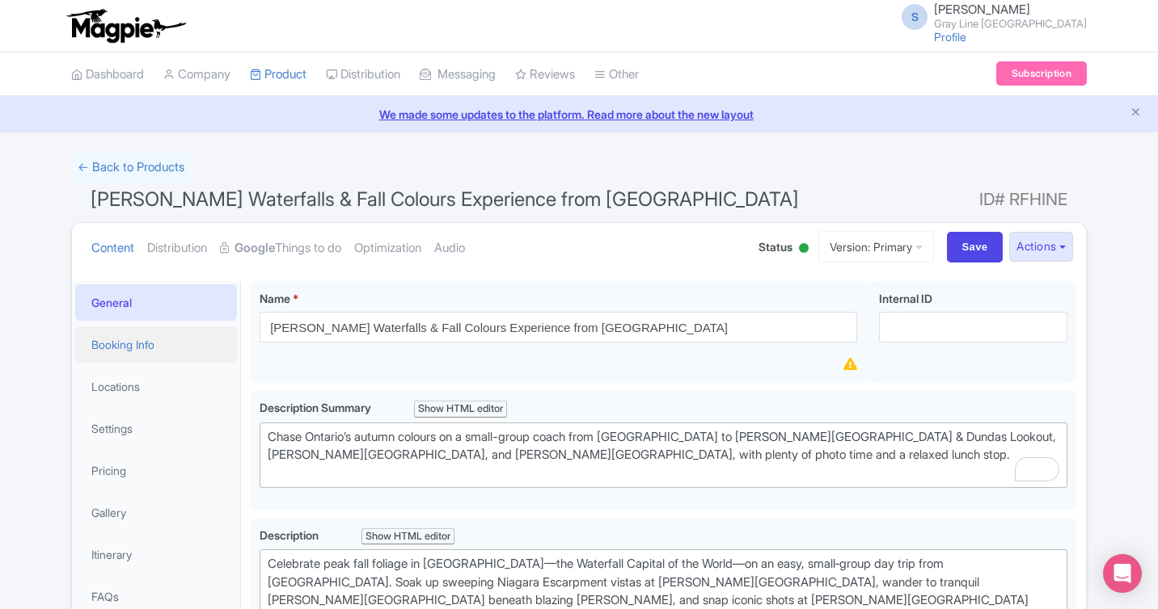
click at [153, 341] on link "Booking Info" at bounding box center [156, 345] width 162 height 36
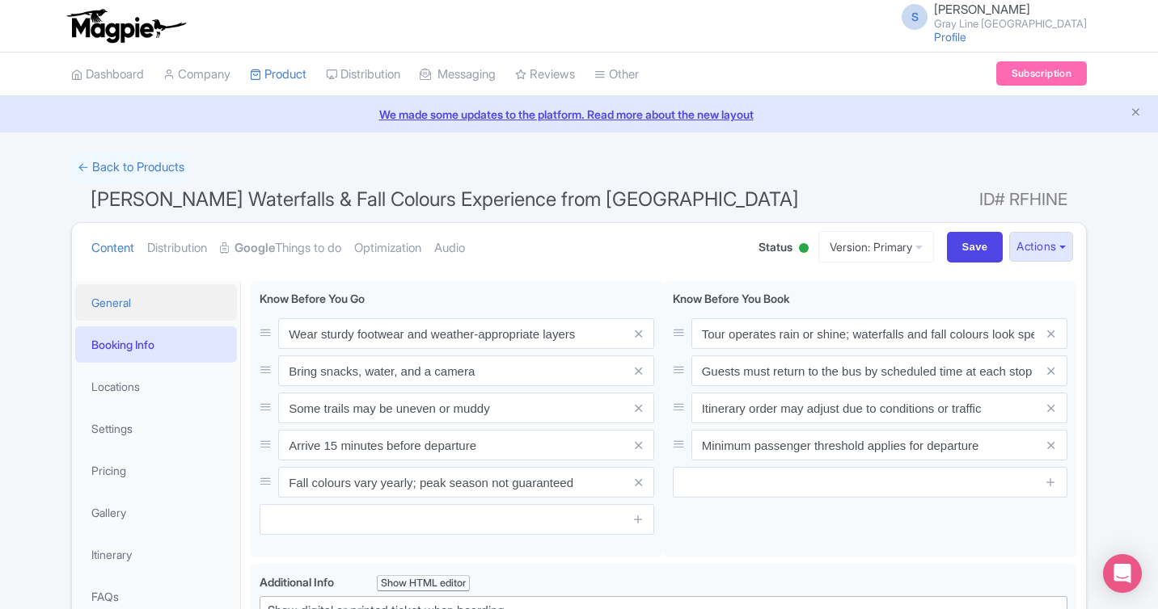
click at [142, 306] on link "General" at bounding box center [156, 303] width 162 height 36
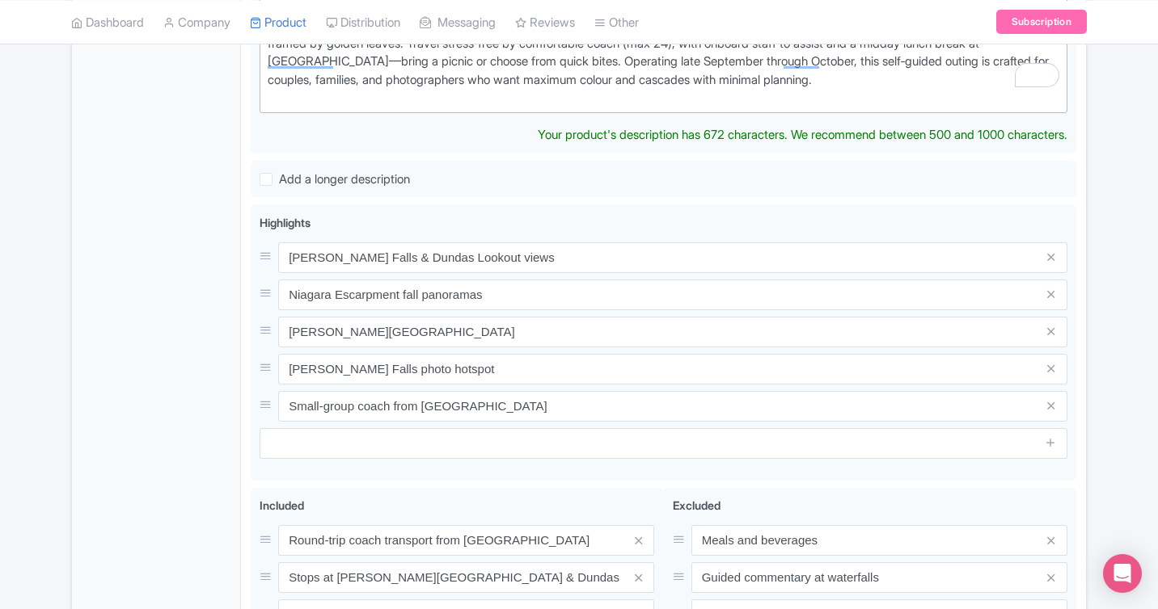
scroll to position [603, 0]
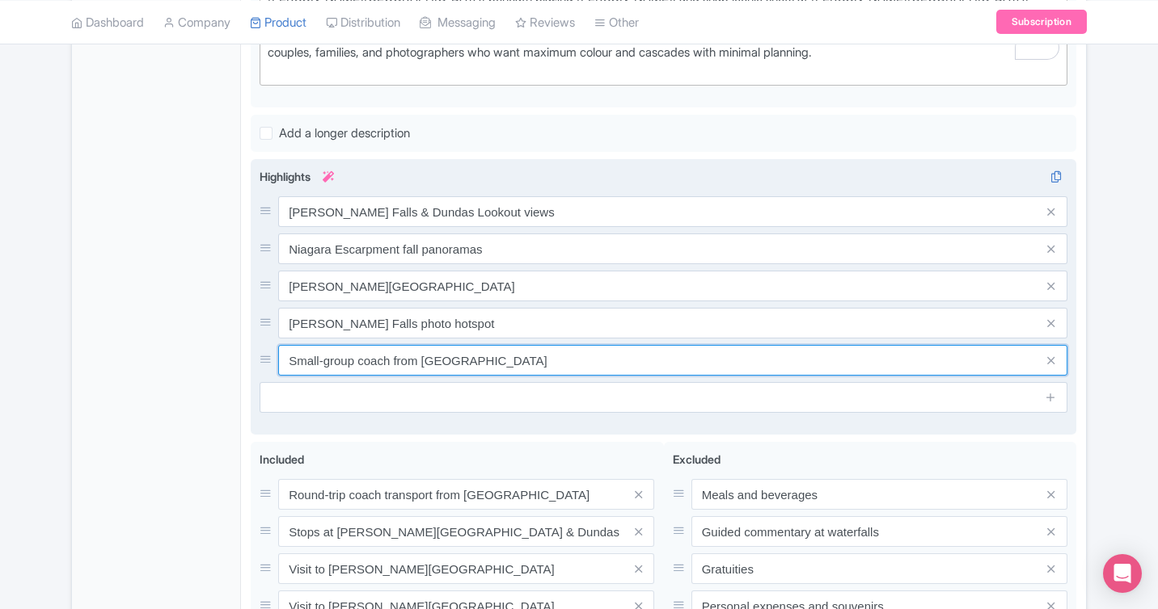
drag, startPoint x: 479, startPoint y: 365, endPoint x: 295, endPoint y: 361, distance: 184.3
click at [295, 361] on div "Highlights i Tew Falls & Dundas Lookout views Niagara Escarpment fall panoramas…" at bounding box center [663, 290] width 808 height 245
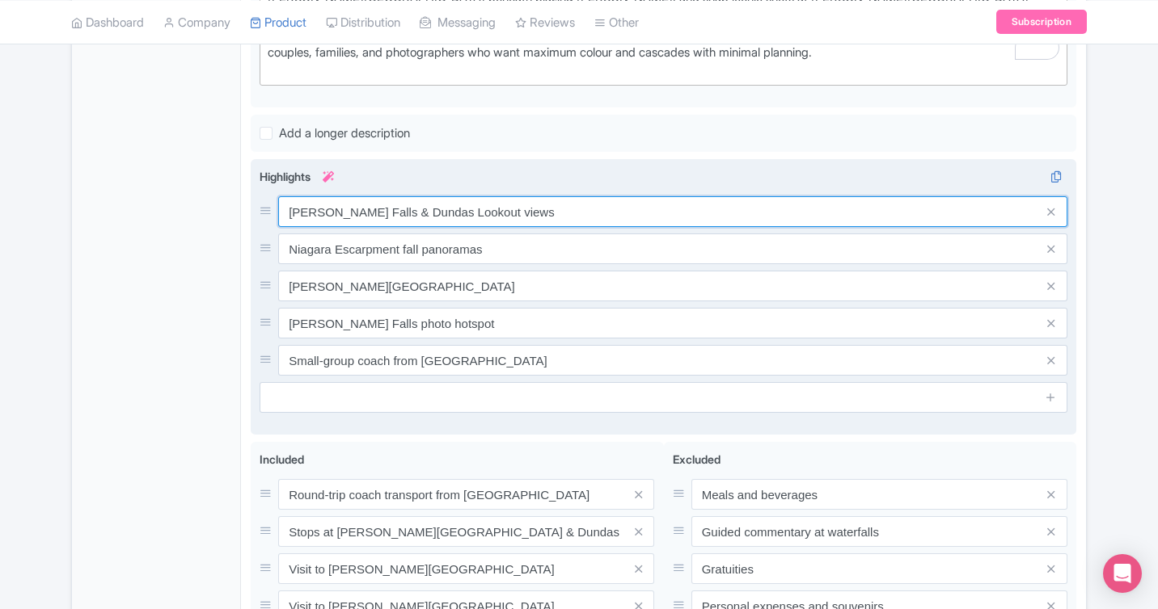
drag, startPoint x: 524, startPoint y: 201, endPoint x: 257, endPoint y: 201, distance: 266.7
click at [257, 201] on div "Tew Falls & Dundas Lookout views Niagara Escarpment fall panoramas Sherman Fall…" at bounding box center [663, 297] width 825 height 276
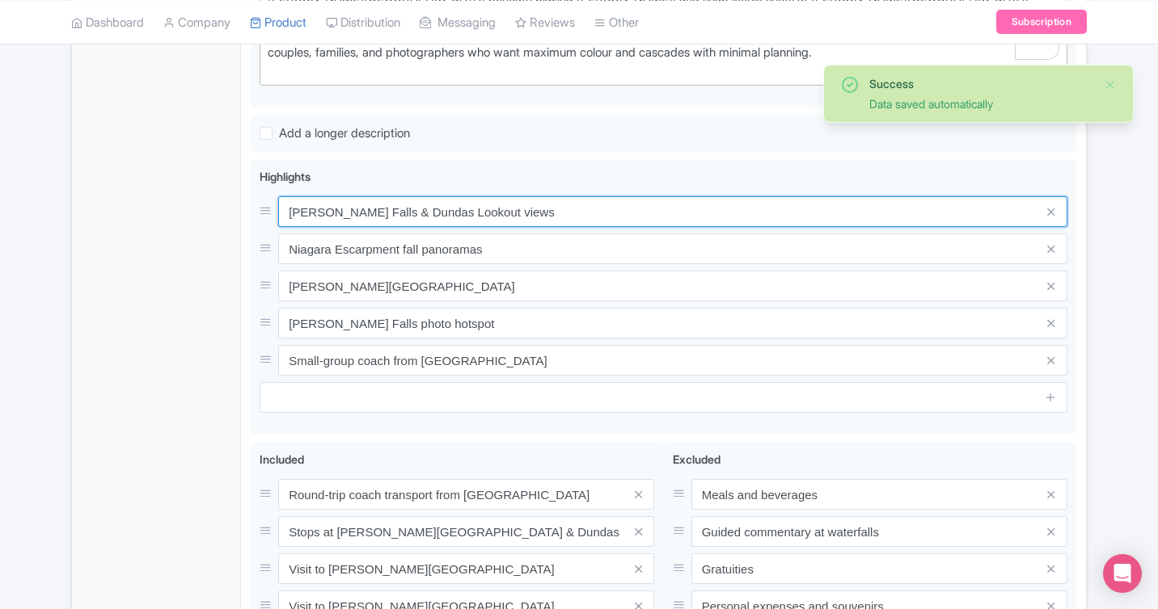
drag, startPoint x: 491, startPoint y: 196, endPoint x: 199, endPoint y: 190, distance: 291.9
click at [197, 190] on div "General Booking Info Locations Settings Pricing Gallery Itinerary FAQs Hamilton…" at bounding box center [579, 221] width 1014 height 1104
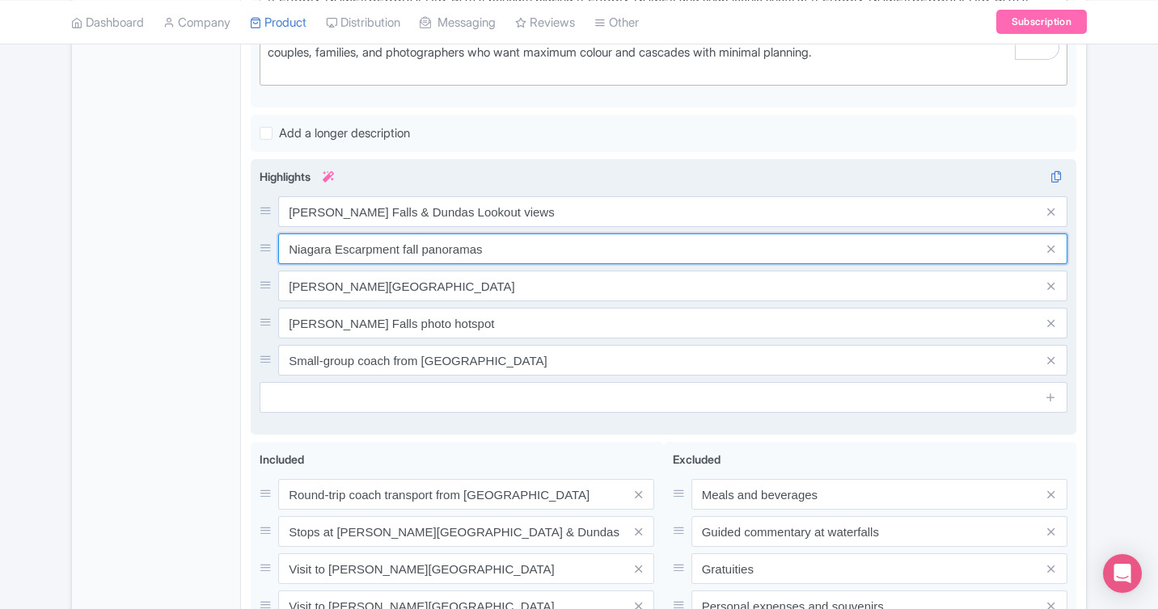
click at [337, 227] on input "Niagara Escarpment fall panoramas" at bounding box center [672, 211] width 789 height 31
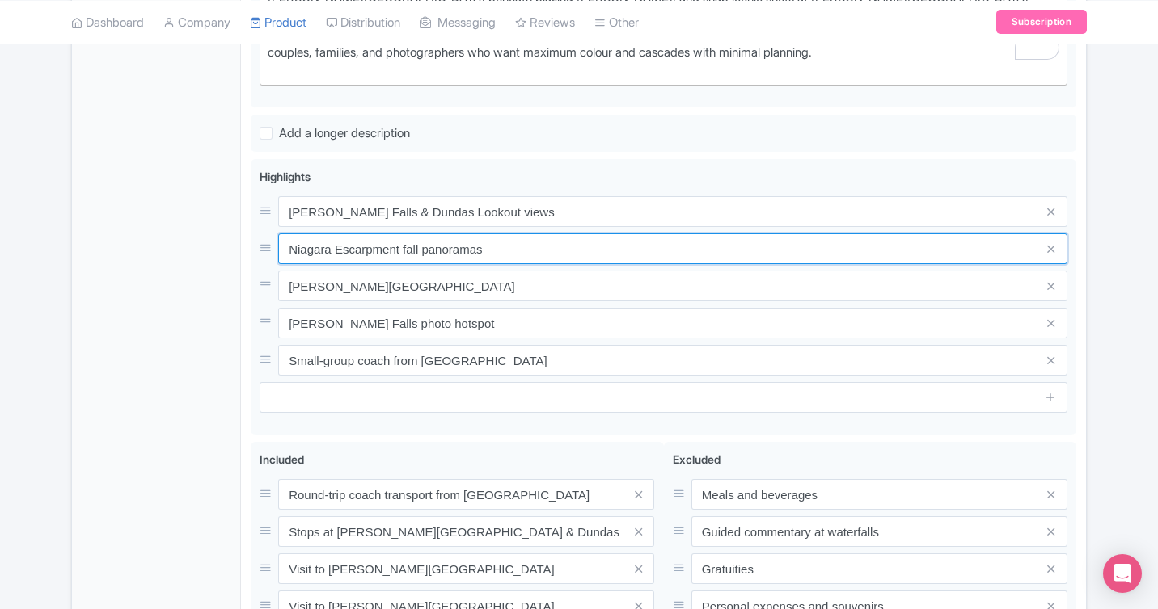
drag, startPoint x: 335, startPoint y: 228, endPoint x: 211, endPoint y: 214, distance: 124.4
click at [211, 214] on div "General Booking Info Locations Settings Pricing Gallery Itinerary FAQs Hamilton…" at bounding box center [579, 221] width 1014 height 1104
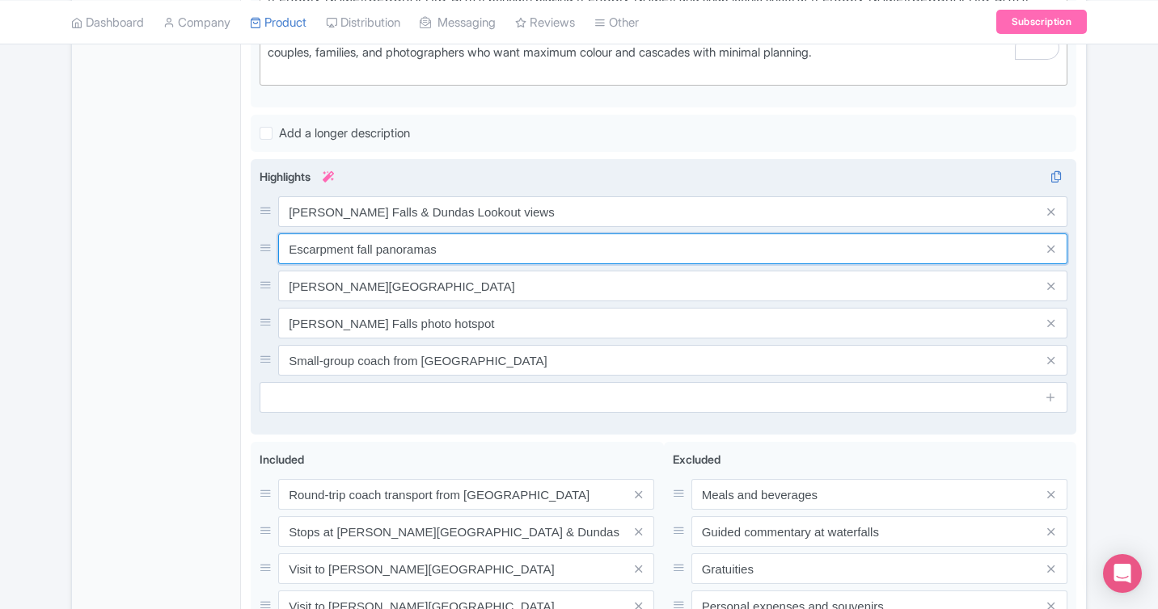
scroll to position [818, 0]
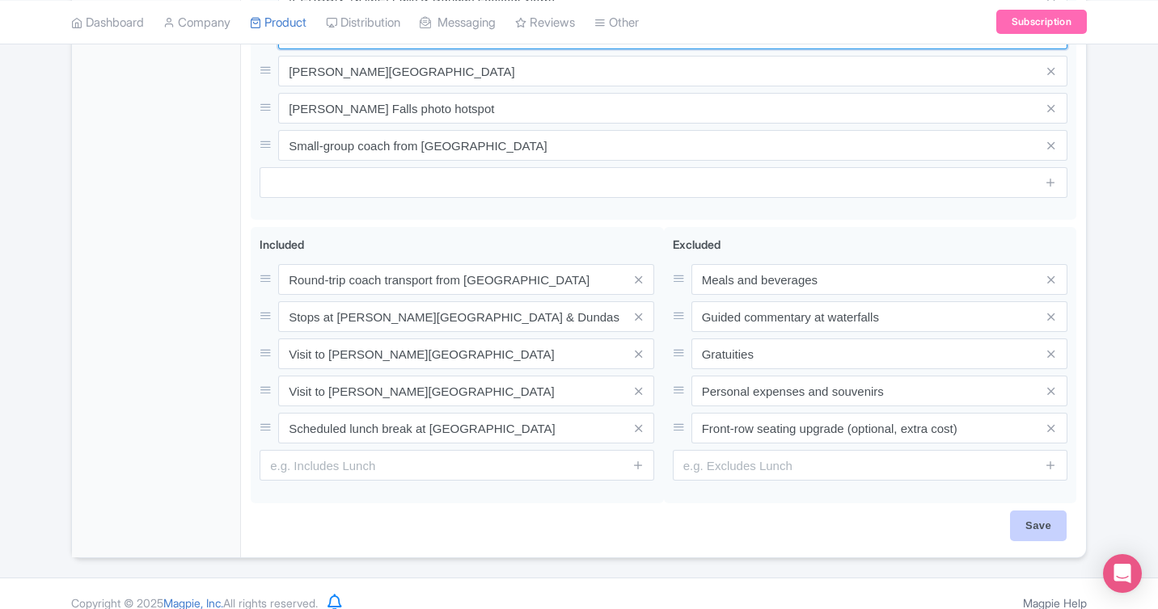
type input "Escarpment fall panoramas"
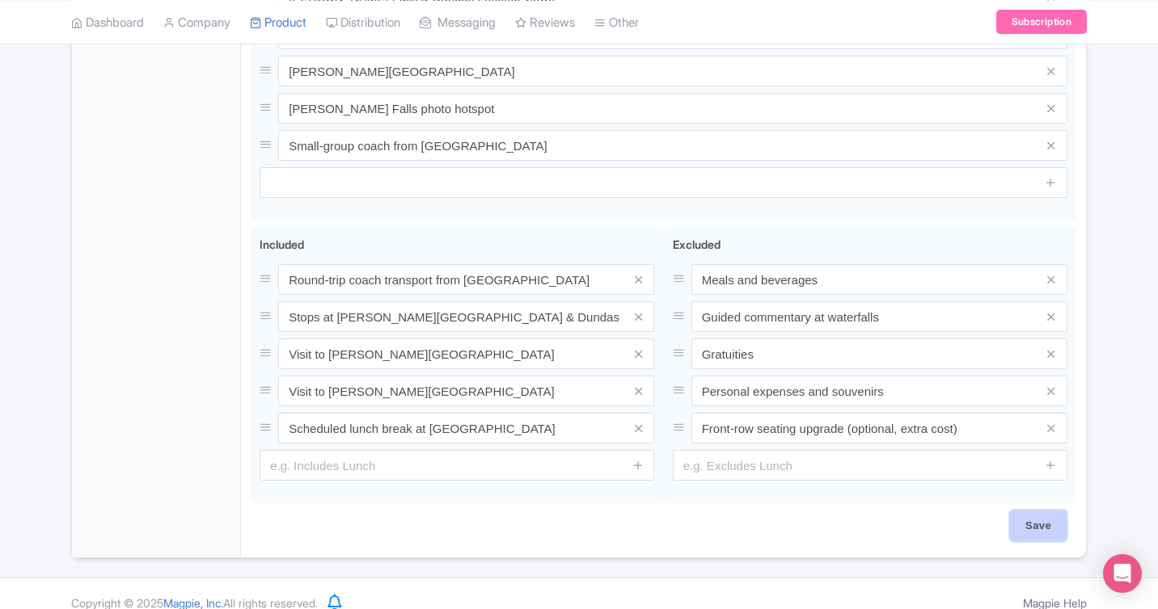
click at [1048, 512] on input "Save" at bounding box center [1038, 526] width 57 height 31
type input "Saving..."
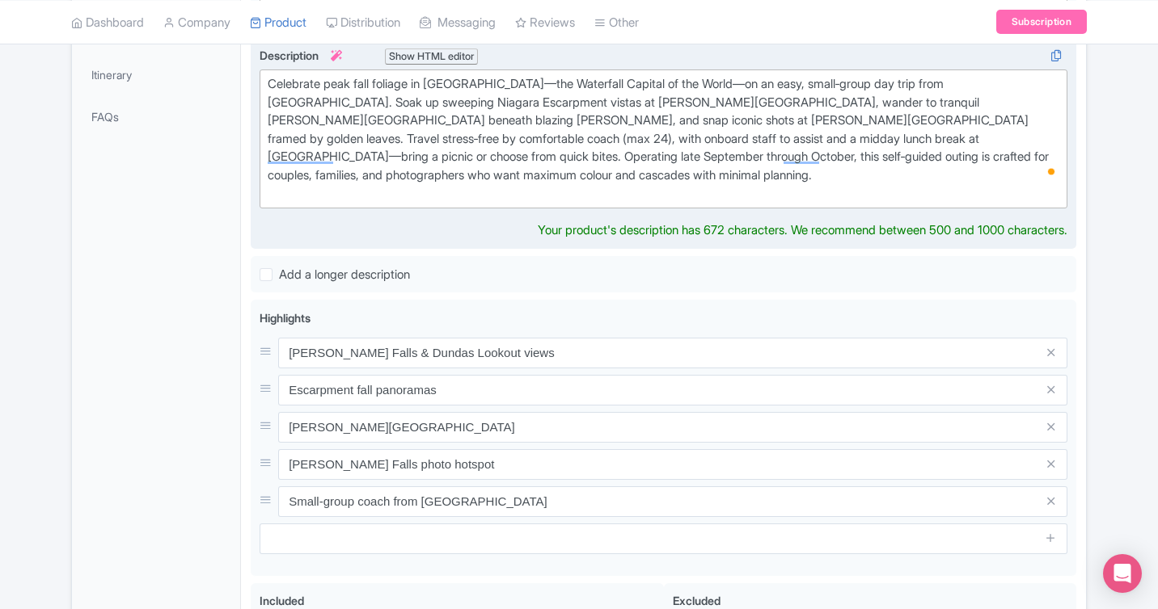
scroll to position [504, 0]
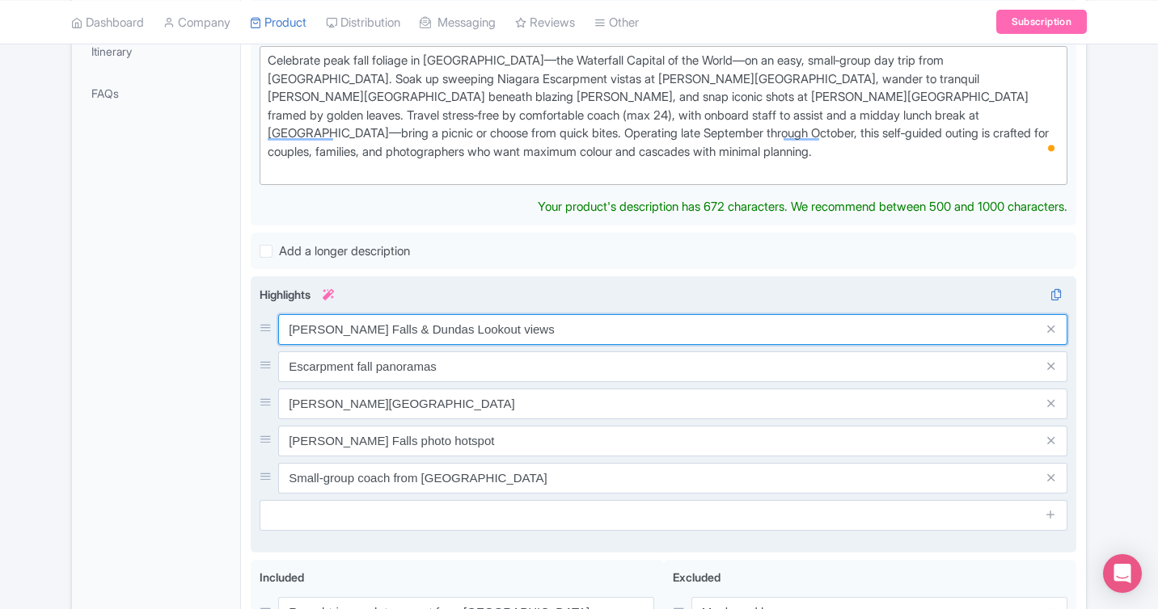
click at [466, 314] on div "Tew Falls & Dundas Lookout views Escarpment fall panoramas Sherman Falls forest…" at bounding box center [663, 403] width 808 height 179
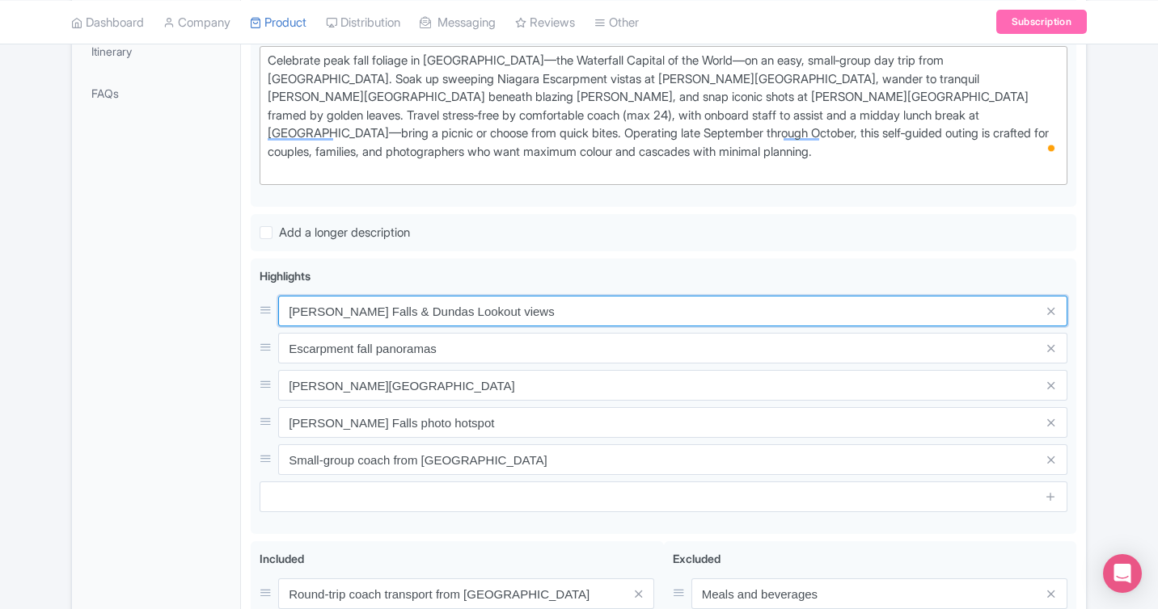
drag, startPoint x: 487, startPoint y: 293, endPoint x: 247, endPoint y: 291, distance: 239.3
click at [247, 291] on div "Hamilton Waterfalls & Fall Colours Experience from Toronto Name * i Hamilton Wa…" at bounding box center [663, 320] width 845 height 1104
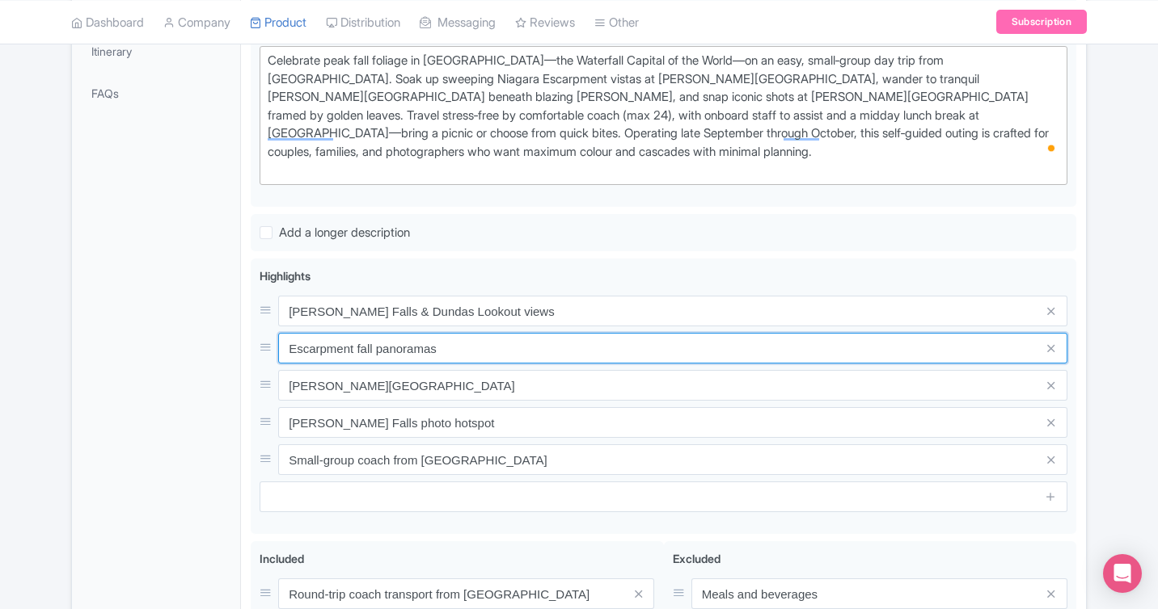
drag, startPoint x: 458, startPoint y: 332, endPoint x: 242, endPoint y: 327, distance: 215.9
click at [242, 327] on div "Hamilton Waterfalls & Fall Colours Experience from Toronto Name * i Hamilton Wa…" at bounding box center [663, 320] width 845 height 1104
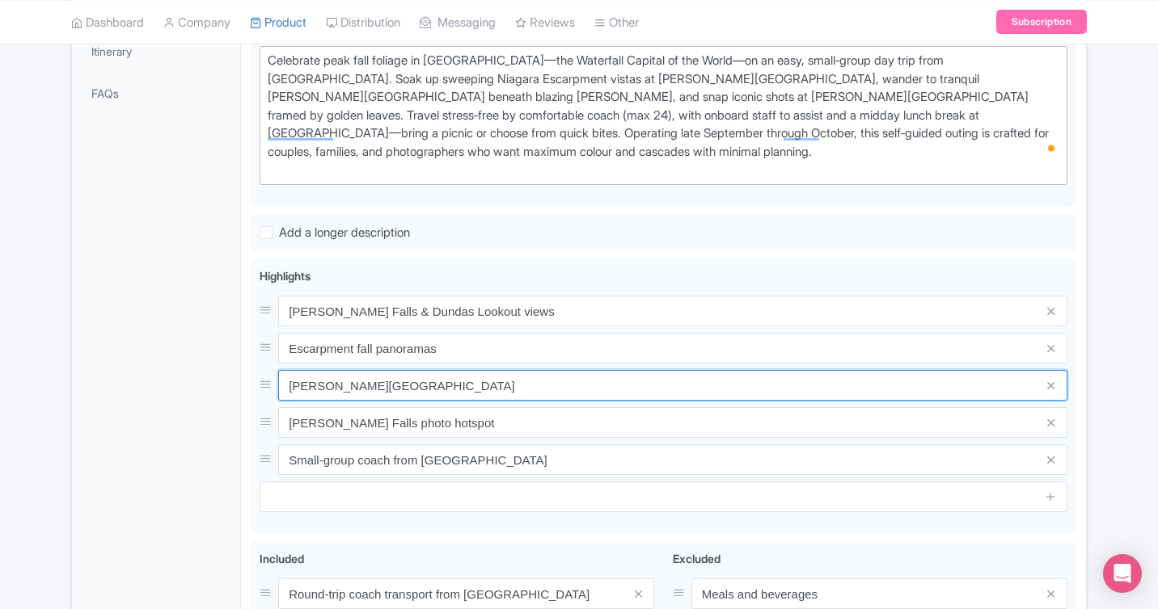
drag, startPoint x: 444, startPoint y: 372, endPoint x: 239, endPoint y: 371, distance: 204.5
click at [239, 371] on div "General Booking Info Locations Settings Pricing Gallery Itinerary FAQs Hamilton…" at bounding box center [579, 320] width 1014 height 1104
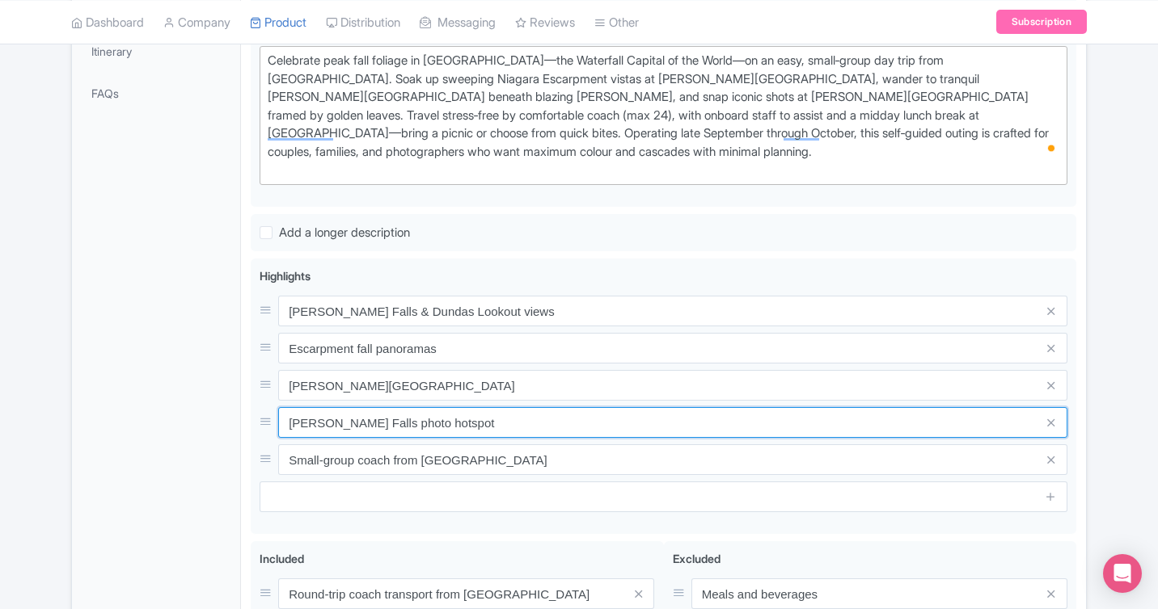
drag, startPoint x: 458, startPoint y: 401, endPoint x: 243, endPoint y: 399, distance: 214.2
click at [243, 399] on div "Hamilton Waterfalls & Fall Colours Experience from Toronto Name * i Hamilton Wa…" at bounding box center [663, 320] width 845 height 1104
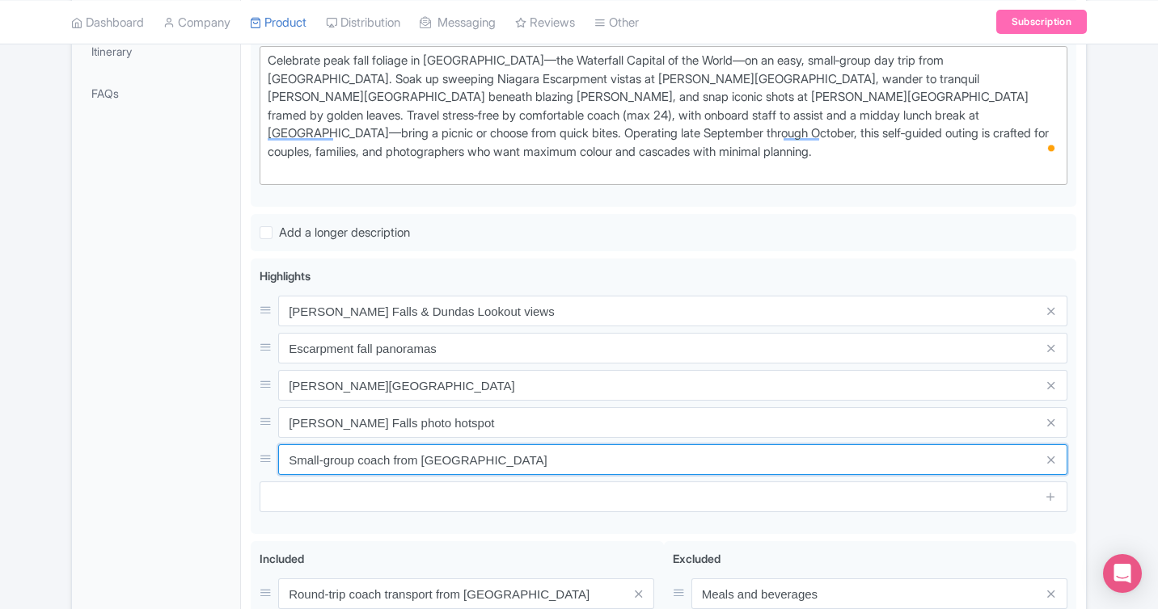
drag, startPoint x: 479, startPoint y: 447, endPoint x: 199, endPoint y: 440, distance: 280.6
click at [198, 440] on div "General Booking Info Locations Settings Pricing Gallery Itinerary FAQs Hamilton…" at bounding box center [579, 320] width 1014 height 1104
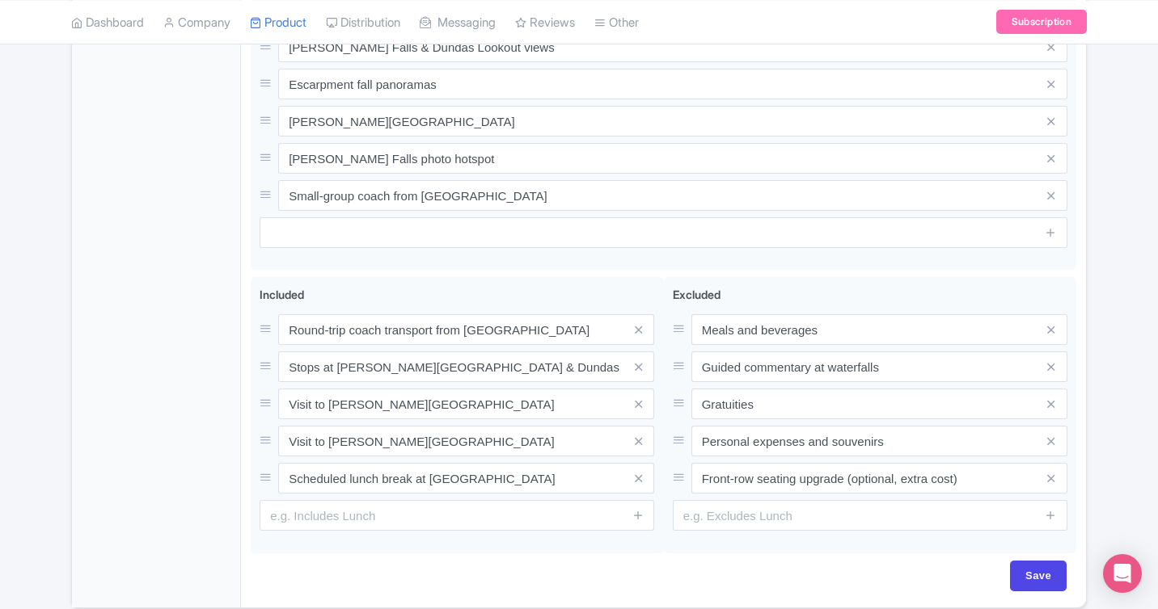
scroll to position [778, 0]
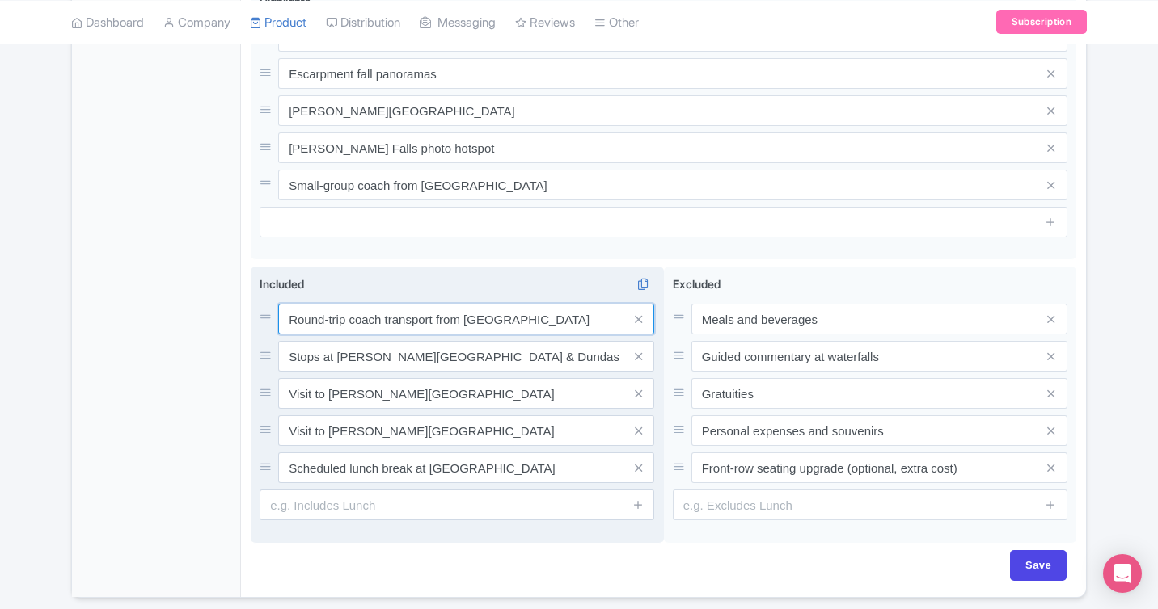
drag, startPoint x: 515, startPoint y: 304, endPoint x: 433, endPoint y: 299, distance: 81.8
click at [433, 304] on input "Round-trip coach transport from Toronto" at bounding box center [466, 319] width 376 height 31
type input "Round-trip coach transport"
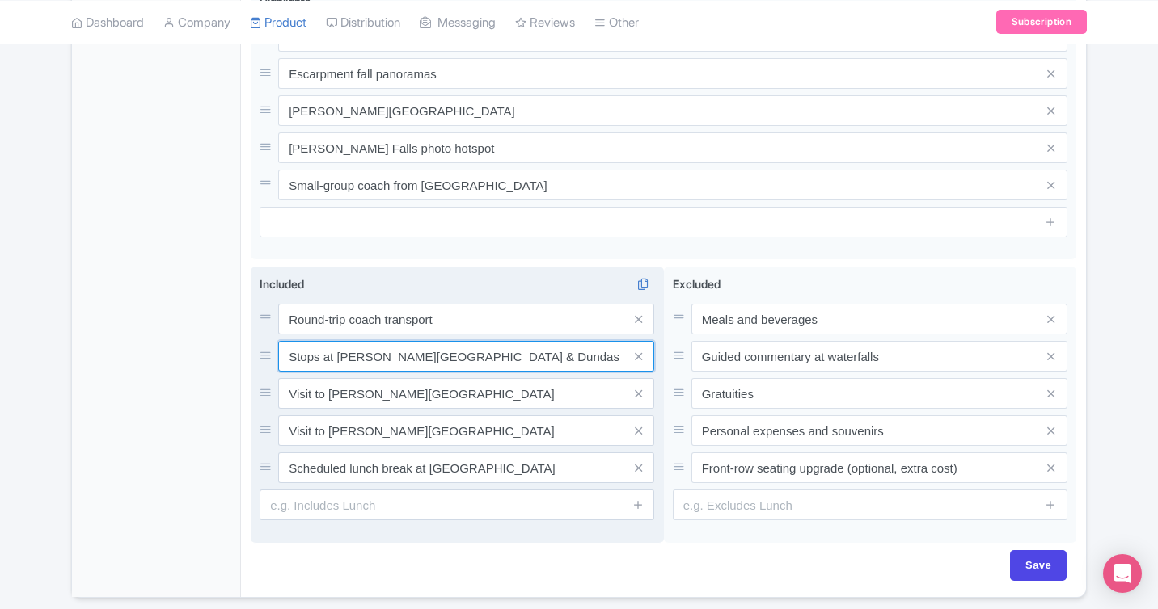
click at [541, 333] on input "Stops at [PERSON_NAME][GEOGRAPHIC_DATA] & Dundas Lookout" at bounding box center [466, 319] width 376 height 31
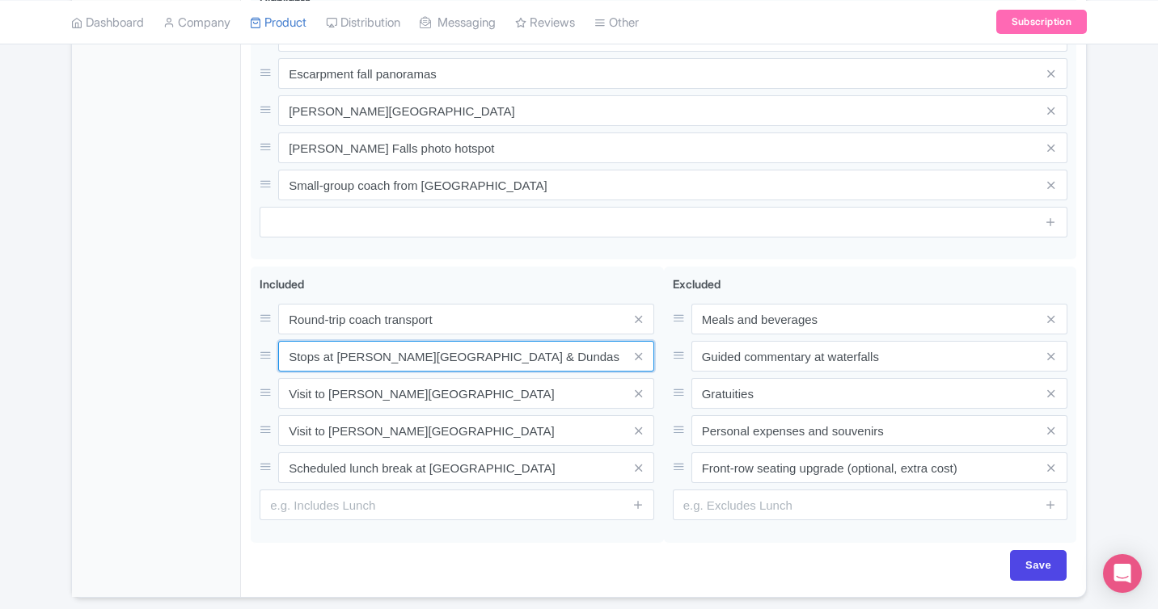
drag, startPoint x: 528, startPoint y: 338, endPoint x: 214, endPoint y: 338, distance: 313.6
click at [214, 338] on div "General Booking Info Locations Settings Pricing Gallery Itinerary FAQs Hamilton…" at bounding box center [579, 45] width 1014 height 1104
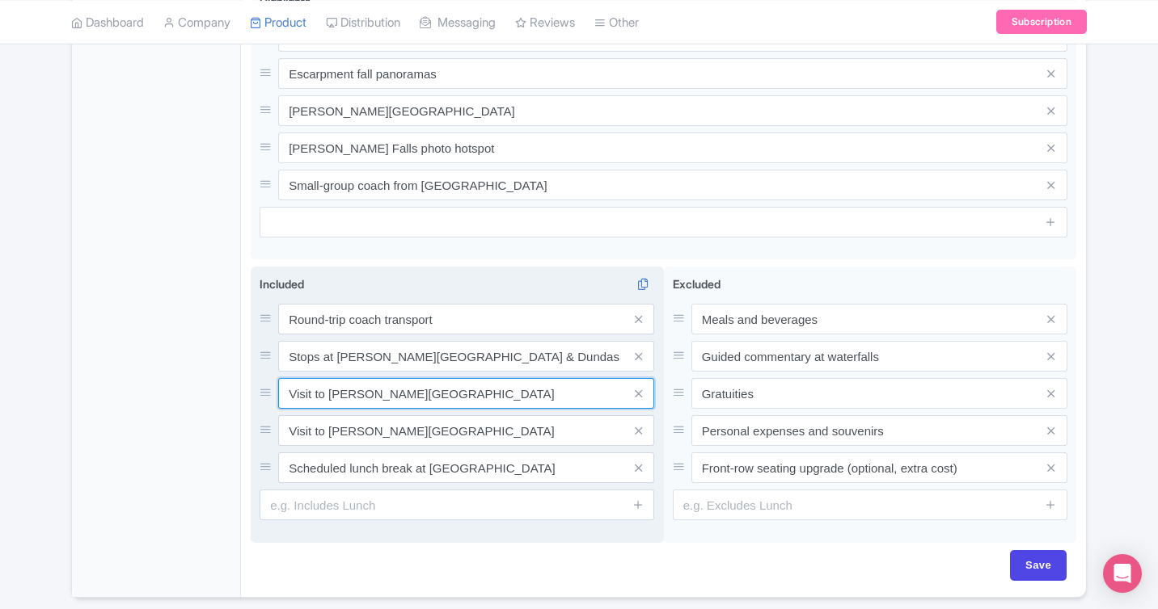
drag, startPoint x: 441, startPoint y: 370, endPoint x: 252, endPoint y: 369, distance: 188.3
click at [252, 370] on div "Included i Round-trip coach transport Stops at Tew Falls & Dundas Lookout Visit…" at bounding box center [457, 405] width 413 height 276
drag, startPoint x: 415, startPoint y: 418, endPoint x: 268, endPoint y: 412, distance: 148.0
click at [268, 415] on div "Visit to Tiffany Falls" at bounding box center [456, 430] width 394 height 31
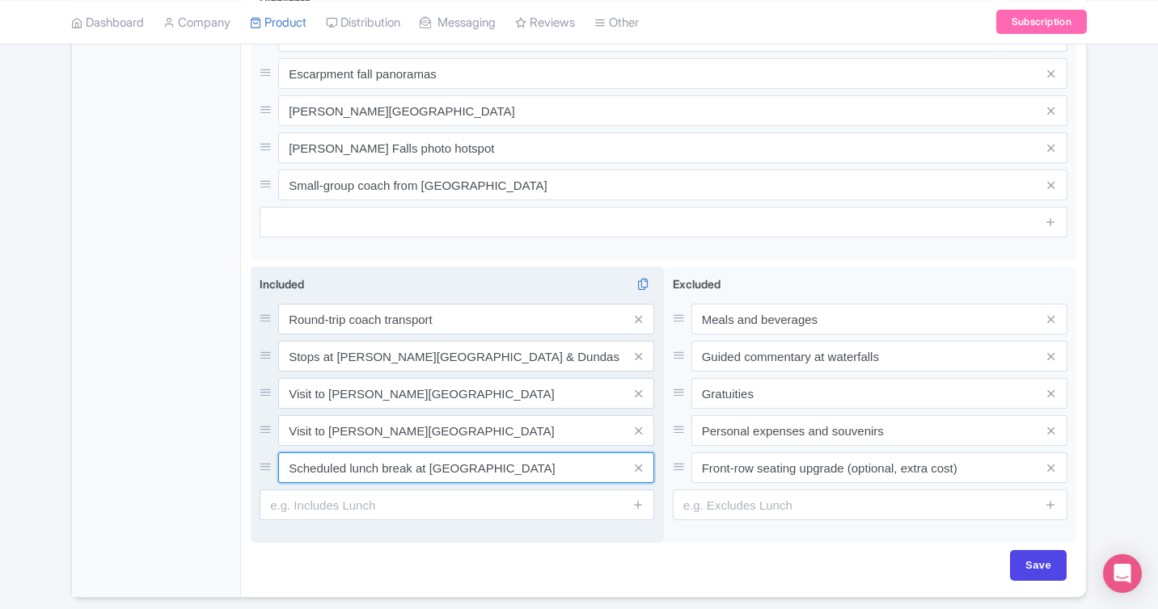
drag, startPoint x: 576, startPoint y: 453, endPoint x: 251, endPoint y: 451, distance: 324.1
click at [251, 451] on div "Included i Round-trip coach transport Stops at Tew Falls & Dundas Lookout Visit…" at bounding box center [457, 405] width 413 height 276
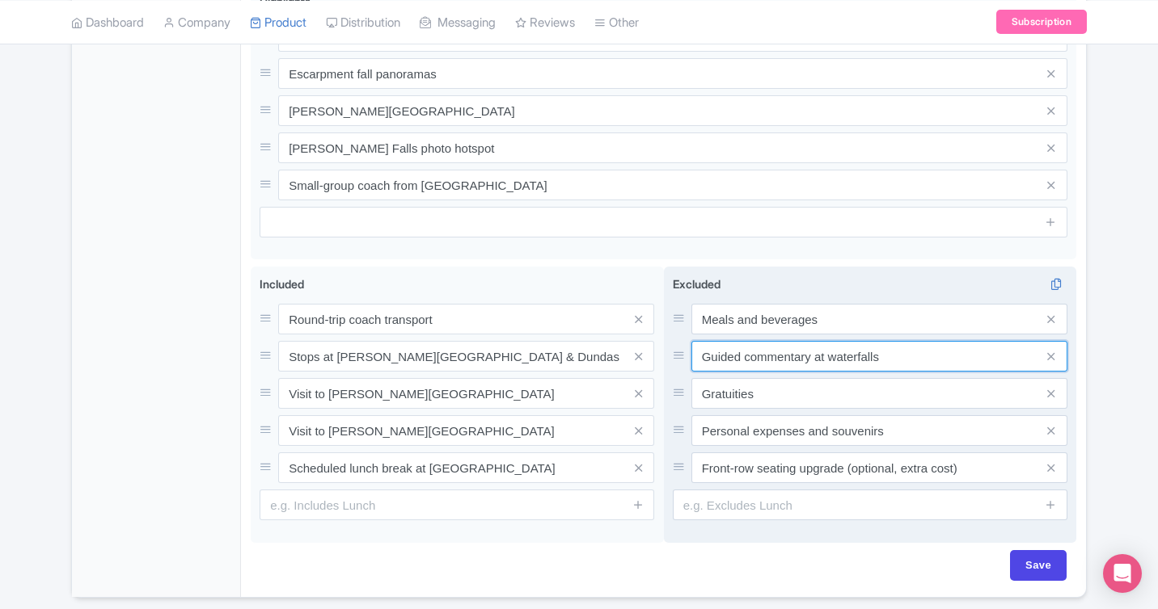
drag, startPoint x: 896, startPoint y: 339, endPoint x: 680, endPoint y: 339, distance: 216.6
click at [680, 341] on div "Guided commentary at waterfalls" at bounding box center [870, 356] width 394 height 31
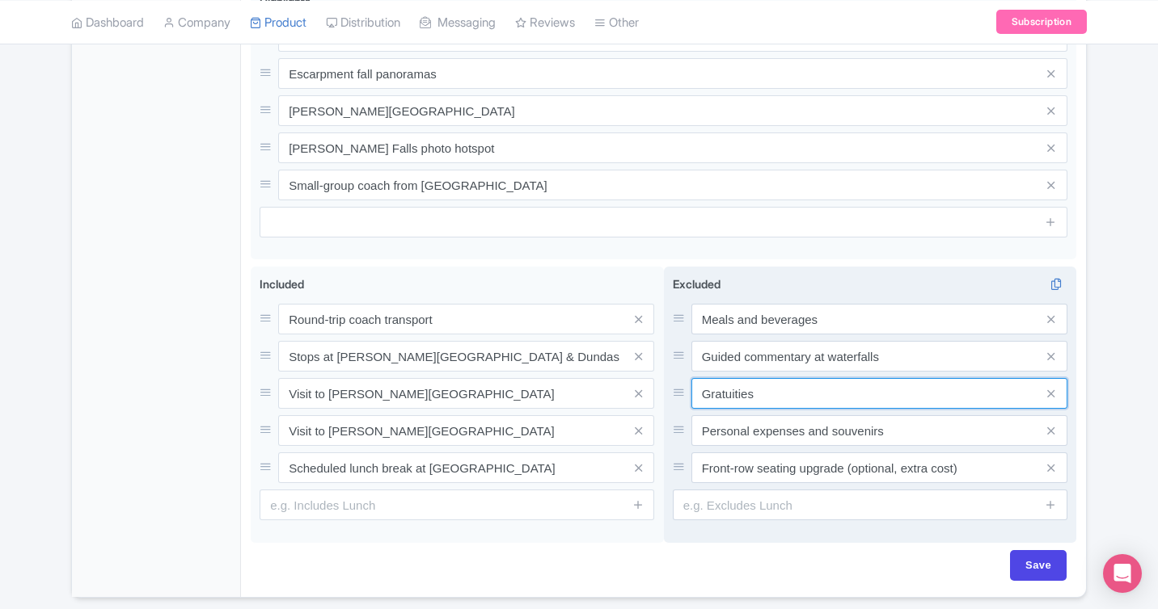
click at [782, 335] on input "Gratuities" at bounding box center [879, 319] width 376 height 31
click at [698, 335] on input "Gratuities" at bounding box center [879, 319] width 376 height 31
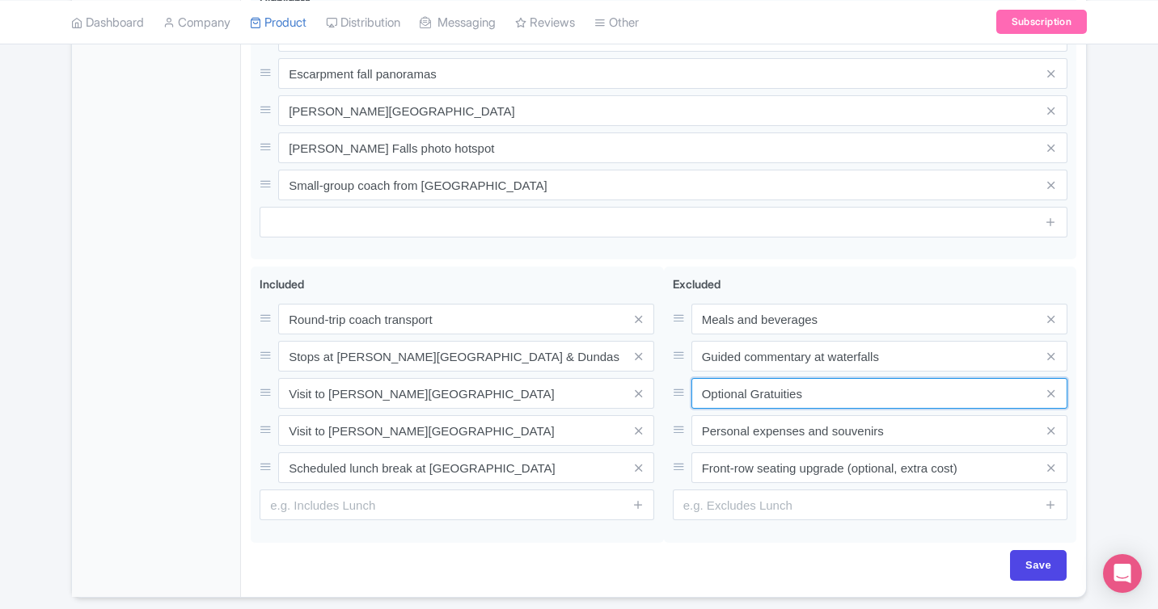
type input "Optional Gratuities"
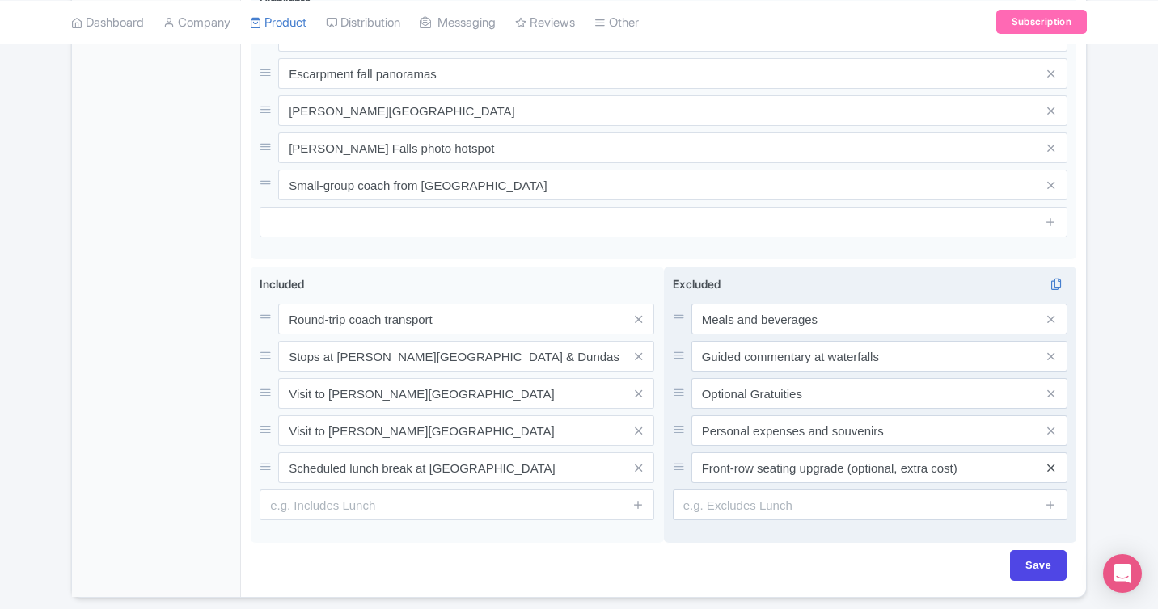
click at [1050, 462] on icon at bounding box center [1050, 468] width 7 height 12
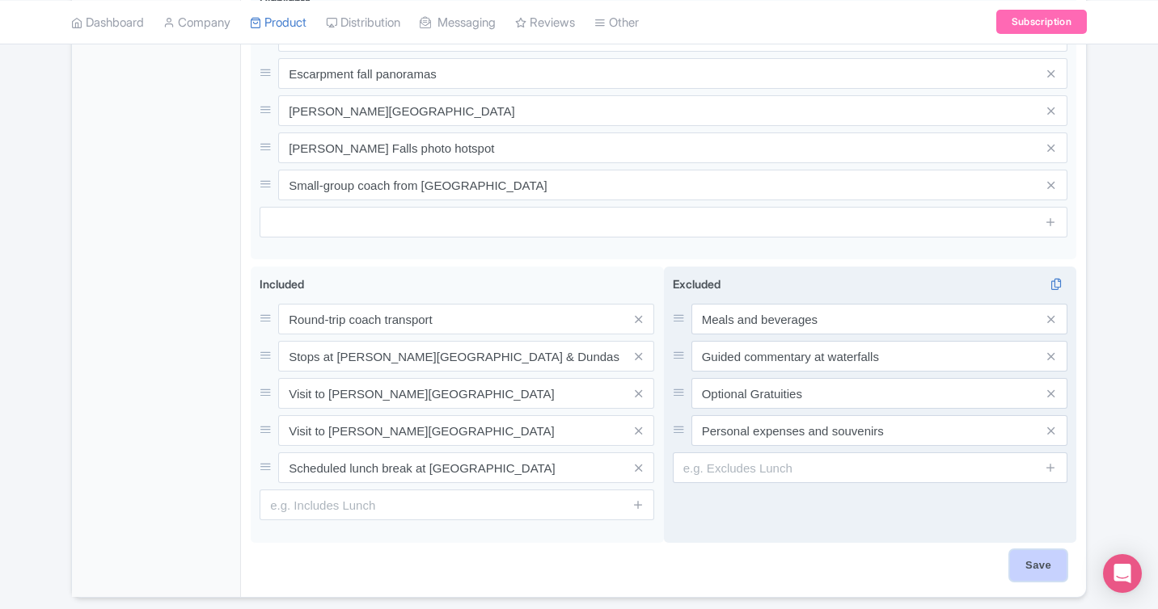
click at [1031, 550] on input "Save" at bounding box center [1038, 565] width 57 height 31
type input "Saving..."
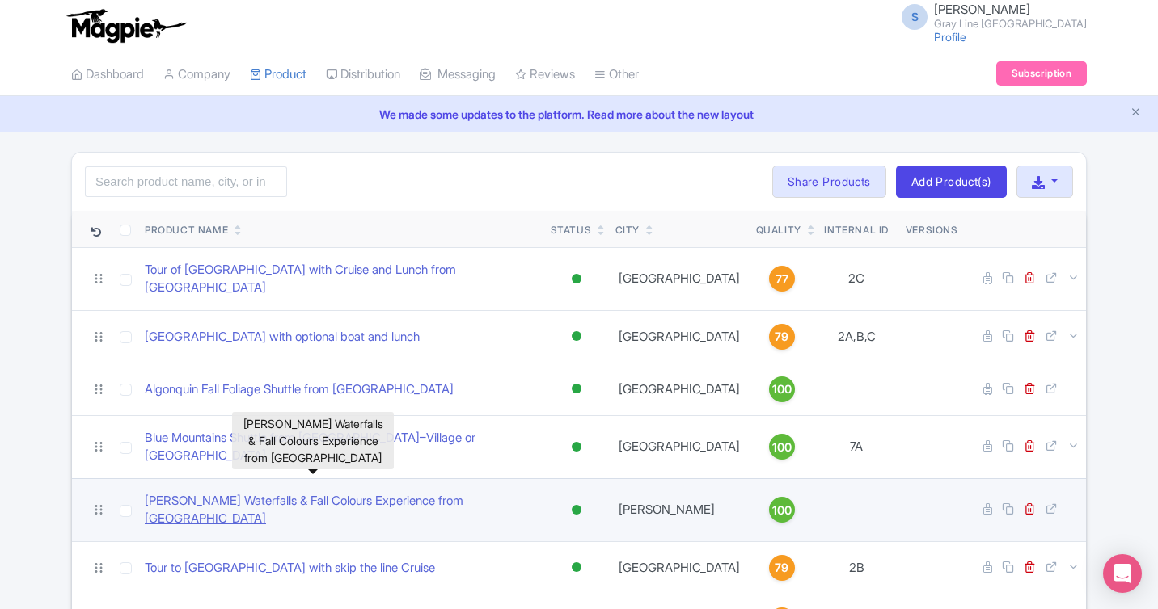
click at [255, 492] on link "[PERSON_NAME] Waterfalls & Fall Colours Experience from [GEOGRAPHIC_DATA]" at bounding box center [341, 510] width 393 height 36
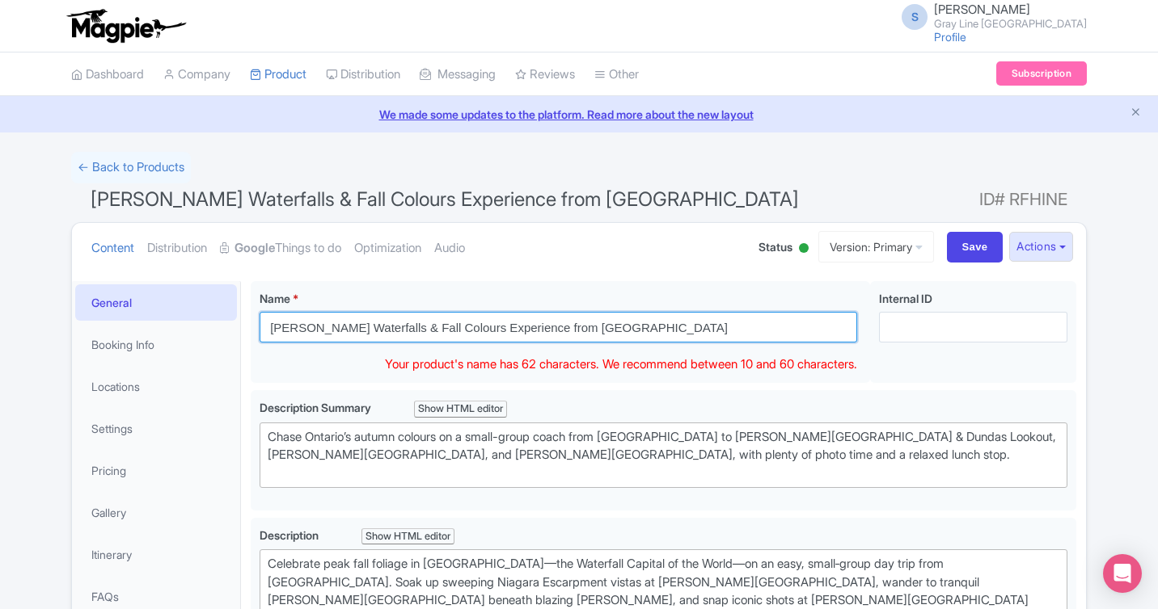
drag, startPoint x: 605, startPoint y: 332, endPoint x: 217, endPoint y: 326, distance: 387.2
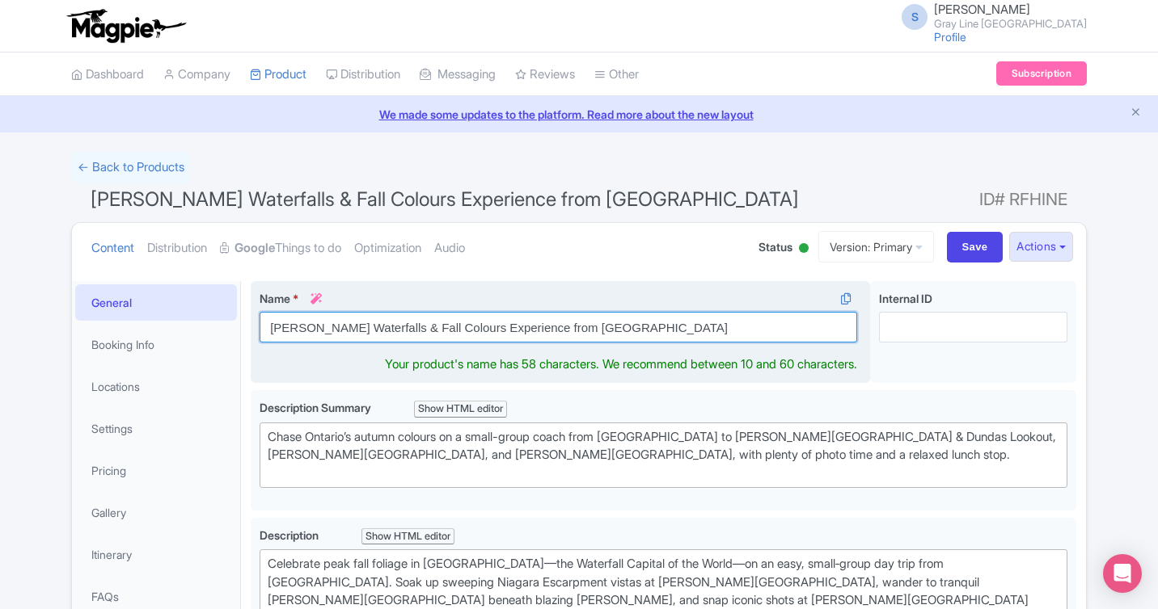
click at [604, 334] on input "[PERSON_NAME] Waterfalls & Fall Colours Experience from [GEOGRAPHIC_DATA]" at bounding box center [557, 327] width 597 height 31
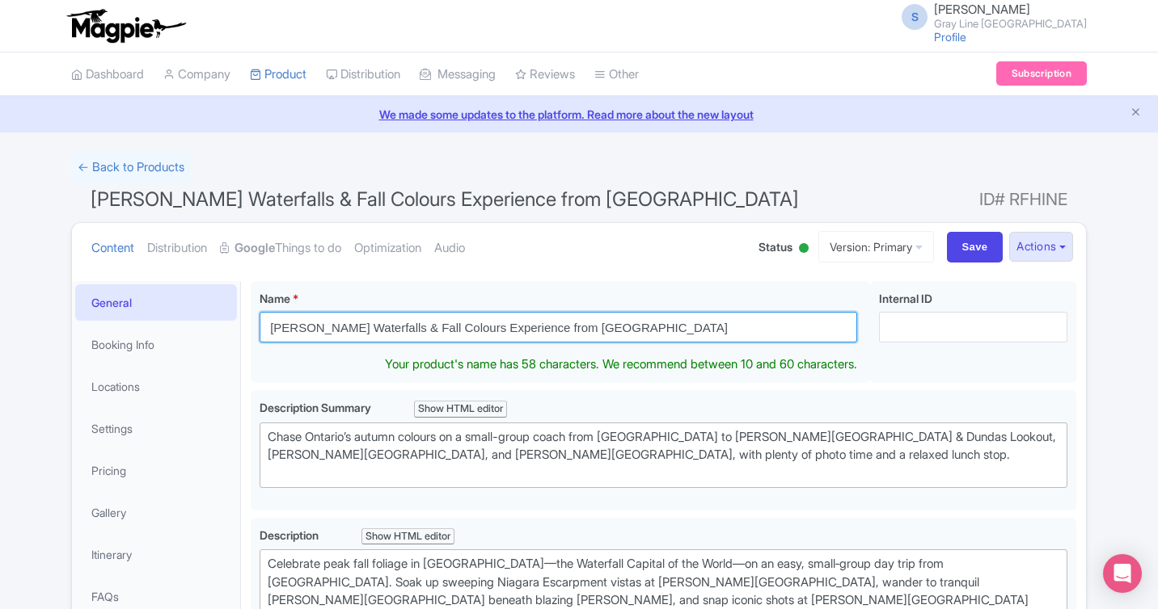
drag, startPoint x: 607, startPoint y: 324, endPoint x: 239, endPoint y: 320, distance: 367.8
paste input "Fall Colours & [PERSON_NAME] Waterfall"
type input "Fall Colours & [PERSON_NAME] Waterfalls Experience from [GEOGRAPHIC_DATA]"
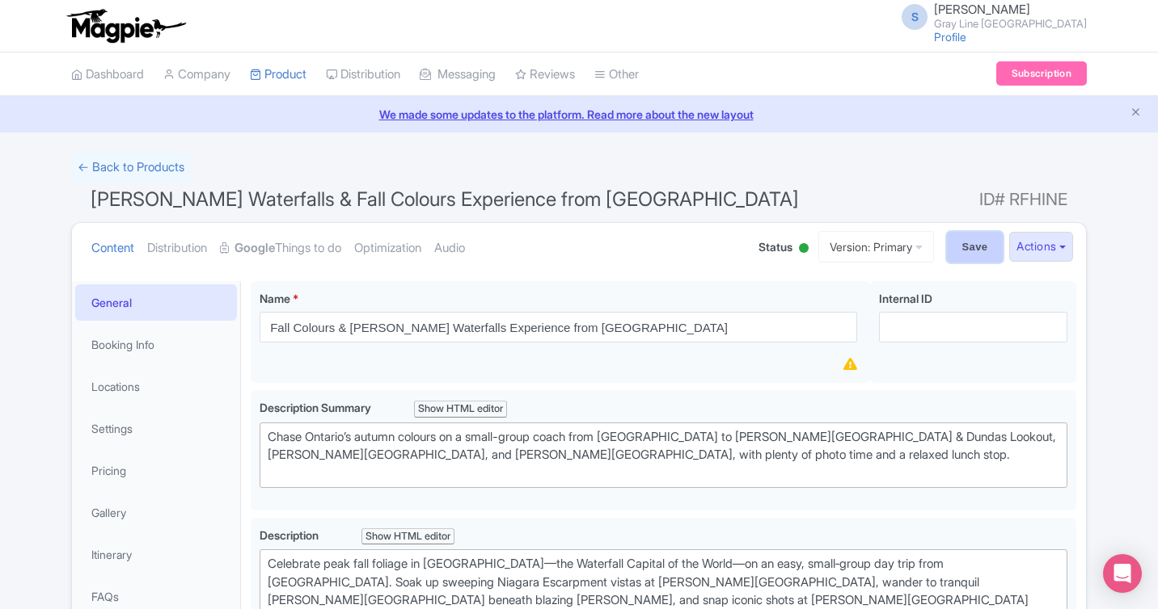
click at [968, 250] on input "Save" at bounding box center [975, 247] width 57 height 31
type input "Saving..."
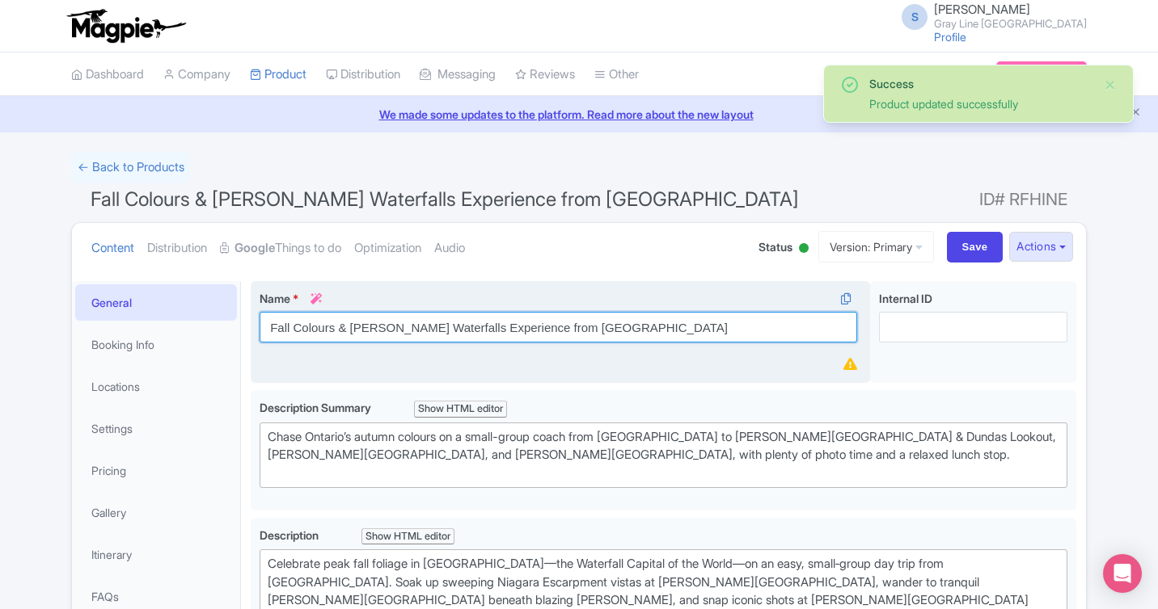
click at [613, 331] on input "Fall Colours & [PERSON_NAME] Waterfalls Experience from [GEOGRAPHIC_DATA]" at bounding box center [557, 327] width 597 height 31
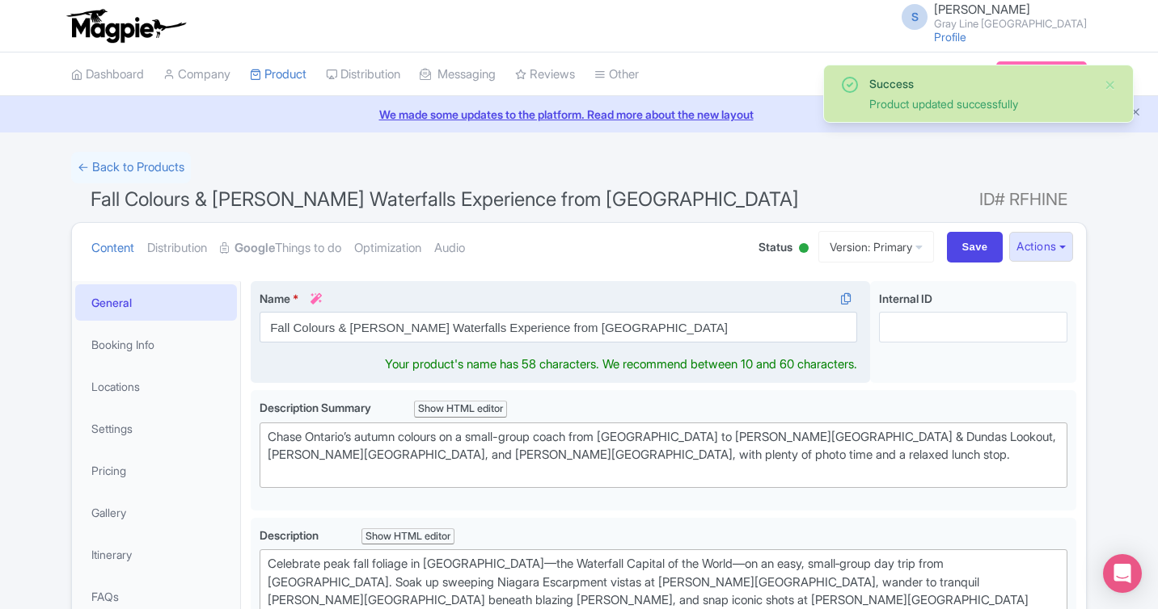
click at [643, 294] on label "Name * i" at bounding box center [557, 298] width 597 height 17
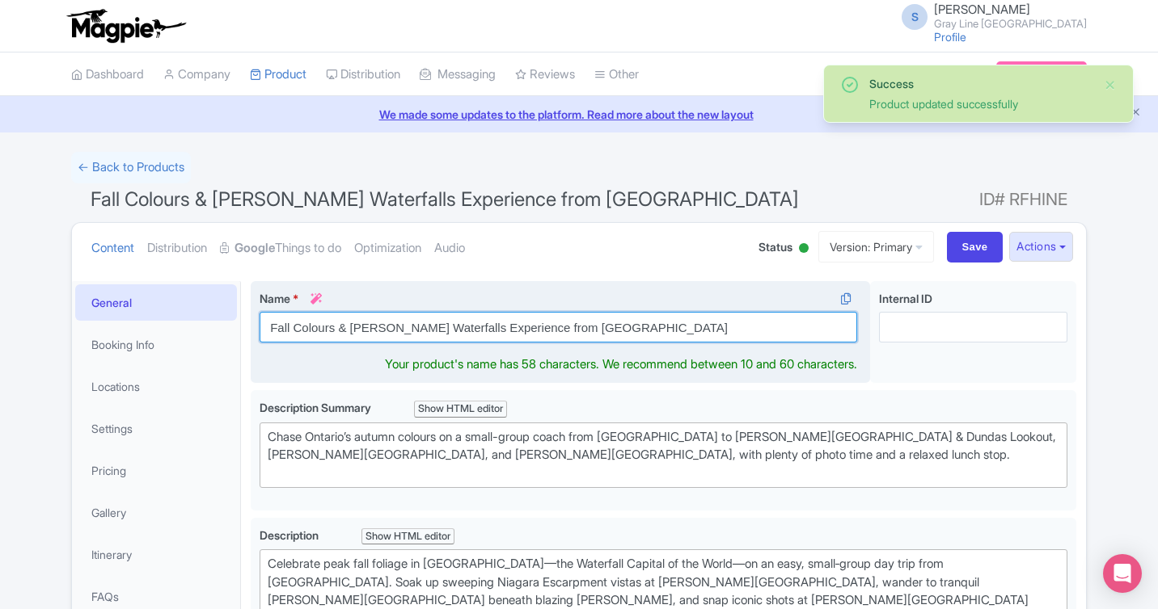
click at [643, 312] on input "Fall Colours & [PERSON_NAME] Waterfalls Experience from [GEOGRAPHIC_DATA]" at bounding box center [557, 327] width 597 height 31
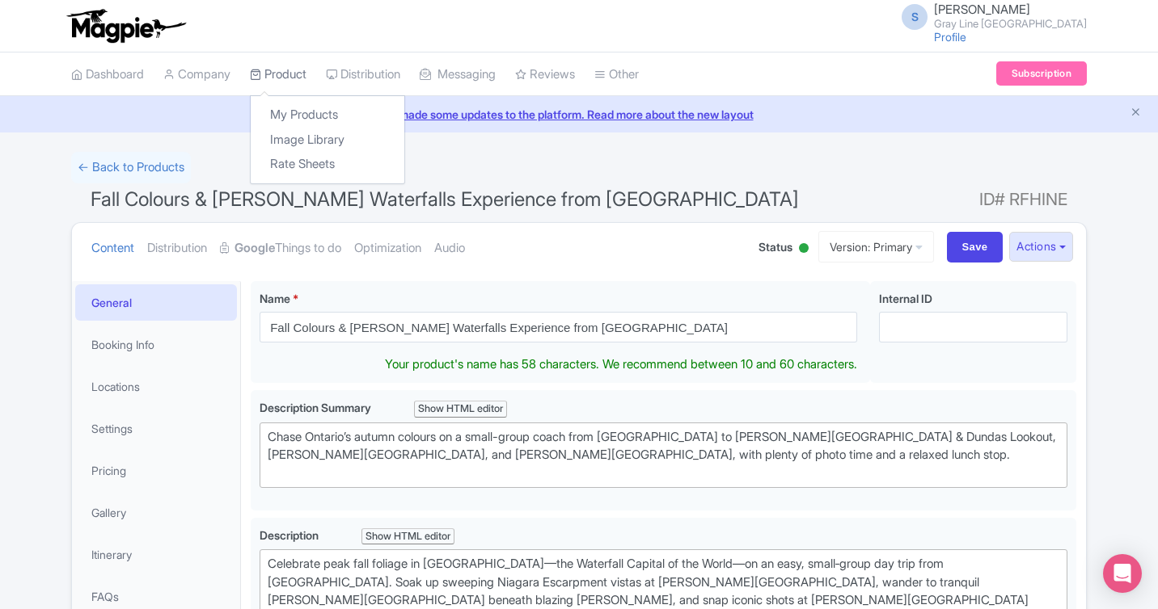
click at [294, 70] on link "Product" at bounding box center [278, 75] width 57 height 44
click at [299, 112] on link "My Products" at bounding box center [328, 115] width 154 height 25
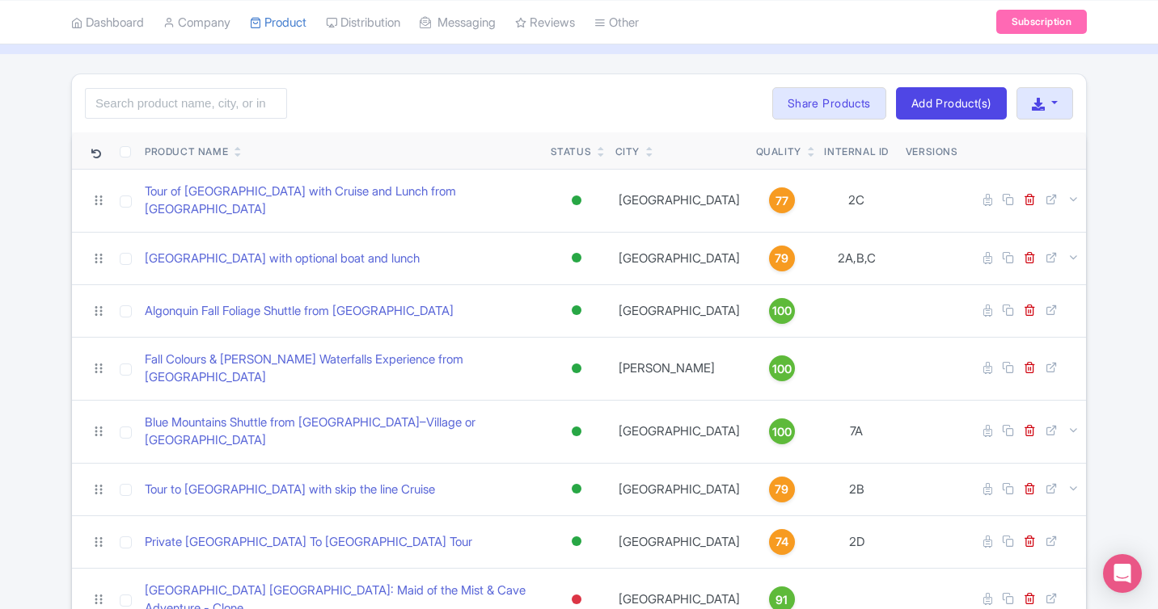
scroll to position [82, 0]
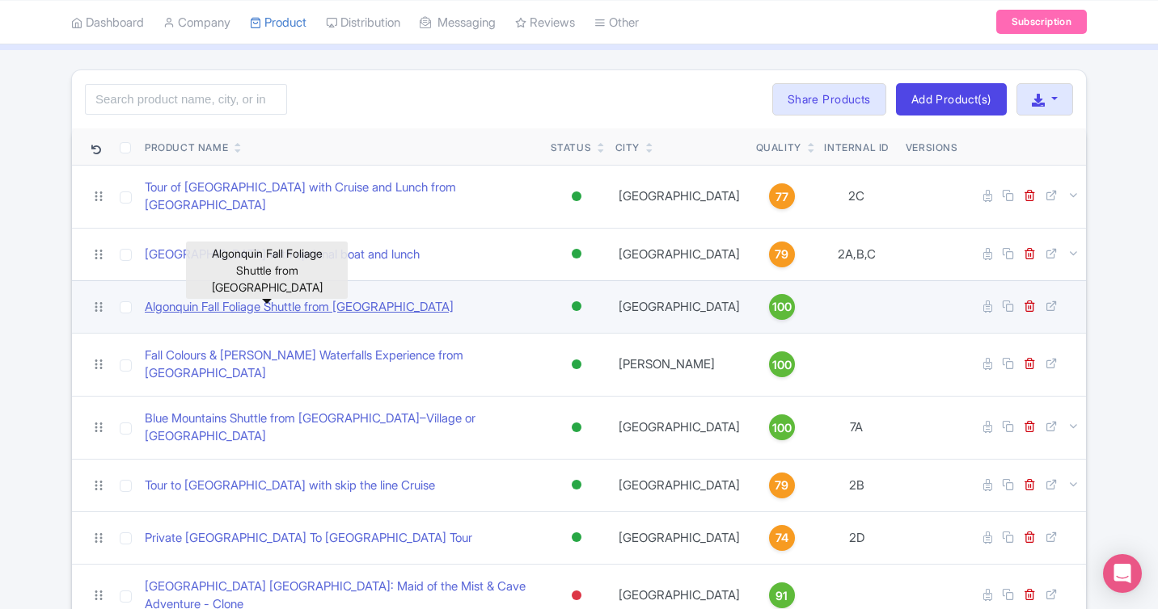
click at [286, 298] on link "Algonquin Fall Foliage Shuttle from [GEOGRAPHIC_DATA]" at bounding box center [299, 307] width 309 height 19
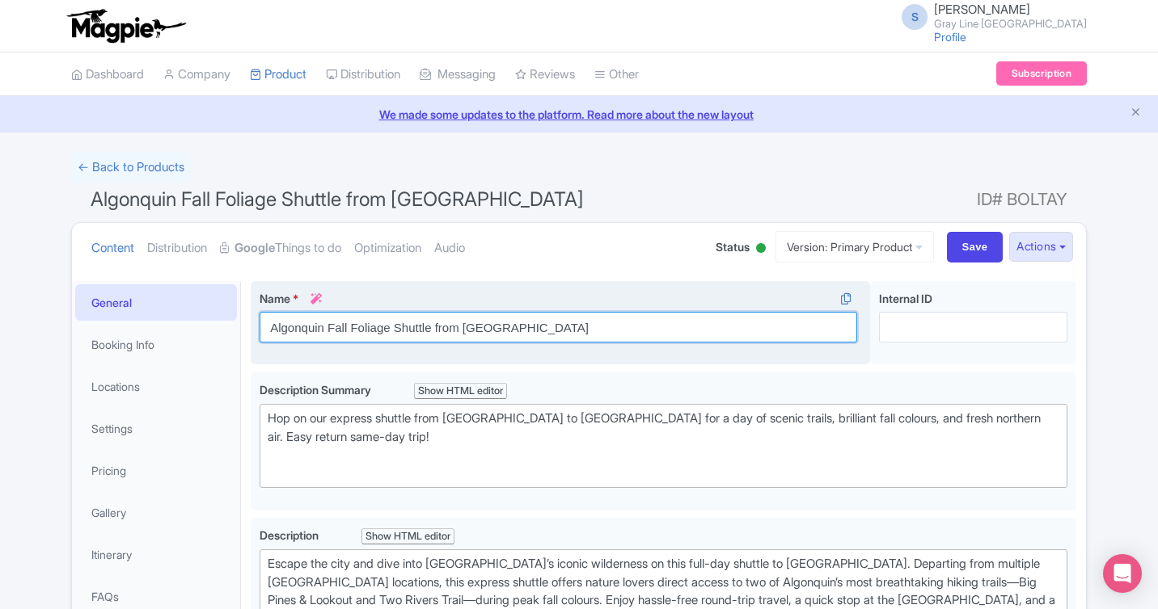
click at [528, 331] on input "Algonquin Fall Foliage Shuttle from [GEOGRAPHIC_DATA]" at bounding box center [557, 327] width 597 height 31
